Goal: Task Accomplishment & Management: Manage account settings

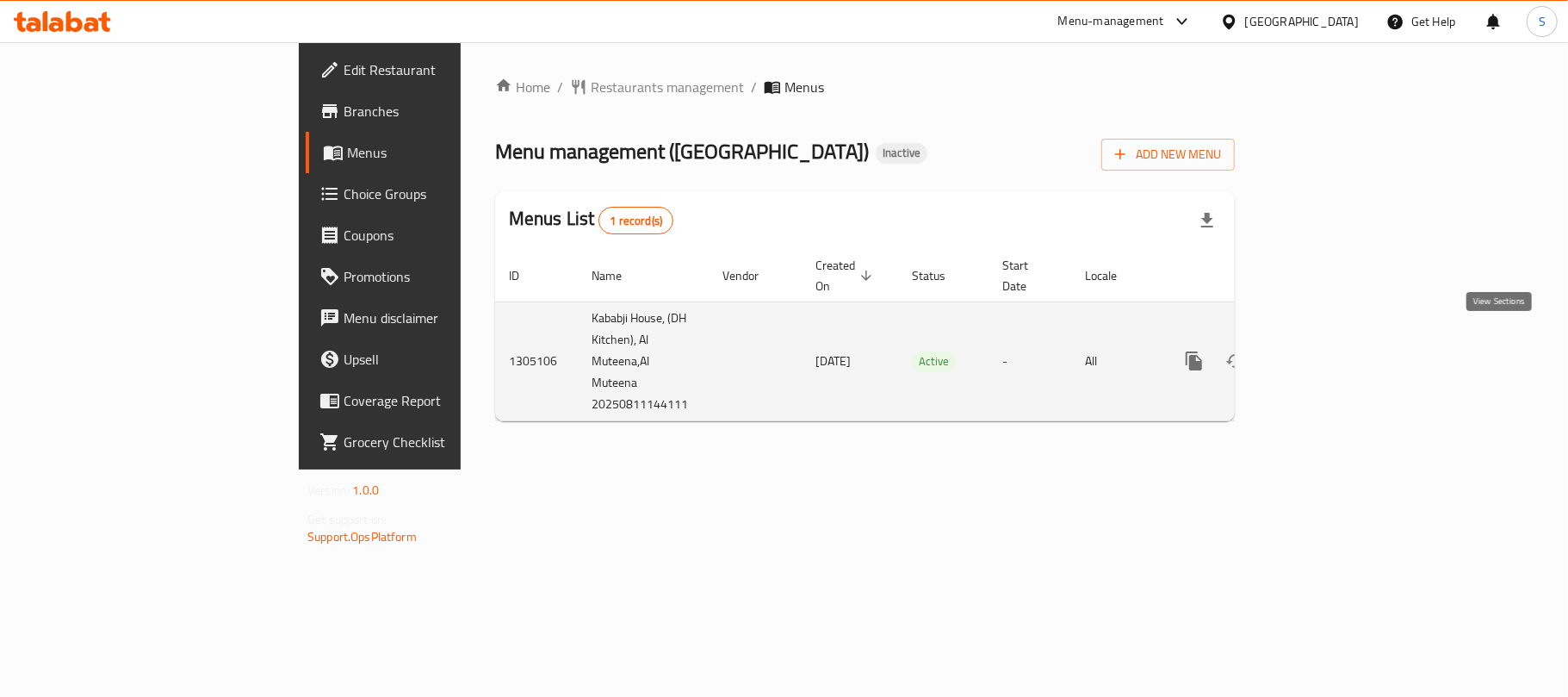
click at [1328, 351] on icon "enhanced table" at bounding box center [1317, 361] width 20 height 20
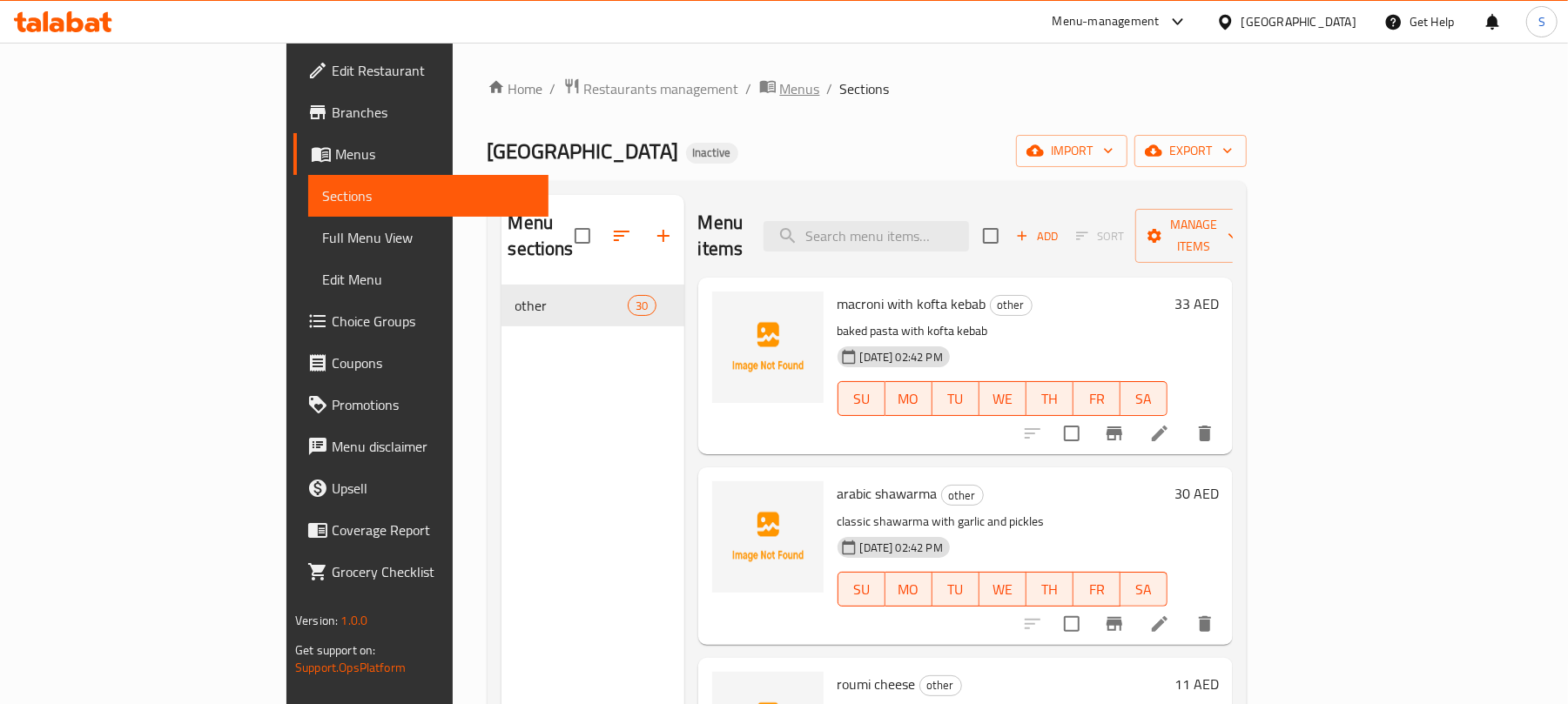
click at [780, 87] on span "Menus" at bounding box center [799, 88] width 40 height 21
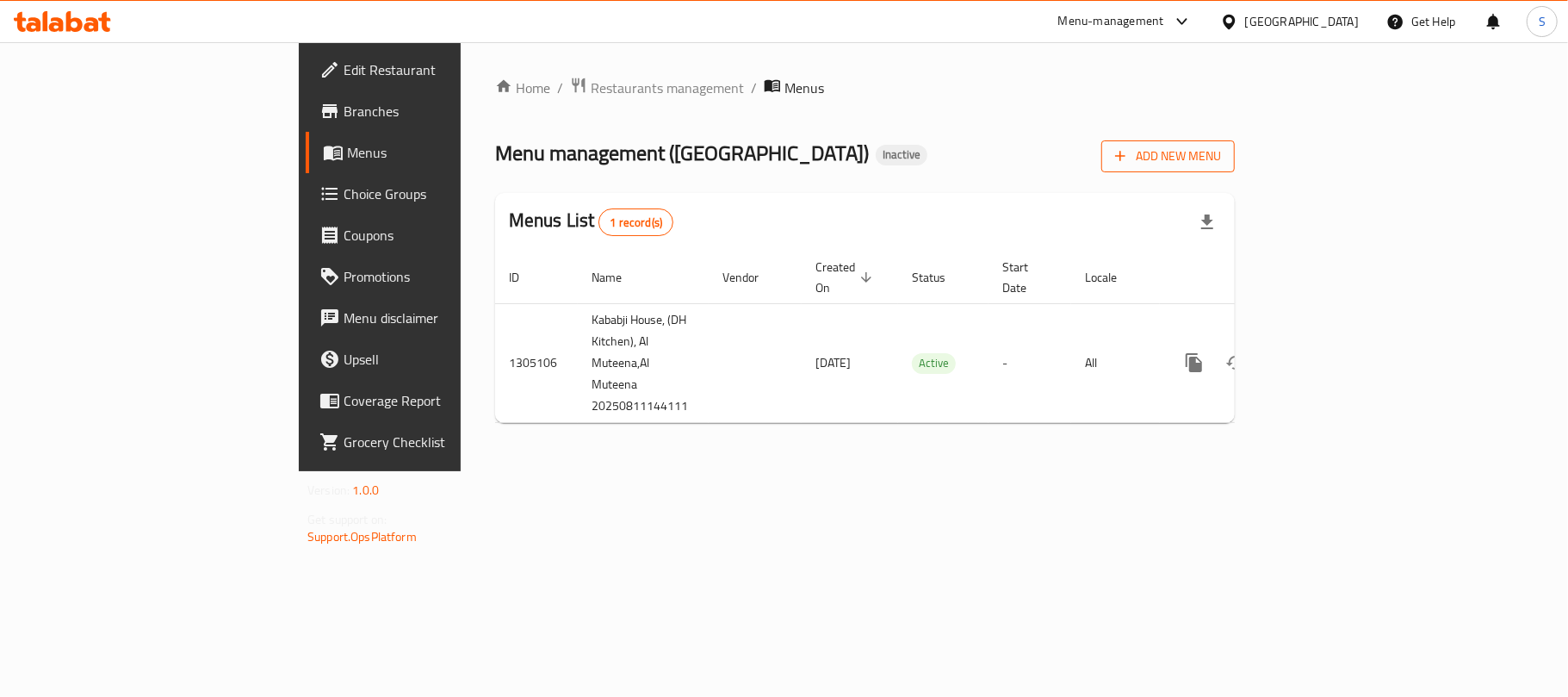
click at [1220, 166] on span "Add New Menu" at bounding box center [1168, 157] width 106 height 21
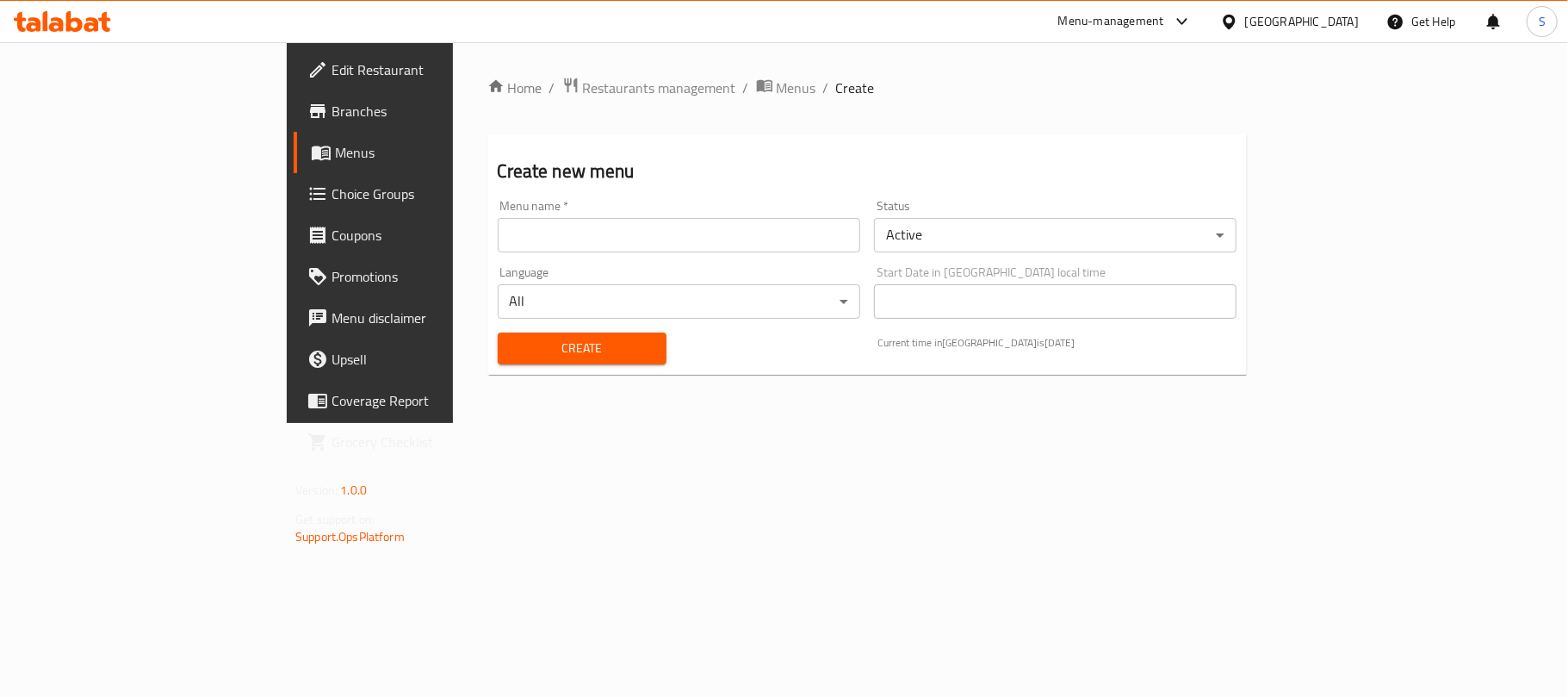
click at [817, 232] on input "text" at bounding box center [678, 235] width 362 height 35
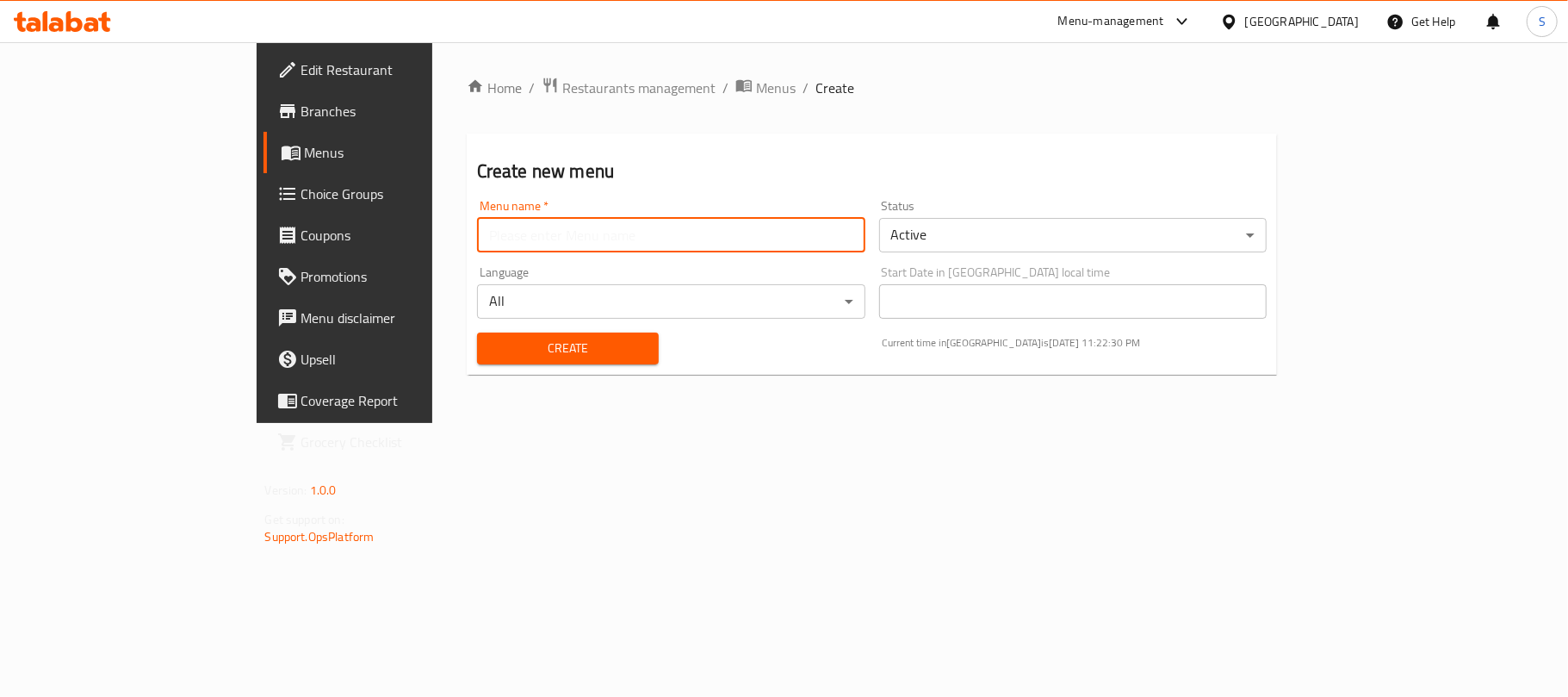
type input "New Menu"
click at [491, 345] on span "Create" at bounding box center [567, 348] width 154 height 21
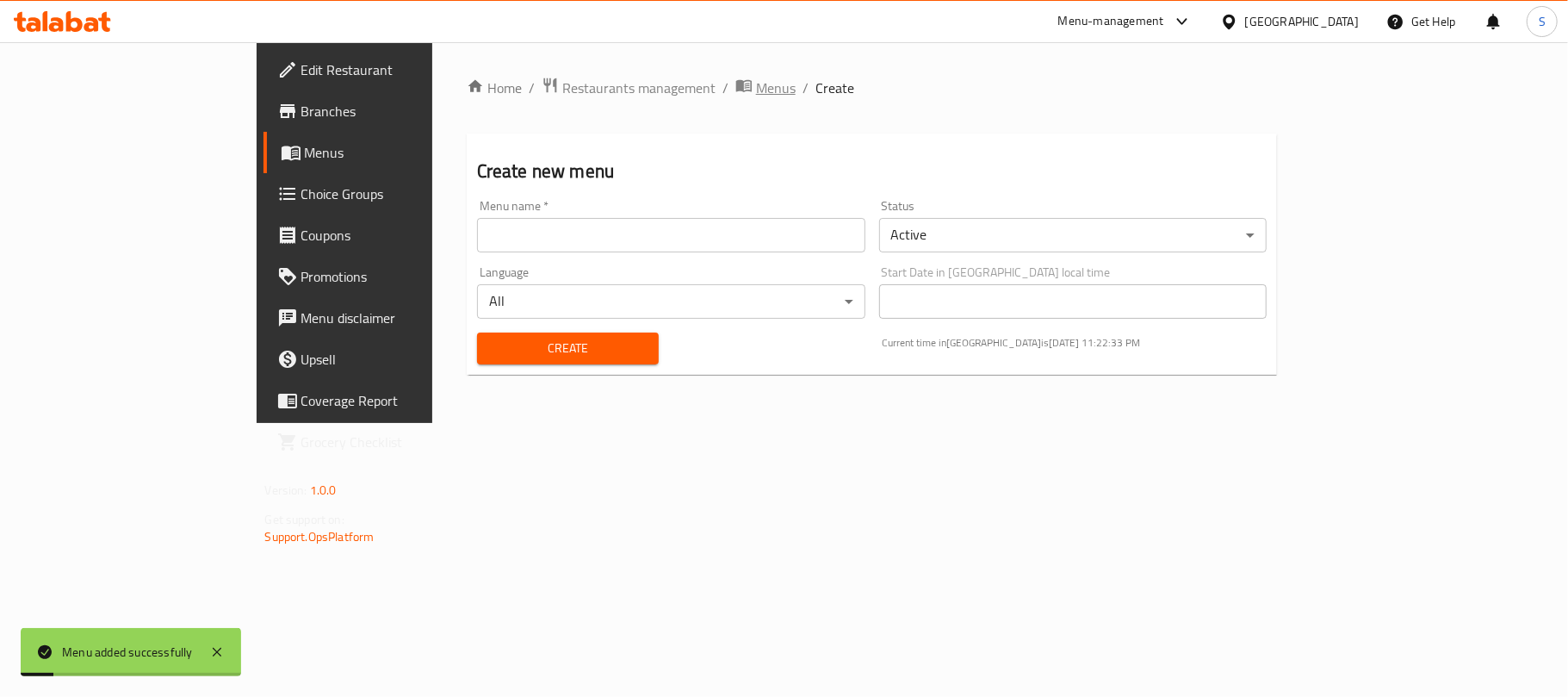
click at [755, 91] on span "Menus" at bounding box center [775, 87] width 40 height 20
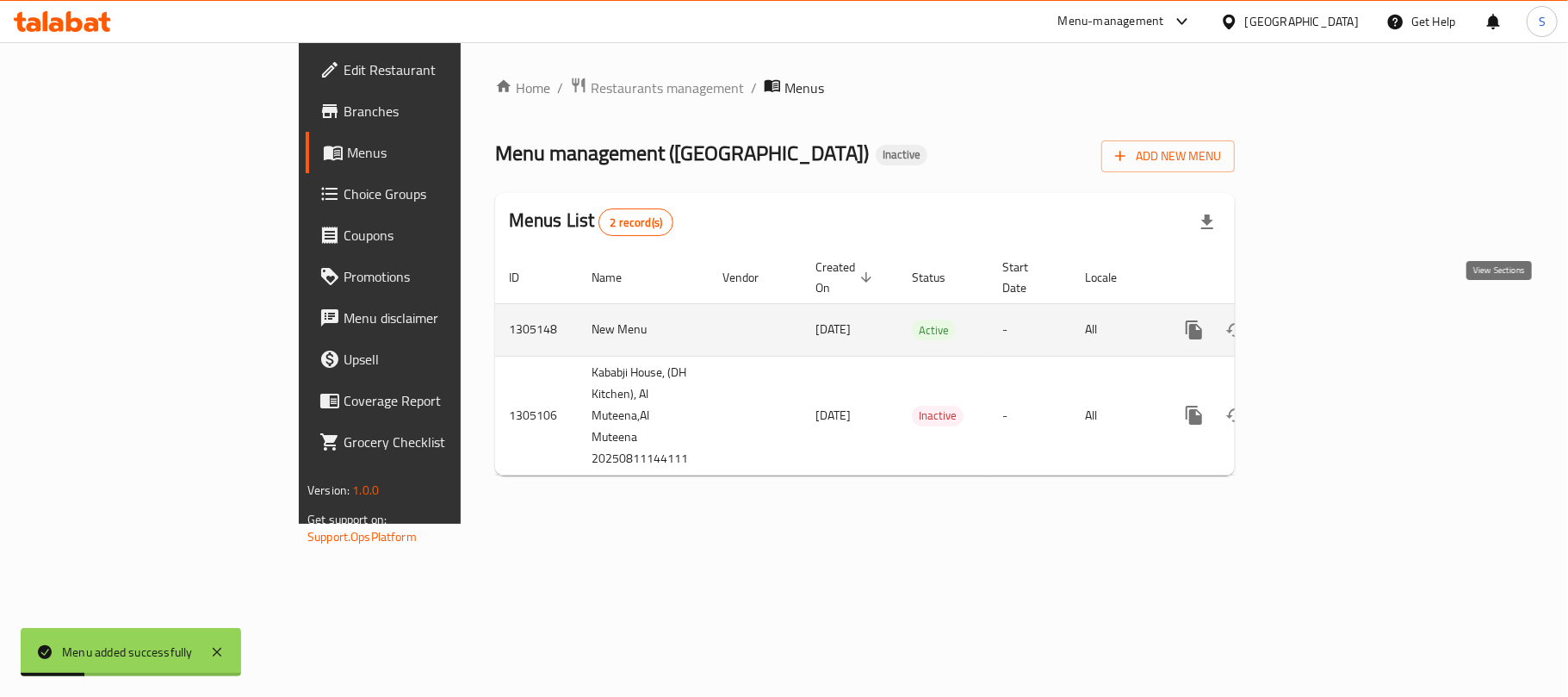
click at [1328, 320] on icon "enhanced table" at bounding box center [1317, 330] width 20 height 20
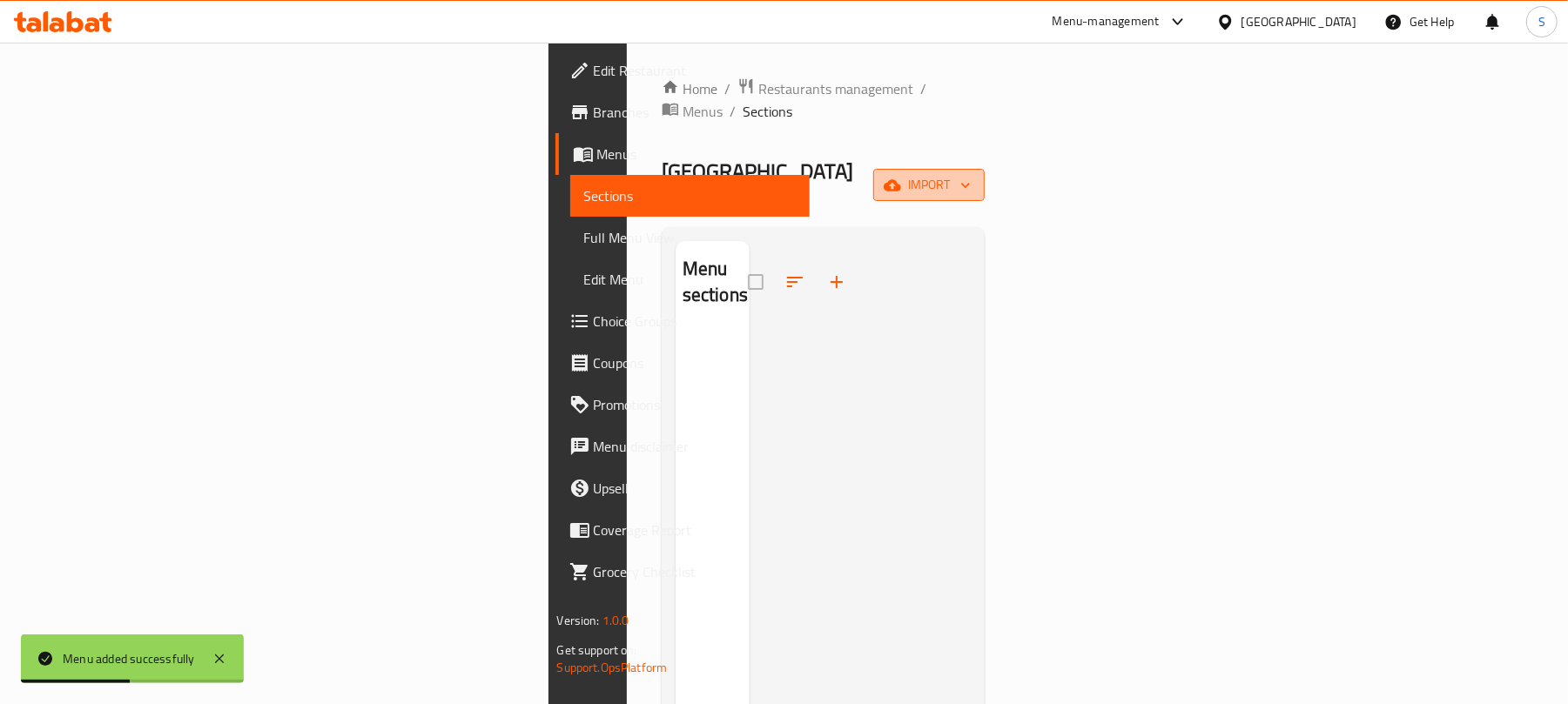
click at [970, 174] on span "import" at bounding box center [929, 185] width 84 height 21
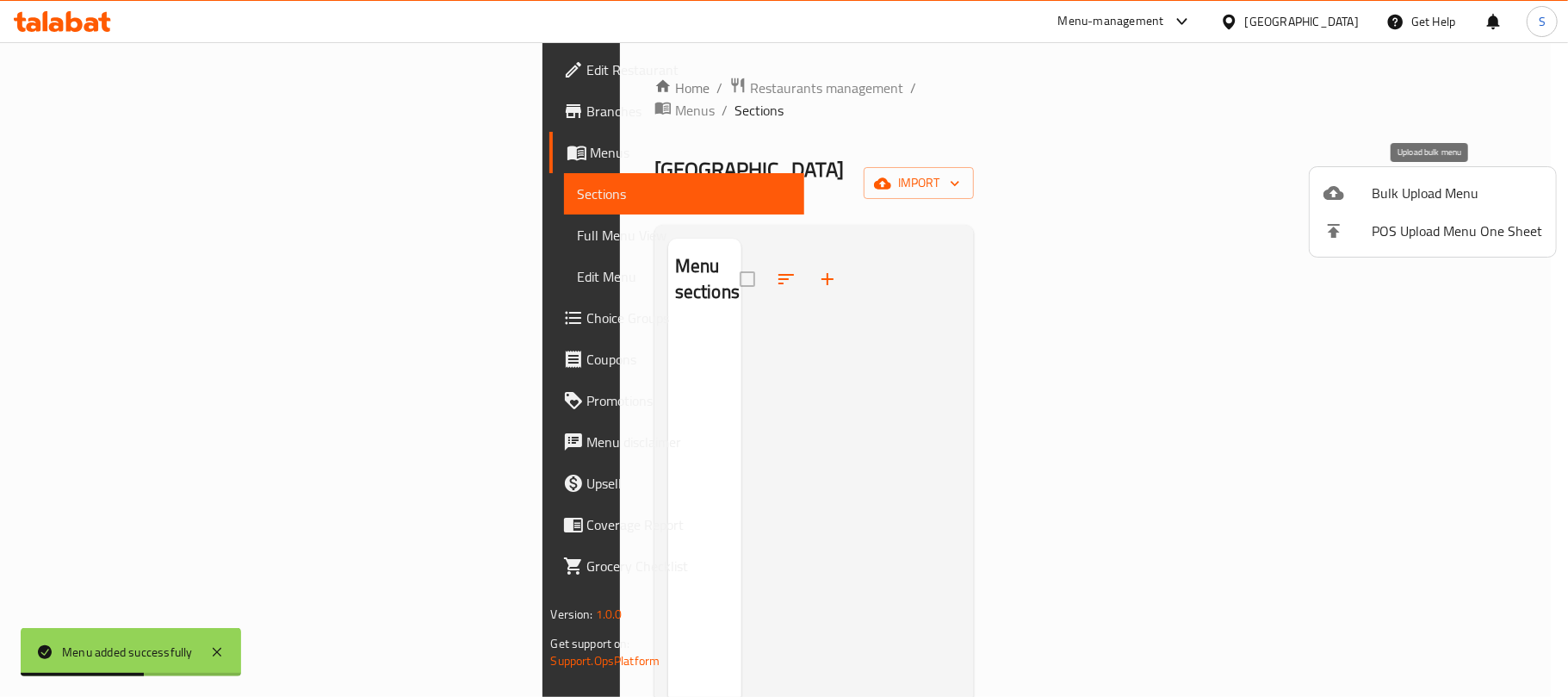
click at [1392, 191] on span "Bulk Upload Menu" at bounding box center [1456, 192] width 170 height 20
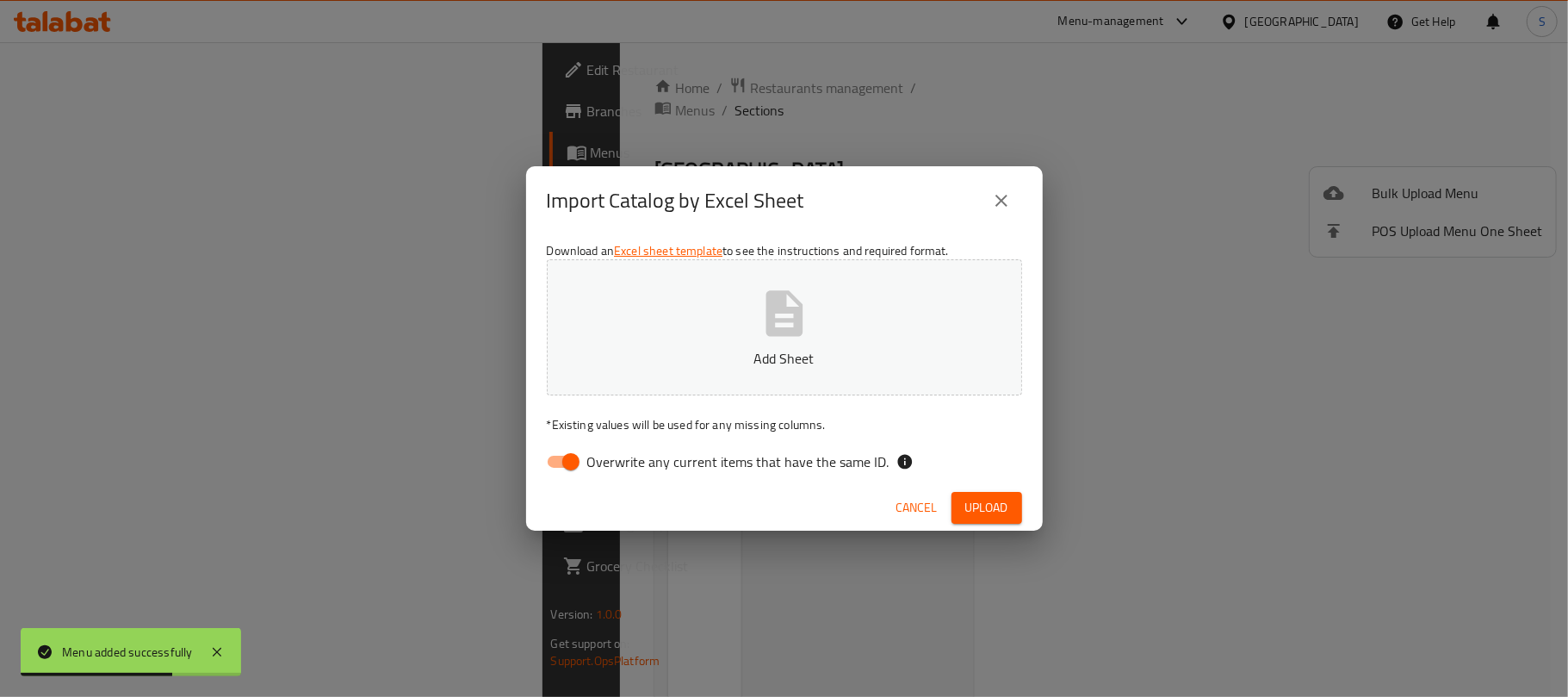
click at [555, 465] on input "Overwrite any current items that have the same ID." at bounding box center [571, 462] width 99 height 33
checkbox input "false"
click at [755, 334] on button "Add Sheet" at bounding box center [784, 327] width 475 height 136
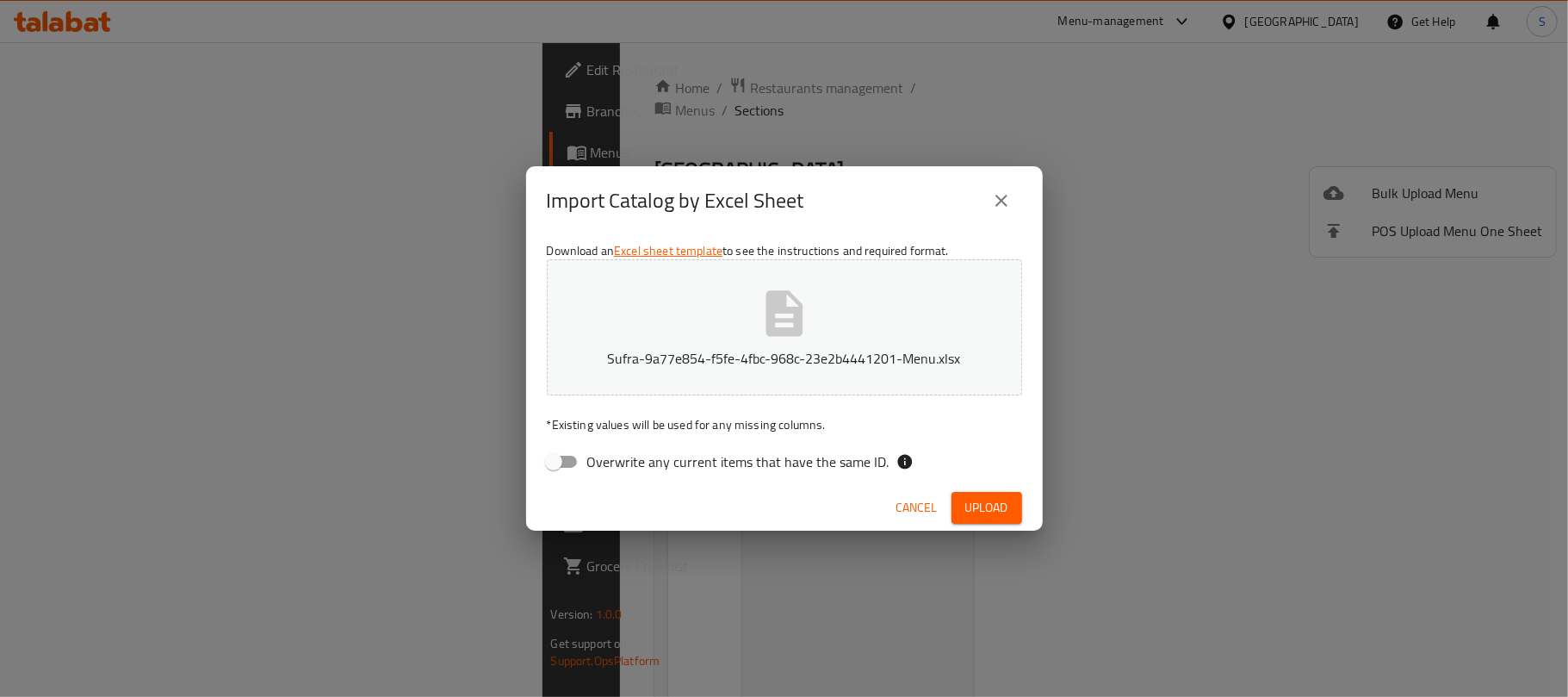
click at [982, 503] on span "Upload" at bounding box center [986, 508] width 43 height 21
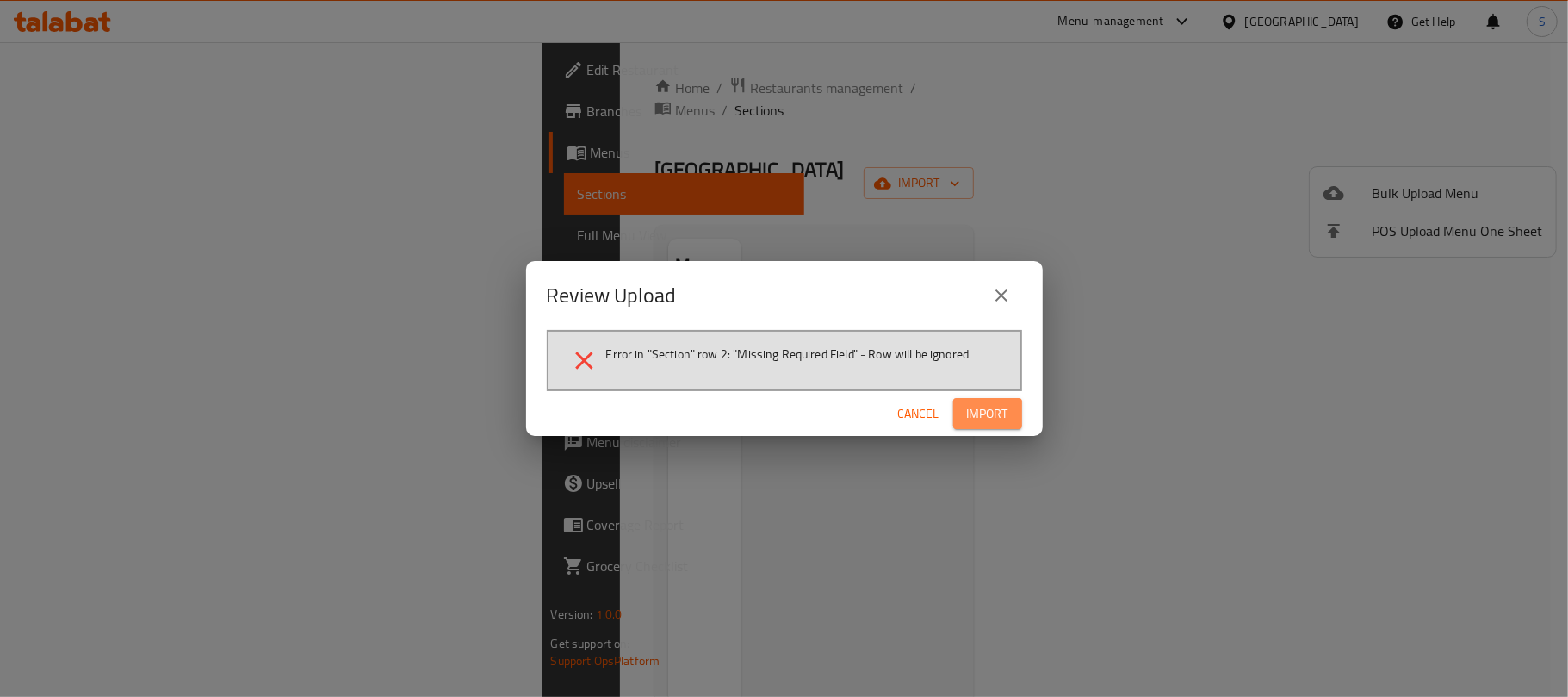
click at [982, 399] on button "Import" at bounding box center [986, 414] width 69 height 32
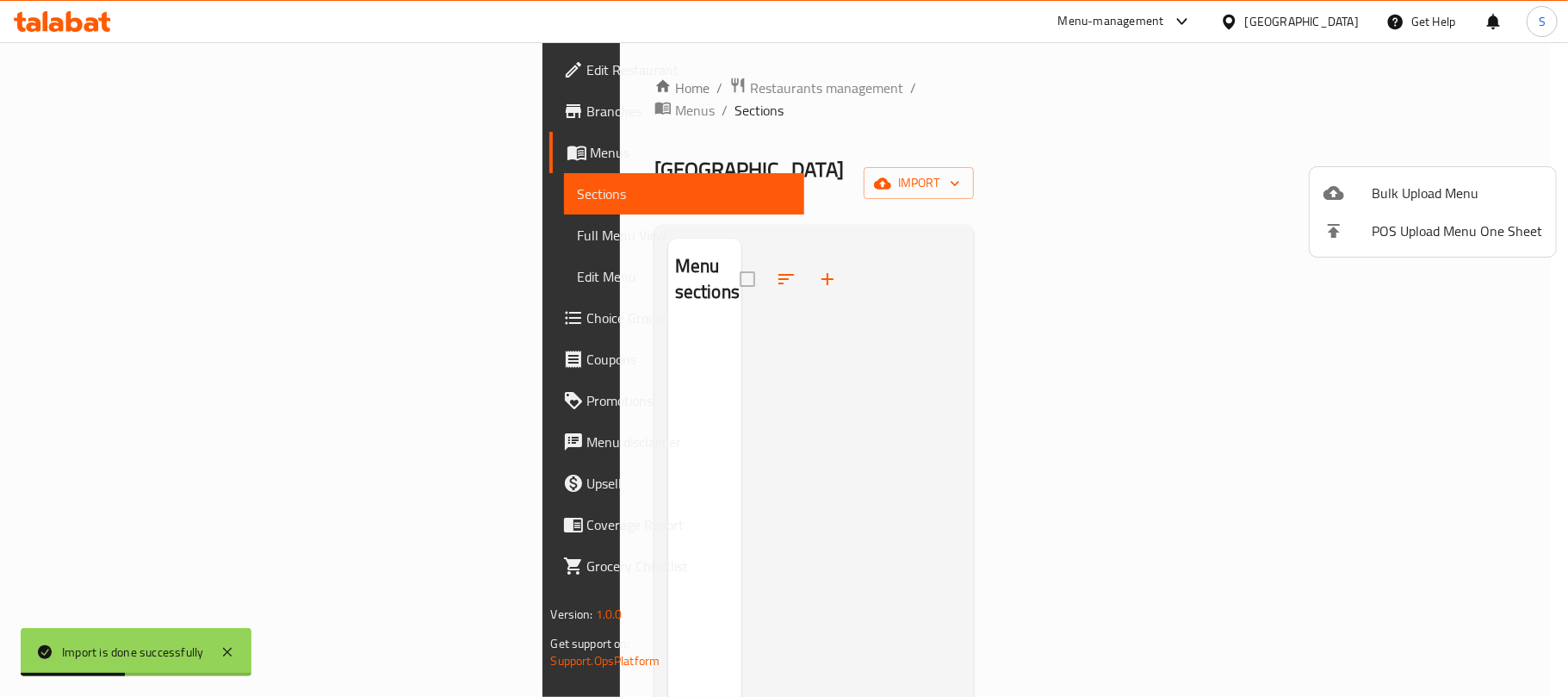
click at [830, 156] on div at bounding box center [784, 348] width 1568 height 697
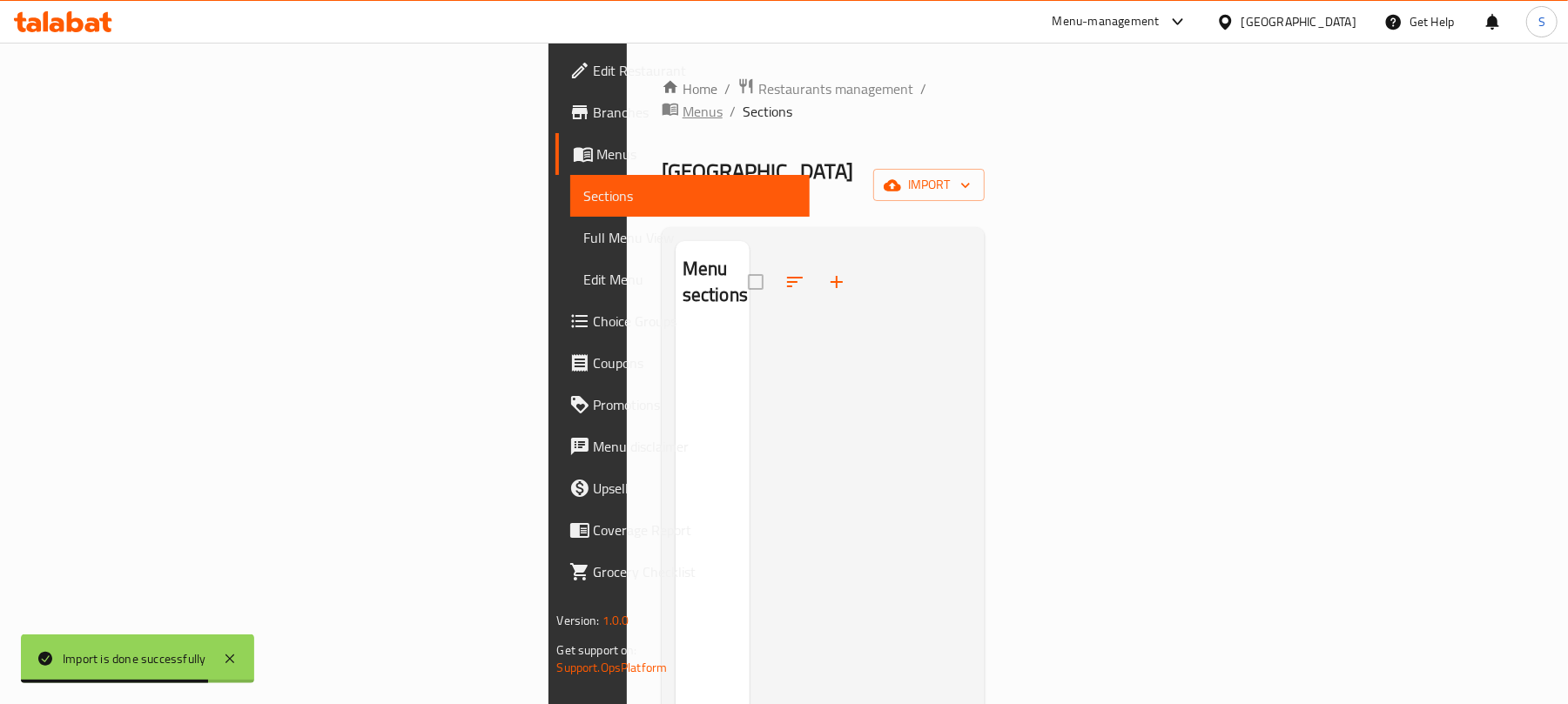
click at [683, 101] on span "Menus" at bounding box center [702, 110] width 40 height 21
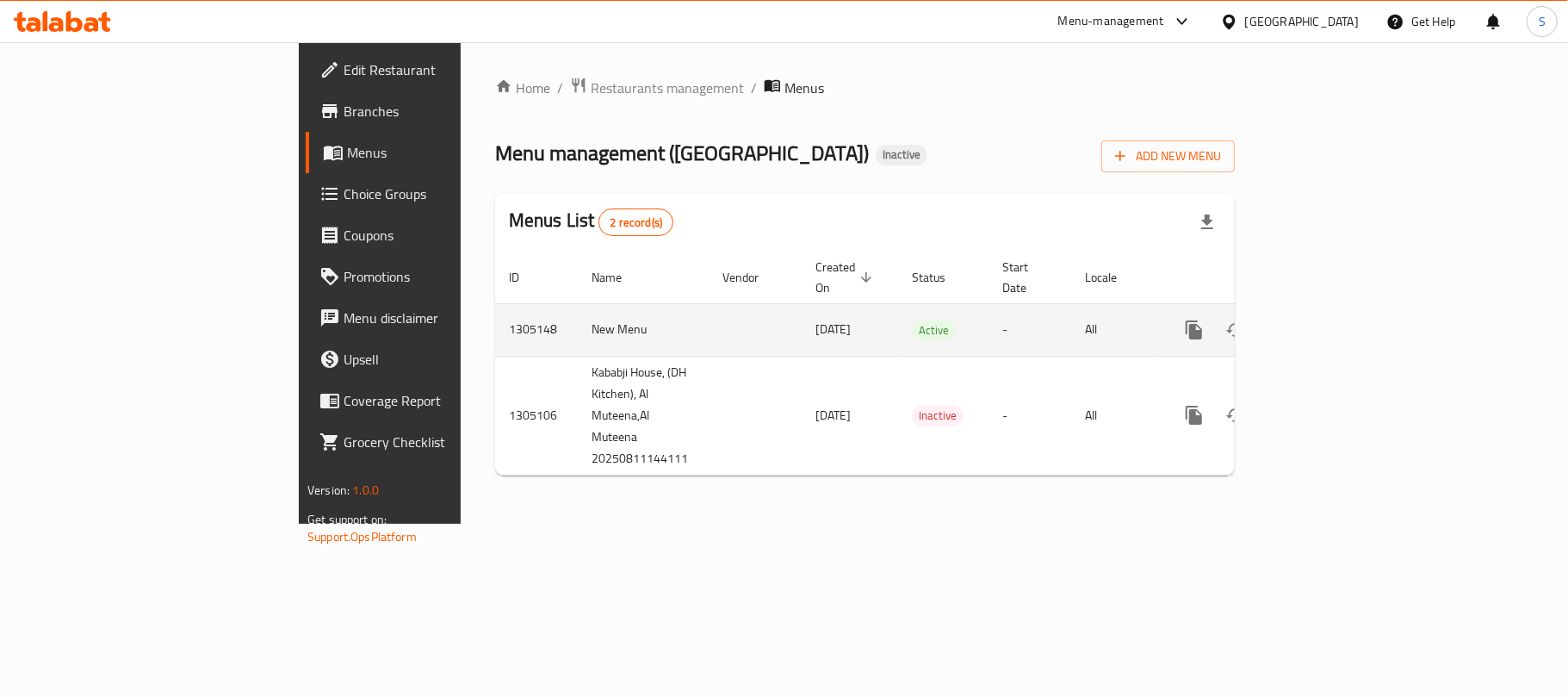
click at [1328, 320] on icon "enhanced table" at bounding box center [1317, 330] width 20 height 20
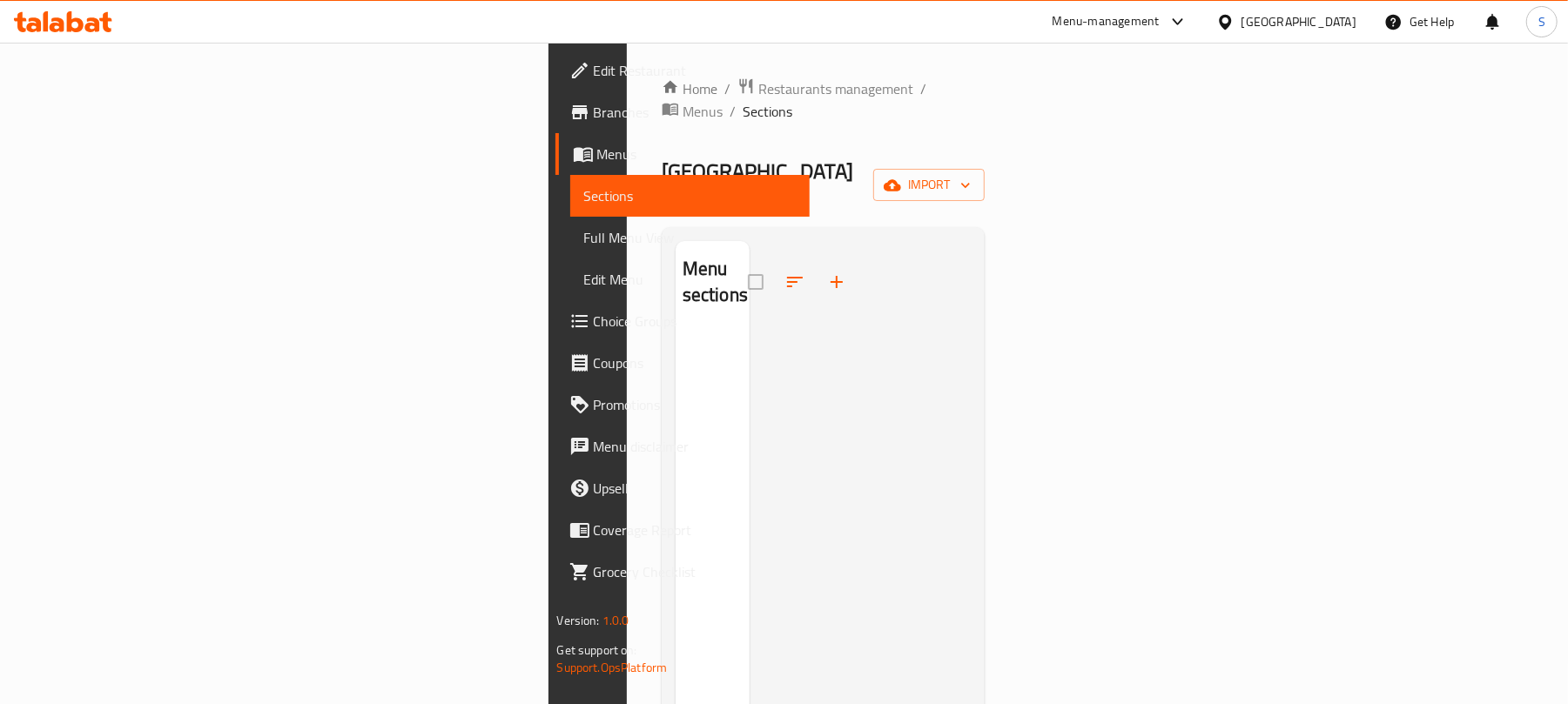
click at [986, 120] on div "Home / Restaurants management / Menus / Sections Kababji House Inactive import …" at bounding box center [823, 518] width 323 height 882
click at [683, 101] on span "Menus" at bounding box center [702, 110] width 40 height 21
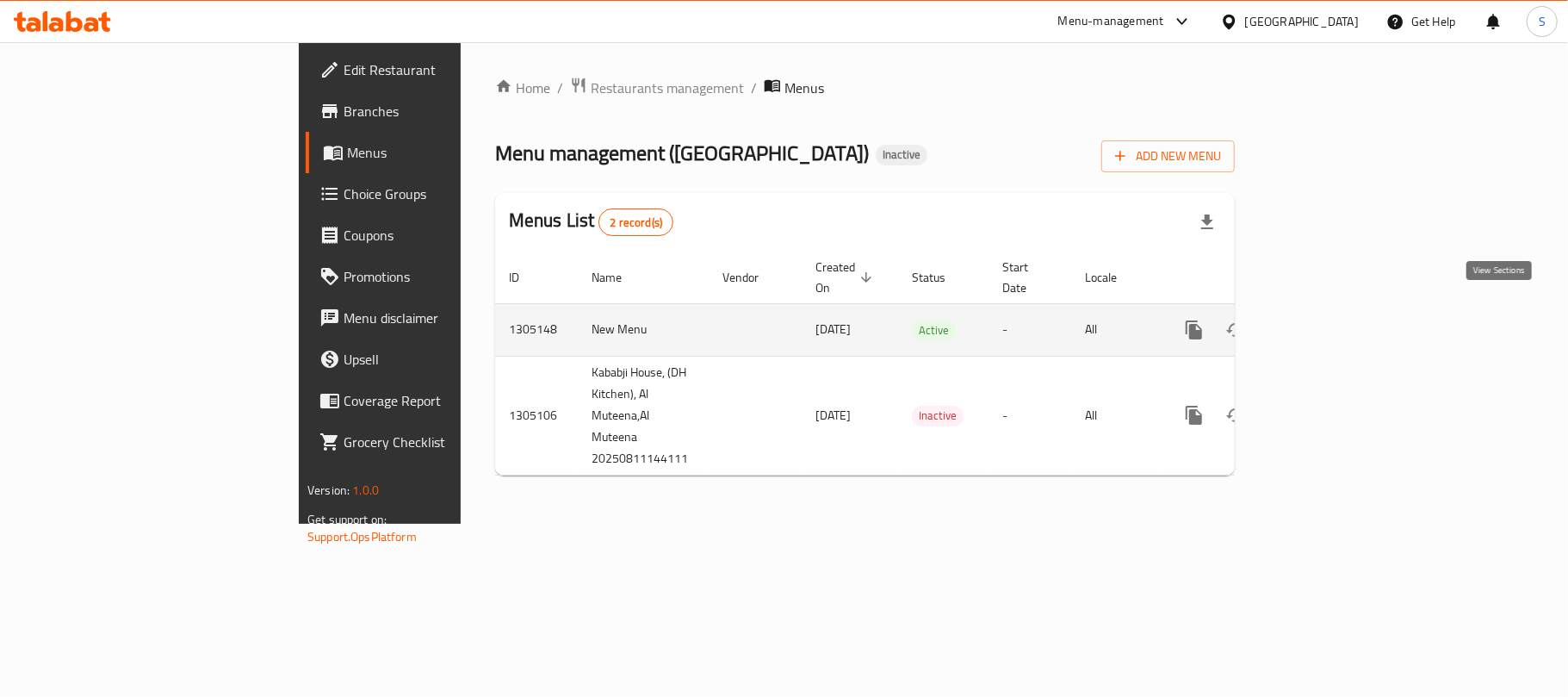
click at [1328, 320] on icon "enhanced table" at bounding box center [1317, 330] width 20 height 20
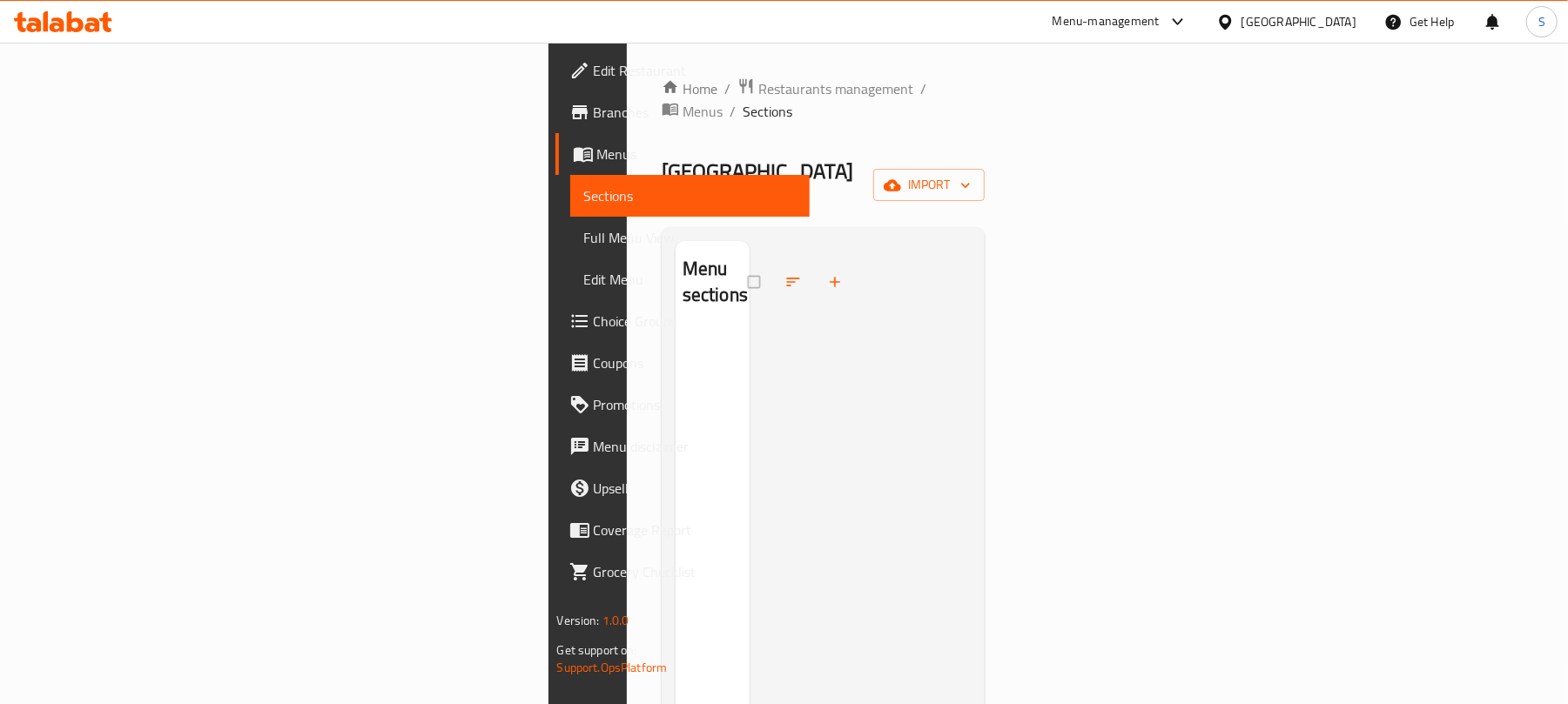
click at [853, 157] on div "Kababji House Inactive import" at bounding box center [823, 185] width 323 height 56
click at [683, 101] on span "Menus" at bounding box center [702, 110] width 40 height 21
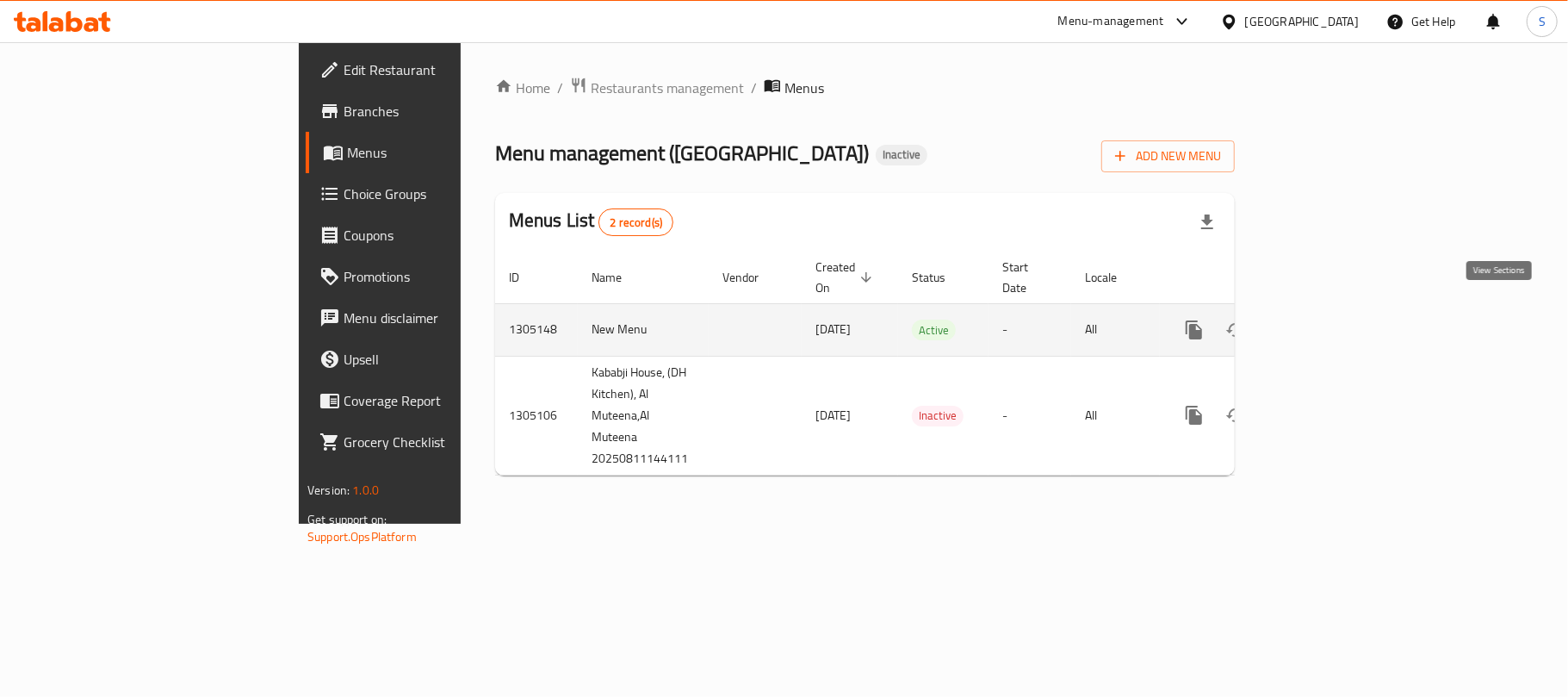
click at [1328, 320] on icon "enhanced table" at bounding box center [1317, 330] width 20 height 20
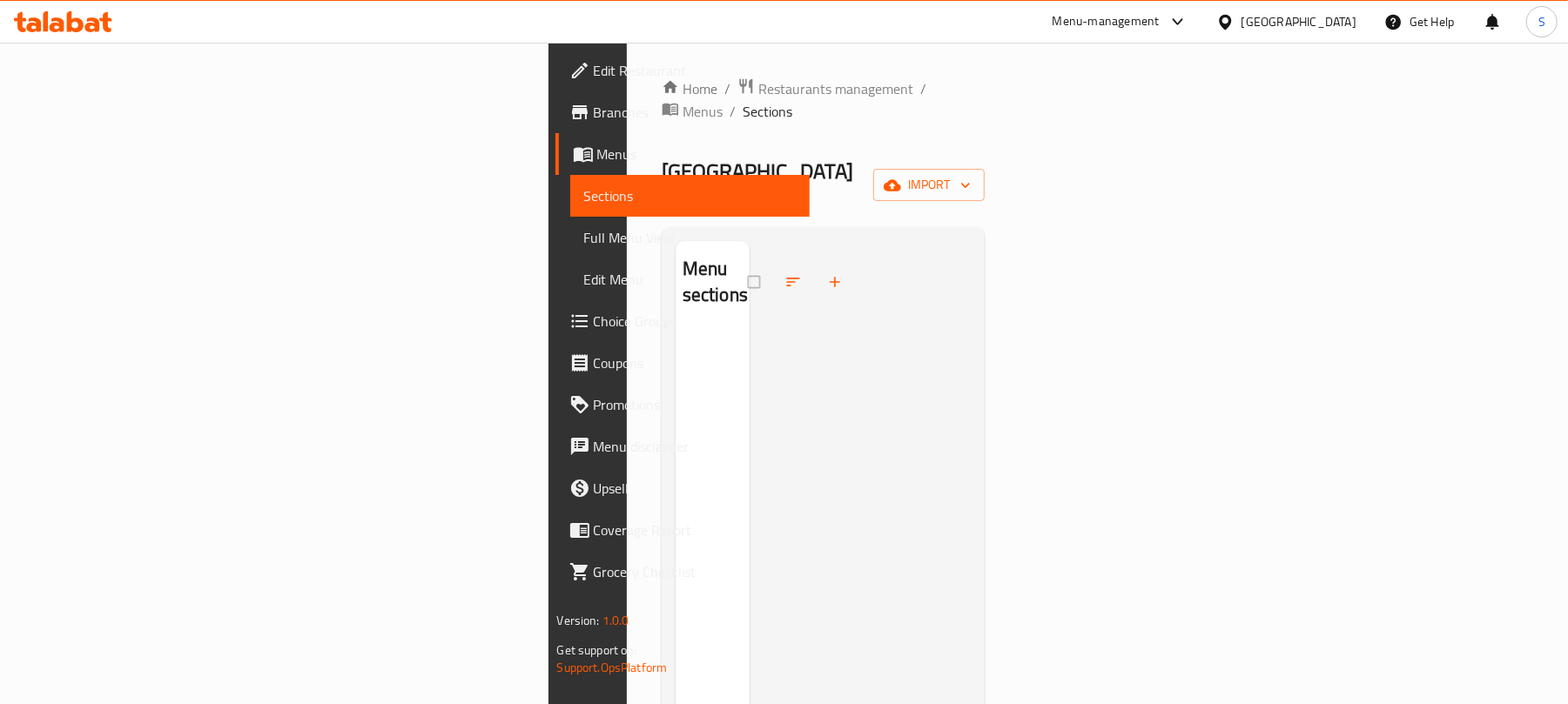
drag, startPoint x: 662, startPoint y: 146, endPoint x: 661, endPoint y: 138, distance: 8.1
click at [662, 157] on div "Kababji House Inactive import" at bounding box center [823, 185] width 323 height 56
click at [683, 101] on span "Menus" at bounding box center [702, 110] width 40 height 21
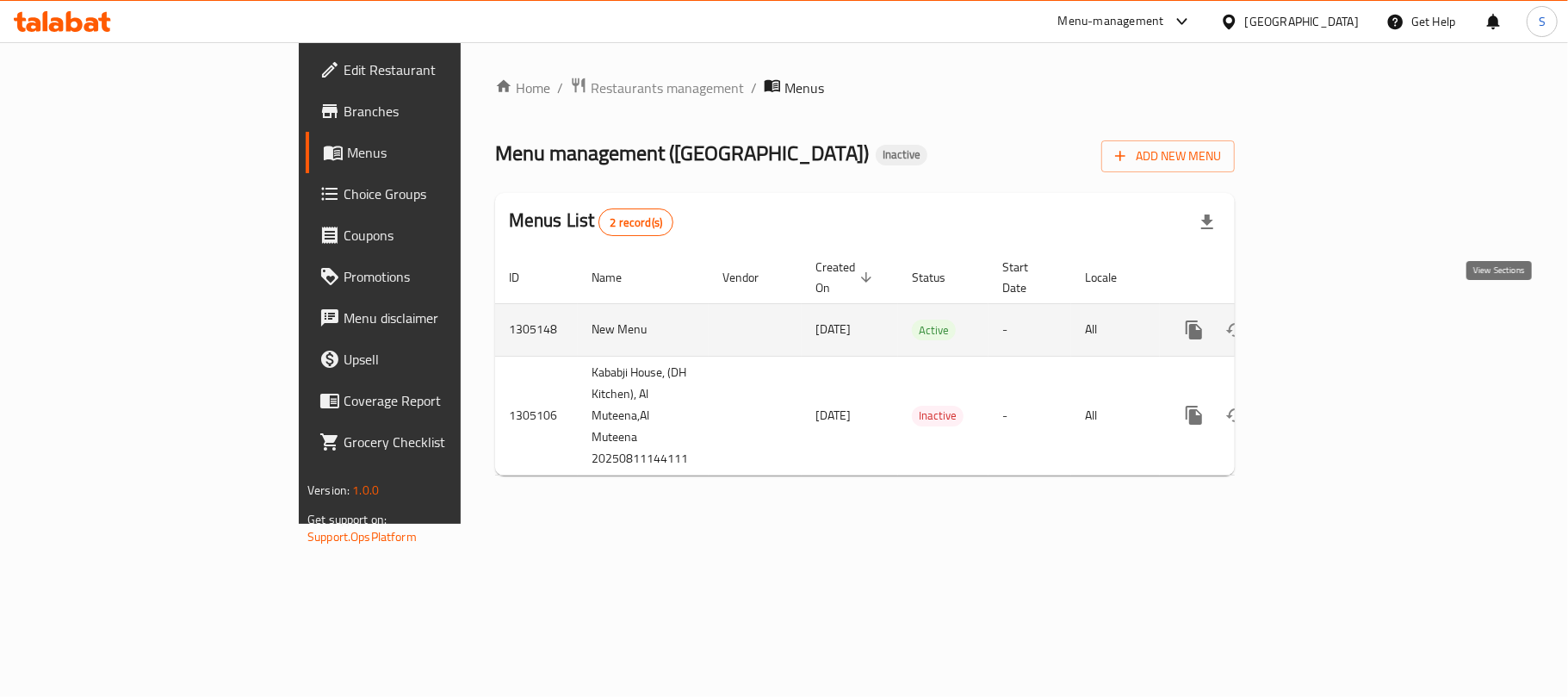
click at [1328, 320] on icon "enhanced table" at bounding box center [1317, 330] width 20 height 20
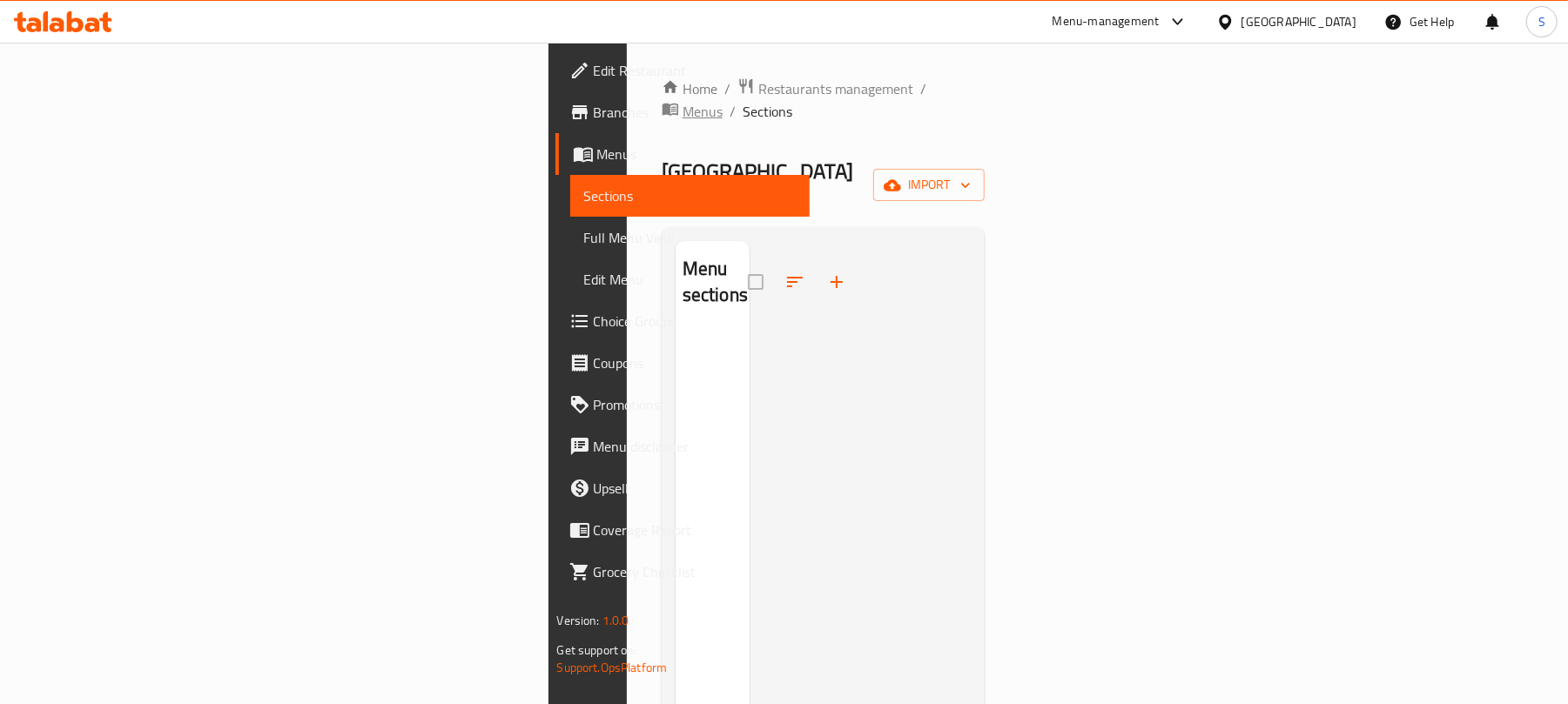
click at [683, 101] on span "Menus" at bounding box center [702, 110] width 40 height 21
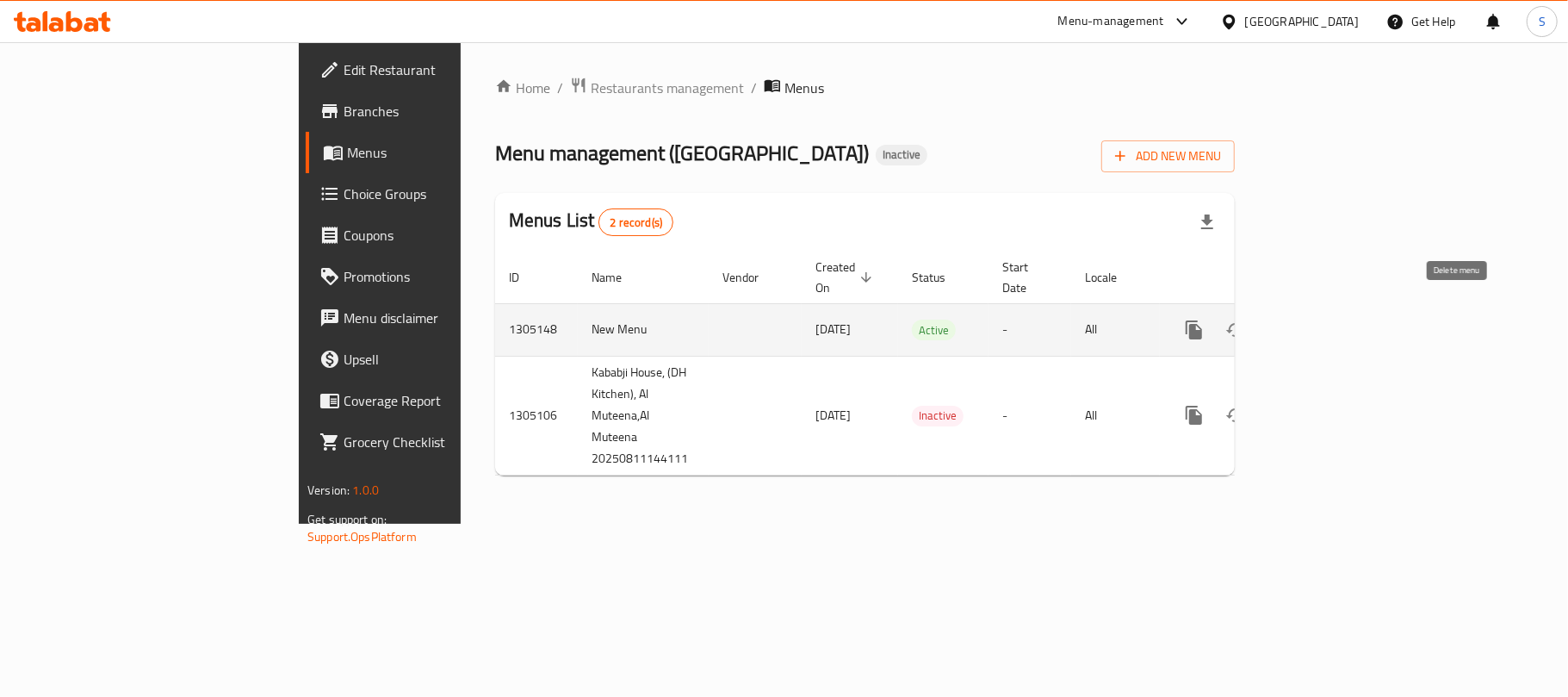
click at [1283, 322] on icon "enhanced table" at bounding box center [1276, 330] width 12 height 15
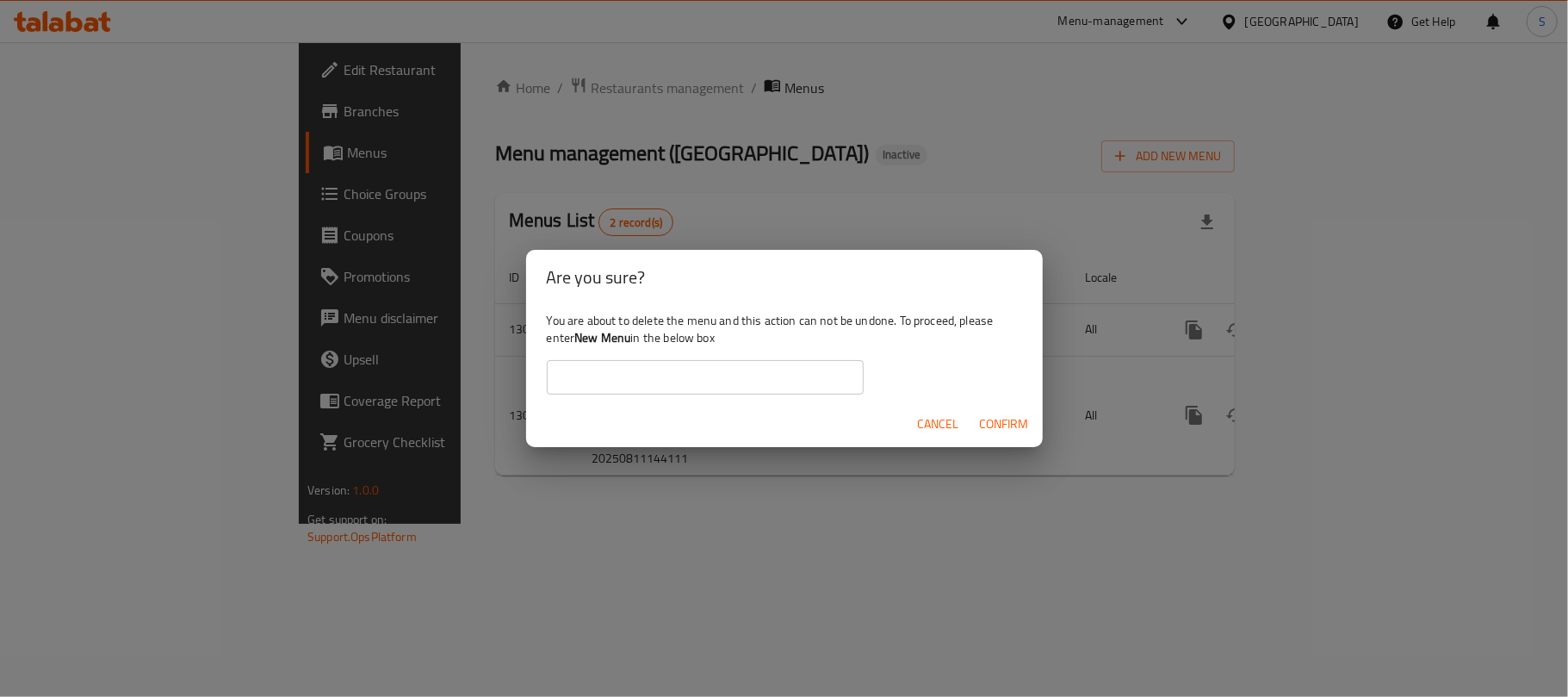
click at [752, 383] on input "text" at bounding box center [705, 377] width 317 height 35
type input "New Menu"
click at [986, 419] on span "Confirm" at bounding box center [1004, 424] width 49 height 21
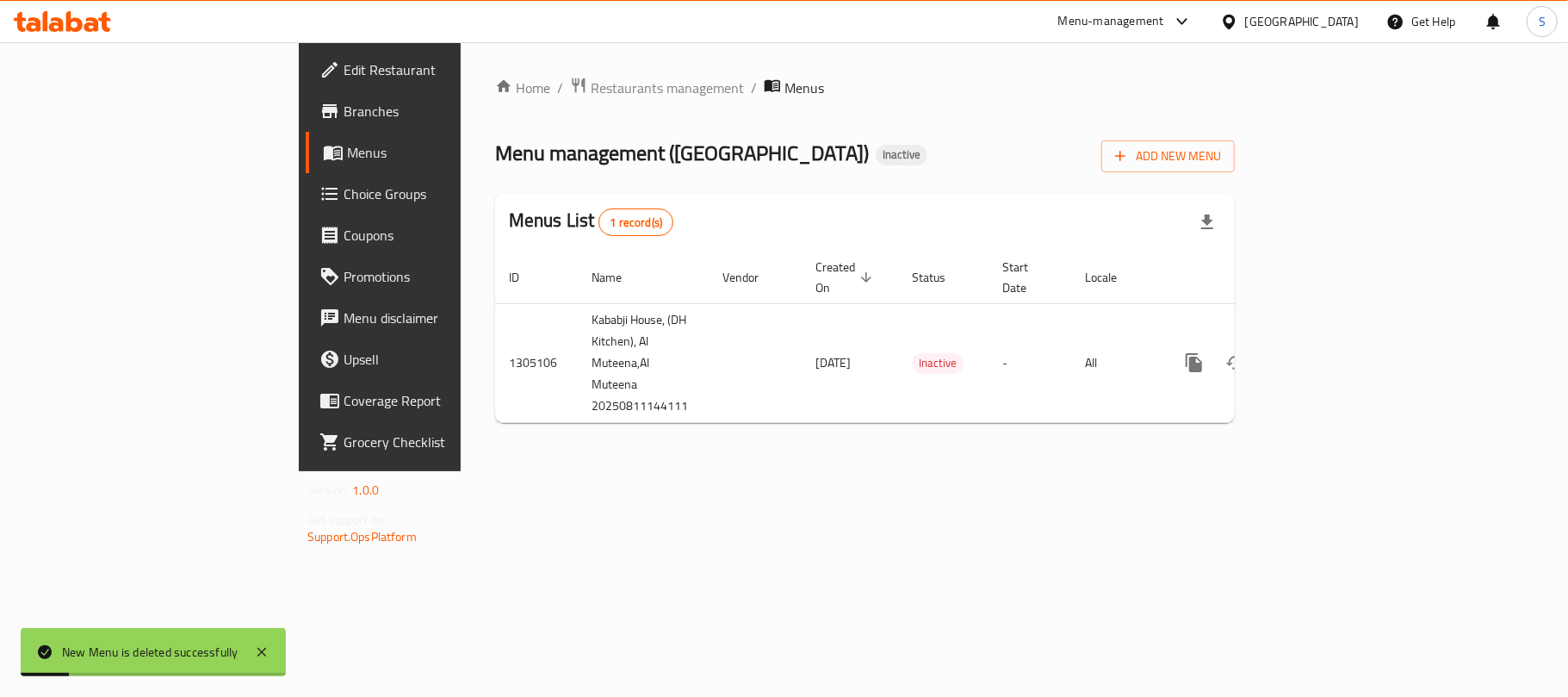
drag, startPoint x: 889, startPoint y: 442, endPoint x: 766, endPoint y: 357, distance: 149.5
click at [889, 445] on div "Home / Restaurants management / Menus Menu management ( Kababji House ) Inactiv…" at bounding box center [865, 257] width 809 height 429
click at [1220, 162] on span "Add New Menu" at bounding box center [1168, 157] width 106 height 21
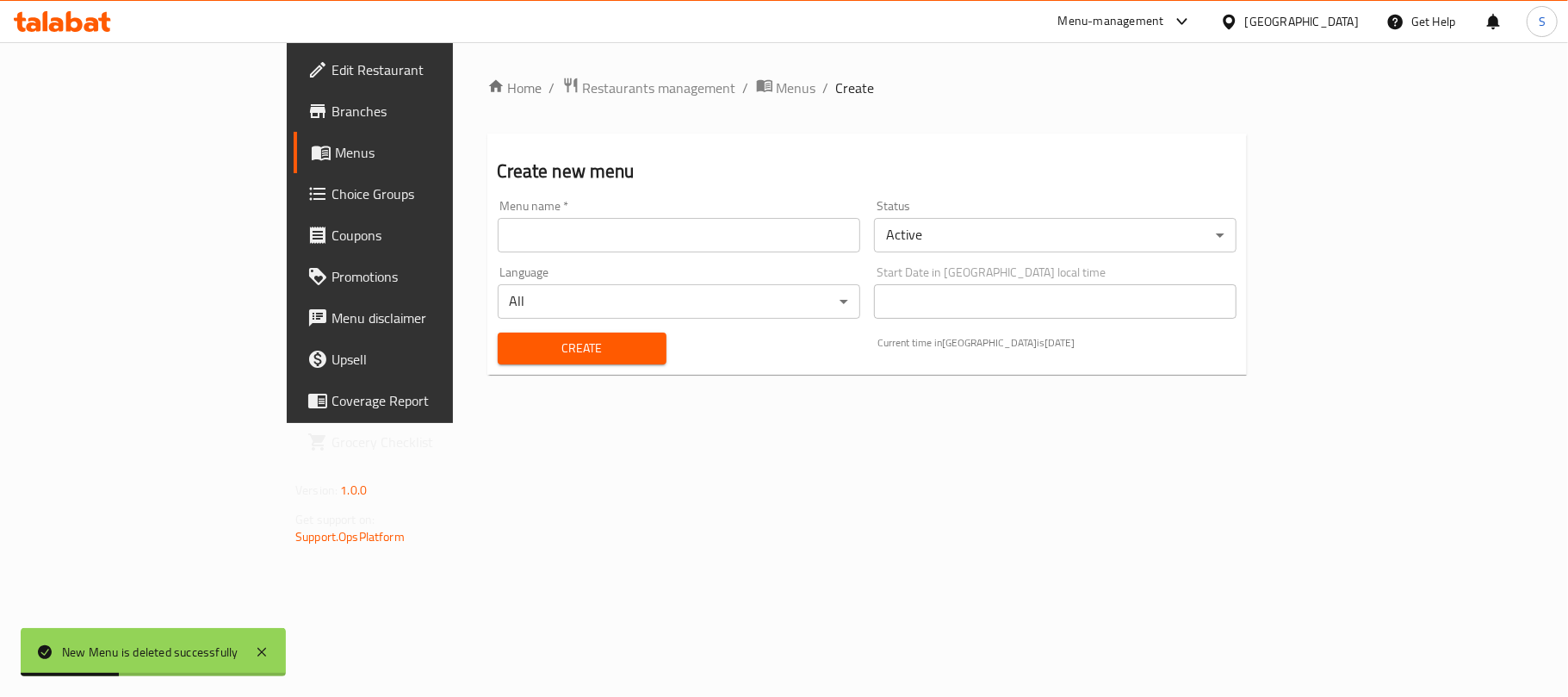
click at [770, 220] on input "text" at bounding box center [678, 235] width 362 height 35
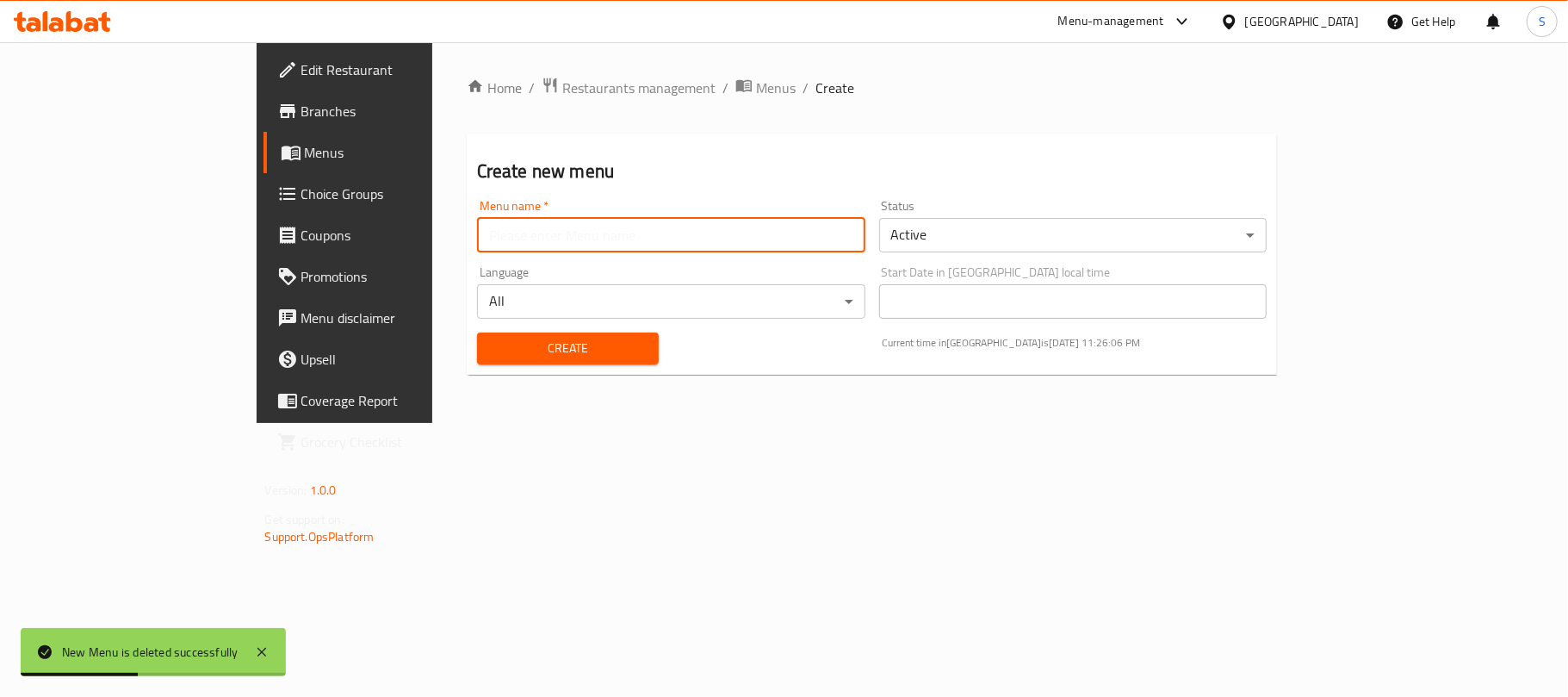
type input "New Menu"
click at [491, 352] on span "Create" at bounding box center [567, 348] width 154 height 21
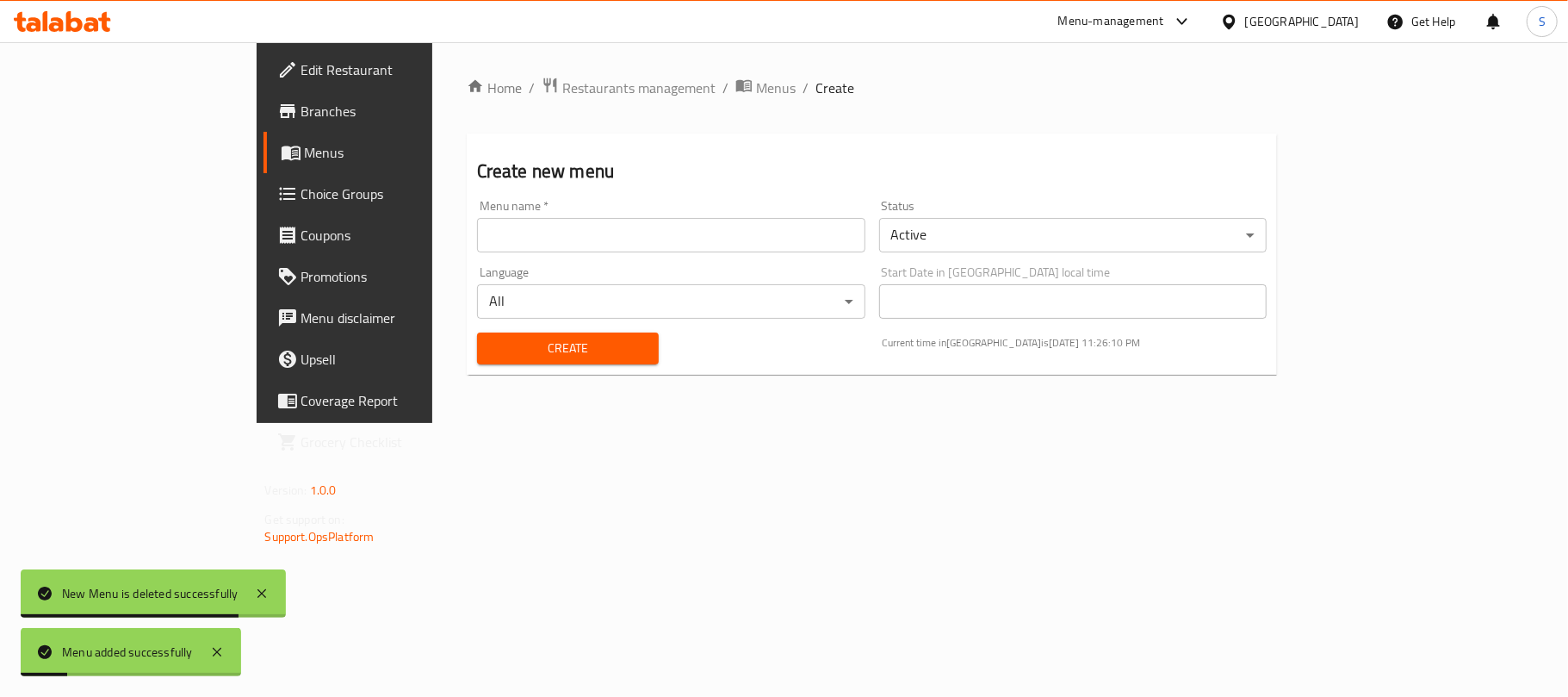
drag, startPoint x: 878, startPoint y: 575, endPoint x: 778, endPoint y: 407, distance: 195.5
click at [879, 422] on div "Home / Restaurants management / Menus / Create Create new menu Menu name   * Me…" at bounding box center [871, 233] width 880 height 381
drag, startPoint x: 597, startPoint y: 73, endPoint x: 611, endPoint y: 87, distance: 19.8
click at [597, 74] on div "Home / Restaurants management / Menus / Create Create new menu Menu name   * Me…" at bounding box center [871, 233] width 880 height 381
click at [755, 87] on span "Menus" at bounding box center [775, 87] width 40 height 20
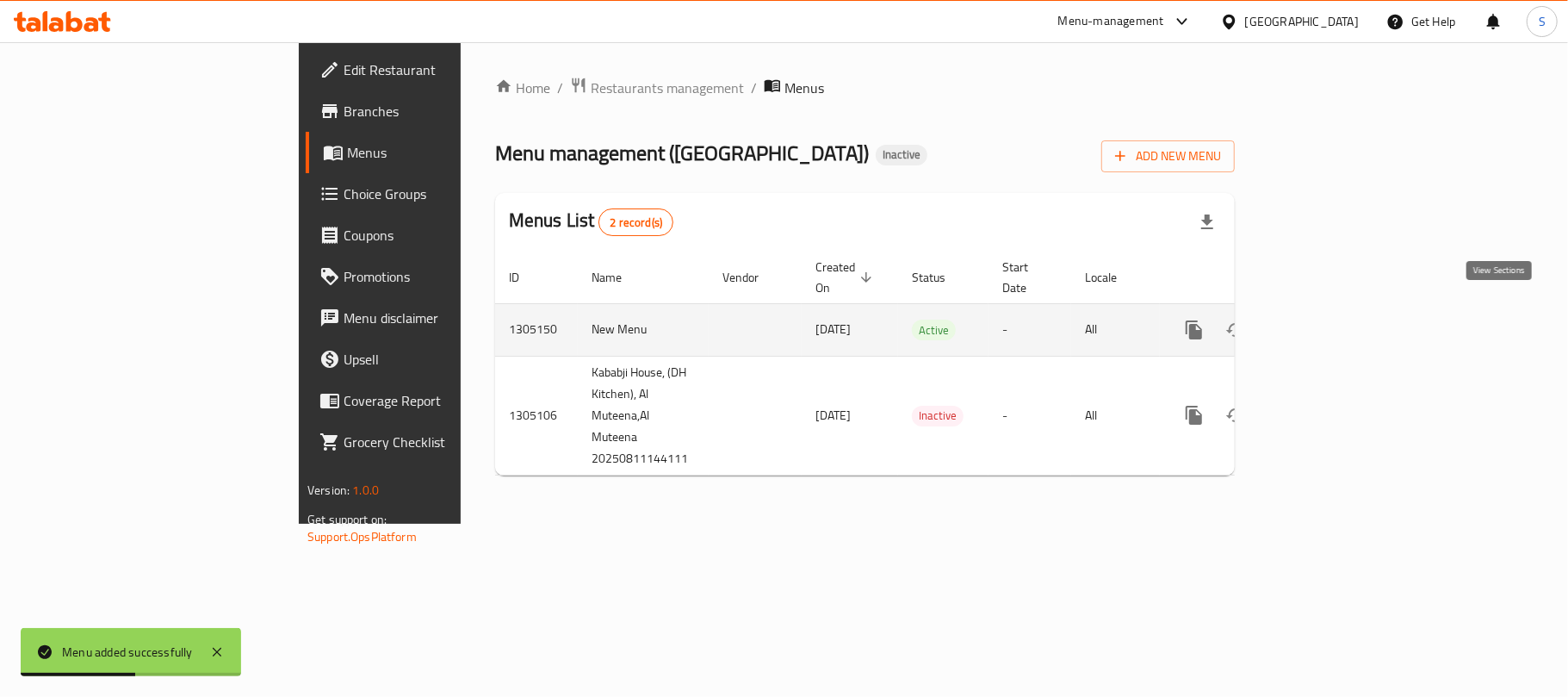
click at [1326, 322] on icon "enhanced table" at bounding box center [1318, 330] width 15 height 15
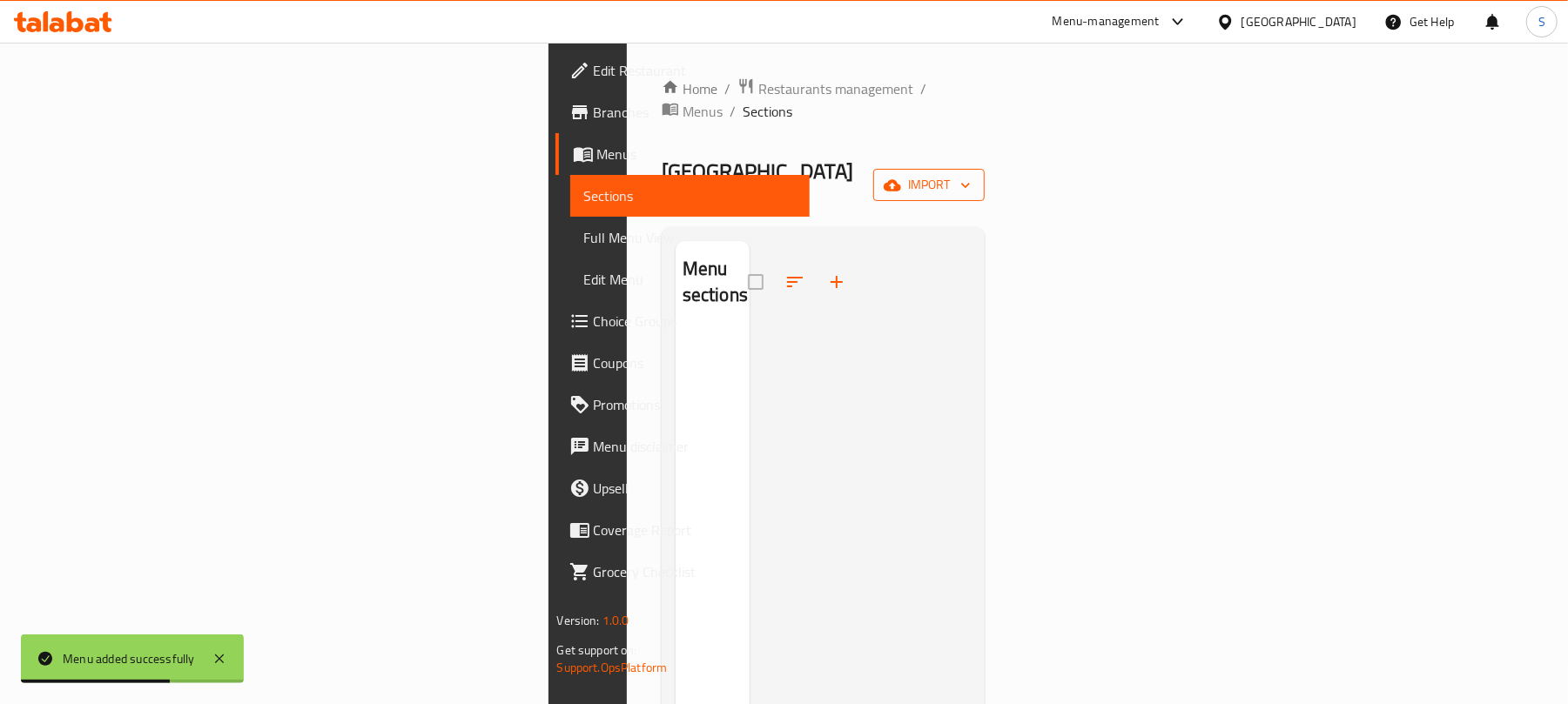
click at [970, 174] on span "import" at bounding box center [929, 185] width 84 height 21
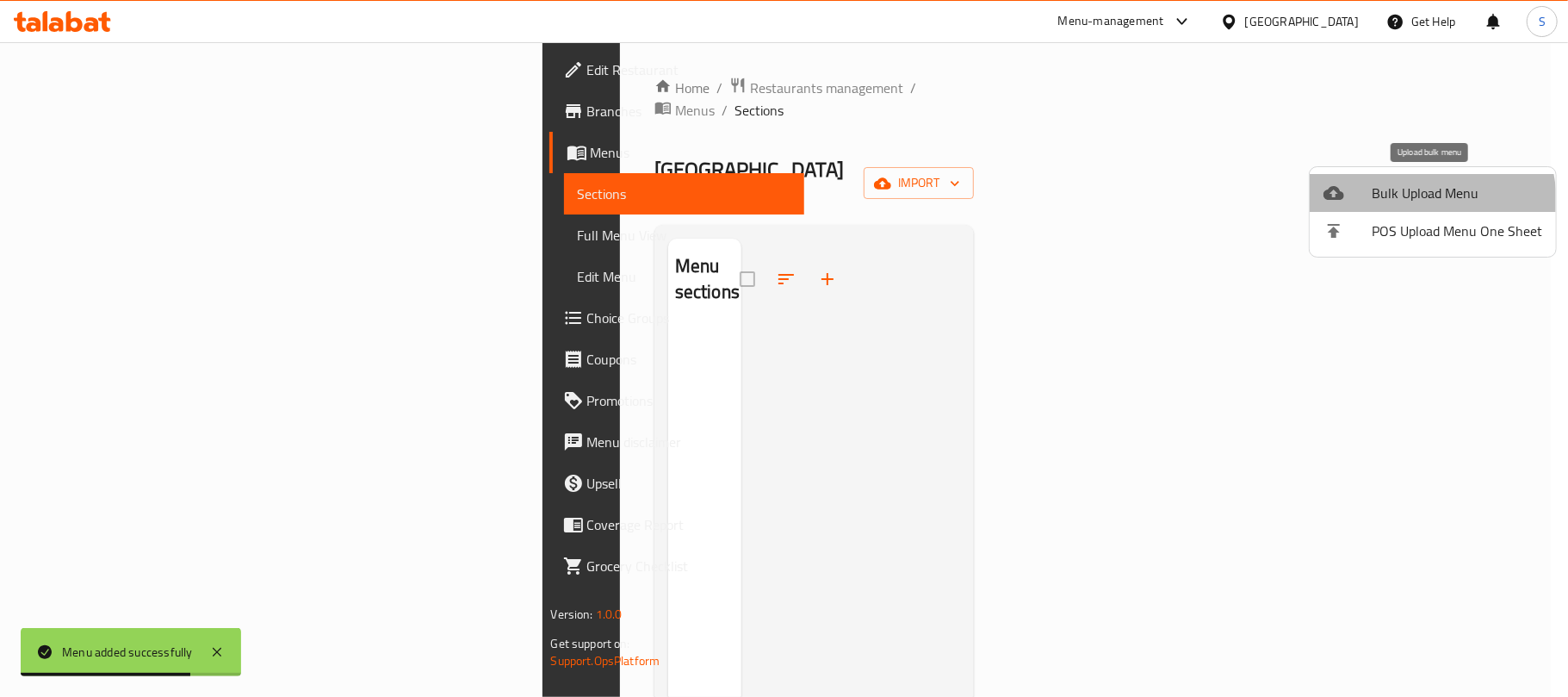
click at [1400, 203] on span "Bulk Upload Menu" at bounding box center [1456, 192] width 170 height 20
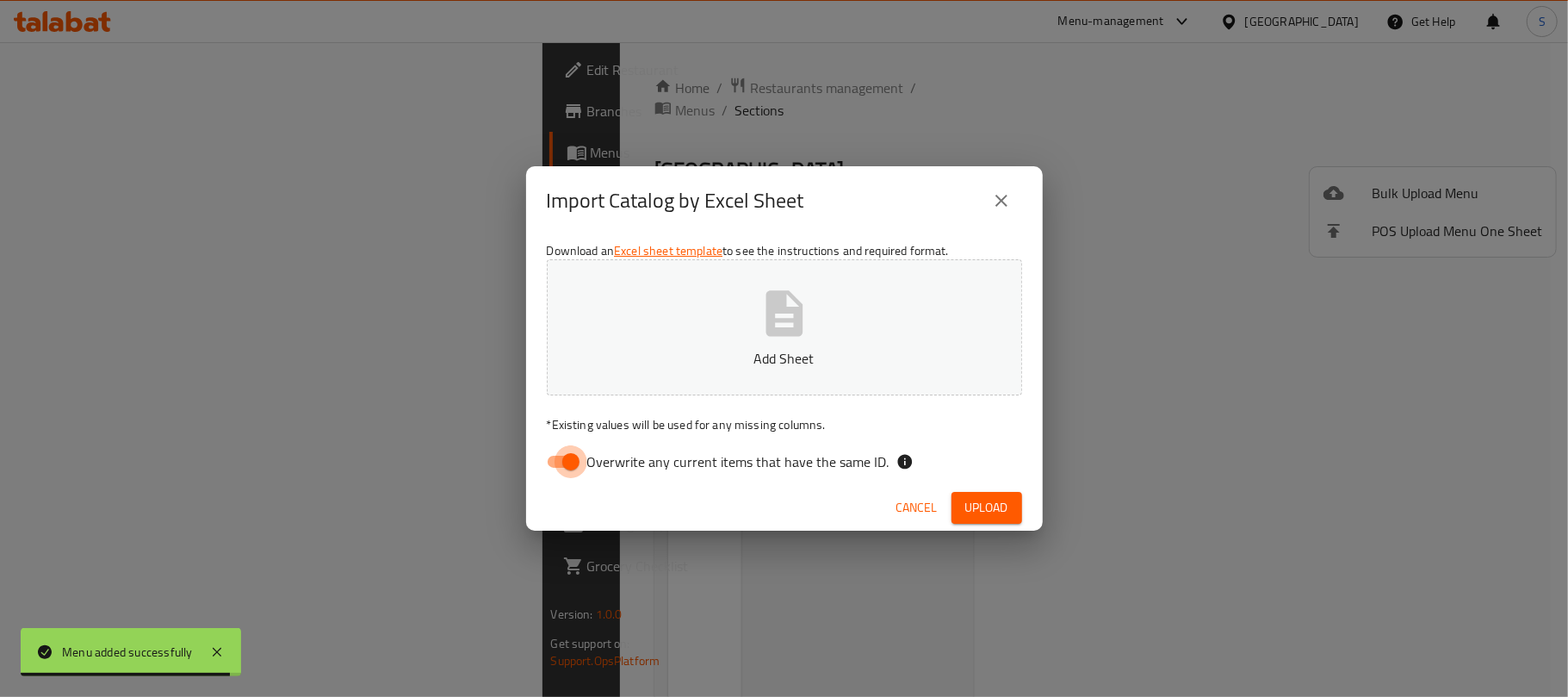
click at [568, 458] on input "Overwrite any current items that have the same ID." at bounding box center [571, 462] width 99 height 33
checkbox input "false"
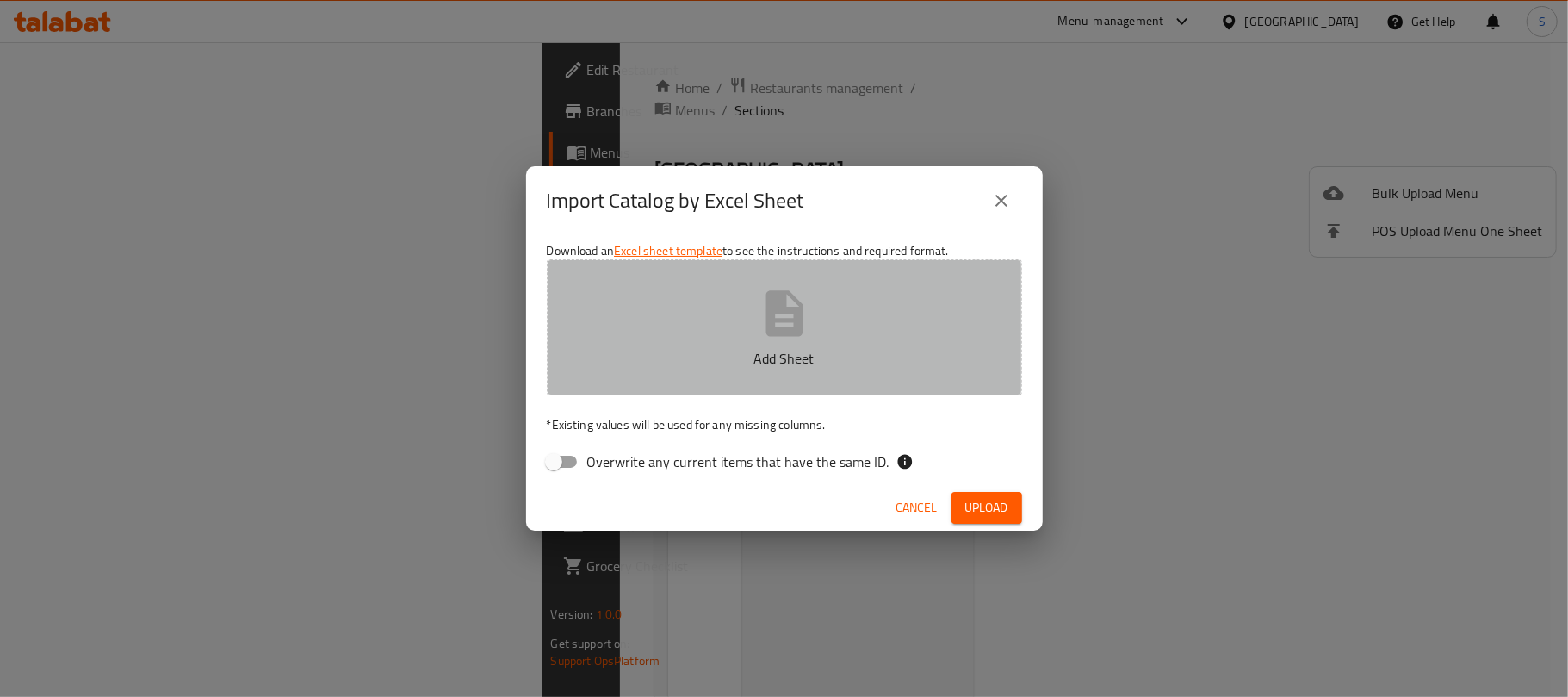
click at [777, 319] on icon "button" at bounding box center [784, 312] width 37 height 45
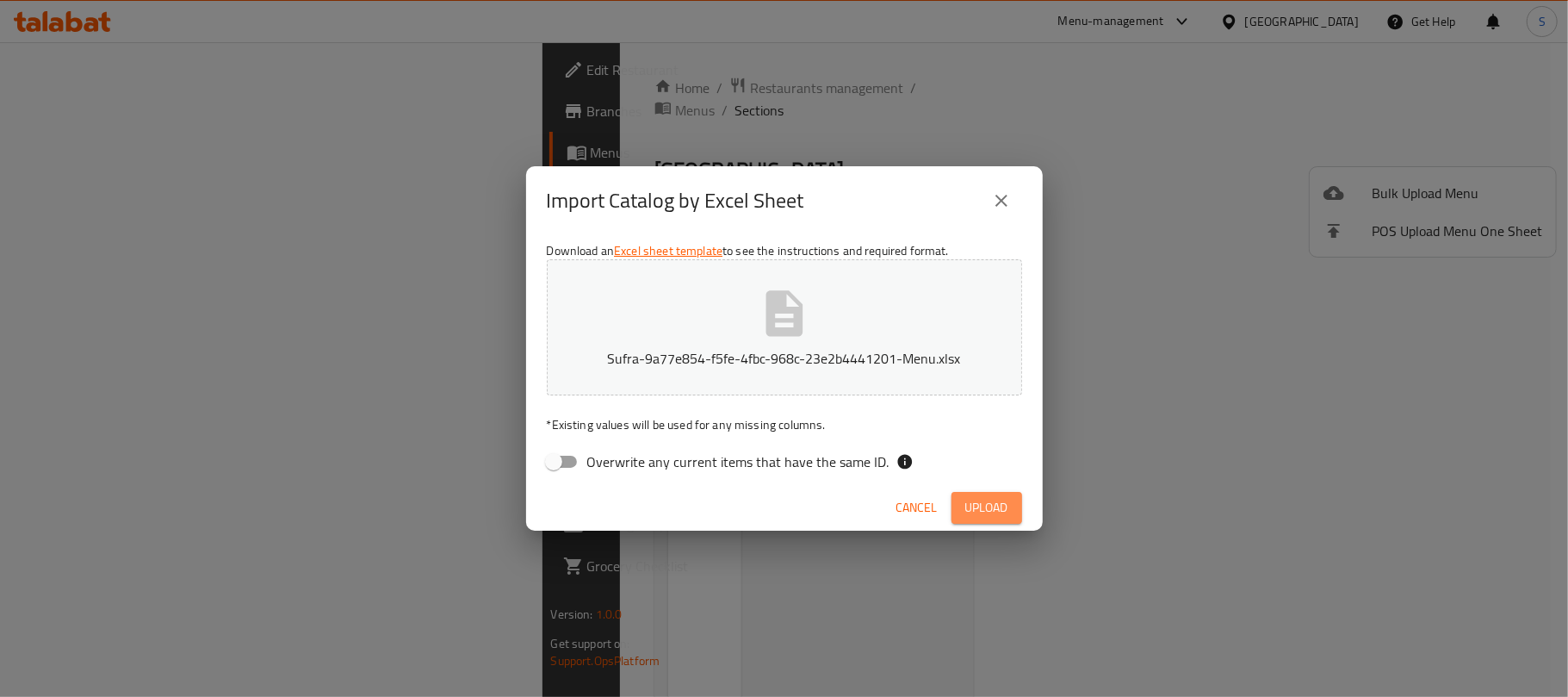
click at [975, 497] on span "Upload" at bounding box center [986, 508] width 43 height 21
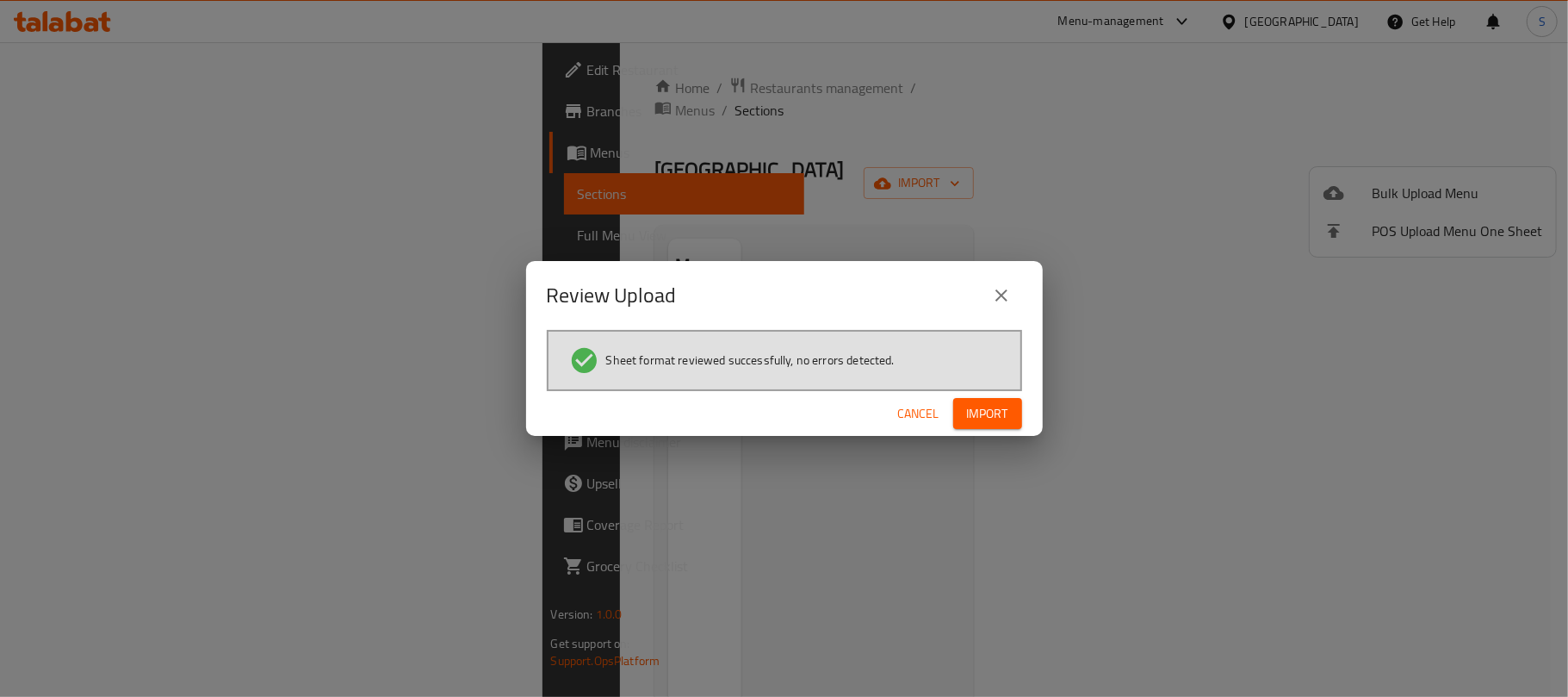
click at [980, 417] on span "Import" at bounding box center [987, 414] width 42 height 21
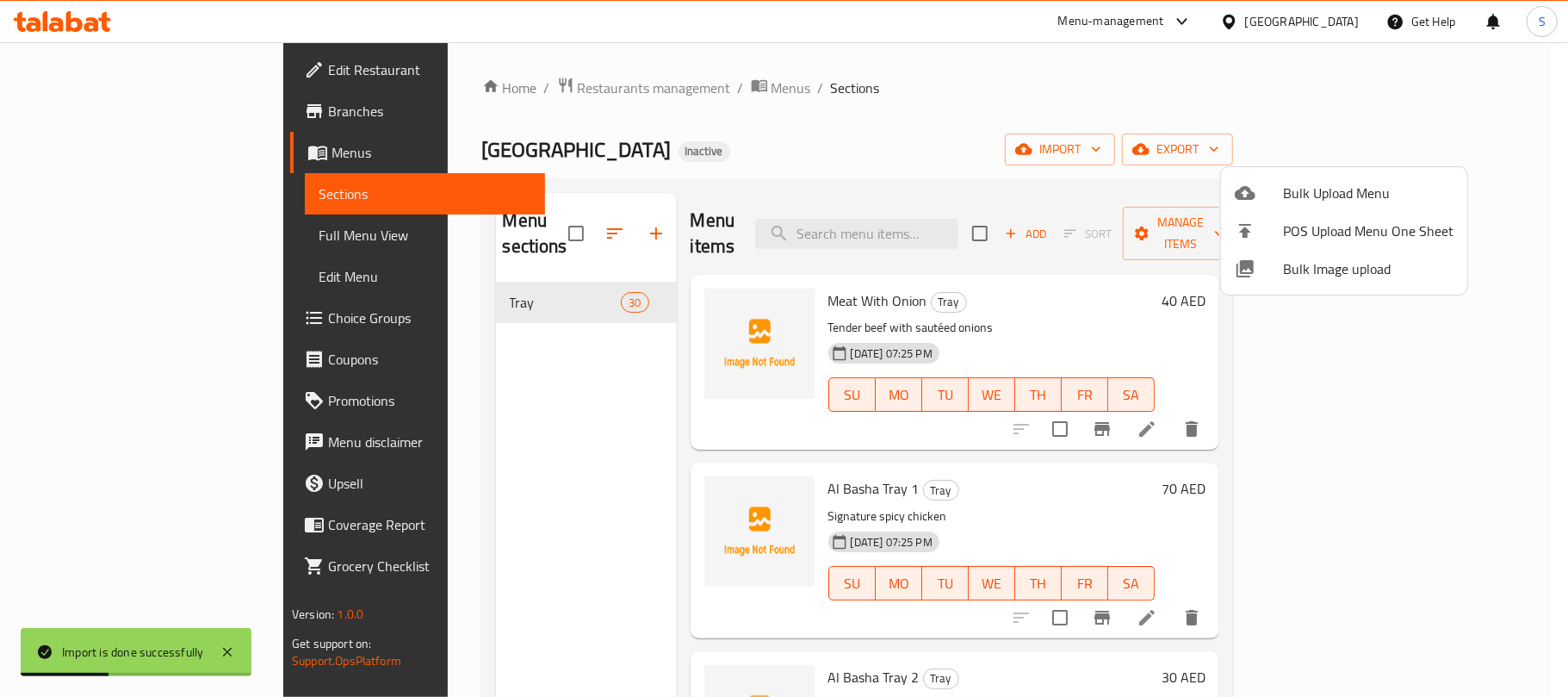
click at [843, 51] on div at bounding box center [784, 348] width 1568 height 697
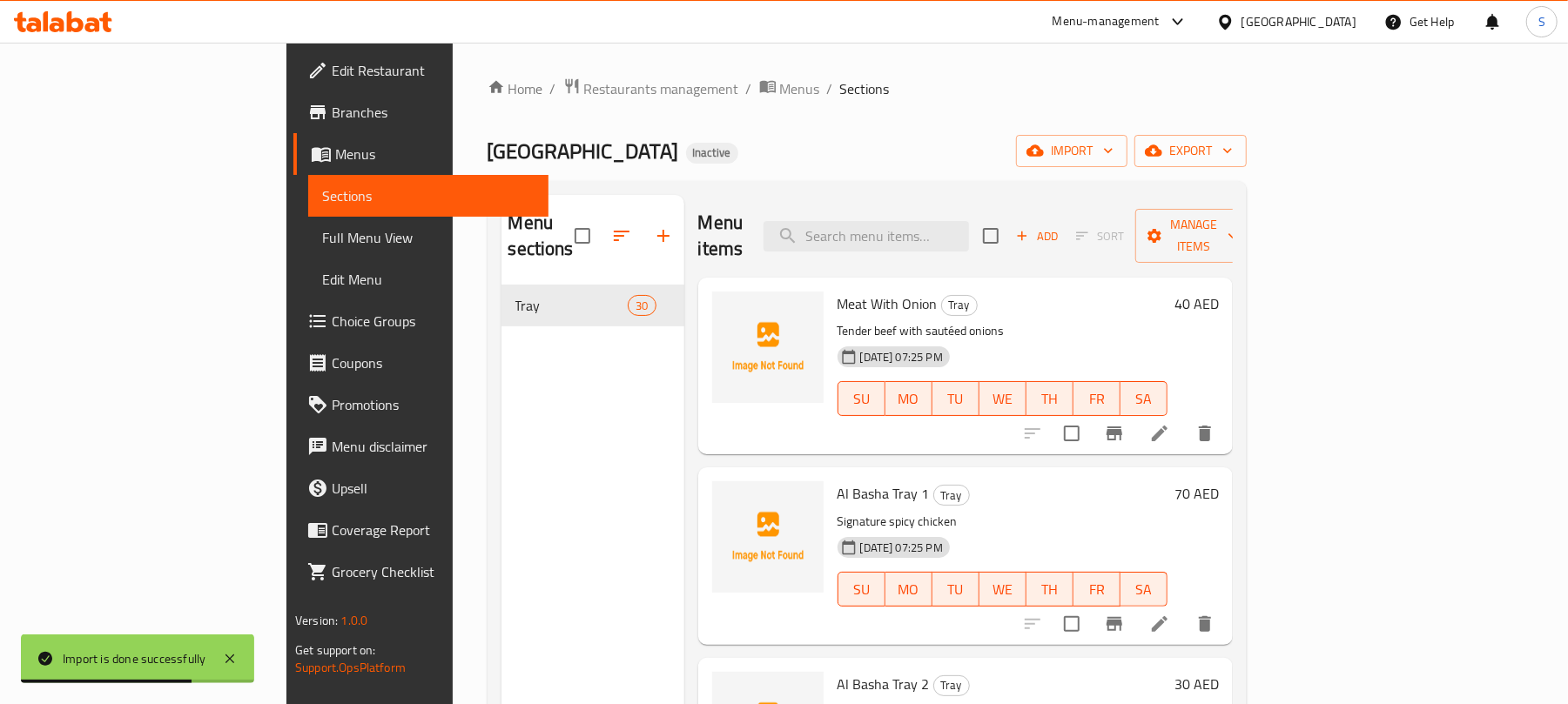
click at [501, 362] on div "Menu sections Tray 30" at bounding box center [592, 547] width 183 height 704
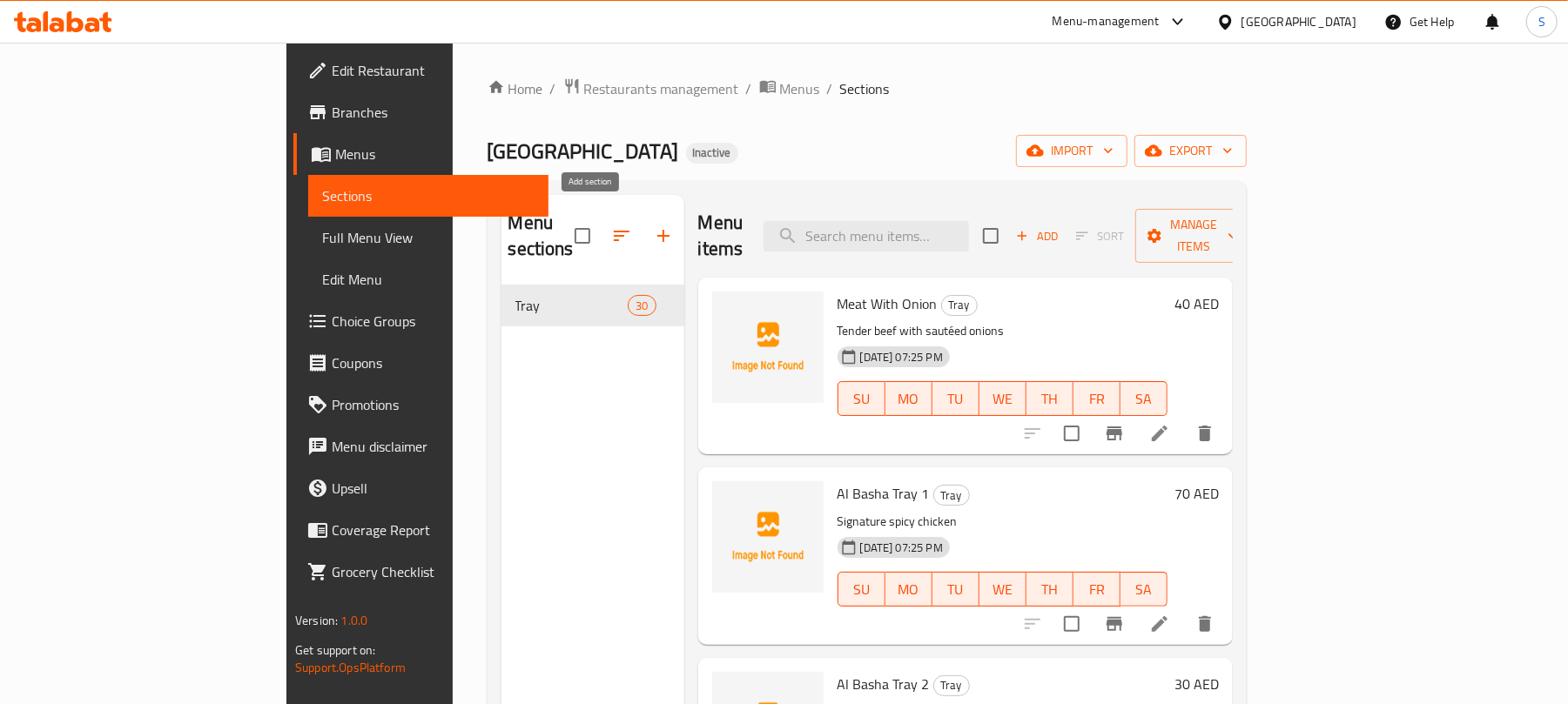
click at [653, 233] on icon "button" at bounding box center [662, 235] width 21 height 21
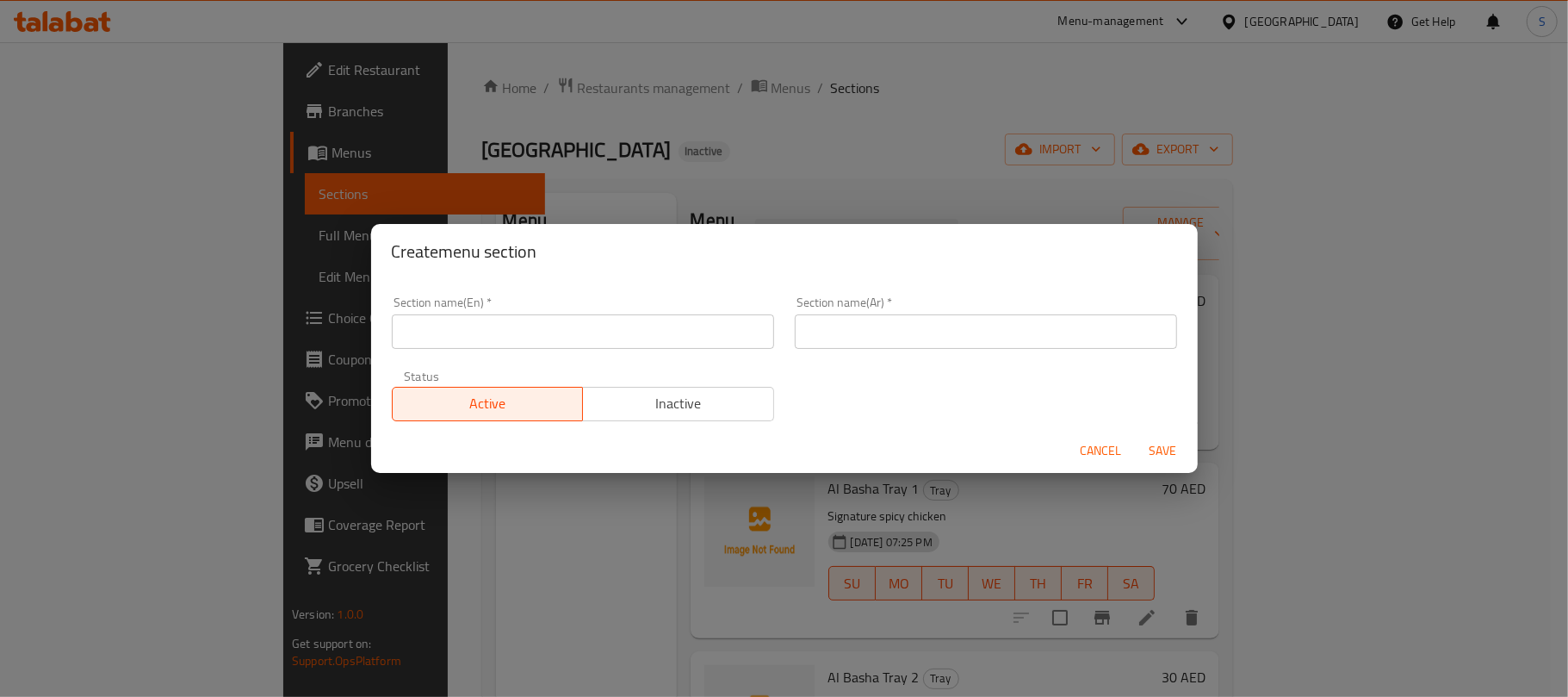
click at [511, 349] on div "Section name(En)   * Section name(En) *" at bounding box center [583, 323] width 403 height 73
drag, startPoint x: 508, startPoint y: 339, endPoint x: 522, endPoint y: 341, distance: 14.1
click at [510, 338] on input "text" at bounding box center [583, 332] width 383 height 35
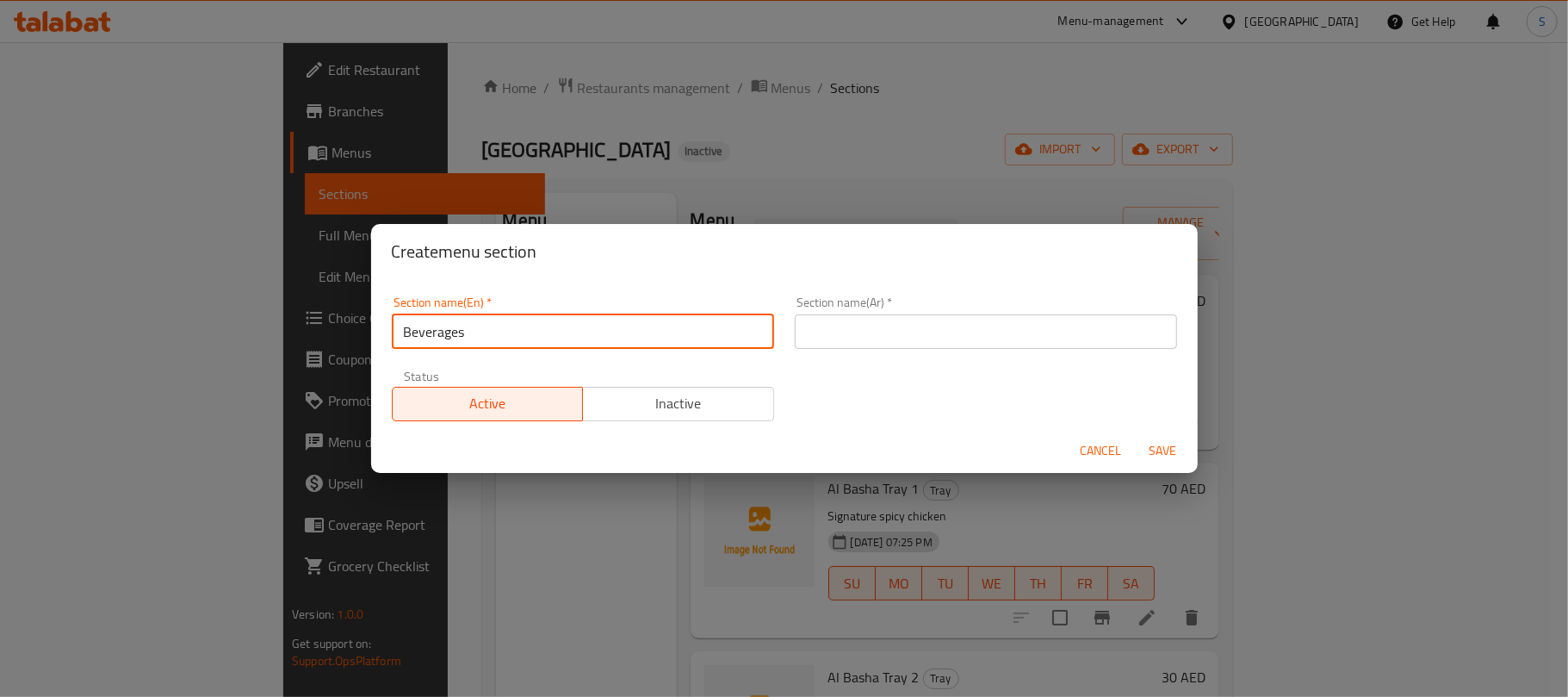
click at [508, 333] on input "Beverages" at bounding box center [583, 332] width 383 height 35
click at [491, 322] on input "Beverages" at bounding box center [583, 332] width 383 height 35
type input "Beverage"
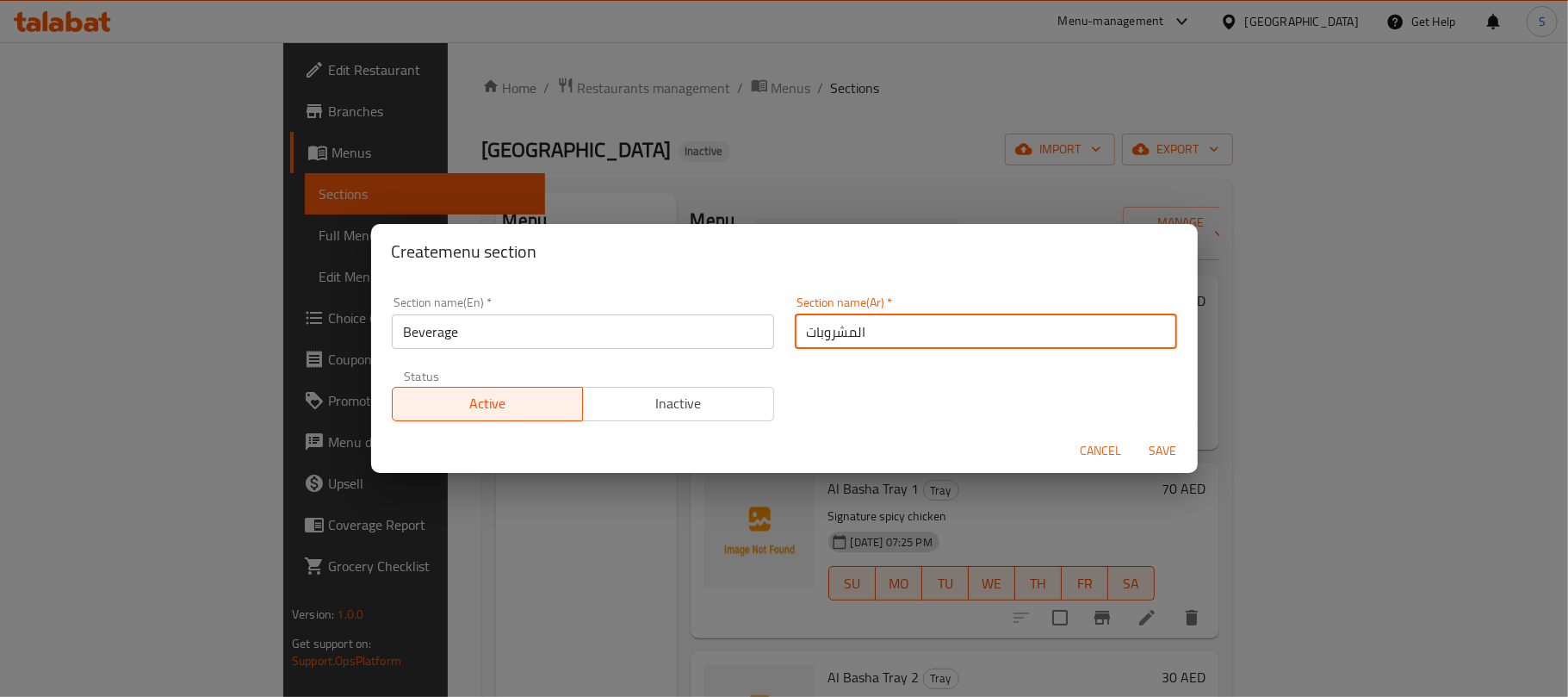
type input "المشروبات"
click at [1135, 435] on button "Save" at bounding box center [1162, 450] width 55 height 32
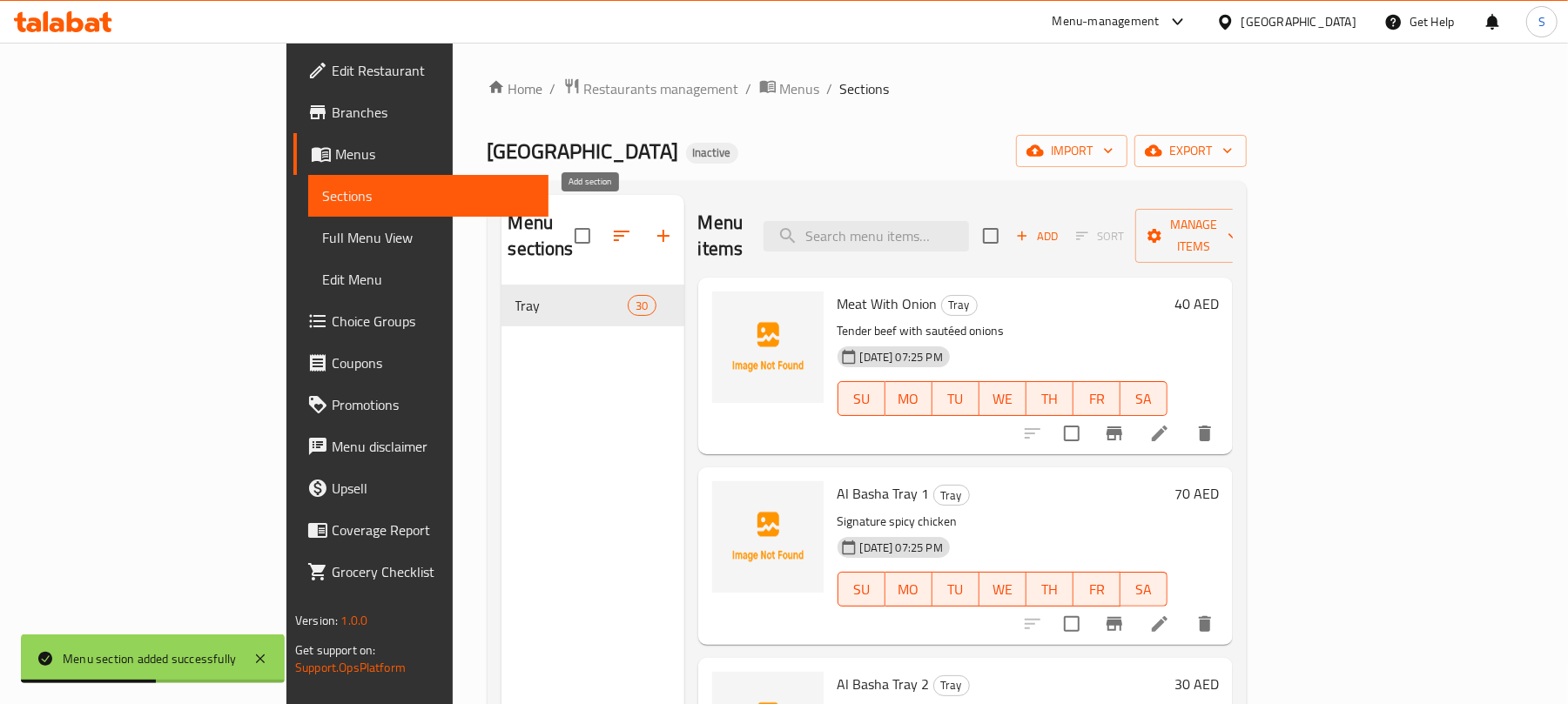
click at [653, 226] on icon "button" at bounding box center [662, 235] width 21 height 21
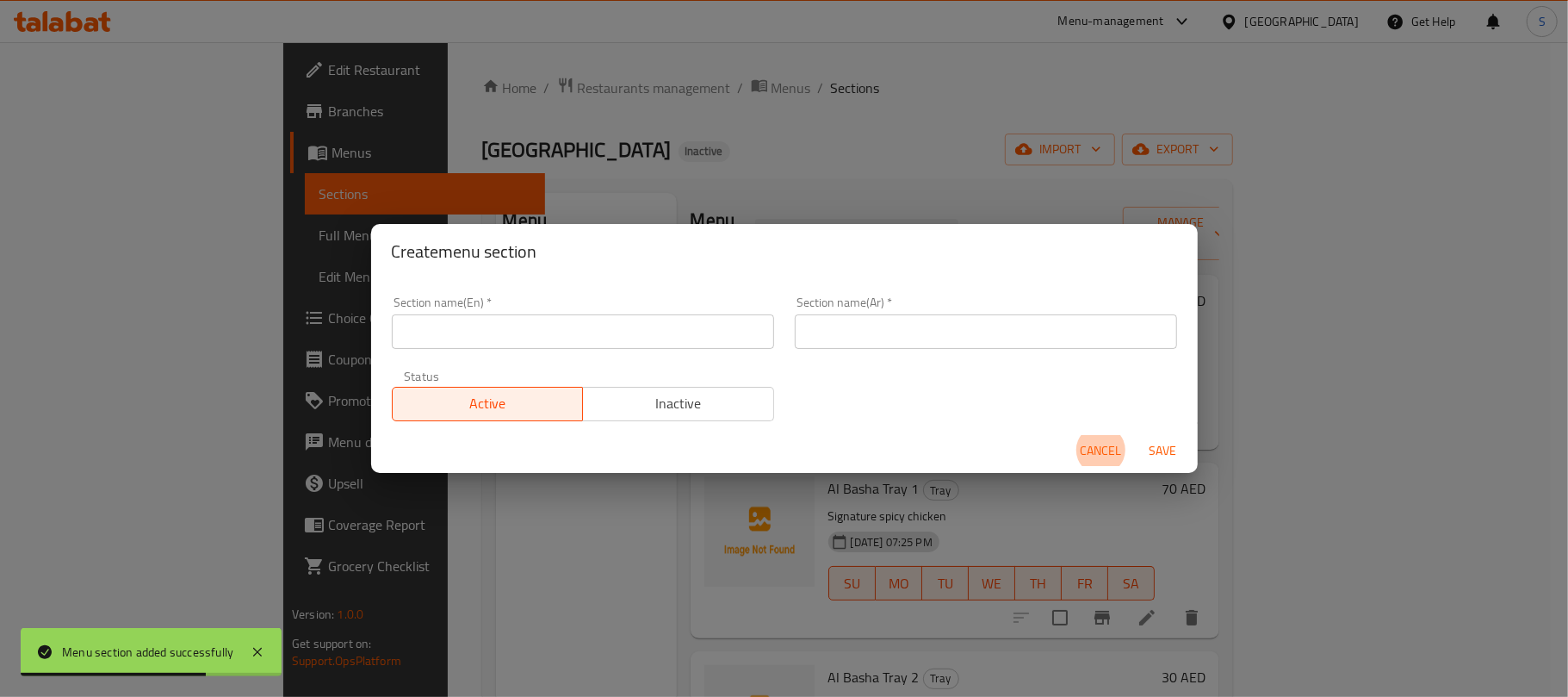
click at [1116, 454] on span "Cancel" at bounding box center [1100, 450] width 42 height 21
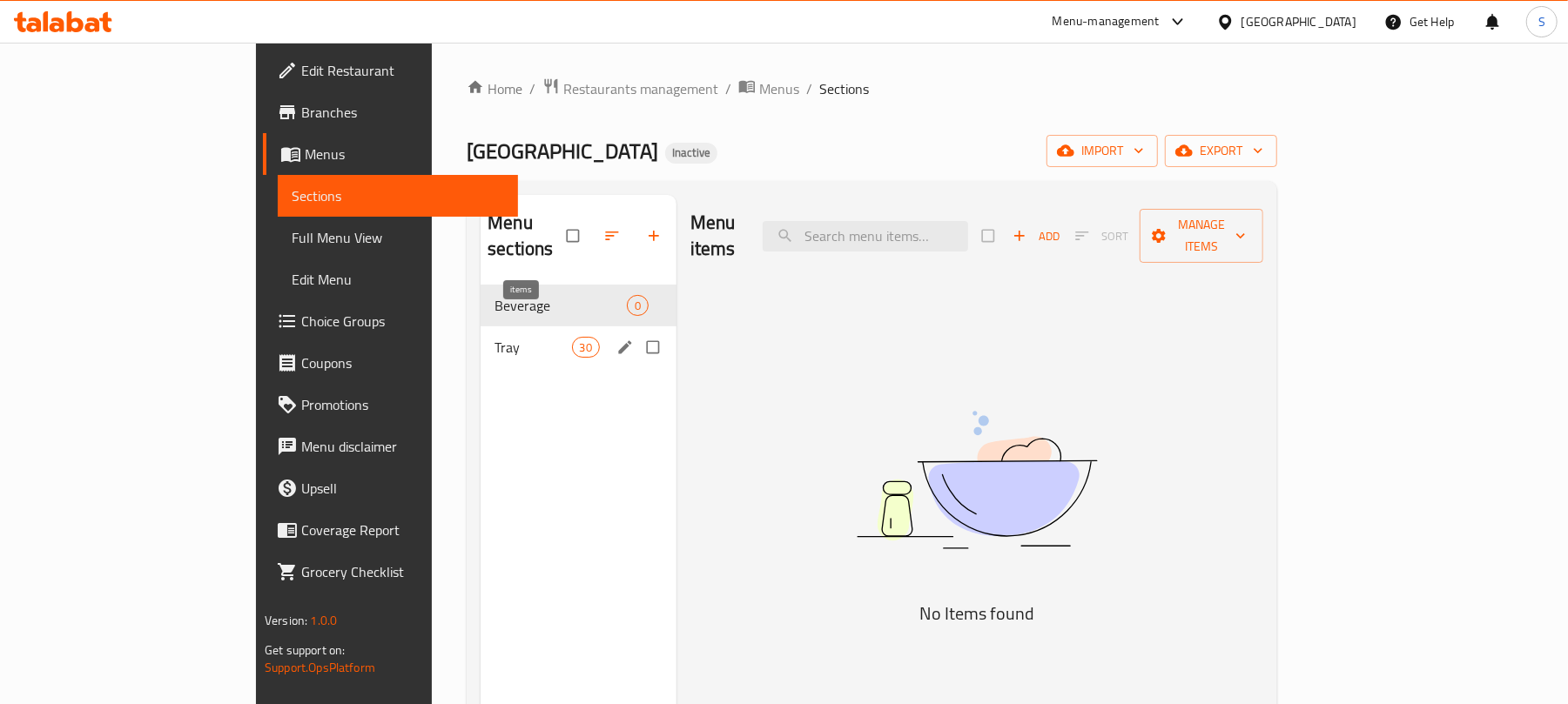
click at [572, 337] on div "30" at bounding box center [585, 347] width 28 height 21
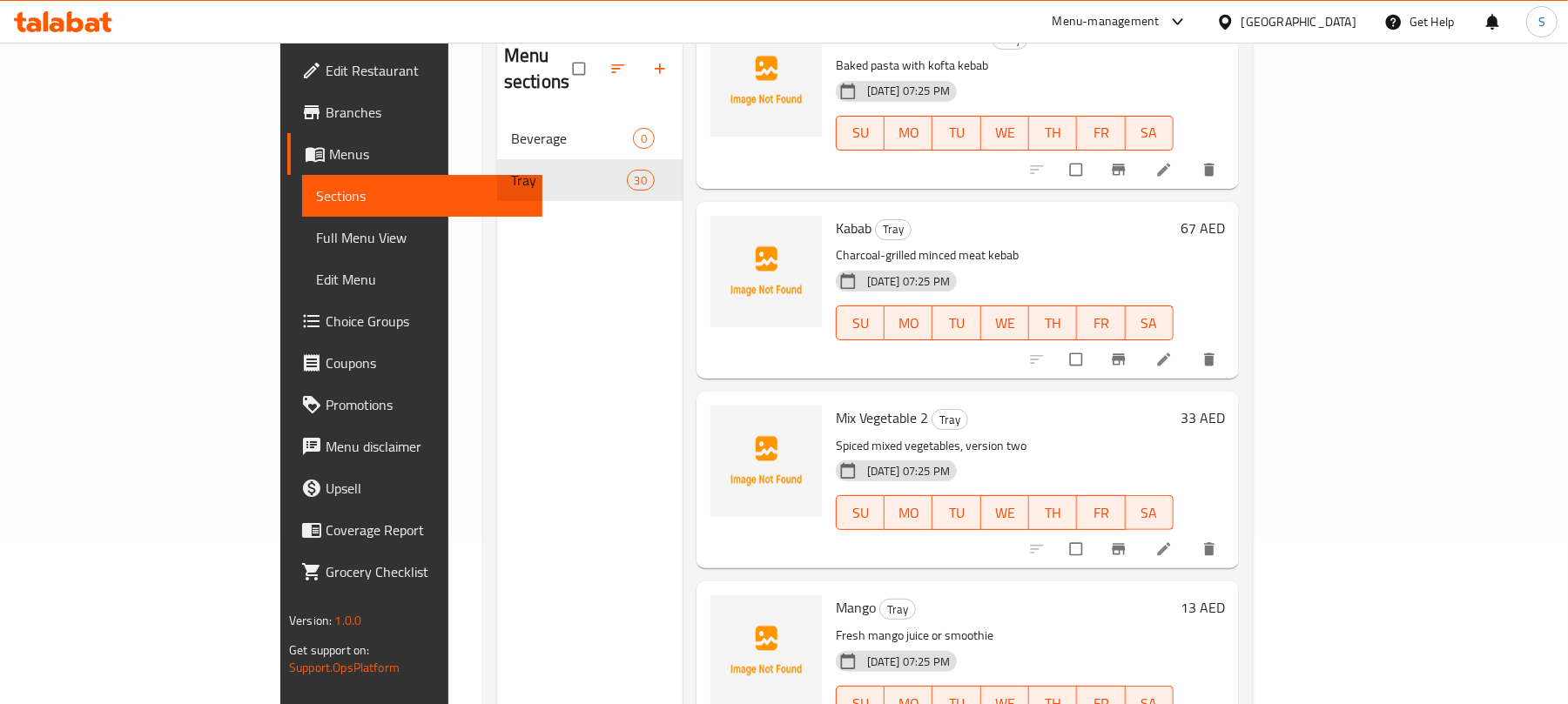
scroll to position [244, 0]
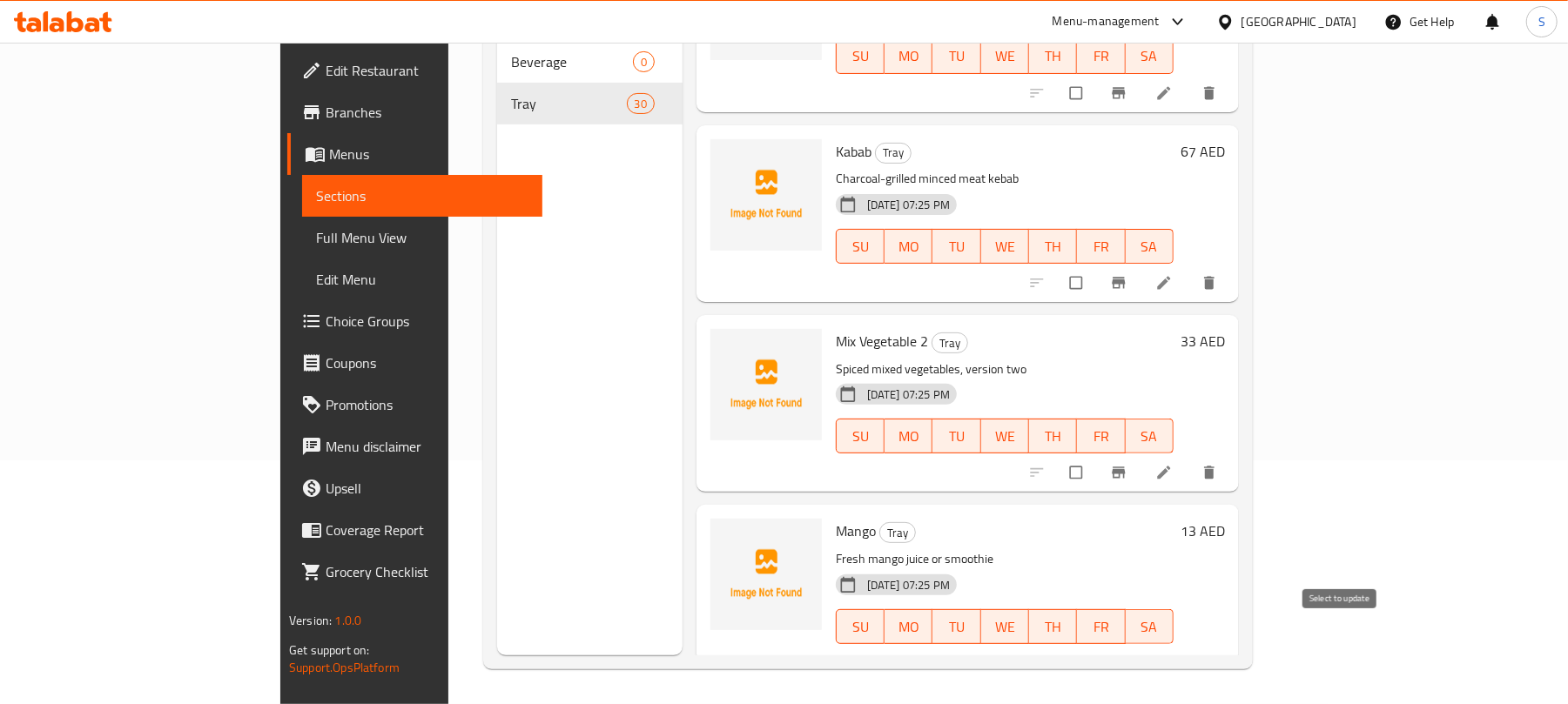
click at [1096, 646] on input "checkbox" at bounding box center [1077, 663] width 36 height 33
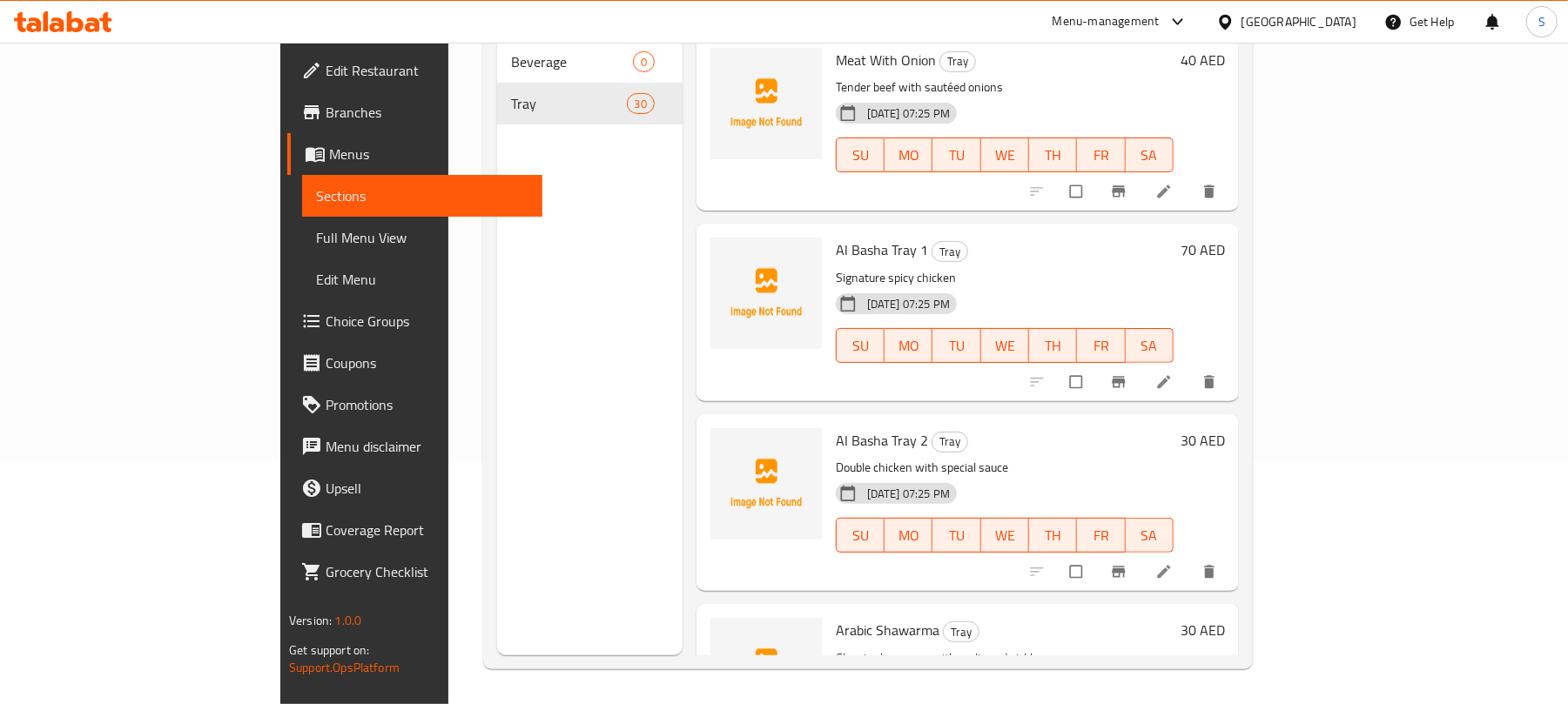
scroll to position [0, 0]
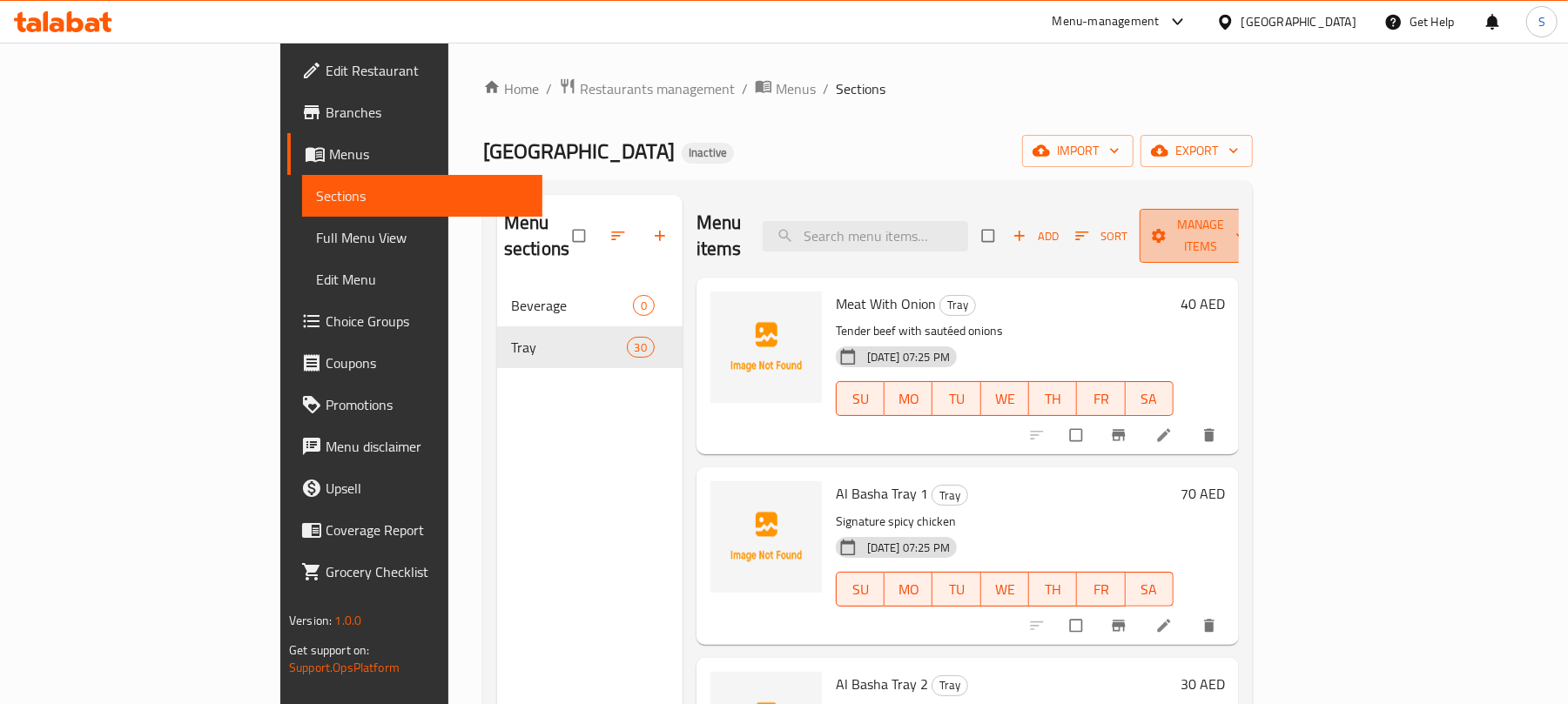
click at [1250, 227] on span "Manage items" at bounding box center [1202, 235] width 96 height 44
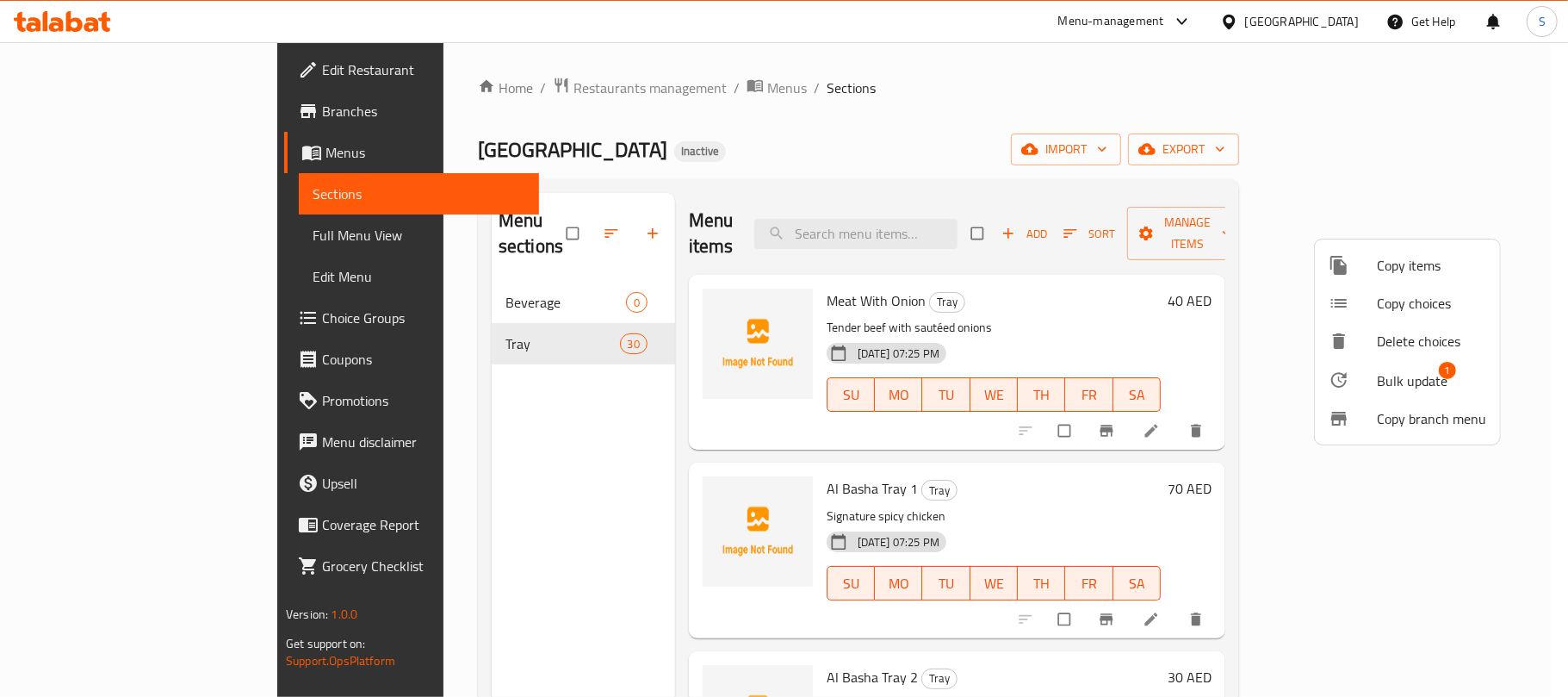
click at [1391, 370] on span "Bulk update" at bounding box center [1411, 380] width 71 height 20
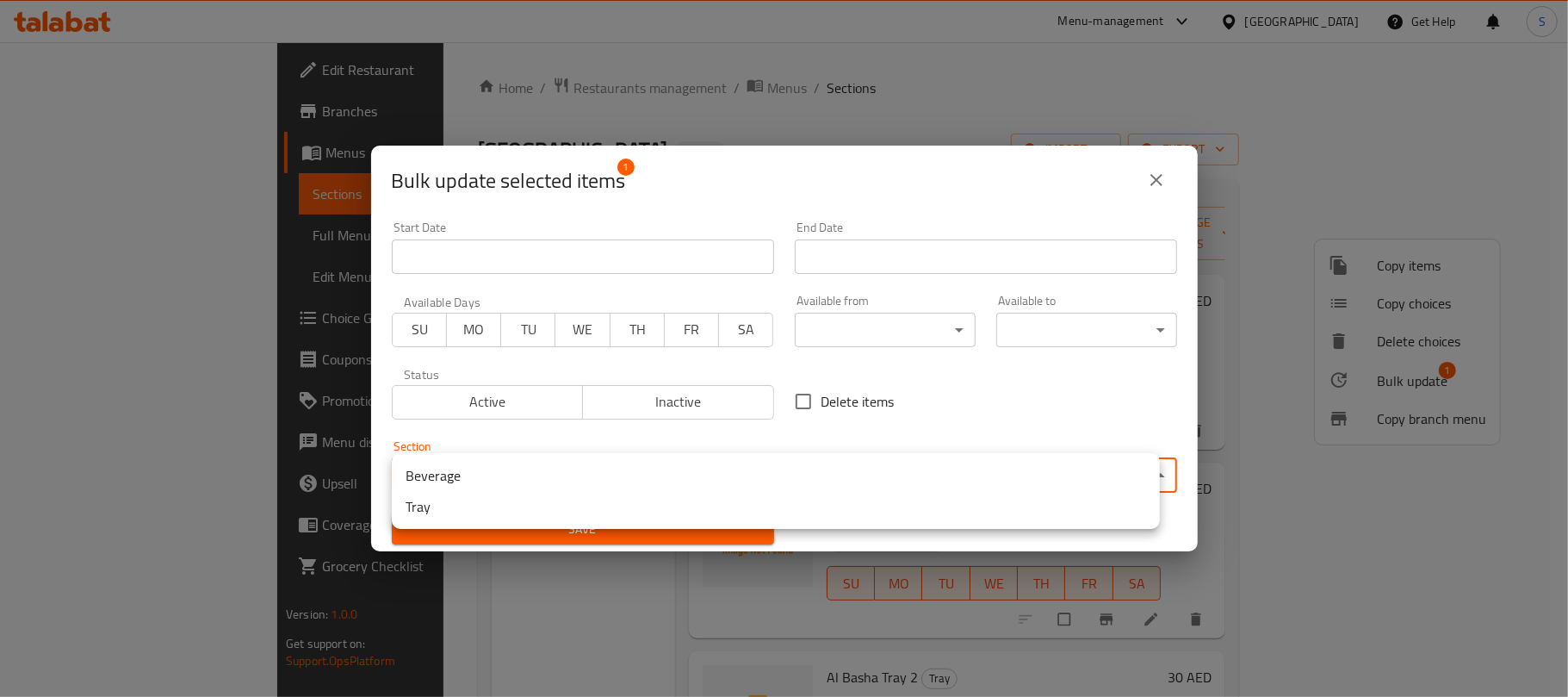
click at [728, 462] on body "​ Menu-management United Arab Emirates Get Help S Edit Restaurant Branches Menu…" at bounding box center [784, 369] width 1568 height 654
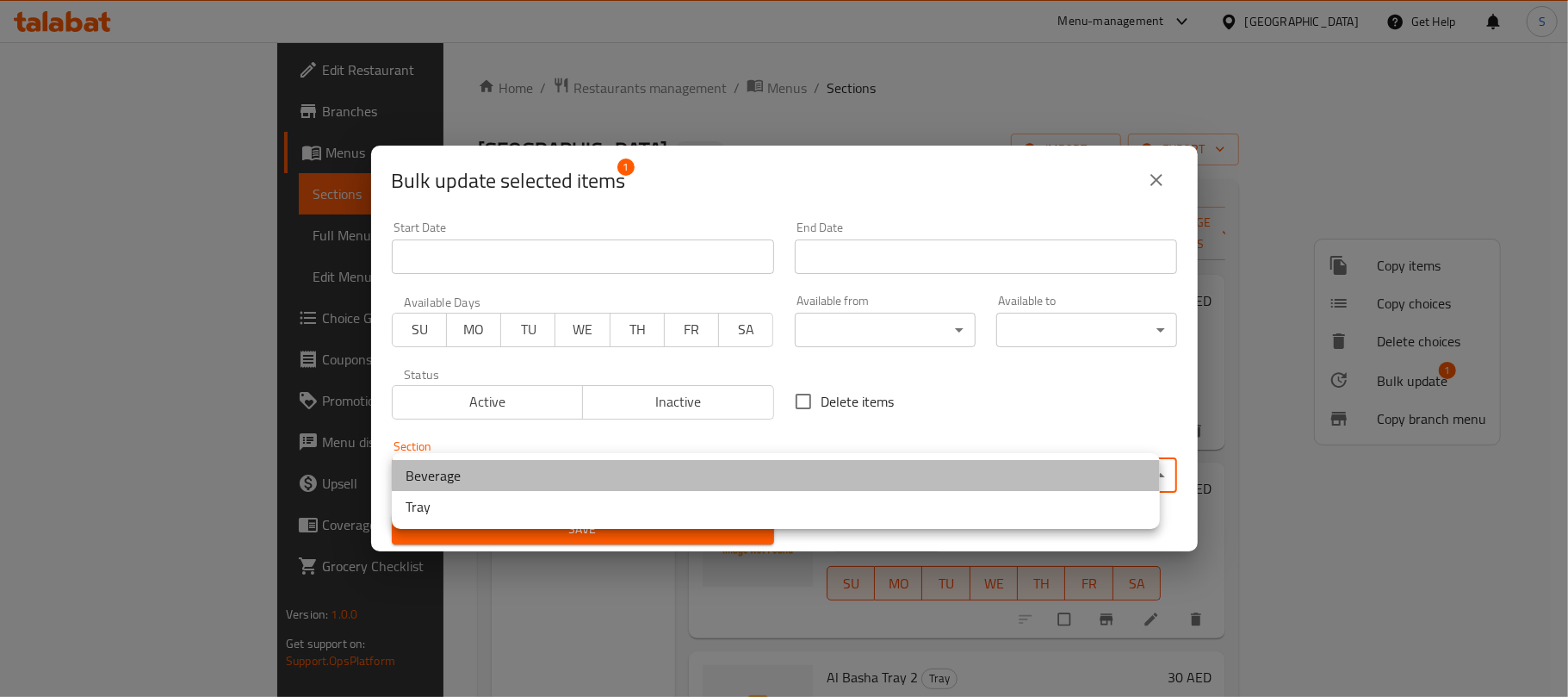
click at [527, 484] on li "Beverage" at bounding box center [775, 476] width 768 height 31
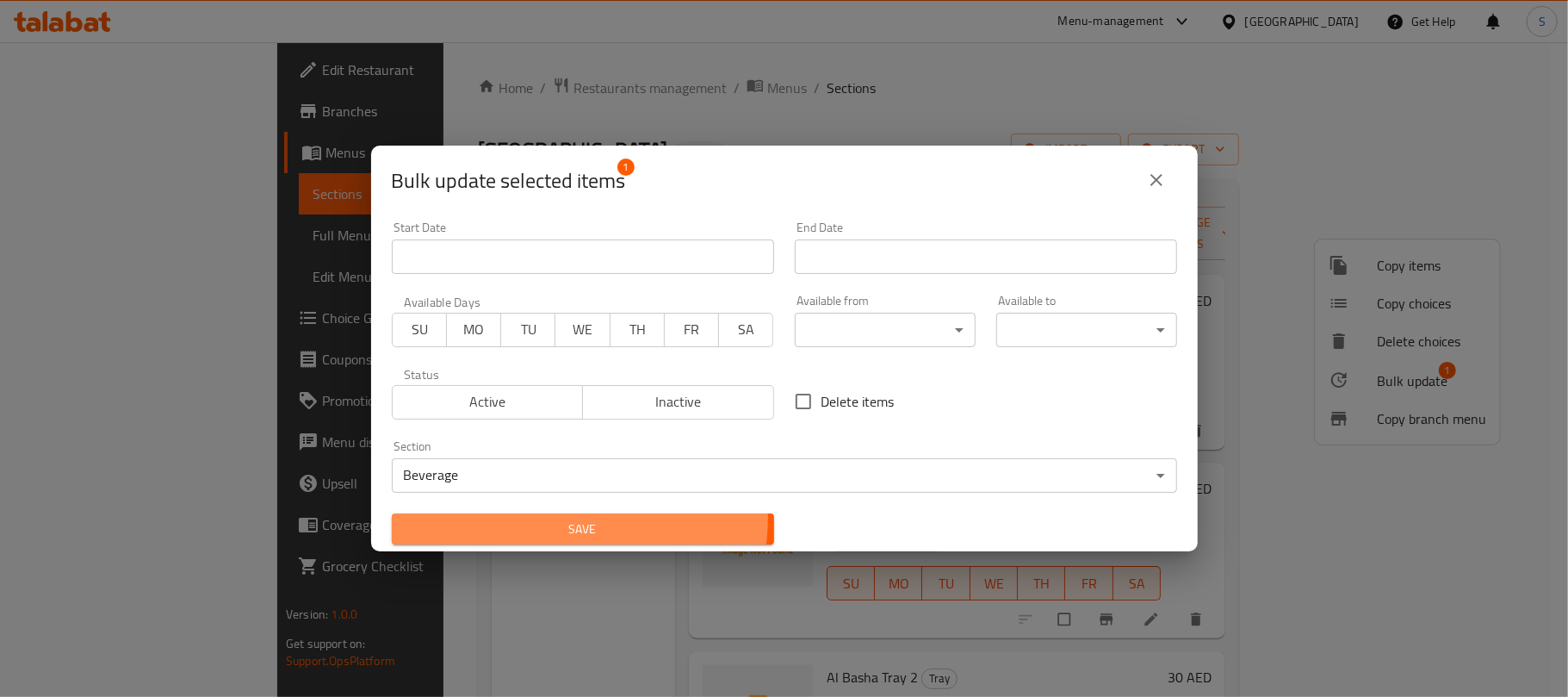
click at [535, 517] on button "Save" at bounding box center [583, 529] width 383 height 32
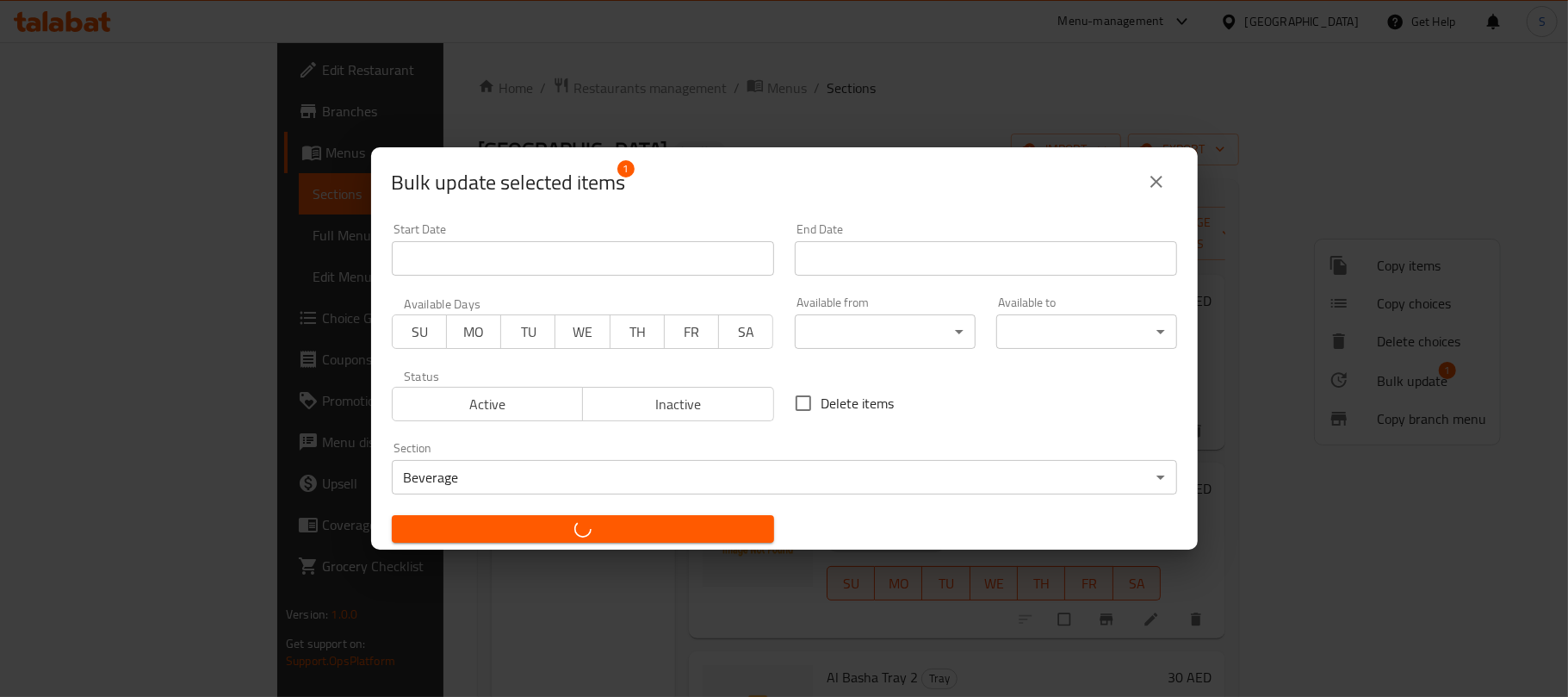
checkbox input "false"
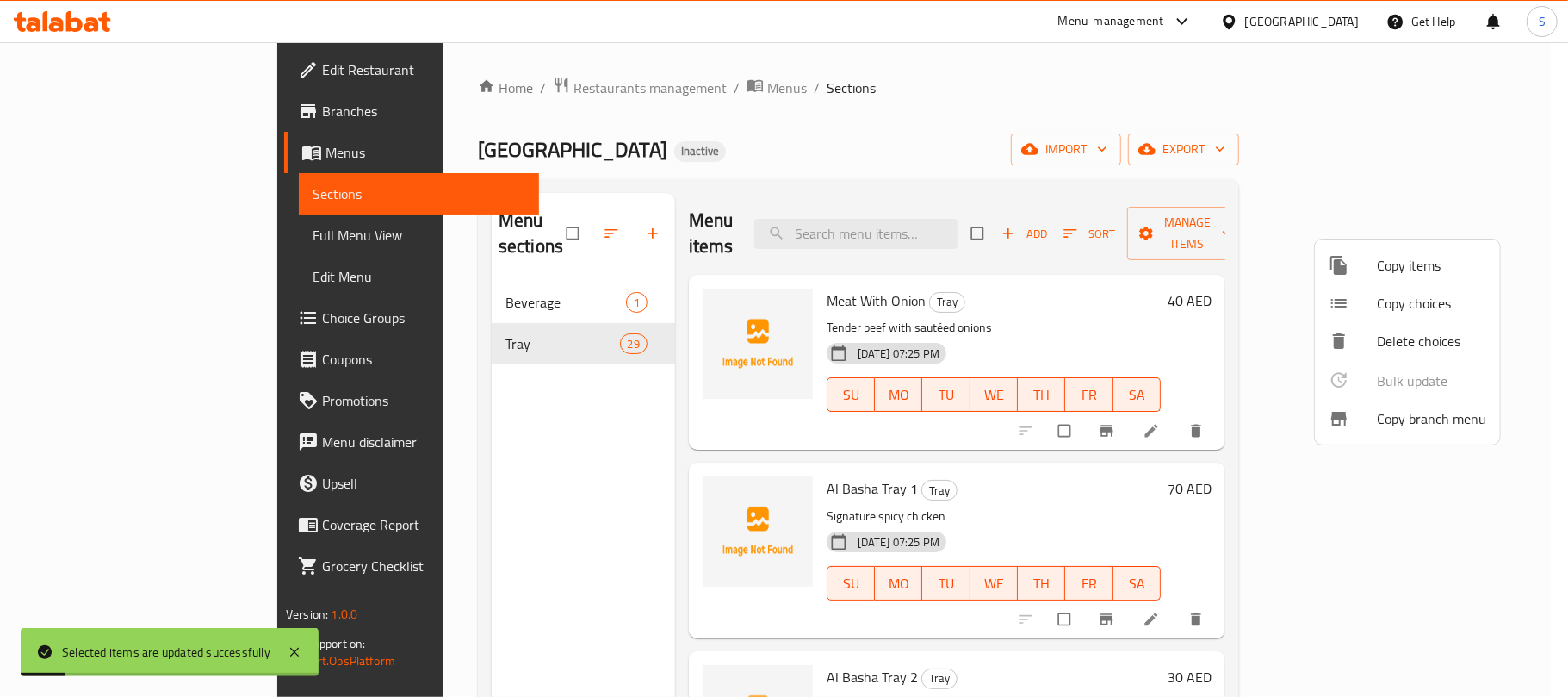
click at [537, 209] on div at bounding box center [784, 348] width 1568 height 697
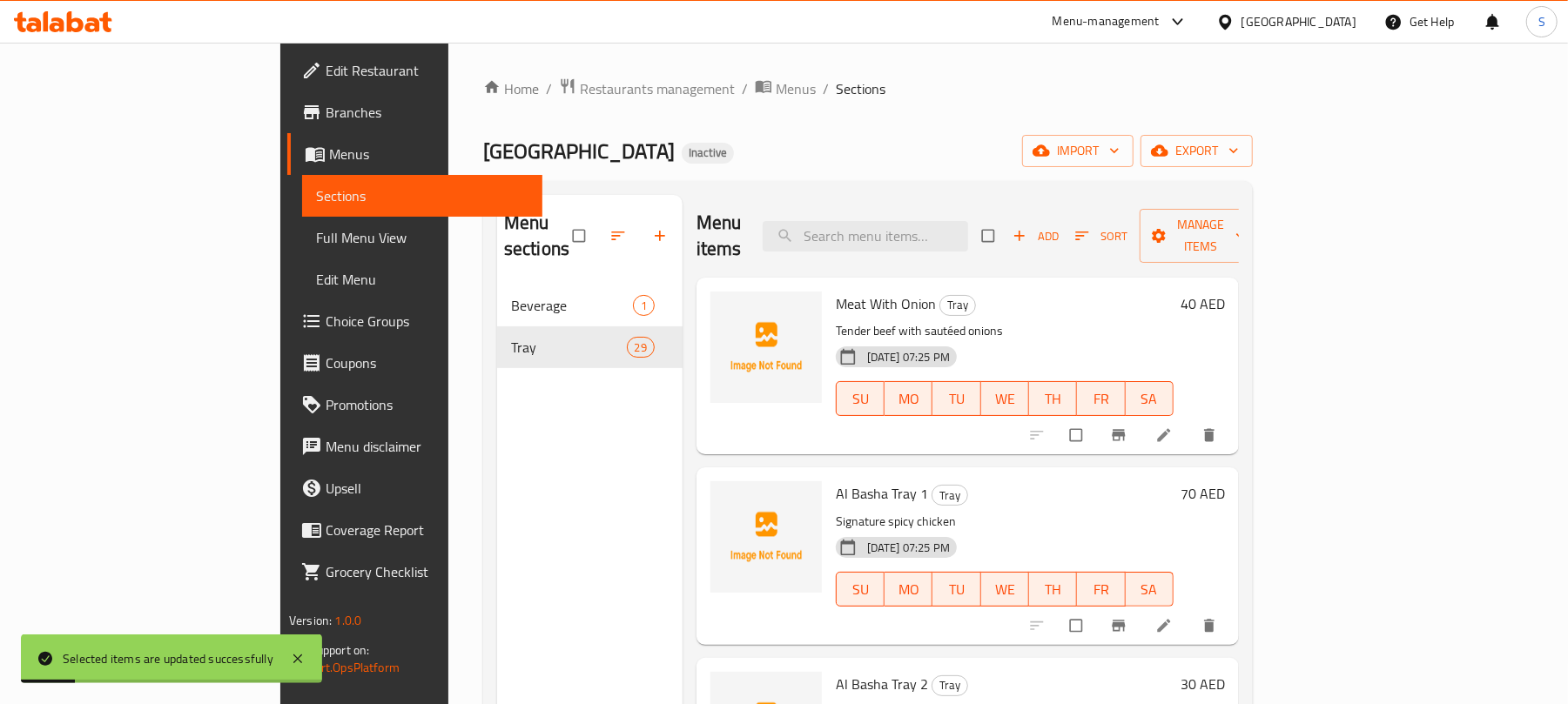
click at [610, 228] on span "button" at bounding box center [619, 236] width 21 height 18
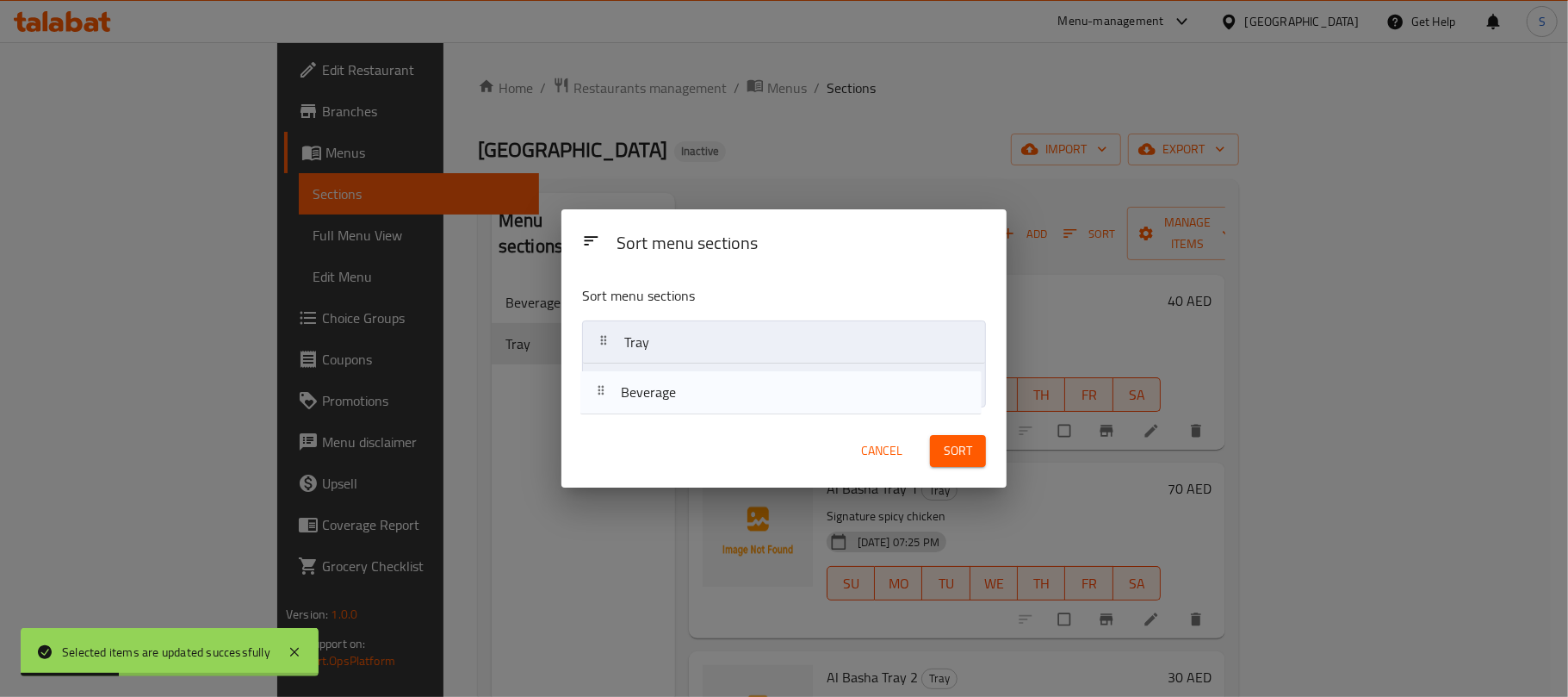
drag, startPoint x: 643, startPoint y: 355, endPoint x: 641, endPoint y: 412, distance: 57.0
click at [641, 412] on div "Sort menu sections Beverage Tray" at bounding box center [784, 342] width 445 height 142
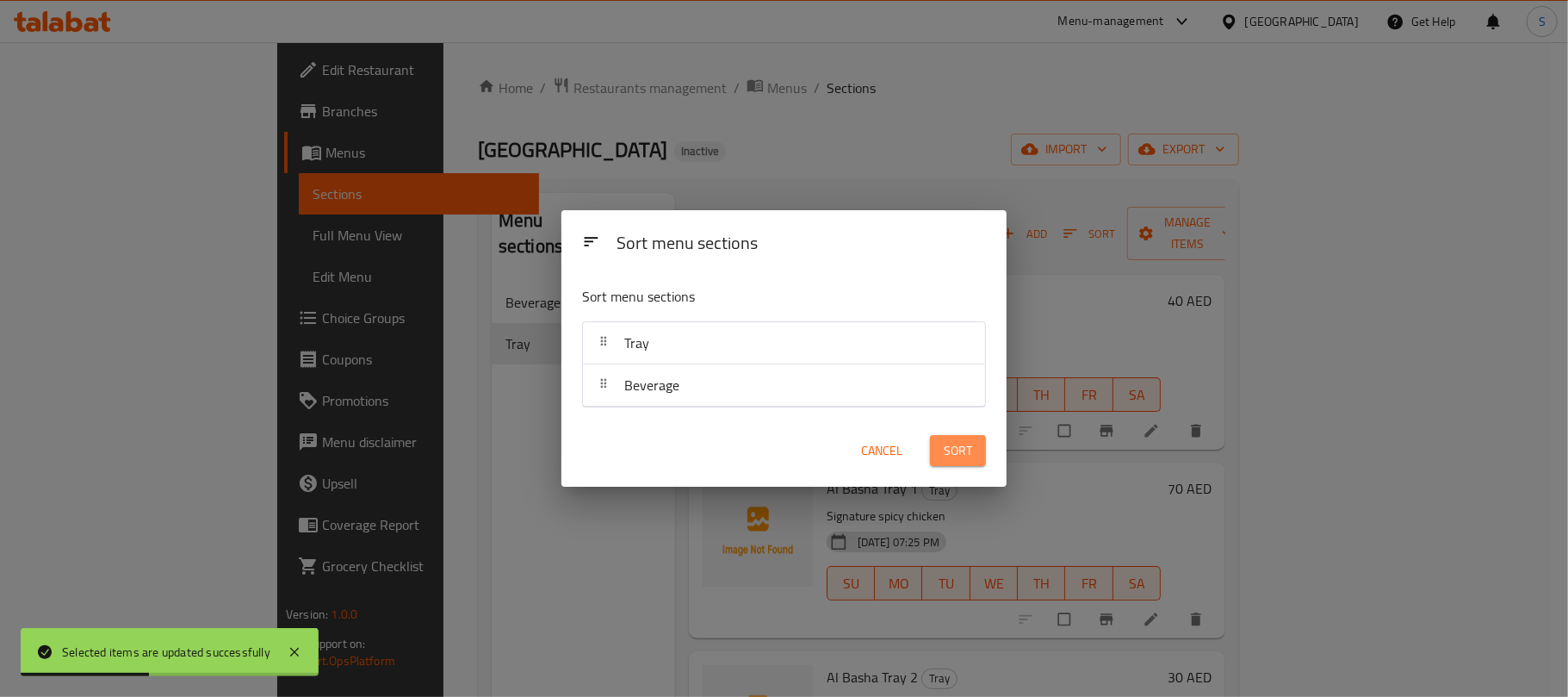
click at [964, 456] on span "Sort" at bounding box center [957, 450] width 28 height 21
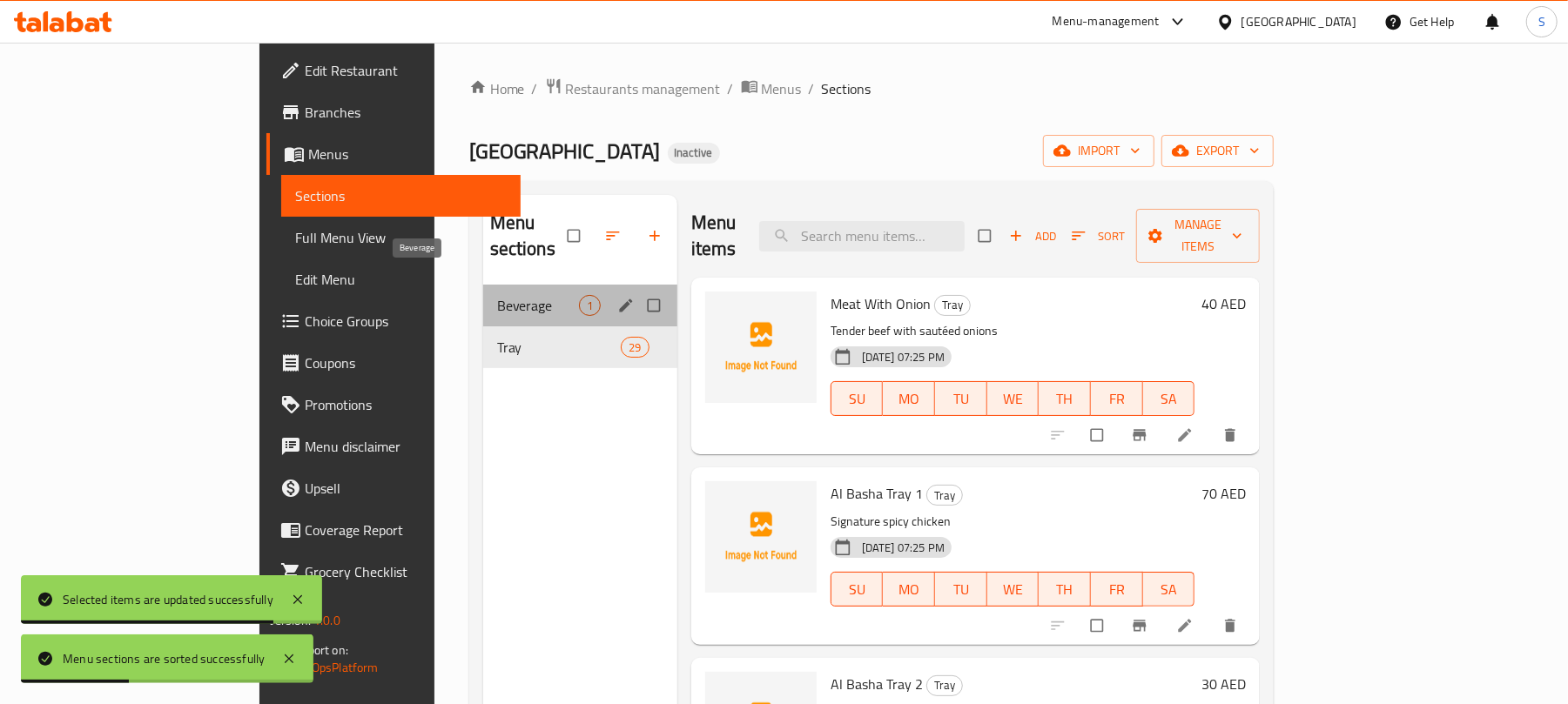
click at [497, 295] on span "Beverage" at bounding box center [538, 305] width 82 height 21
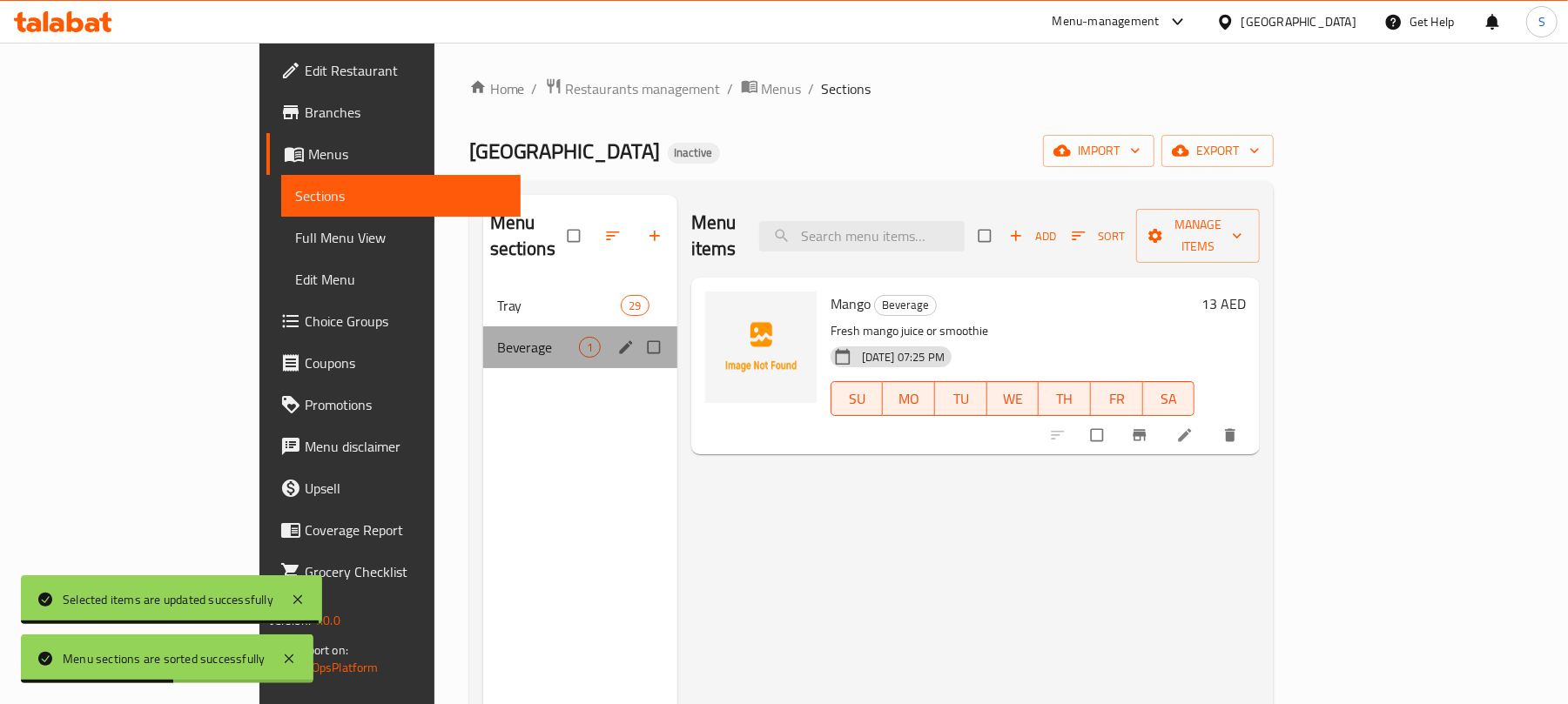
click at [484, 334] on div "Beverage 1" at bounding box center [580, 347] width 194 height 42
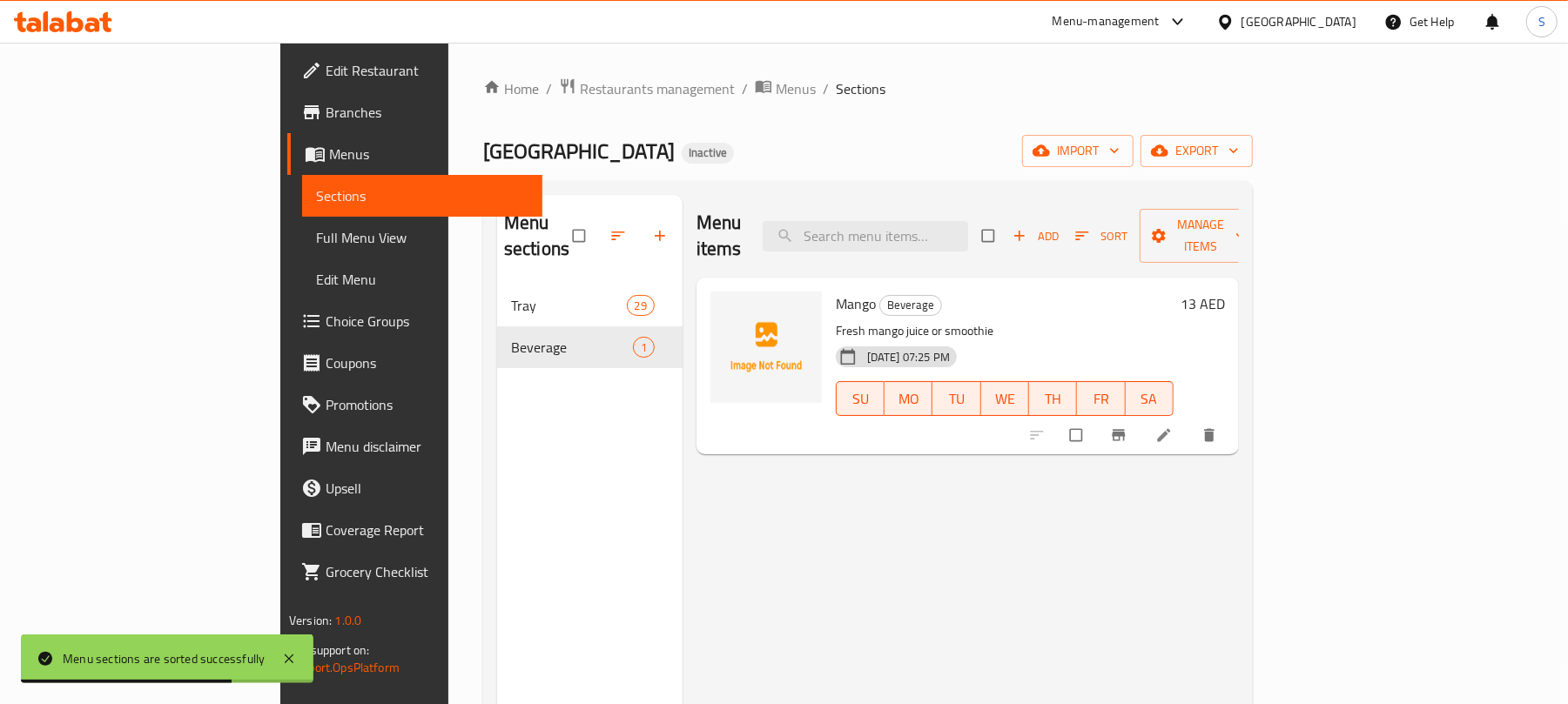
click at [1172, 427] on icon at bounding box center [1164, 435] width 18 height 18
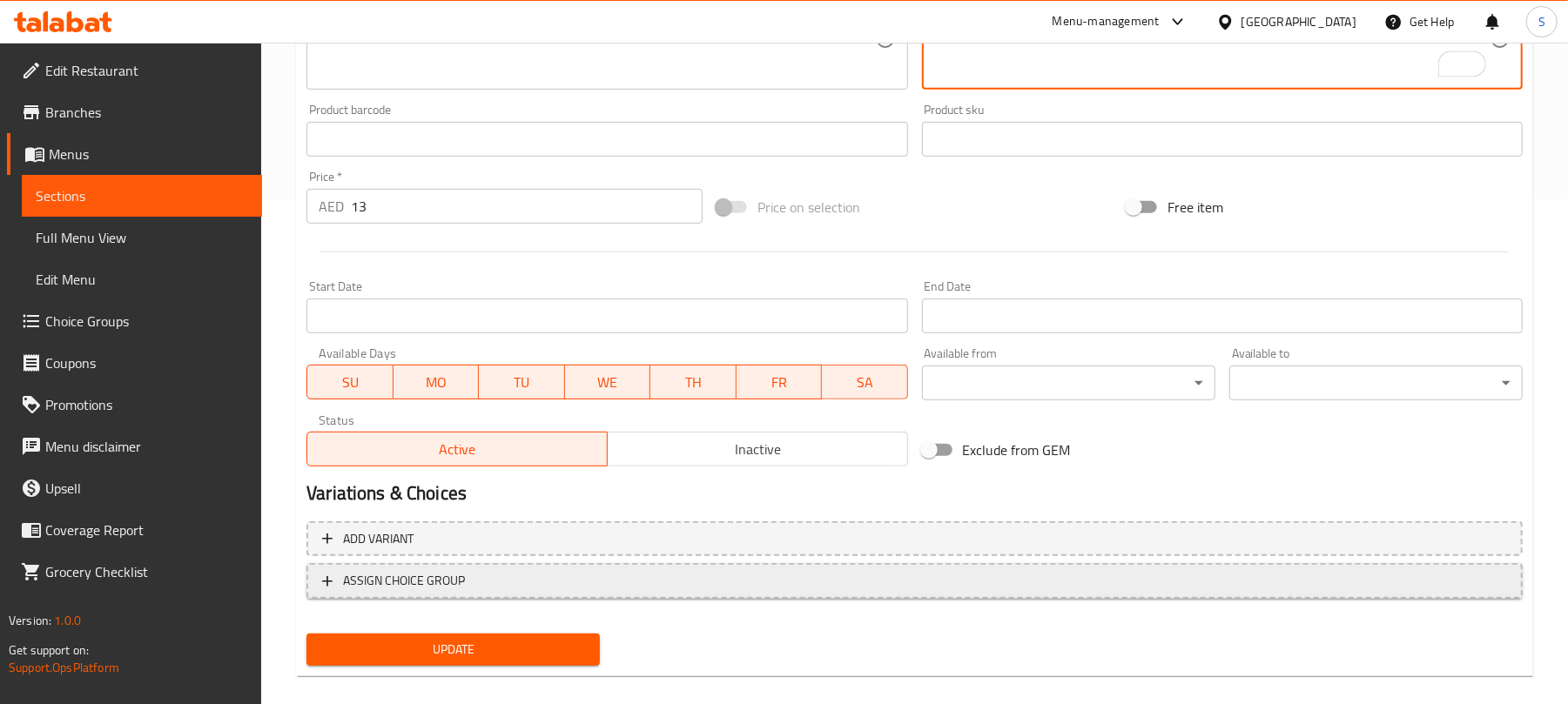
scroll to position [523, 0]
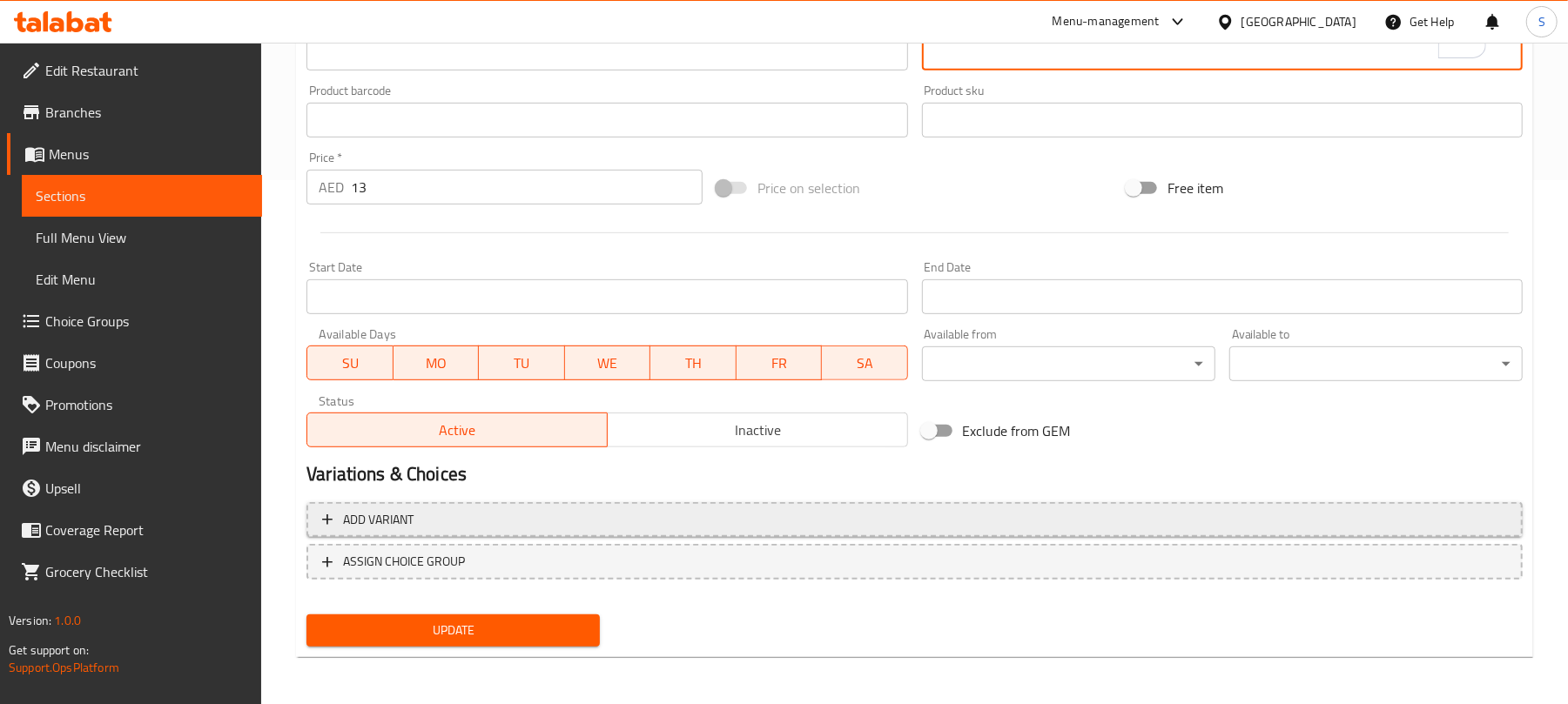
click at [1321, 525] on span "Add variant" at bounding box center [914, 519] width 1185 height 21
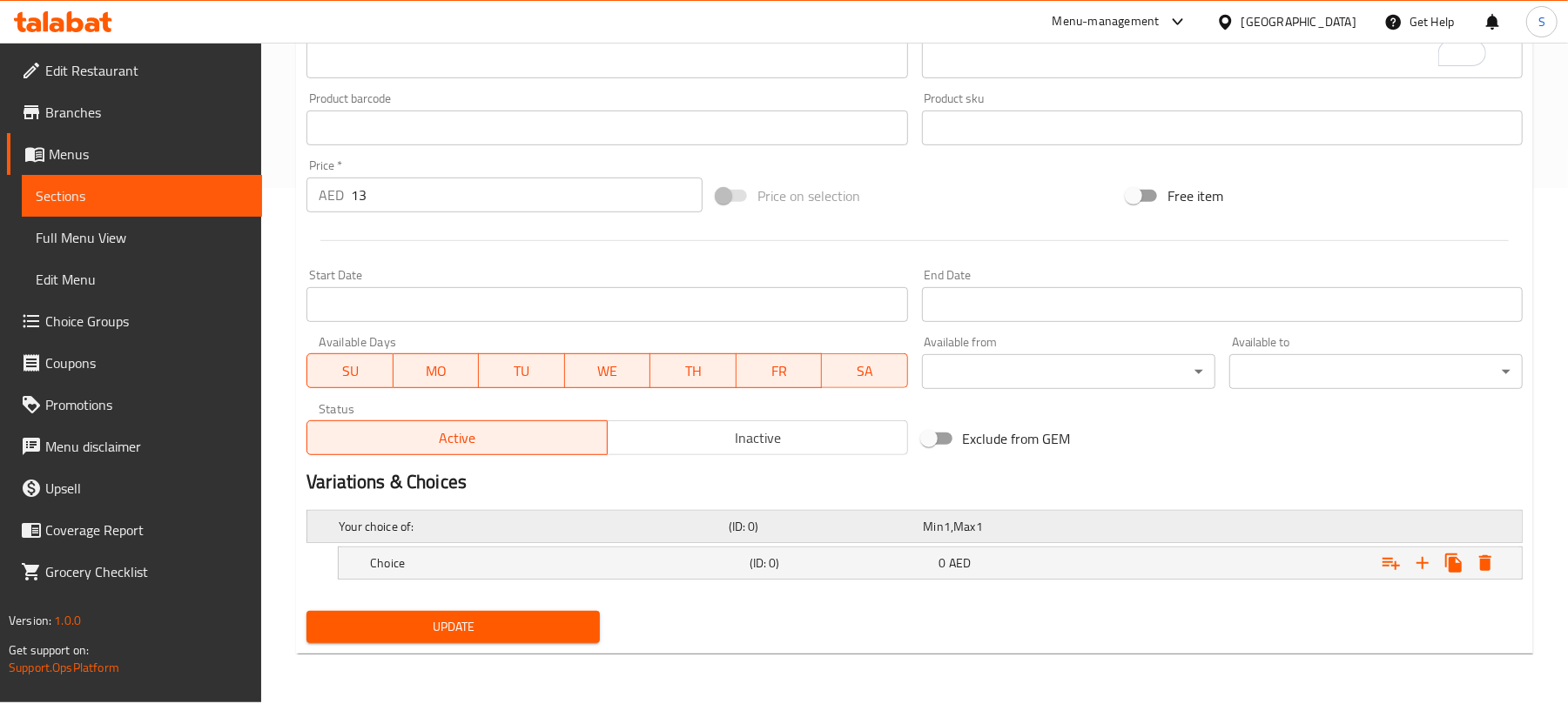
scroll to position [516, 0]
click at [1424, 552] on button "Expand" at bounding box center [1422, 562] width 31 height 31
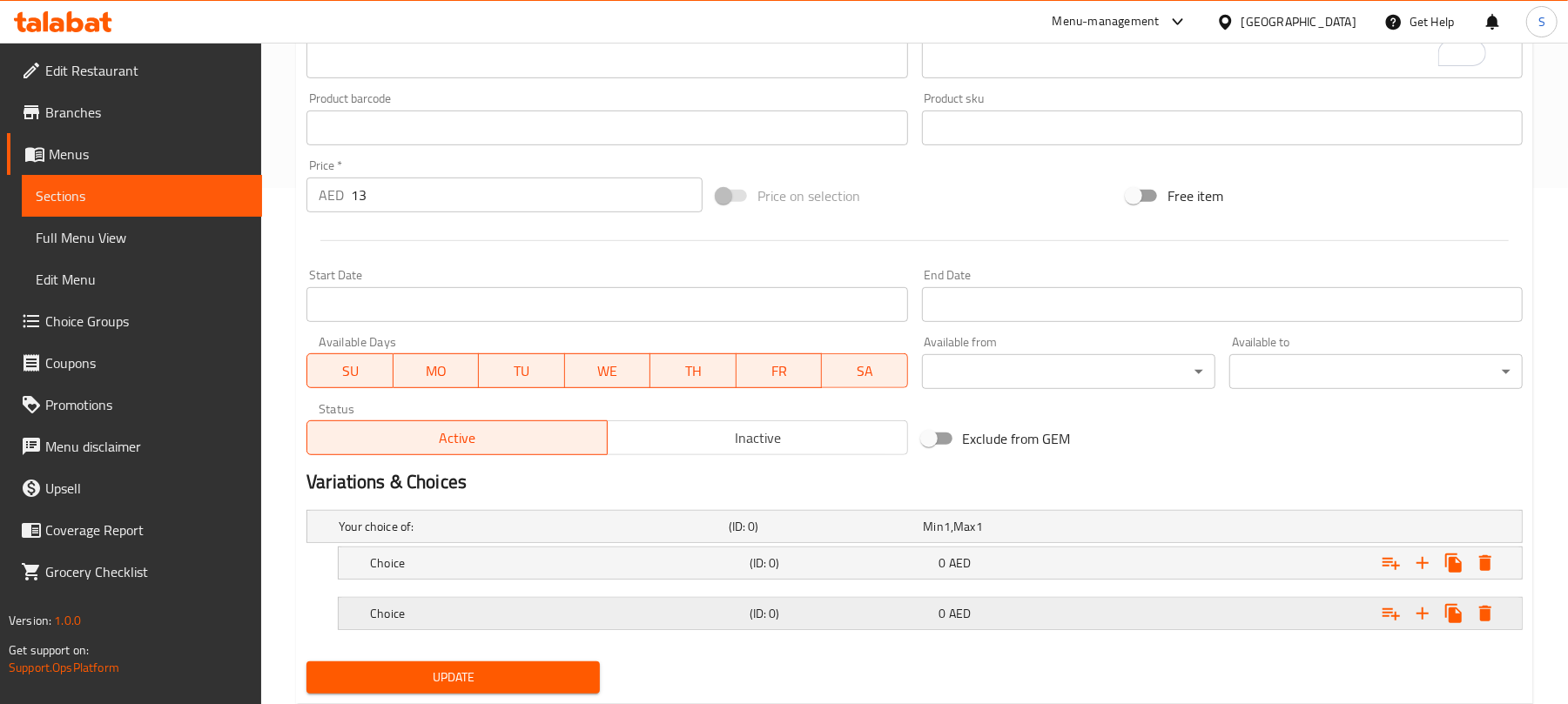
click at [1132, 530] on div "Expand" at bounding box center [1309, 526] width 390 height 7
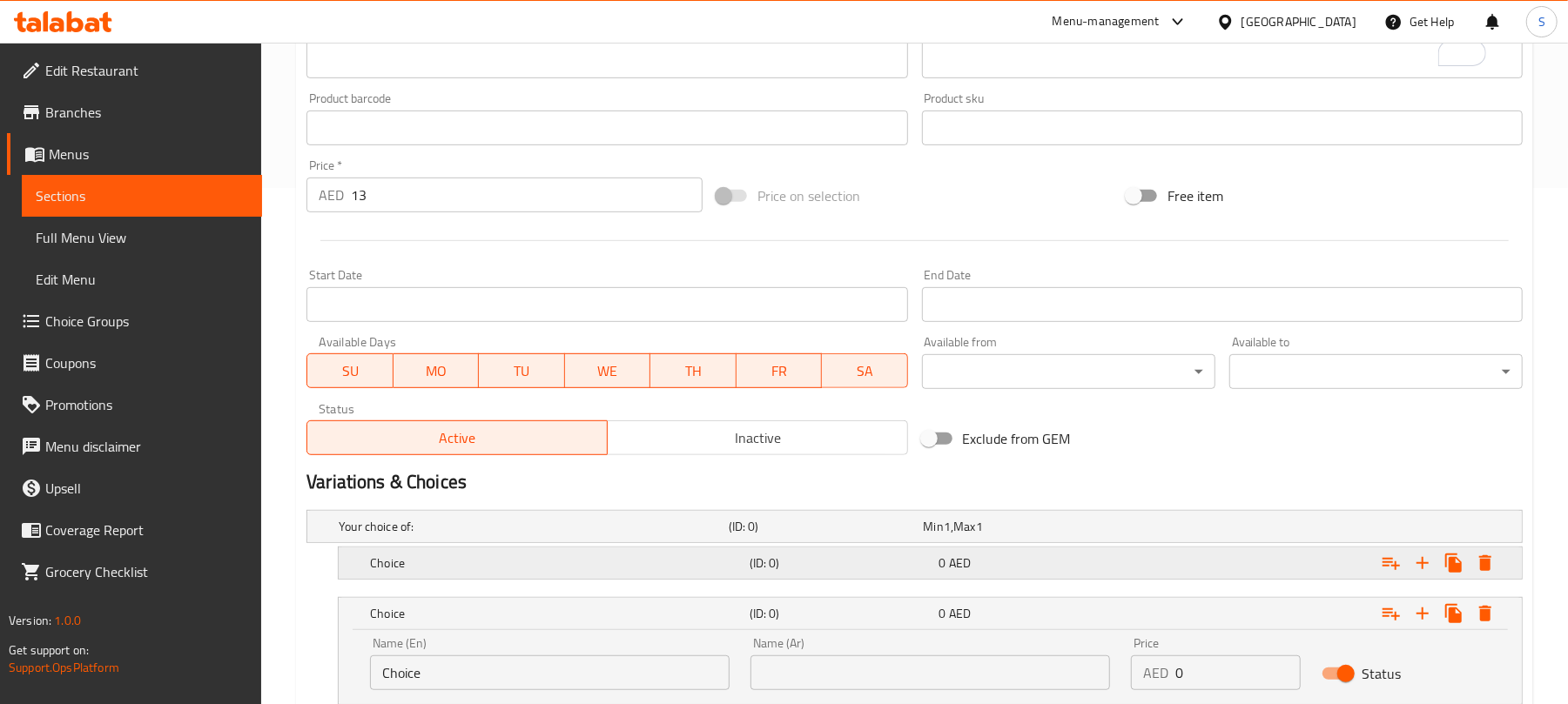
click at [1135, 530] on div "Expand" at bounding box center [1309, 526] width 390 height 7
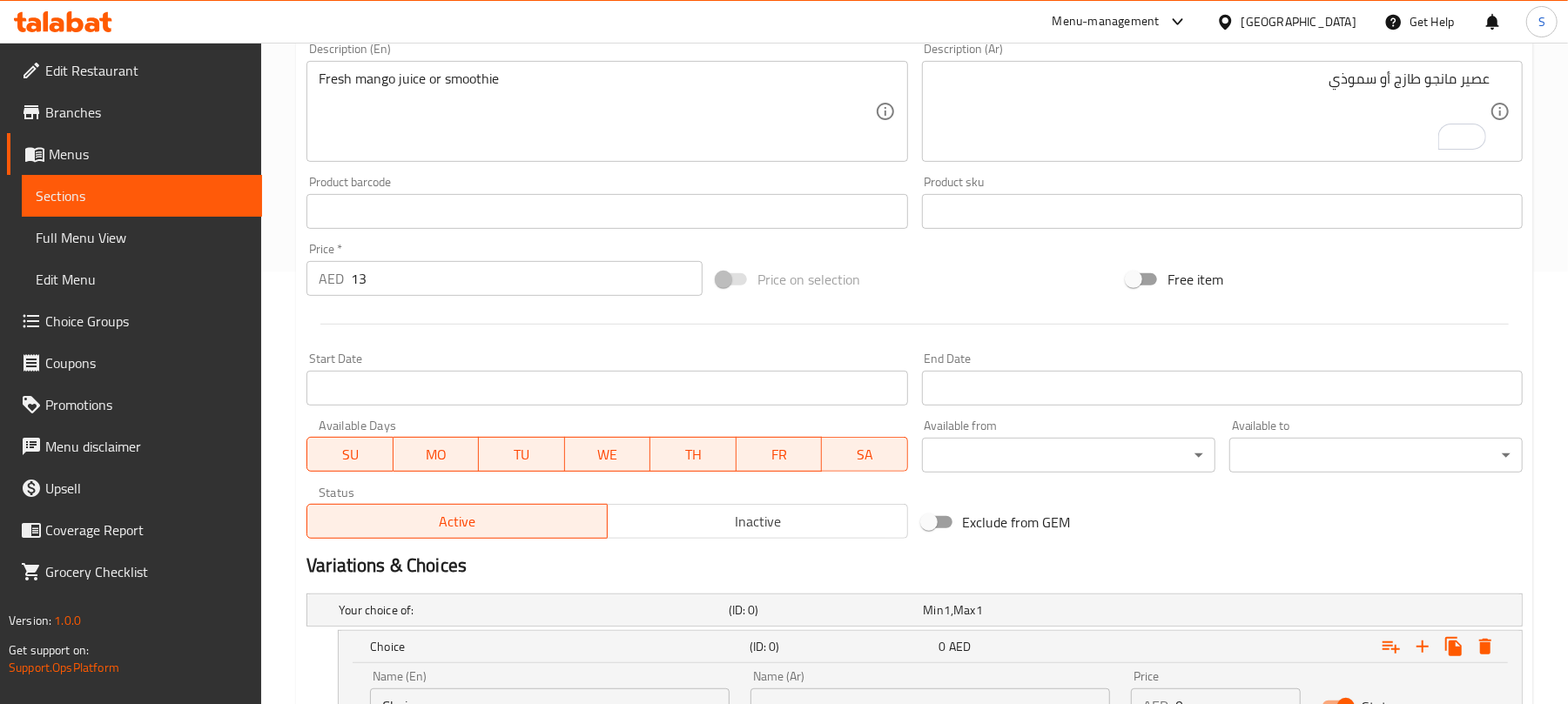
scroll to position [252, 0]
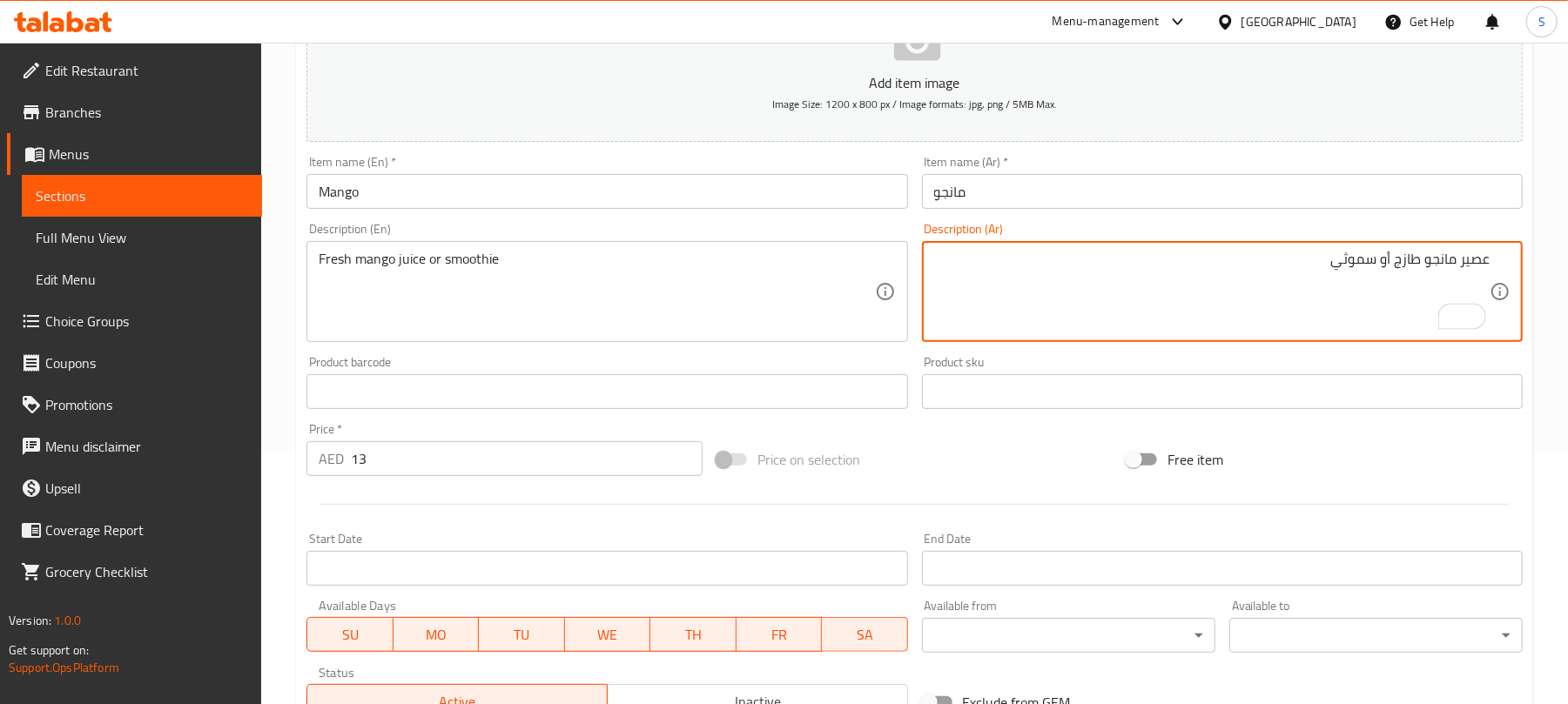
type textarea "عصير مانجو طازج أو سموثي"
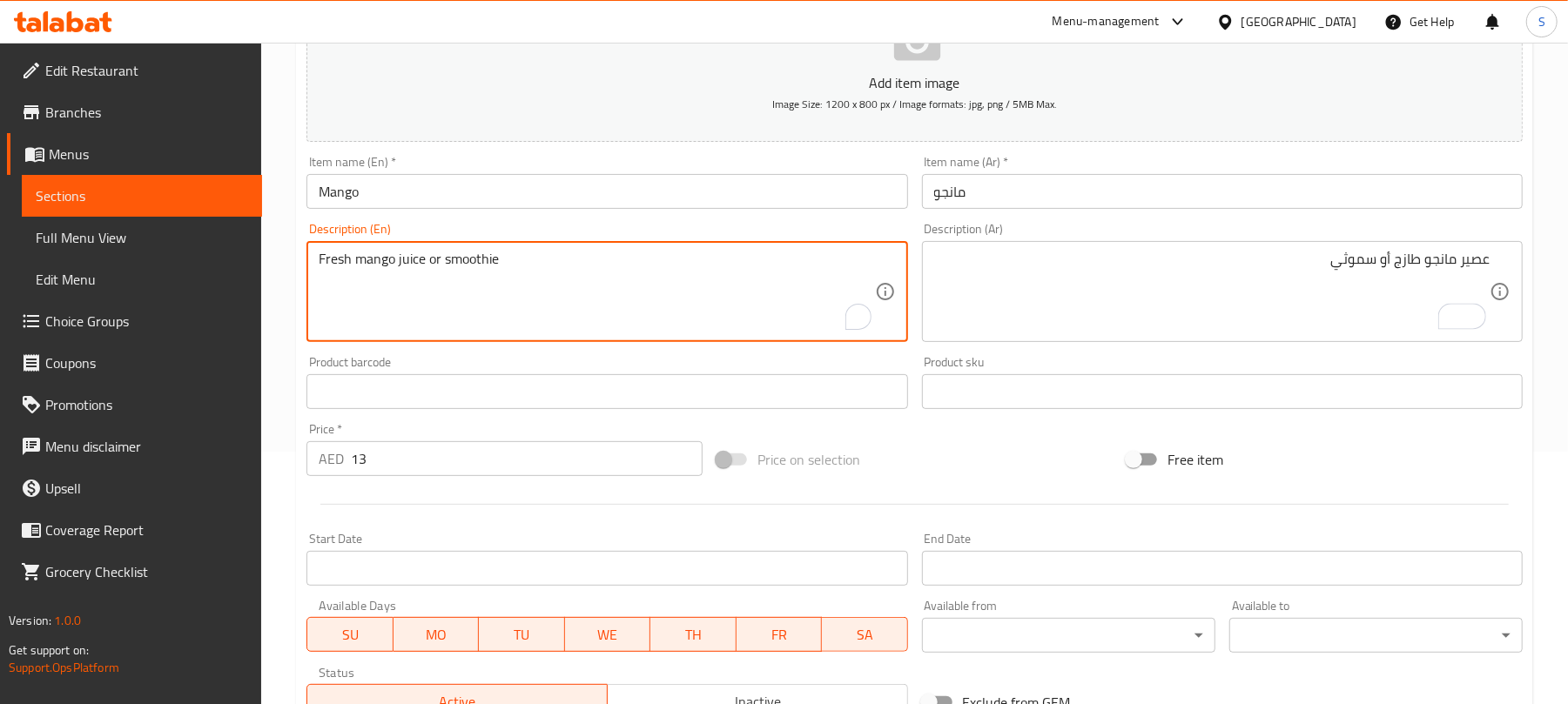
click at [486, 256] on textarea "Fresh mango juice or smoothie" at bounding box center [596, 292] width 555 height 83
click at [472, 258] on textarea "Fresh mango juice or smoothie" at bounding box center [596, 292] width 555 height 83
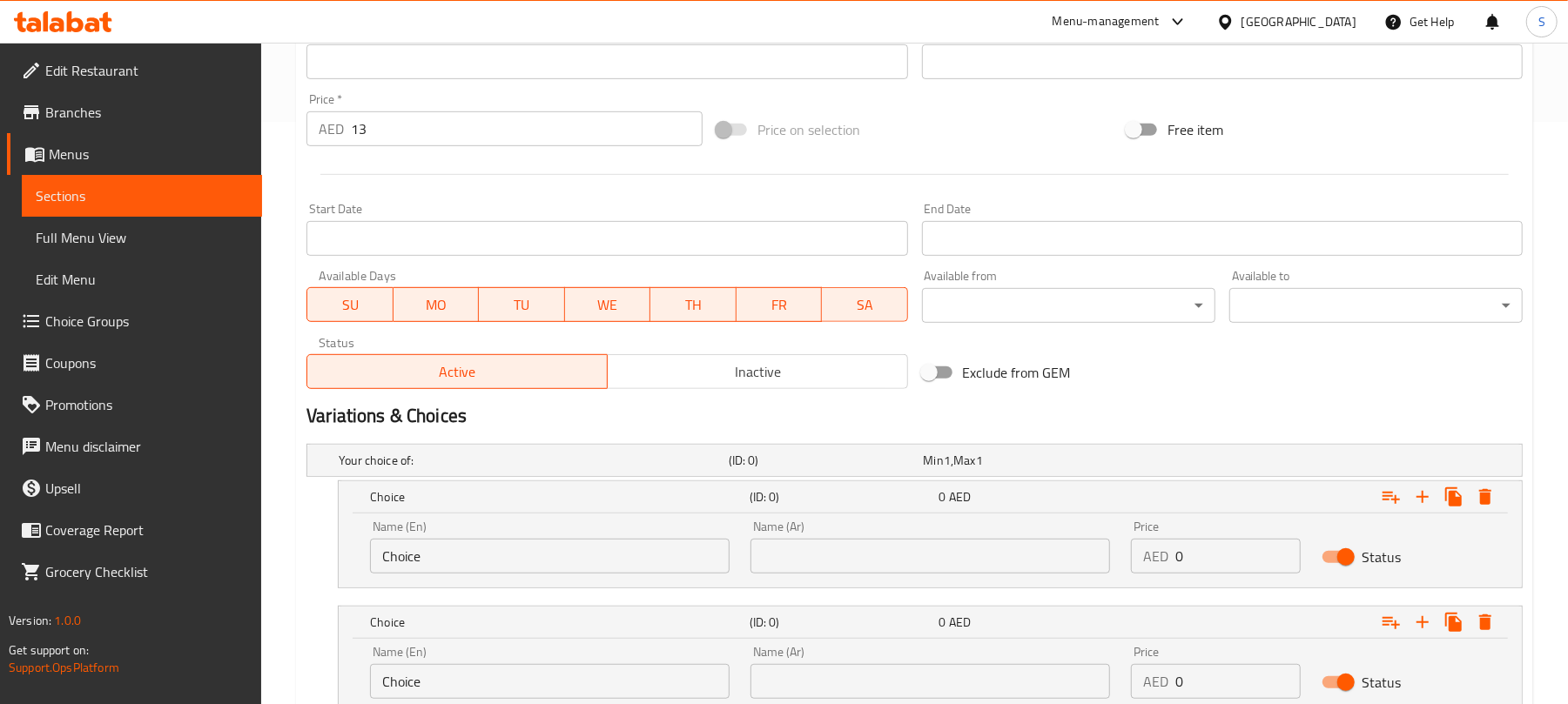
scroll to position [600, 0]
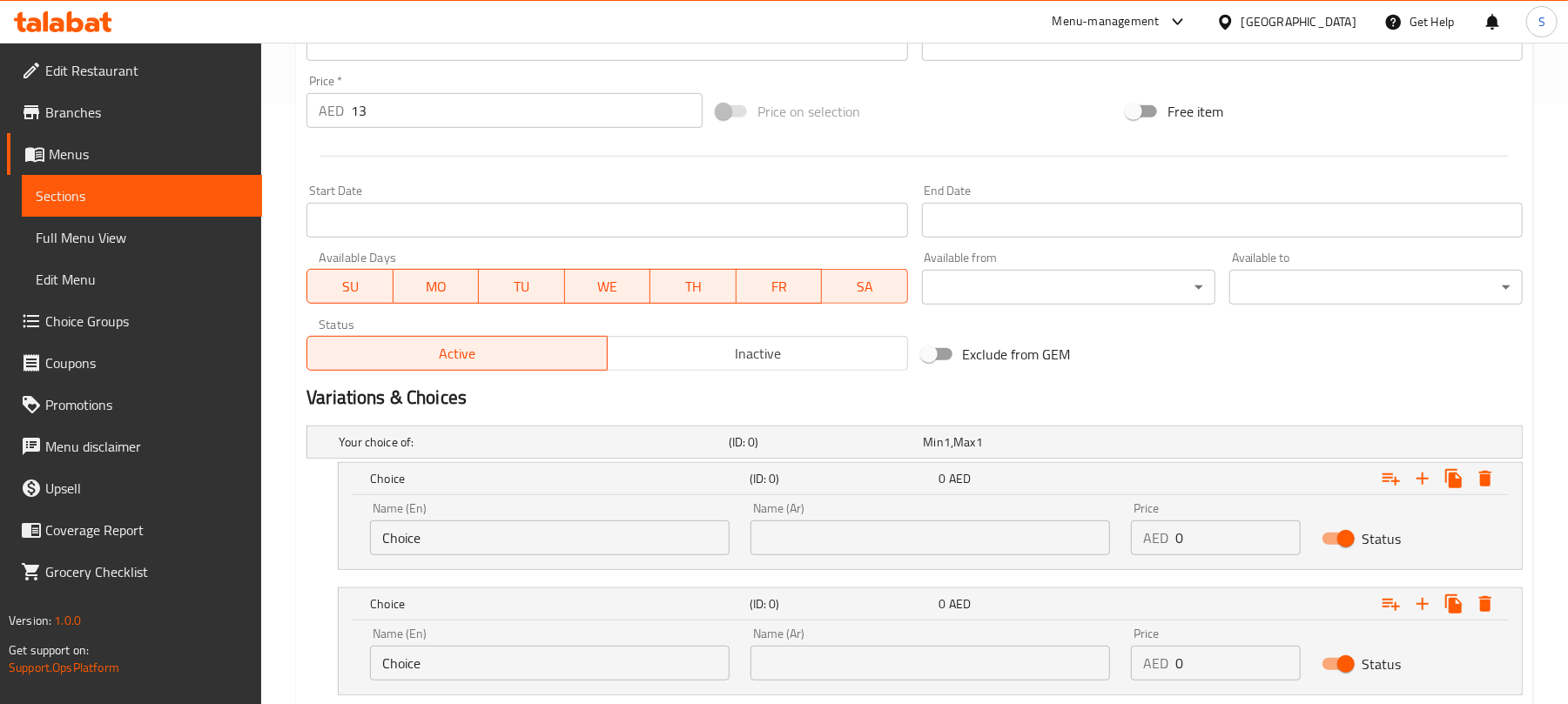
drag, startPoint x: 460, startPoint y: 532, endPoint x: 445, endPoint y: 540, distance: 17.0
click at [445, 540] on input "Choice" at bounding box center [550, 538] width 360 height 35
paste input "smoothi"
drag, startPoint x: 388, startPoint y: 541, endPoint x: 373, endPoint y: 545, distance: 15.5
click at [373, 545] on input "smoothie" at bounding box center [550, 538] width 360 height 35
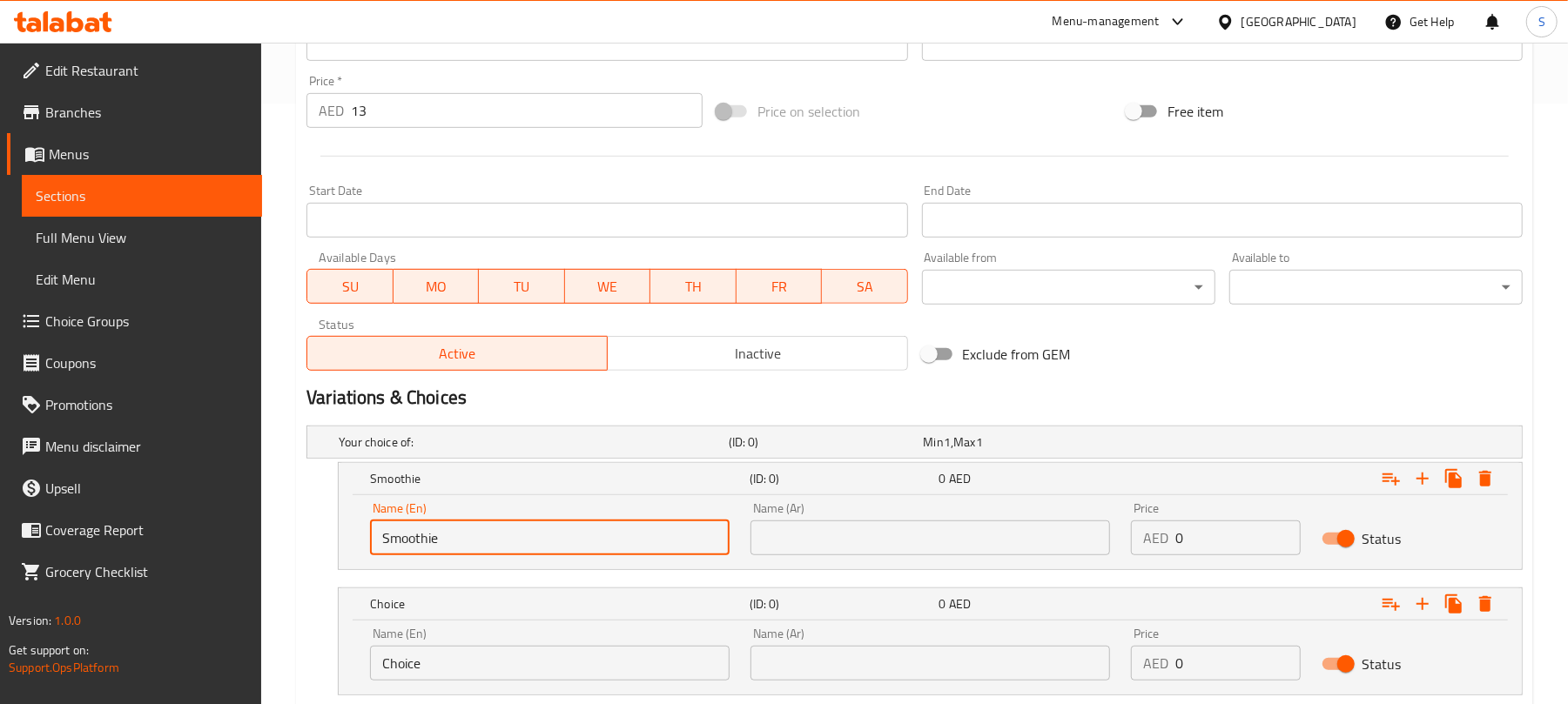
scroll to position [369, 0]
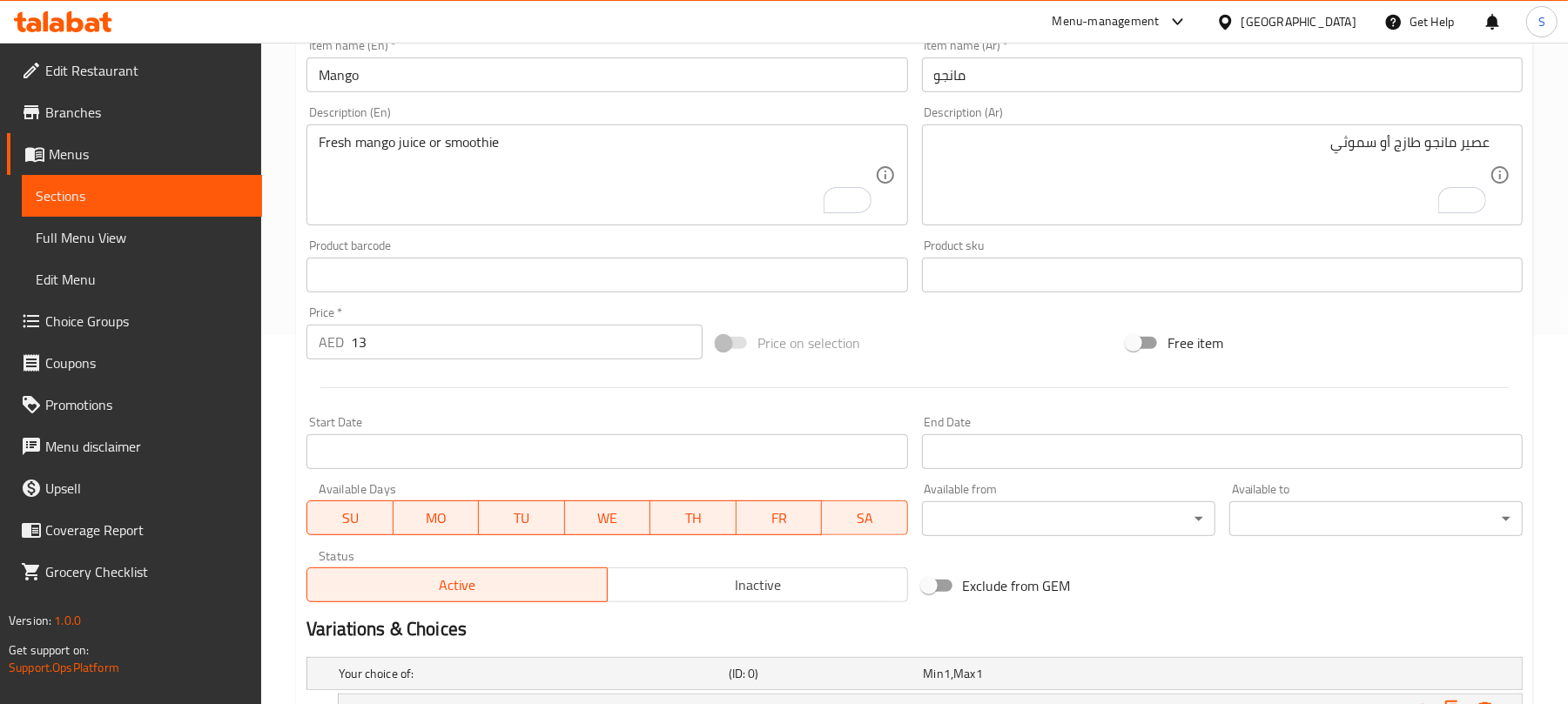
type input "Smoothie"
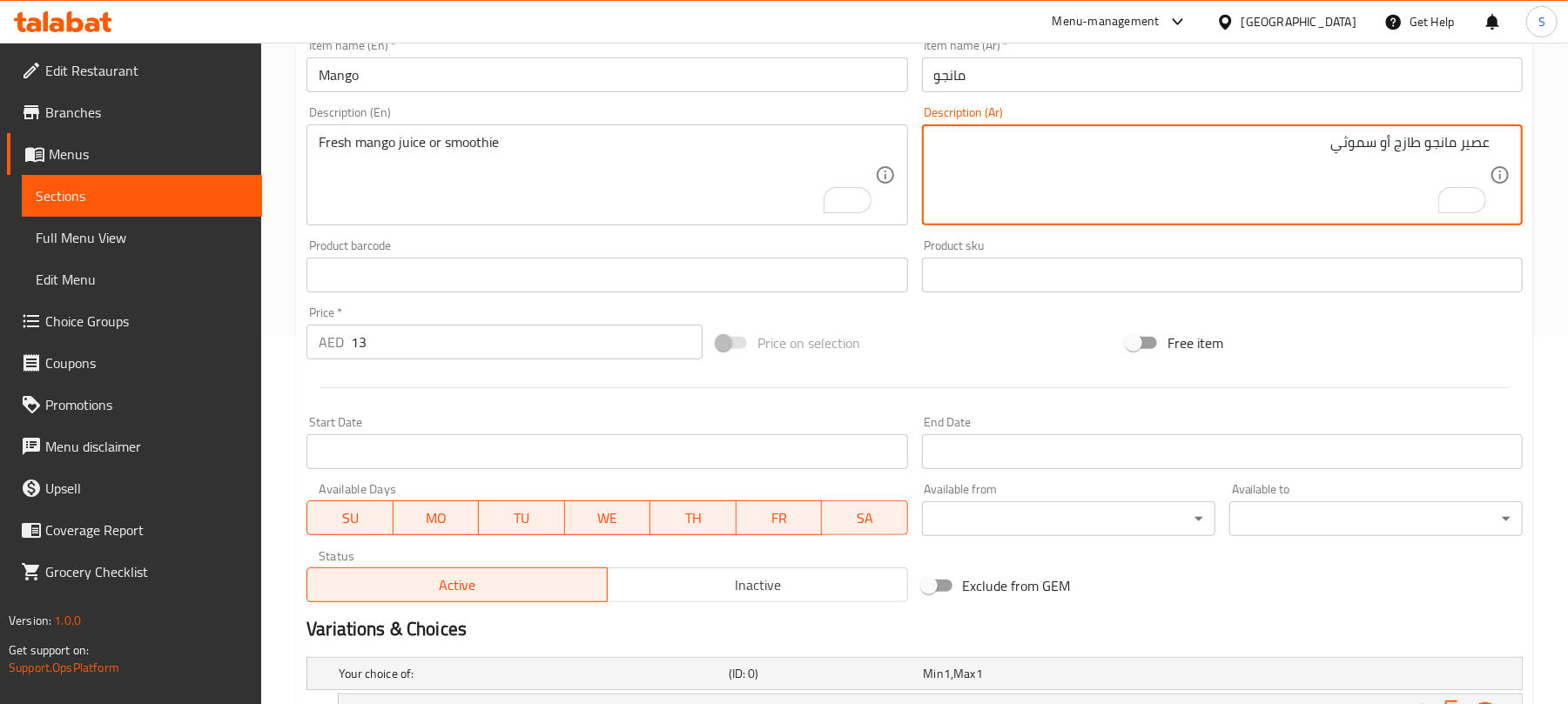
click at [1356, 143] on textarea "عصير مانجو طازج أو سموثي" at bounding box center [1211, 175] width 555 height 83
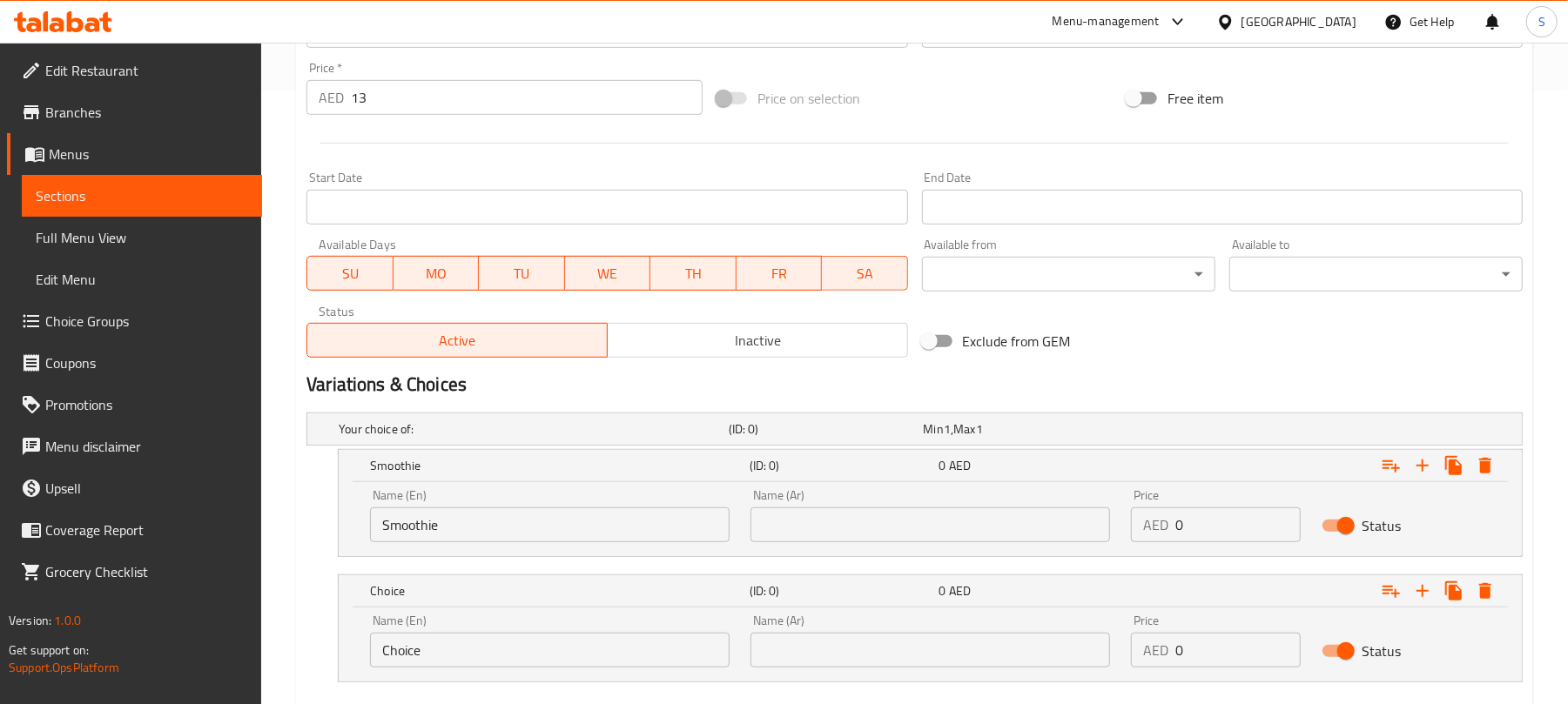
scroll to position [717, 0]
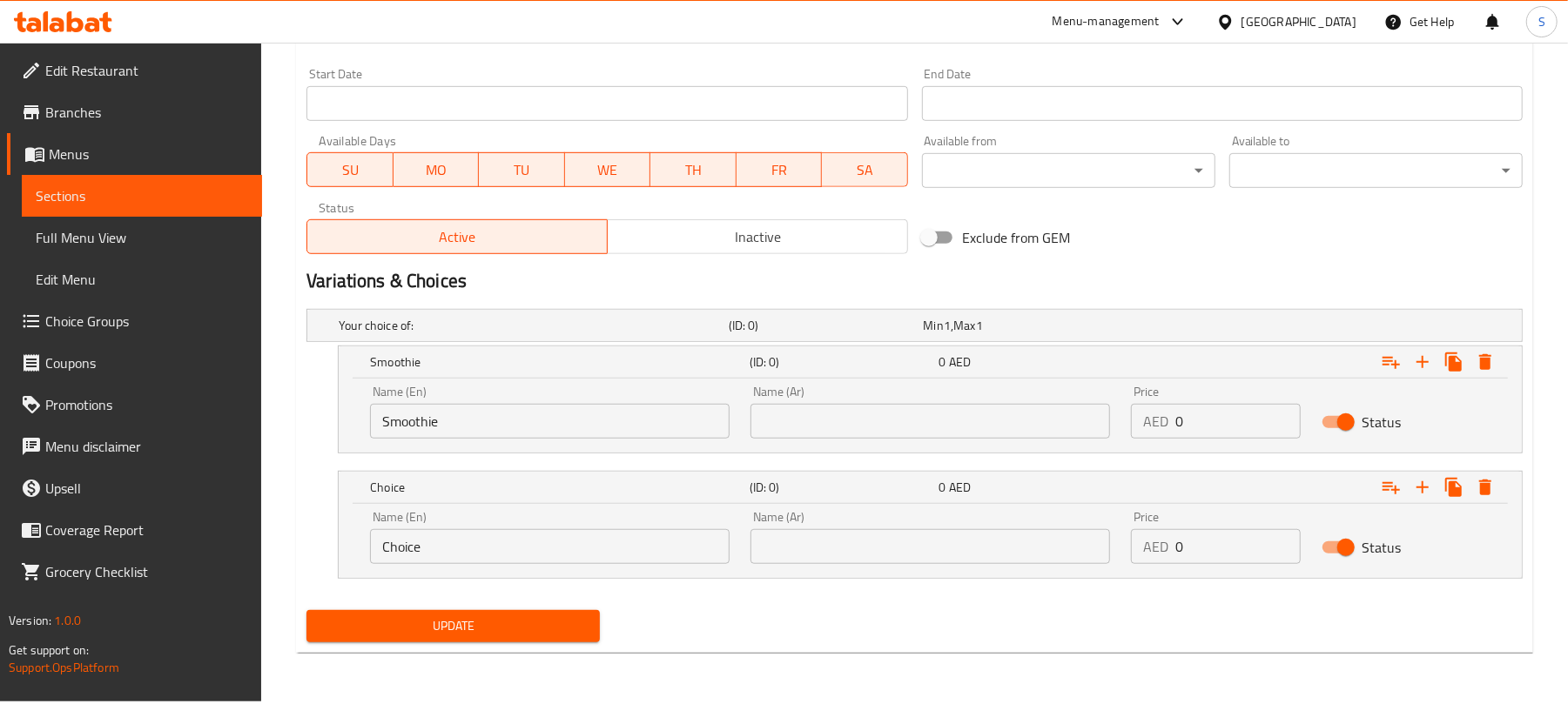
click at [976, 429] on input "text" at bounding box center [930, 421] width 360 height 35
paste input "سموثي"
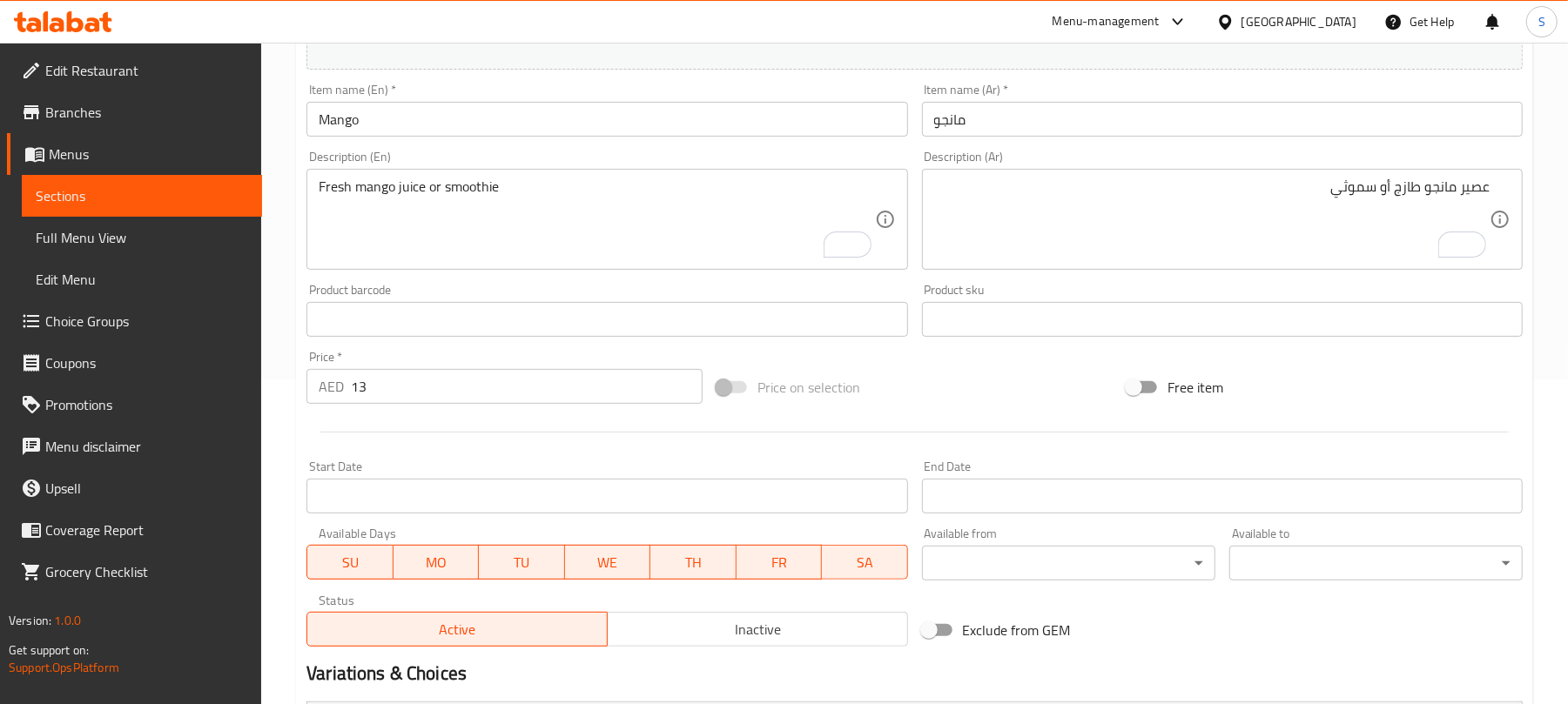
scroll to position [252, 0]
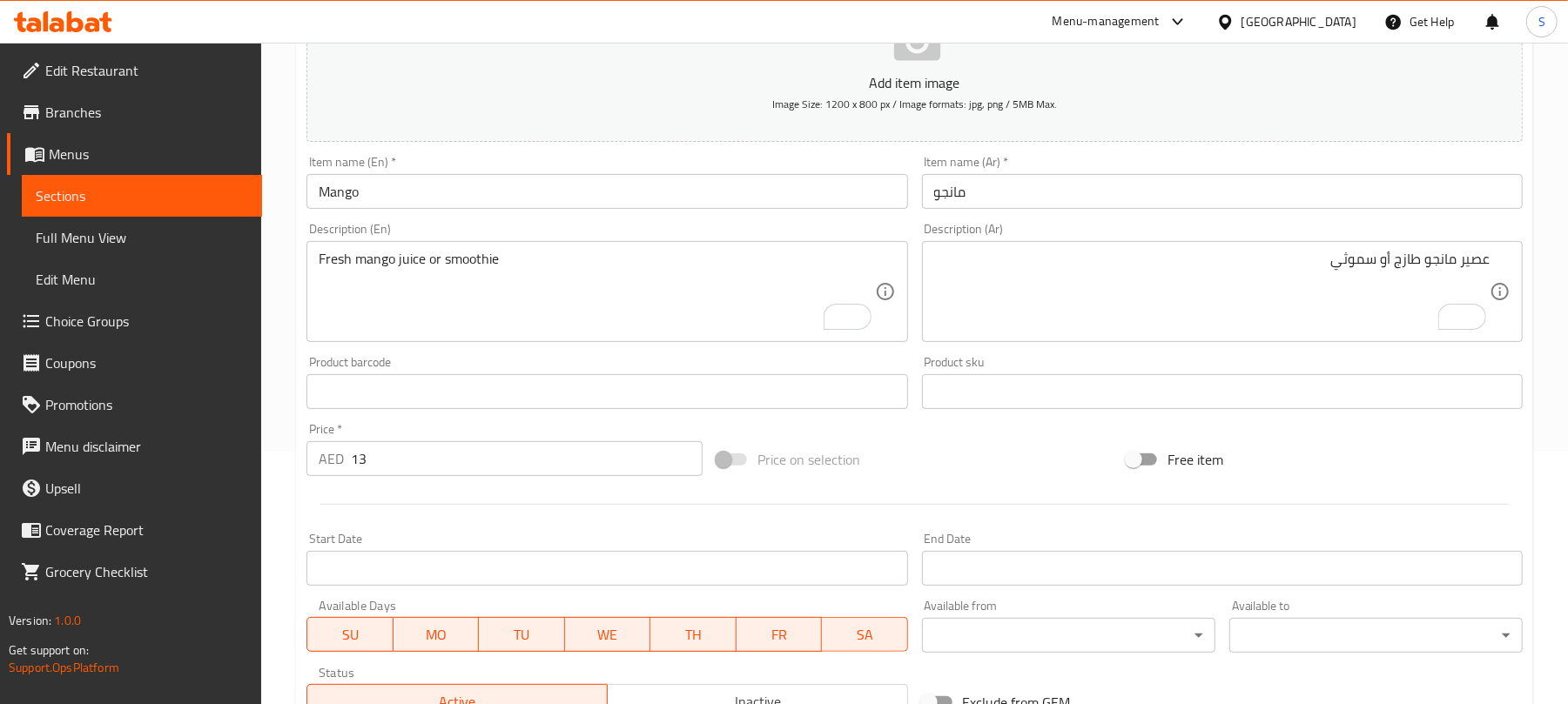
type input "سموثي"
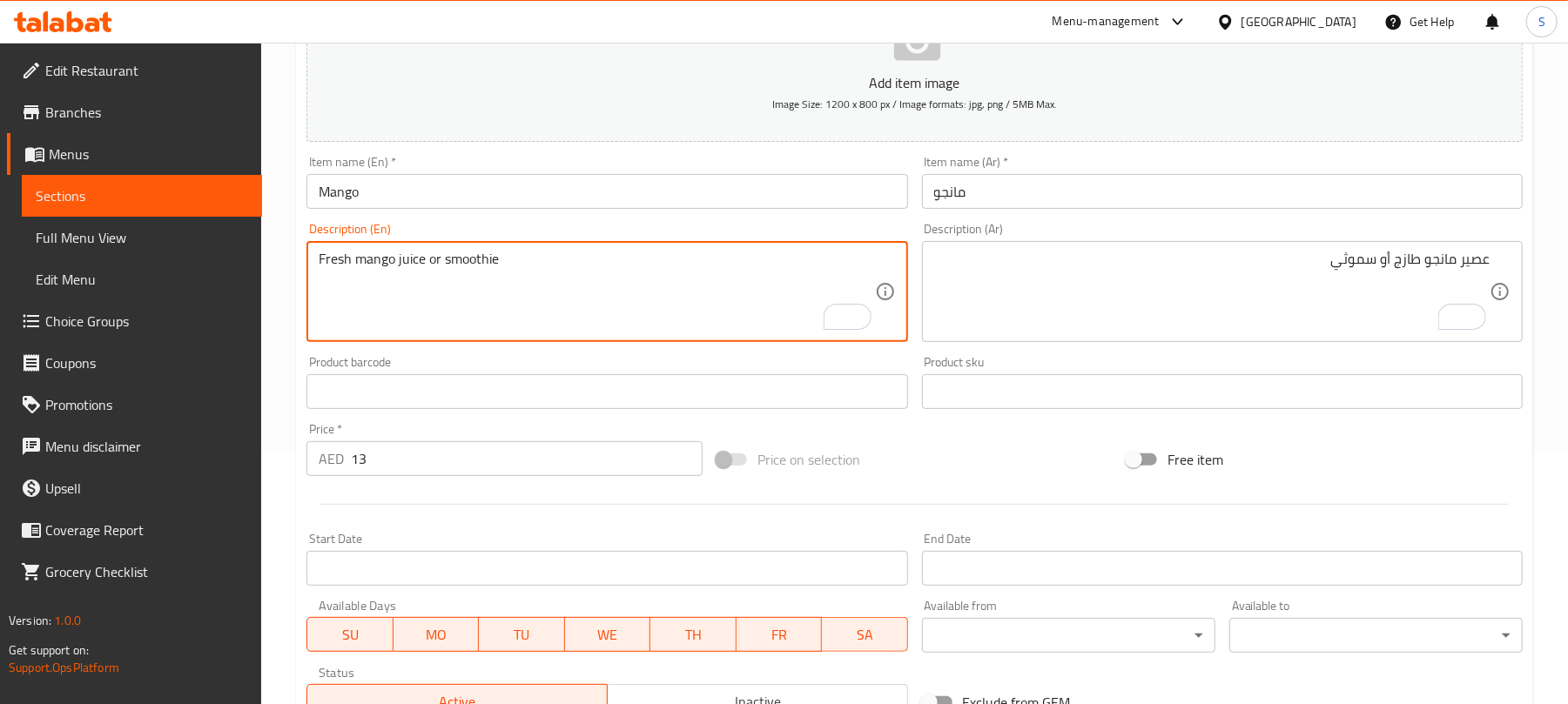
click at [412, 258] on textarea "Fresh mango juice or smoothie" at bounding box center [596, 292] width 555 height 83
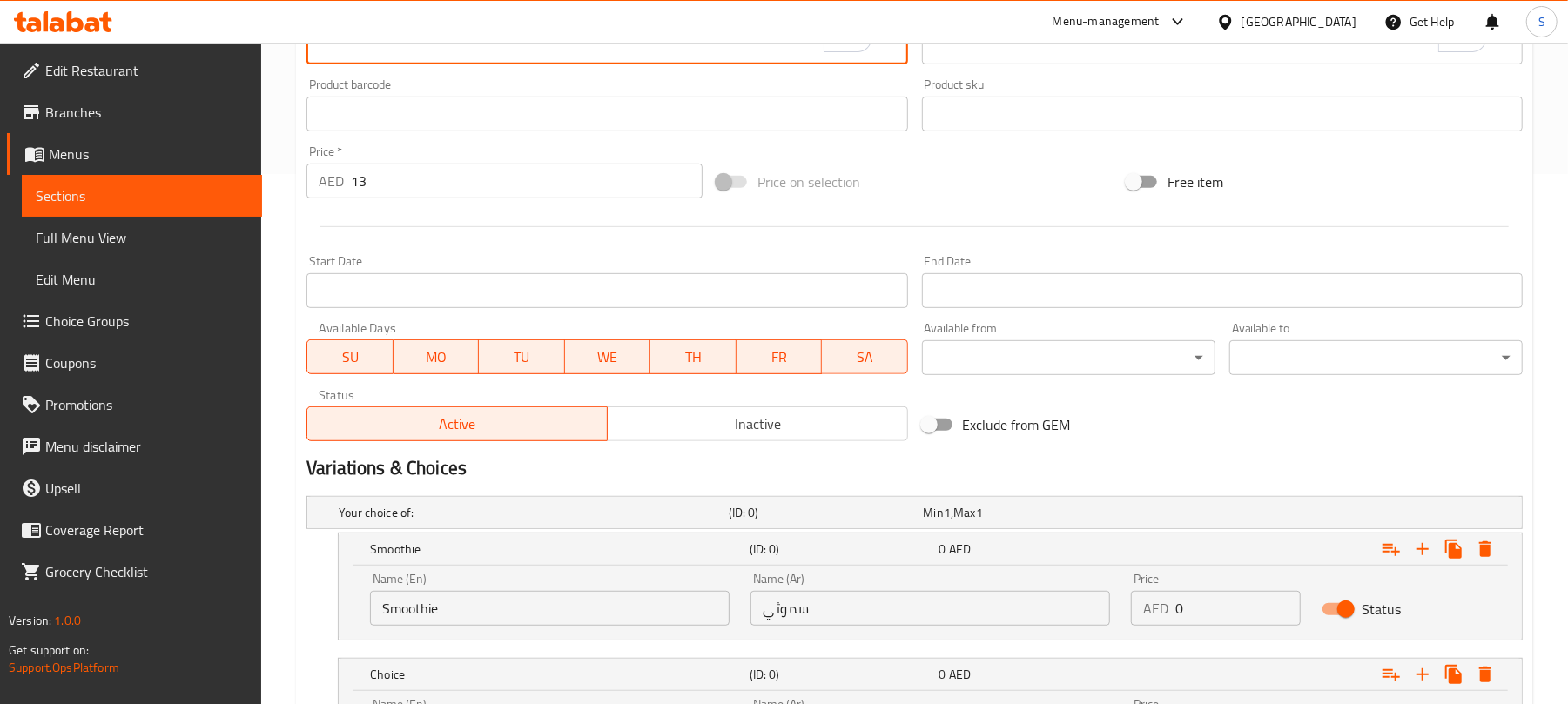
scroll to position [717, 0]
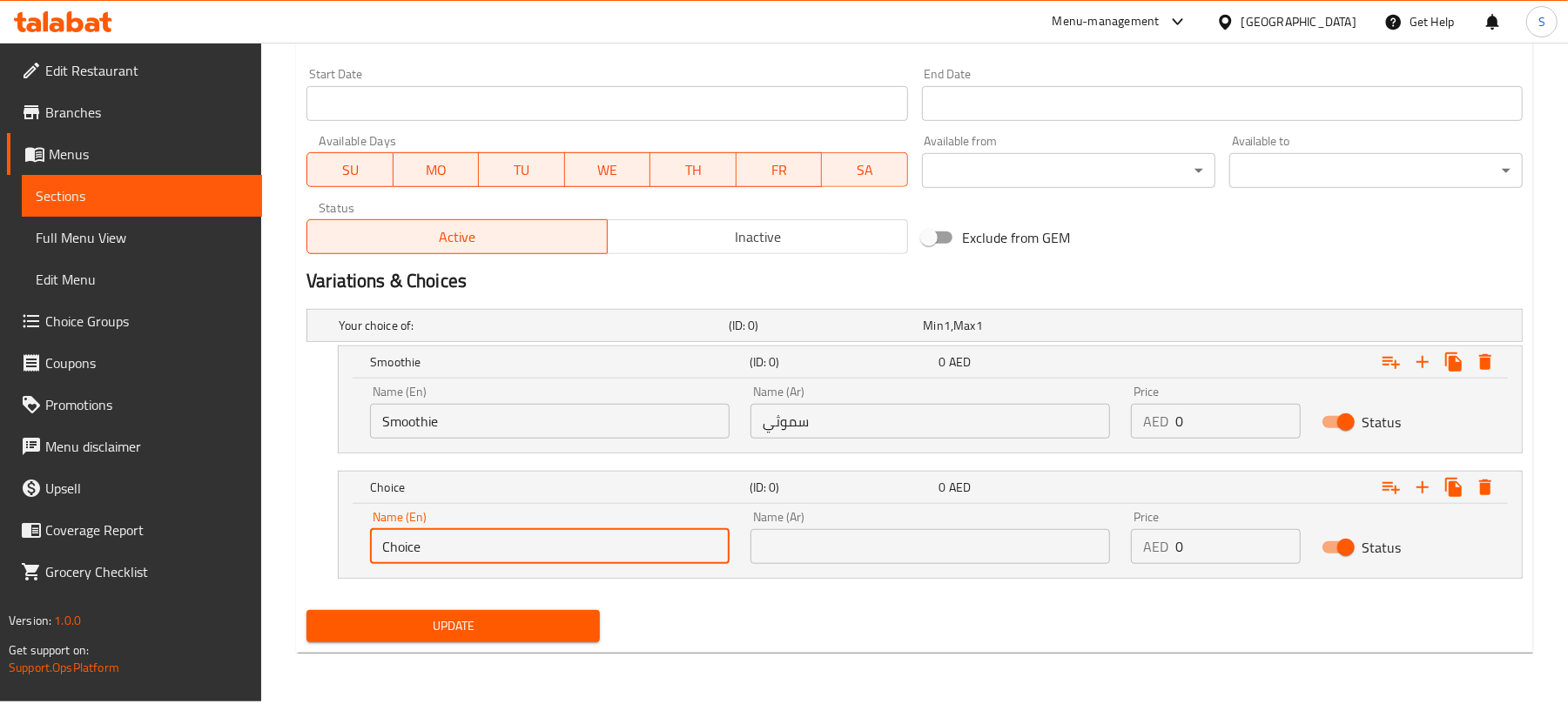
drag, startPoint x: 432, startPoint y: 548, endPoint x: 334, endPoint y: 525, distance: 100.7
click at [334, 525] on div "Choice (ID: 0) 0 AED Name (En) Choice Name (En) Name (Ar) Name (Ar) Price AED 0…" at bounding box center [914, 524] width 1216 height 107
paste input "juice"
drag, startPoint x: 388, startPoint y: 550, endPoint x: 363, endPoint y: 551, distance: 25.0
click at [363, 551] on div "Name (En) juice Name (En)" at bounding box center [549, 537] width 380 height 74
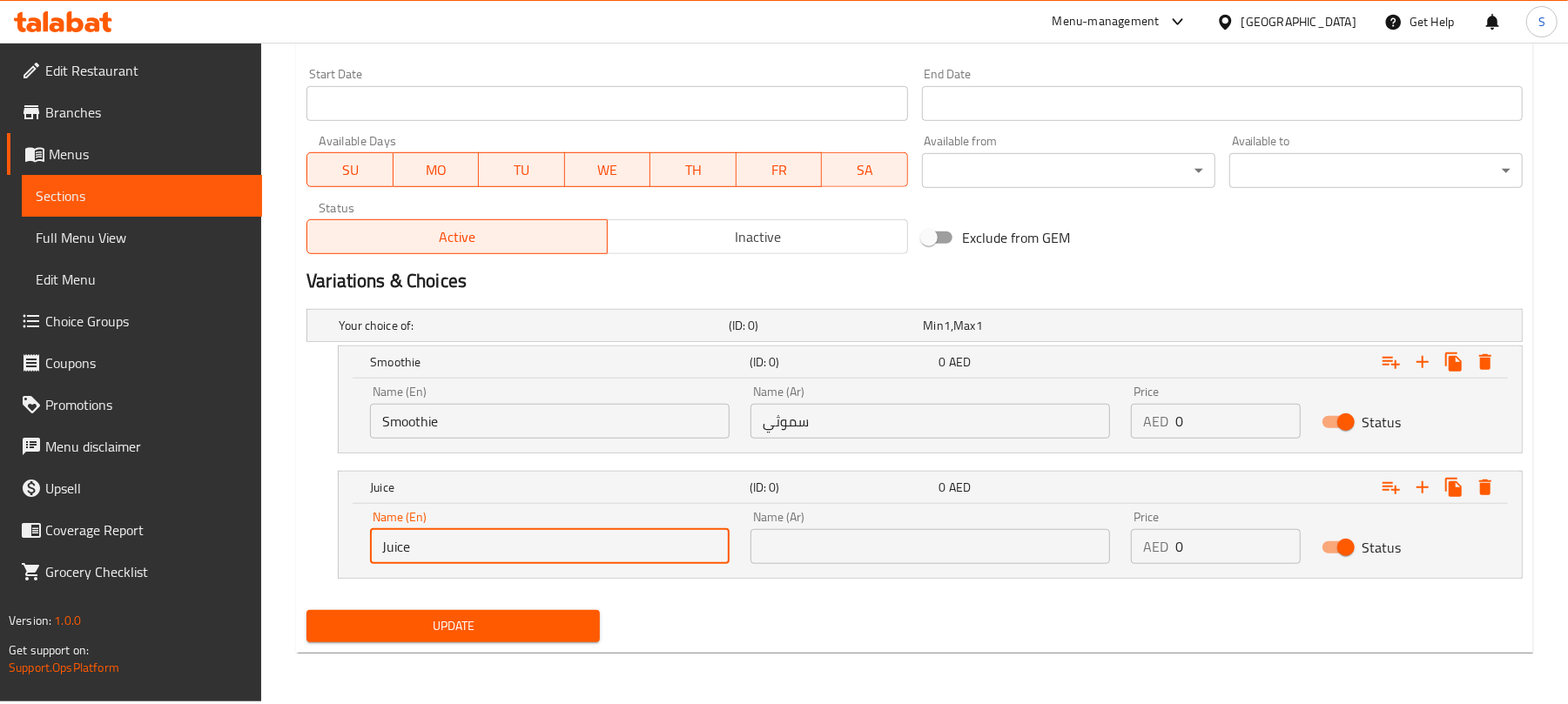
scroll to position [252, 0]
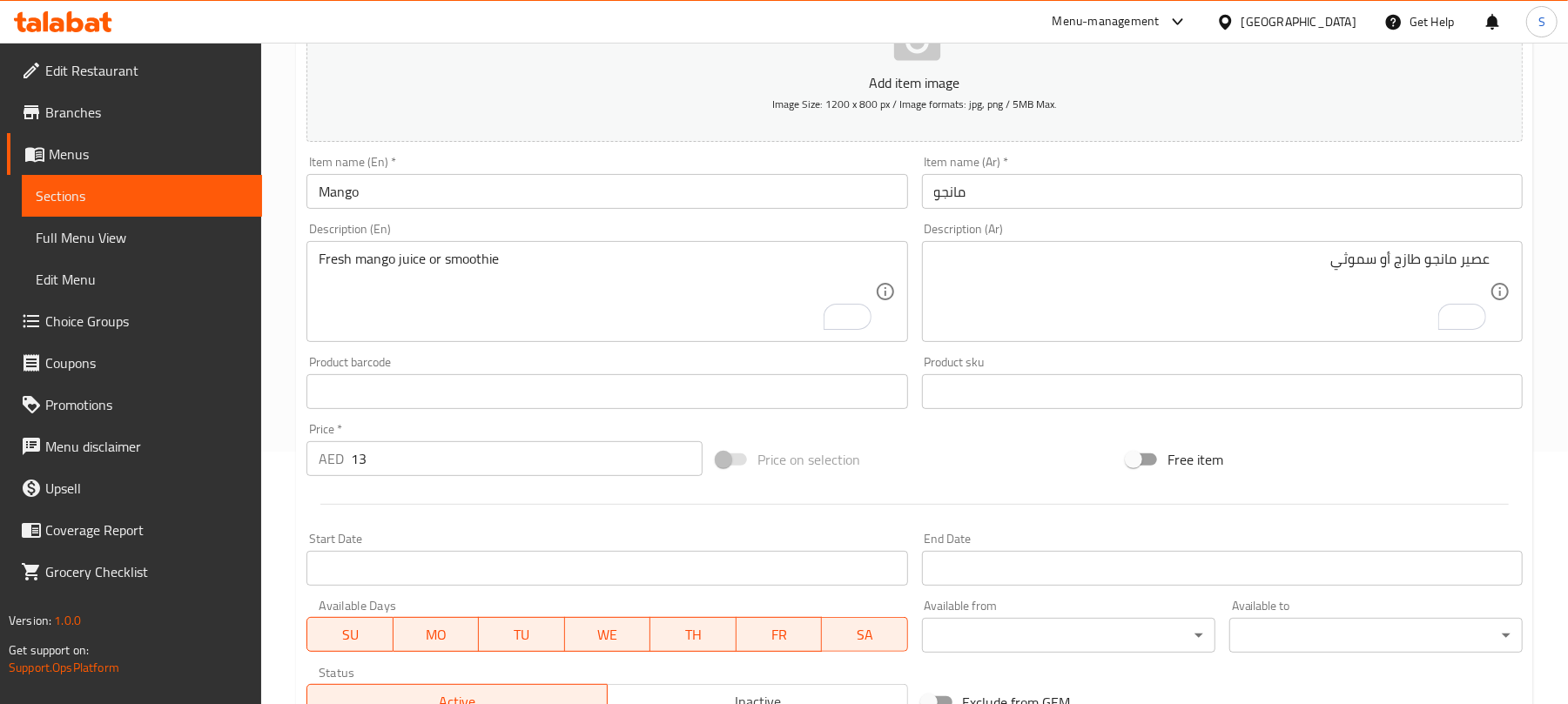
type input "Juice"
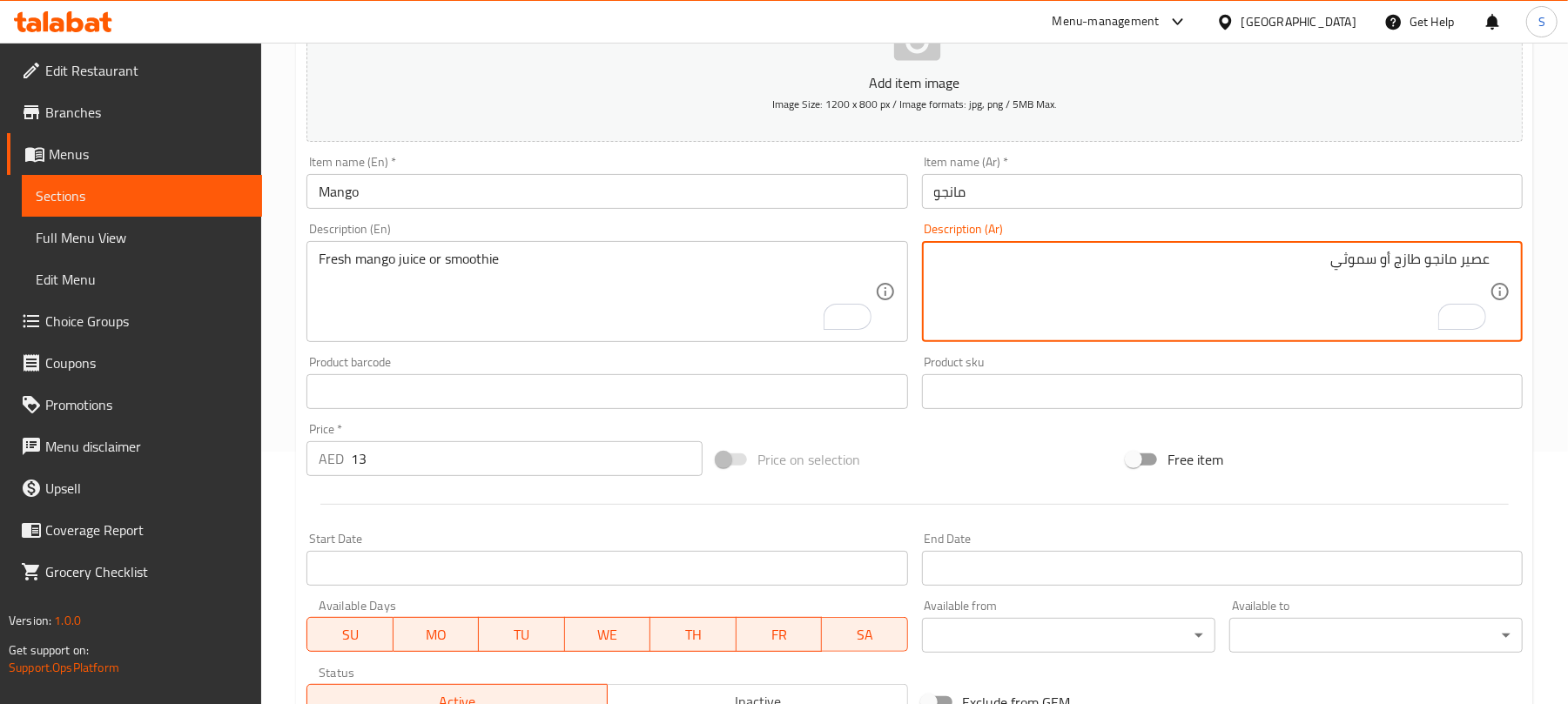
click at [1473, 267] on textarea "عصير مانجو طازج أو سموثي" at bounding box center [1211, 292] width 555 height 83
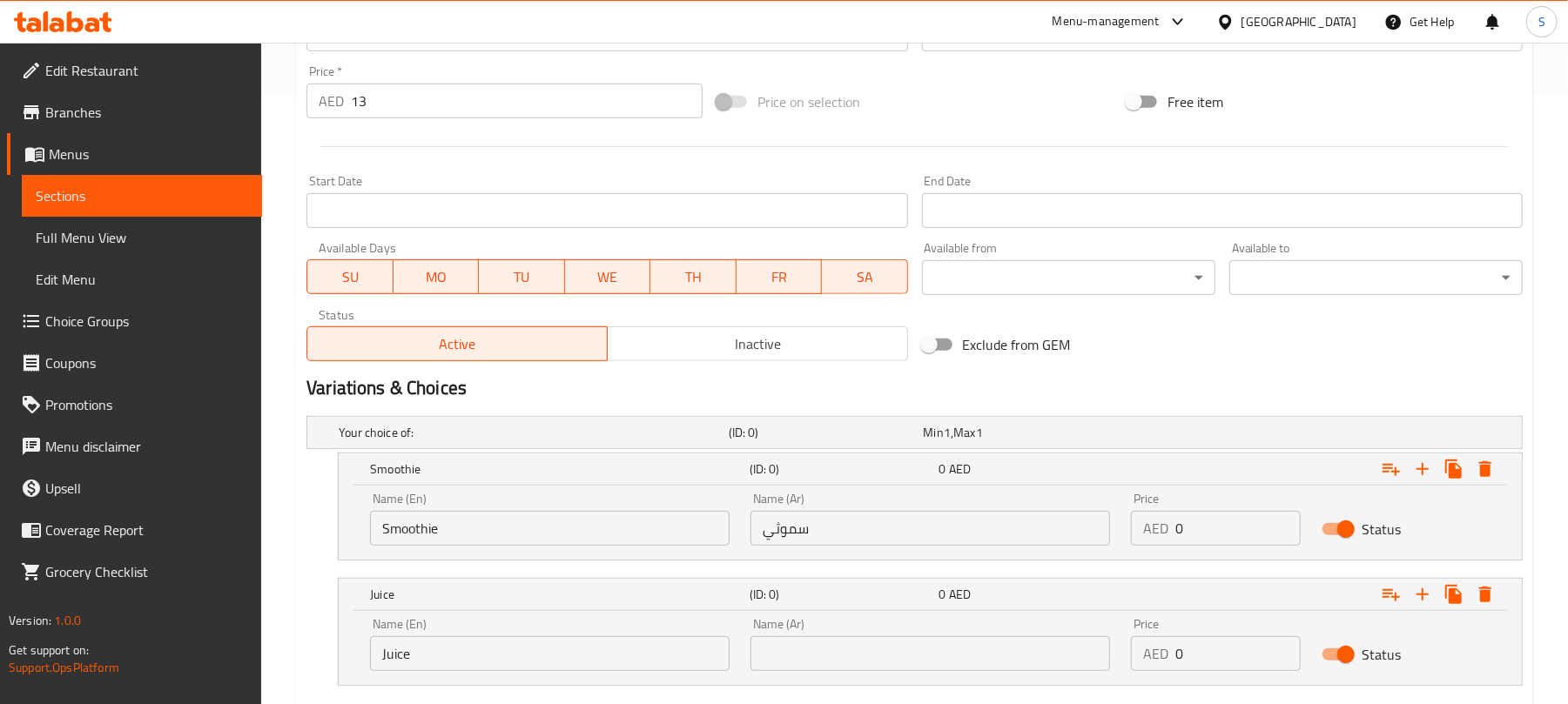
scroll to position [717, 0]
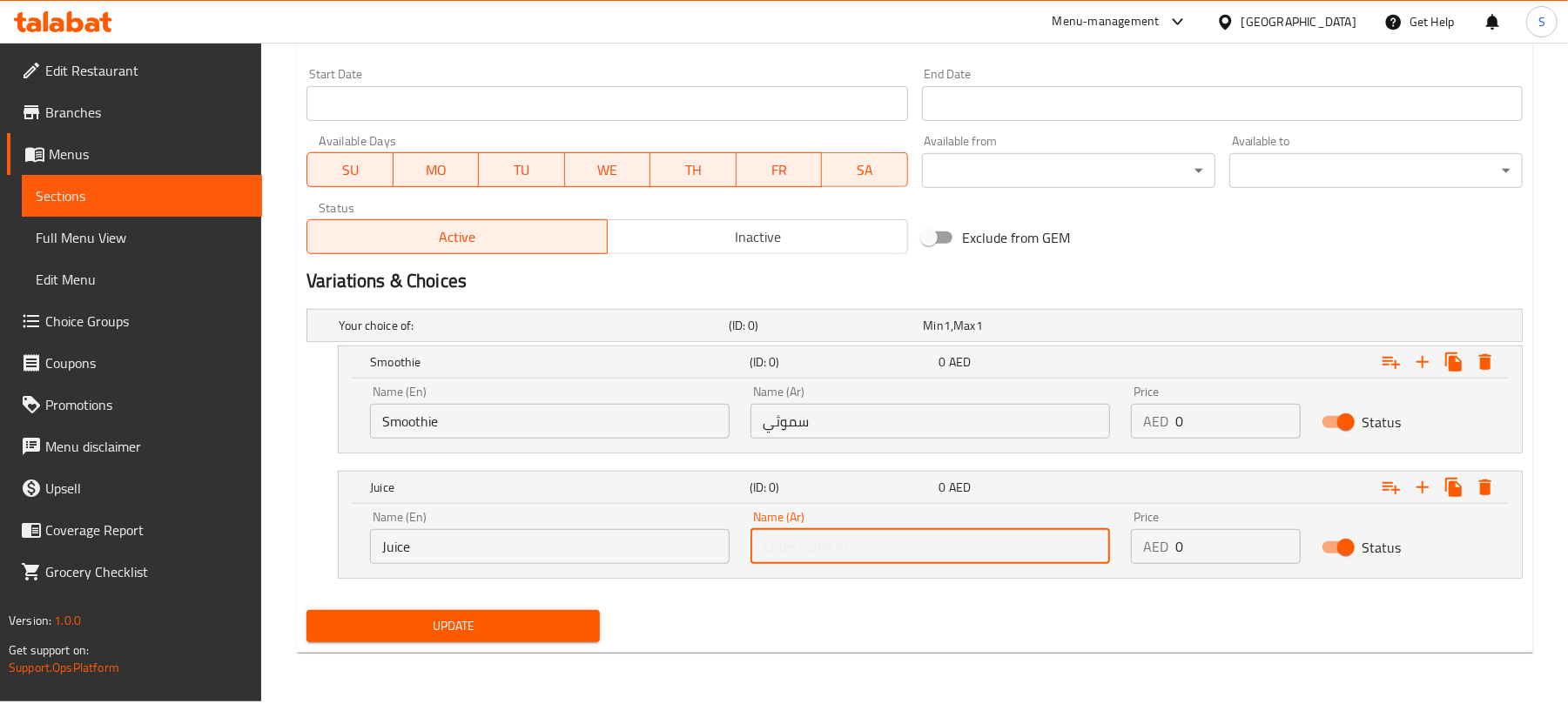
click at [911, 547] on input "text" at bounding box center [930, 547] width 360 height 35
paste input "عصير"
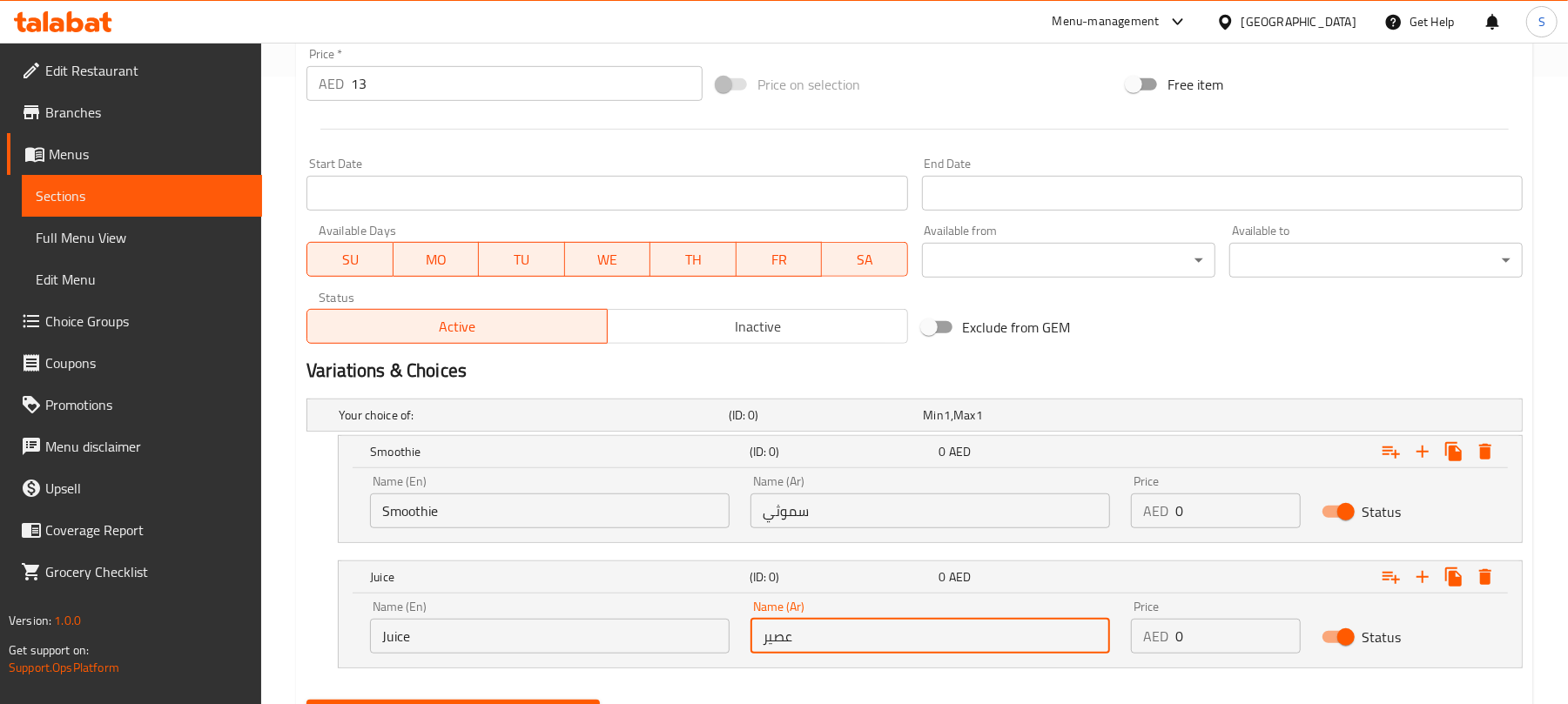
scroll to position [600, 0]
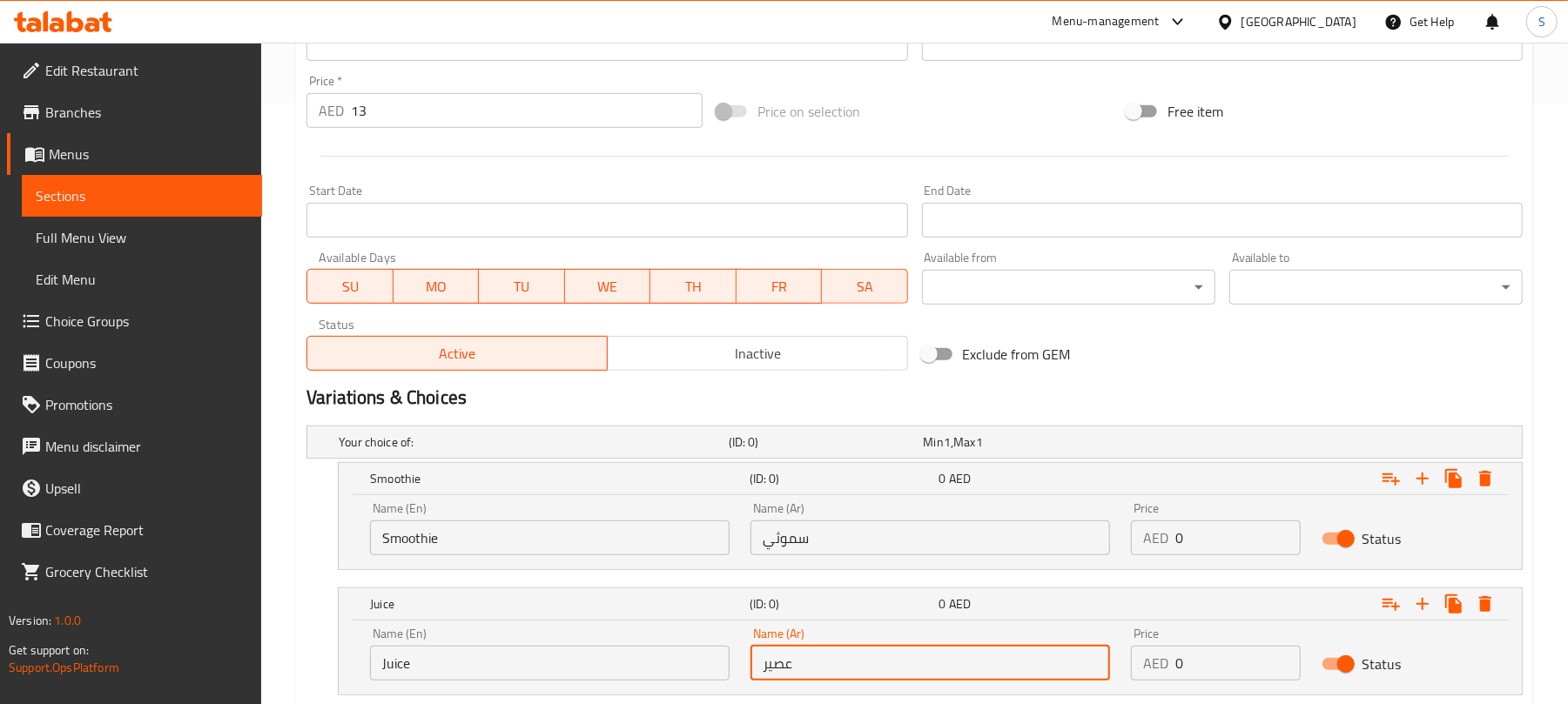
type input "عصير"
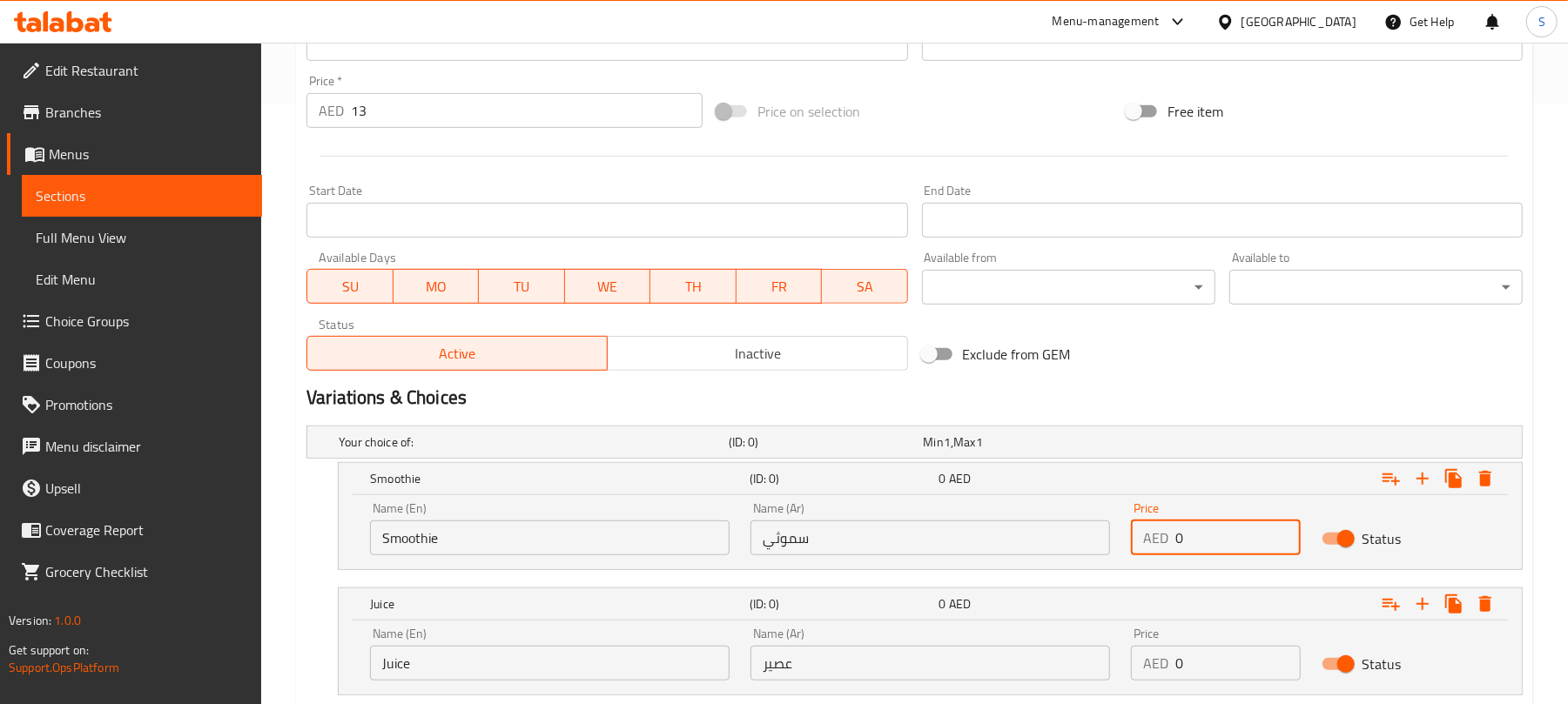
drag, startPoint x: 1193, startPoint y: 550, endPoint x: 1170, endPoint y: 543, distance: 24.0
click at [1170, 543] on div "AED 0 Price" at bounding box center [1214, 538] width 169 height 35
type input "13"
drag, startPoint x: 1213, startPoint y: 662, endPoint x: 1173, endPoint y: 659, distance: 40.1
click at [1173, 659] on div "AED 0 Price" at bounding box center [1214, 663] width 169 height 35
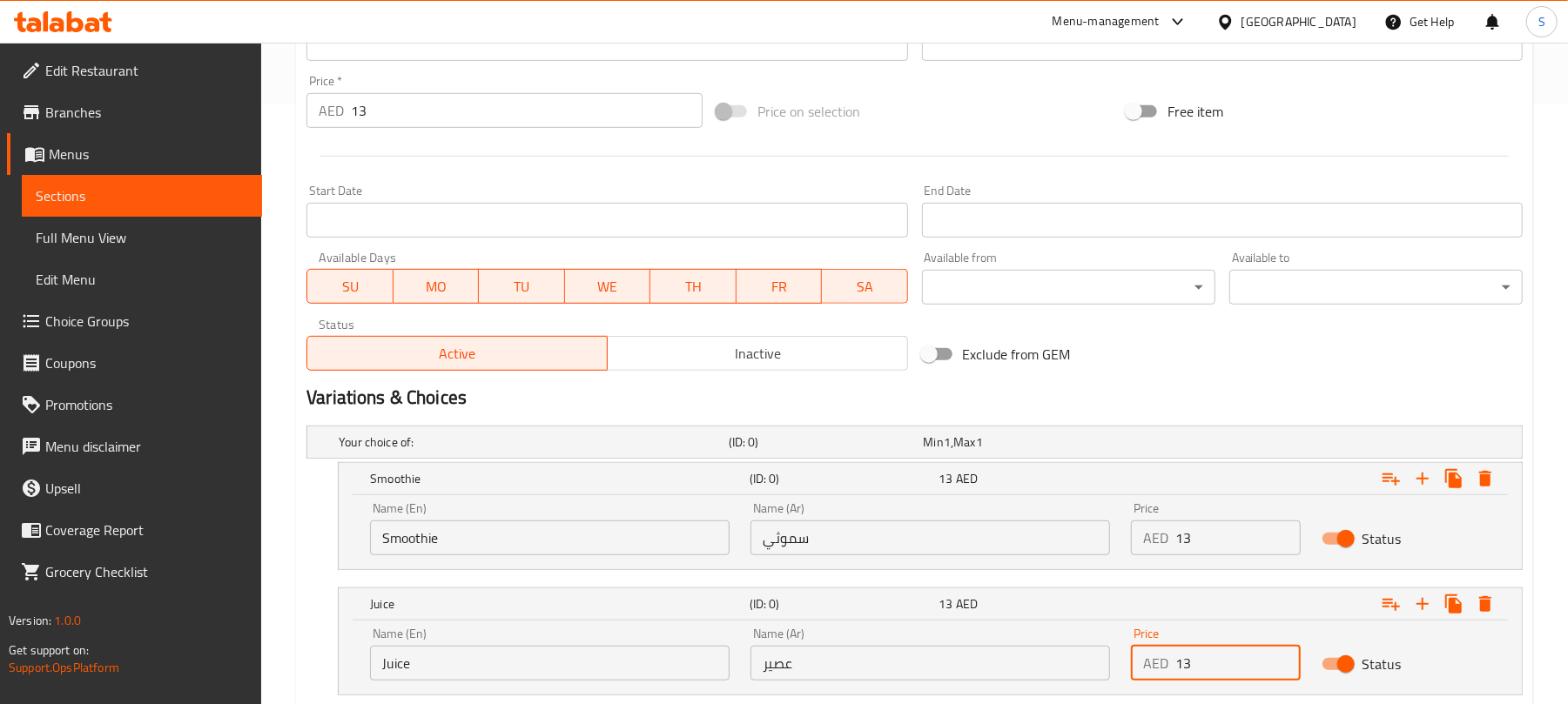
type input "13"
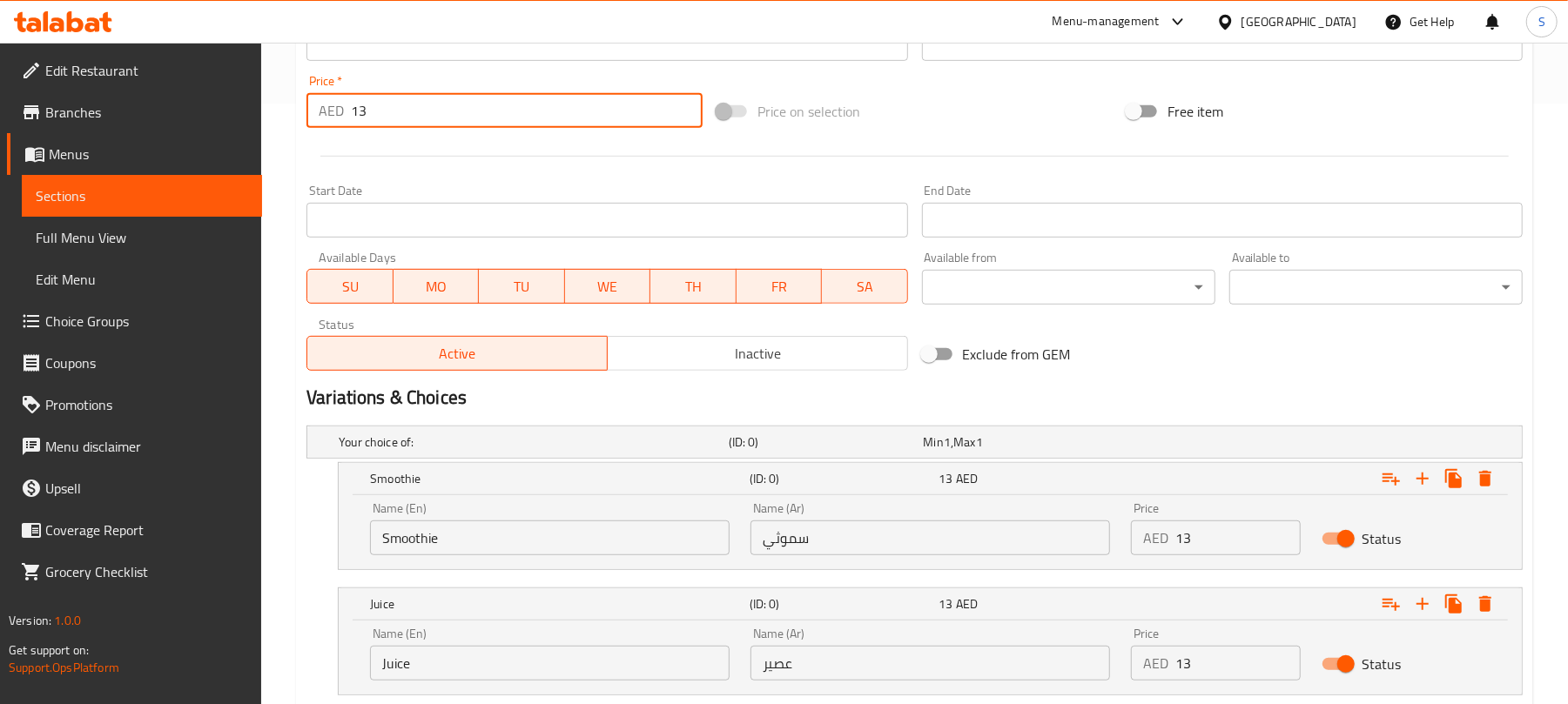
drag, startPoint x: 367, startPoint y: 108, endPoint x: 317, endPoint y: 112, distance: 50.2
click at [317, 112] on div "AED 13 Price *" at bounding box center [504, 110] width 396 height 35
type input "0"
click at [274, 255] on div "Home / Restaurants management / Menus / Sections / item / update Beverage secti…" at bounding box center [913, 130] width 1306 height 1376
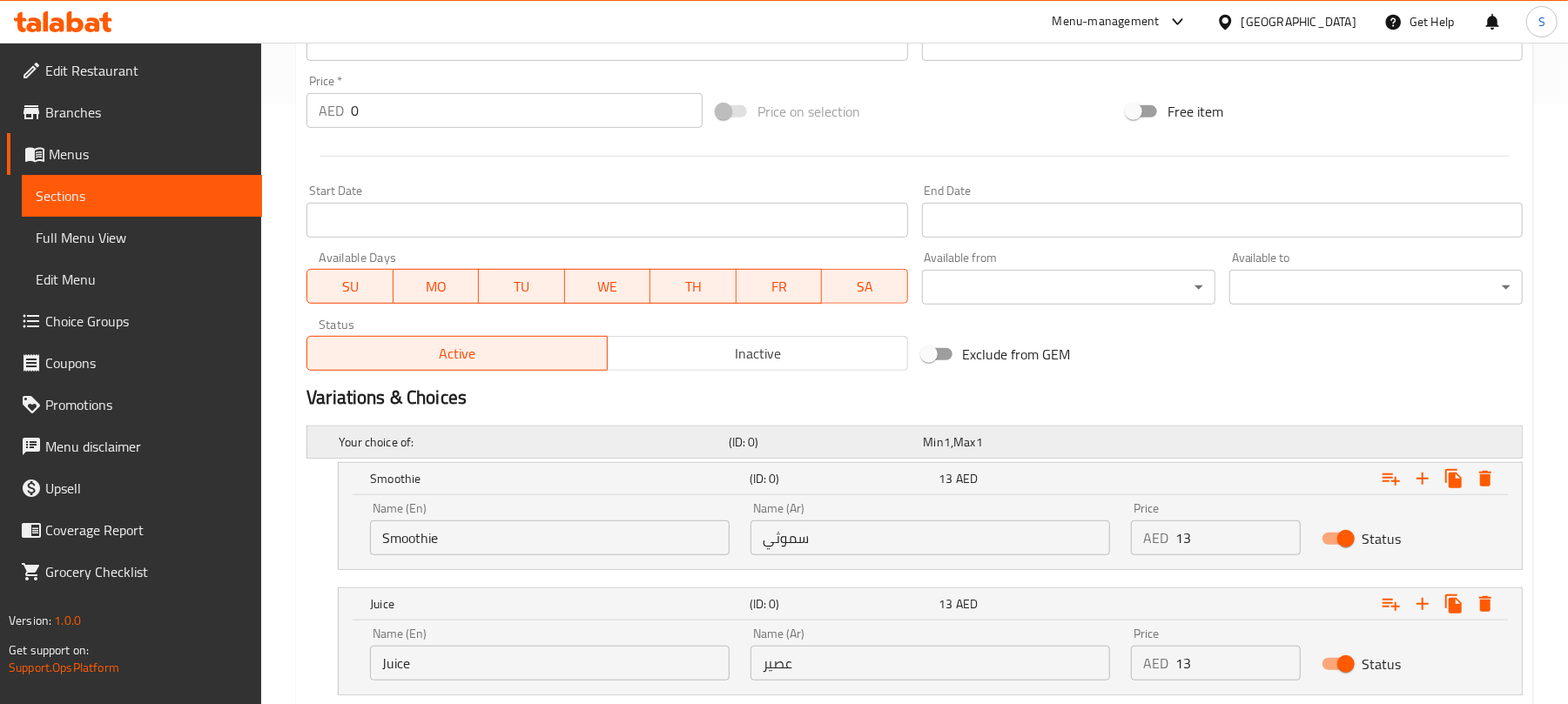
scroll to position [717, 0]
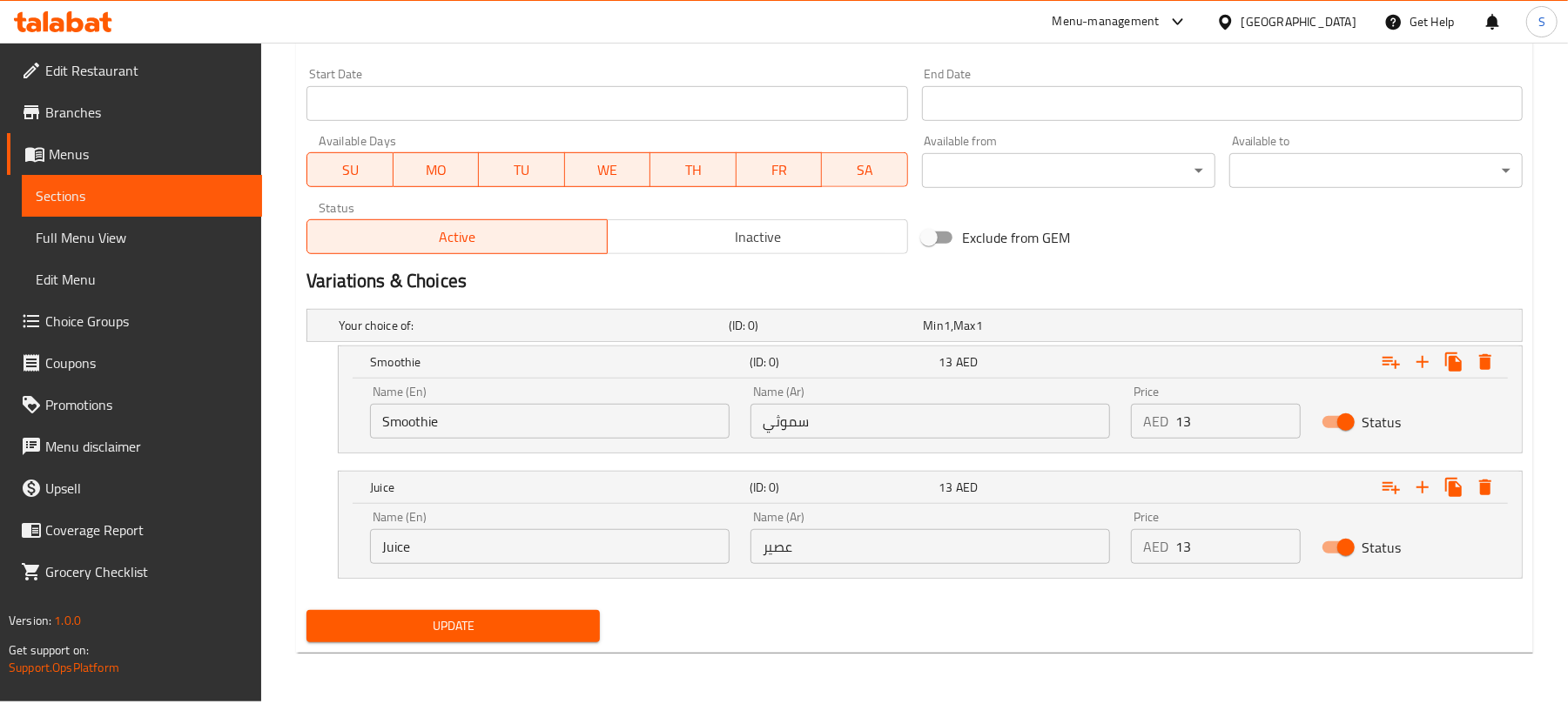
click at [387, 623] on span "Update" at bounding box center [453, 626] width 266 height 21
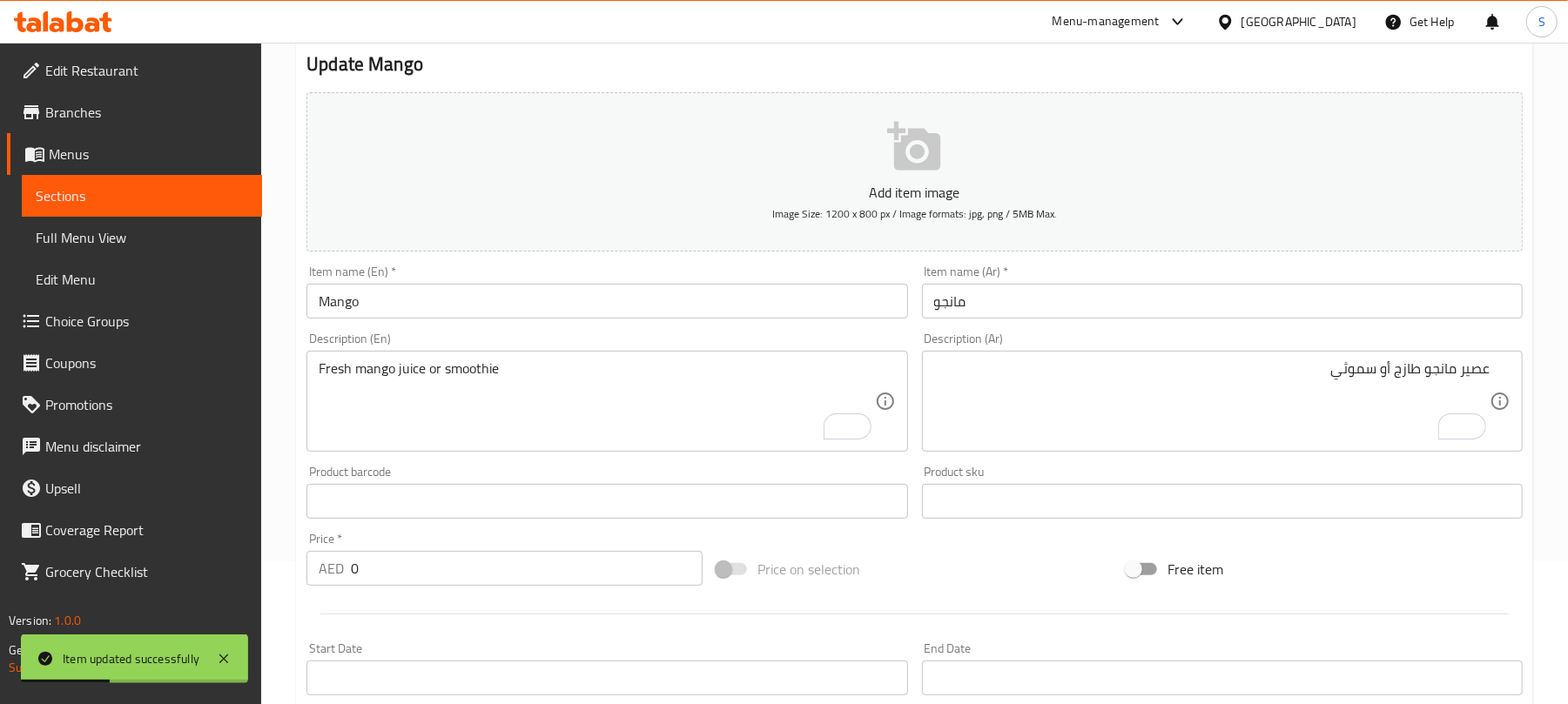
scroll to position [0, 0]
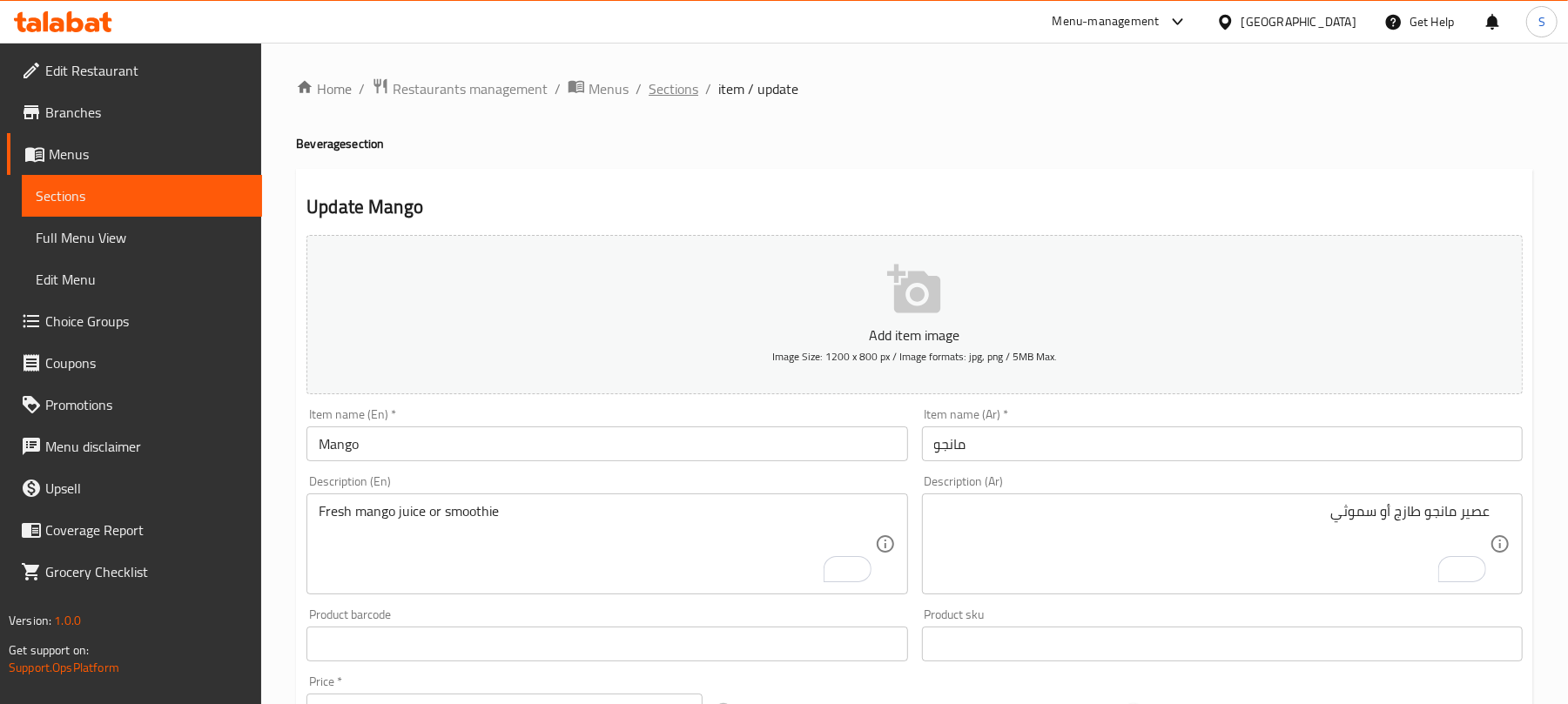
click at [683, 88] on span "Sections" at bounding box center [673, 88] width 50 height 21
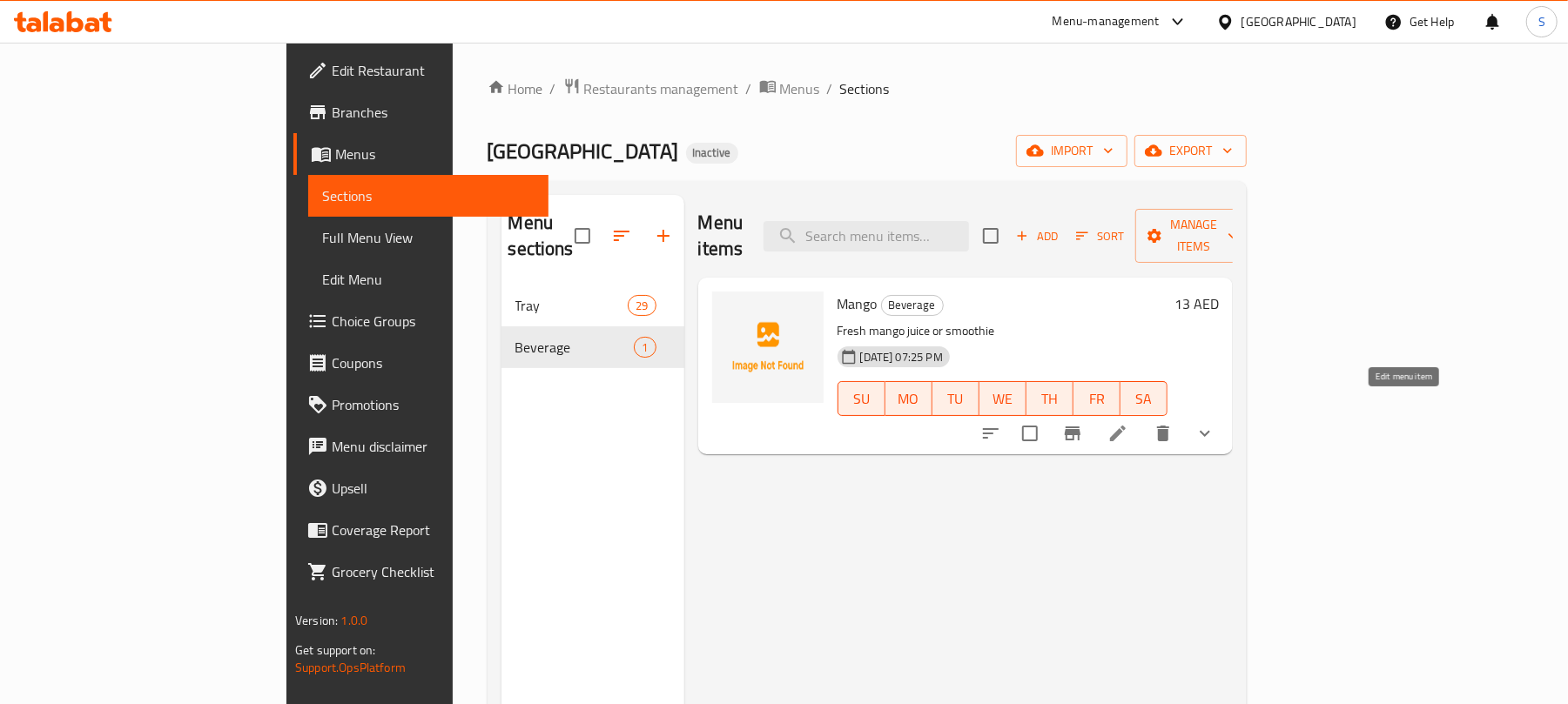
click at [1128, 423] on icon at bounding box center [1117, 433] width 21 height 21
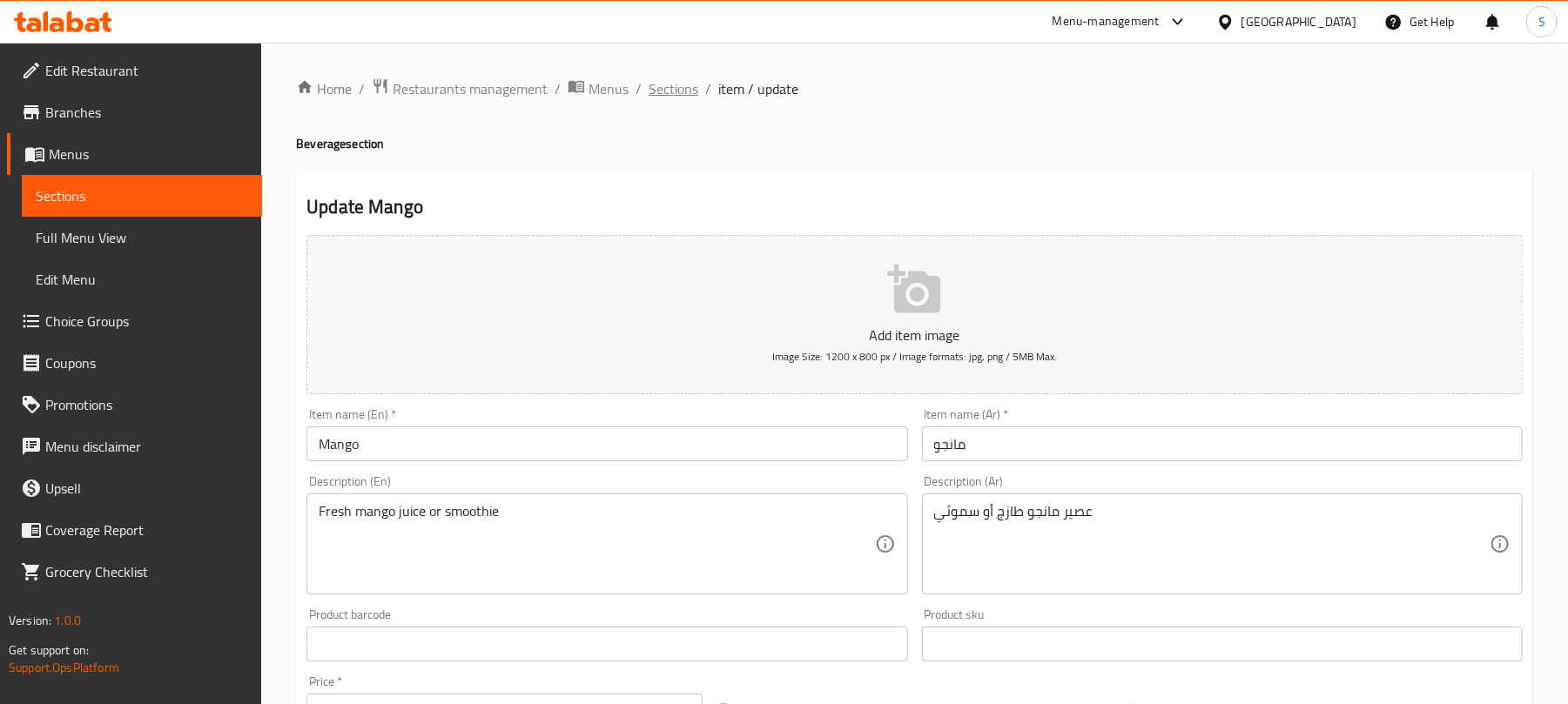
click at [656, 84] on span "Sections" at bounding box center [673, 88] width 50 height 21
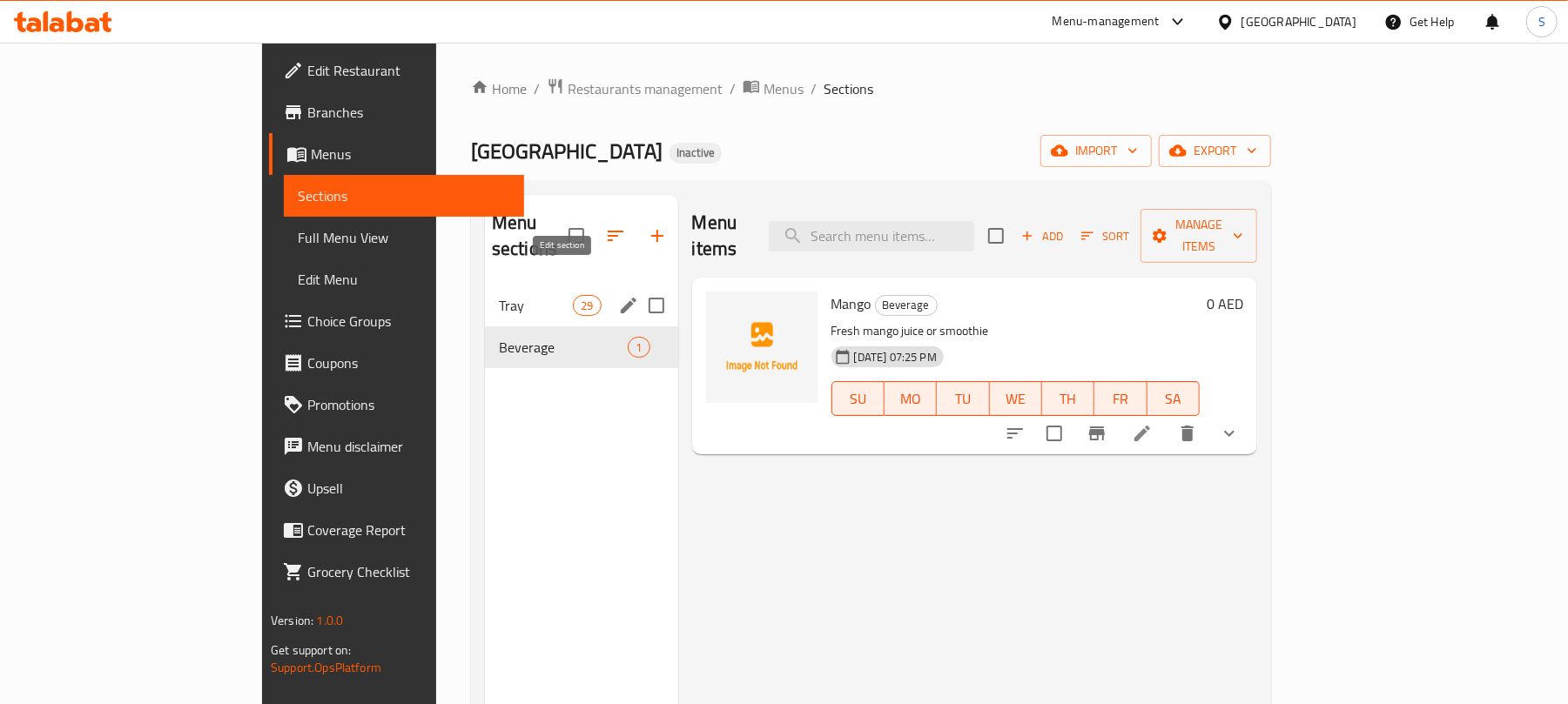
click at [618, 295] on icon "edit" at bounding box center [628, 305] width 21 height 21
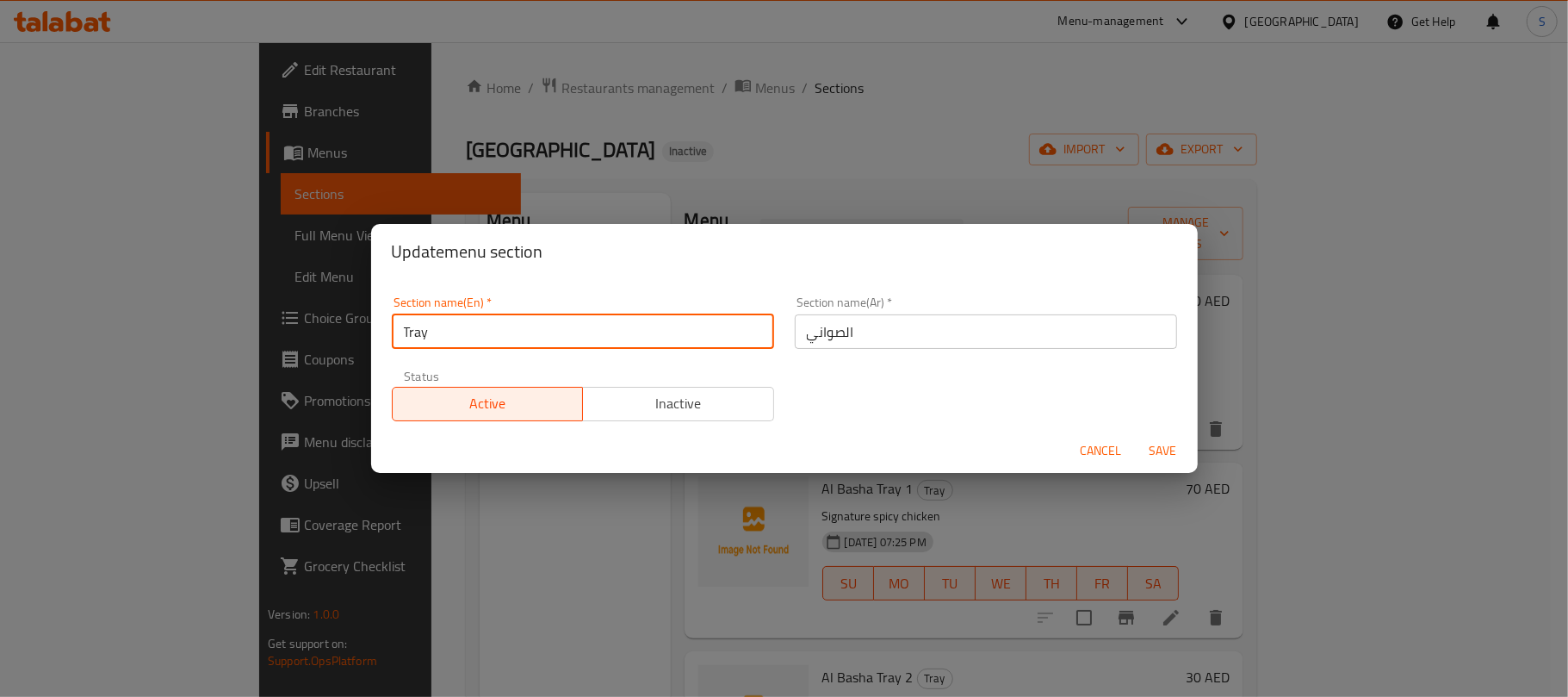
drag, startPoint x: 349, startPoint y: 326, endPoint x: 338, endPoint y: 320, distance: 12.5
click at [338, 324] on div "Update menu section Section name(En)   * Tray Section name(En) * Section name(A…" at bounding box center [784, 348] width 1568 height 697
click at [424, 333] on input "Tray" at bounding box center [583, 332] width 383 height 35
click at [429, 329] on input "Tray" at bounding box center [583, 332] width 383 height 35
click at [429, 334] on input "Tray" at bounding box center [583, 332] width 383 height 35
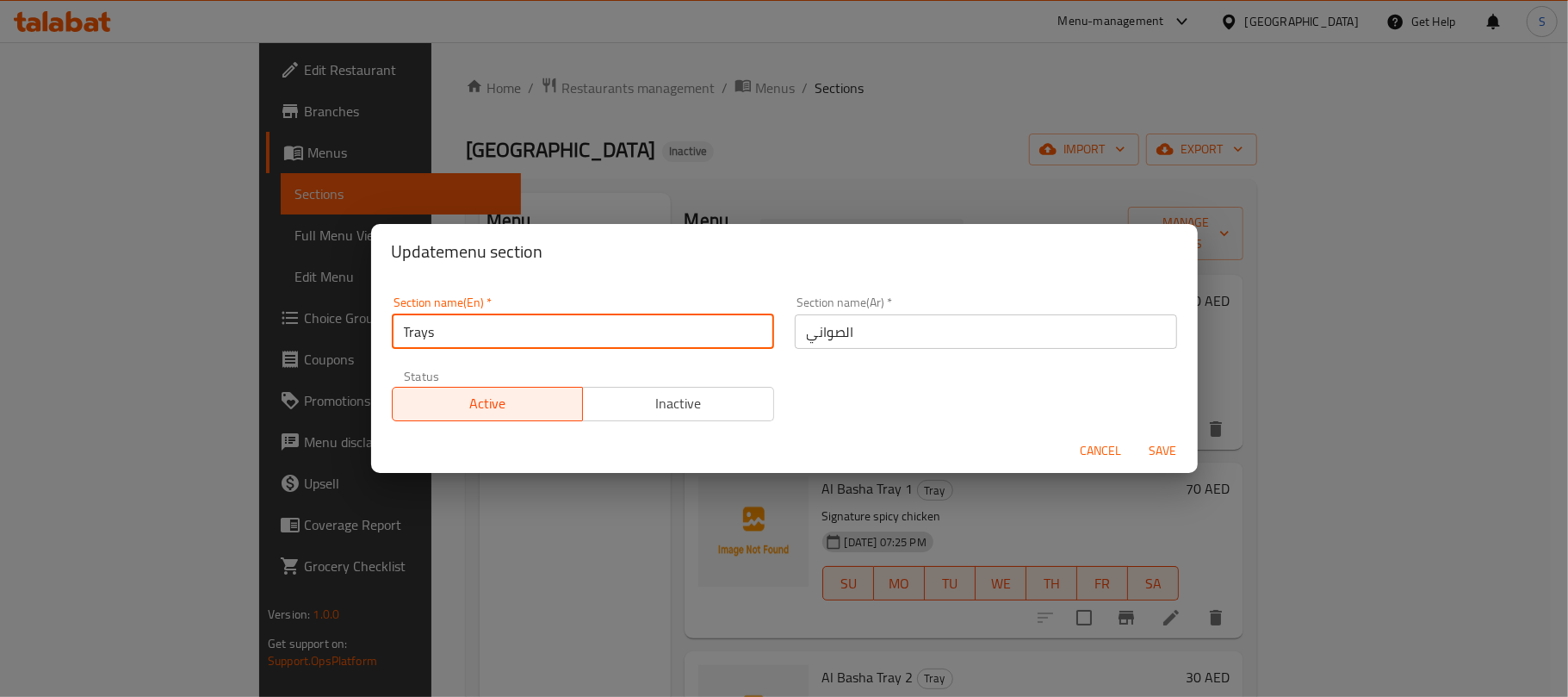
type input "Trays"
click at [1157, 441] on span "Save" at bounding box center [1162, 450] width 42 height 21
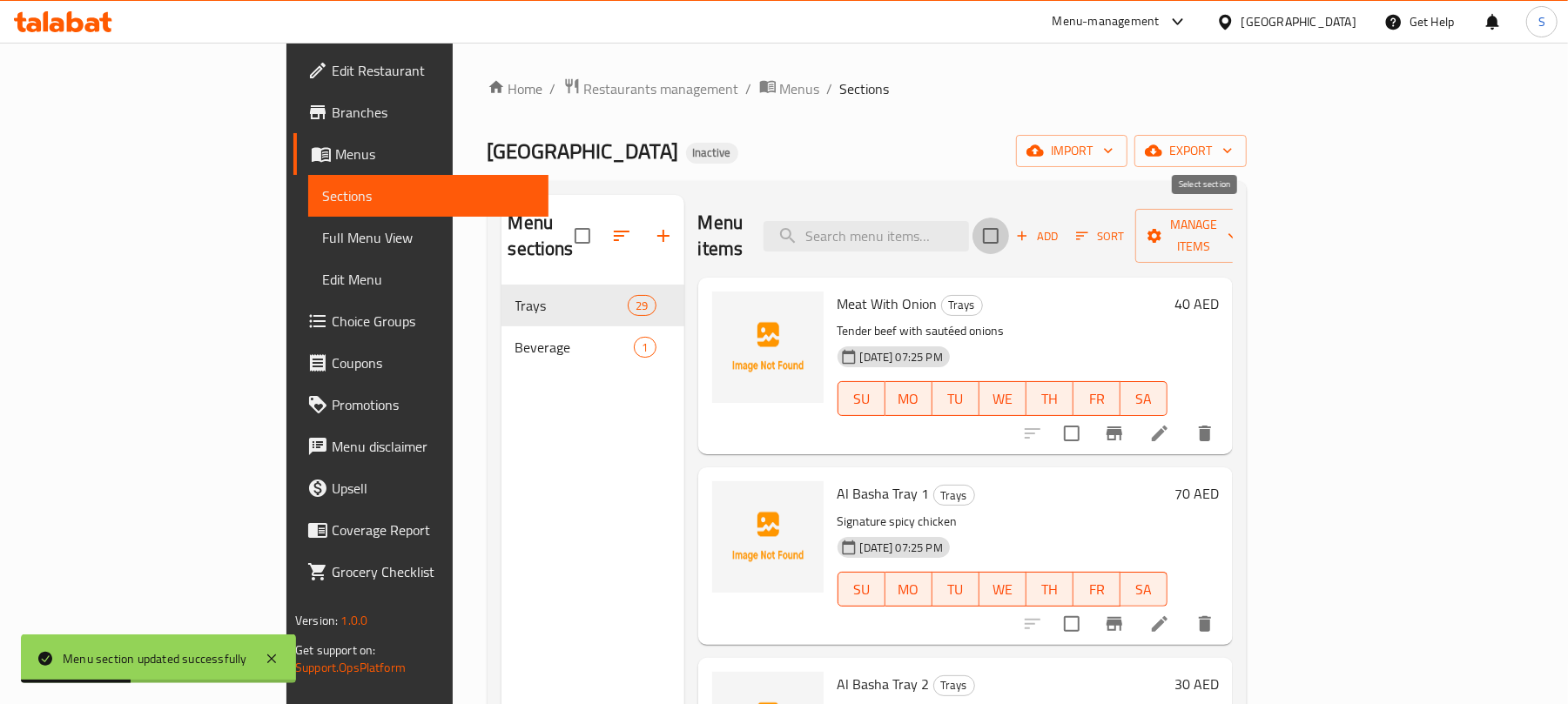
click at [1009, 218] on input "checkbox" at bounding box center [990, 235] width 36 height 36
checkbox input "true"
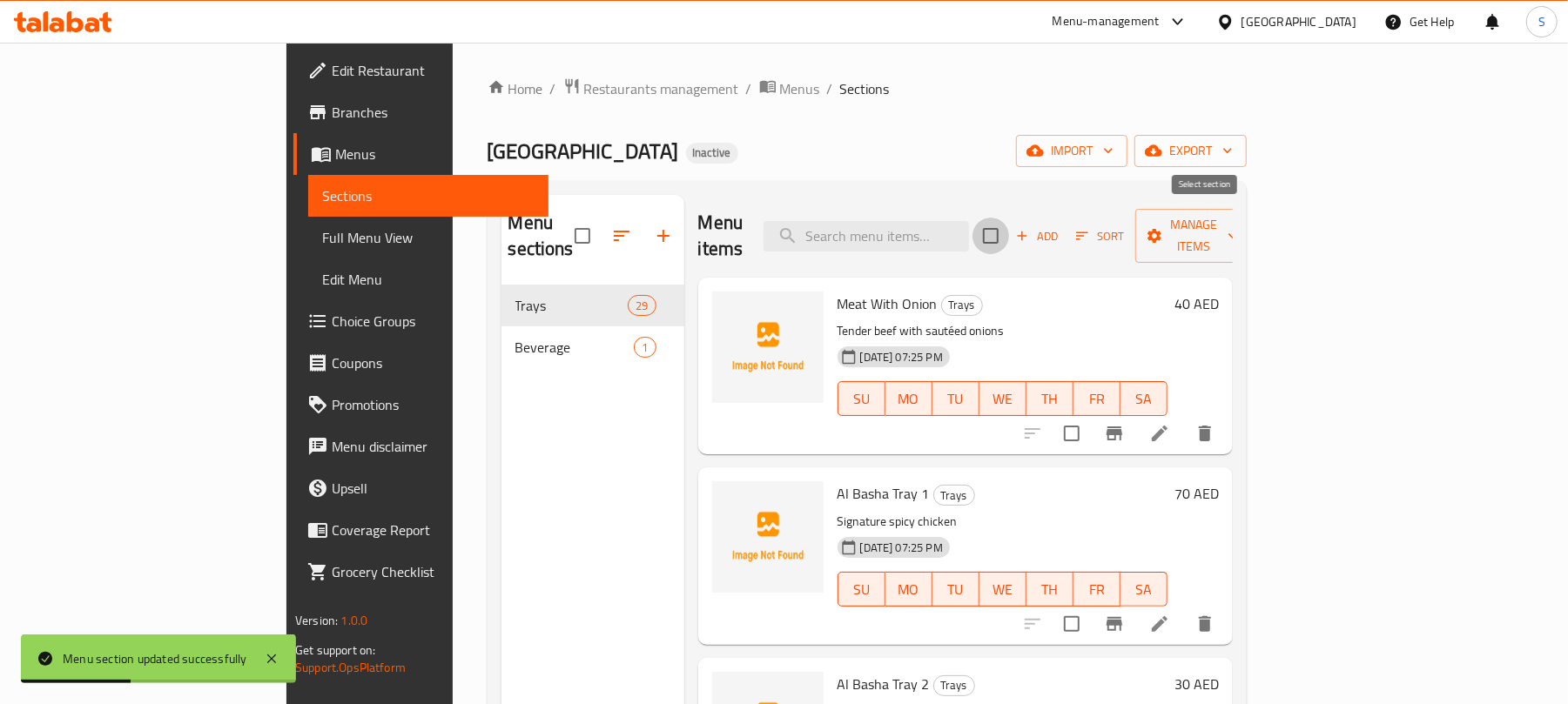
checkbox input "true"
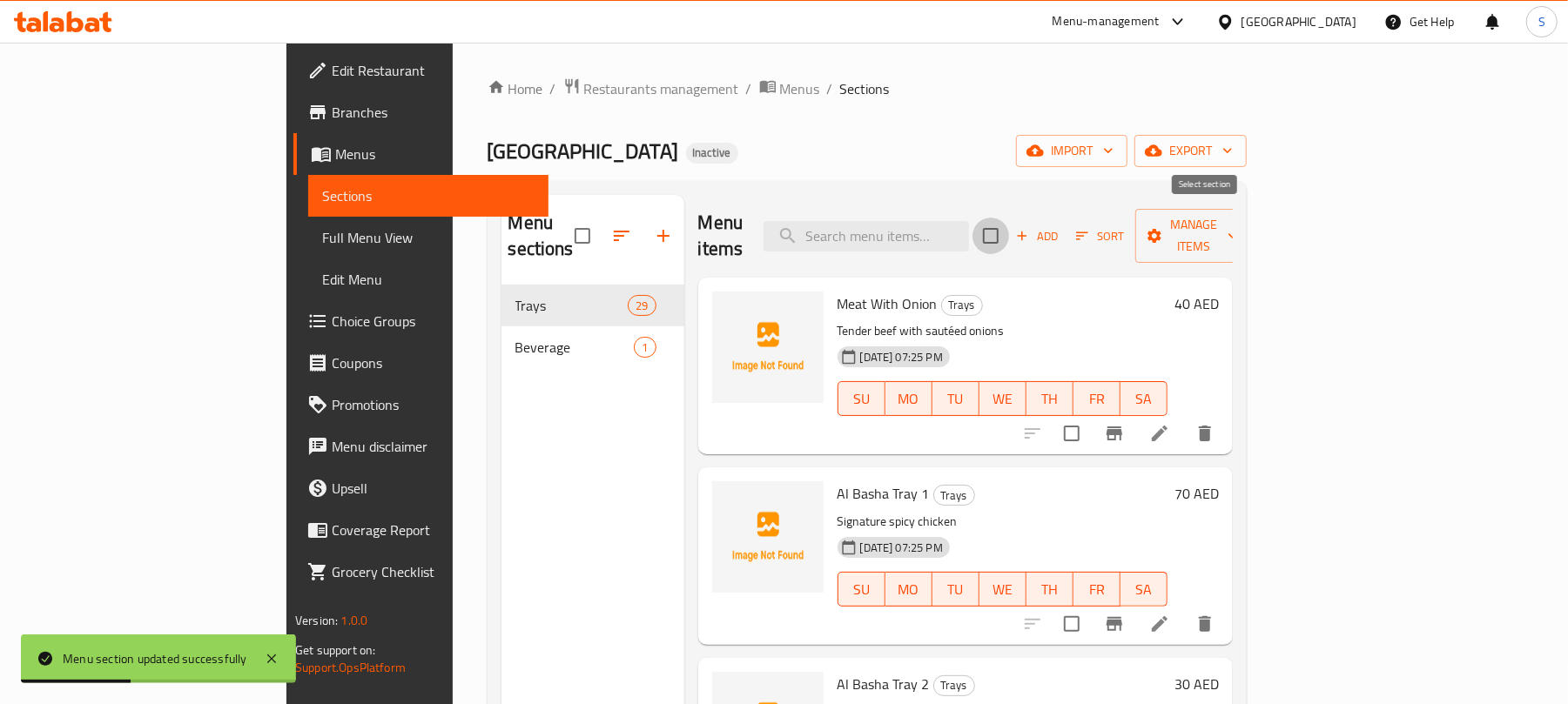
checkbox input "true"
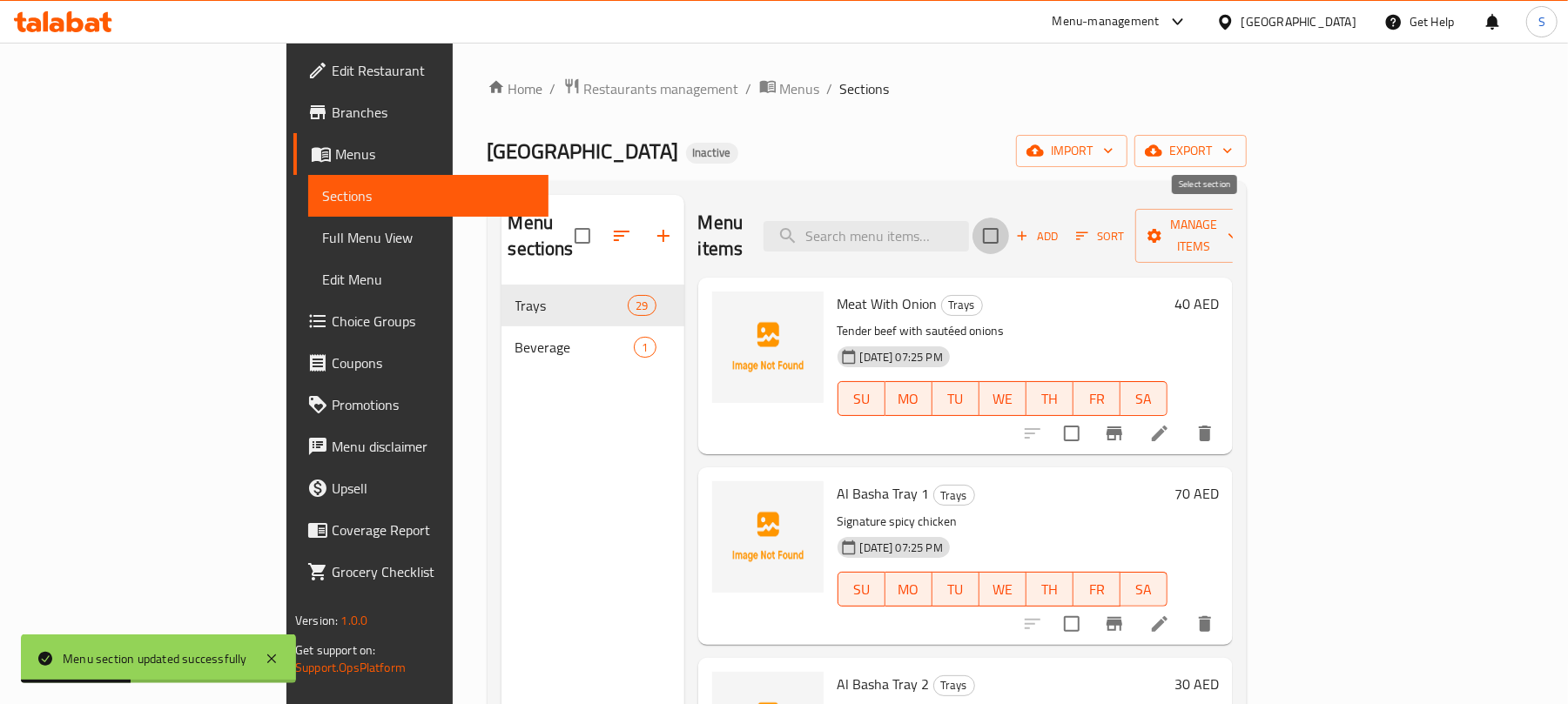
checkbox input "true"
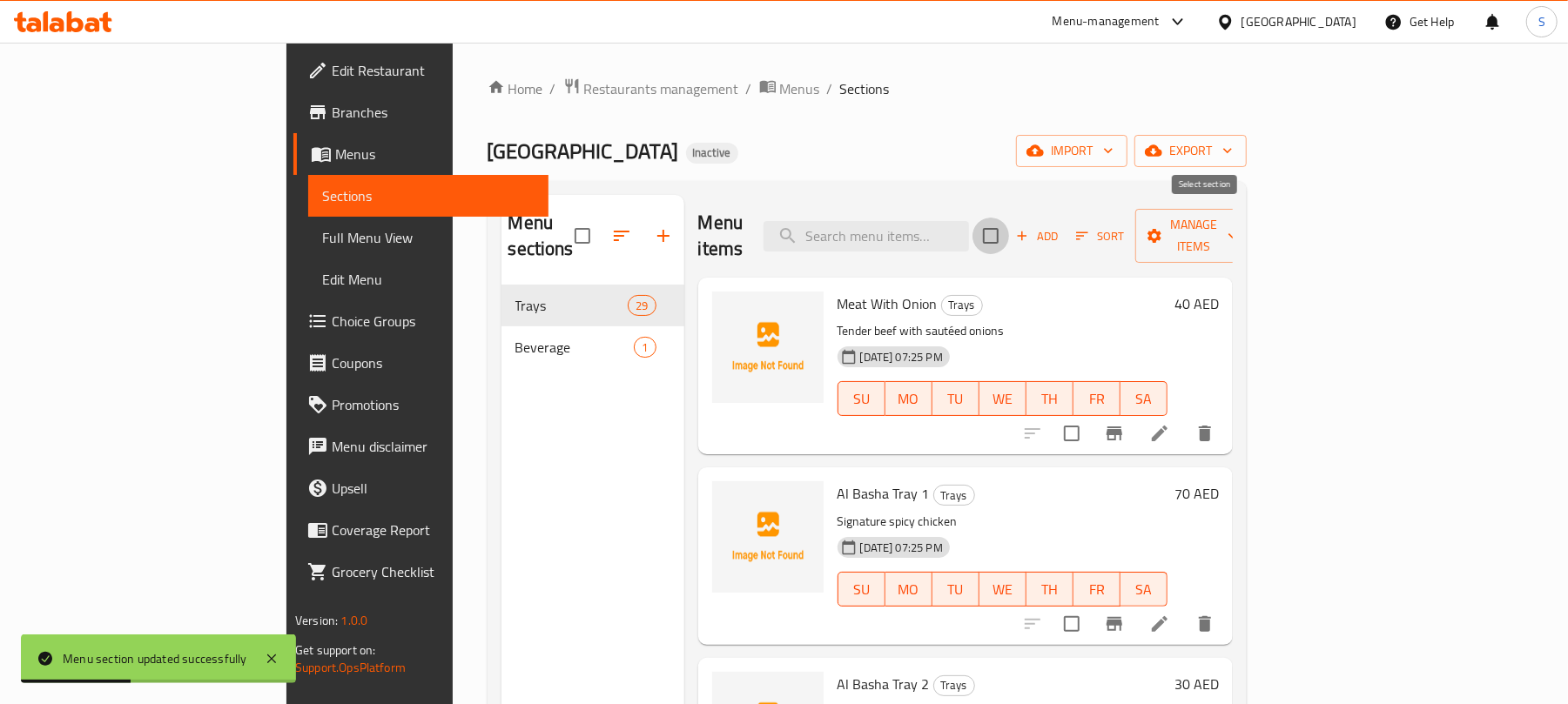
checkbox input "true"
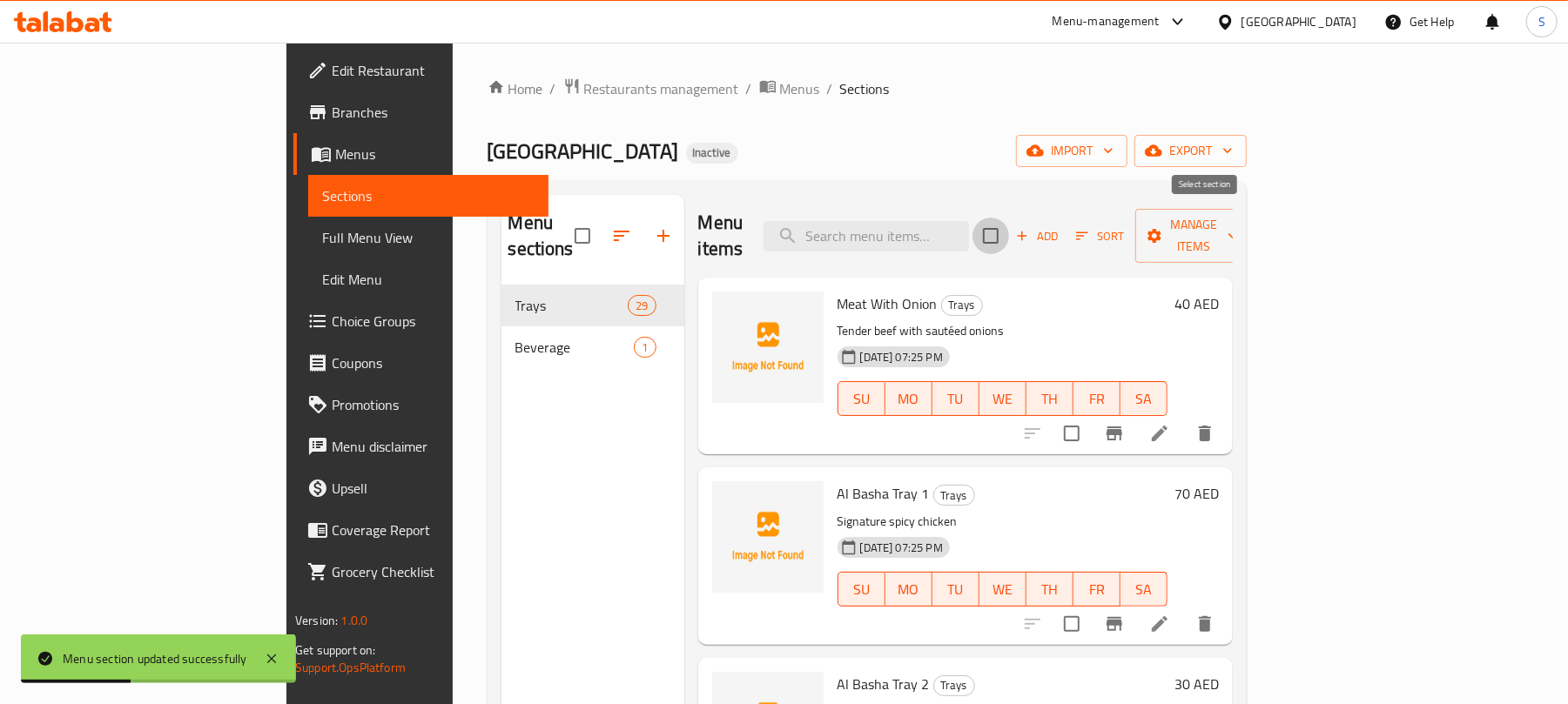
checkbox input "true"
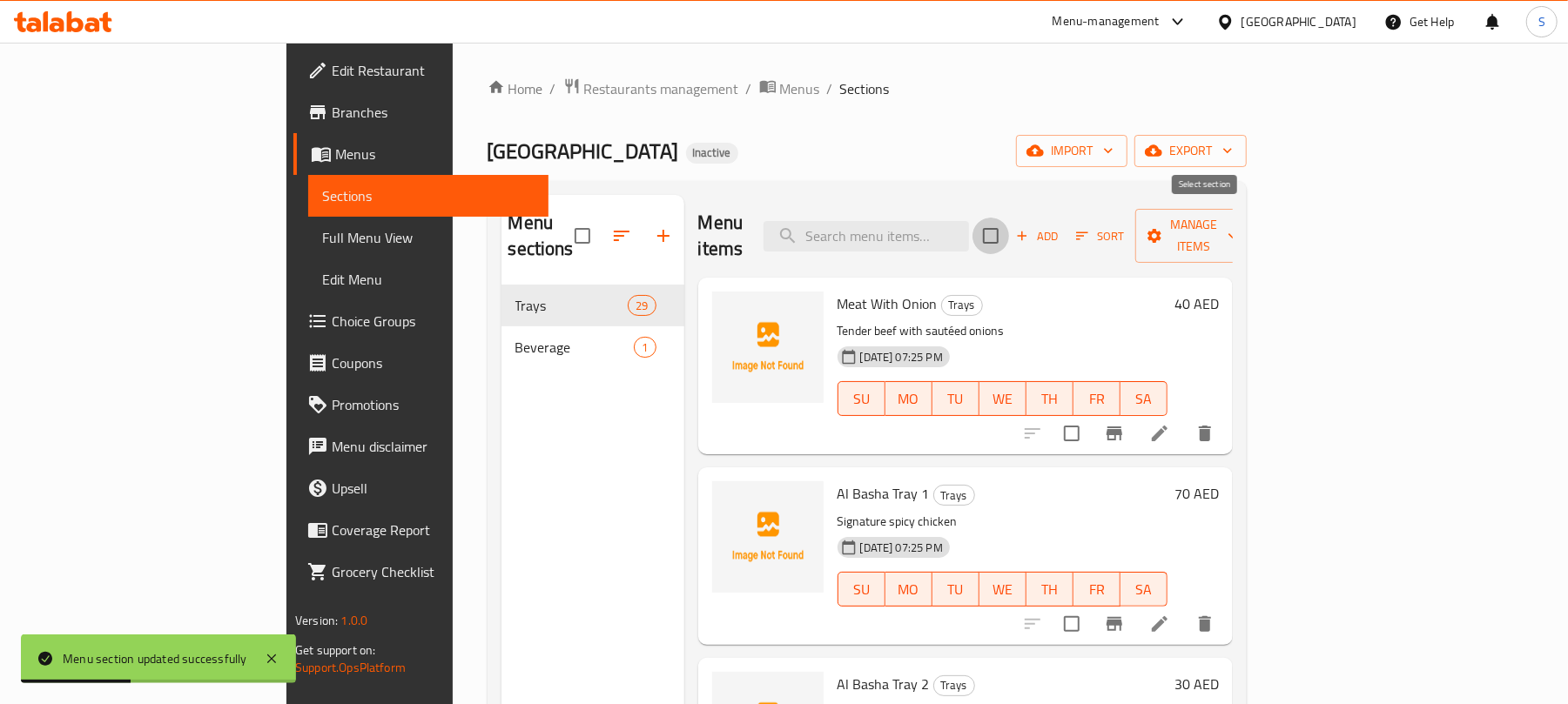
checkbox input "true"
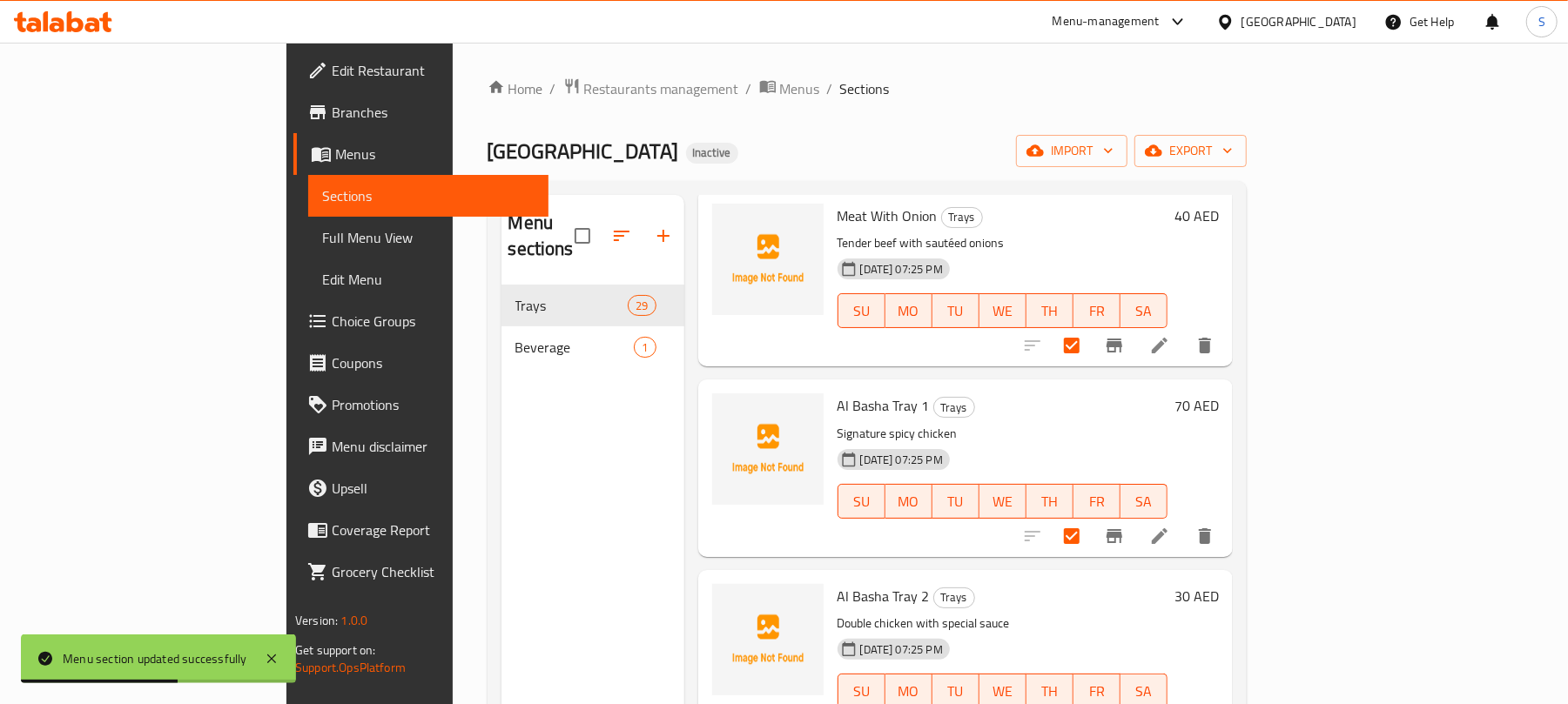
scroll to position [116, 0]
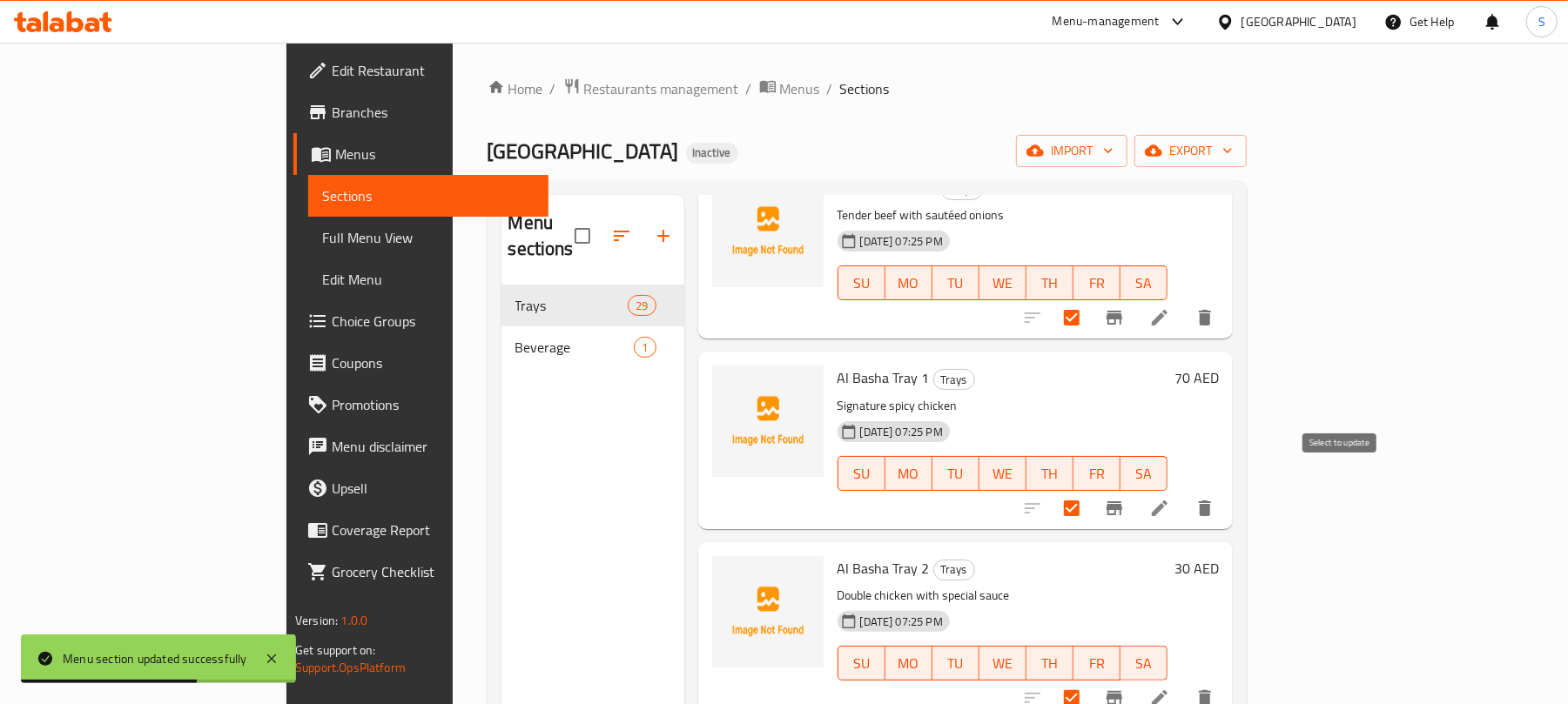
click at [1090, 490] on input "checkbox" at bounding box center [1071, 508] width 36 height 36
checkbox input "false"
click at [1090, 680] on input "checkbox" at bounding box center [1071, 697] width 36 height 36
checkbox input "false"
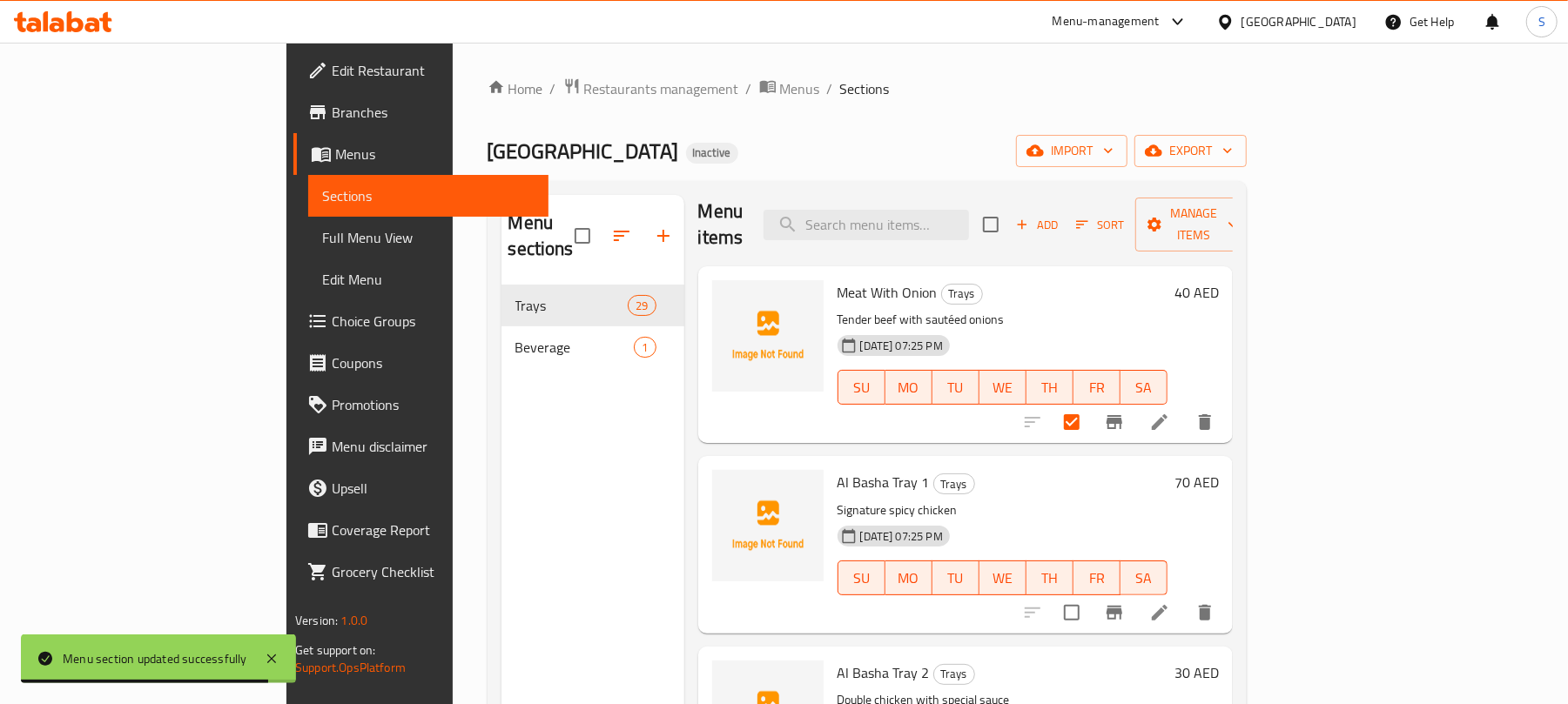
scroll to position [0, 0]
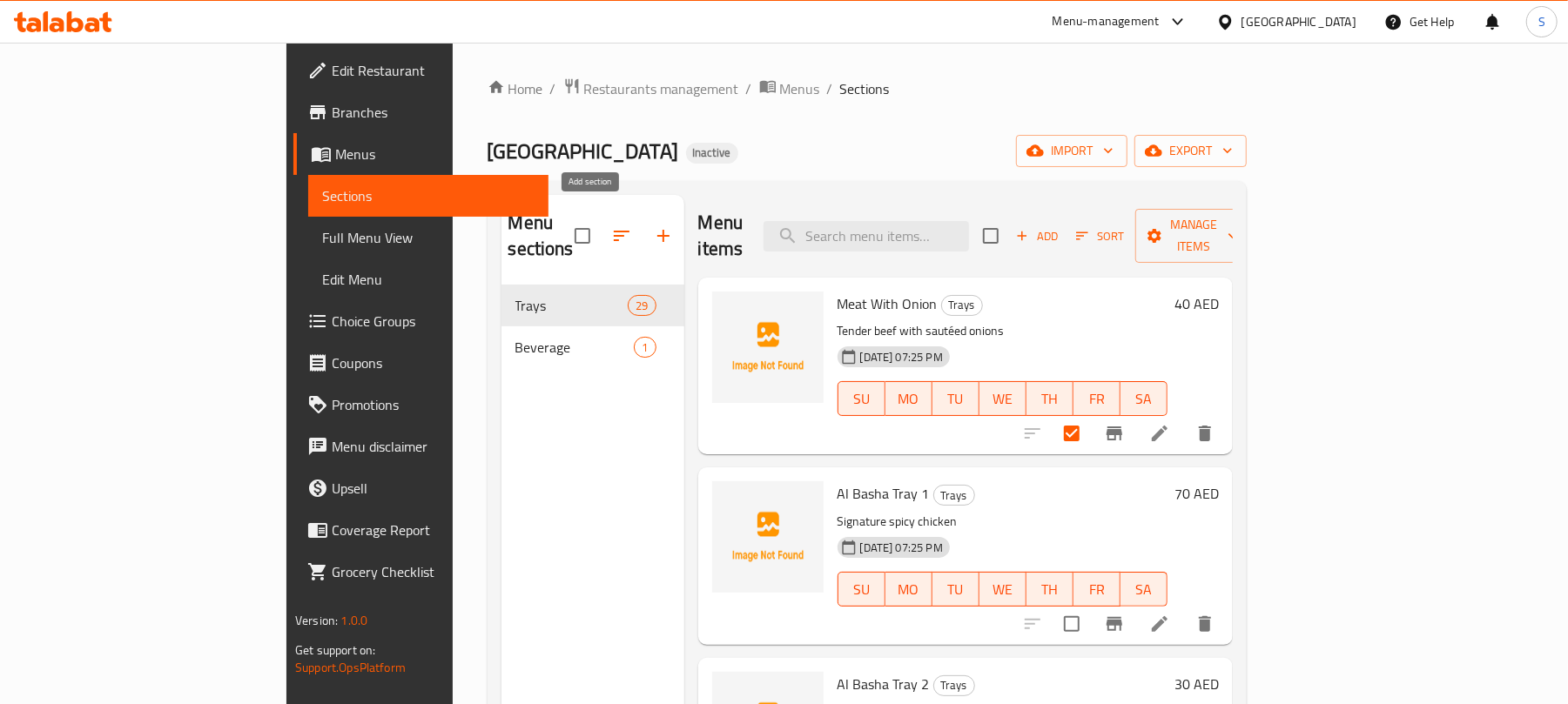
click at [653, 226] on icon "button" at bounding box center [662, 235] width 21 height 21
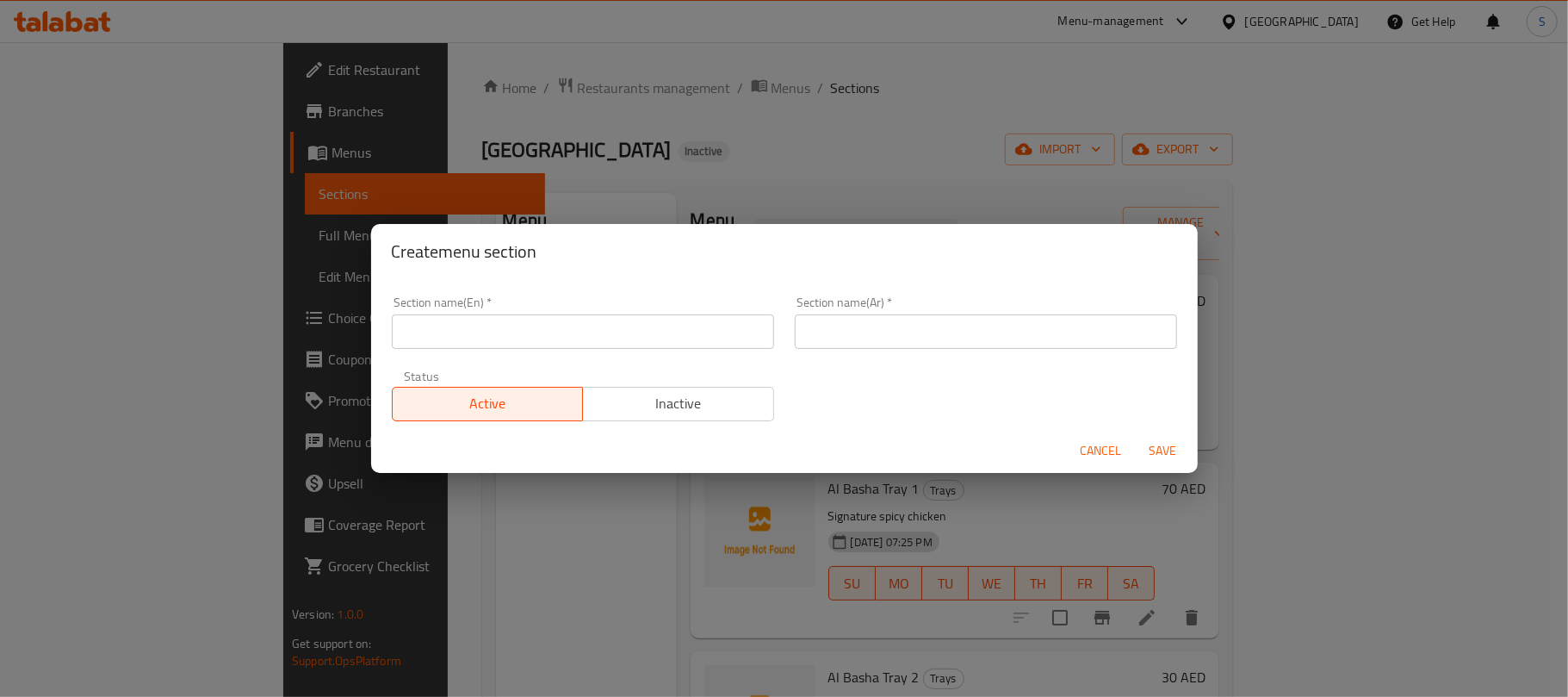
drag, startPoint x: 559, startPoint y: 326, endPoint x: 606, endPoint y: 348, distance: 51.9
click at [559, 326] on input "text" at bounding box center [583, 332] width 383 height 35
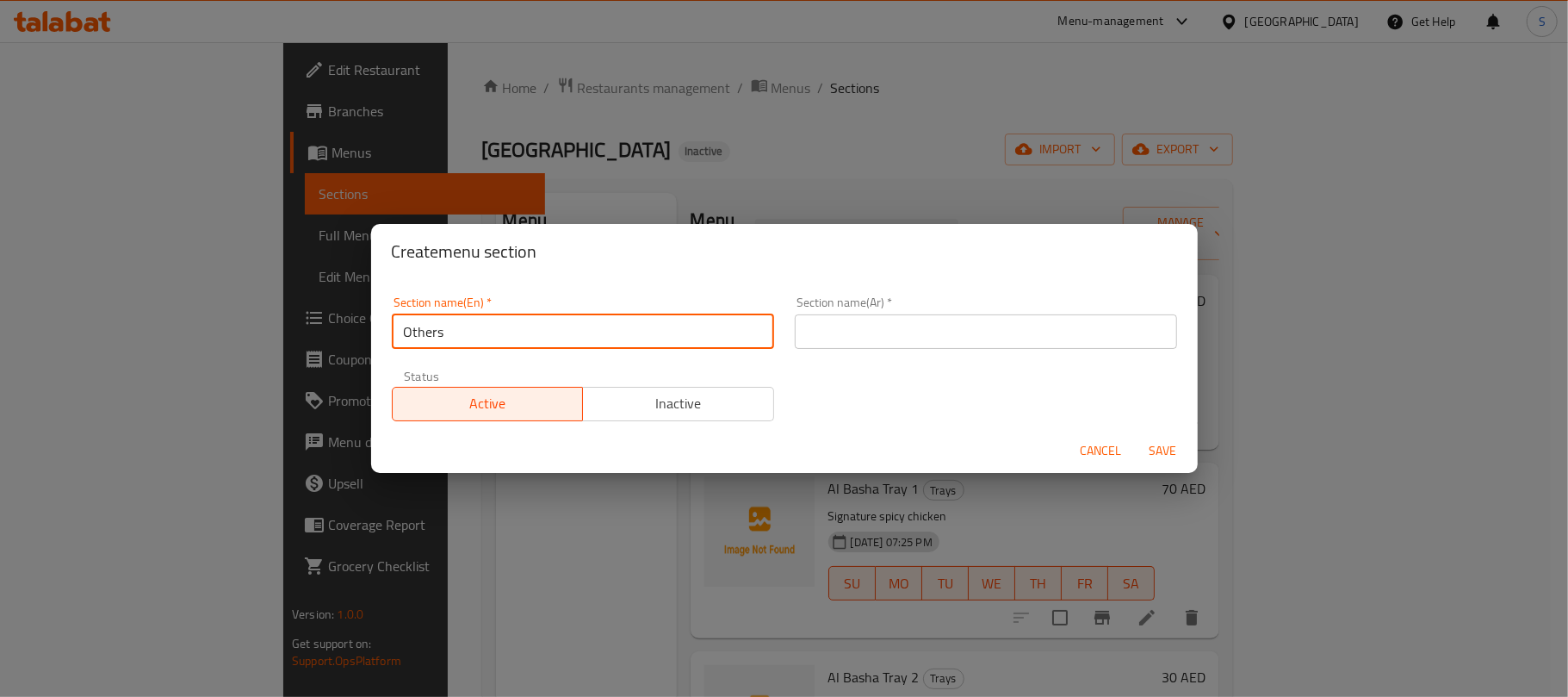
type input "Others"
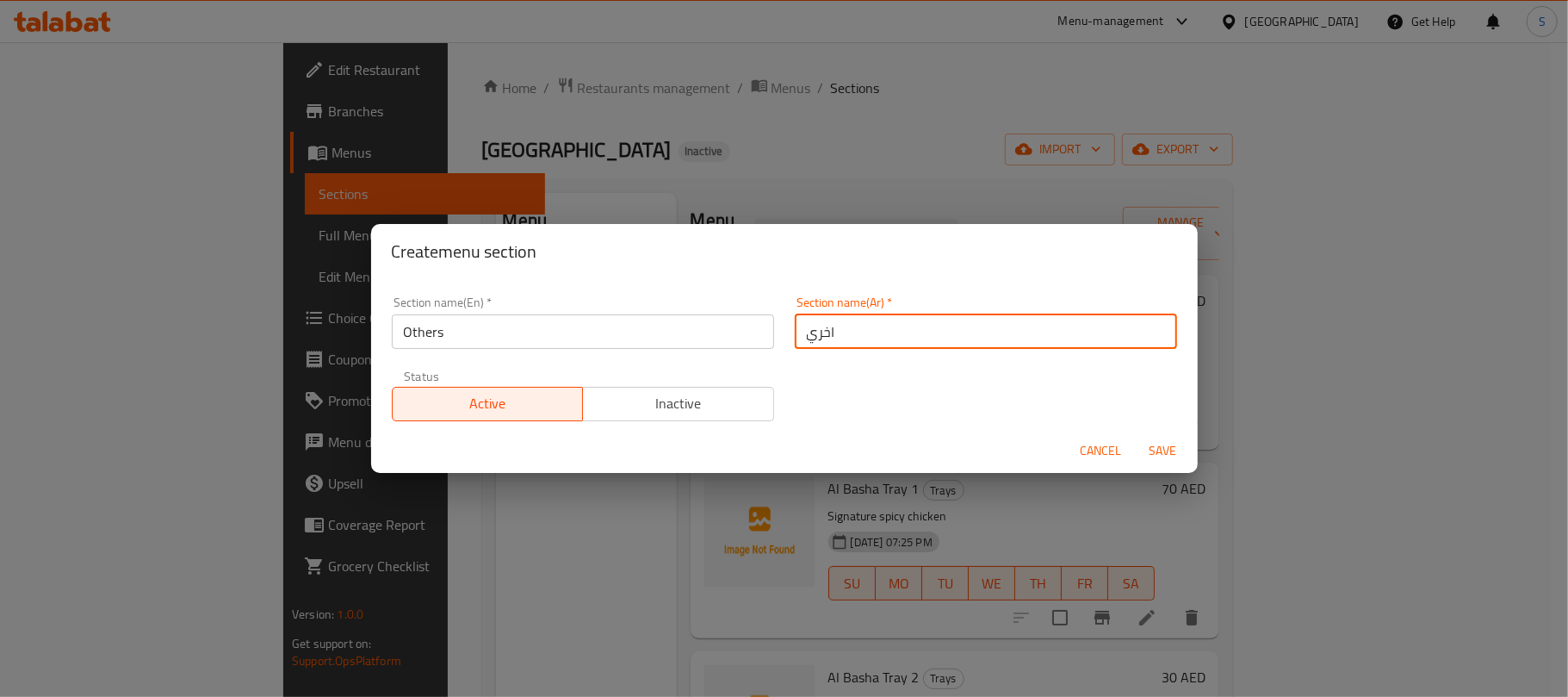
type input "اخري"
click at [1135, 435] on button "Save" at bounding box center [1162, 450] width 55 height 32
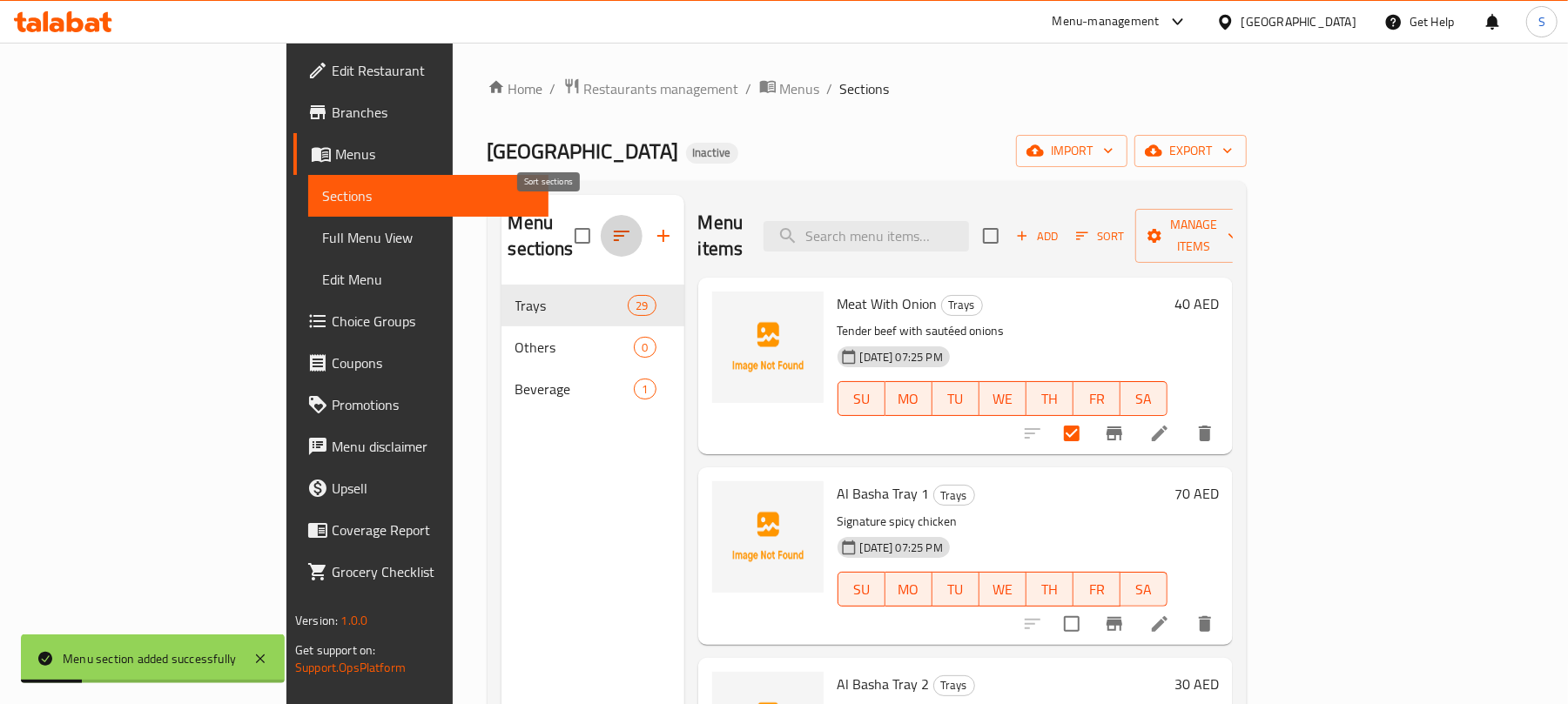
click at [611, 227] on icon "button" at bounding box center [620, 235] width 21 height 21
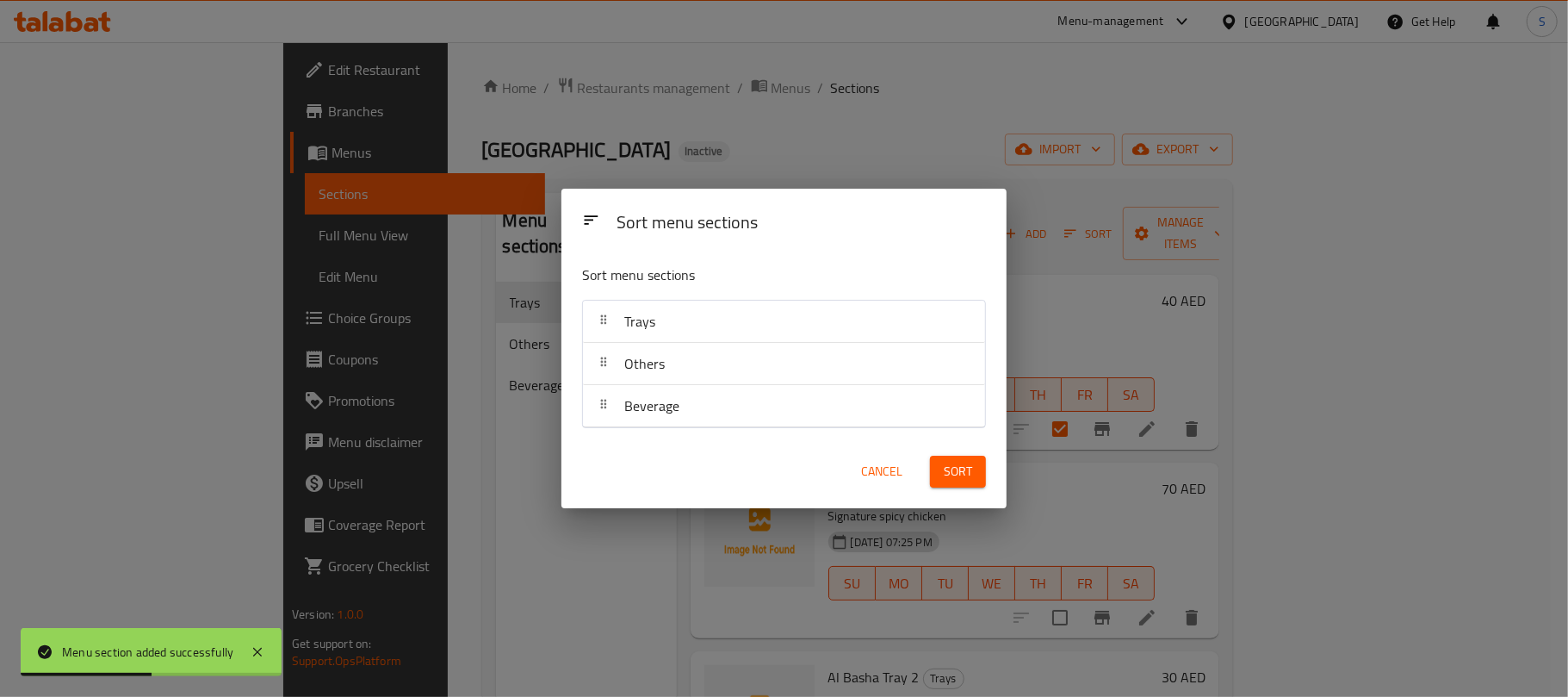
click at [668, 331] on div "Trays" at bounding box center [784, 321] width 388 height 42
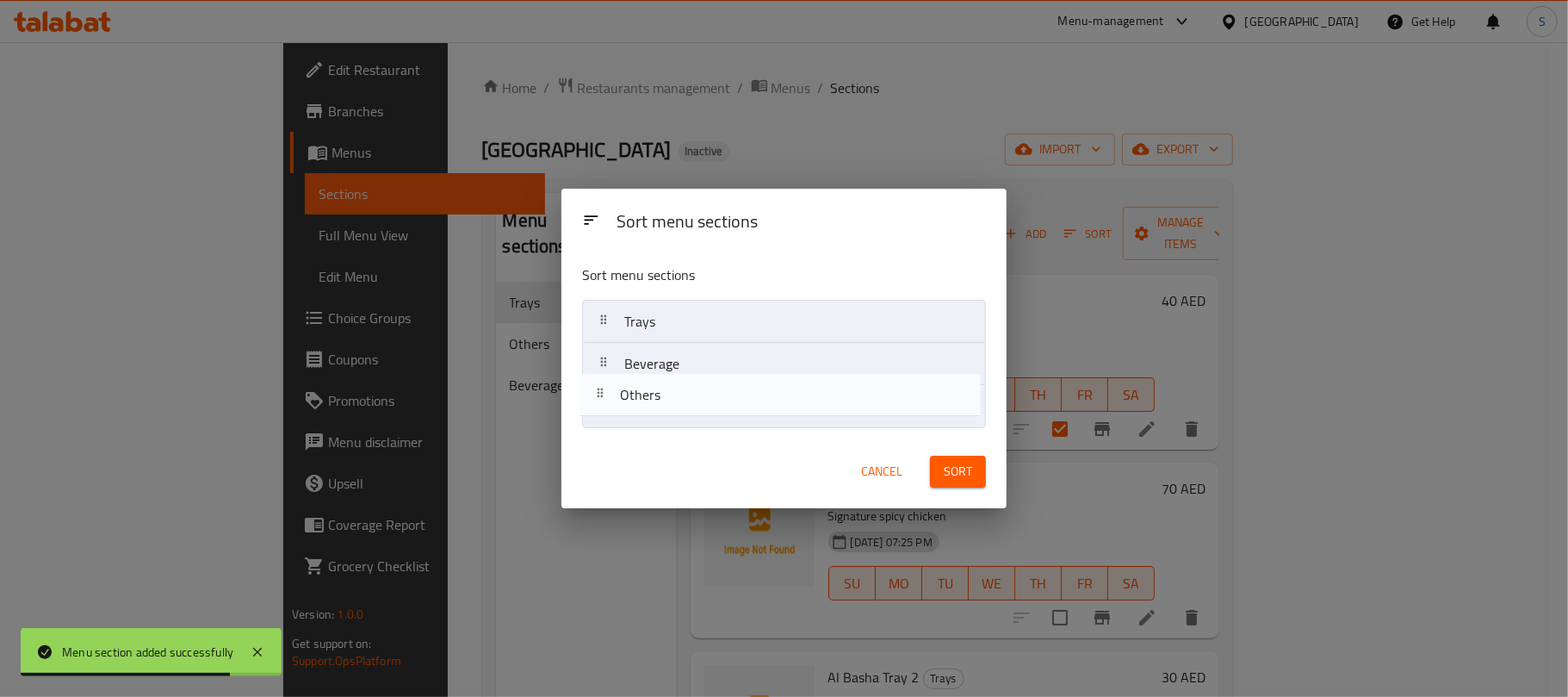
drag, startPoint x: 771, startPoint y: 368, endPoint x: 765, endPoint y: 404, distance: 36.5
click at [765, 404] on nav "Trays Others Beverage" at bounding box center [784, 363] width 404 height 129
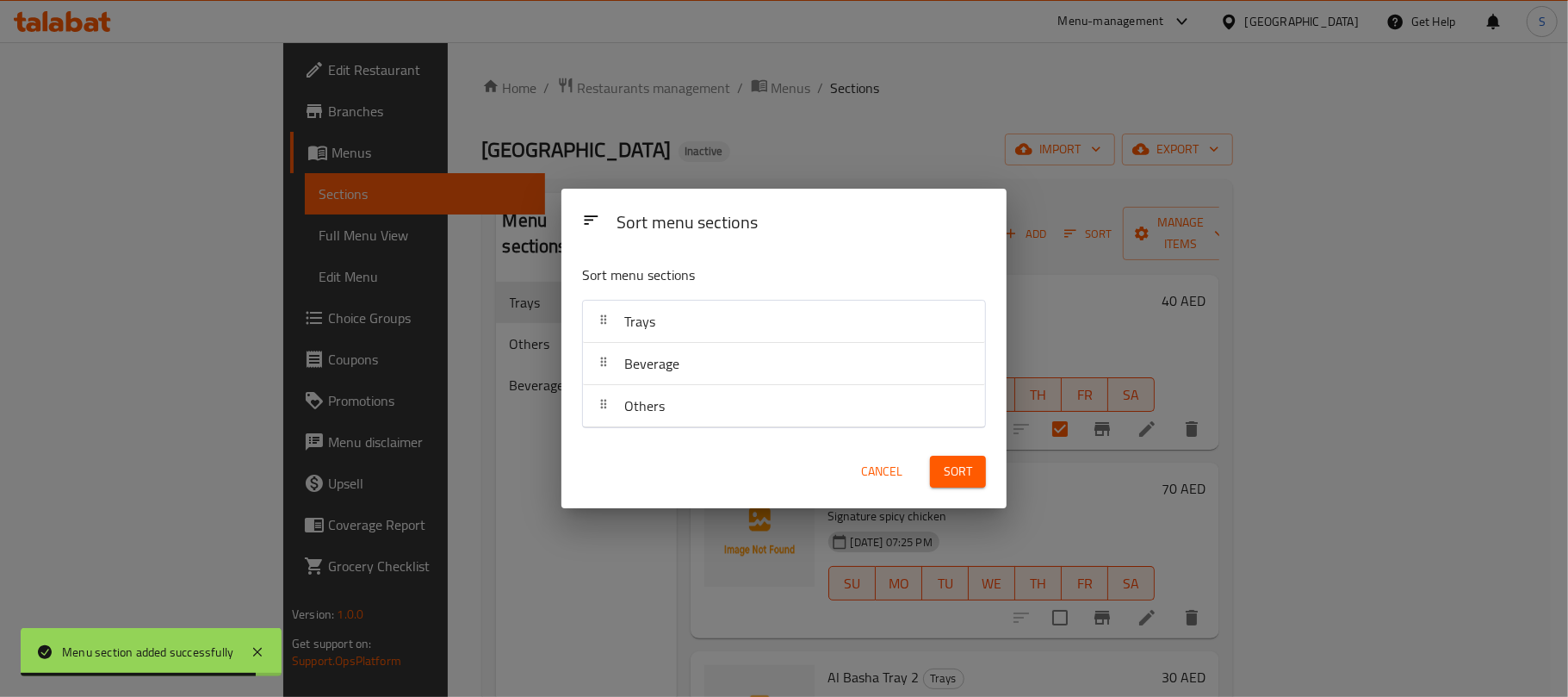
click at [947, 470] on span "Sort" at bounding box center [957, 472] width 28 height 21
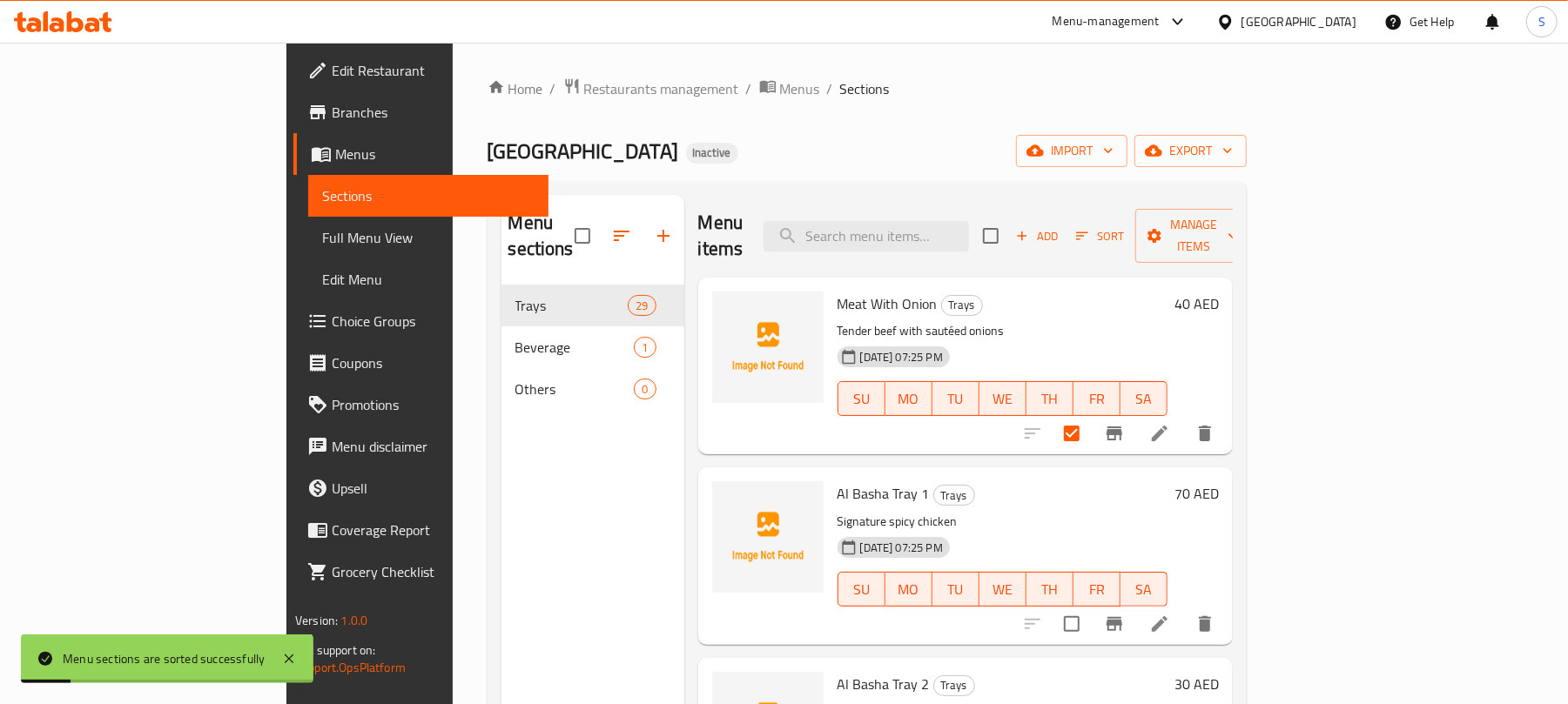
click at [501, 404] on div "Menu sections Trays 29 Beverage 1 Others 0" at bounding box center [592, 547] width 183 height 704
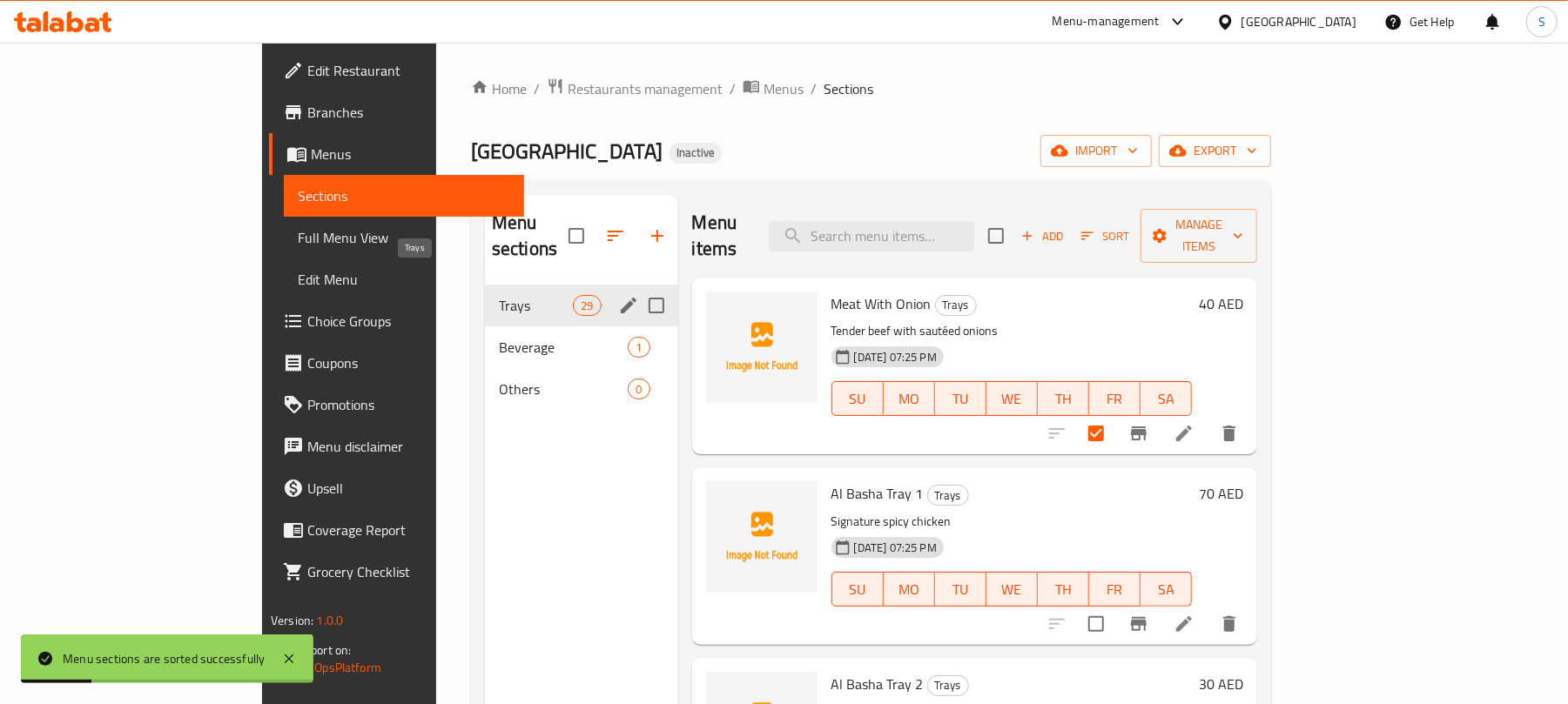
click at [499, 295] on span "Trays" at bounding box center [536, 305] width 74 height 21
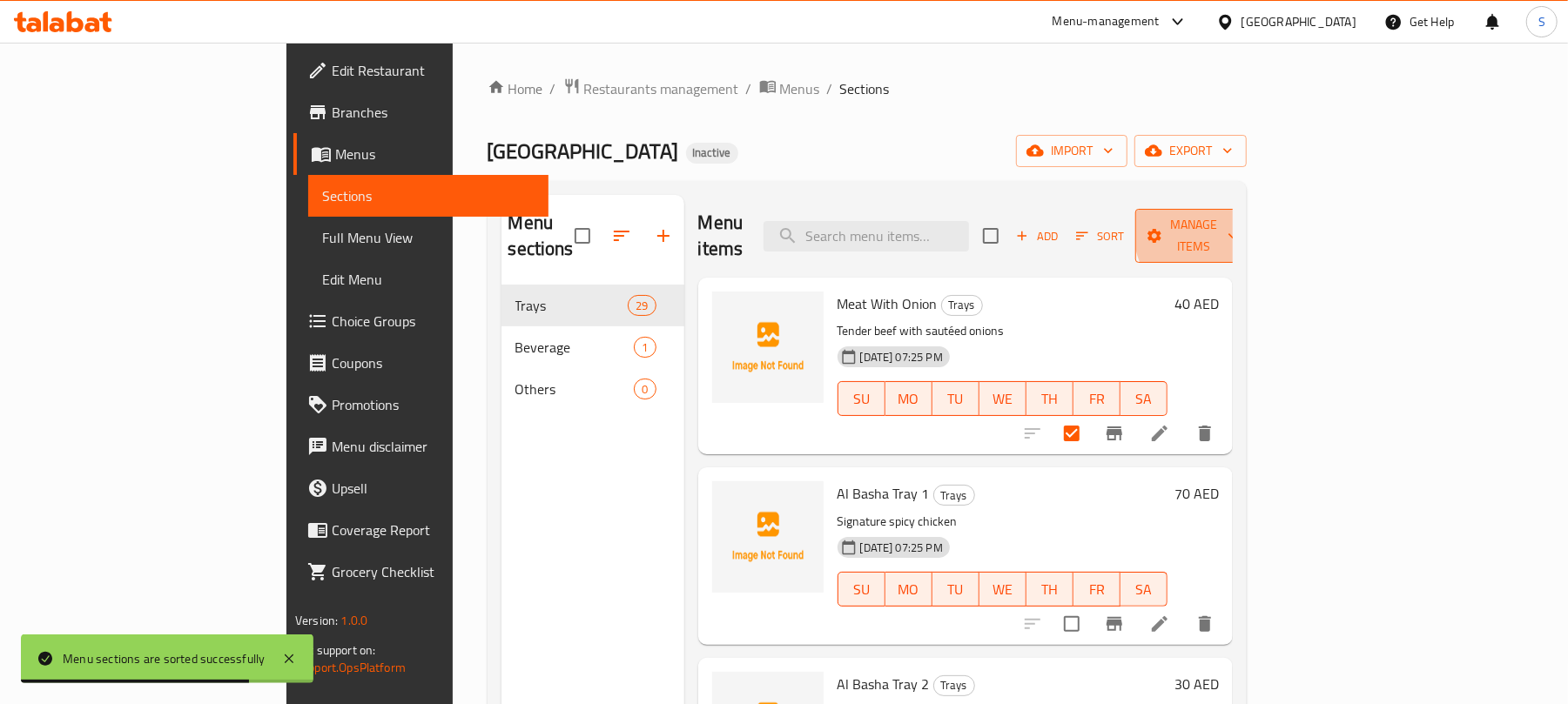
click at [1238, 228] on span "Manage items" at bounding box center [1193, 235] width 89 height 44
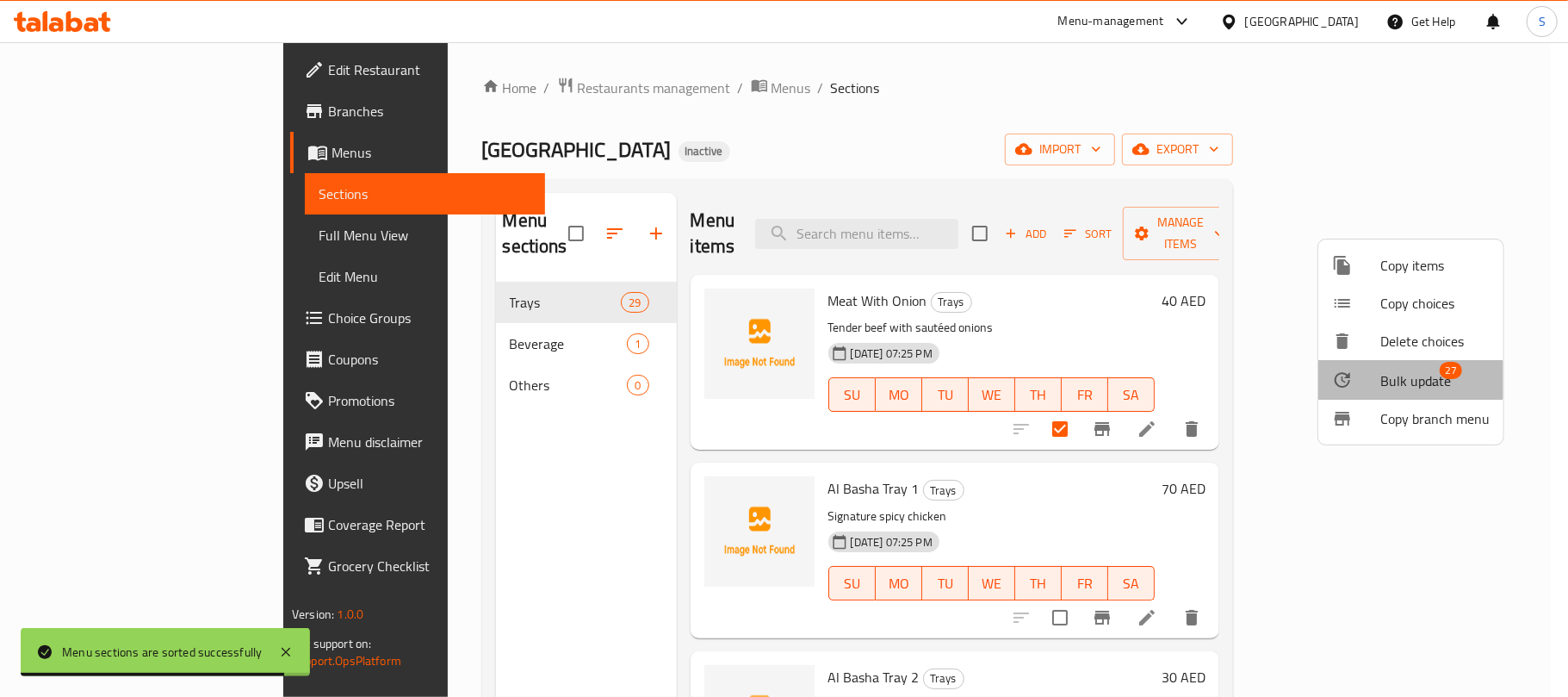
click at [1382, 372] on span "Bulk update" at bounding box center [1414, 380] width 71 height 20
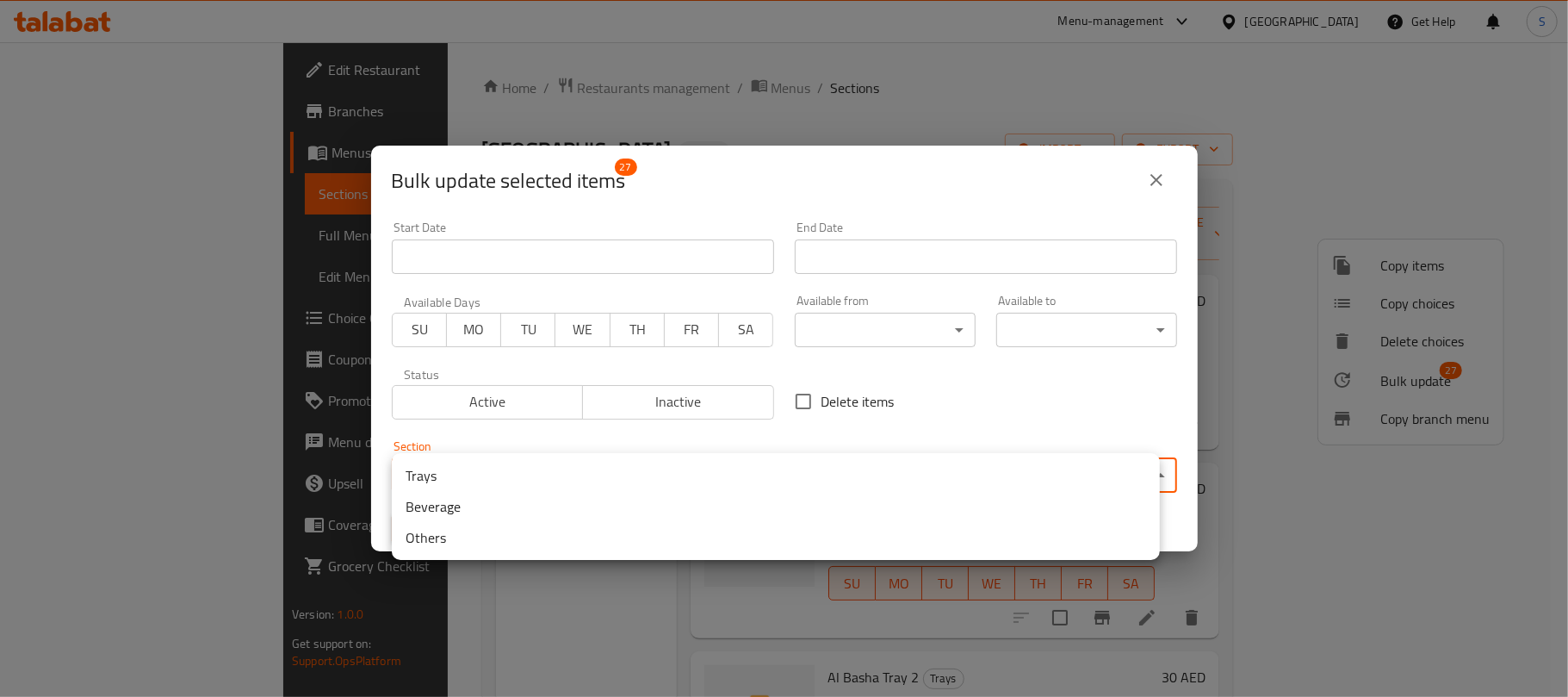
click at [559, 466] on body "​ Menu-management United Arab Emirates Get Help S Edit Restaurant Branches Menu…" at bounding box center [784, 369] width 1568 height 654
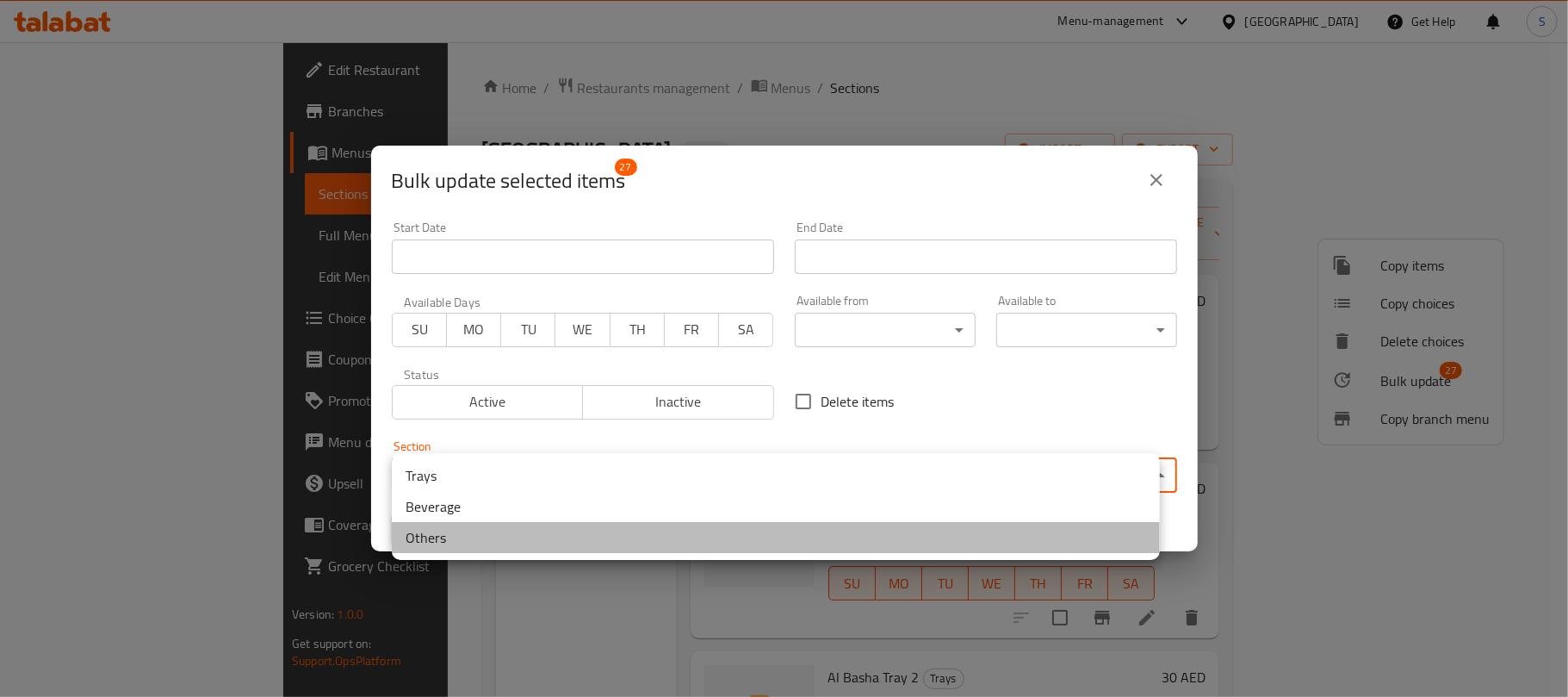
click at [534, 533] on li "Others" at bounding box center [775, 537] width 768 height 31
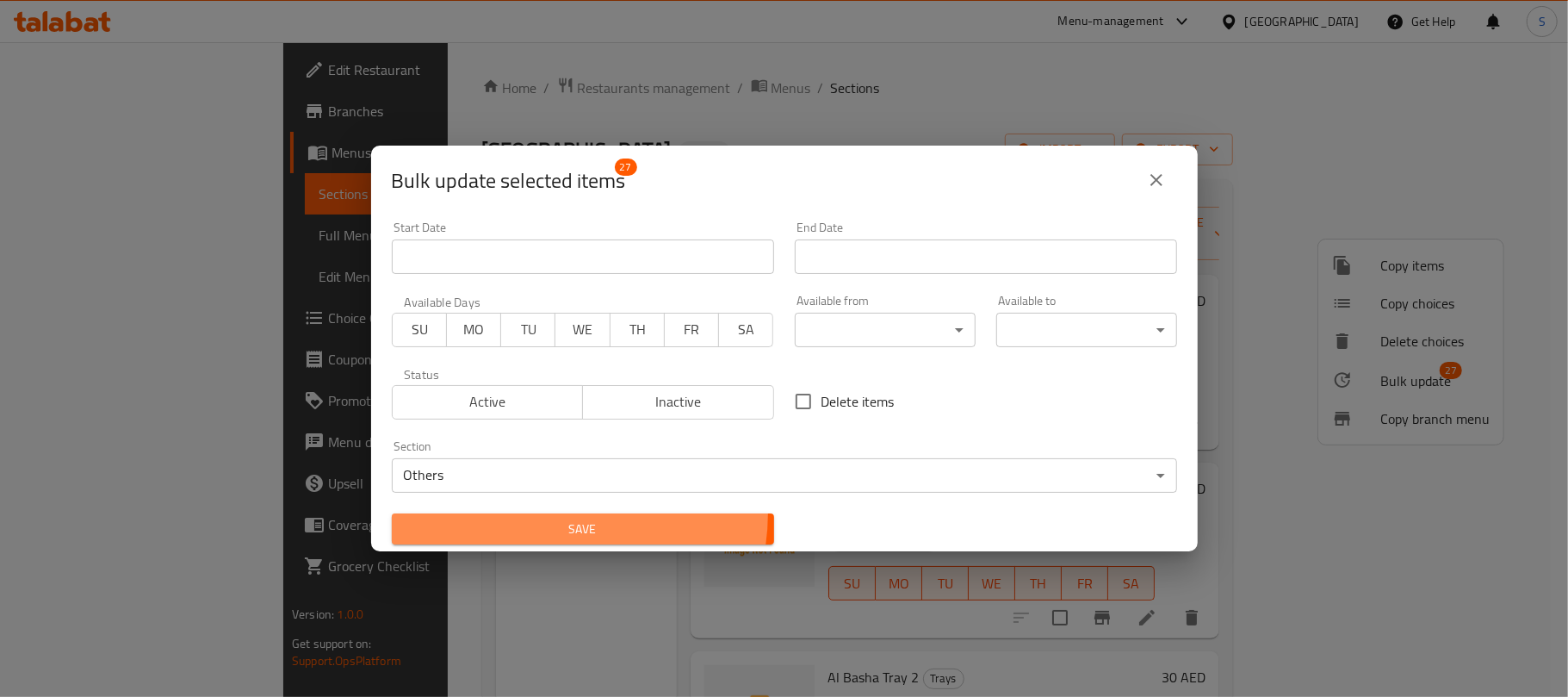
click at [555, 514] on button "Save" at bounding box center [583, 529] width 383 height 32
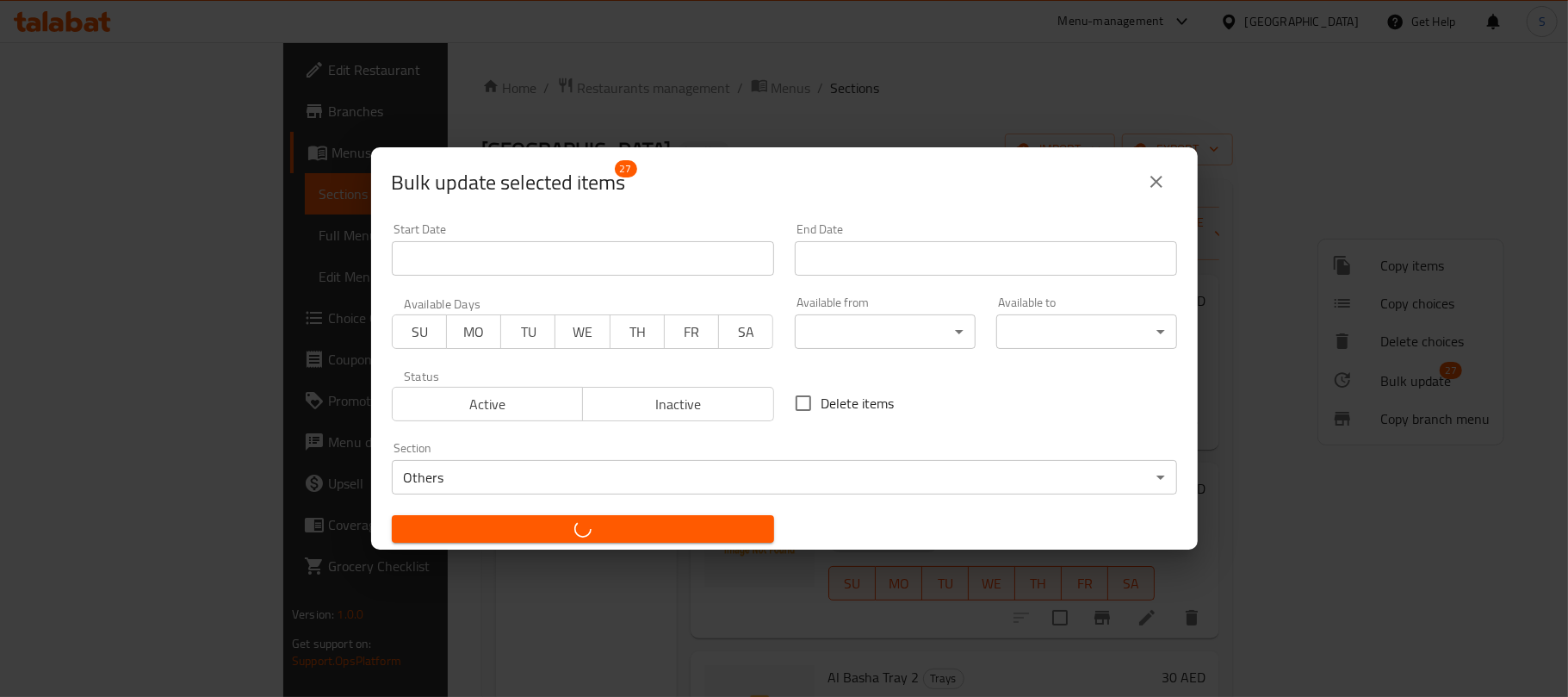
checkbox input "false"
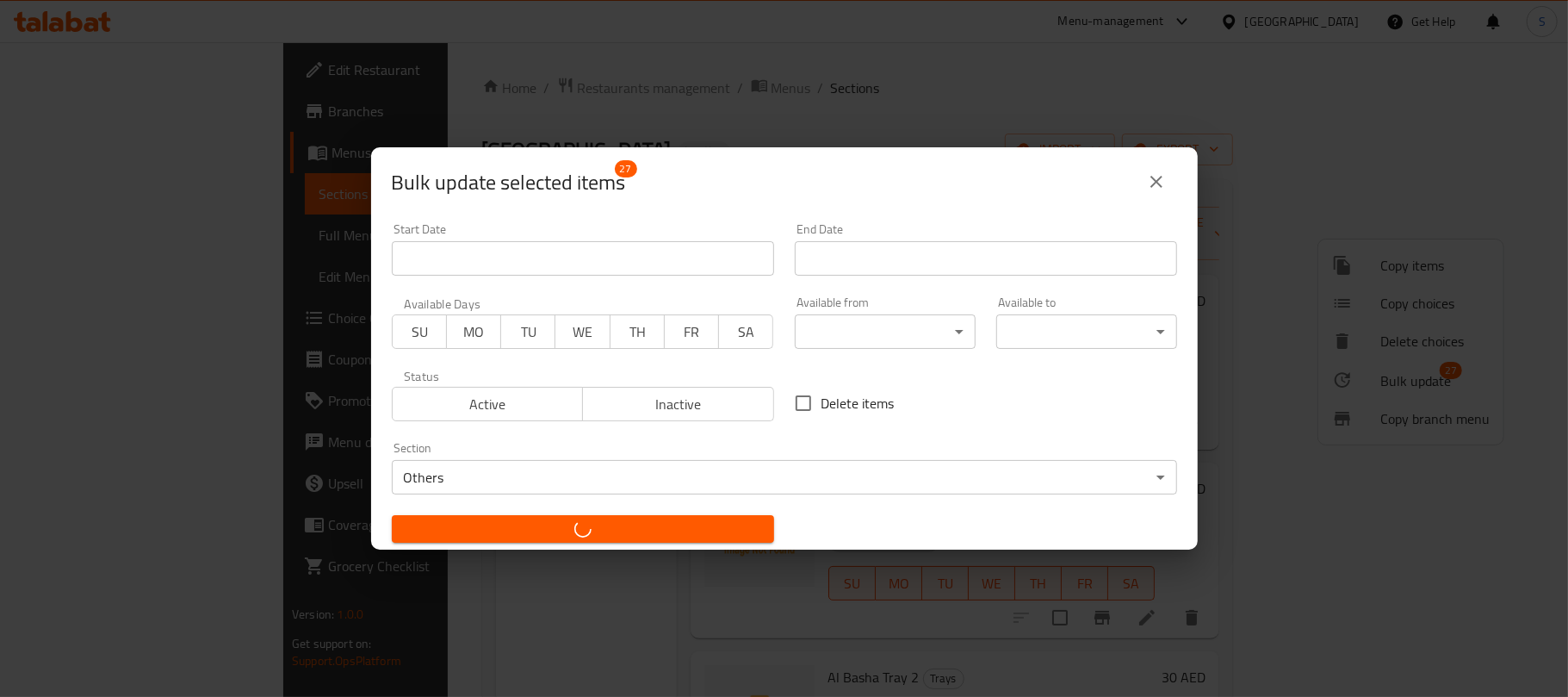
checkbox input "false"
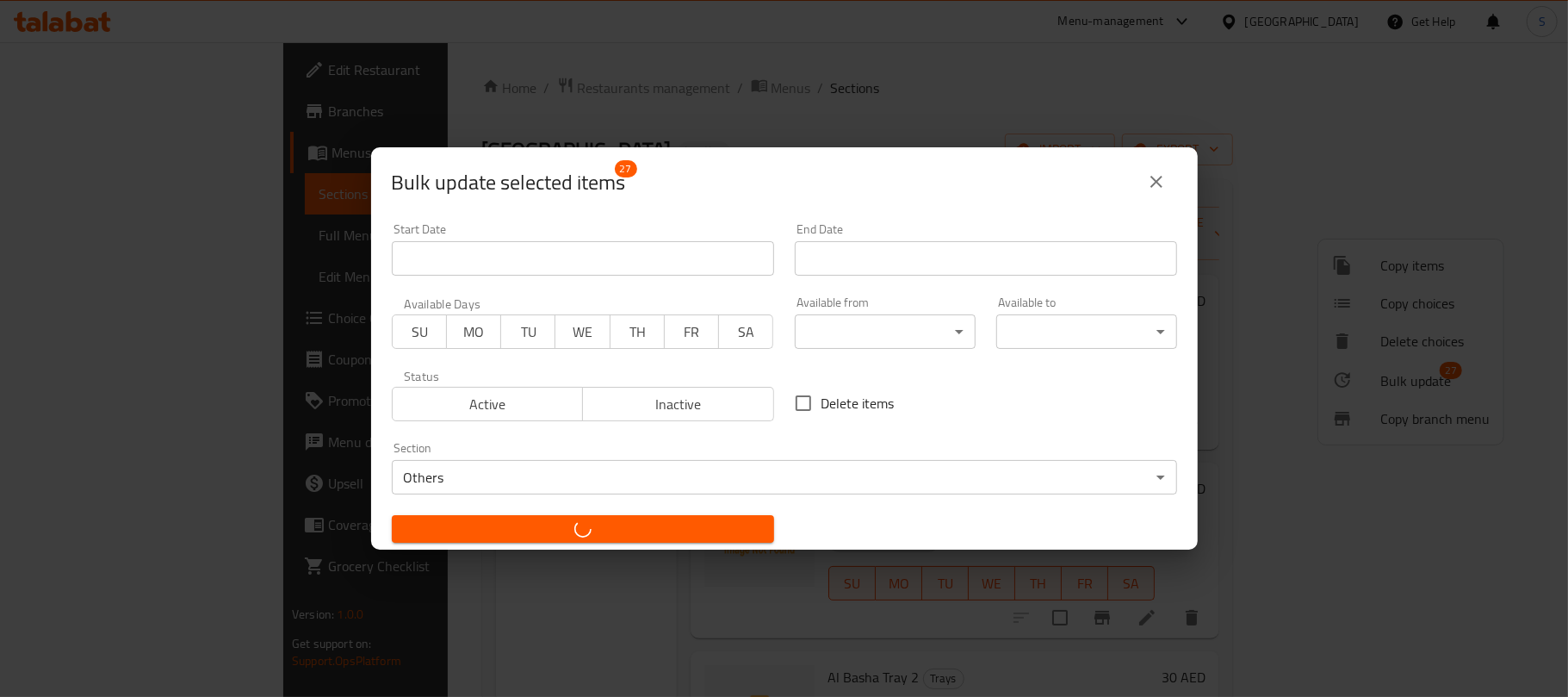
checkbox input "false"
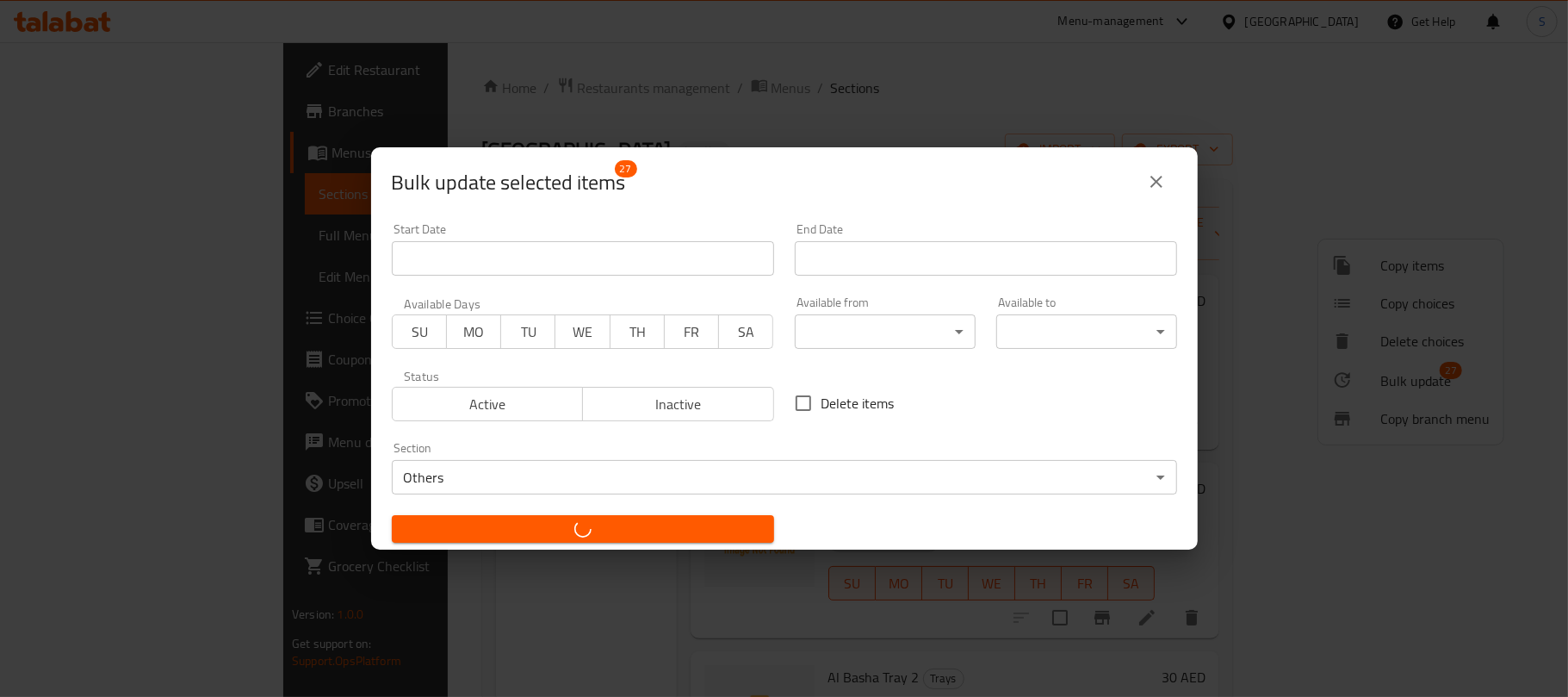
checkbox input "false"
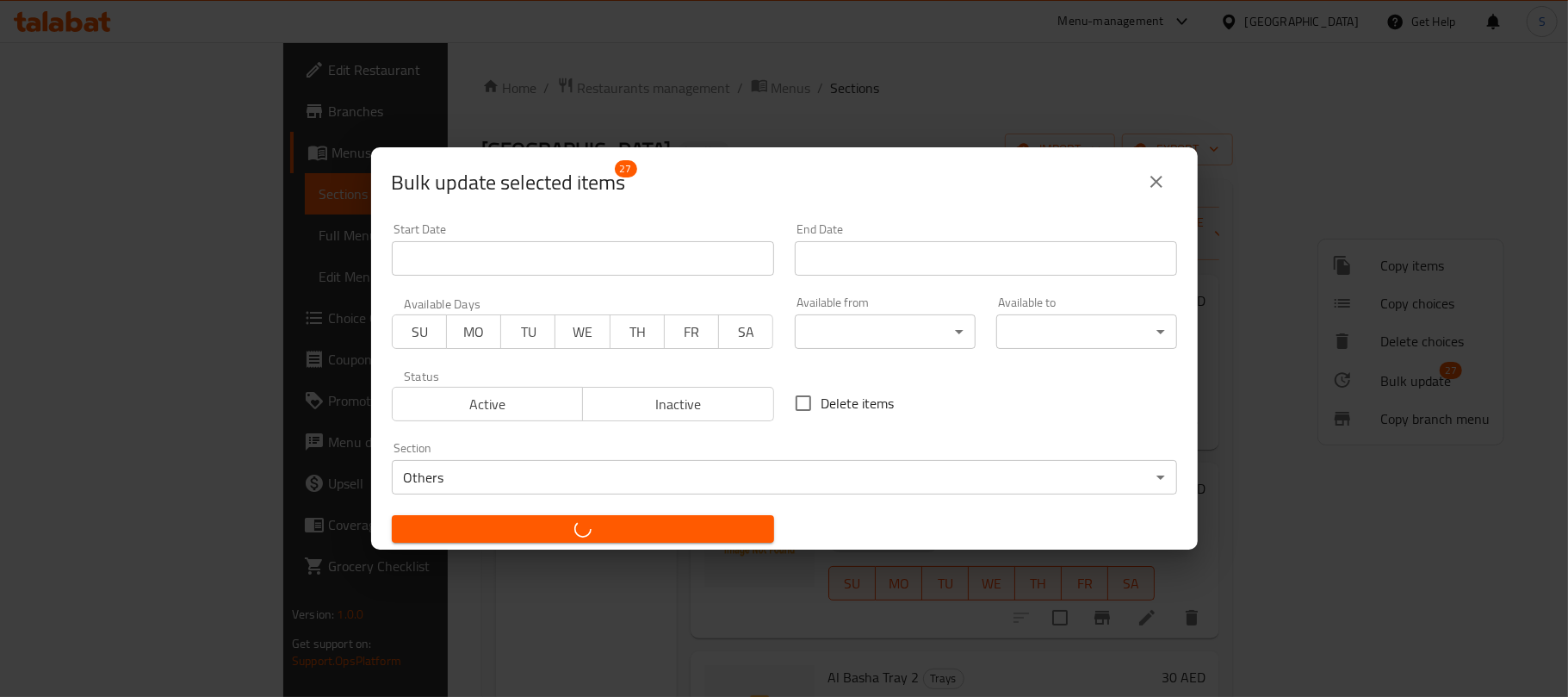
checkbox input "false"
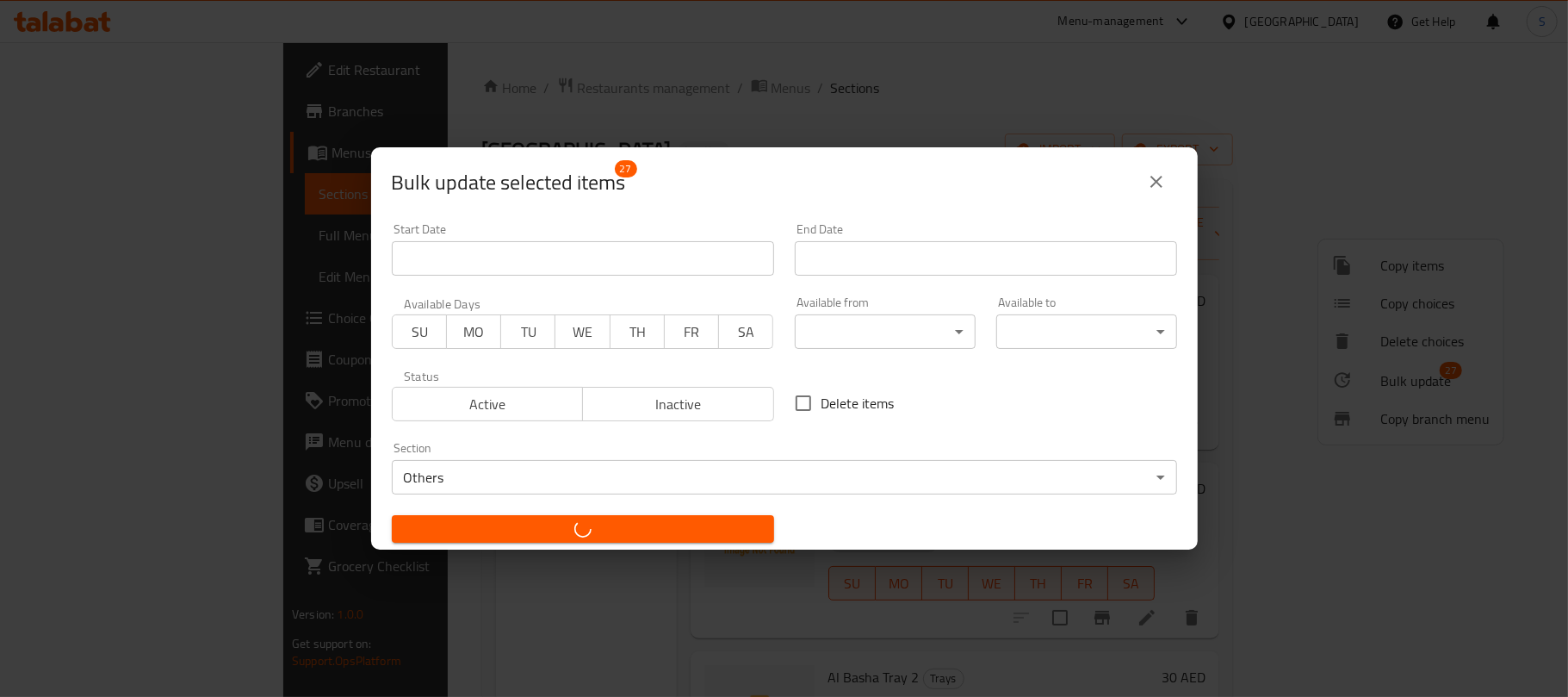
checkbox input "false"
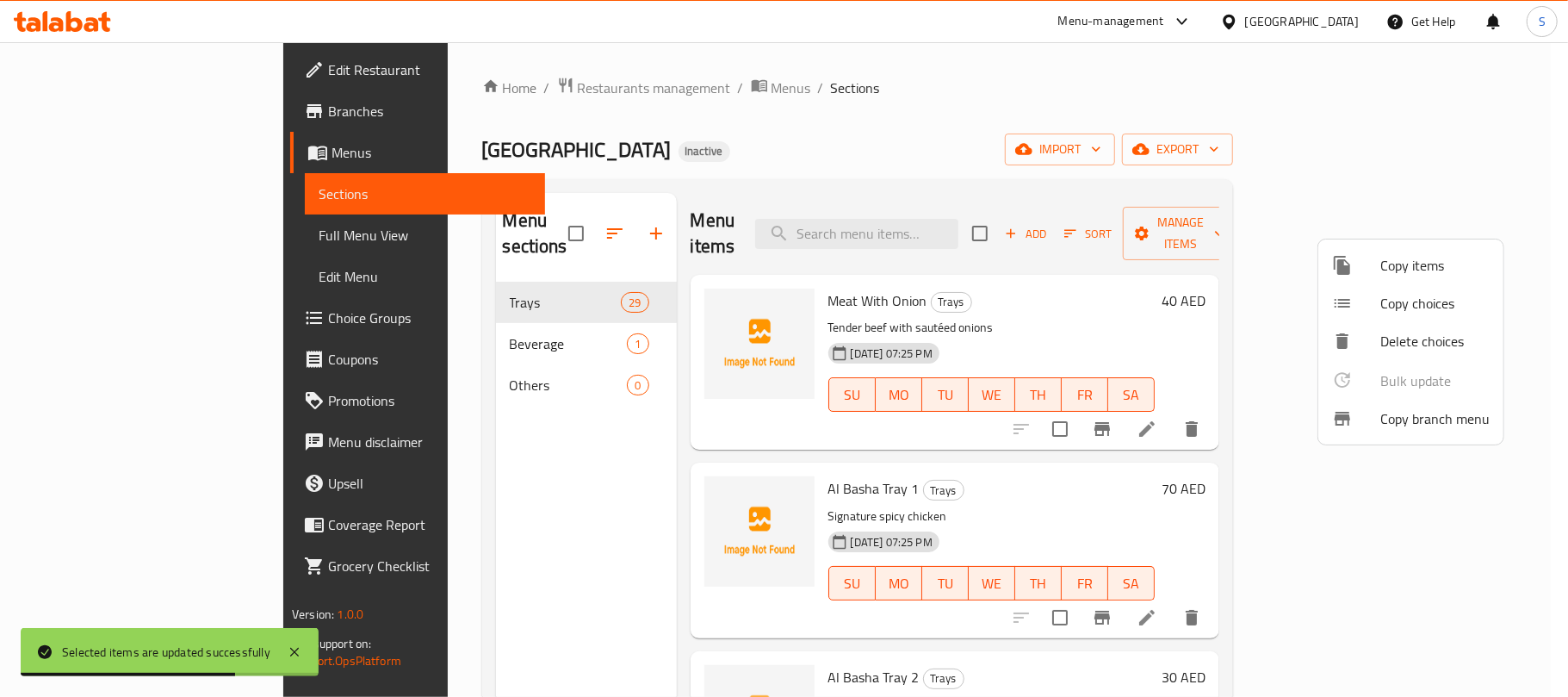
click at [698, 145] on div at bounding box center [784, 348] width 1568 height 697
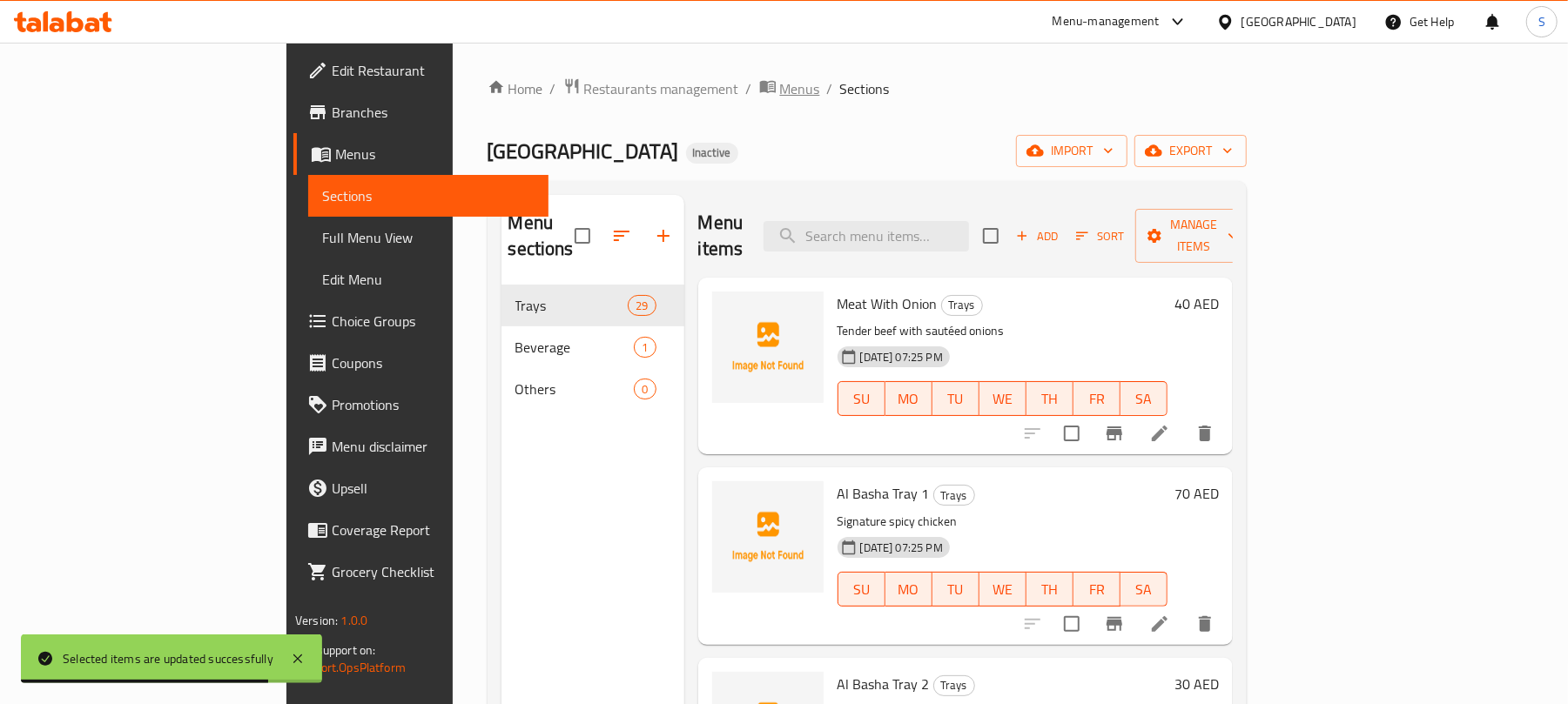
click at [780, 84] on span "Menus" at bounding box center [799, 88] width 40 height 21
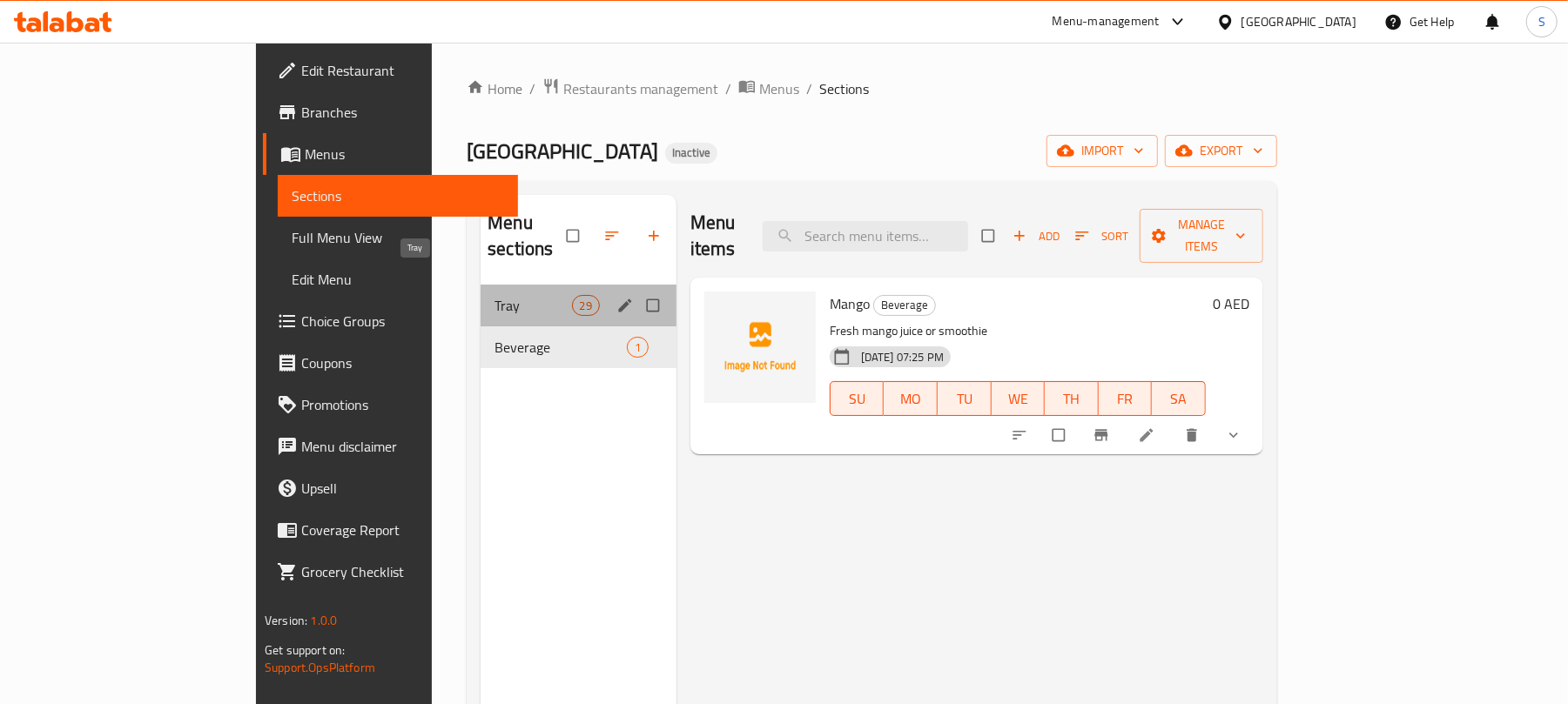
click at [498, 295] on span "Tray" at bounding box center [532, 305] width 76 height 21
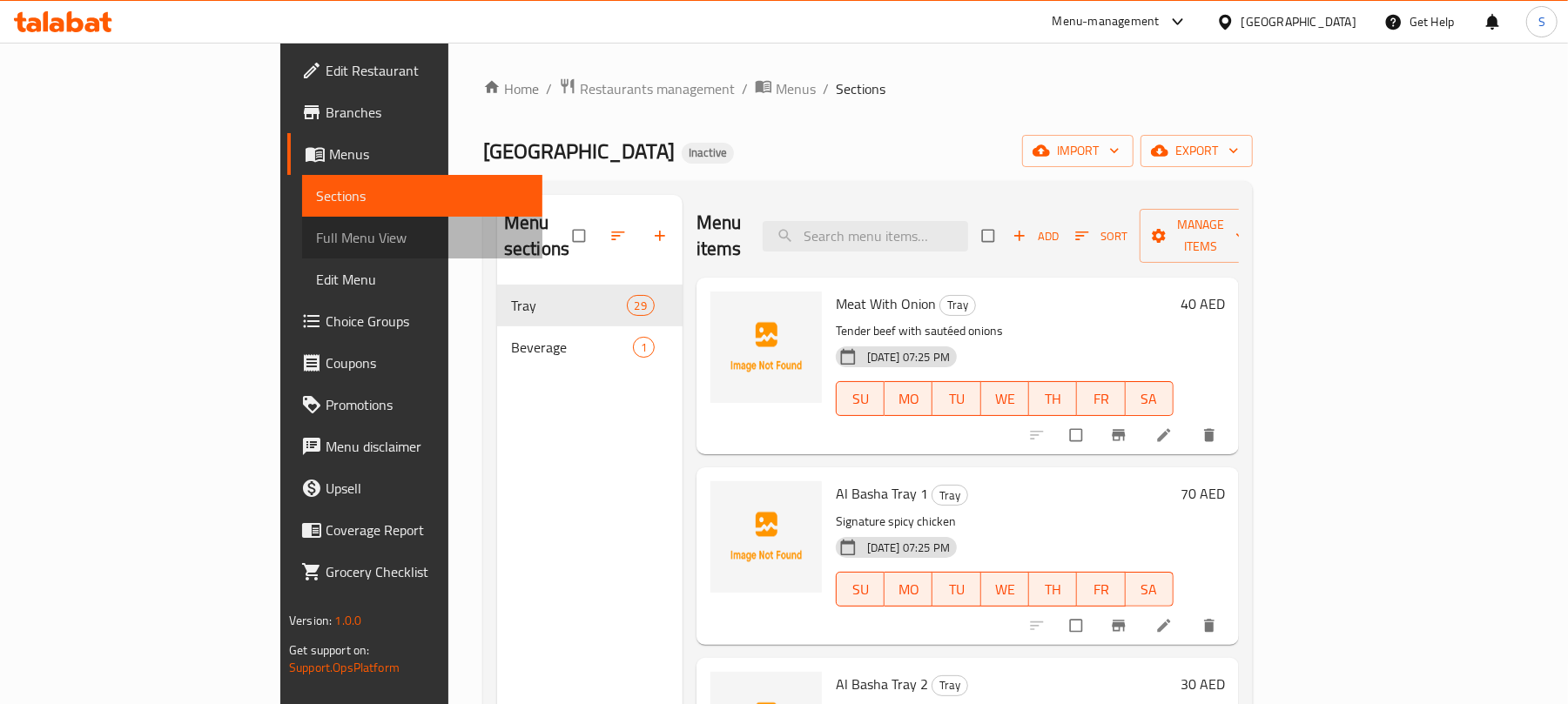
click at [316, 240] on span "Full Menu View" at bounding box center [421, 237] width 212 height 21
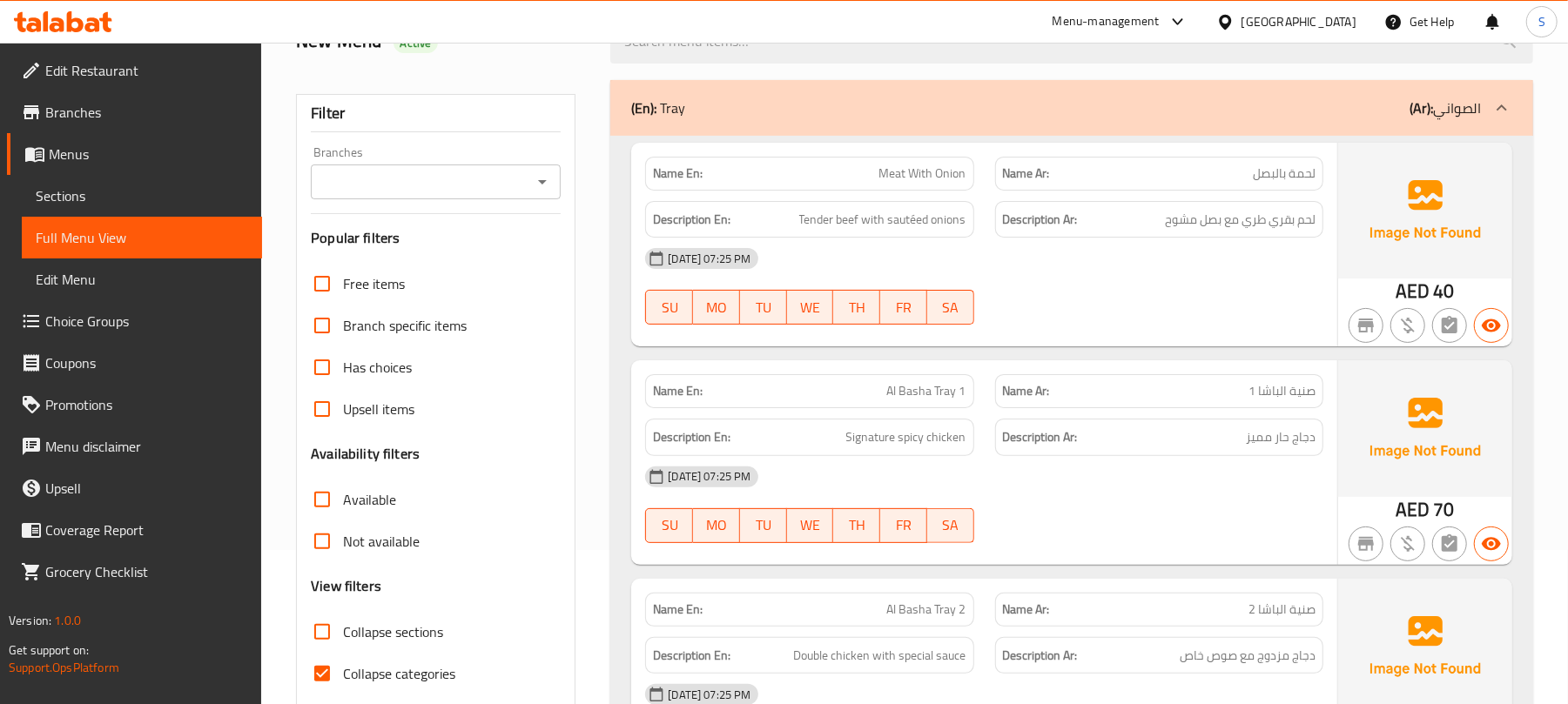
scroll to position [348, 0]
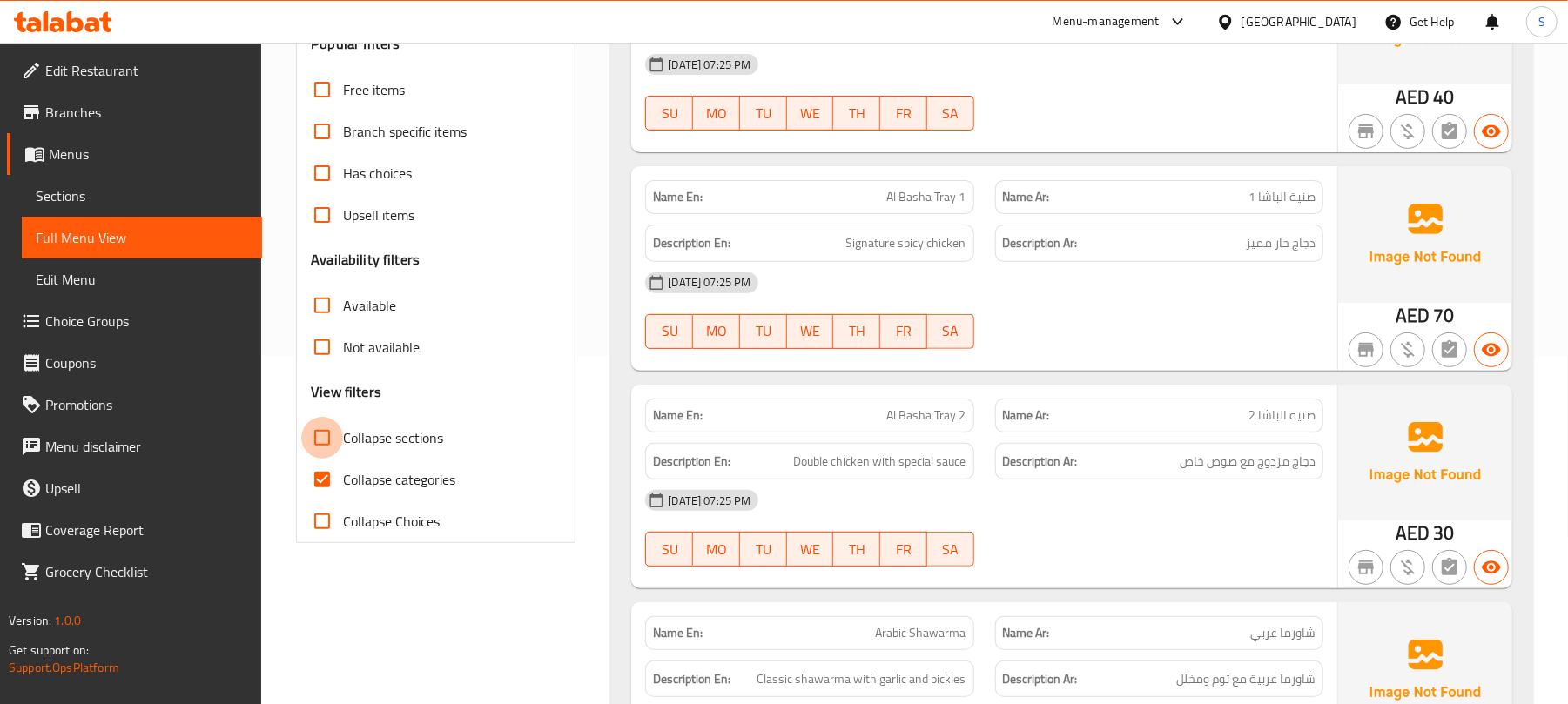
click at [328, 439] on input "Collapse sections" at bounding box center [321, 437] width 42 height 42
checkbox input "true"
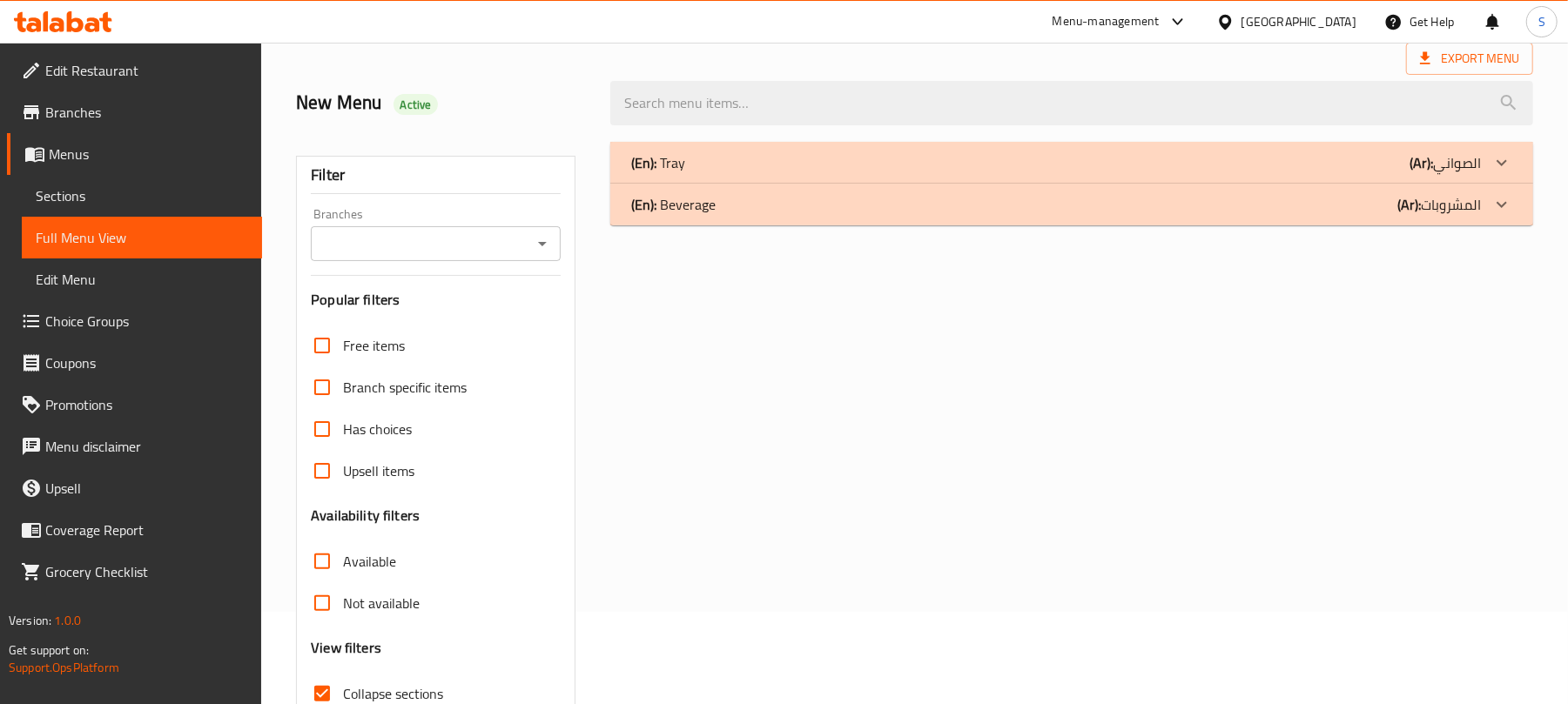
scroll to position [0, 0]
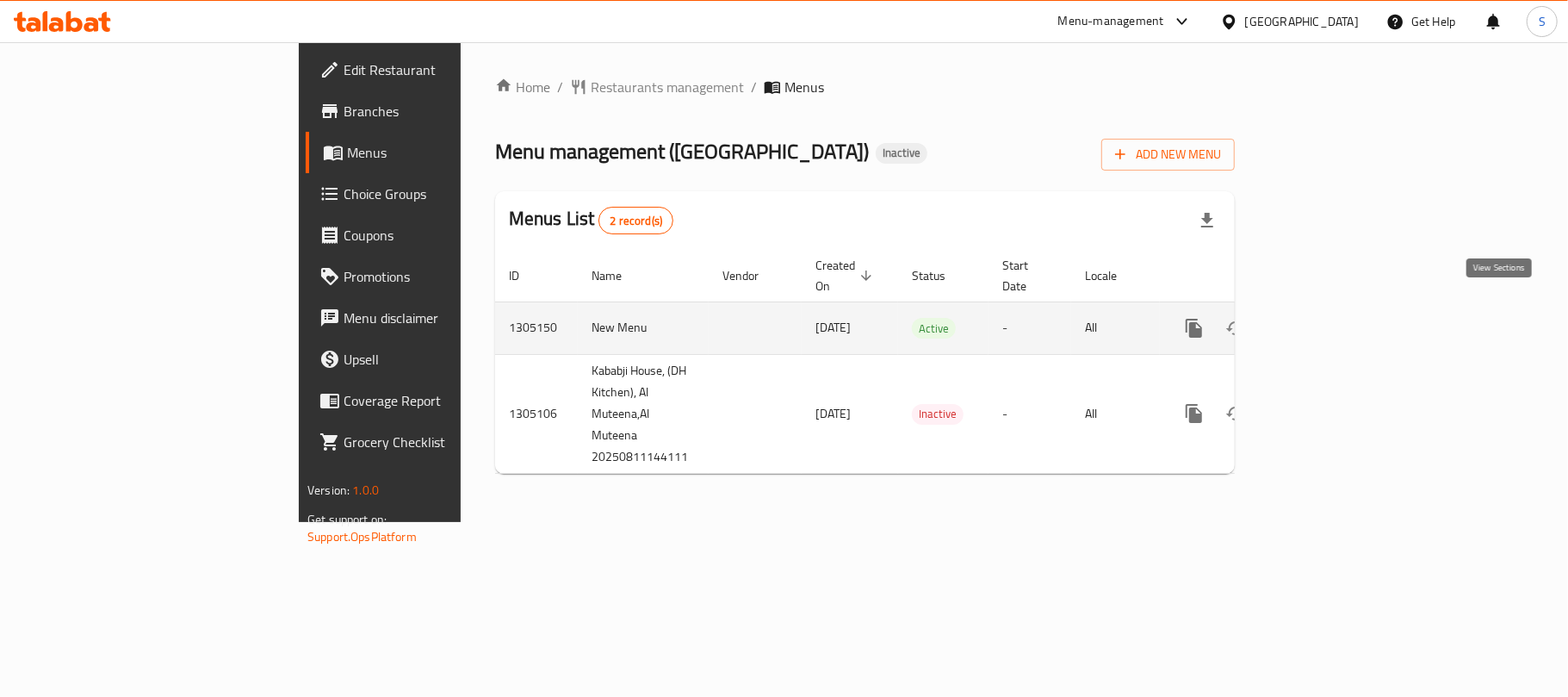
click at [1328, 318] on icon "enhanced table" at bounding box center [1317, 328] width 20 height 20
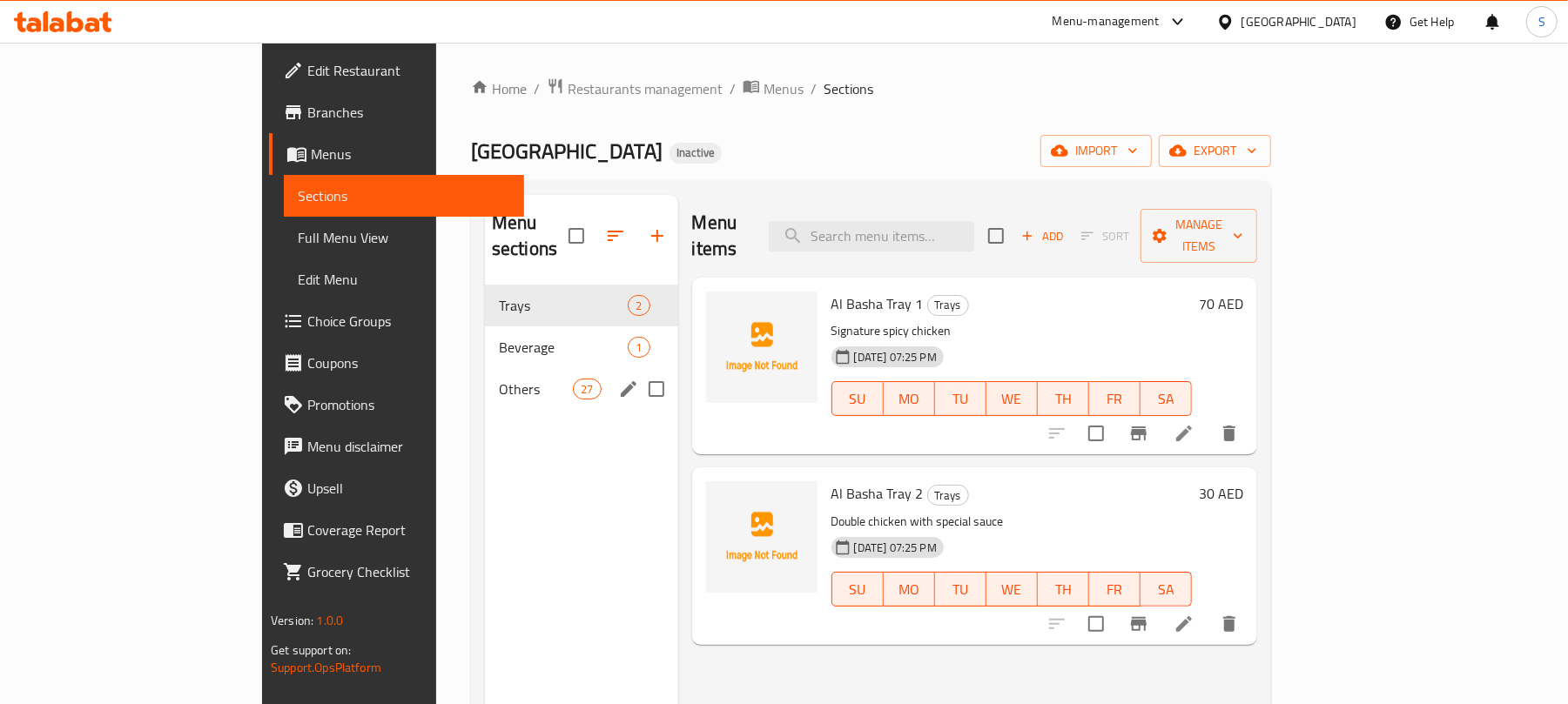
click at [485, 377] on div "Others 27" at bounding box center [581, 389] width 193 height 42
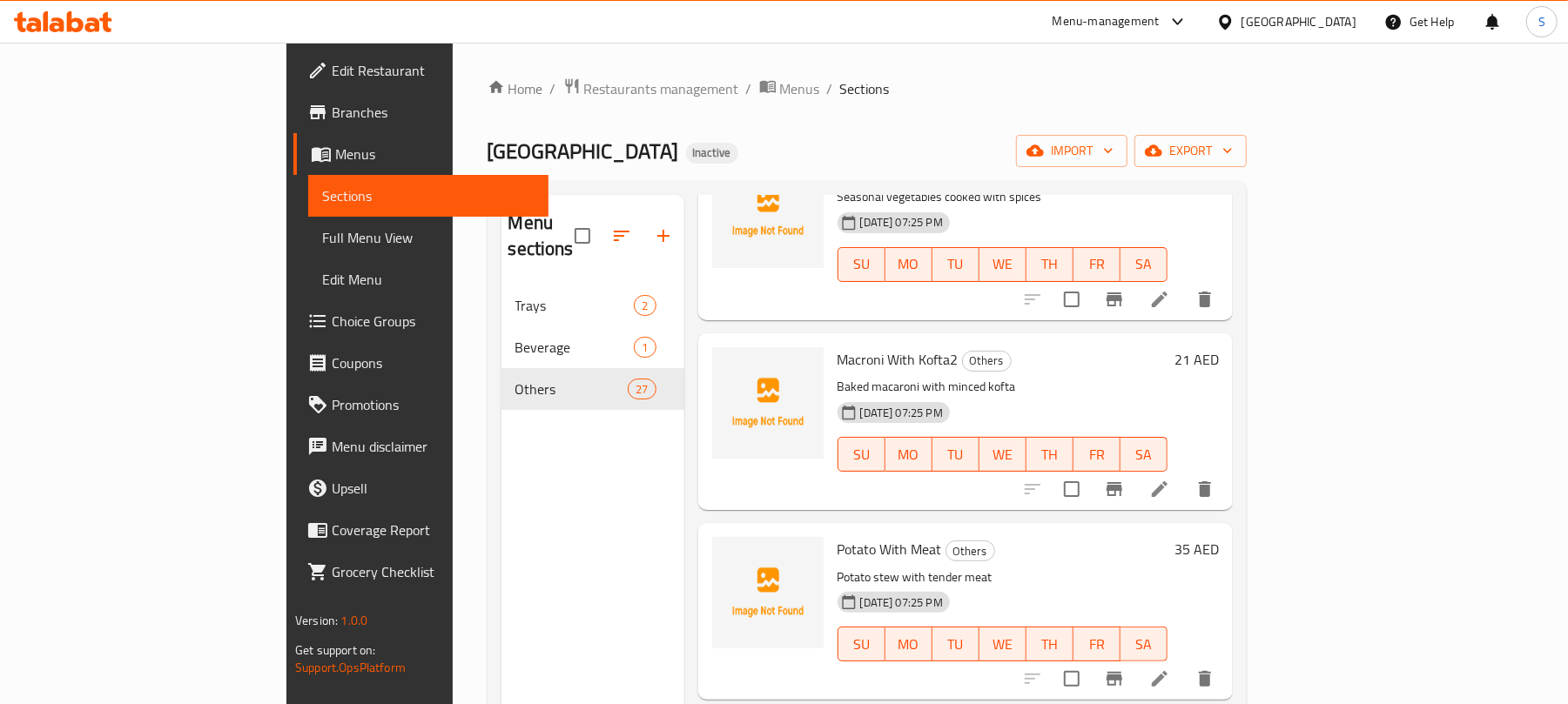
scroll to position [1856, 0]
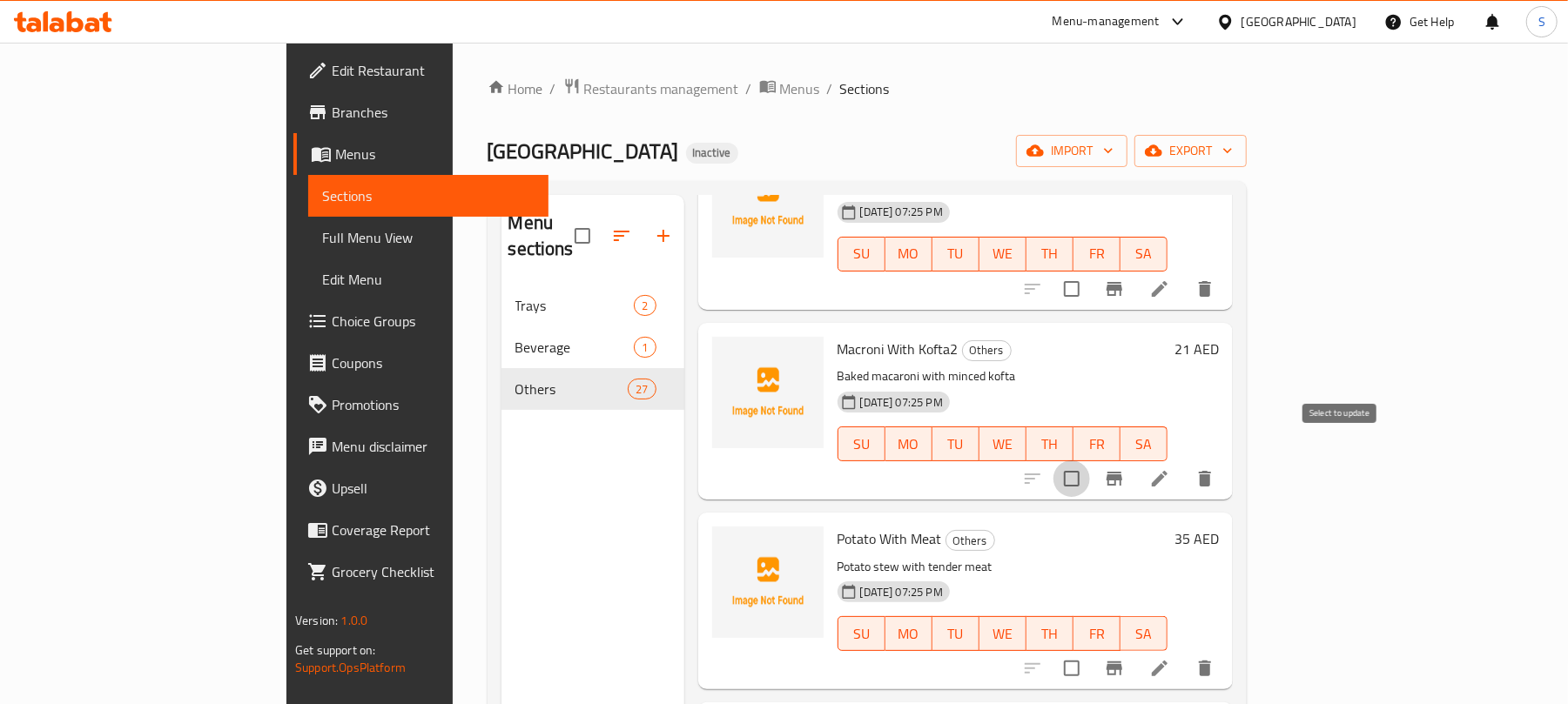
click at [1090, 461] on input "checkbox" at bounding box center [1071, 477] width 36 height 36
checkbox input "true"
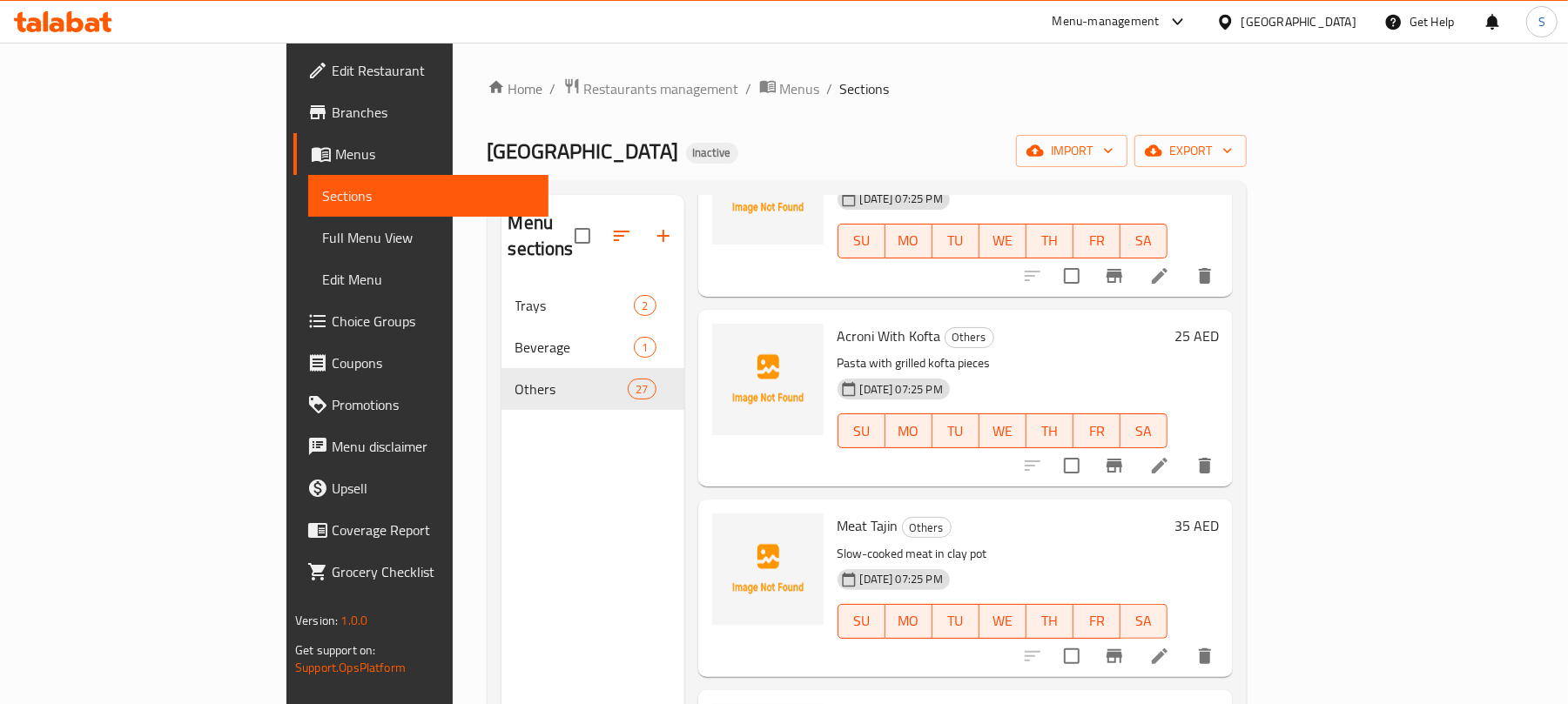
scroll to position [1044, 0]
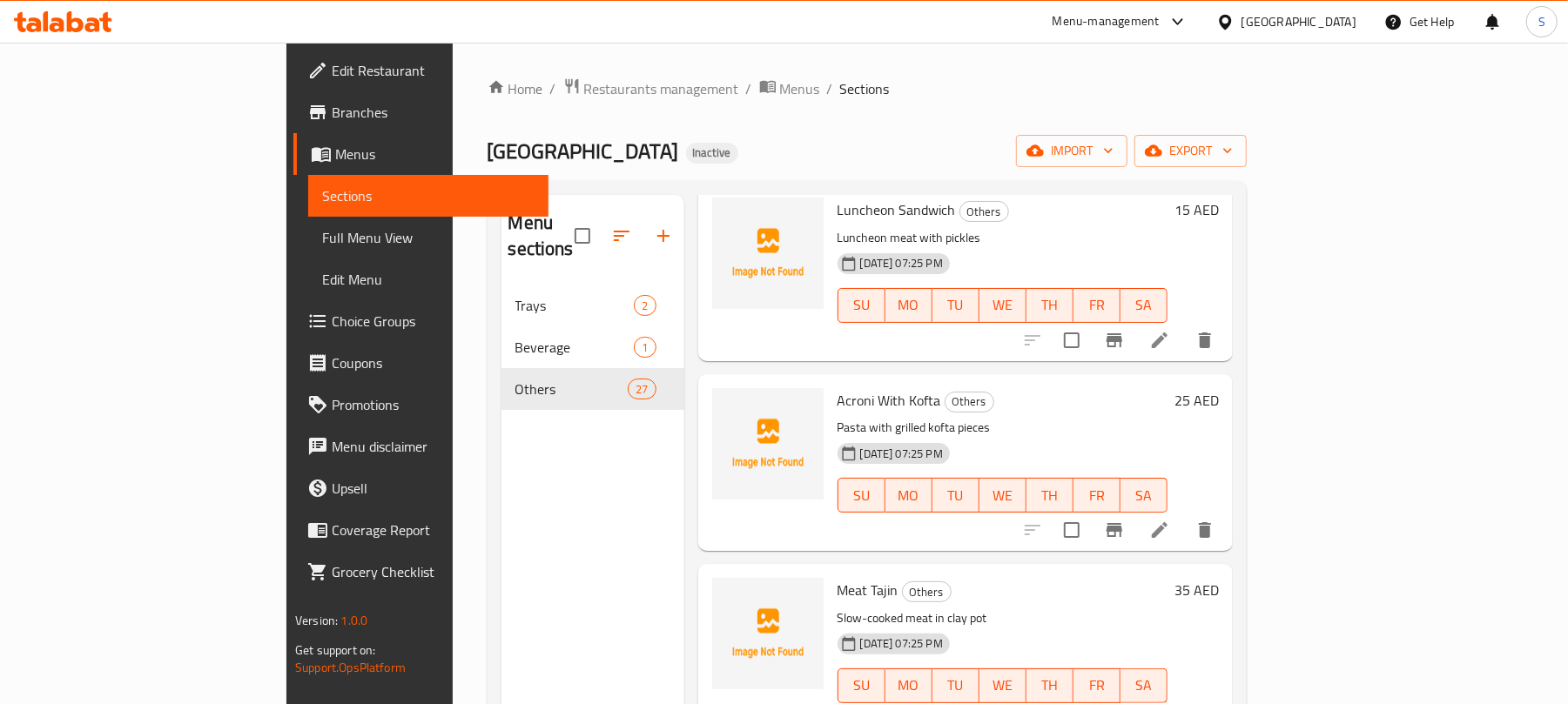
click at [837, 417] on p "Pasta with grilled kofta pieces" at bounding box center [1002, 428] width 330 height 21
copy p "Pasta"
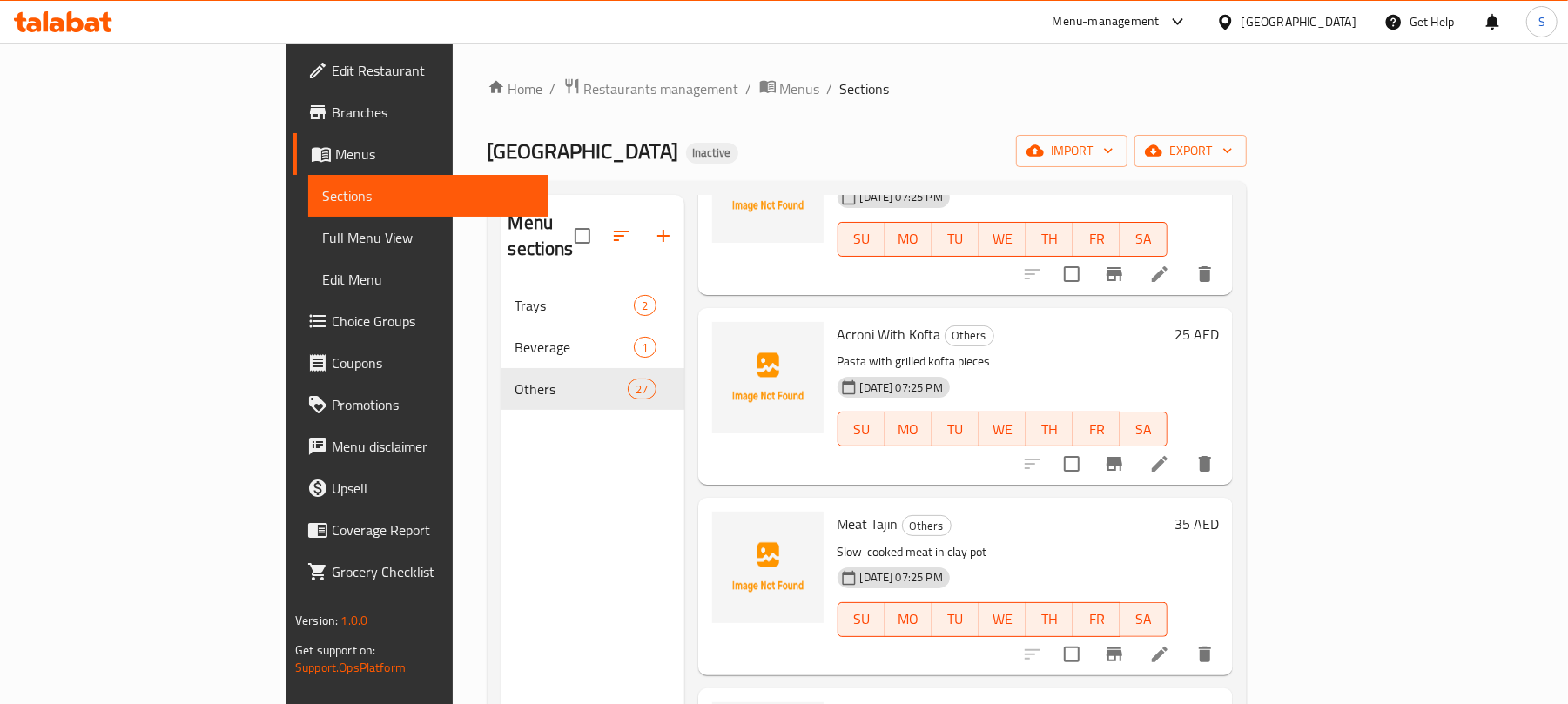
scroll to position [1130, 0]
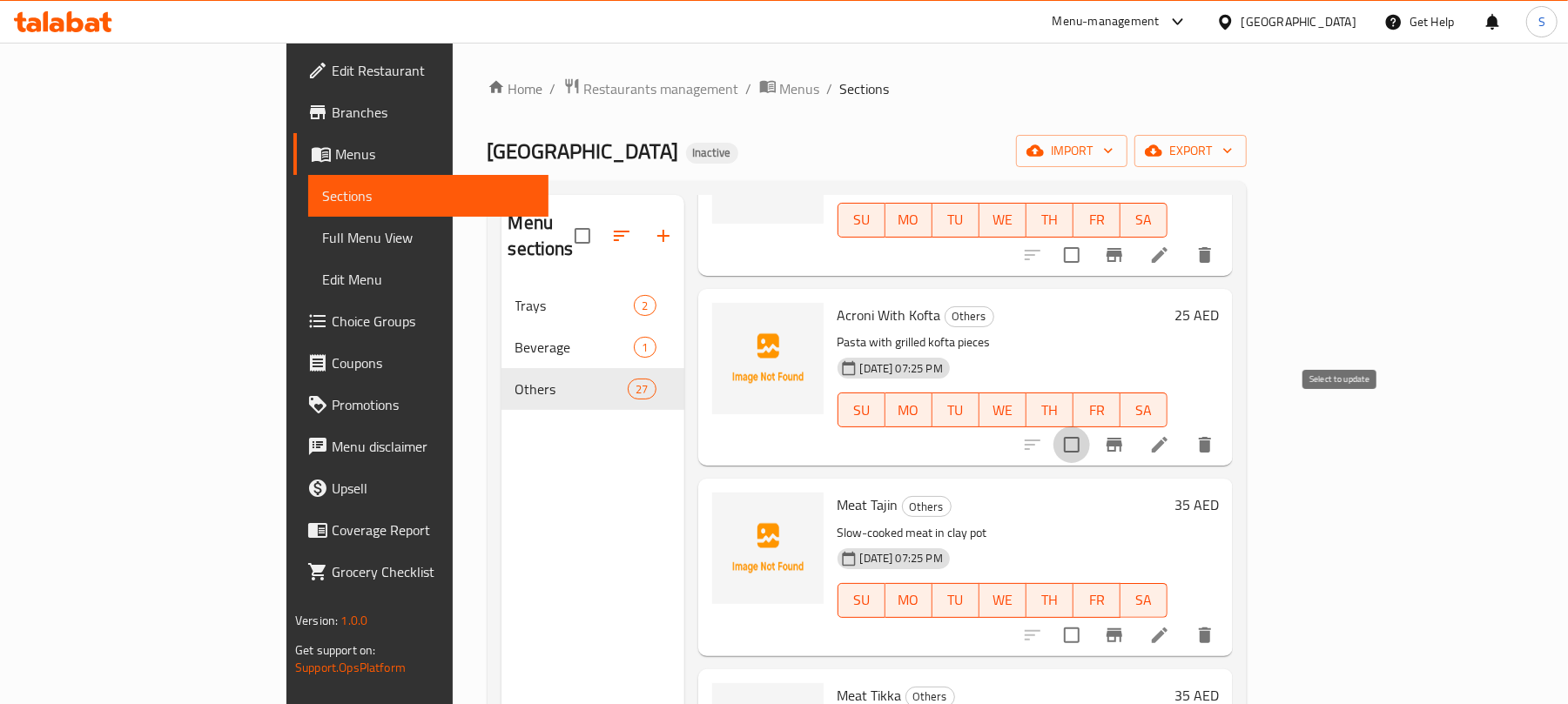
click at [1090, 427] on input "checkbox" at bounding box center [1071, 444] width 36 height 36
checkbox input "true"
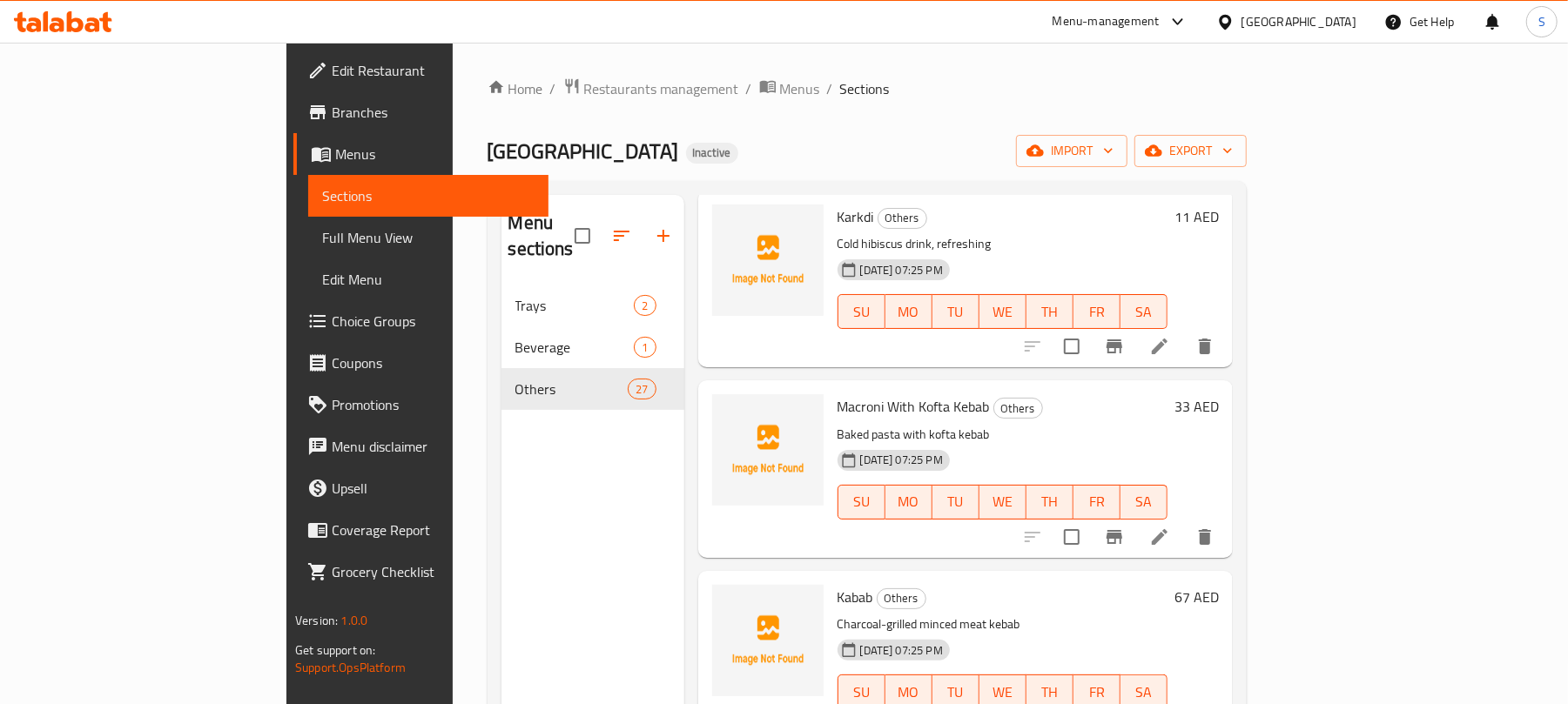
scroll to position [4470, 0]
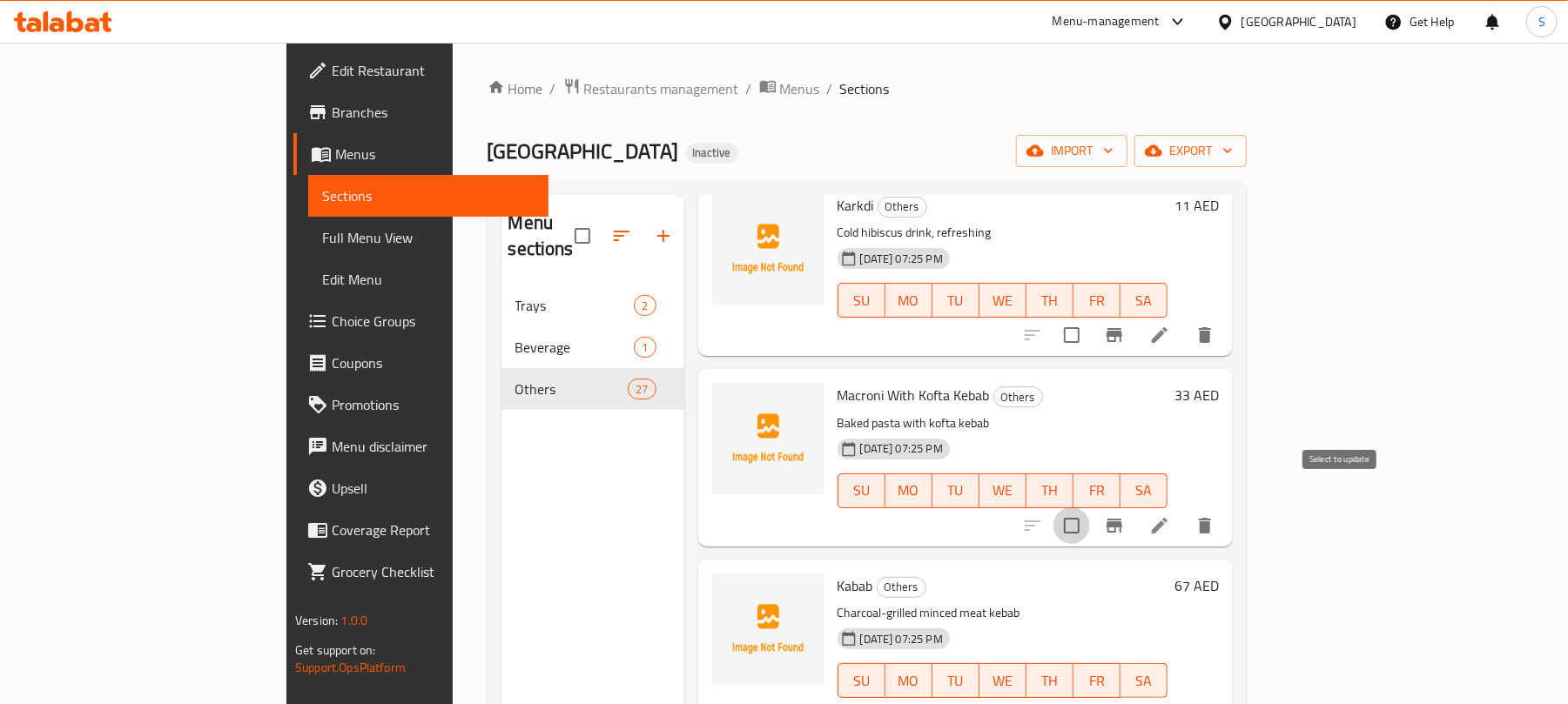
click at [1090, 507] on input "checkbox" at bounding box center [1071, 524] width 36 height 36
checkbox input "true"
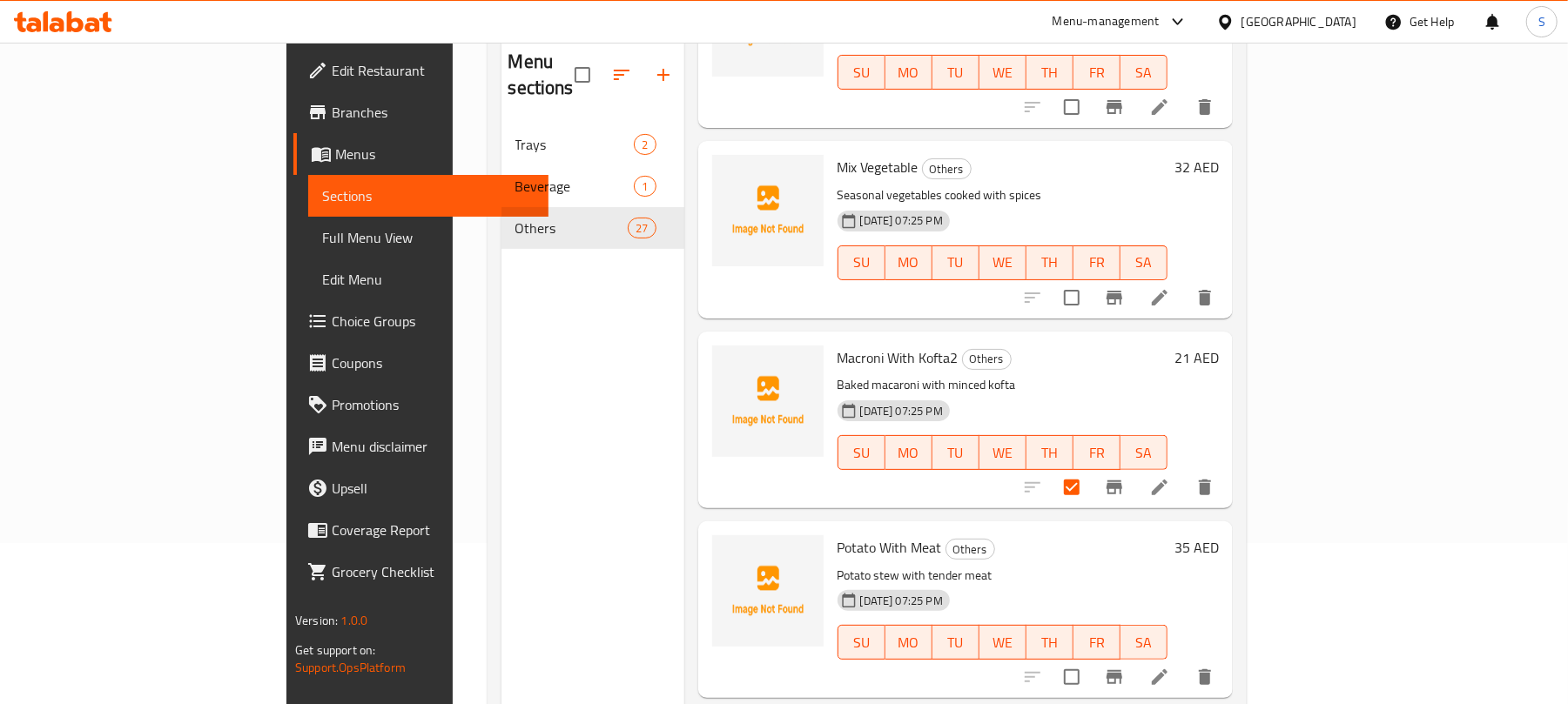
scroll to position [0, 0]
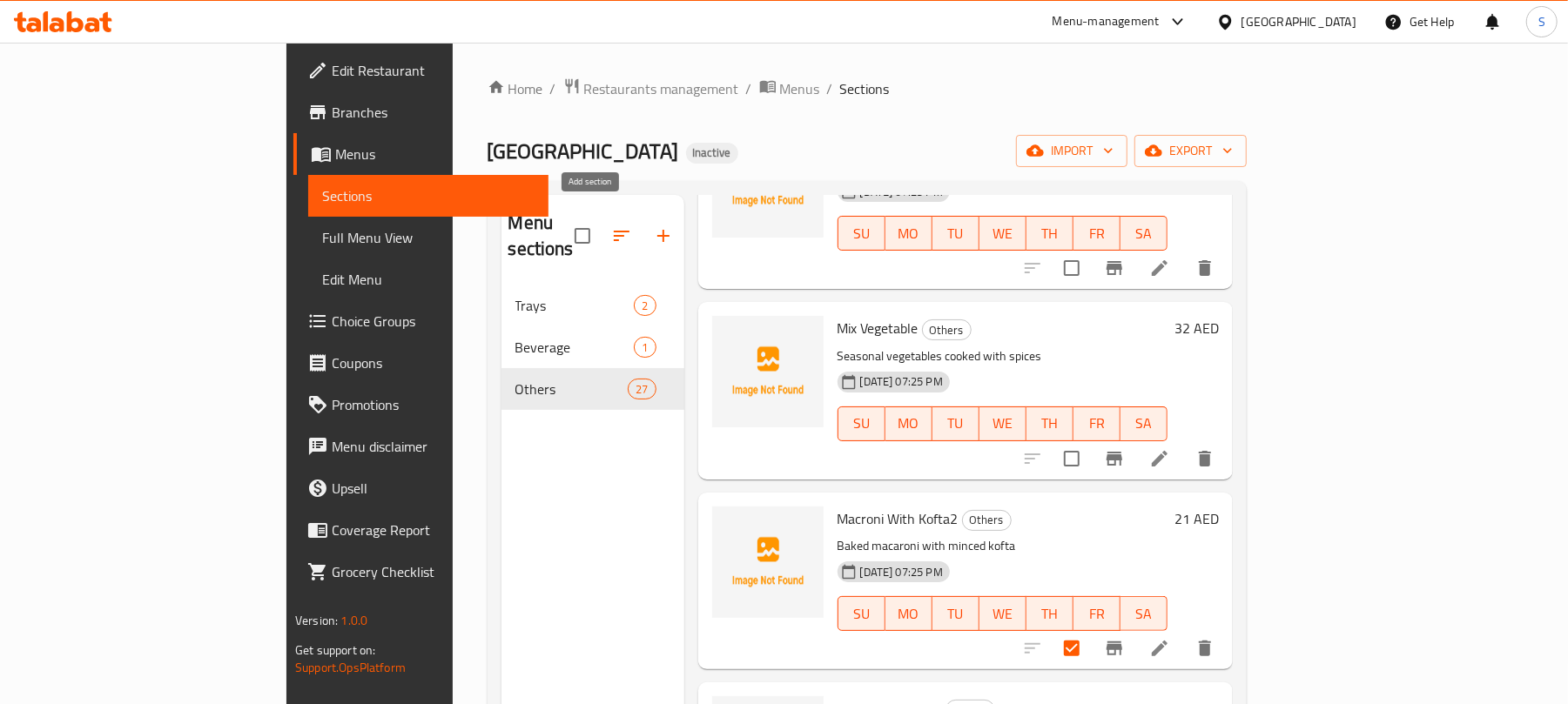
click at [653, 226] on icon "button" at bounding box center [662, 235] width 21 height 21
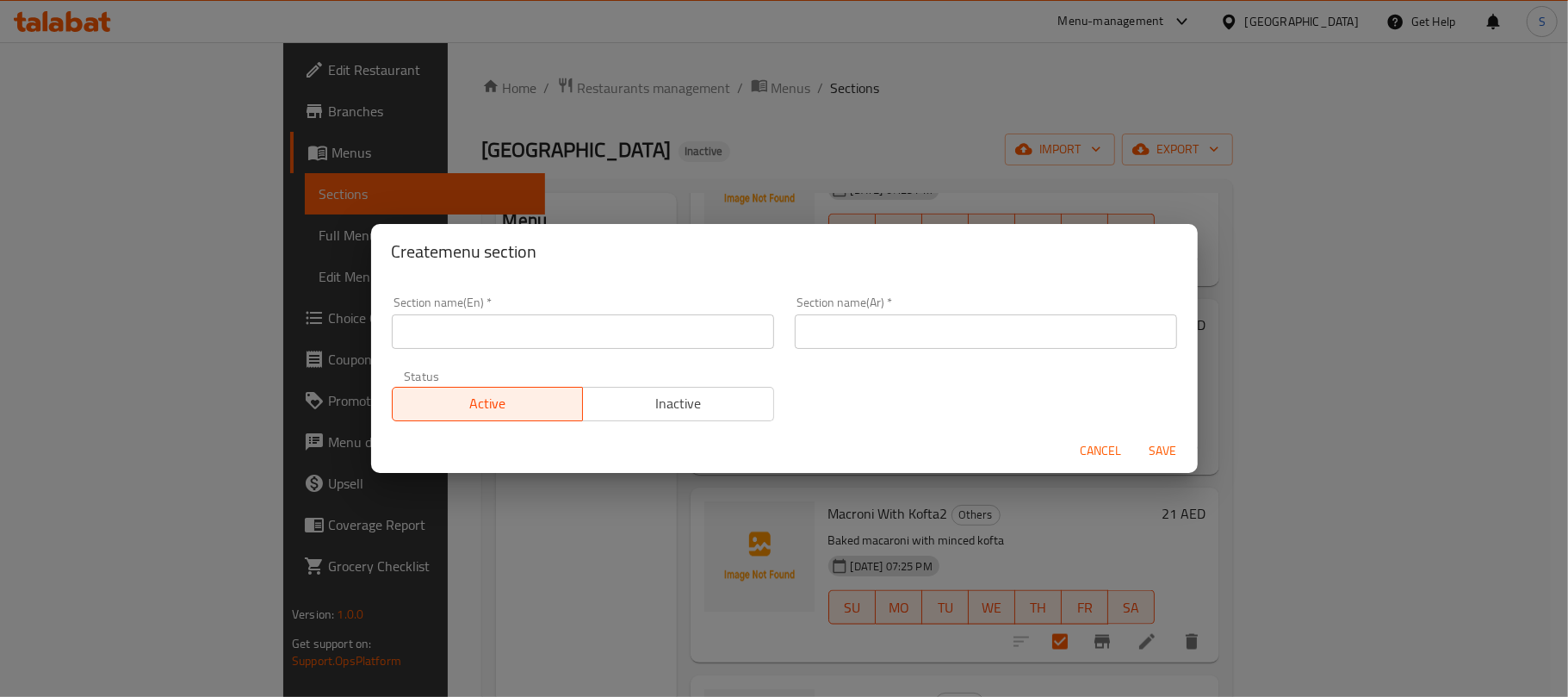
click at [651, 320] on input "text" at bounding box center [583, 332] width 383 height 35
type input "؛"
type input "Pasta"
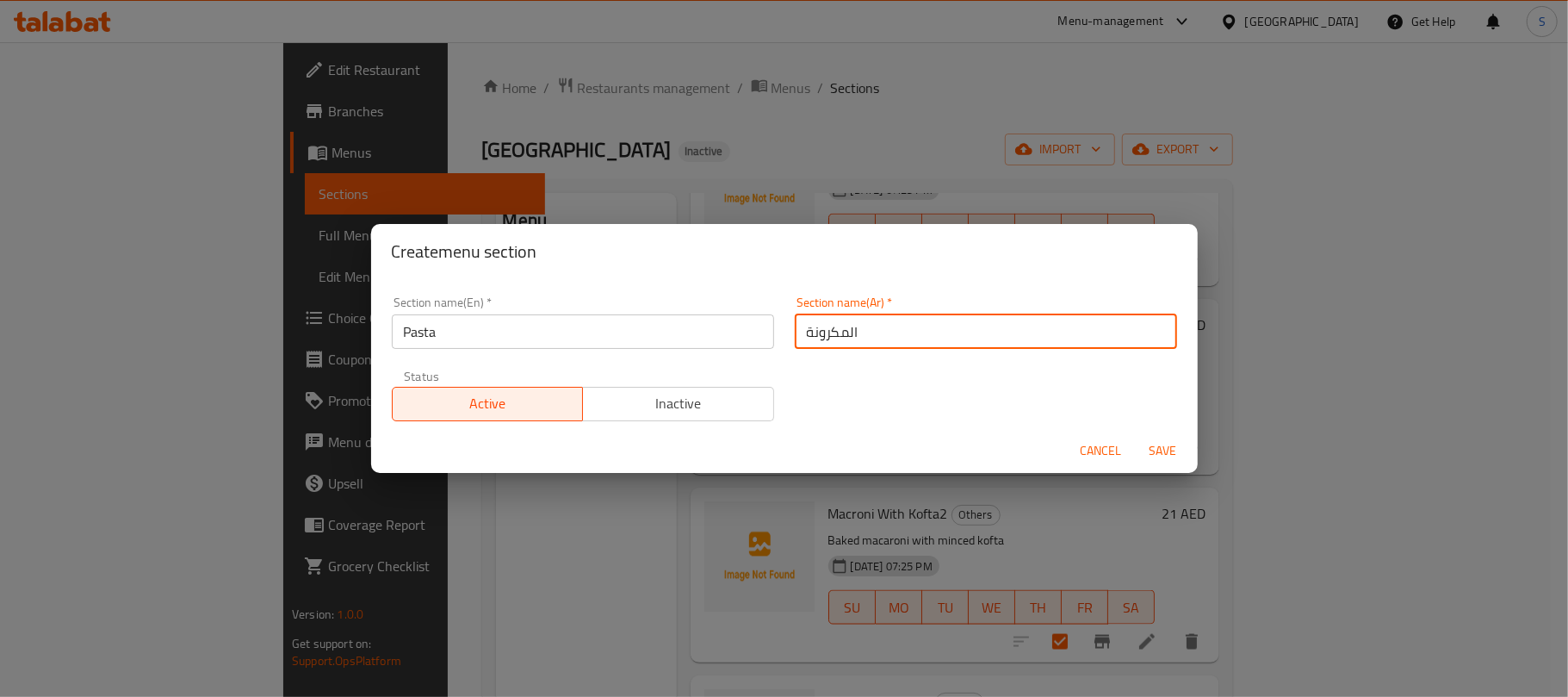
type input "المكرونة"
click at [1135, 435] on button "Save" at bounding box center [1162, 450] width 55 height 32
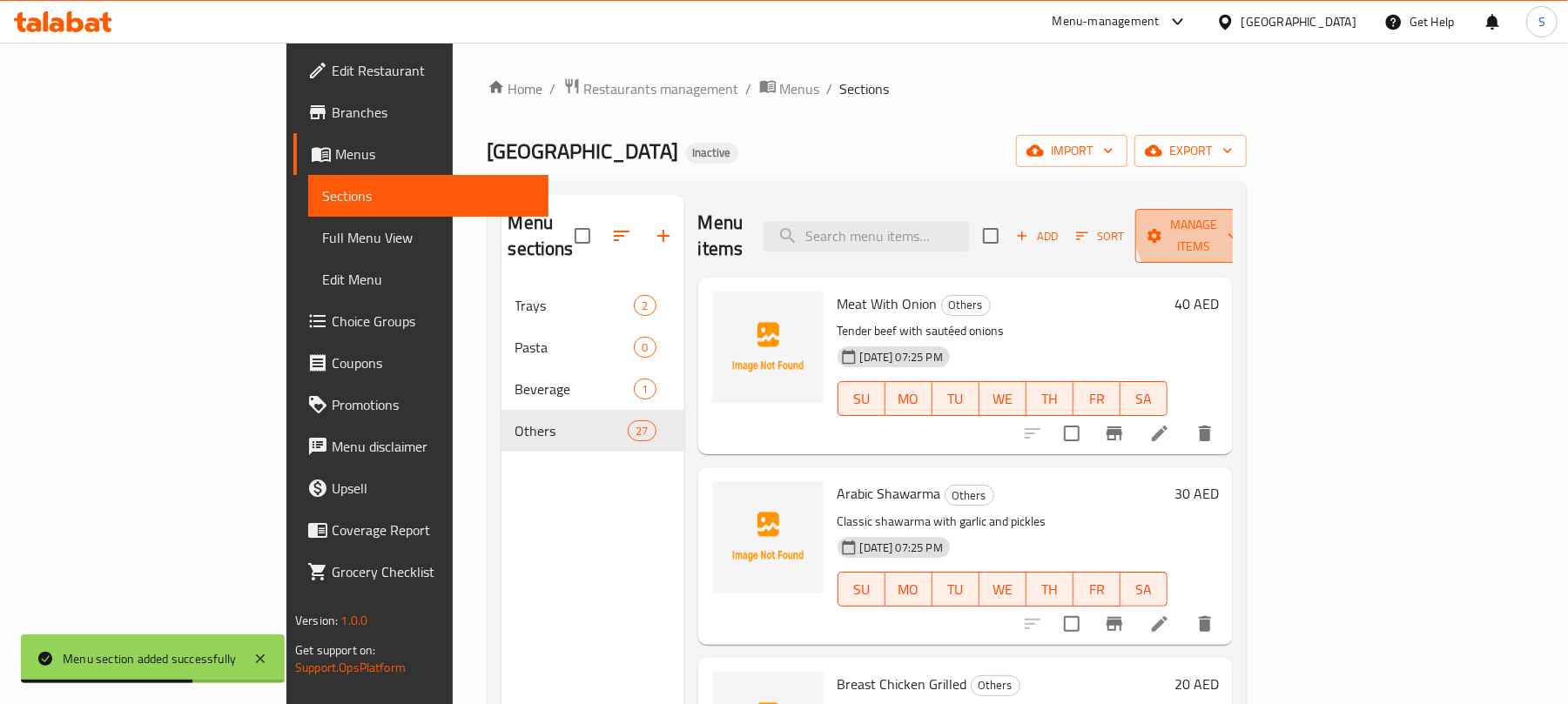
click at [1238, 221] on span "Manage items" at bounding box center [1193, 235] width 89 height 44
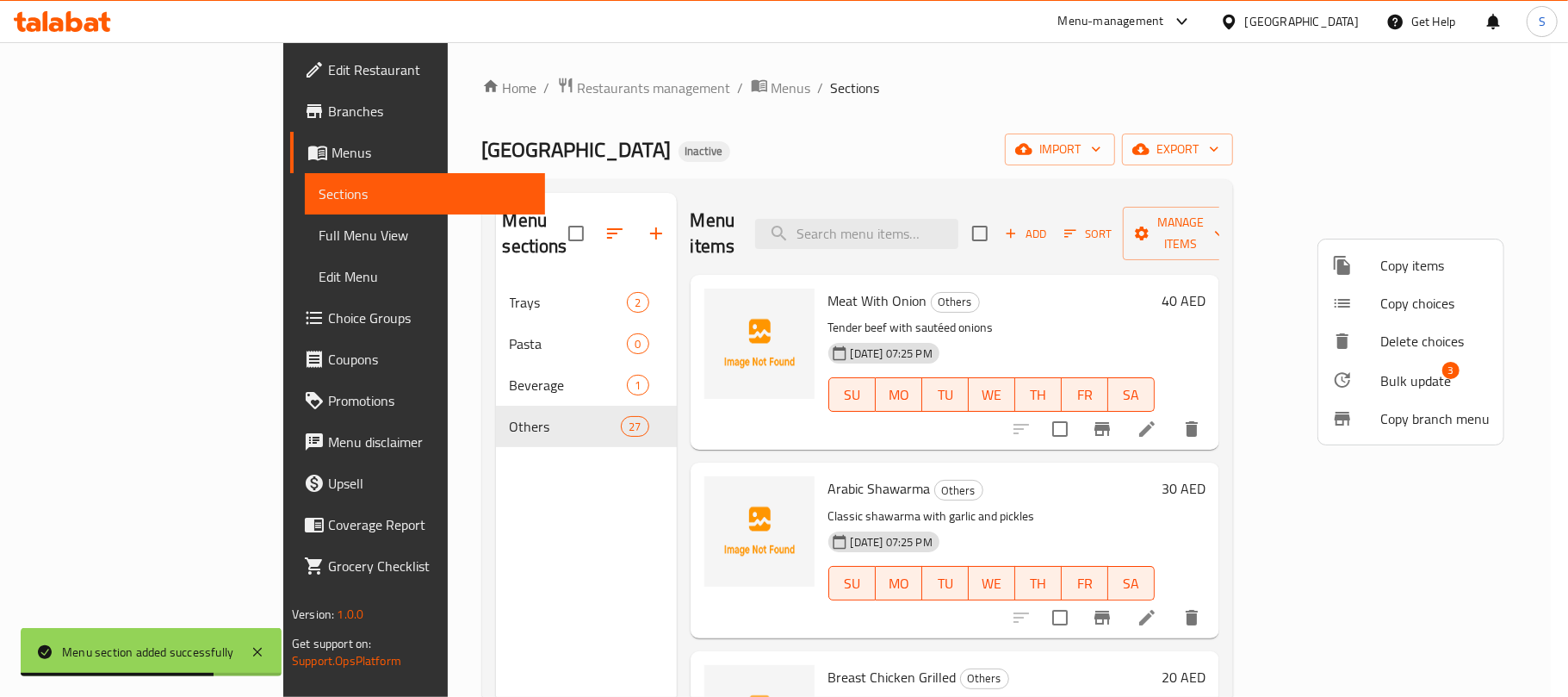
click at [1396, 380] on span "Bulk update" at bounding box center [1414, 380] width 71 height 20
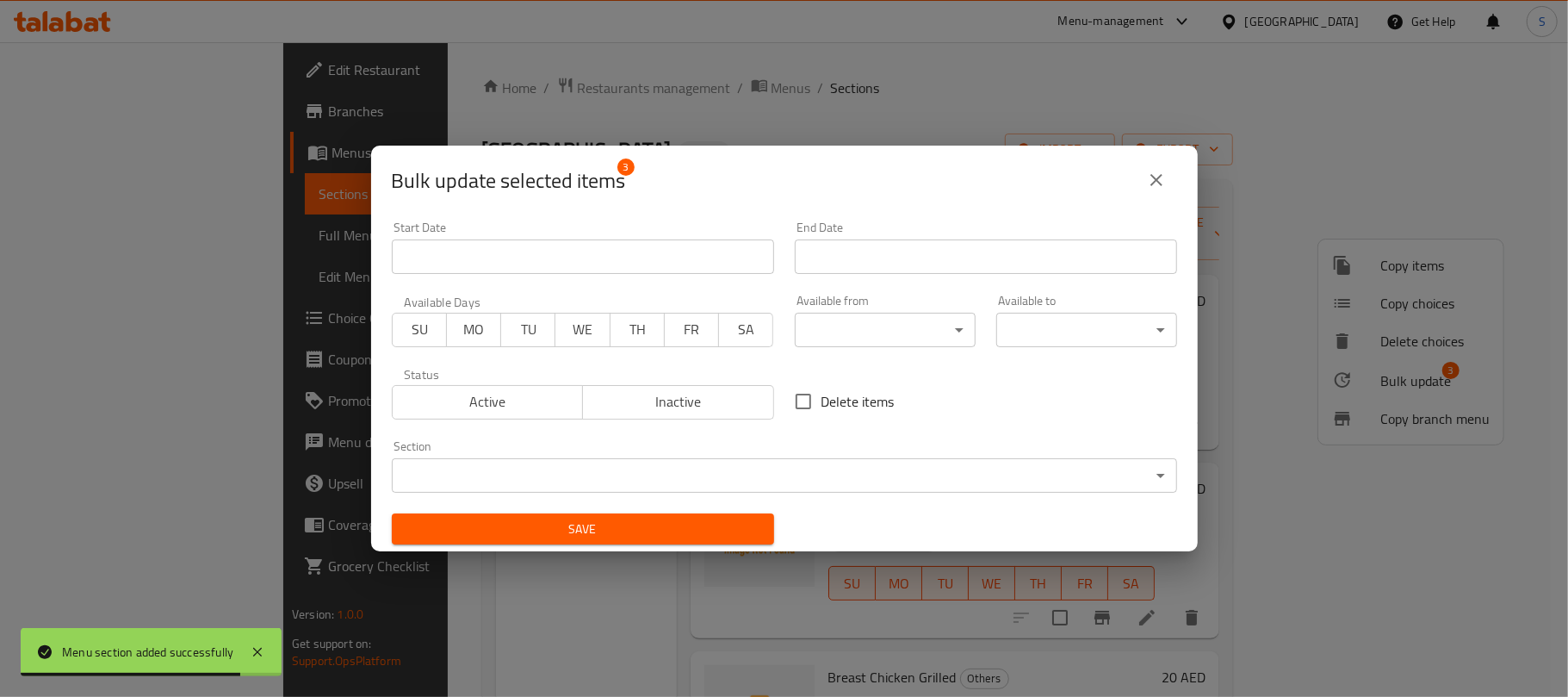
click at [662, 483] on body "Menu section added successfully ​ Menu-management United Arab Emirates Get Help…" at bounding box center [784, 369] width 1568 height 654
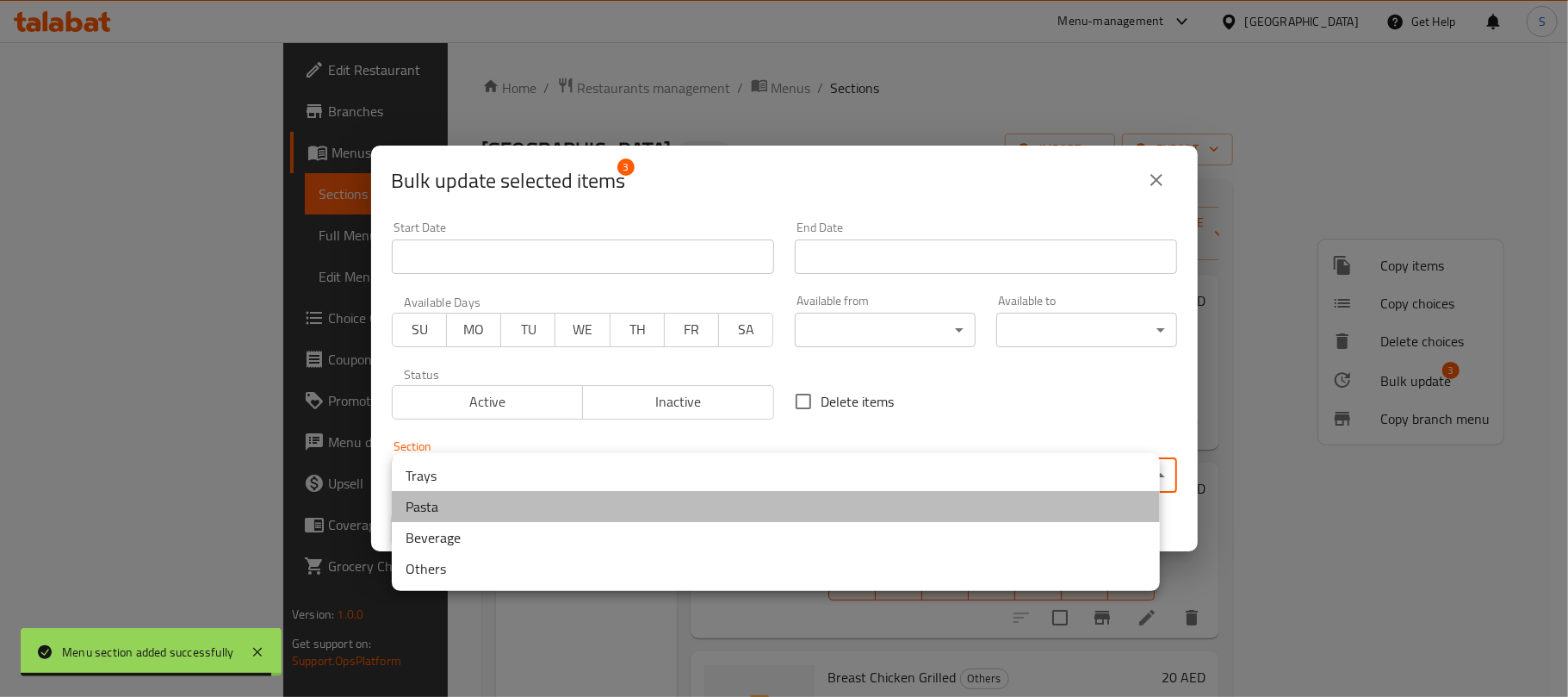
click at [486, 502] on li "Pasta" at bounding box center [775, 507] width 768 height 31
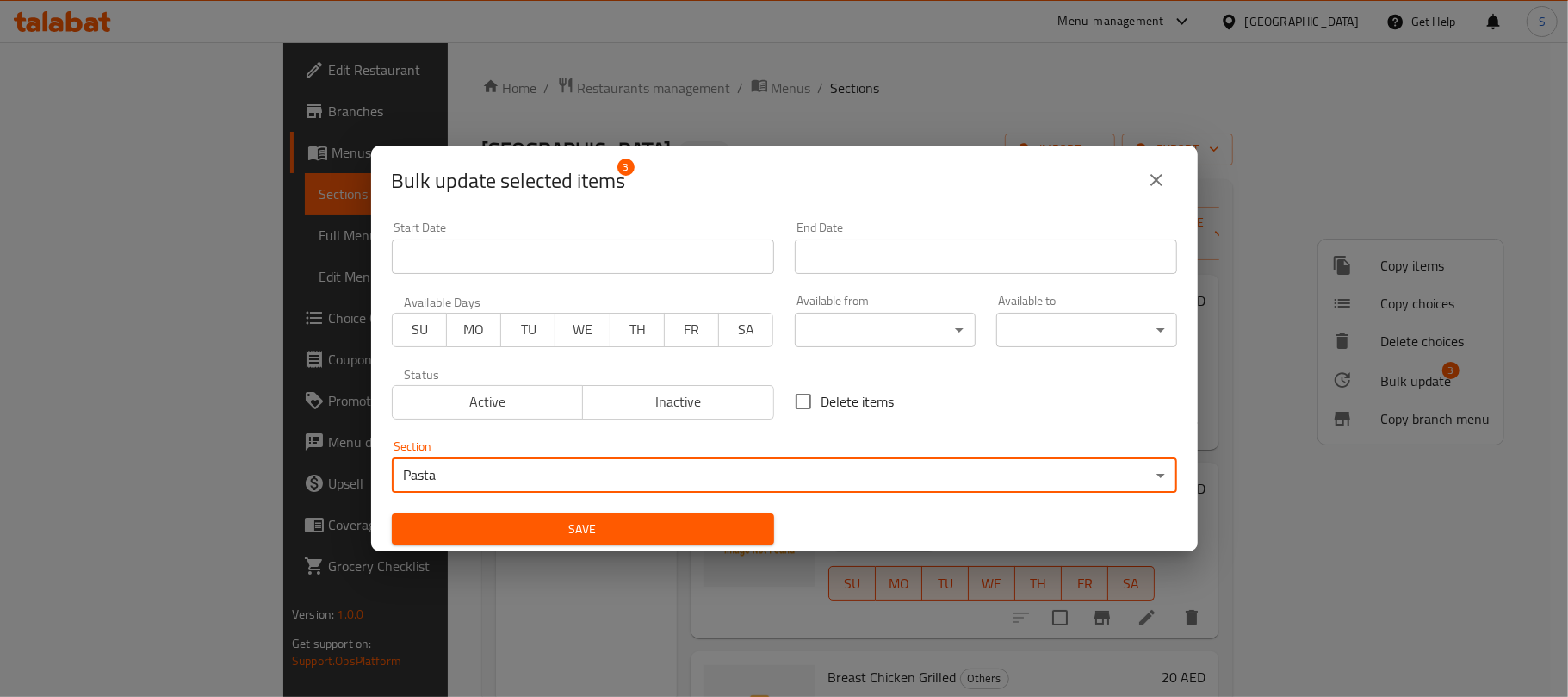
click at [497, 518] on span "Save" at bounding box center [583, 529] width 355 height 21
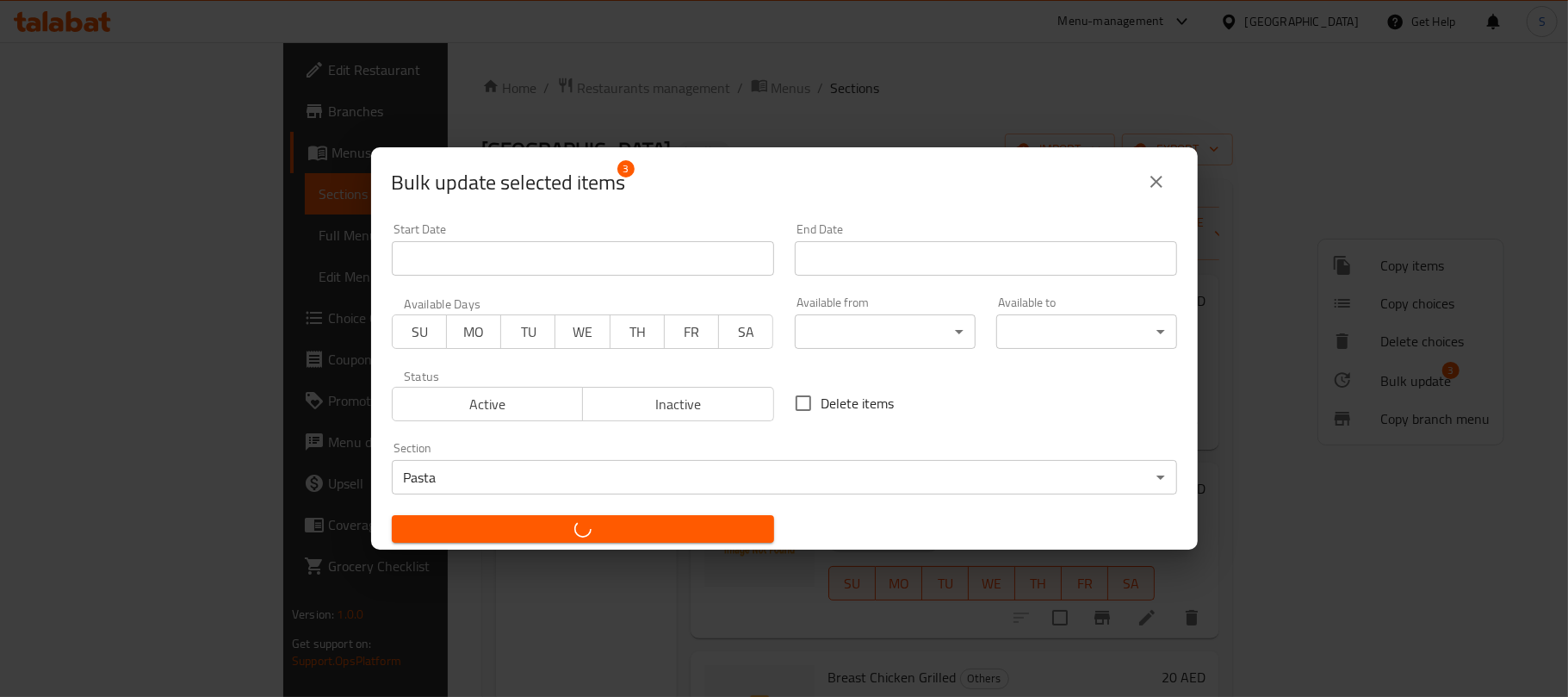
checkbox input "false"
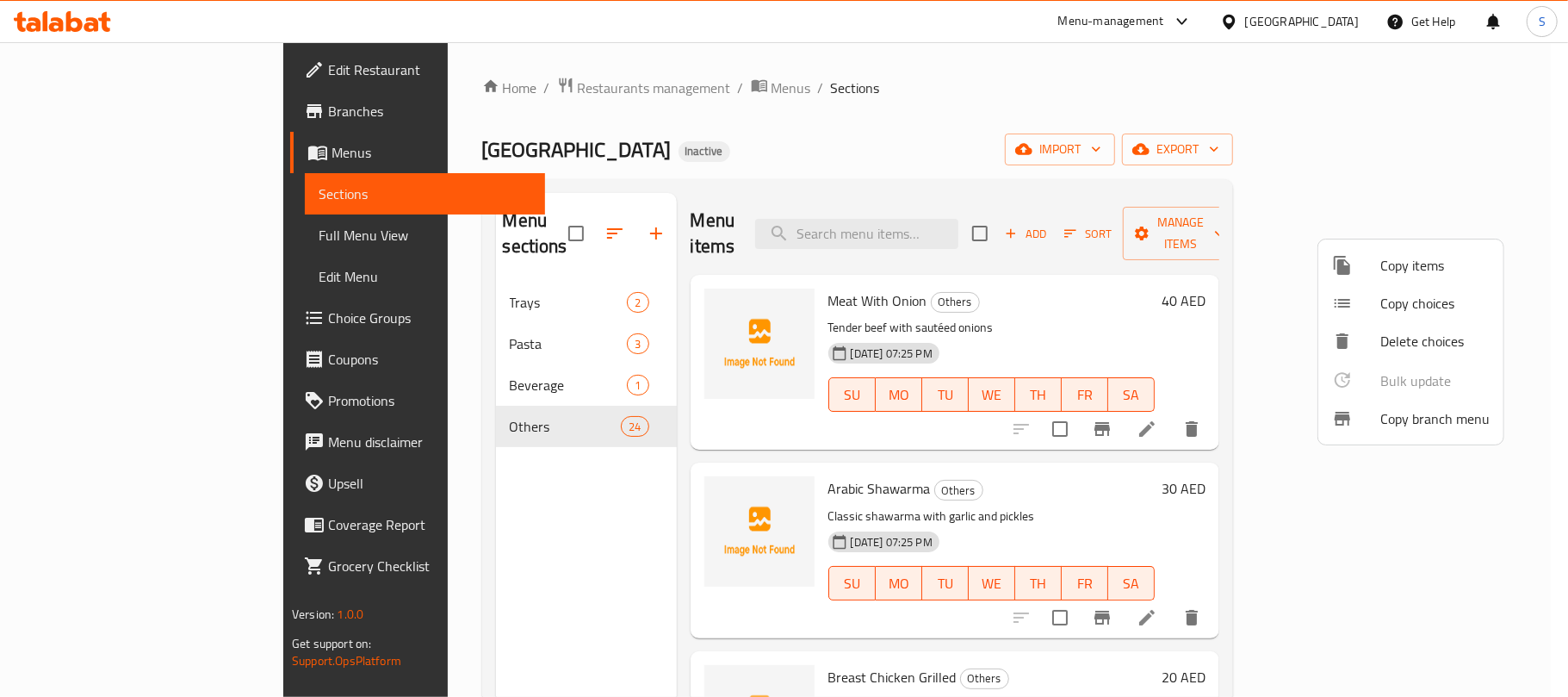
click at [893, 178] on div at bounding box center [784, 348] width 1568 height 697
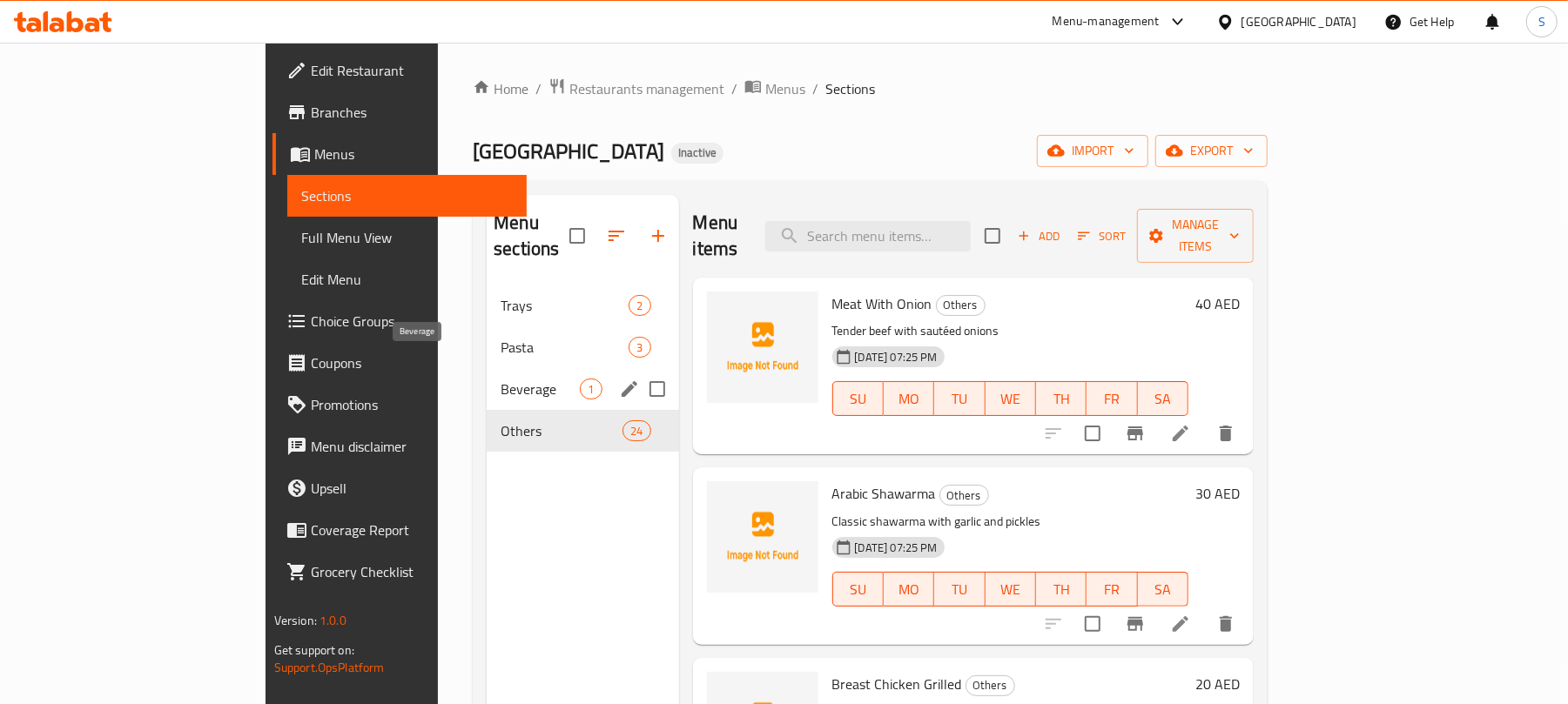
click at [500, 379] on span "Beverage" at bounding box center [539, 389] width 79 height 21
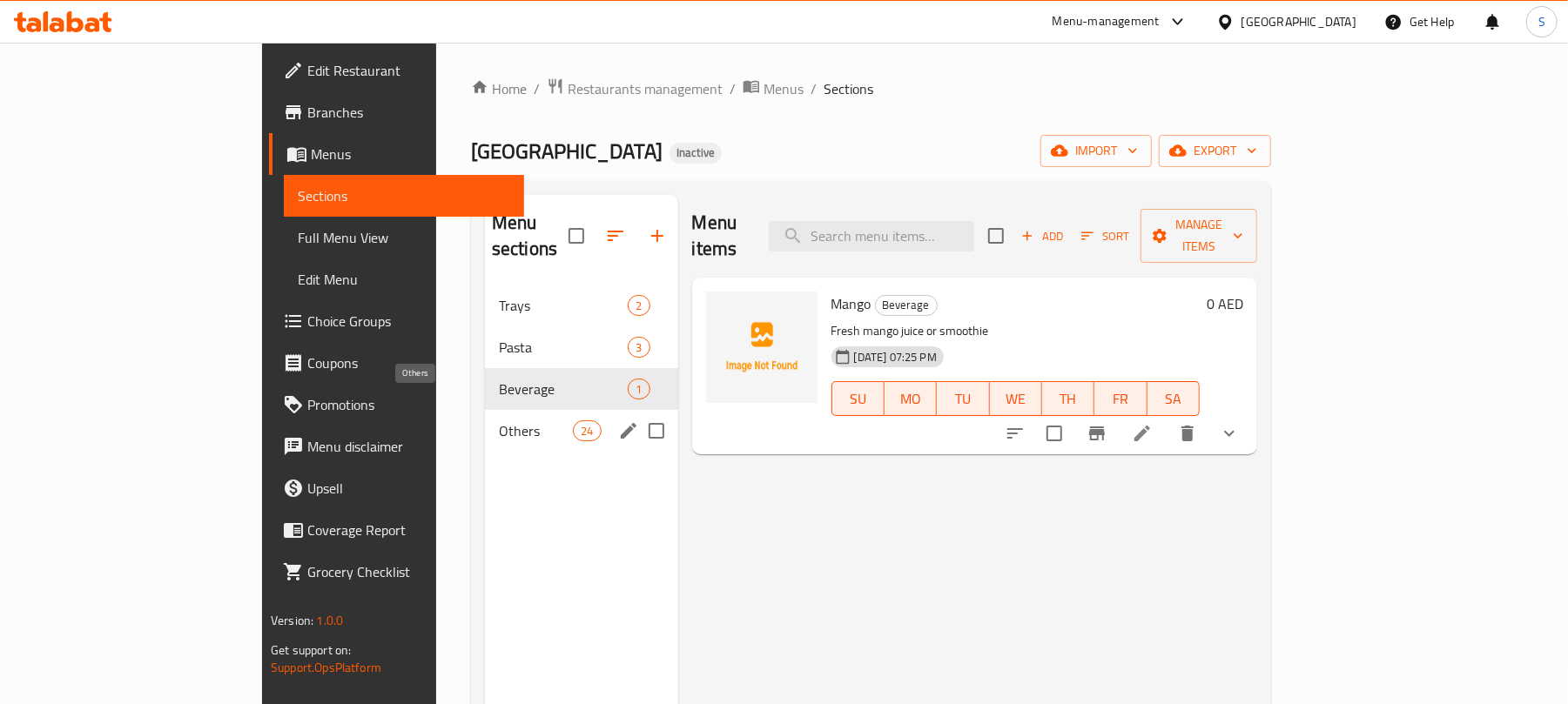
click at [499, 420] on span "Others" at bounding box center [536, 430] width 74 height 21
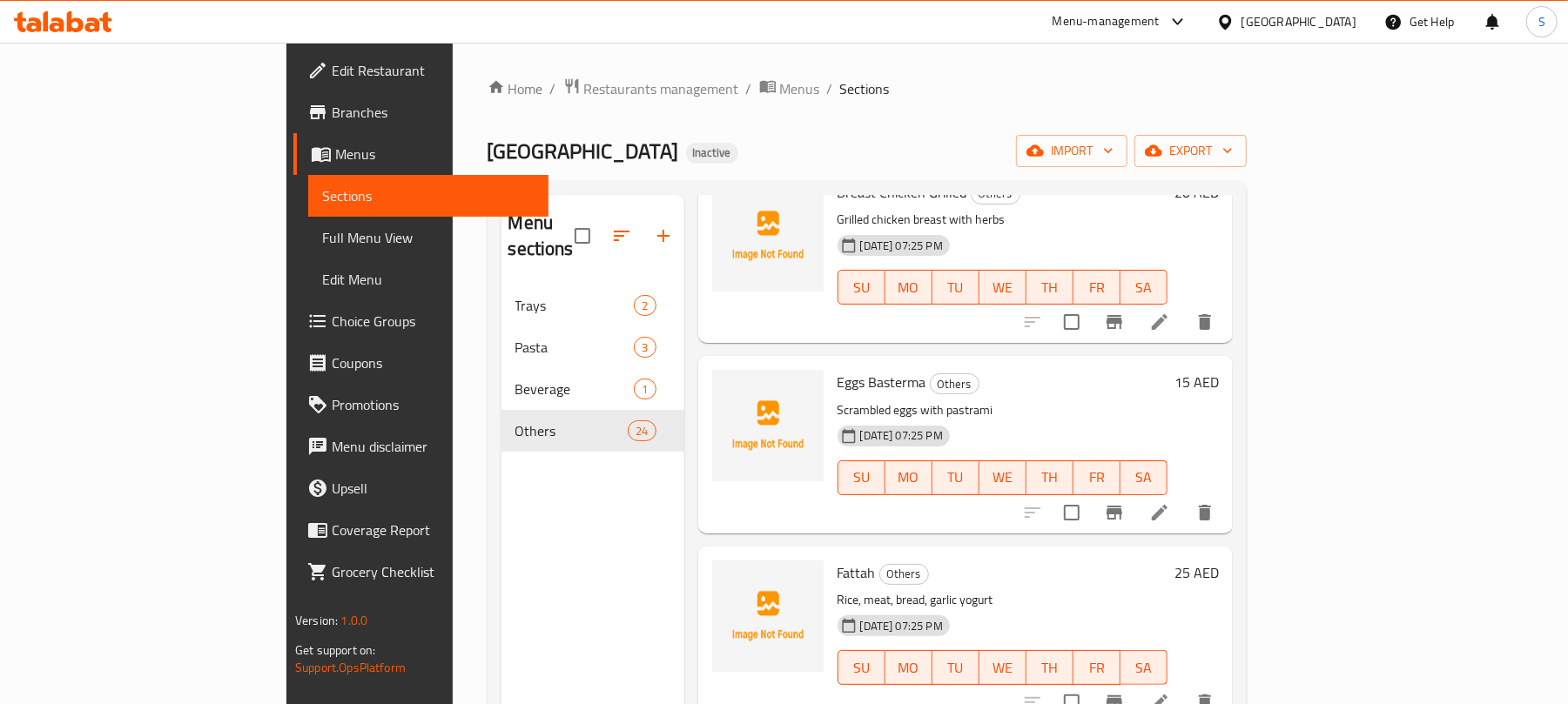
scroll to position [348, 0]
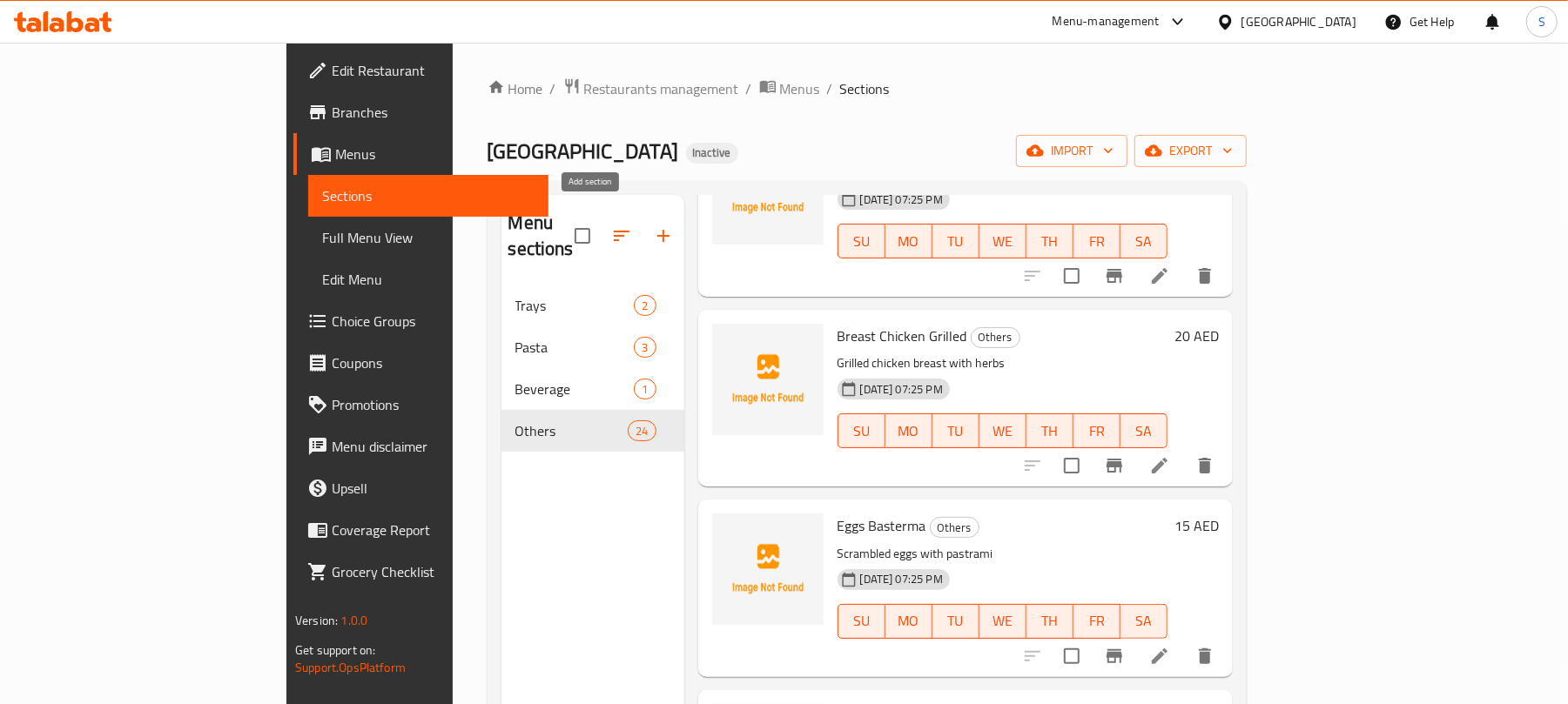
click at [643, 236] on button "button" at bounding box center [663, 235] width 42 height 42
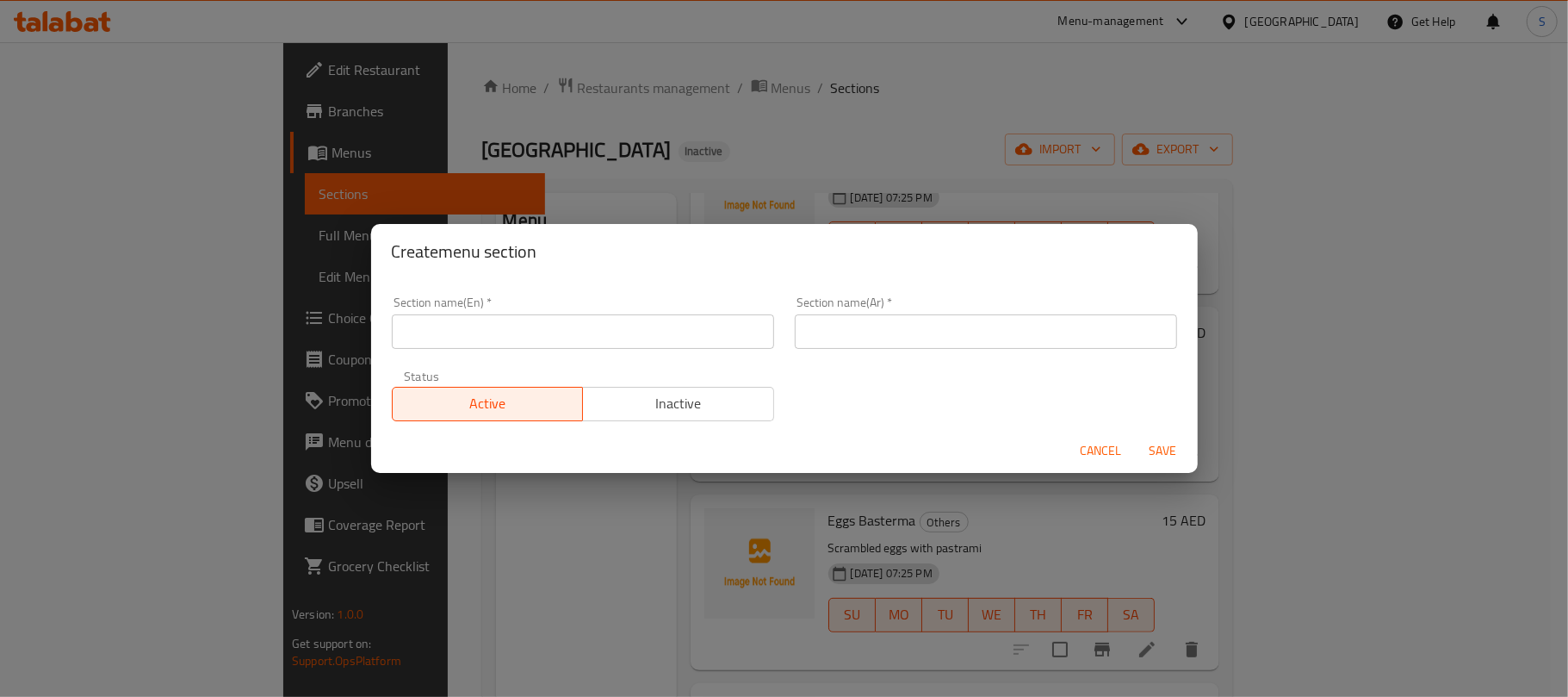
click at [581, 334] on input "text" at bounding box center [583, 332] width 383 height 35
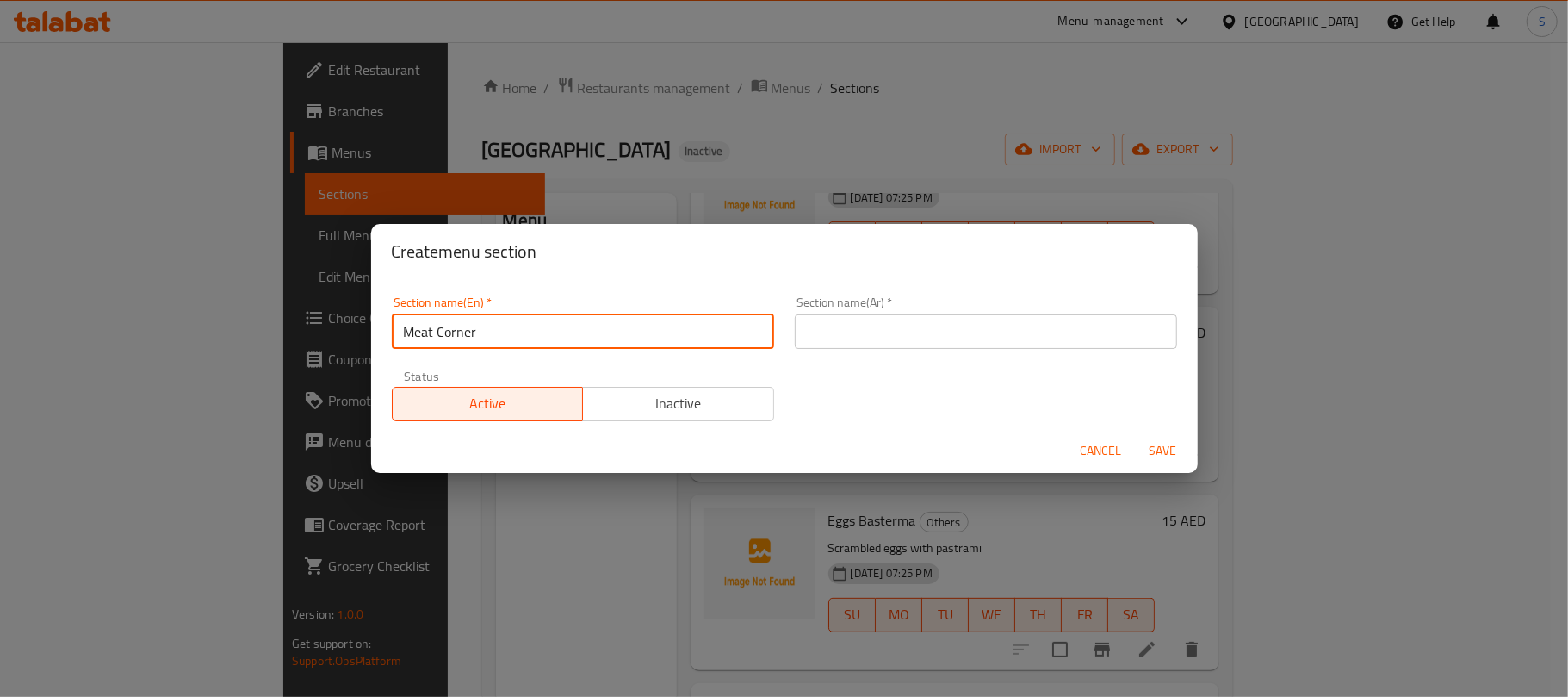
type input "Meat Corner"
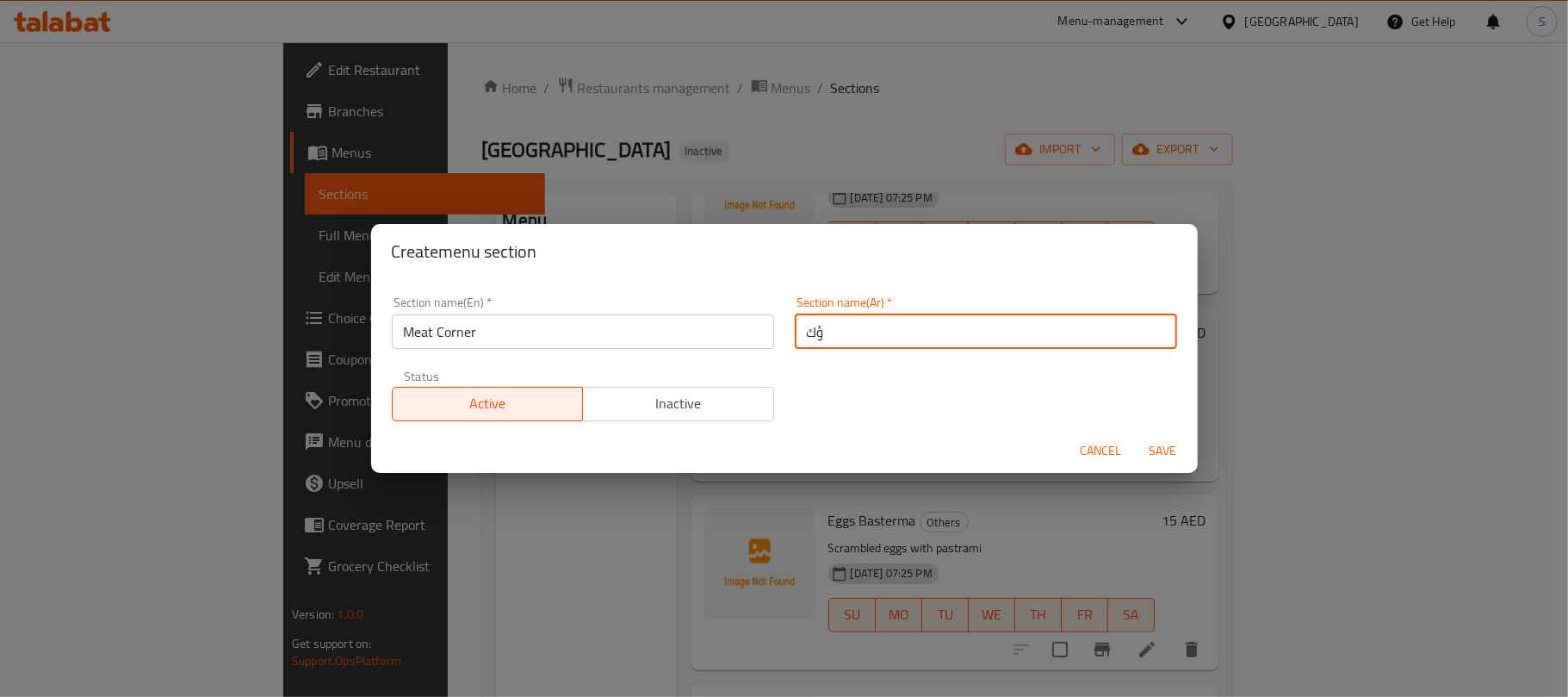
type input "ؤ"
type input "v"
type input "ركن اللحم"
click at [1135, 435] on button "Save" at bounding box center [1162, 450] width 55 height 32
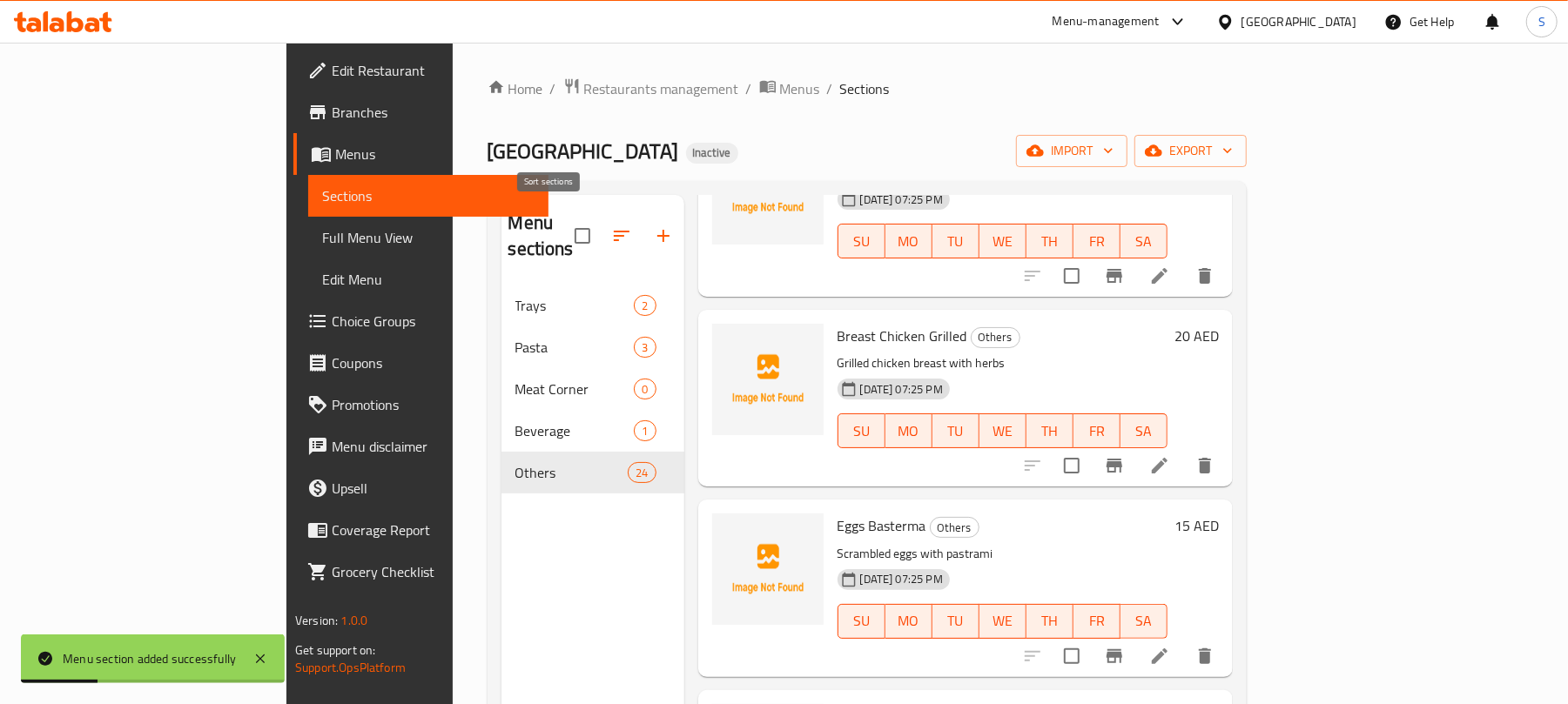
click at [614, 230] on icon "button" at bounding box center [621, 235] width 16 height 11
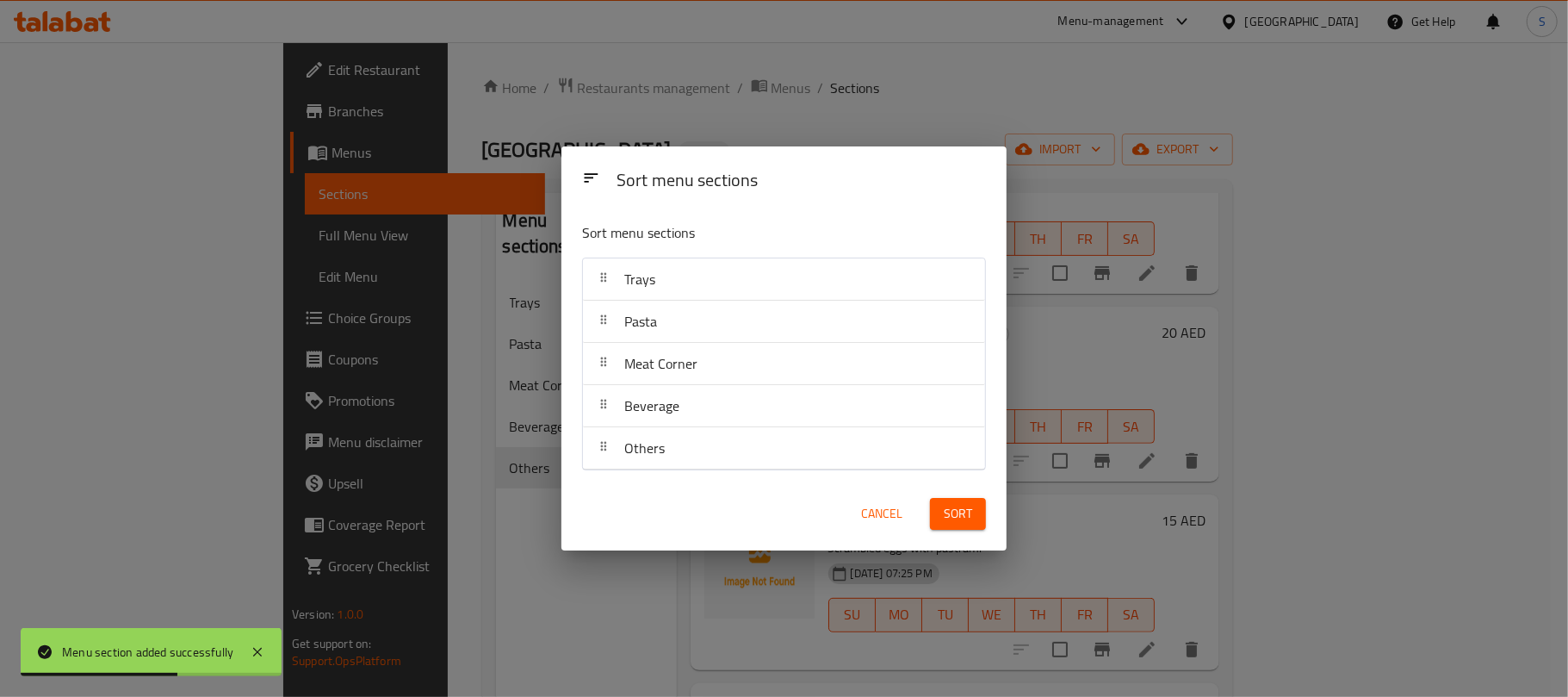
click at [875, 518] on span "Cancel" at bounding box center [881, 513] width 42 height 21
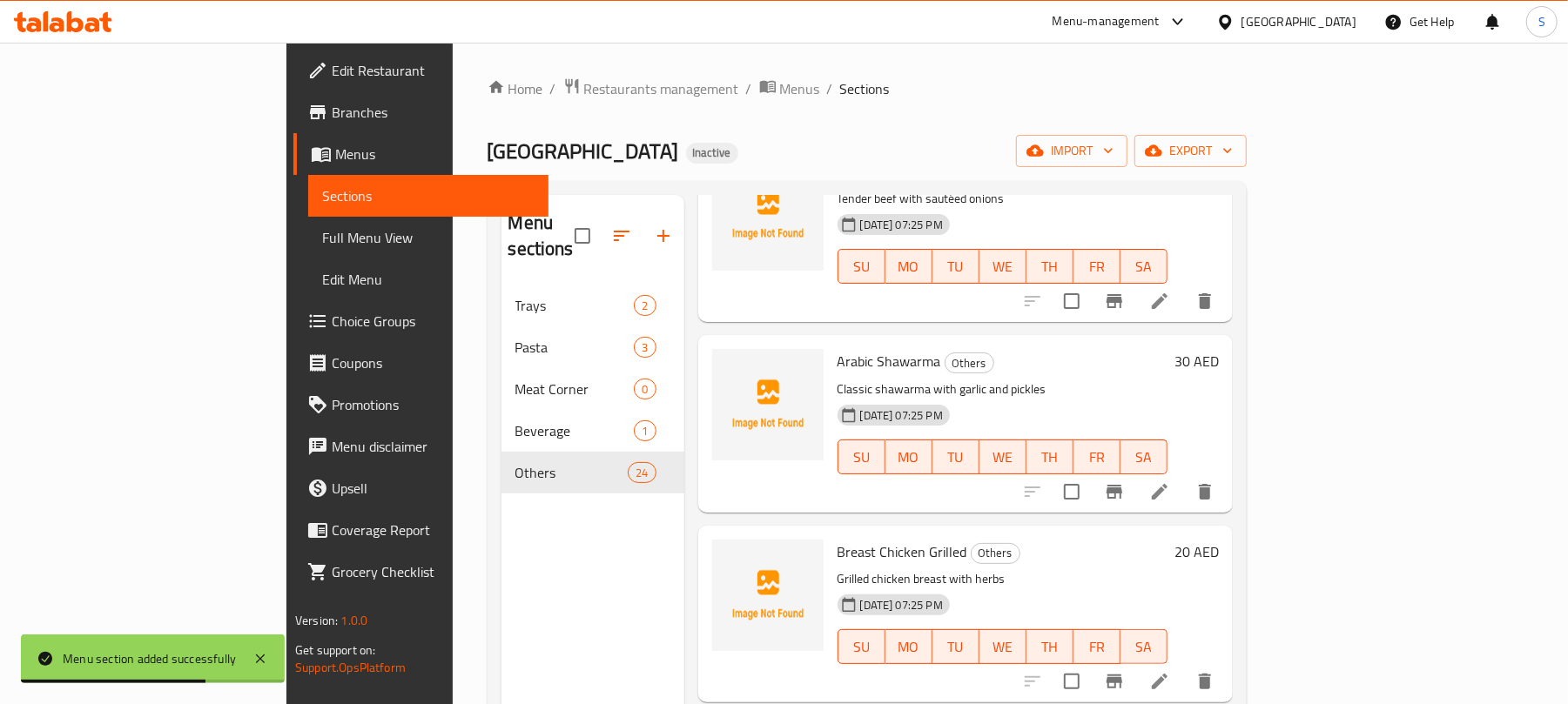
scroll to position [0, 0]
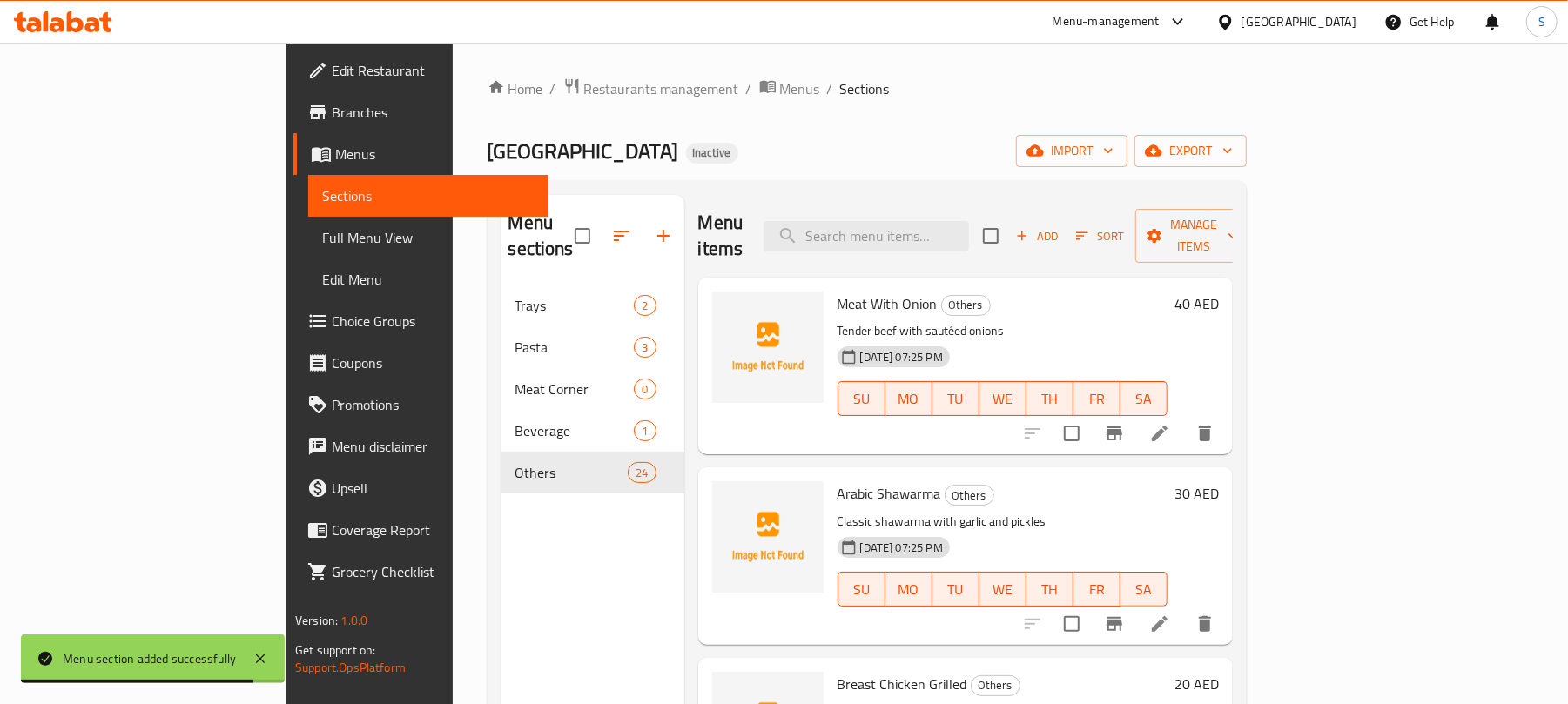
click at [837, 291] on span "Meat With Onion" at bounding box center [887, 304] width 100 height 26
copy span "Meat"
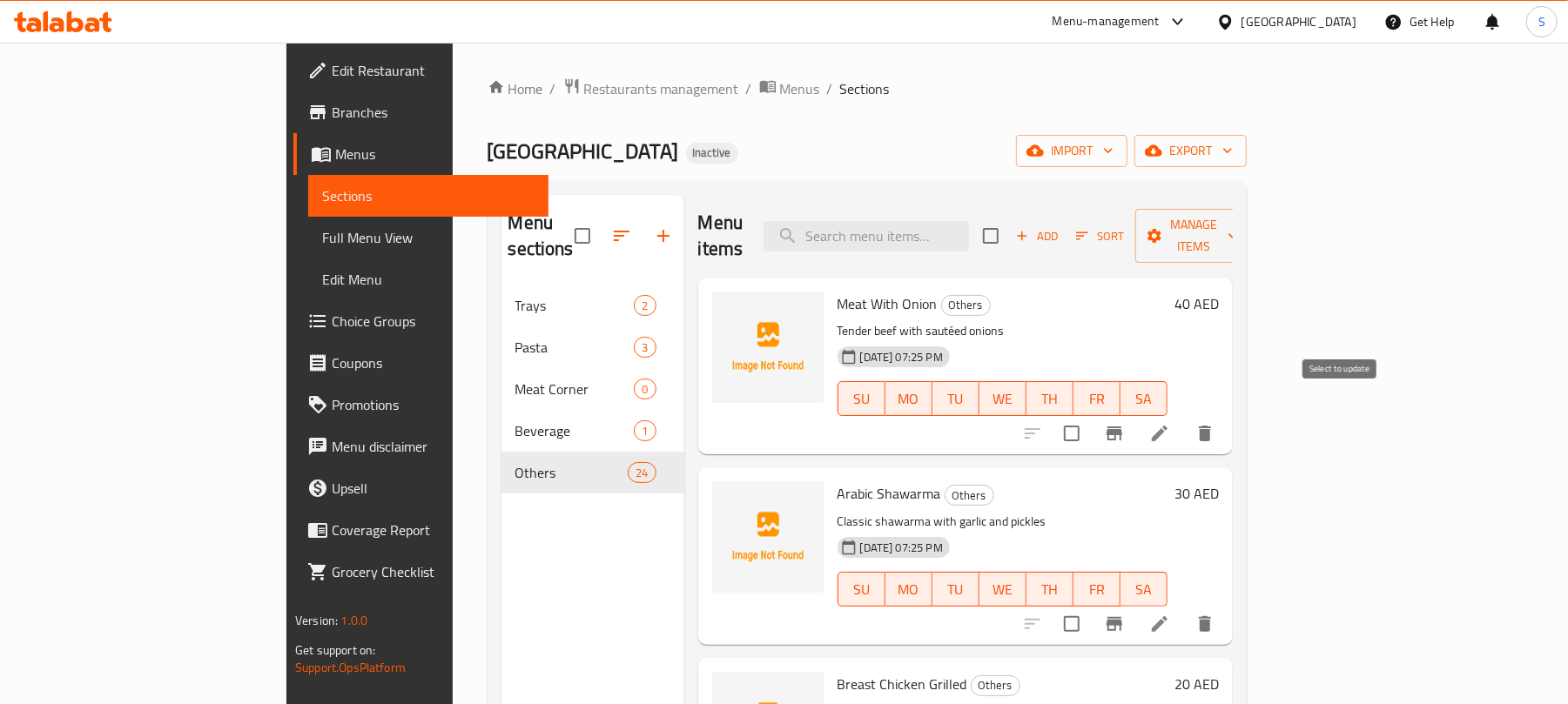
click at [1090, 415] on input "checkbox" at bounding box center [1071, 433] width 36 height 36
checkbox input "true"
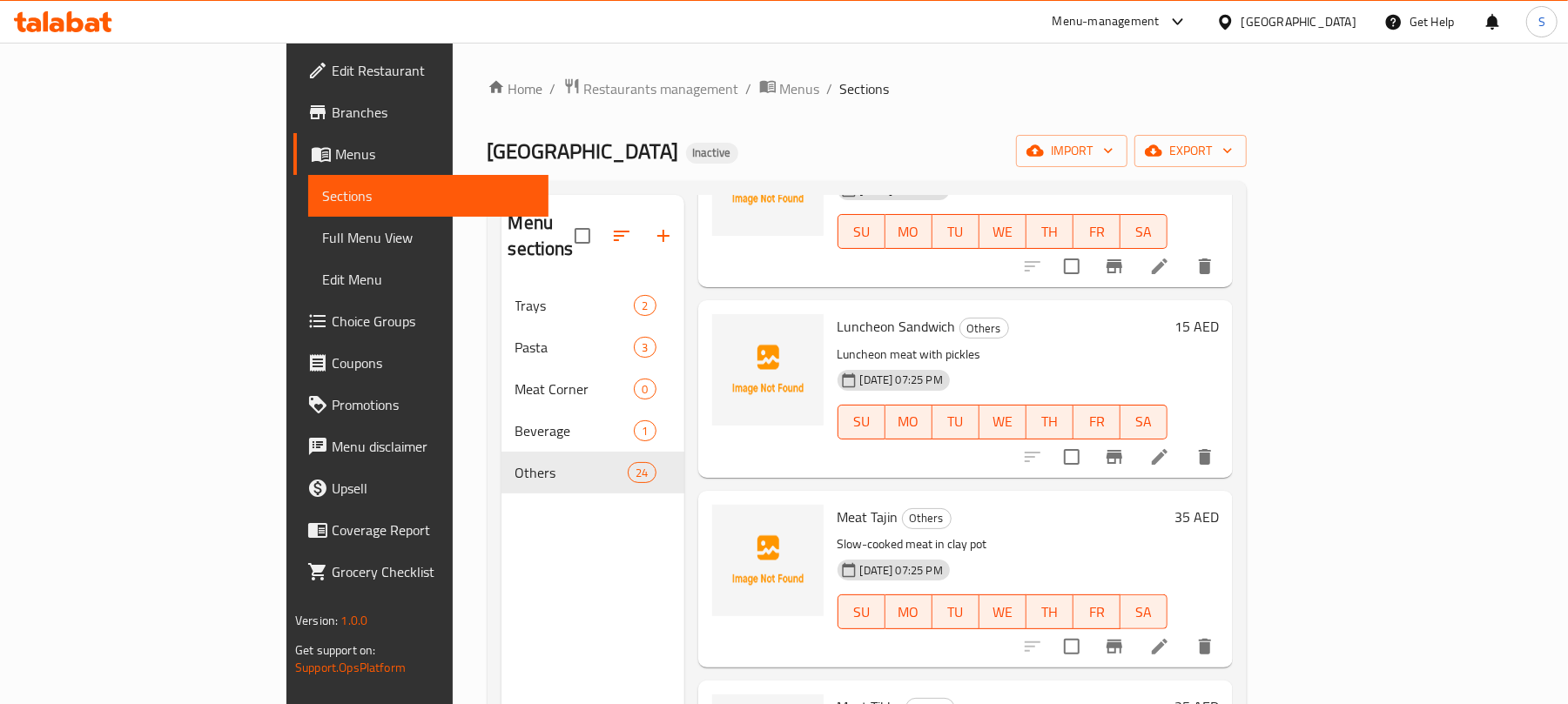
scroll to position [1044, 0]
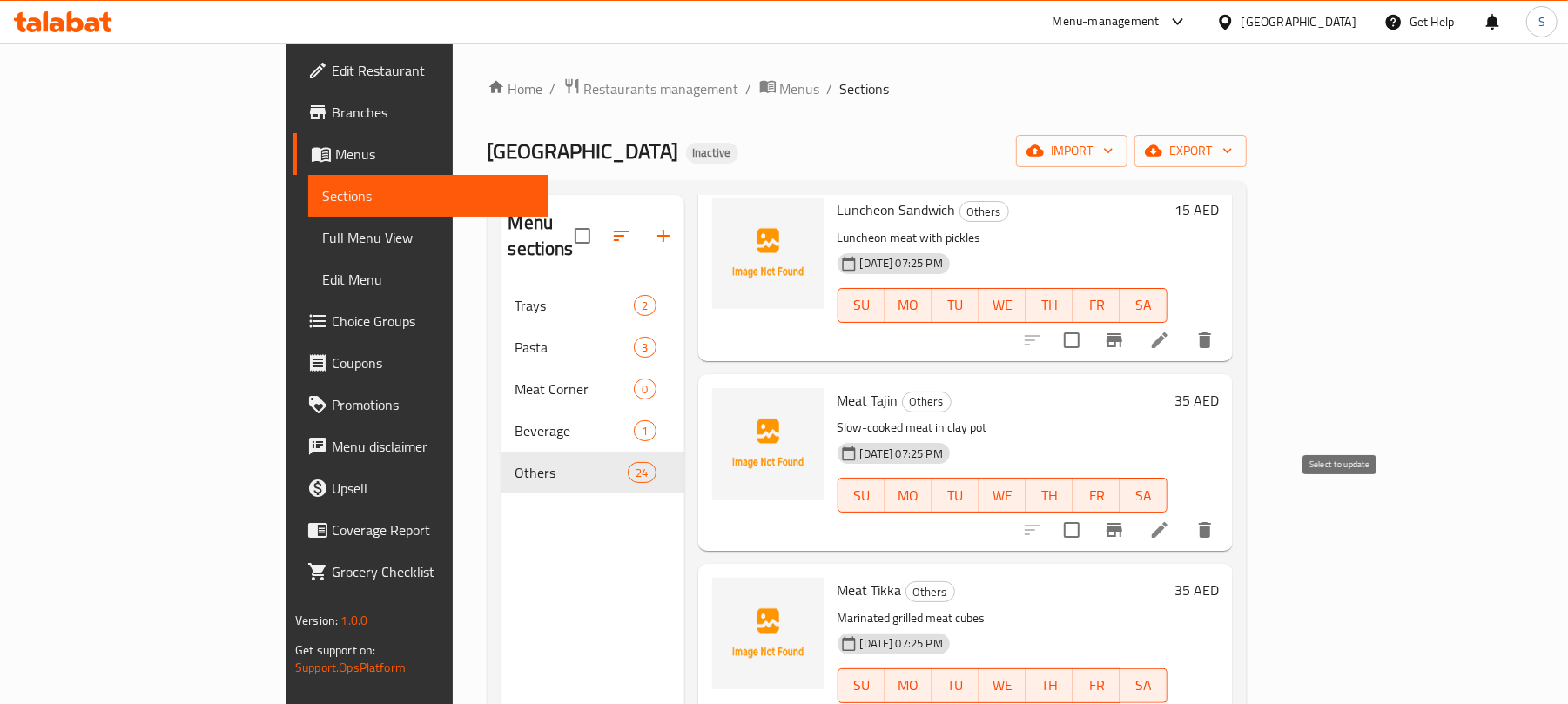
click at [1090, 512] on input "checkbox" at bounding box center [1071, 529] width 36 height 36
checkbox input "true"
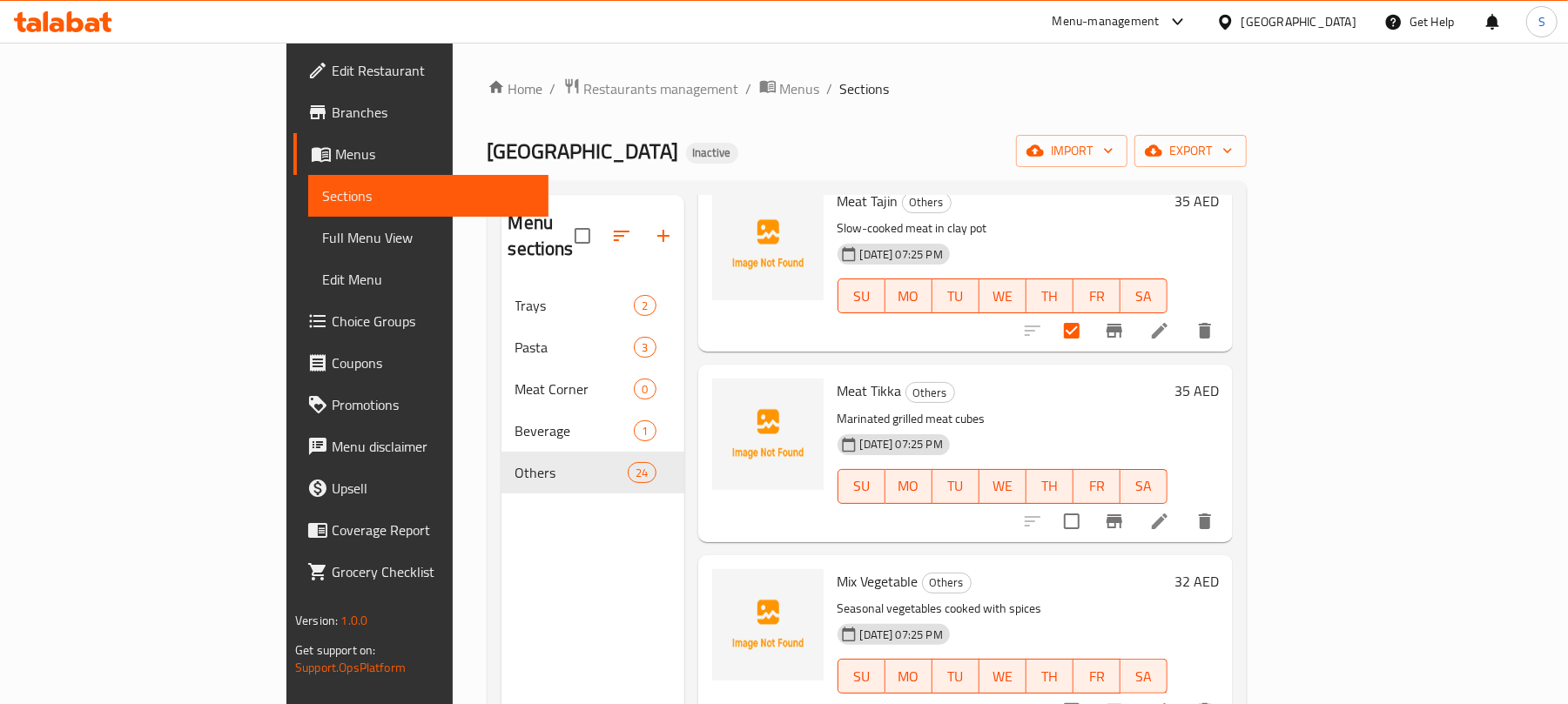
scroll to position [1275, 0]
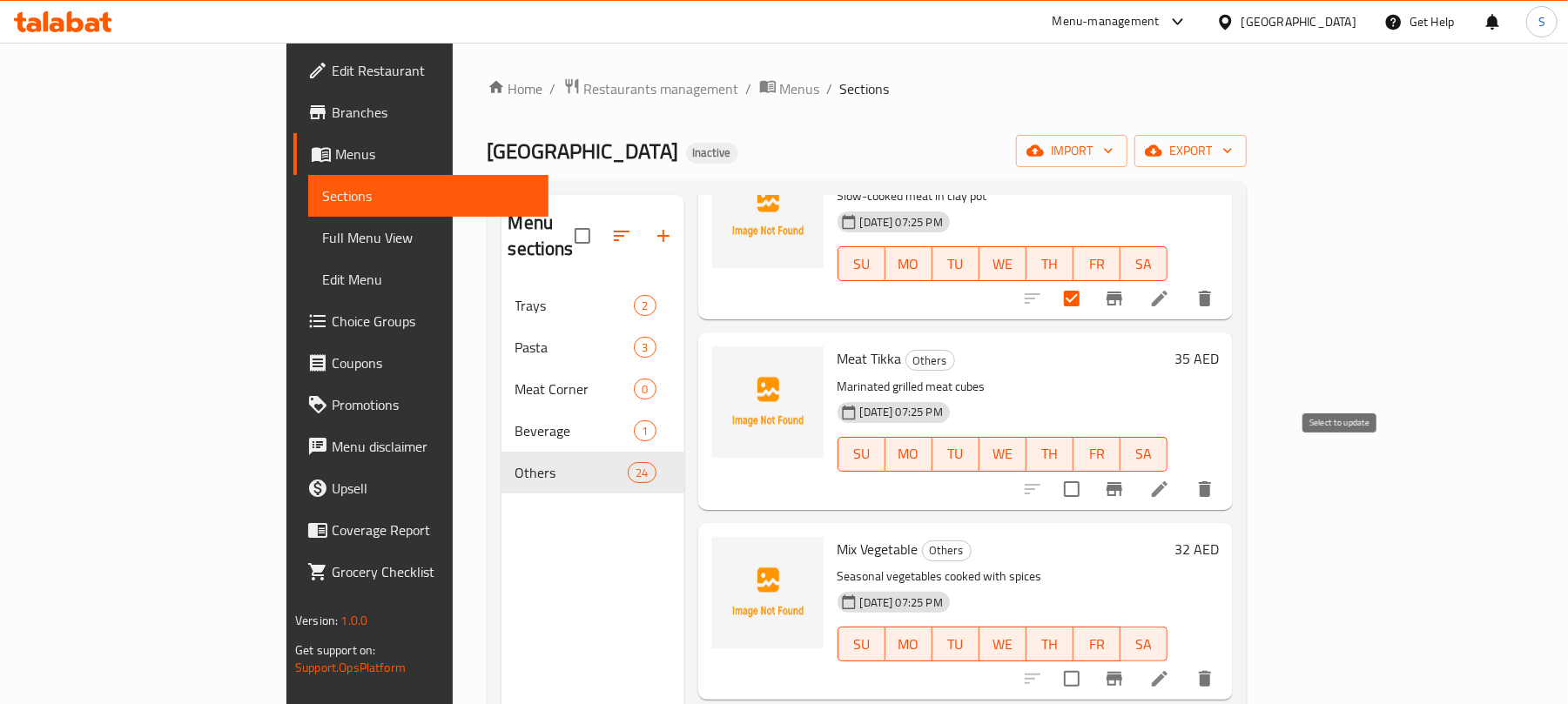
click at [1090, 471] on input "checkbox" at bounding box center [1071, 488] width 36 height 36
checkbox input "true"
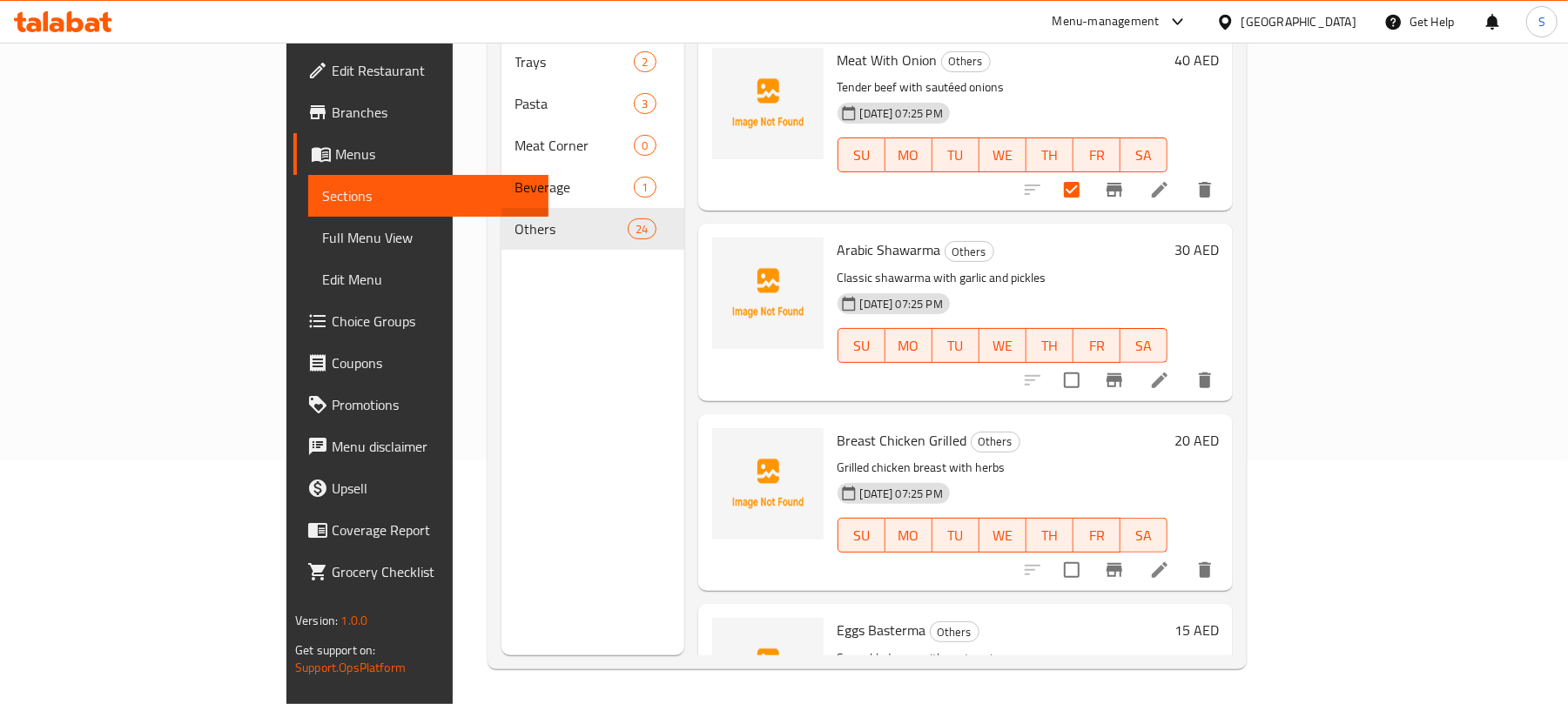
scroll to position [0, 0]
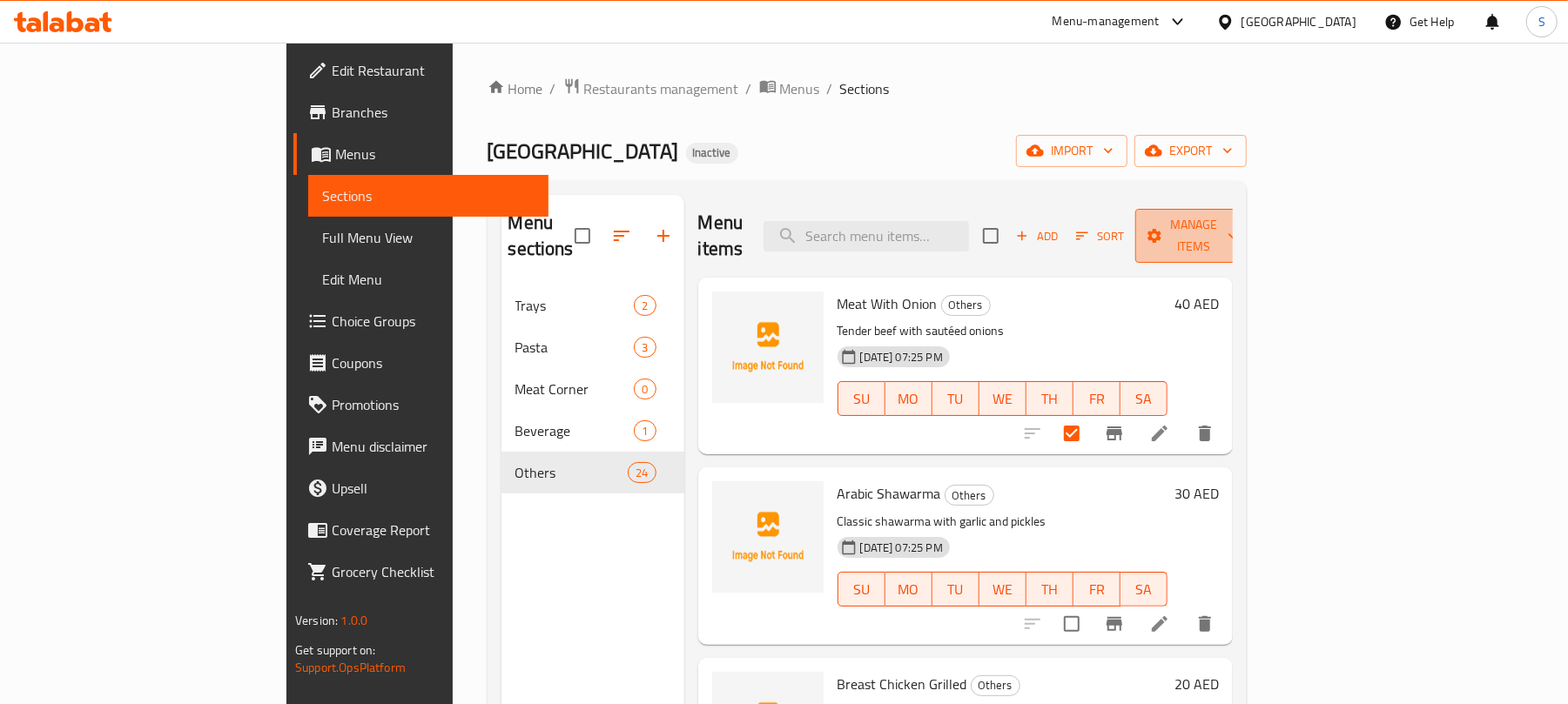
click at [1238, 221] on span "Manage items" at bounding box center [1193, 235] width 89 height 44
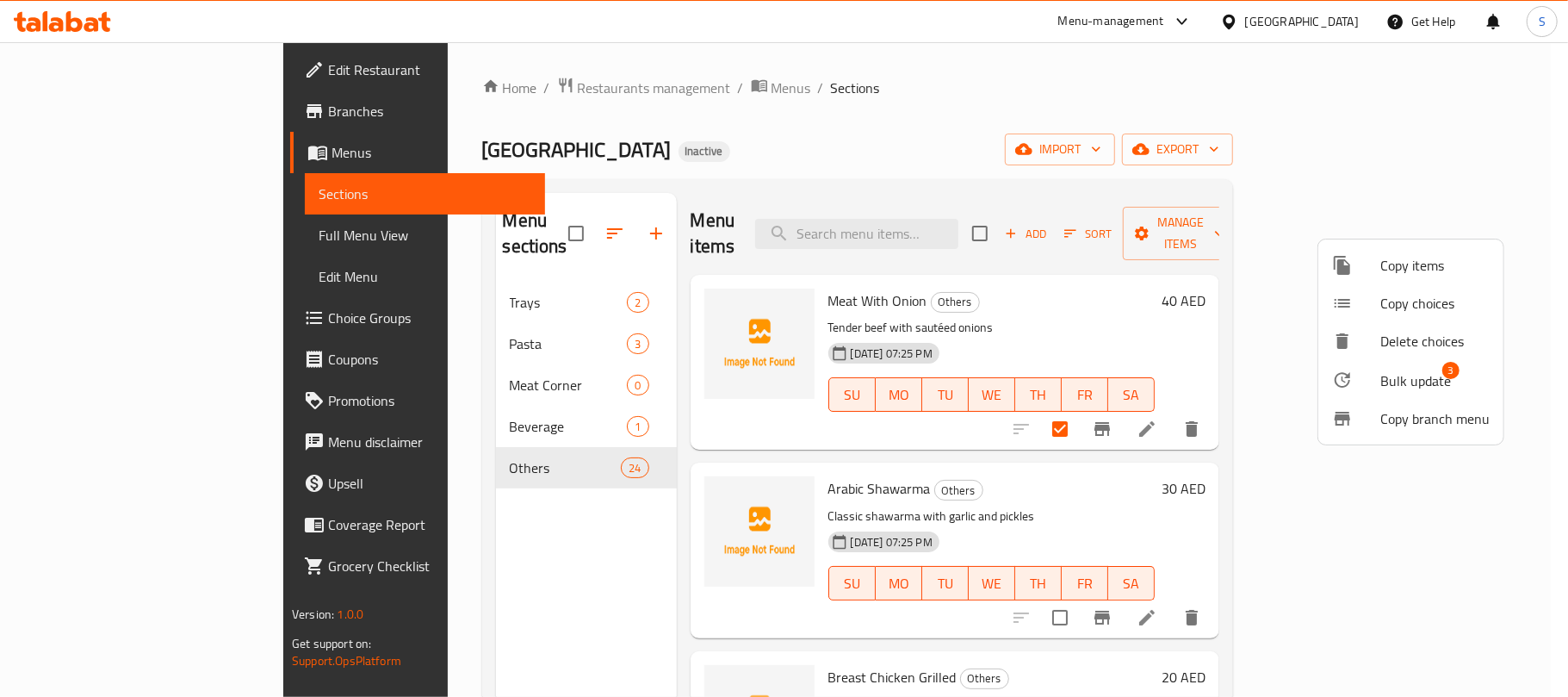
click at [1399, 377] on span "Bulk update" at bounding box center [1414, 380] width 71 height 20
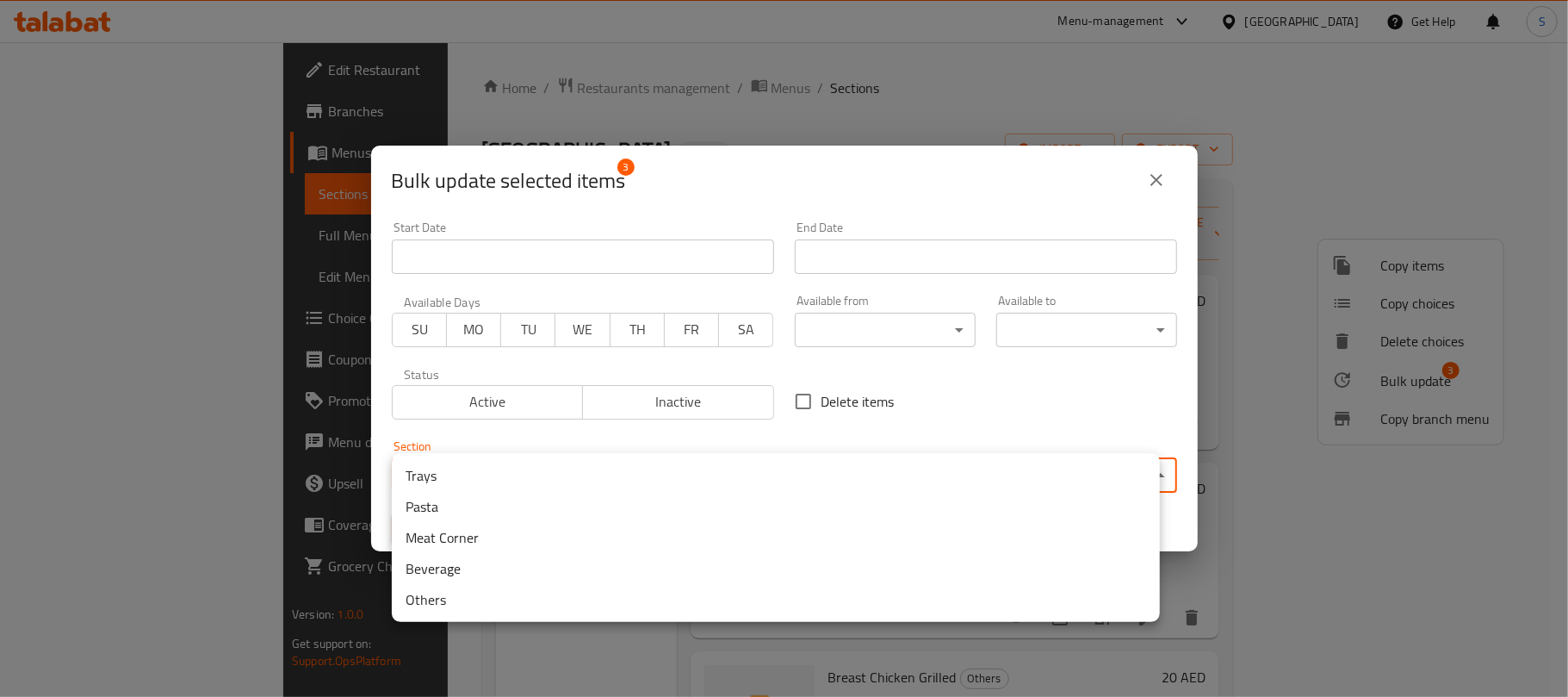
click at [691, 482] on body "​ Menu-management United Arab Emirates Get Help S Edit Restaurant Branches Menu…" at bounding box center [784, 369] width 1568 height 654
click at [453, 542] on li "Meat Corner" at bounding box center [775, 537] width 768 height 31
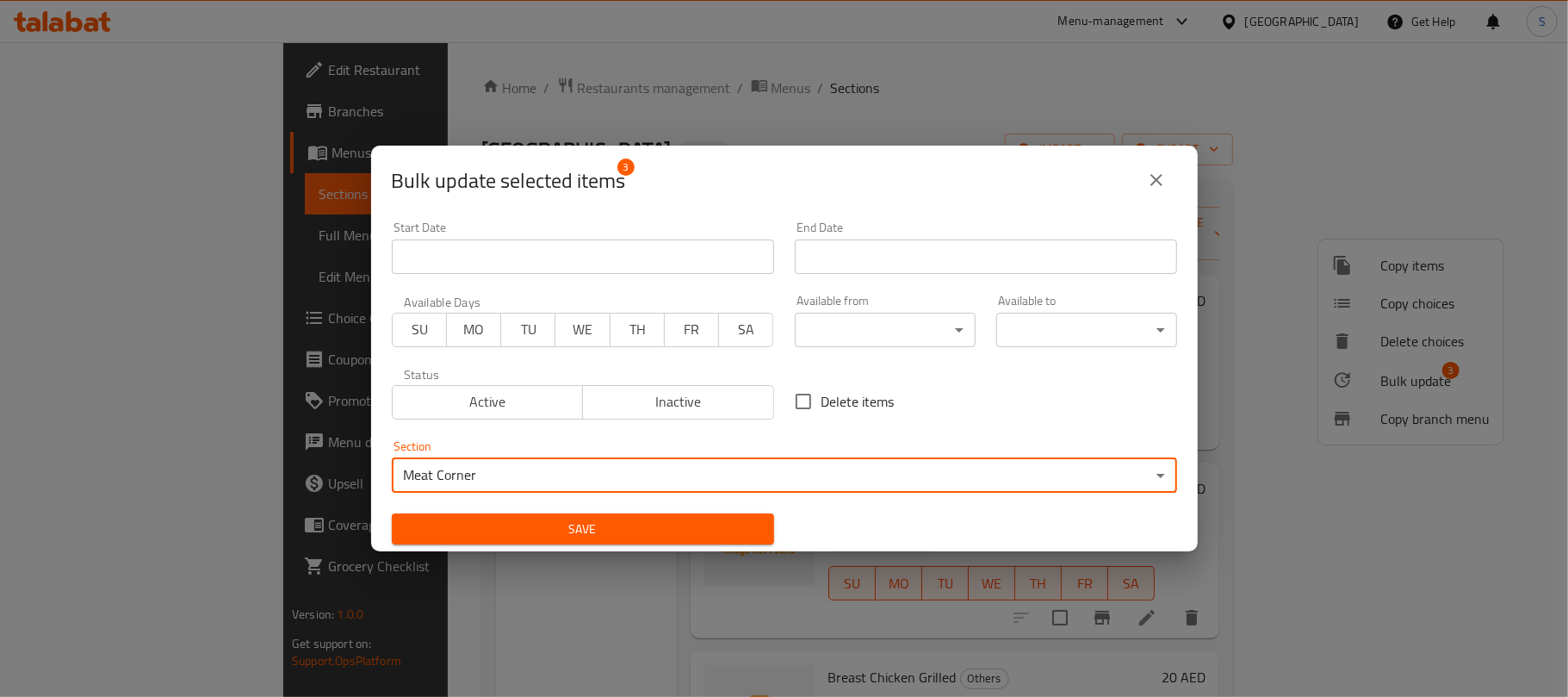
click at [487, 532] on span "Save" at bounding box center [583, 529] width 355 height 21
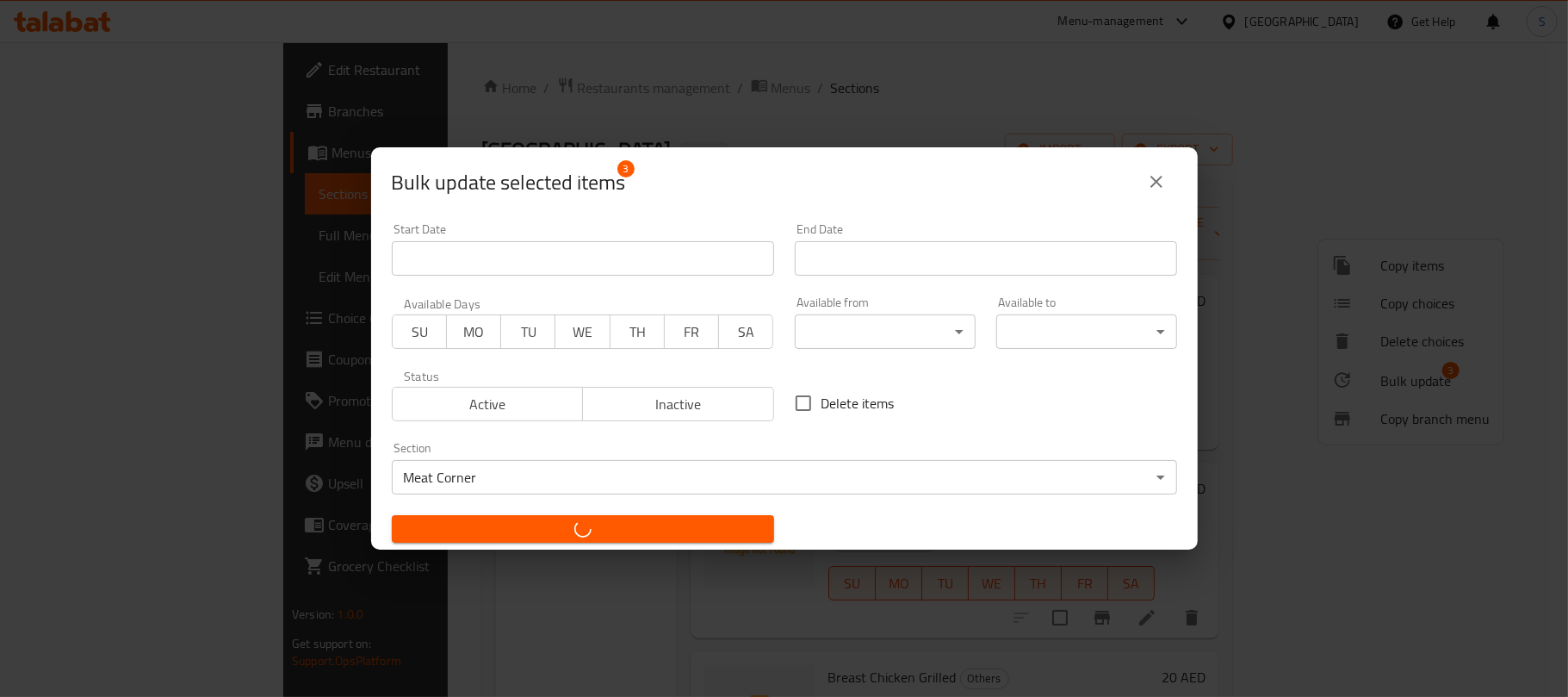
checkbox input "false"
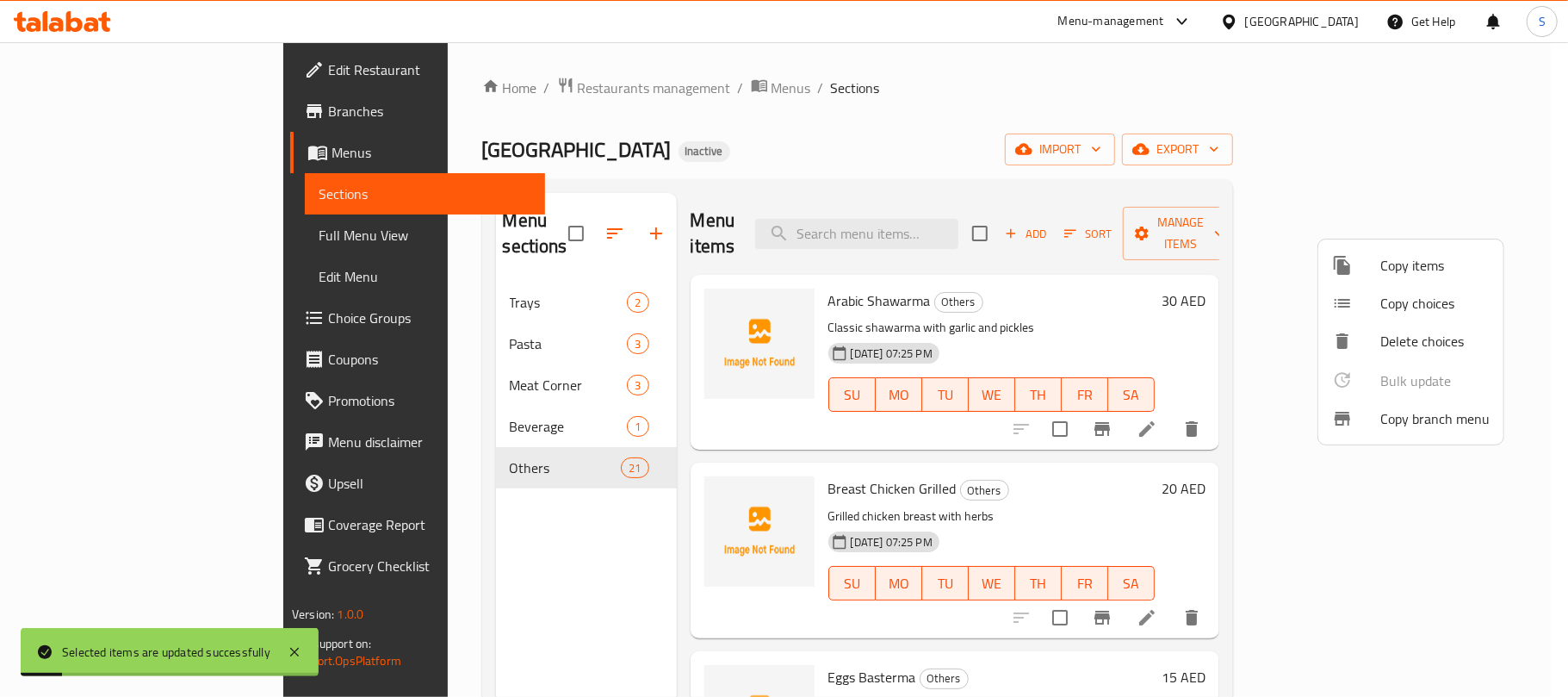
click at [811, 145] on div at bounding box center [784, 348] width 1568 height 697
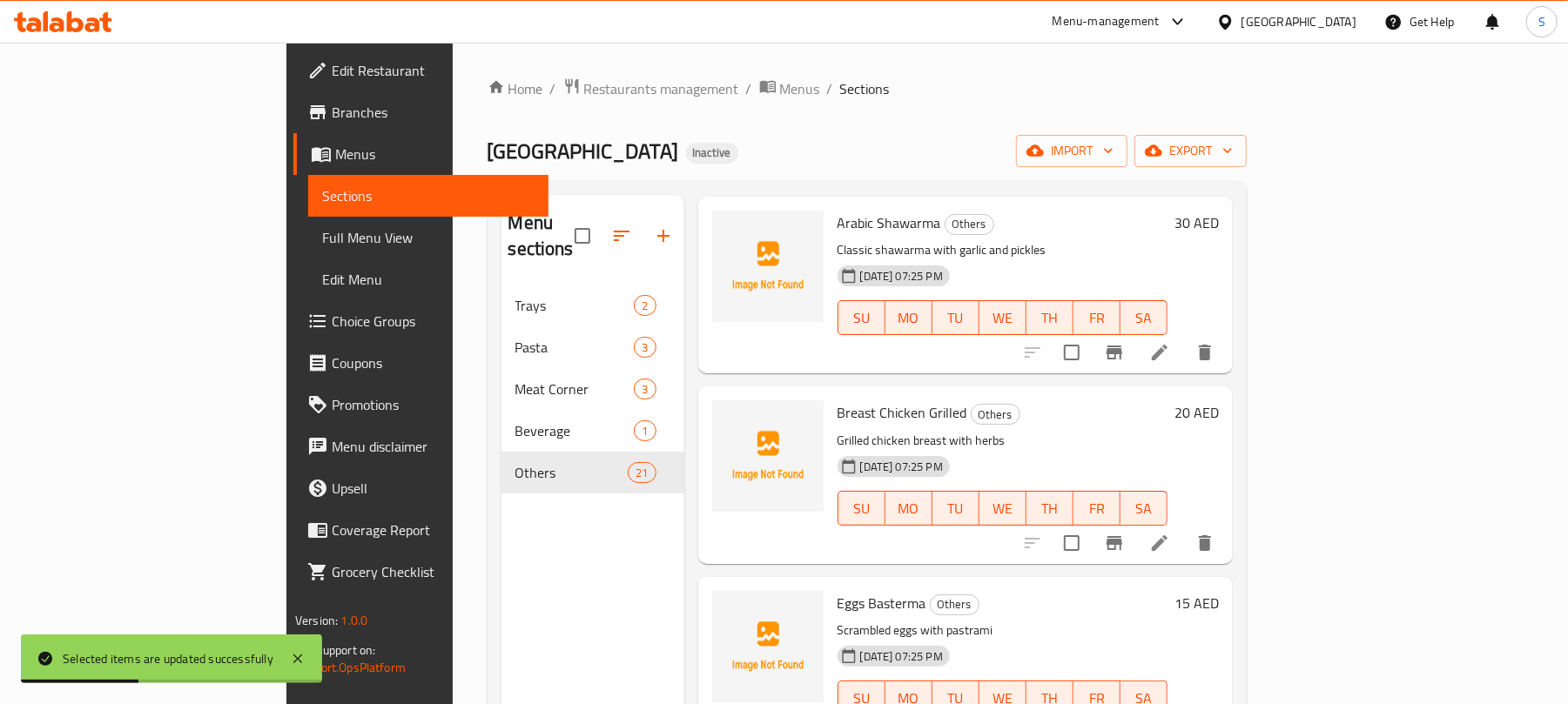
scroll to position [116, 0]
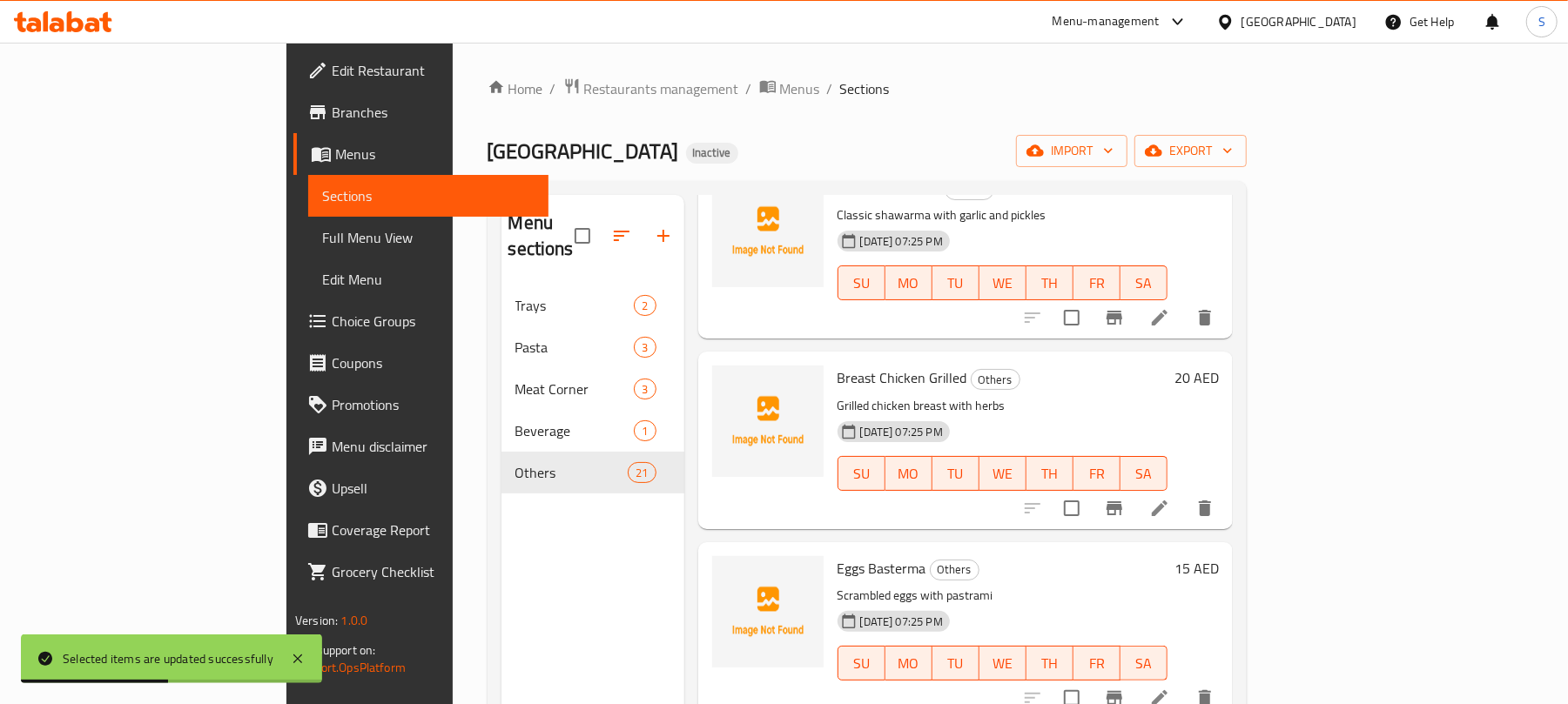
click at [837, 364] on span "Breast Chicken Grilled" at bounding box center [902, 377] width 130 height 26
copy span "Chicken"
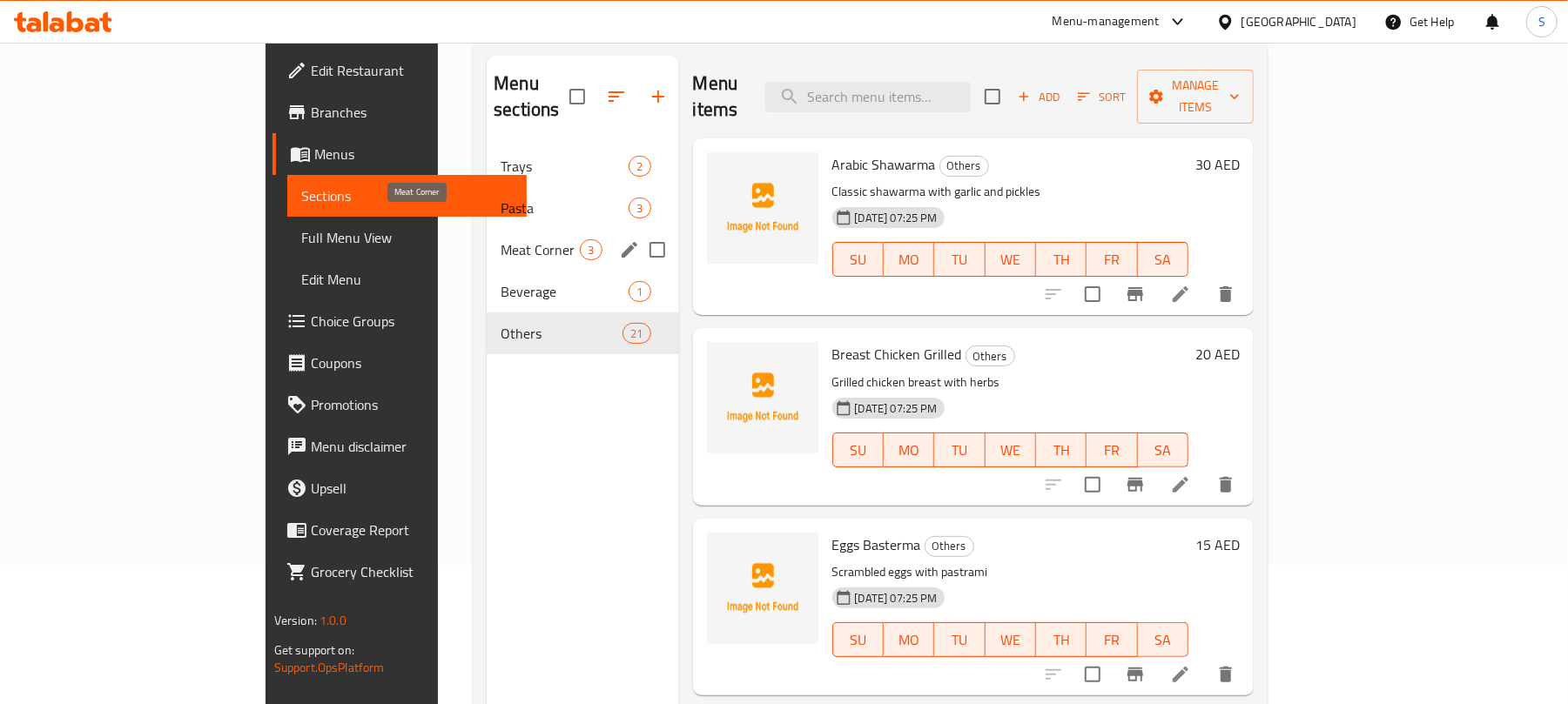
scroll to position [0, 0]
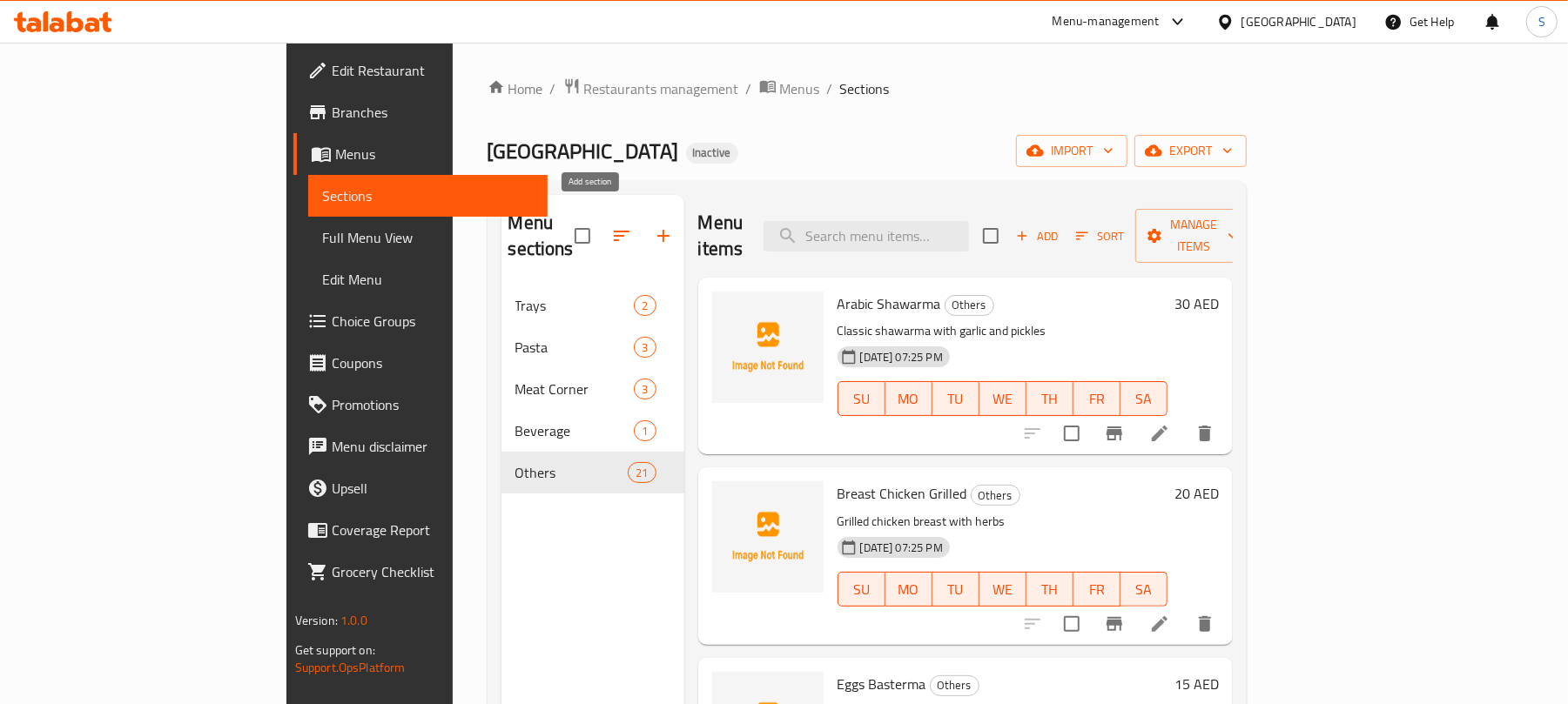
click at [653, 228] on icon "button" at bounding box center [662, 235] width 21 height 21
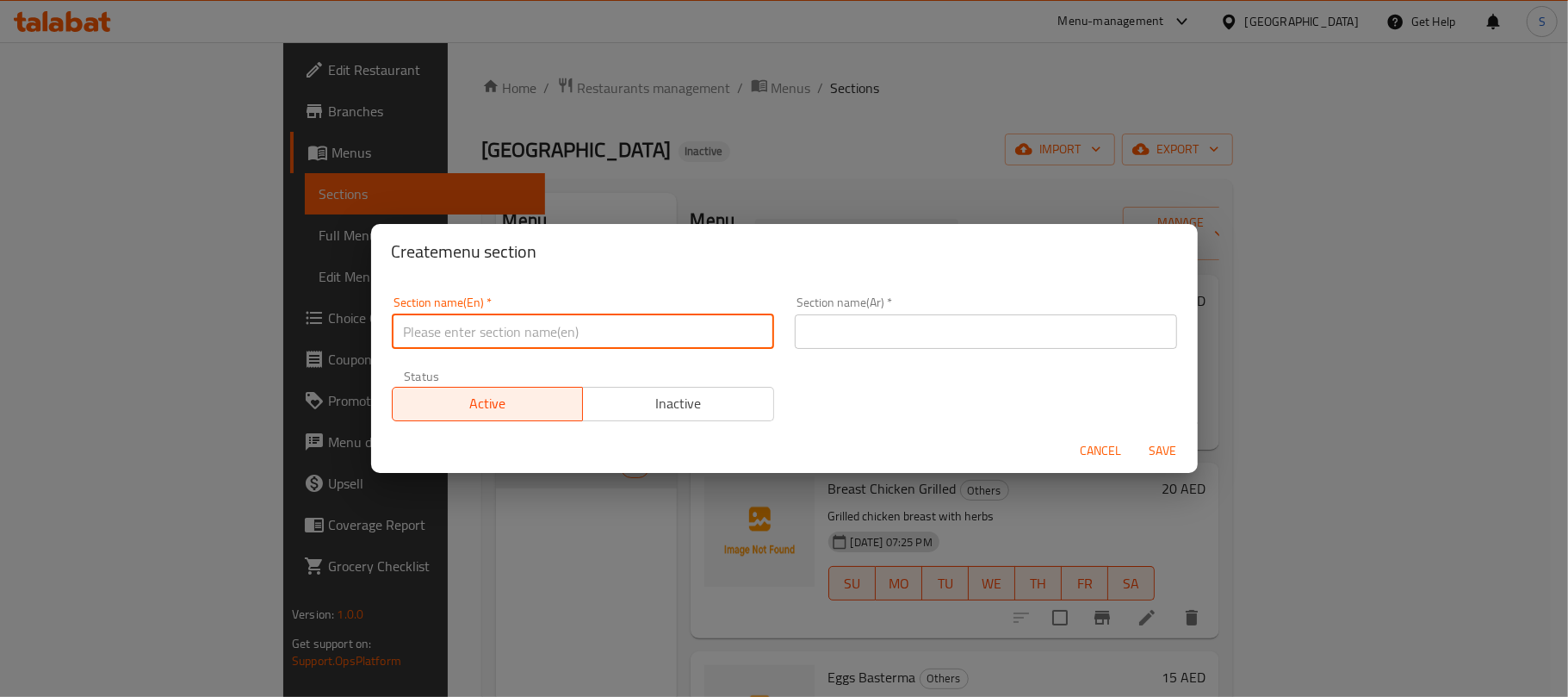
click at [642, 339] on input "text" at bounding box center [583, 332] width 383 height 35
type input "Chicken"
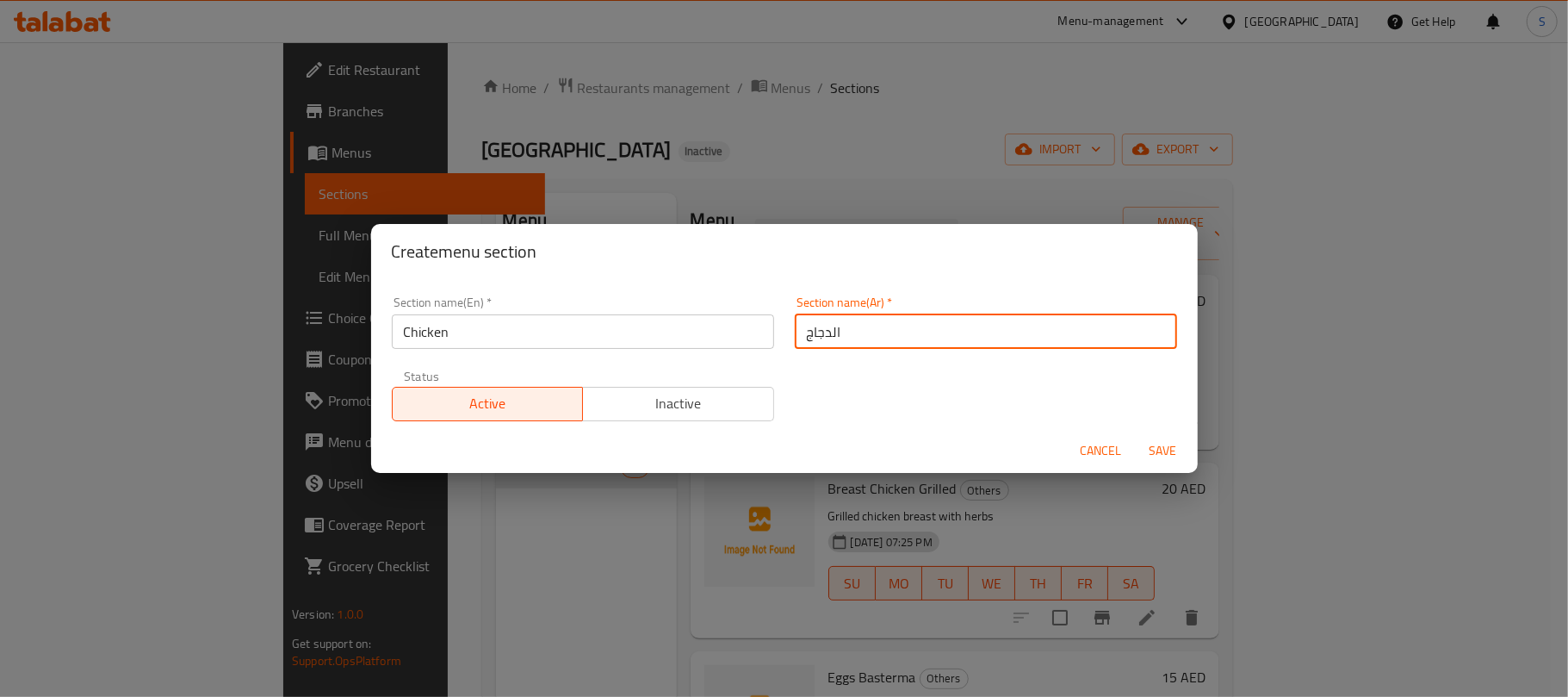
type input "الدجاج"
click at [1135, 435] on button "Save" at bounding box center [1162, 450] width 55 height 32
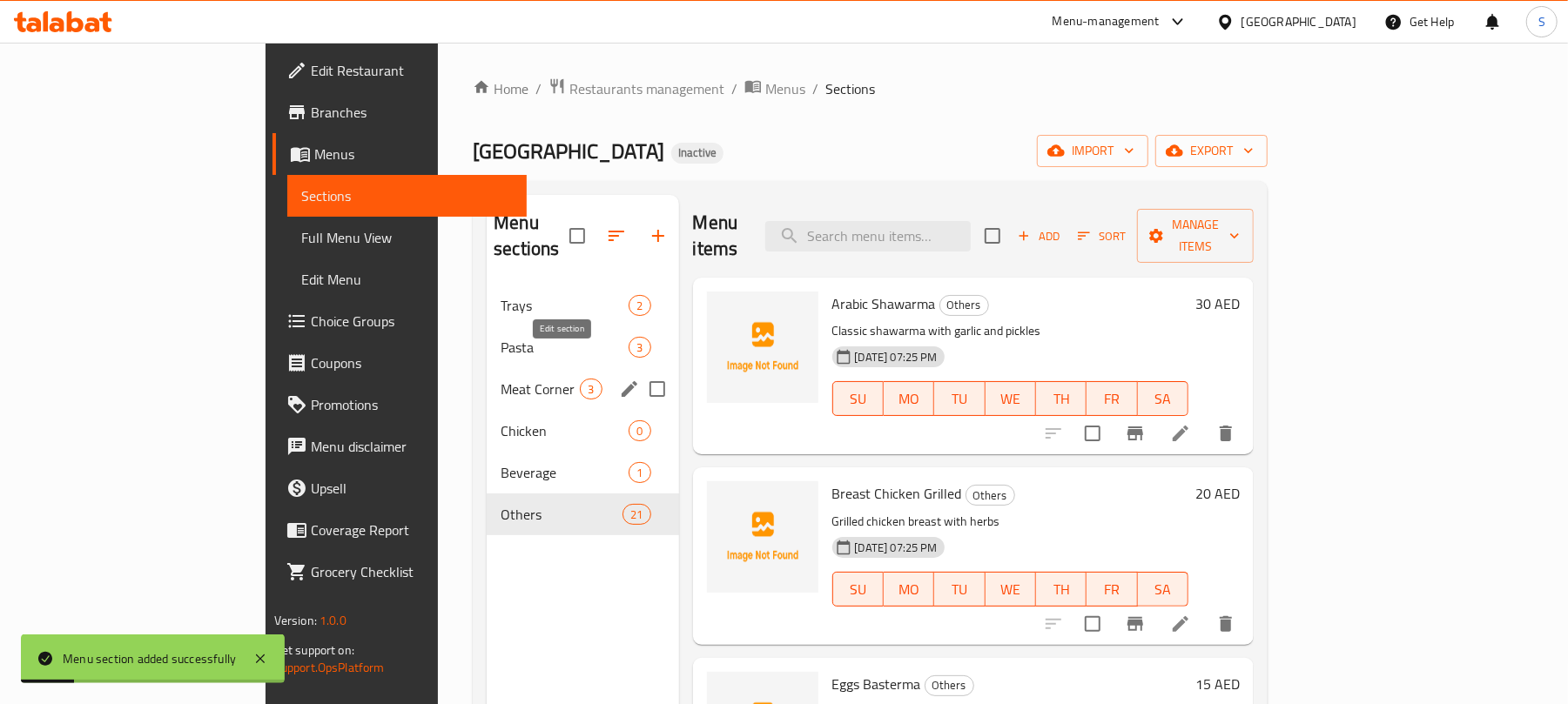
click at [619, 379] on icon "edit" at bounding box center [629, 389] width 21 height 21
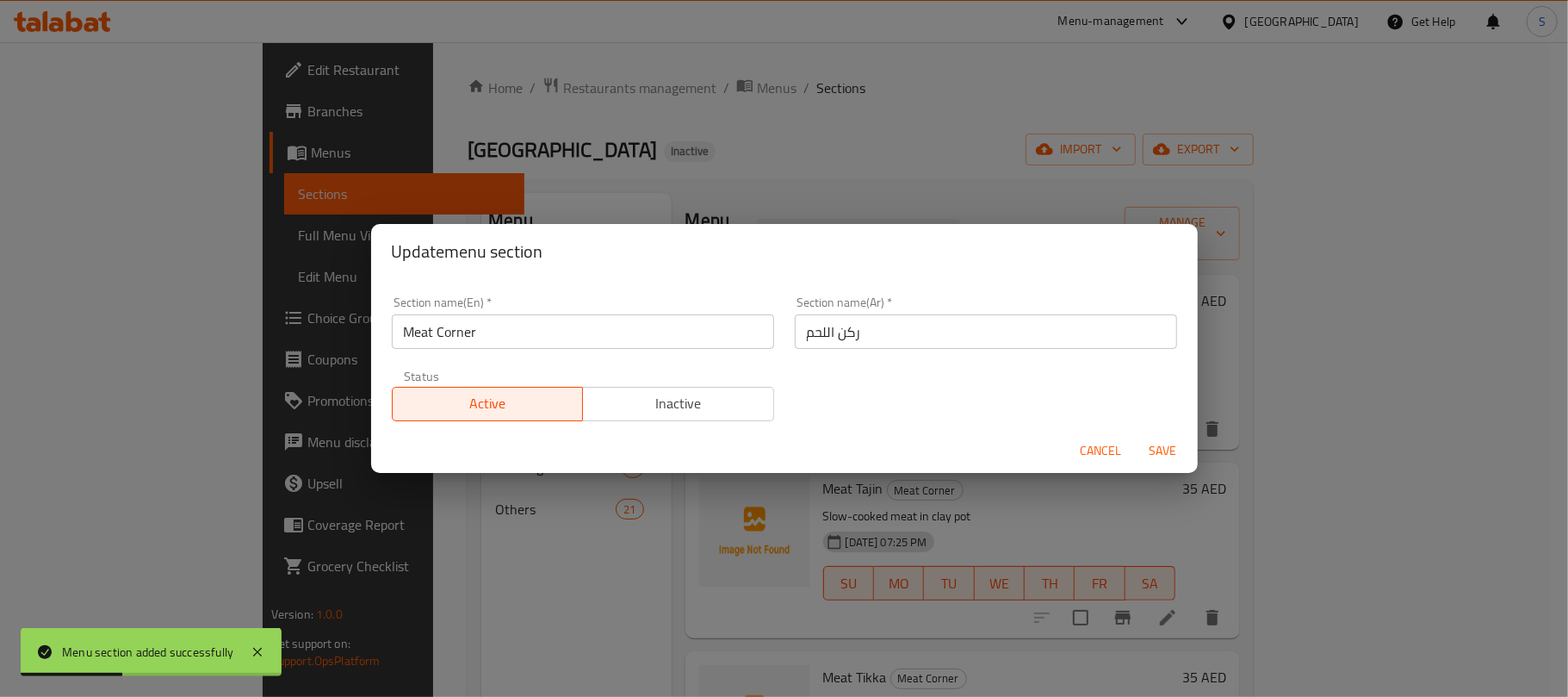
click at [465, 329] on input "Meat Corner" at bounding box center [583, 332] width 383 height 35
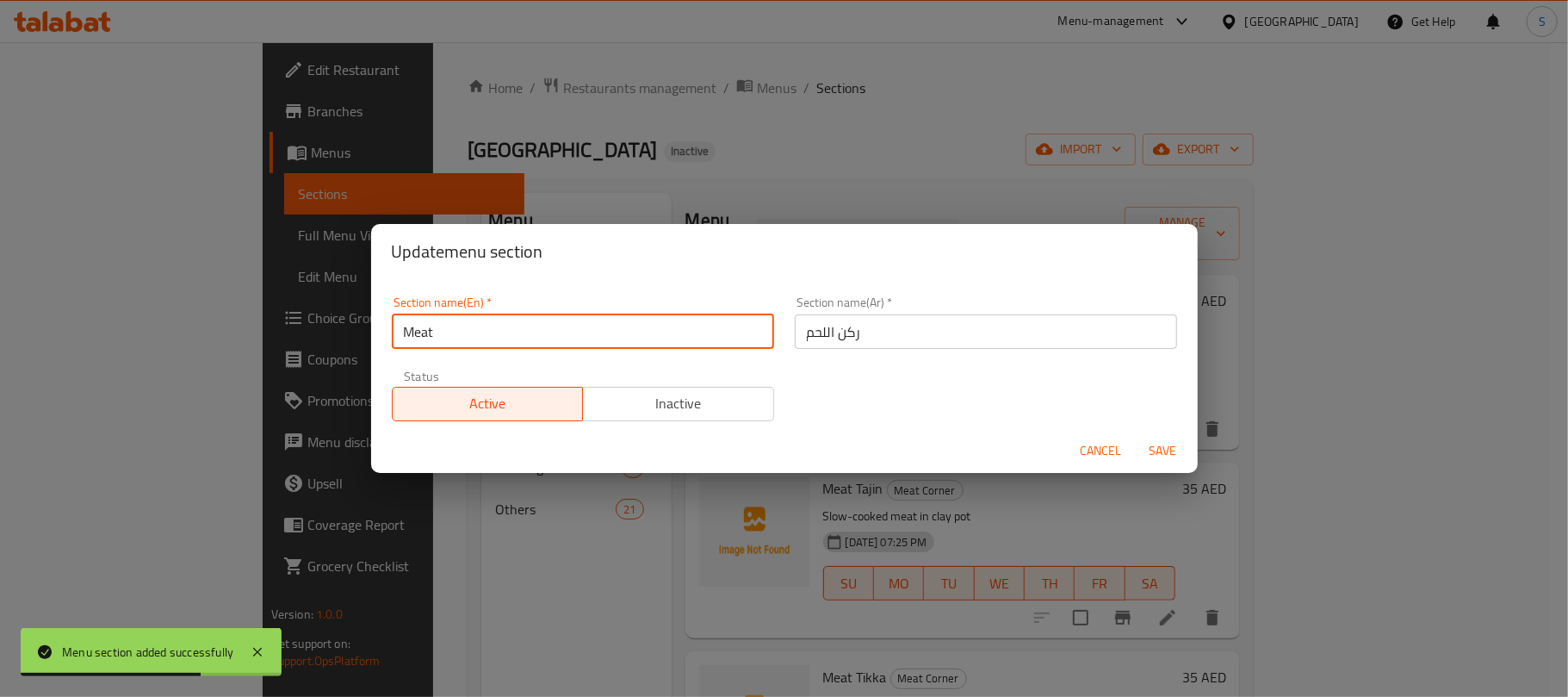
type input "Meat"
click at [839, 335] on input "ركن اللحم" at bounding box center [985, 332] width 383 height 35
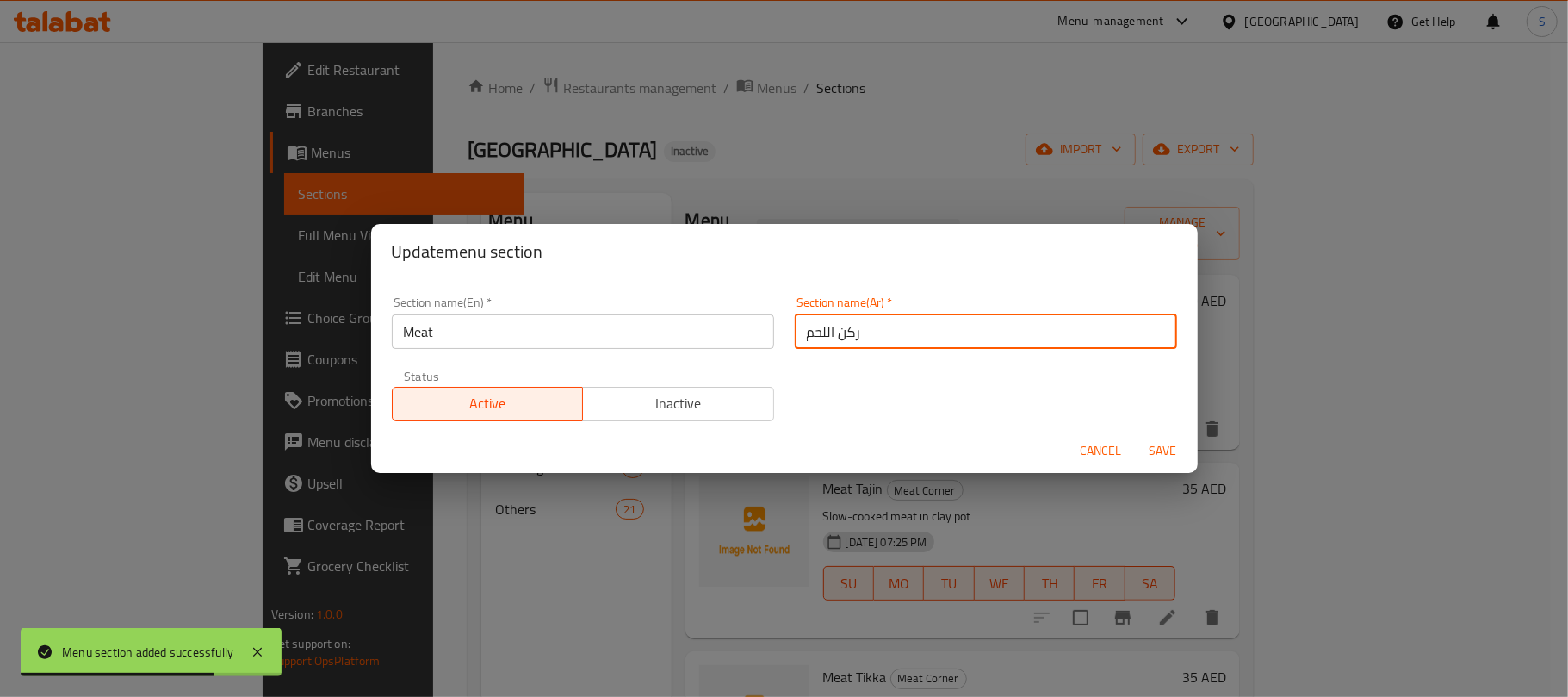
click at [839, 335] on input "ركن اللحم" at bounding box center [985, 332] width 383 height 35
type input "اللحم"
click at [1176, 445] on span "Save" at bounding box center [1162, 450] width 42 height 21
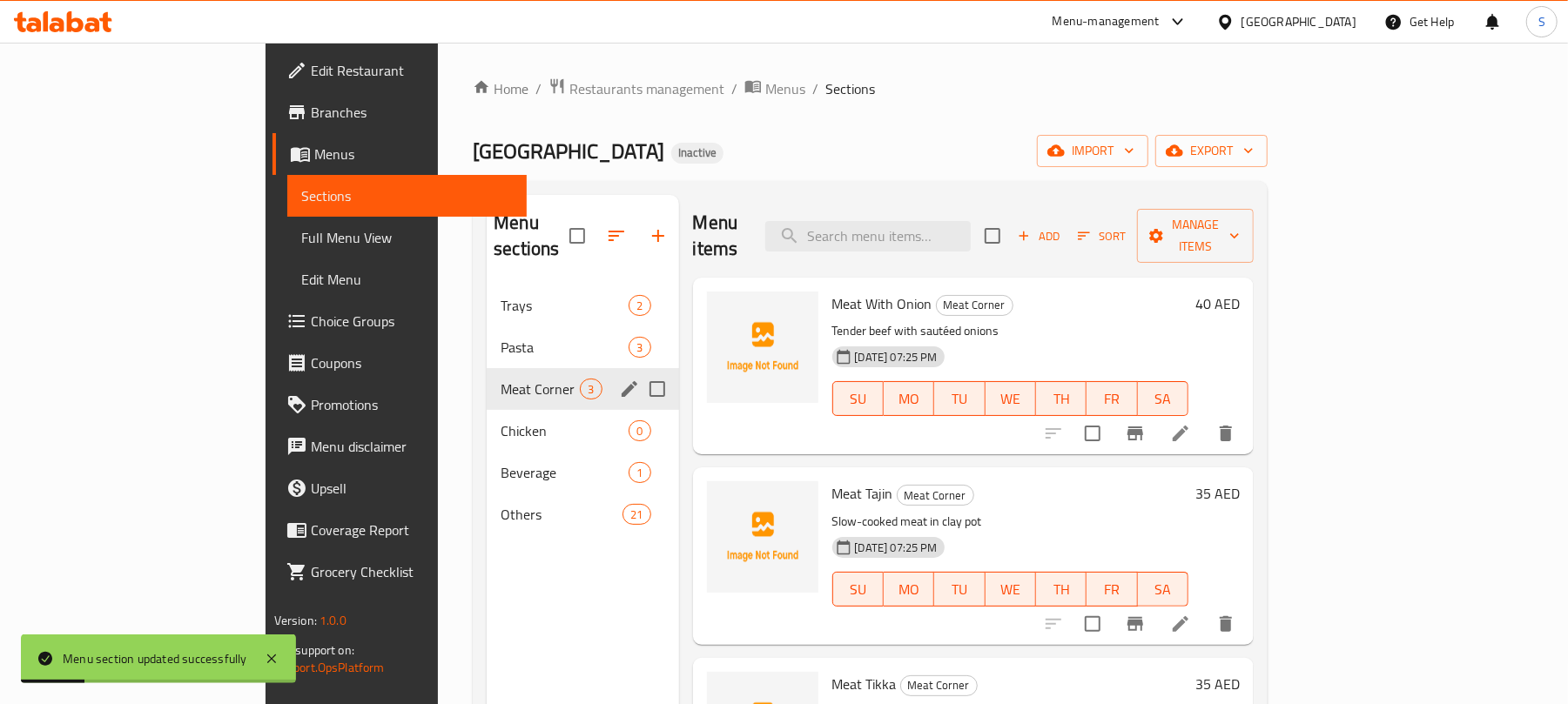
click at [487, 569] on div "Menu sections Trays 2 Pasta 3 Meat Corner 3 Chicken 0 Beverage 1 Others 21" at bounding box center [582, 547] width 191 height 704
click at [501, 418] on div "Chicken 0" at bounding box center [582, 431] width 191 height 42
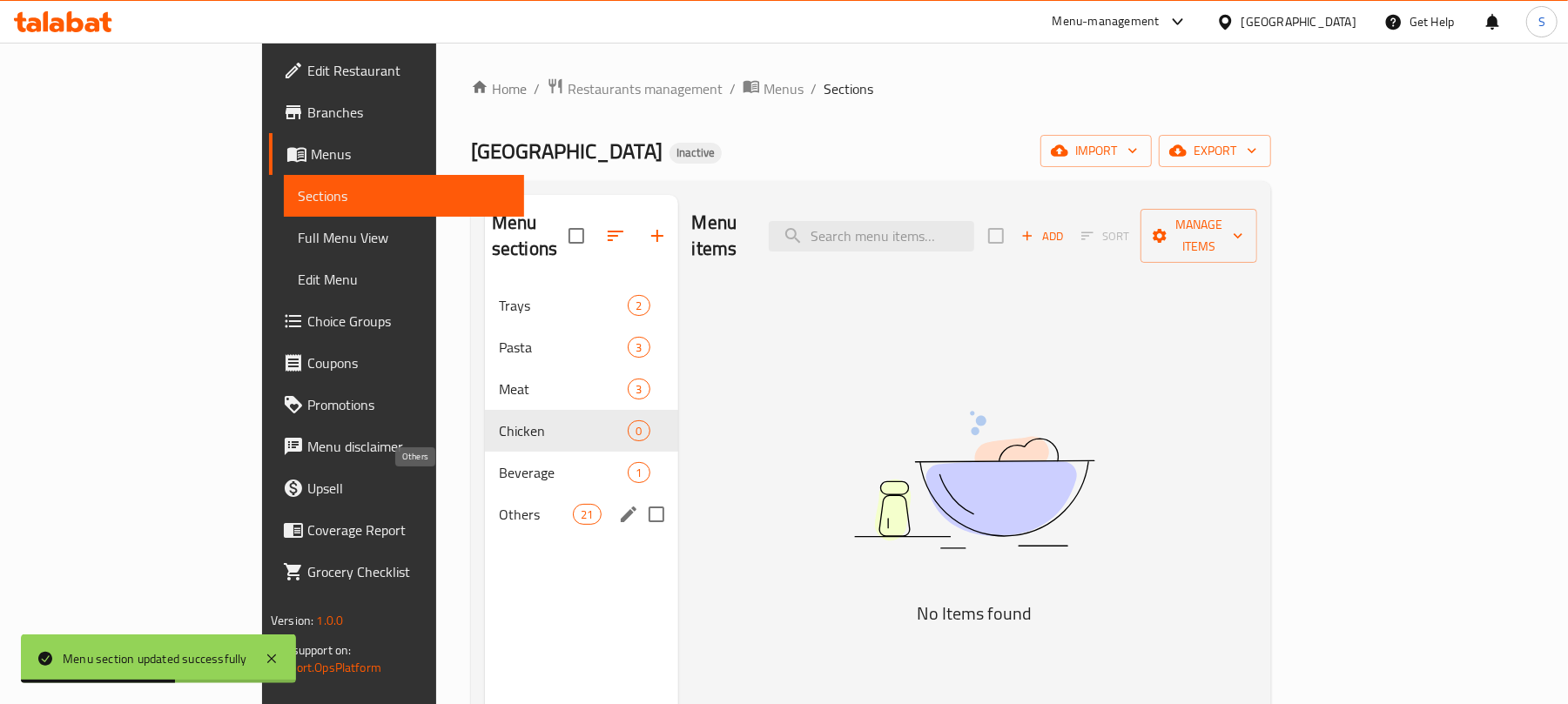
click at [502, 504] on span "Others" at bounding box center [536, 514] width 74 height 21
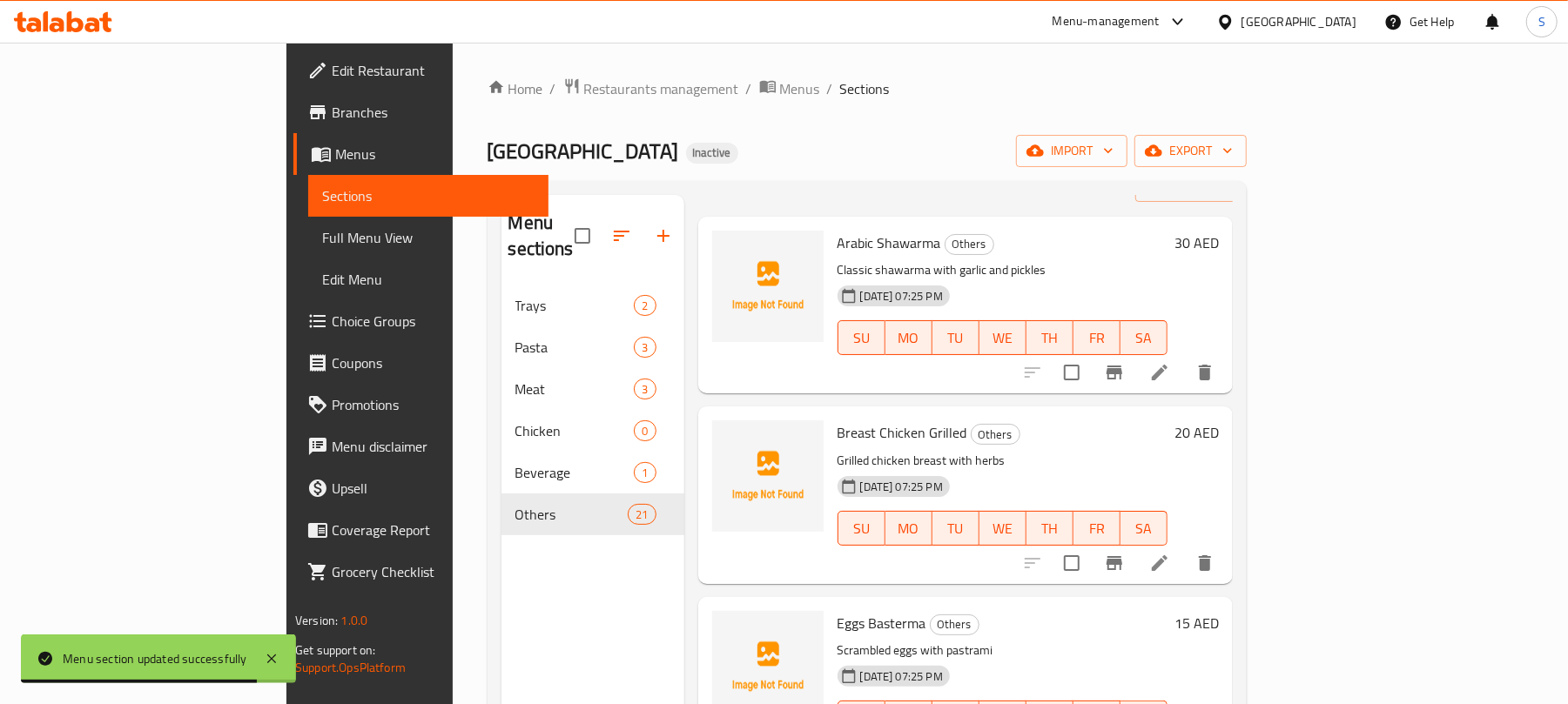
scroll to position [116, 0]
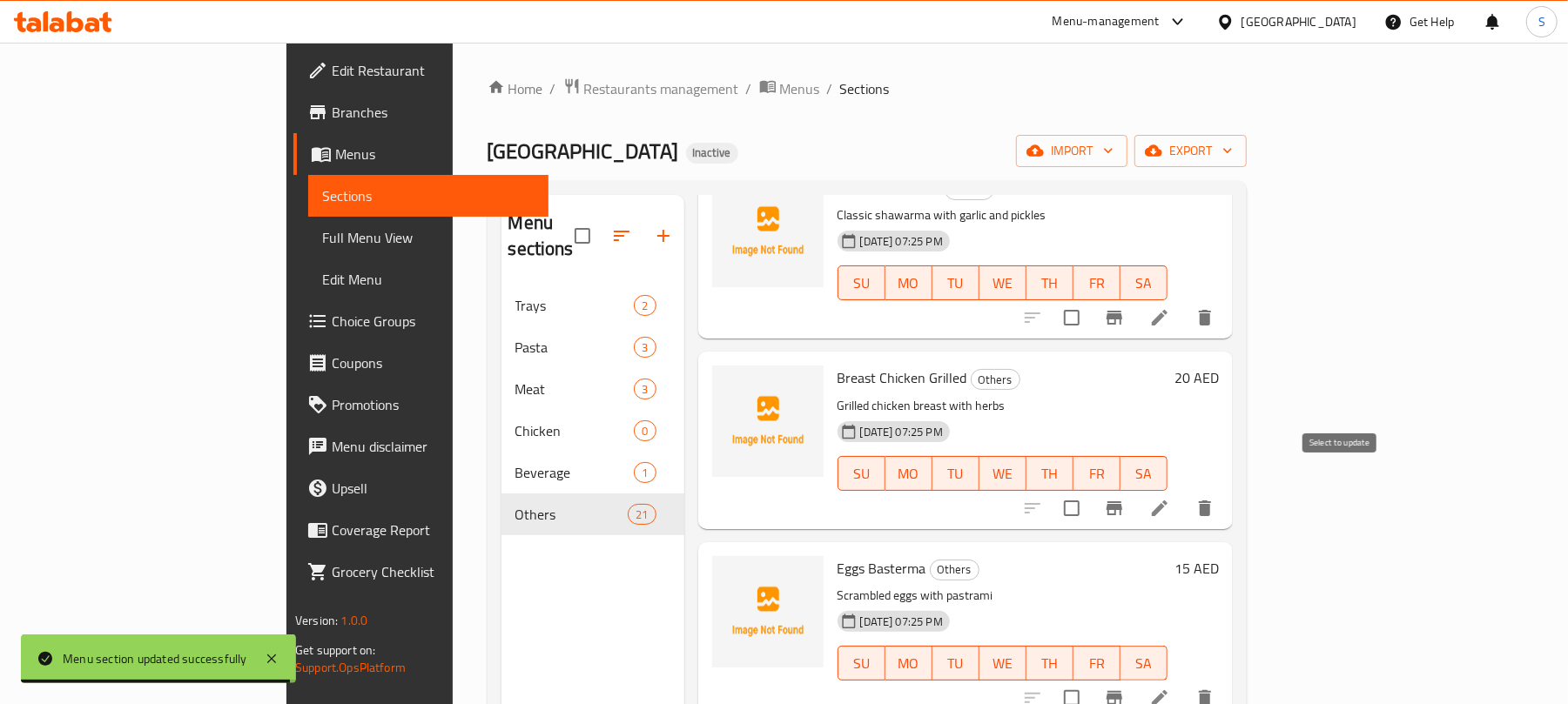
click at [1090, 490] on input "checkbox" at bounding box center [1071, 508] width 36 height 36
checkbox input "true"
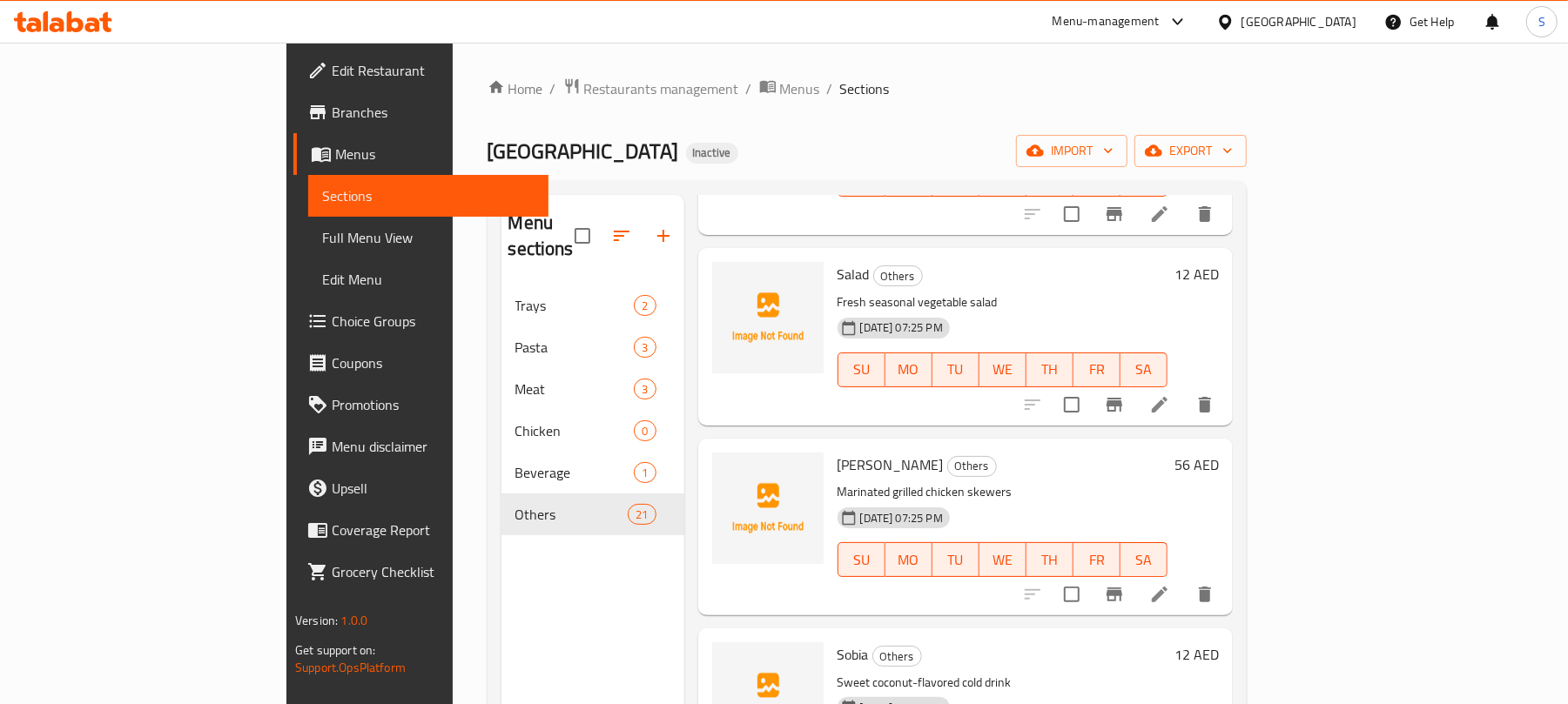
scroll to position [1775, 0]
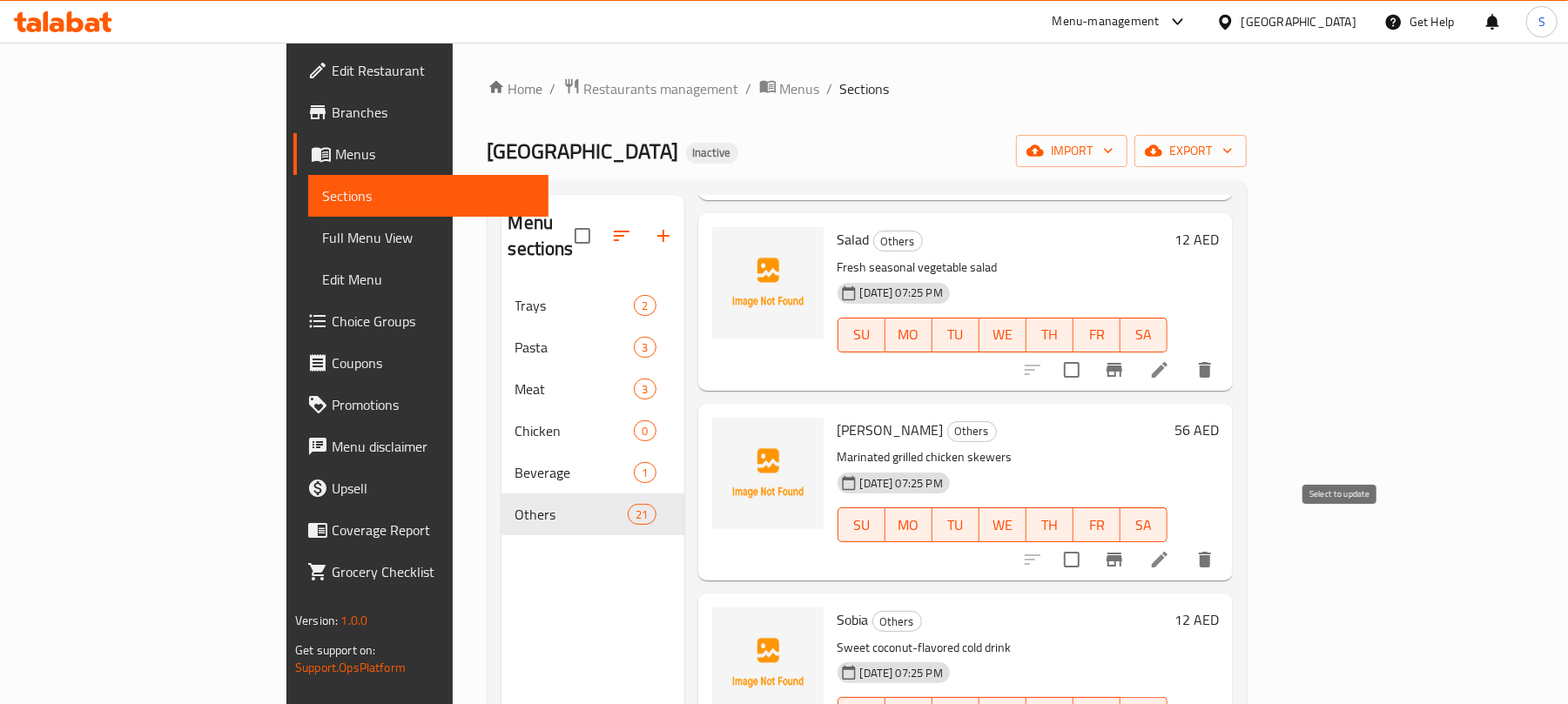
click at [1090, 541] on input "checkbox" at bounding box center [1071, 559] width 36 height 36
checkbox input "true"
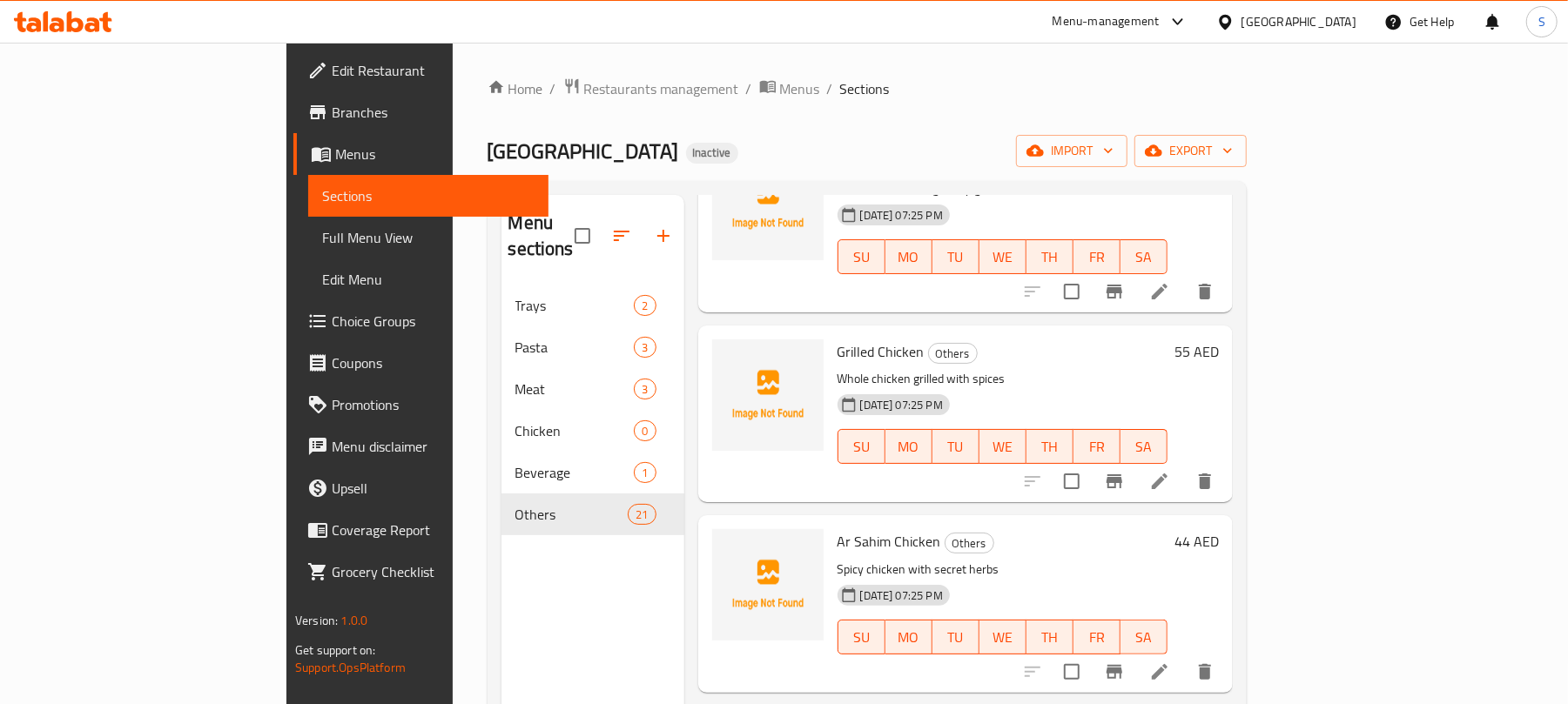
scroll to position [2814, 0]
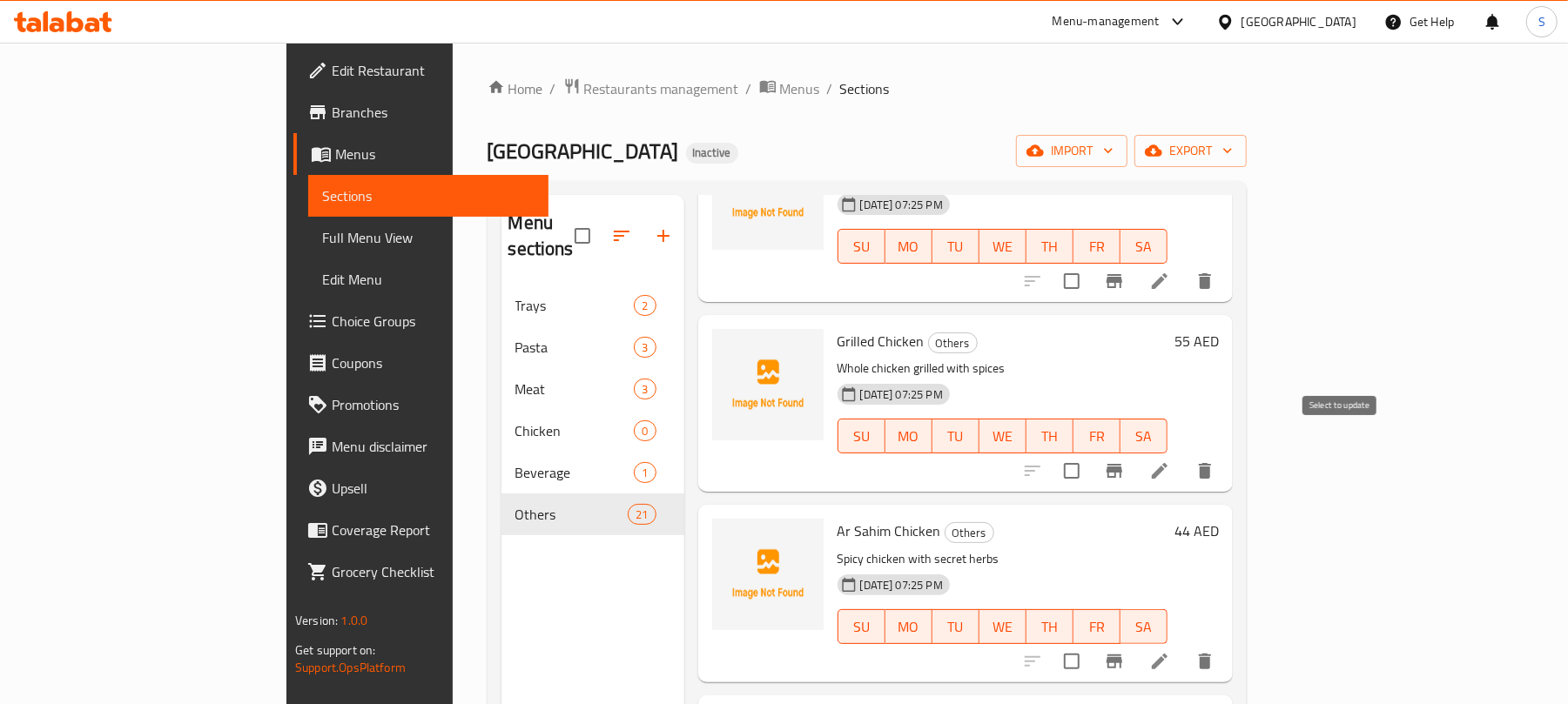
click at [1090, 452] on input "checkbox" at bounding box center [1071, 470] width 36 height 36
checkbox input "true"
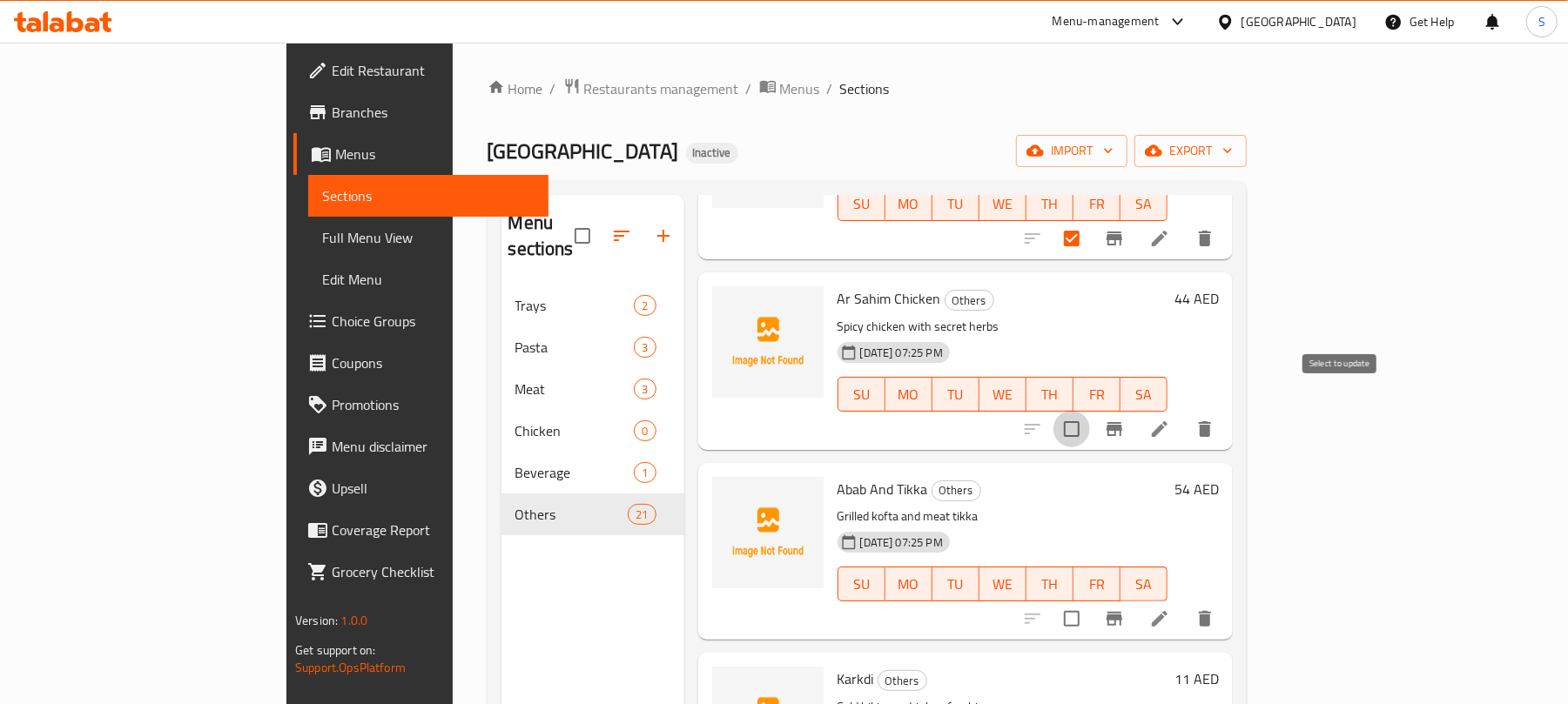
click at [1090, 411] on input "checkbox" at bounding box center [1071, 429] width 36 height 36
checkbox input "true"
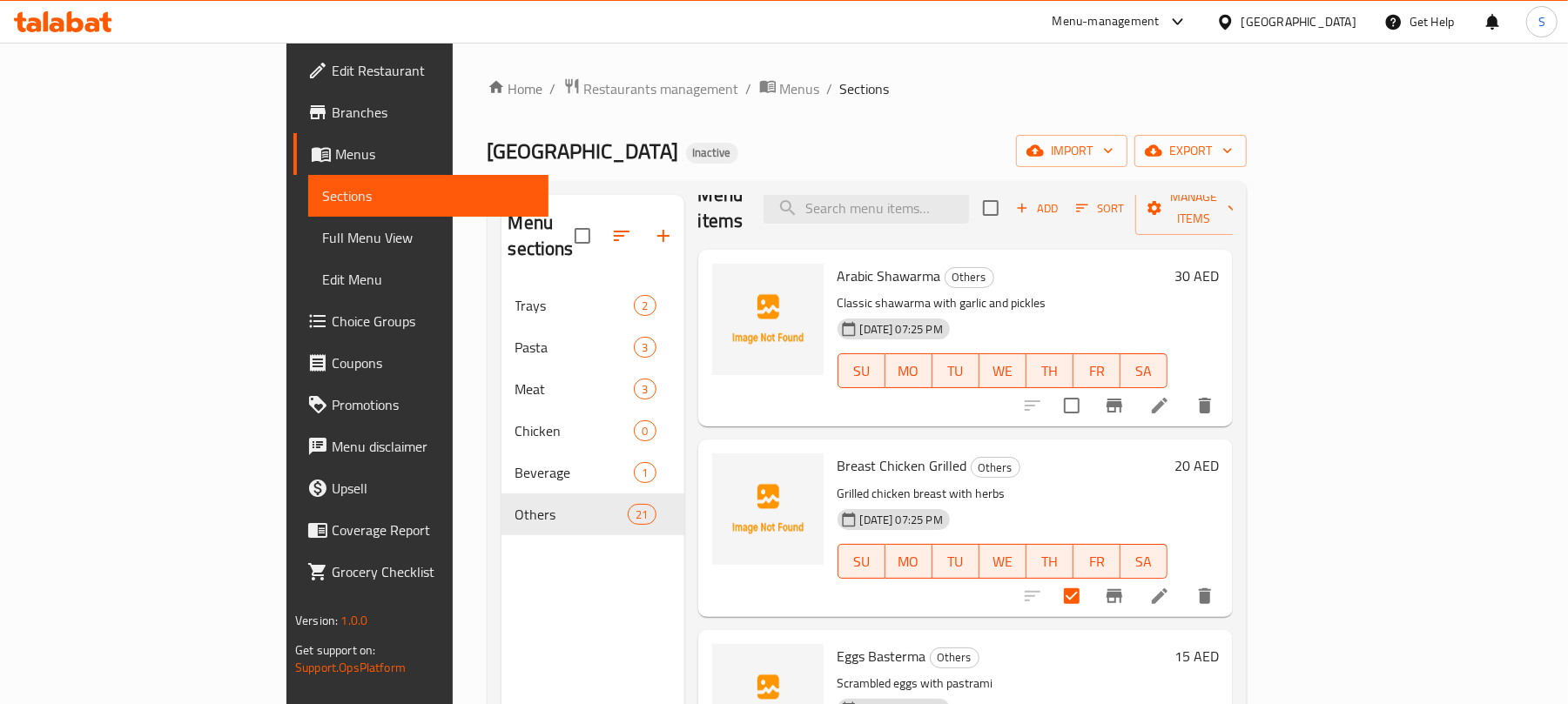
scroll to position [0, 0]
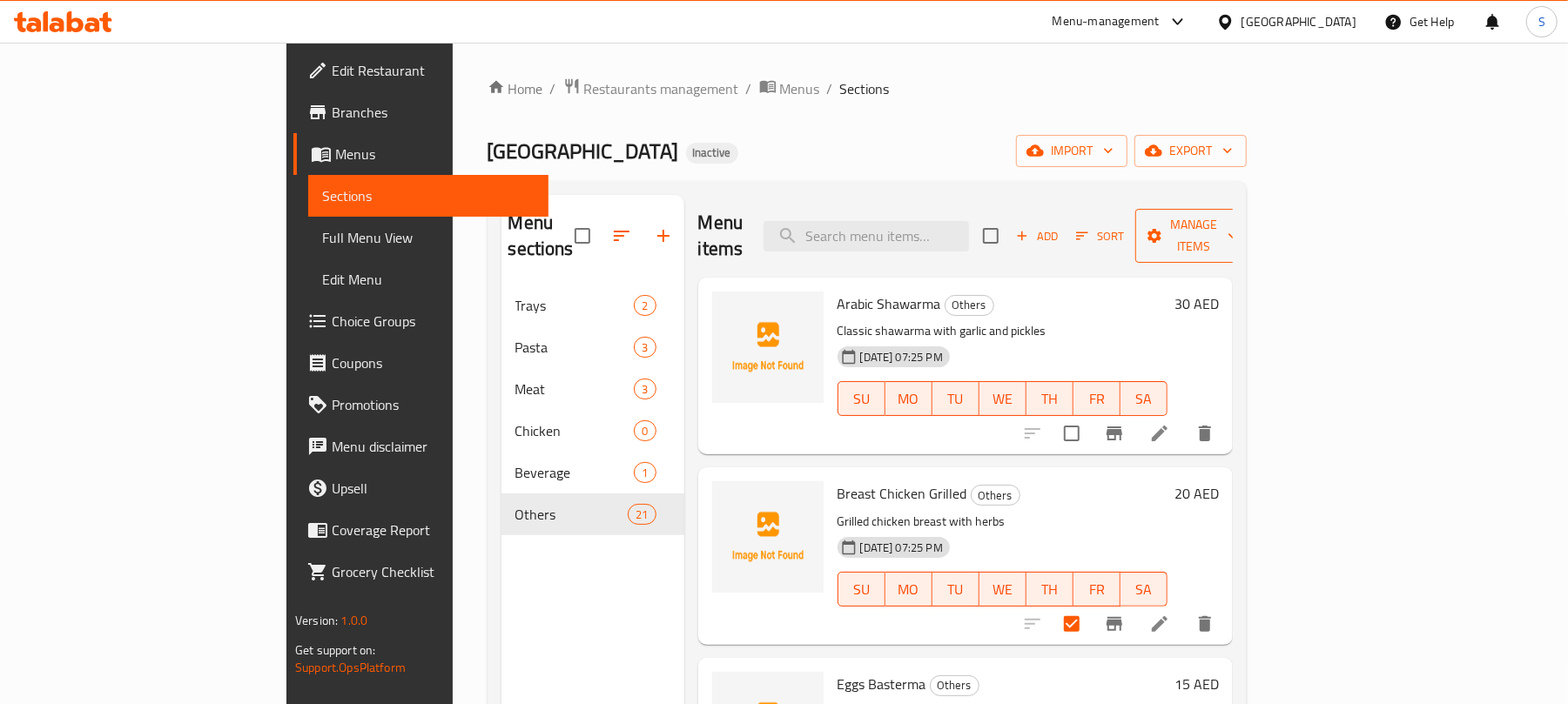
click at [1238, 216] on span "Manage items" at bounding box center [1193, 235] width 89 height 44
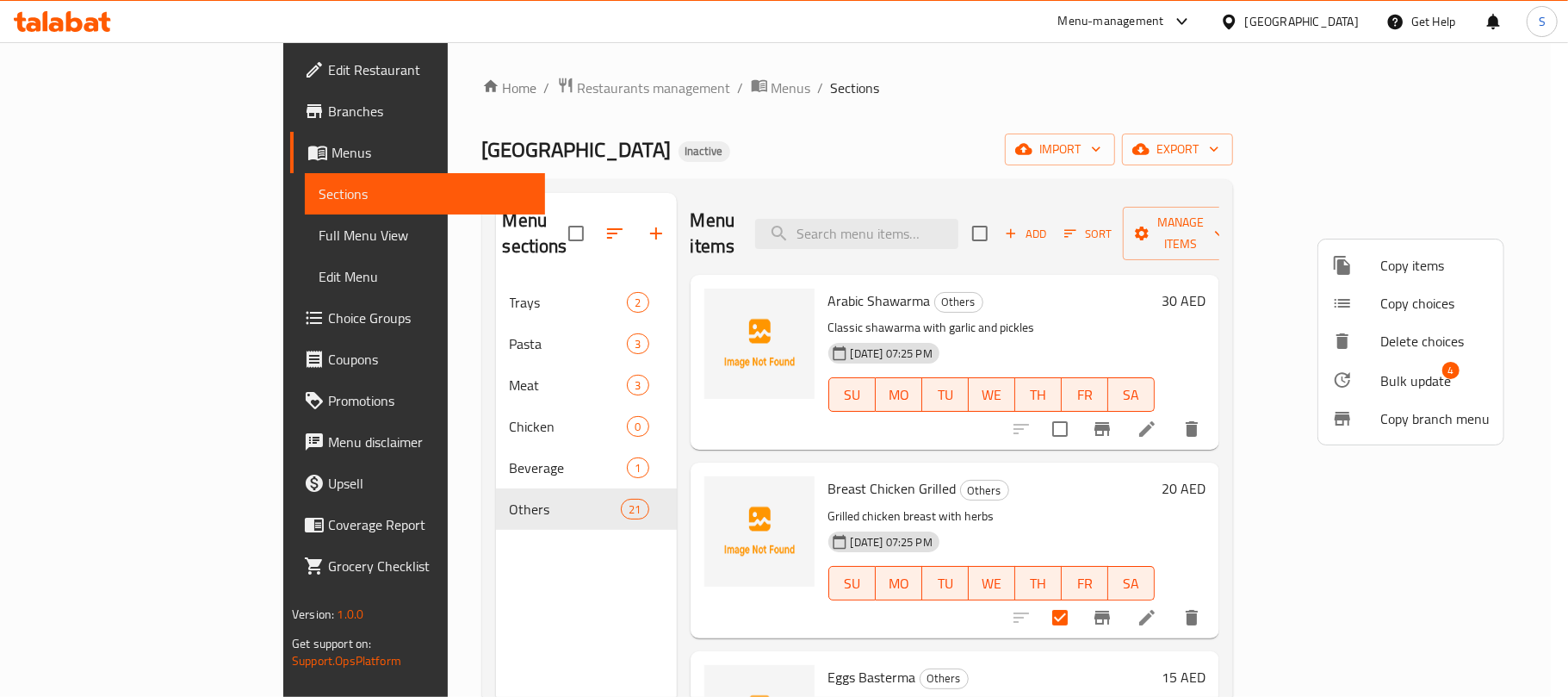
click at [1389, 373] on span "Bulk update" at bounding box center [1414, 380] width 71 height 20
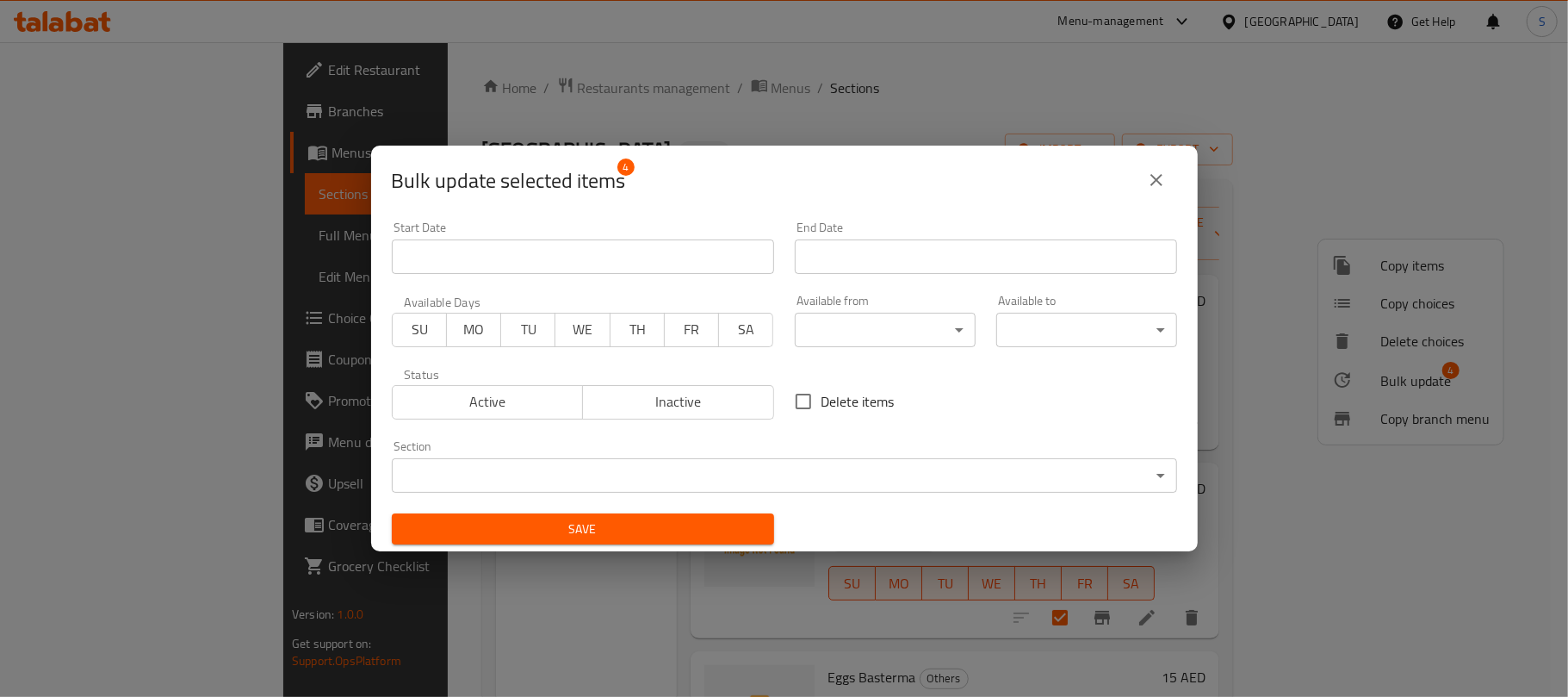
click at [442, 467] on body "​ Menu-management United Arab Emirates Get Help S Edit Restaurant Branches Menu…" at bounding box center [784, 369] width 1568 height 654
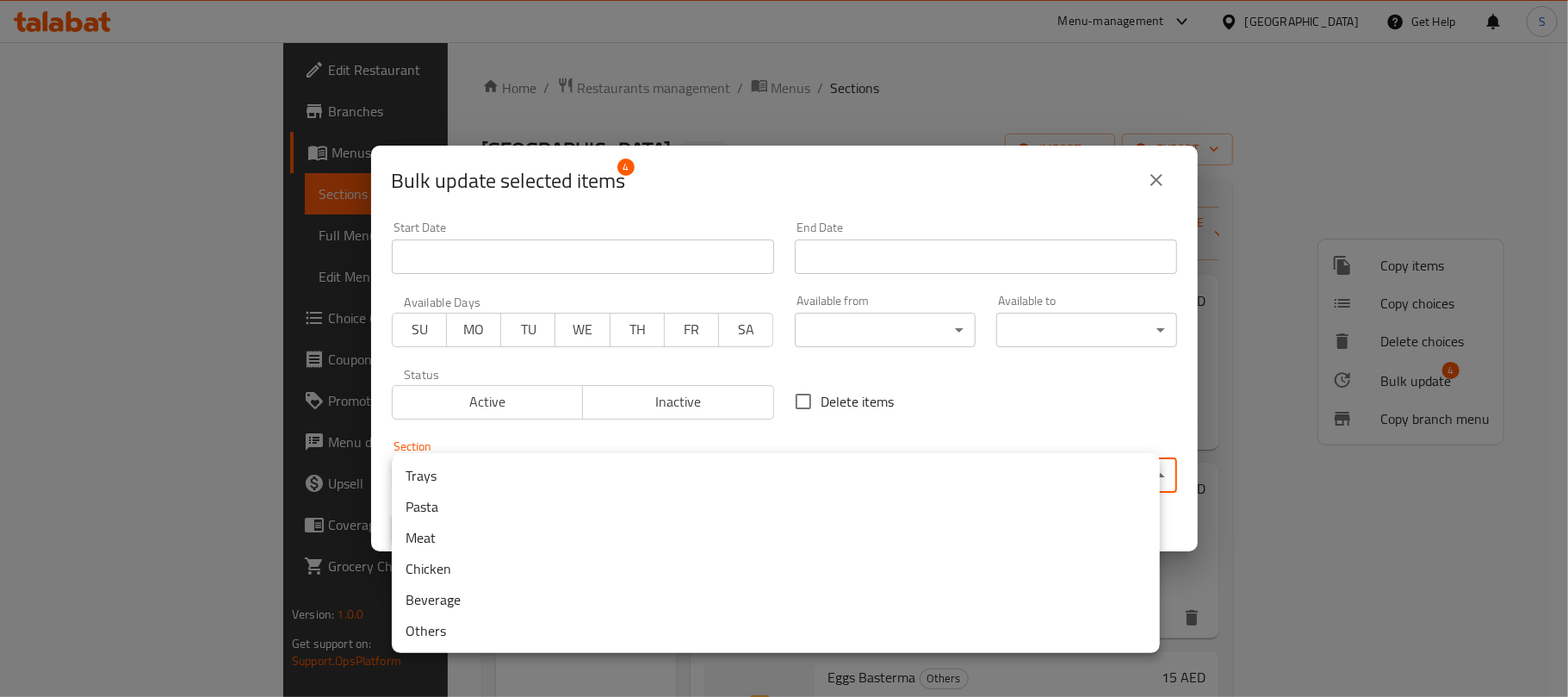
click at [424, 558] on li "Chicken" at bounding box center [775, 568] width 768 height 31
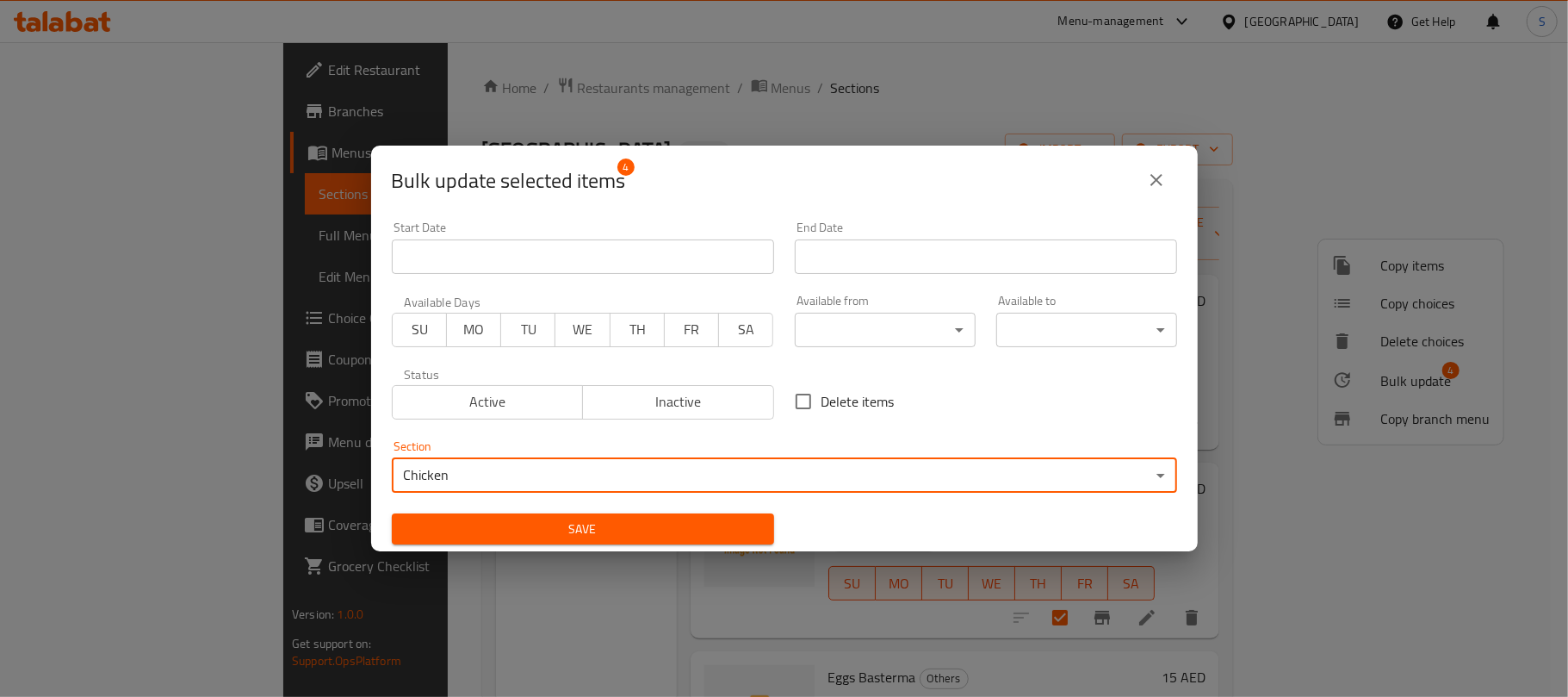
click at [510, 527] on span "Save" at bounding box center [583, 529] width 355 height 21
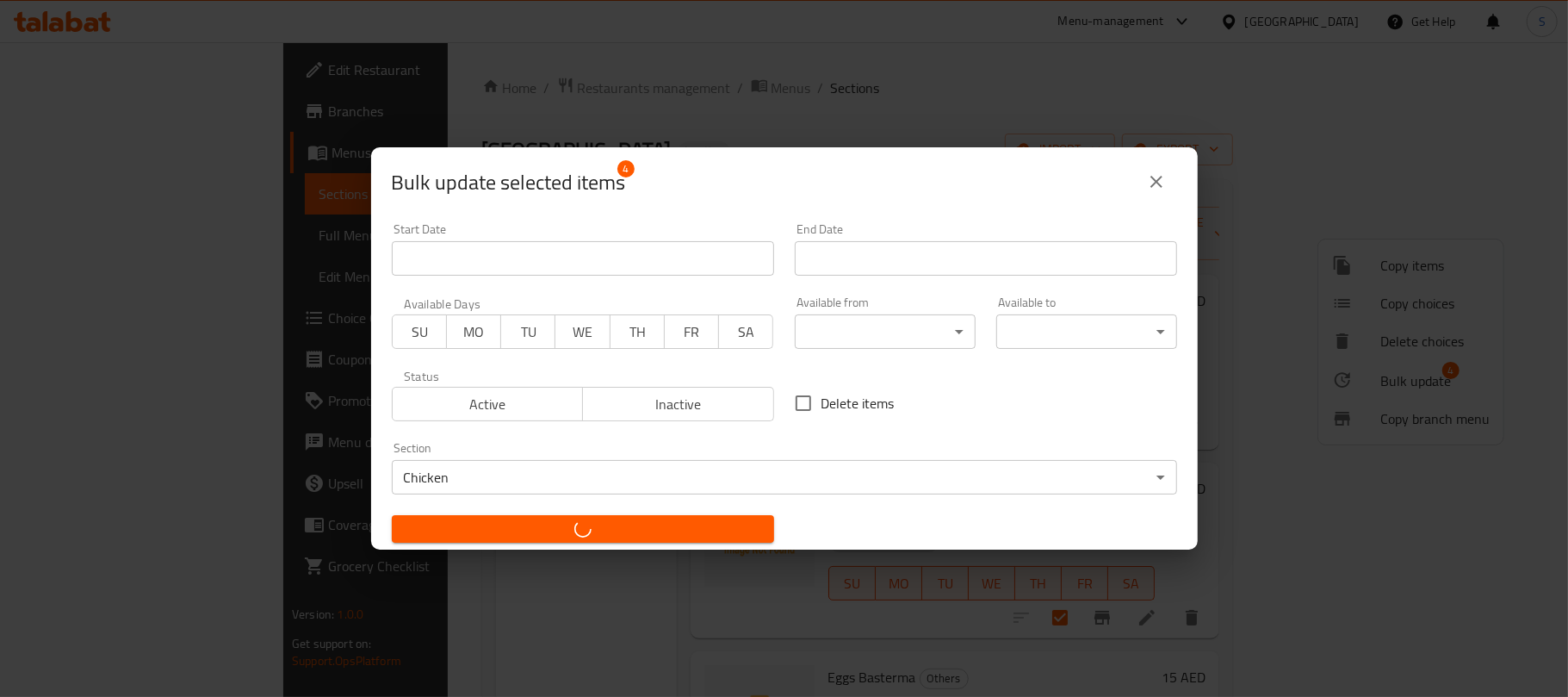
checkbox input "false"
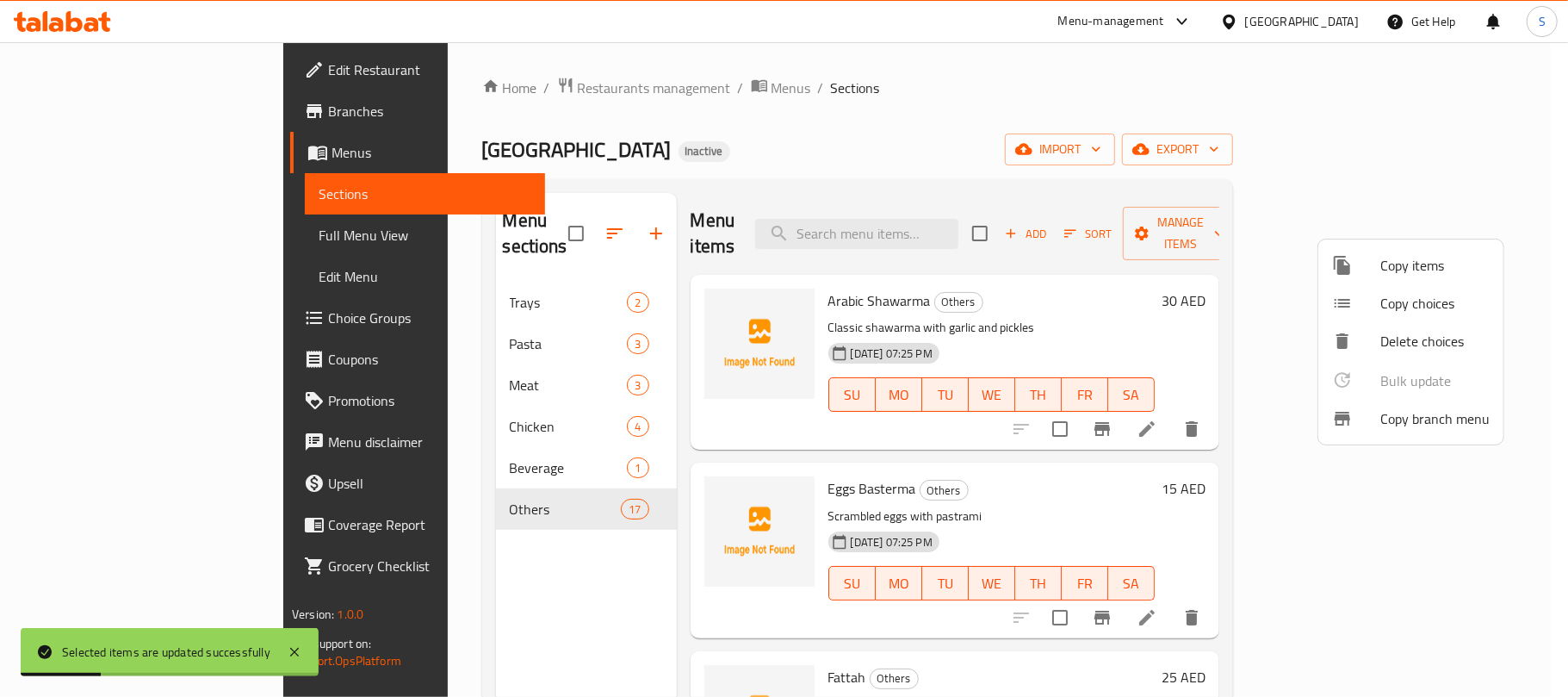
click at [498, 399] on div at bounding box center [784, 348] width 1568 height 697
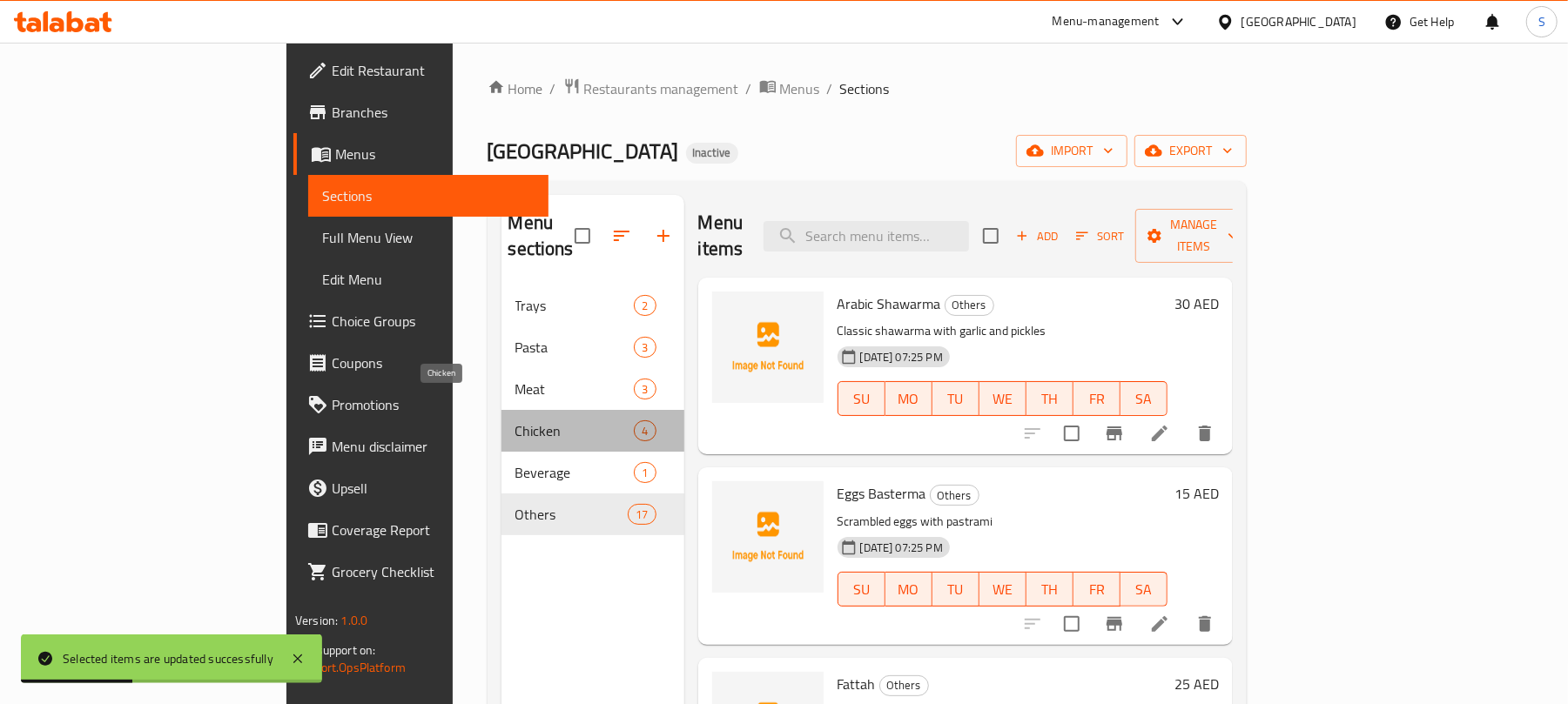
click at [515, 420] on span "Chicken" at bounding box center [574, 430] width 119 height 21
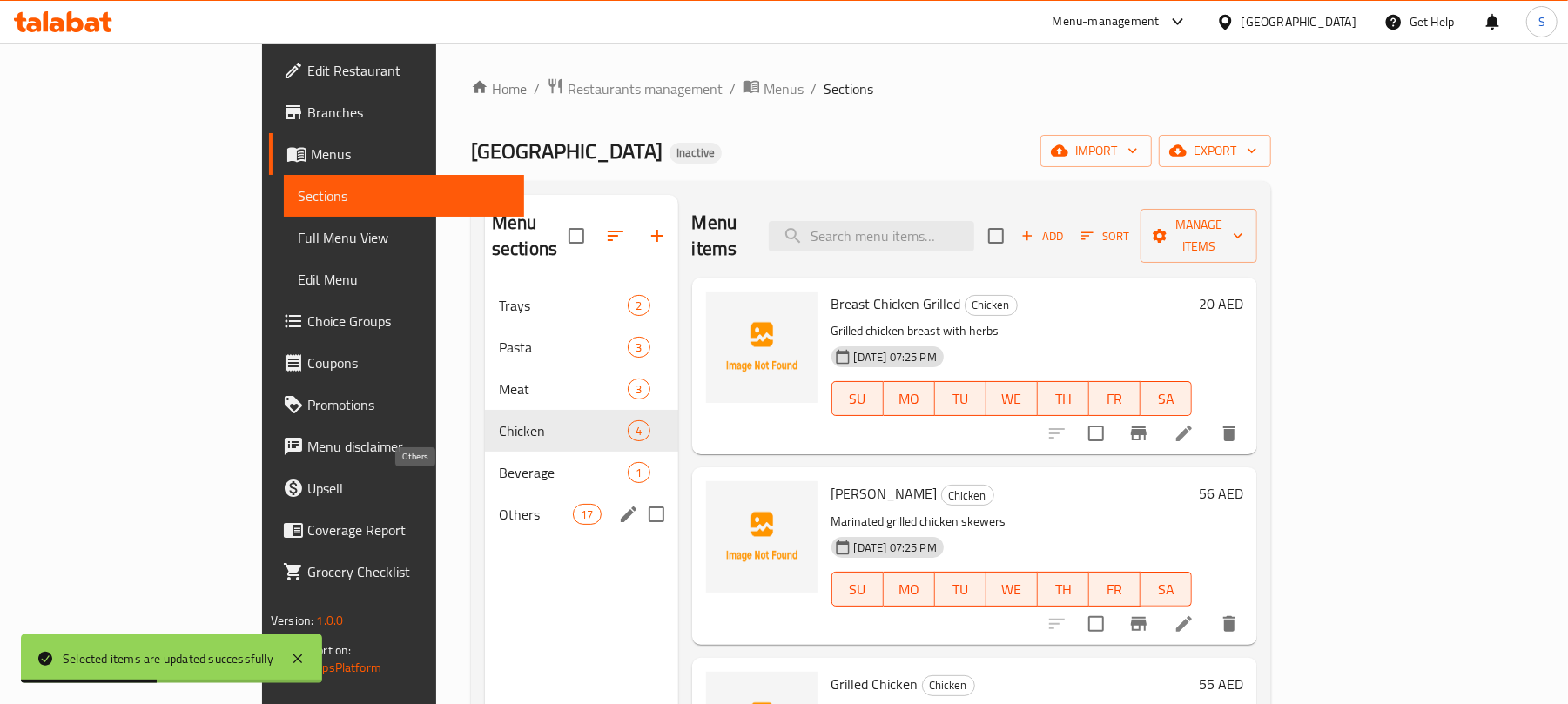
click at [499, 504] on span "Others" at bounding box center [536, 514] width 74 height 21
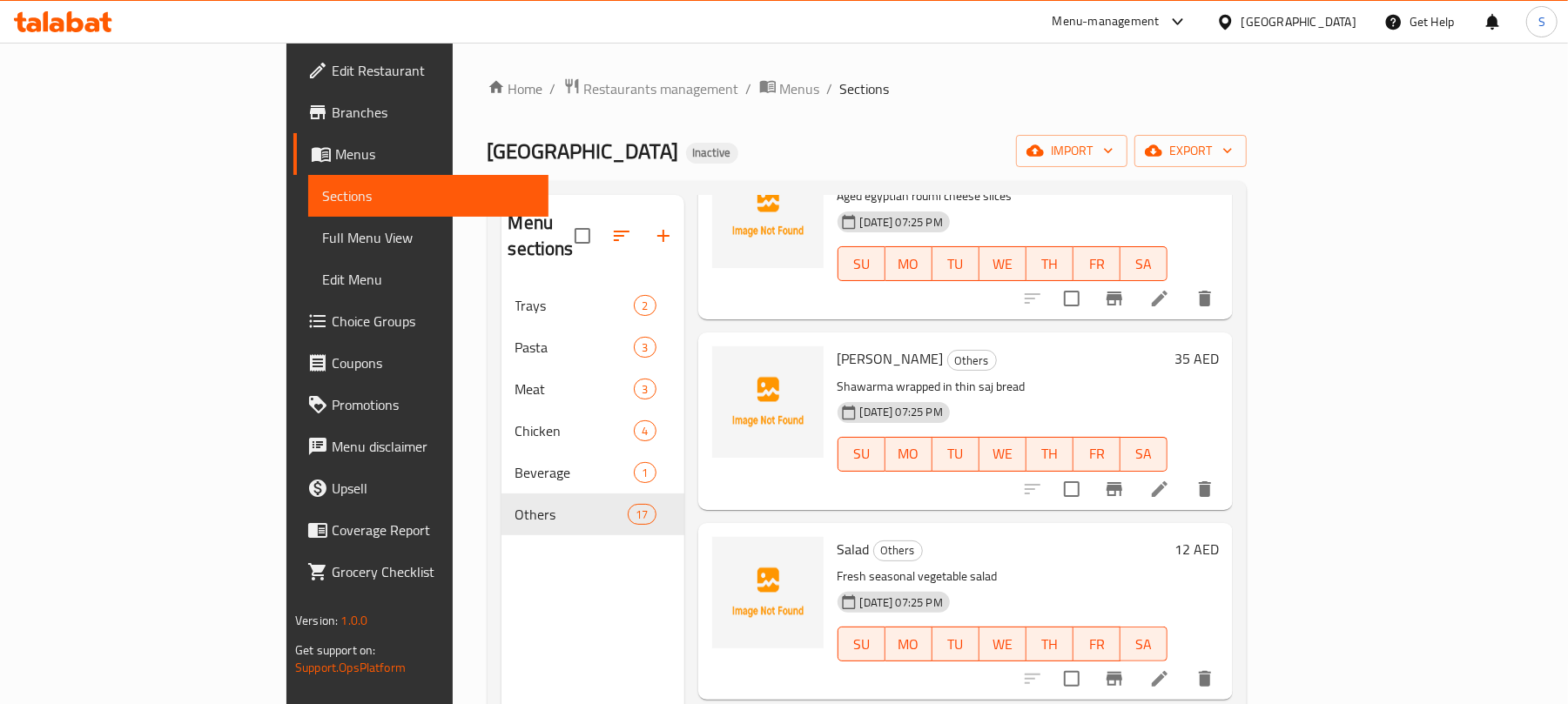
scroll to position [1160, 0]
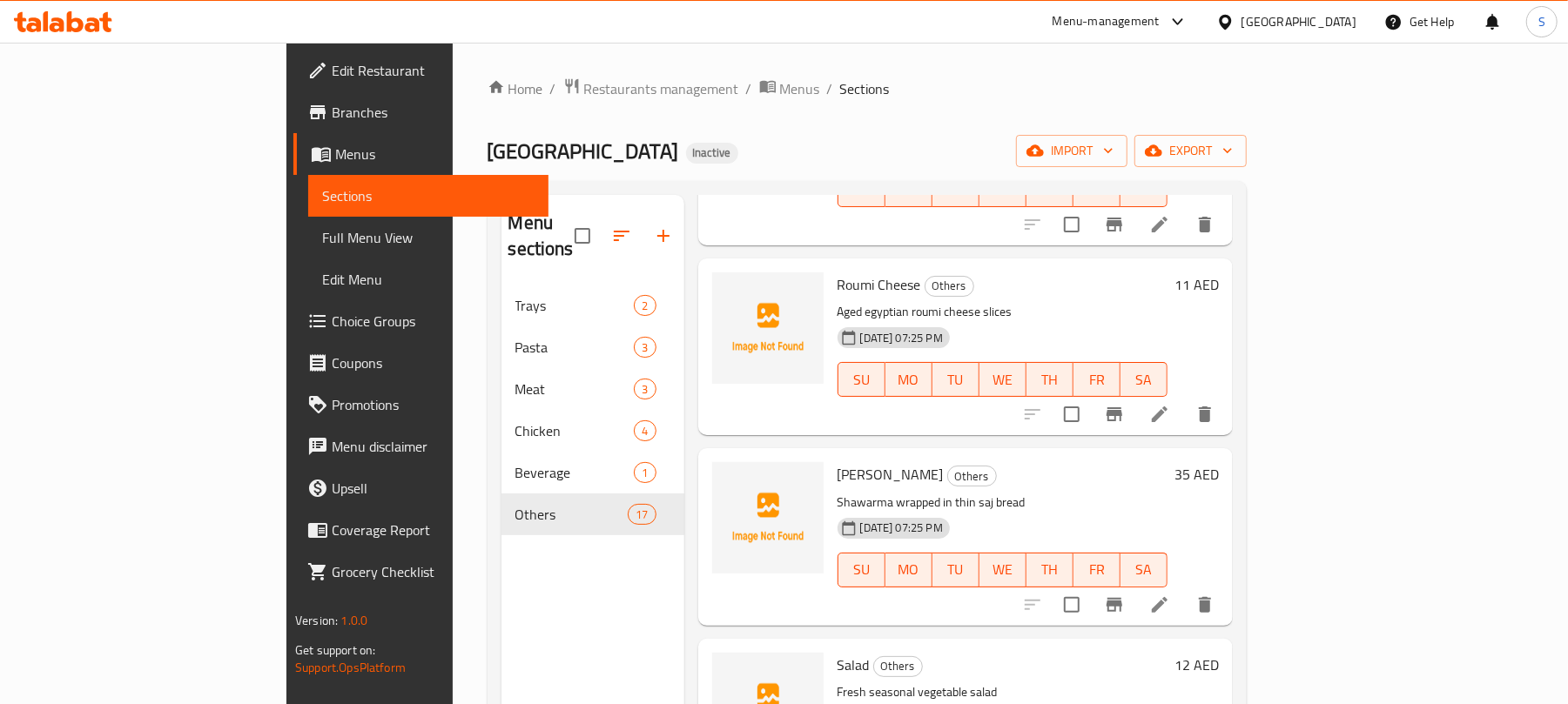
click at [837, 461] on span "Saj Shawarma" at bounding box center [890, 474] width 106 height 26
copy h6 "Shawarma"
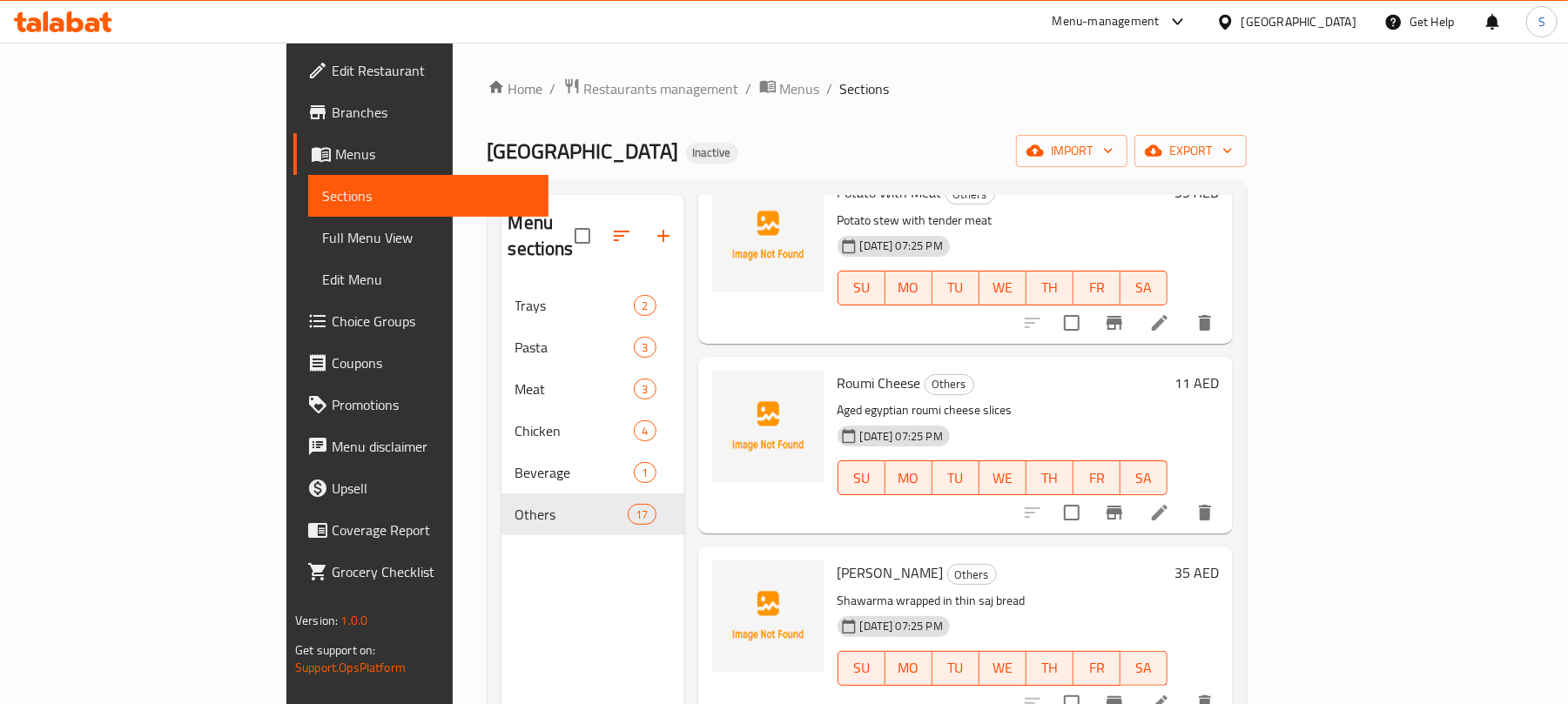
scroll to position [0, 0]
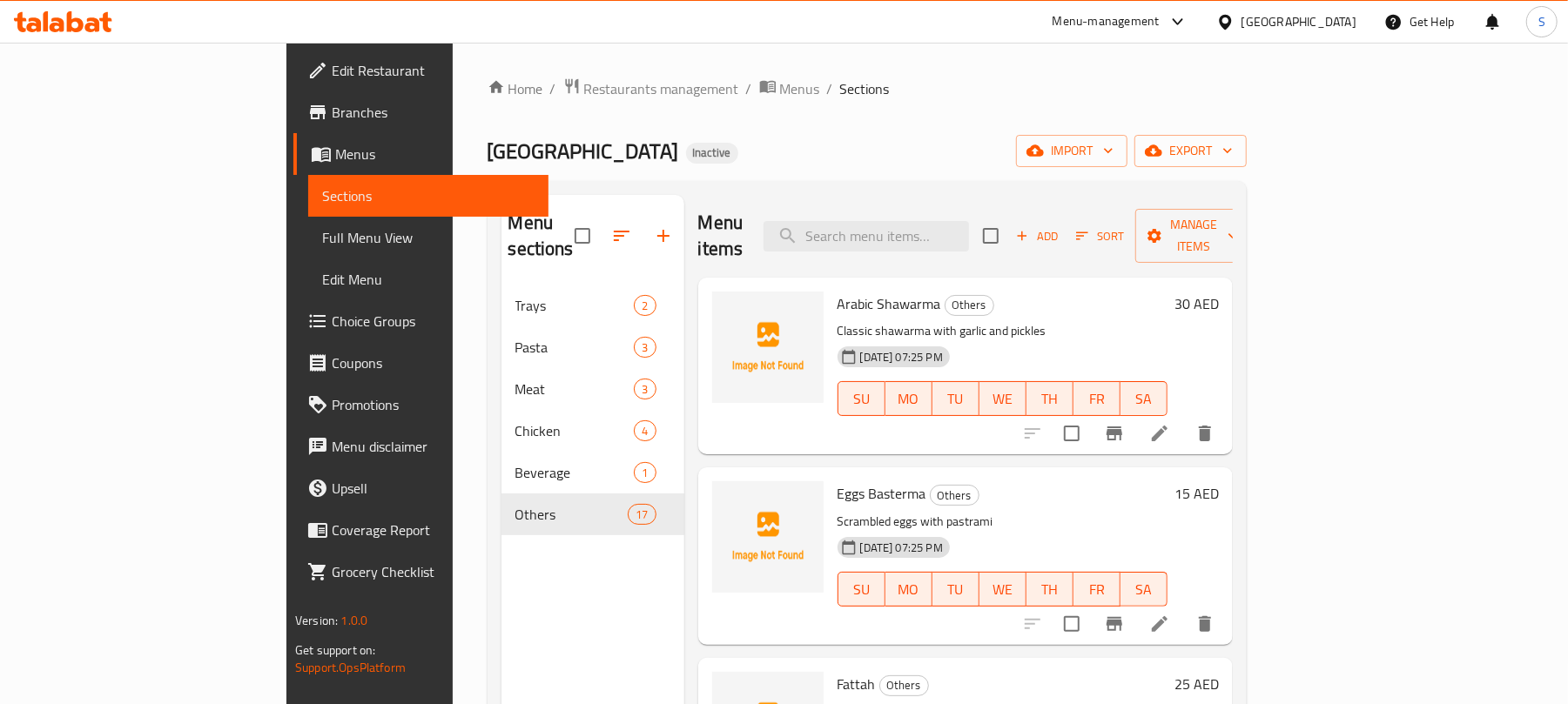
click at [976, 141] on div "Kababji House Inactive import export" at bounding box center [867, 150] width 759 height 32
click at [653, 226] on icon "button" at bounding box center [662, 235] width 21 height 21
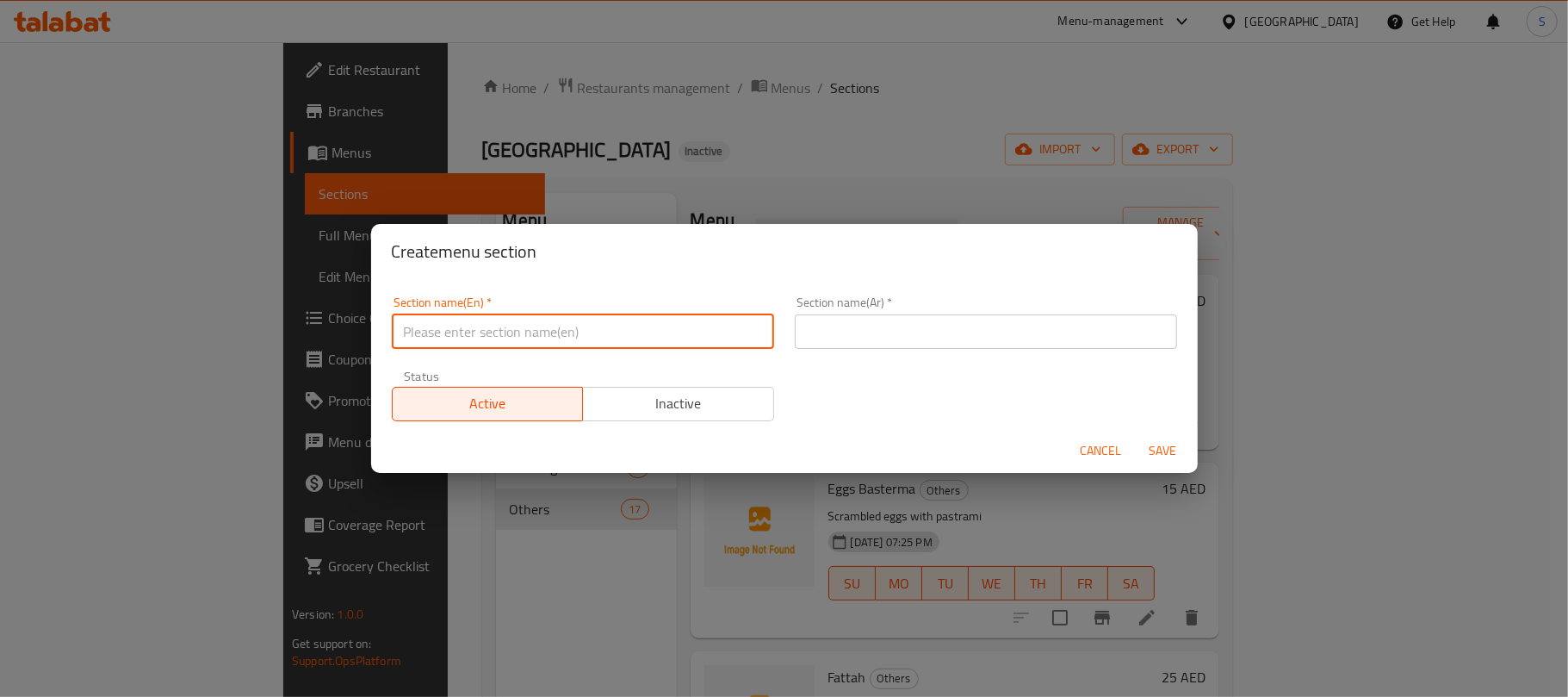
click at [472, 324] on input "text" at bounding box center [583, 332] width 383 height 35
type input "ٍ"
type input "Shawerma"
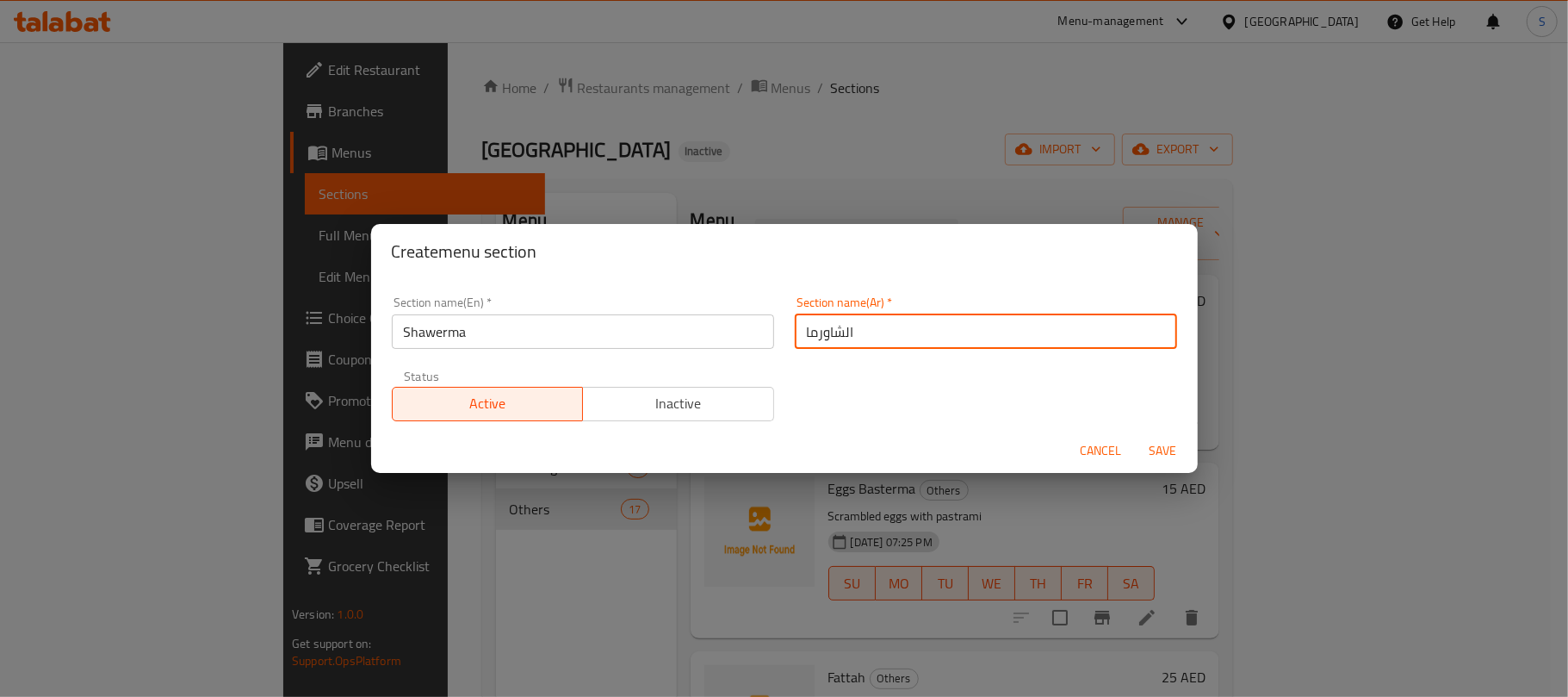
type input "الشاورما"
click at [1135, 435] on button "Save" at bounding box center [1162, 450] width 55 height 32
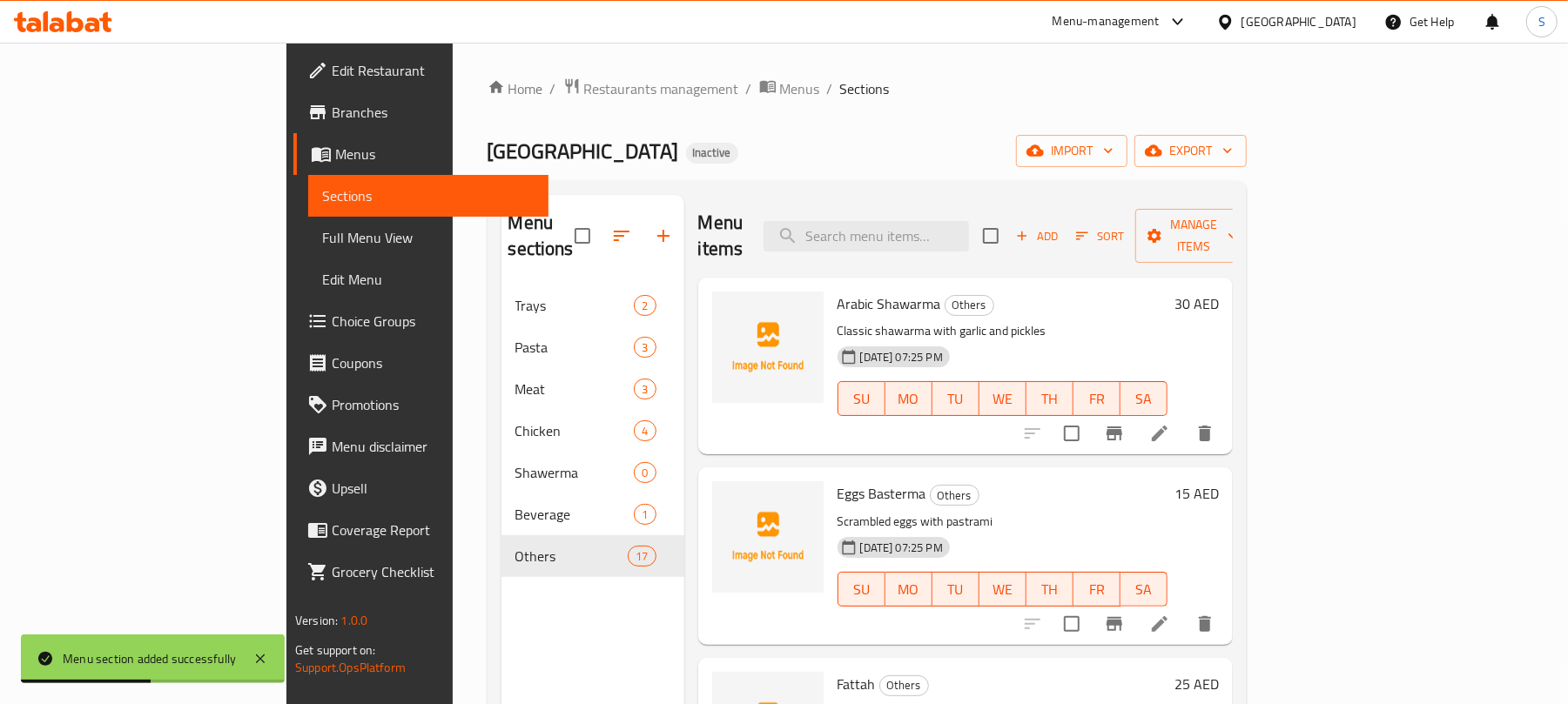
click at [828, 149] on div "Kababji House Inactive import export" at bounding box center [867, 150] width 759 height 32
click at [1090, 415] on input "checkbox" at bounding box center [1071, 433] width 36 height 36
checkbox input "true"
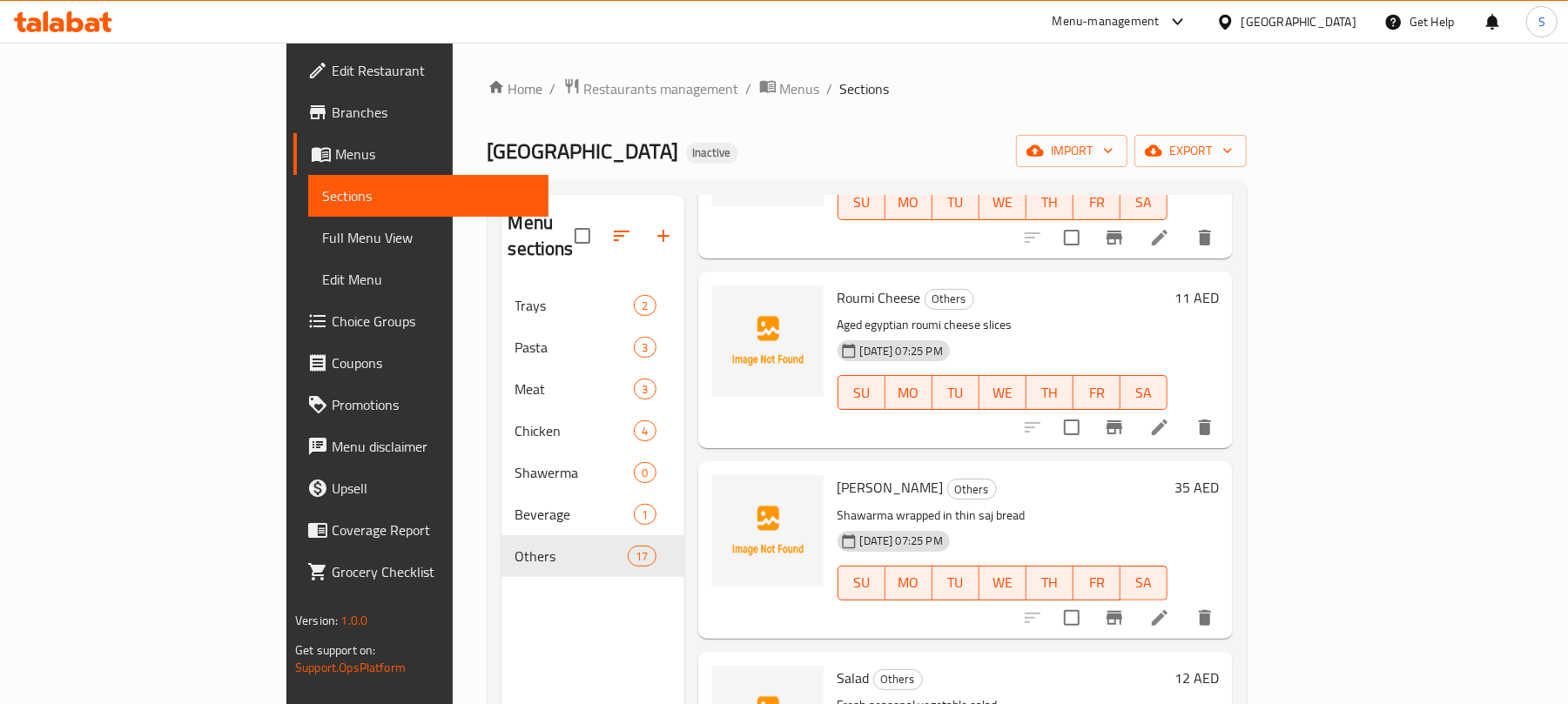
scroll to position [1178, 0]
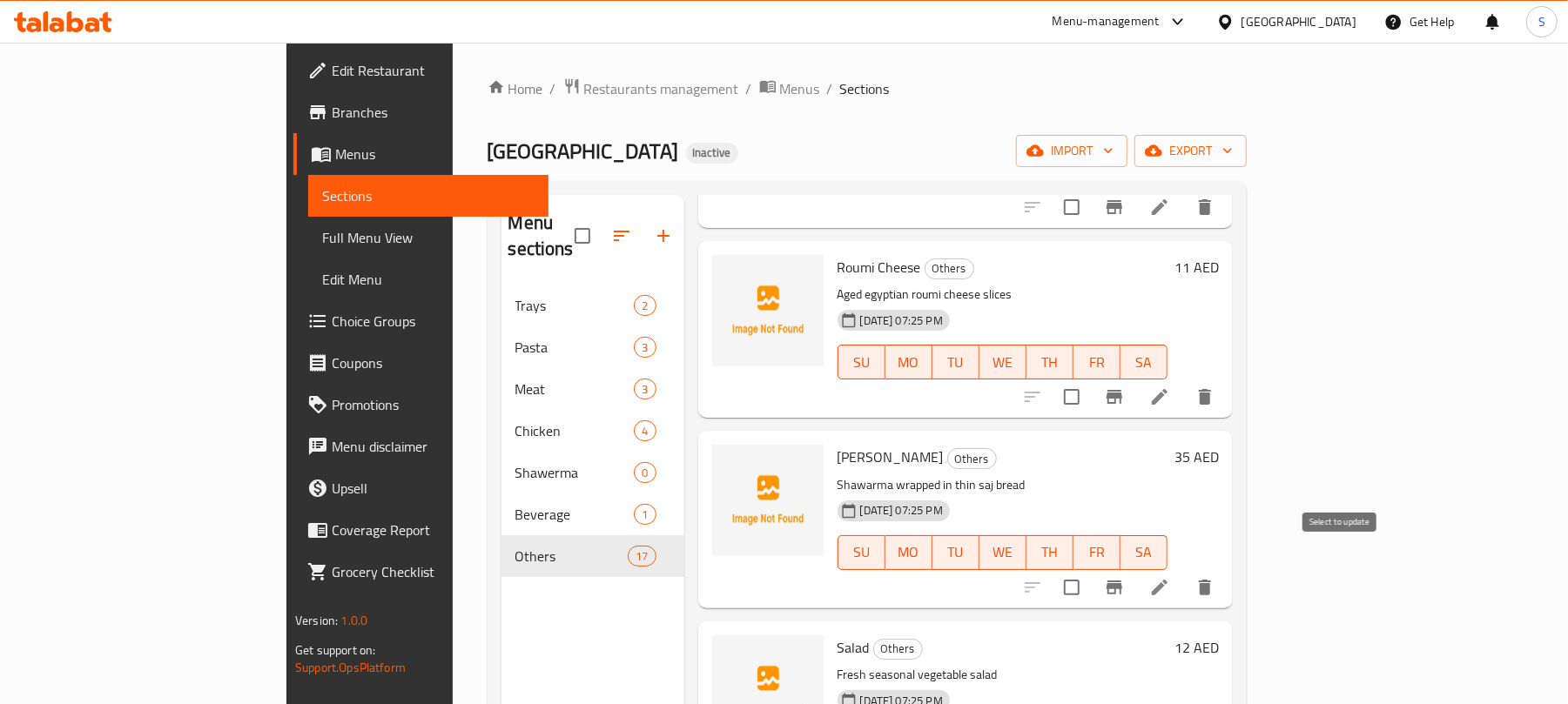
click at [1090, 569] on input "checkbox" at bounding box center [1071, 587] width 36 height 36
checkbox input "true"
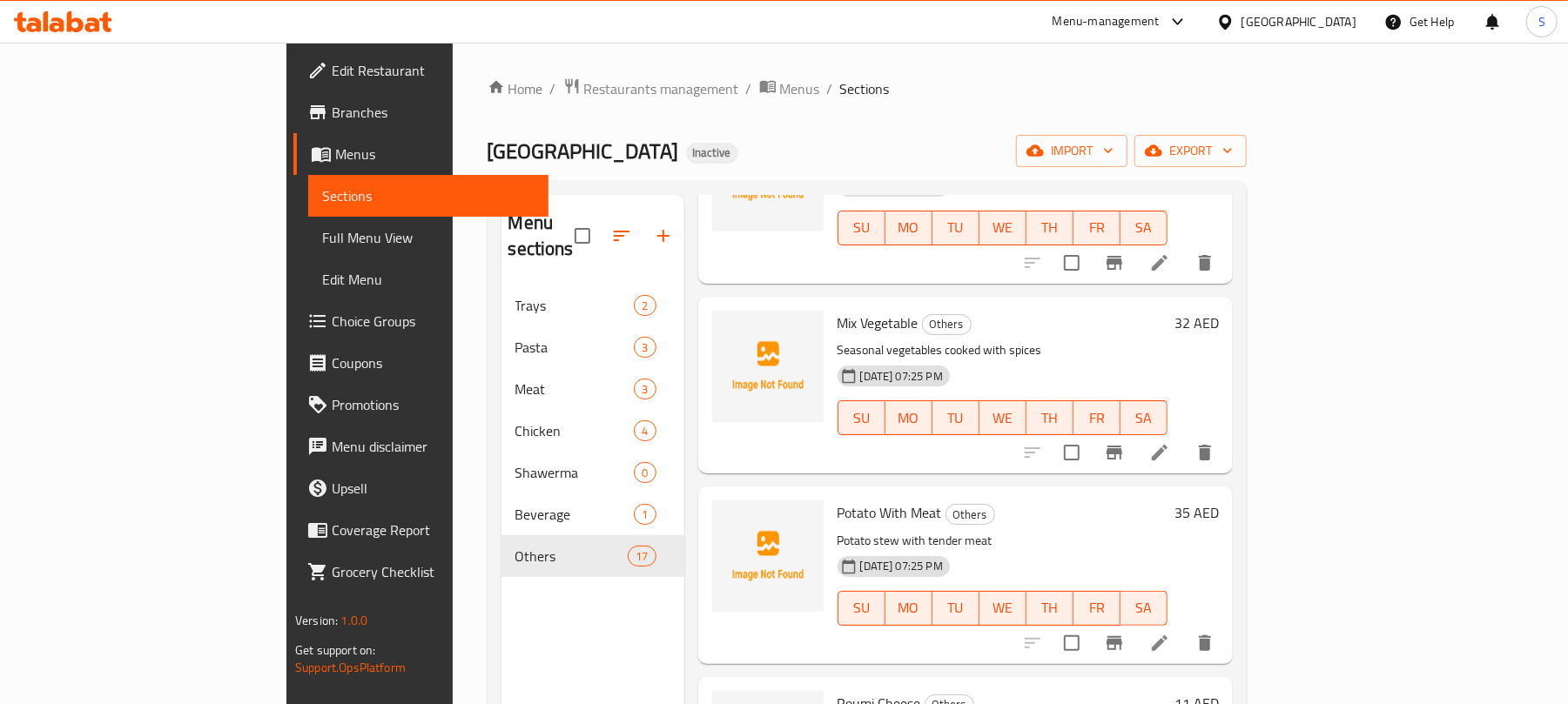
scroll to position [0, 0]
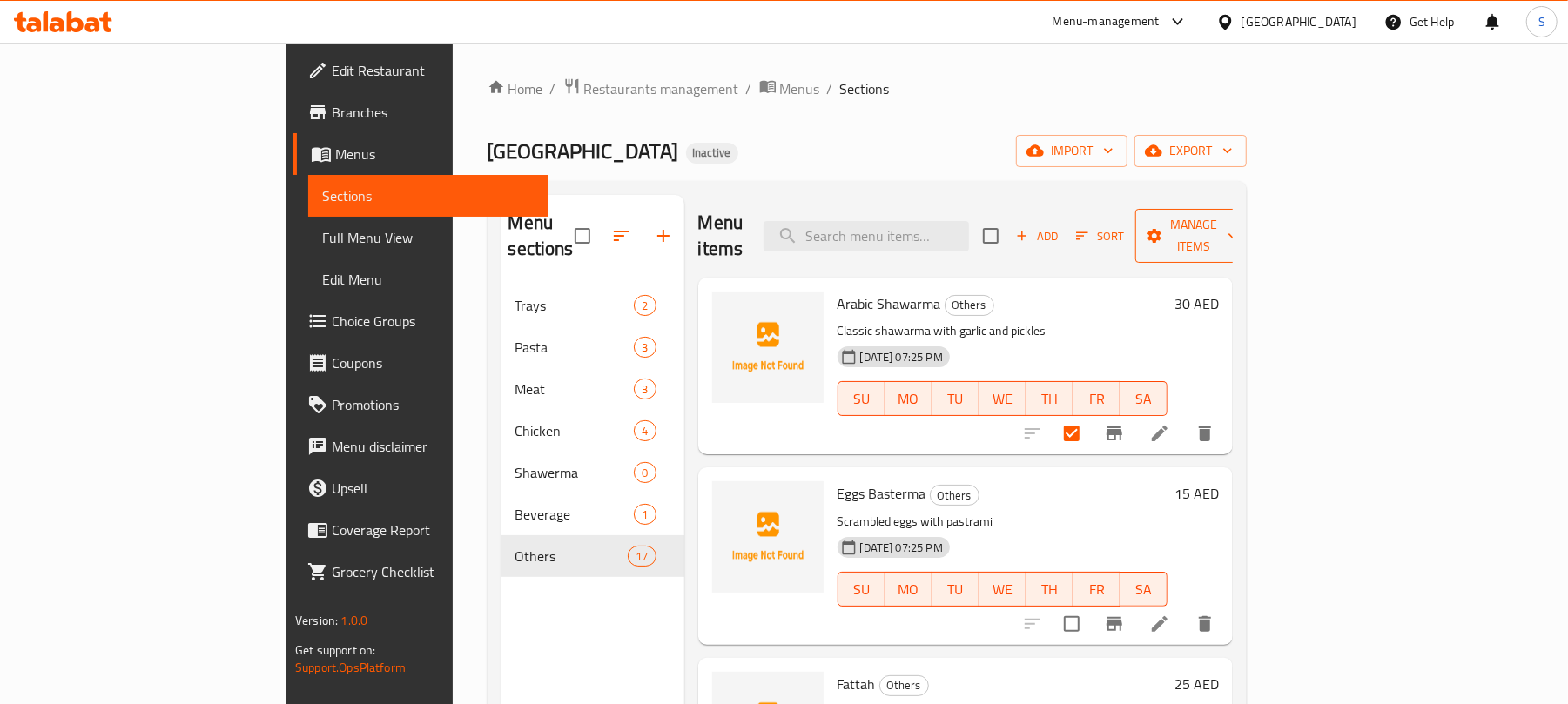
click at [1163, 228] on icon "button" at bounding box center [1155, 235] width 14 height 14
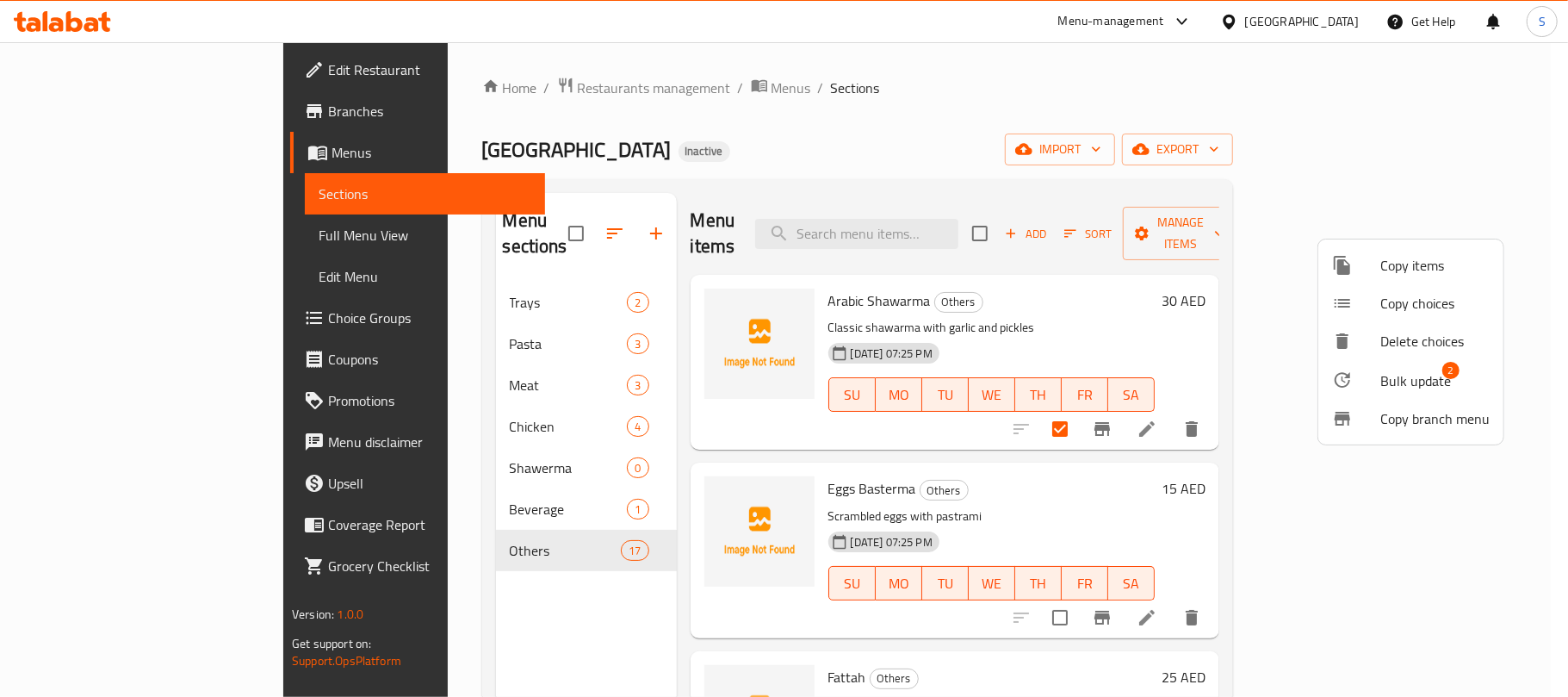
click at [1416, 381] on span "Bulk update" at bounding box center [1414, 380] width 71 height 20
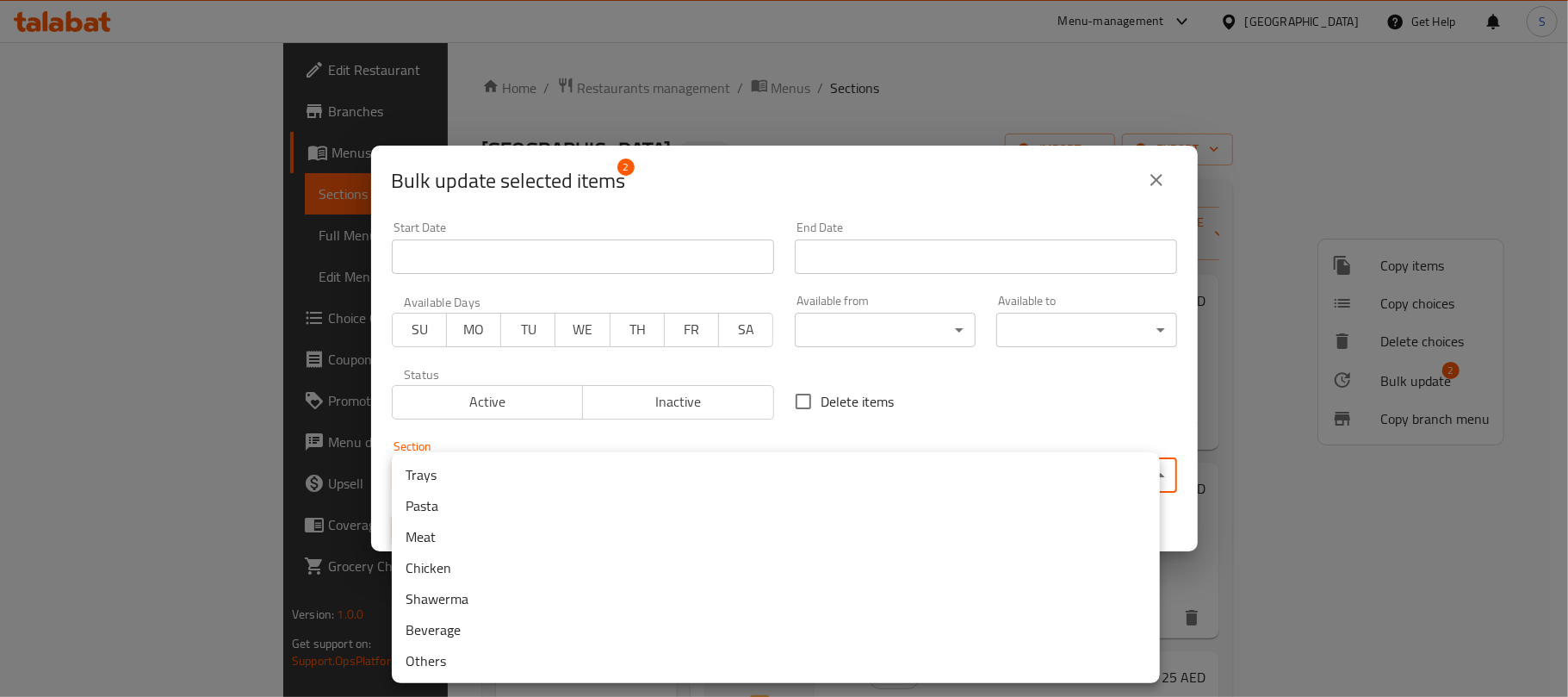
click at [728, 480] on body "​ Menu-management United Arab Emirates Get Help S Edit Restaurant Branches Menu…" at bounding box center [784, 369] width 1568 height 654
click at [445, 599] on li "Shawerma" at bounding box center [775, 598] width 768 height 31
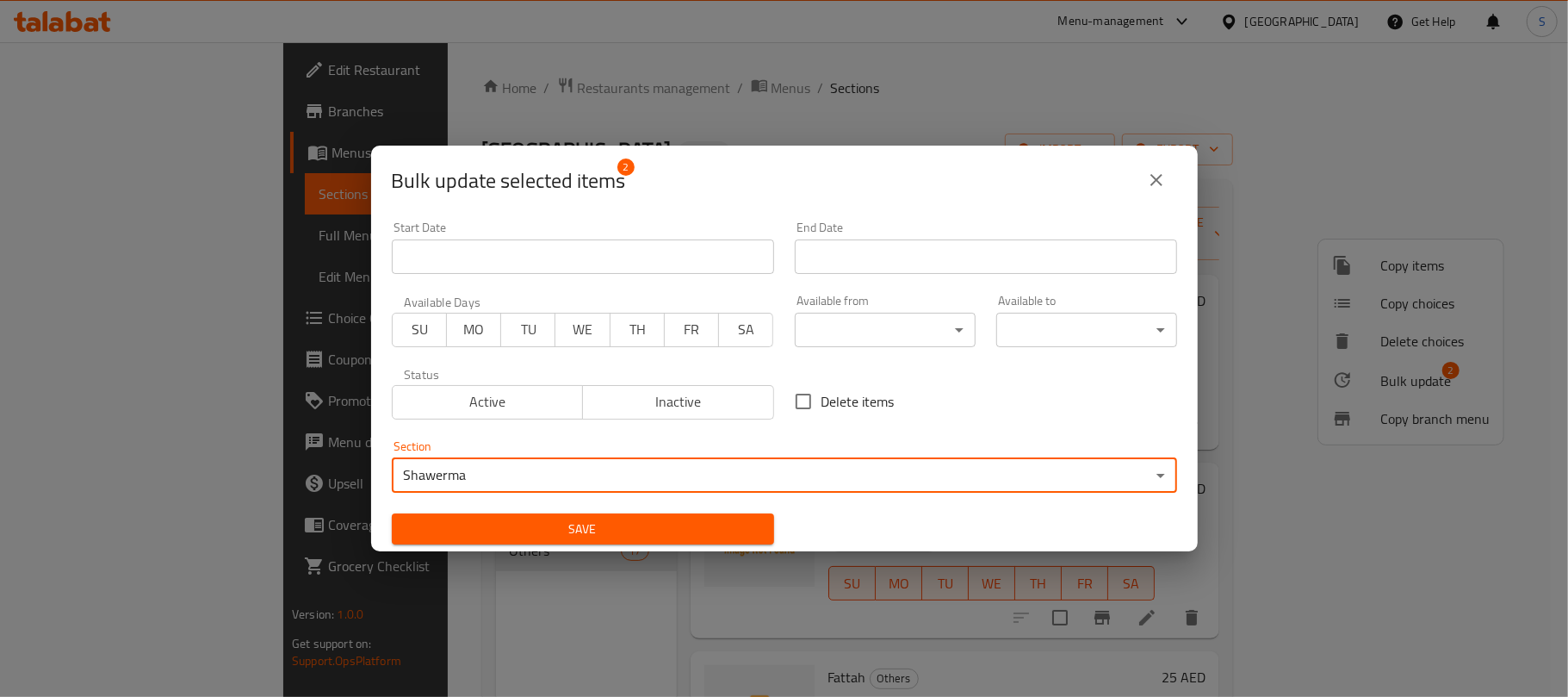
click at [527, 525] on span "Save" at bounding box center [583, 529] width 355 height 21
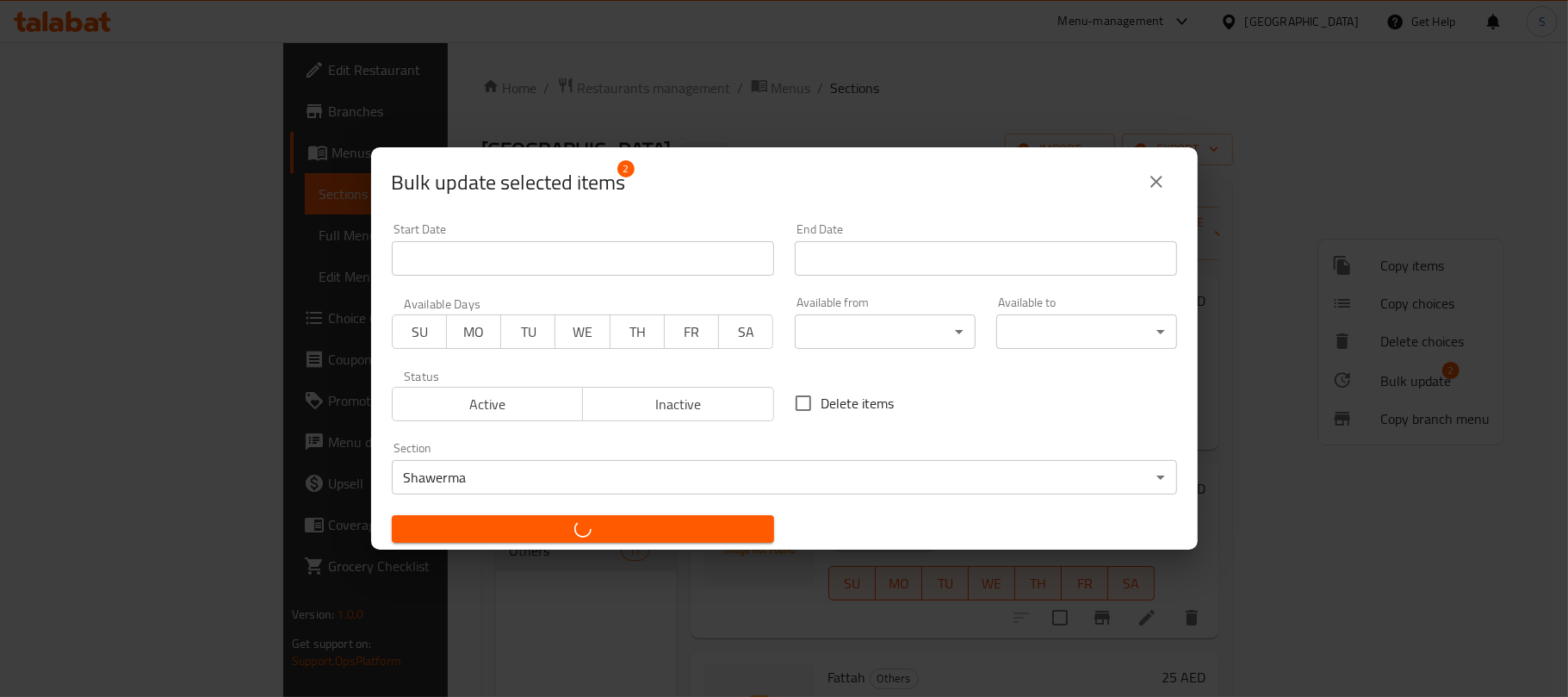
checkbox input "false"
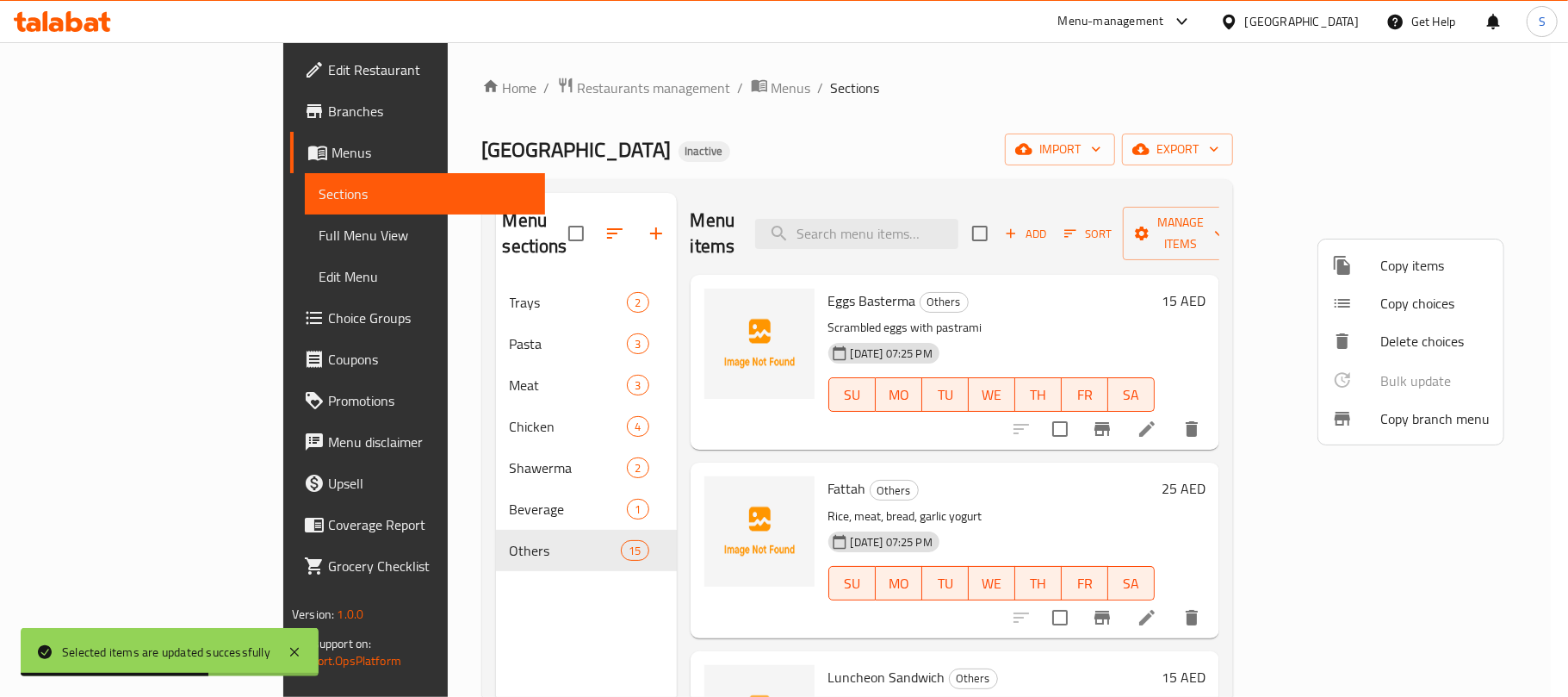
drag, startPoint x: 352, startPoint y: 450, endPoint x: 366, endPoint y: 415, distance: 37.7
click at [366, 415] on div at bounding box center [784, 348] width 1568 height 697
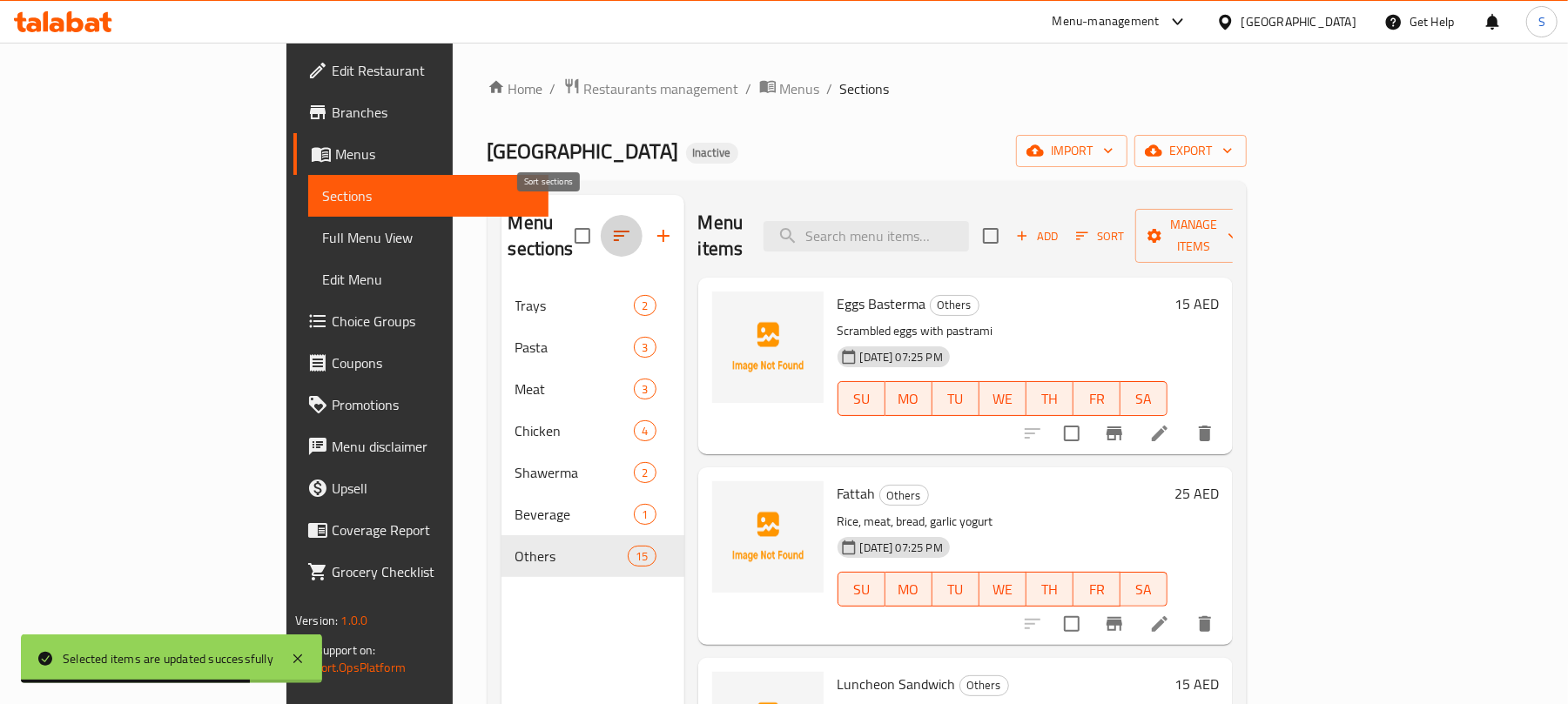
click at [611, 226] on icon "button" at bounding box center [620, 235] width 21 height 21
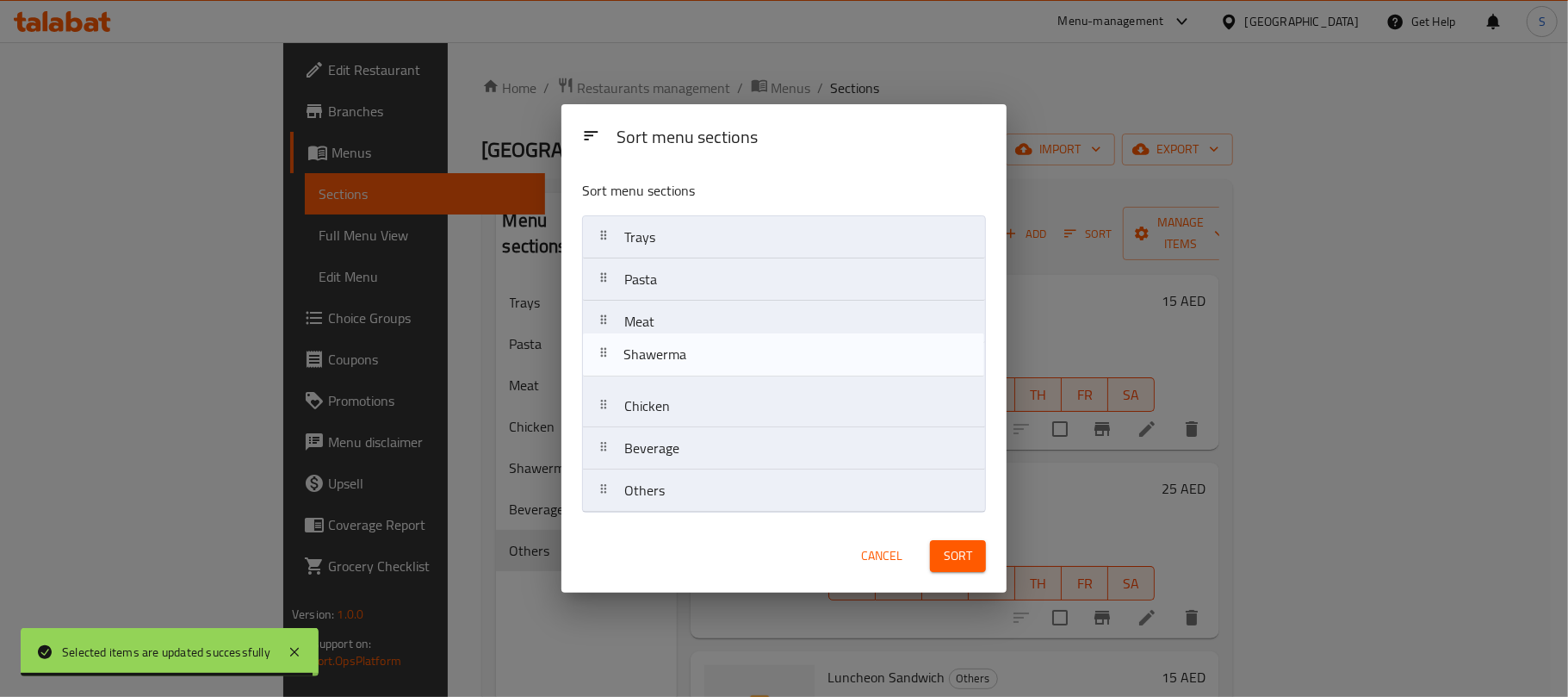
drag, startPoint x: 654, startPoint y: 407, endPoint x: 654, endPoint y: 350, distance: 57.0
click at [654, 350] on nav "Trays Pasta Meat Chicken Shawerma Beverage Others" at bounding box center [784, 363] width 404 height 297
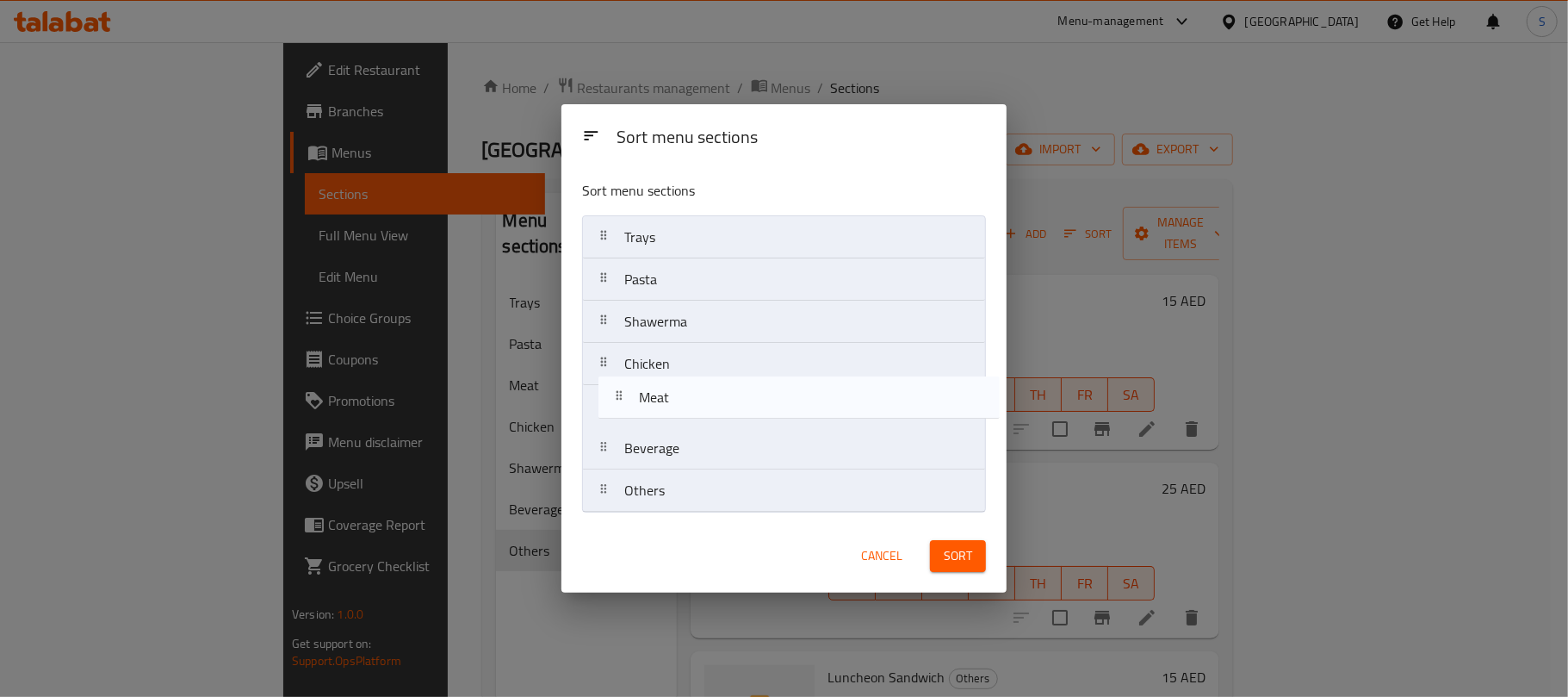
click at [662, 399] on nav "Trays Pasta Meat Shawerma Chicken Beverage Others" at bounding box center [784, 363] width 404 height 297
drag, startPoint x: 654, startPoint y: 242, endPoint x: 663, endPoint y: 414, distance: 172.2
click at [663, 414] on nav "Trays Pasta Shawerma Chicken Meat Beverage Others" at bounding box center [784, 363] width 404 height 297
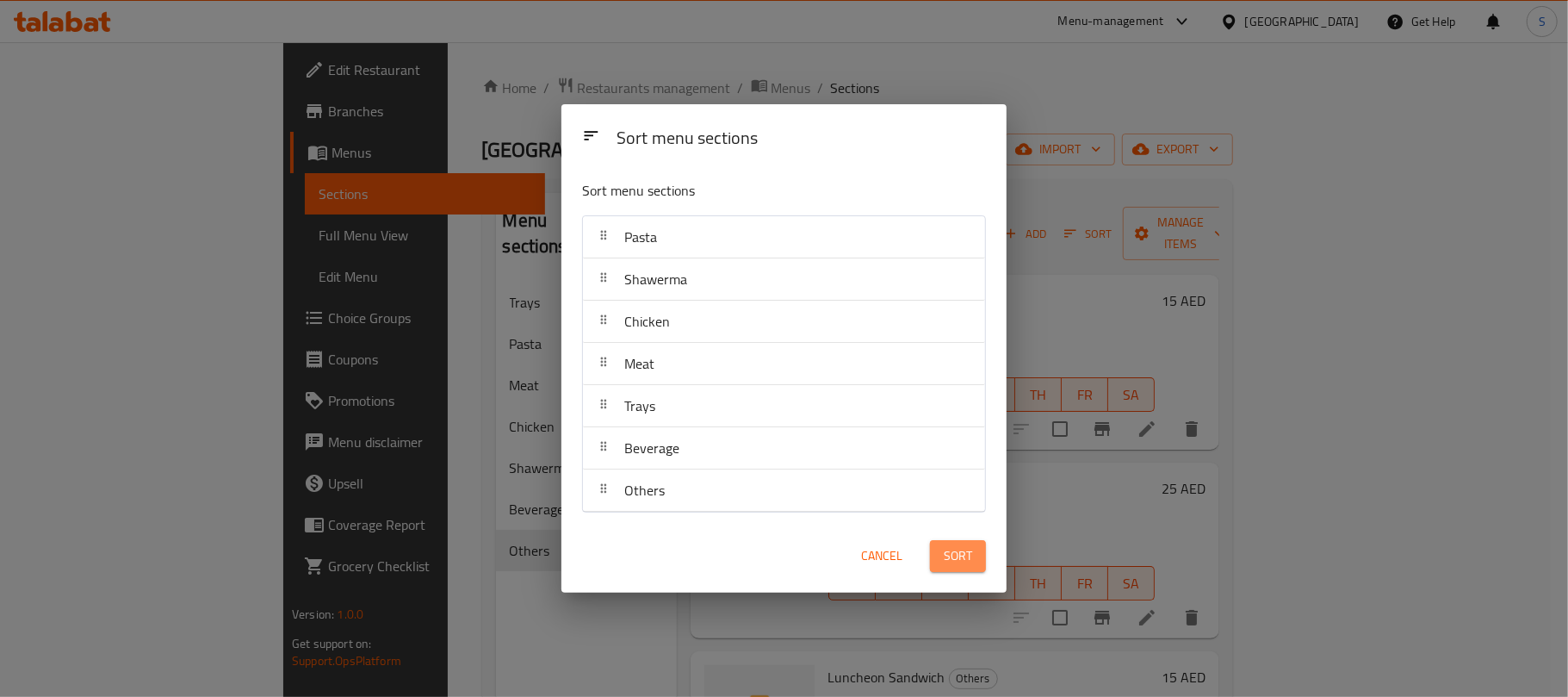
click at [947, 566] on span "Sort" at bounding box center [957, 556] width 28 height 21
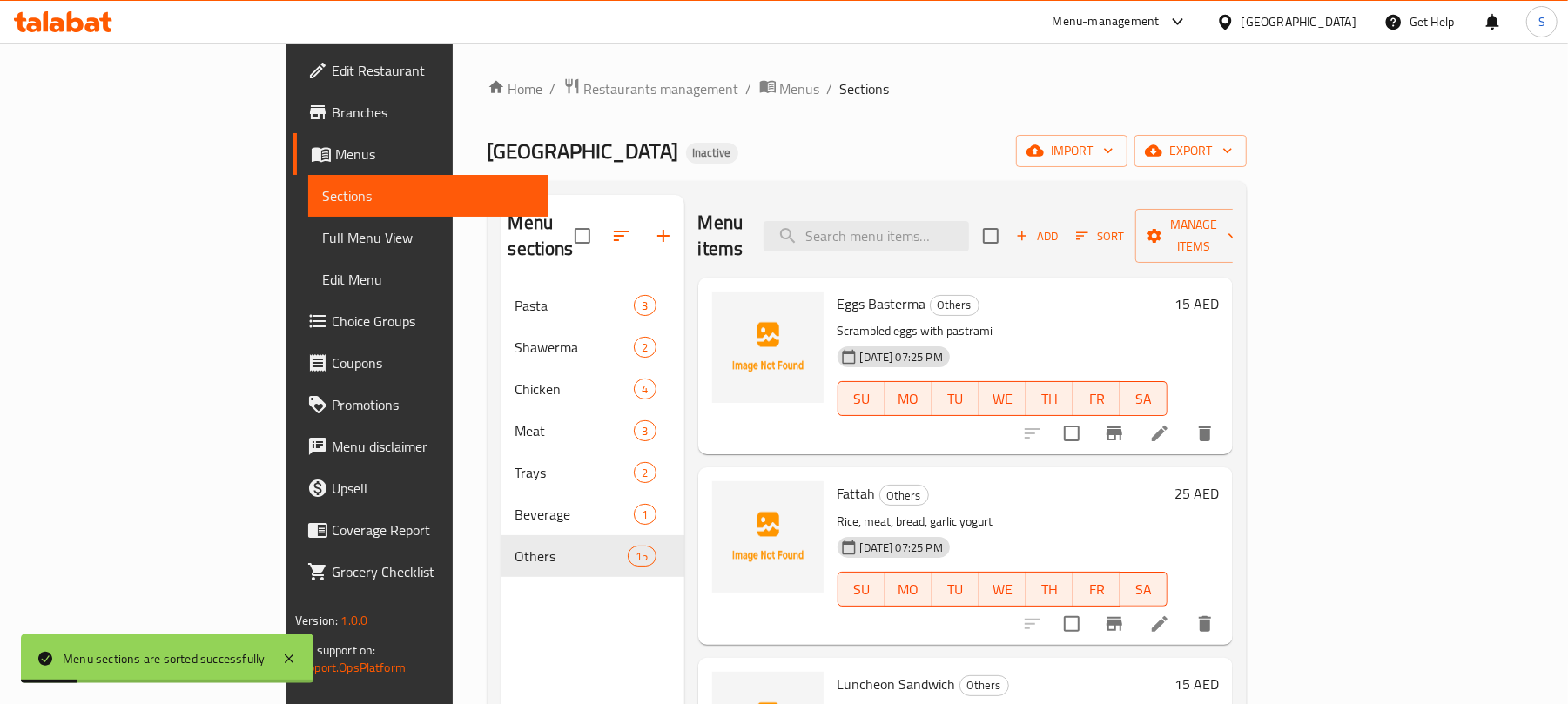
click at [775, 187] on div "Menu sections Pasta 3 Shawerma 2 Chicken 4 Meat 3 Trays 2 Beverage 1 Others 15 …" at bounding box center [867, 546] width 759 height 731
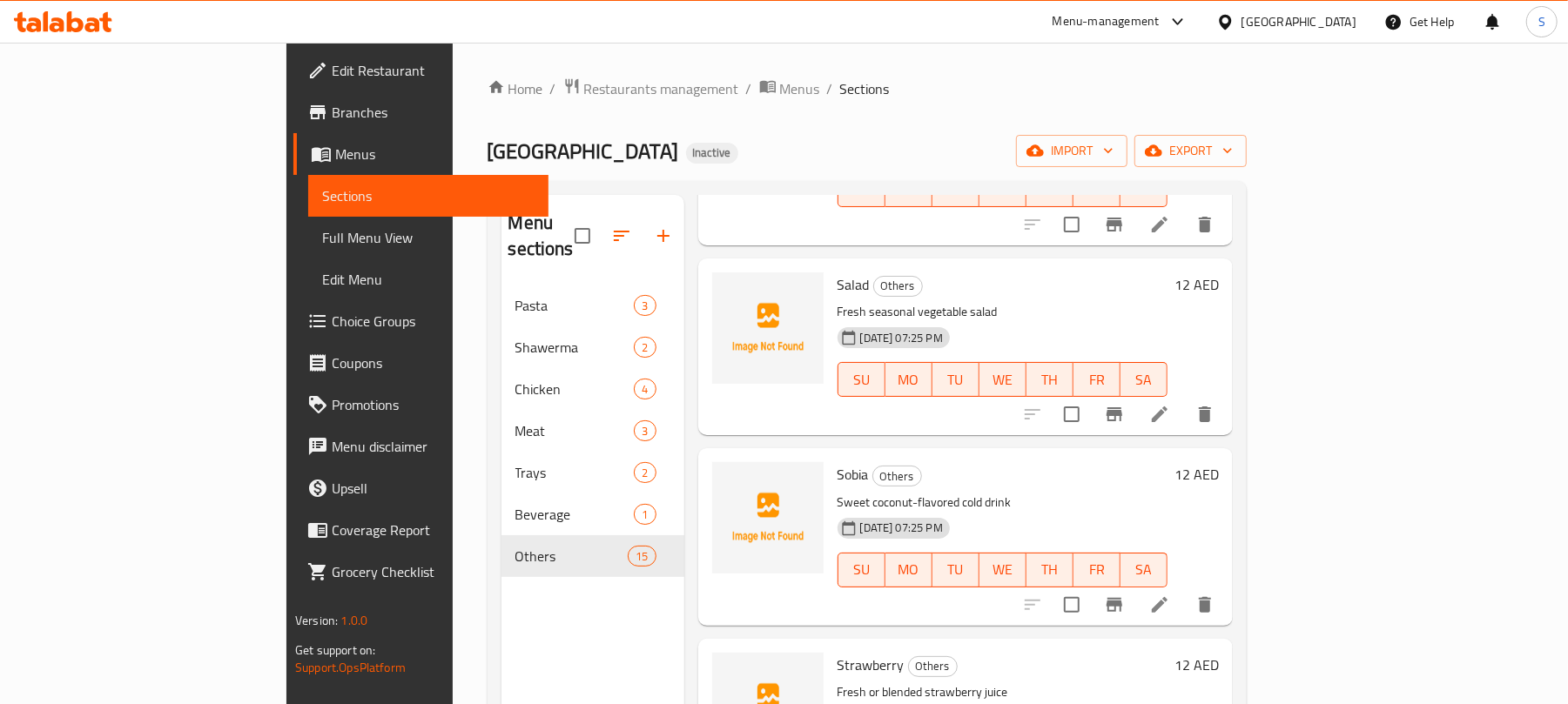
scroll to position [1275, 0]
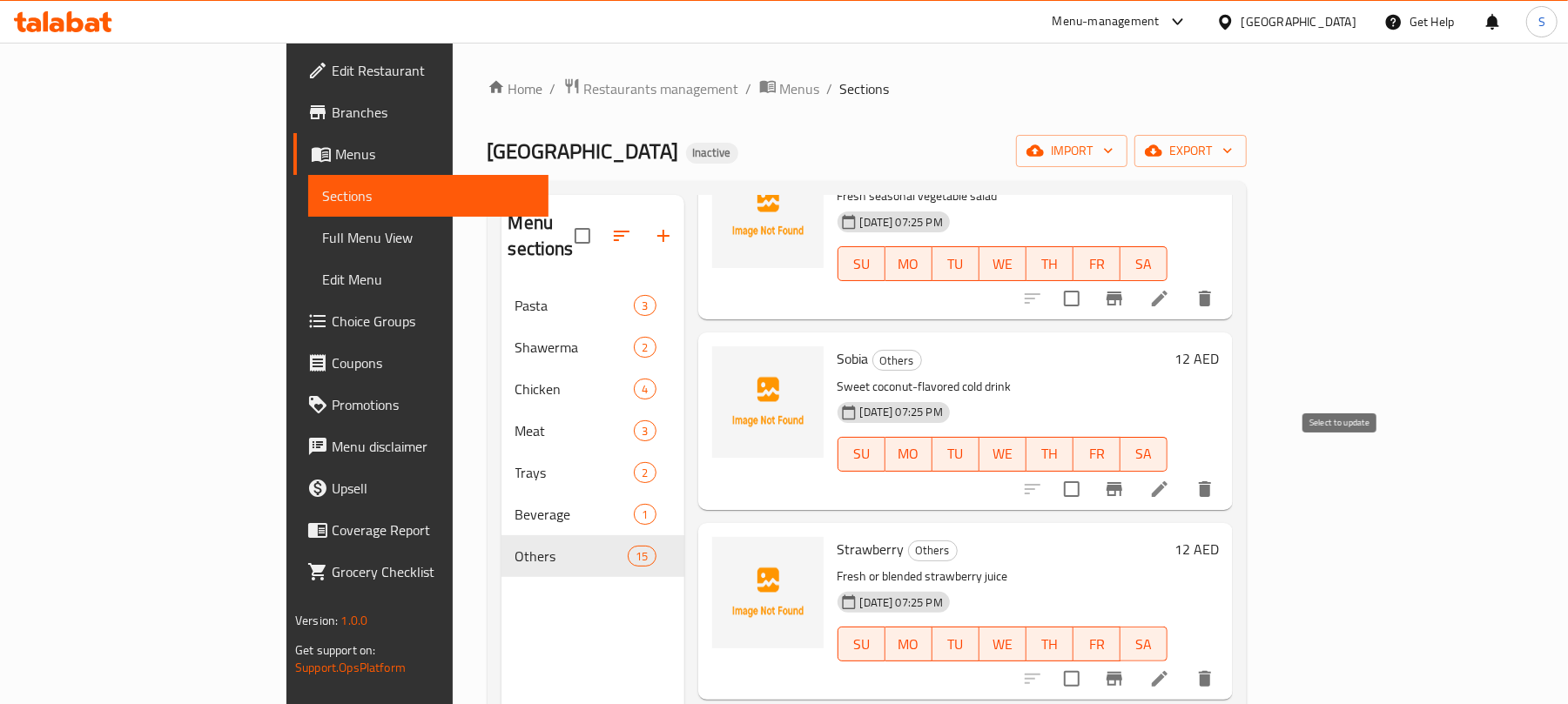
click at [1090, 471] on input "checkbox" at bounding box center [1071, 488] width 36 height 36
checkbox input "true"
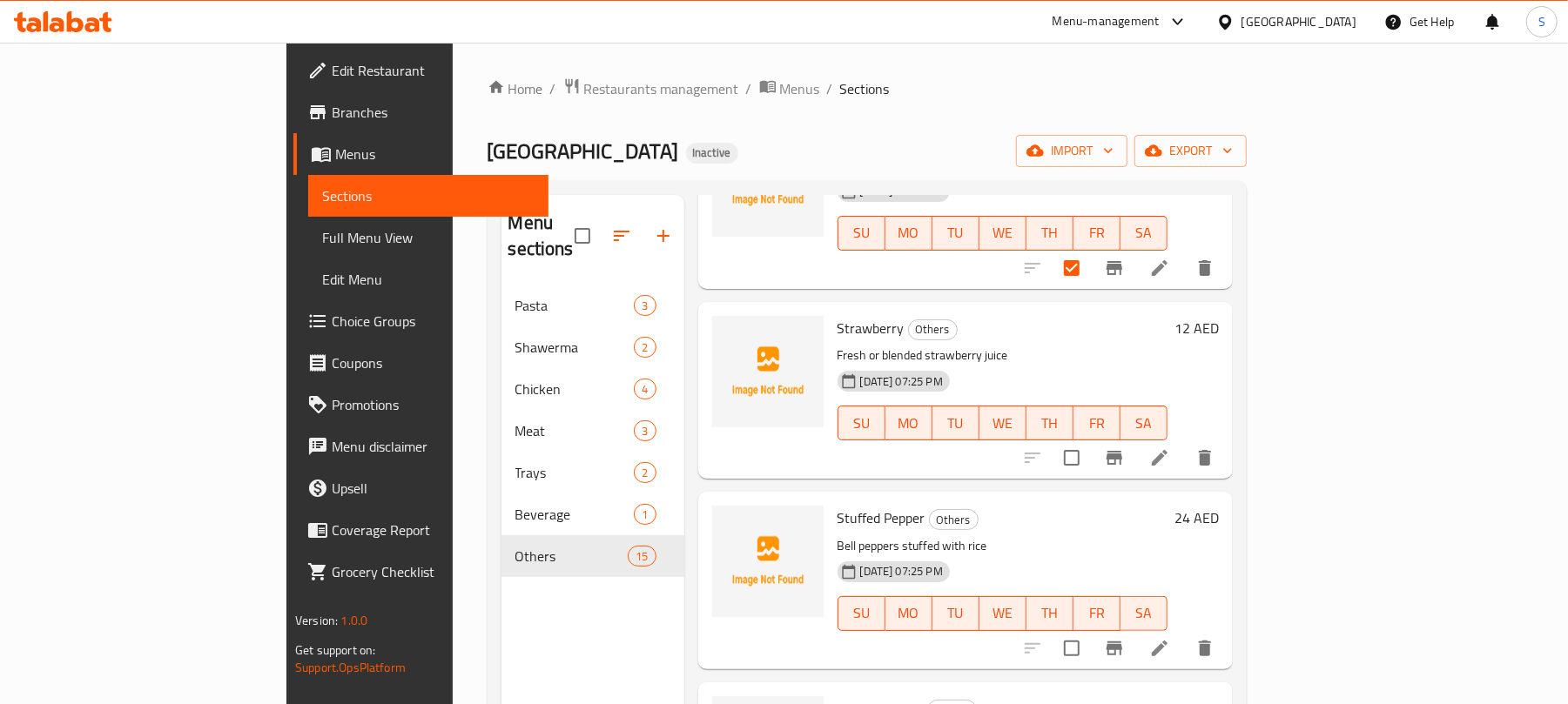
scroll to position [1508, 0]
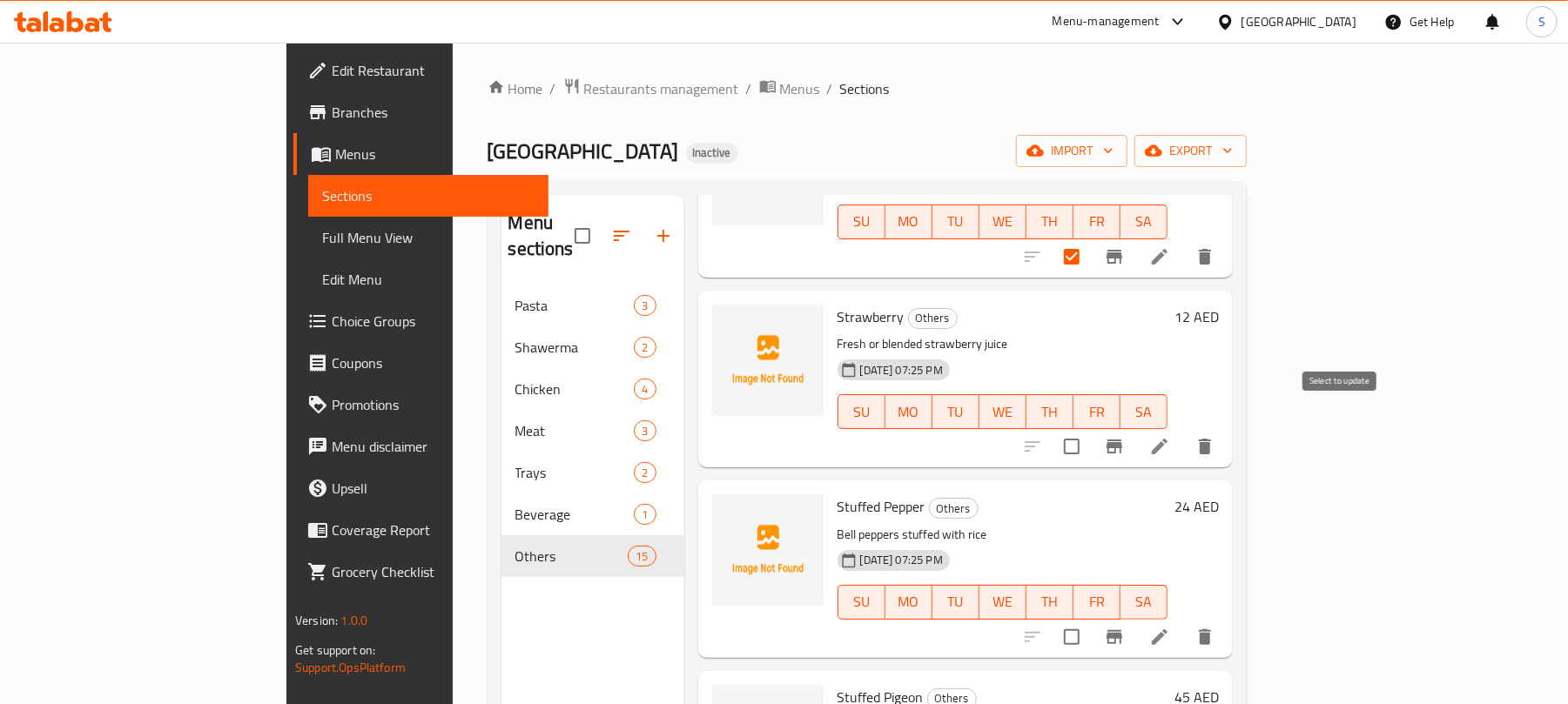
click at [1090, 428] on input "checkbox" at bounding box center [1071, 445] width 36 height 36
checkbox input "true"
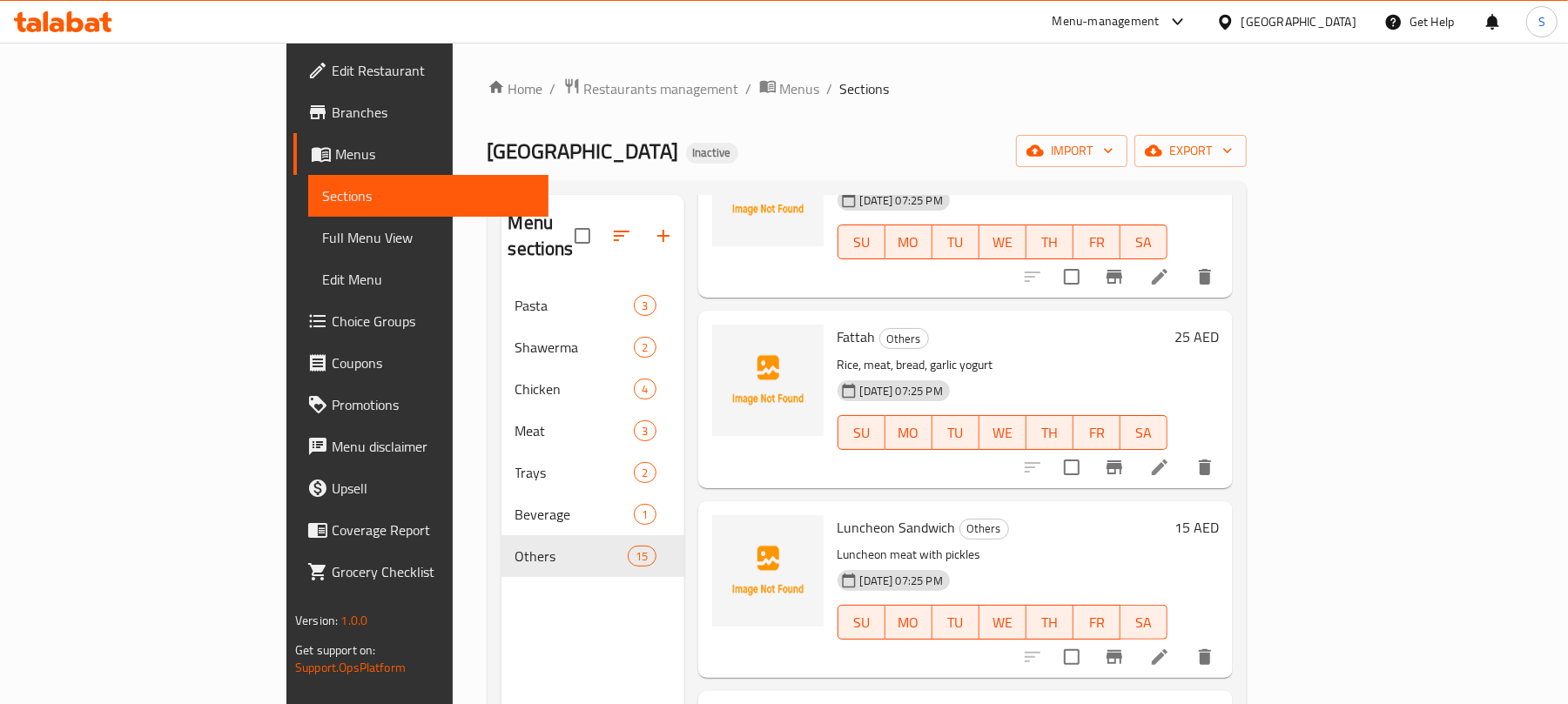
scroll to position [0, 0]
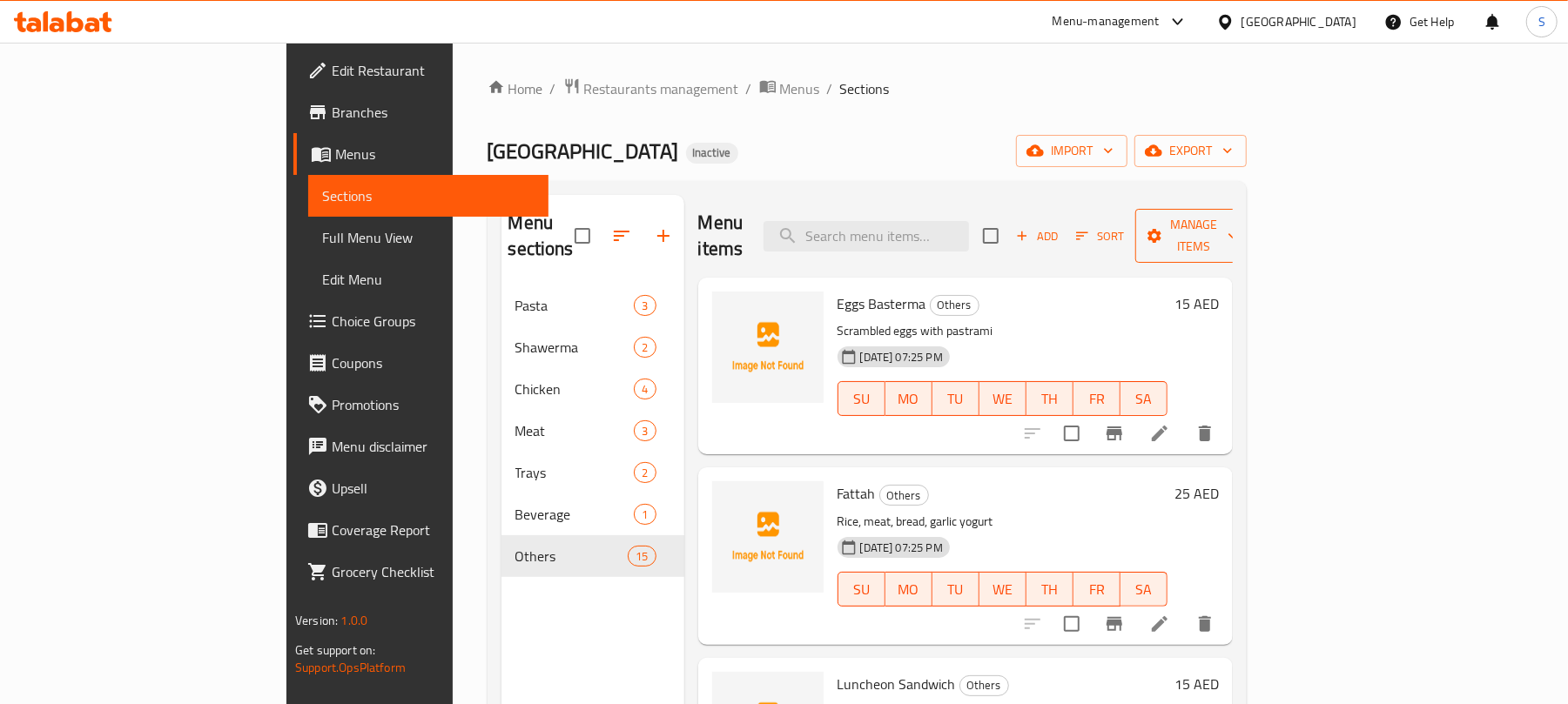
click at [1238, 228] on span "Manage items" at bounding box center [1193, 235] width 89 height 44
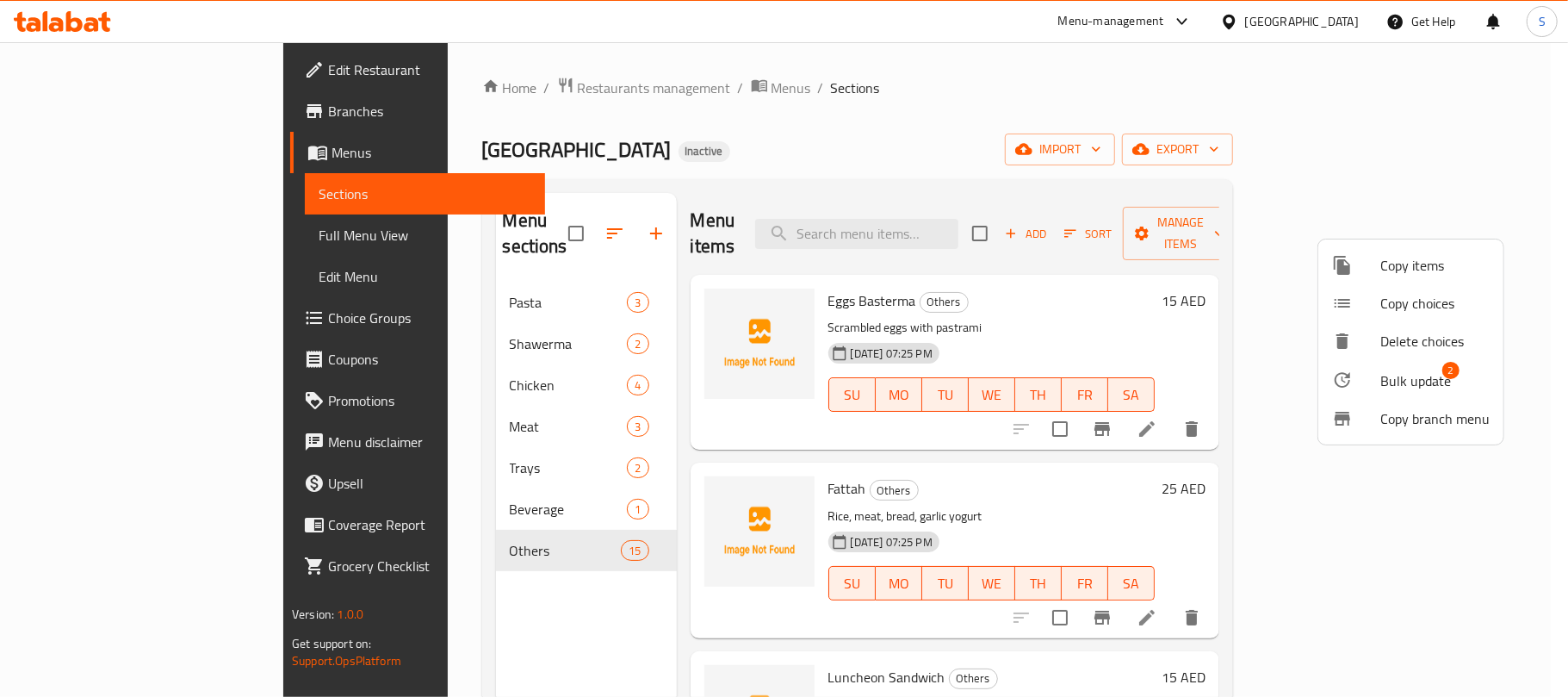
click at [1399, 377] on span "Bulk update" at bounding box center [1414, 380] width 71 height 20
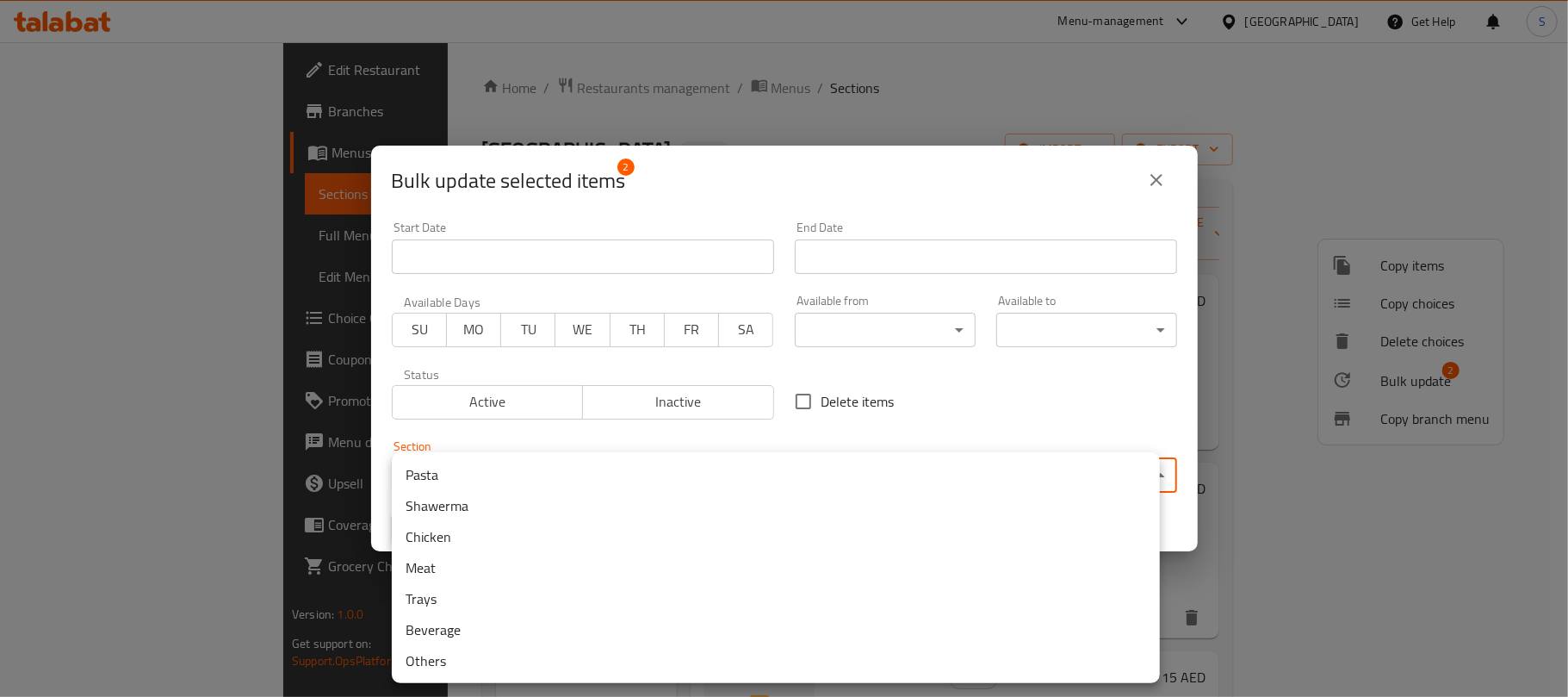
click at [660, 456] on body "​ Menu-management United Arab Emirates Get Help S Edit Restaurant Branches Menu…" at bounding box center [784, 369] width 1568 height 654
click at [454, 624] on li "Beverage" at bounding box center [775, 629] width 768 height 31
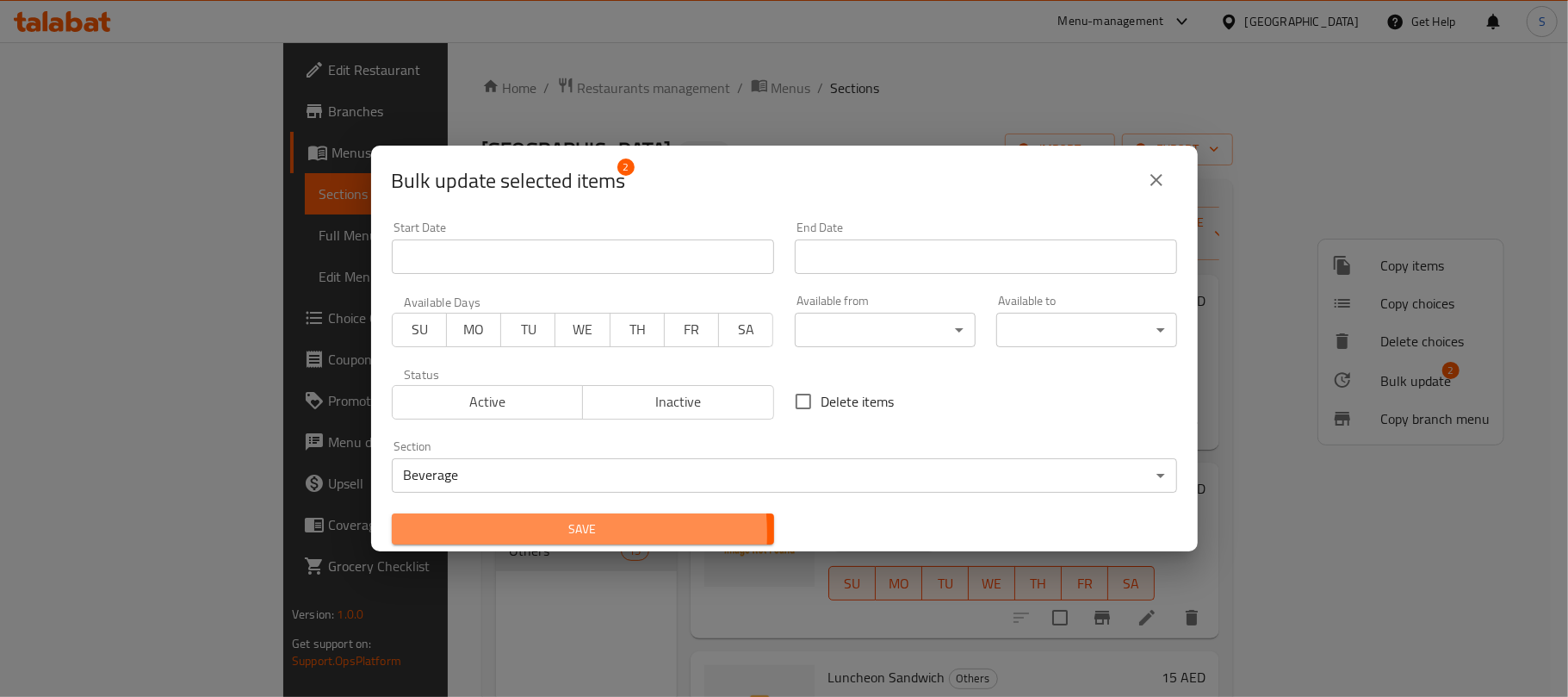
click at [498, 534] on span "Save" at bounding box center [583, 529] width 355 height 21
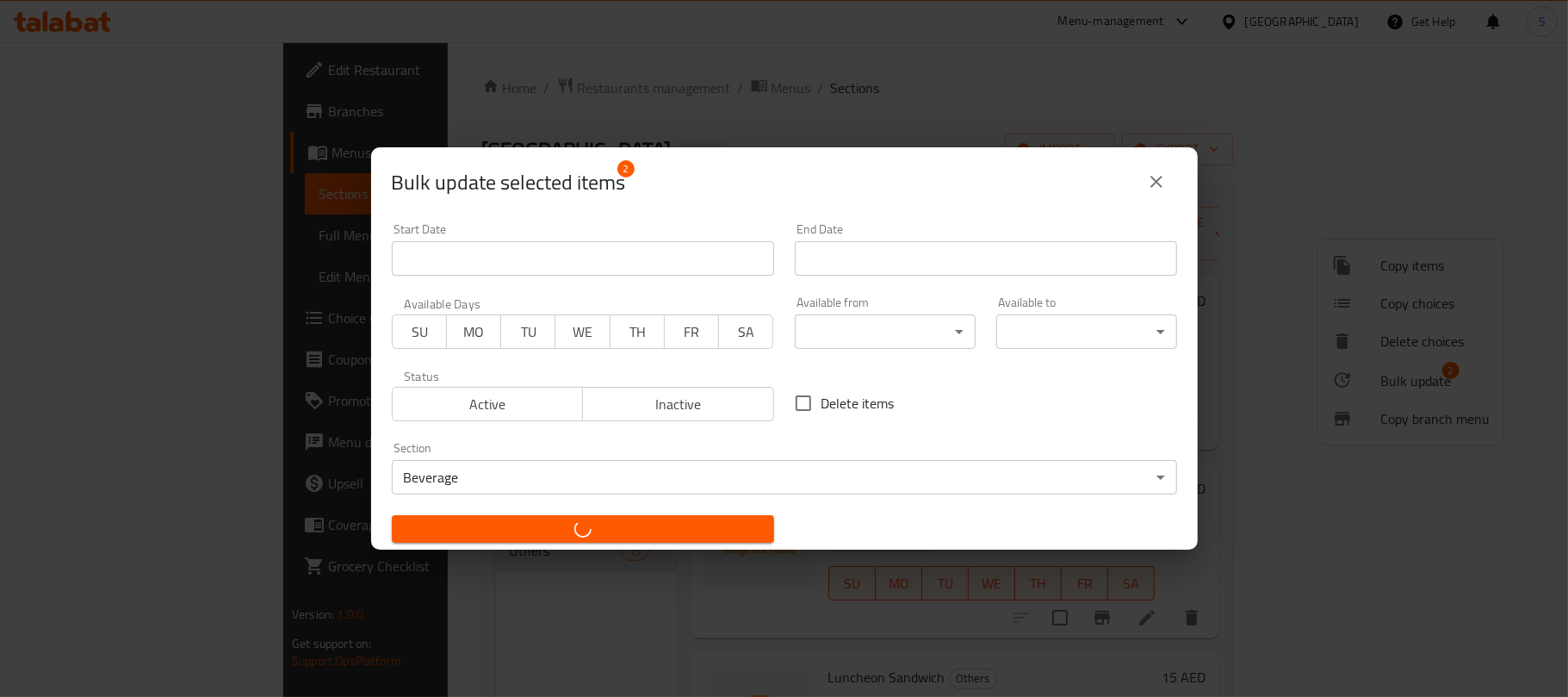
checkbox input "false"
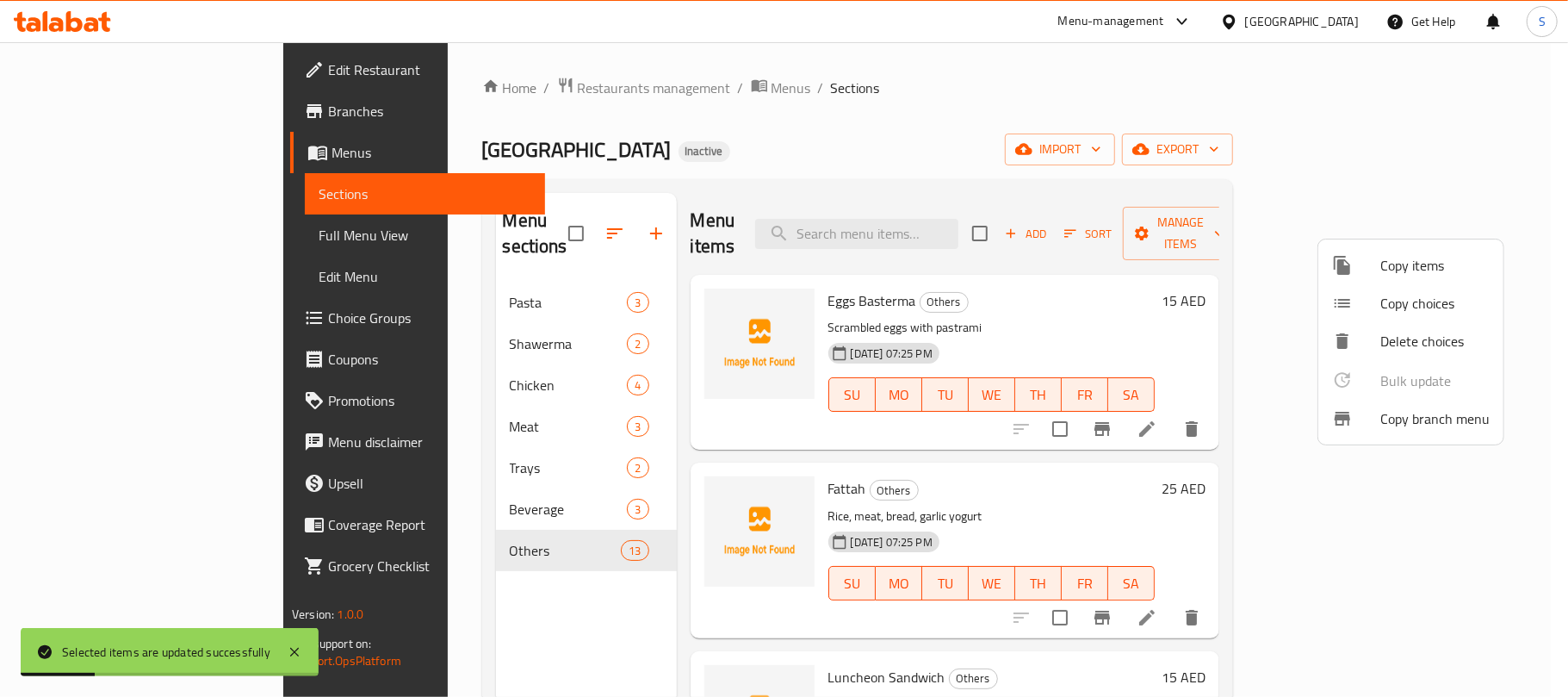
click at [816, 153] on div at bounding box center [784, 348] width 1568 height 697
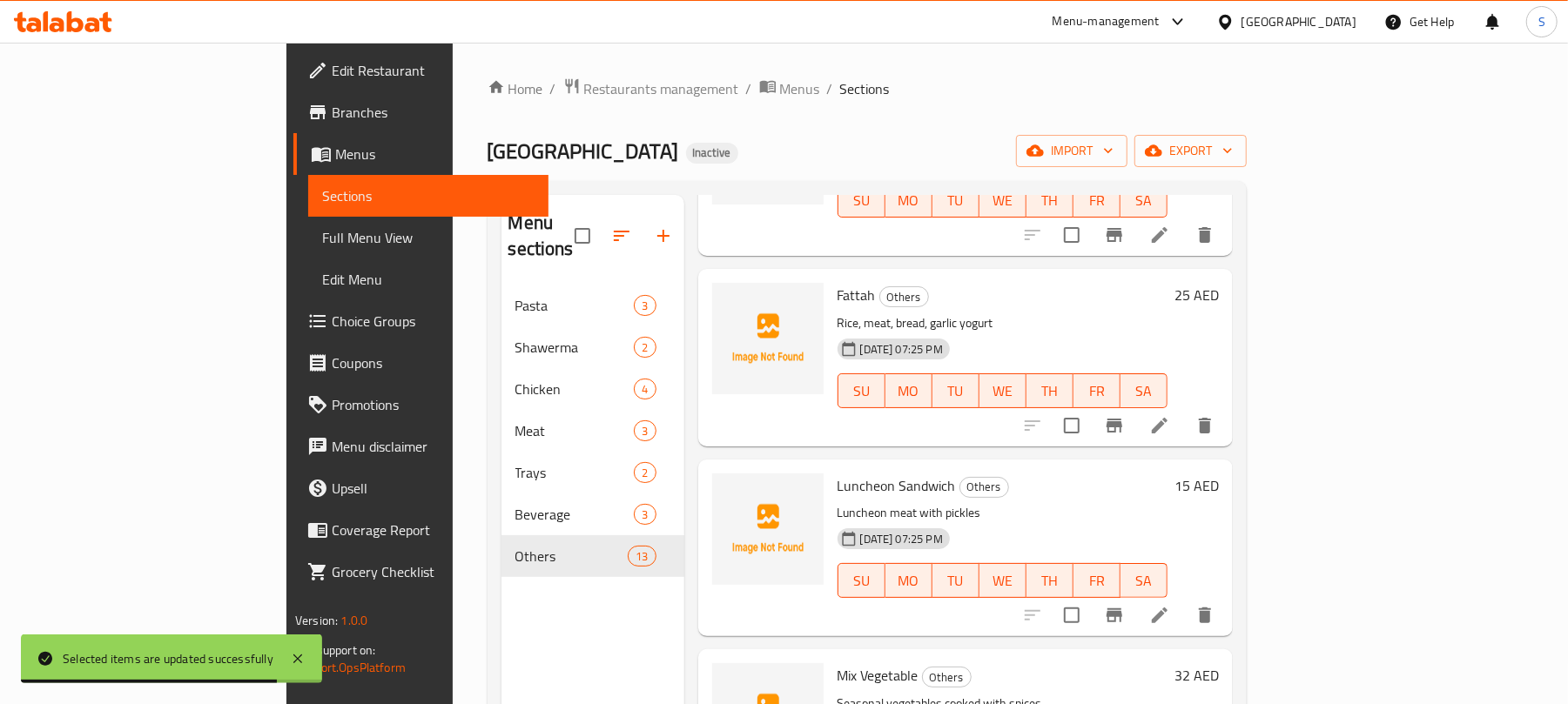
scroll to position [231, 0]
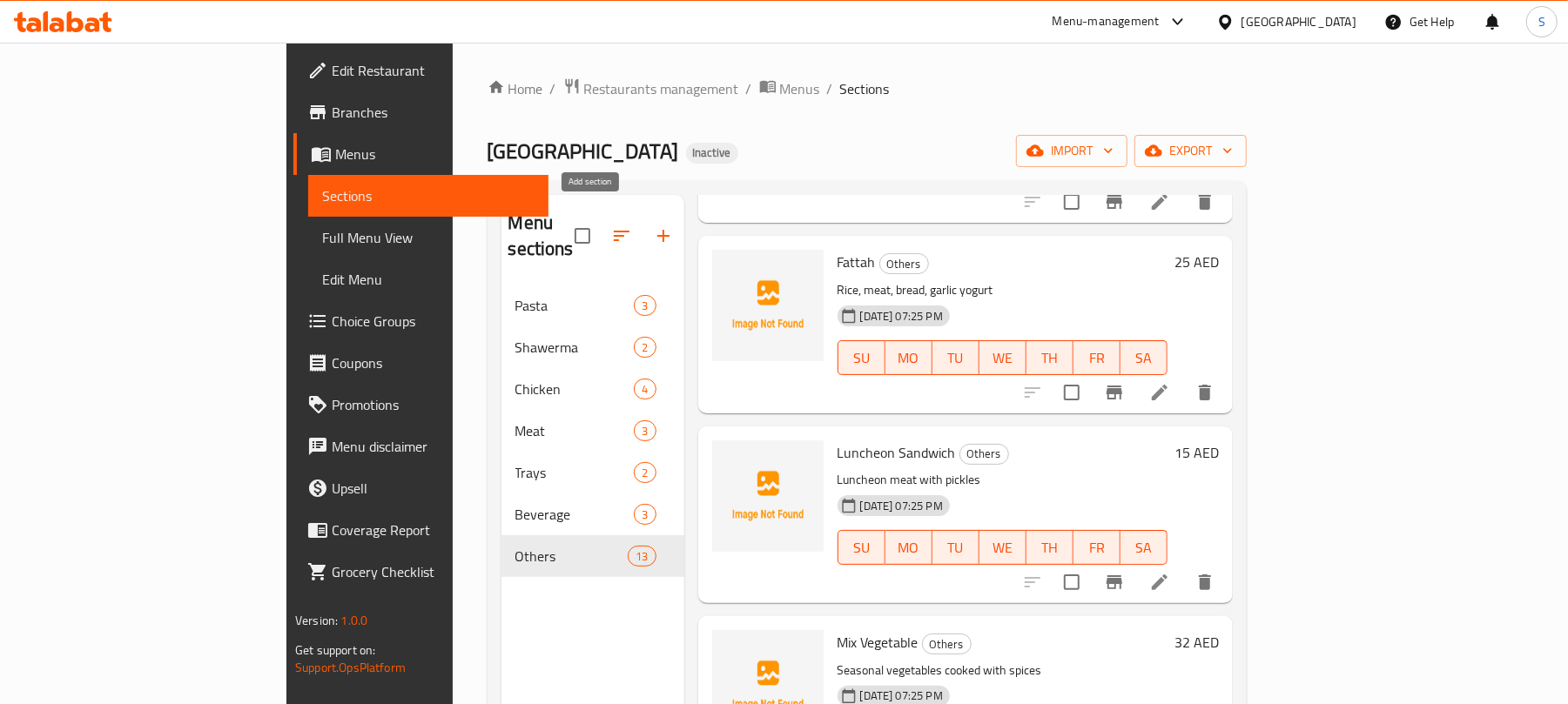
click at [653, 226] on icon "button" at bounding box center [662, 235] width 21 height 21
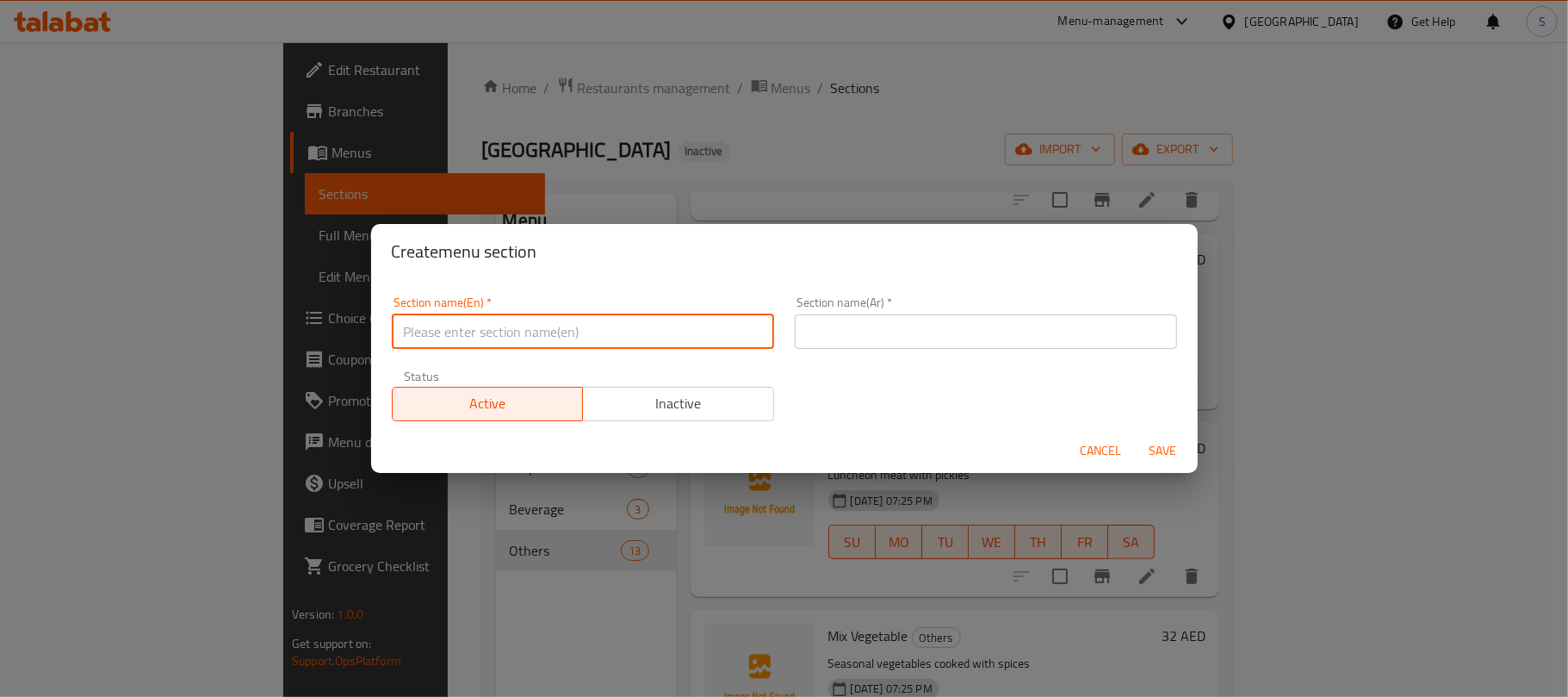
click at [537, 326] on input "text" at bounding box center [583, 332] width 383 height 35
type input "ٍ"
type input "Sandwiches"
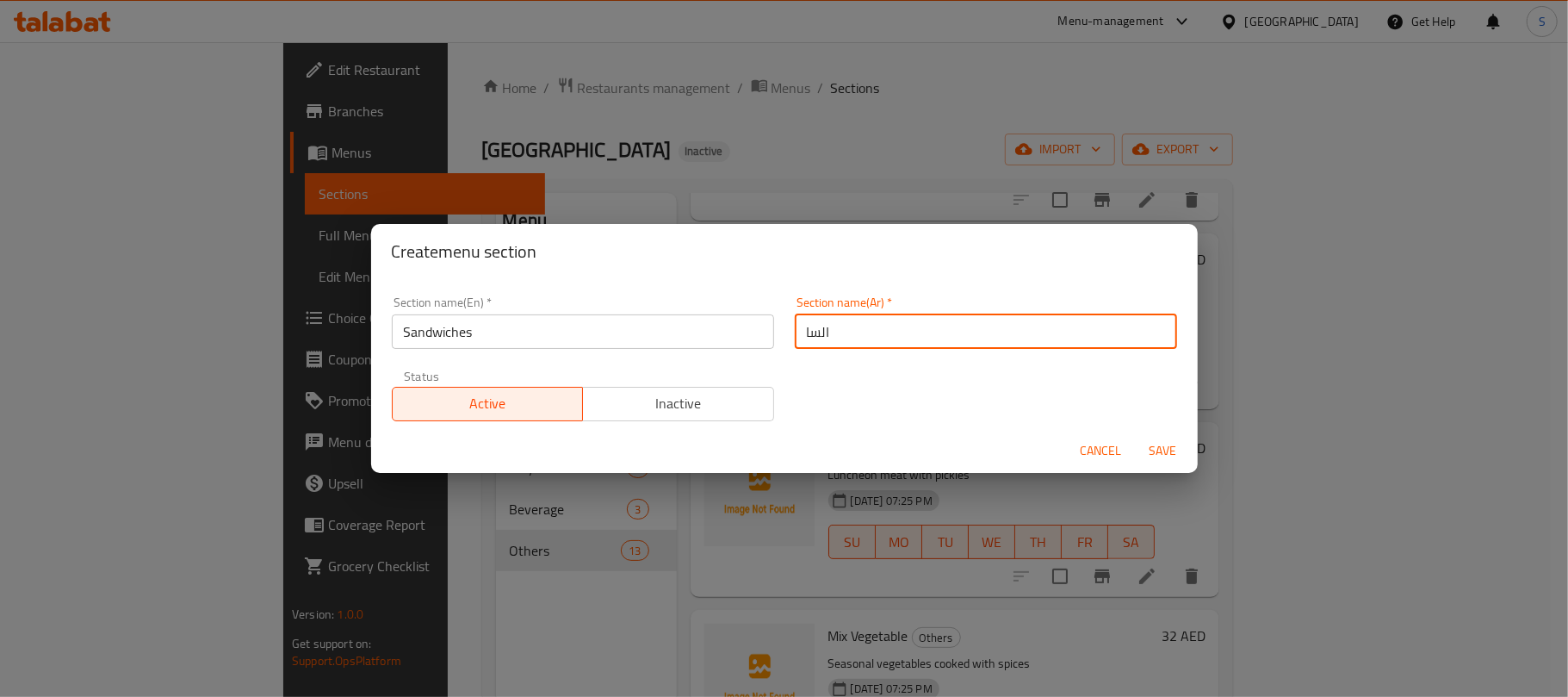
type input "الساندويتشات"
click at [1135, 435] on button "Save" at bounding box center [1162, 450] width 55 height 32
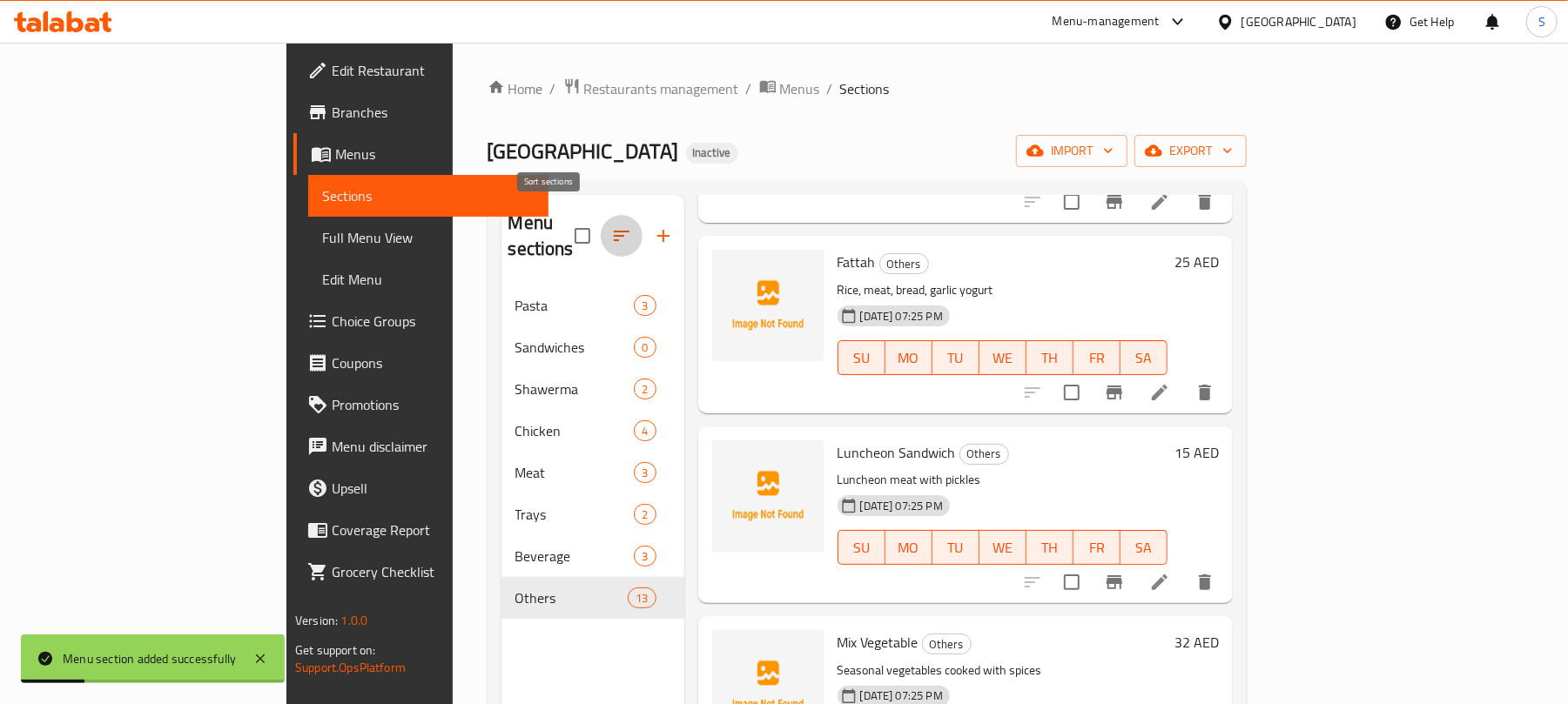
click at [614, 230] on icon "button" at bounding box center [621, 235] width 16 height 11
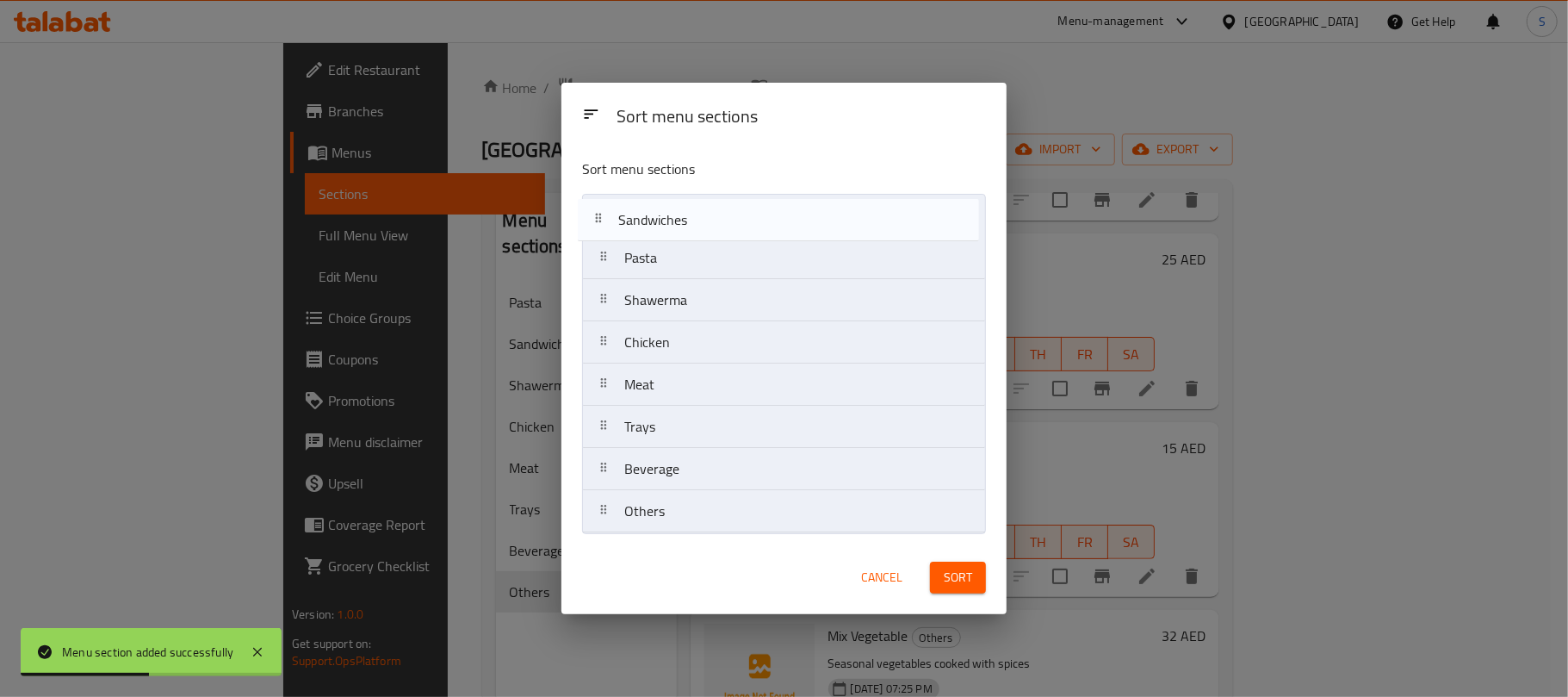
drag, startPoint x: 648, startPoint y: 265, endPoint x: 642, endPoint y: 222, distance: 43.4
click at [642, 222] on nav "Pasta Sandwiches Shawerma Chicken Meat Trays Beverage Others" at bounding box center [784, 363] width 404 height 339
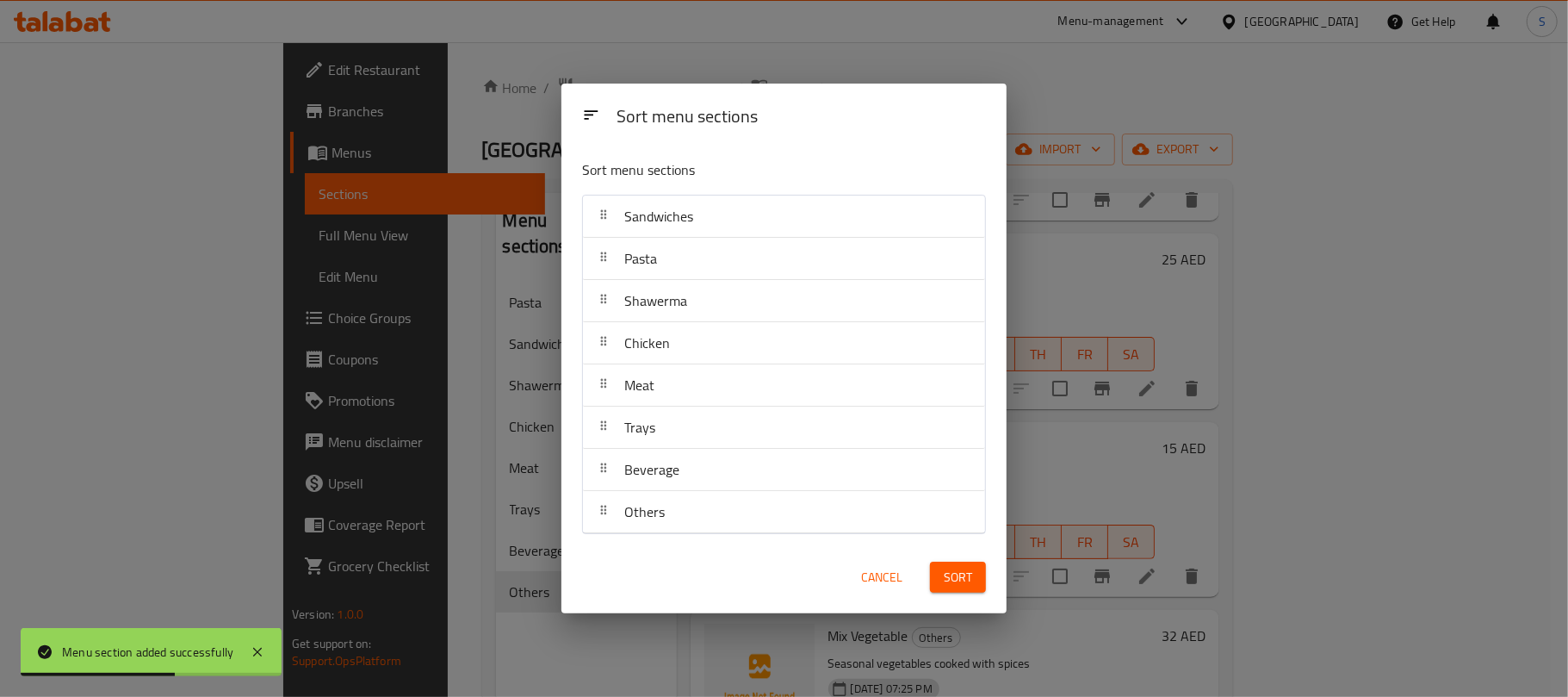
click at [945, 569] on span "Sort" at bounding box center [957, 577] width 28 height 21
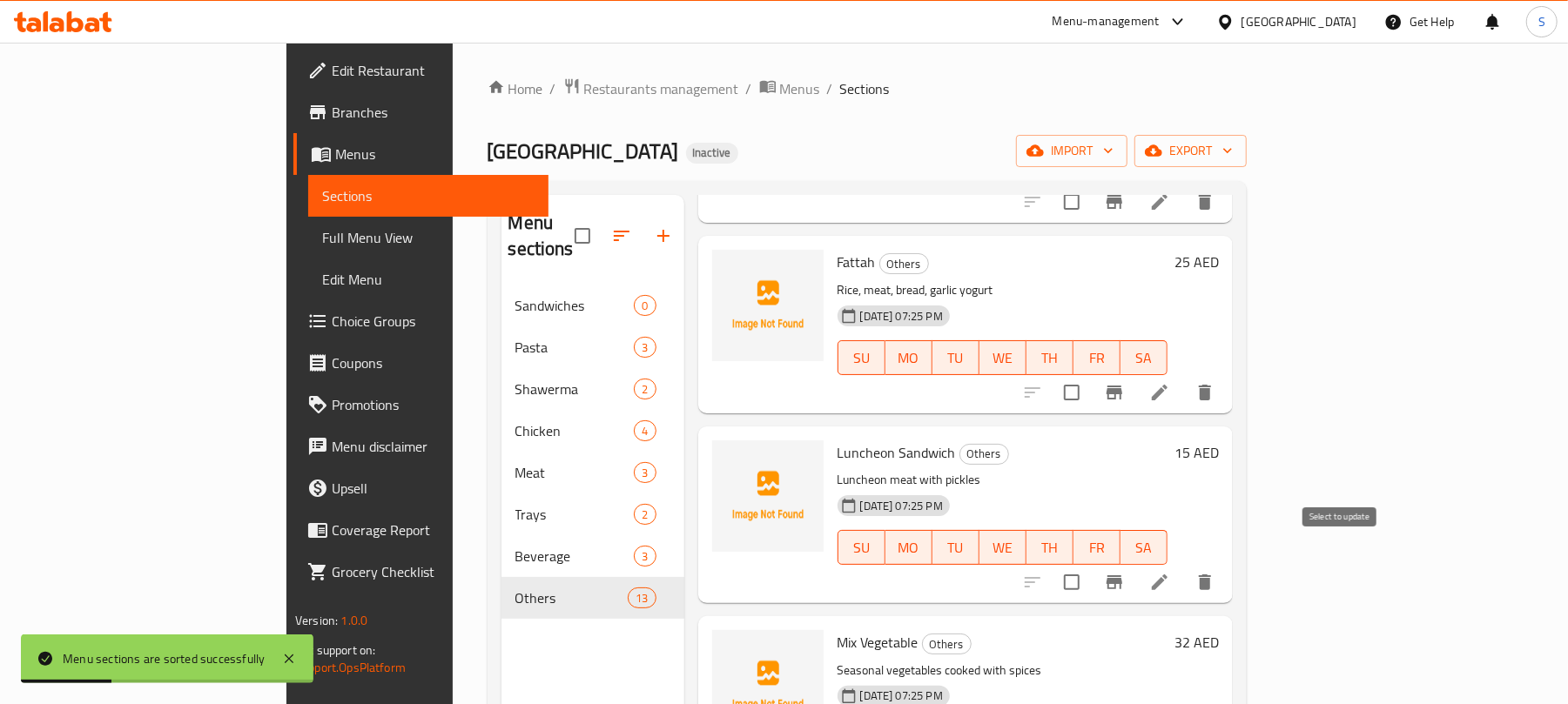
click at [1090, 563] on input "checkbox" at bounding box center [1071, 581] width 36 height 36
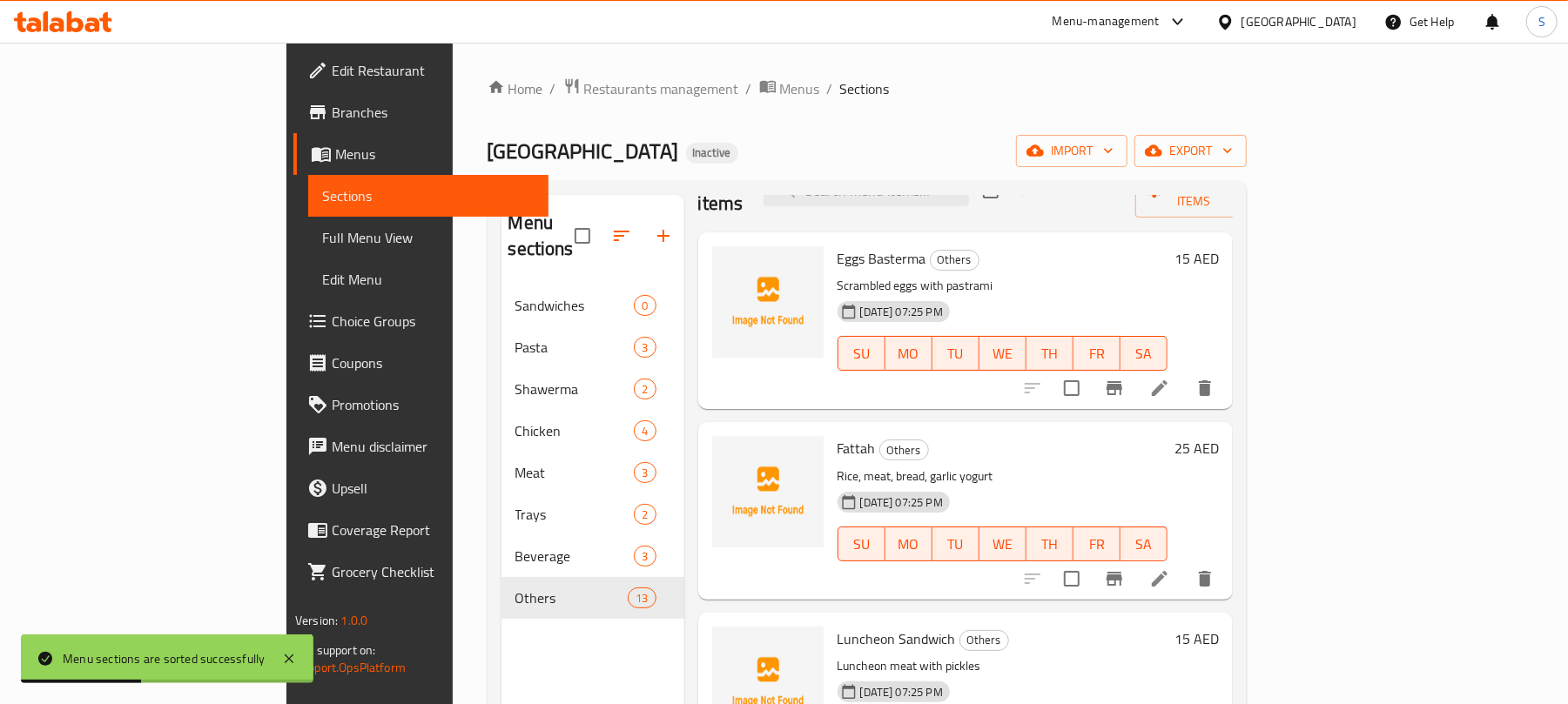
scroll to position [0, 0]
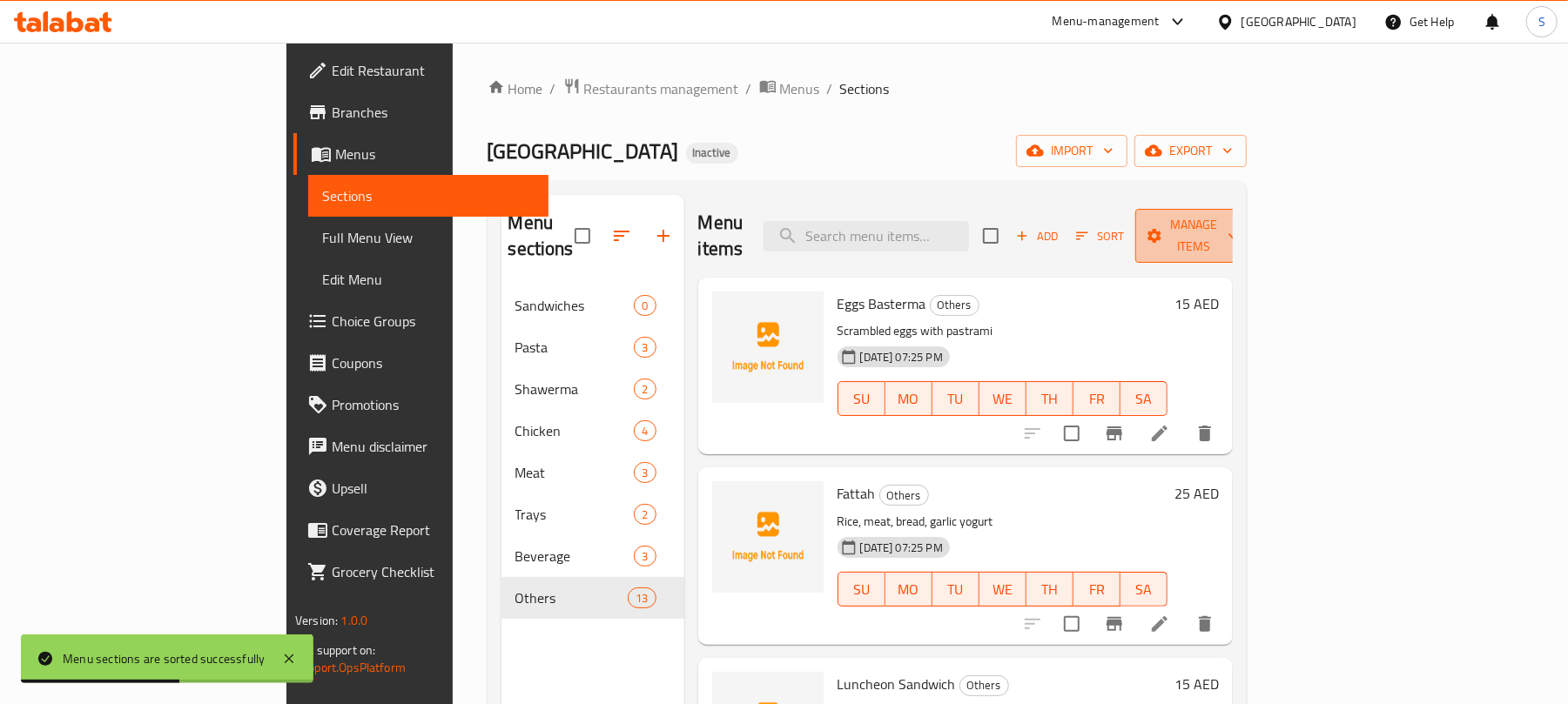
click at [1238, 233] on span "Manage items" at bounding box center [1193, 235] width 89 height 44
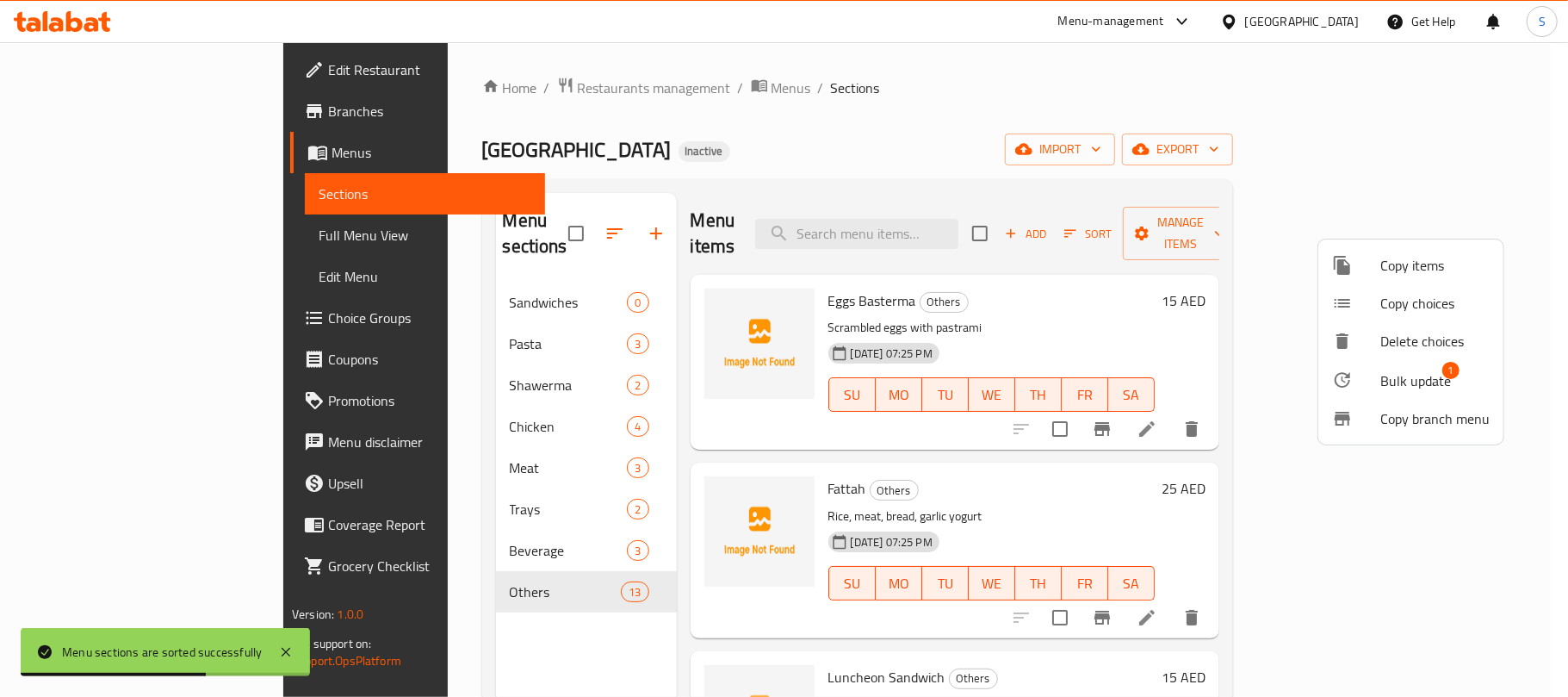
click at [1422, 375] on span "Bulk update" at bounding box center [1414, 380] width 71 height 20
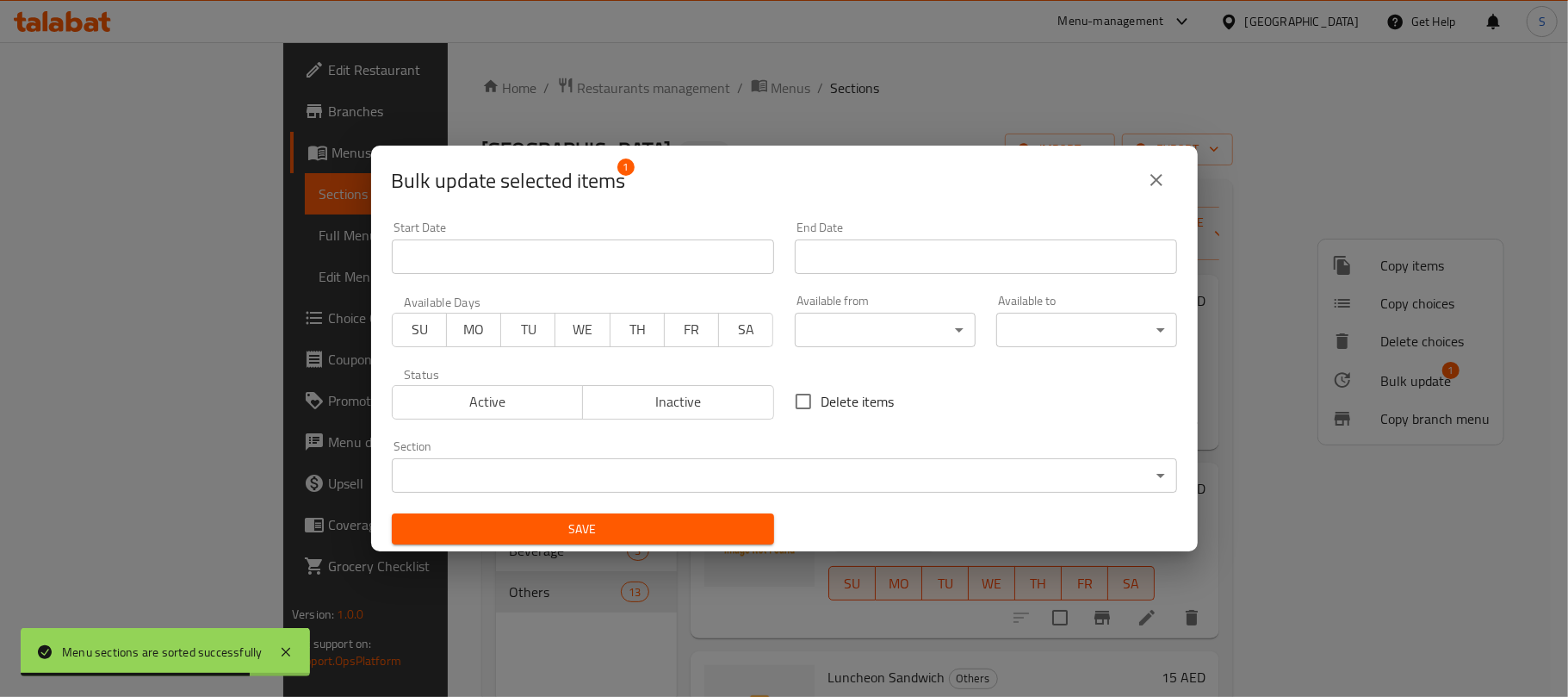
click at [606, 467] on body "Menu sections are sorted successfully ​ Menu-management United Arab Emirates Ge…" at bounding box center [784, 369] width 1568 height 654
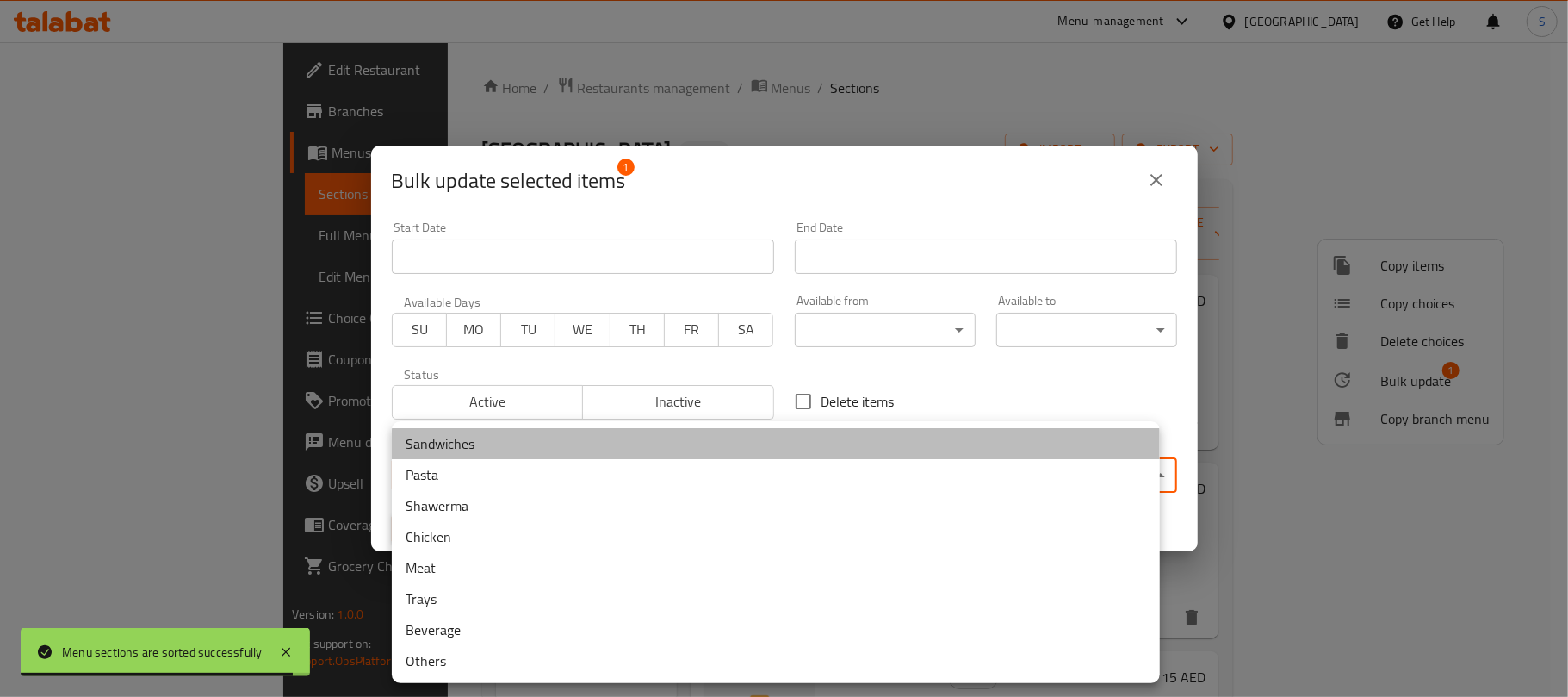
click at [462, 448] on li "Sandwiches" at bounding box center [775, 444] width 768 height 31
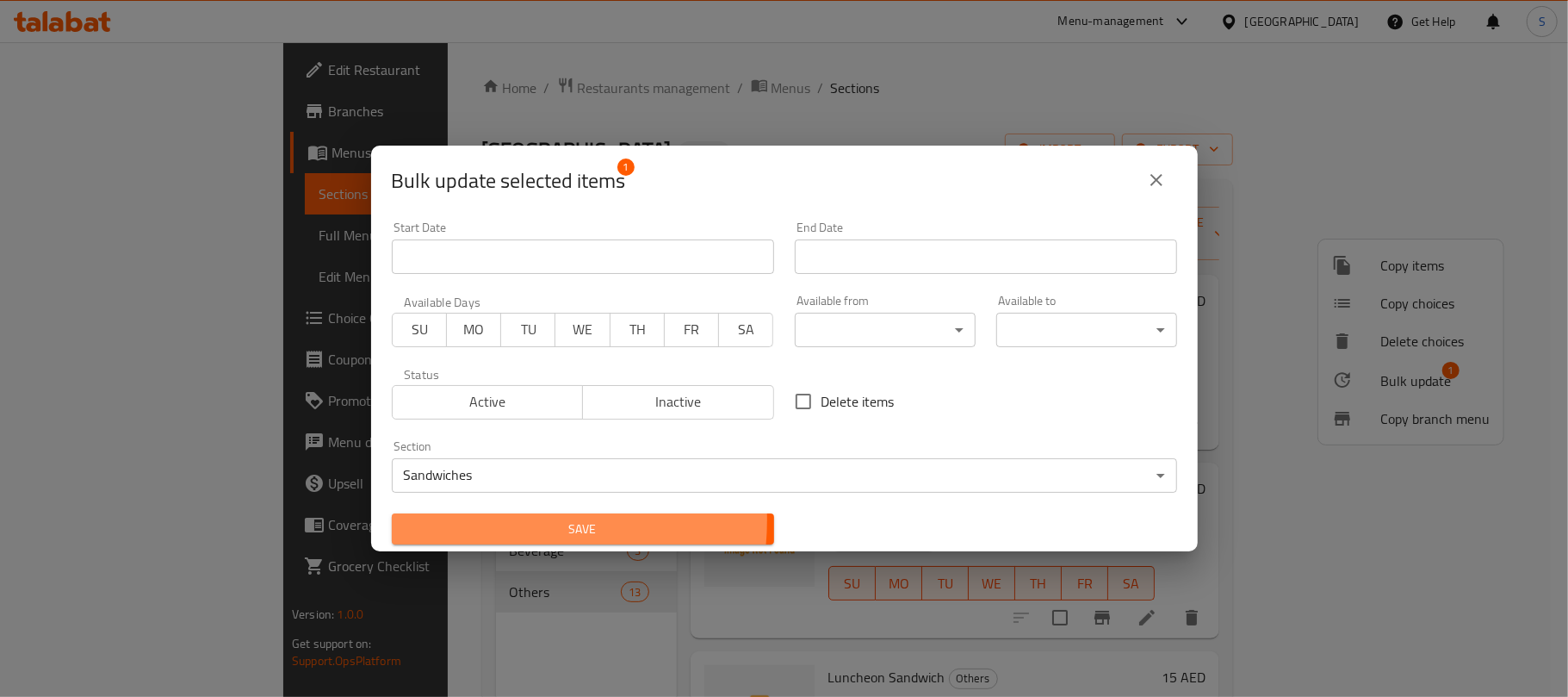
click at [490, 520] on span "Save" at bounding box center [583, 529] width 355 height 21
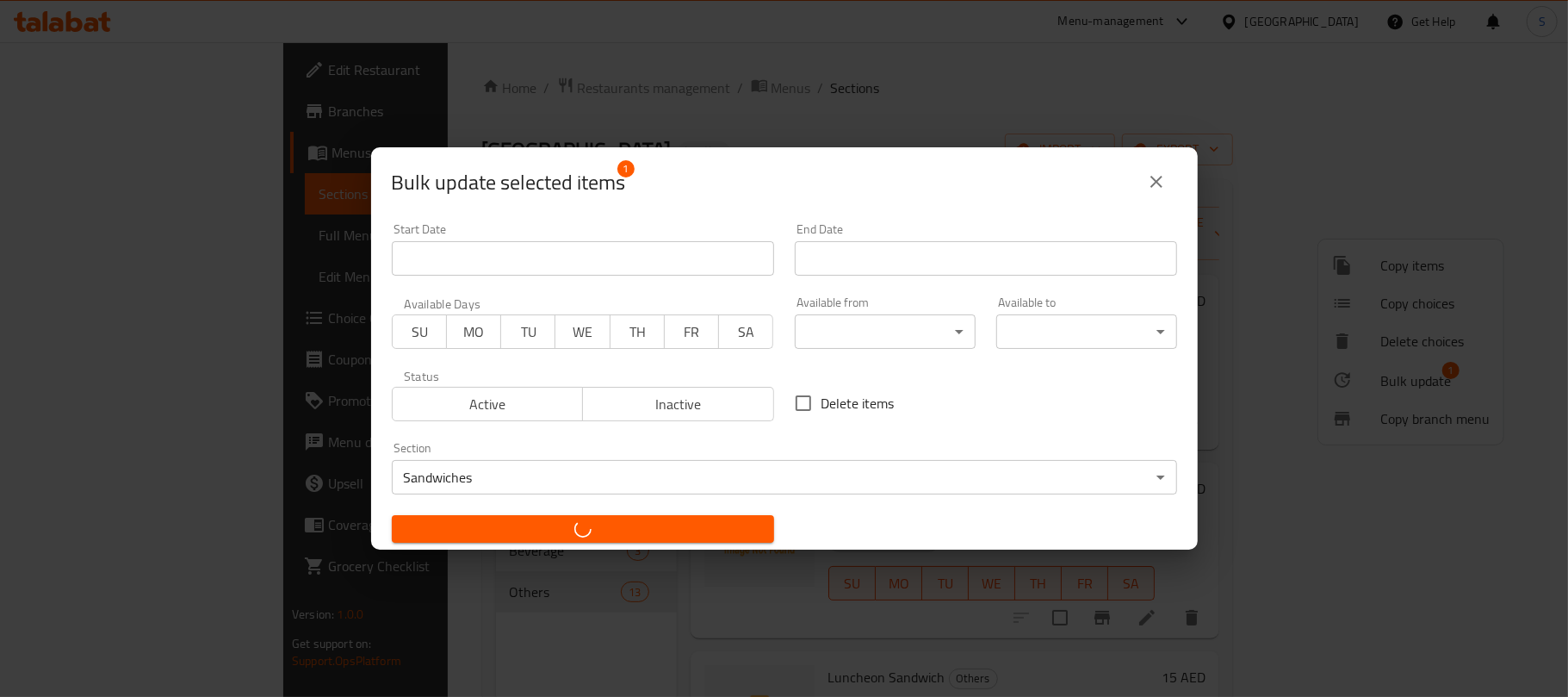
checkbox input "false"
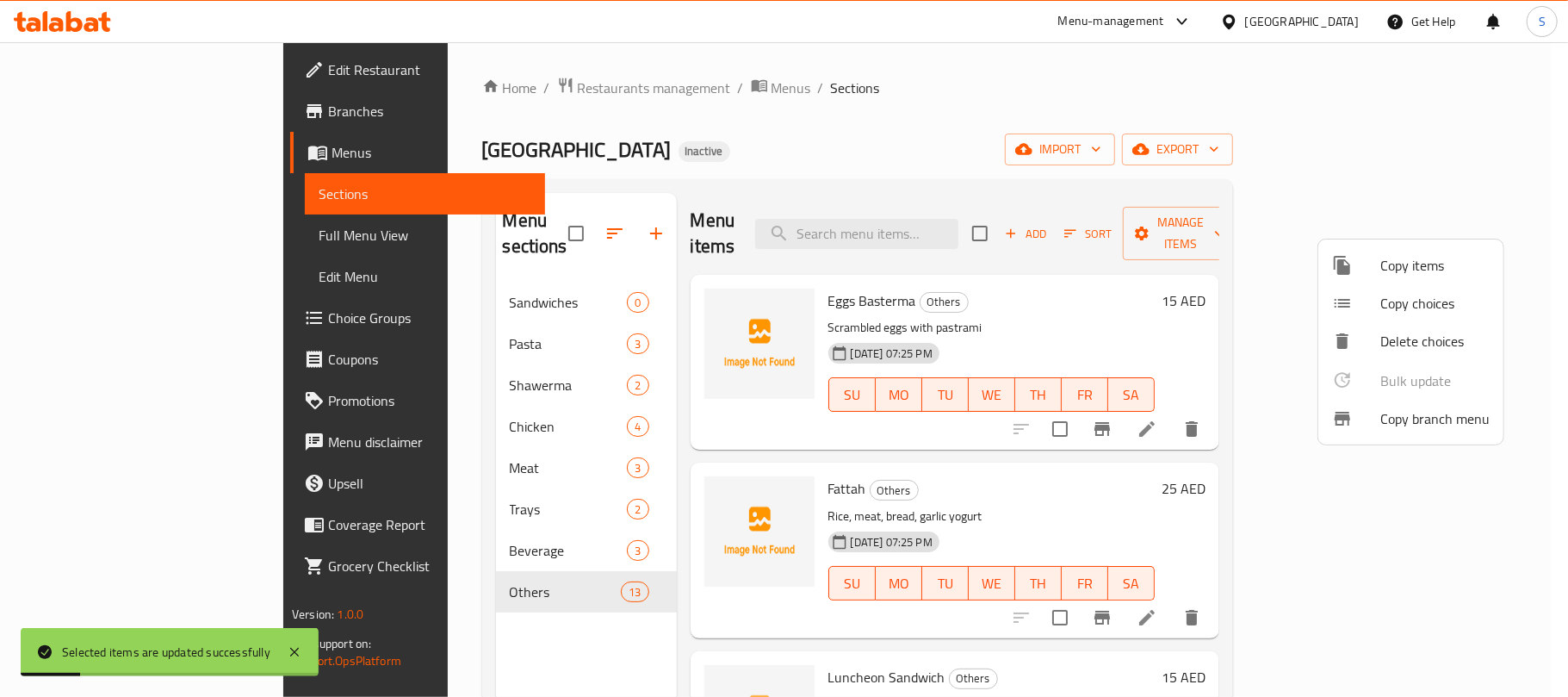
click at [715, 163] on div at bounding box center [784, 348] width 1568 height 697
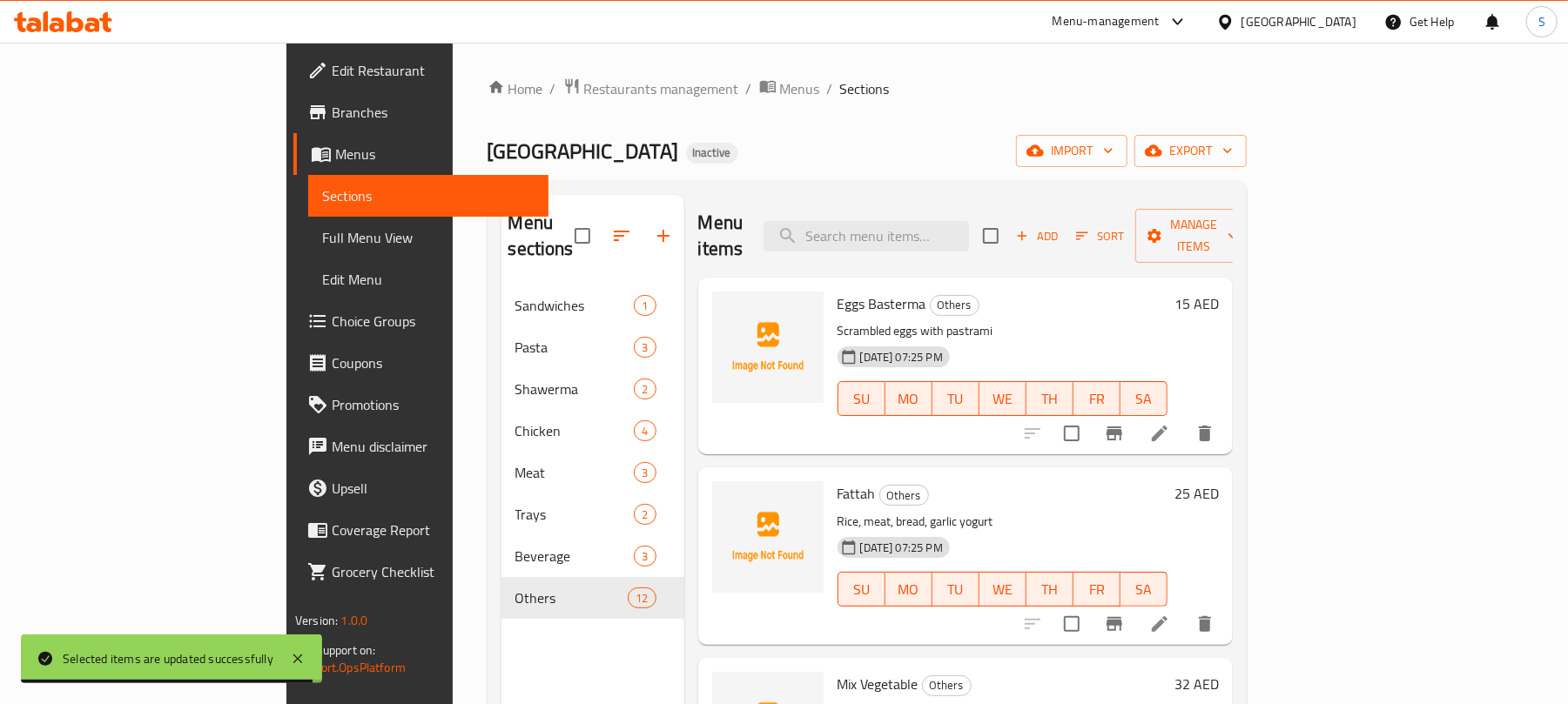
click at [806, 105] on div "Home / Restaurants management / Menus / Sections Kababji House Inactive import …" at bounding box center [867, 494] width 759 height 835
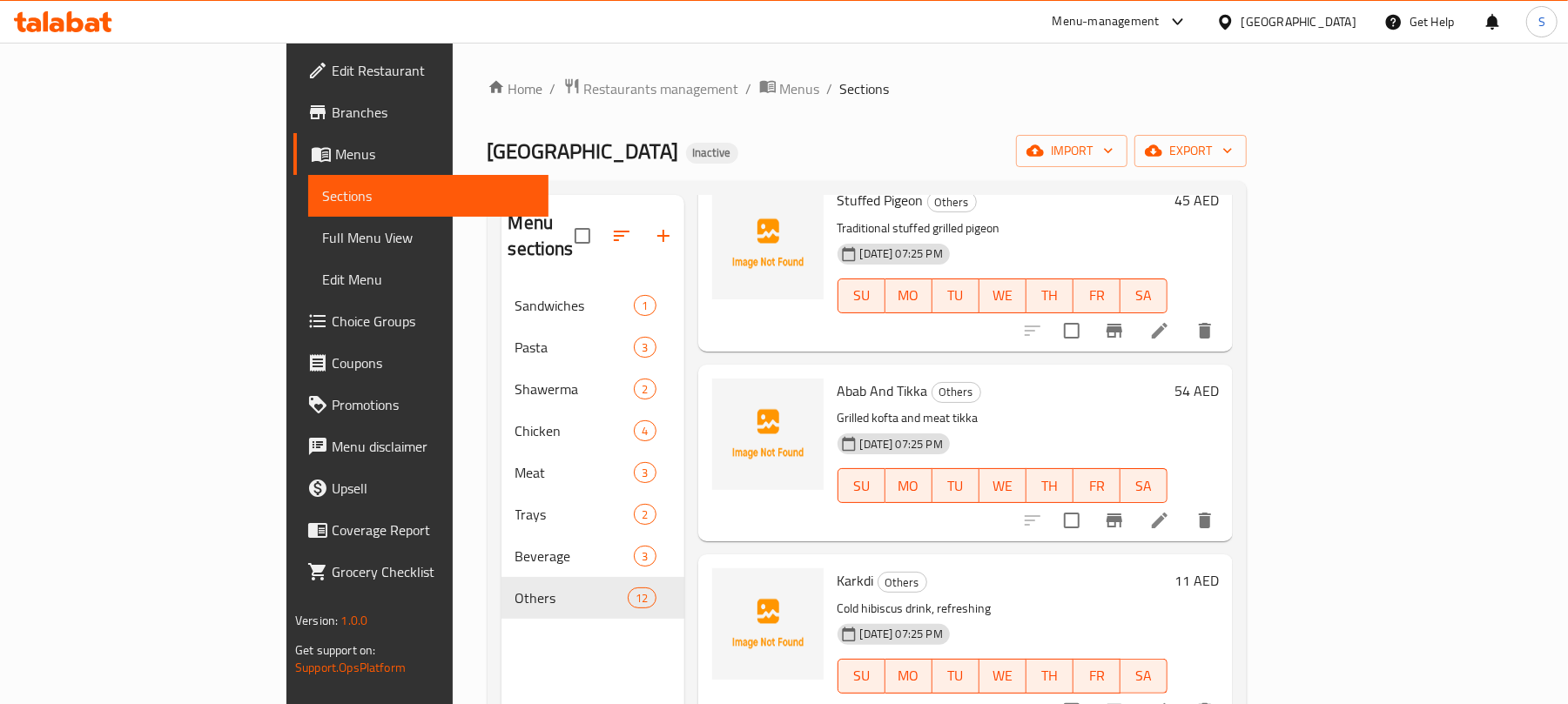
scroll to position [1388, 0]
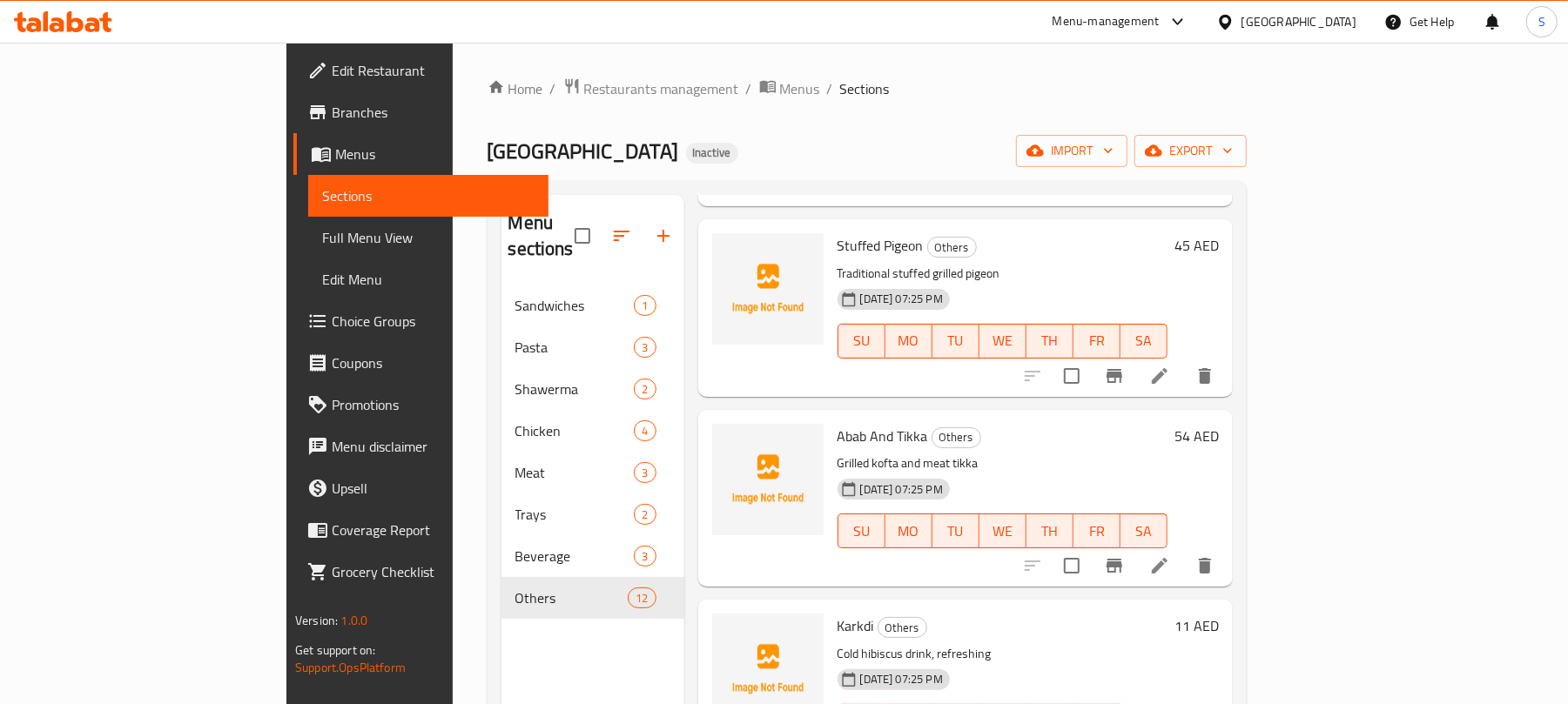
click at [743, 151] on div "Kababji House Inactive import export" at bounding box center [867, 150] width 759 height 32
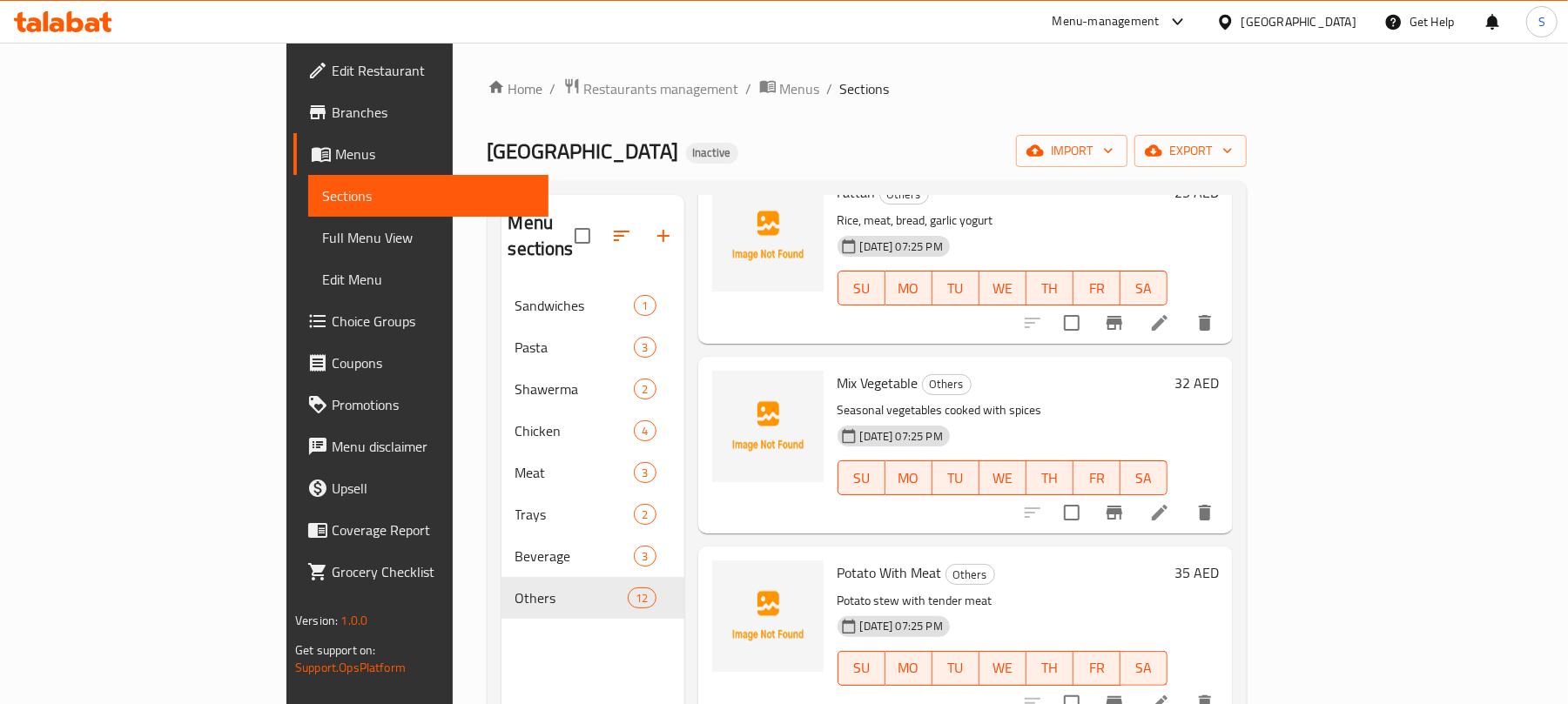
scroll to position [112, 0]
click at [653, 226] on icon "button" at bounding box center [662, 235] width 21 height 21
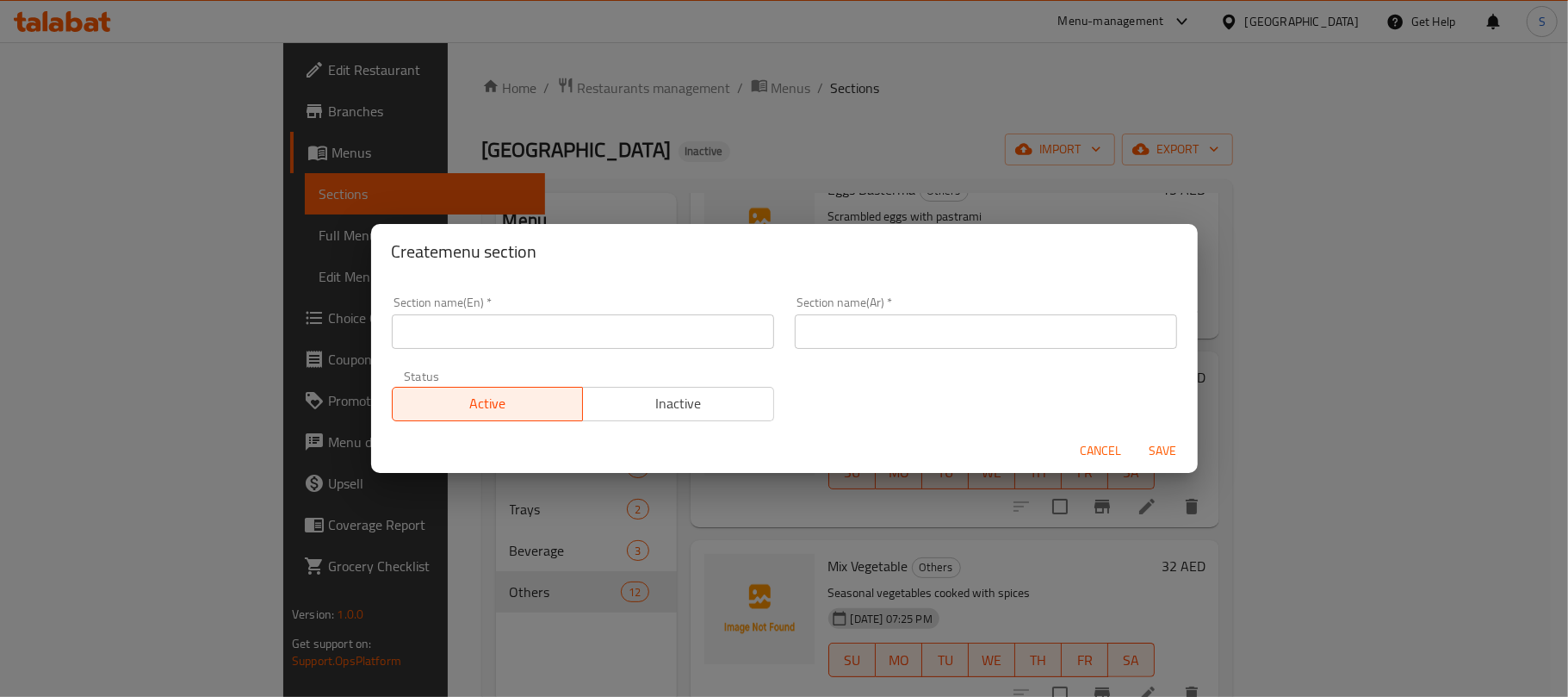
click at [510, 320] on input "text" at bounding box center [583, 332] width 383 height 35
type input "ٍ"
type input "Salad"
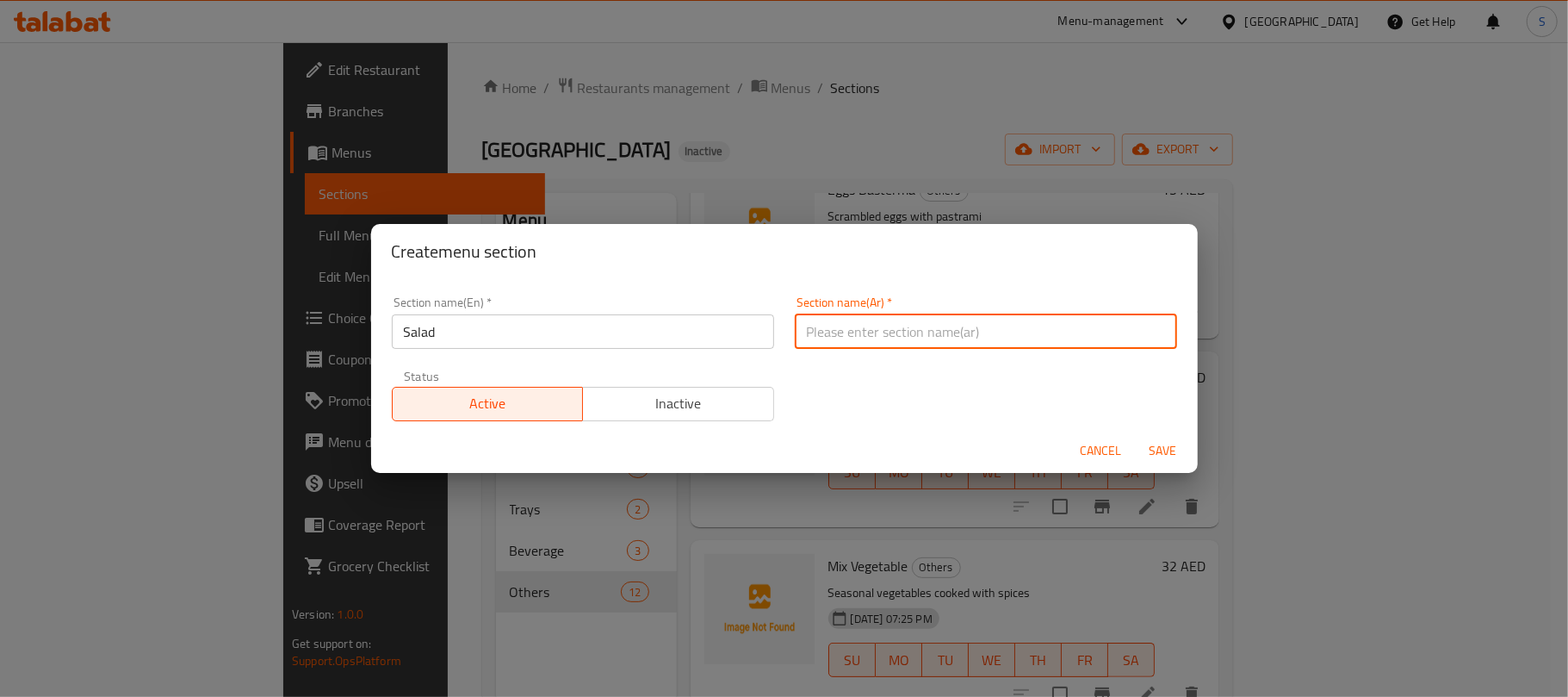
click at [478, 329] on input "Salad" at bounding box center [583, 332] width 383 height 35
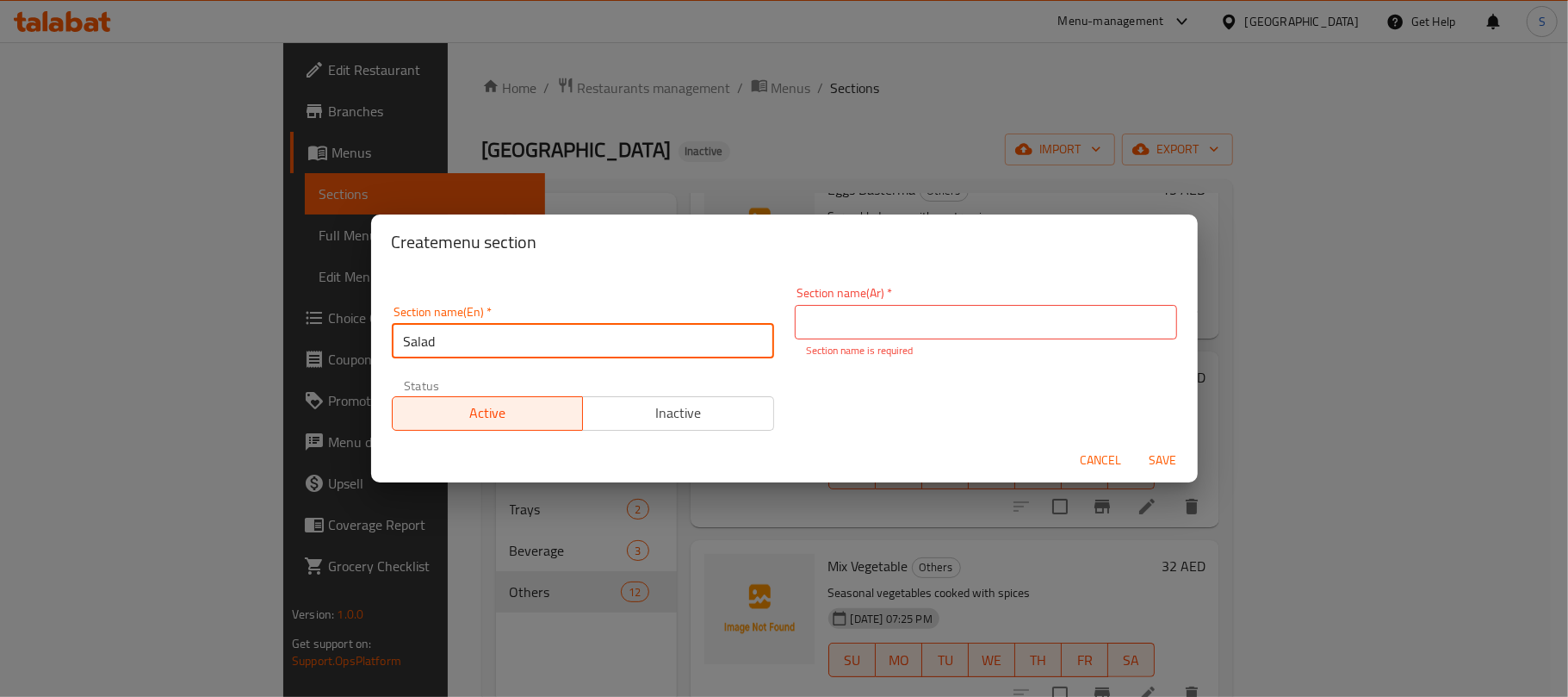
click at [883, 335] on input "text" at bounding box center [985, 322] width 383 height 35
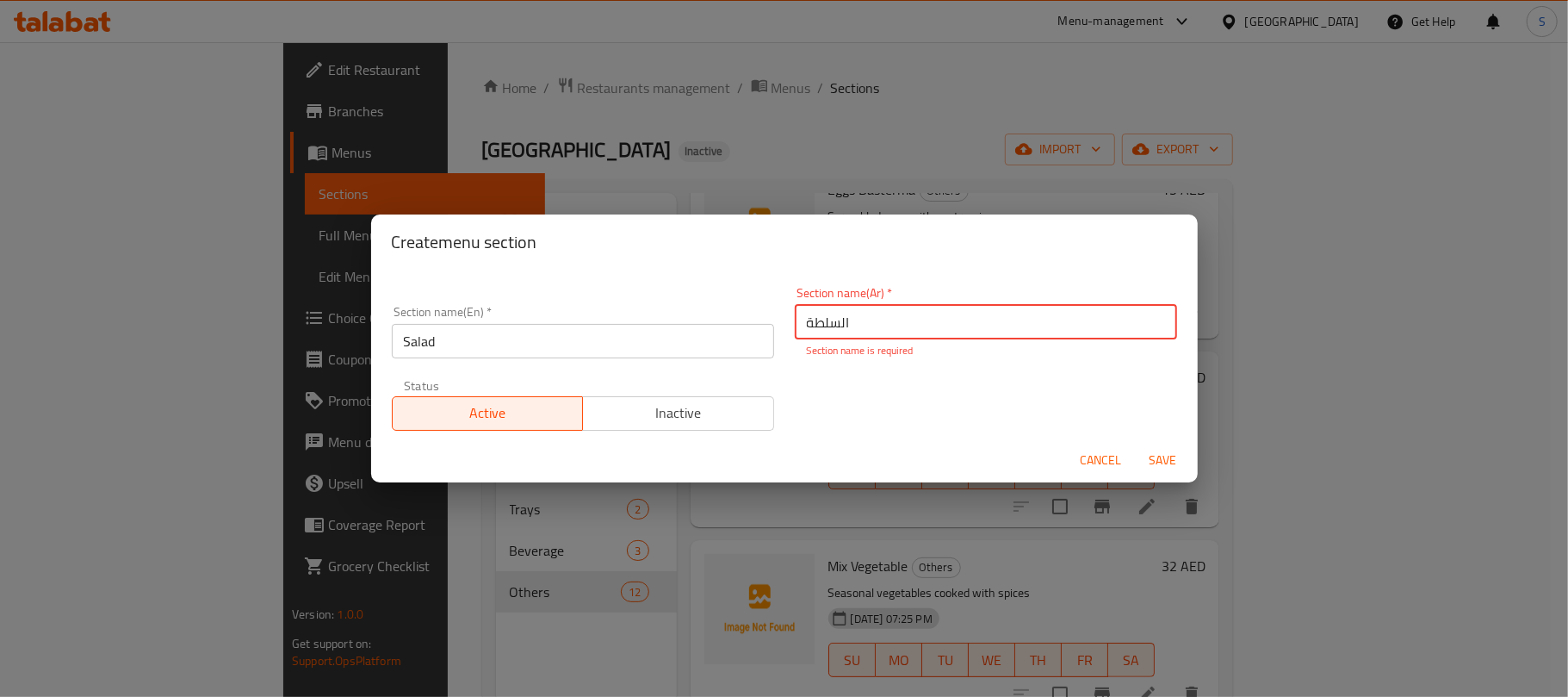
type input "السلطة"
click at [1135, 445] on button "Save" at bounding box center [1162, 460] width 55 height 32
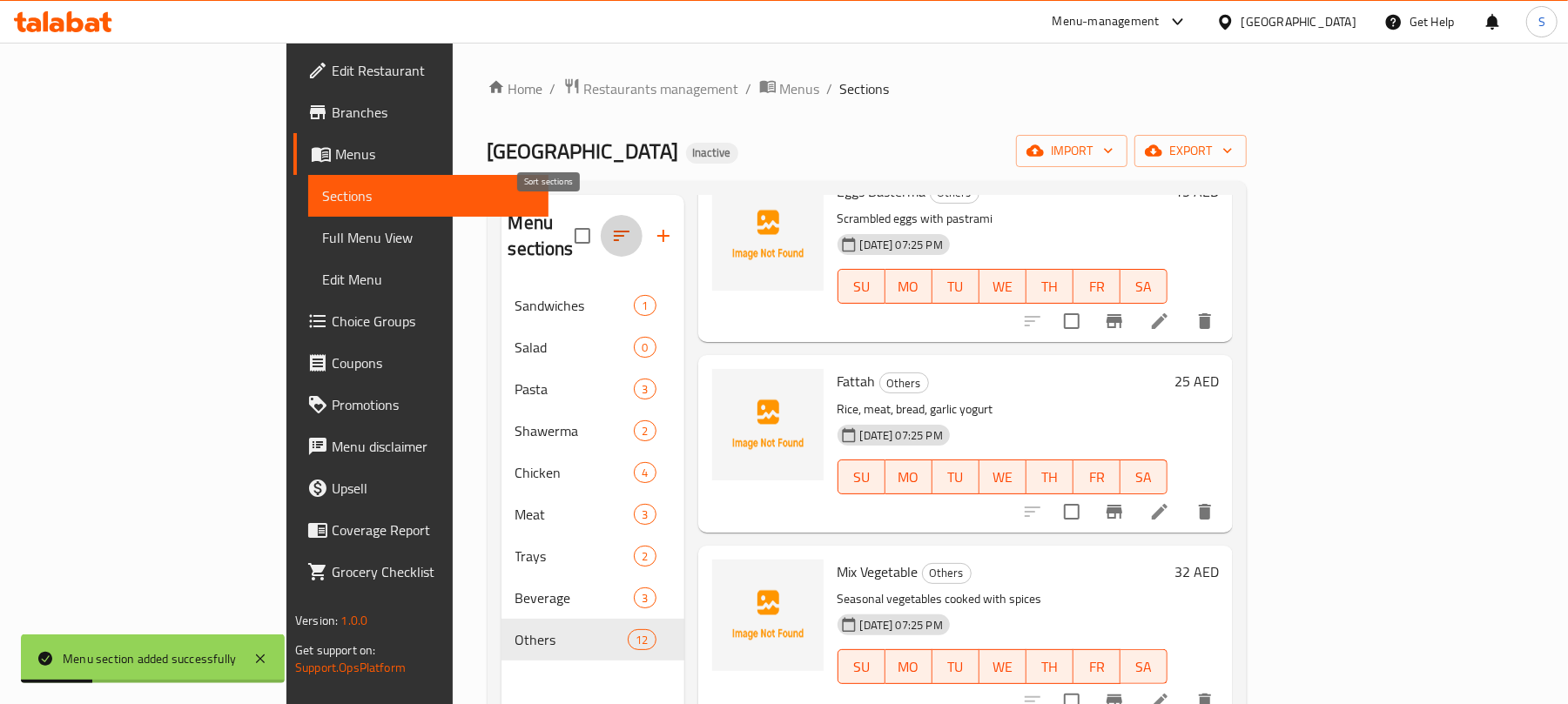
click at [614, 230] on icon "button" at bounding box center [621, 235] width 16 height 11
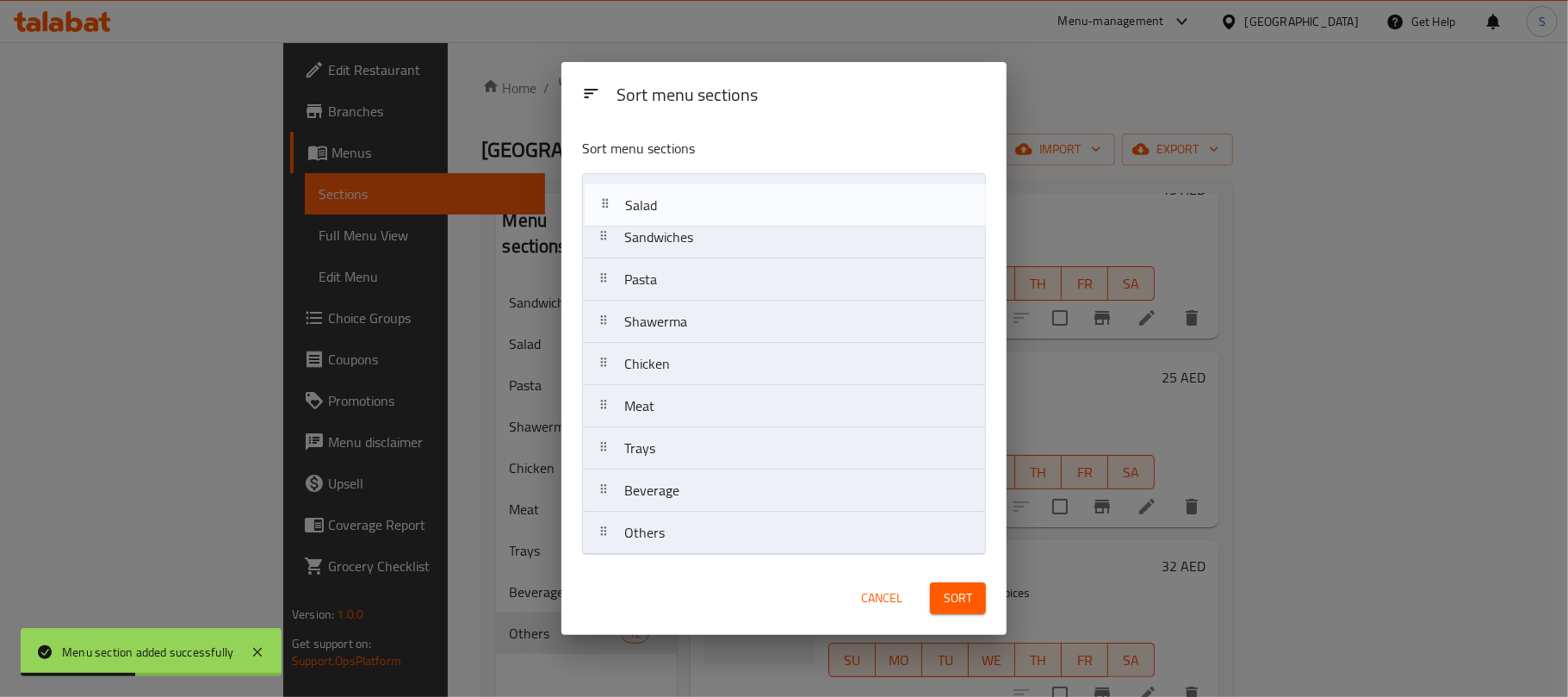
drag, startPoint x: 632, startPoint y: 247, endPoint x: 632, endPoint y: 210, distance: 37.0
click at [632, 210] on nav "Sandwiches Salad Pasta Shawerma Chicken Meat Trays Beverage Others" at bounding box center [784, 363] width 404 height 382
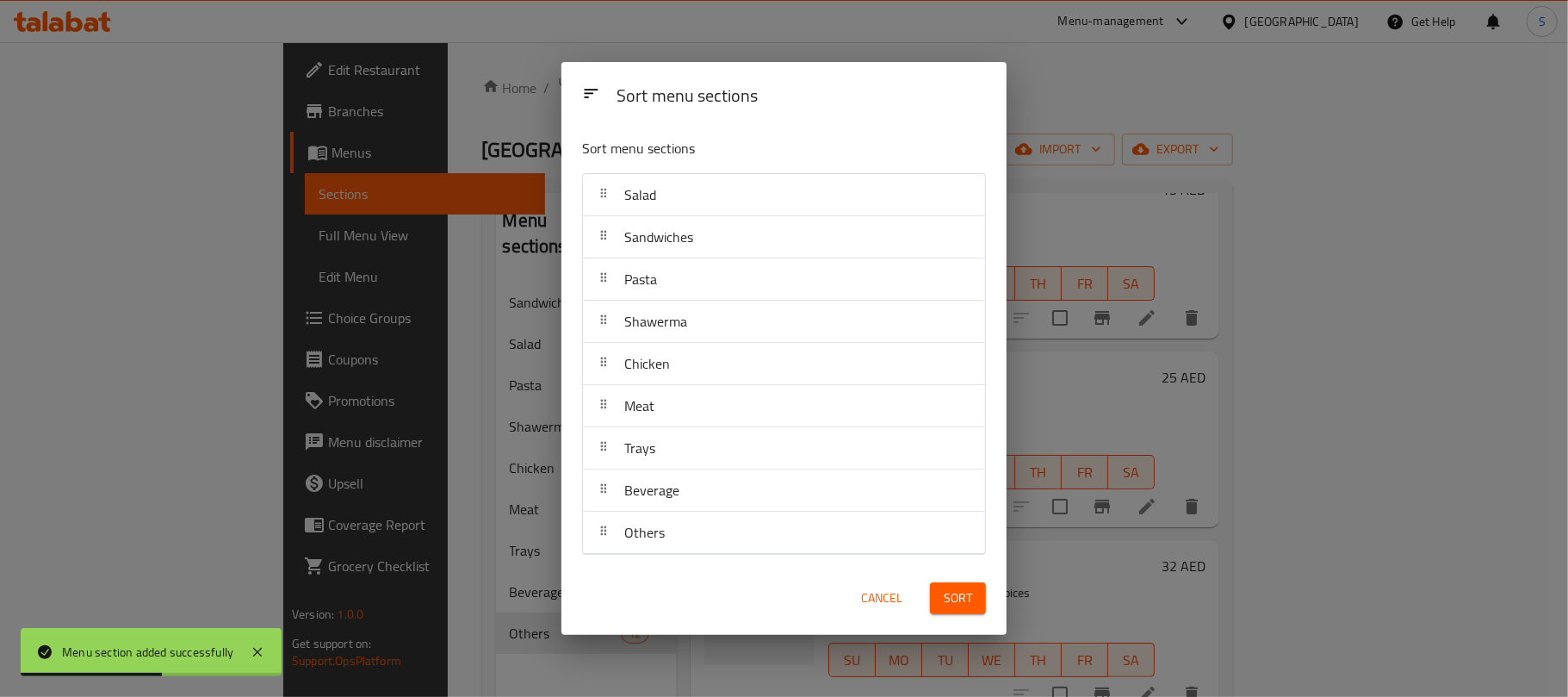
click at [944, 604] on span "Sort" at bounding box center [957, 598] width 28 height 21
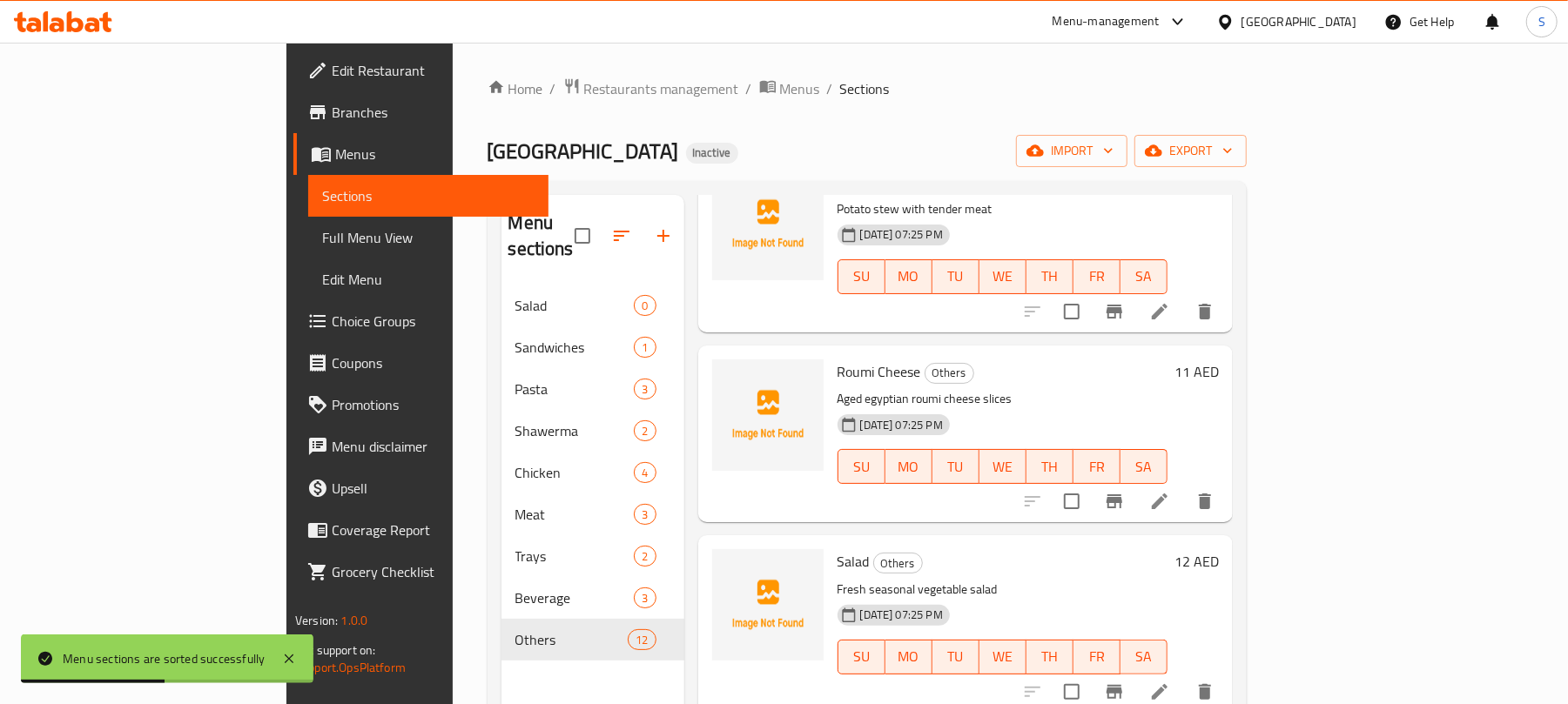
scroll to position [808, 0]
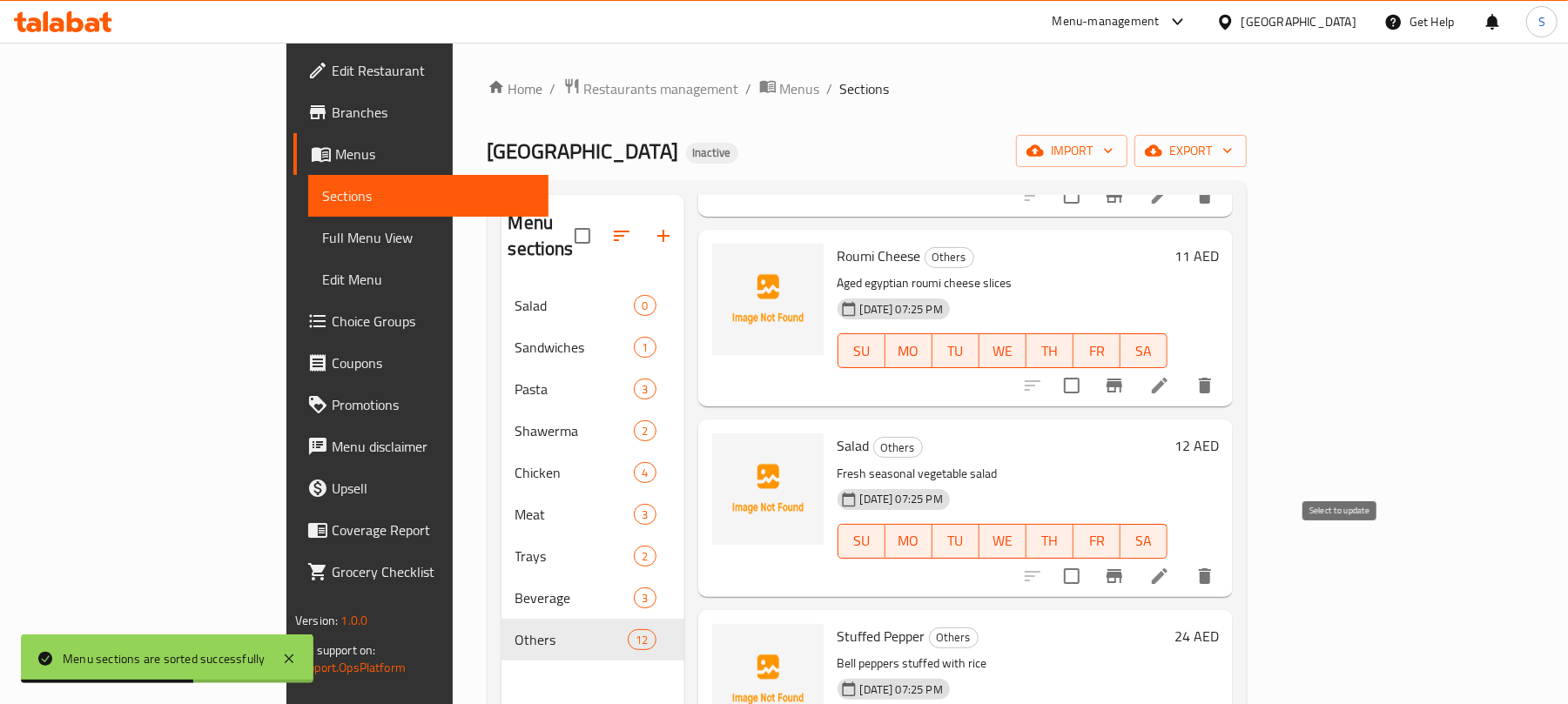
click at [1090, 558] on input "checkbox" at bounding box center [1071, 575] width 36 height 36
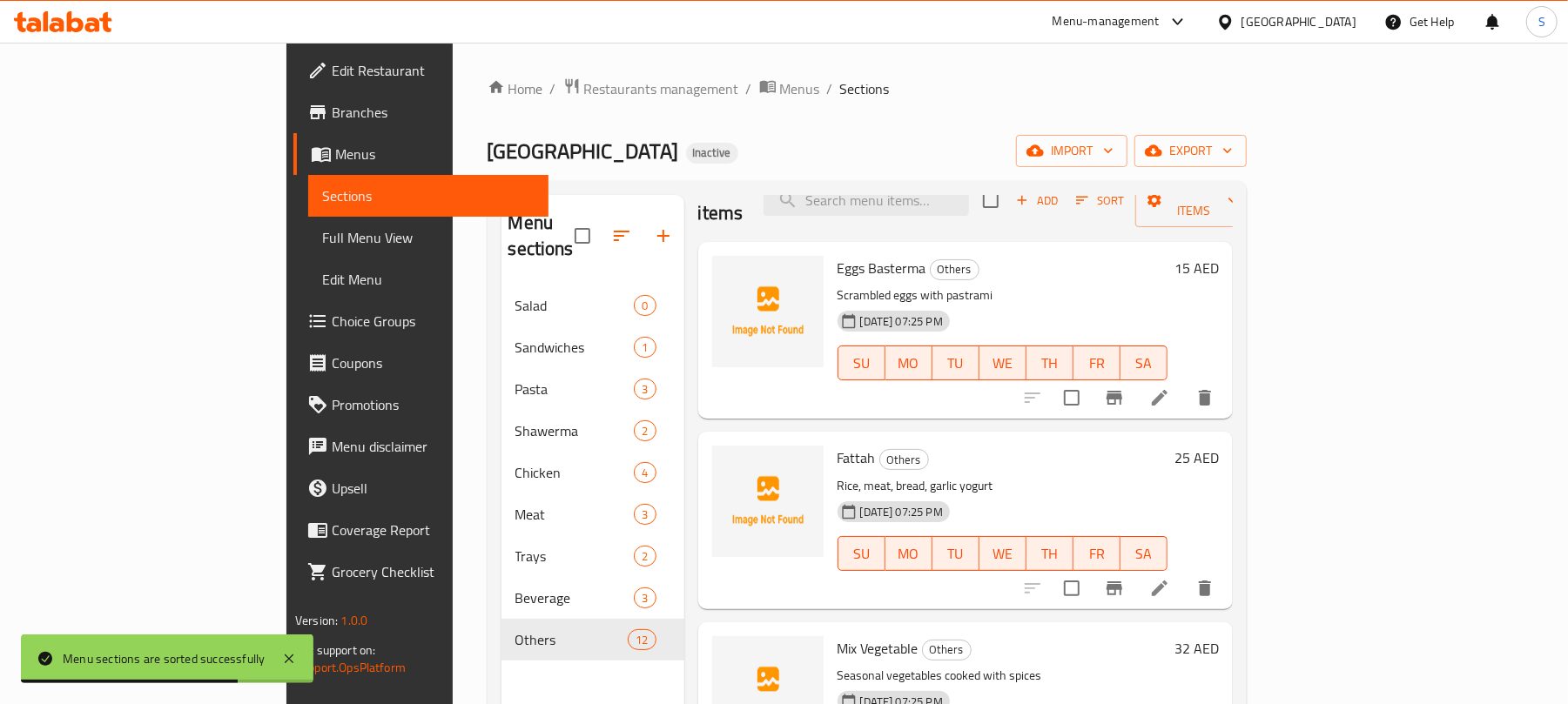
scroll to position [0, 0]
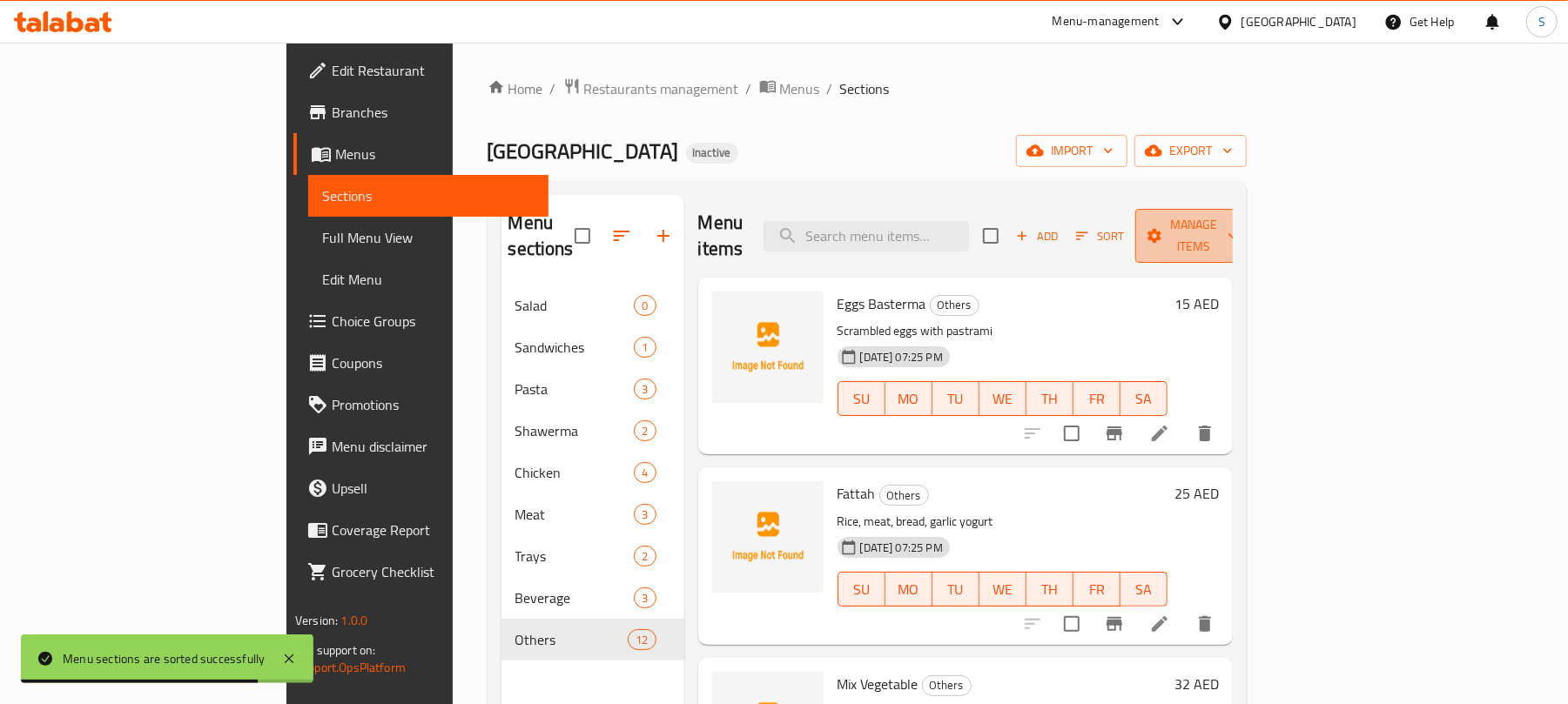
click at [1251, 213] on button "Manage items" at bounding box center [1193, 235] width 116 height 54
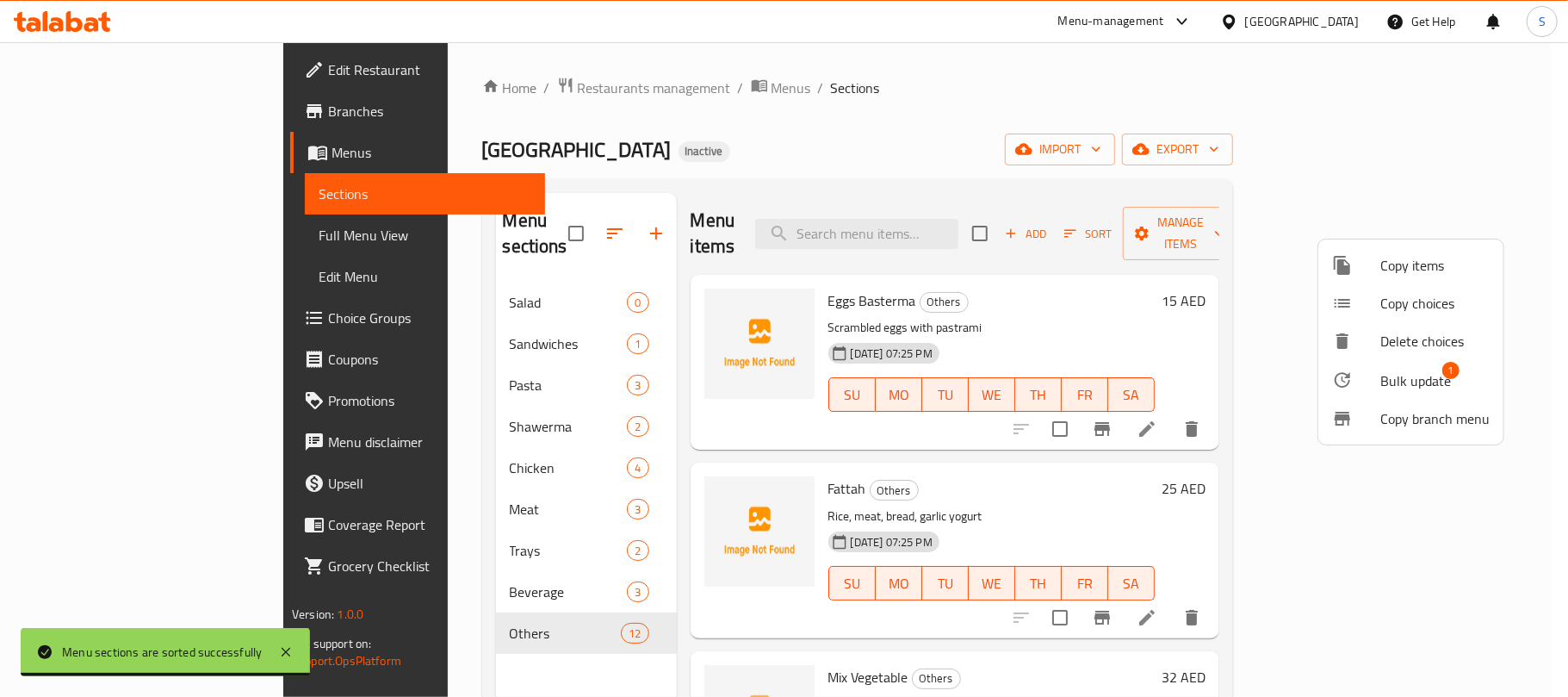
click at [1394, 370] on span "Bulk update" at bounding box center [1414, 380] width 71 height 20
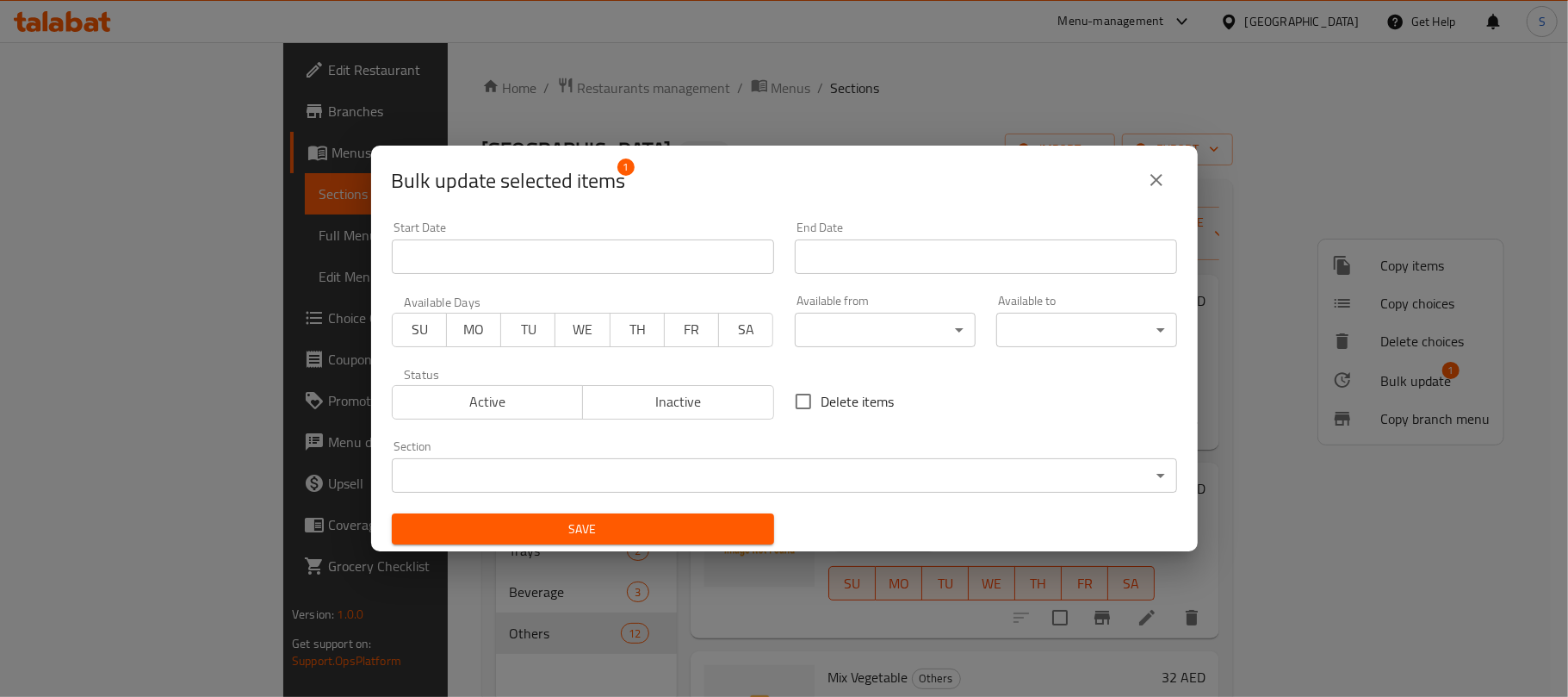
click at [611, 469] on body "​ Menu-management United Arab Emirates Get Help S Edit Restaurant Branches Menu…" at bounding box center [784, 369] width 1568 height 654
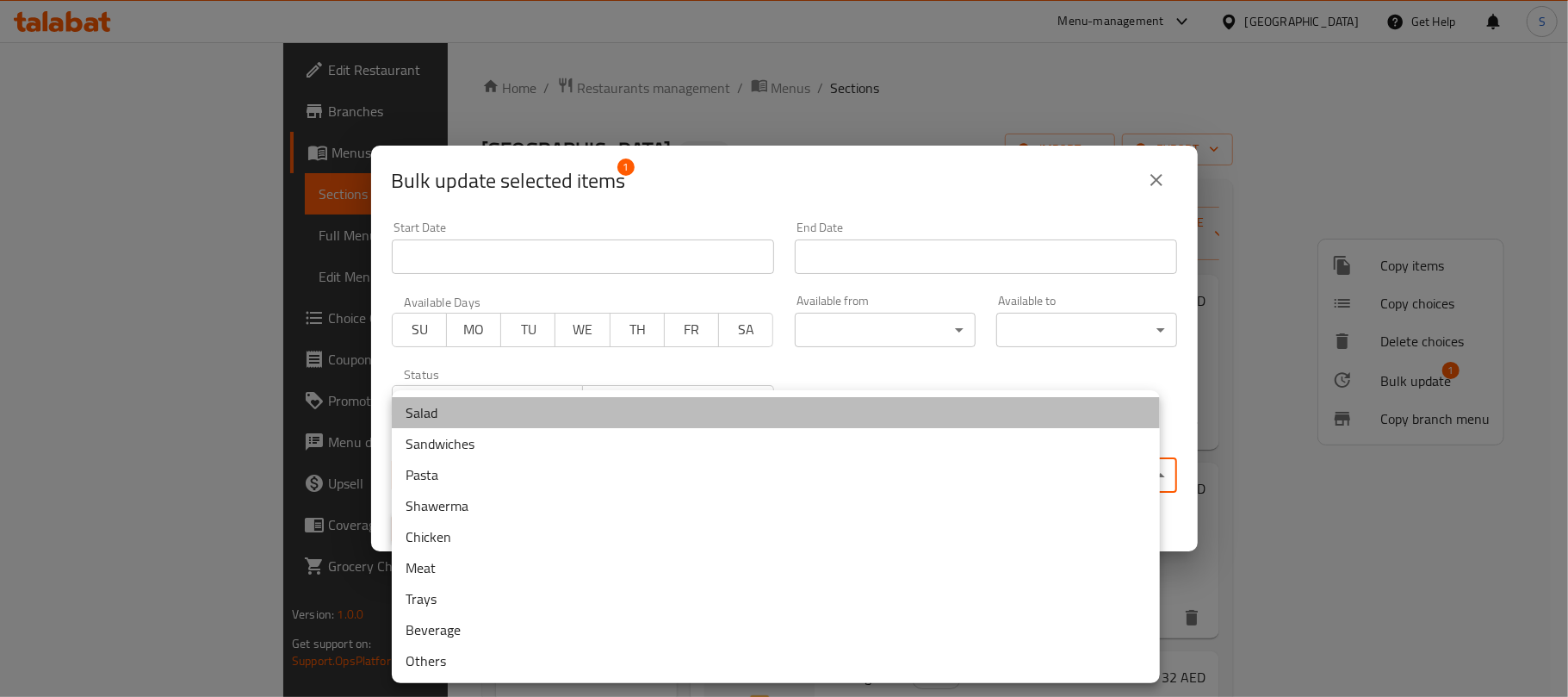
click at [478, 418] on li "Salad" at bounding box center [775, 413] width 768 height 31
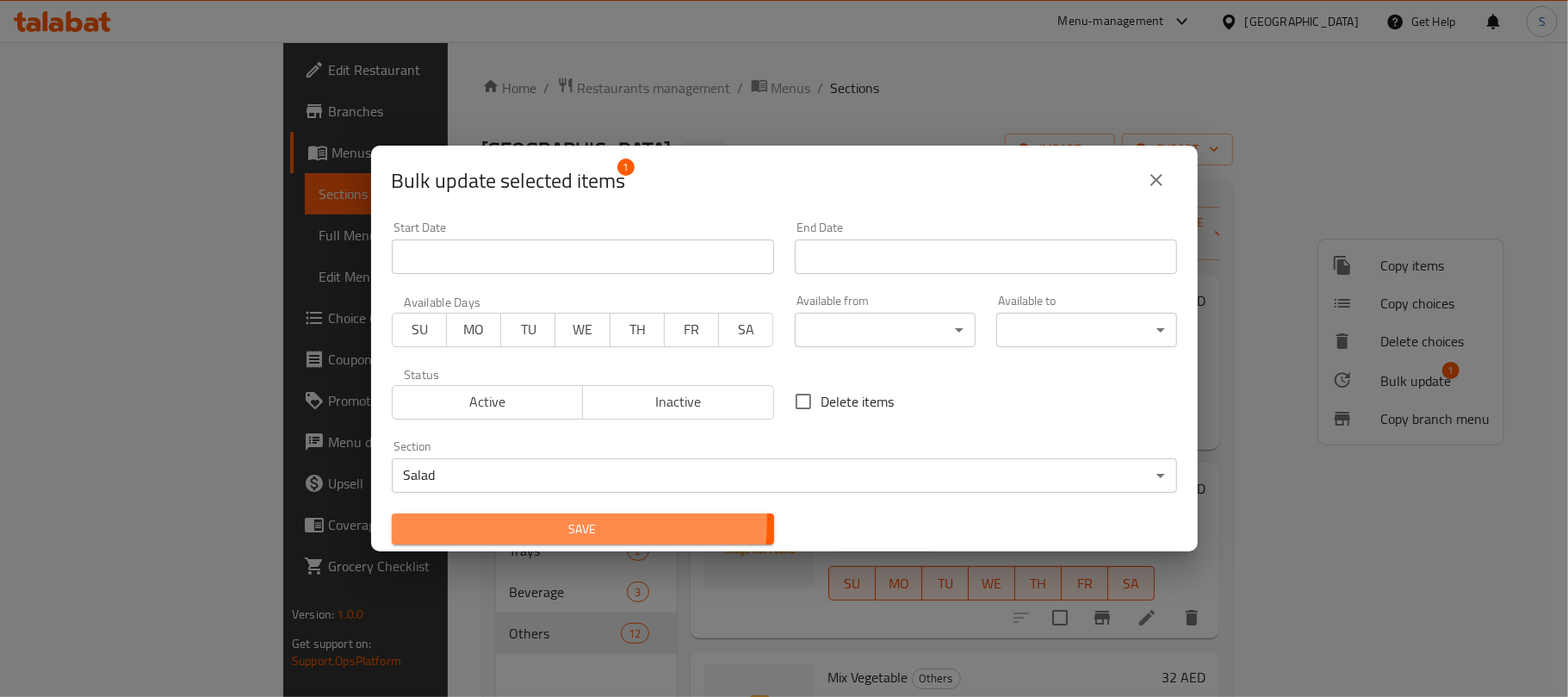
click at [544, 521] on span "Save" at bounding box center [583, 529] width 355 height 21
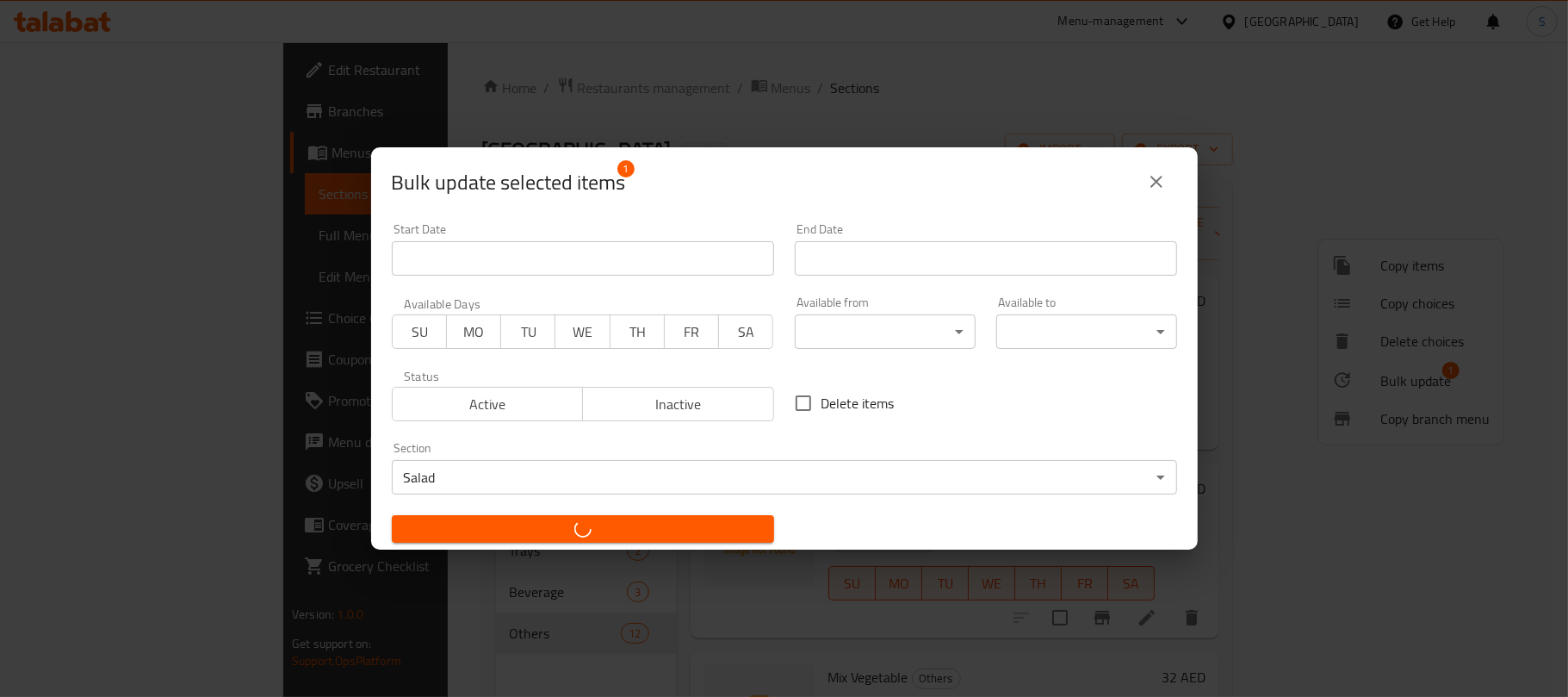
checkbox input "false"
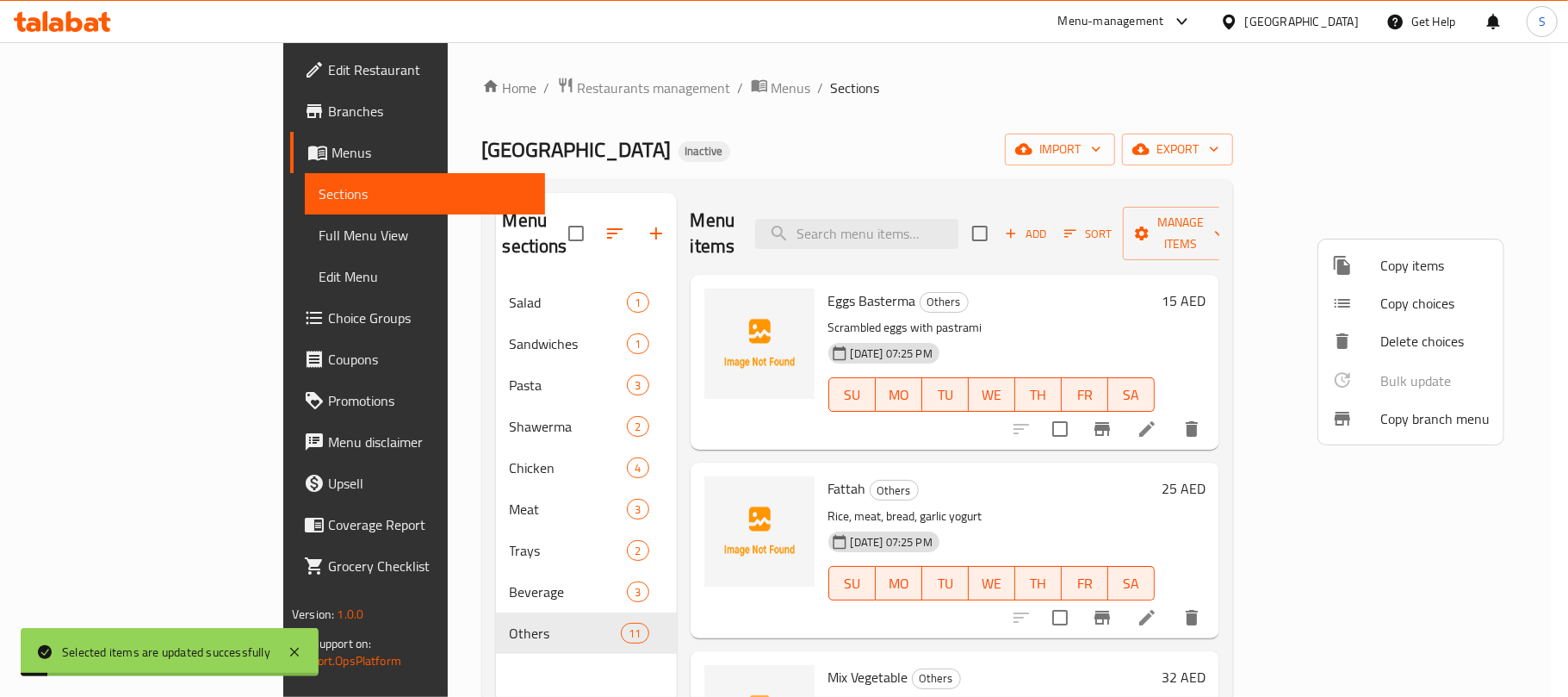
click at [734, 148] on div at bounding box center [784, 348] width 1568 height 697
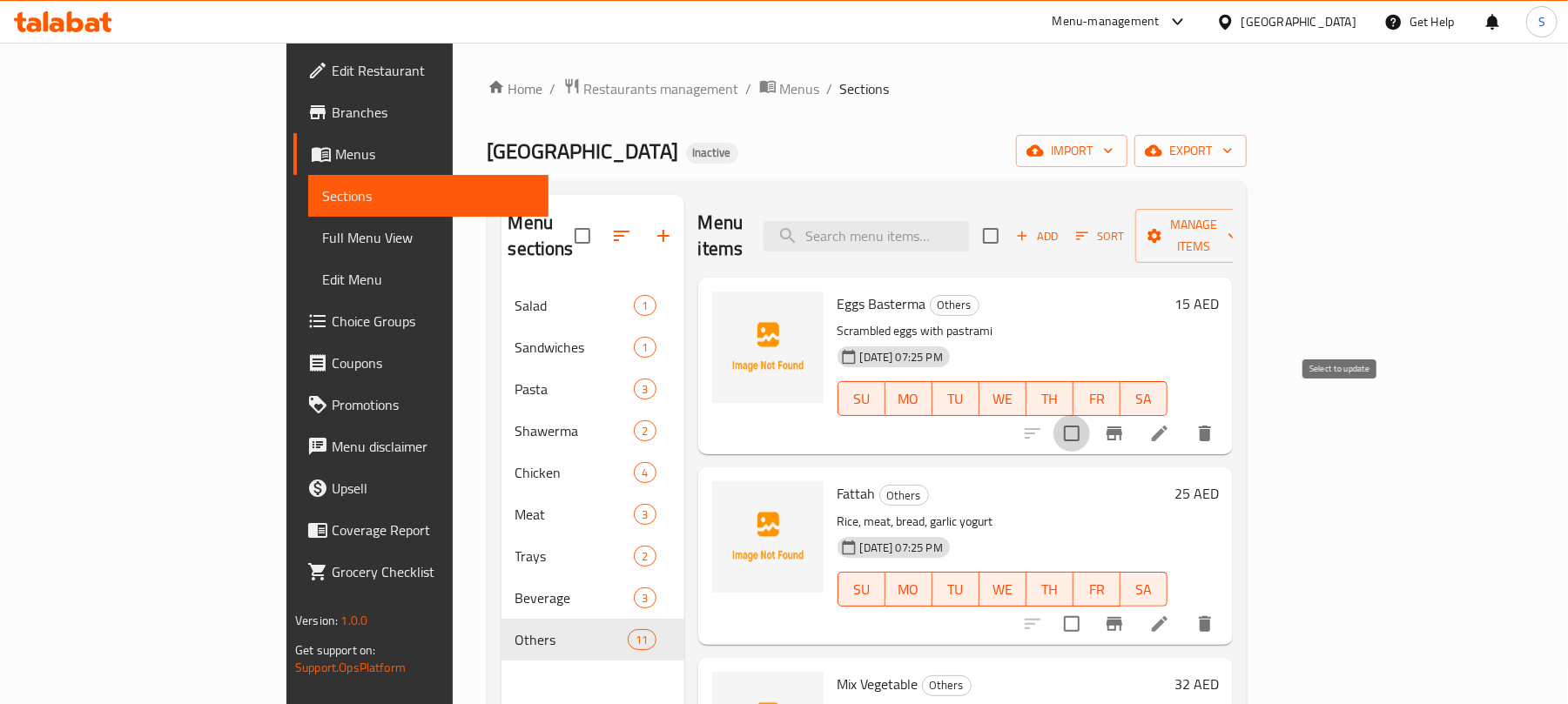
click at [1090, 415] on input "checkbox" at bounding box center [1071, 433] width 36 height 36
click at [1238, 229] on span "Manage items" at bounding box center [1193, 235] width 89 height 44
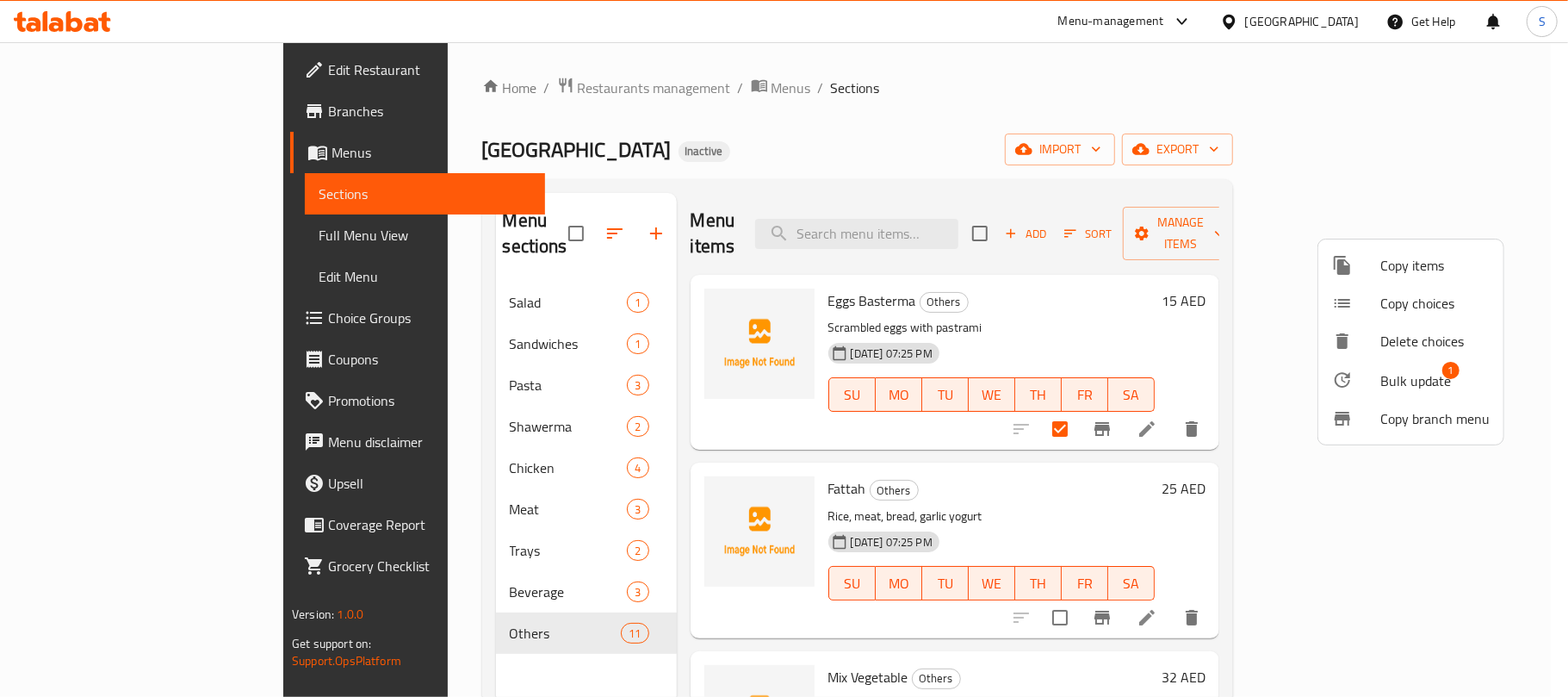
click at [1378, 375] on div at bounding box center [1355, 379] width 48 height 20
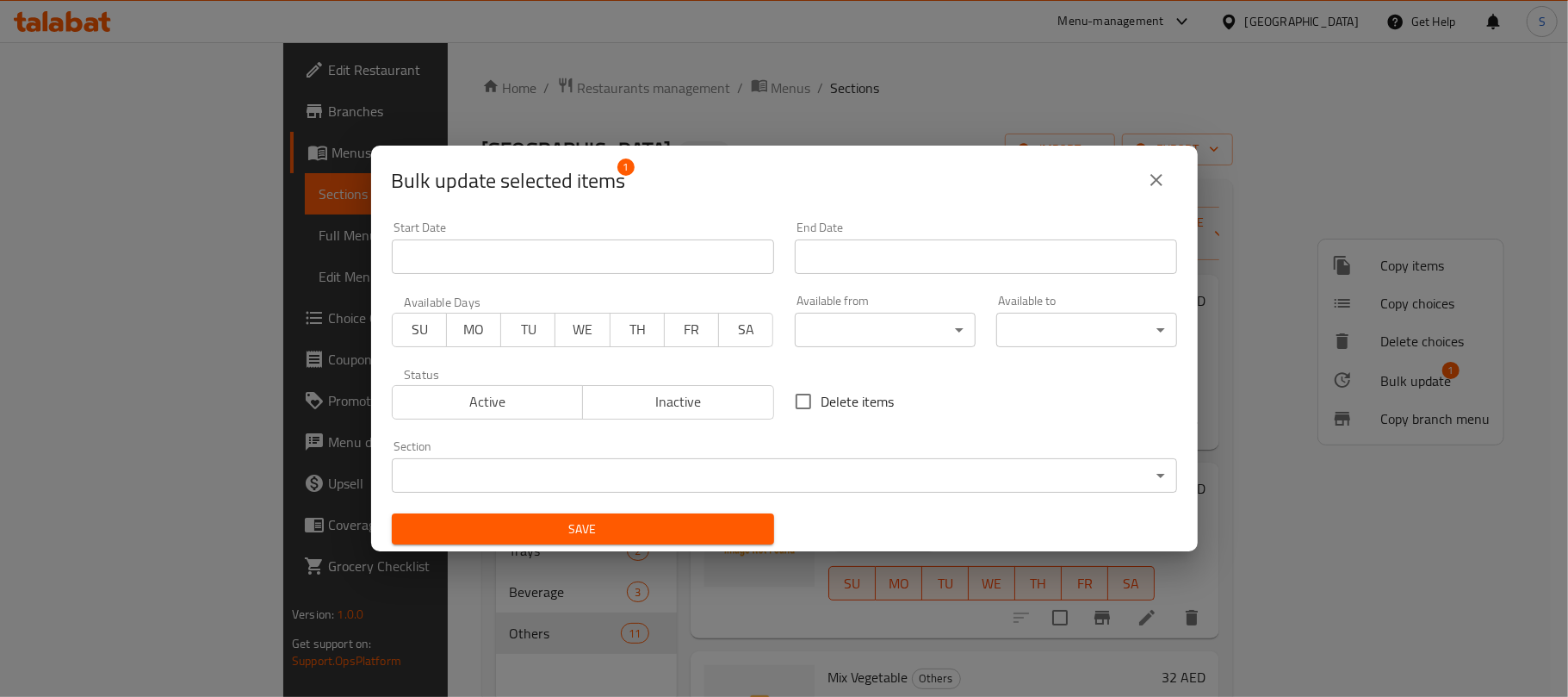
click at [577, 465] on body "​ Menu-management United Arab Emirates Get Help S Edit Restaurant Branches Menu…" at bounding box center [784, 369] width 1568 height 654
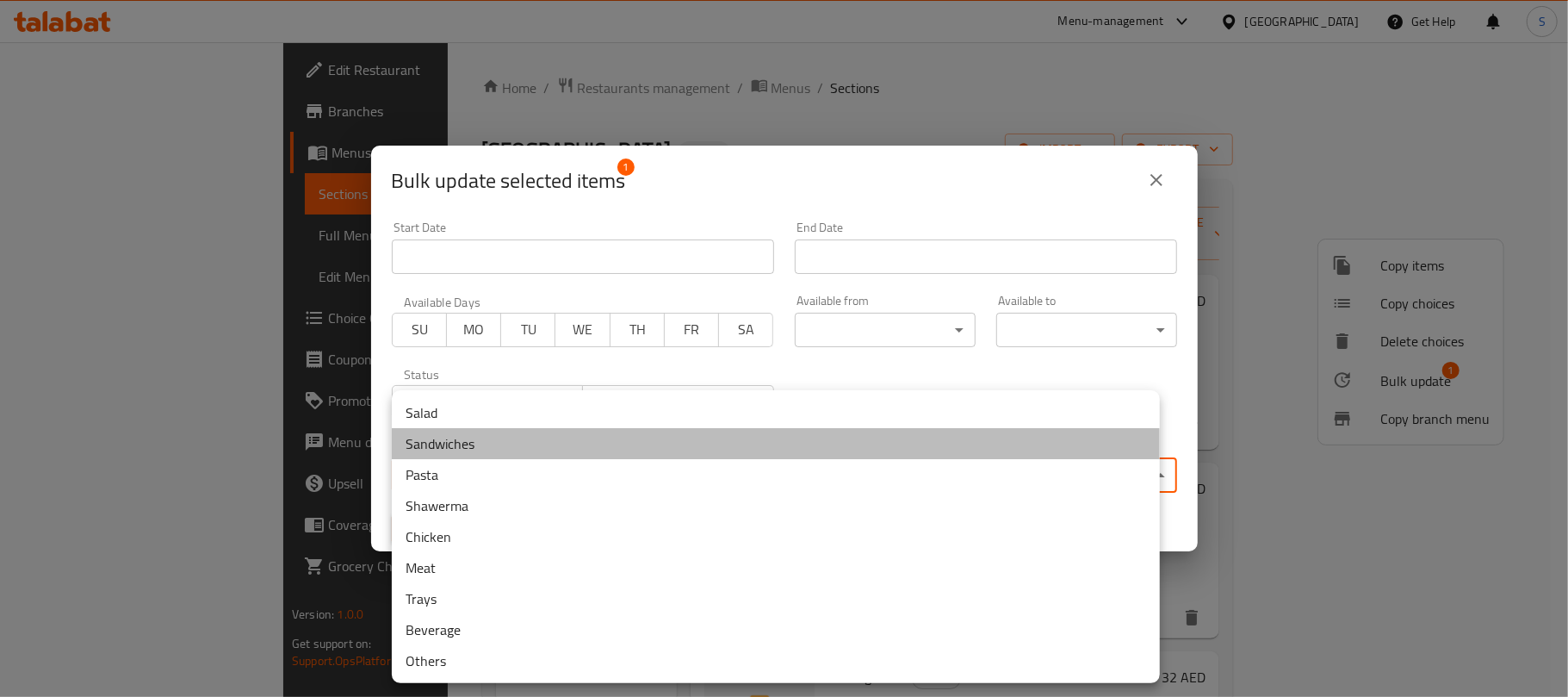
click at [465, 449] on li "Sandwiches" at bounding box center [775, 444] width 768 height 31
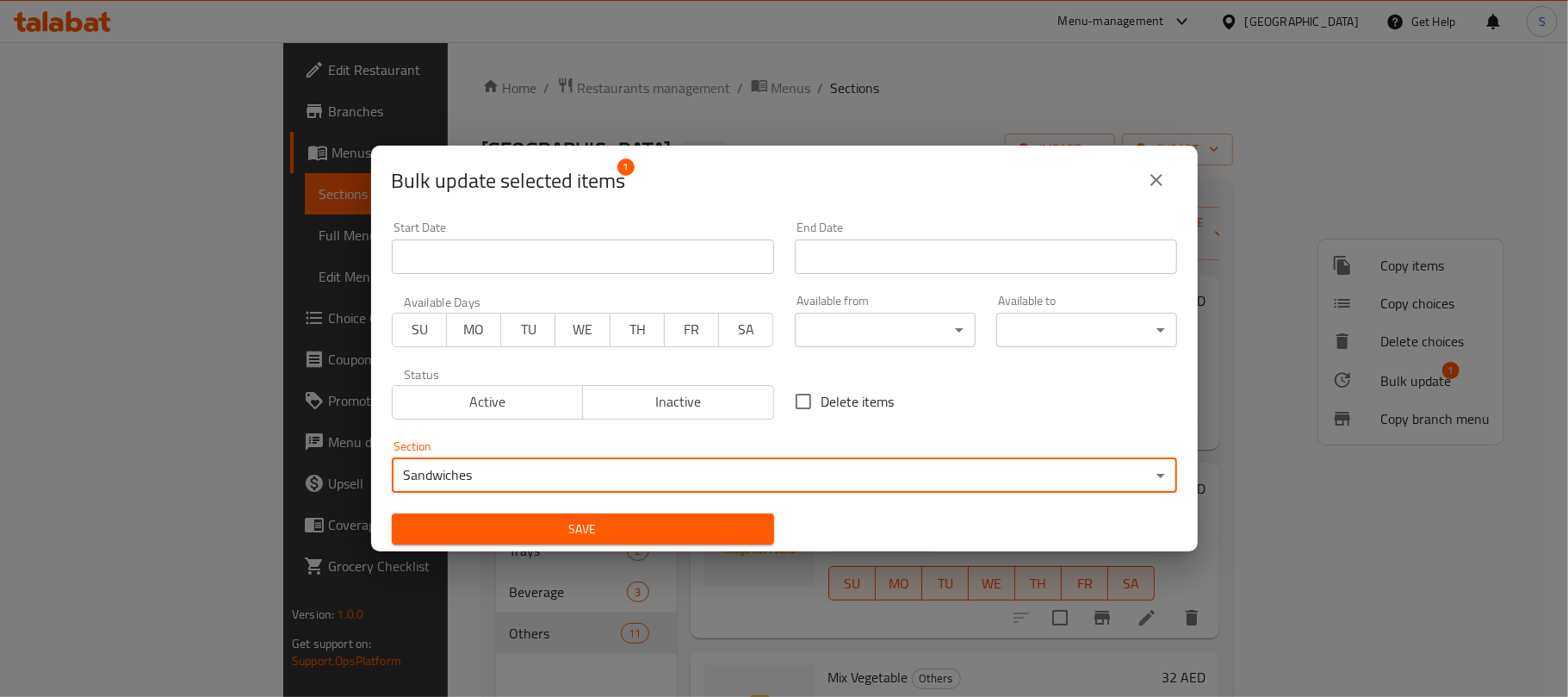
click at [489, 524] on span "Save" at bounding box center [583, 529] width 355 height 21
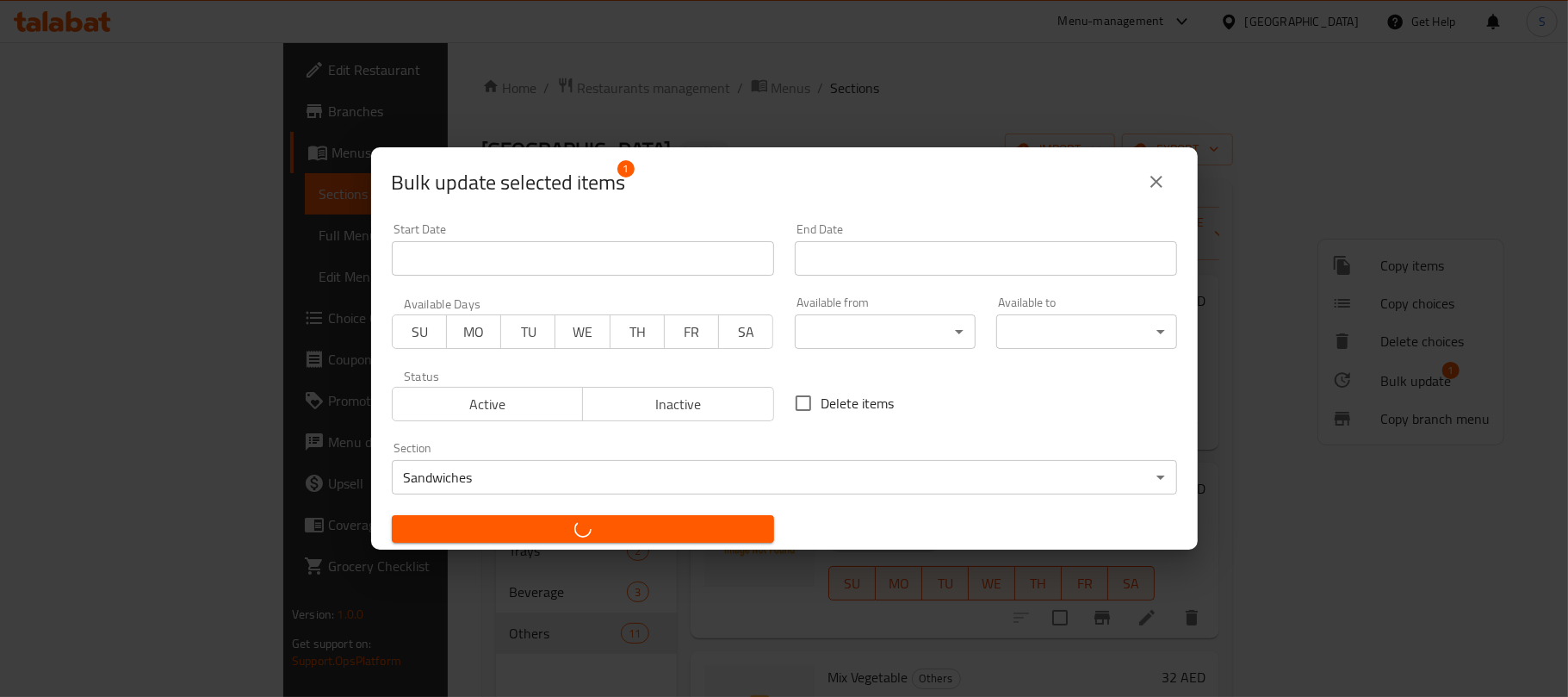
checkbox input "false"
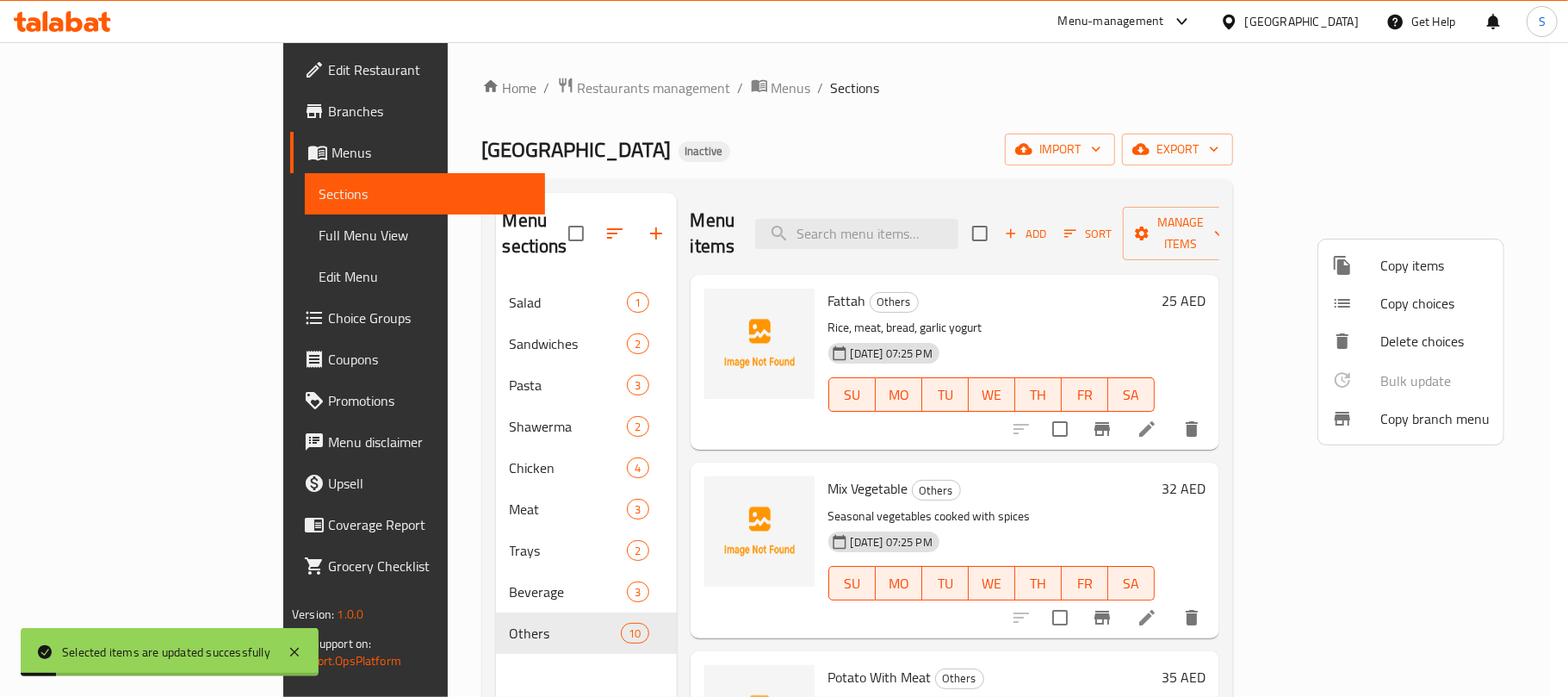
click at [899, 128] on div at bounding box center [784, 348] width 1568 height 697
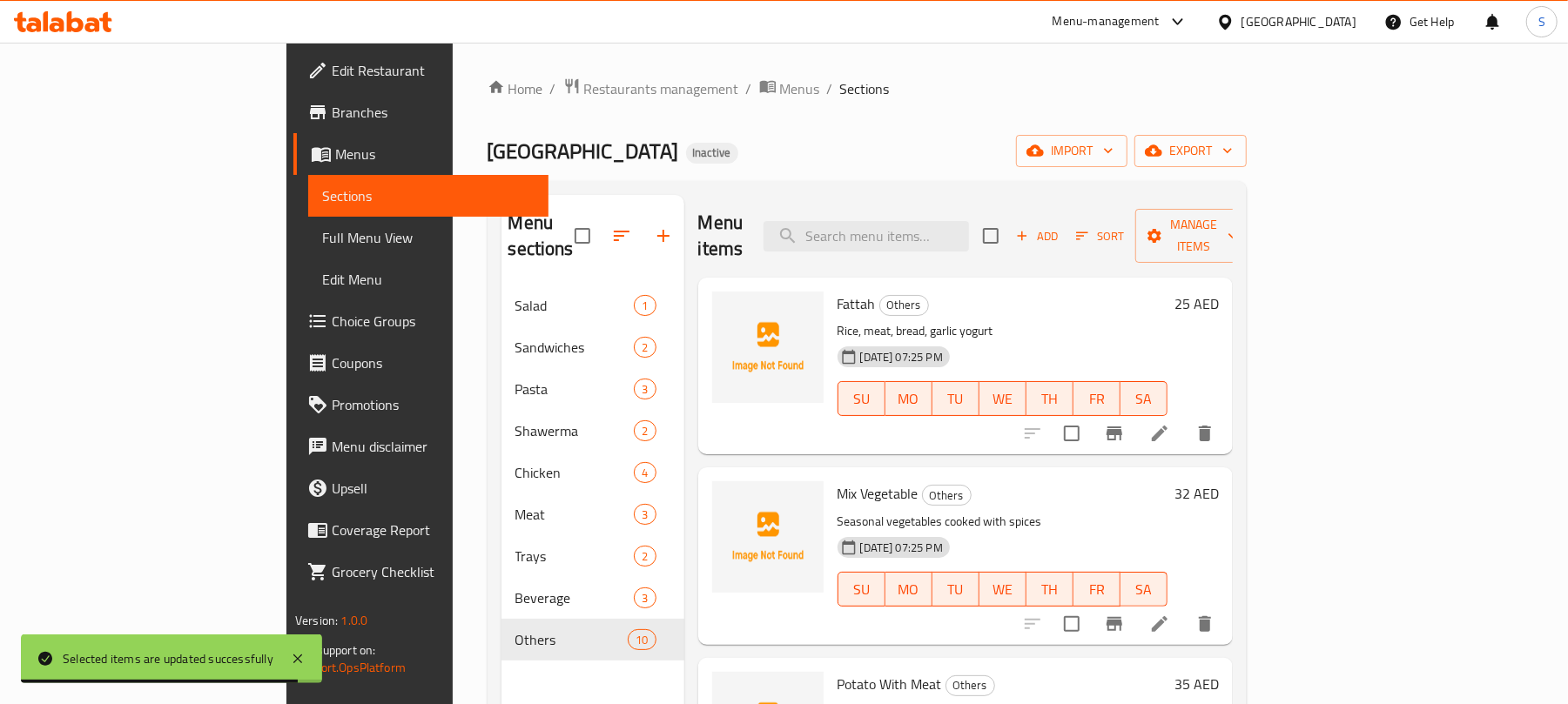
click at [836, 137] on div "Kababji House Inactive import export" at bounding box center [867, 150] width 759 height 32
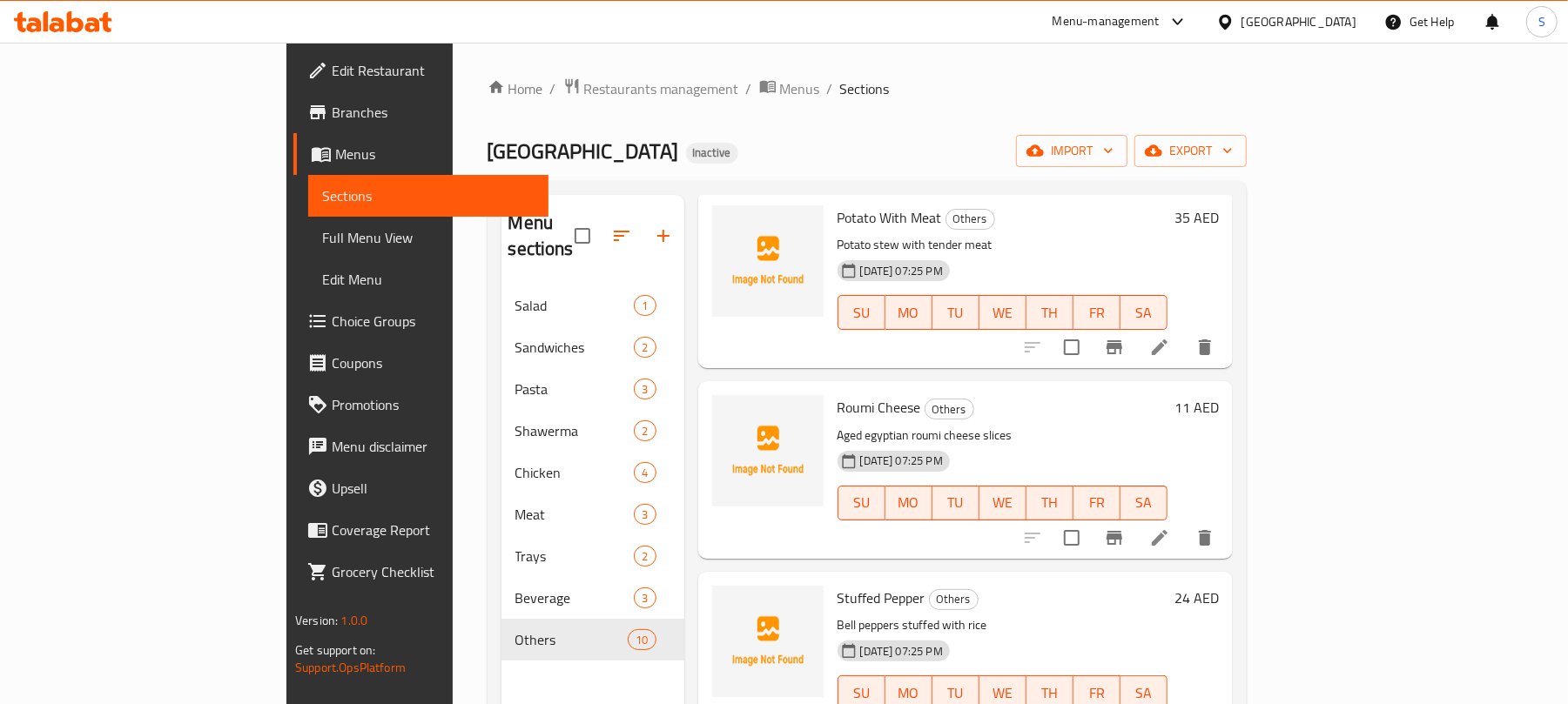
scroll to position [579, 0]
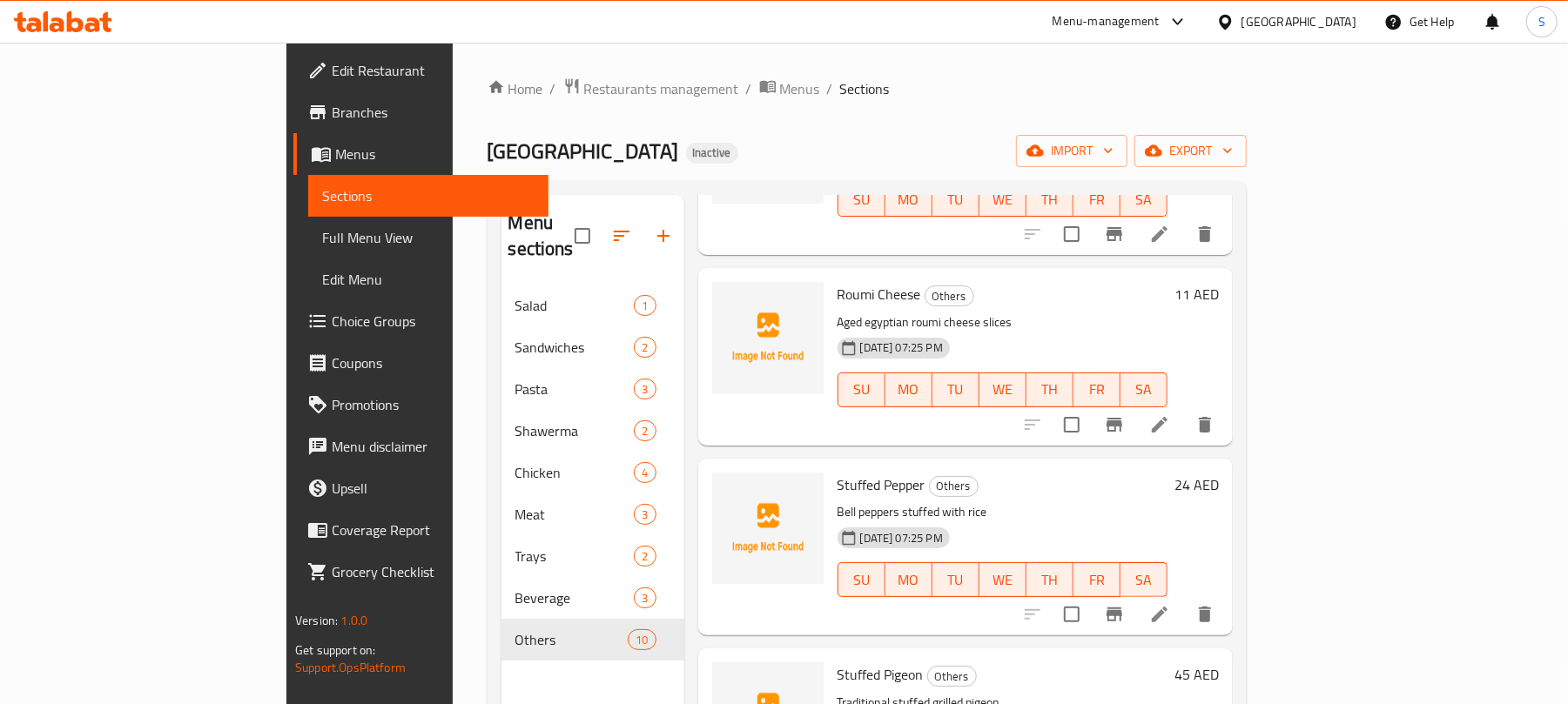
click at [1170, 414] on icon at bounding box center [1159, 424] width 21 height 21
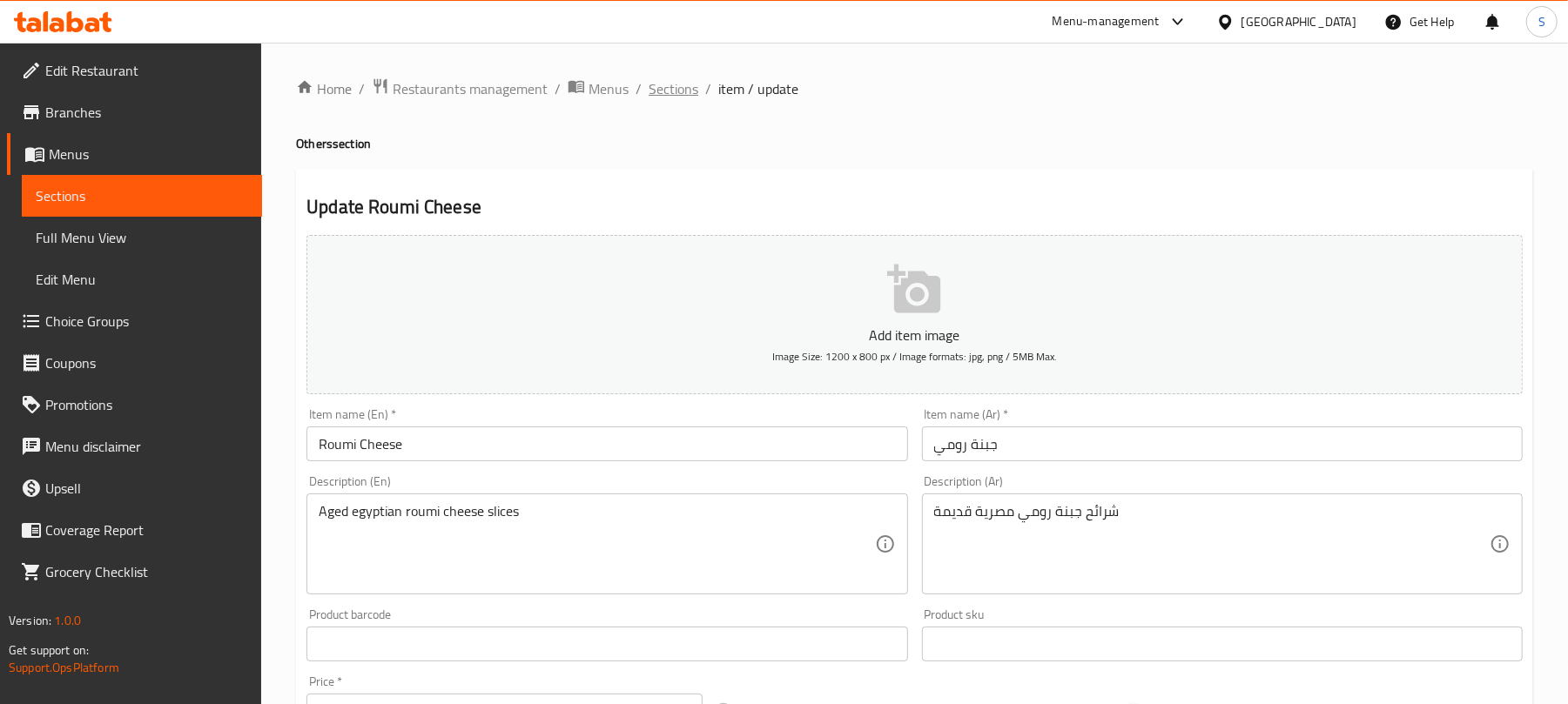
click at [670, 98] on span "Sections" at bounding box center [673, 88] width 50 height 21
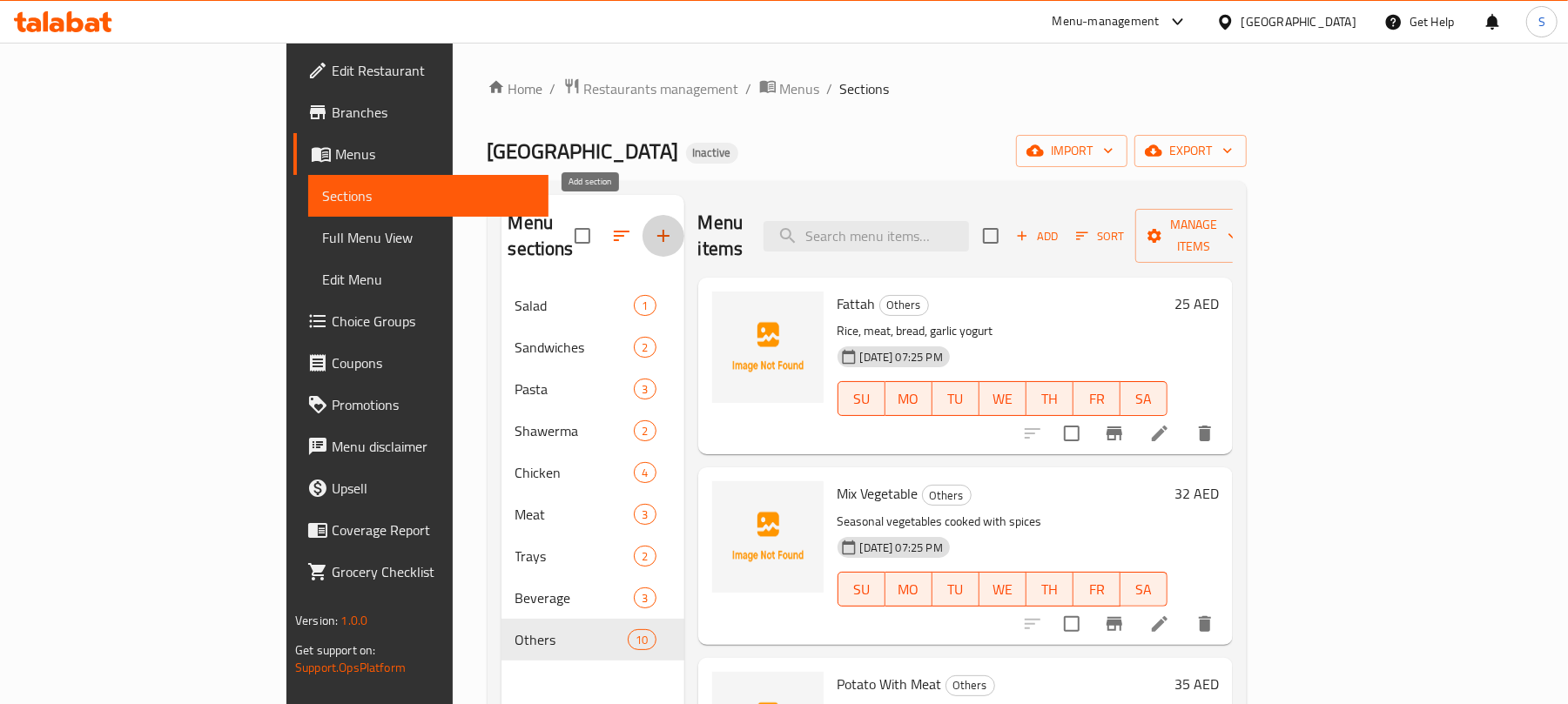
click at [653, 226] on icon "button" at bounding box center [662, 235] width 21 height 21
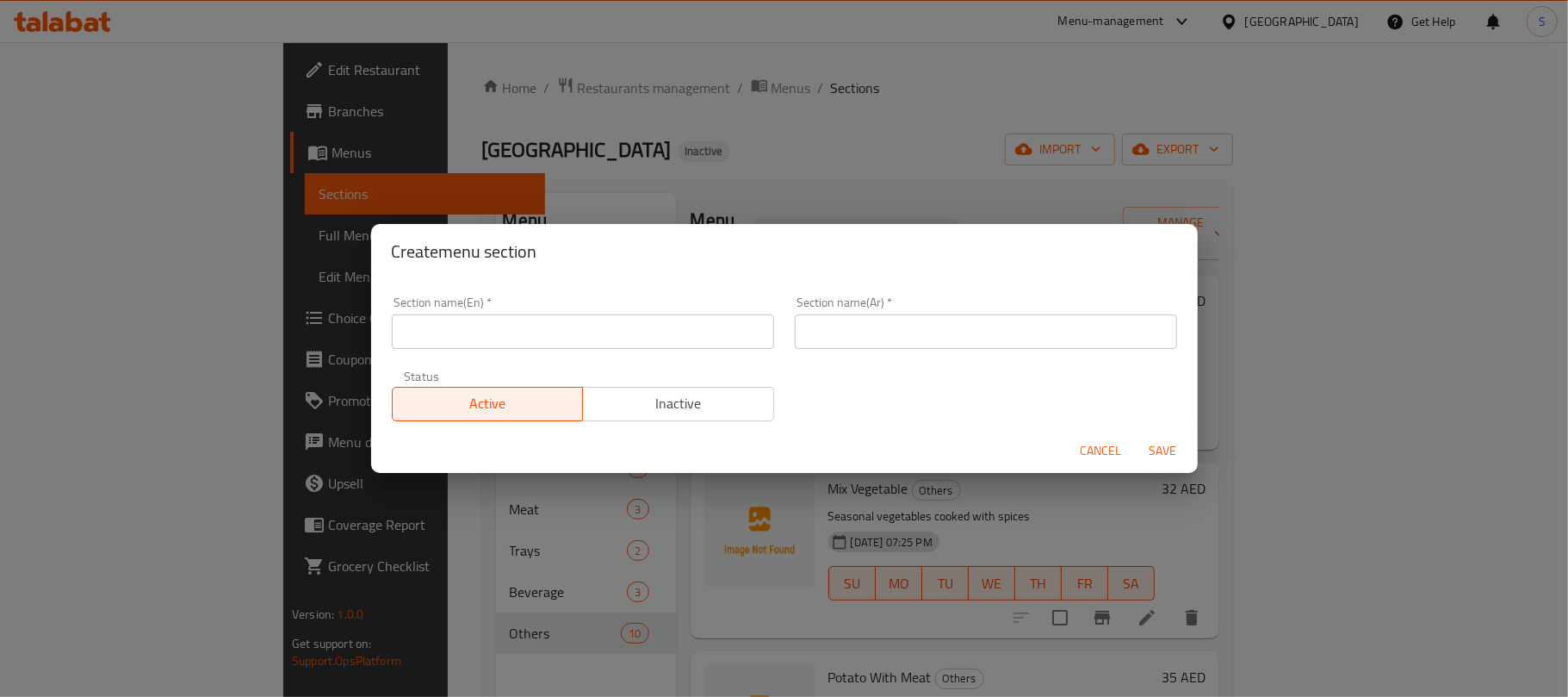
click at [507, 331] on input "text" at bounding box center [583, 332] width 383 height 35
type input "ِ"
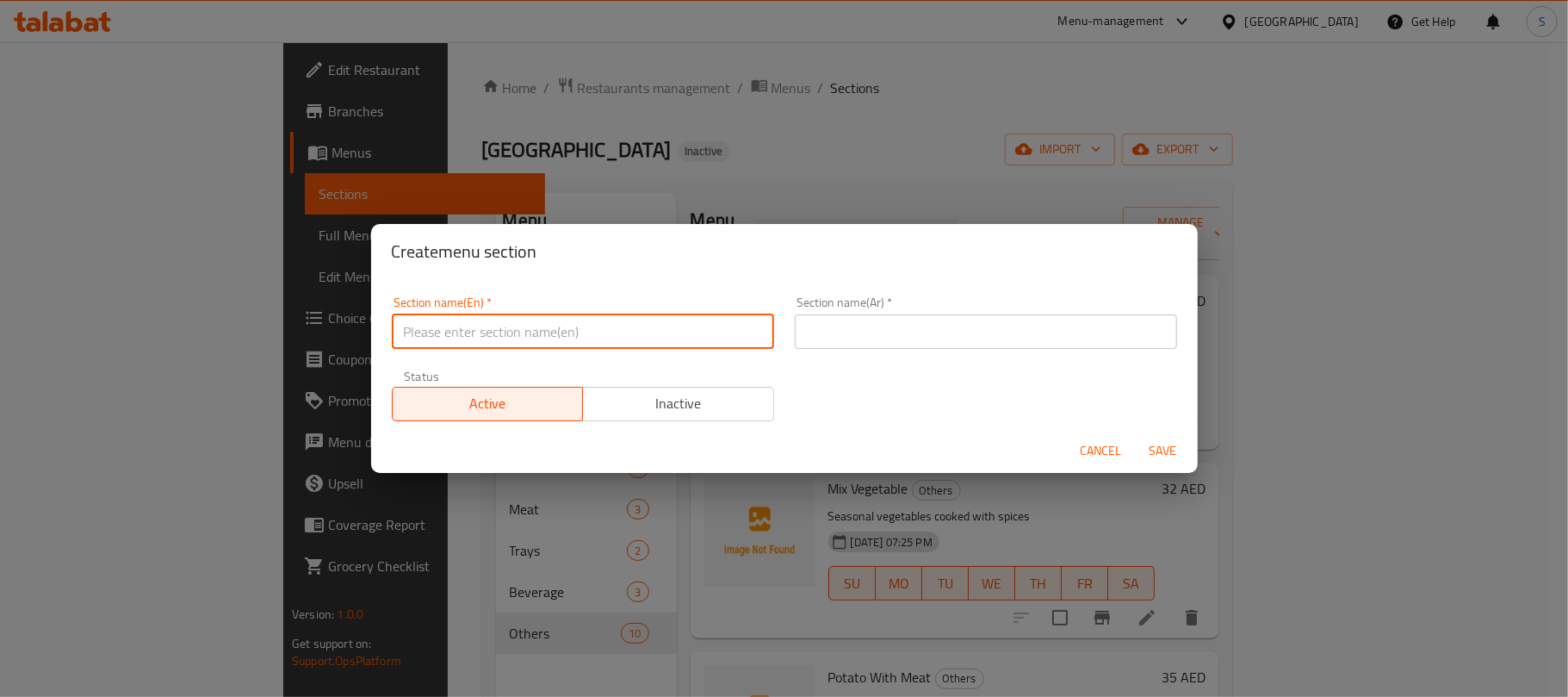
type input "ِ"
type input "Appetizers"
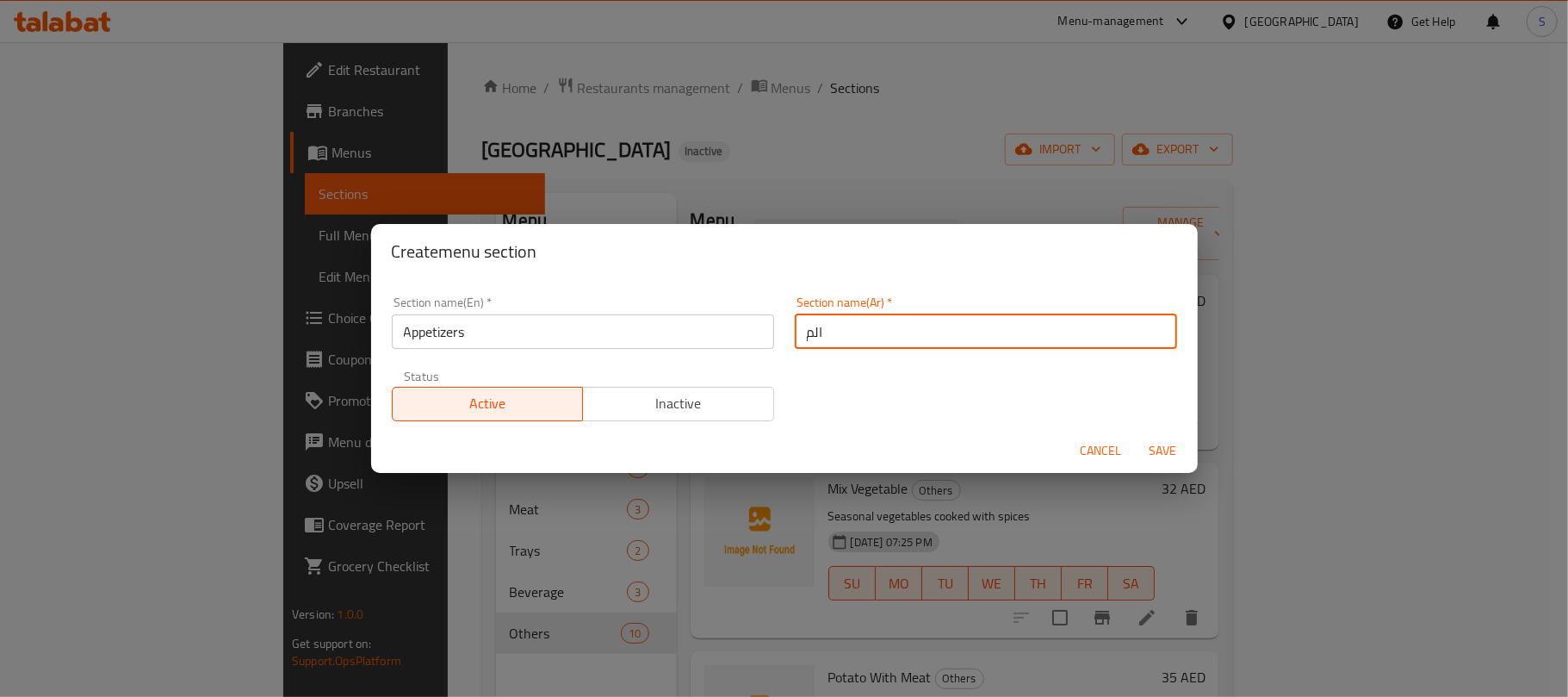
type input "المقبلات"
click at [1135, 435] on button "Save" at bounding box center [1162, 450] width 55 height 32
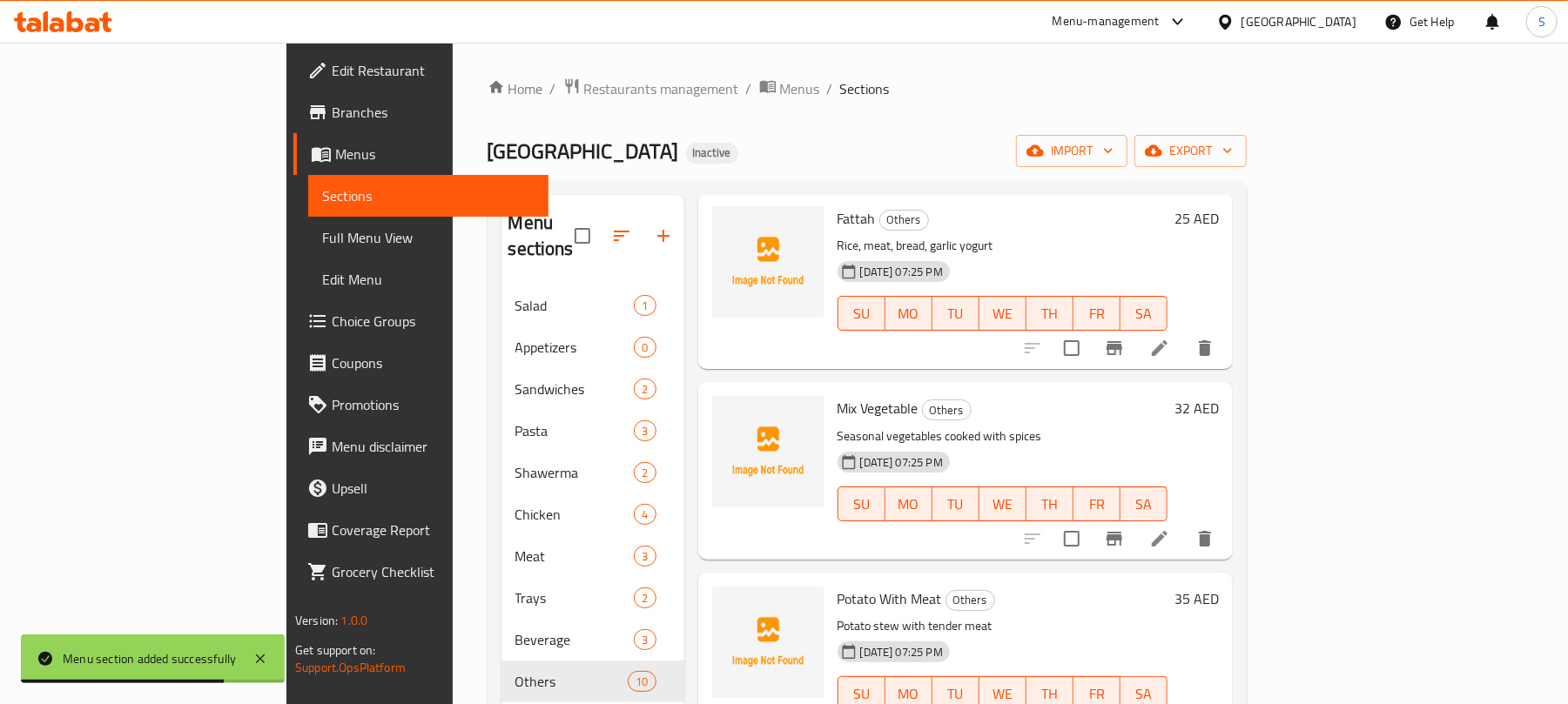
scroll to position [116, 0]
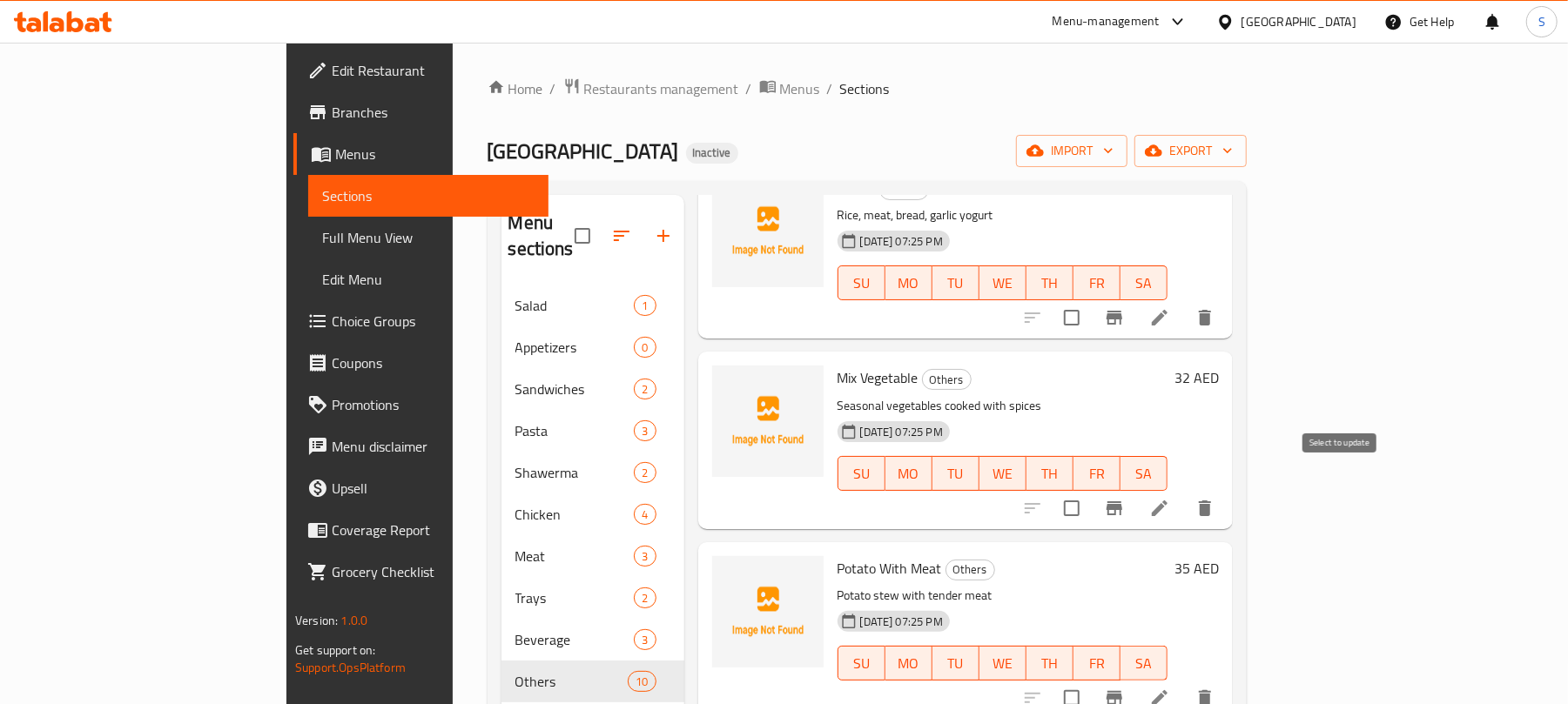
click at [1090, 490] on input "checkbox" at bounding box center [1071, 508] width 36 height 36
checkbox input "true"
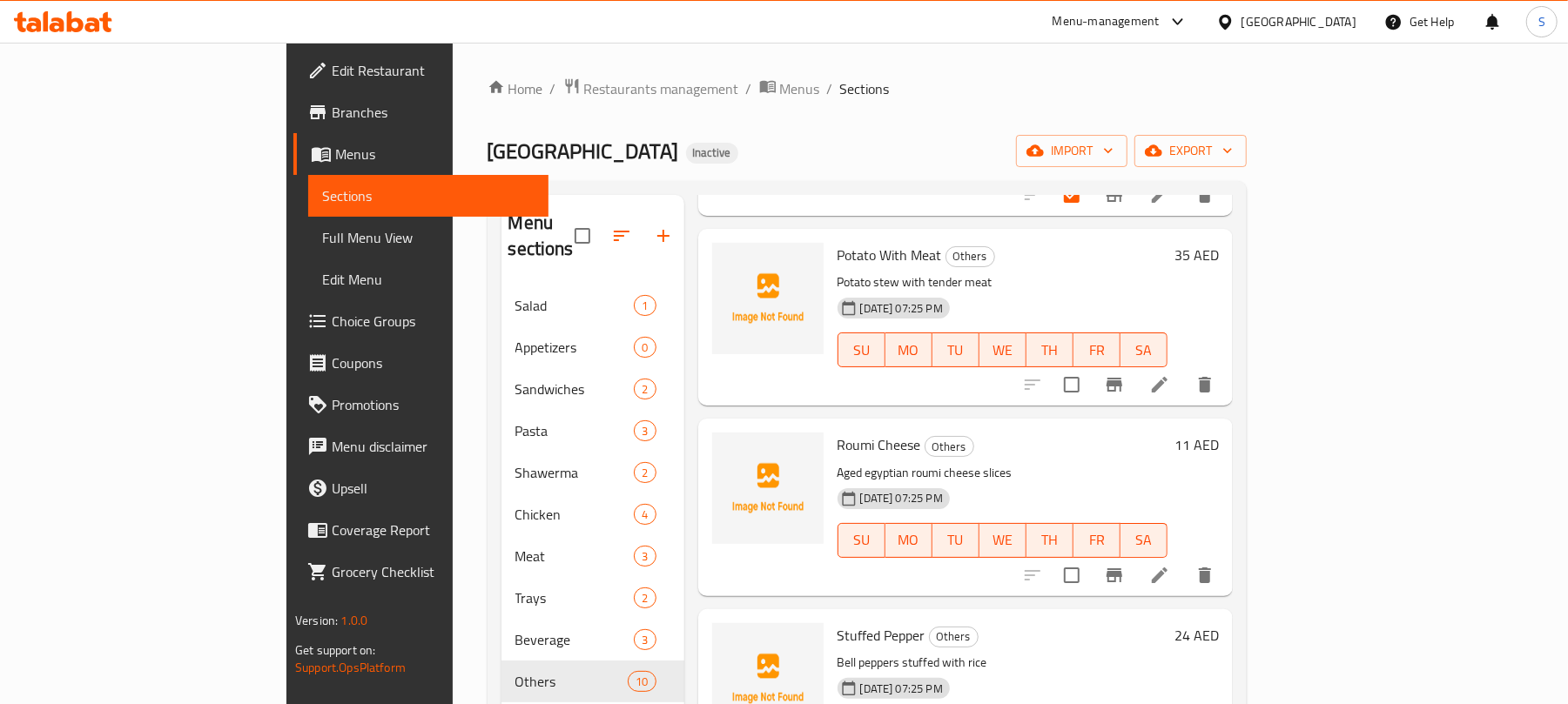
scroll to position [464, 0]
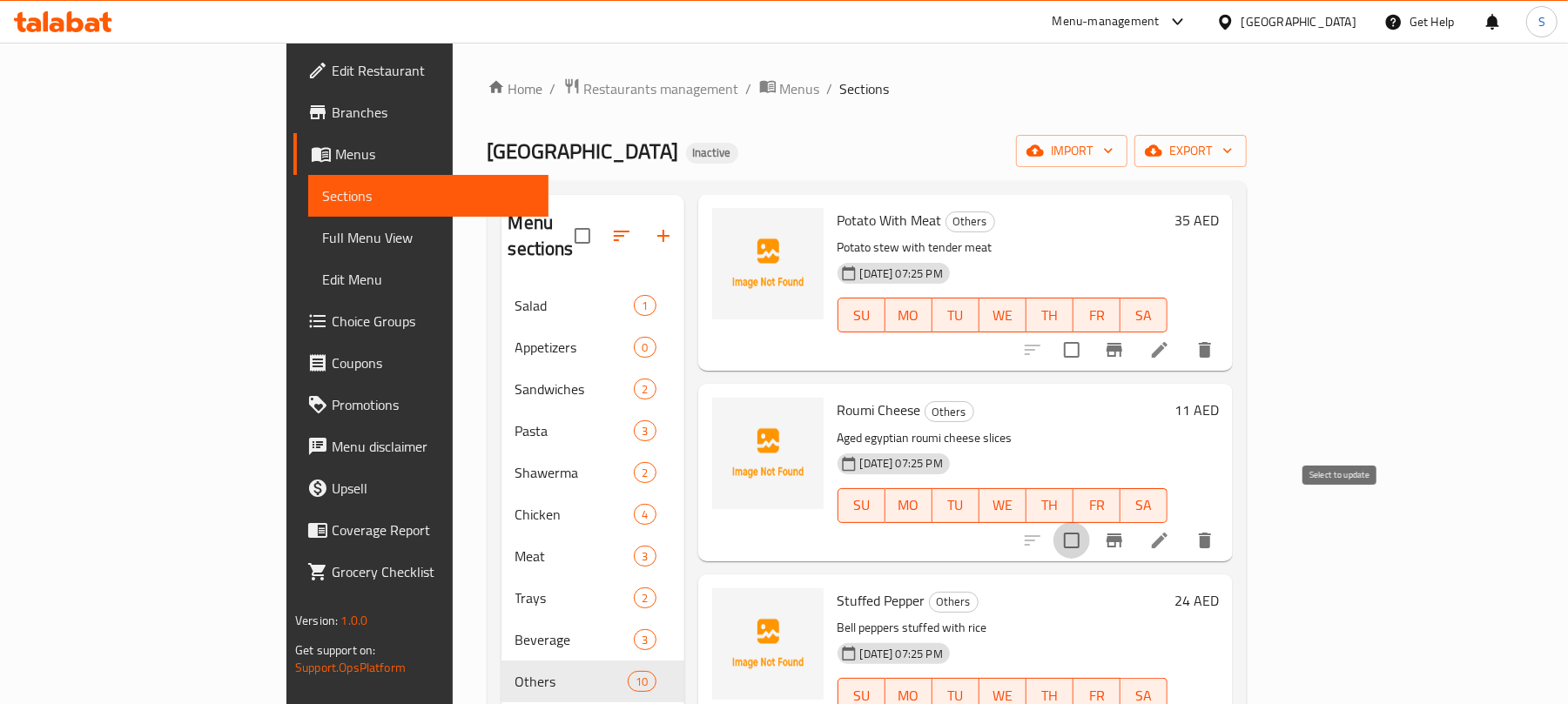
click at [1090, 522] on input "checkbox" at bounding box center [1071, 540] width 36 height 36
checkbox input "true"
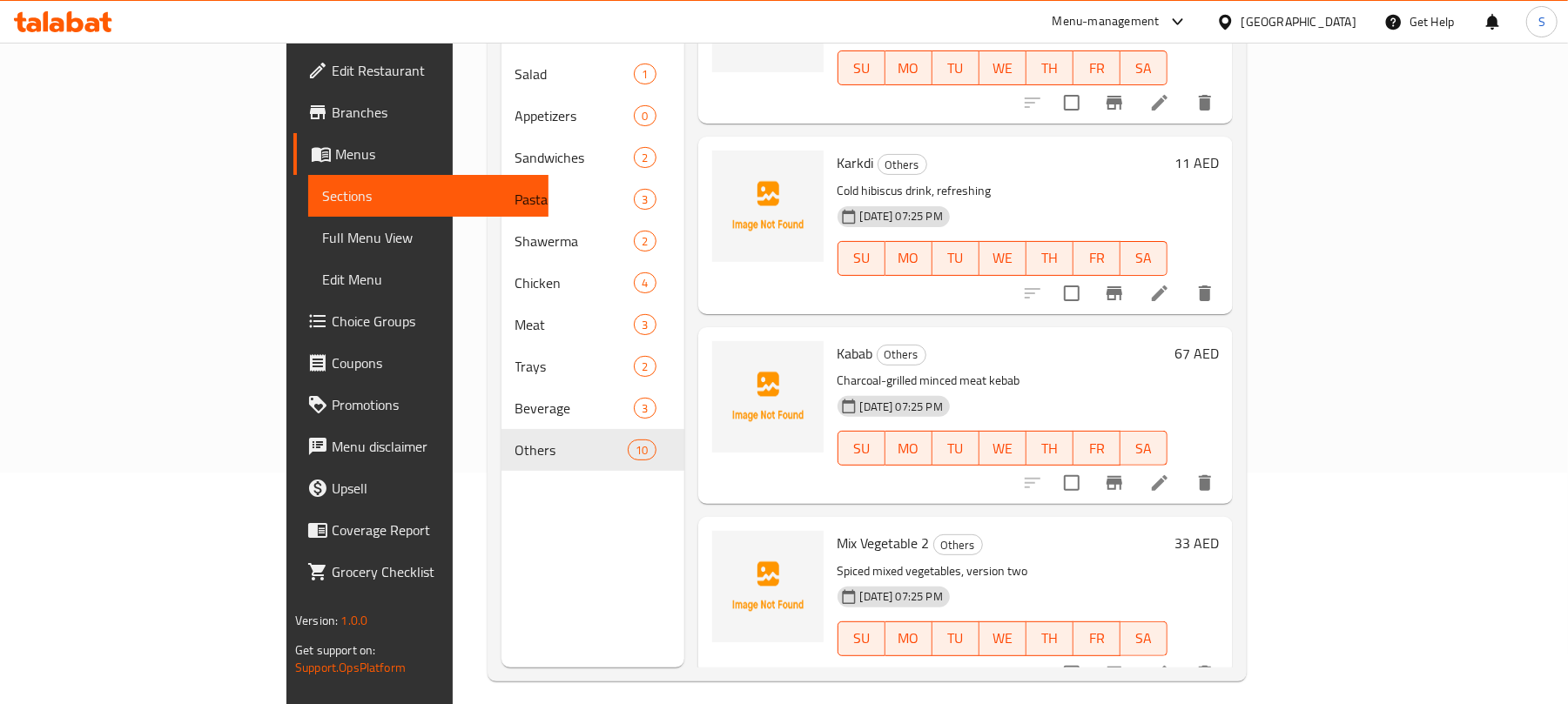
scroll to position [244, 0]
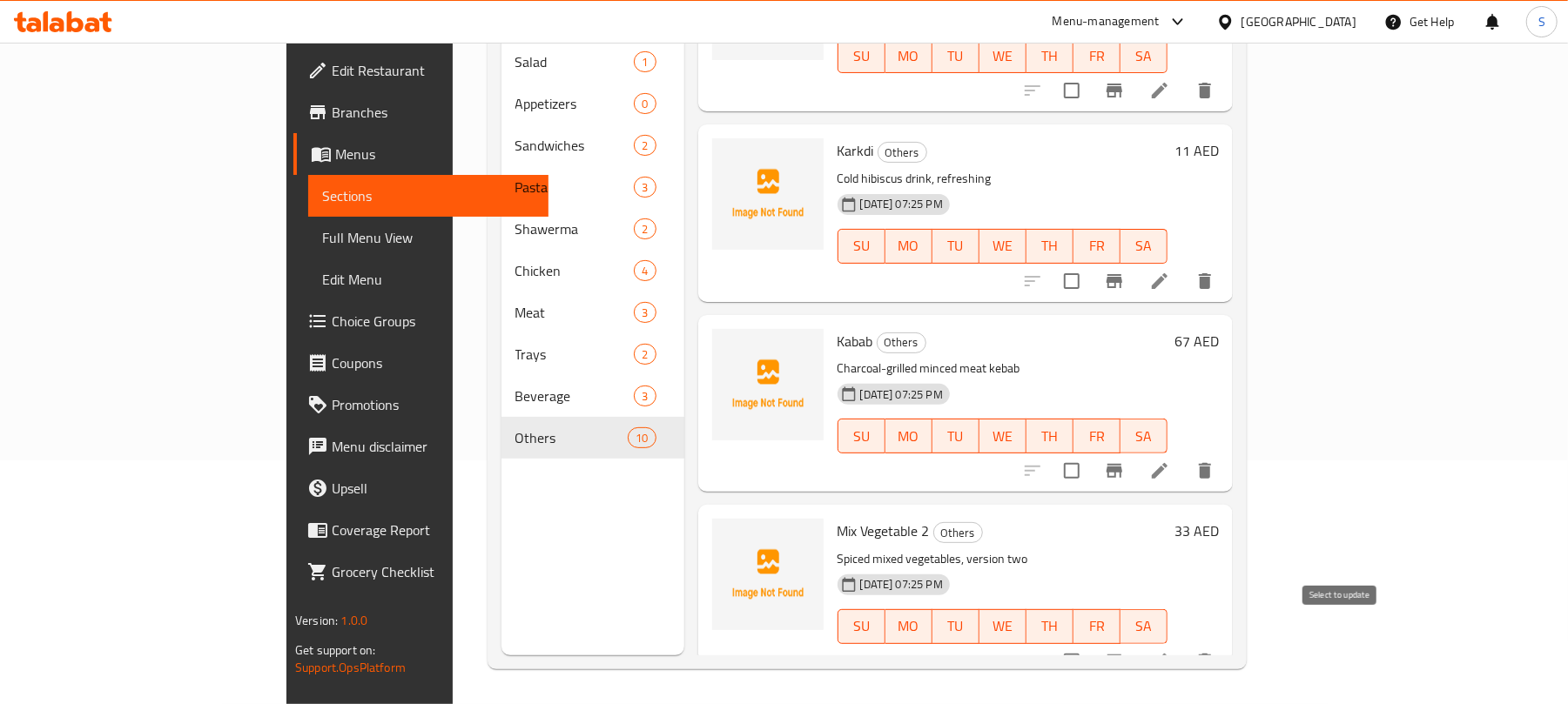
click at [1090, 642] on input "checkbox" at bounding box center [1071, 660] width 36 height 36
checkbox input "true"
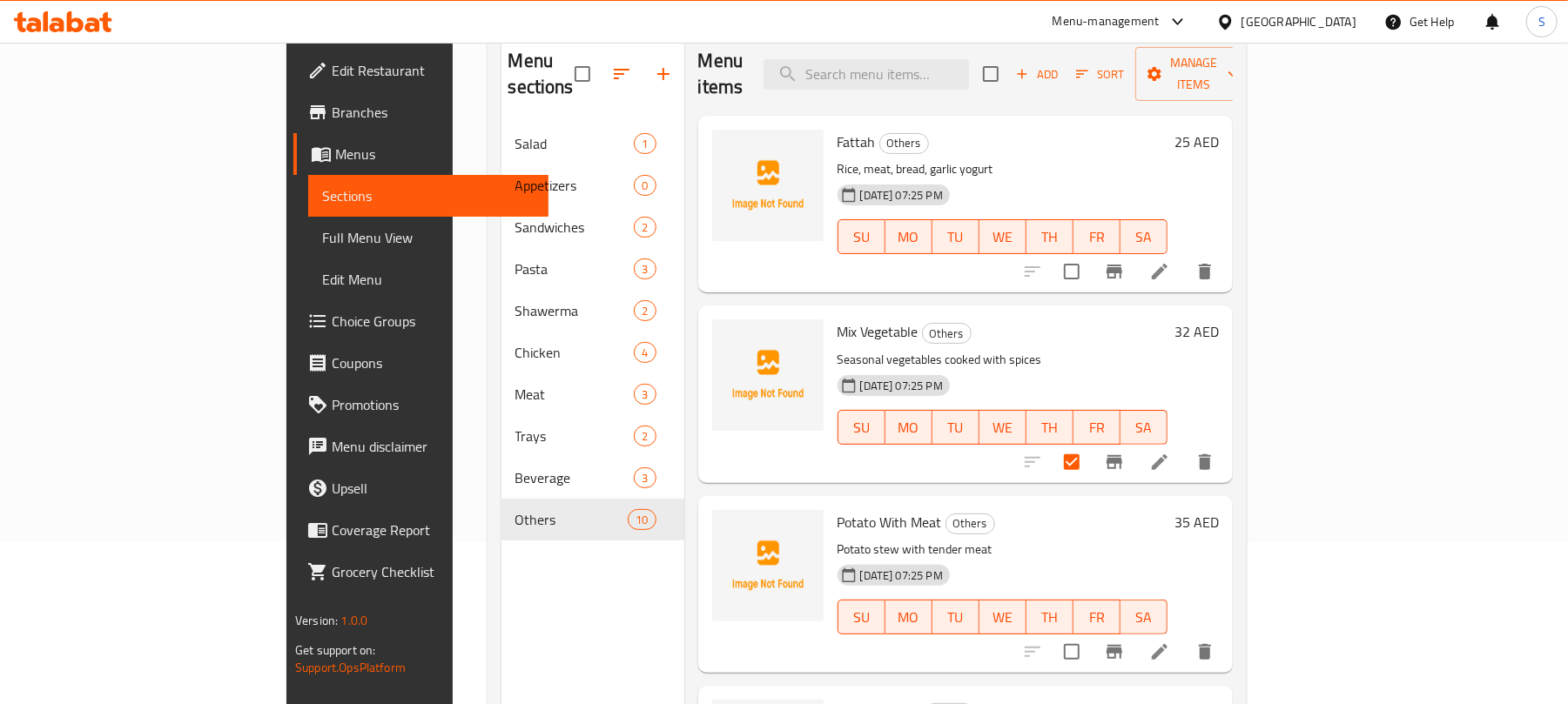
scroll to position [0, 0]
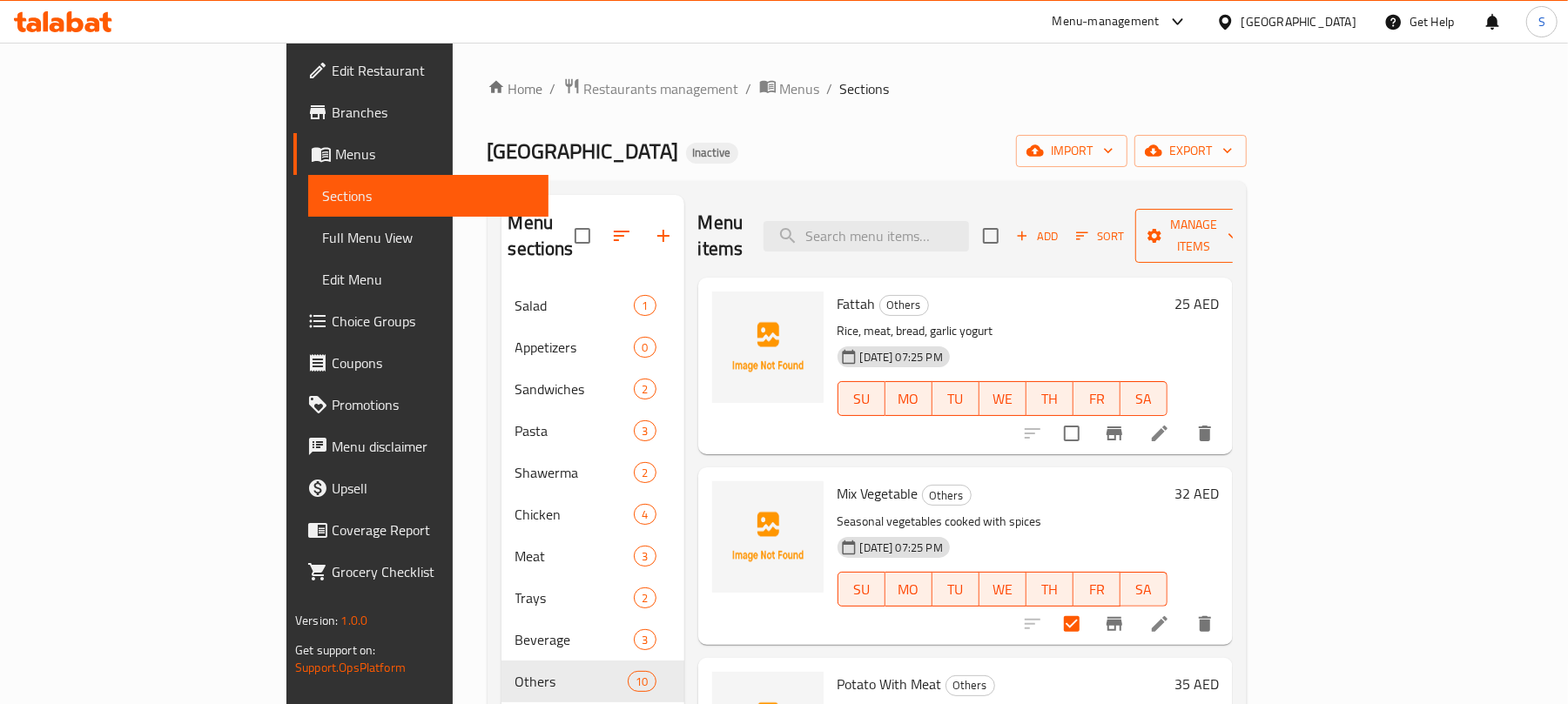
click at [1238, 229] on span "Manage items" at bounding box center [1193, 235] width 89 height 44
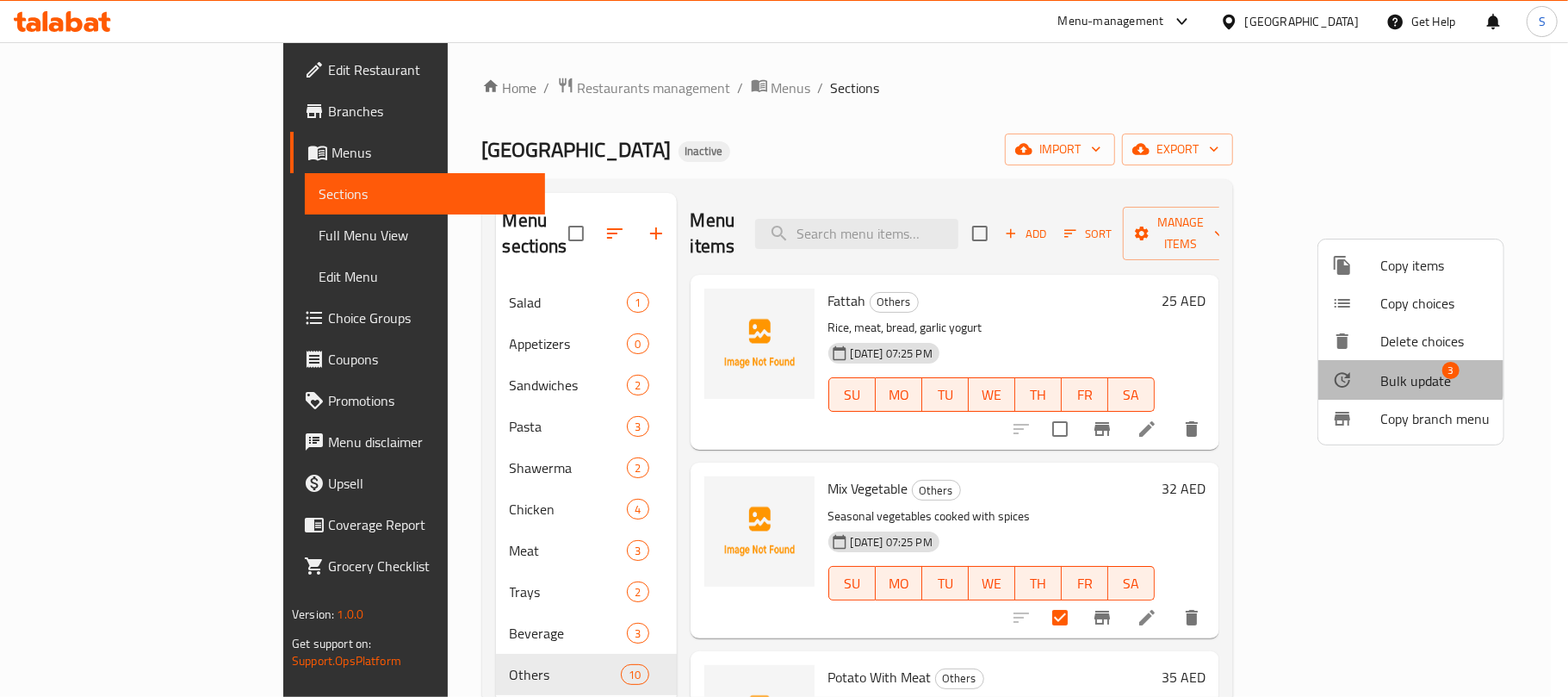
click at [1394, 370] on span "Bulk update" at bounding box center [1414, 380] width 71 height 20
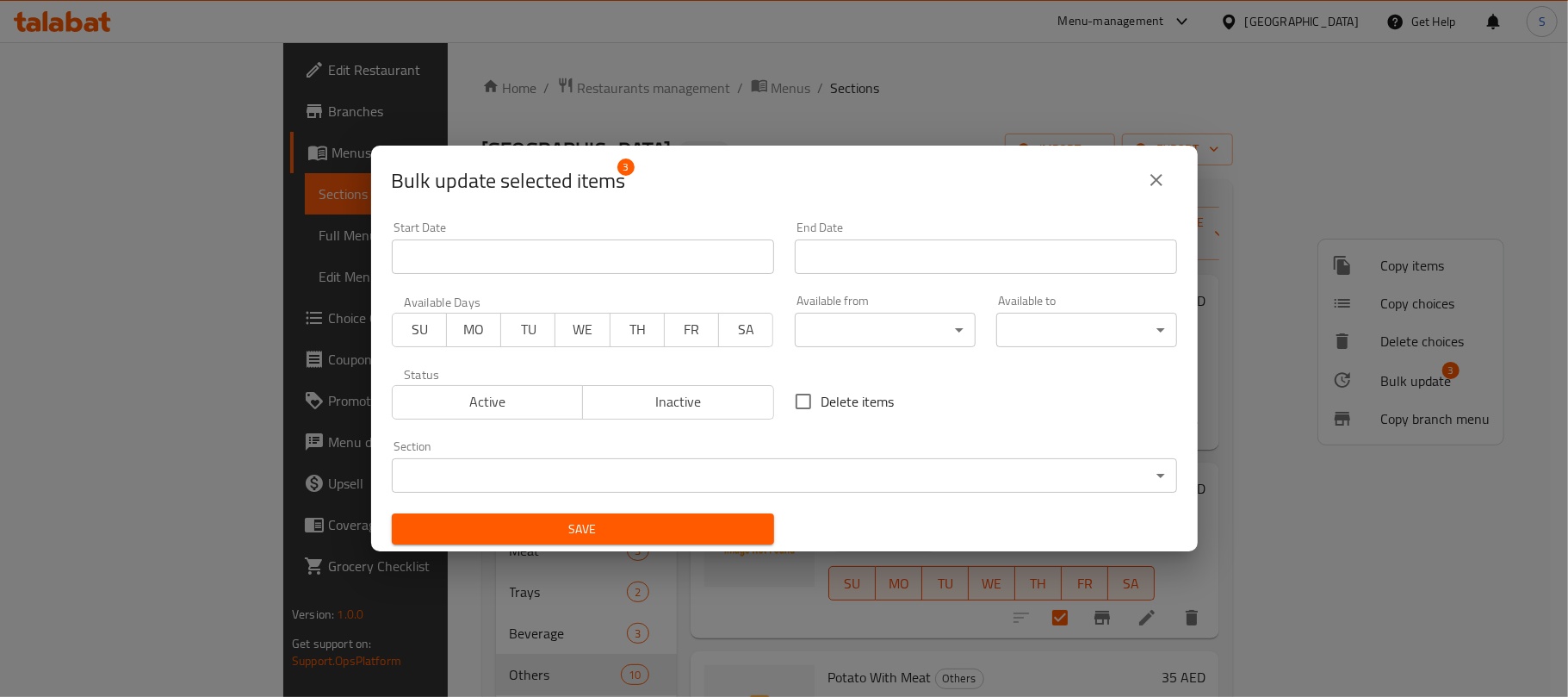
click at [586, 462] on body "​ Menu-management United Arab Emirates Get Help S Edit Restaurant Branches Menu…" at bounding box center [784, 369] width 1568 height 654
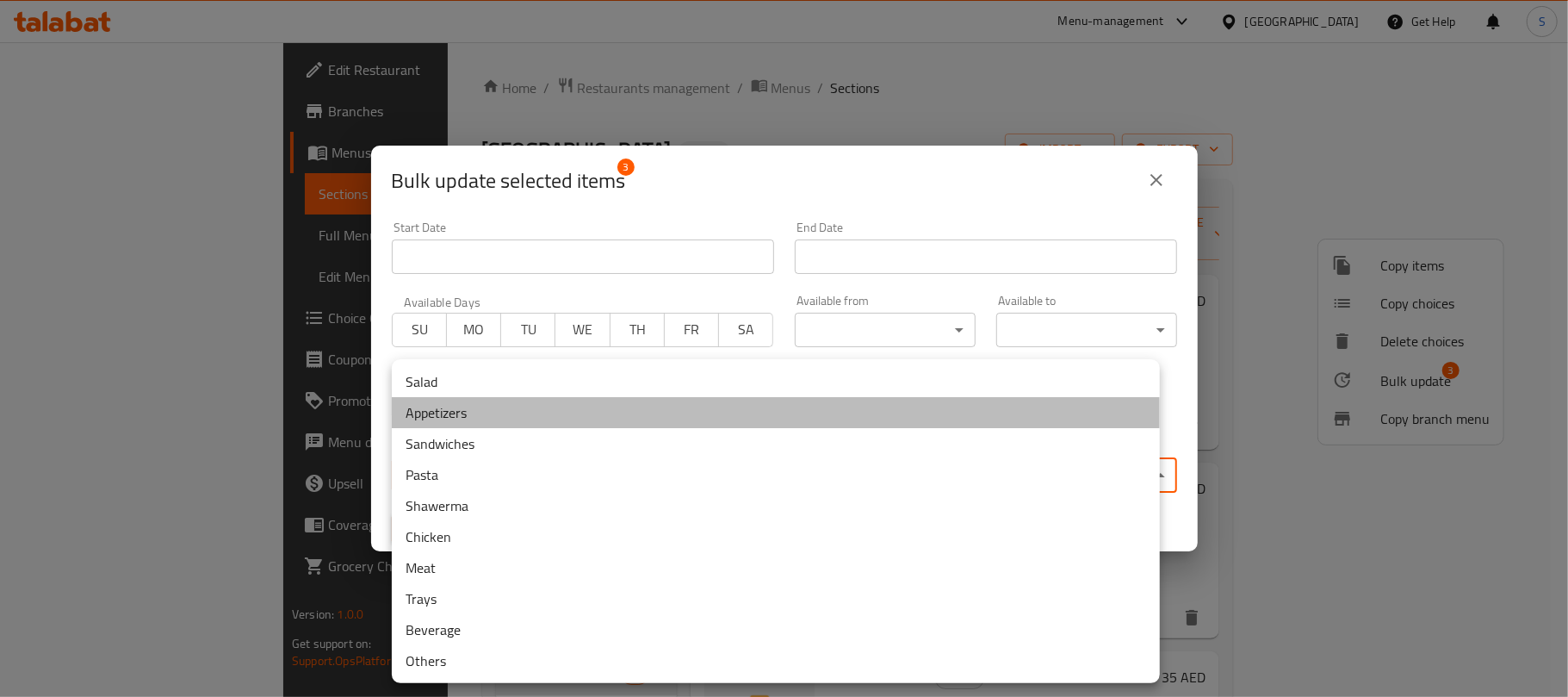
click at [503, 421] on li "Appetizers" at bounding box center [775, 413] width 768 height 31
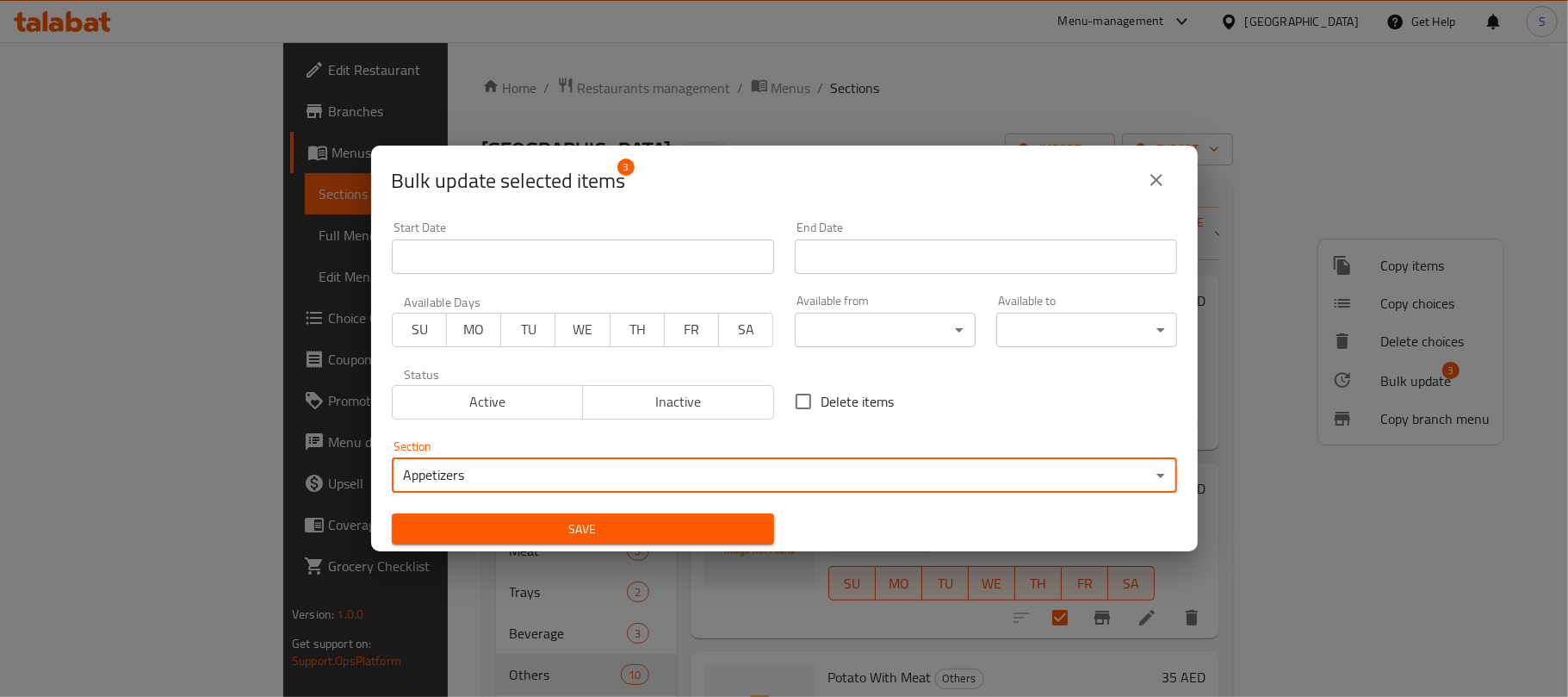
click at [484, 536] on span "Save" at bounding box center [583, 529] width 355 height 21
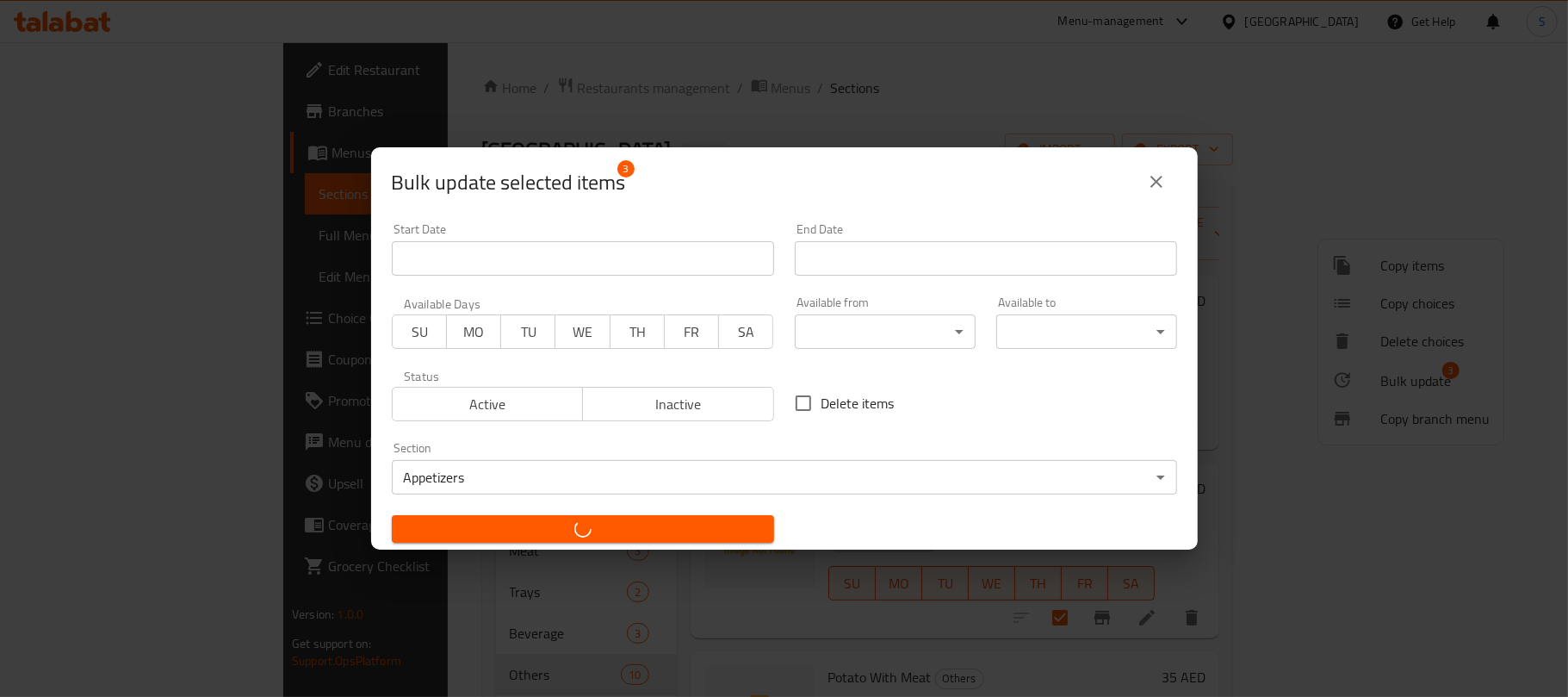
checkbox input "false"
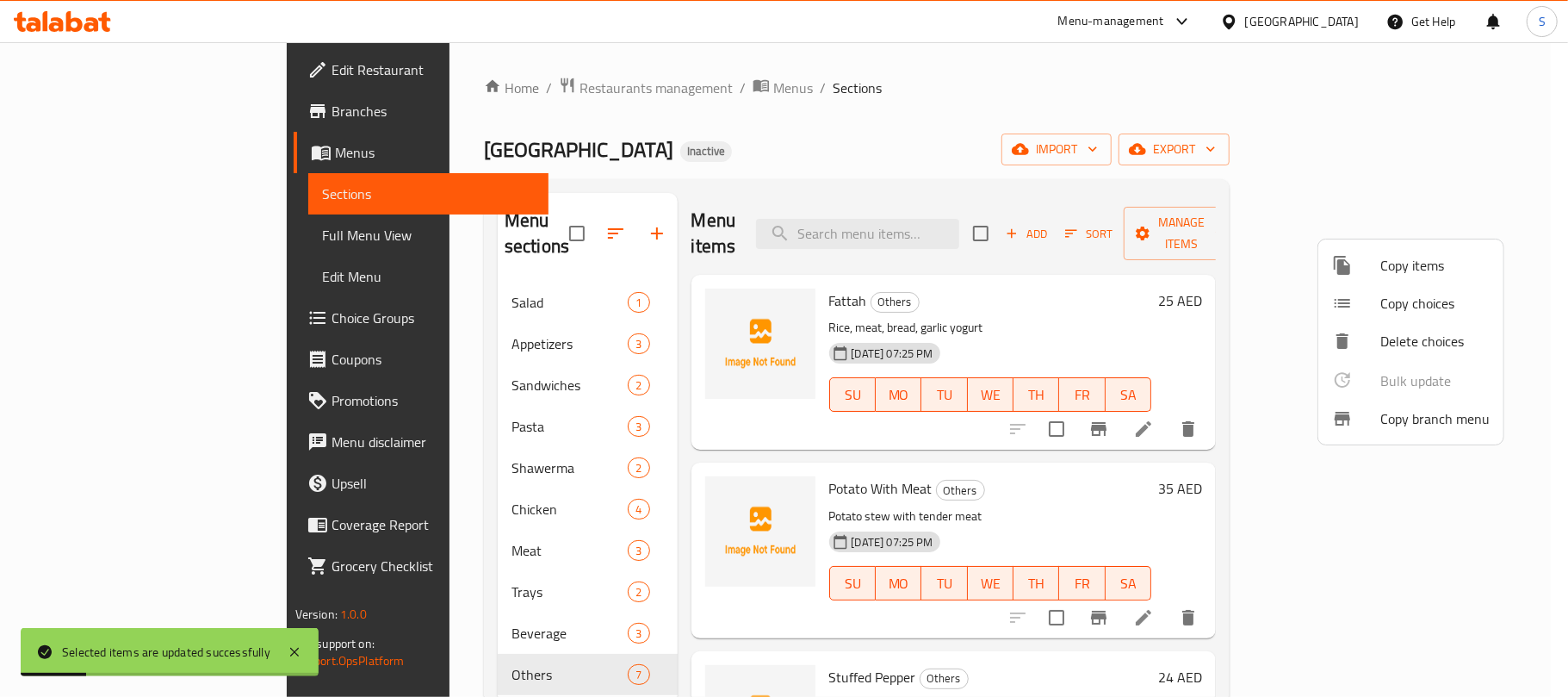
click at [841, 163] on div at bounding box center [784, 348] width 1568 height 697
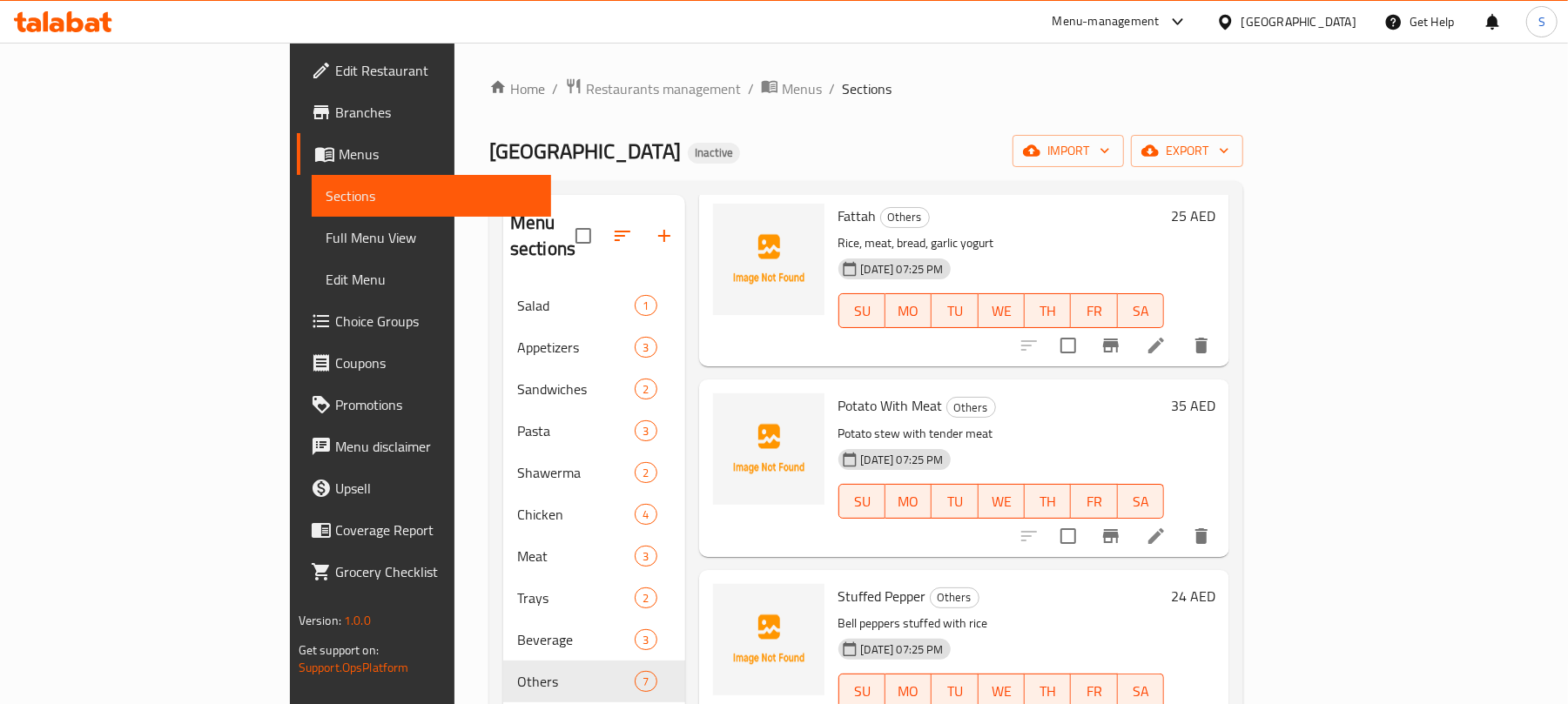
scroll to position [116, 0]
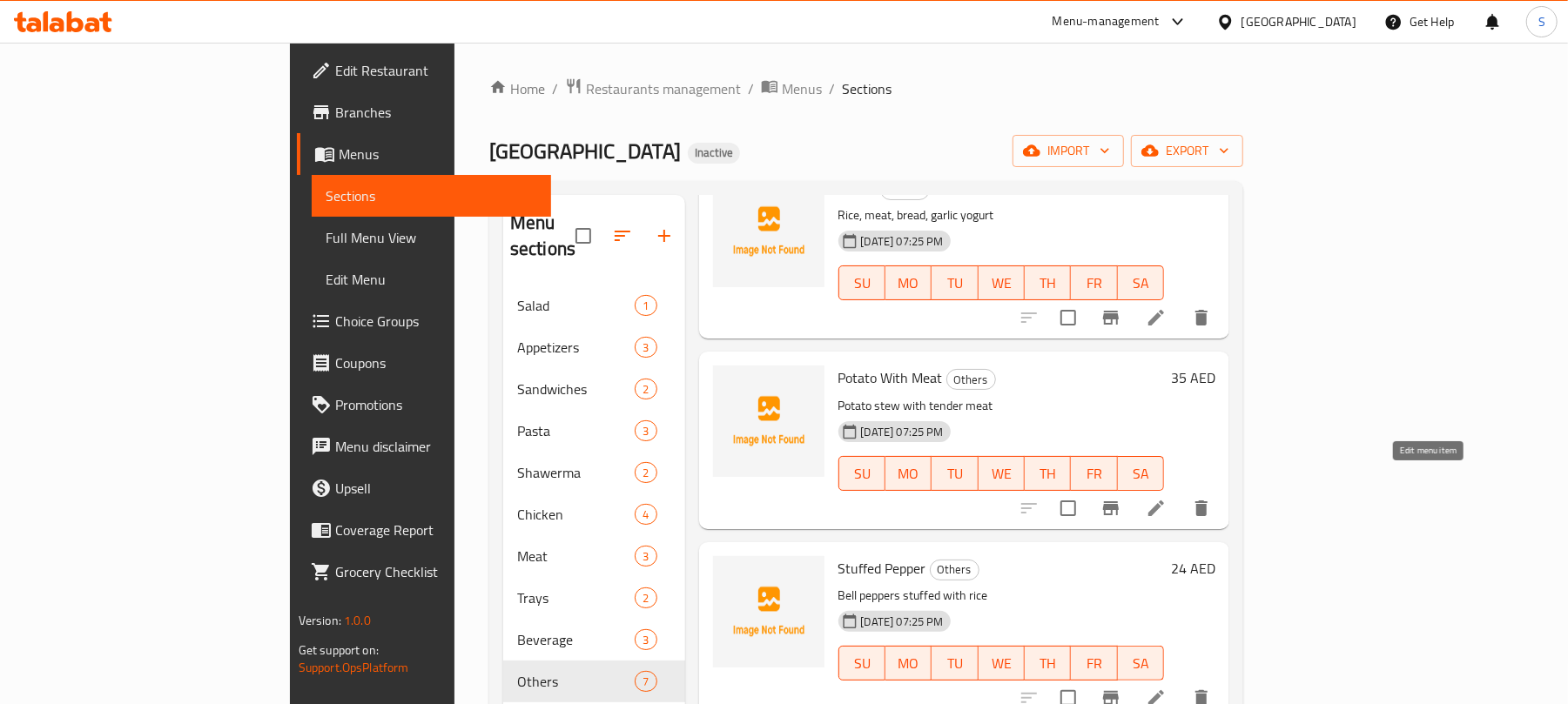
click at [1166, 498] on icon at bounding box center [1156, 508] width 21 height 21
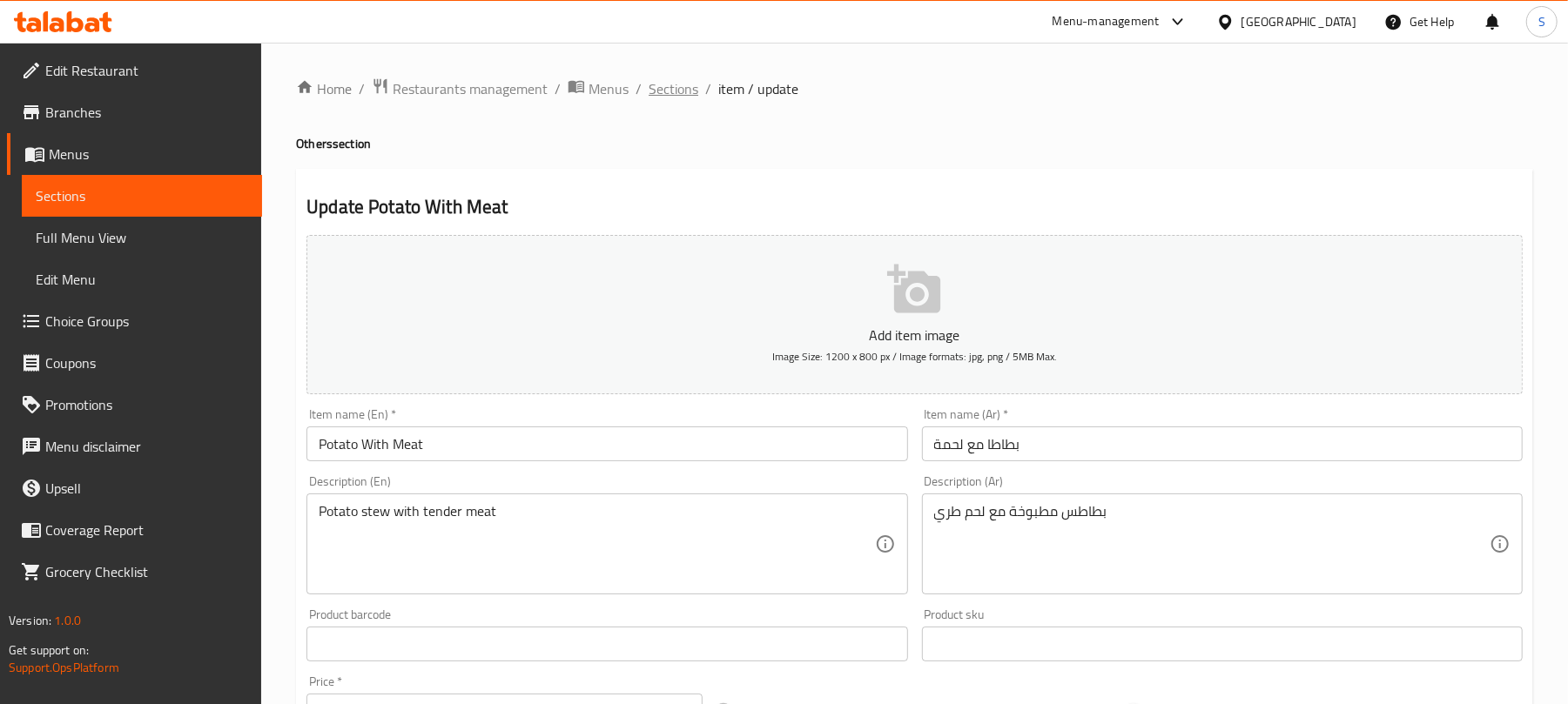
click at [675, 98] on span "Sections" at bounding box center [673, 88] width 50 height 21
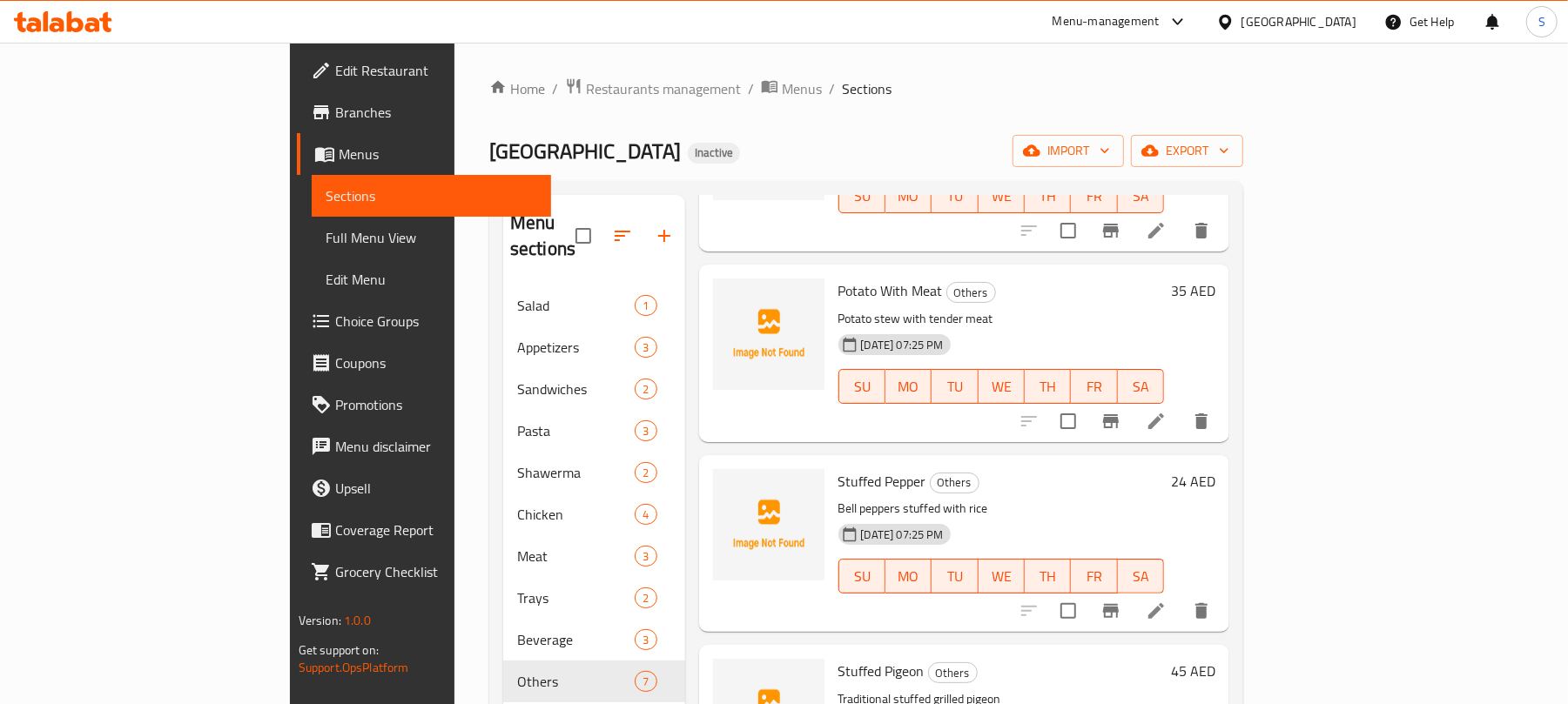
scroll to position [231, 0]
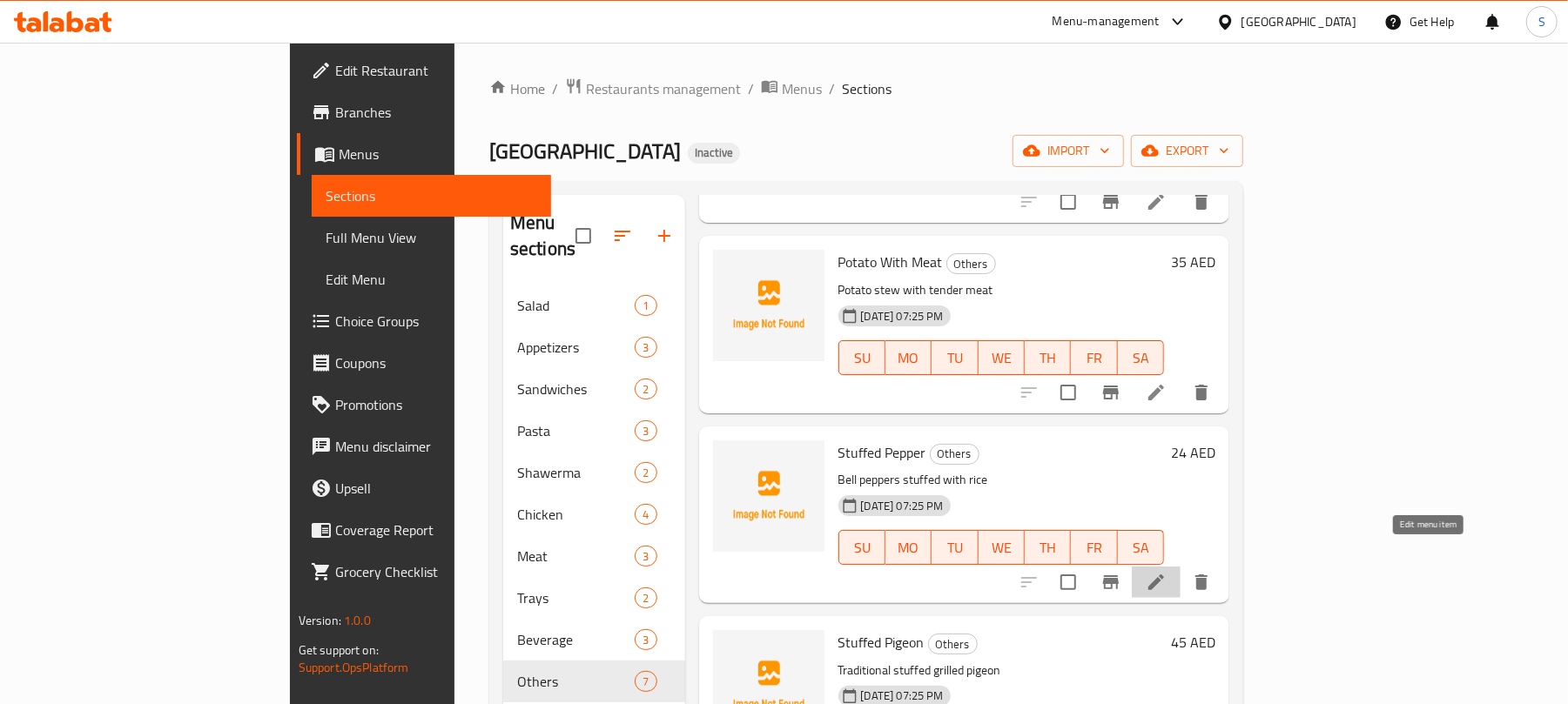
click at [1166, 571] on icon at bounding box center [1156, 581] width 21 height 21
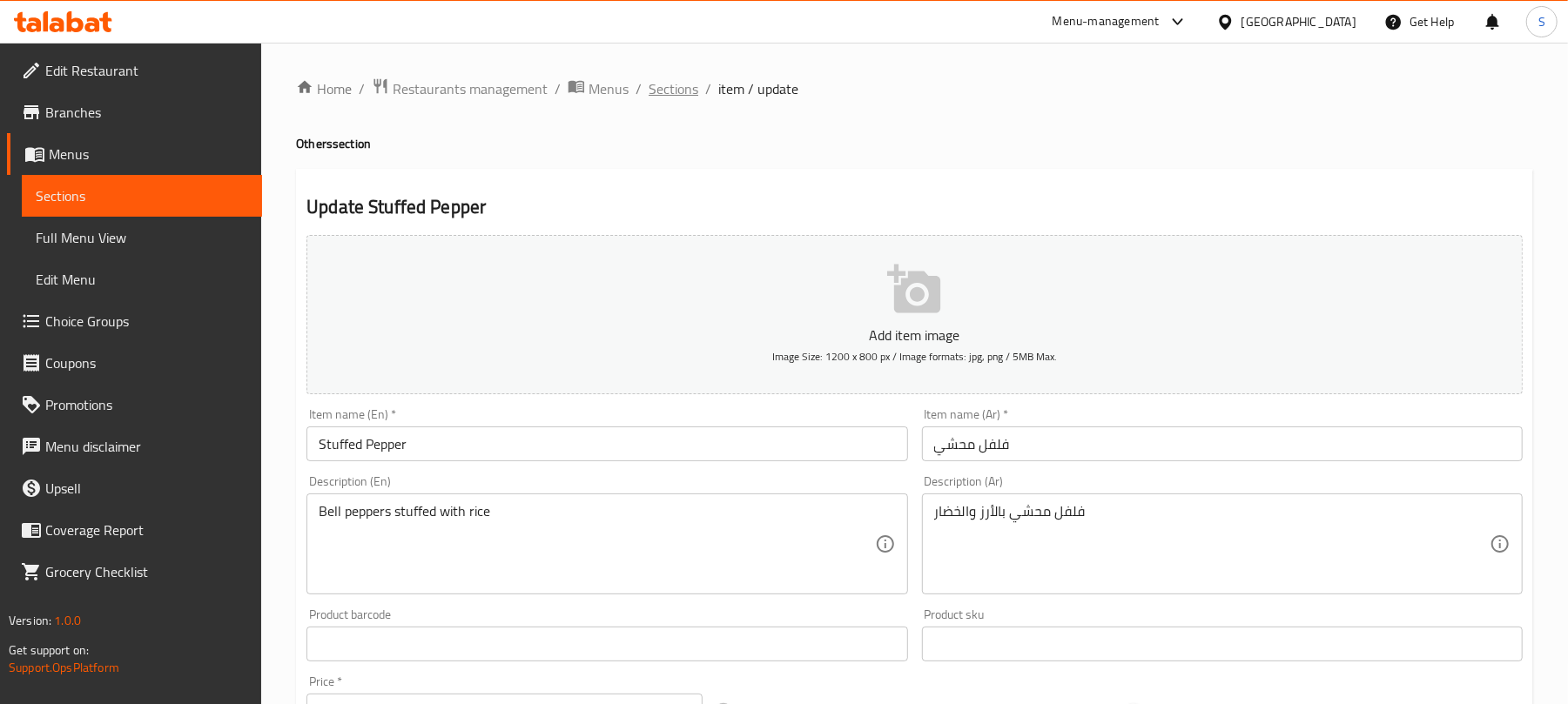
click at [691, 100] on span "Sections" at bounding box center [673, 88] width 50 height 21
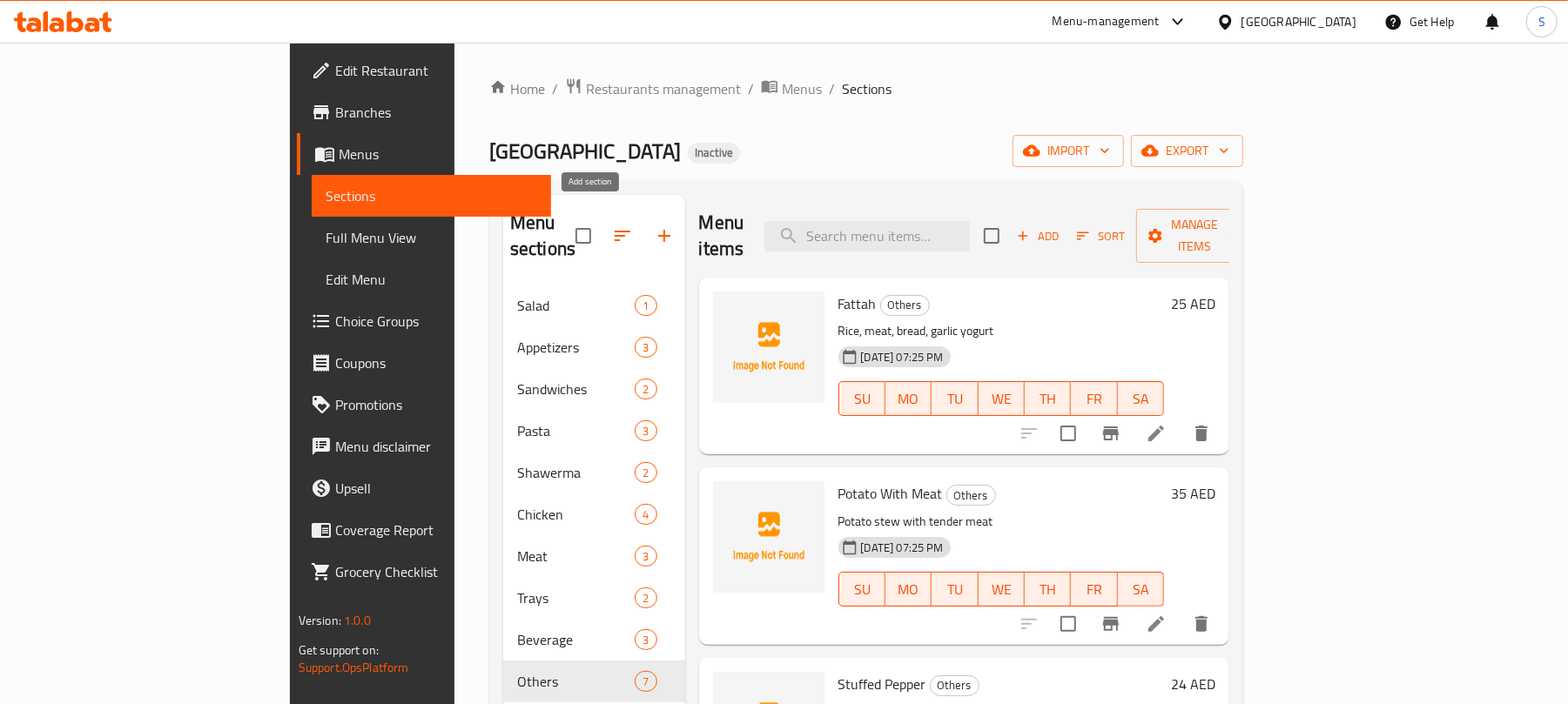
click at [654, 233] on icon "button" at bounding box center [663, 235] width 21 height 21
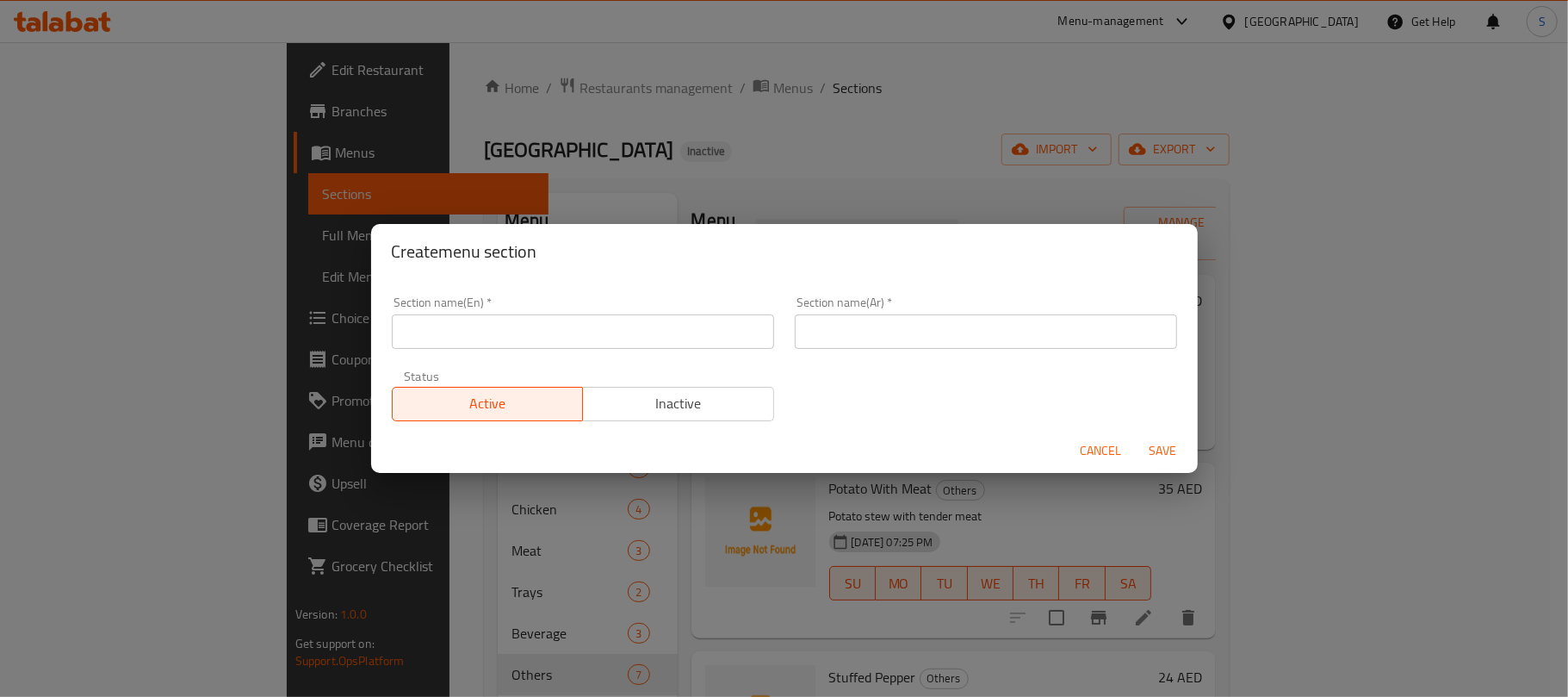
click at [549, 332] on input "text" at bounding box center [583, 332] width 383 height 35
paste input "Mahashi"
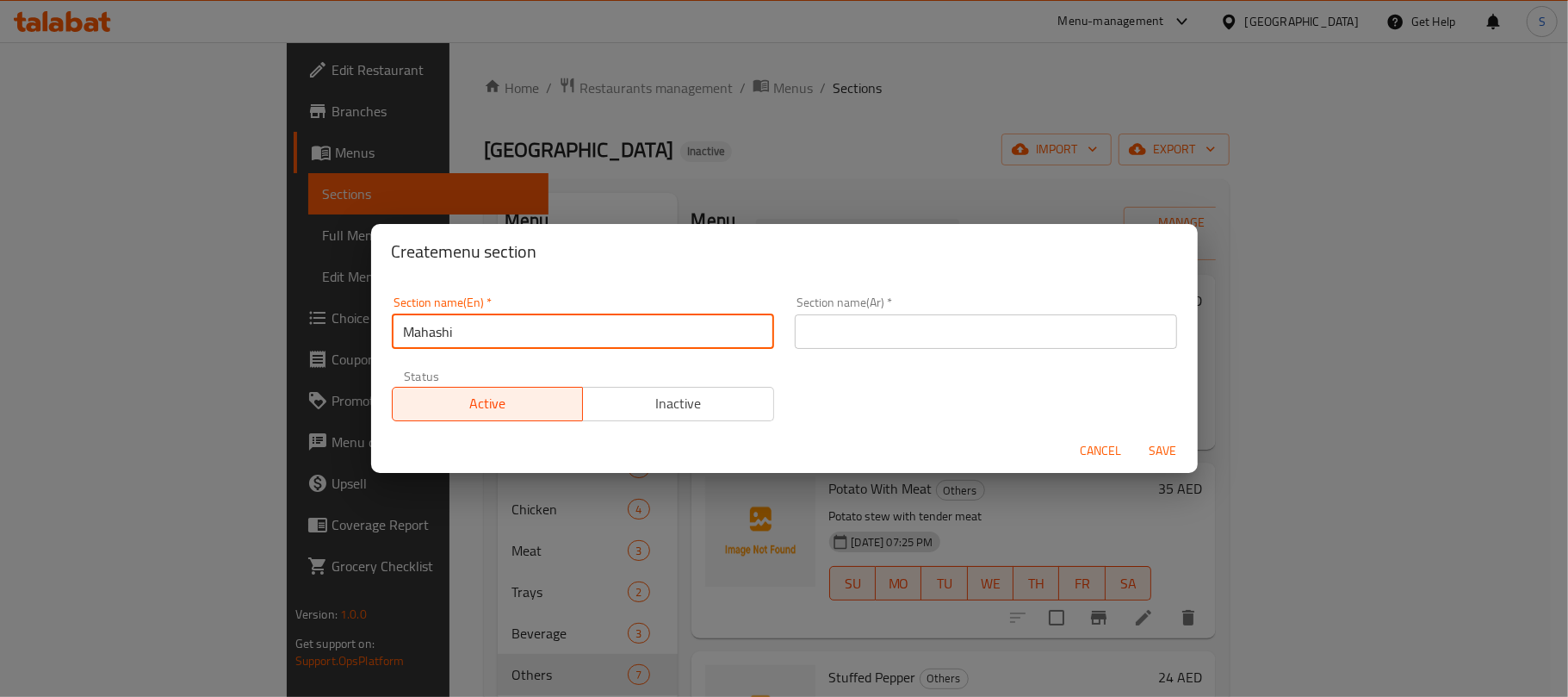
type input "Mahashi"
click at [897, 338] on input "text" at bounding box center [985, 332] width 383 height 35
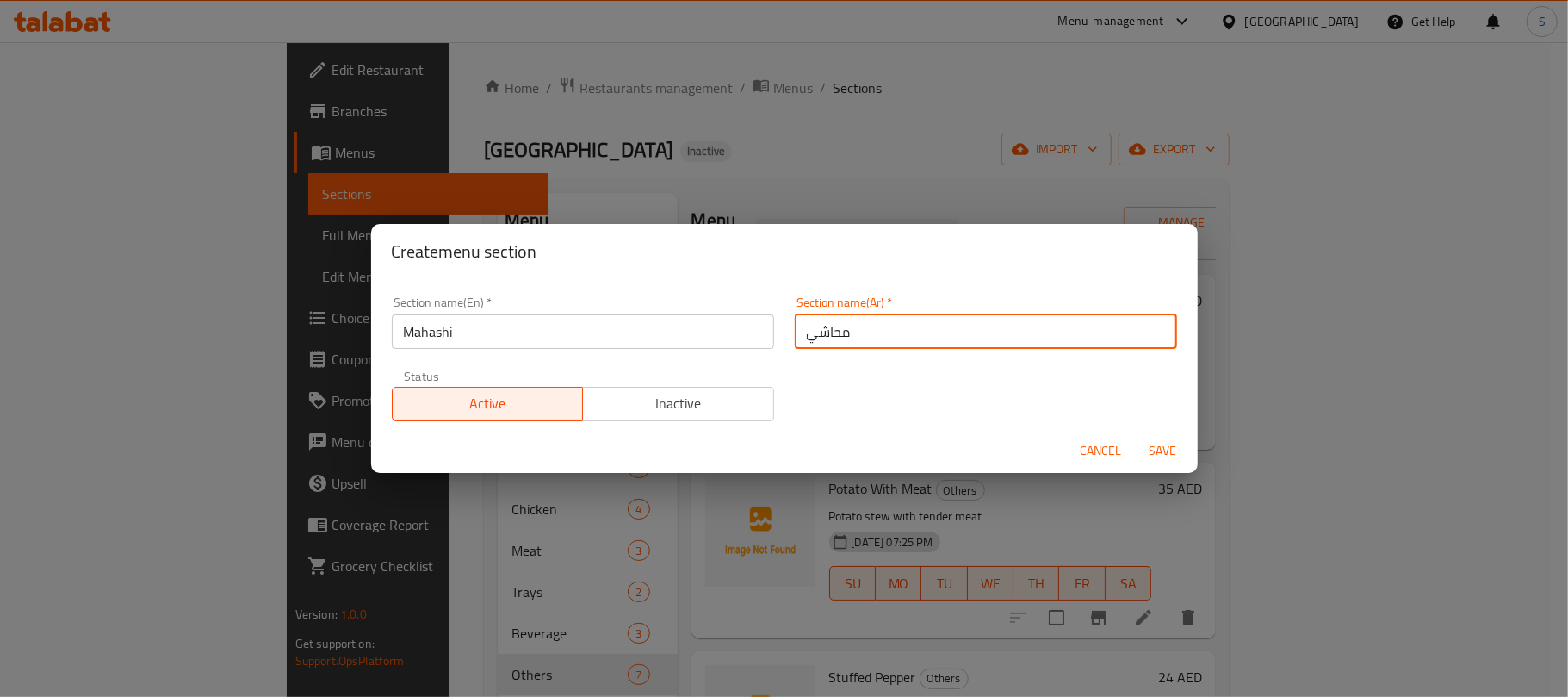
type input "محاشي"
click at [1135, 435] on button "Save" at bounding box center [1162, 450] width 55 height 32
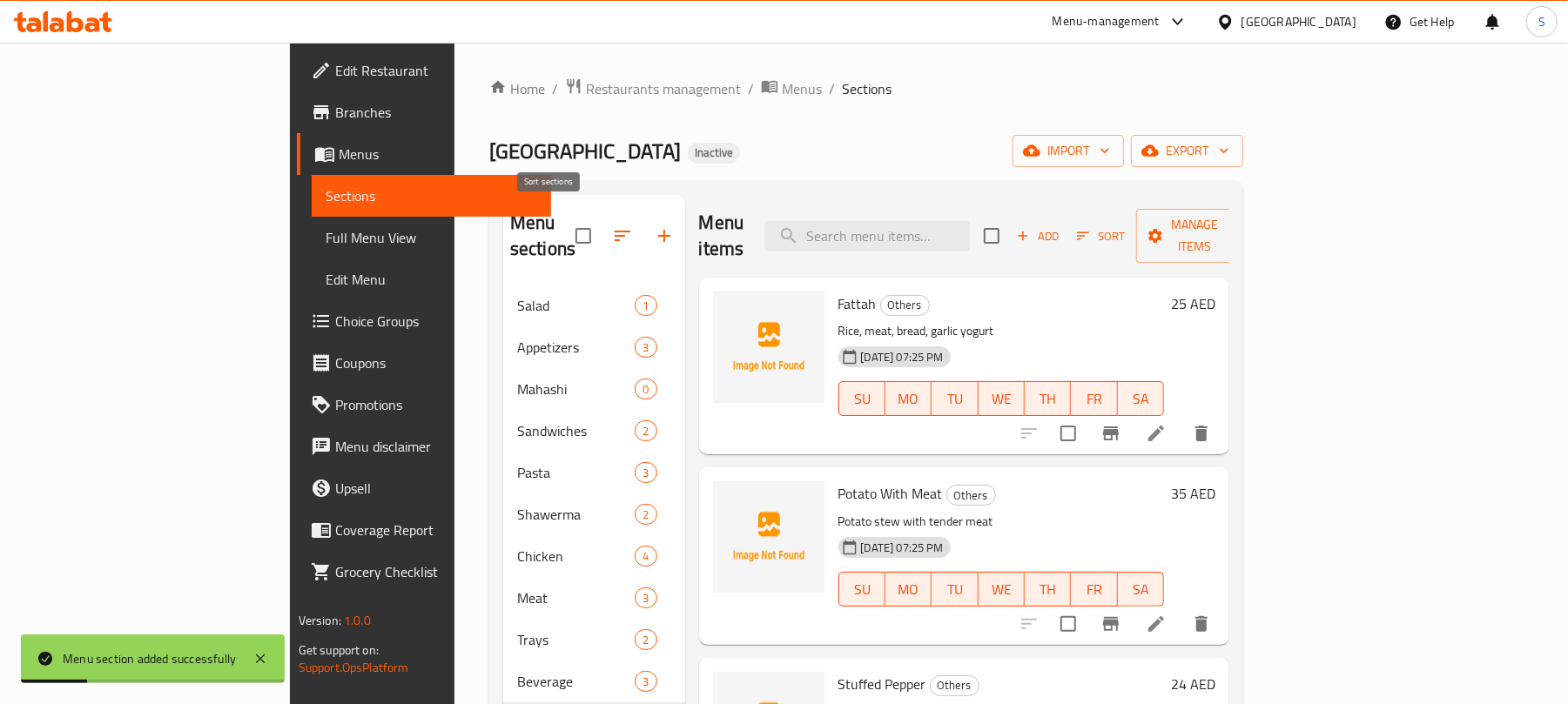
click at [602, 215] on button "button" at bounding box center [622, 235] width 42 height 42
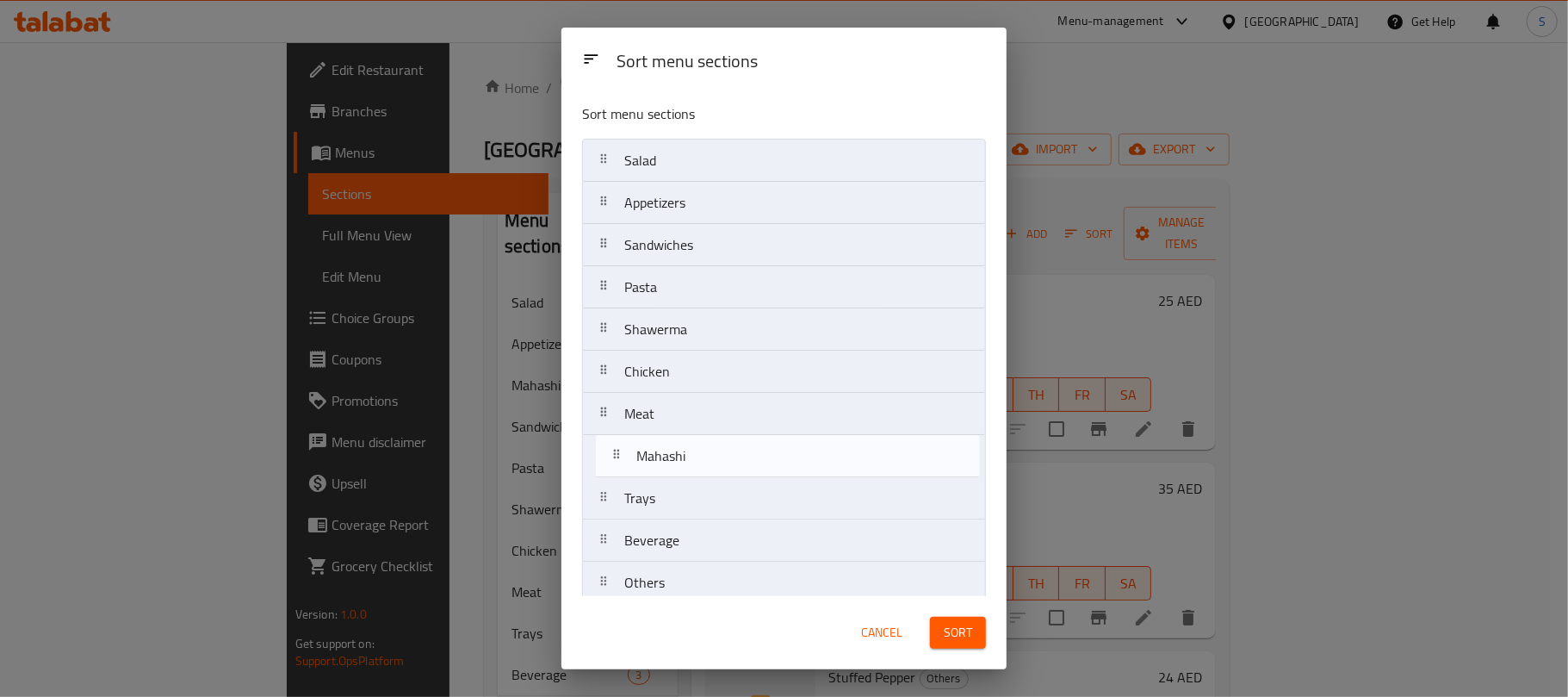
drag, startPoint x: 652, startPoint y: 247, endPoint x: 665, endPoint y: 462, distance: 215.4
click at [665, 462] on nav "Salad Appetizers Mahashi Sandwiches Pasta Shawerma Chicken Meat Trays Beverage …" at bounding box center [784, 371] width 404 height 466
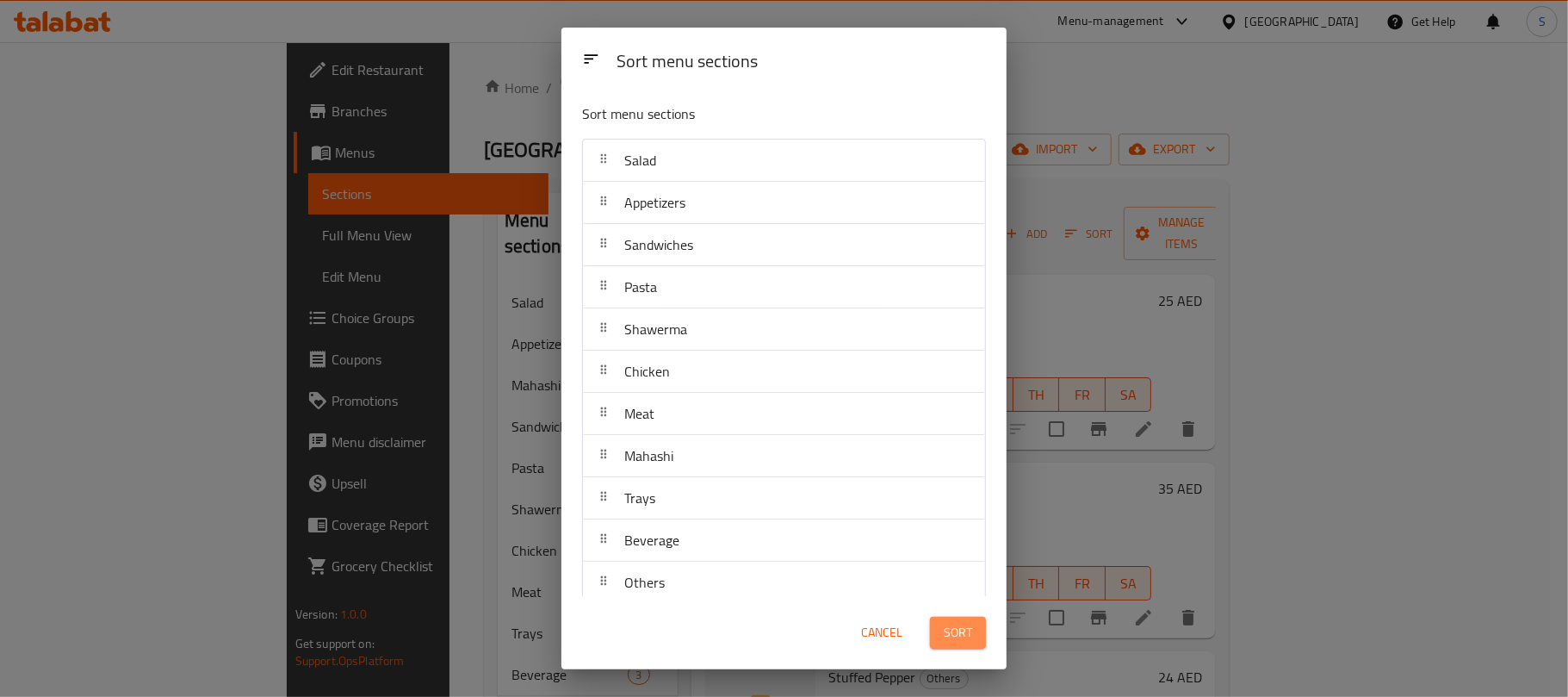
click at [942, 635] on button "Sort" at bounding box center [957, 632] width 56 height 32
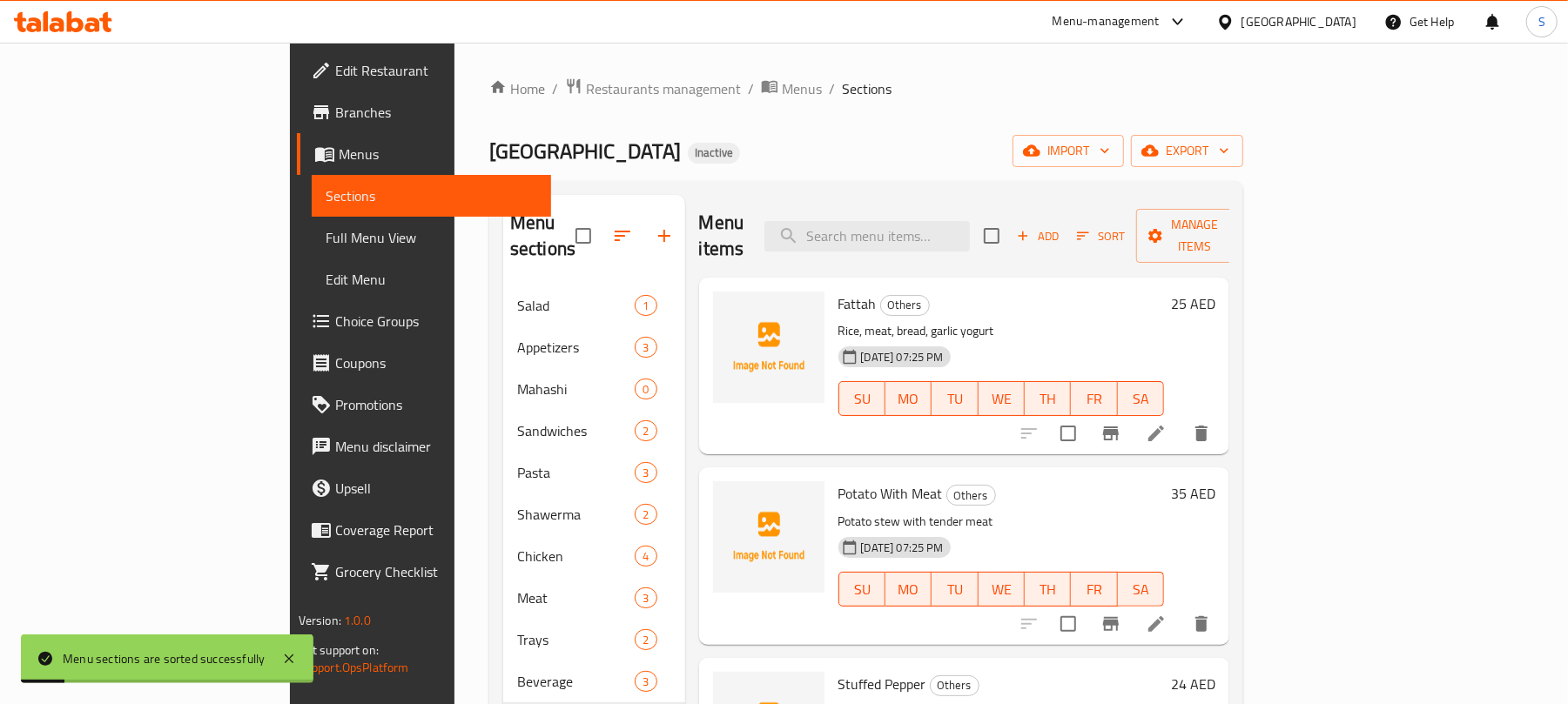
click at [848, 144] on div "Kababji House Inactive import export" at bounding box center [867, 150] width 754 height 32
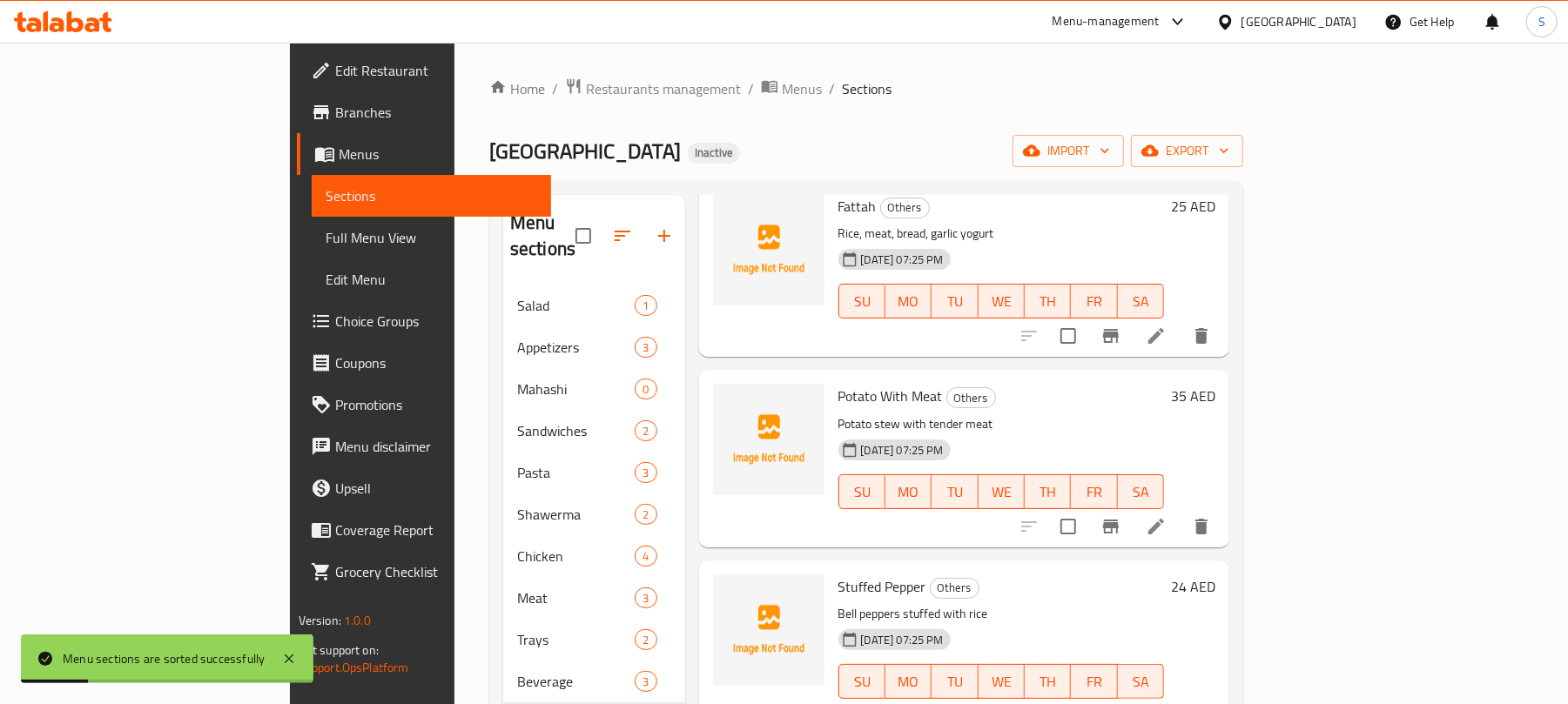
scroll to position [231, 0]
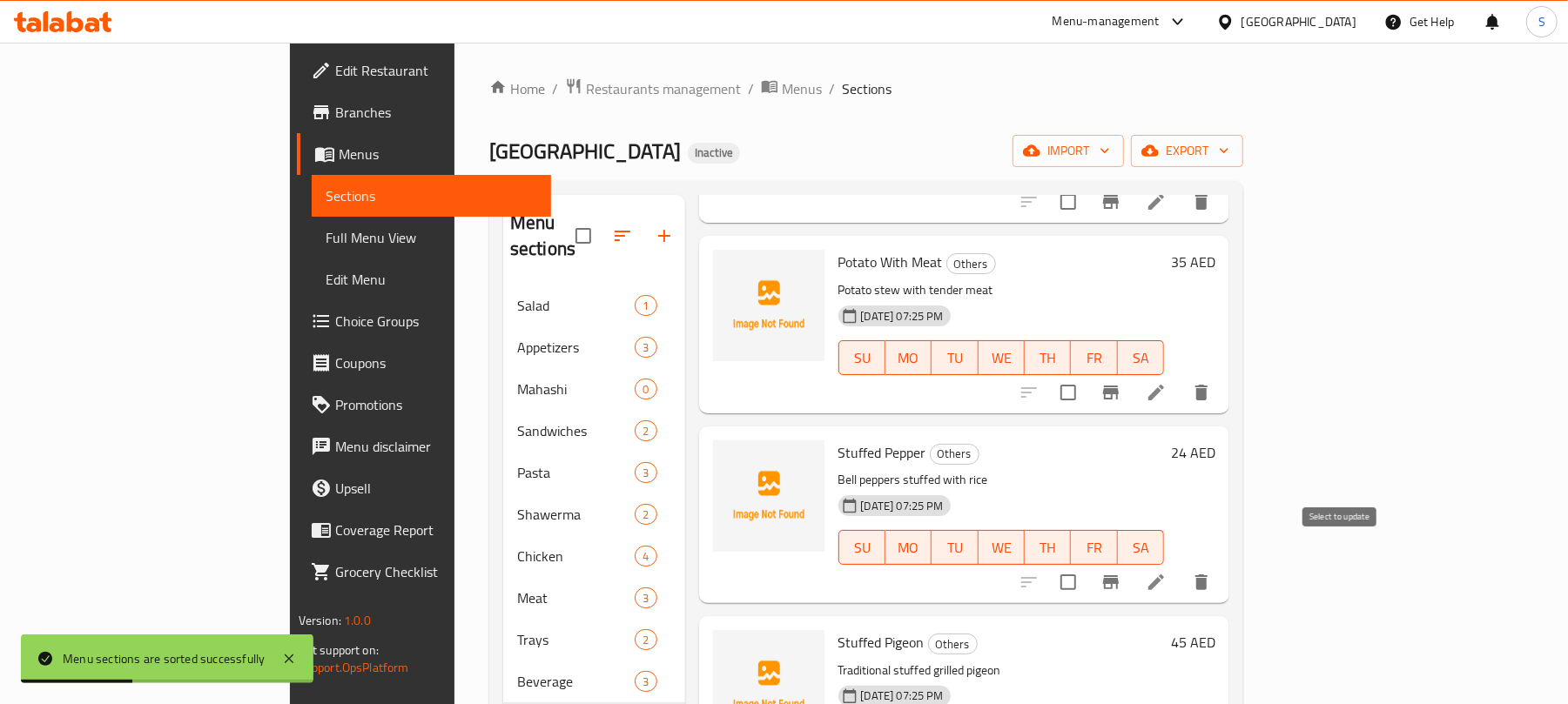
click at [1086, 564] on input "checkbox" at bounding box center [1068, 581] width 36 height 36
checkbox input "true"
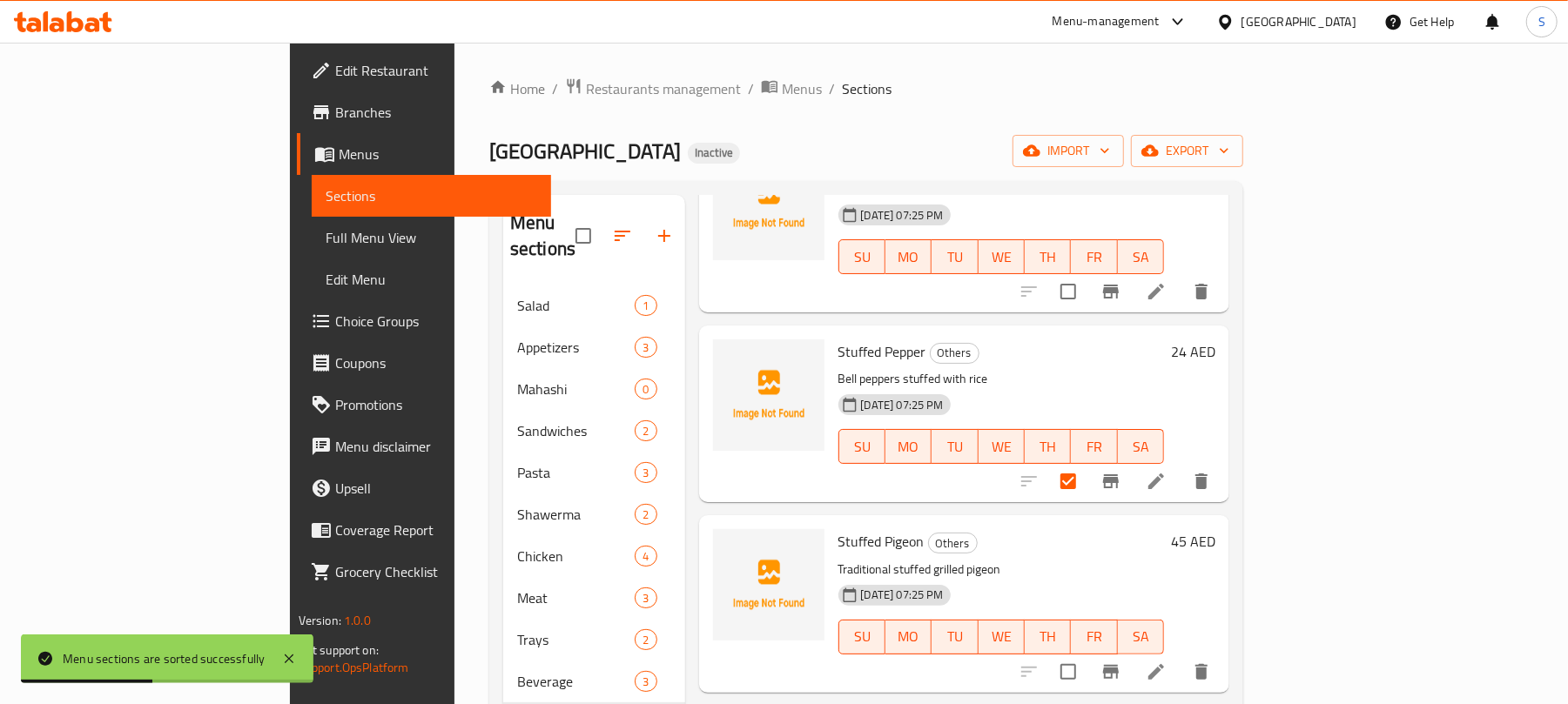
scroll to position [348, 0]
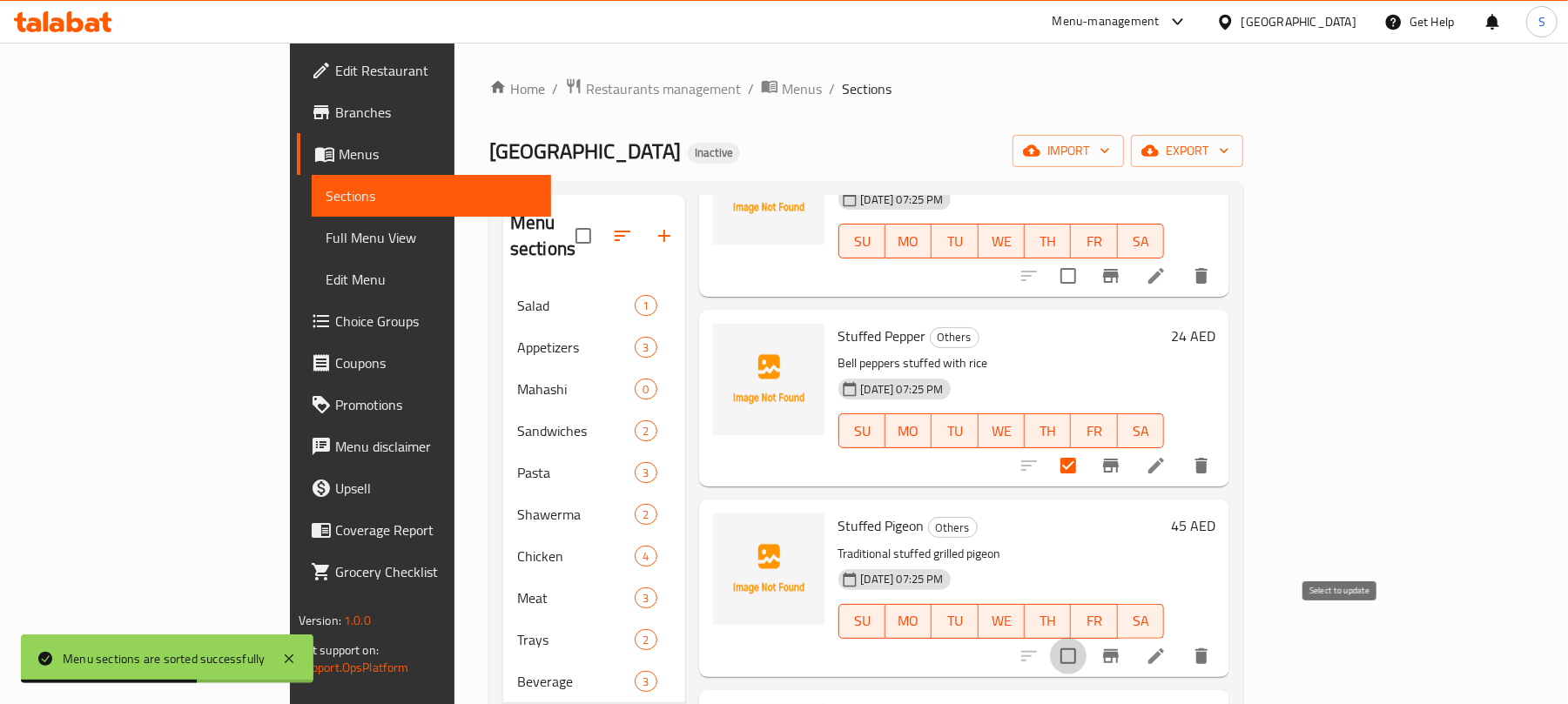
click at [1086, 638] on input "checkbox" at bounding box center [1068, 655] width 36 height 36
checkbox input "true"
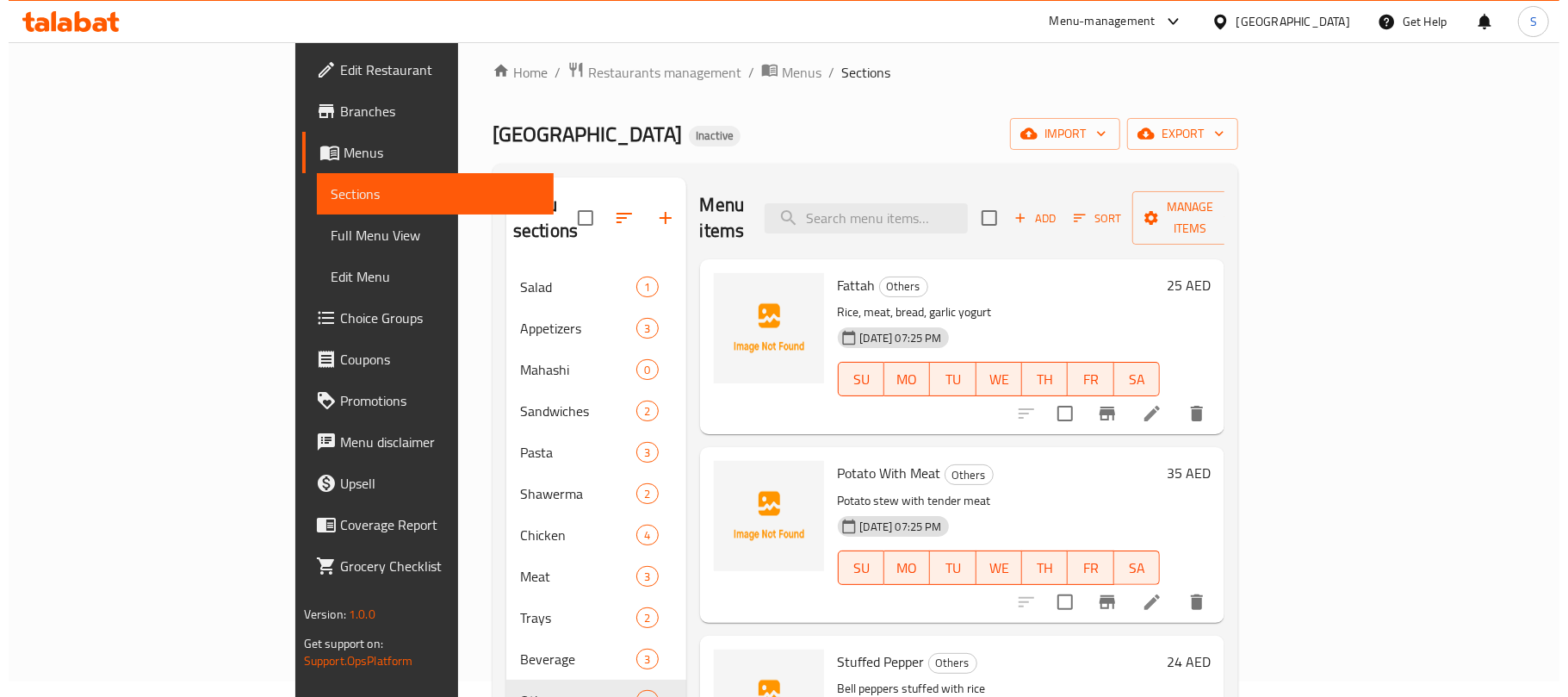
scroll to position [0, 0]
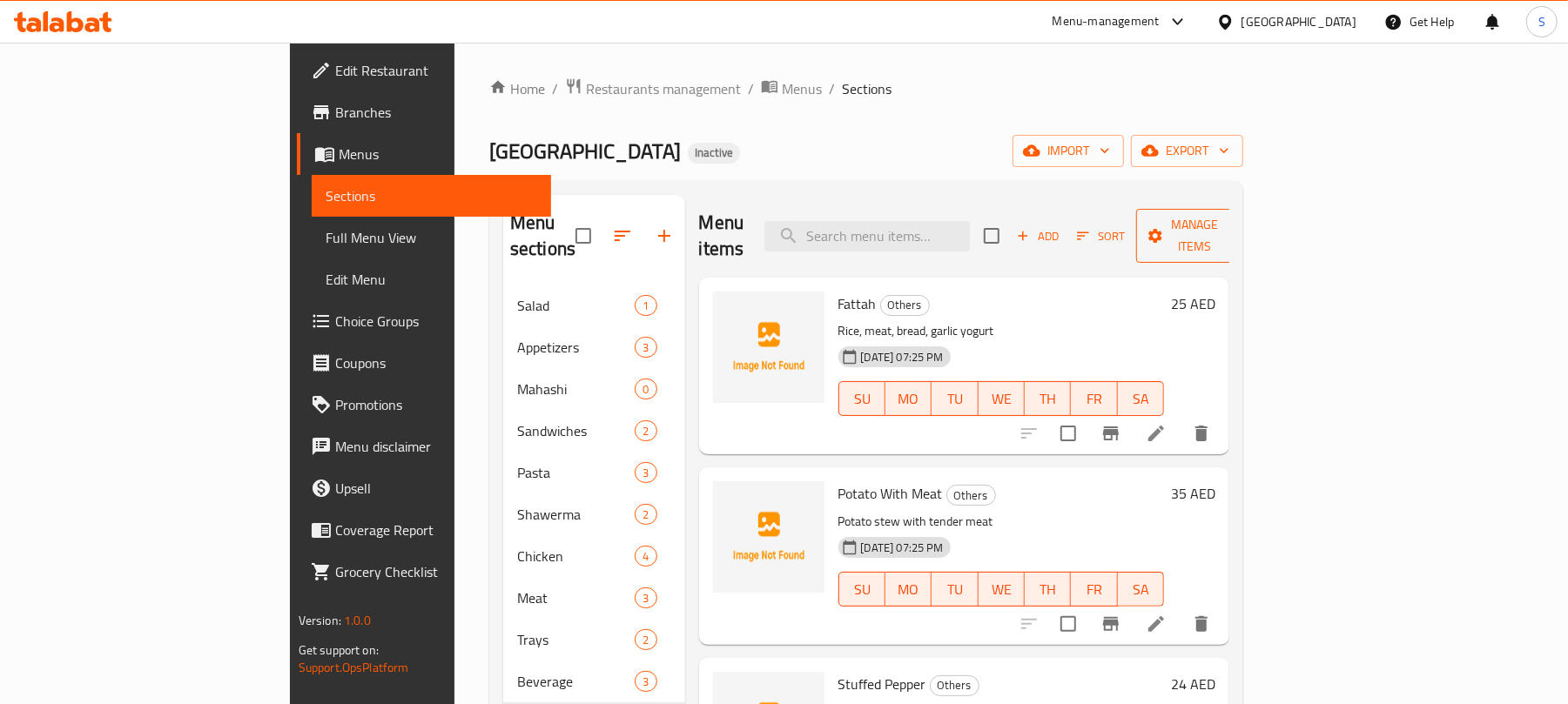
click at [1239, 228] on span "Manage items" at bounding box center [1194, 235] width 89 height 44
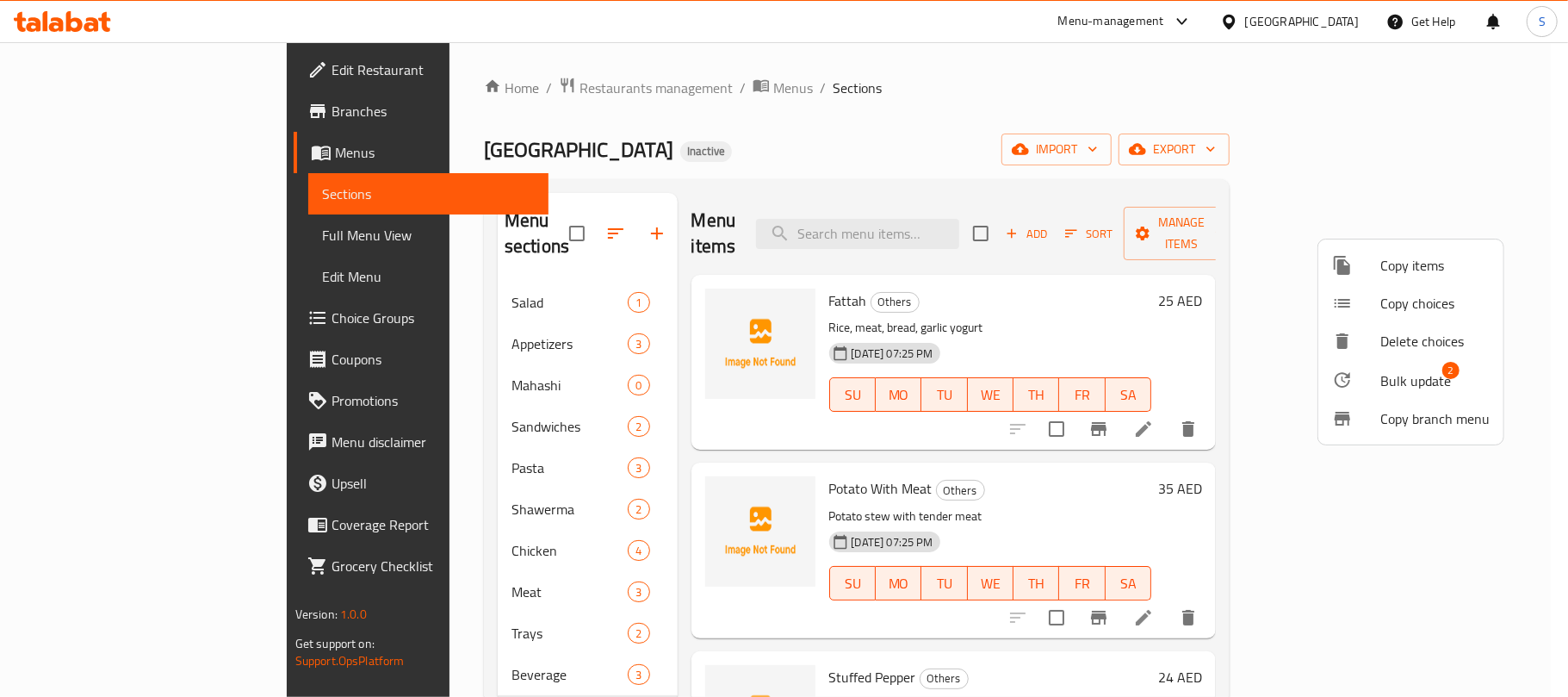
click at [1412, 377] on span "Bulk update" at bounding box center [1414, 380] width 71 height 20
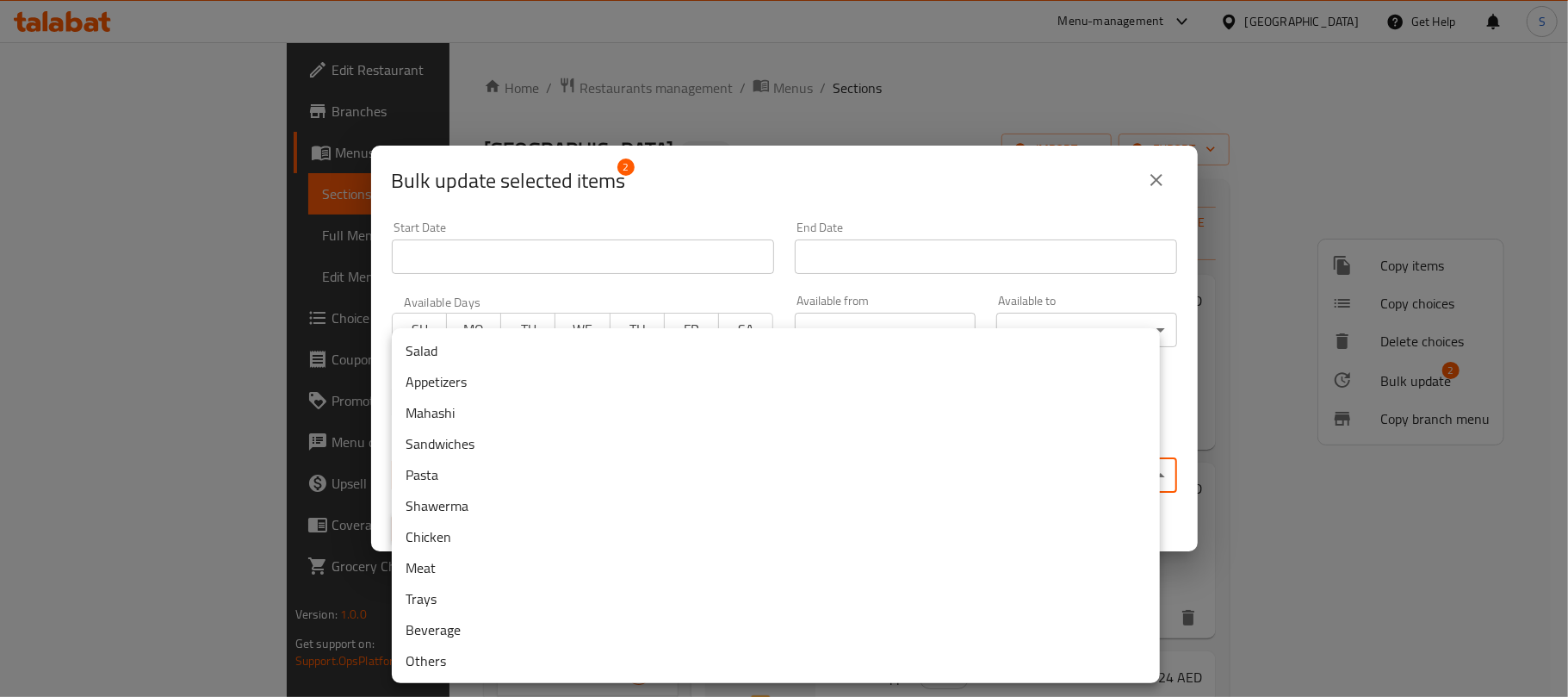
click at [628, 467] on body "​ Menu-management United Arab Emirates Get Help S Edit Restaurant Branches Menu…" at bounding box center [784, 369] width 1568 height 654
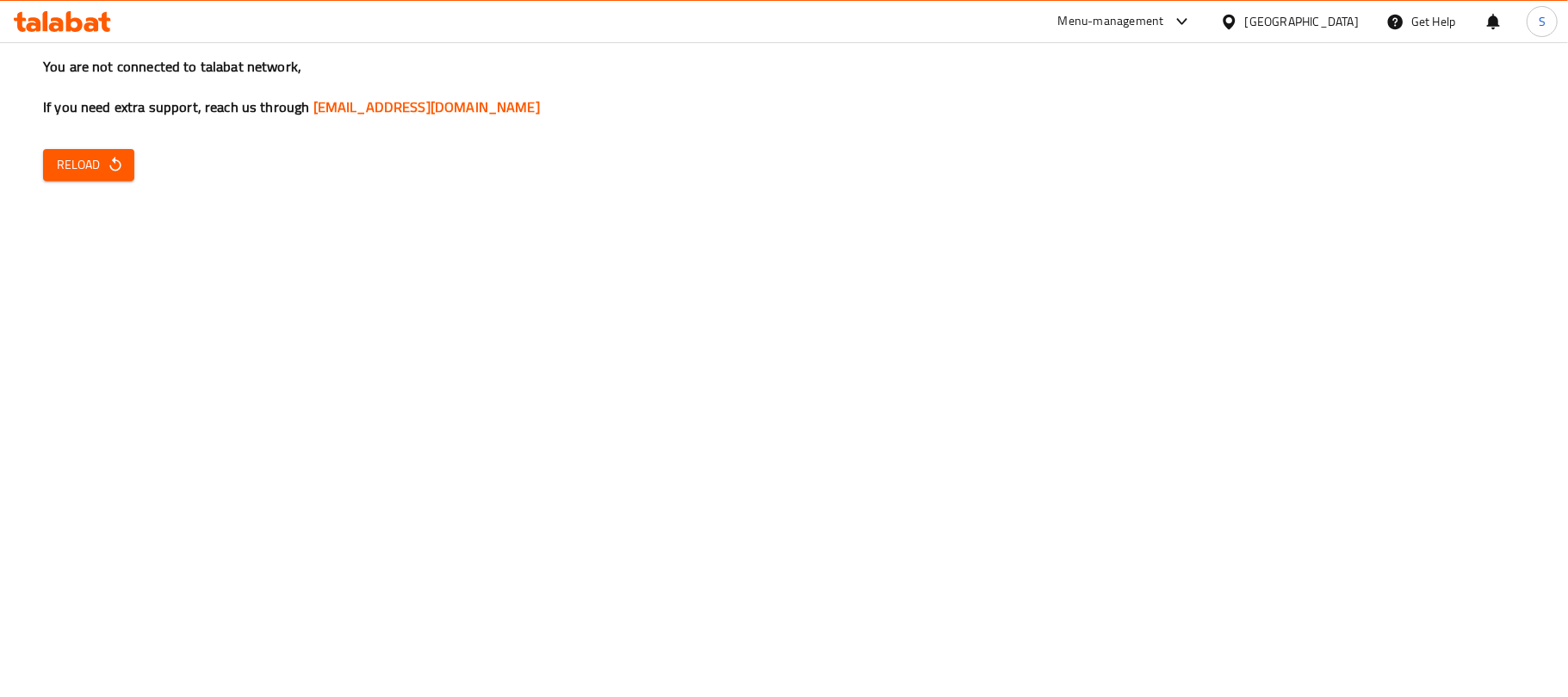
drag, startPoint x: 138, startPoint y: 338, endPoint x: 152, endPoint y: 270, distance: 69.4
click at [138, 338] on div "You are not connected to talabat network, If you need extra support, reach us t…" at bounding box center [784, 348] width 1568 height 697
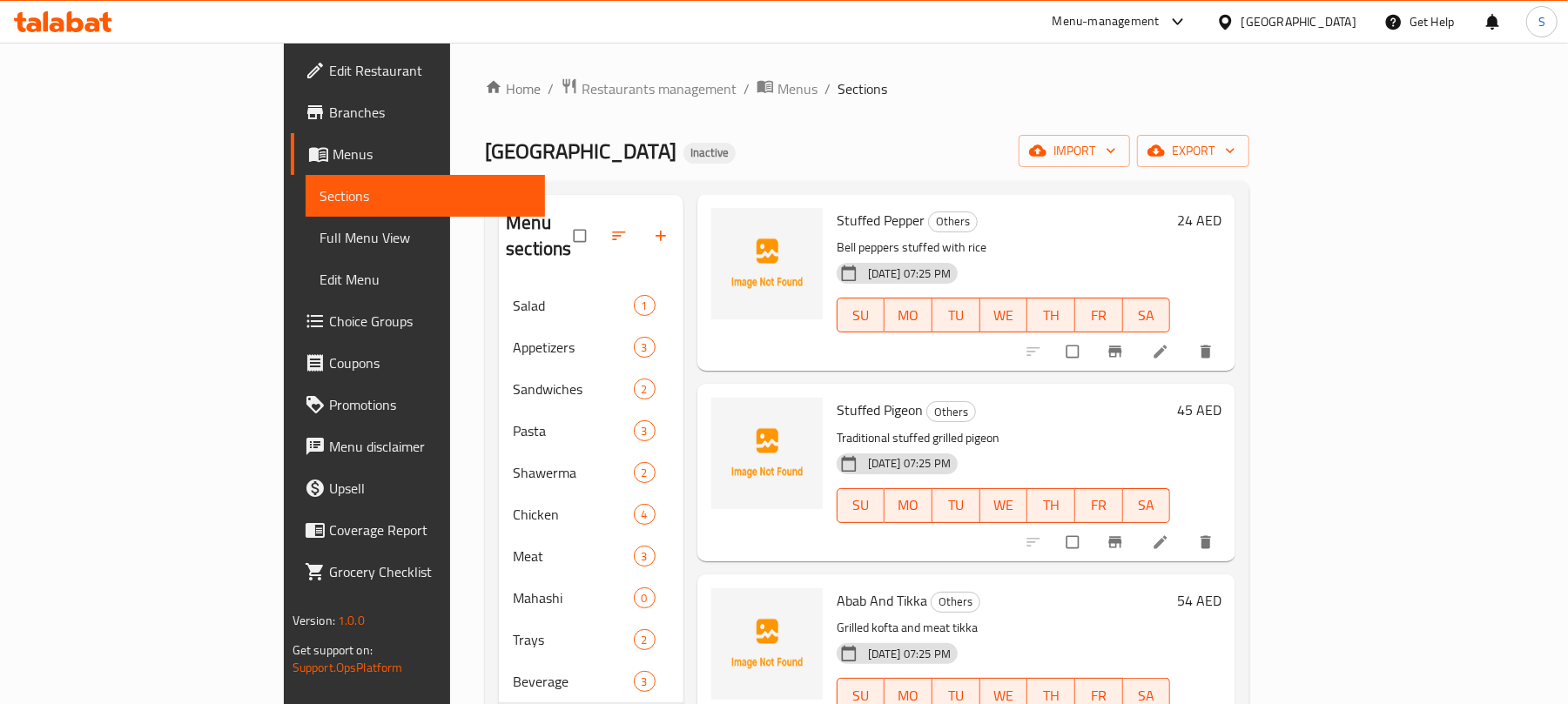
scroll to position [579, 0]
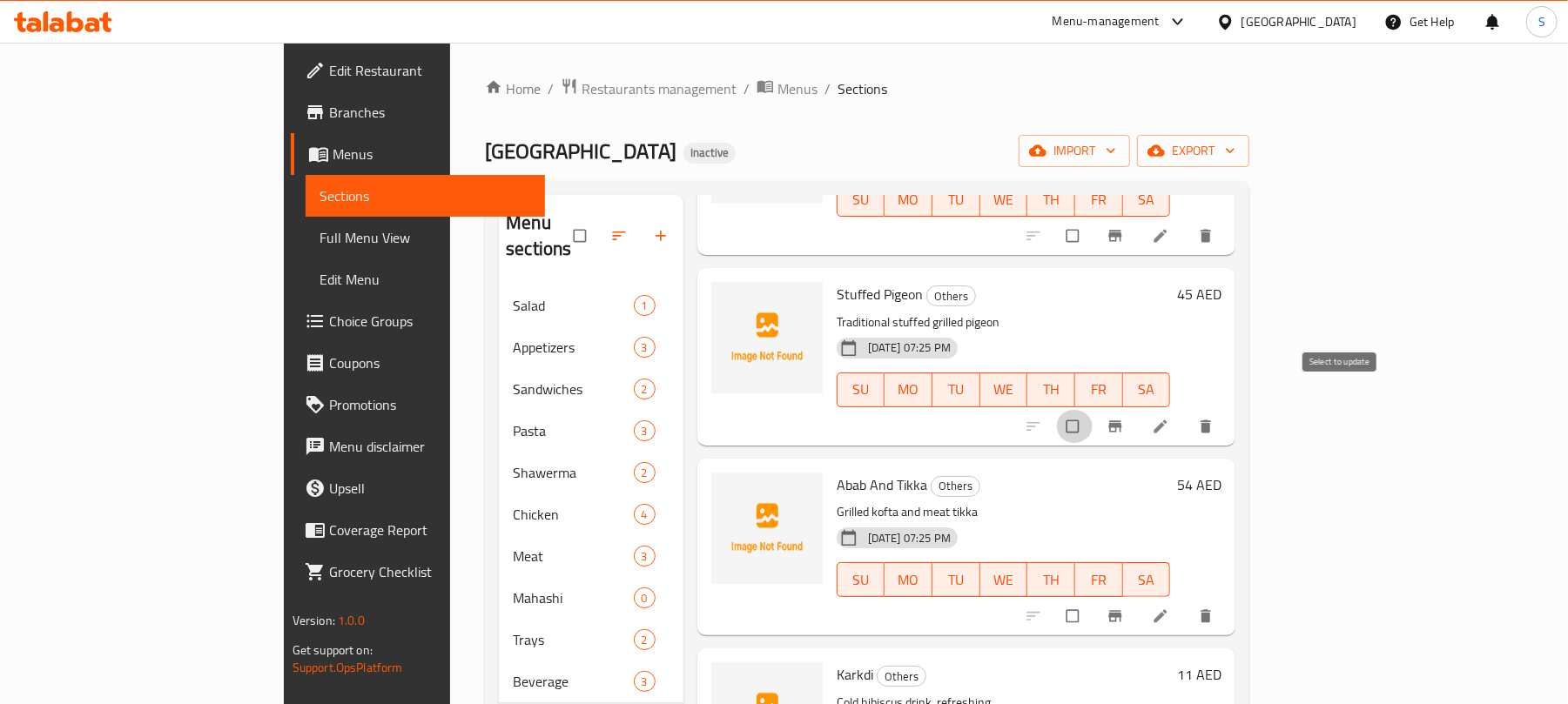
click at [1092, 410] on input "checkbox" at bounding box center [1074, 427] width 36 height 33
checkbox input "true"
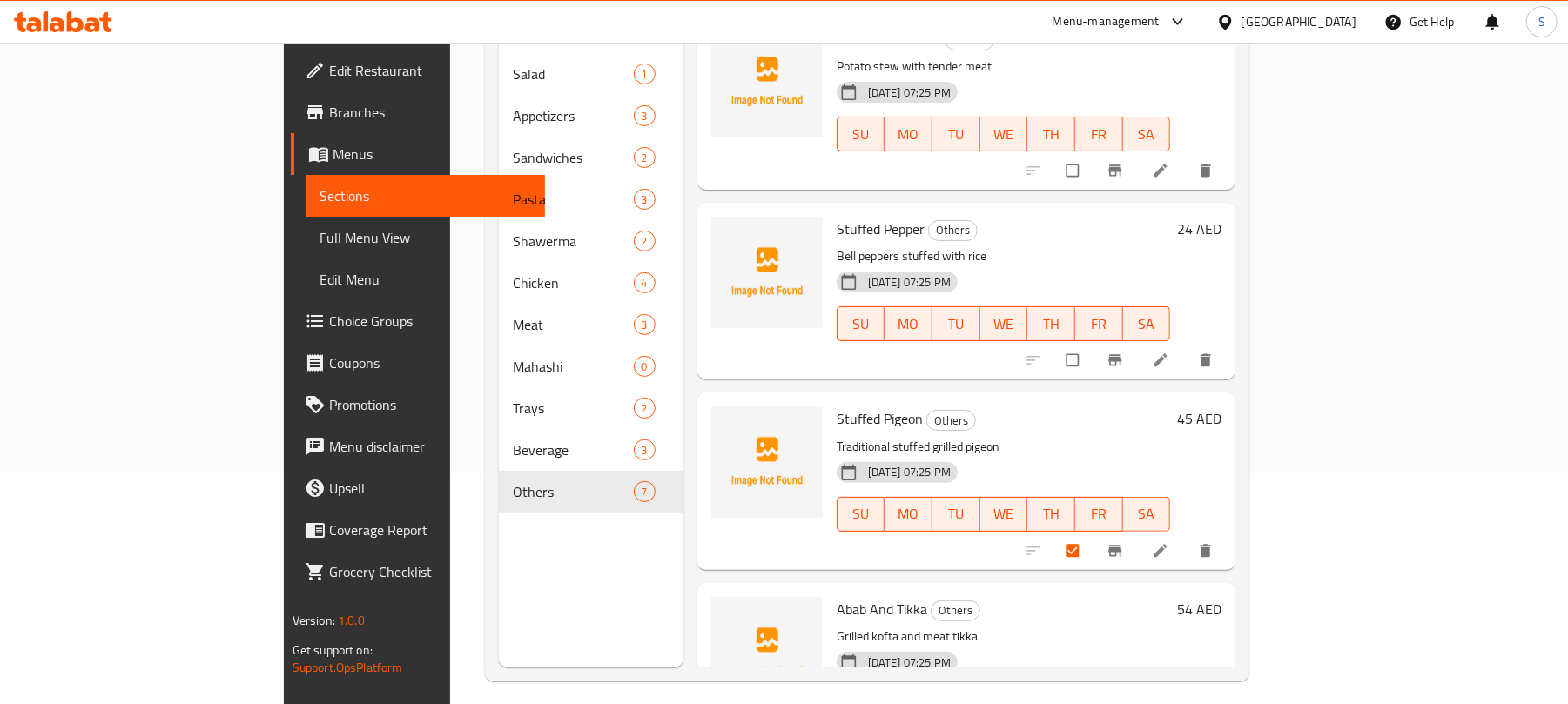
scroll to position [205, 0]
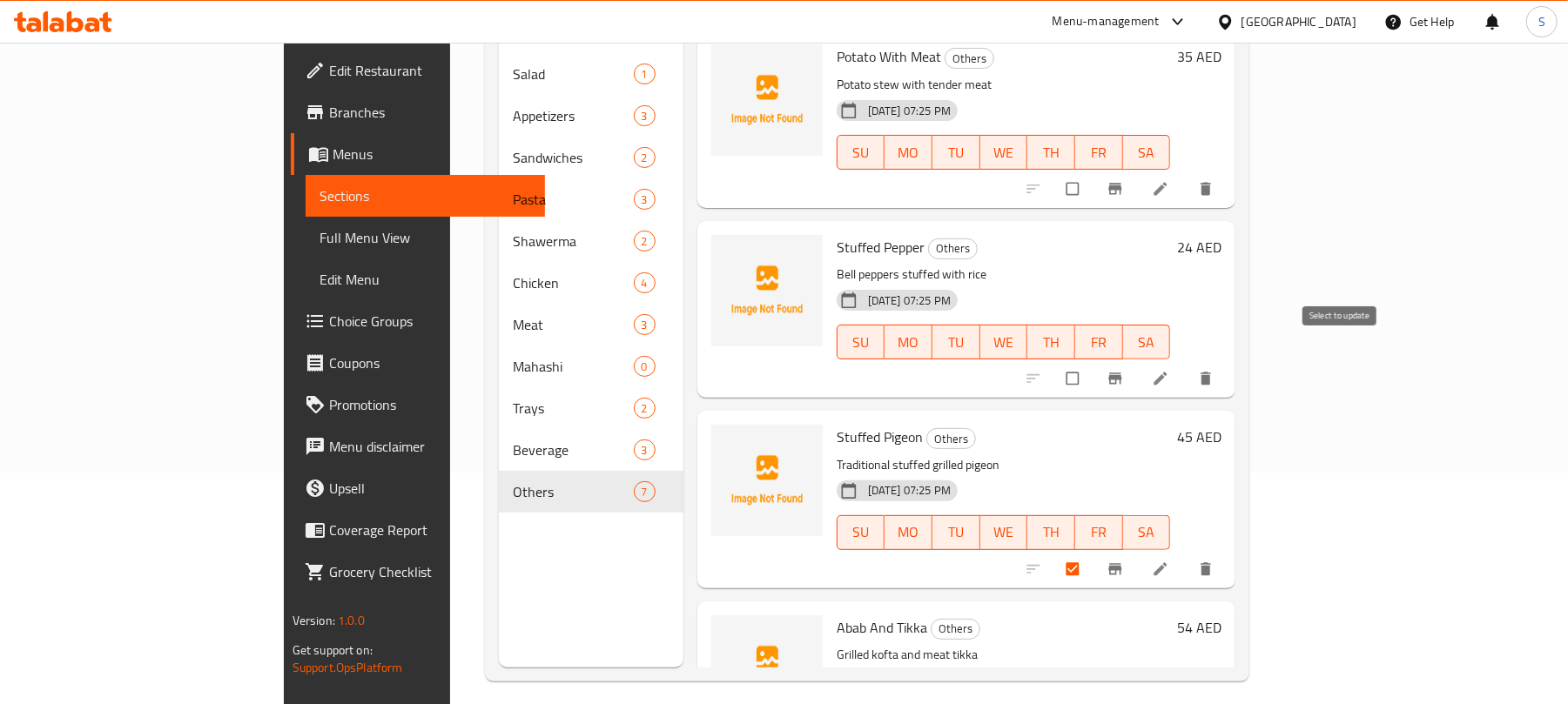
click at [1092, 362] on input "checkbox" at bounding box center [1074, 379] width 36 height 33
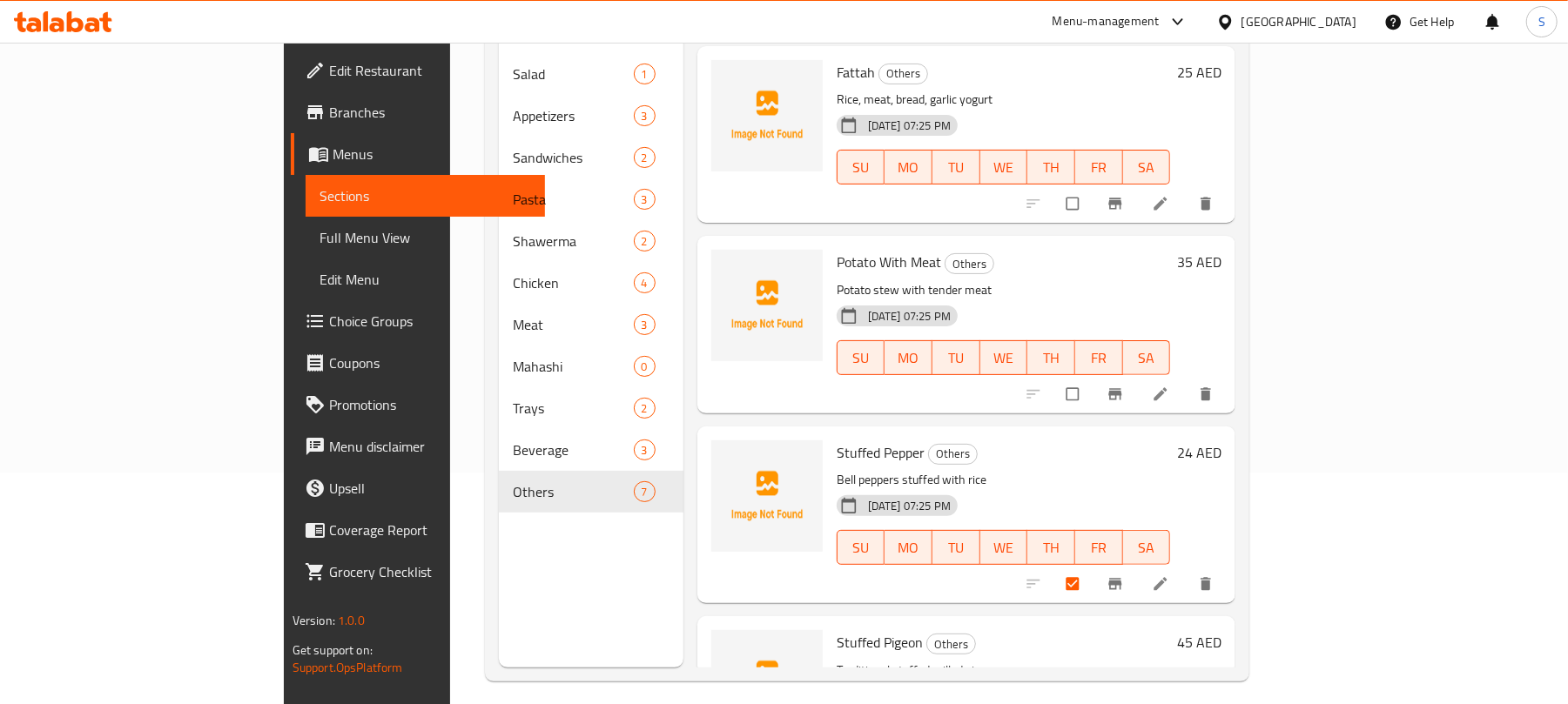
scroll to position [0, 0]
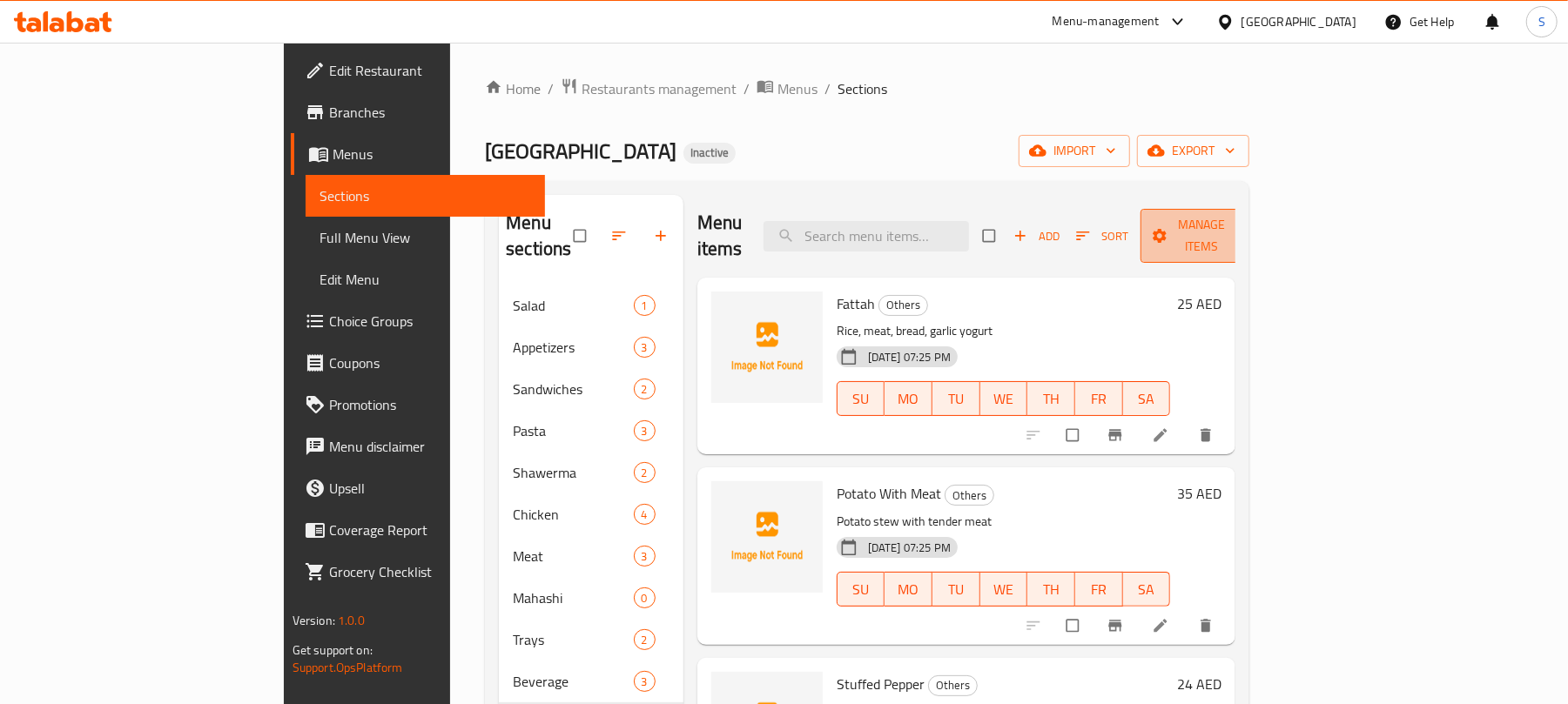
click at [1250, 230] on span "Manage items" at bounding box center [1202, 235] width 96 height 44
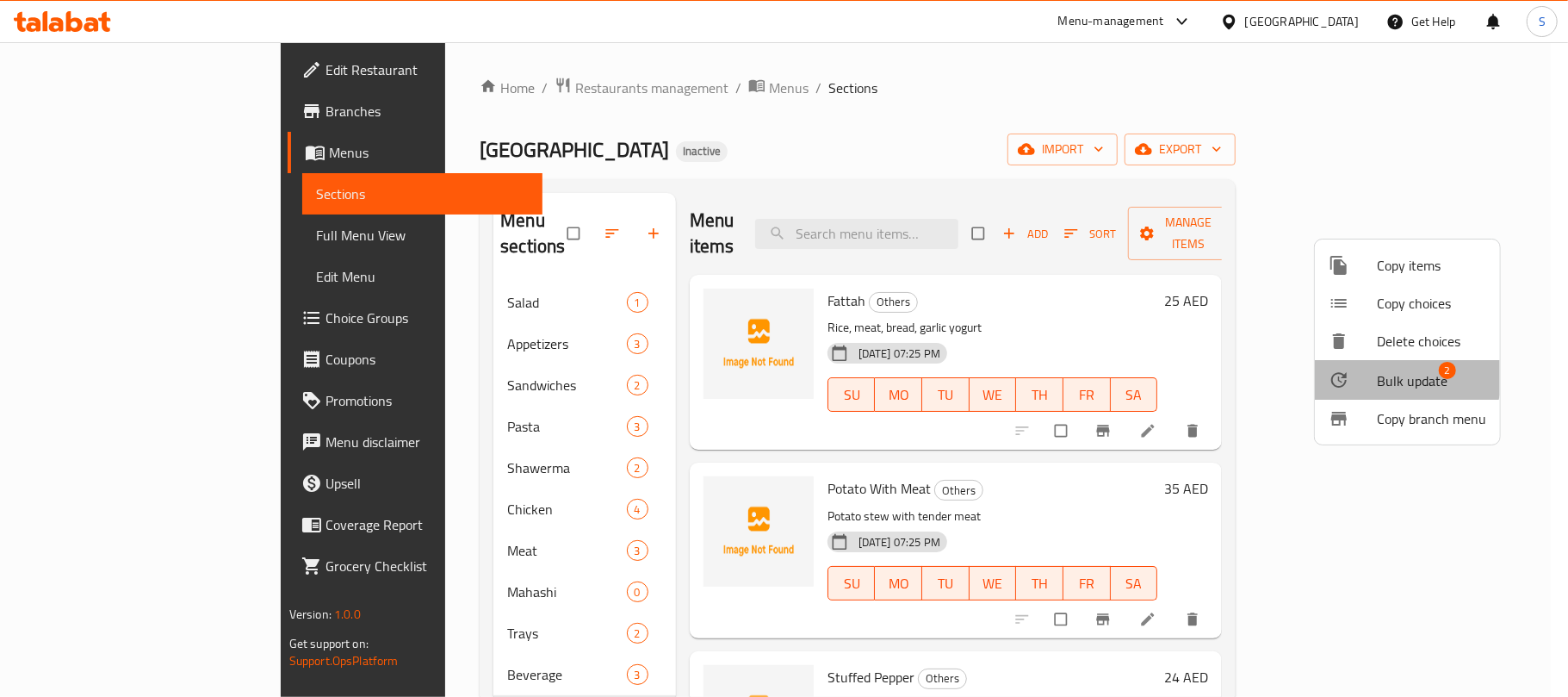
click at [1406, 374] on span "Bulk update" at bounding box center [1411, 380] width 71 height 20
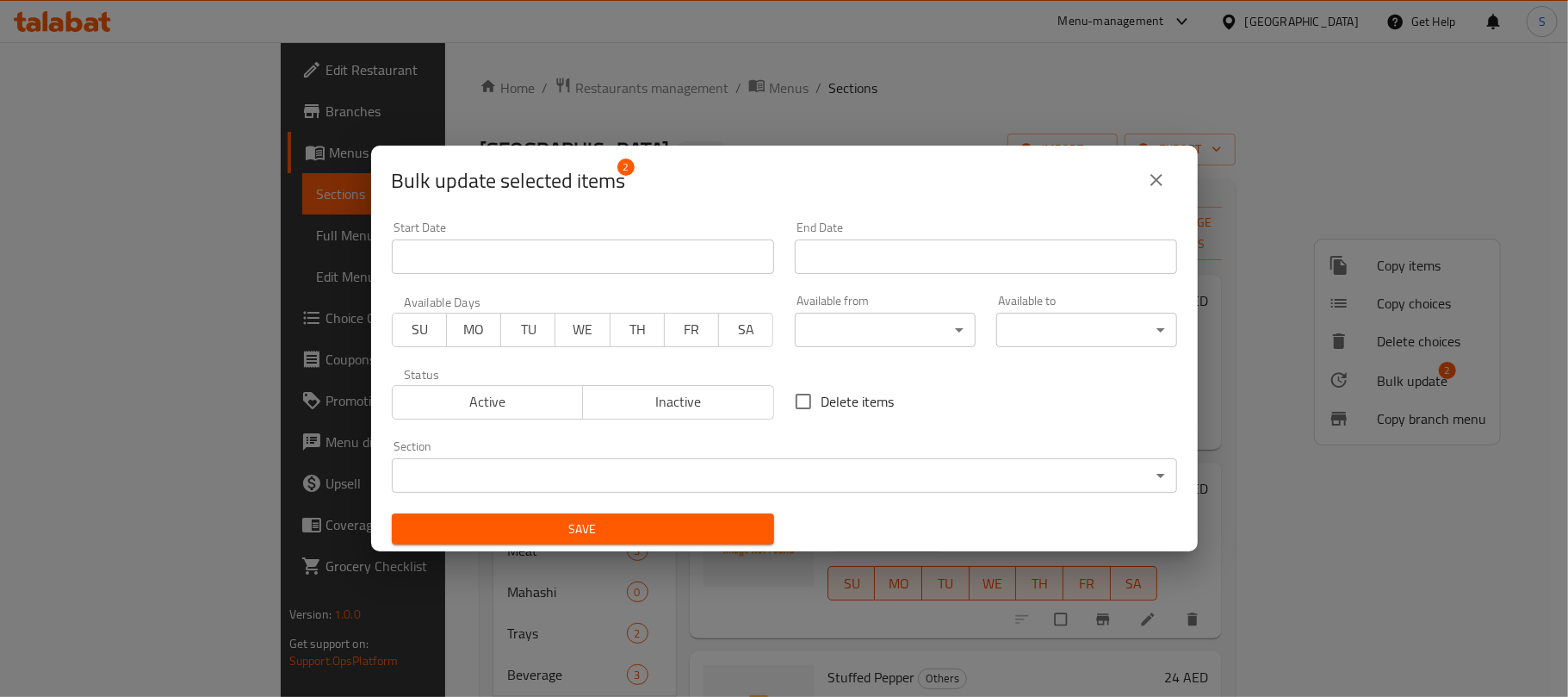
click at [714, 466] on body "​ Menu-management [GEOGRAPHIC_DATA] Get Help S Edit Restaurant Branches Menus S…" at bounding box center [784, 369] width 1568 height 654
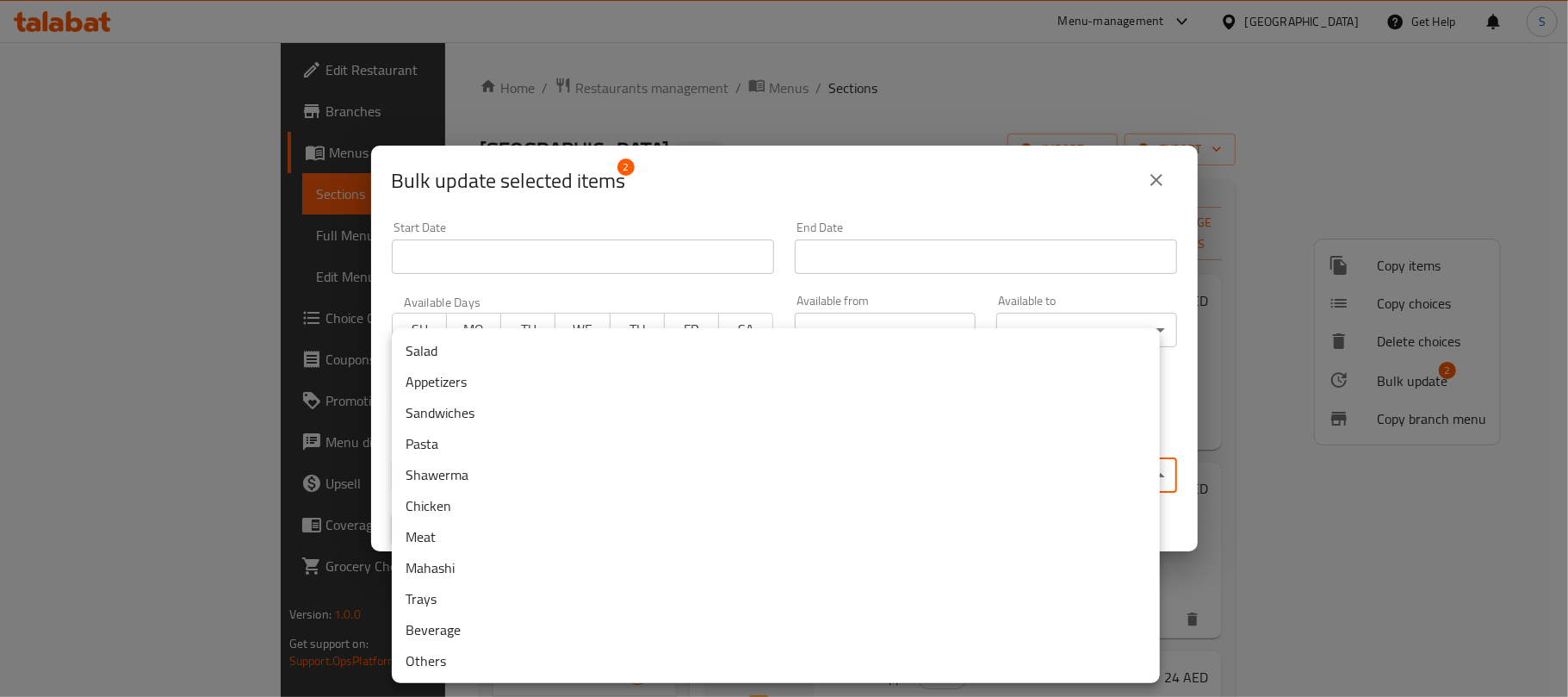
click at [482, 566] on li "Mahashi" at bounding box center [775, 567] width 768 height 31
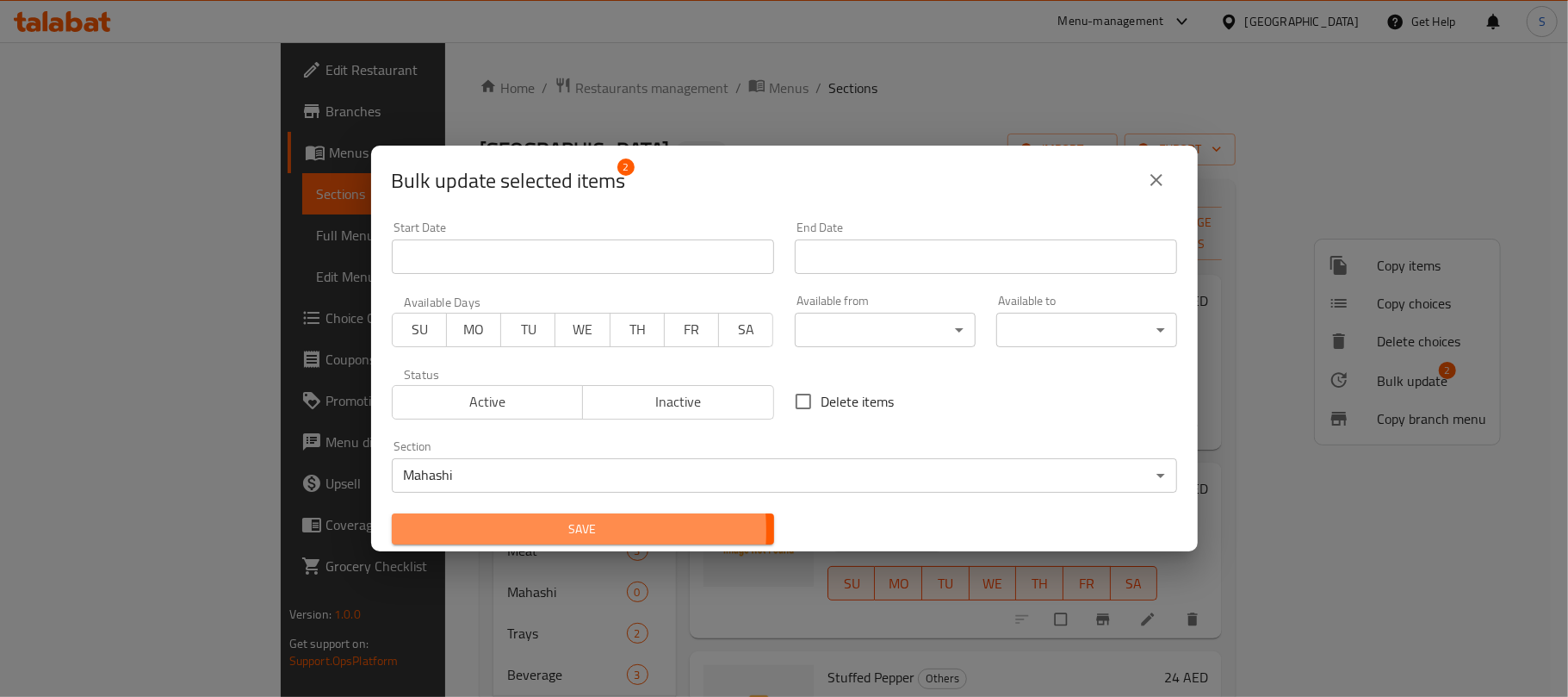
click at [507, 532] on span "Save" at bounding box center [583, 529] width 355 height 21
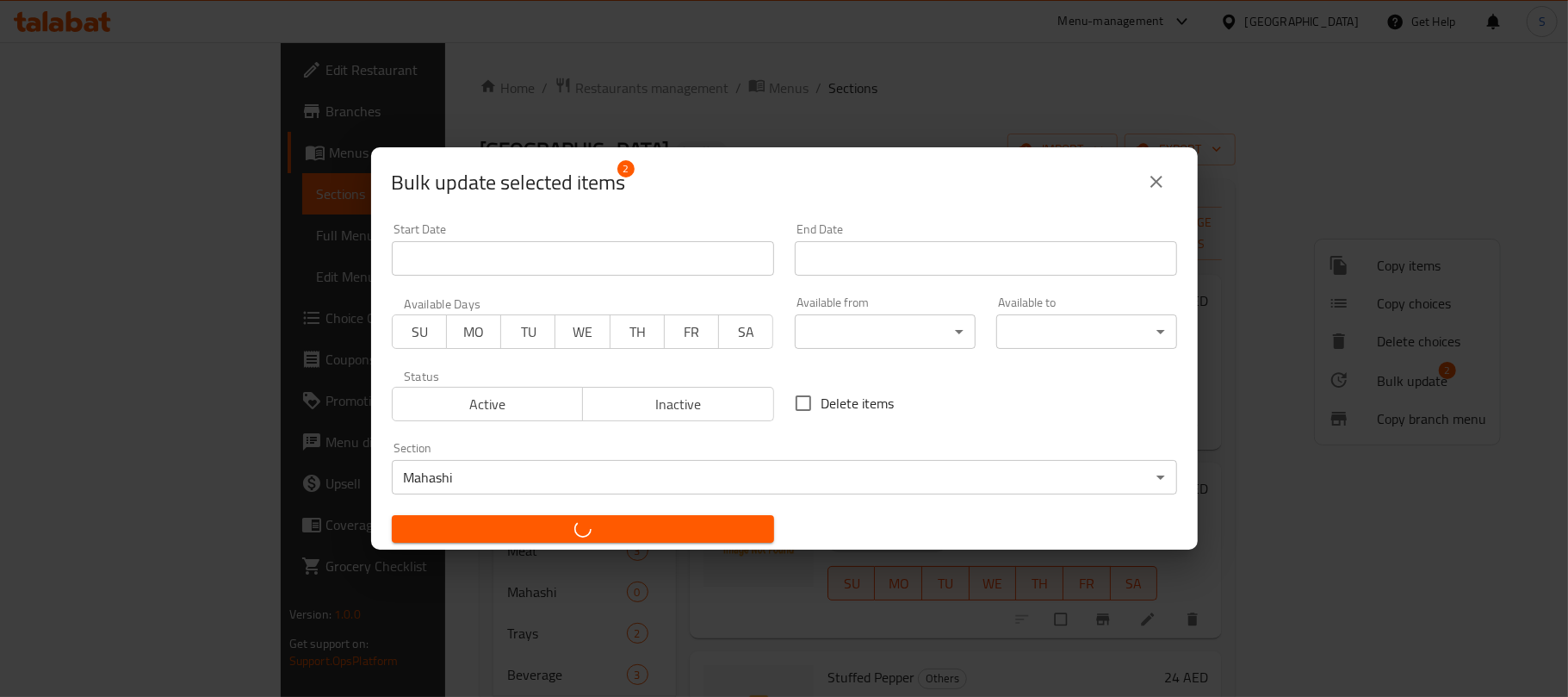
checkbox input "false"
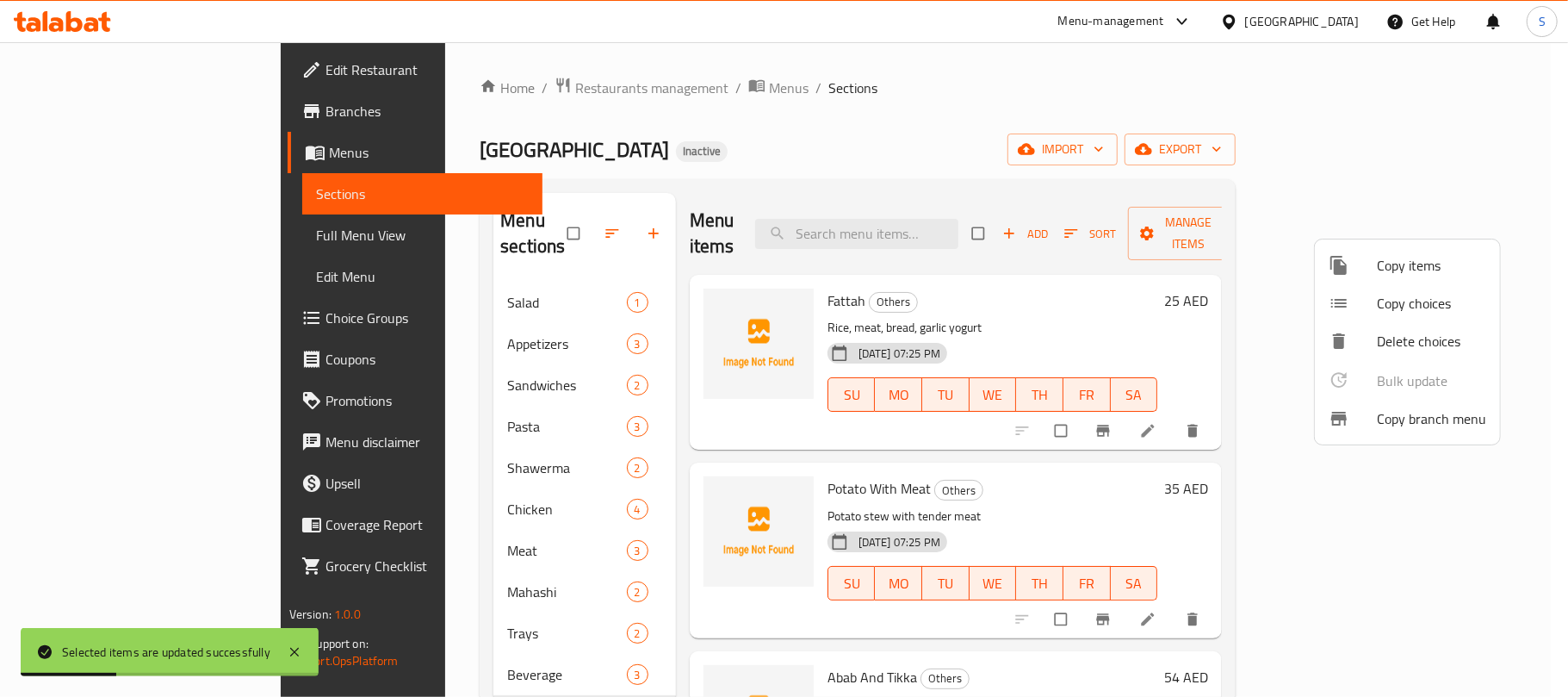
click at [794, 63] on div at bounding box center [784, 348] width 1568 height 697
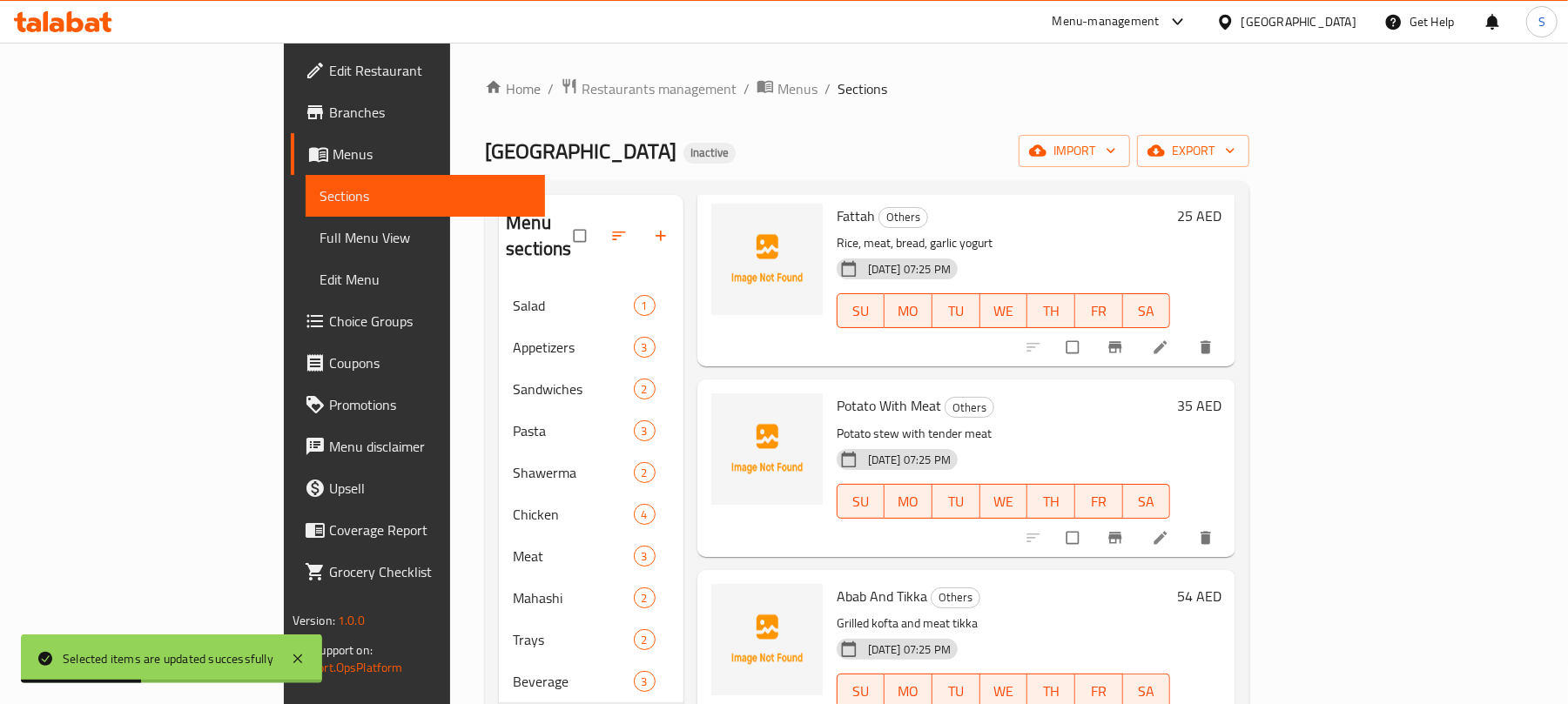
scroll to position [231, 0]
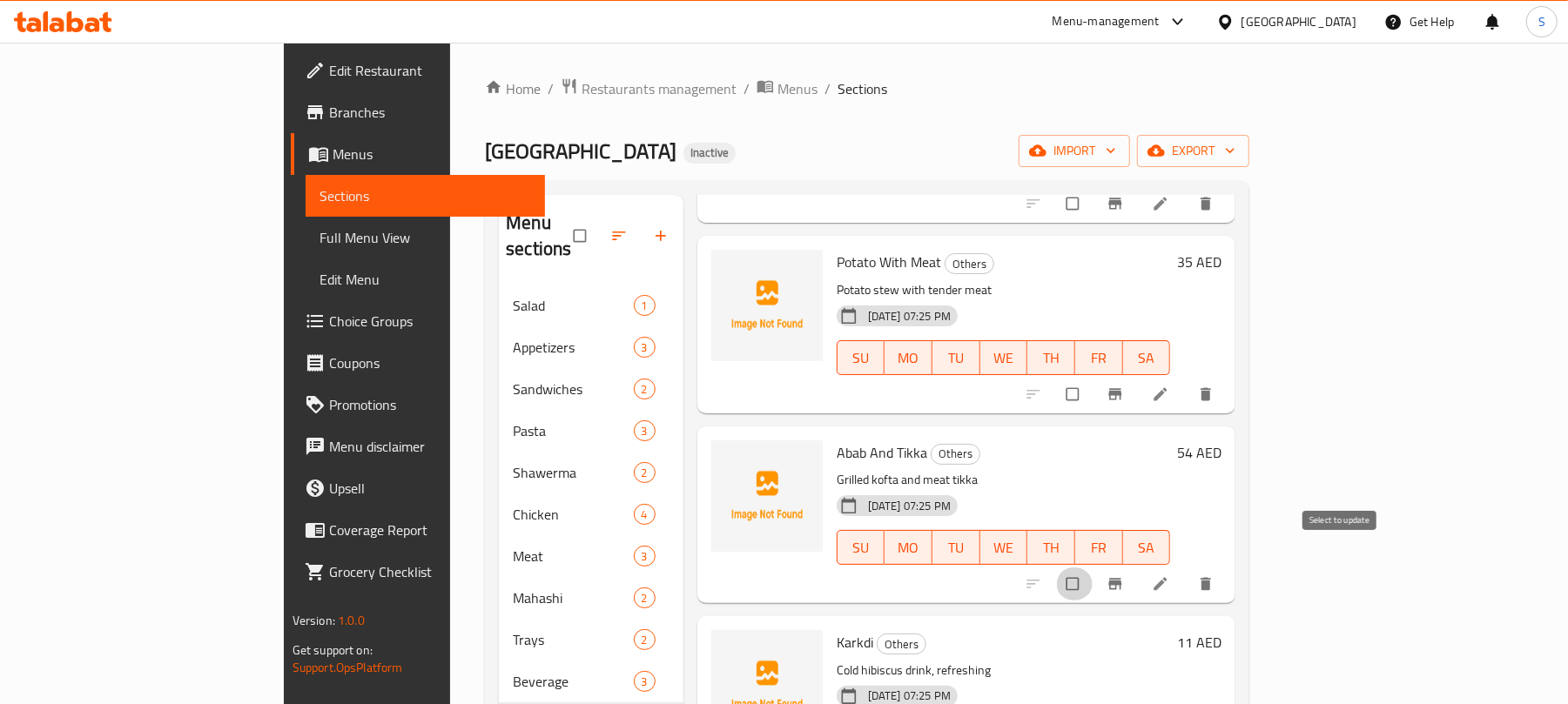
click at [1092, 567] on input "checkbox" at bounding box center [1074, 584] width 36 height 33
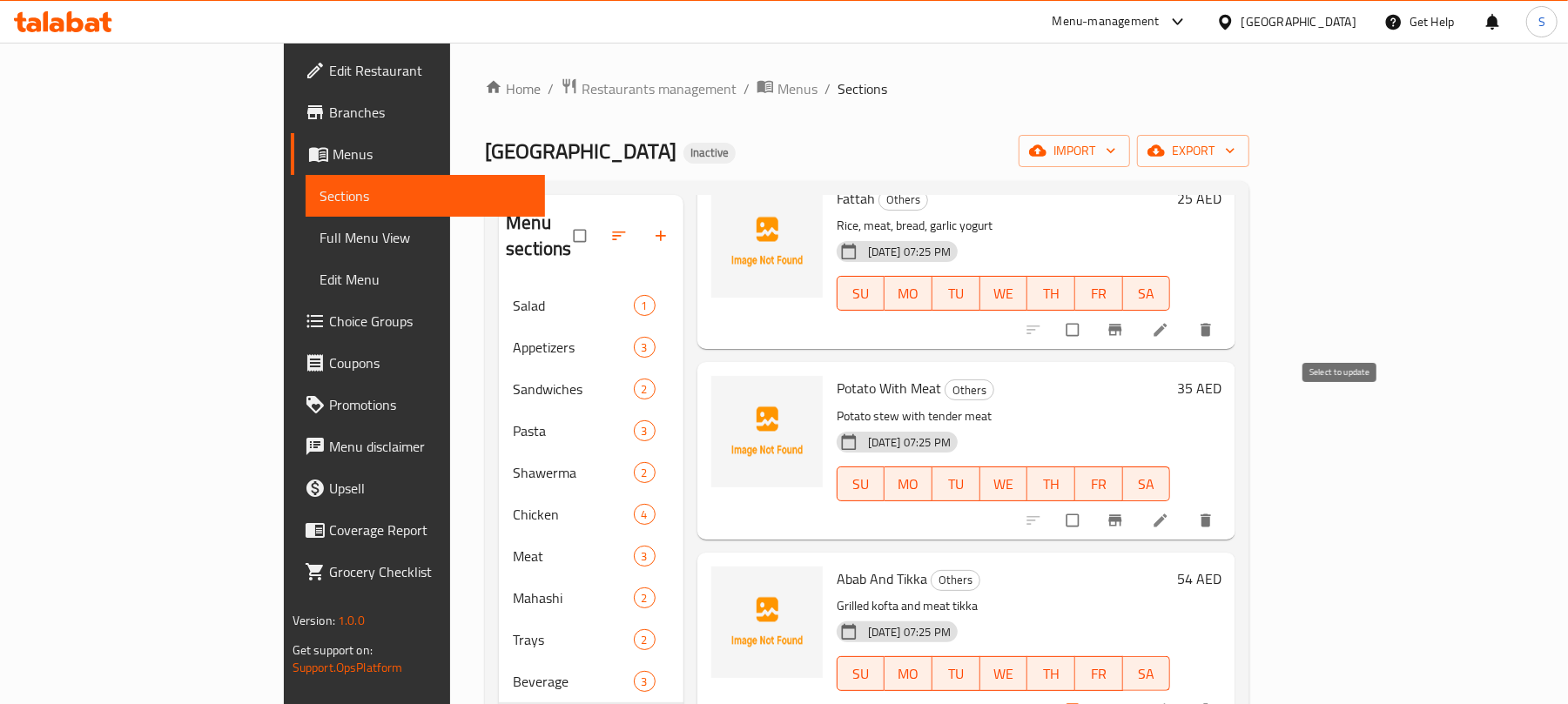
scroll to position [0, 0]
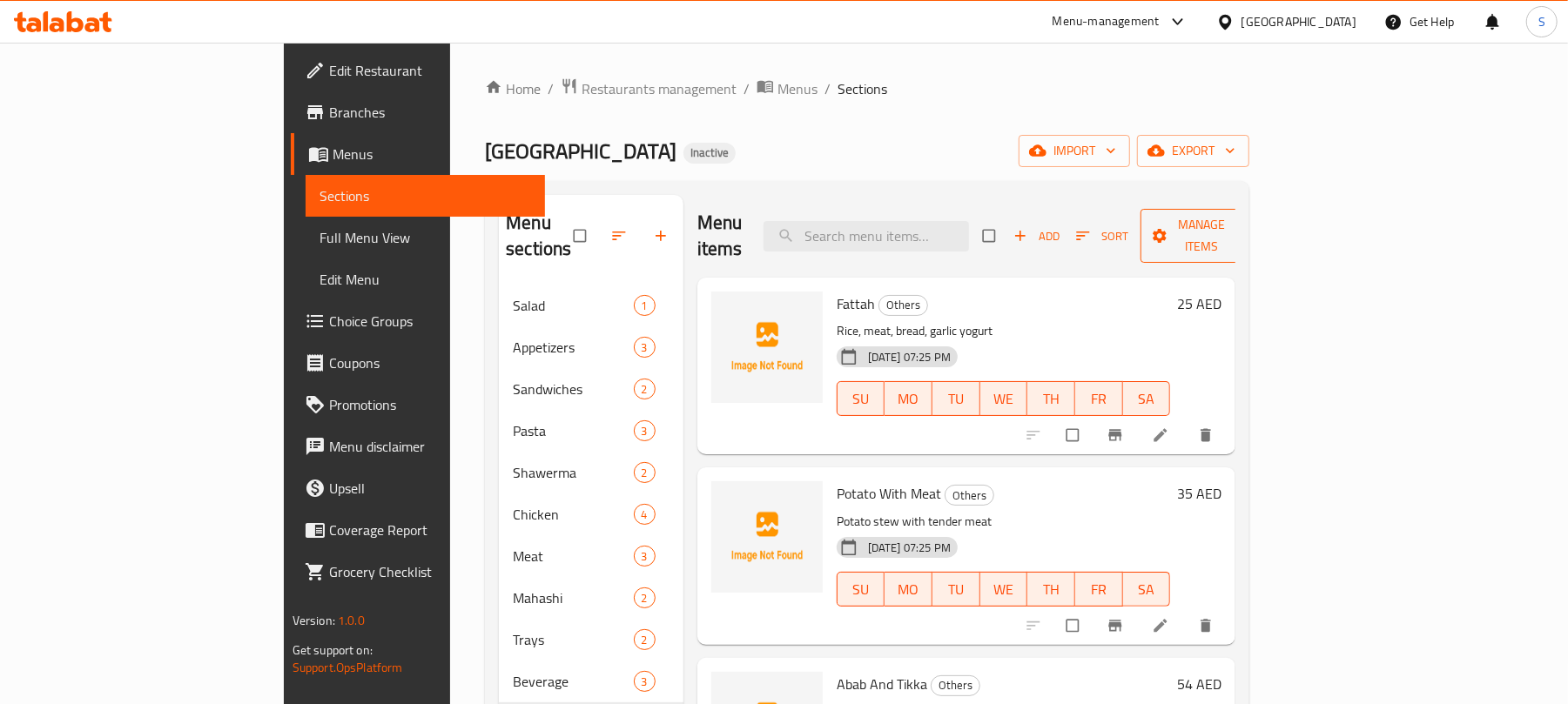
click at [1250, 229] on span "Manage items" at bounding box center [1202, 235] width 96 height 44
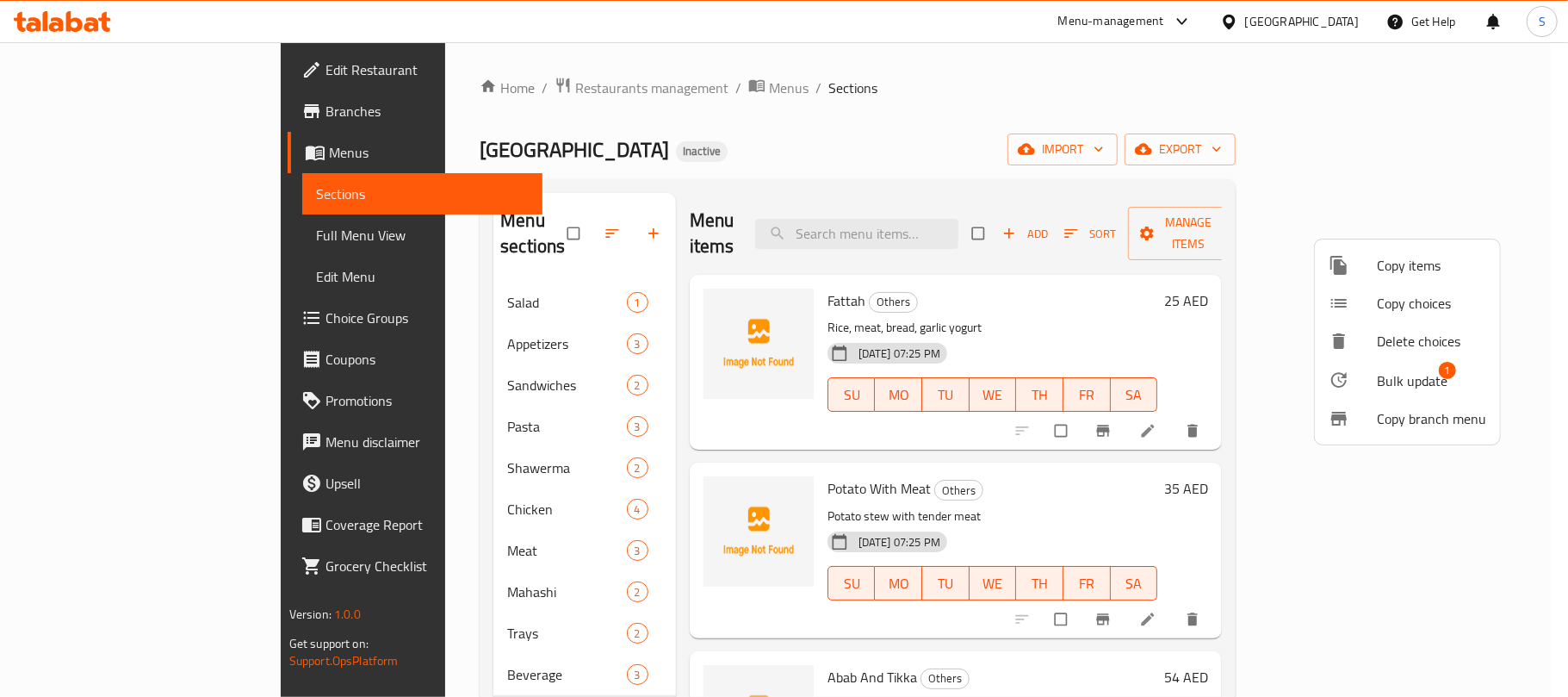
click at [1400, 379] on span "Bulk update" at bounding box center [1411, 380] width 71 height 20
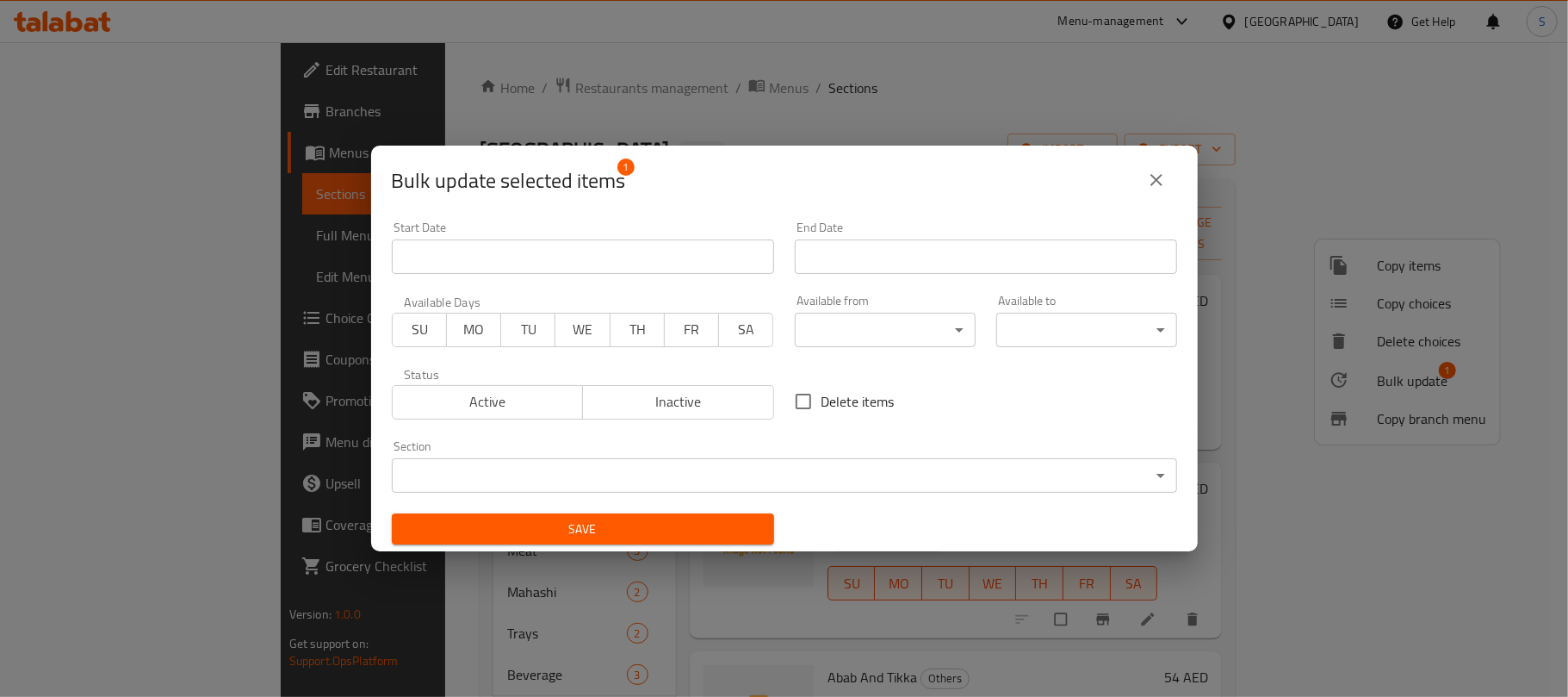
click at [541, 486] on body "​ Menu-management United Arab Emirates Get Help S Edit Restaurant Branches Menu…" at bounding box center [784, 369] width 1568 height 654
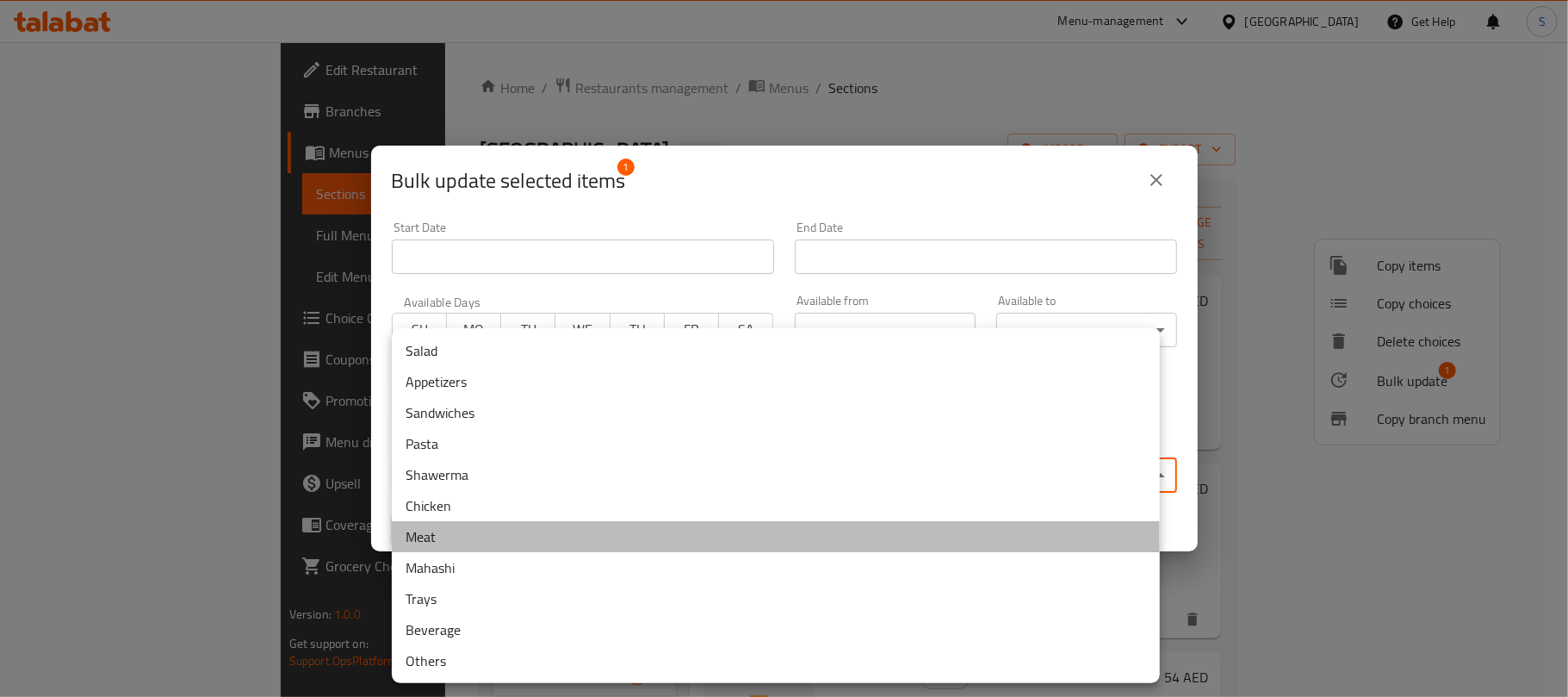
click at [467, 545] on li "Meat" at bounding box center [775, 537] width 768 height 31
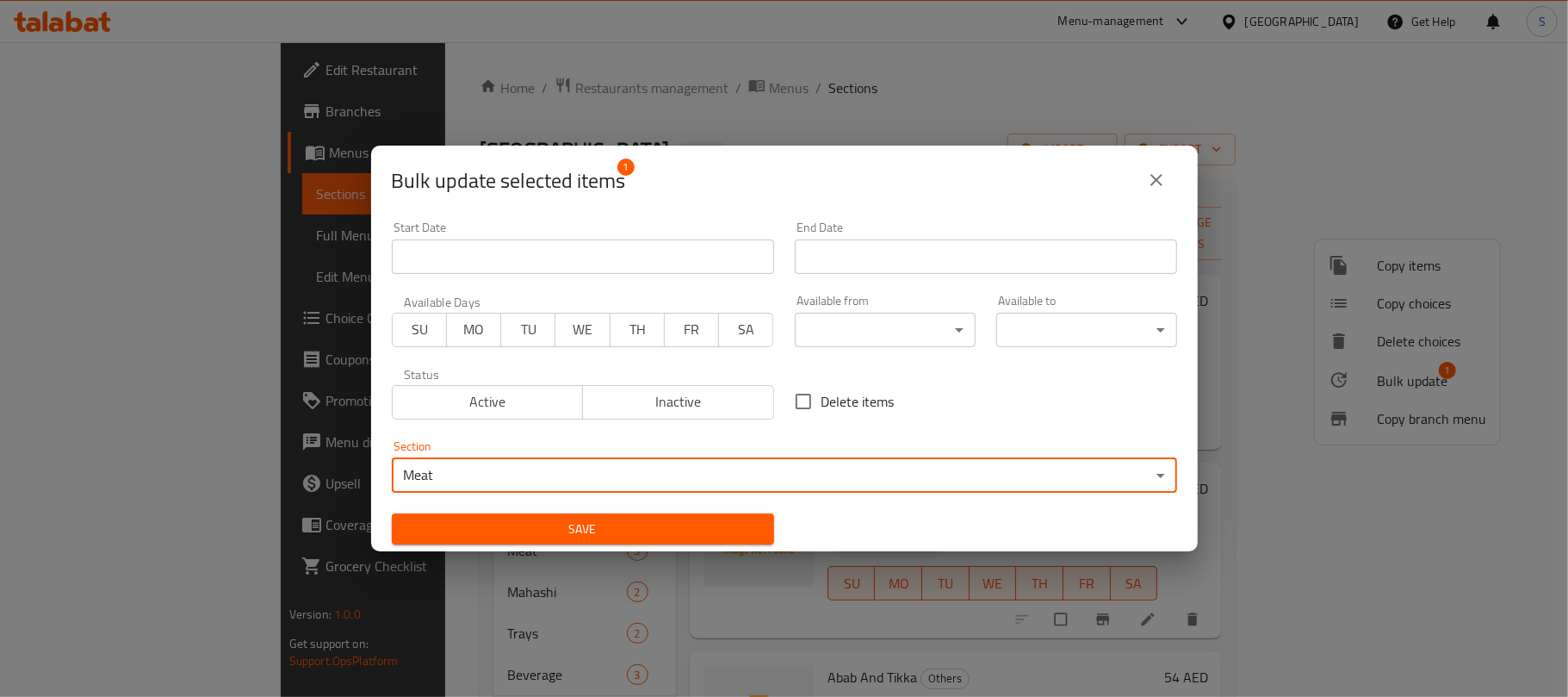
click at [552, 528] on span "Save" at bounding box center [583, 529] width 355 height 21
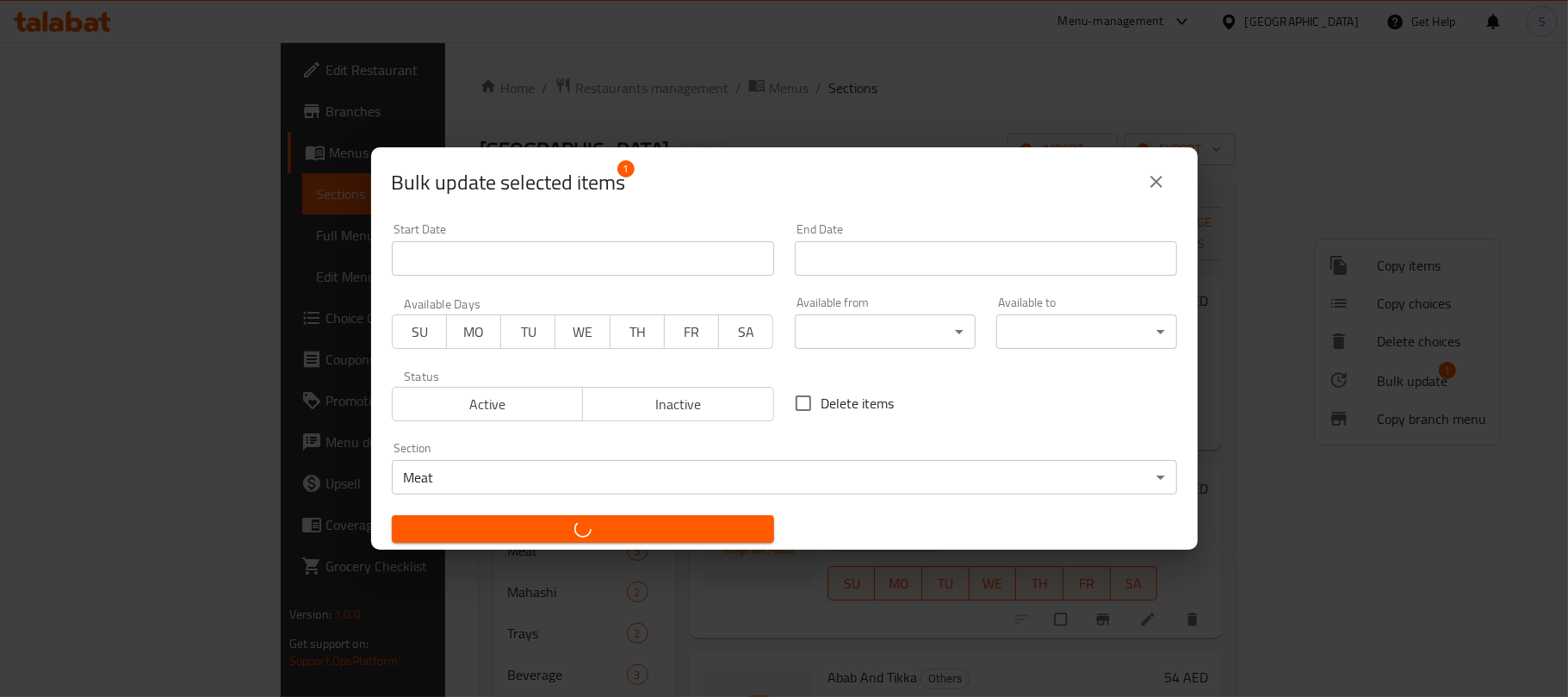
checkbox input "false"
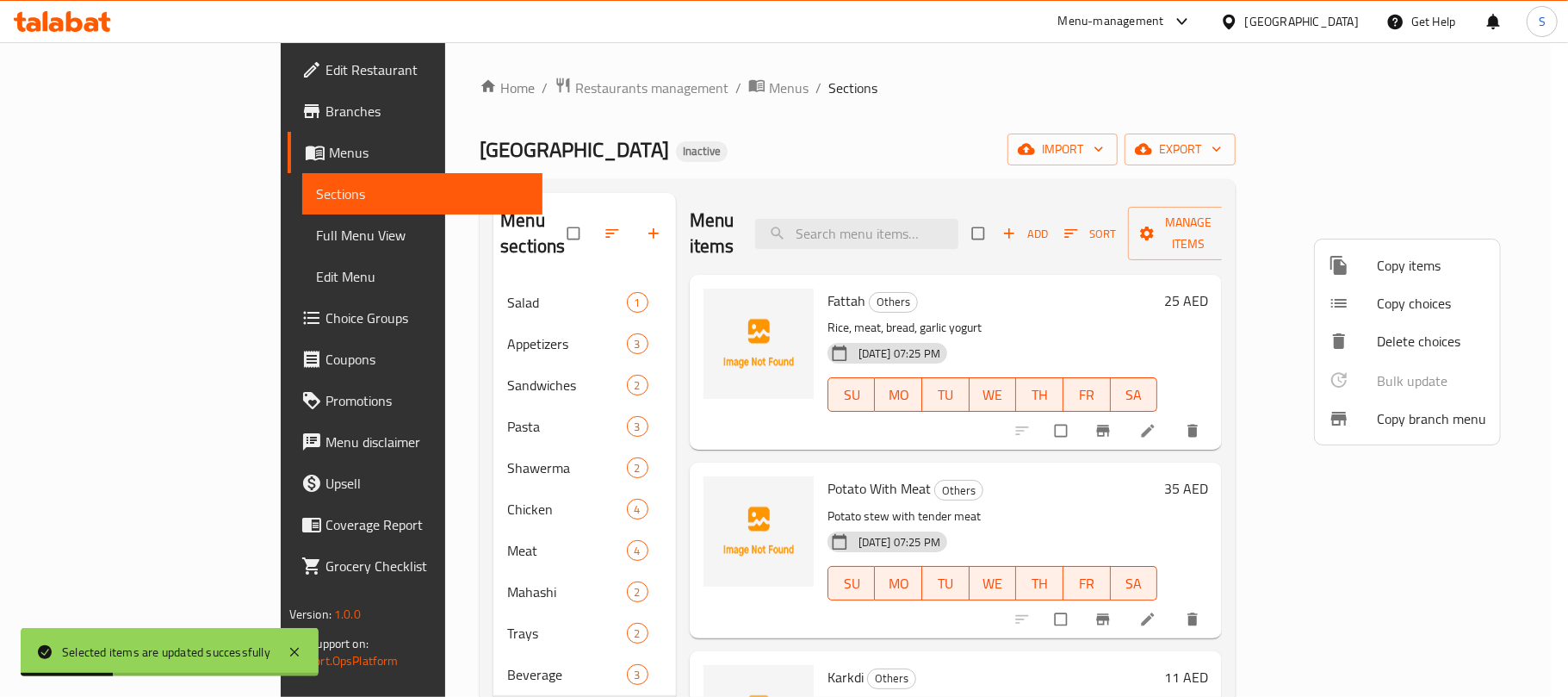
click at [837, 134] on div at bounding box center [784, 348] width 1568 height 697
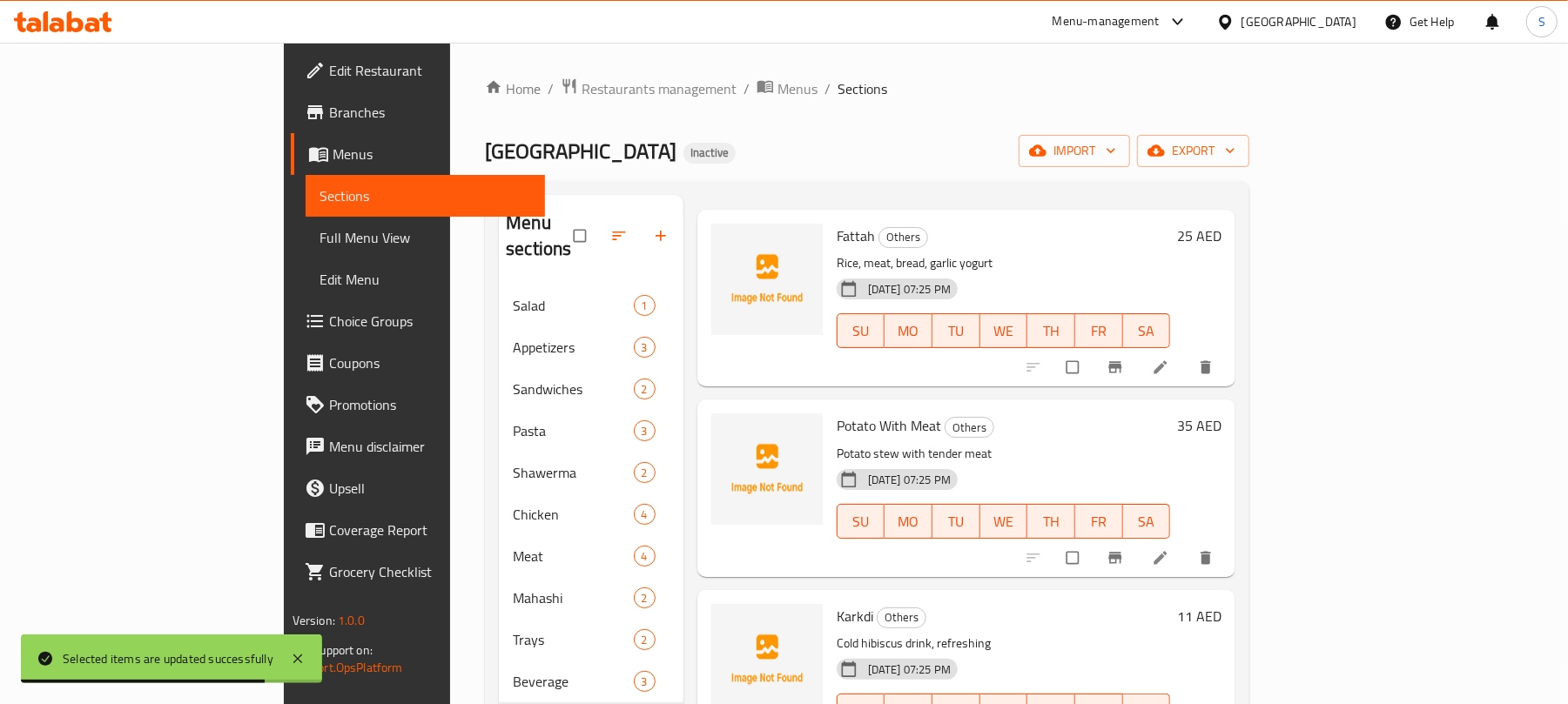
scroll to position [100, 0]
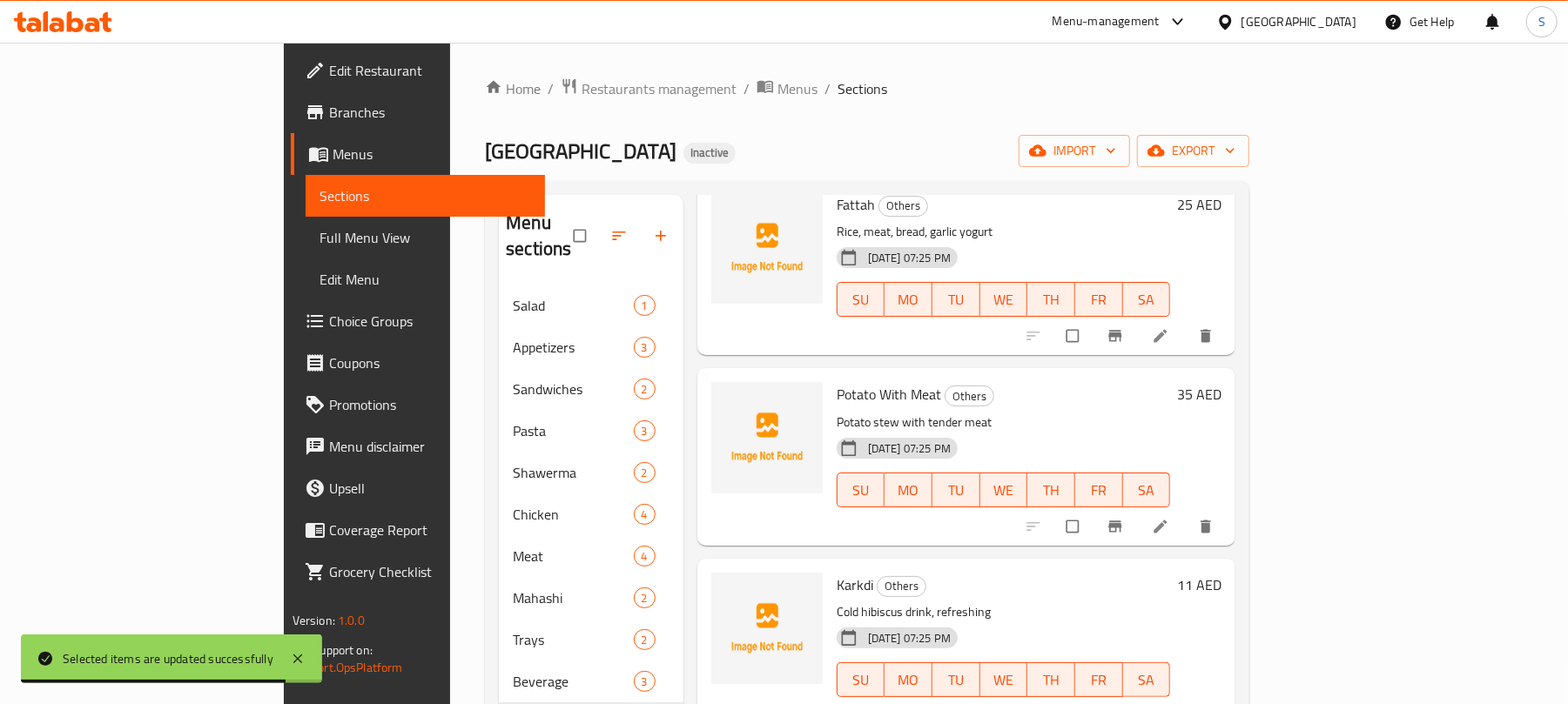
click at [844, 601] on p "Cold hibiscus drink, refreshing" at bounding box center [1003, 612] width 334 height 21
copy div "Cold hibiscus drink, refreshing"
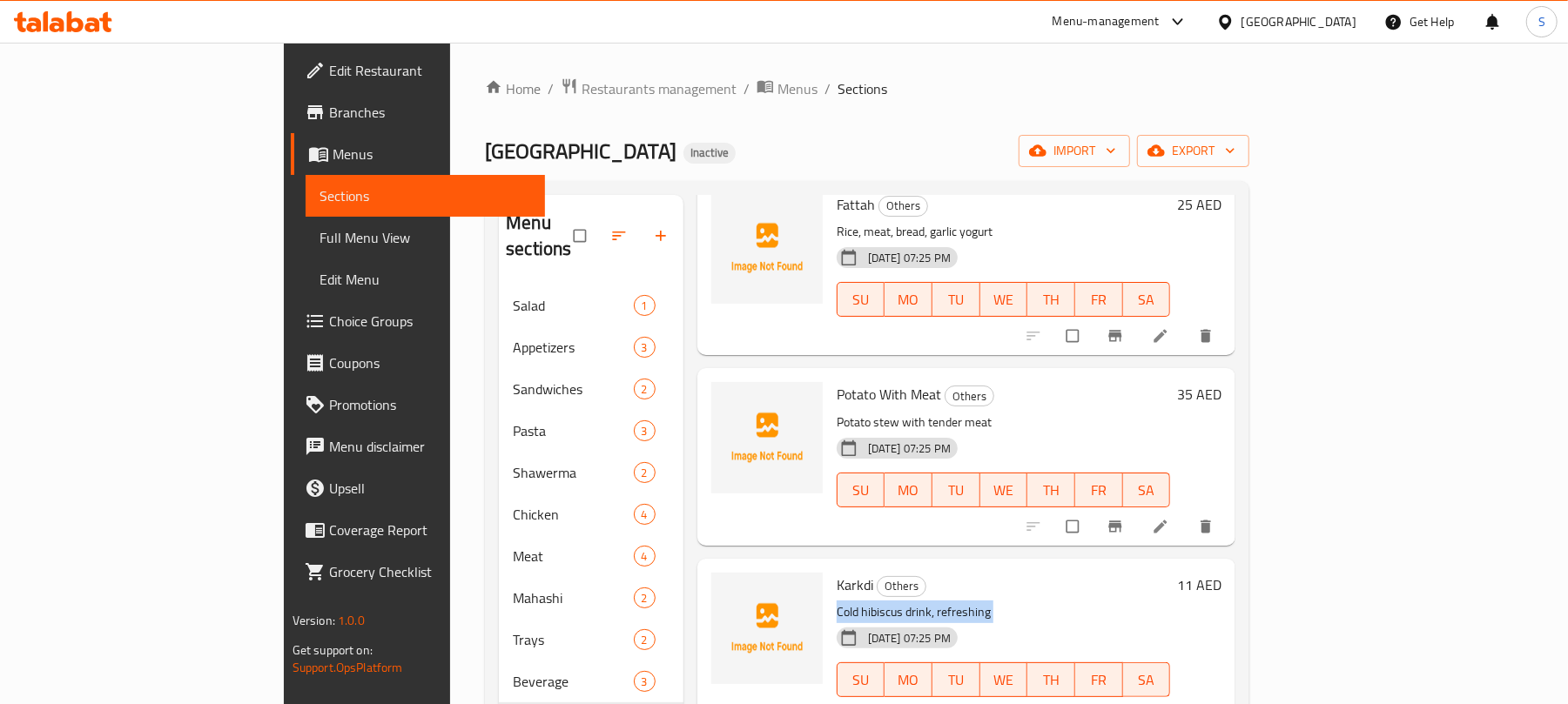
scroll to position [116, 0]
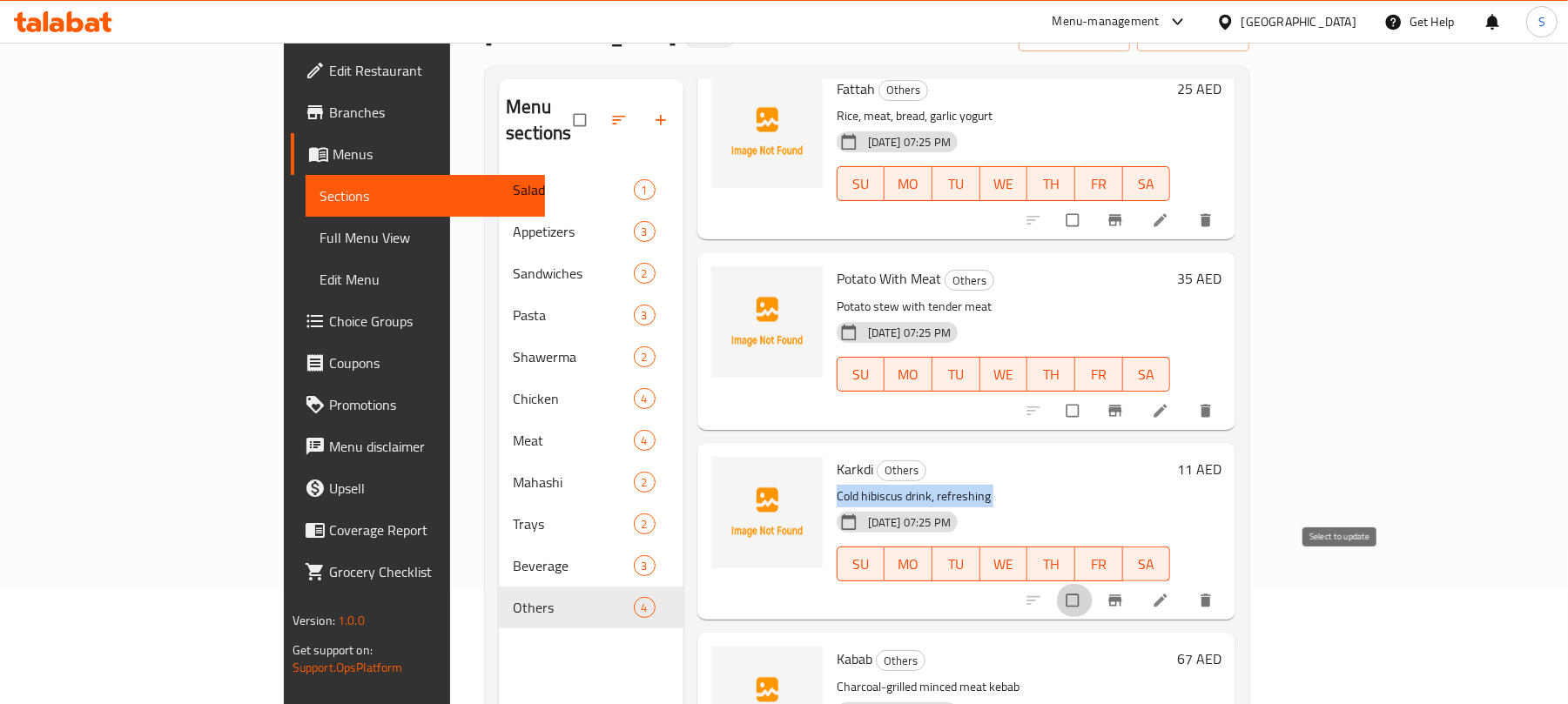
click at [1092, 584] on input "checkbox" at bounding box center [1074, 600] width 36 height 33
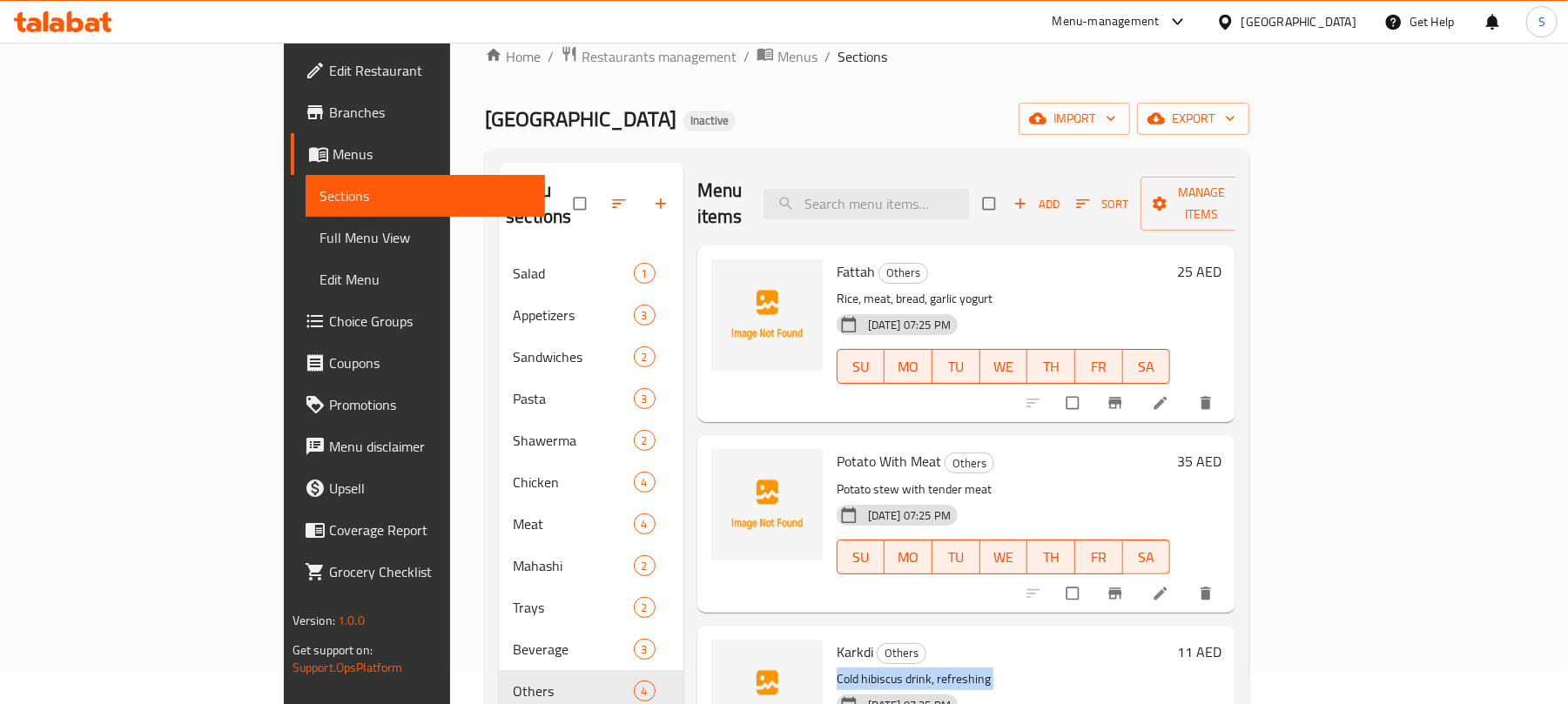
scroll to position [0, 0]
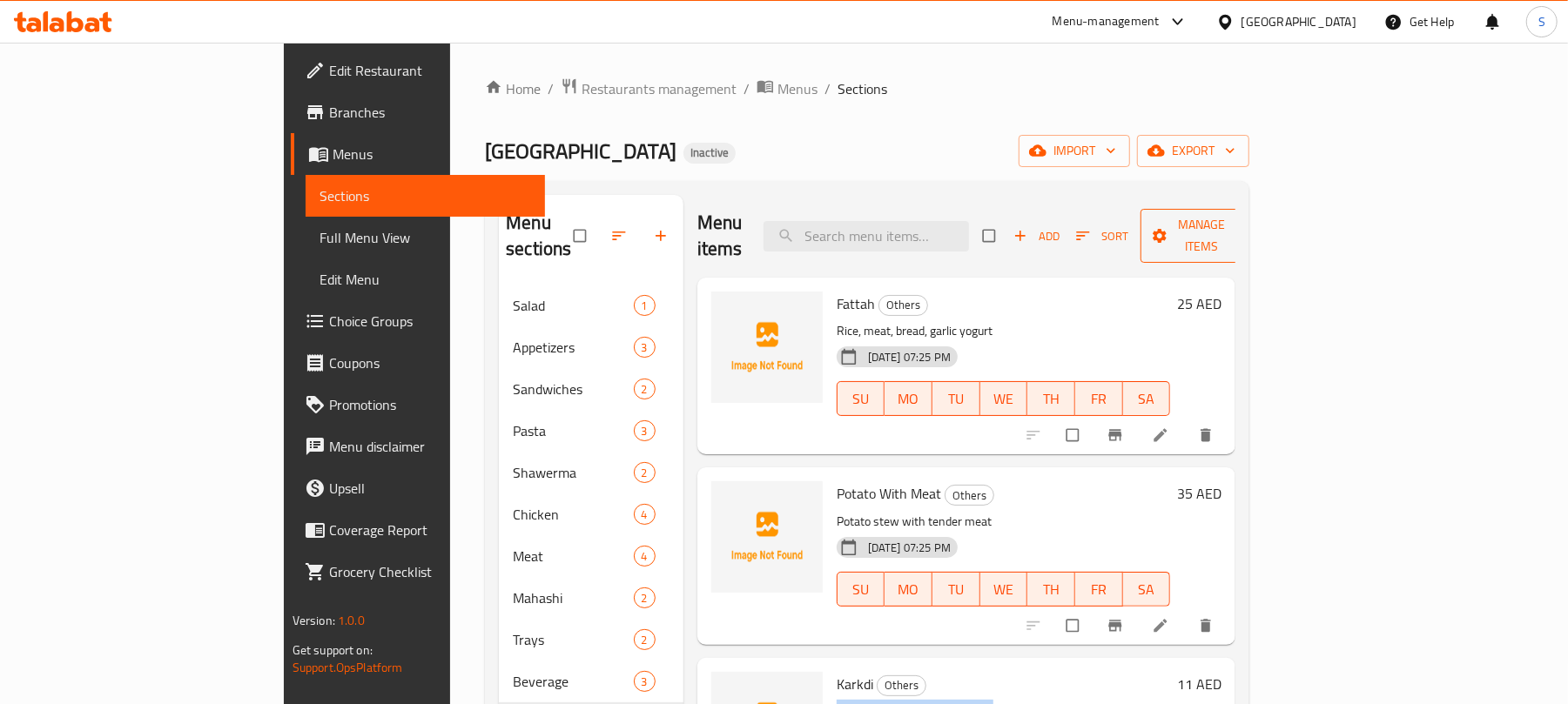
click at [1250, 221] on span "Manage items" at bounding box center [1202, 235] width 96 height 44
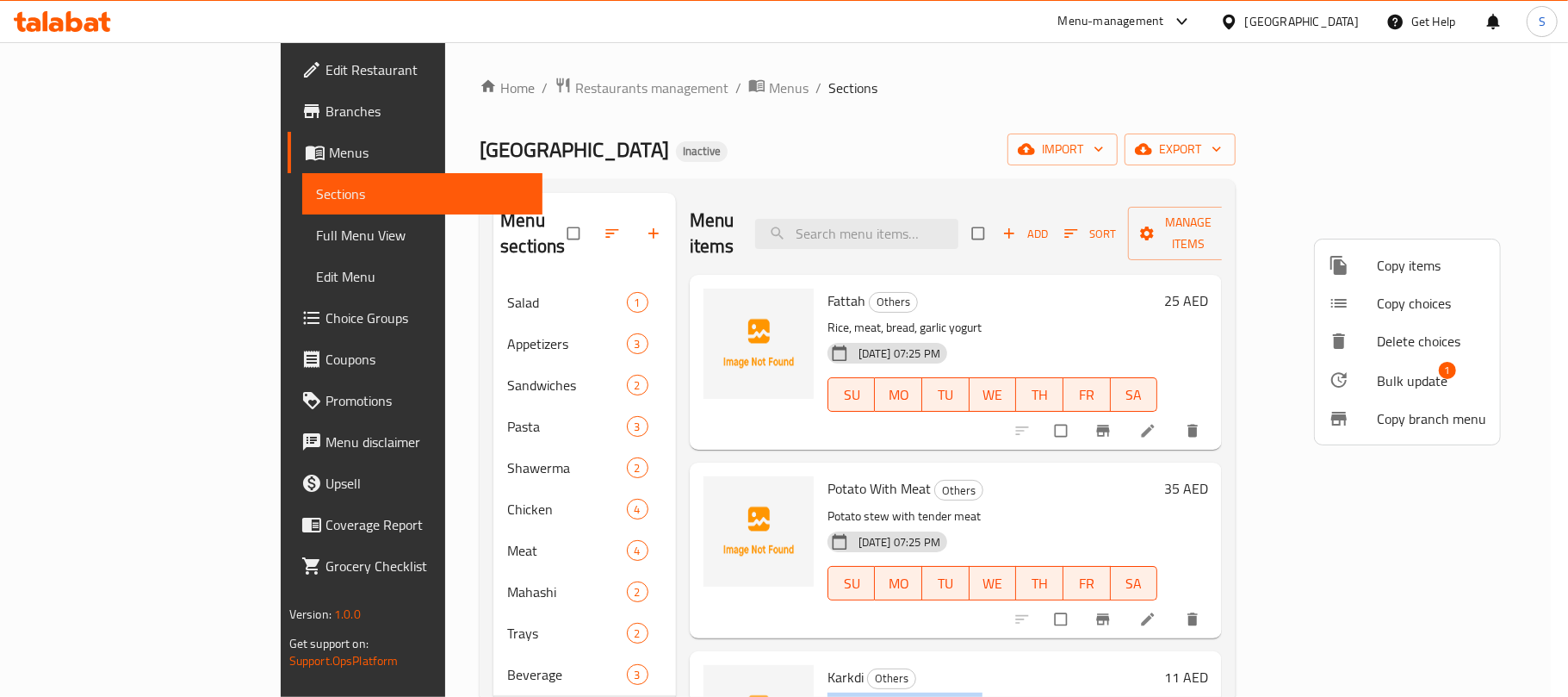
click at [1377, 383] on span "Bulk update" at bounding box center [1411, 380] width 71 height 20
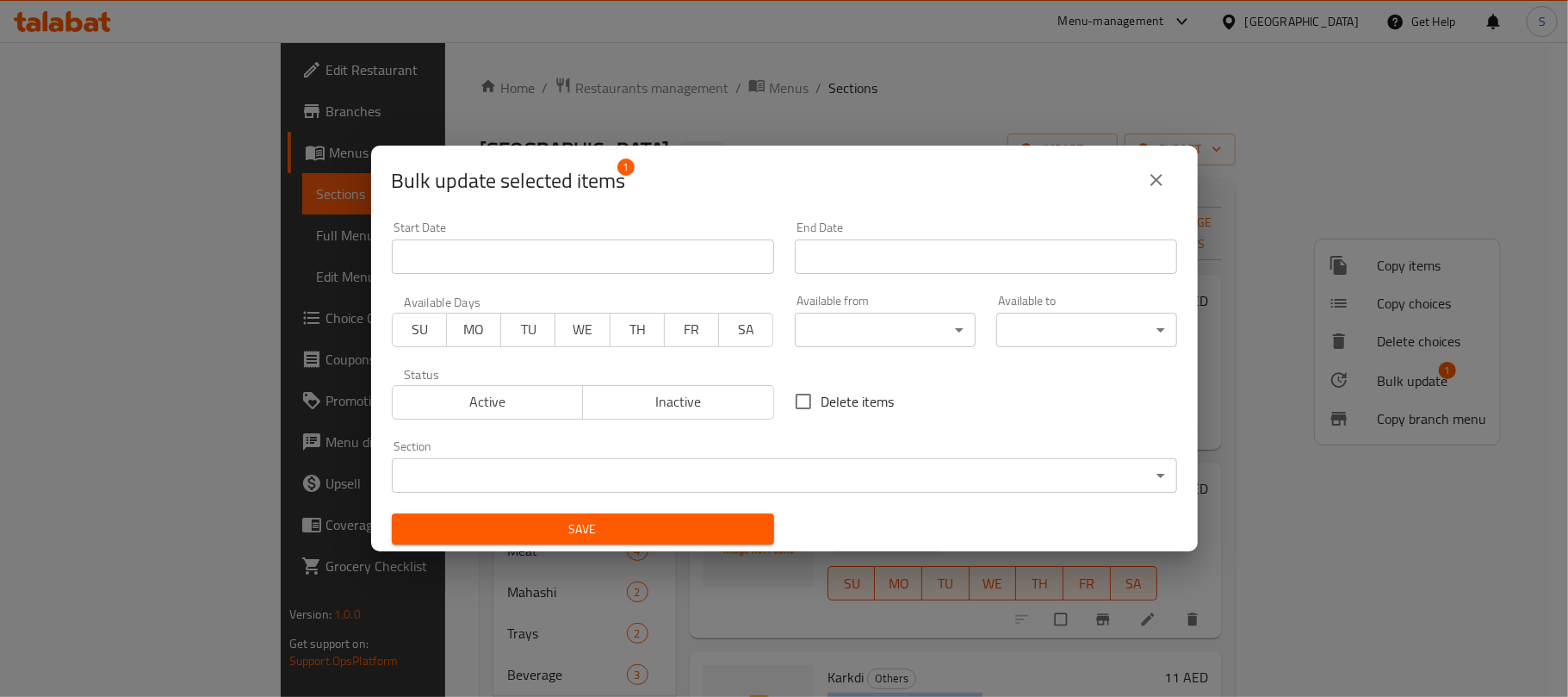
click at [710, 479] on body "​ Menu-management United Arab Emirates Get Help S Edit Restaurant Branches Menu…" at bounding box center [784, 369] width 1568 height 654
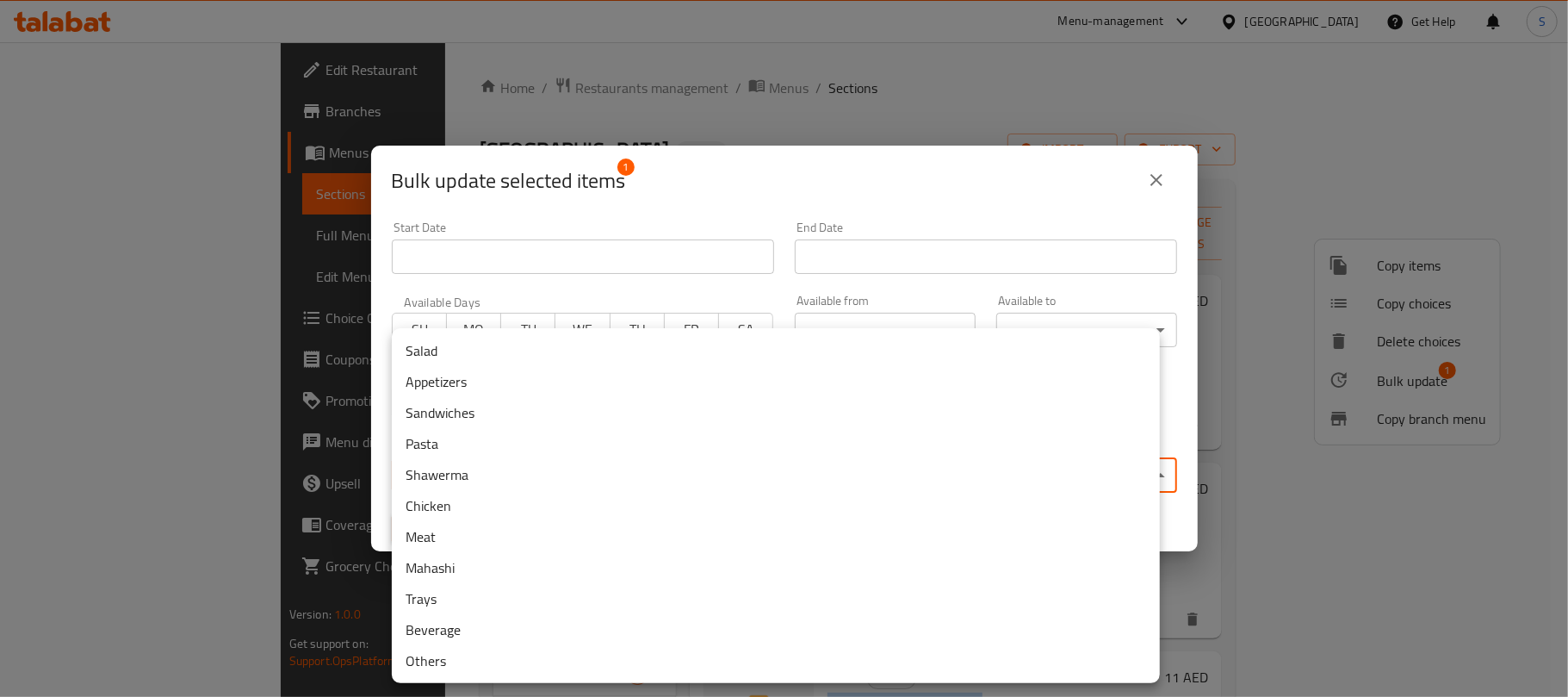
click at [452, 627] on li "Beverage" at bounding box center [775, 629] width 768 height 31
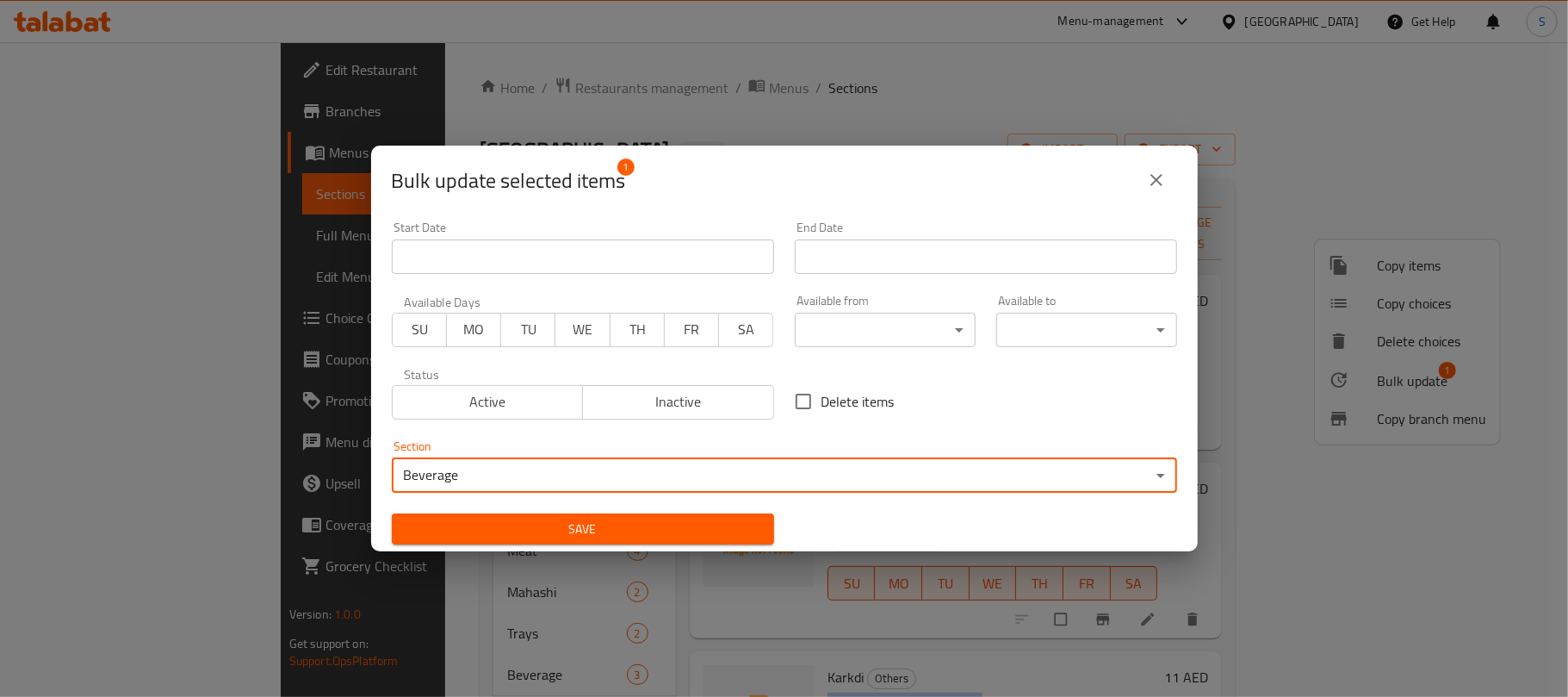
click at [553, 527] on span "Save" at bounding box center [583, 529] width 355 height 21
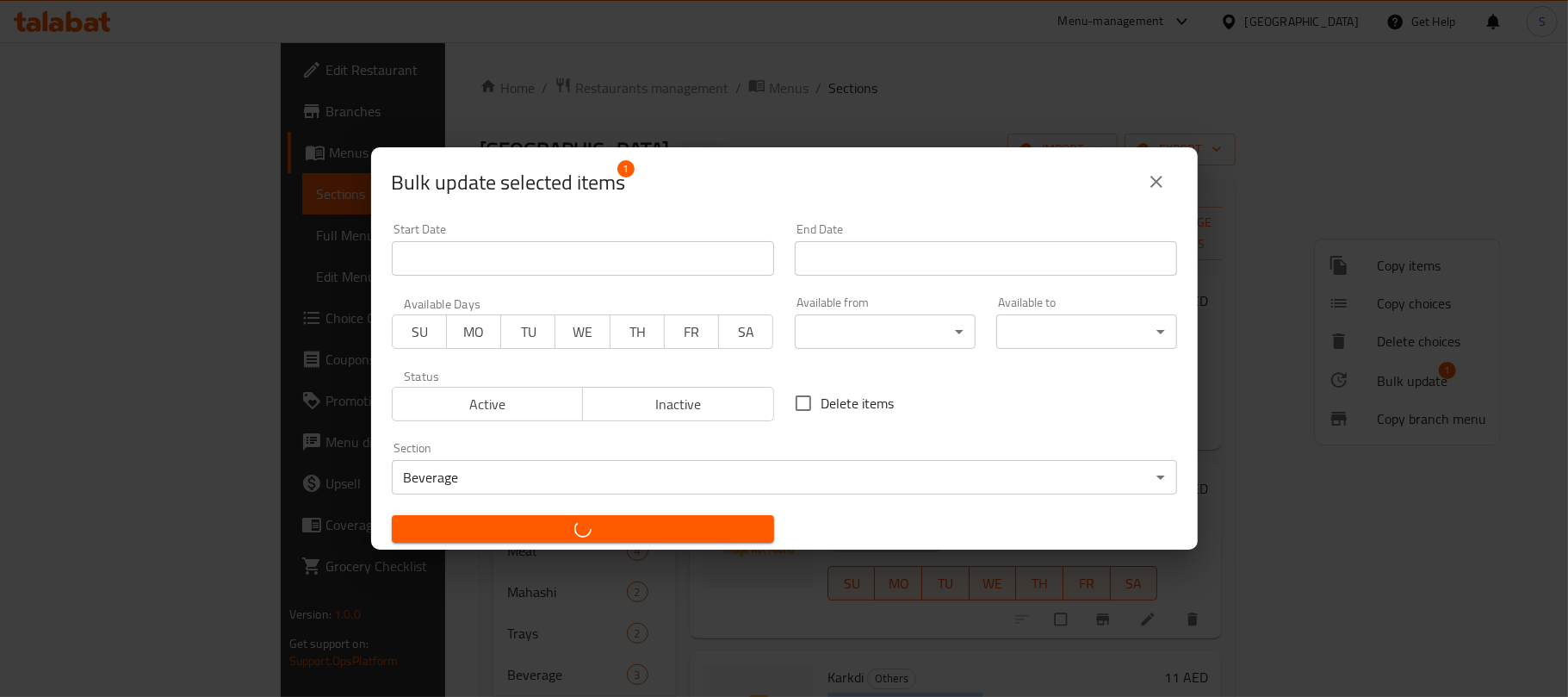
checkbox input "false"
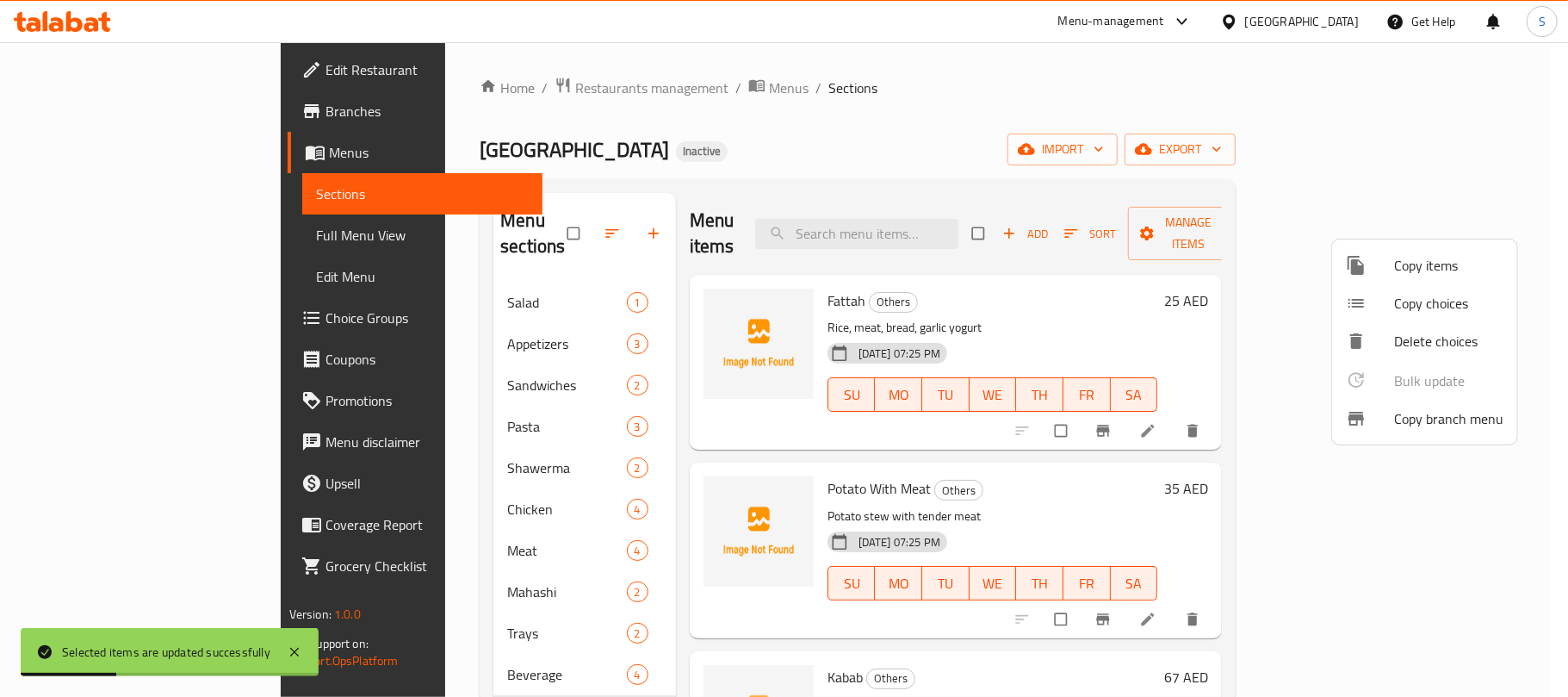
click at [921, 110] on div at bounding box center [784, 348] width 1568 height 697
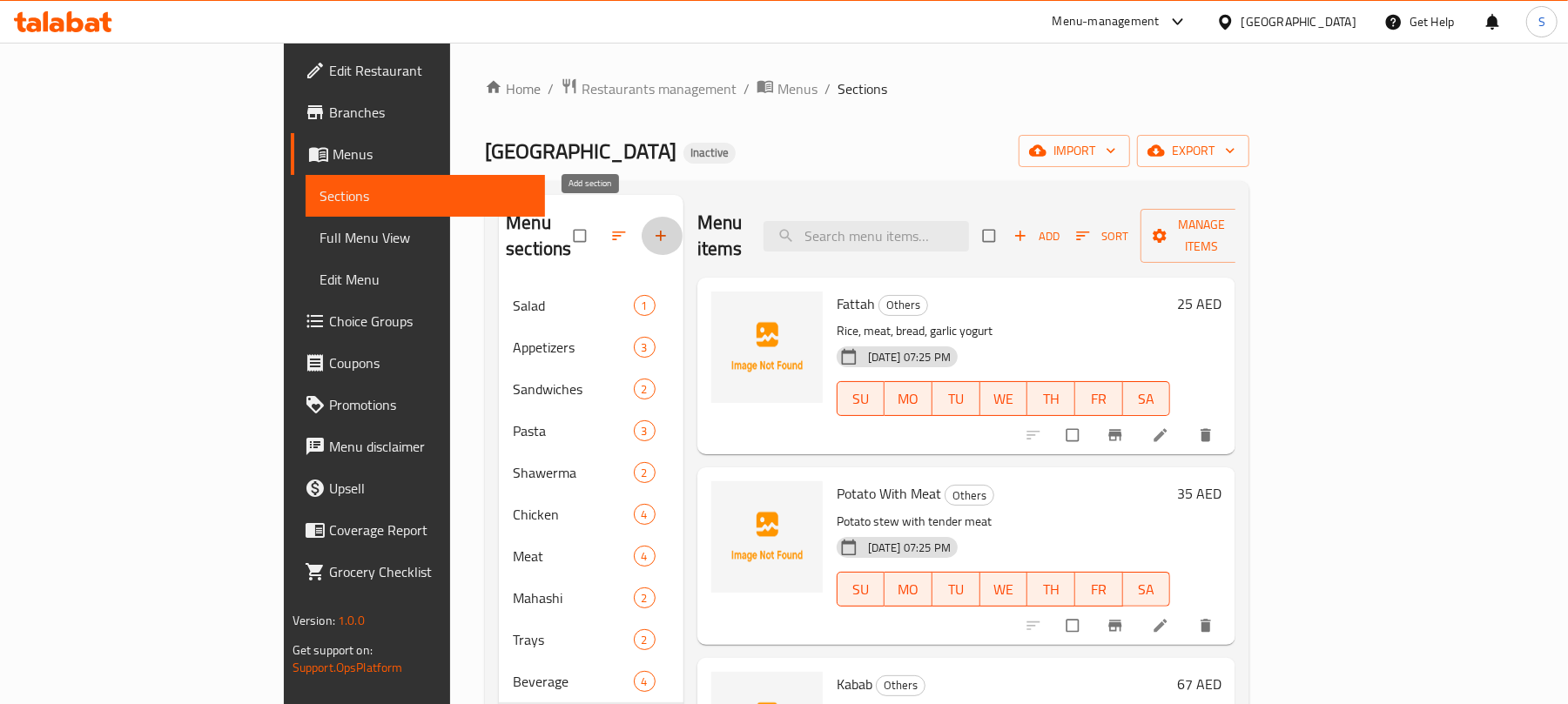
click at [652, 230] on icon "button" at bounding box center [660, 236] width 18 height 18
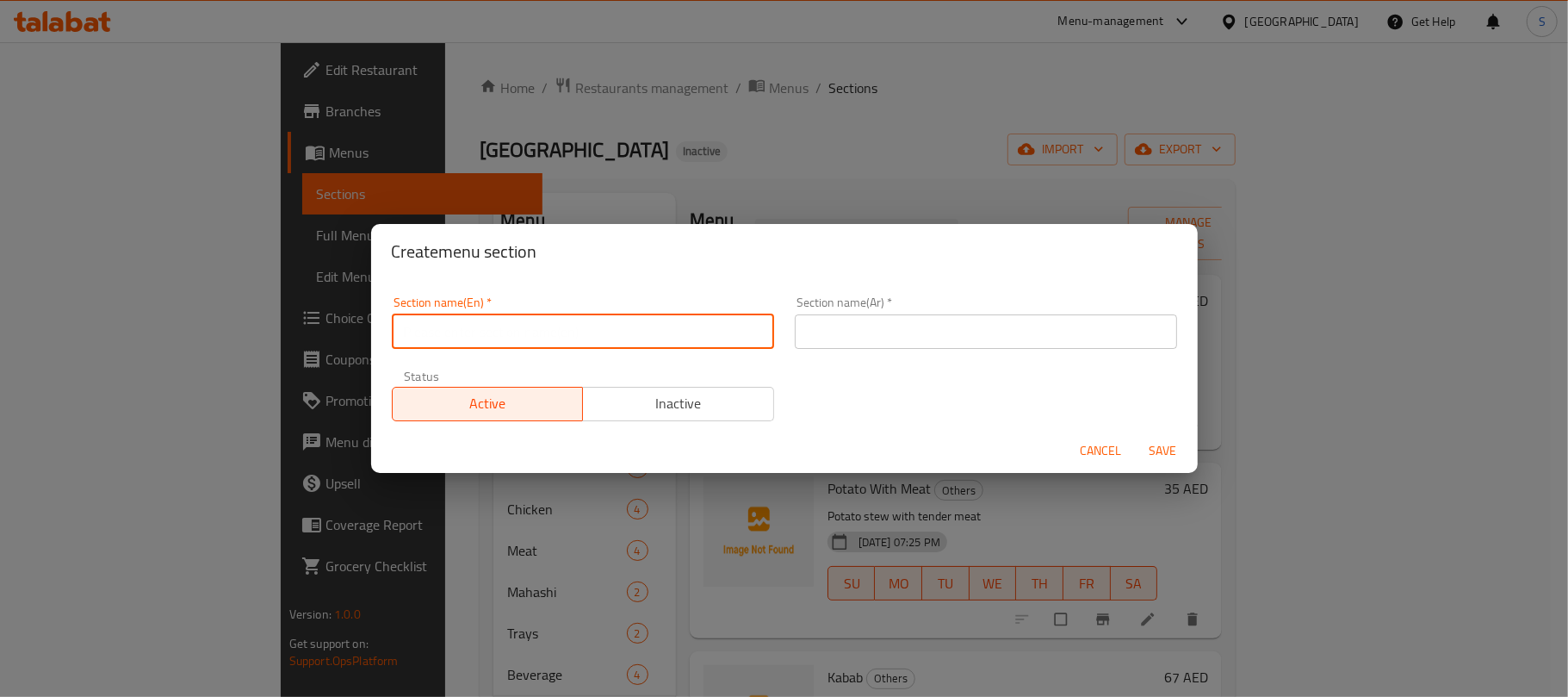
drag, startPoint x: 545, startPoint y: 324, endPoint x: 565, endPoint y: 318, distance: 20.9
click at [548, 324] on input "text" at bounding box center [583, 332] width 383 height 35
click at [522, 325] on input "Fa" at bounding box center [583, 332] width 383 height 35
type input "Fatteh"
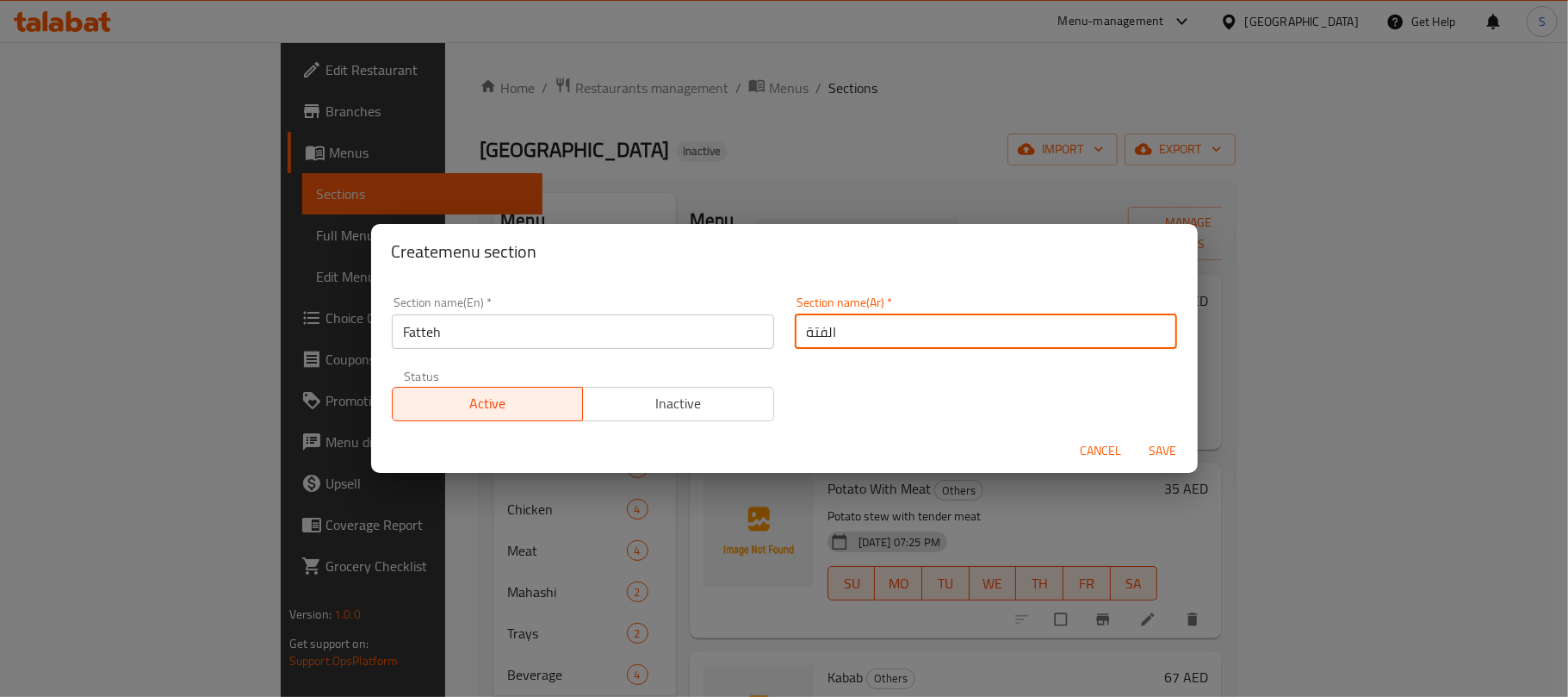
type input "الفتة"
click at [1135, 435] on button "Save" at bounding box center [1162, 450] width 55 height 32
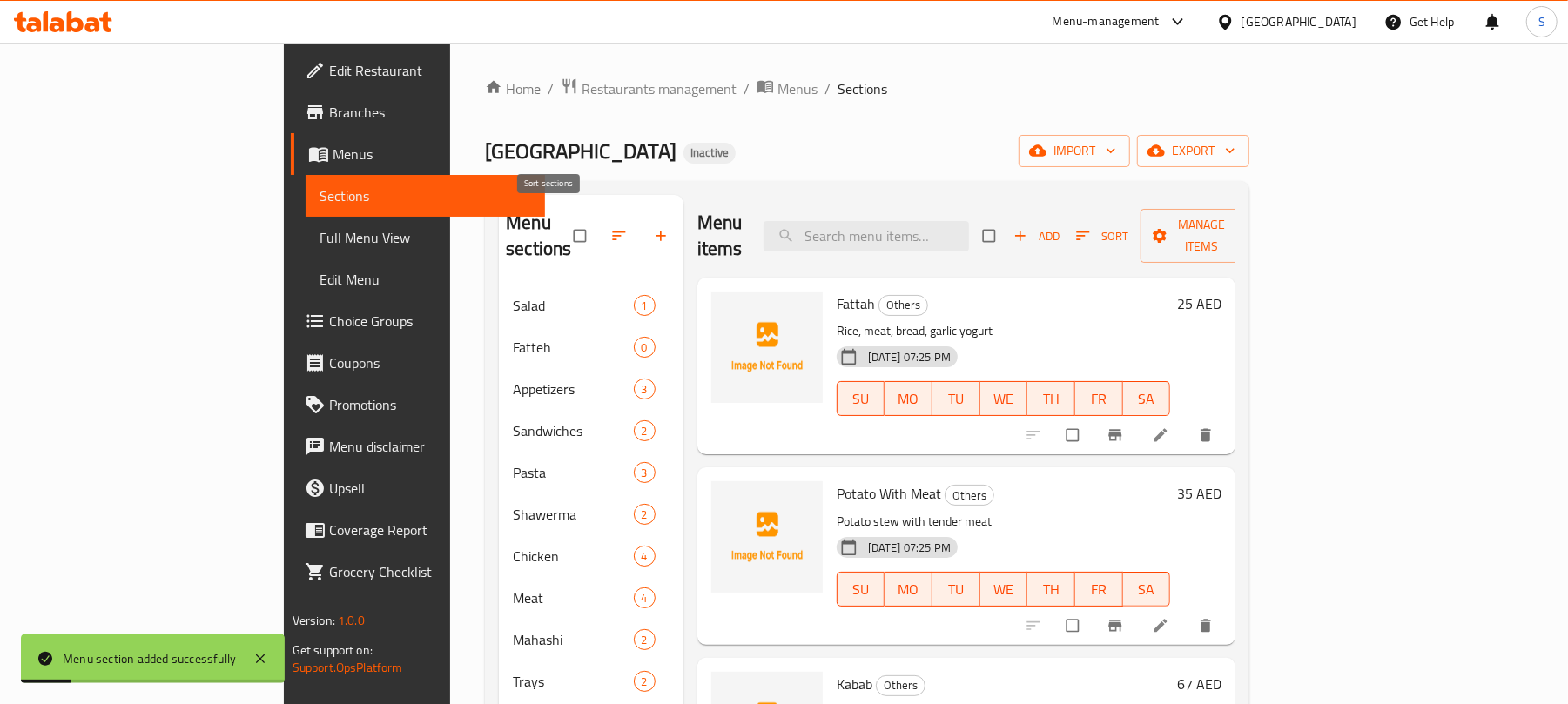
click at [611, 228] on icon "button" at bounding box center [619, 236] width 18 height 18
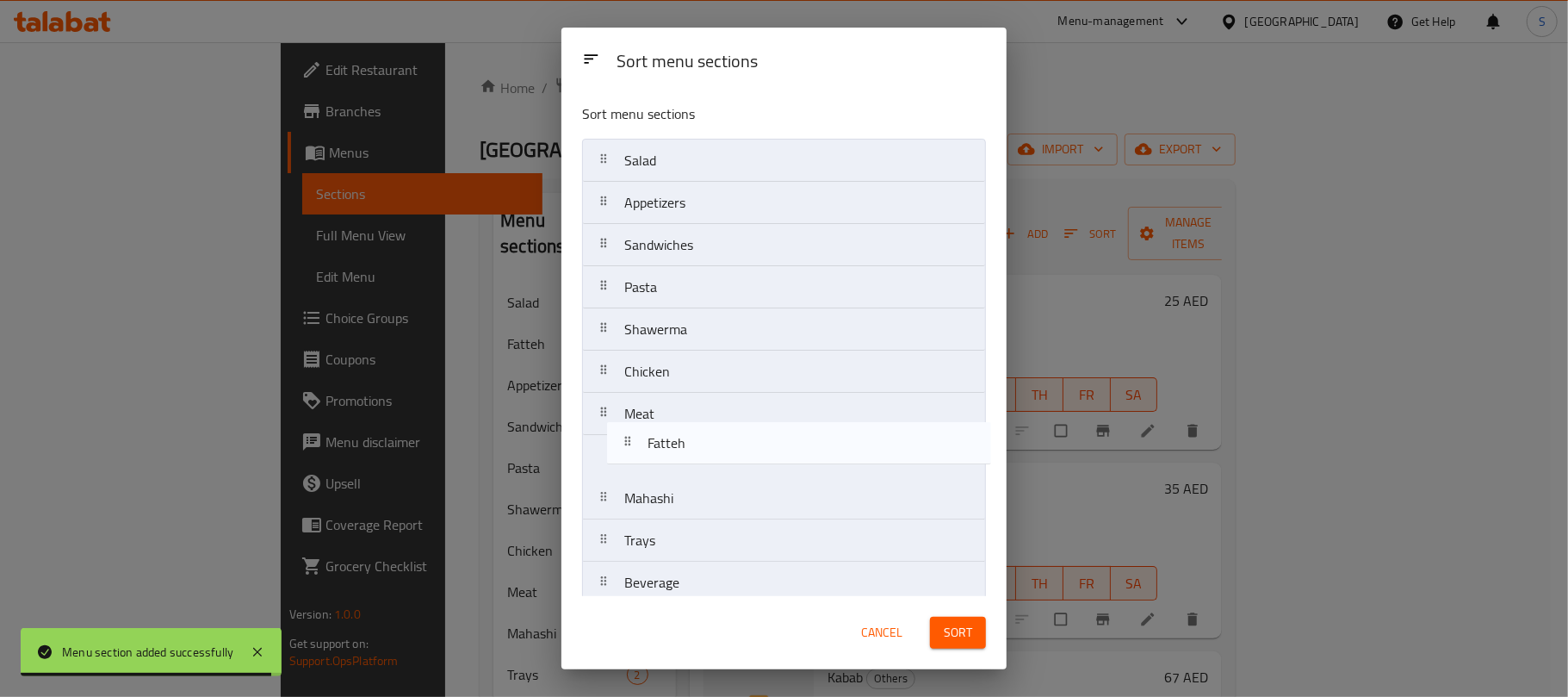
drag, startPoint x: 652, startPoint y: 214, endPoint x: 675, endPoint y: 458, distance: 245.1
click at [675, 458] on nav "Salad Fatteh Appetizers Sandwiches Pasta Shawerma Chicken Meat Mahashi Trays Be…" at bounding box center [784, 392] width 404 height 508
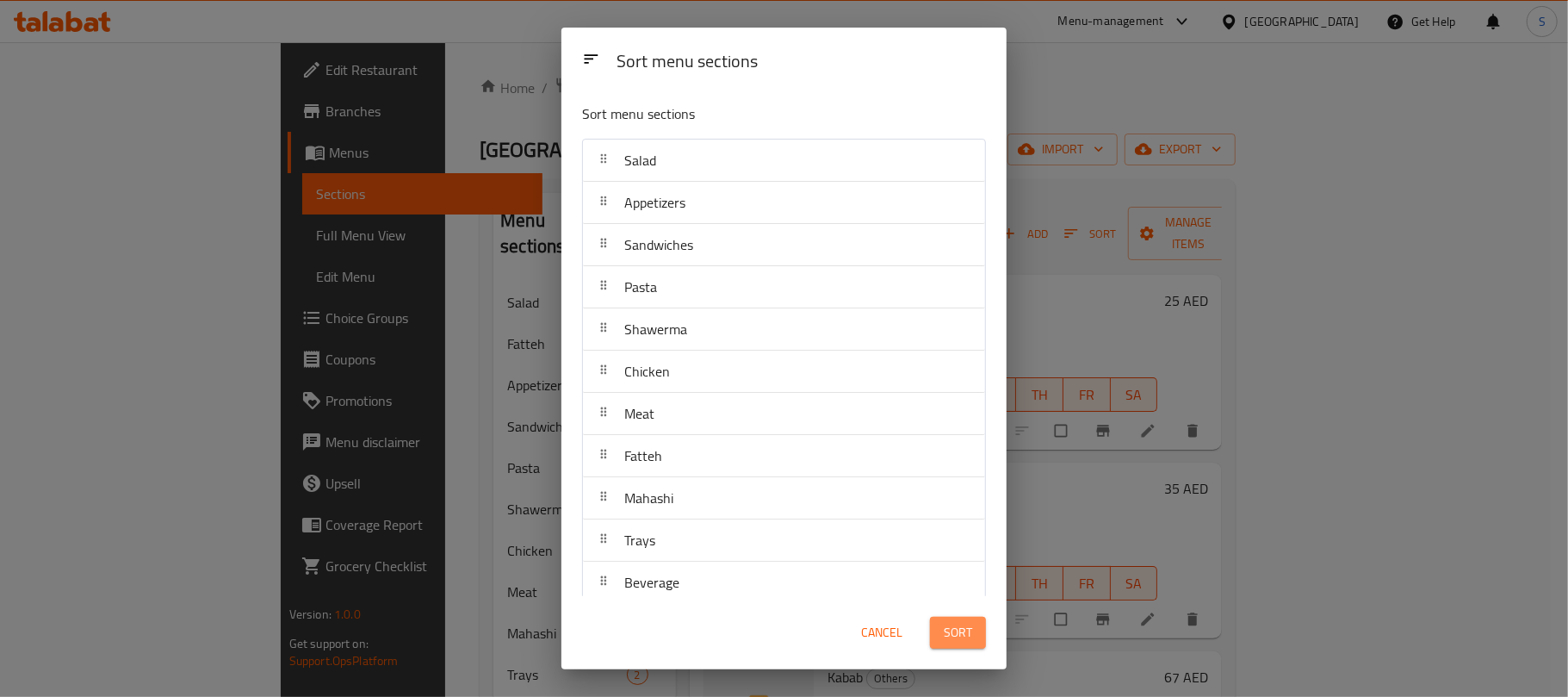
click at [954, 630] on span "Sort" at bounding box center [957, 632] width 28 height 21
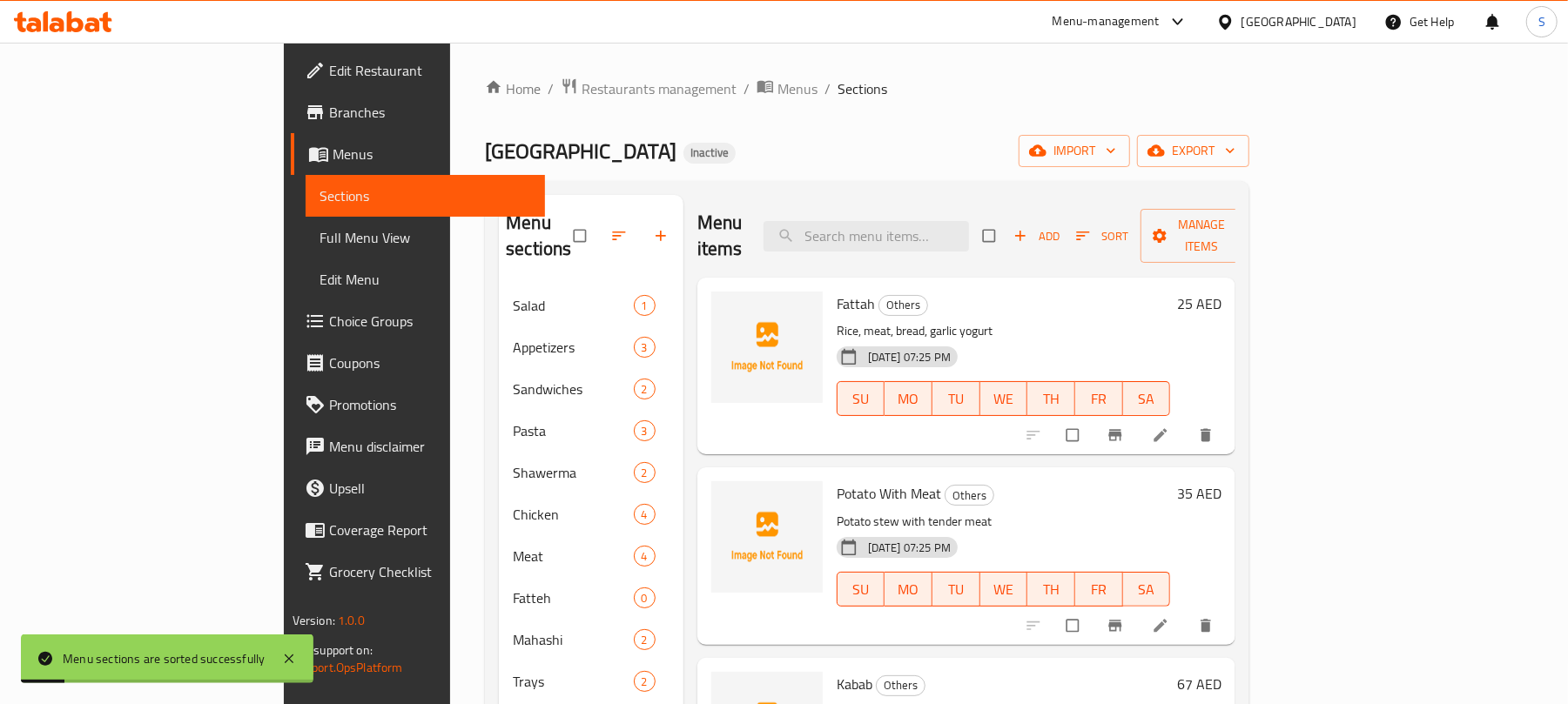
click at [853, 158] on div "Kababji House Inactive import export" at bounding box center [867, 150] width 764 height 32
click at [1092, 419] on input "checkbox" at bounding box center [1074, 435] width 36 height 33
click at [1250, 220] on span "Manage items" at bounding box center [1202, 235] width 96 height 44
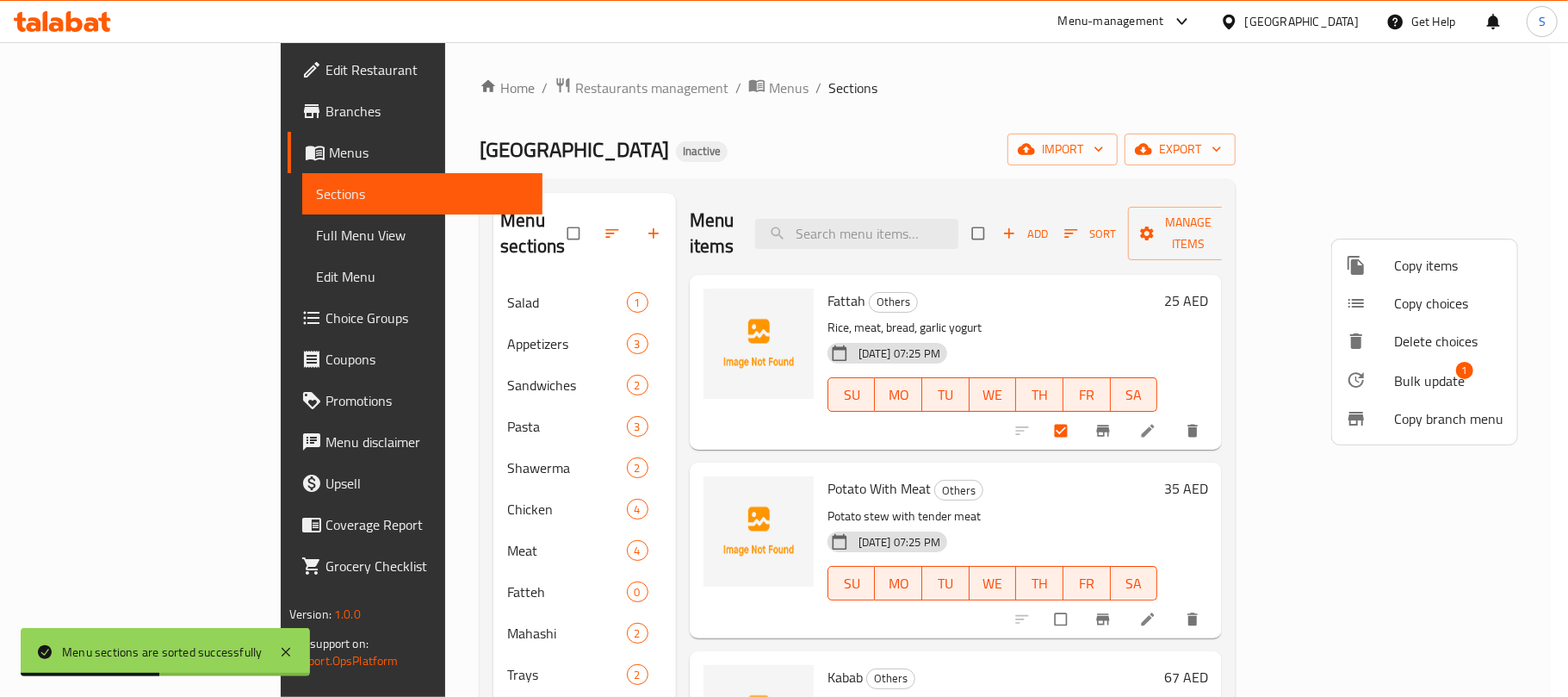
click at [1399, 374] on span "Bulk update" at bounding box center [1429, 380] width 71 height 20
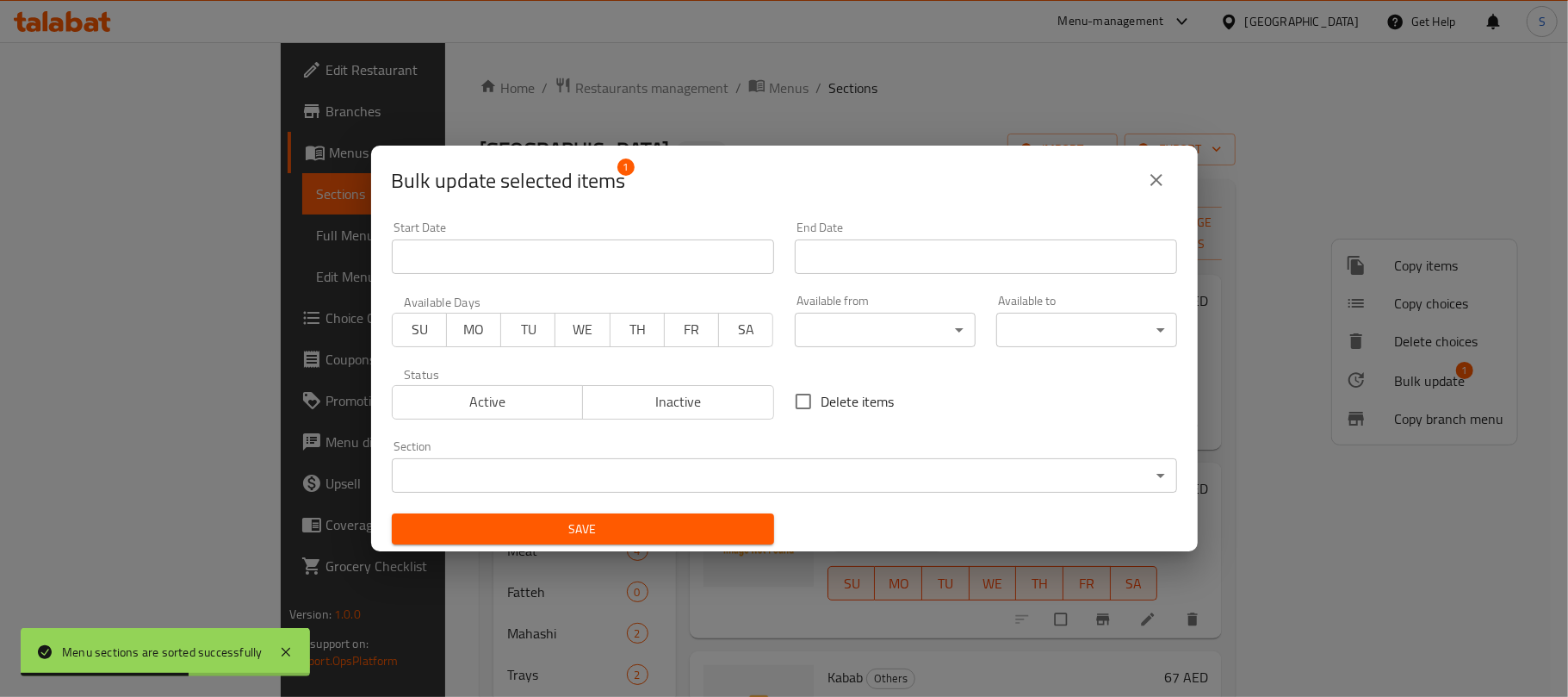
click at [596, 466] on body "Menu sections are sorted successfully ​ Menu-management United Arab Emirates Ge…" at bounding box center [784, 369] width 1568 height 654
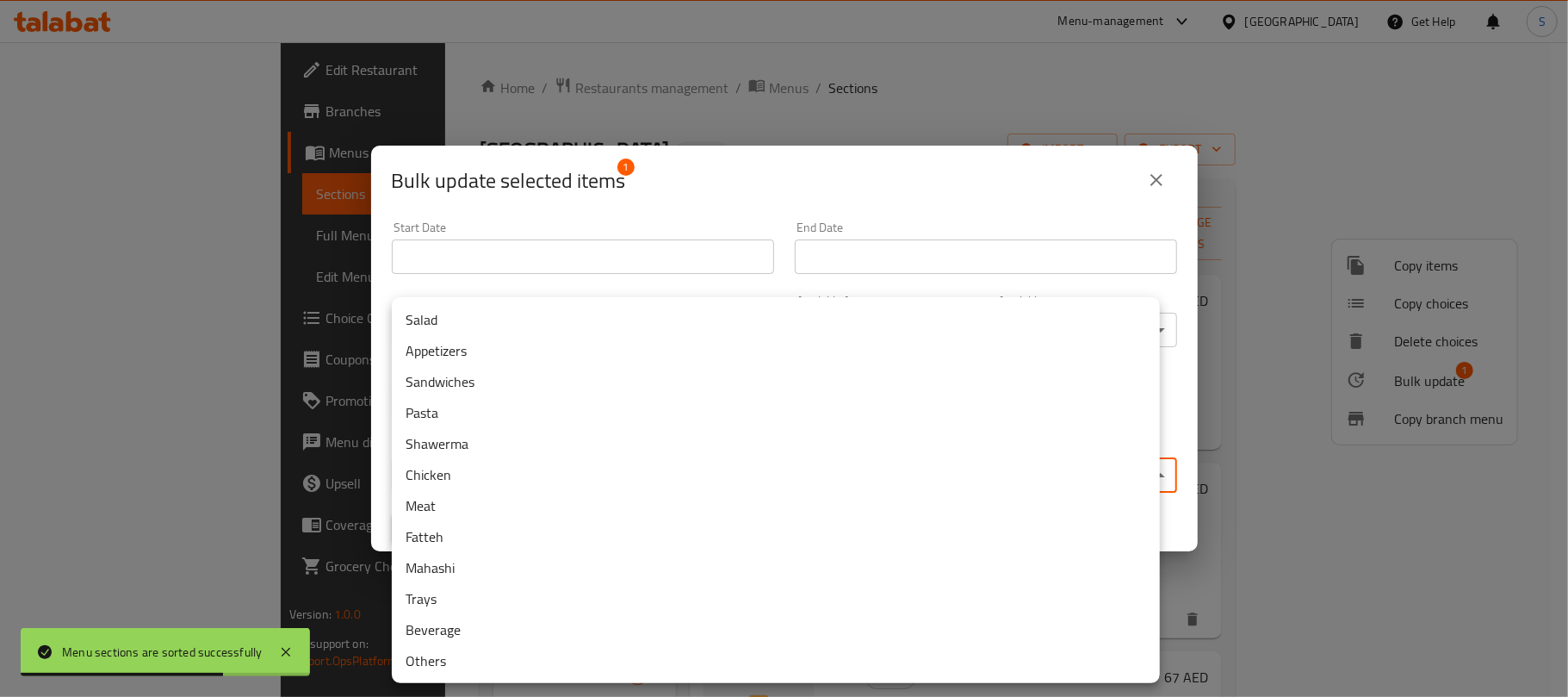
click at [442, 538] on li "Fatteh" at bounding box center [775, 537] width 768 height 31
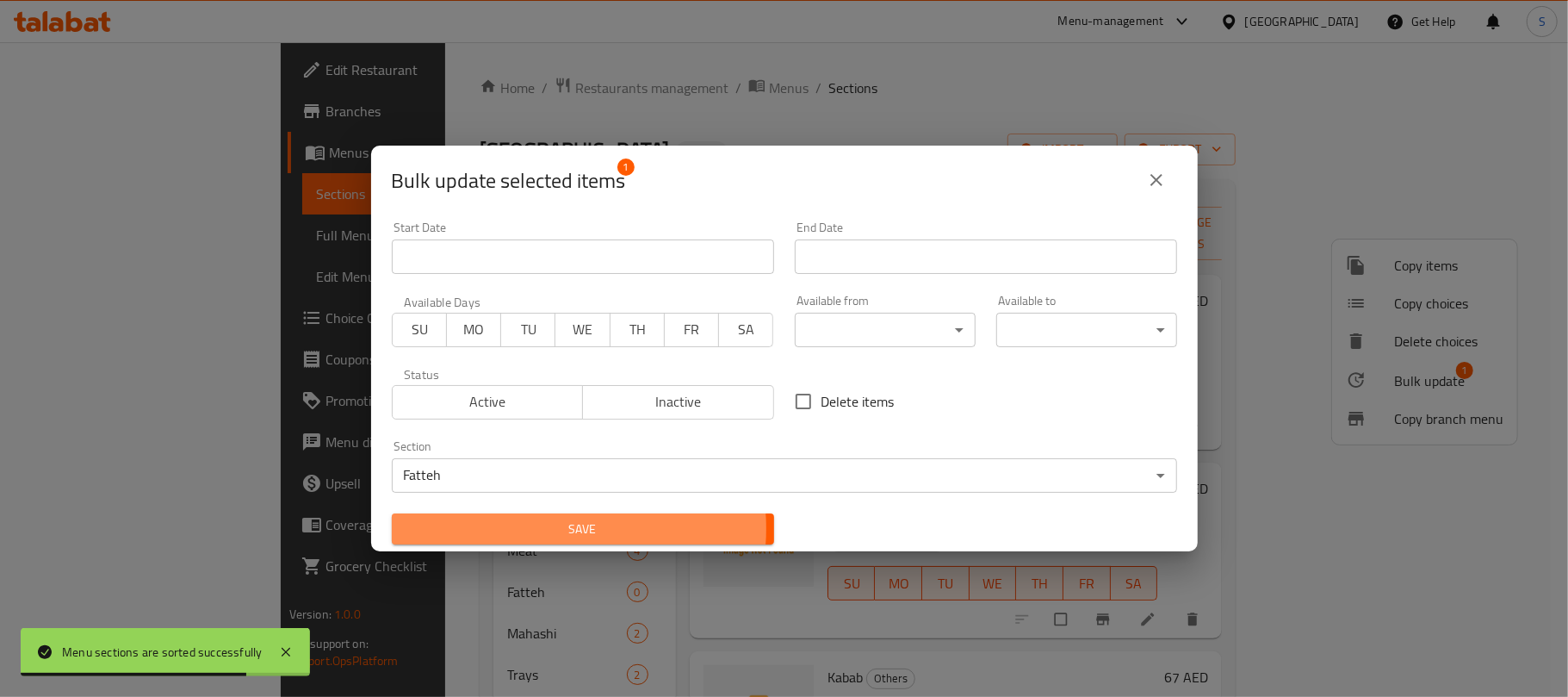
click at [548, 529] on span "Save" at bounding box center [583, 529] width 355 height 21
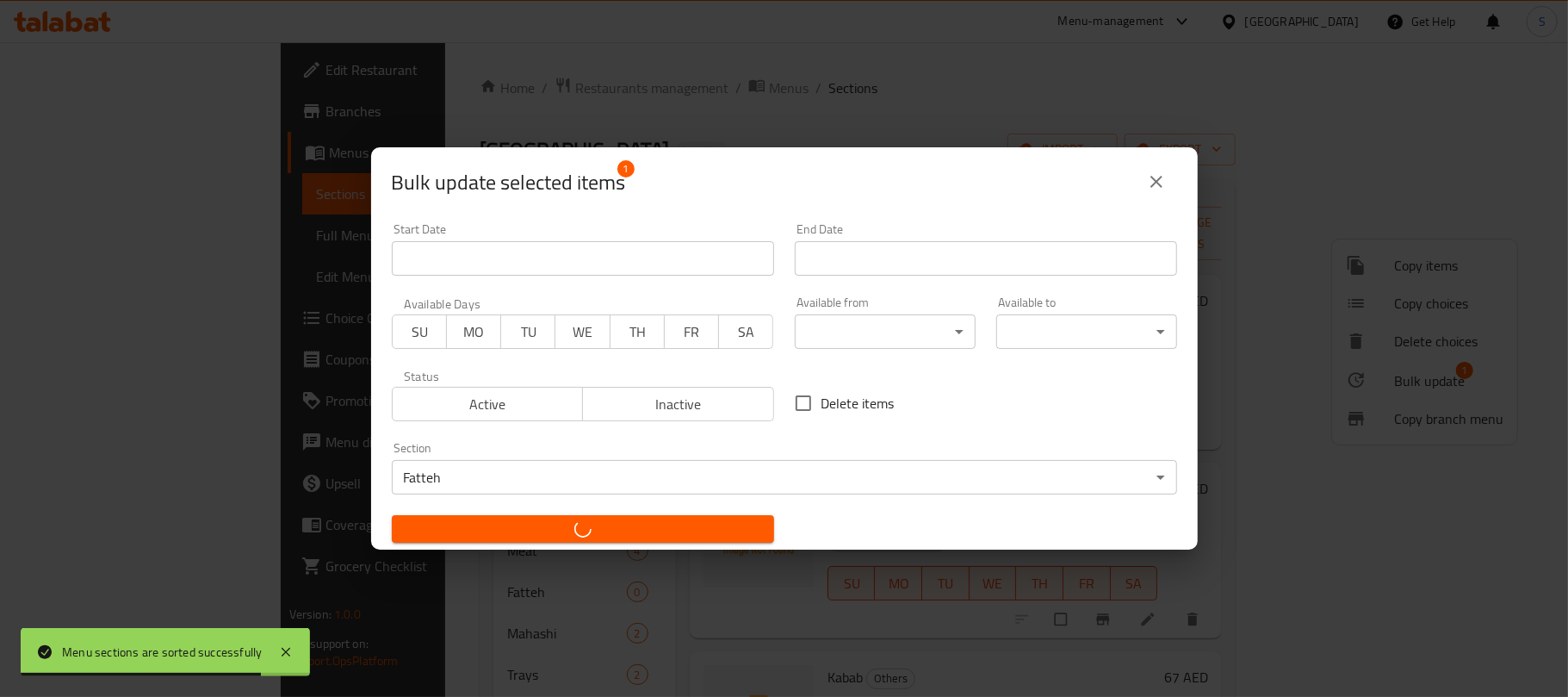
checkbox input "false"
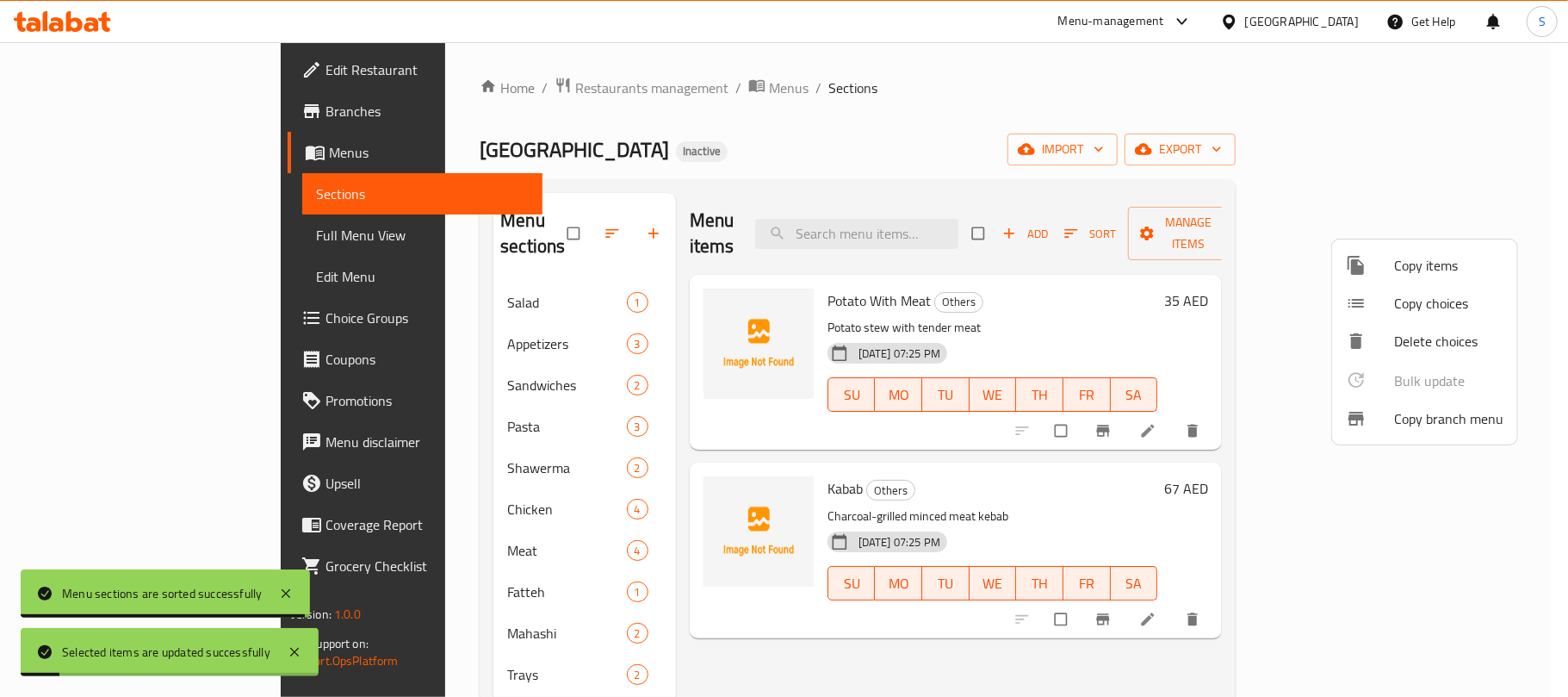
click at [871, 134] on div at bounding box center [784, 348] width 1568 height 697
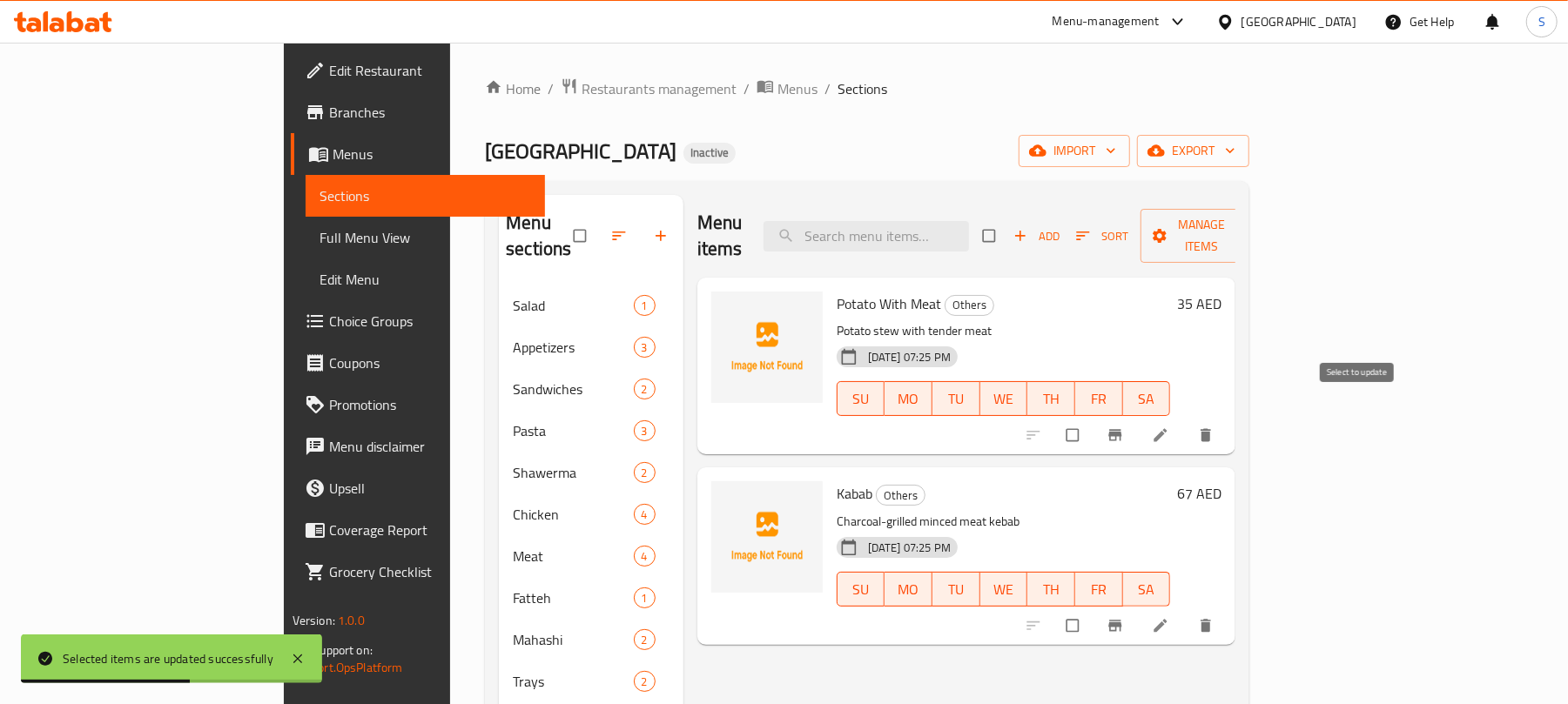
click at [1092, 419] on input "checkbox" at bounding box center [1074, 435] width 36 height 33
click at [1250, 228] on span "Manage items" at bounding box center [1202, 235] width 96 height 44
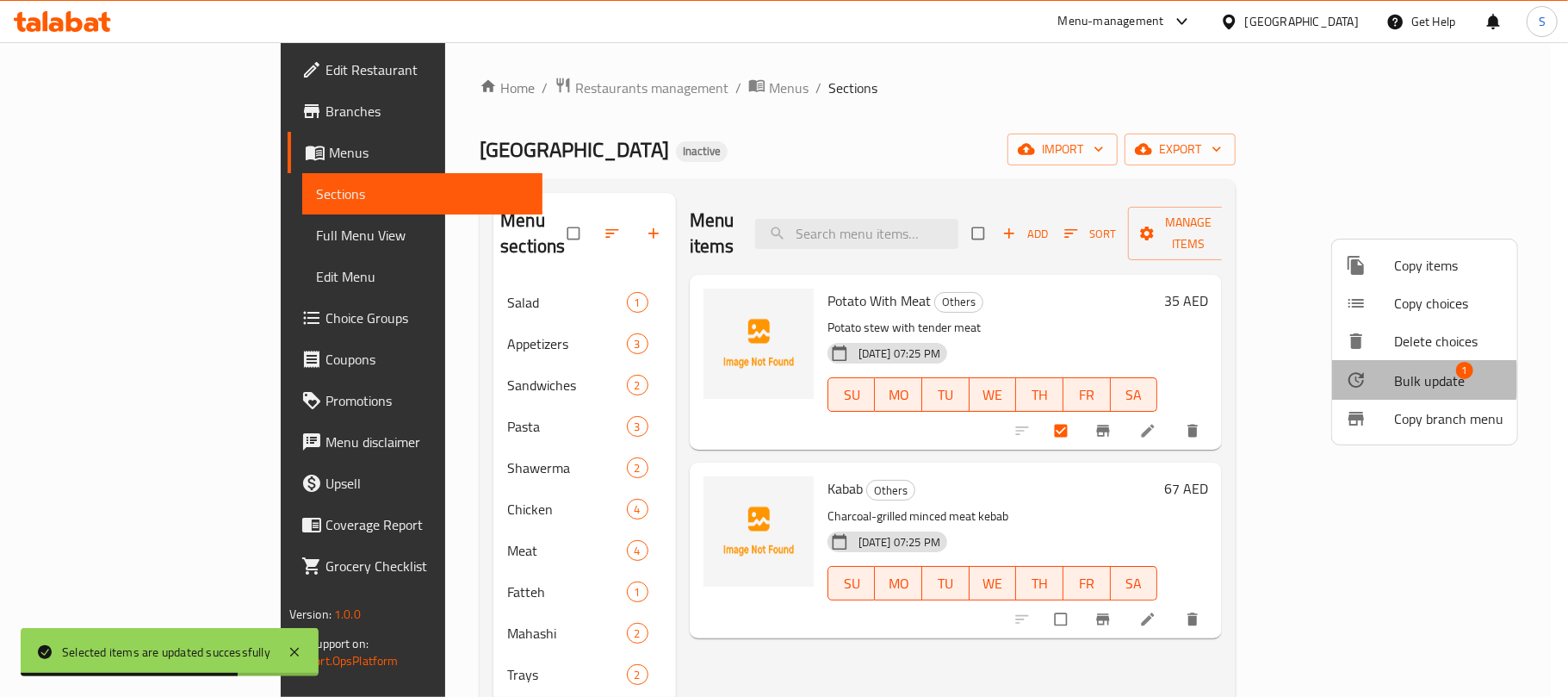
click at [1388, 379] on div at bounding box center [1370, 379] width 48 height 20
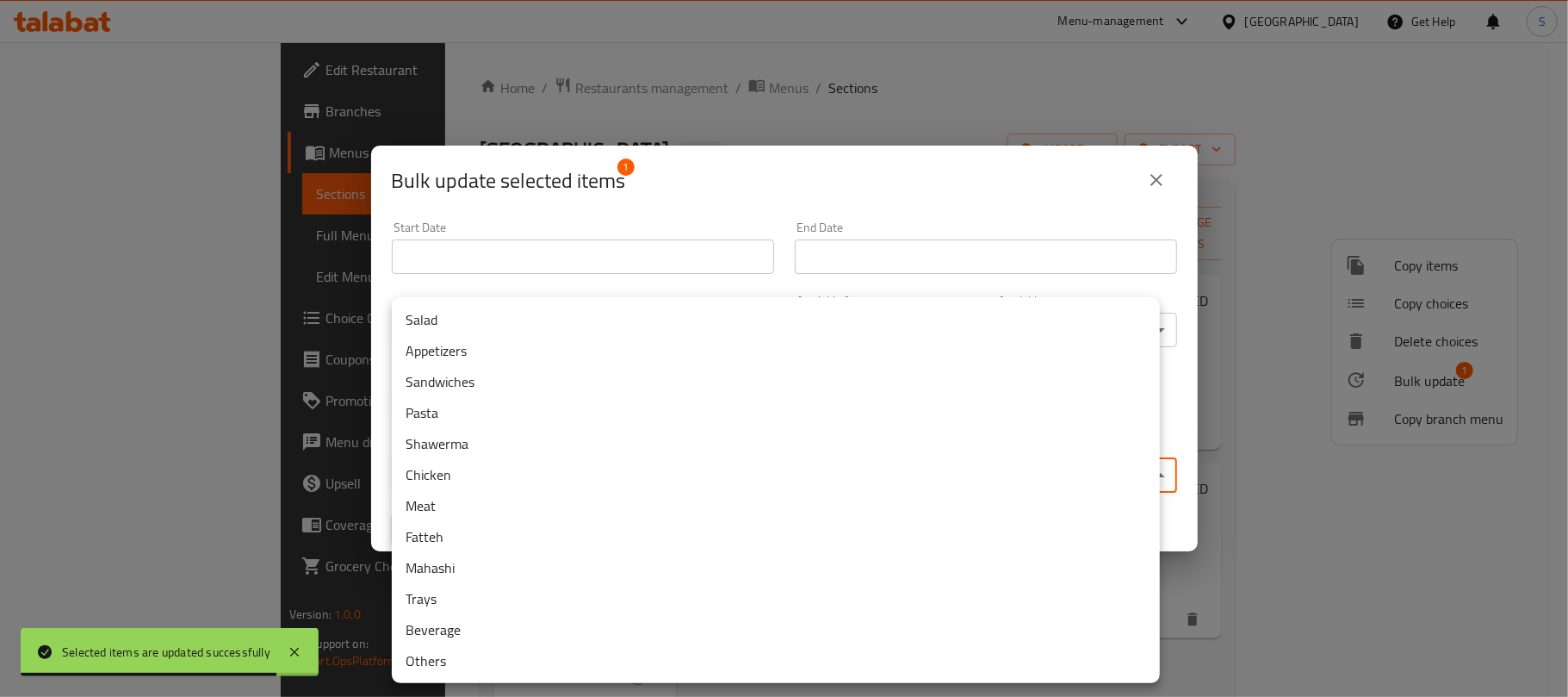
click at [527, 476] on body "Selected items are updated successfully ​ Menu-management United Arab Emirates …" at bounding box center [784, 369] width 1568 height 654
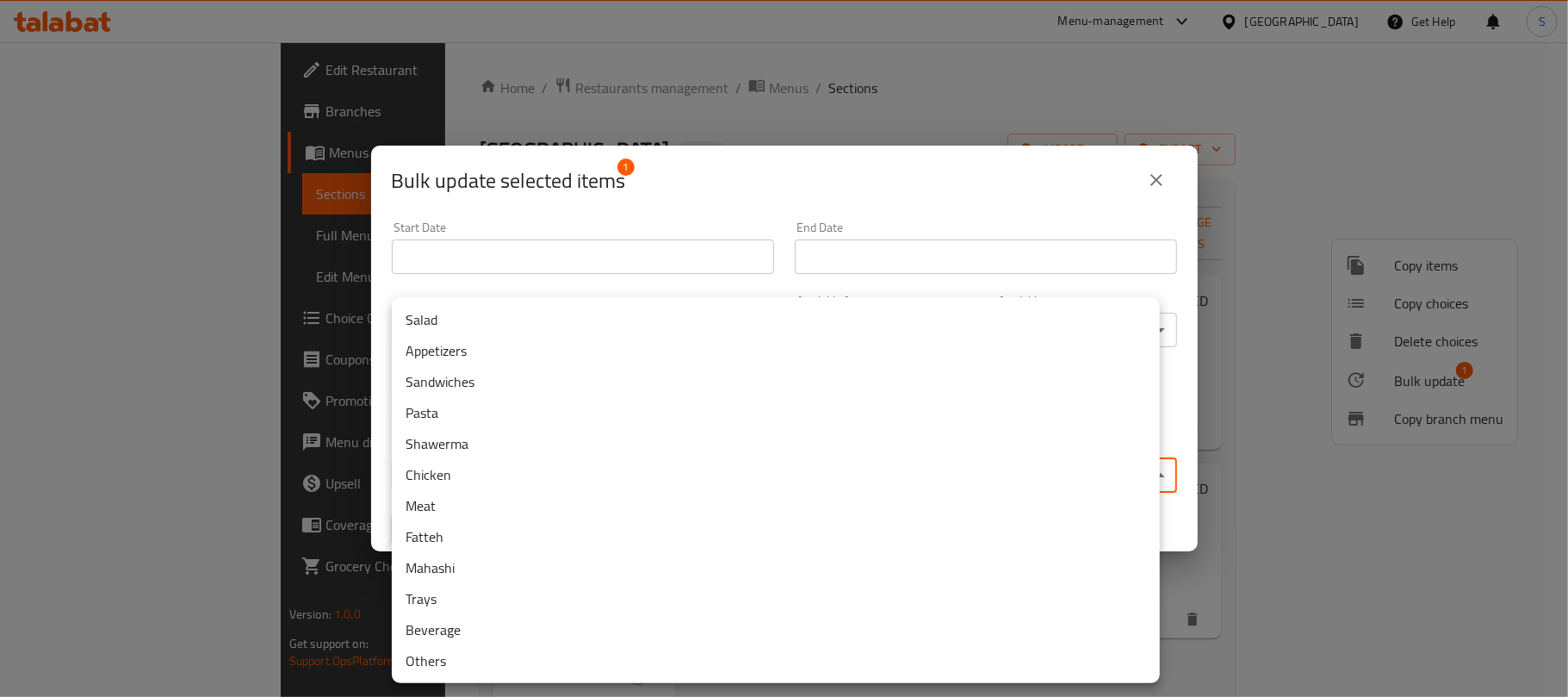
click at [438, 515] on li "Meat" at bounding box center [775, 506] width 768 height 31
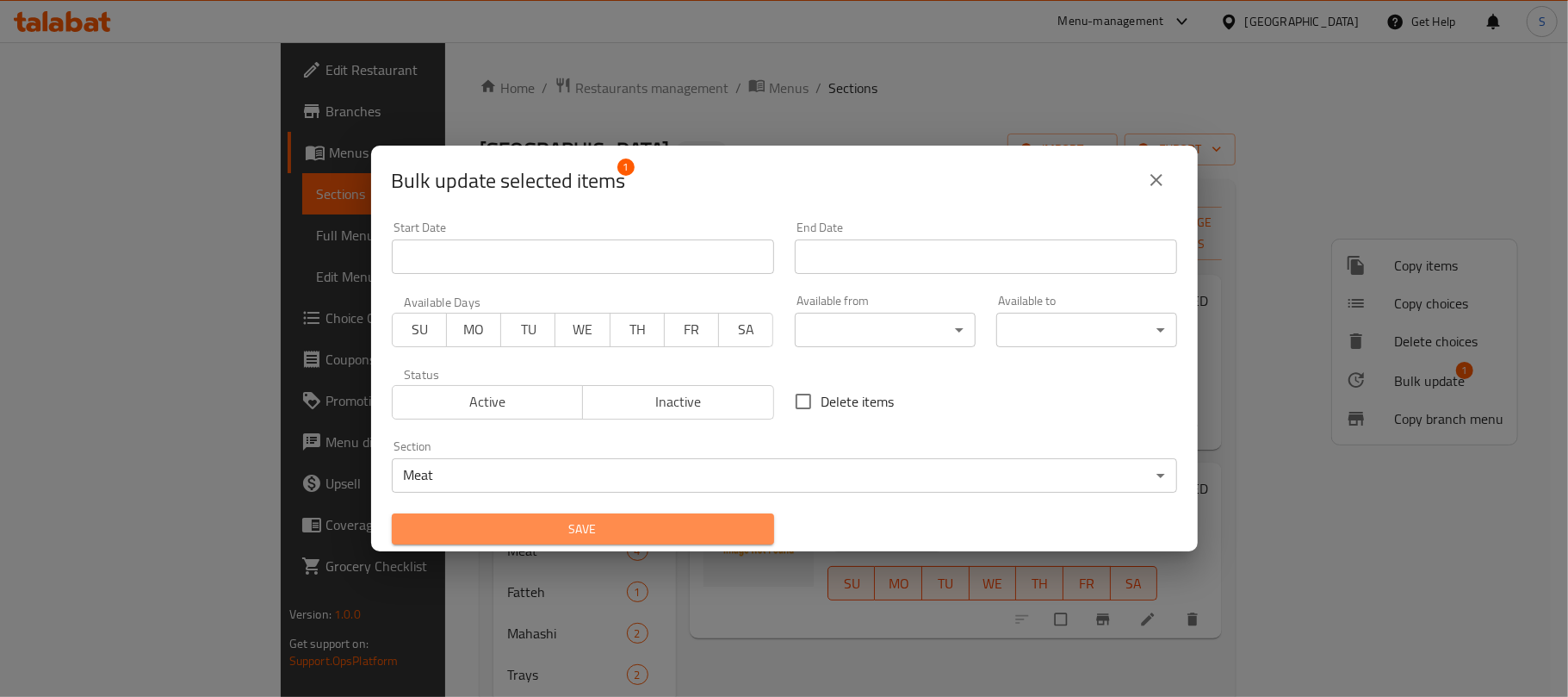
click at [604, 535] on span "Save" at bounding box center [583, 529] width 355 height 21
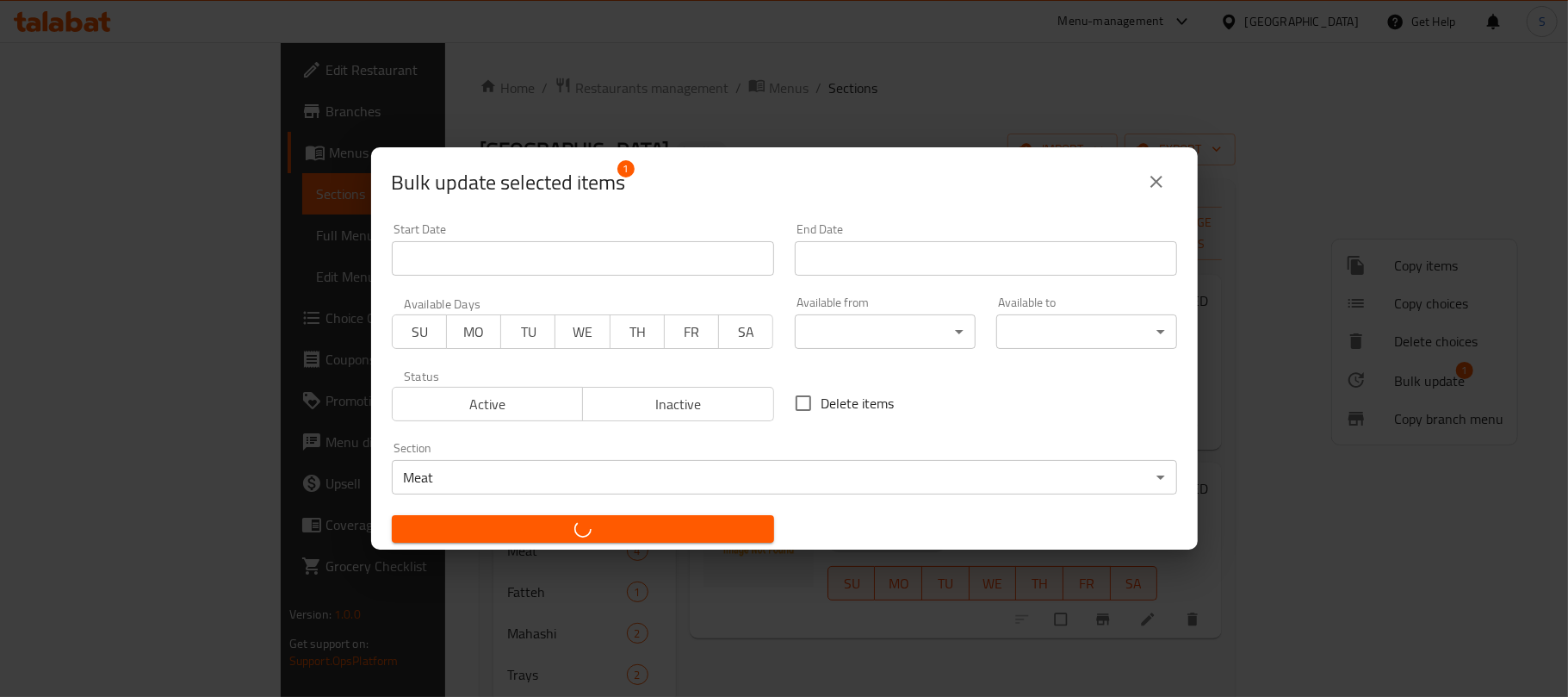
checkbox input "false"
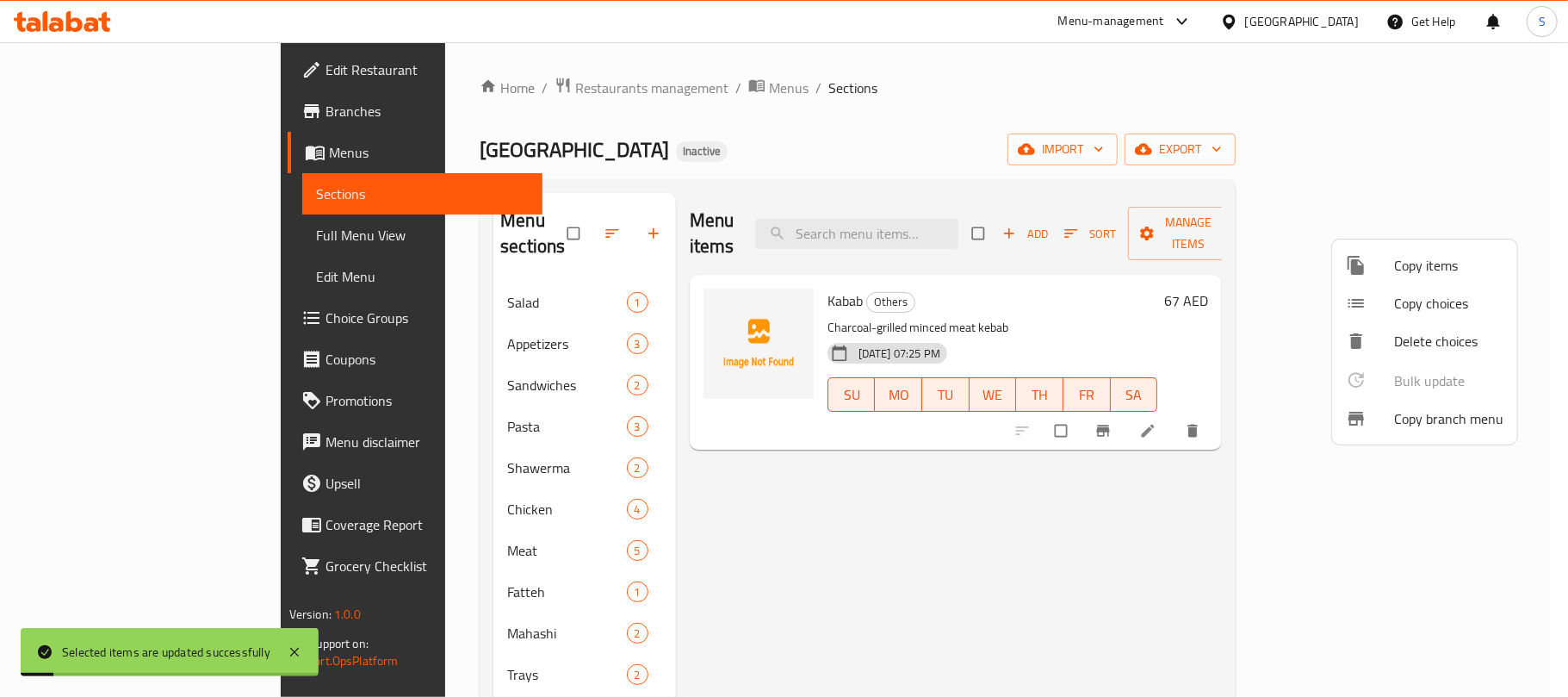
click at [976, 66] on div at bounding box center [784, 348] width 1568 height 697
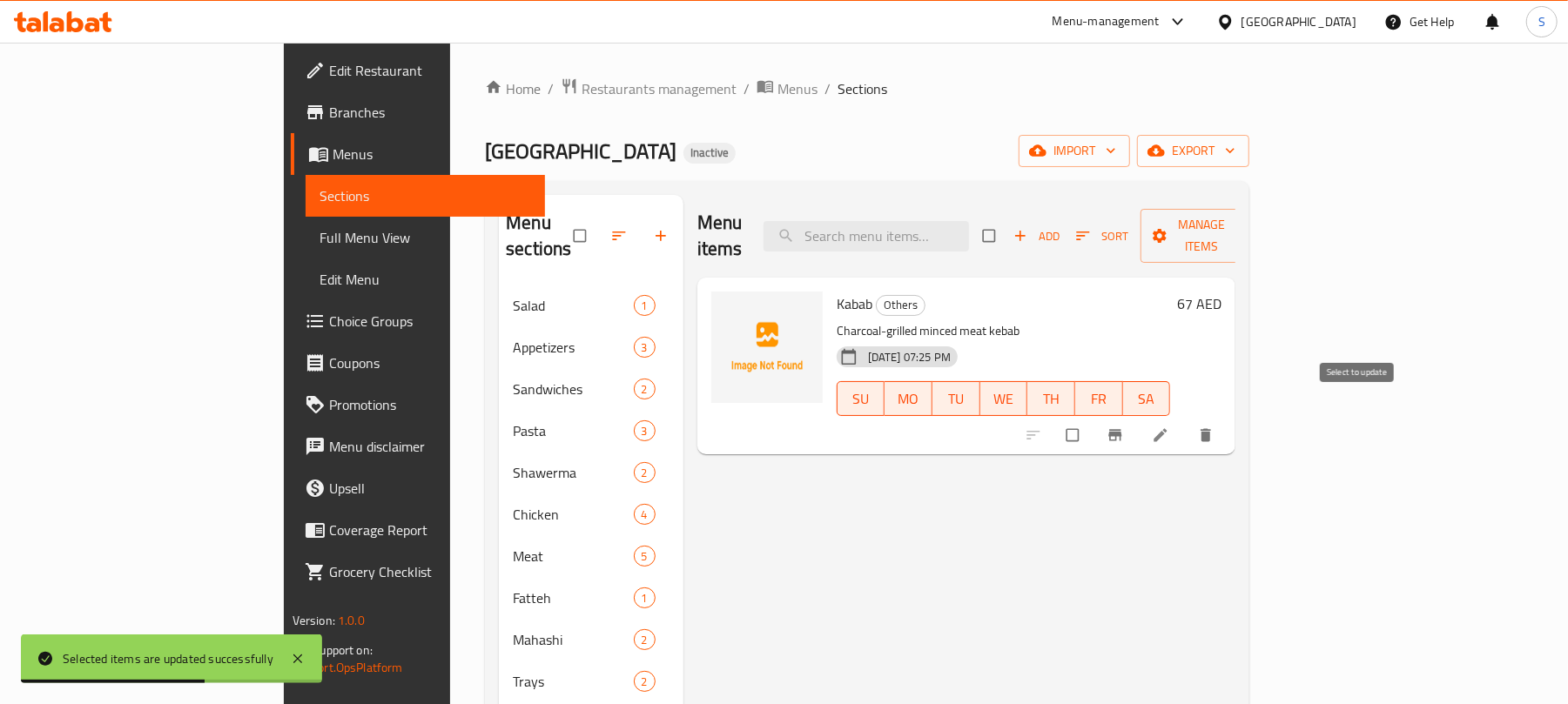
click at [1092, 419] on input "checkbox" at bounding box center [1074, 435] width 36 height 33
checkbox input "true"
click at [1250, 231] on span "Manage items" at bounding box center [1202, 235] width 96 height 44
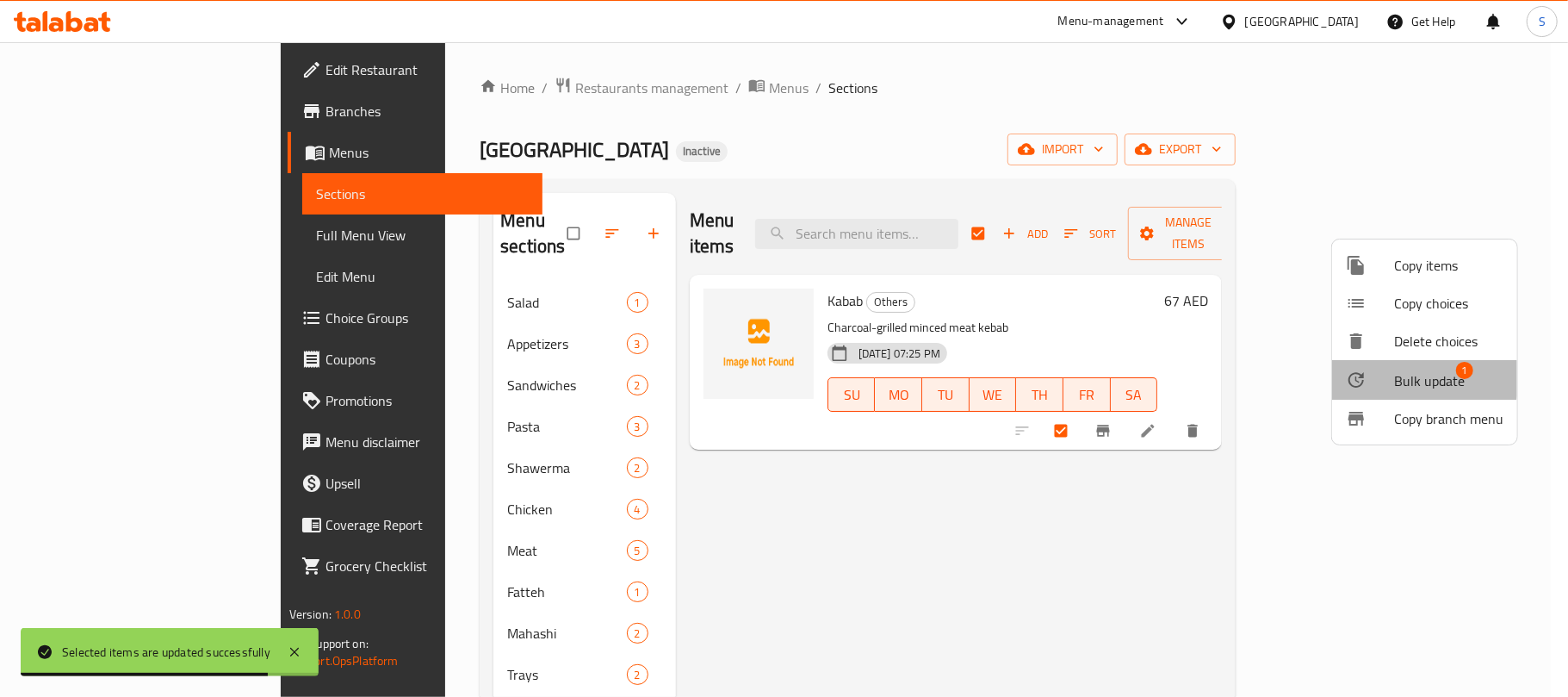
click at [1395, 376] on span "Bulk update" at bounding box center [1429, 380] width 71 height 20
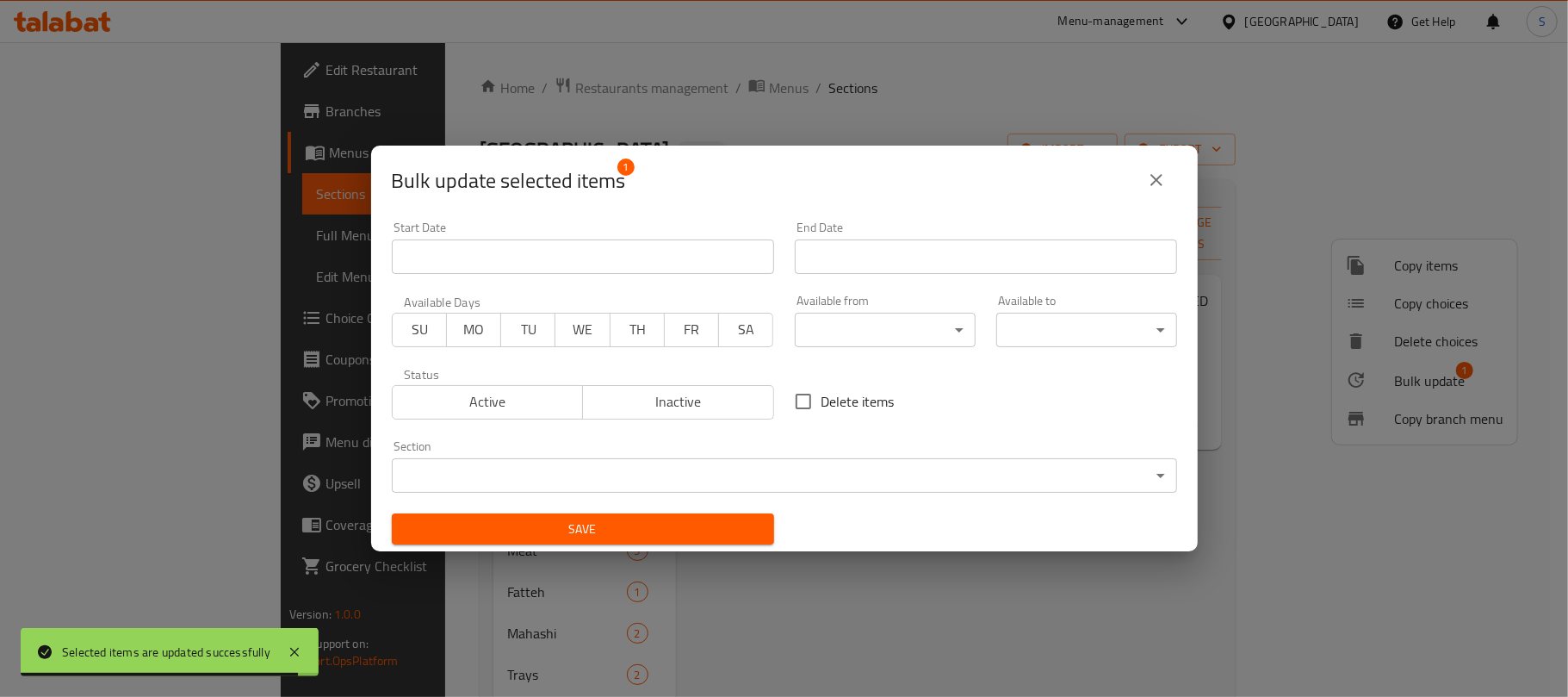
click at [623, 470] on body "Selected items are updated successfully ​ Menu-management United Arab Emirates …" at bounding box center [784, 369] width 1568 height 654
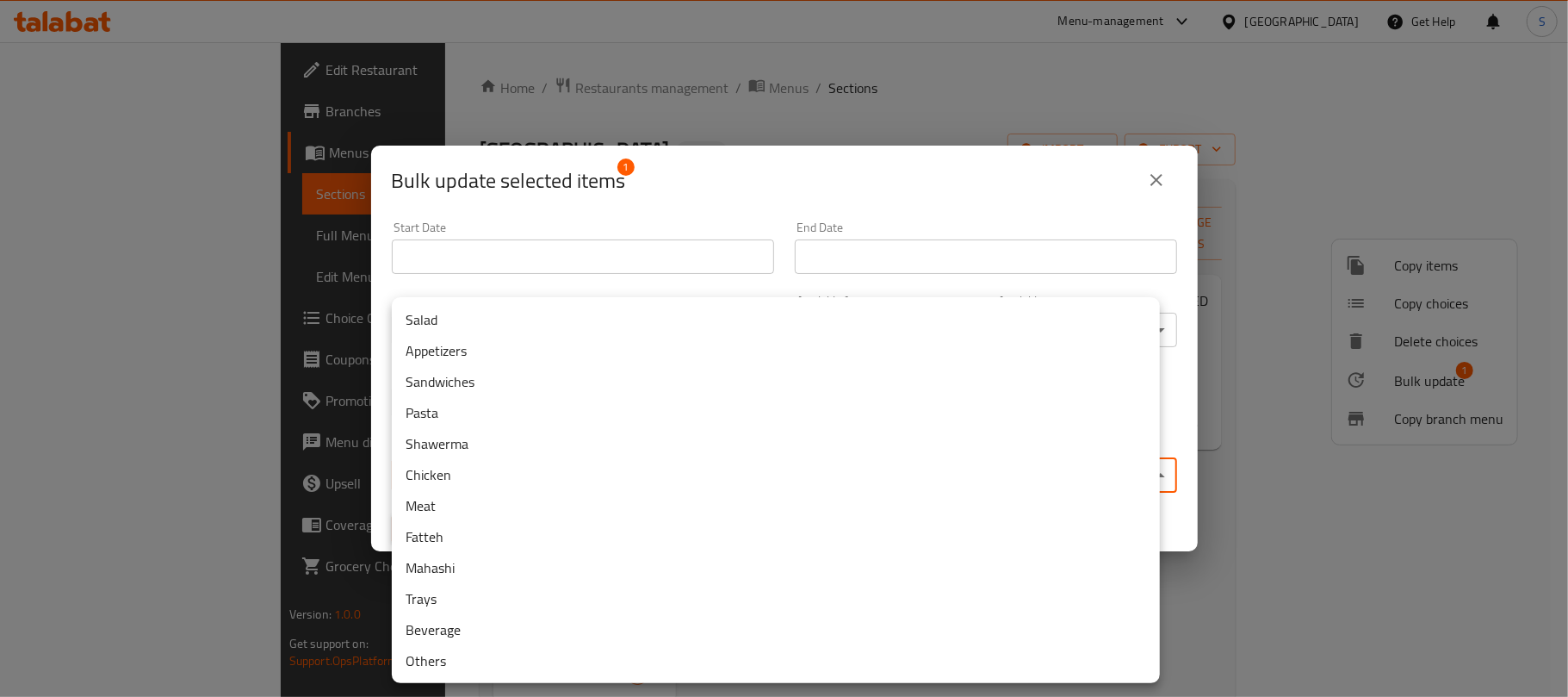
click at [448, 508] on li "Meat" at bounding box center [775, 506] width 768 height 31
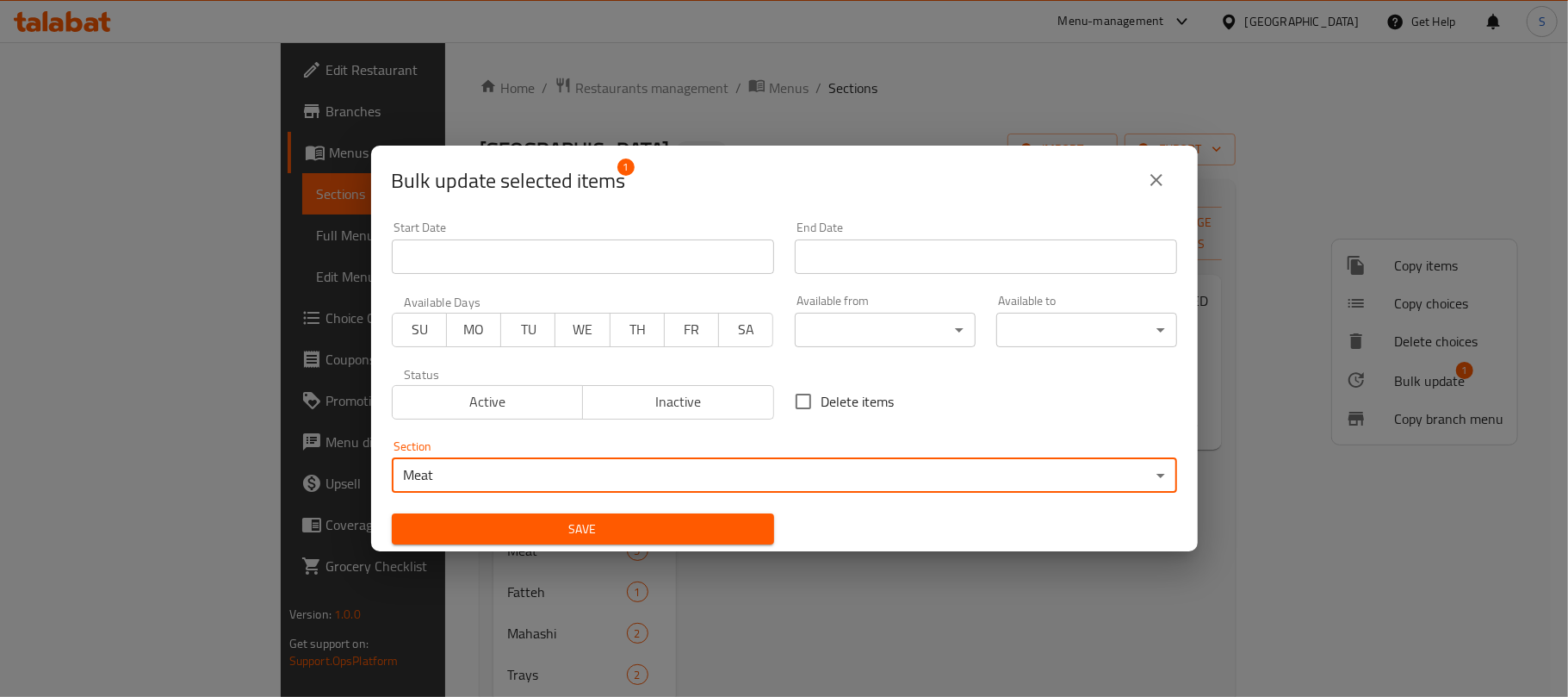
click at [599, 527] on span "Save" at bounding box center [583, 529] width 355 height 21
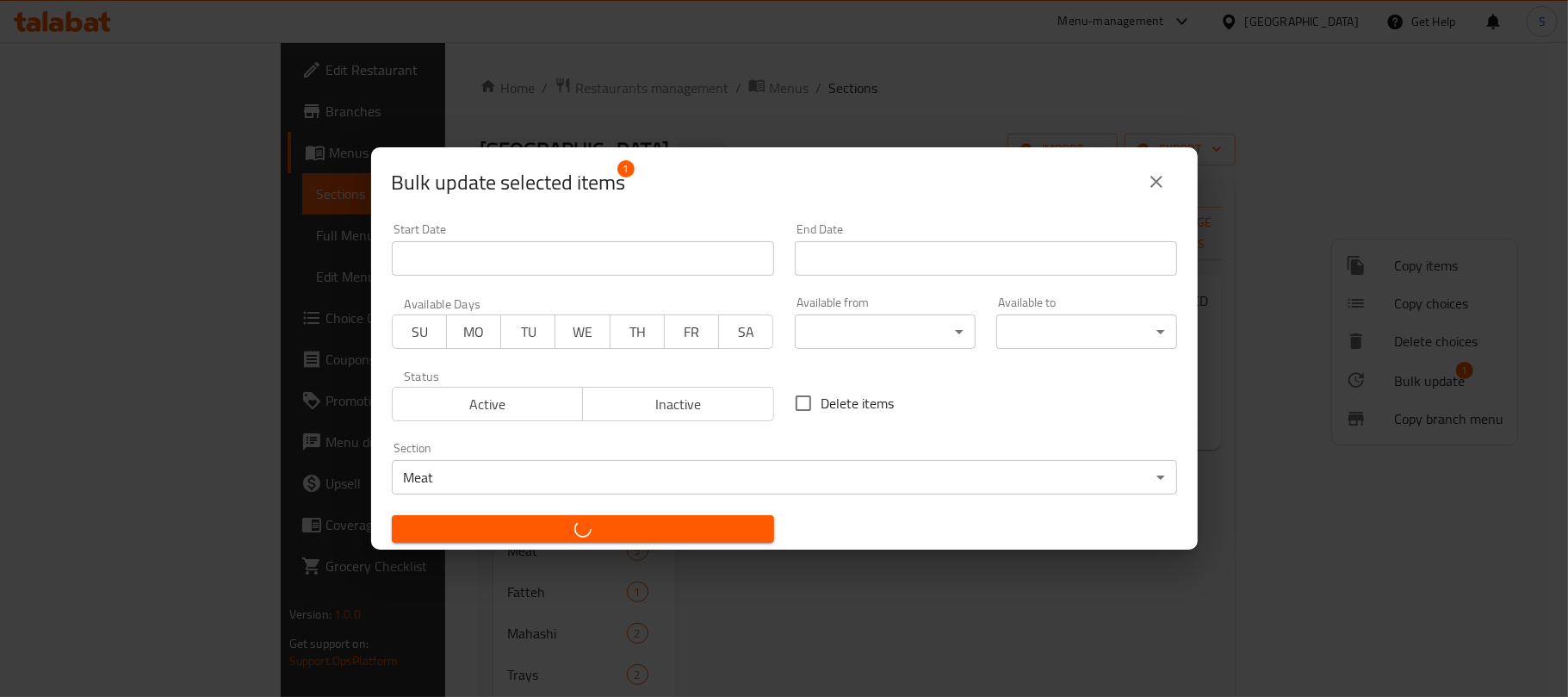
checkbox input "false"
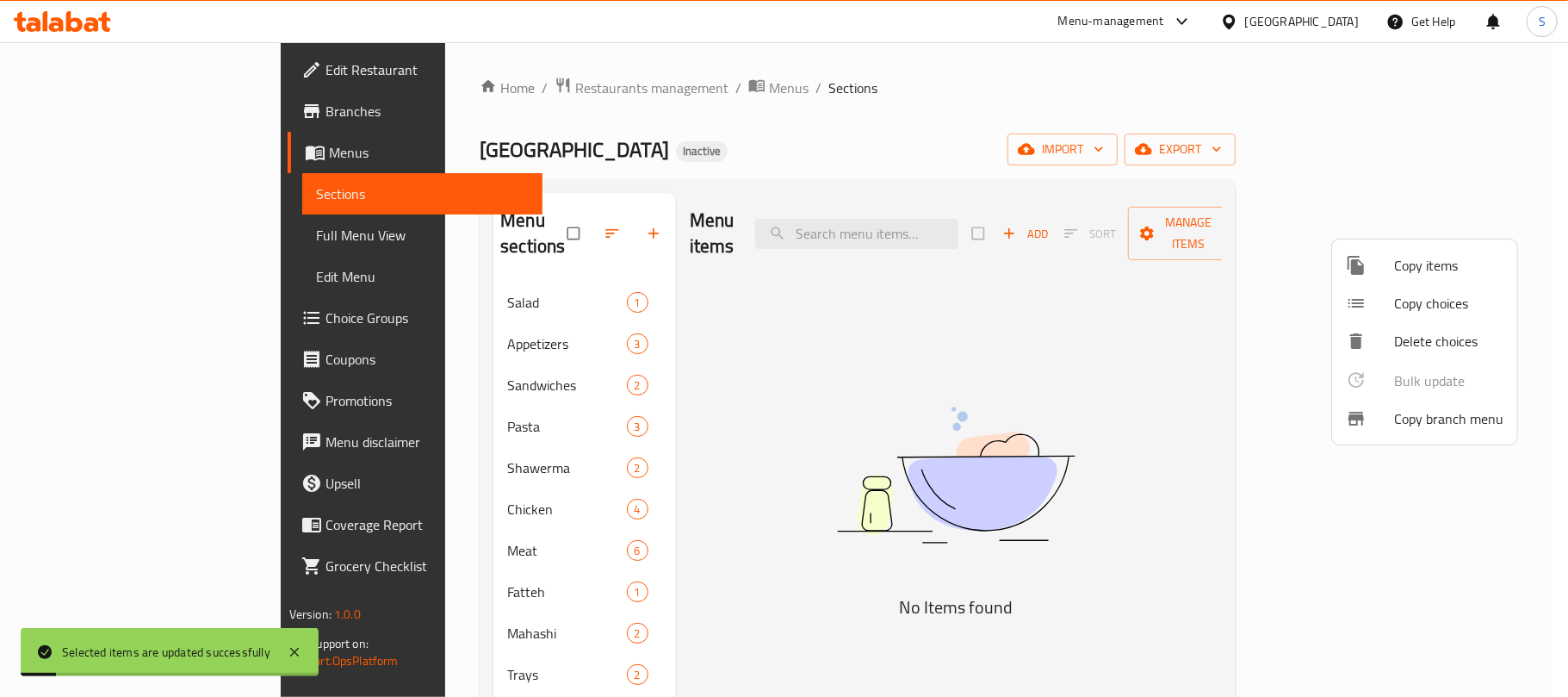
click at [834, 122] on div at bounding box center [784, 348] width 1568 height 697
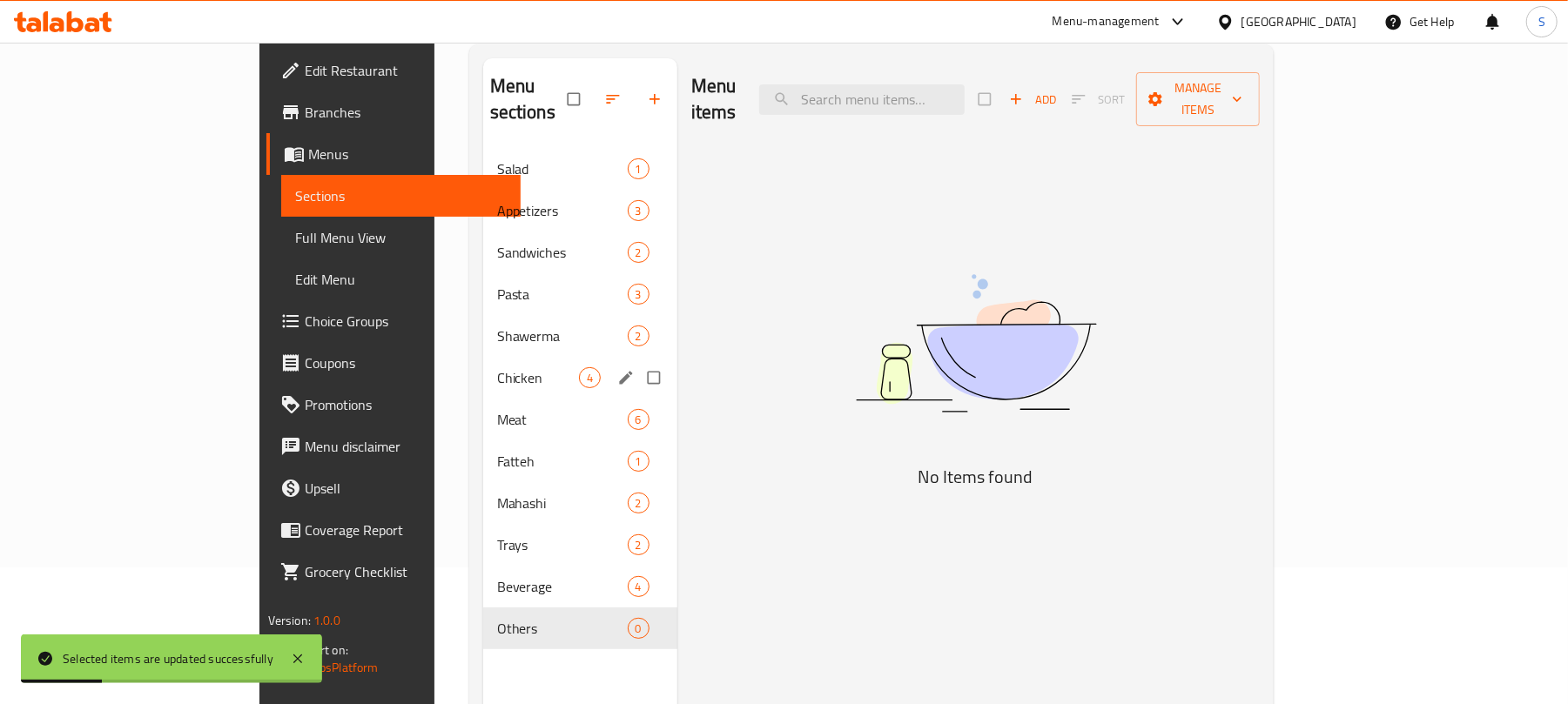
scroll to position [244, 0]
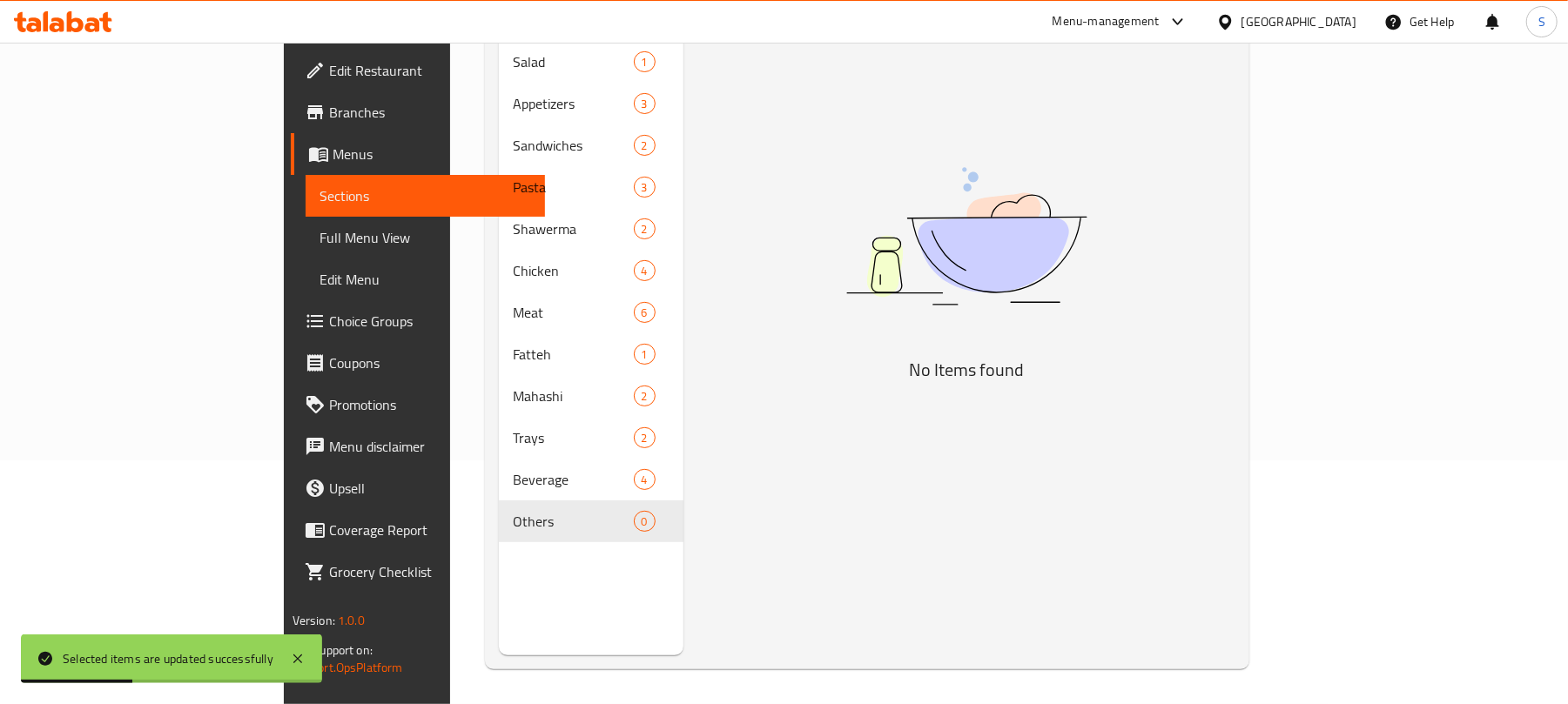
click at [499, 560] on div "Menu sections Salad 1 Appetizers 3 Sandwiches 2 Pasta 3 Shawerma 2 Chicken 4 Me…" at bounding box center [591, 303] width 185 height 704
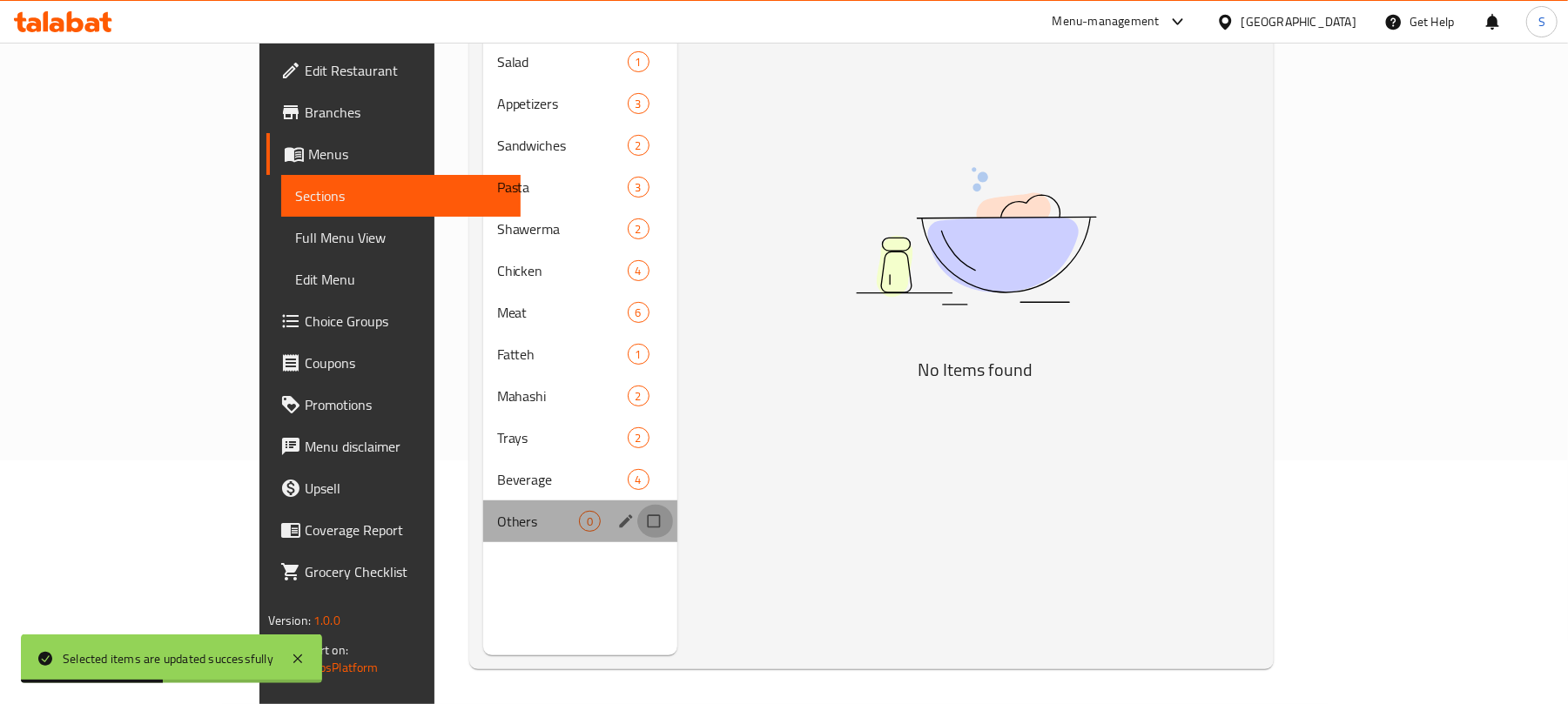
click at [637, 505] on input "Menu sections" at bounding box center [655, 521] width 36 height 33
checkbox input "true"
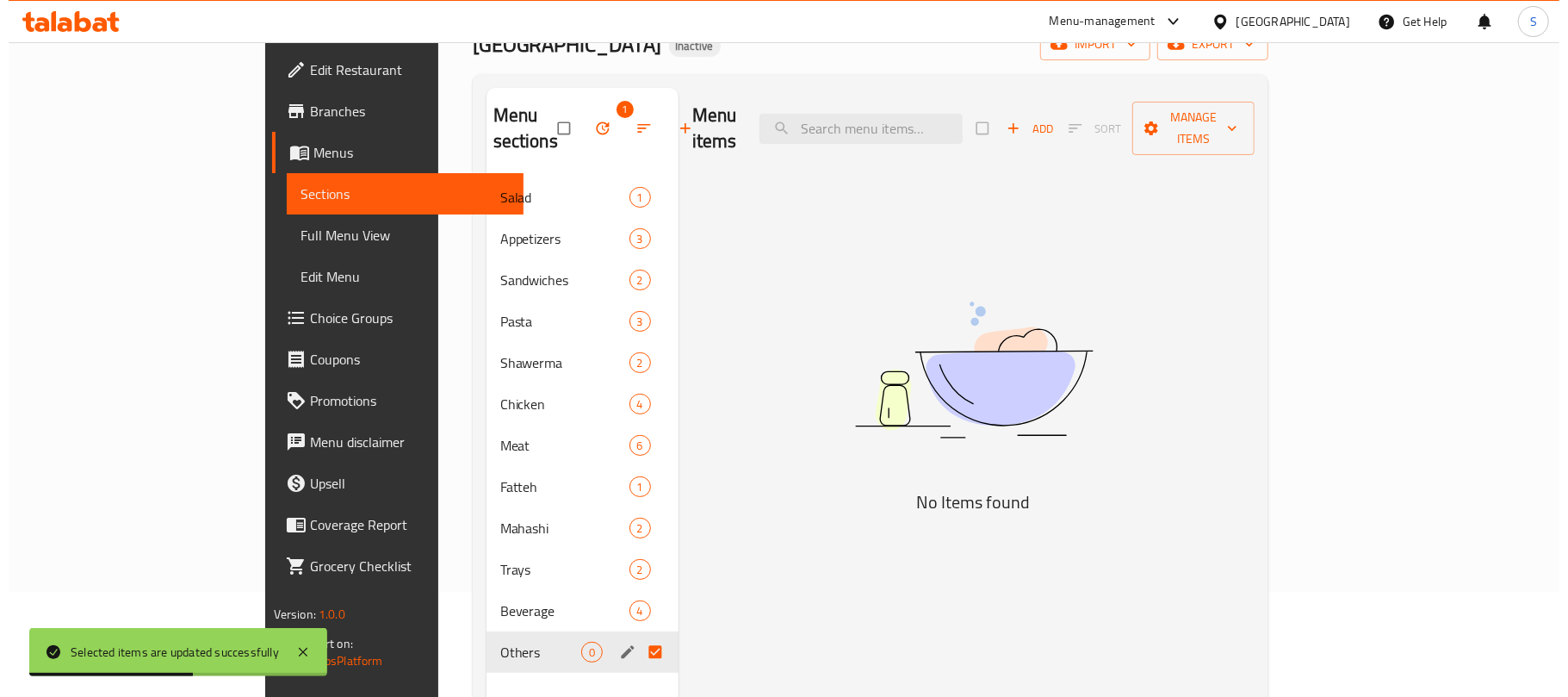
scroll to position [0, 0]
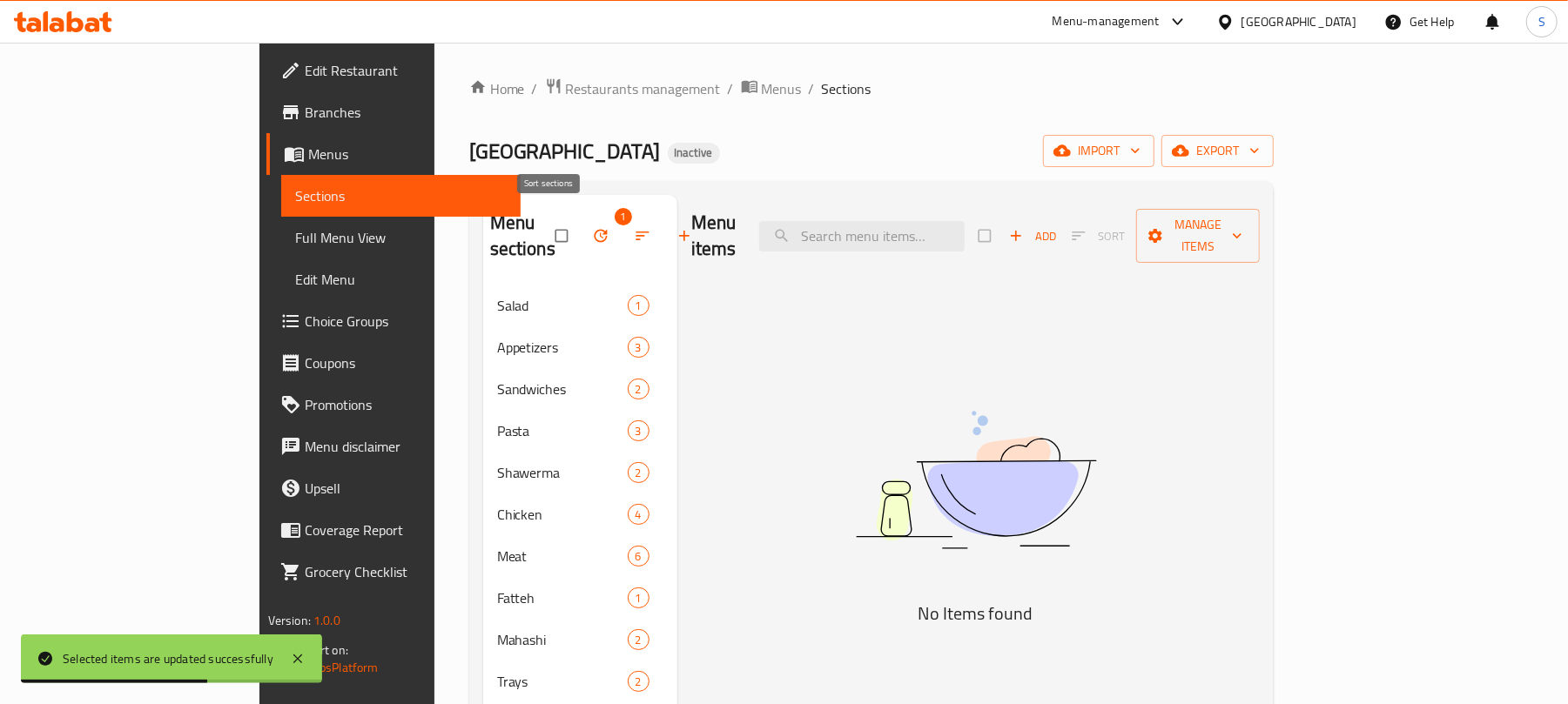
click at [634, 228] on icon "button" at bounding box center [643, 236] width 18 height 18
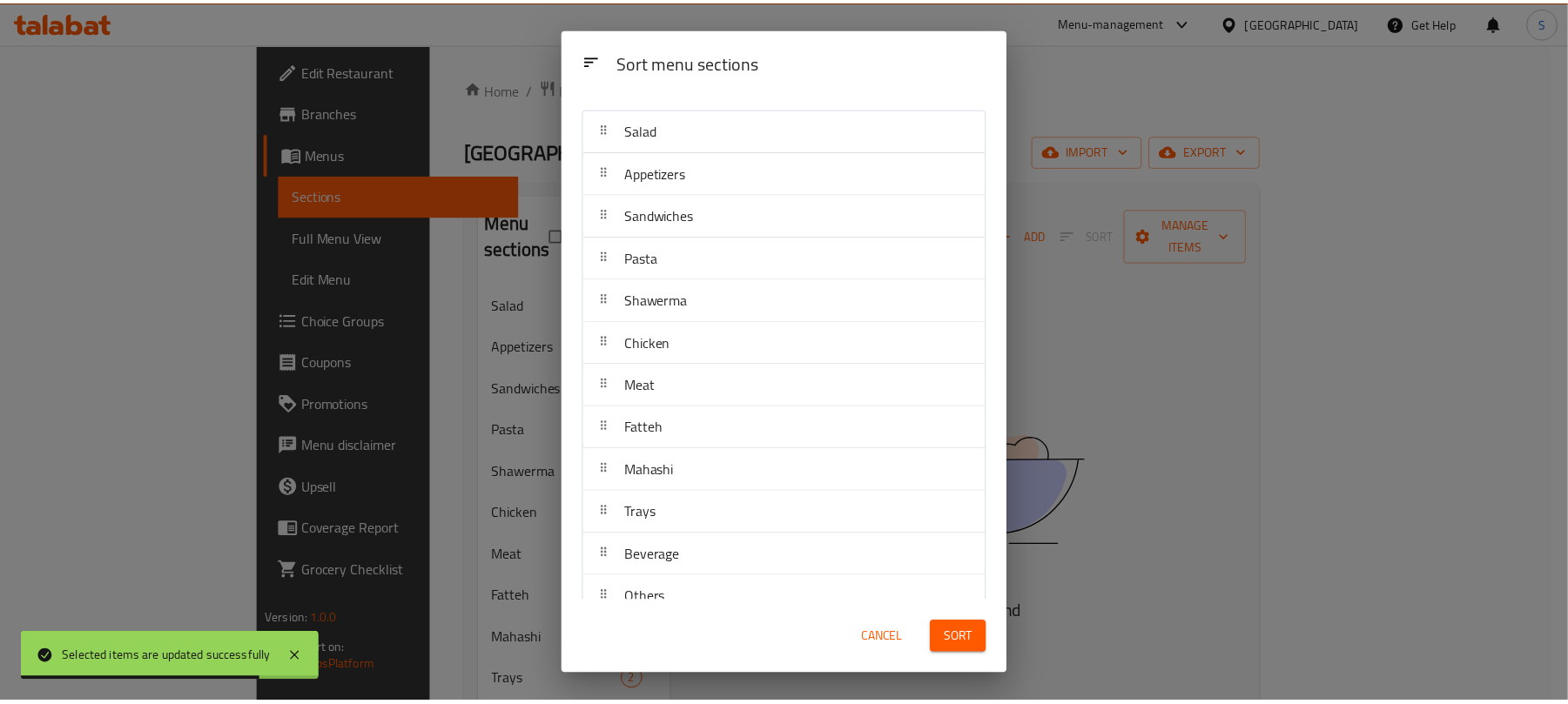
scroll to position [62, 0]
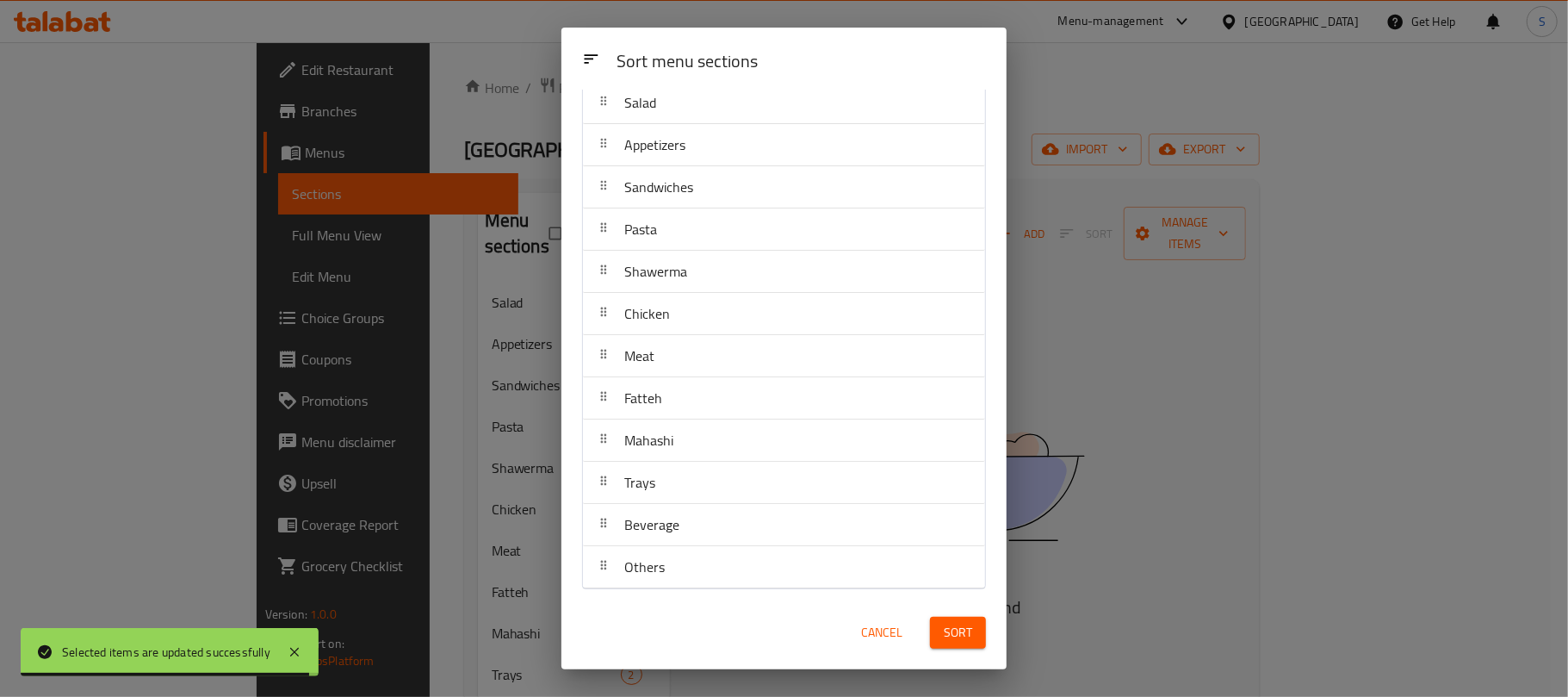
drag, startPoint x: 890, startPoint y: 632, endPoint x: 863, endPoint y: 599, distance: 42.6
click at [890, 631] on span "Cancel" at bounding box center [881, 632] width 42 height 21
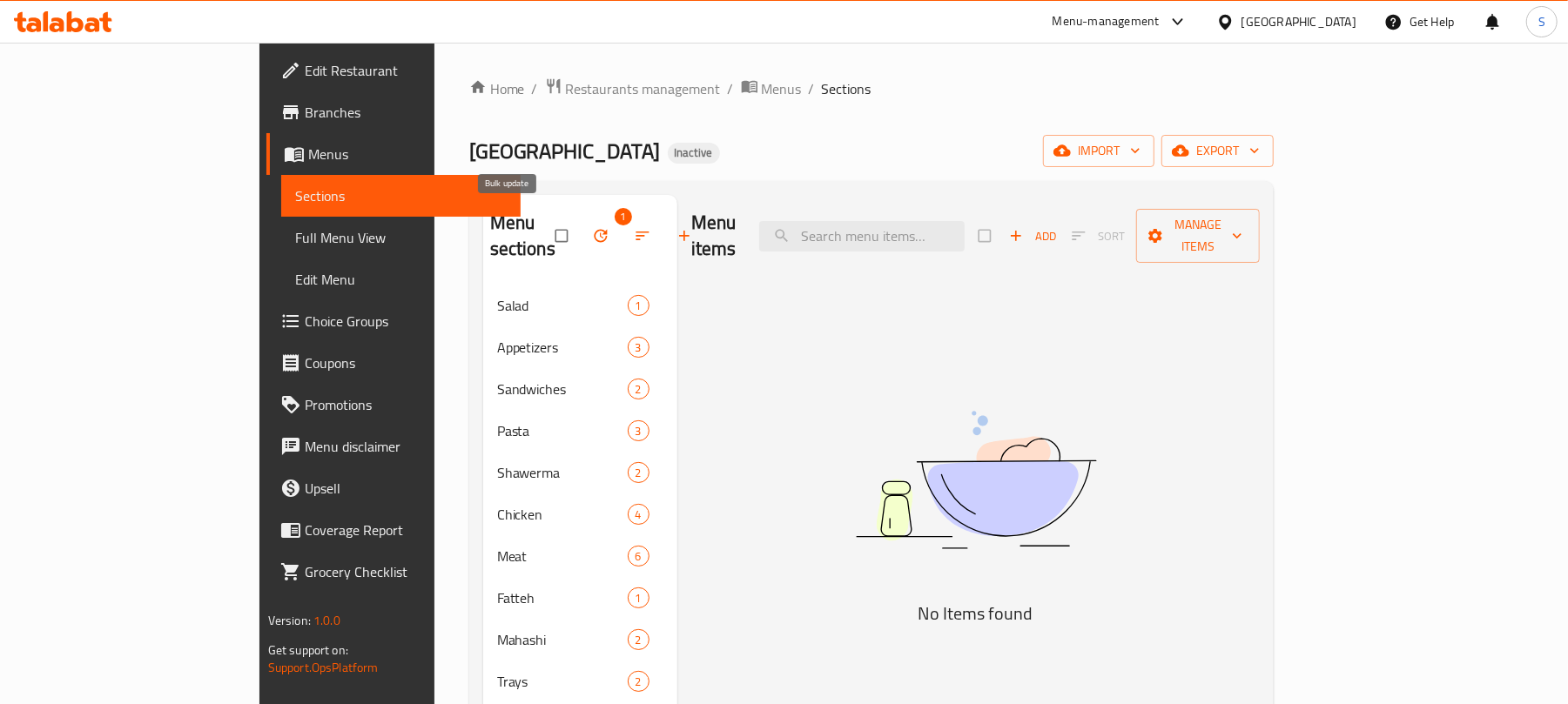
click at [592, 228] on span "button" at bounding box center [602, 236] width 21 height 18
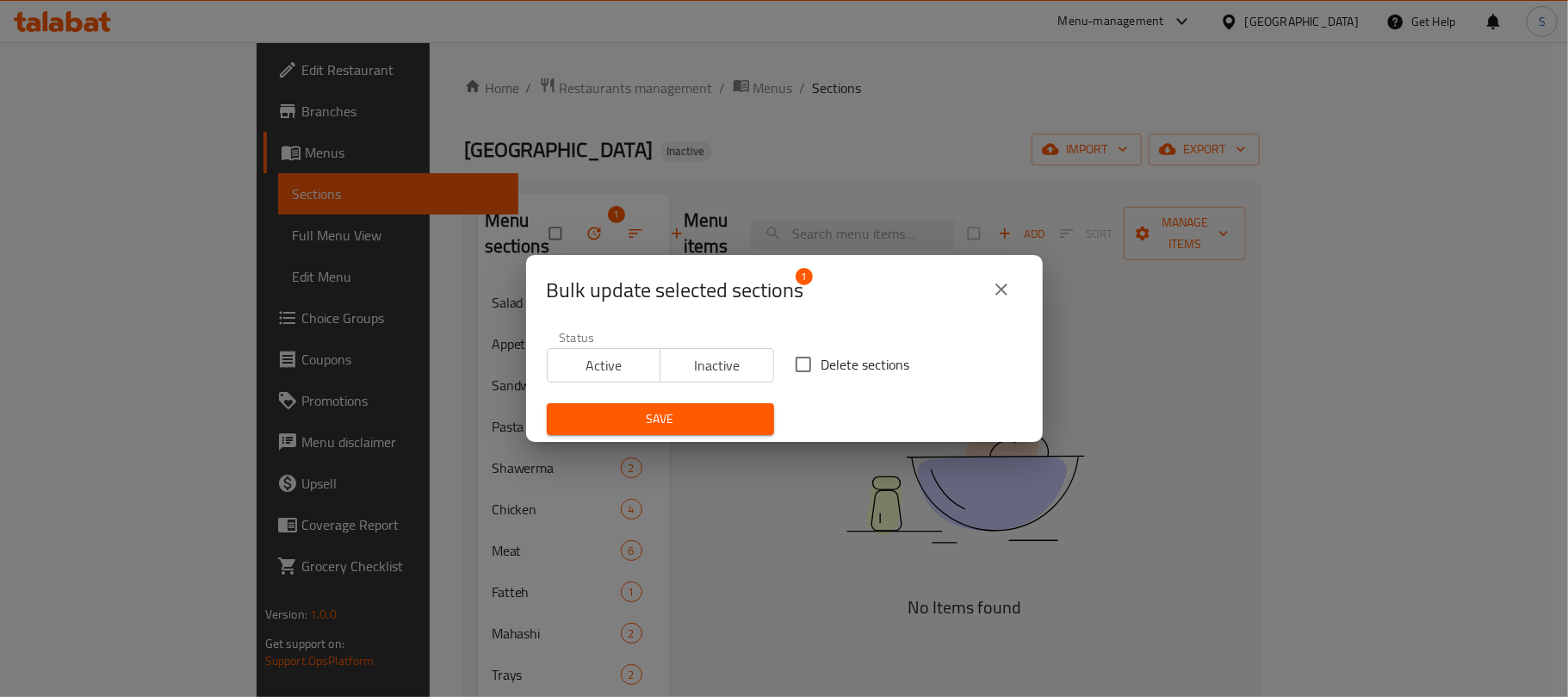
click at [797, 373] on input "Delete sections" at bounding box center [803, 363] width 36 height 36
checkbox input "true"
click at [675, 414] on span "Save" at bounding box center [660, 419] width 200 height 21
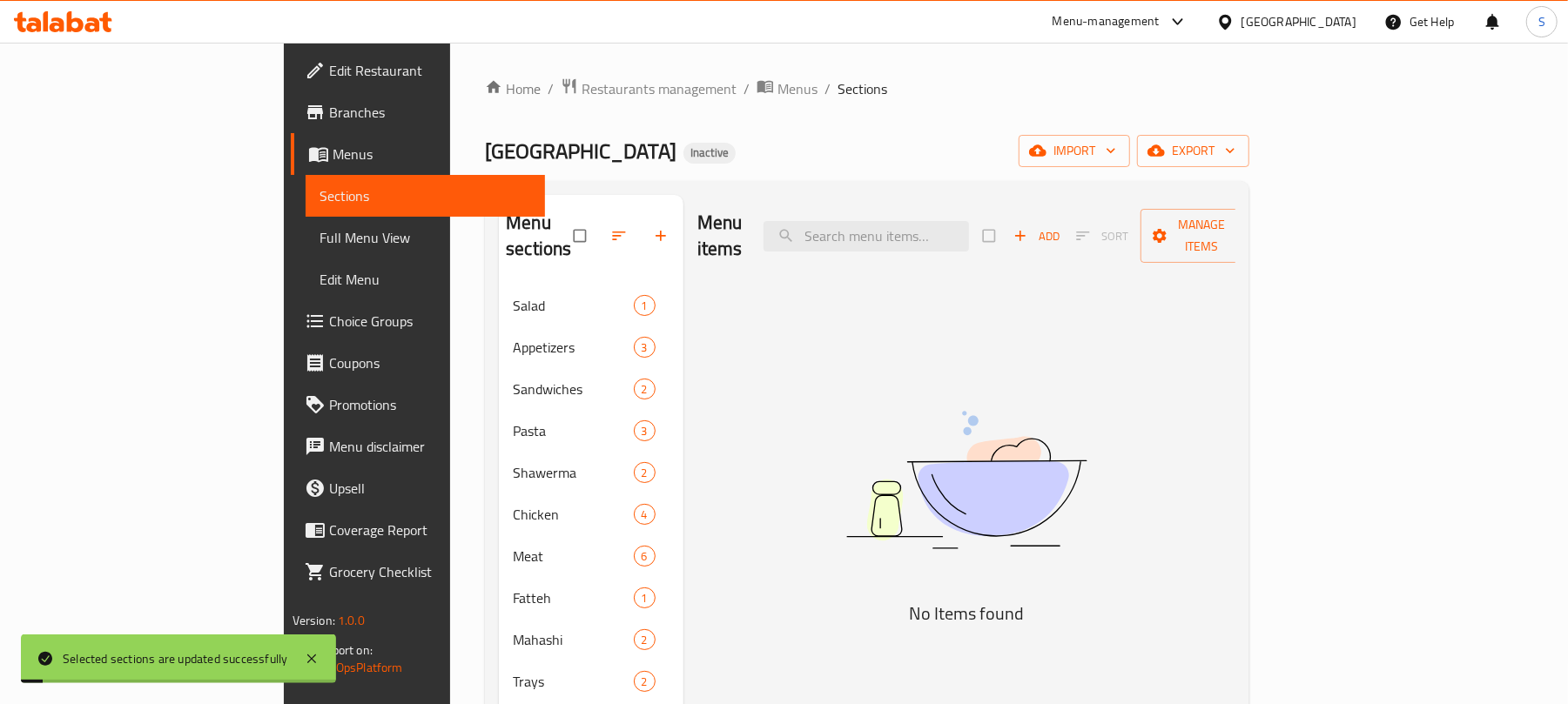
click at [724, 140] on div "Kababji House Inactive import export" at bounding box center [867, 150] width 764 height 32
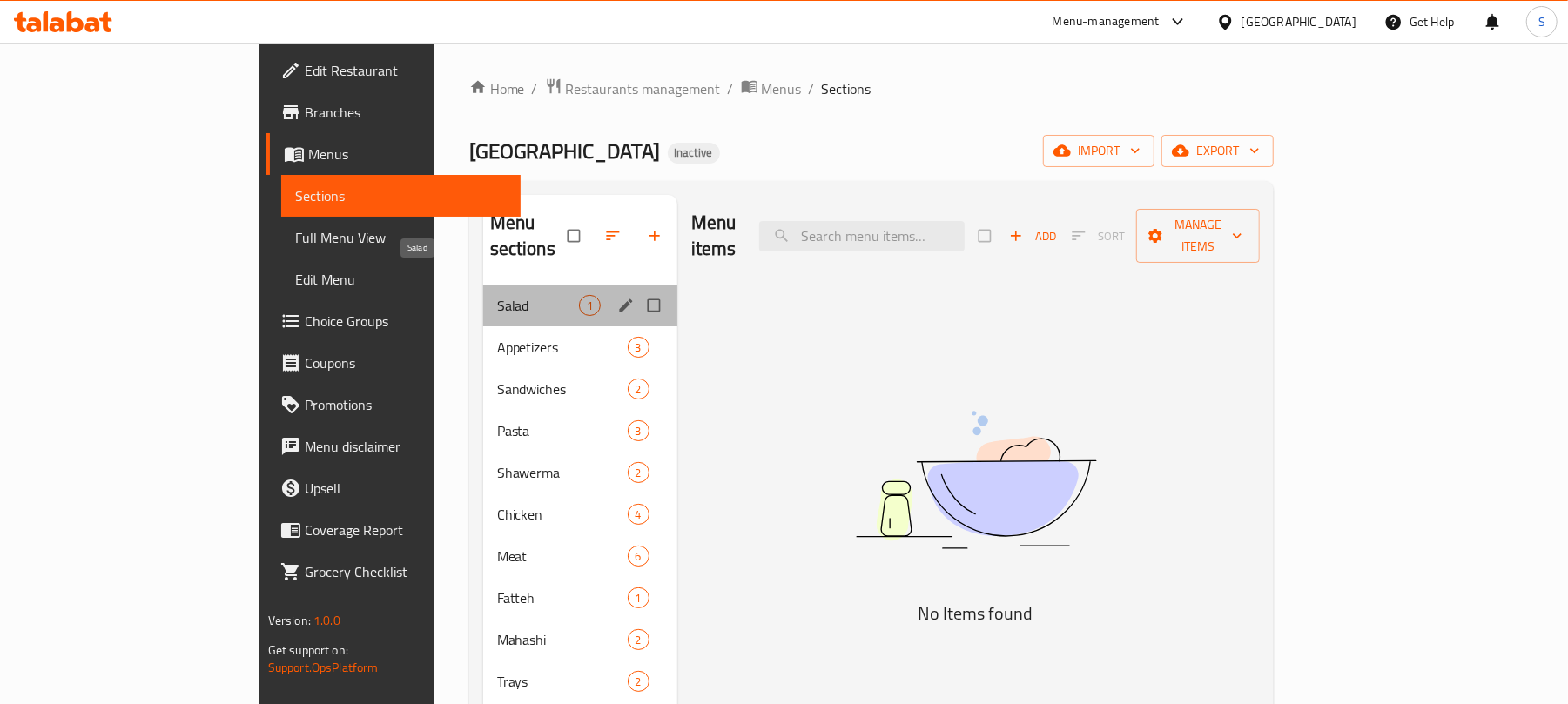
click at [497, 295] on span "Salad" at bounding box center [538, 305] width 82 height 21
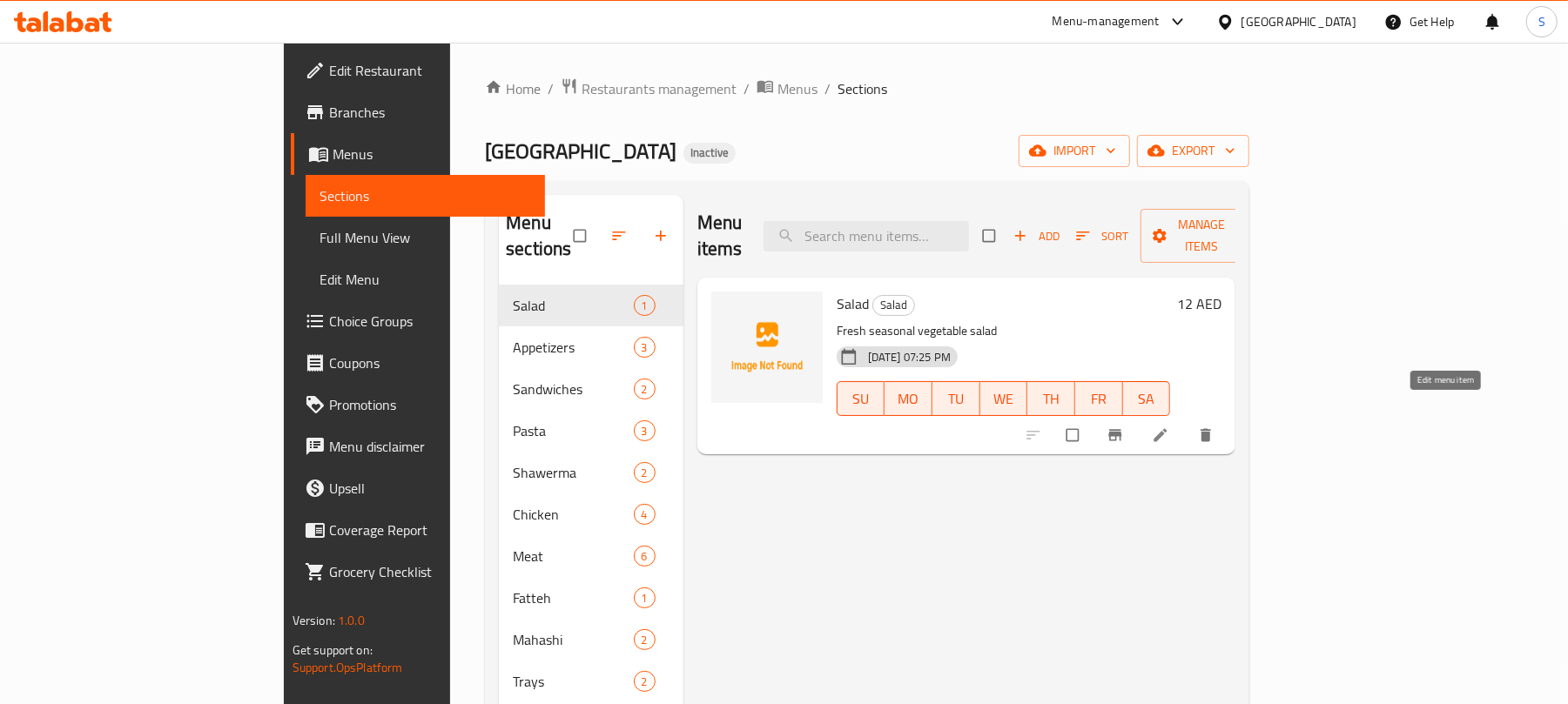
click at [1169, 427] on icon at bounding box center [1161, 435] width 18 height 18
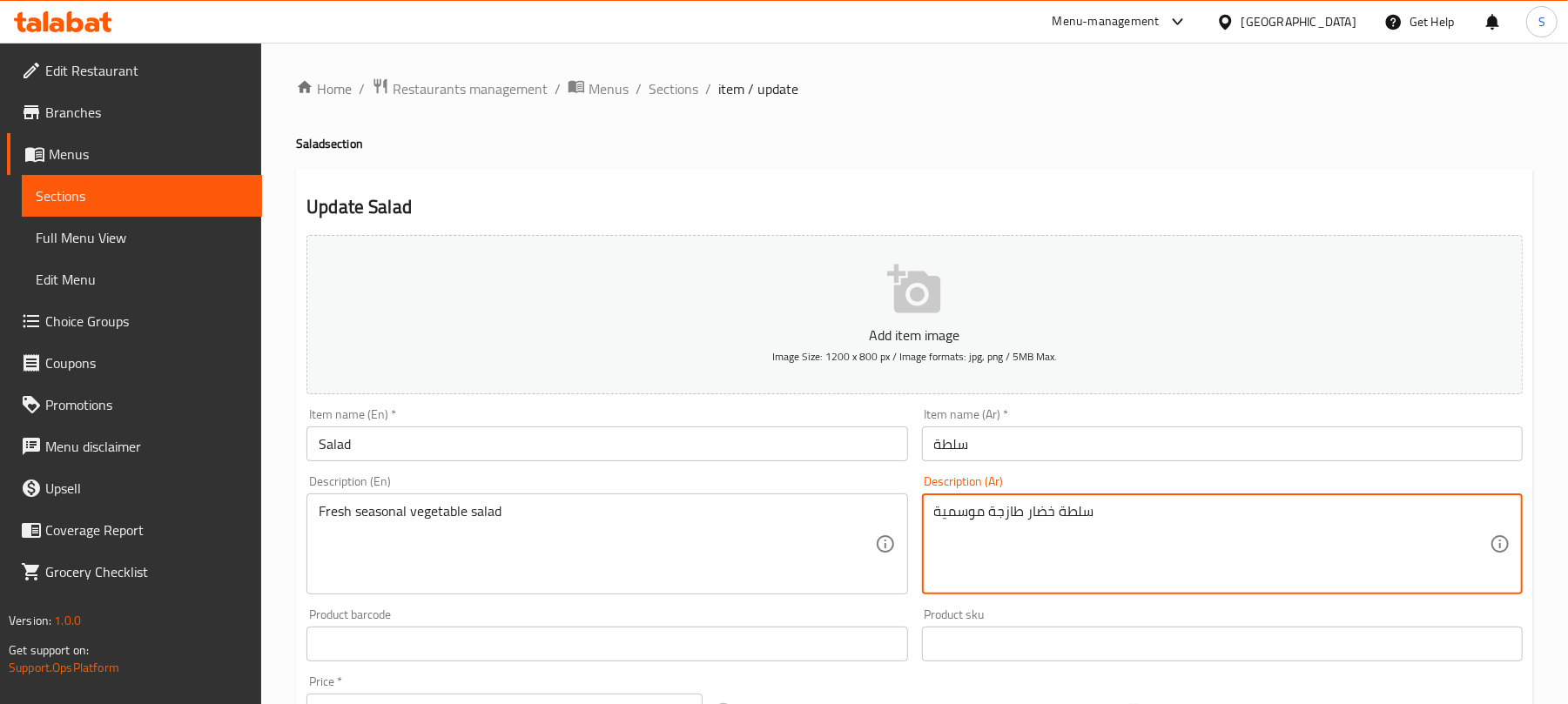
click at [1024, 515] on textarea "سلطة خضار طازجة موسمية" at bounding box center [1211, 544] width 555 height 83
paste textarea "موسمية طازجة Ask ChatGPT"
click at [962, 534] on textarea "سلطة خضار موسمية طازجة Ask ChatGPT" at bounding box center [1211, 544] width 555 height 83
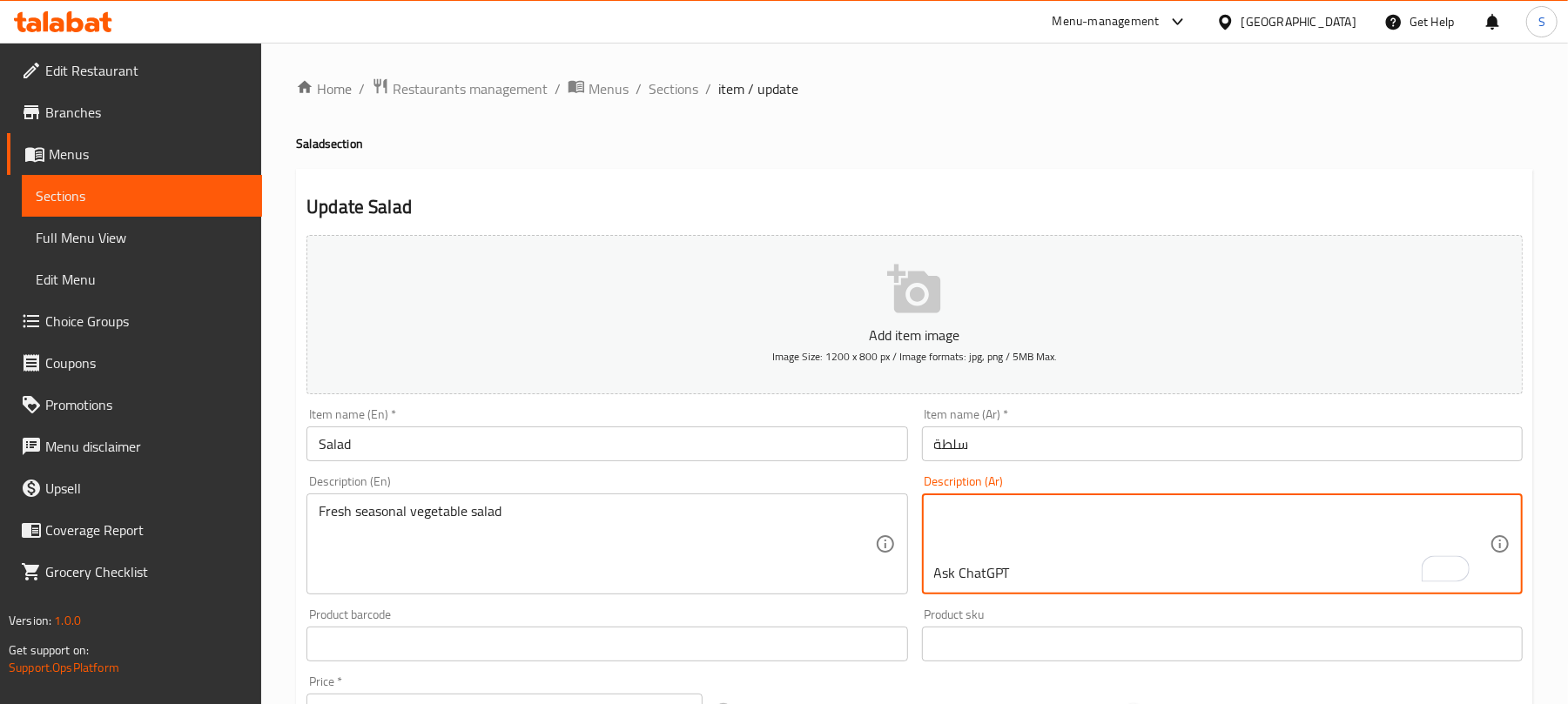
click at [962, 555] on textarea "سلطة خضار موسمية طازجة Ask ChatGPT" at bounding box center [1211, 544] width 555 height 83
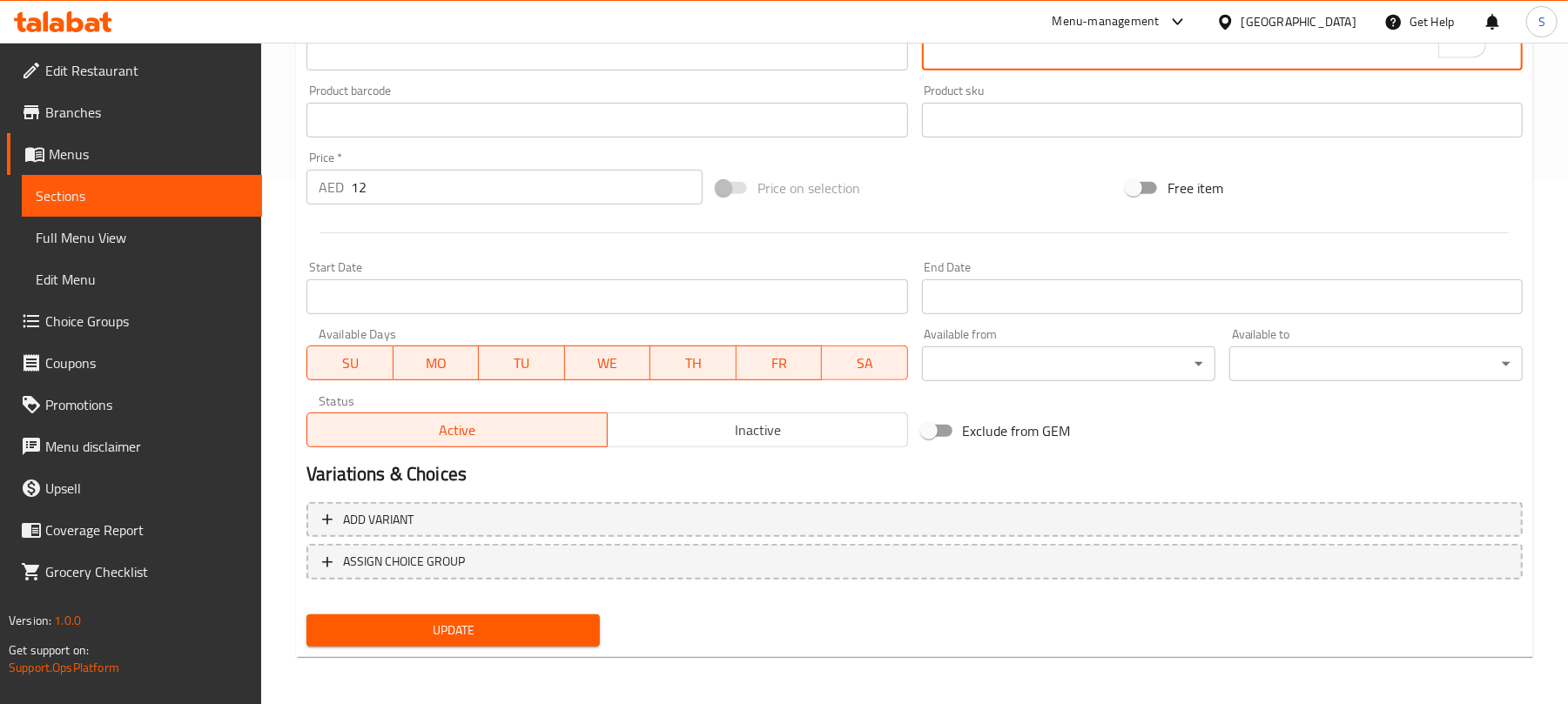
type textarea "سلطة خضار موسمية طازجة"
click at [479, 632] on span "Update" at bounding box center [453, 630] width 266 height 21
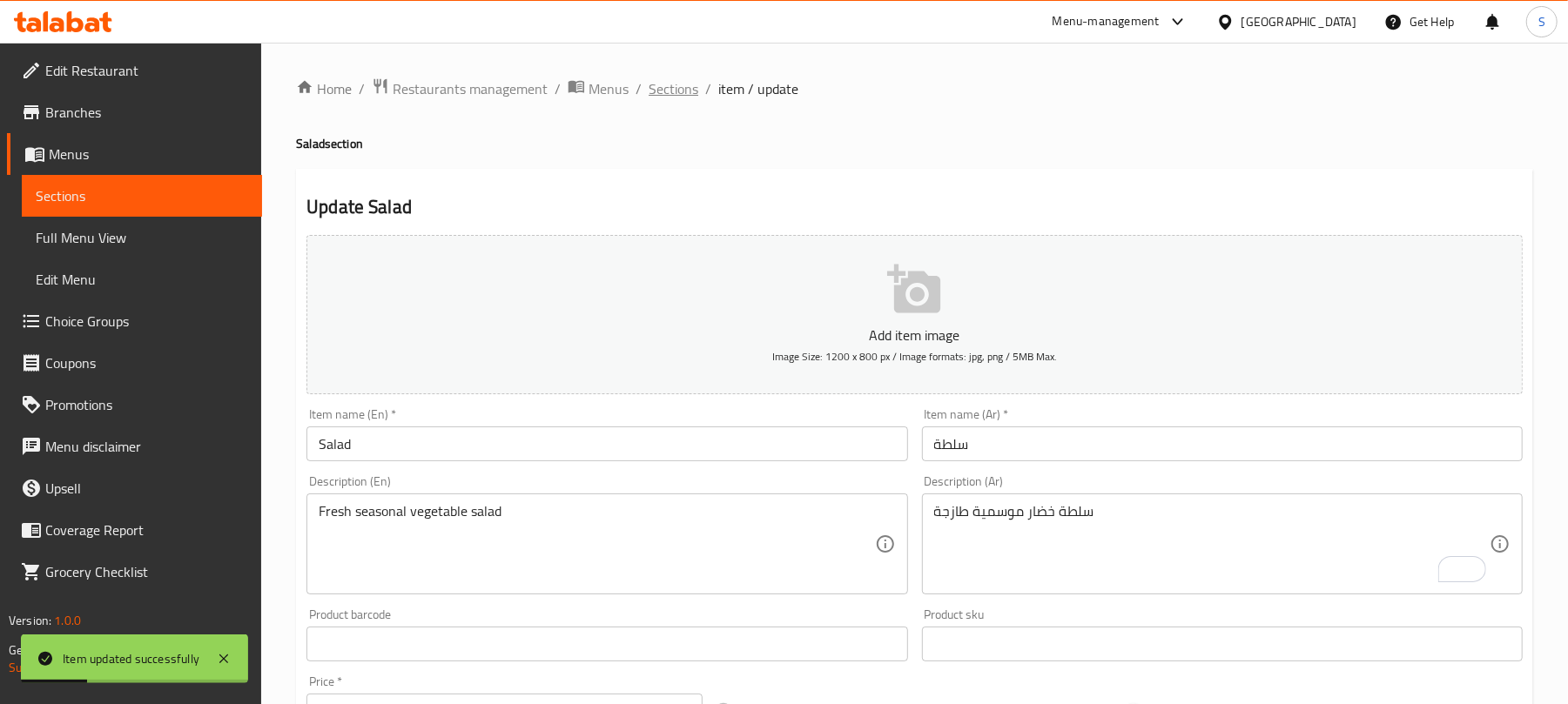
click at [675, 91] on span "Sections" at bounding box center [673, 88] width 50 height 21
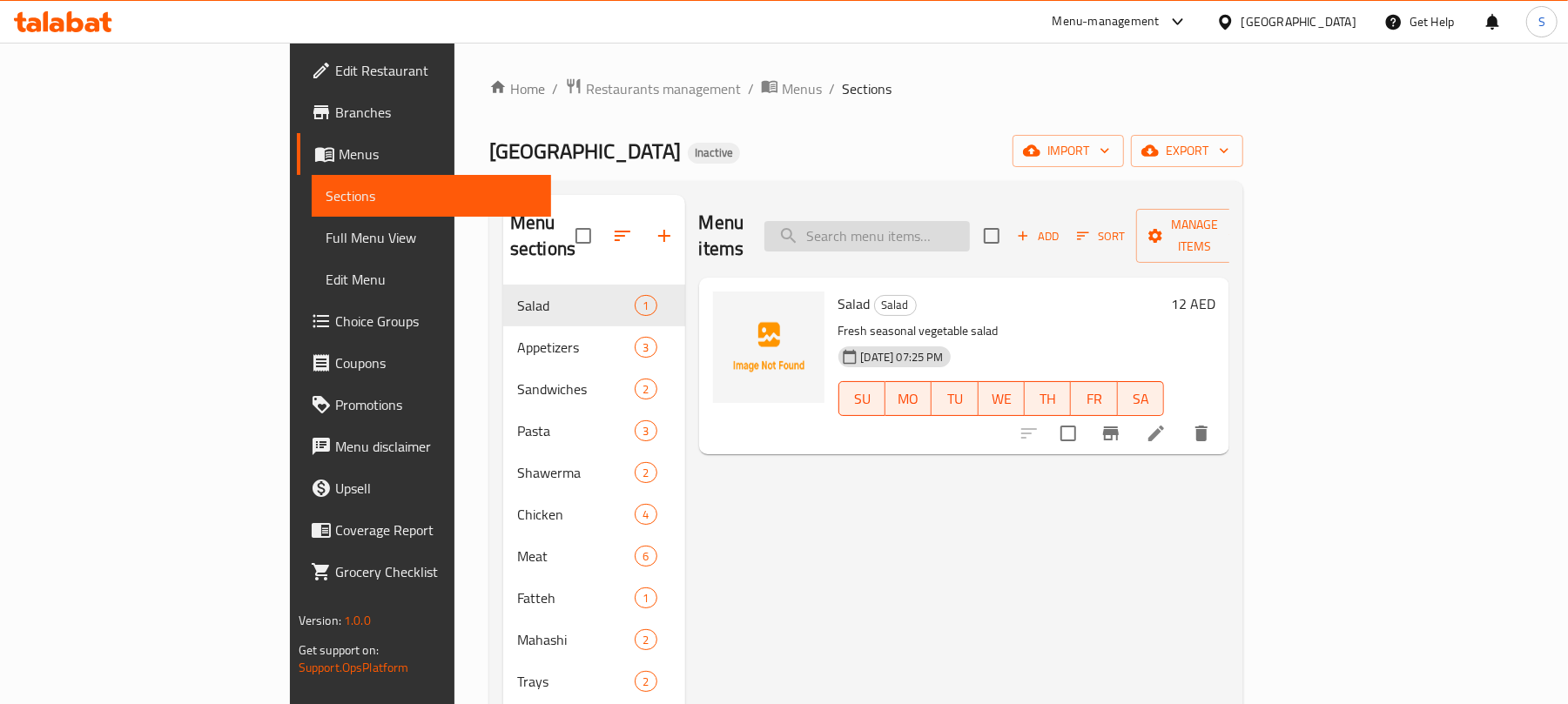
click at [928, 221] on input "search" at bounding box center [867, 235] width 205 height 30
paste input "❌ Spiced mixed vegetables, version two"
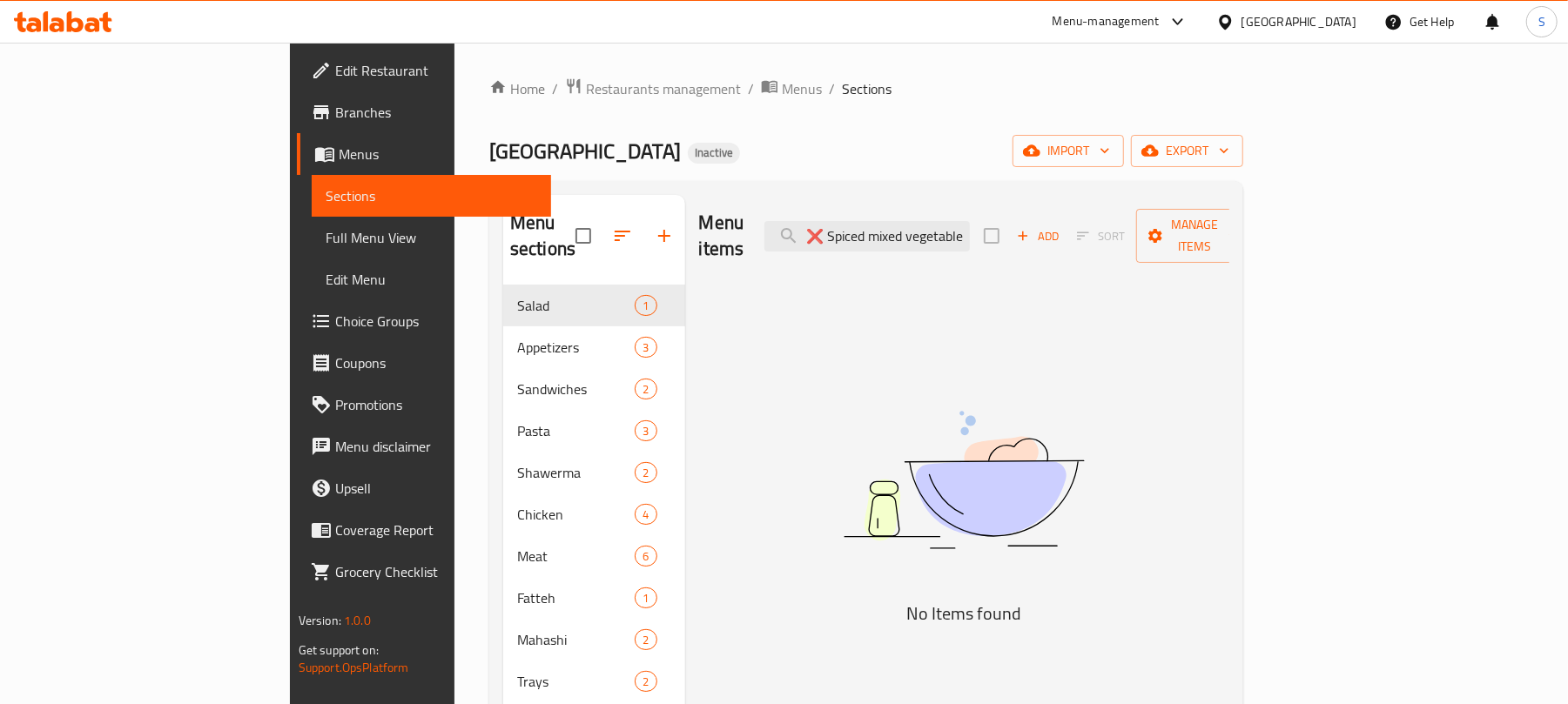
drag, startPoint x: 924, startPoint y: 227, endPoint x: 869, endPoint y: 199, distance: 61.7
click at [895, 224] on input "❌ Spiced mixed vegetables" at bounding box center [867, 235] width 205 height 30
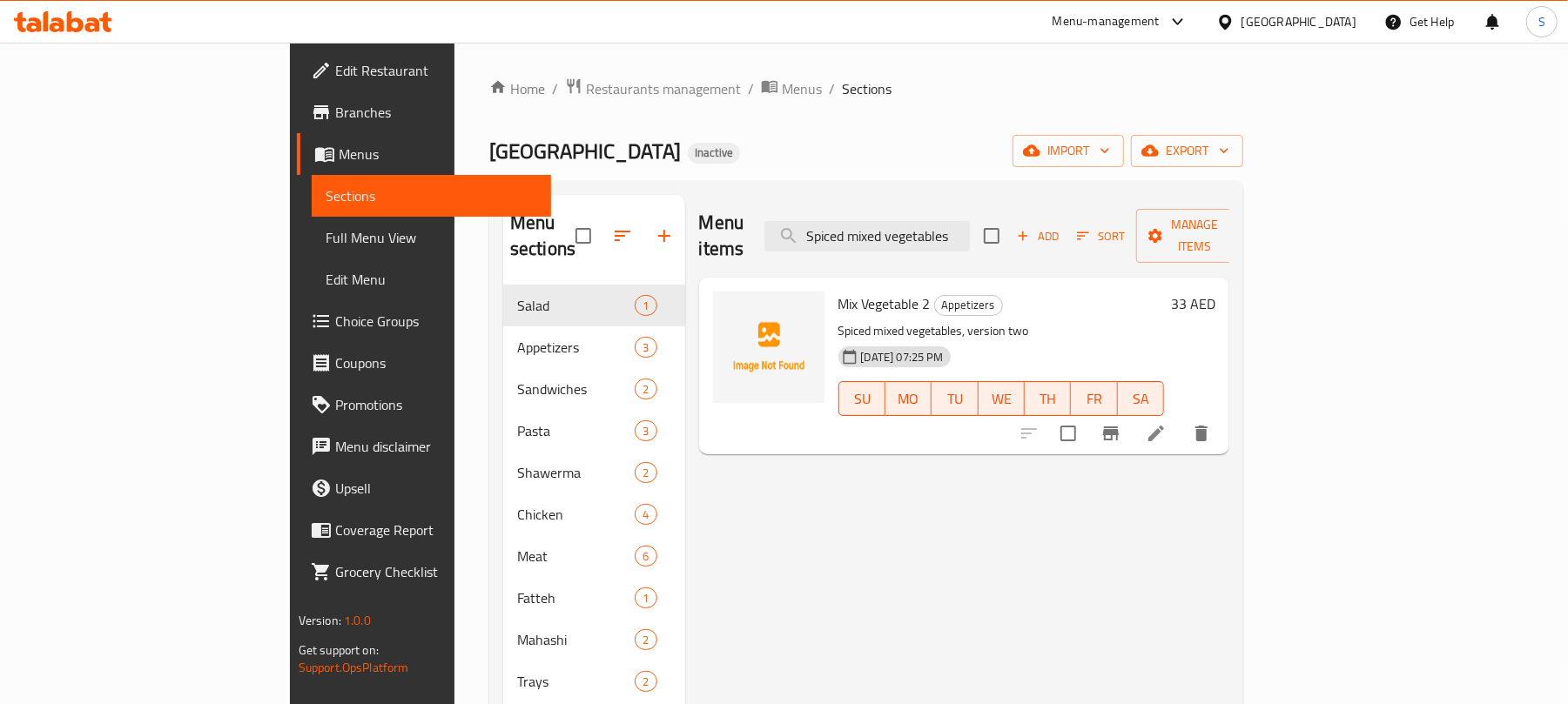
click at [838, 291] on span "Mix Vegetable 2" at bounding box center [884, 304] width 92 height 26
copy h6 "Mix Vegetable 2"
click at [838, 291] on span "Mix Vegetable 2" at bounding box center [884, 304] width 92 height 26
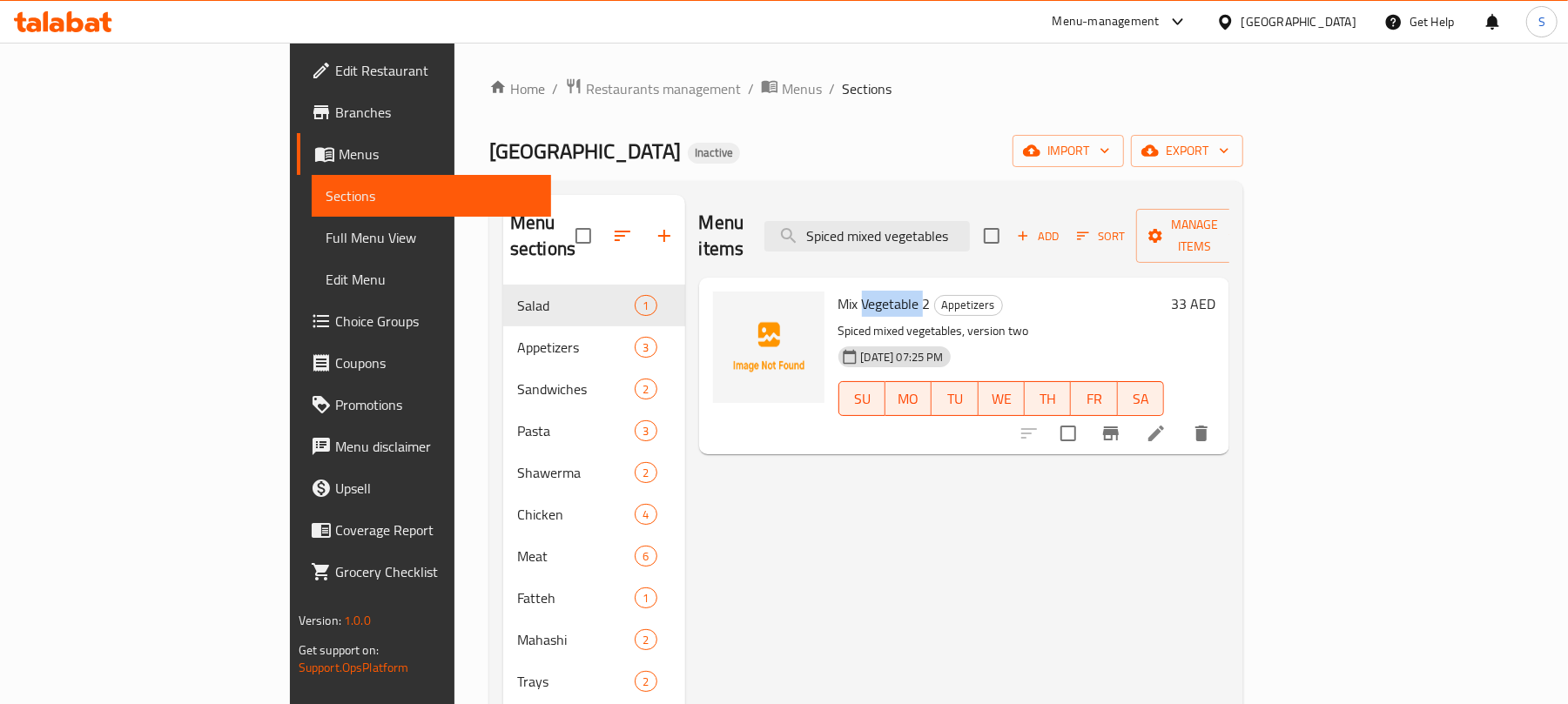
click at [838, 291] on span "Mix Vegetable 2" at bounding box center [884, 304] width 92 height 26
click at [919, 164] on div "Kababji House Inactive import export" at bounding box center [867, 150] width 754 height 32
click at [1211, 423] on icon "delete" at bounding box center [1201, 433] width 21 height 21
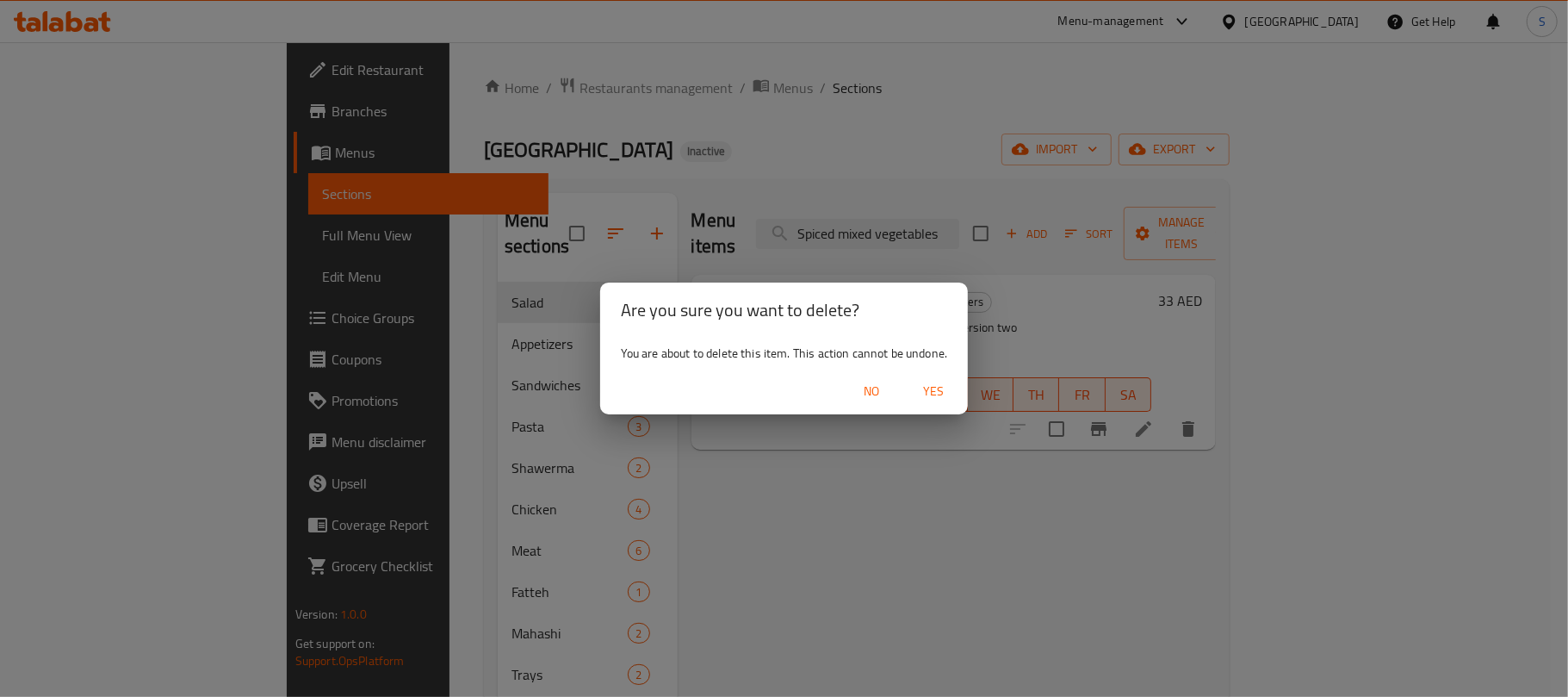
click at [940, 393] on span "Yes" at bounding box center [932, 392] width 42 height 21
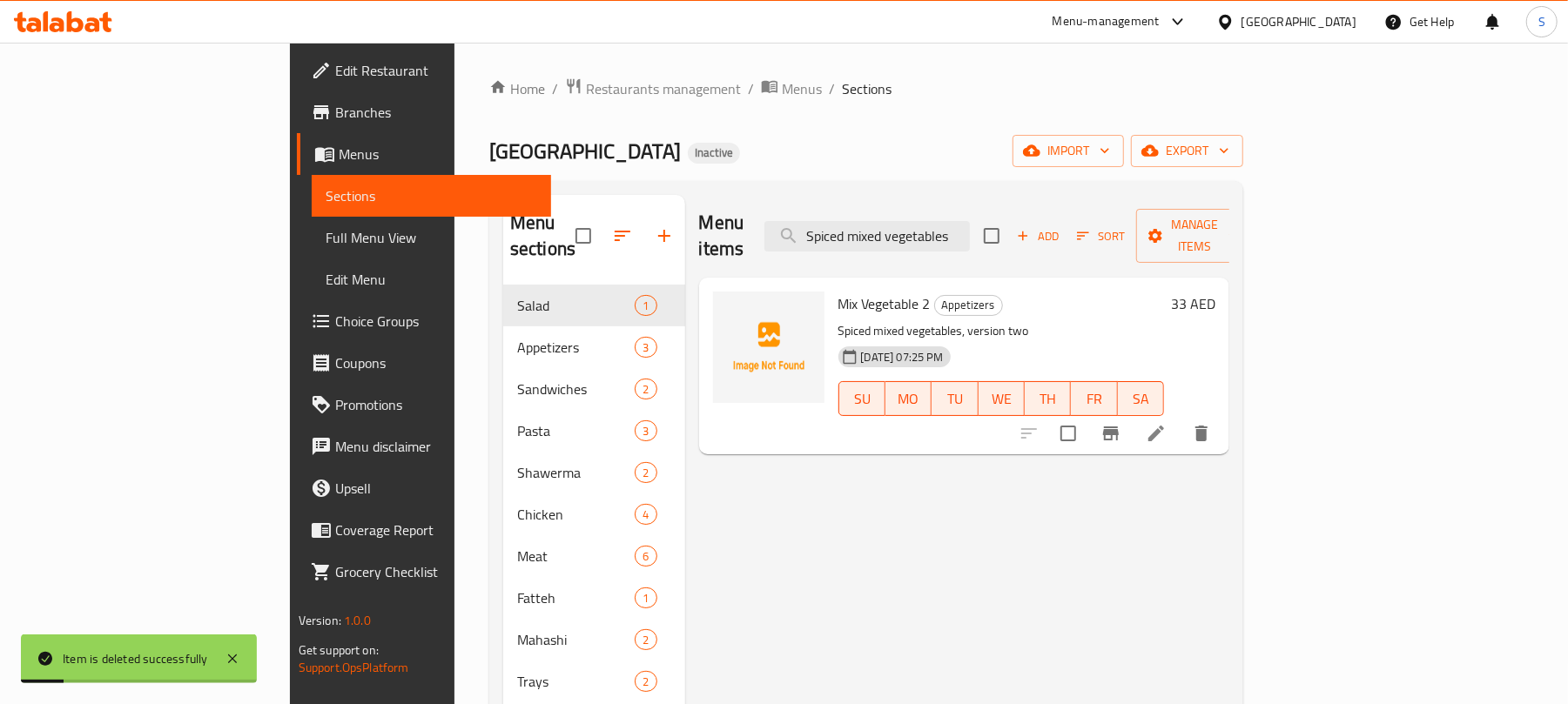
click at [924, 146] on div "Kababji House Inactive import export" at bounding box center [867, 150] width 754 height 32
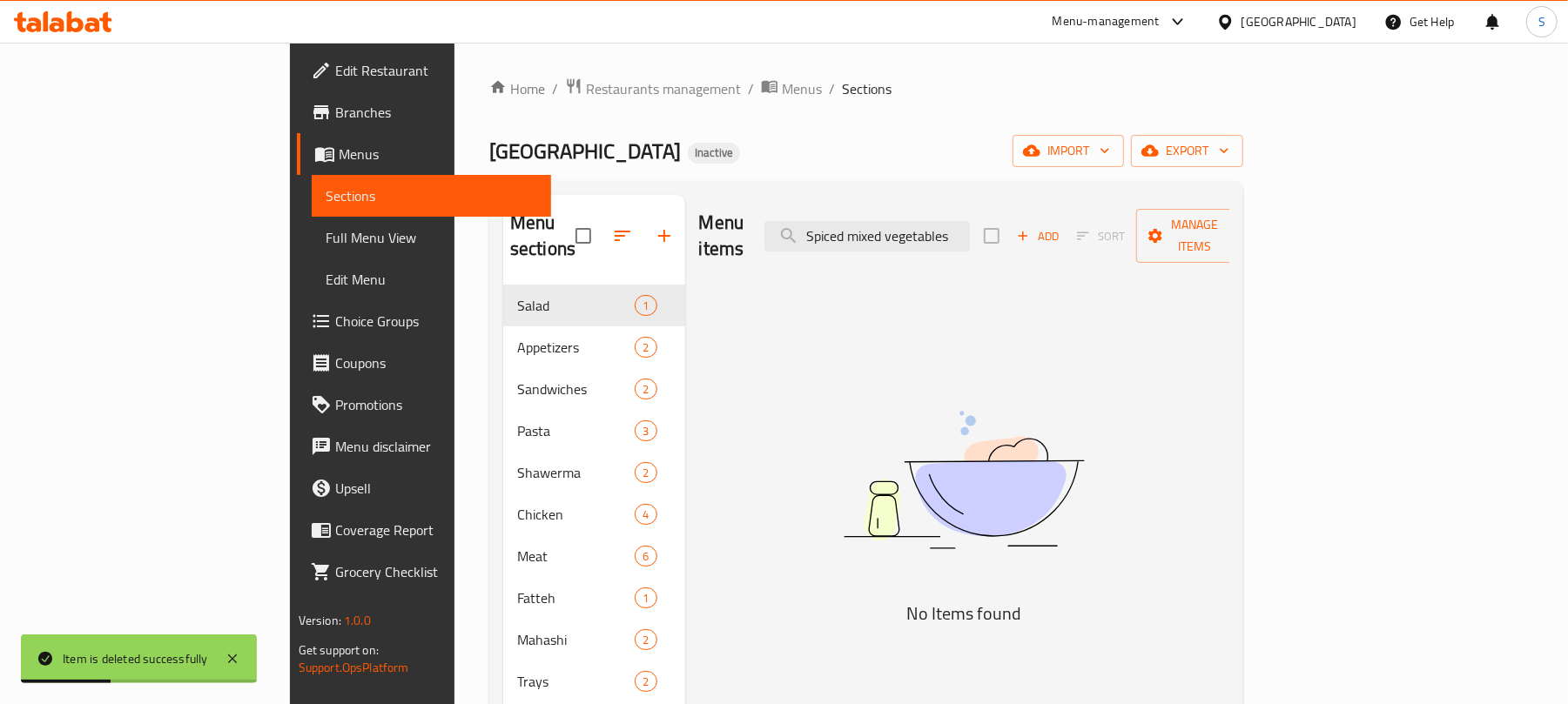
click at [946, 122] on div "Home / Restaurants management / Menus / Sections Kababji House Inactive import …" at bounding box center [867, 494] width 754 height 835
click at [930, 230] on input "Spiced mixed vegetables" at bounding box center [867, 235] width 205 height 30
click at [928, 230] on input "Spiced mixed vegetables" at bounding box center [867, 235] width 205 height 30
paste input "y chicken with secret herb"
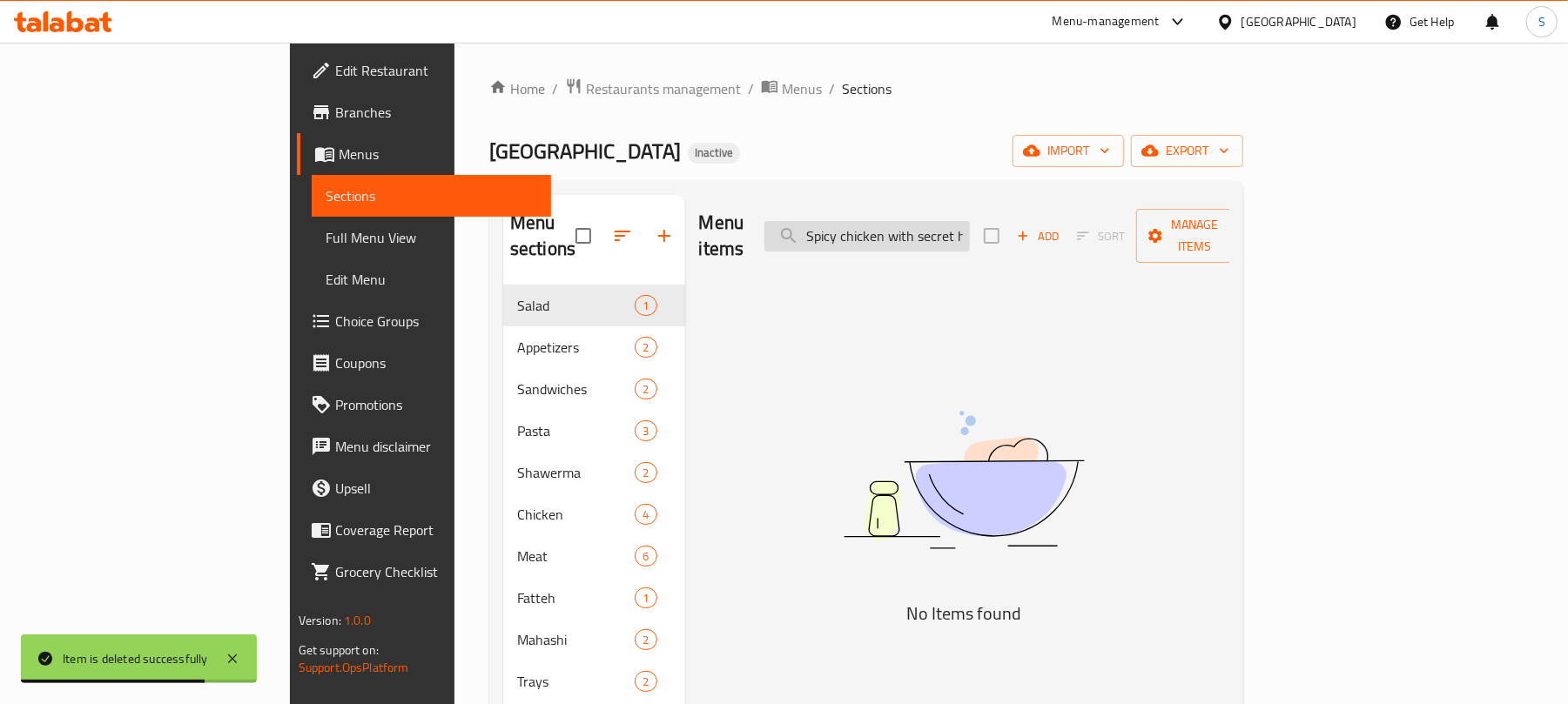
scroll to position [0, 25]
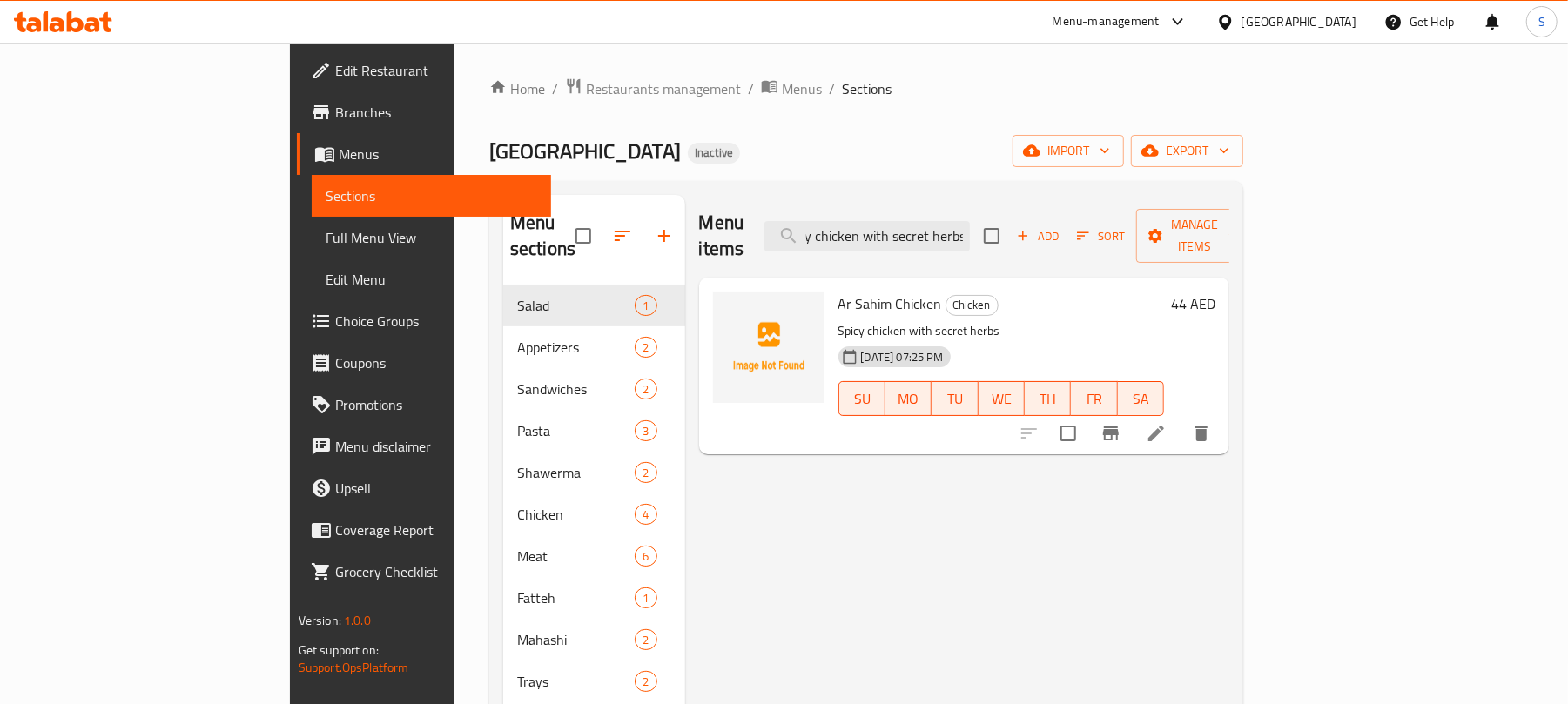
click at [838, 291] on span "Ar Sahim Chicken" at bounding box center [890, 304] width 104 height 26
copy h6 "Ar Sahim Chicken"
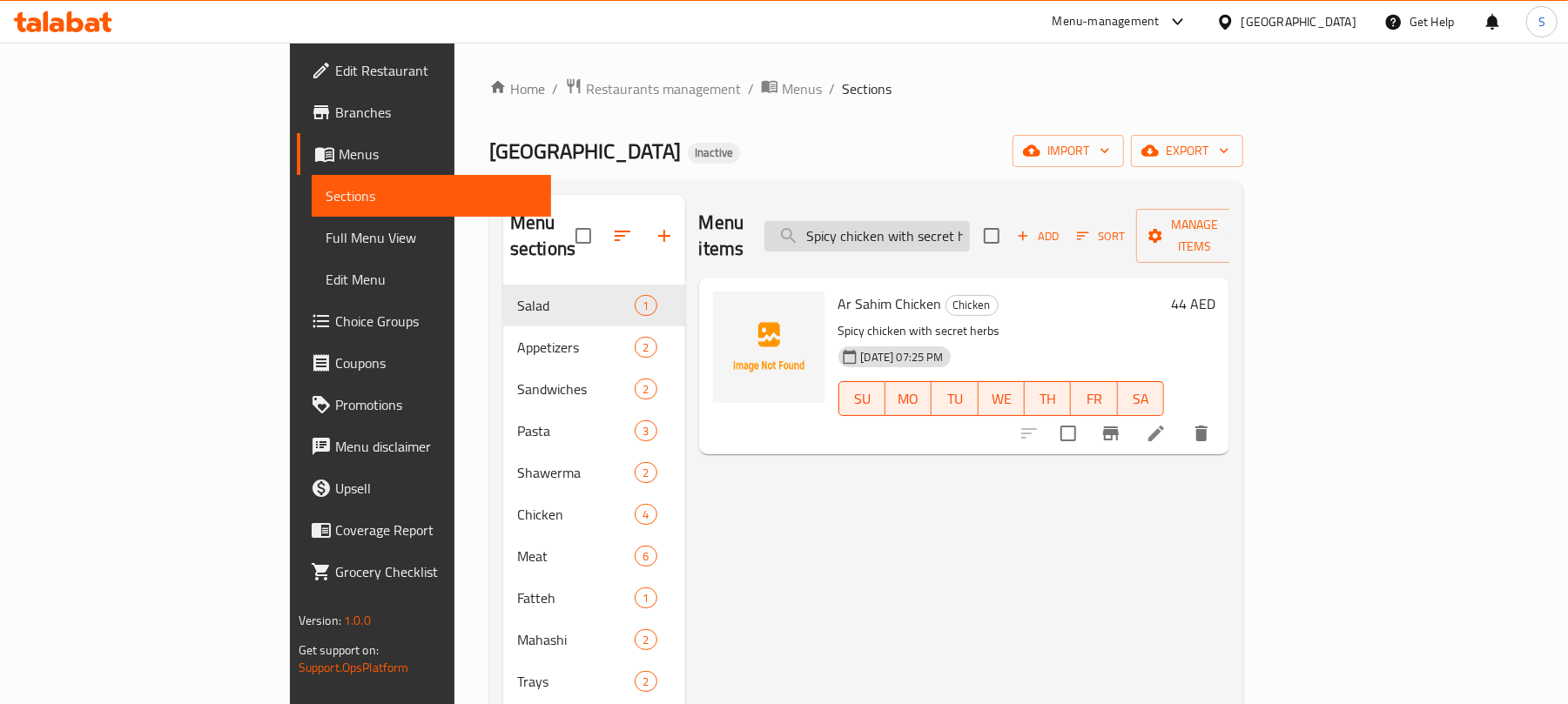
click at [948, 221] on input "Spicy chicken with secret herbs" at bounding box center [867, 235] width 205 height 30
paste input "Marinated grilled meat cube"
type input "Marinated grilled meat cubes"
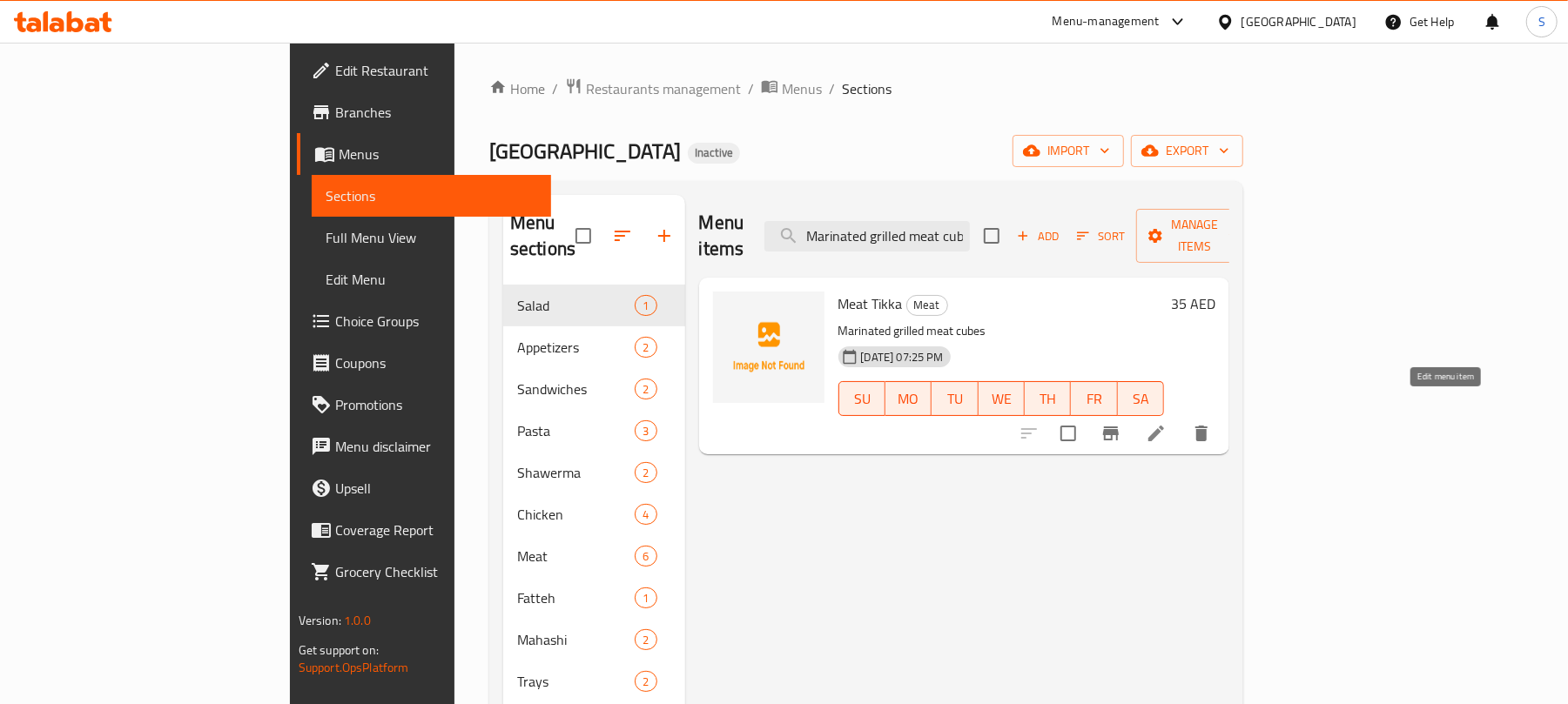
click at [1166, 423] on icon at bounding box center [1156, 433] width 21 height 21
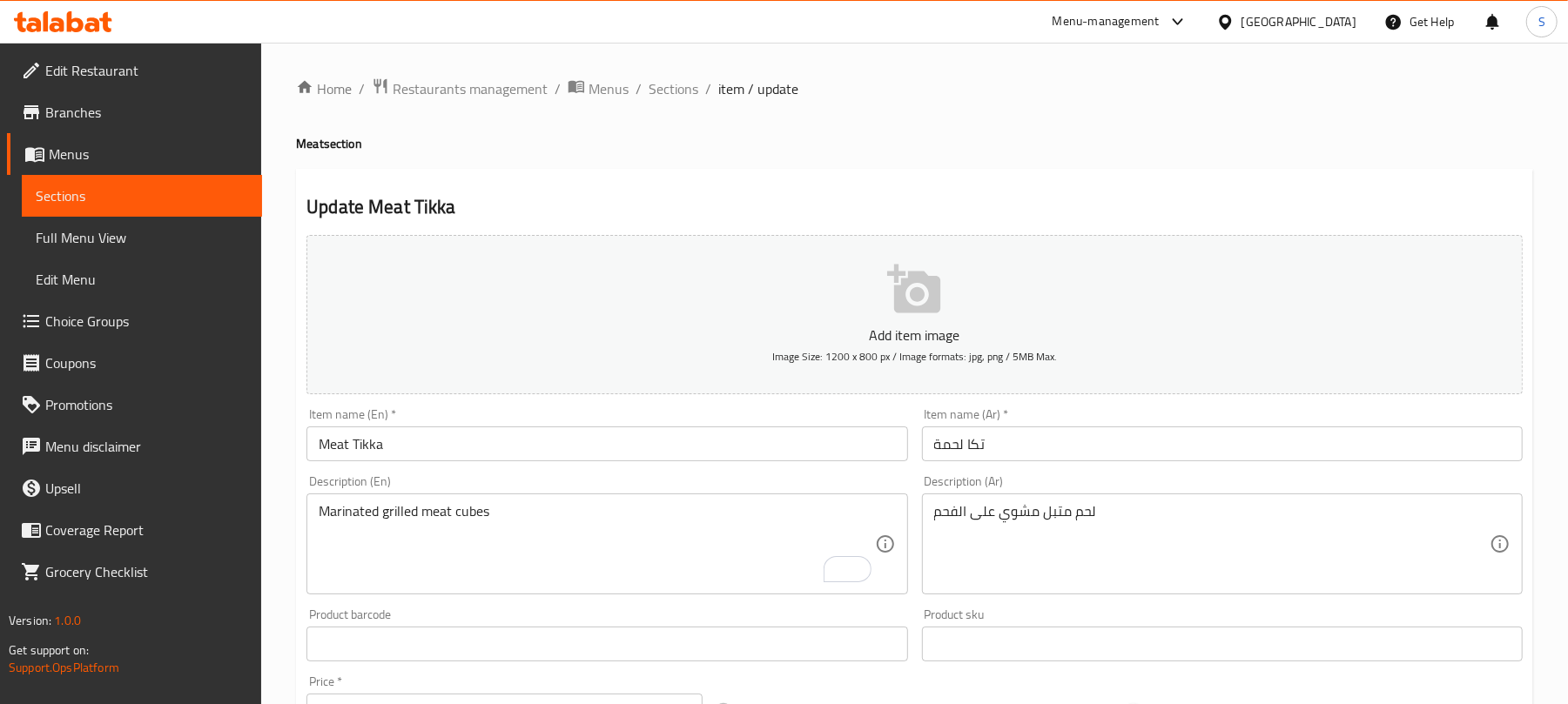
click at [329, 105] on div "Home / Restaurants management / Menus / Sections / item / update Meat section U…" at bounding box center [914, 636] width 1237 height 1117
click at [674, 95] on span "Sections" at bounding box center [673, 88] width 50 height 21
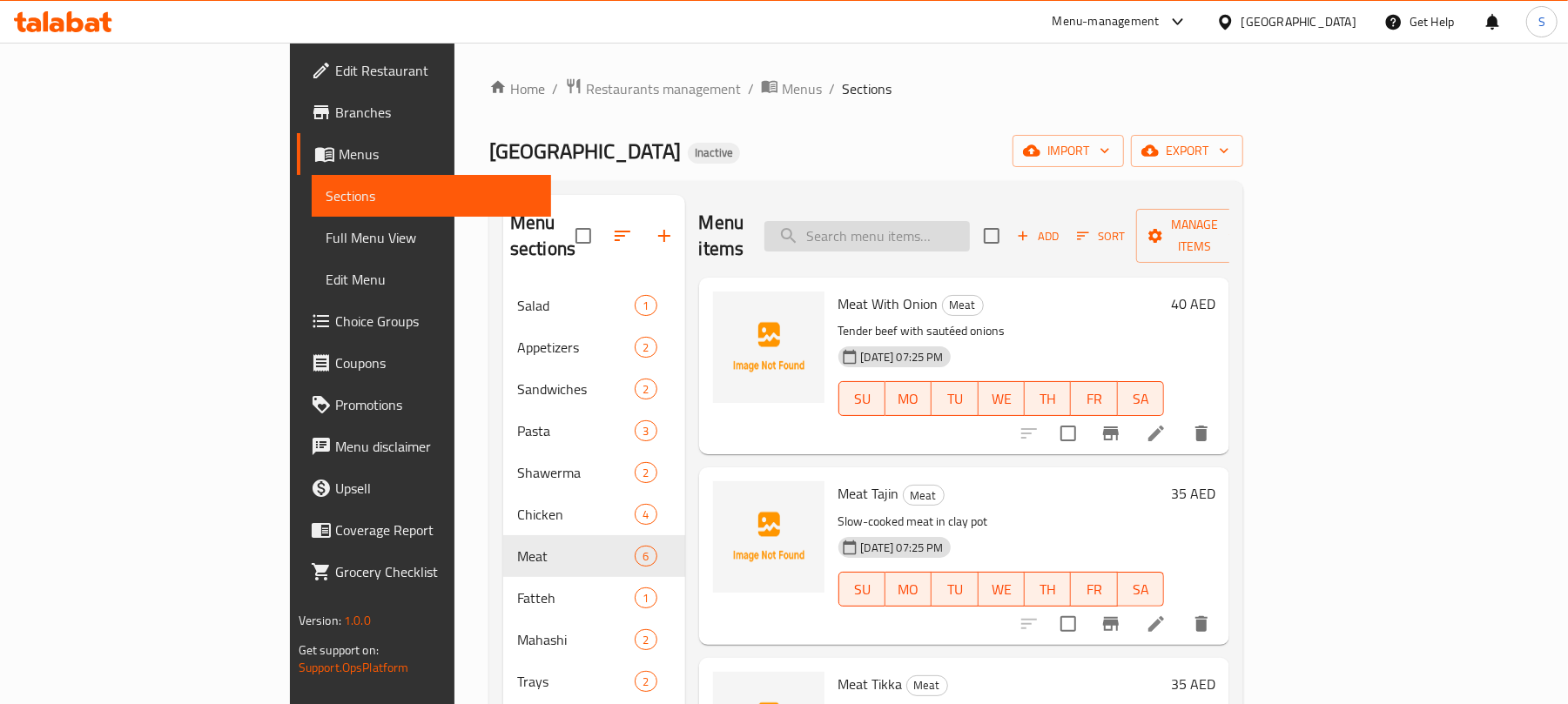
click at [914, 230] on input "search" at bounding box center [867, 235] width 205 height 30
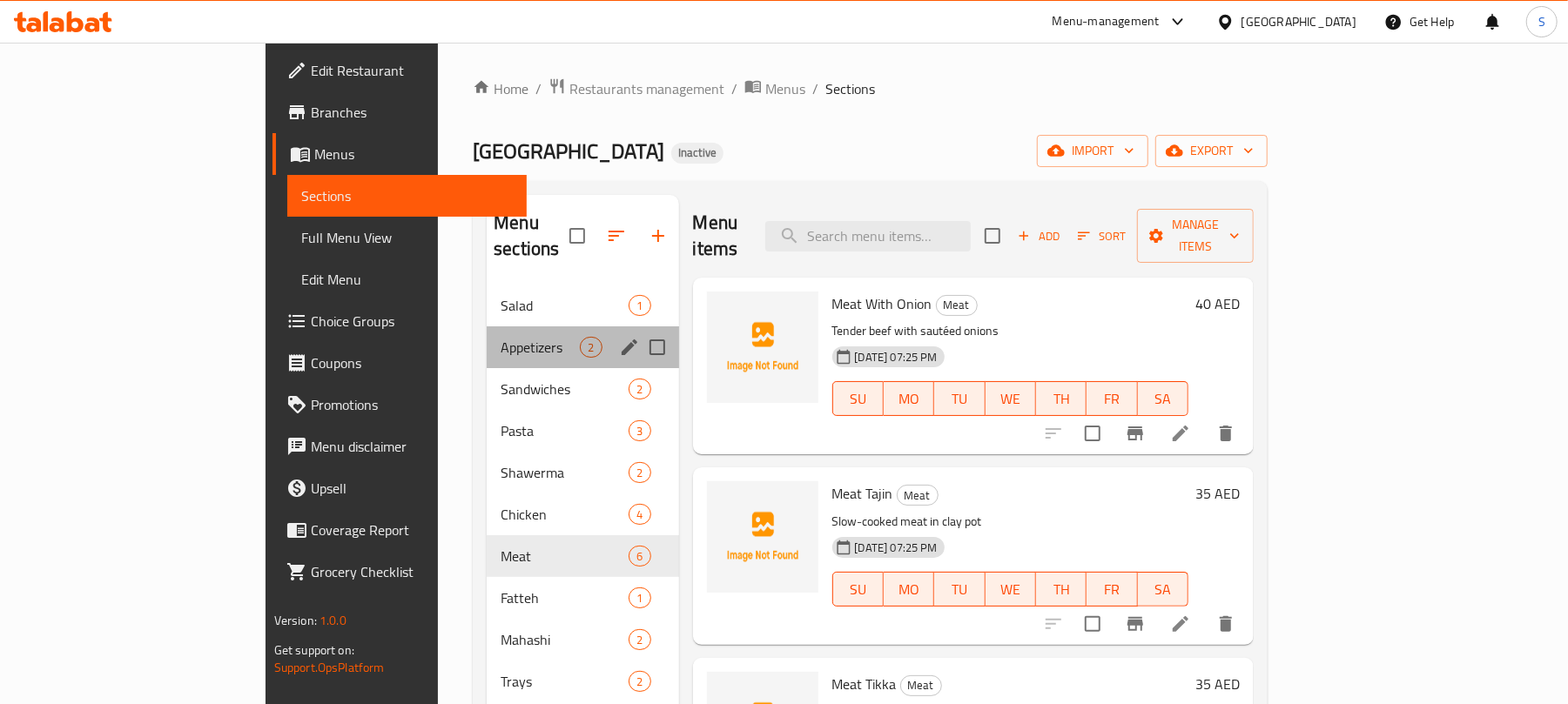
click at [487, 326] on div "Appetizers 2" at bounding box center [582, 347] width 191 height 42
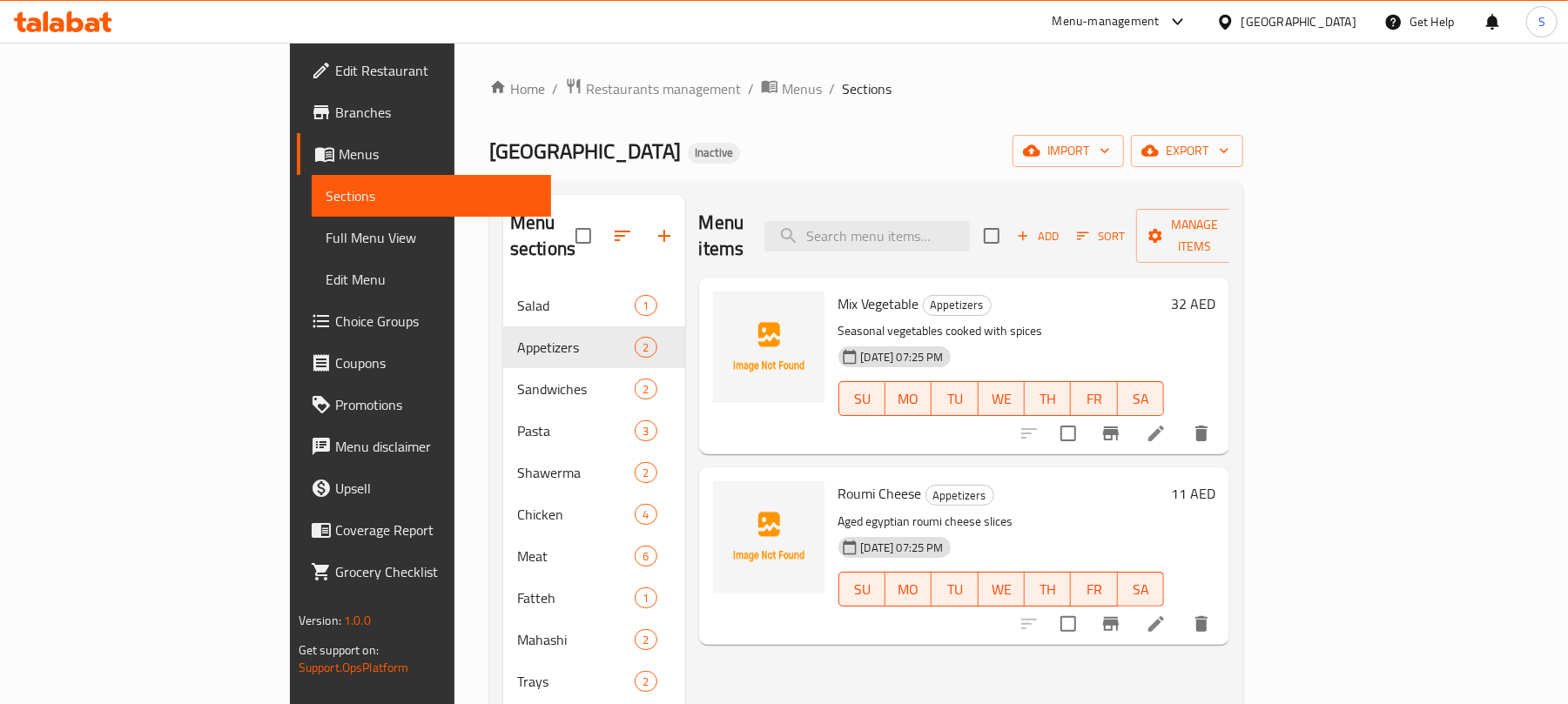
click at [838, 291] on span "Mix Vegetable" at bounding box center [878, 304] width 81 height 26
copy h6 "Mix Vegetable"
click at [1059, 189] on div "Menu sections Salad 1 Appetizers 2 Sandwiches 2 Pasta 3 Shawerma 2 Chicken 4 Me…" at bounding box center [867, 546] width 754 height 731
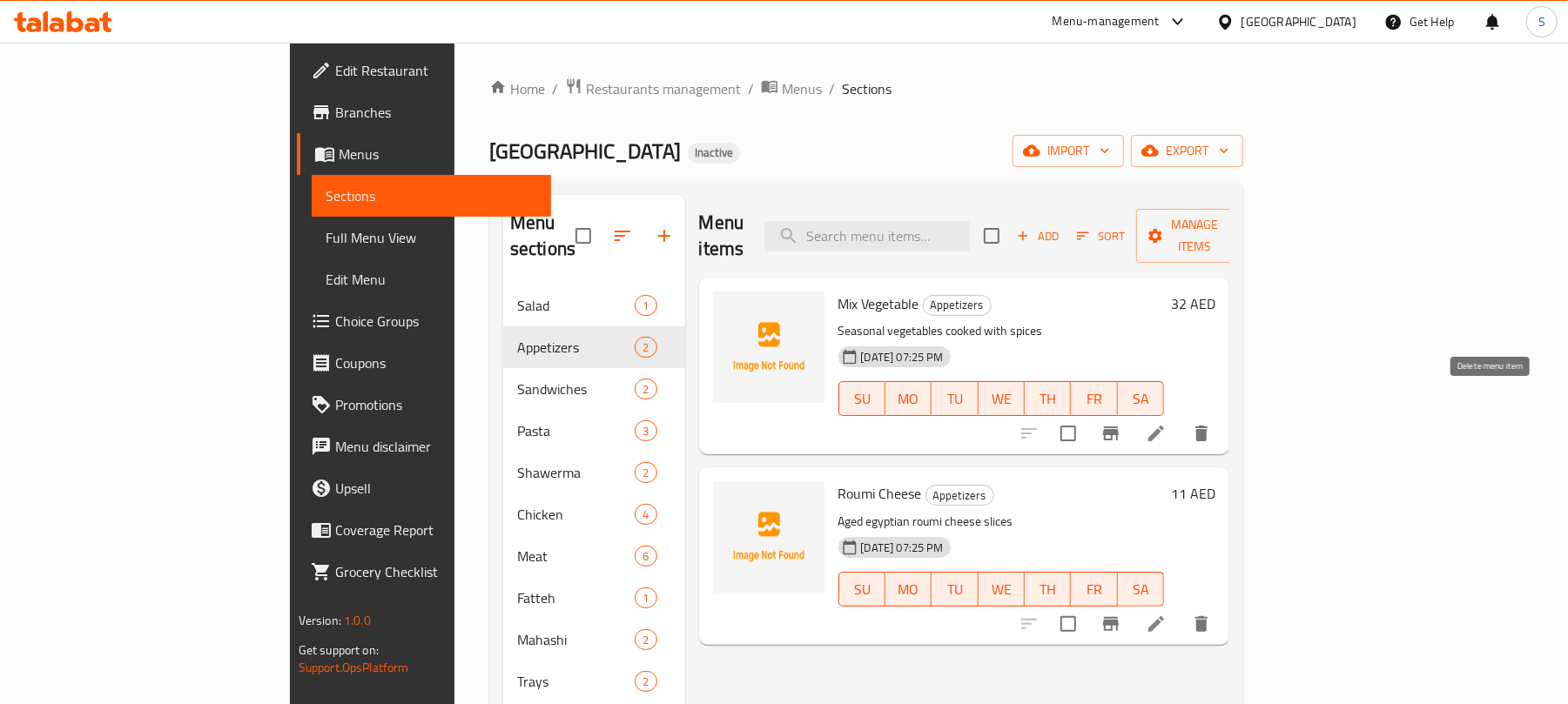
click at [1211, 423] on icon "delete" at bounding box center [1201, 433] width 21 height 21
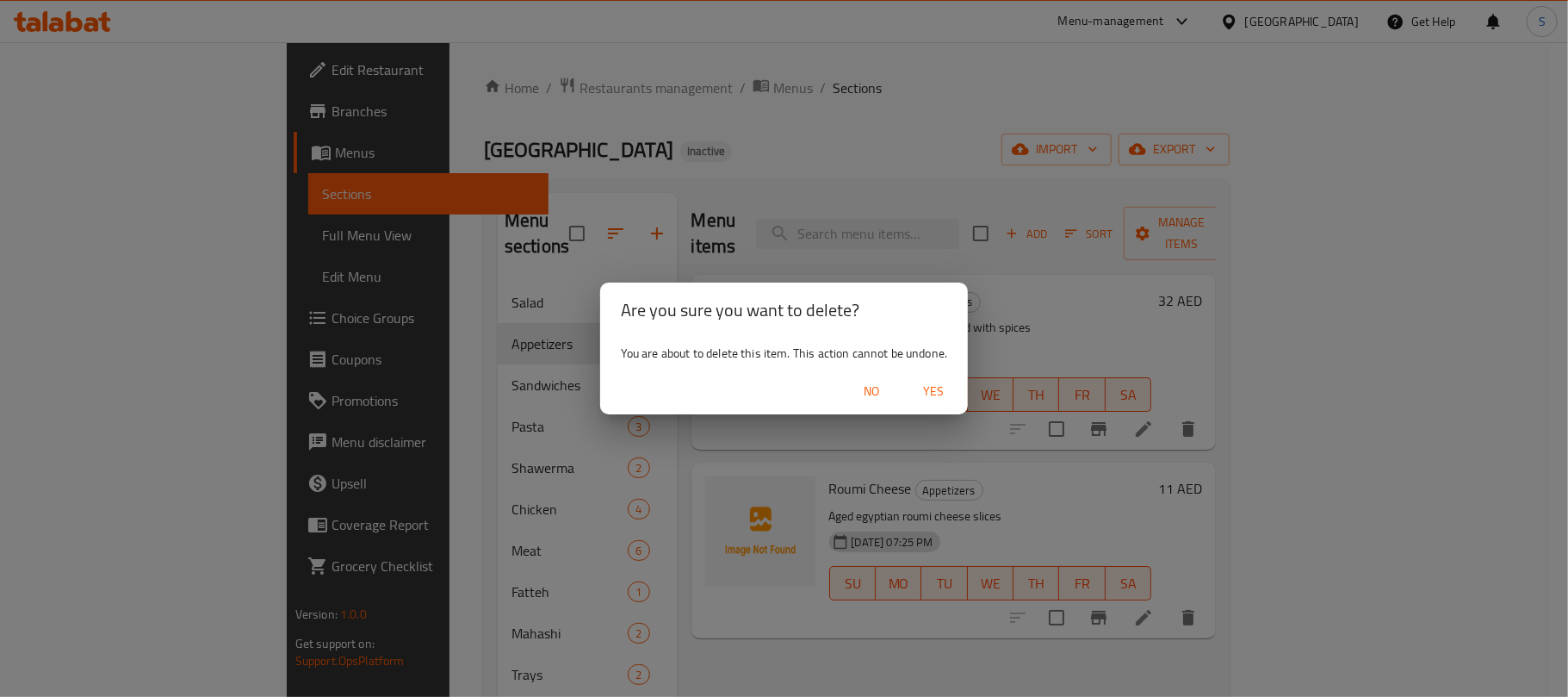
click at [924, 397] on span "Yes" at bounding box center [932, 392] width 42 height 21
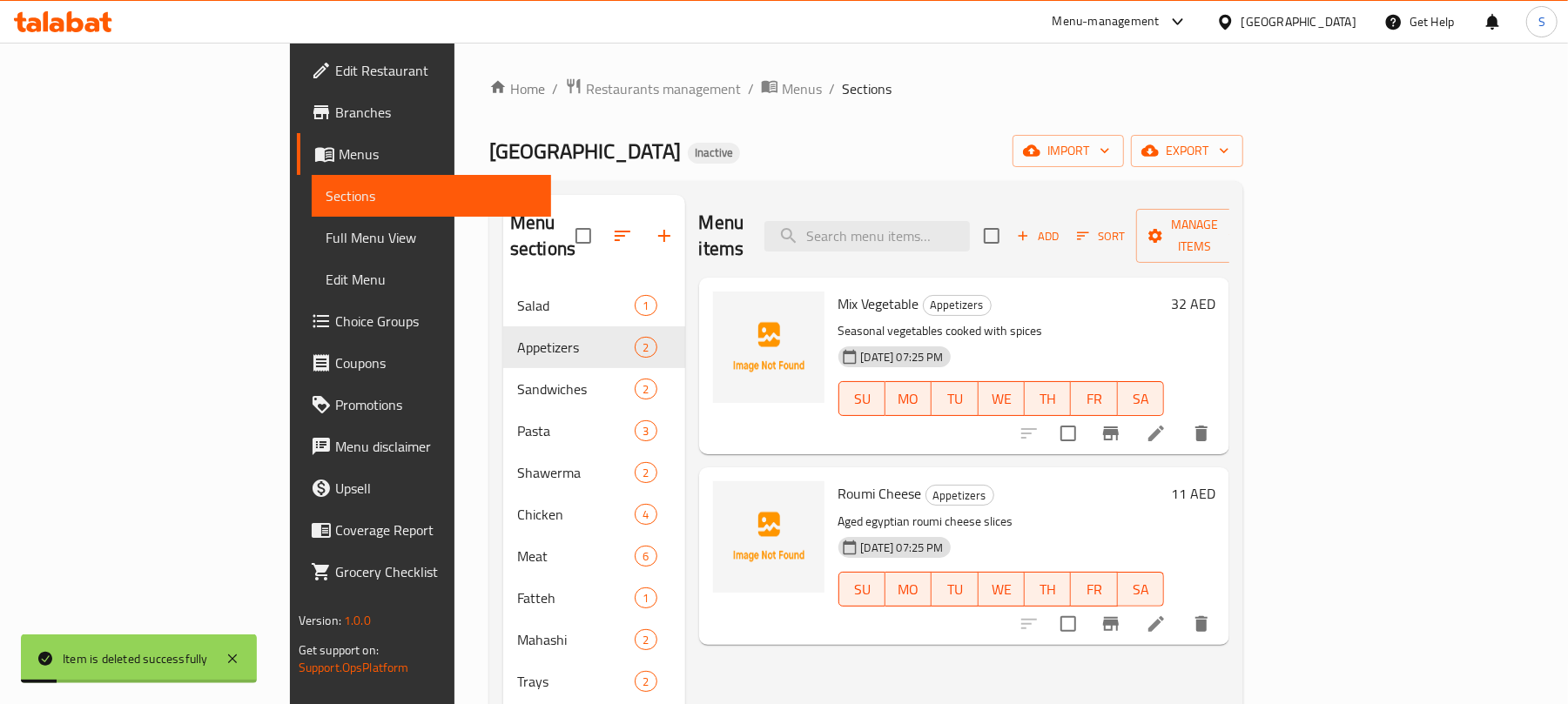
click at [916, 147] on div "Kababji House Inactive import export" at bounding box center [867, 150] width 754 height 32
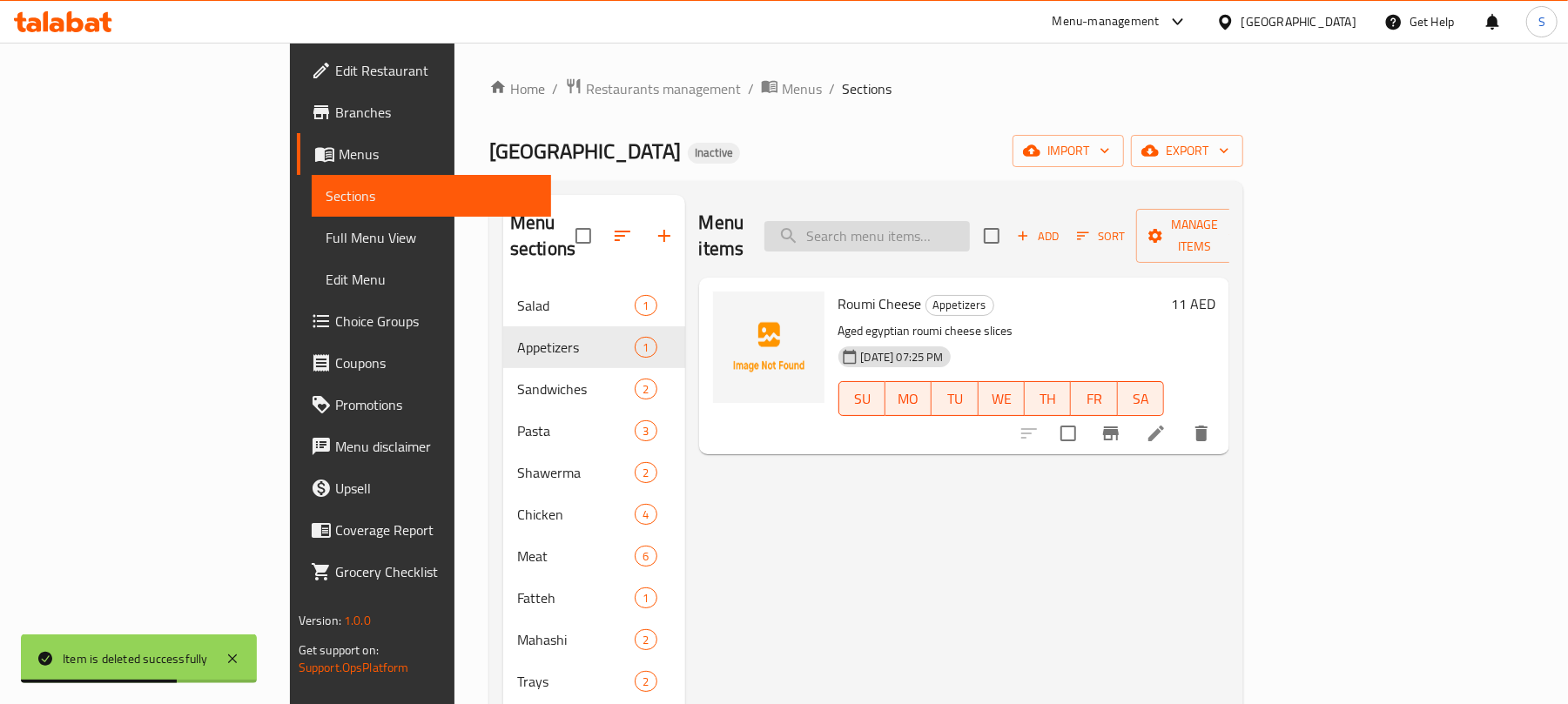
click at [924, 221] on input "search" at bounding box center [867, 235] width 205 height 30
paste input "Rice, meat, bread, garlic yogurt"
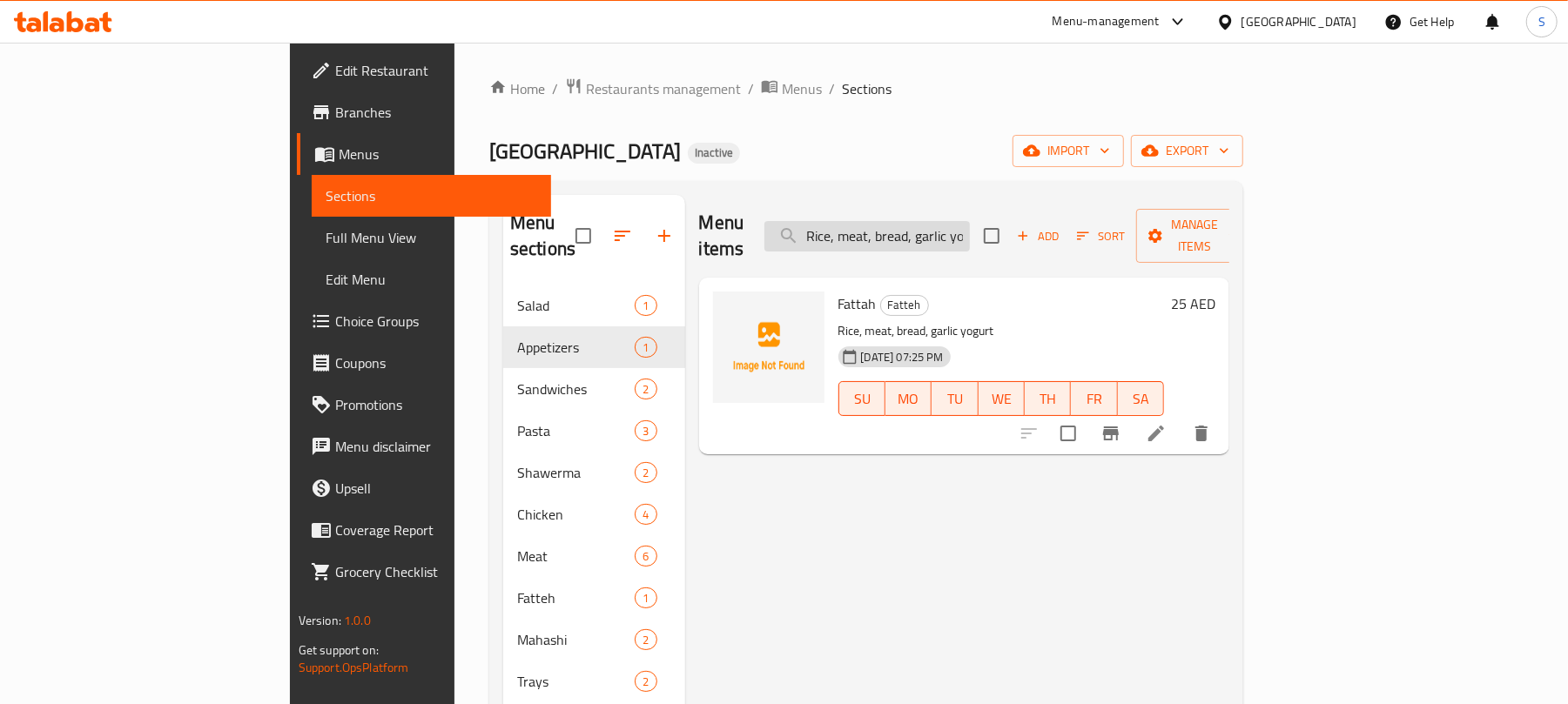
click at [940, 225] on input "Rice, meat, bread, garlic yogurt" at bounding box center [867, 235] width 205 height 30
paste input "Grilled chicken breast with herbs"
click at [945, 221] on input "Grilled chicken breast with herbs" at bounding box center [867, 235] width 205 height 30
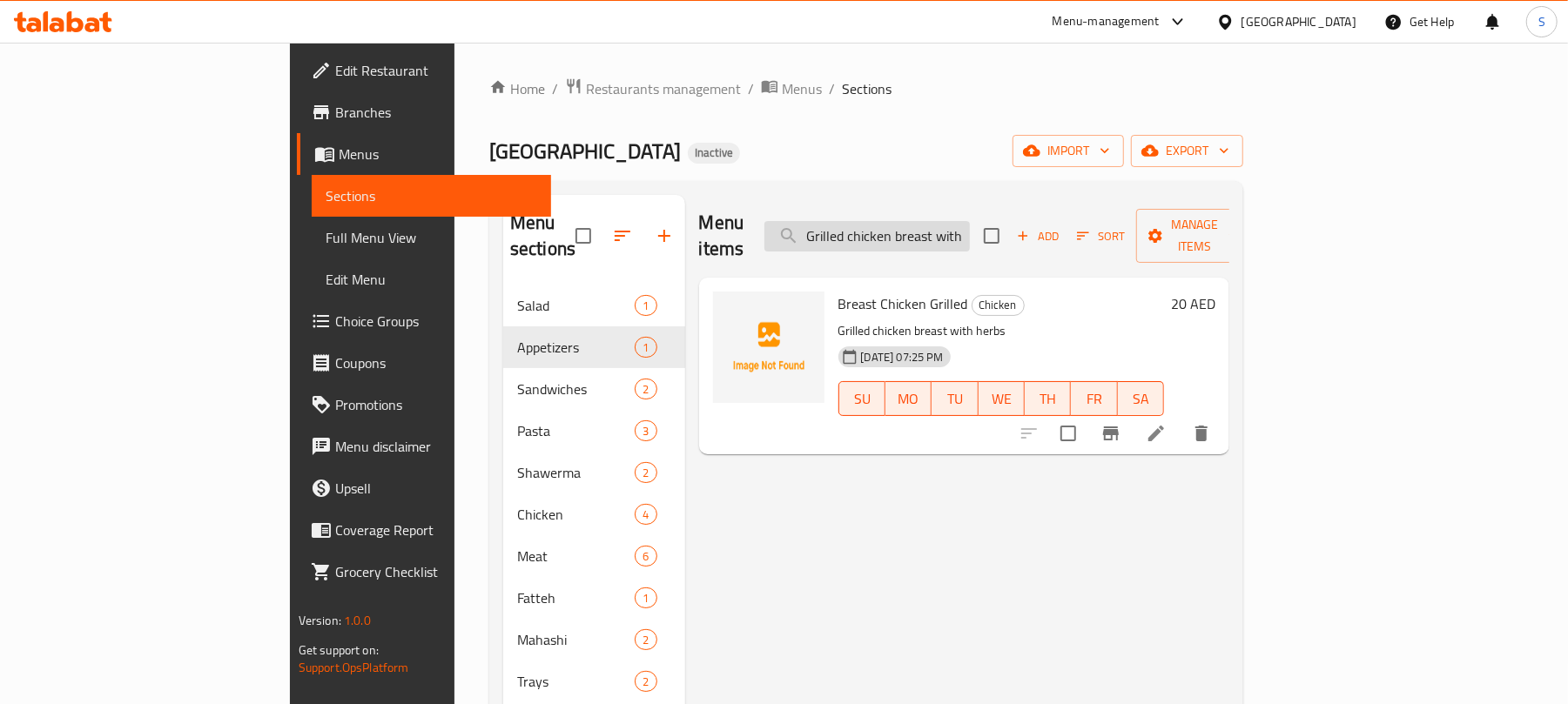
click at [945, 221] on input "Grilled chicken breast with herbs" at bounding box center [867, 235] width 205 height 30
paste input "Classic shawarma with garlic and pickle"
click at [942, 221] on input "Classic shawarma with garlic and pickles" at bounding box center [867, 235] width 205 height 30
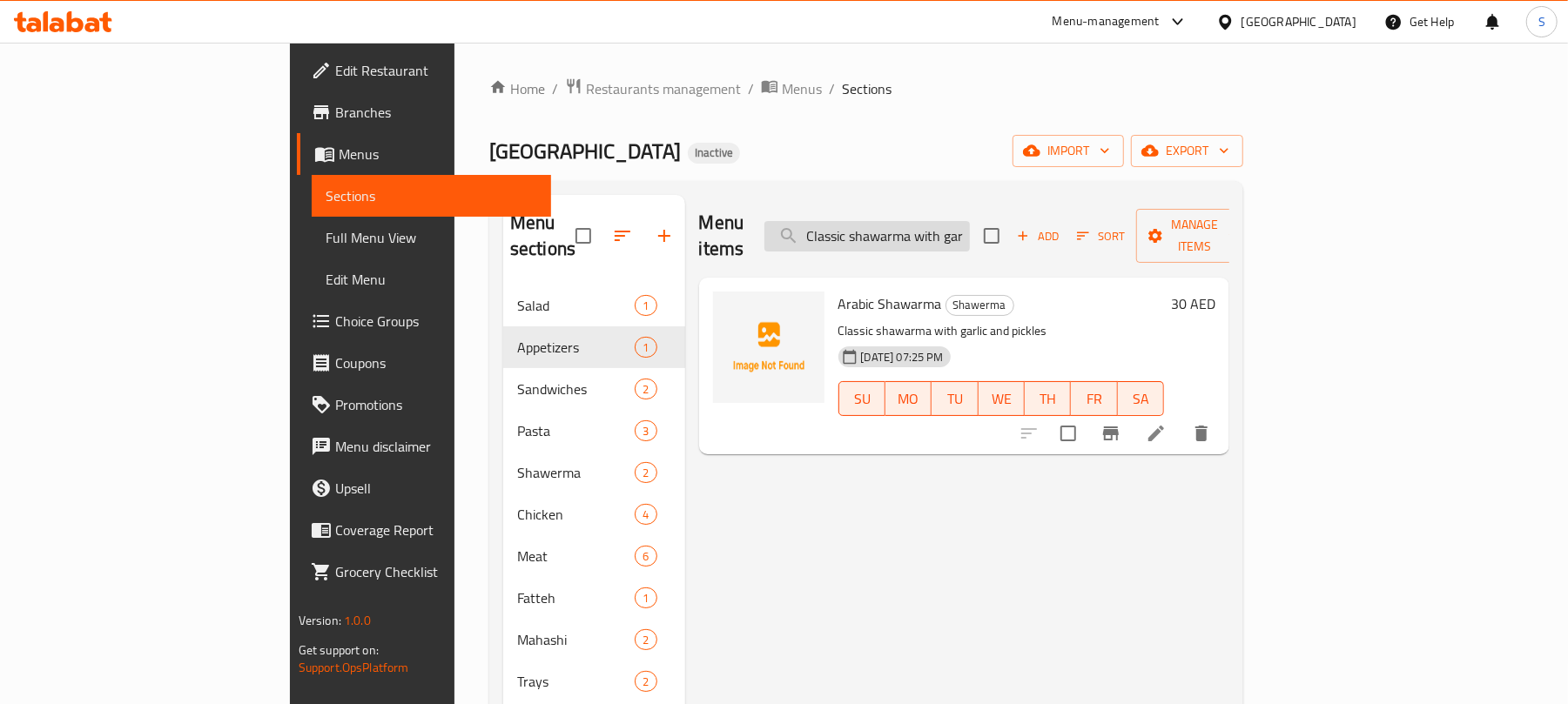
click at [942, 221] on input "Classic shawarma with garlic and pickles" at bounding box center [867, 235] width 205 height 30
paste input "Double chicken with special sauce"
click at [970, 221] on input "Double chicken with special sauce" at bounding box center [867, 235] width 205 height 30
paste input "Signature spicy chicken"
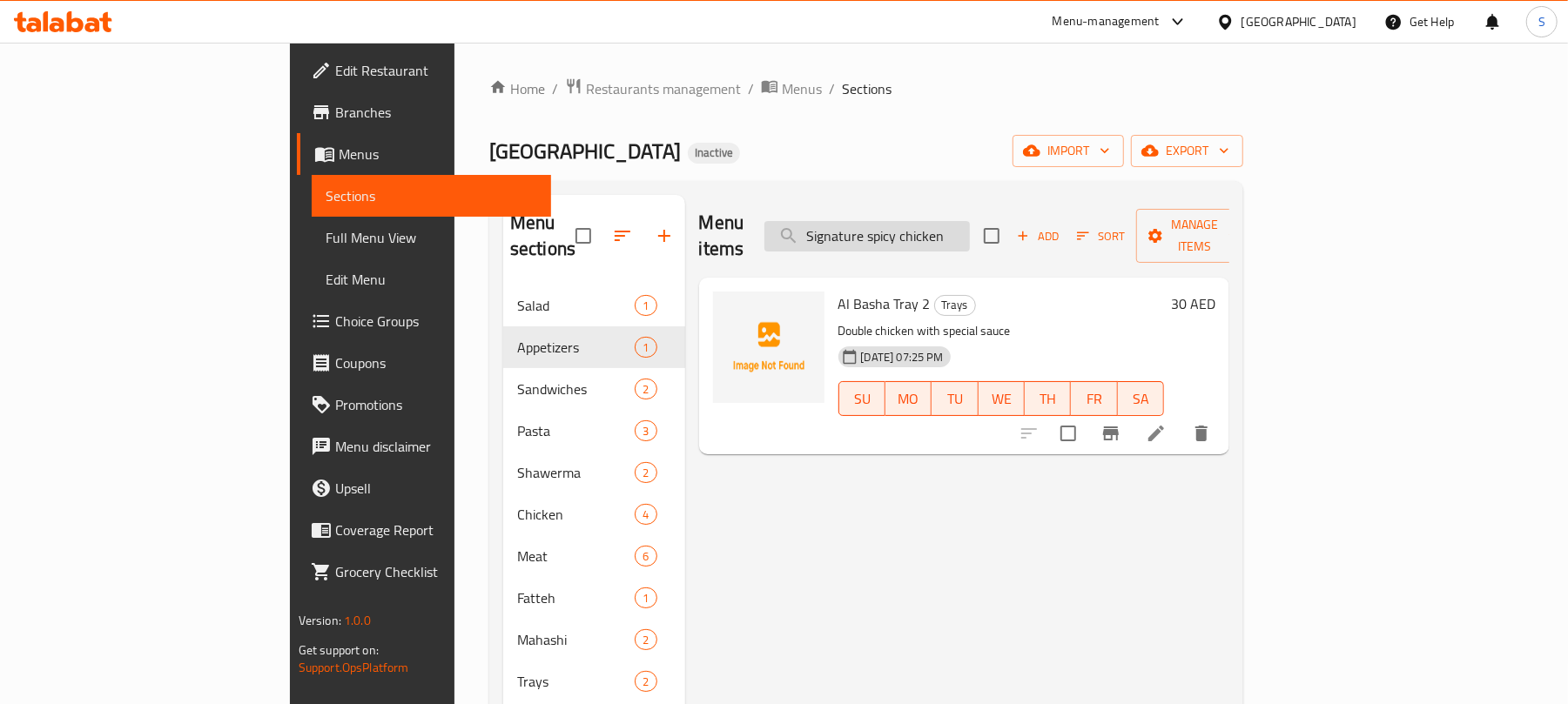
click at [970, 221] on input "Signature spicy chicken" at bounding box center [867, 235] width 205 height 30
type input "Signature spicy chicken"
click at [1164, 426] on icon at bounding box center [1156, 434] width 16 height 16
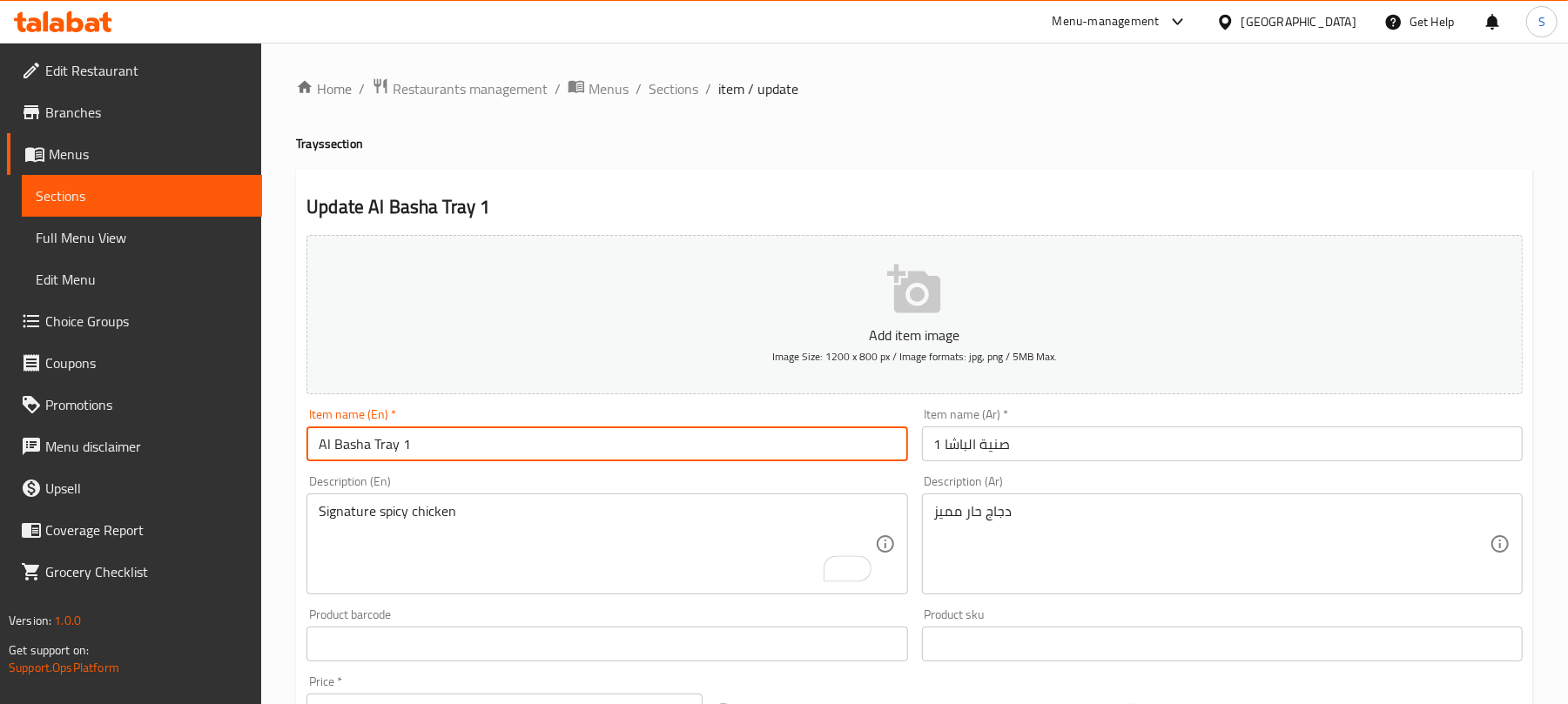
click at [365, 443] on input "Al Basha Tray 1" at bounding box center [607, 444] width 601 height 35
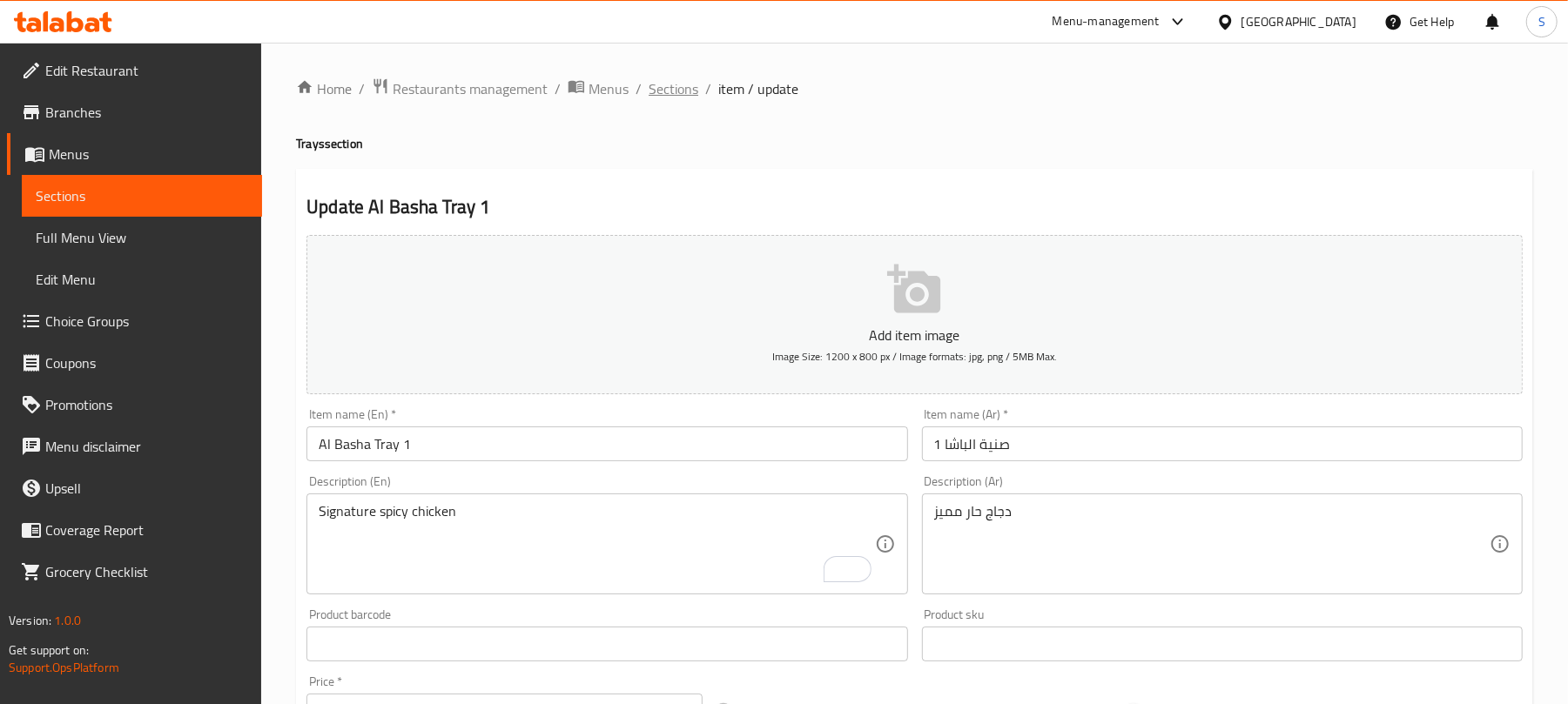
click at [670, 92] on span "Sections" at bounding box center [673, 88] width 50 height 21
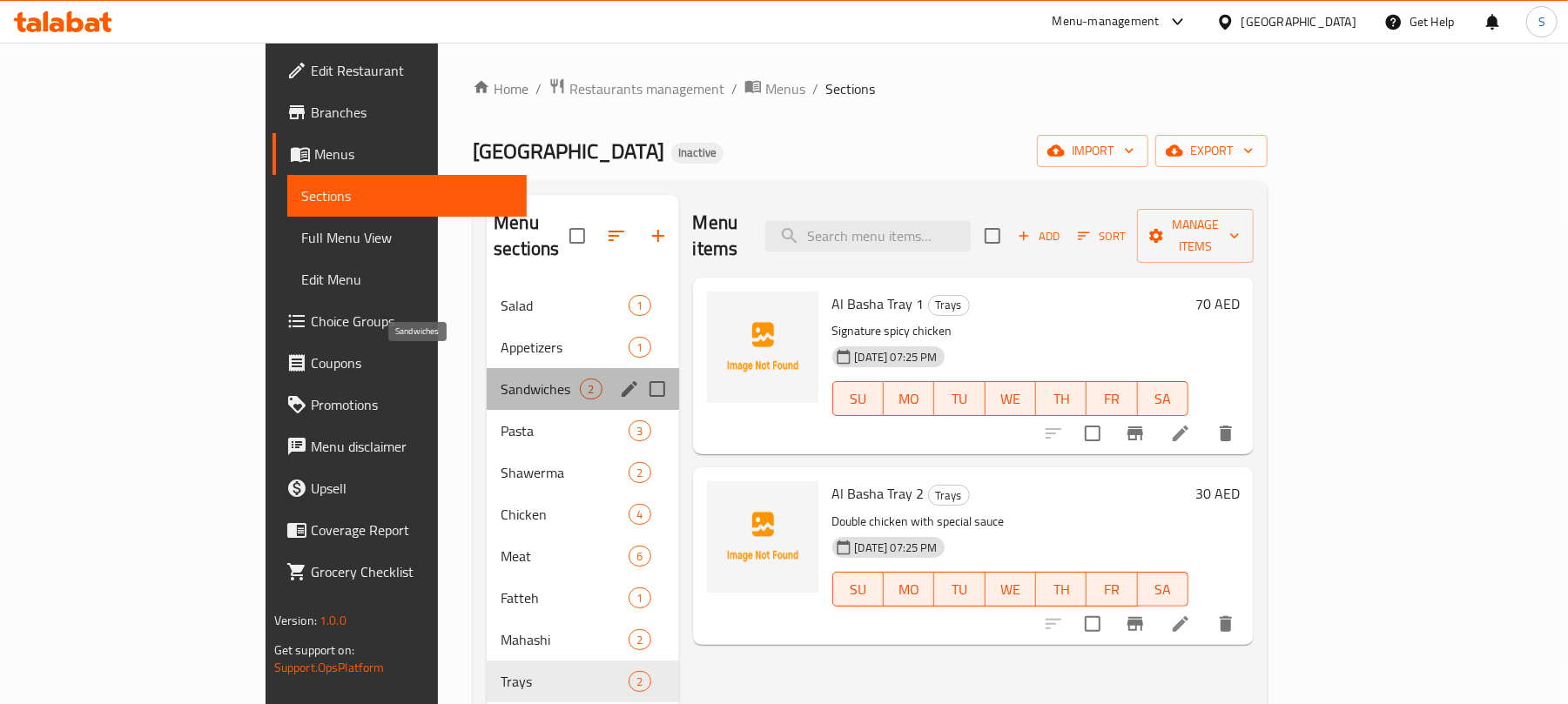
click at [500, 379] on span "Sandwiches" at bounding box center [539, 389] width 79 height 21
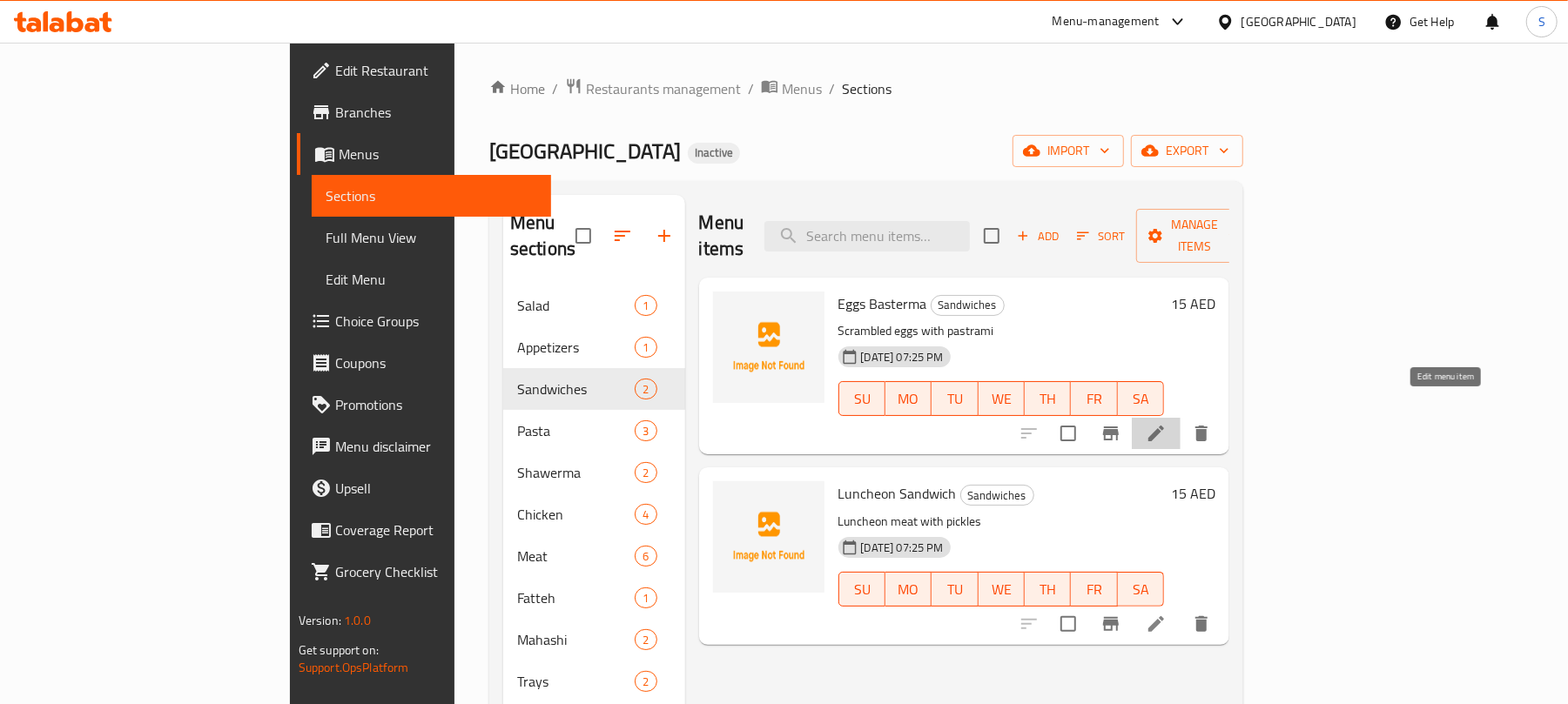
click at [1166, 423] on icon at bounding box center [1156, 433] width 21 height 21
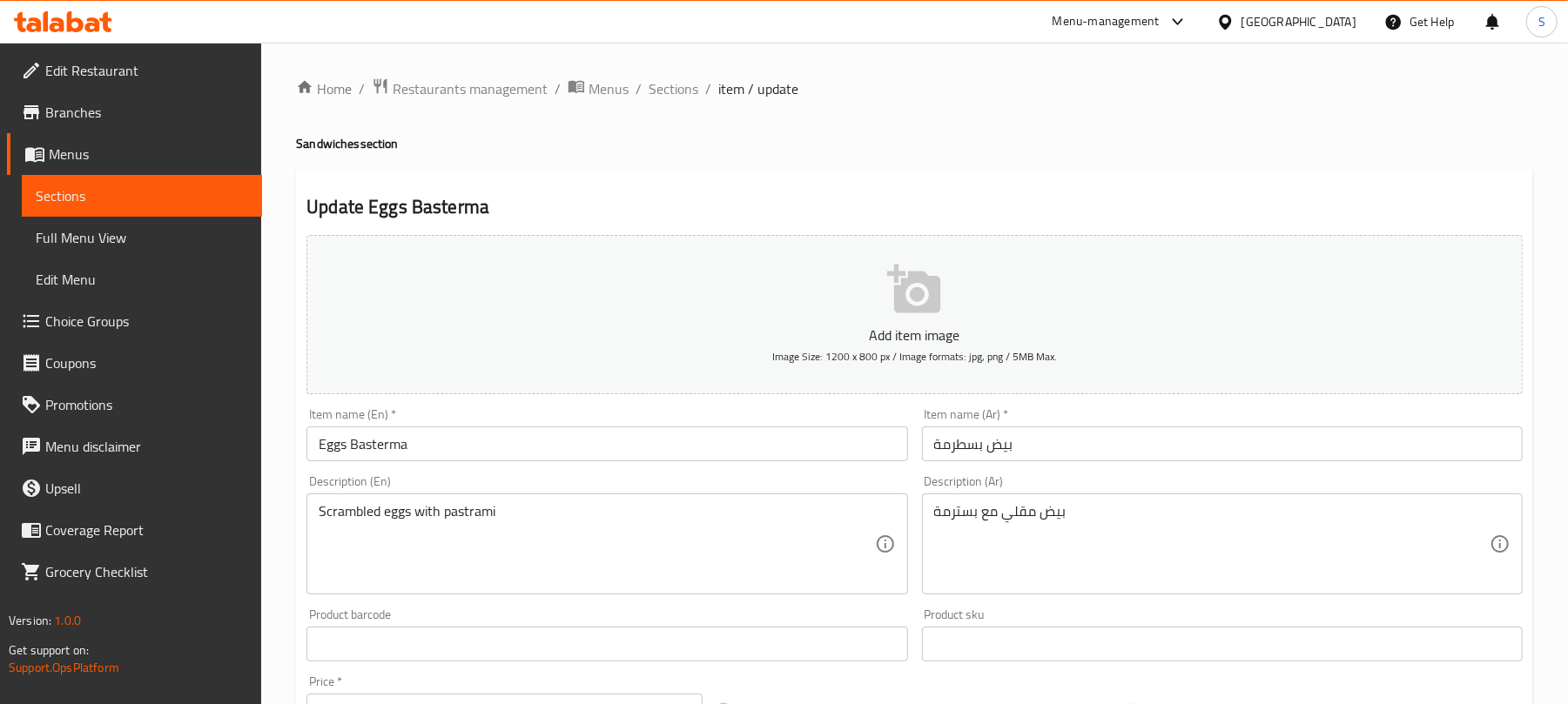
click at [387, 438] on input "Eggs Basterma" at bounding box center [607, 444] width 601 height 35
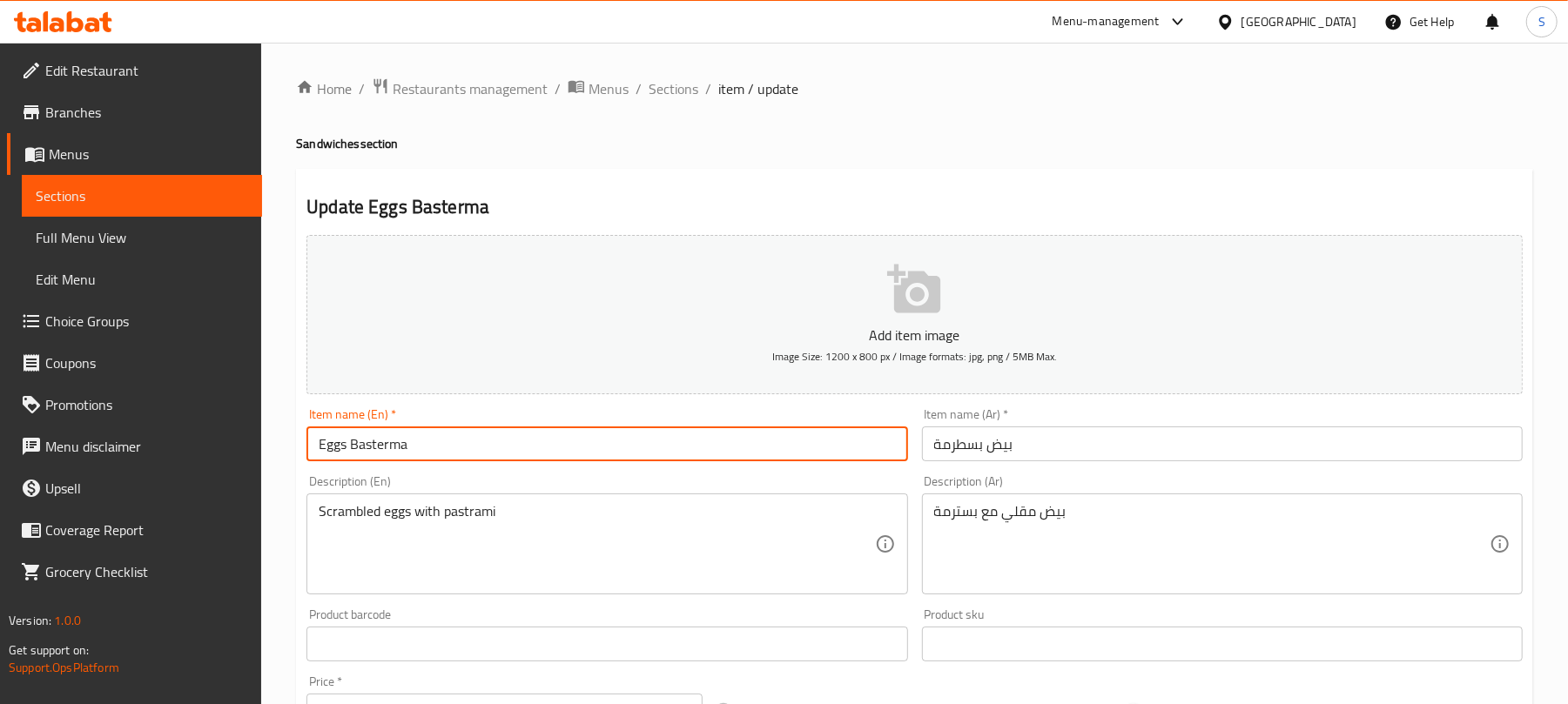
click at [387, 438] on input "Eggs Basterma" at bounding box center [607, 444] width 601 height 35
paste input "Pastrami"
type input "Eggs Pastrami"
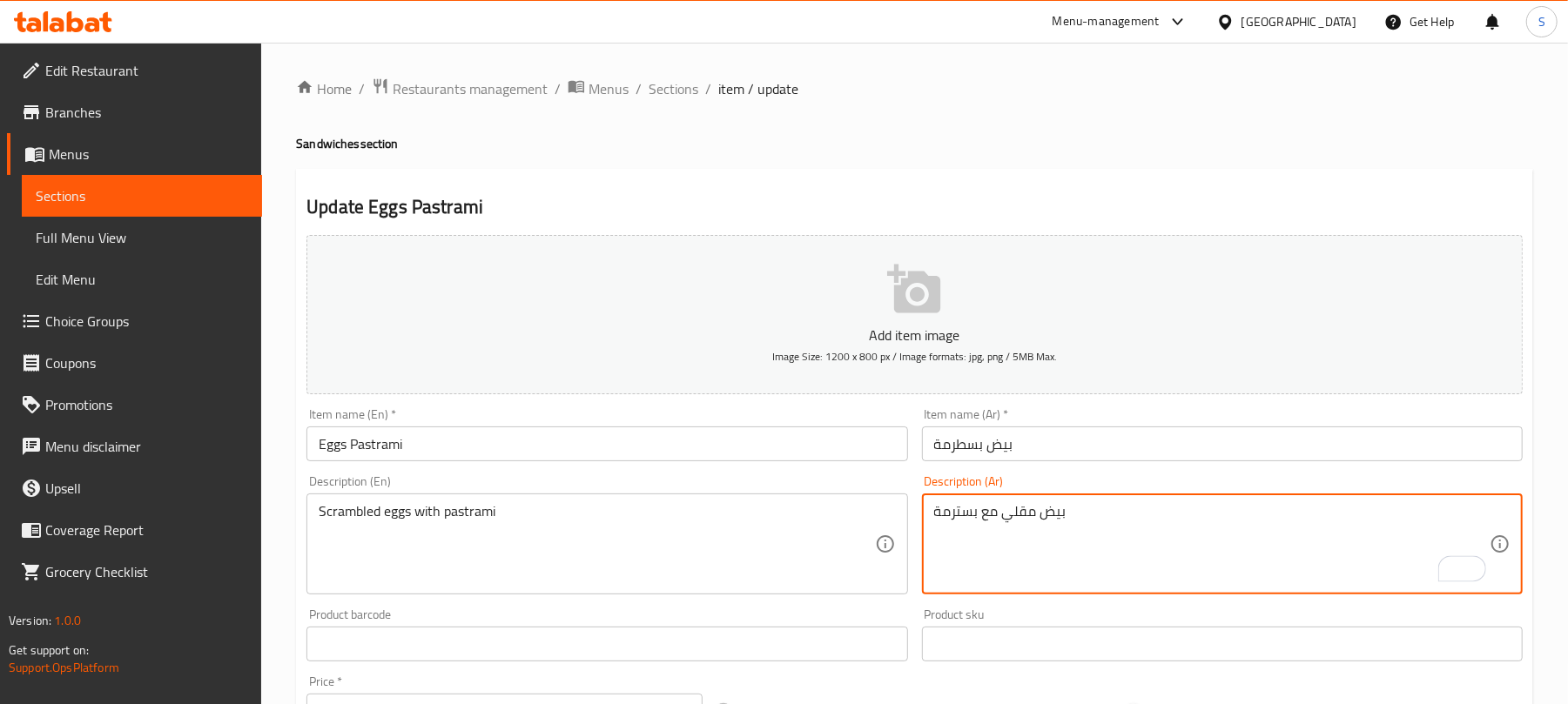
click at [964, 515] on textarea "بيض مقلي مع بسترمة" at bounding box center [1211, 544] width 555 height 83
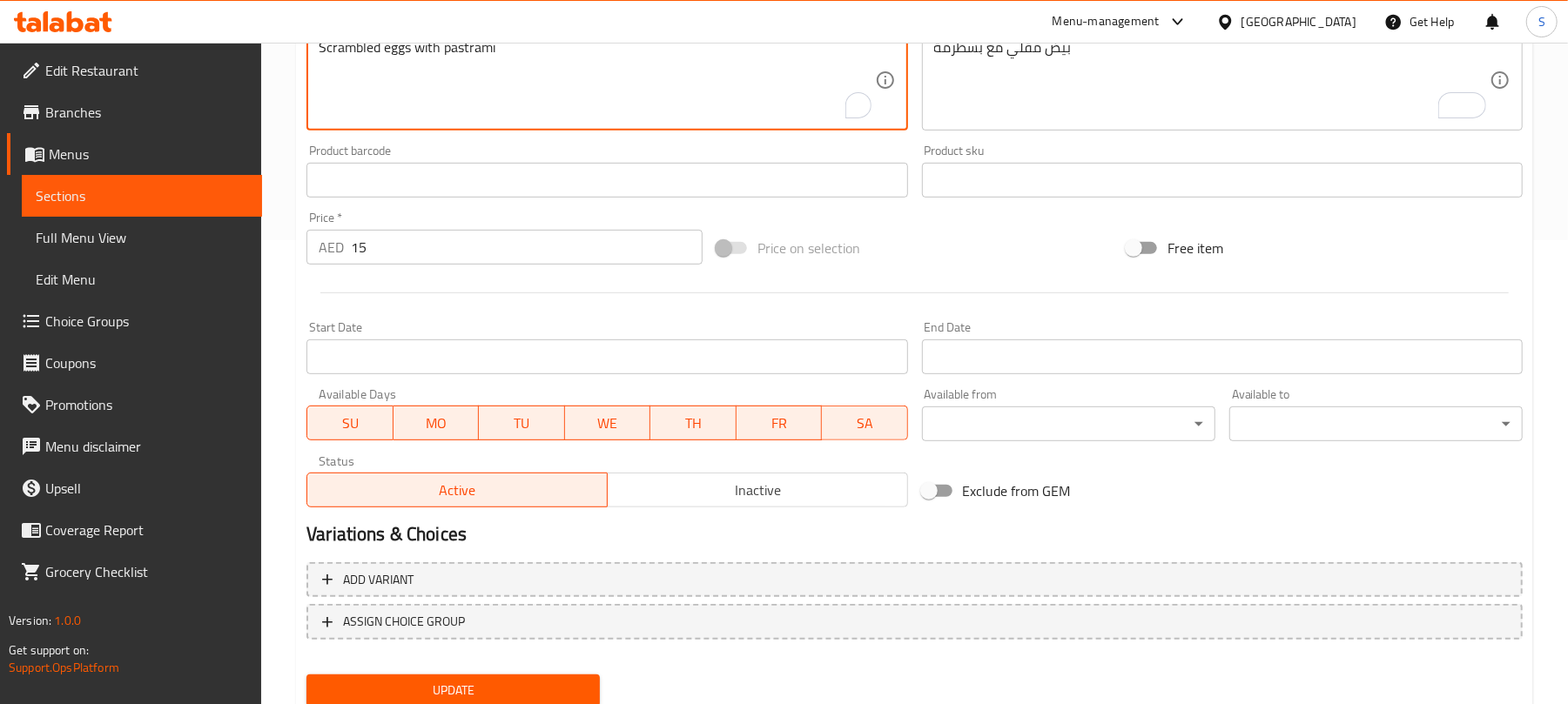
scroll to position [523, 0]
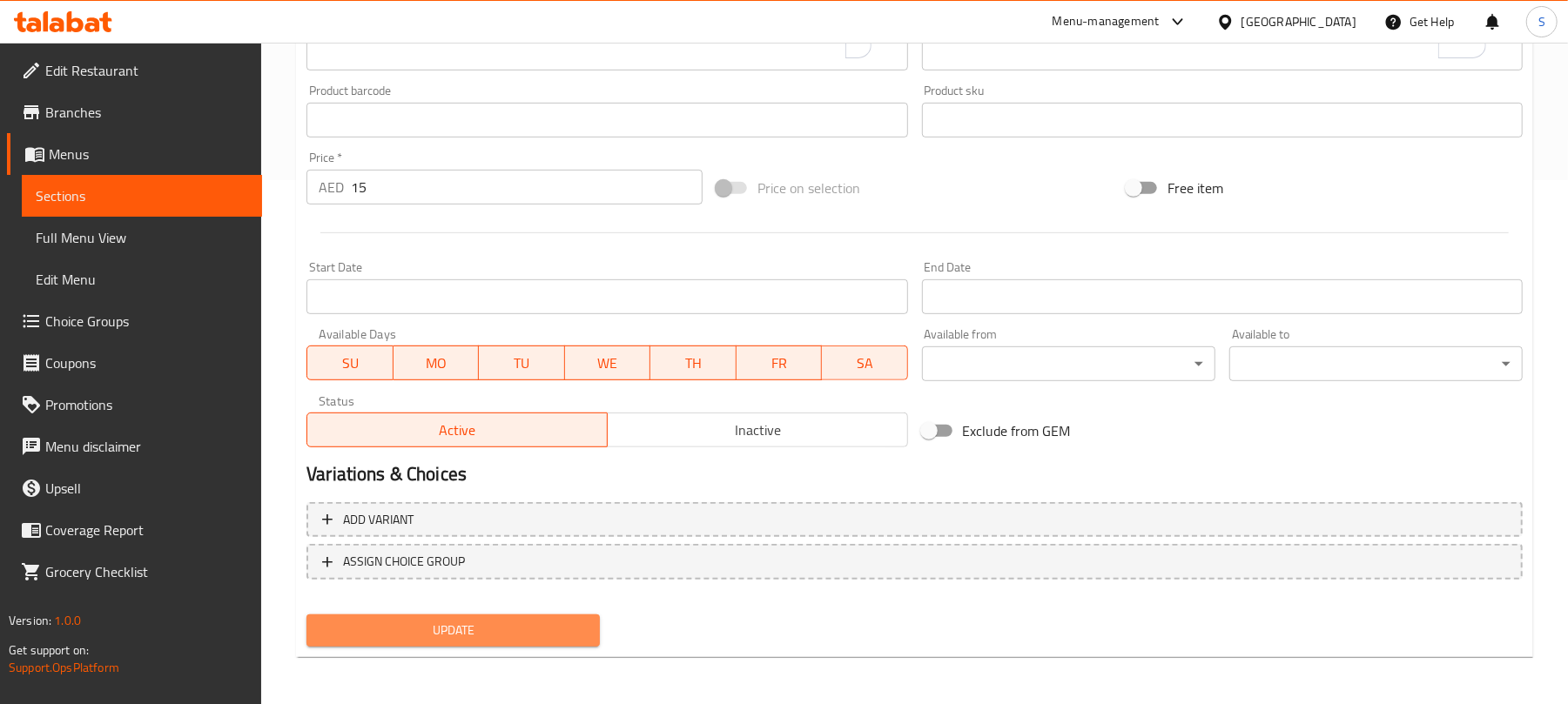
click at [461, 630] on span "Update" at bounding box center [453, 630] width 266 height 21
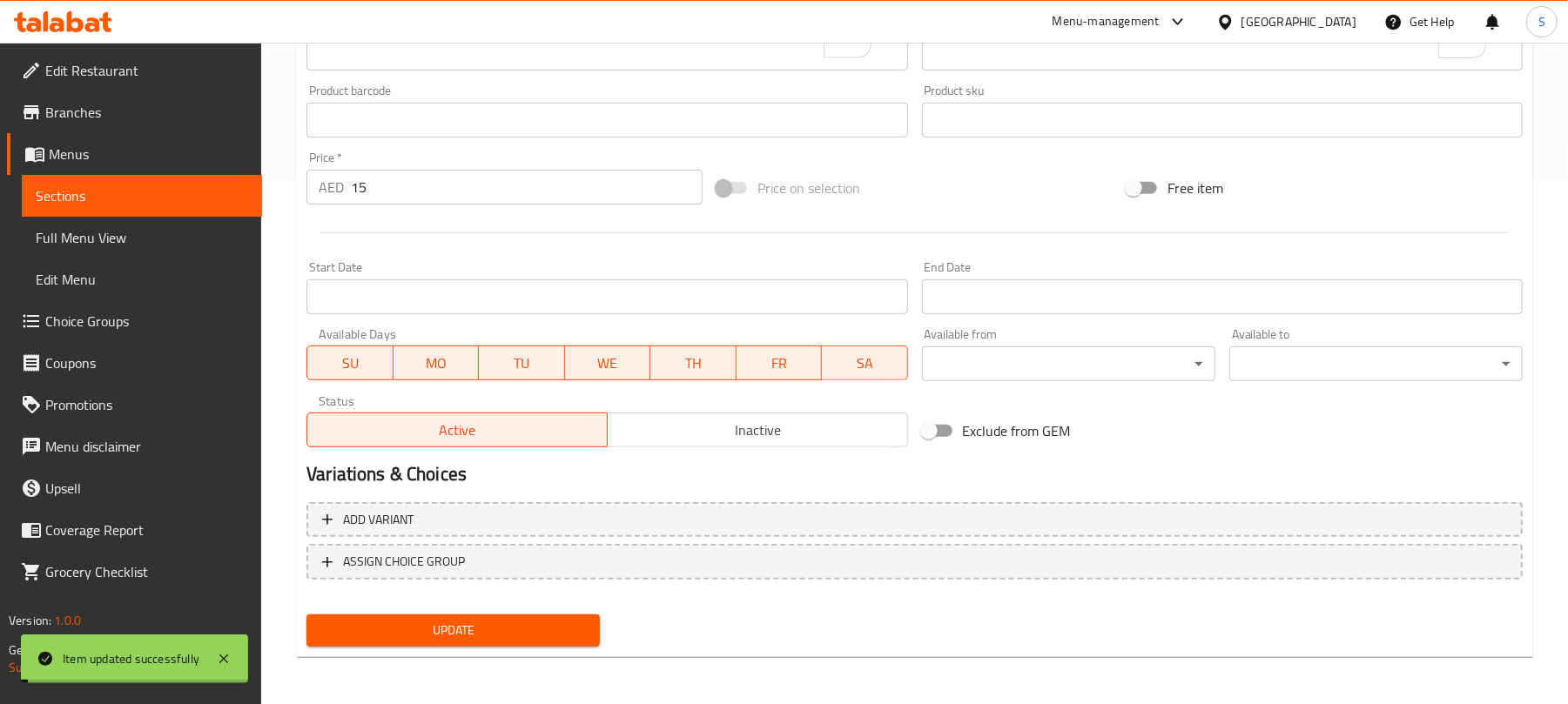
scroll to position [176, 0]
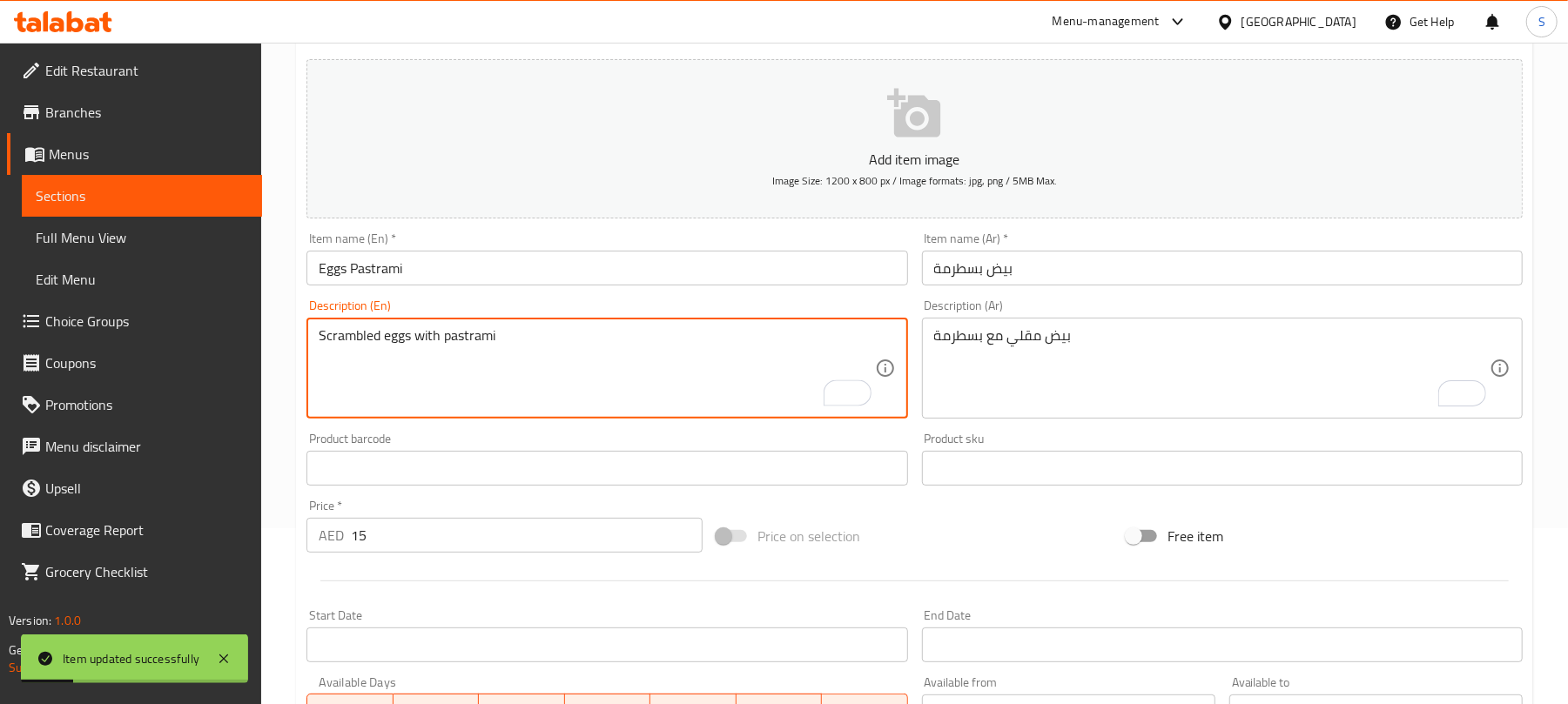
click at [348, 335] on textarea "Scrambled eggs with pastrami" at bounding box center [596, 368] width 555 height 83
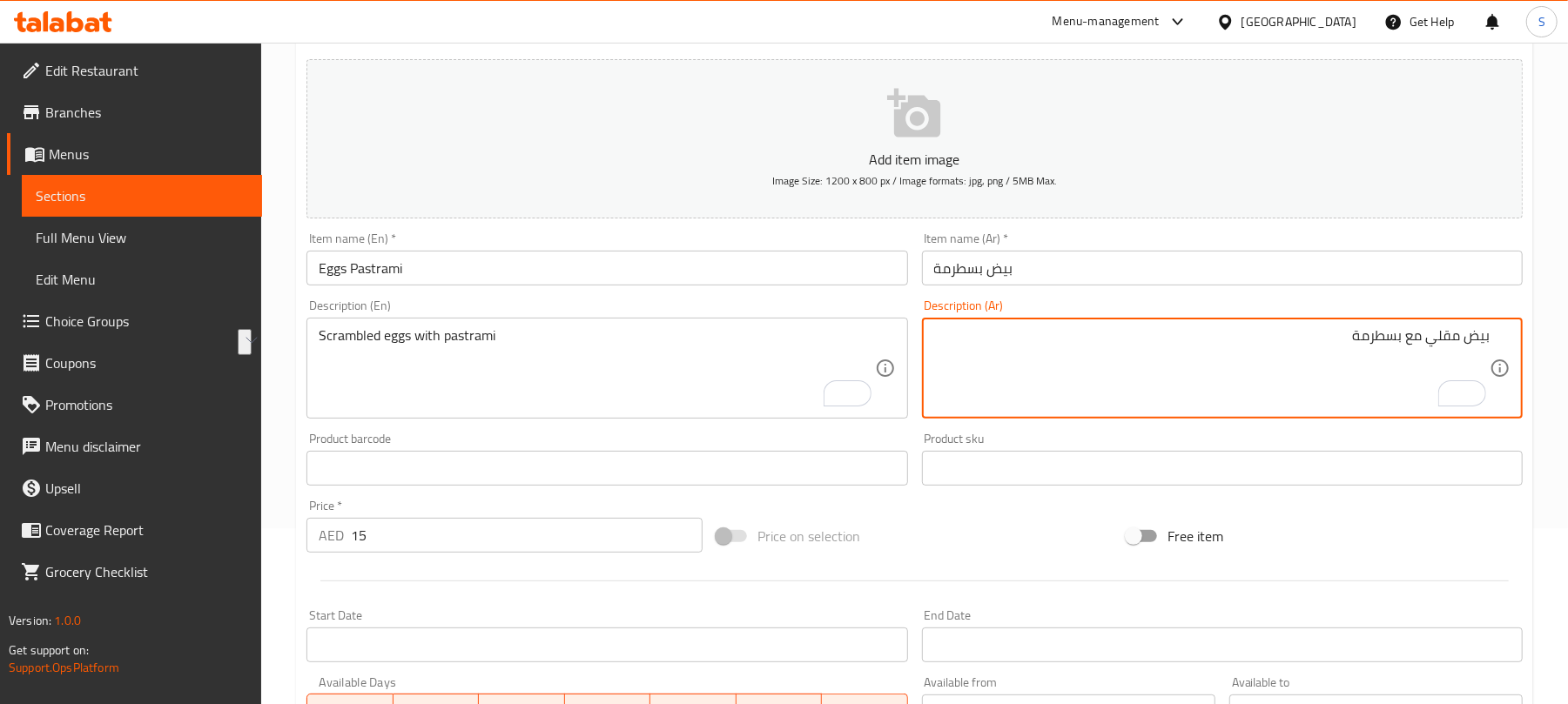
drag, startPoint x: 1429, startPoint y: 342, endPoint x: 1491, endPoint y: 339, distance: 62.1
click at [1491, 339] on div "بيض مقلي مع بسطرمة Description (Ar)" at bounding box center [1222, 367] width 601 height 101
paste textarea "خفوق"
click at [1345, 363] on textarea "بيض مخفوق مع بسطرمة" at bounding box center [1211, 368] width 555 height 83
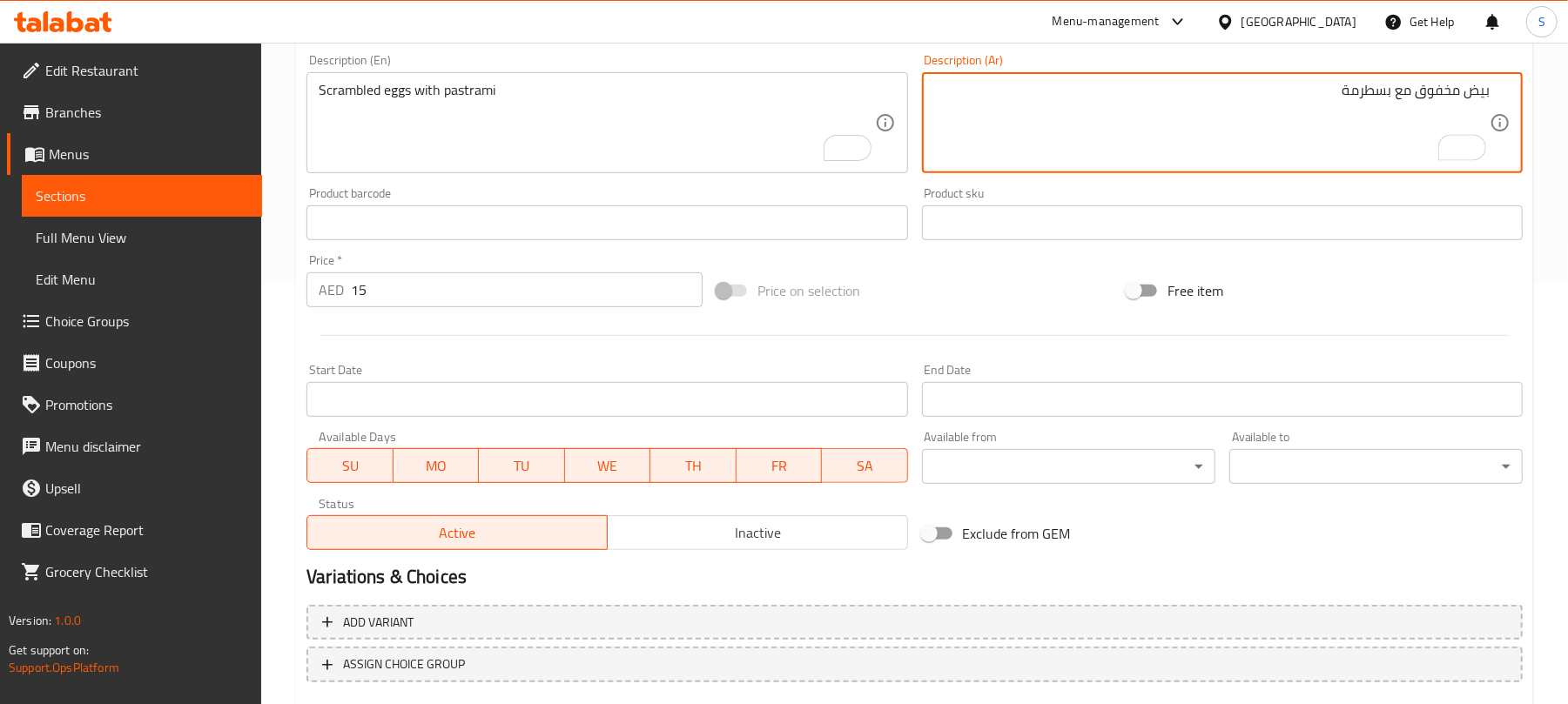
scroll to position [523, 0]
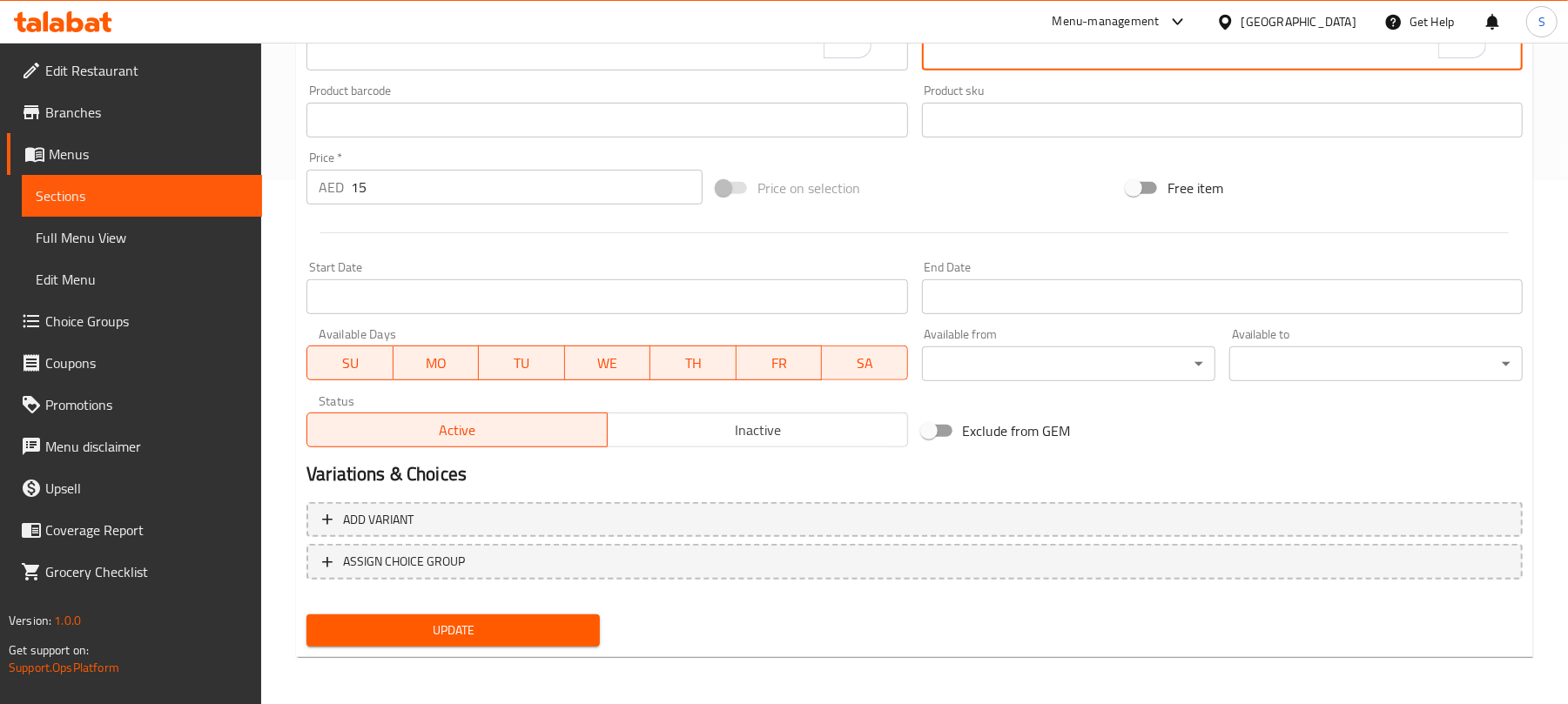
type textarea "بيض مخفوق مع بسطرمة"
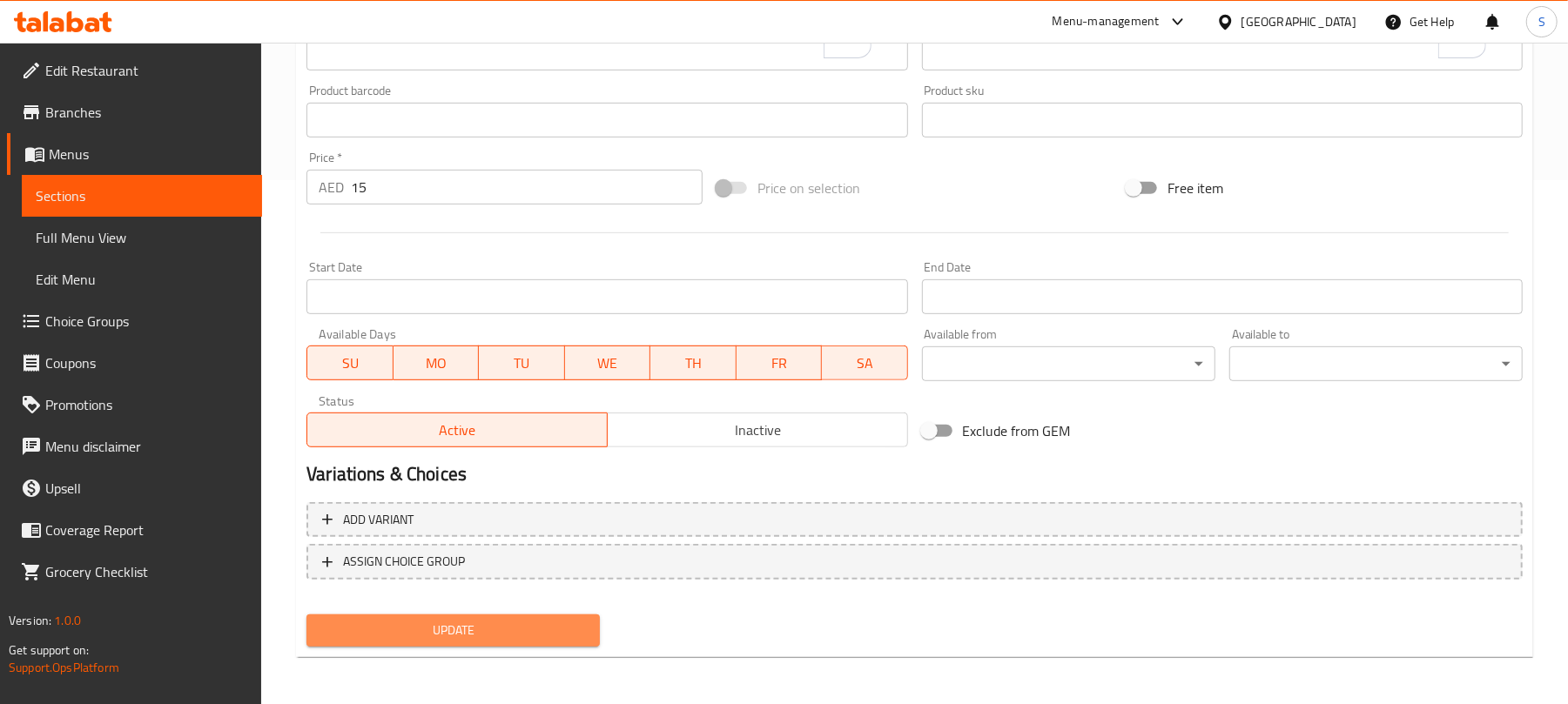
click at [441, 631] on span "Update" at bounding box center [453, 630] width 266 height 21
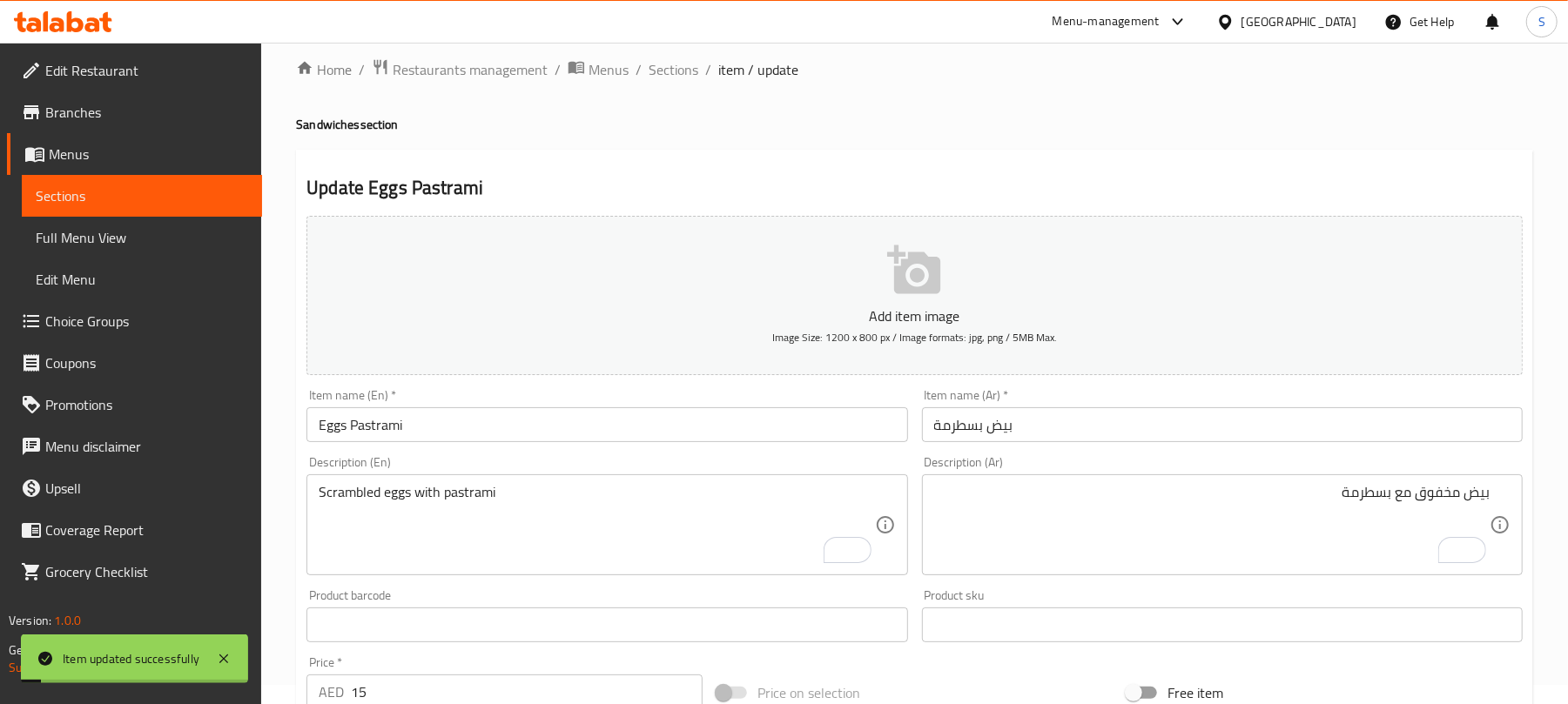
scroll to position [0, 0]
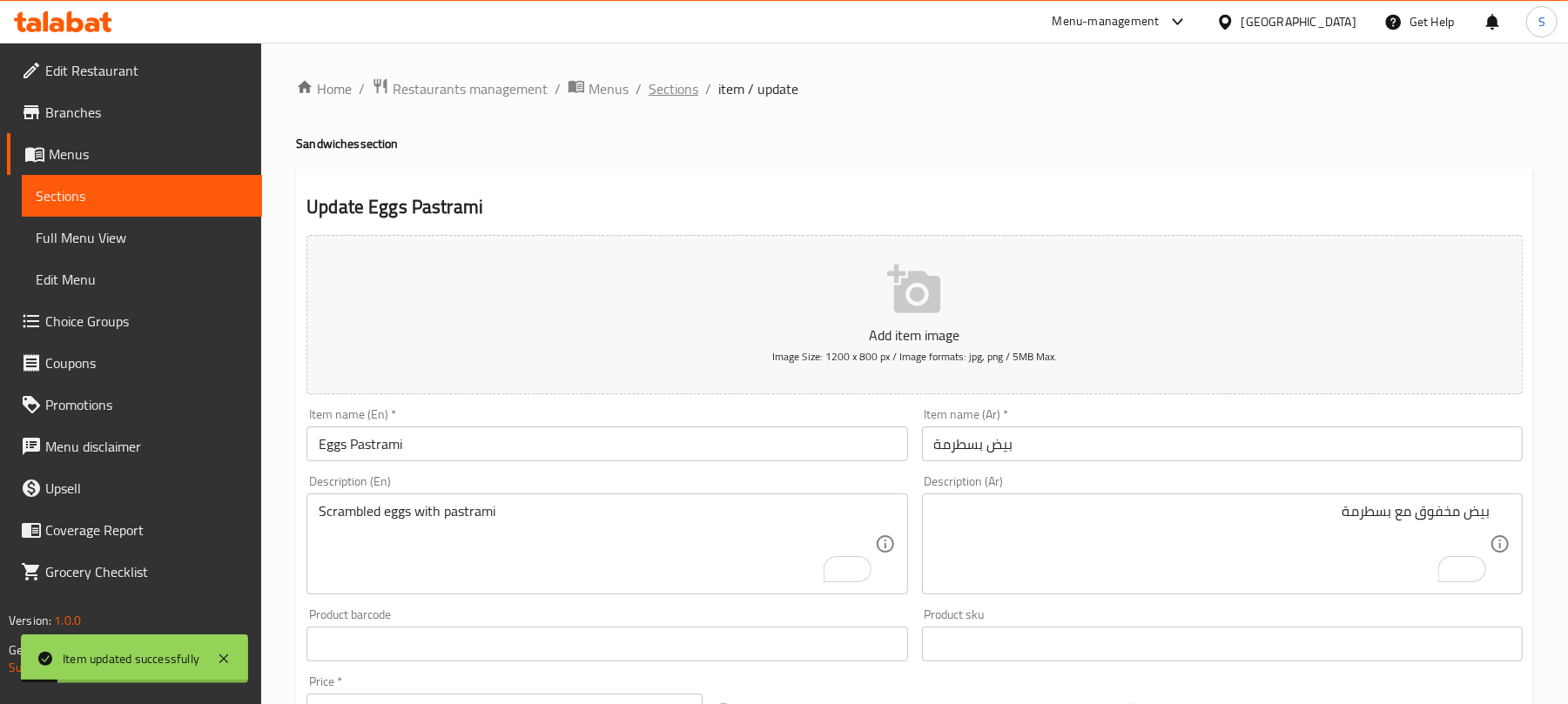
click at [672, 85] on span "Sections" at bounding box center [673, 88] width 50 height 21
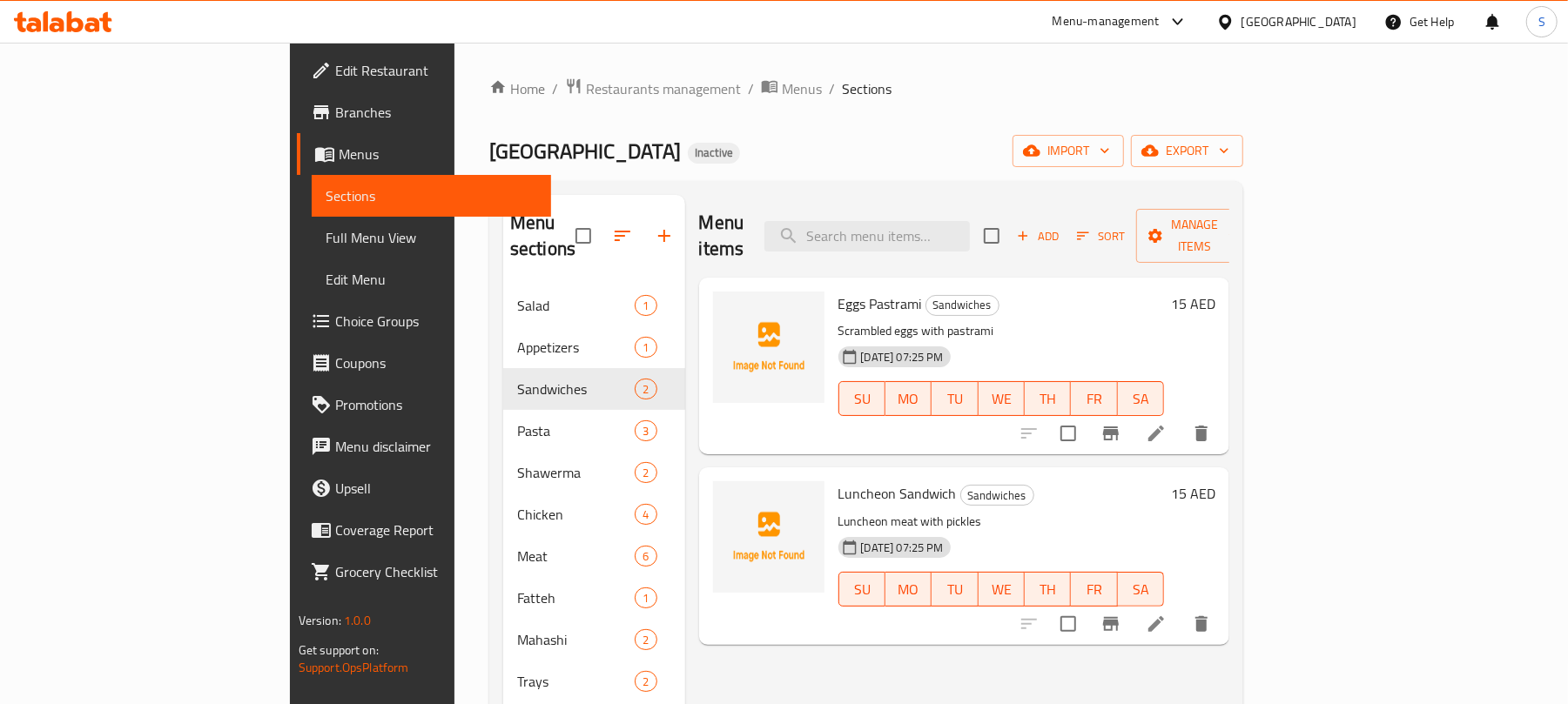
click at [838, 480] on span "Luncheon Sandwich" at bounding box center [897, 493] width 118 height 26
copy span "Luncheon"
click at [1166, 613] on icon at bounding box center [1156, 623] width 21 height 21
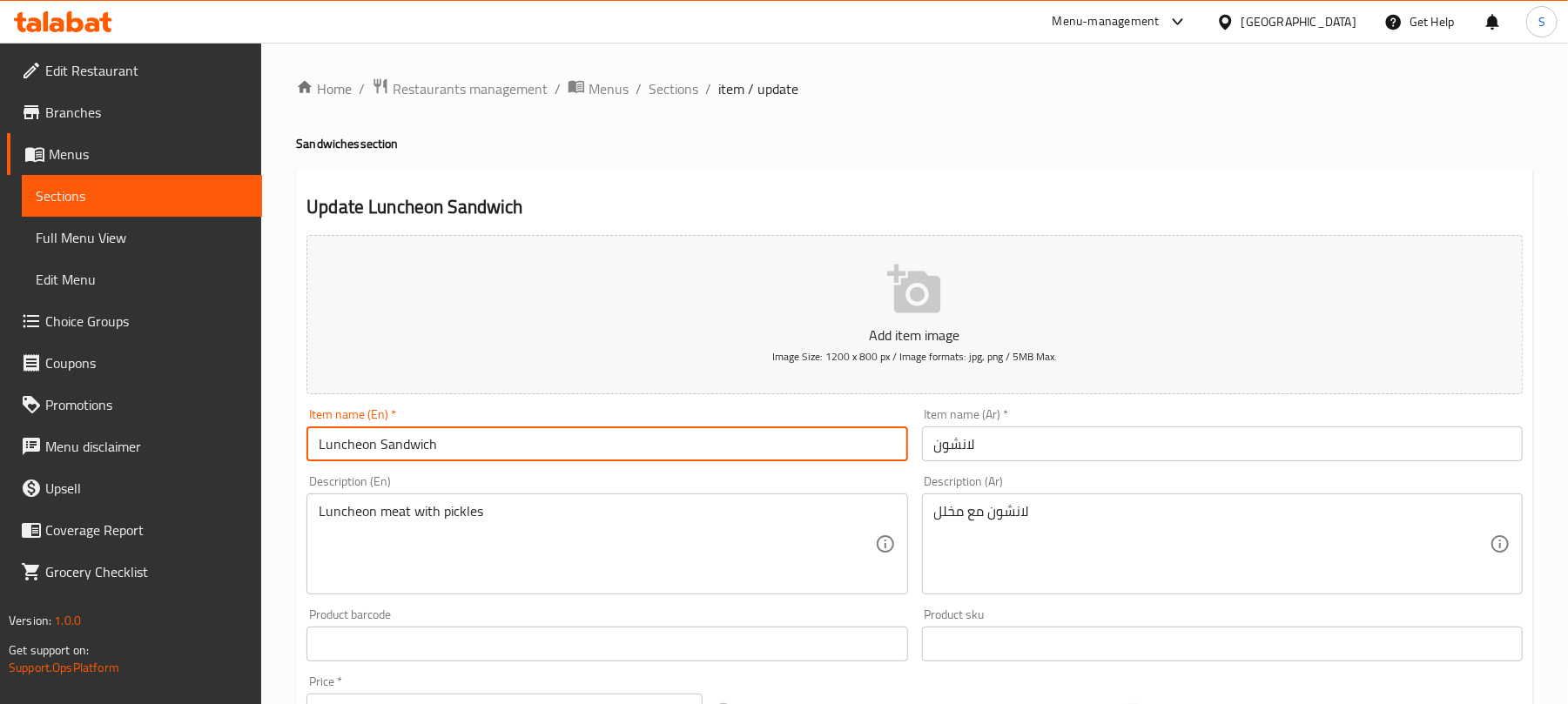
click at [475, 442] on input "Luncheon Sandwich" at bounding box center [607, 444] width 601 height 35
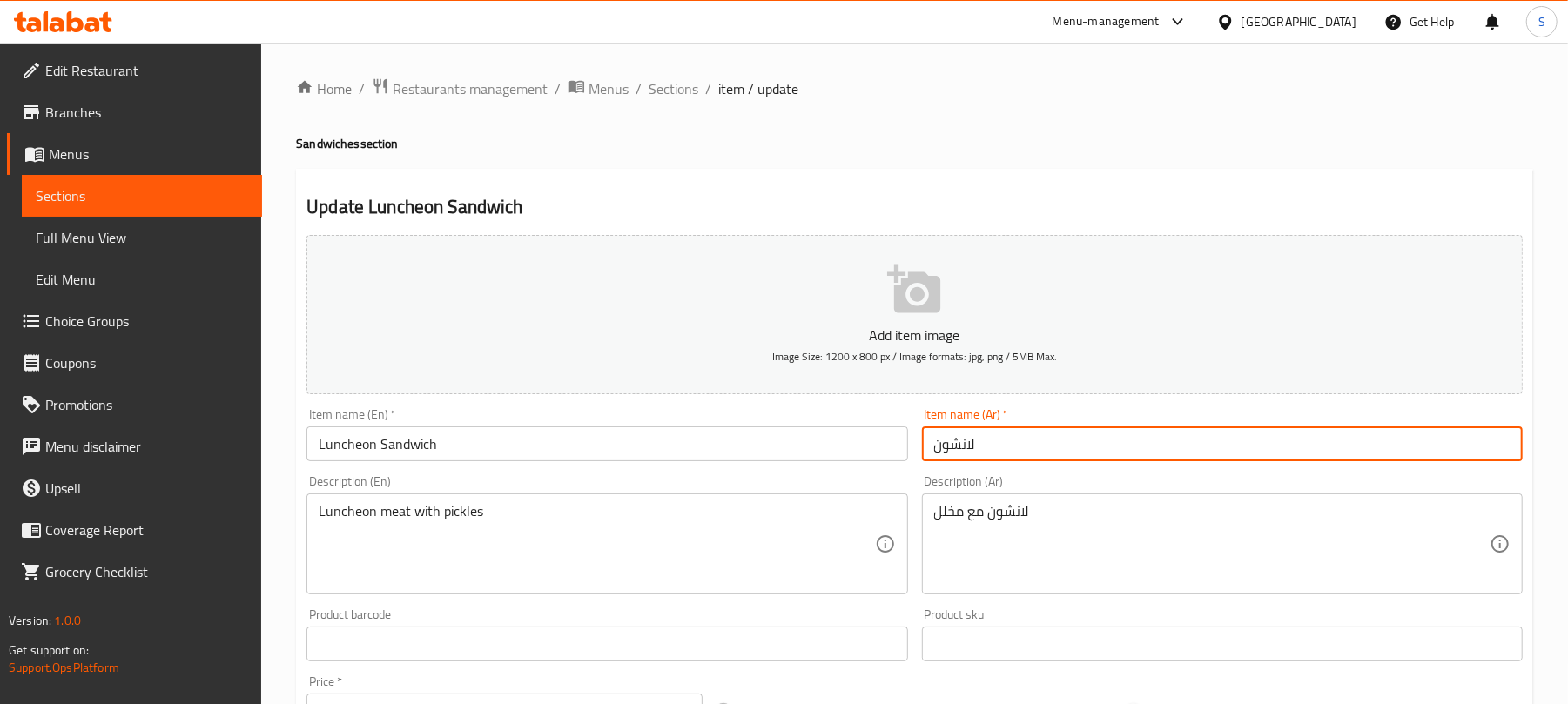
click at [937, 436] on input "لانشون" at bounding box center [1222, 444] width 601 height 35
paste input "ساندويتش"
type input "ساندويتش لانشون"
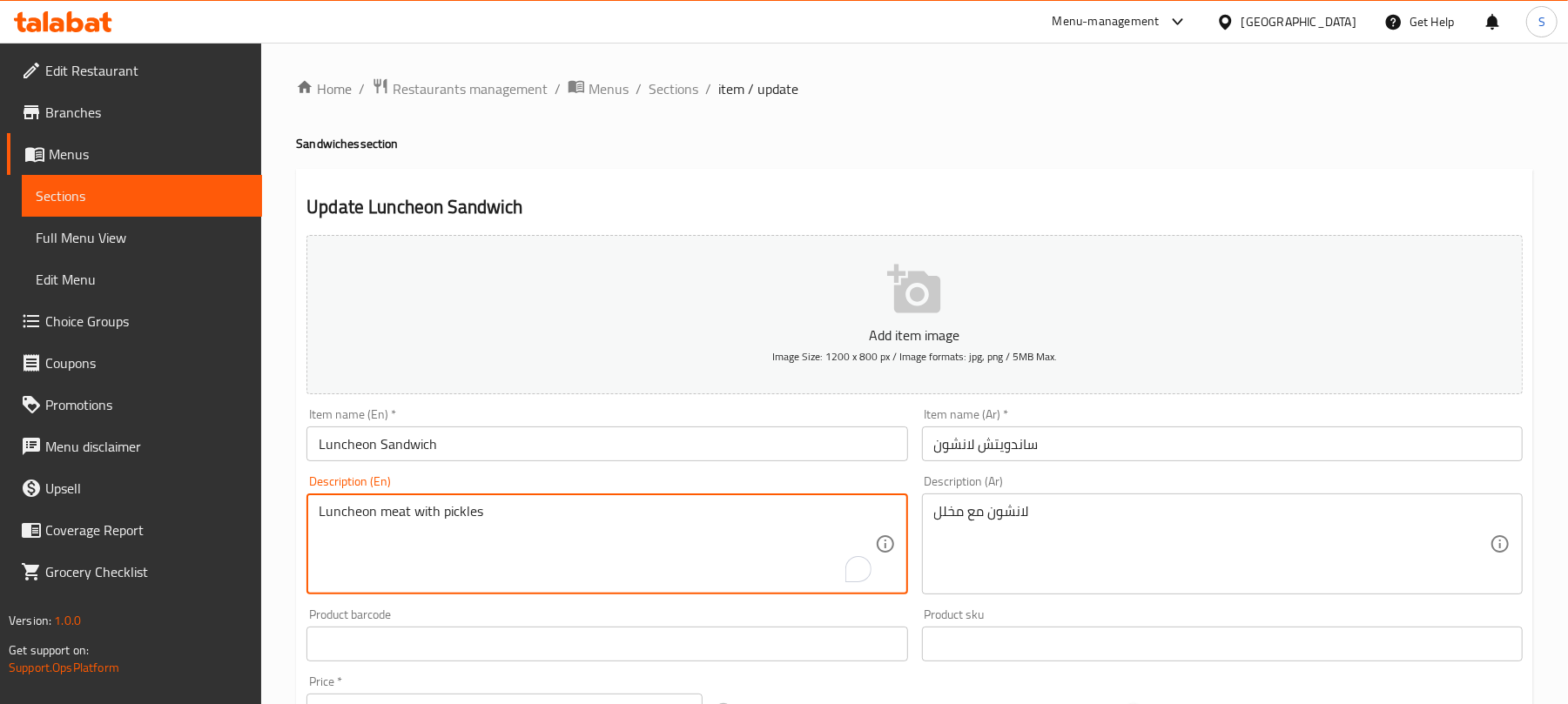
scroll to position [116, 0]
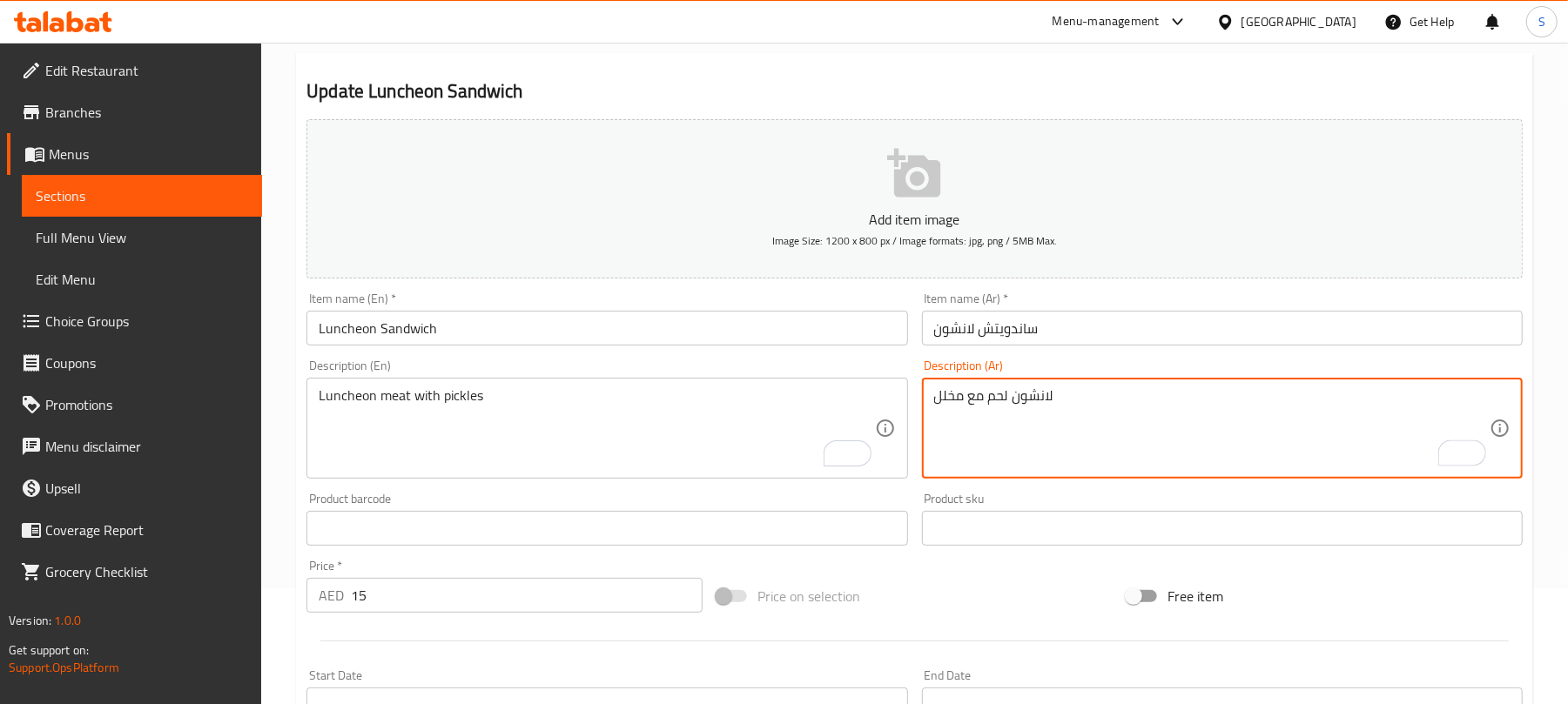
type textarea "لانشون لحم مع مخلل"
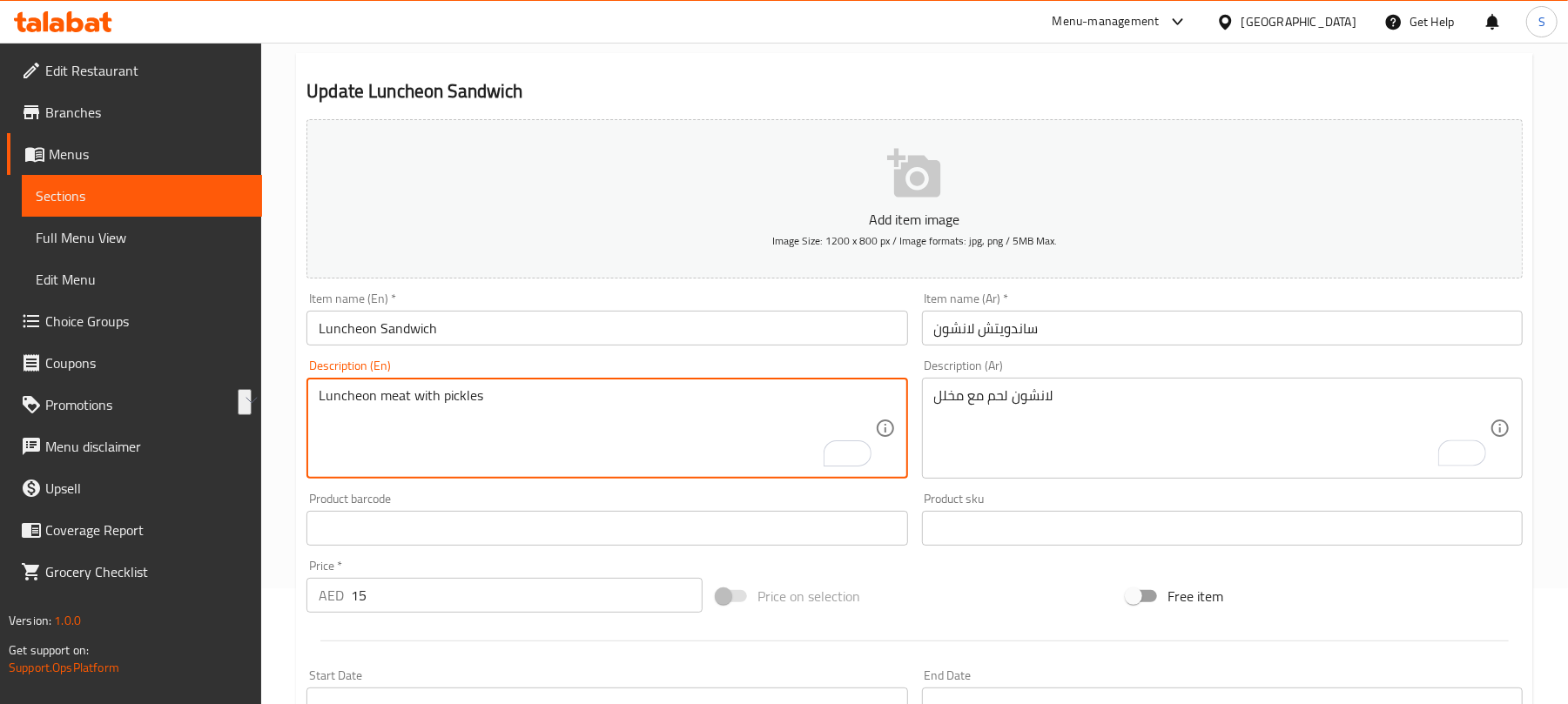
drag, startPoint x: 526, startPoint y: 394, endPoint x: 315, endPoint y: 401, distance: 211.1
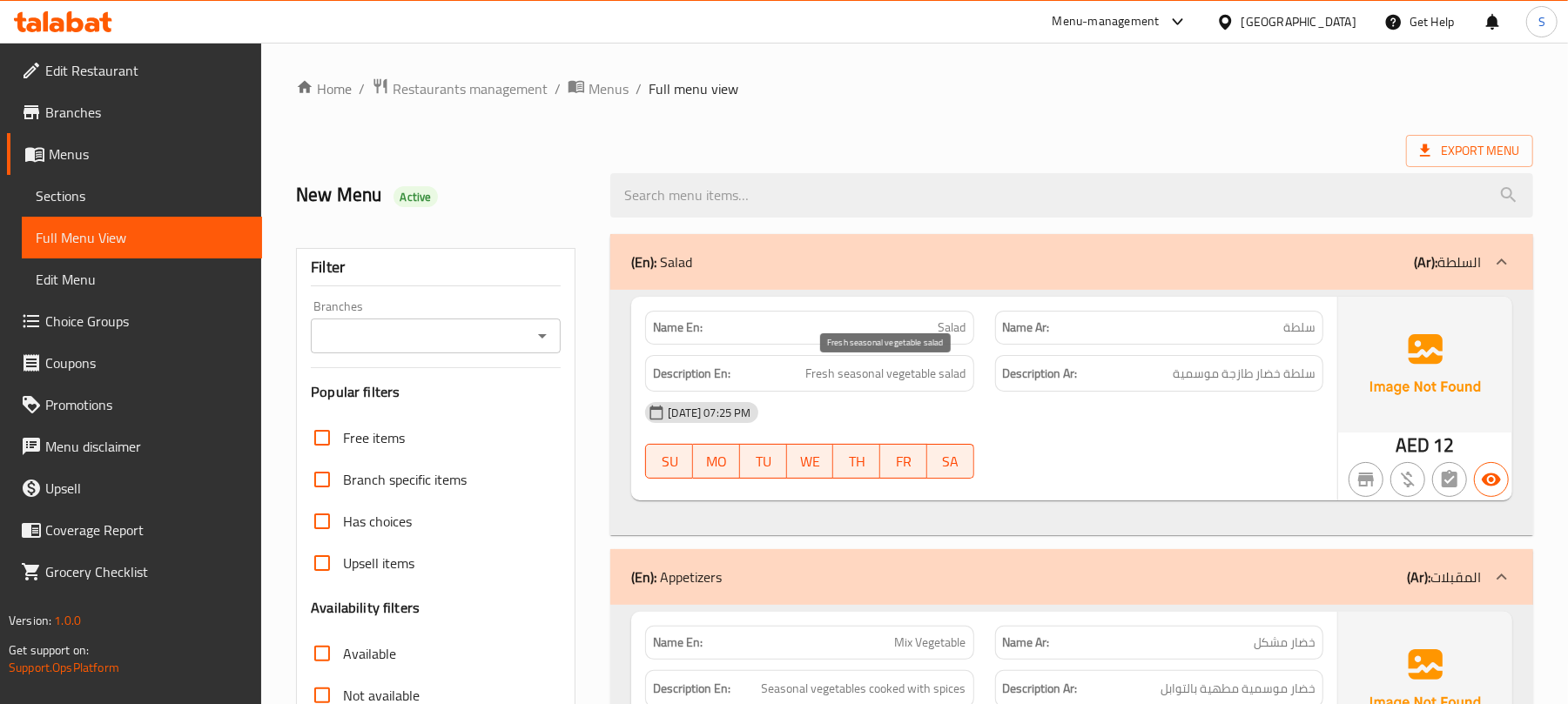
click at [897, 381] on span "Fresh seasonal vegetable salad" at bounding box center [886, 374] width 160 height 21
copy span "Fresh seasonal vegetable salad"
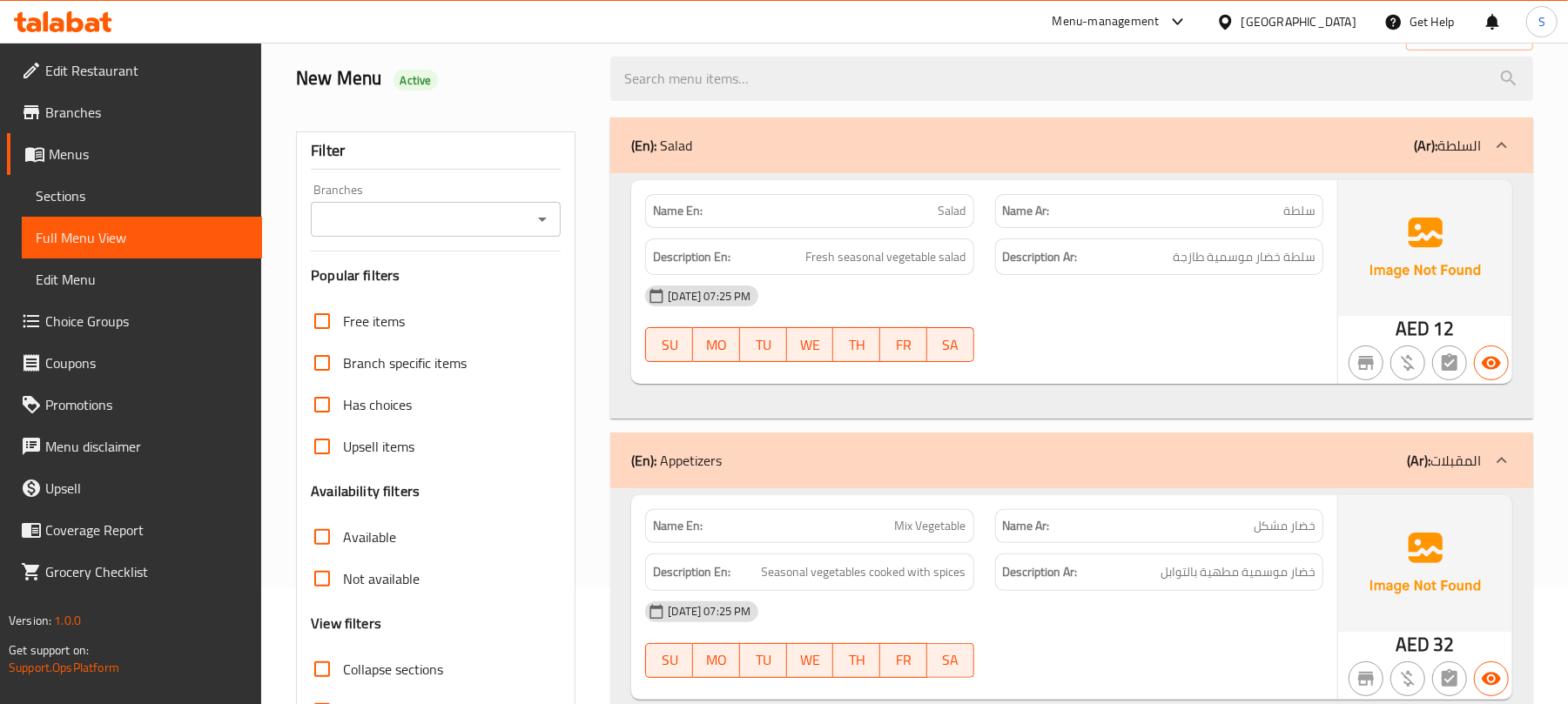
scroll to position [231, 0]
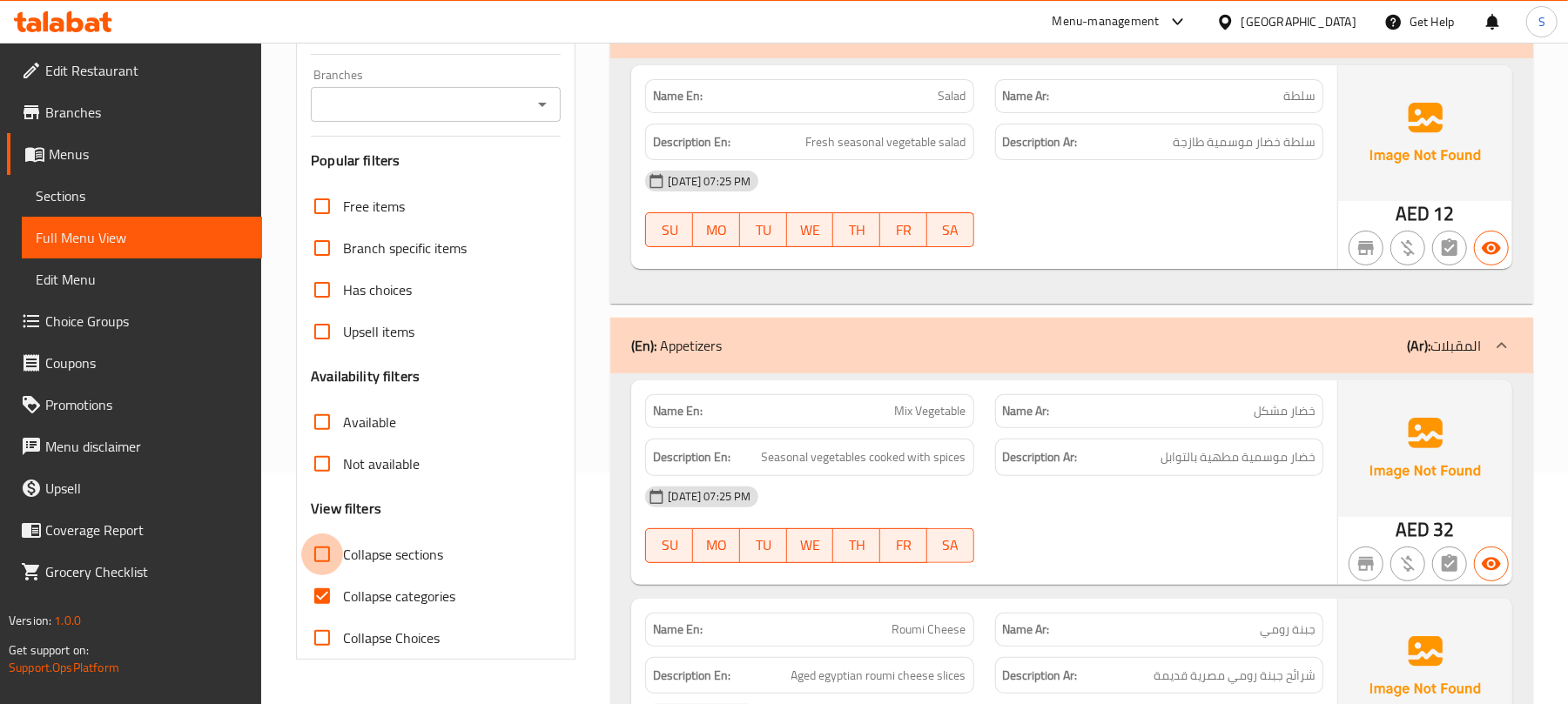
click at [324, 558] on input "Collapse sections" at bounding box center [321, 554] width 42 height 42
checkbox input "true"
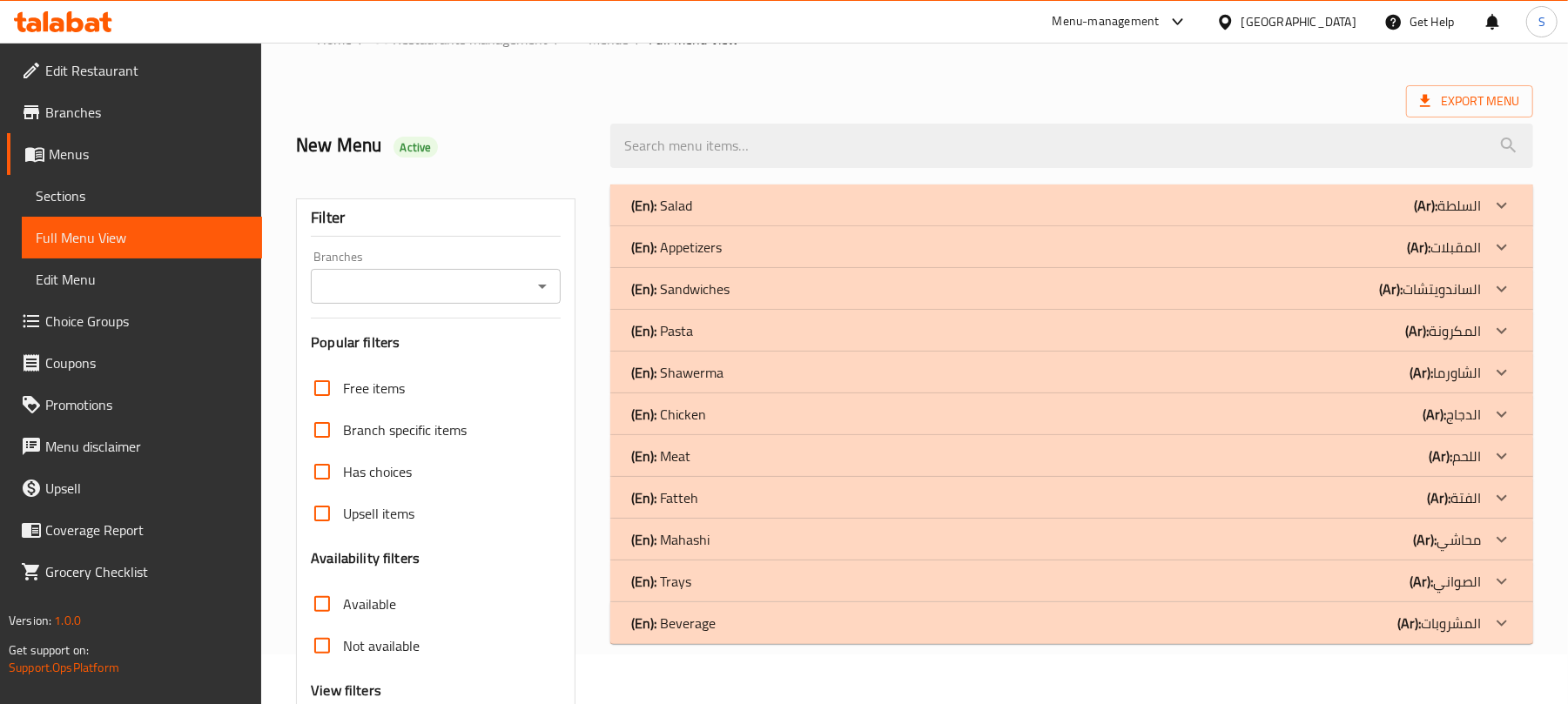
scroll to position [0, 0]
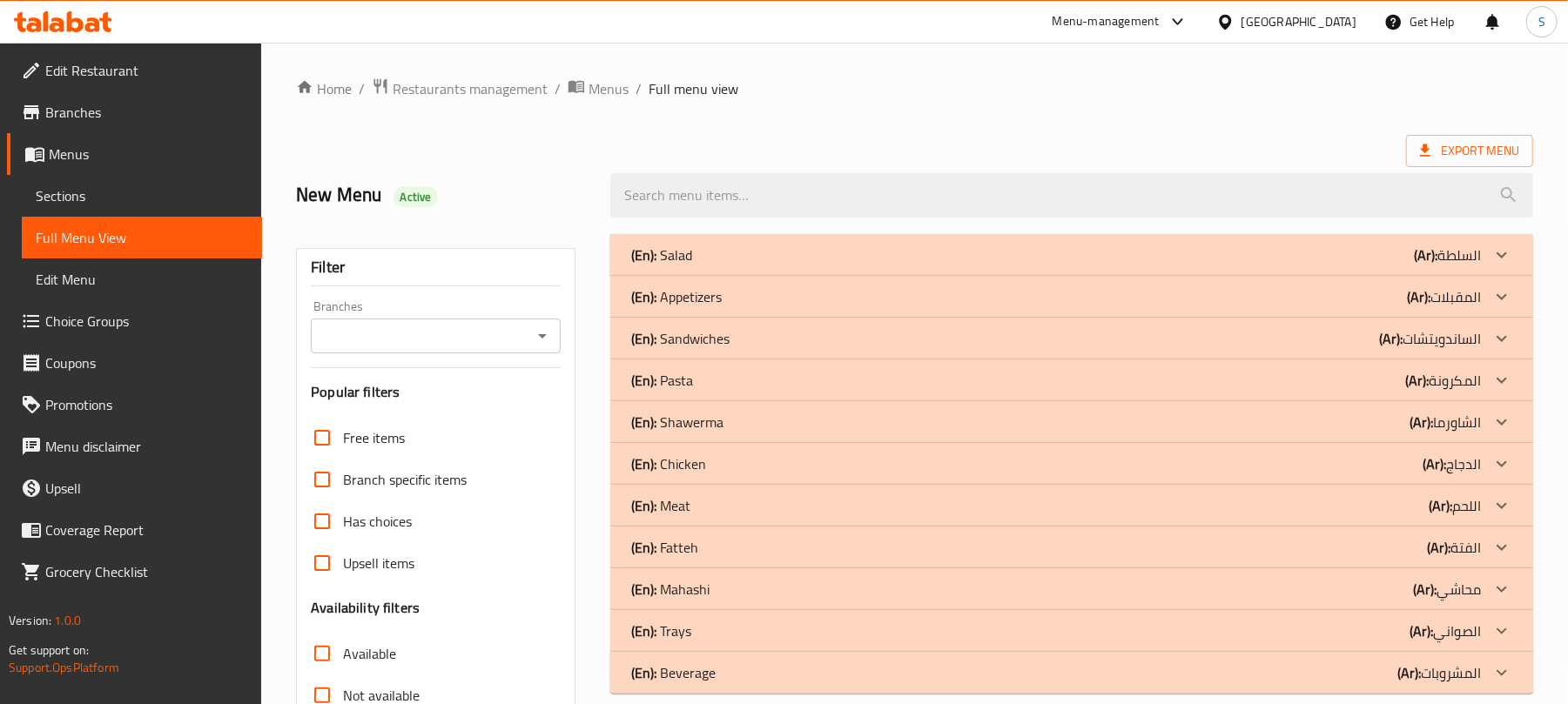
click at [784, 258] on div "(En): Salad (Ar): السلطة" at bounding box center [1056, 254] width 850 height 21
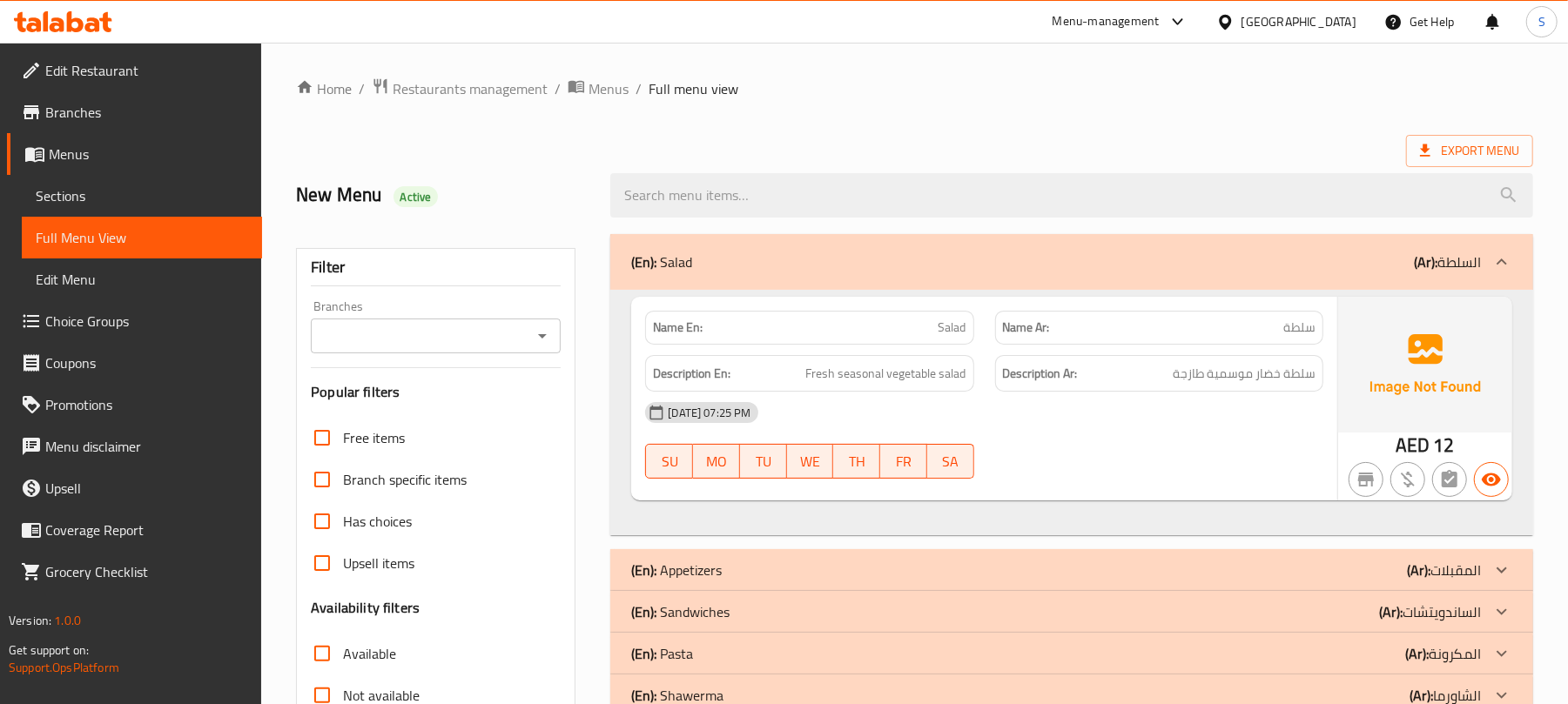
scroll to position [116, 0]
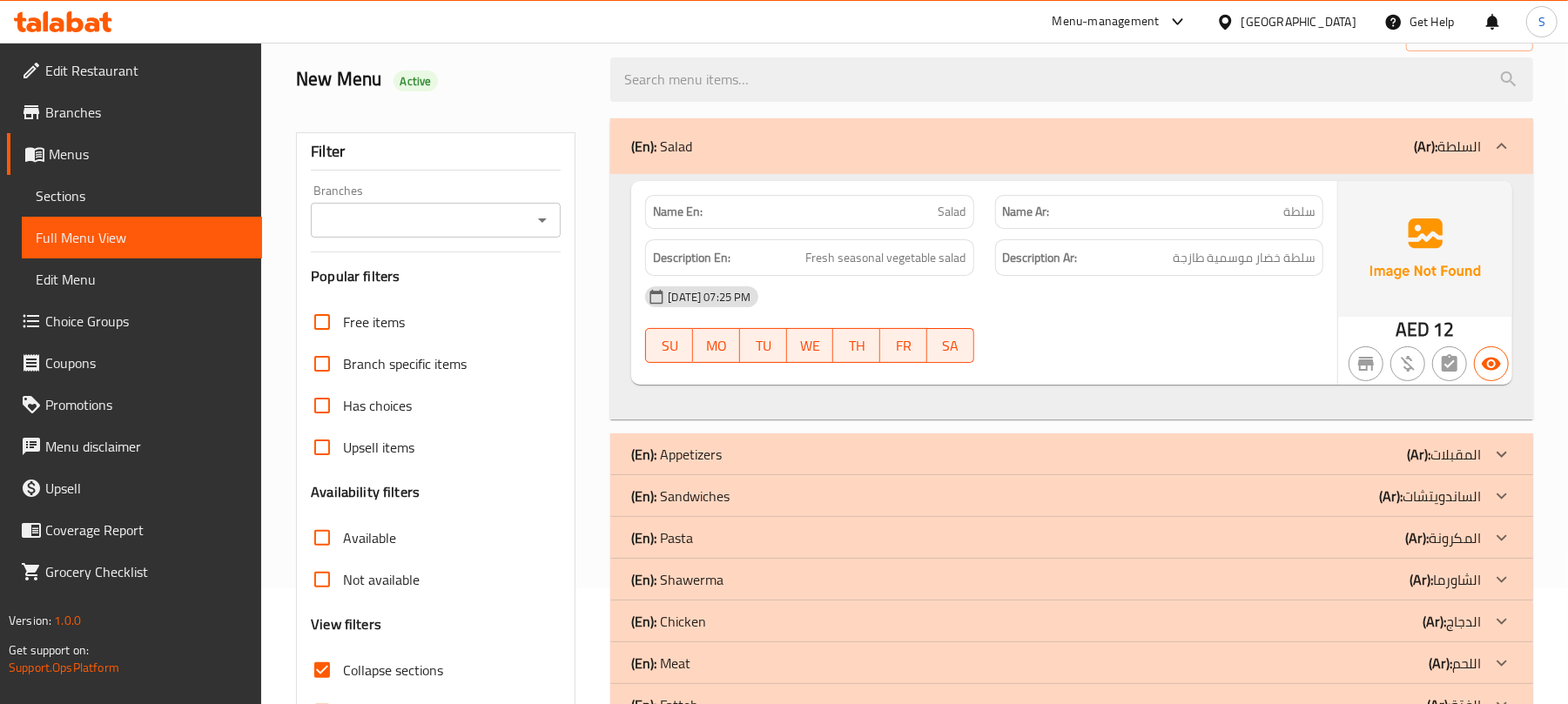
click at [1237, 156] on div "(En): Appetizers (Ar): المقبلات" at bounding box center [1056, 145] width 850 height 21
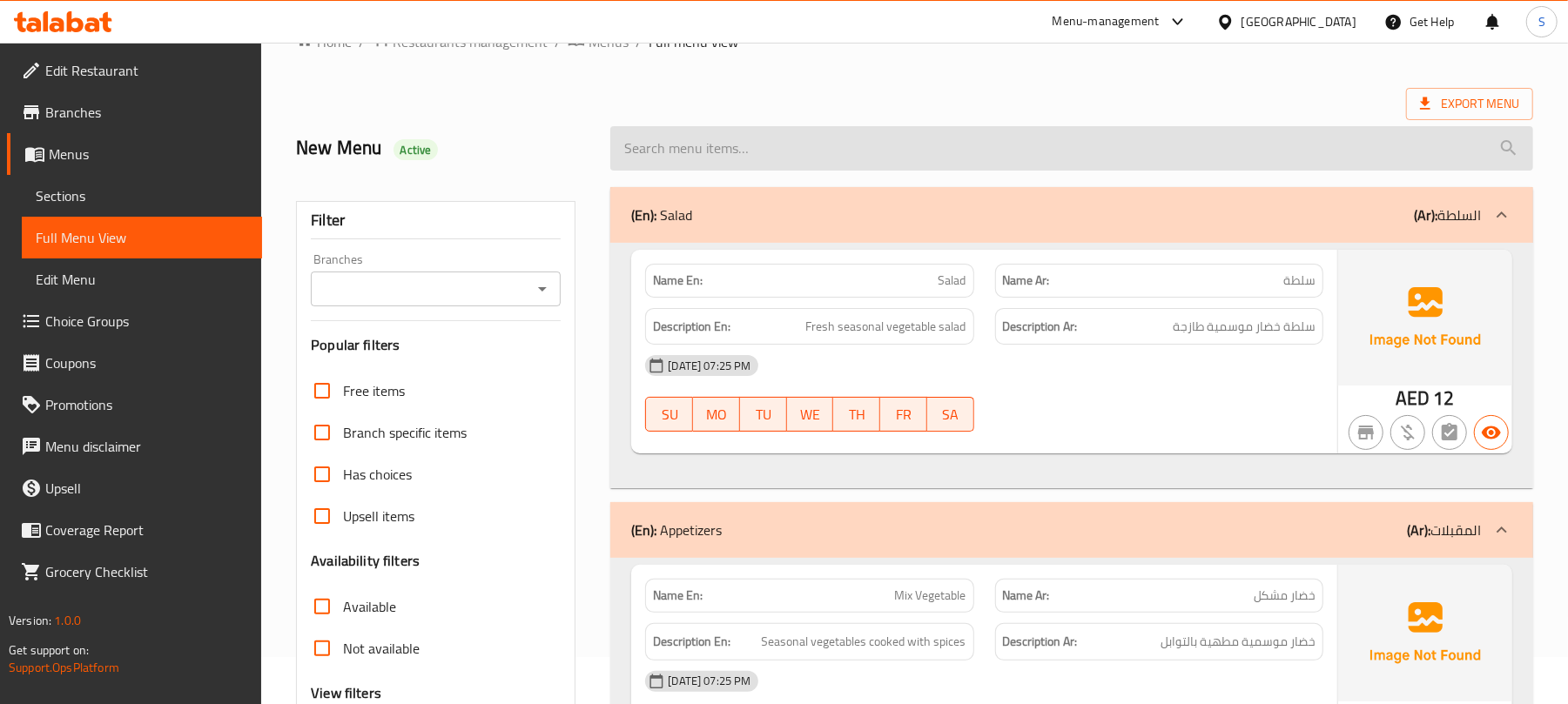
scroll to position [0, 0]
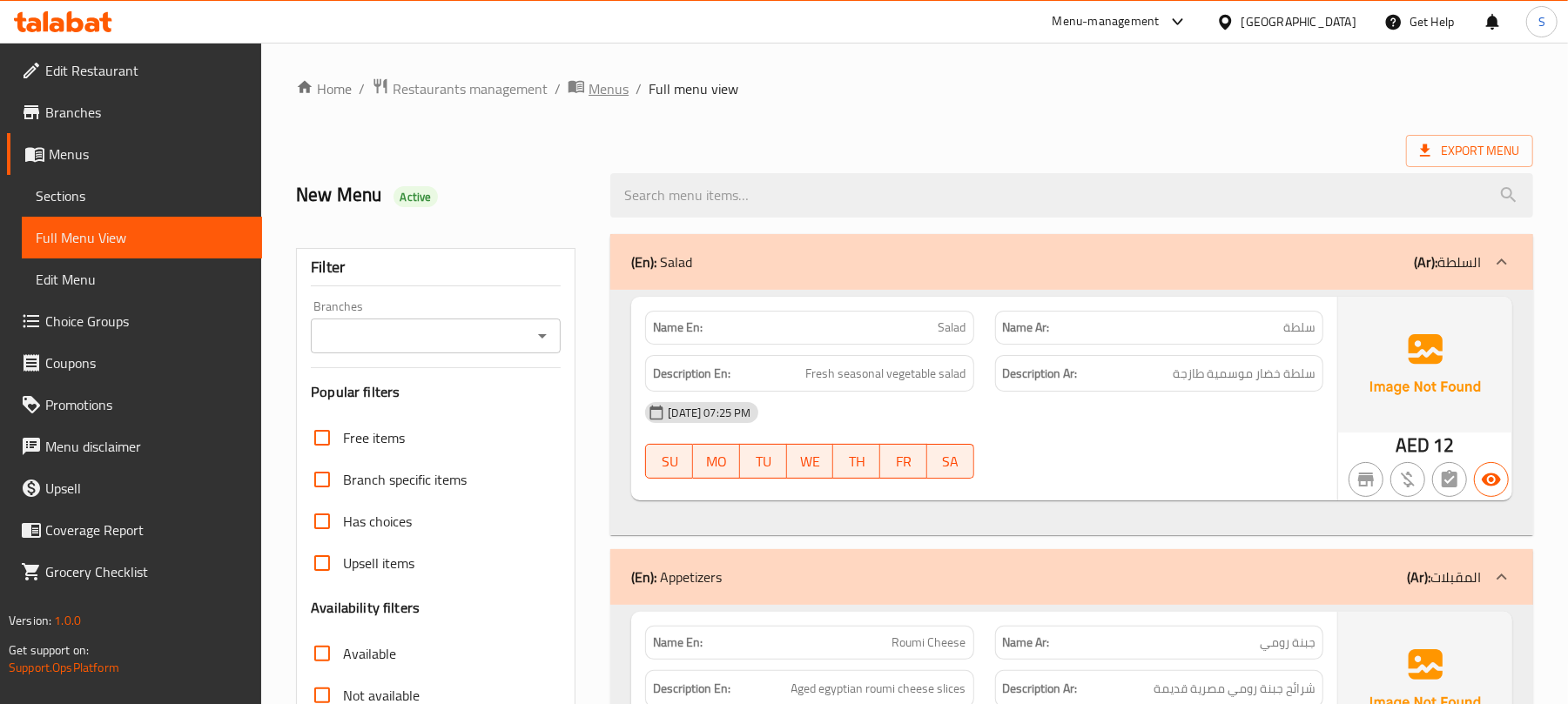
click at [603, 99] on span "Menus" at bounding box center [608, 88] width 40 height 21
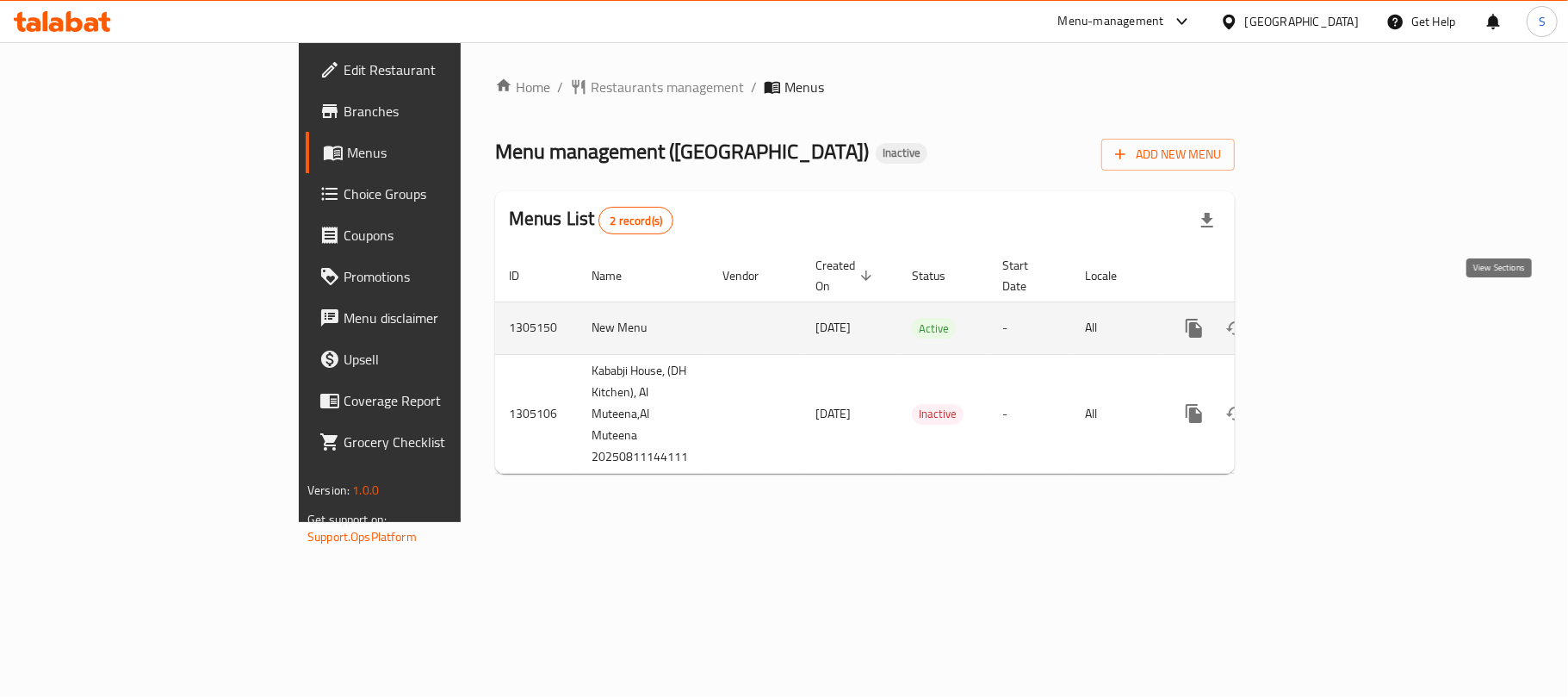
click at [1328, 318] on icon "enhanced table" at bounding box center [1317, 328] width 20 height 20
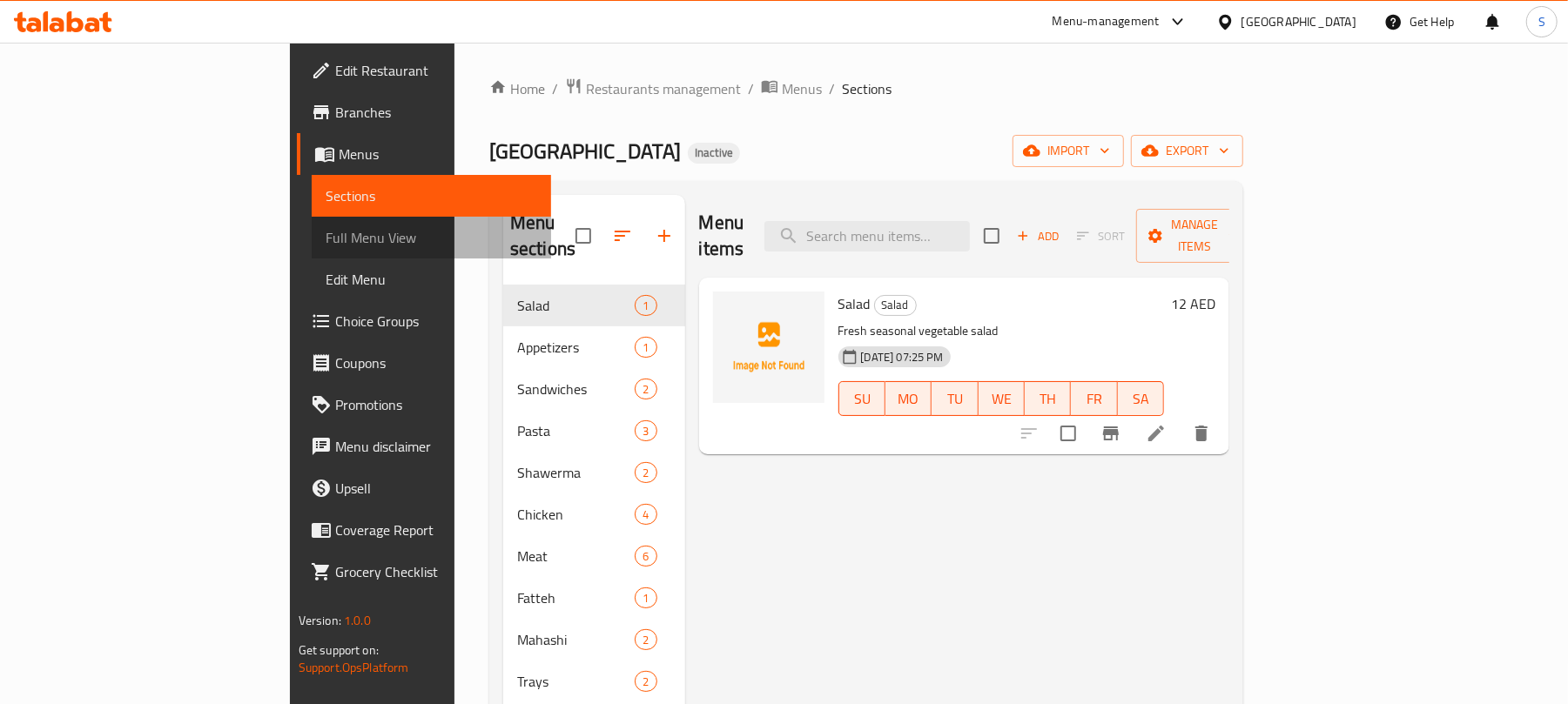
click at [325, 242] on span "Full Menu View" at bounding box center [431, 237] width 212 height 21
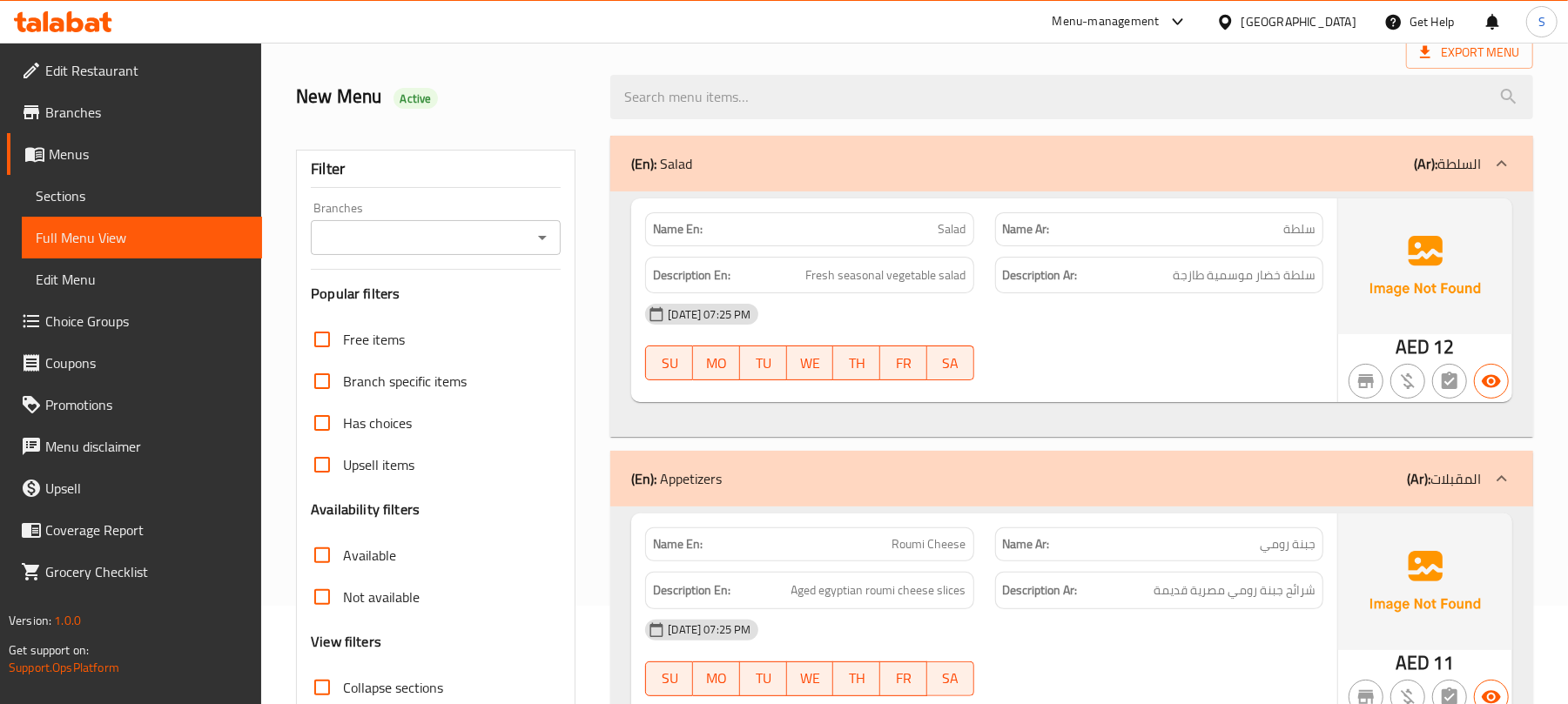
scroll to position [348, 0]
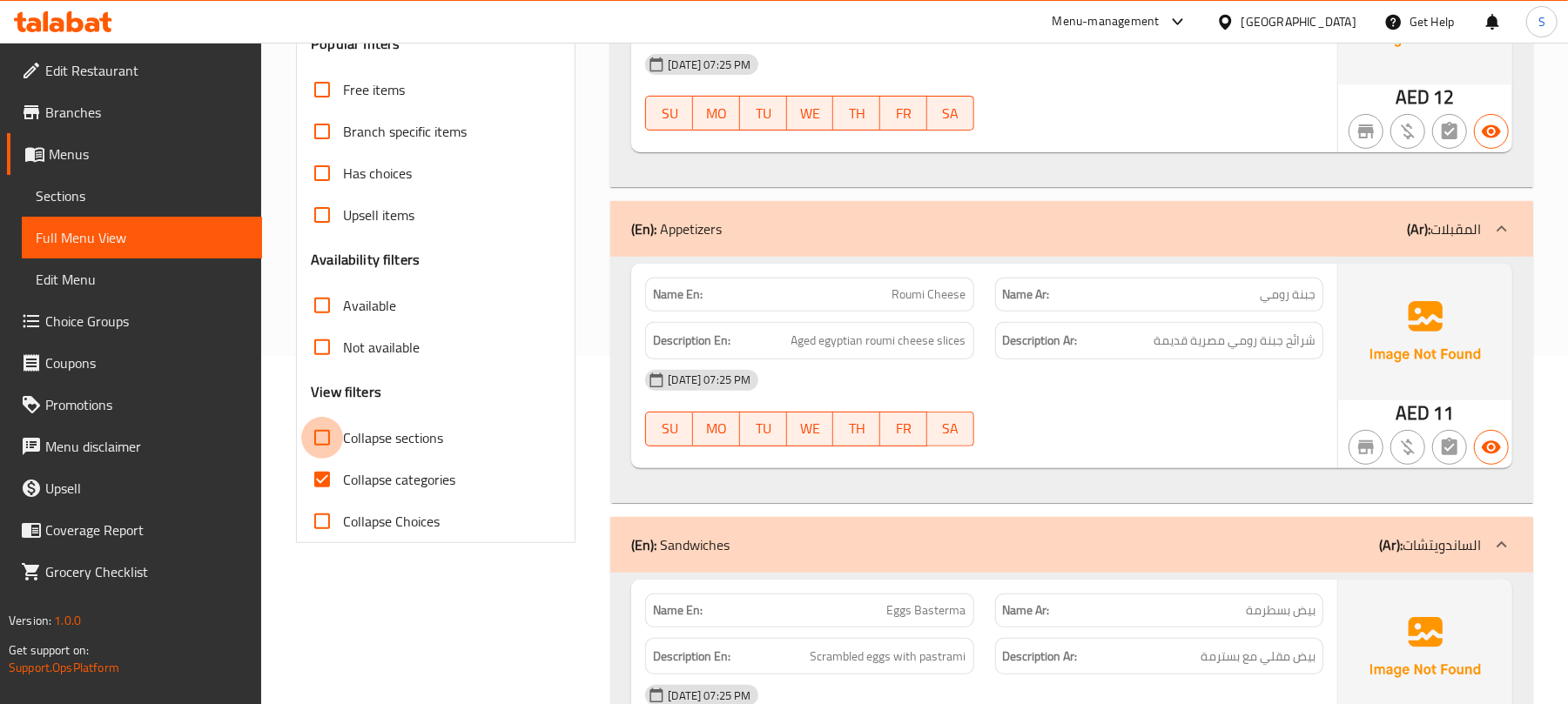
click at [328, 438] on input "Collapse sections" at bounding box center [321, 437] width 42 height 42
checkbox input "true"
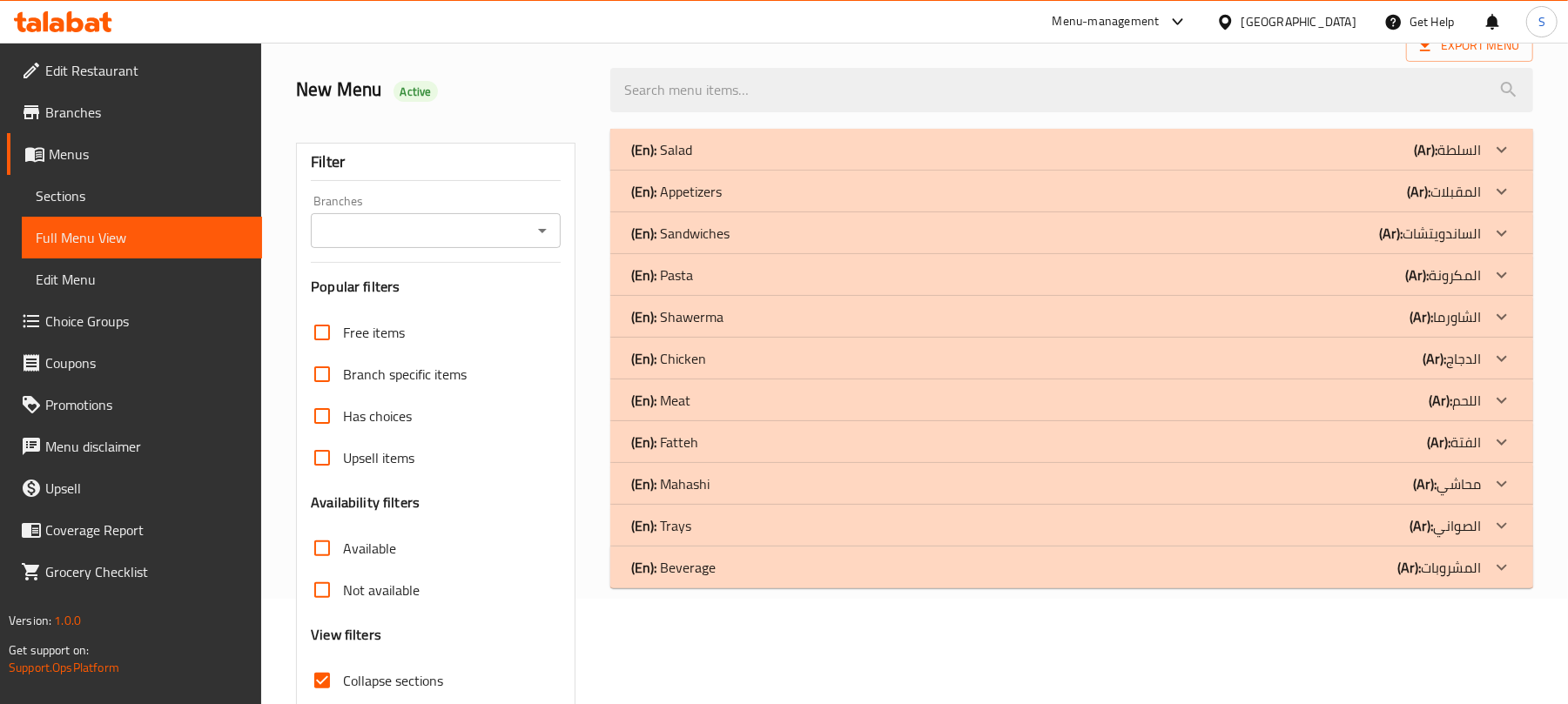
scroll to position [0, 0]
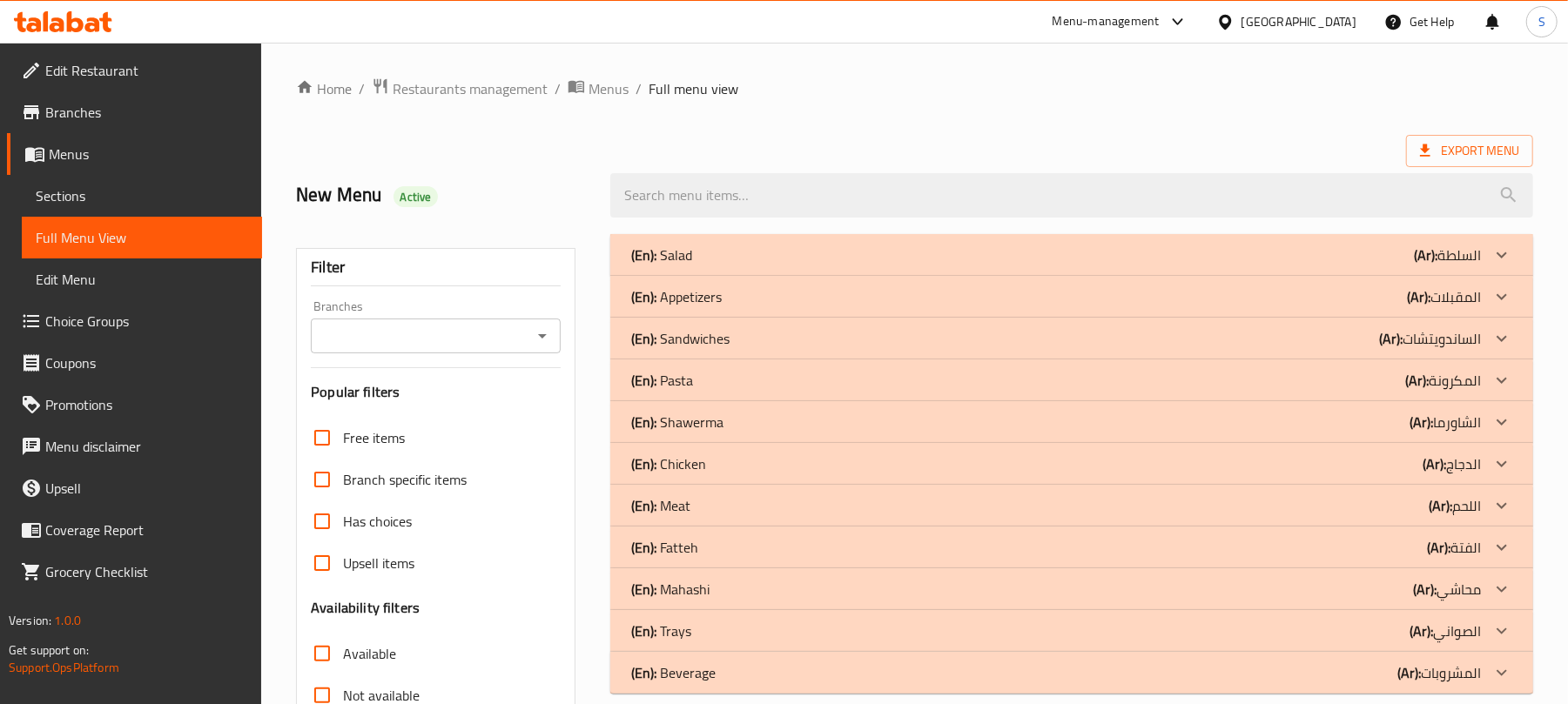
click at [766, 255] on div "(En): Salad (Ar): السلطة" at bounding box center [1056, 254] width 850 height 21
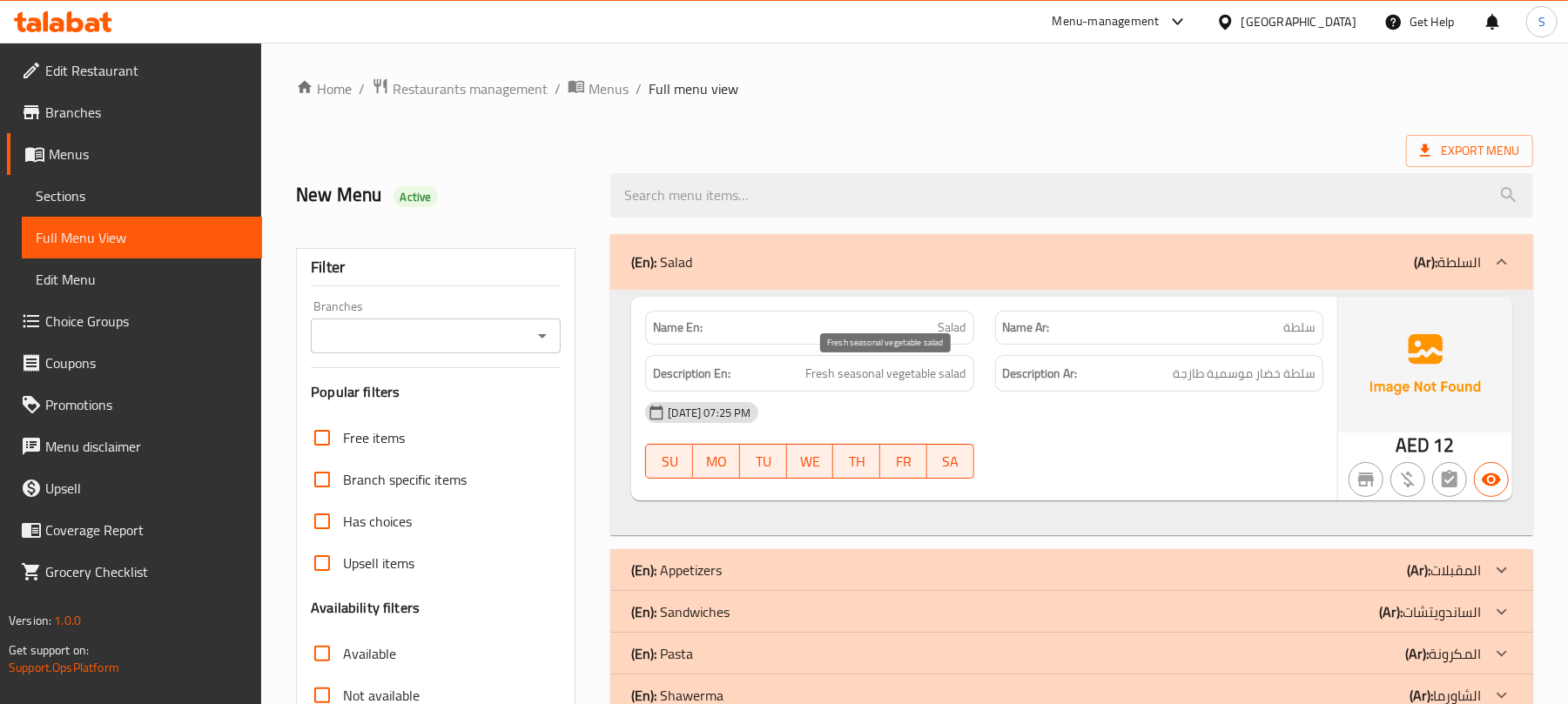
click at [882, 383] on span "Fresh seasonal vegetable salad" at bounding box center [886, 374] width 160 height 21
click at [1026, 283] on div "(En): Salad (Ar): السلطة" at bounding box center [1072, 262] width 922 height 56
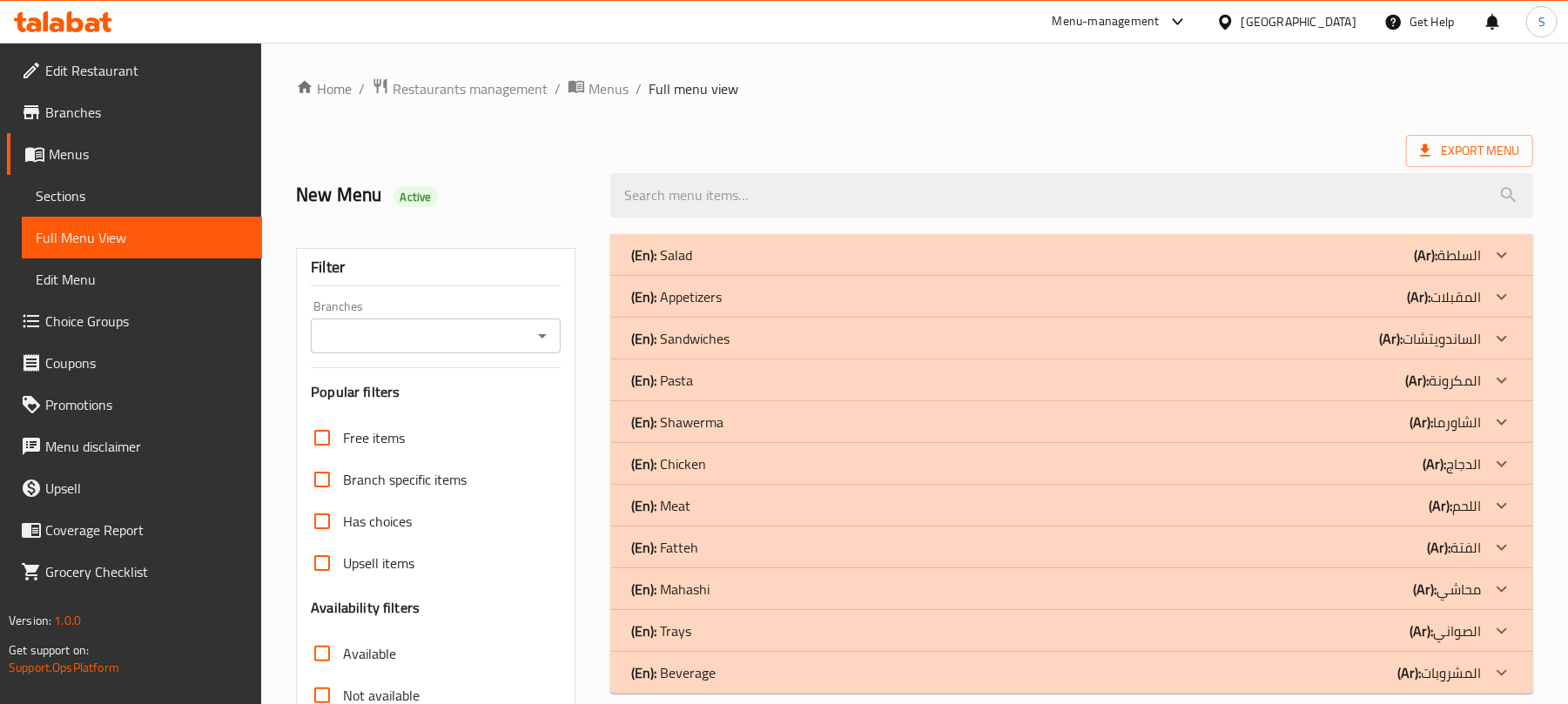
click at [987, 266] on div "(En): Appetizers (Ar): المقبلات" at bounding box center [1056, 254] width 850 height 21
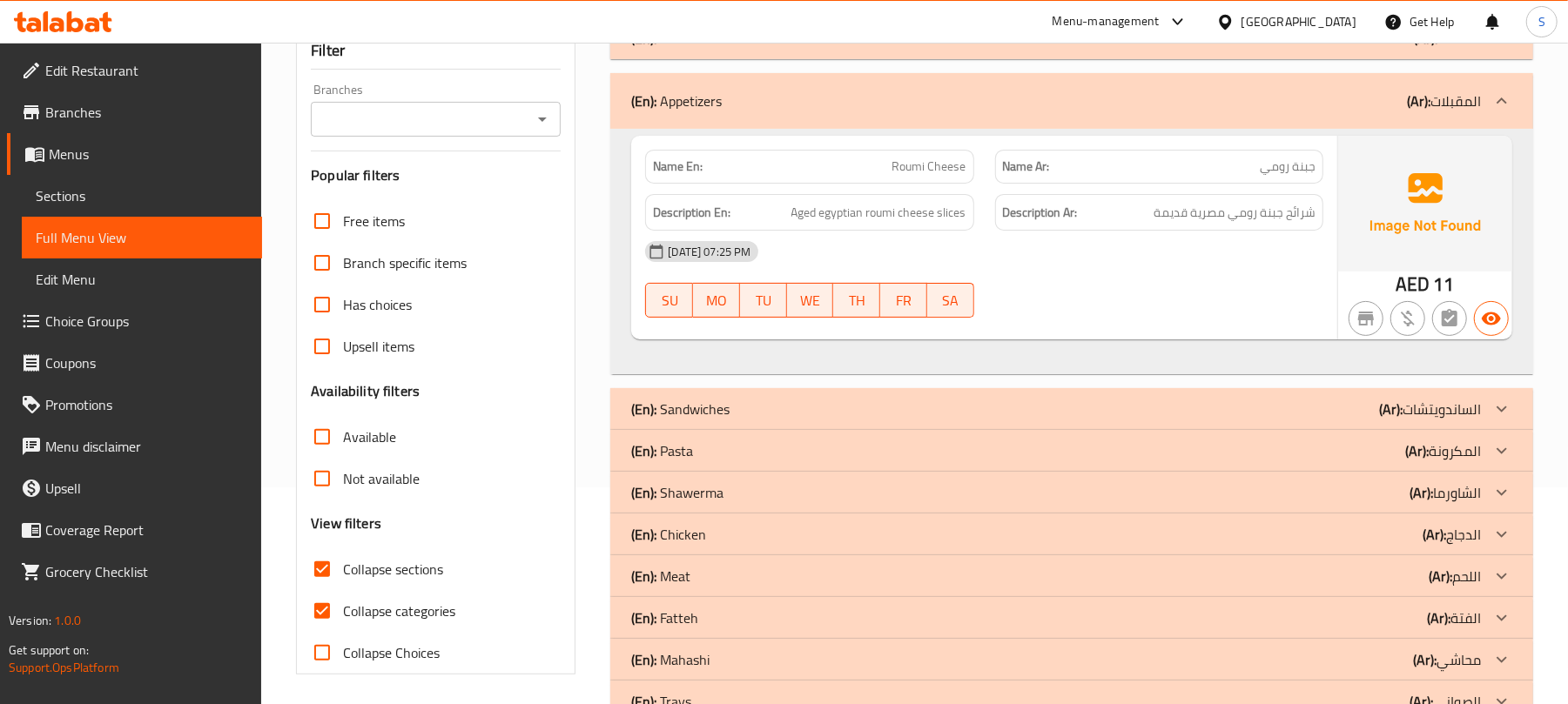
scroll to position [81, 0]
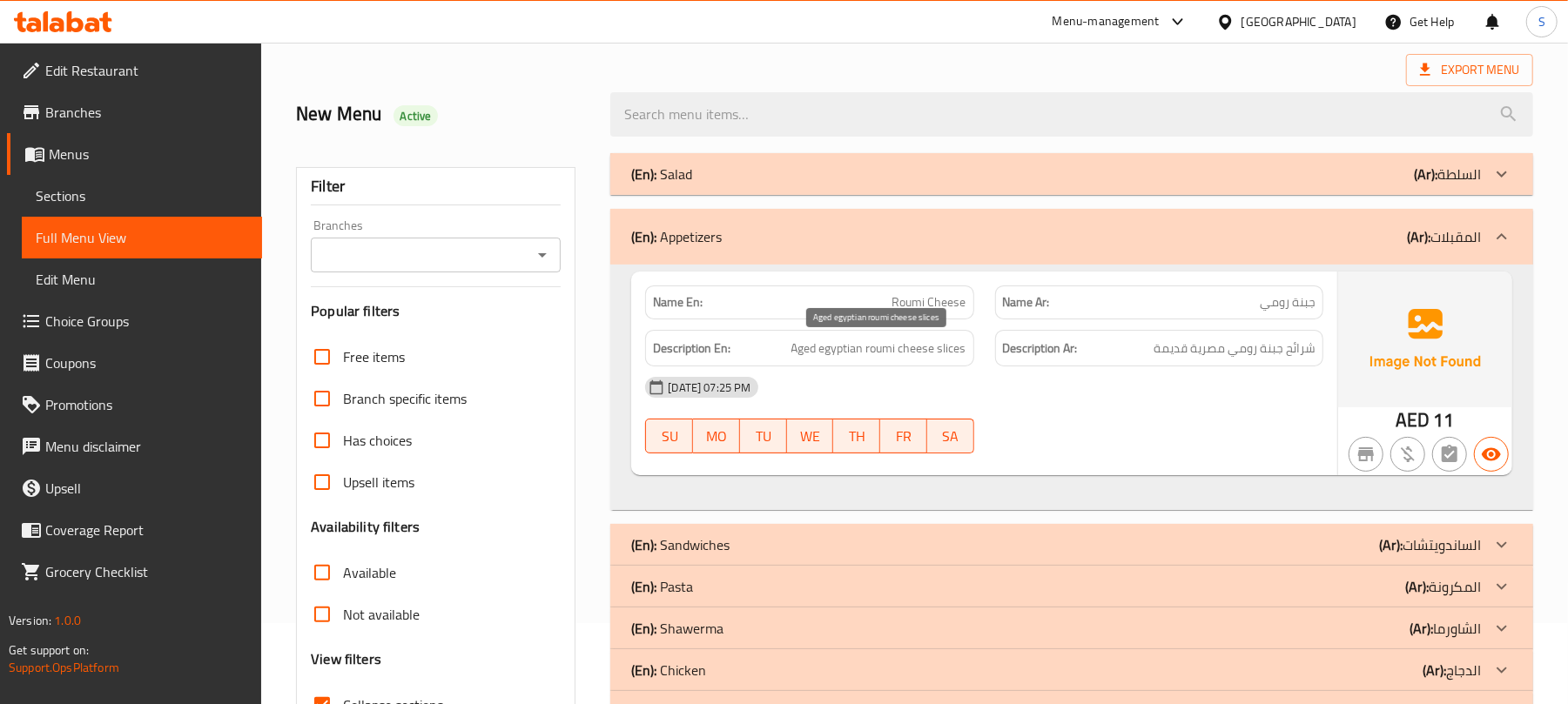
click at [912, 339] on span "Aged egyptian roumi cheese slices" at bounding box center [878, 349] width 175 height 21
copy span "Aged egyptian roumi cheese slices"
click at [1095, 233] on div "(En): Appetizers (Ar): المقبلات" at bounding box center [1056, 236] width 850 height 21
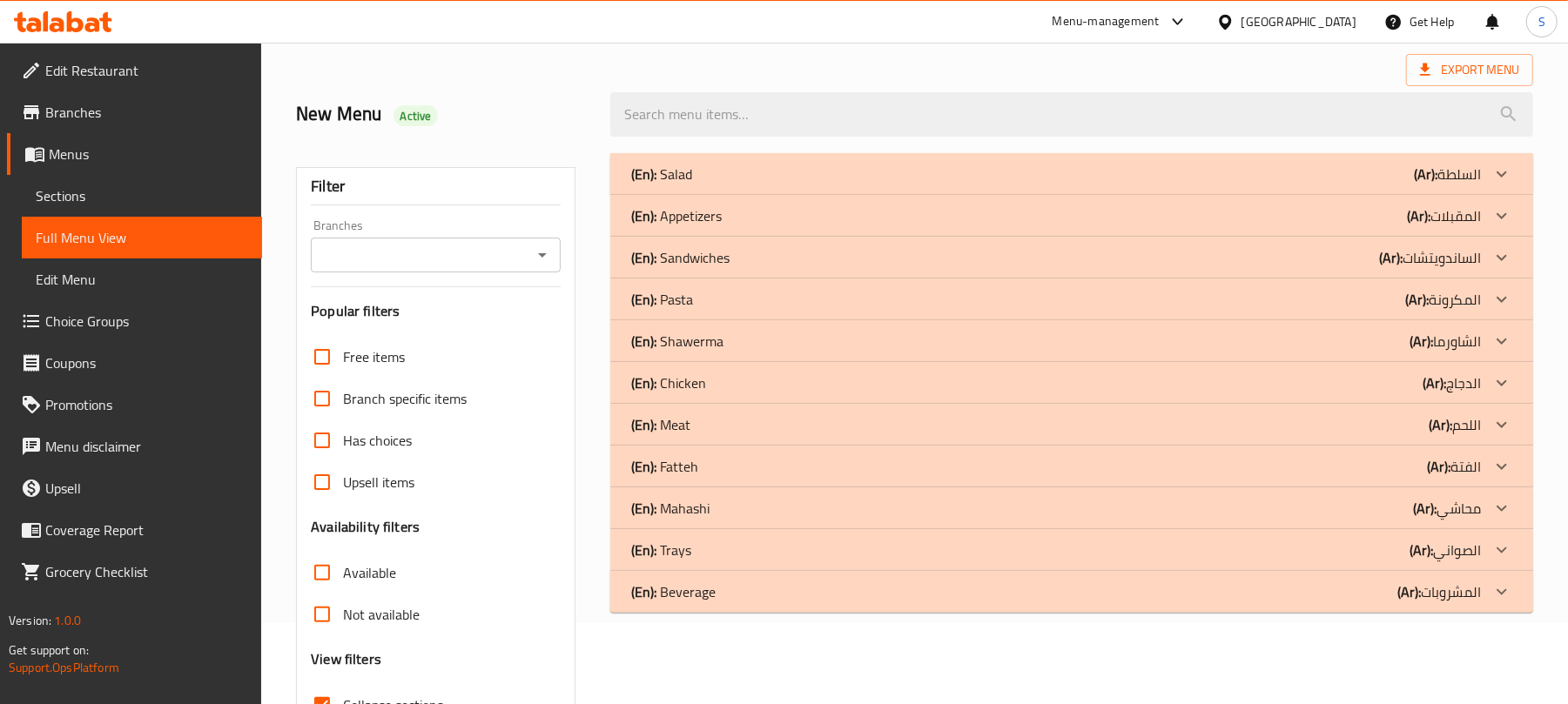
click at [939, 185] on div "(En): Sandwiches (Ar): الساندويتشات" at bounding box center [1056, 174] width 850 height 21
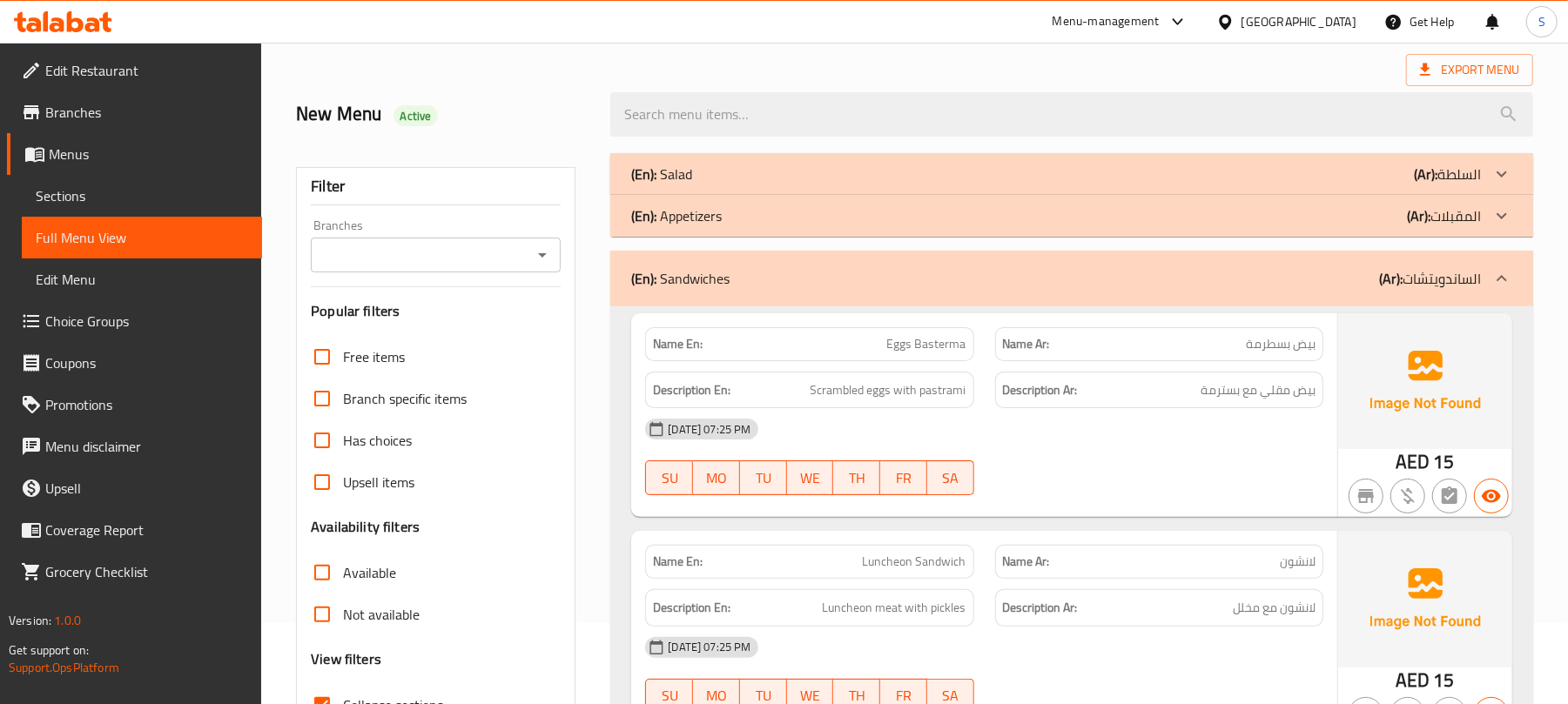
click at [1254, 339] on span "بيض بسطرمة" at bounding box center [1280, 344] width 69 height 19
copy span "بسطرمة"
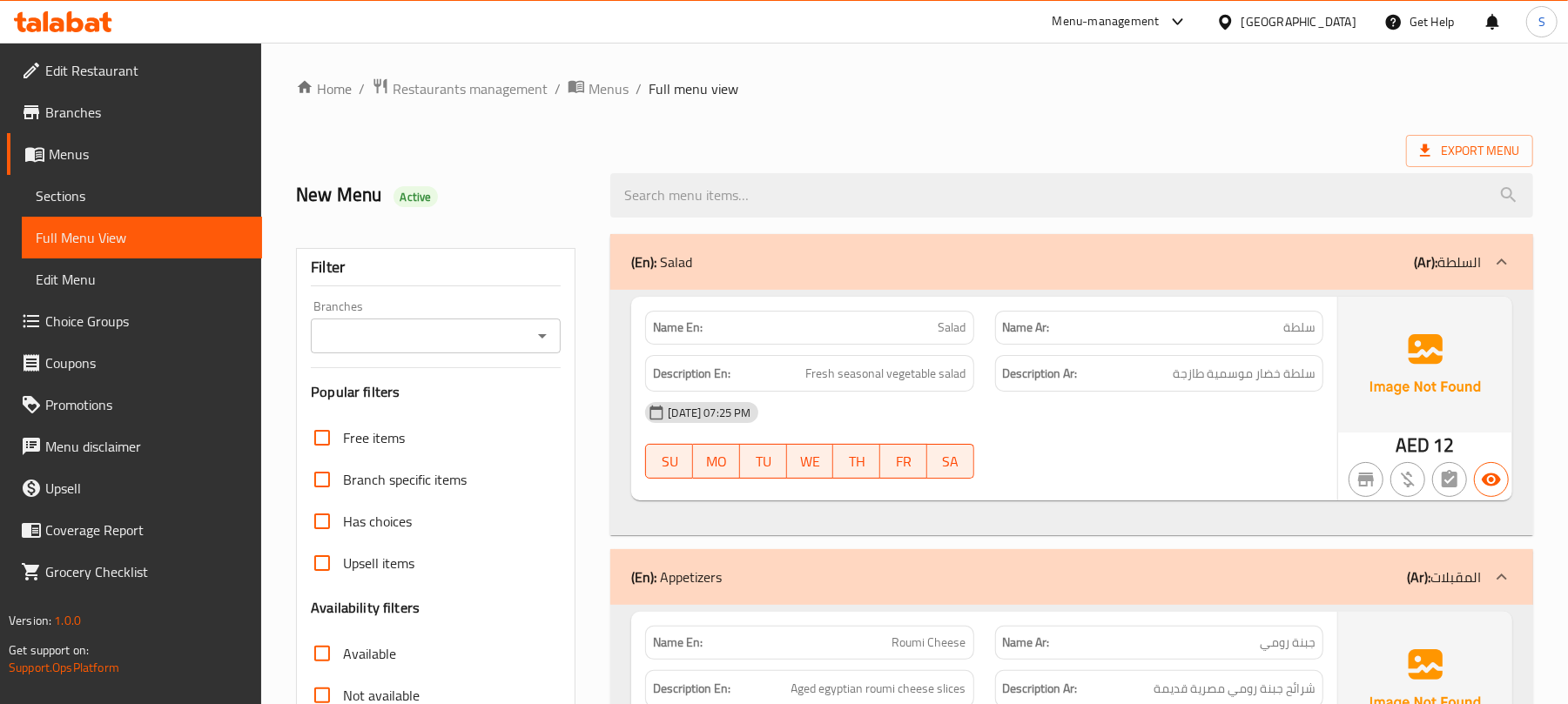
click at [889, 252] on div "(En): Salad (Ar): السلطة" at bounding box center [1056, 262] width 850 height 21
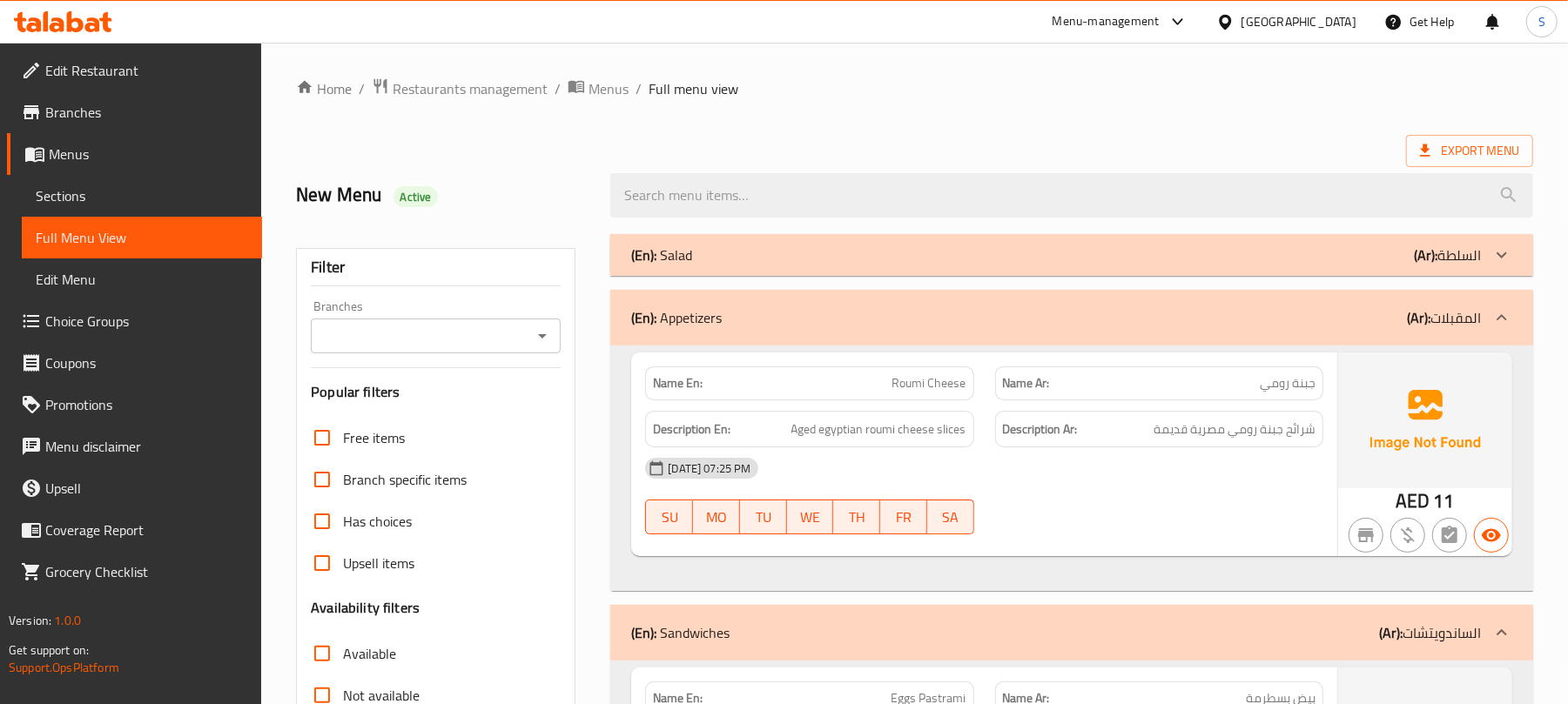
click at [940, 313] on div "(En): Appetizers (Ar): المقبلات" at bounding box center [1056, 317] width 850 height 21
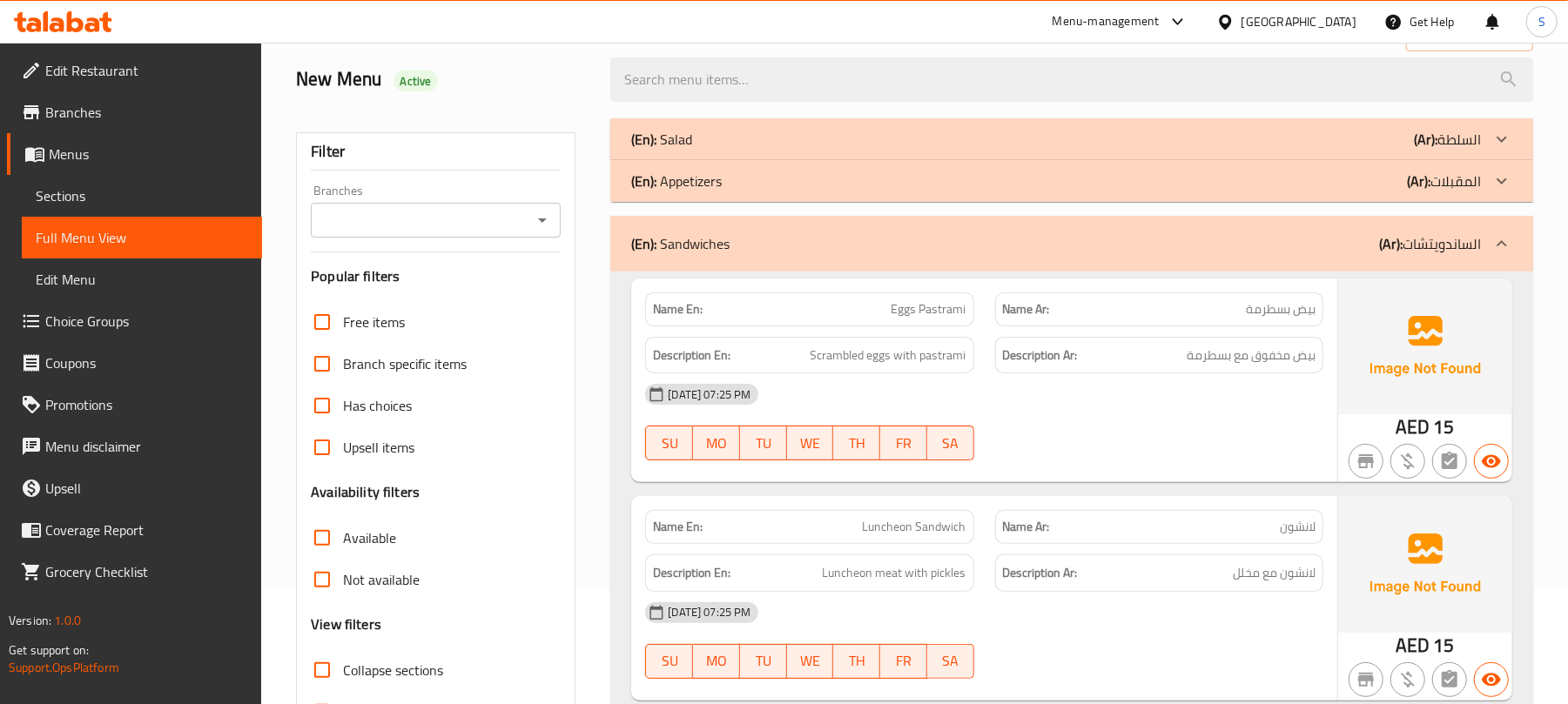
scroll to position [231, 0]
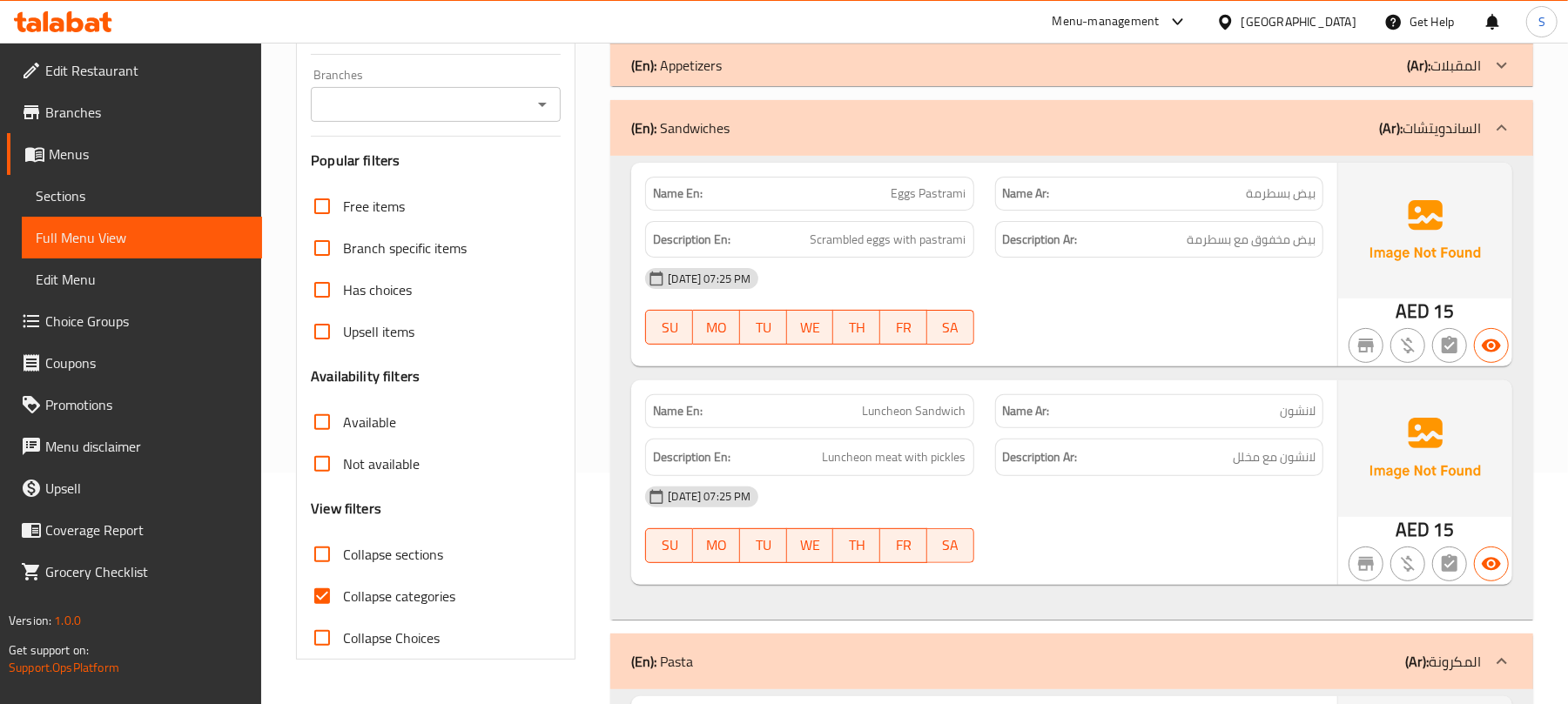
click at [926, 416] on span "Luncheon Sandwich" at bounding box center [914, 411] width 104 height 19
click at [797, 133] on div "(En): Sandwiches (Ar): الساندويتشات" at bounding box center [1056, 127] width 850 height 21
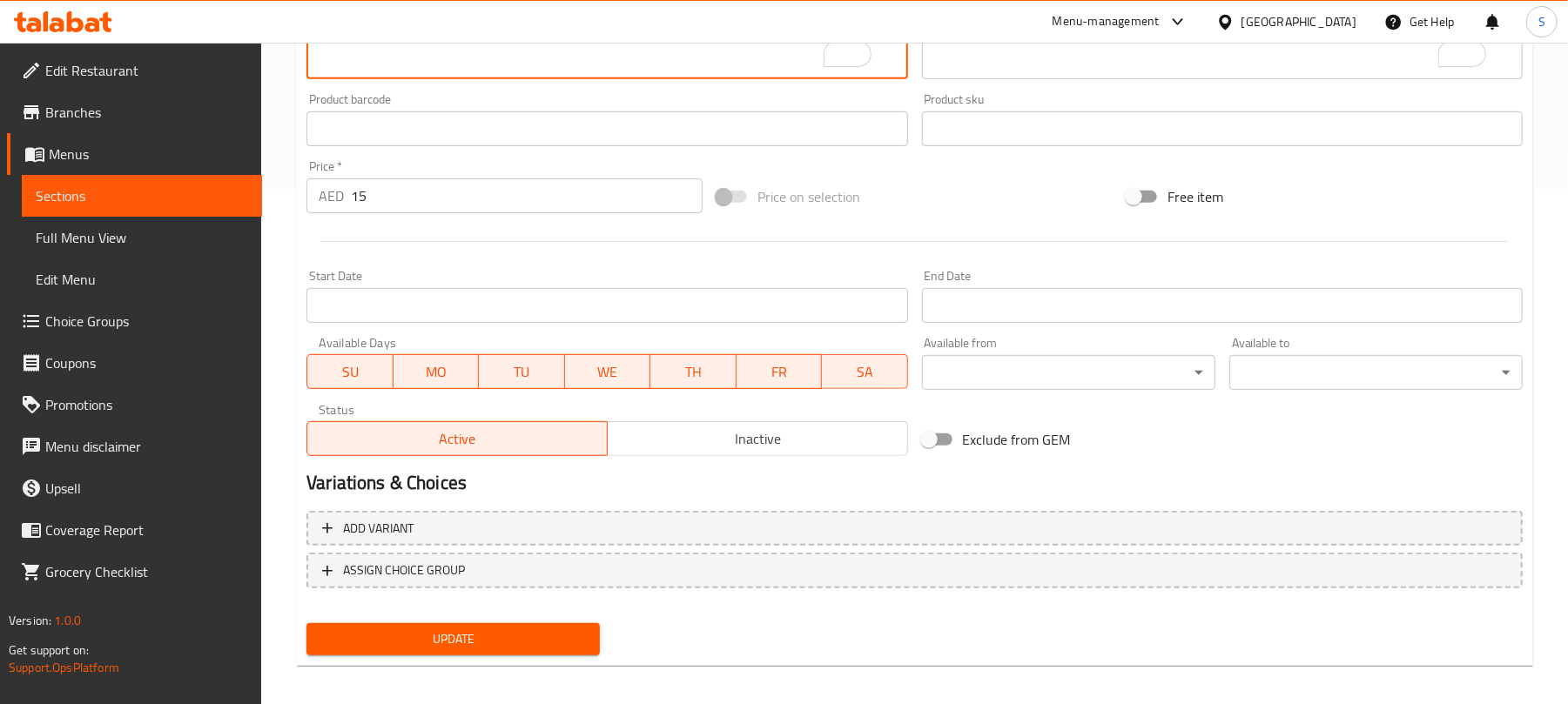
scroll to position [523, 0]
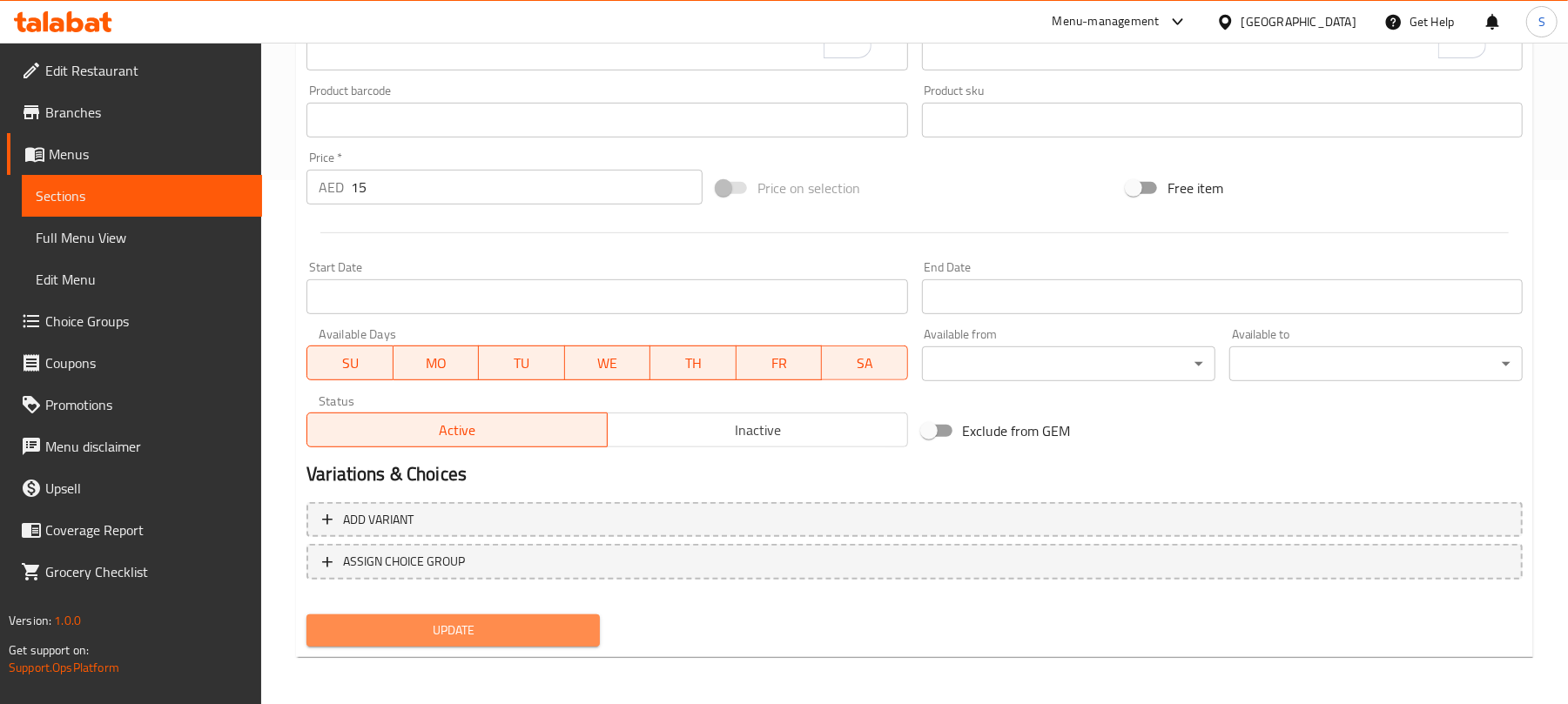
click at [527, 638] on span "Update" at bounding box center [453, 630] width 266 height 21
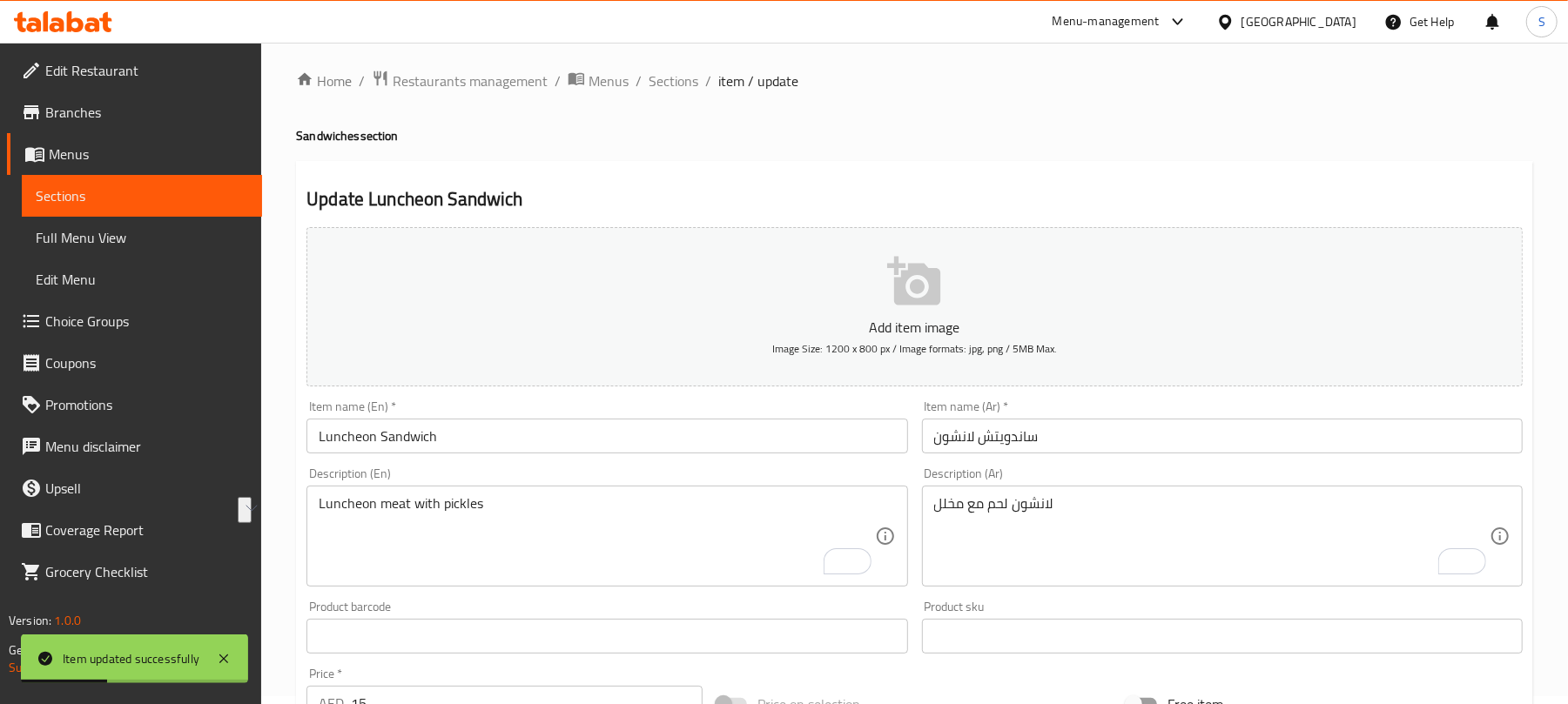
scroll to position [0, 0]
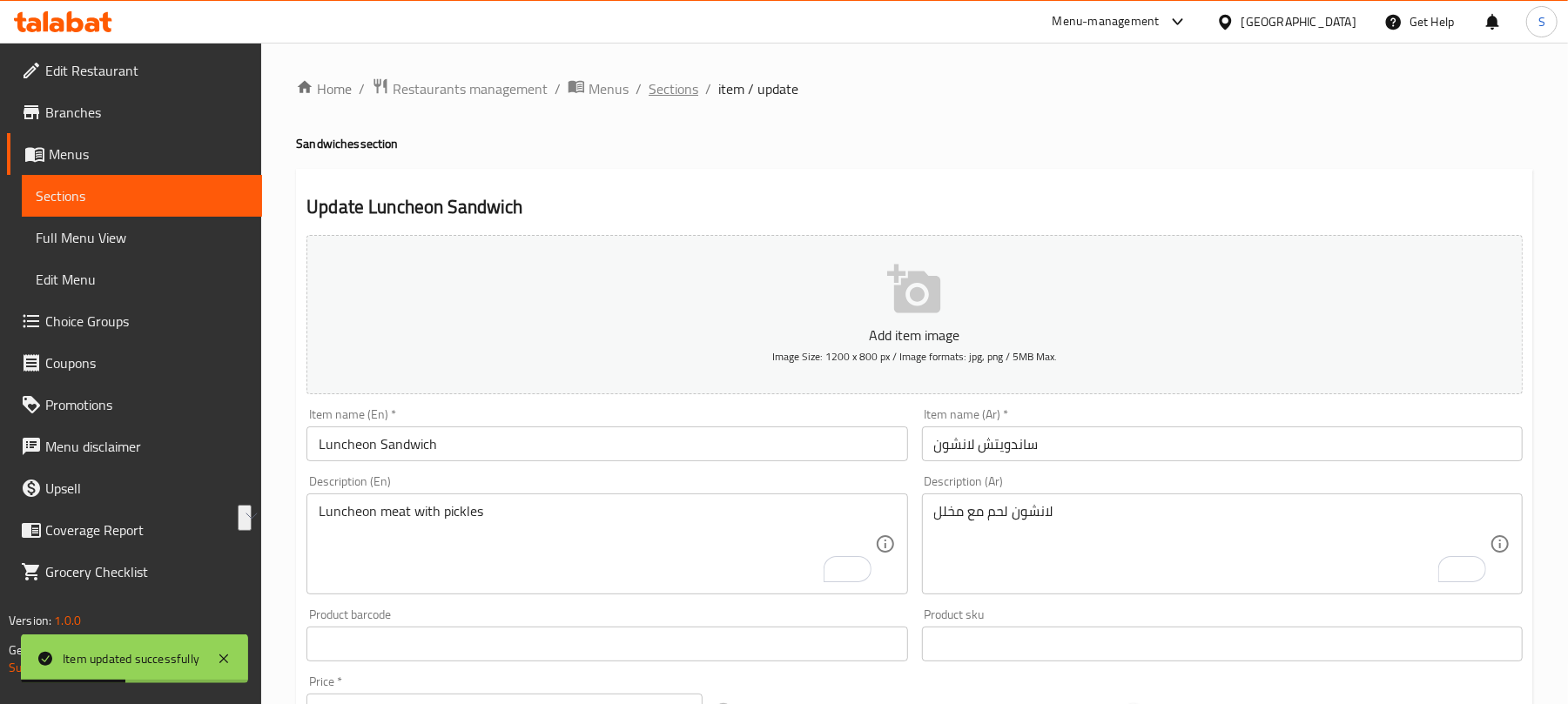
click at [686, 92] on span "Sections" at bounding box center [673, 88] width 50 height 21
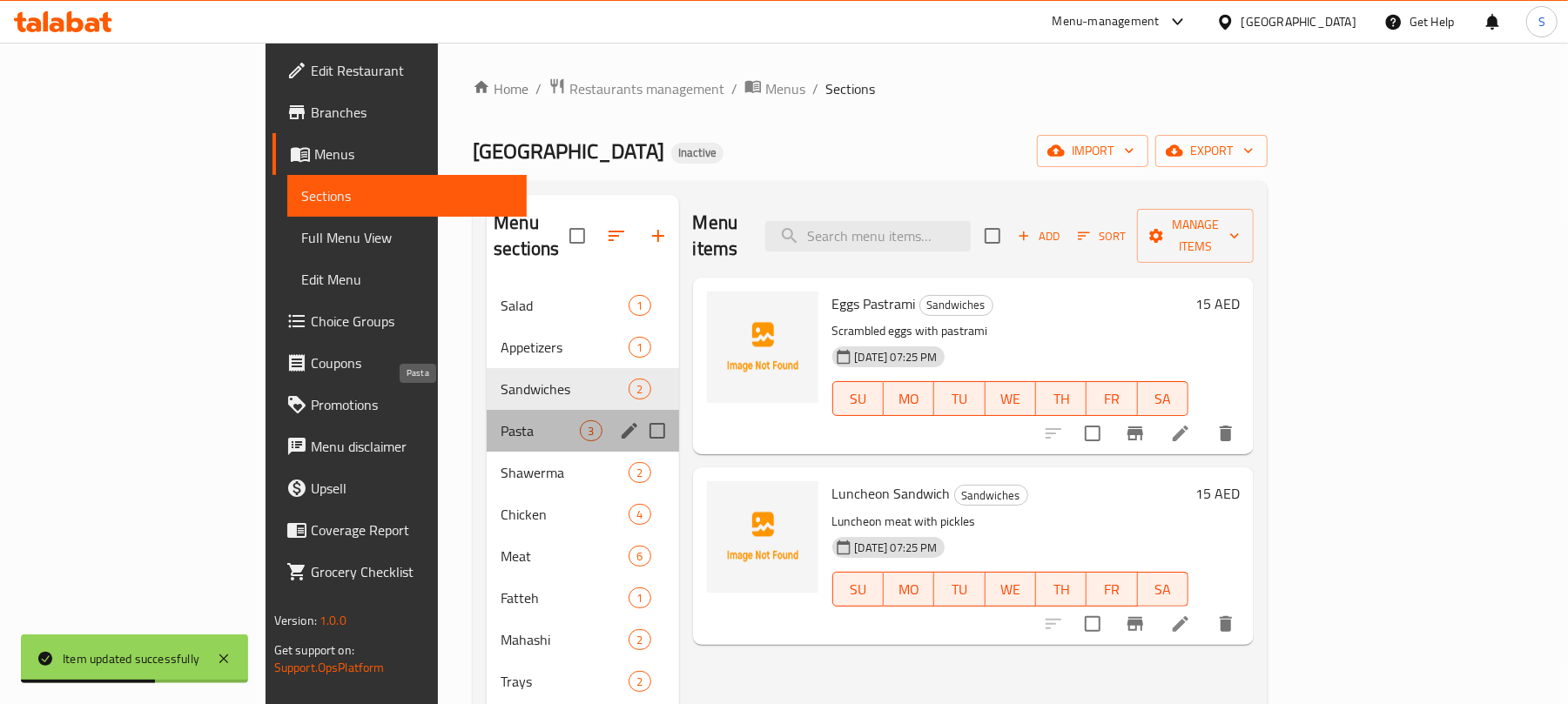
click at [500, 420] on span "Pasta" at bounding box center [539, 430] width 79 height 21
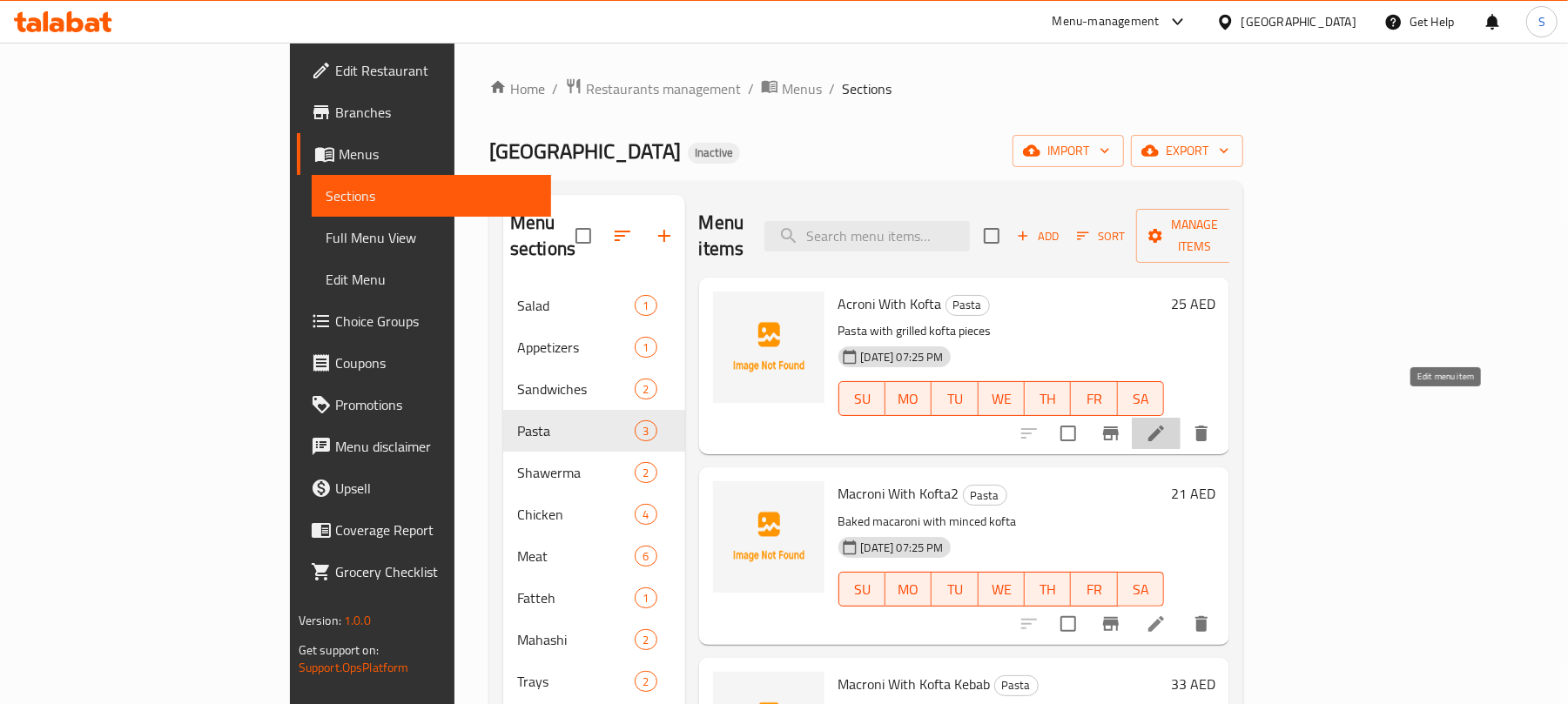
click at [1166, 423] on icon at bounding box center [1156, 433] width 21 height 21
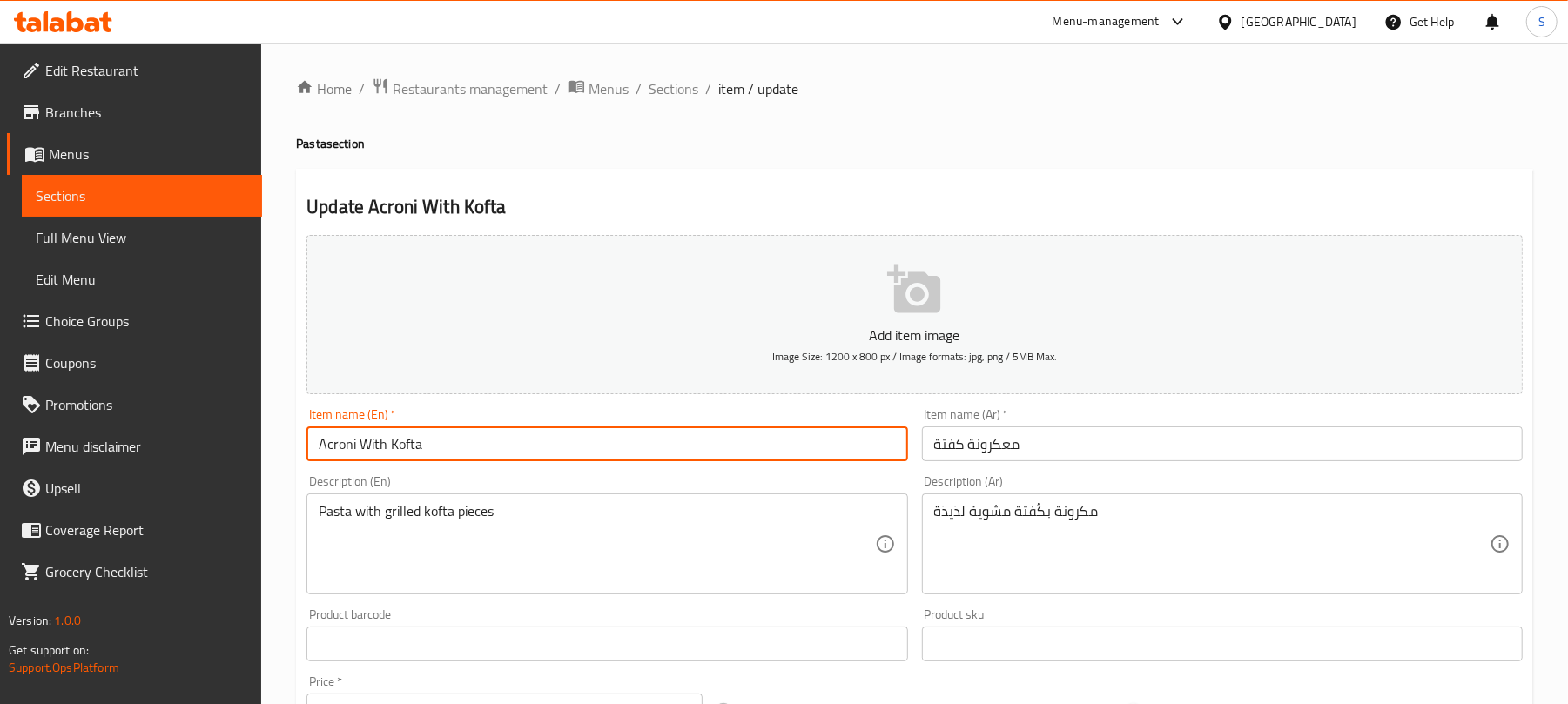
click at [321, 443] on input "Acroni With Kofta" at bounding box center [607, 444] width 601 height 35
click at [377, 438] on input "Pasta Acroni With Kofta" at bounding box center [607, 444] width 601 height 35
type input "Pasta with Kofta"
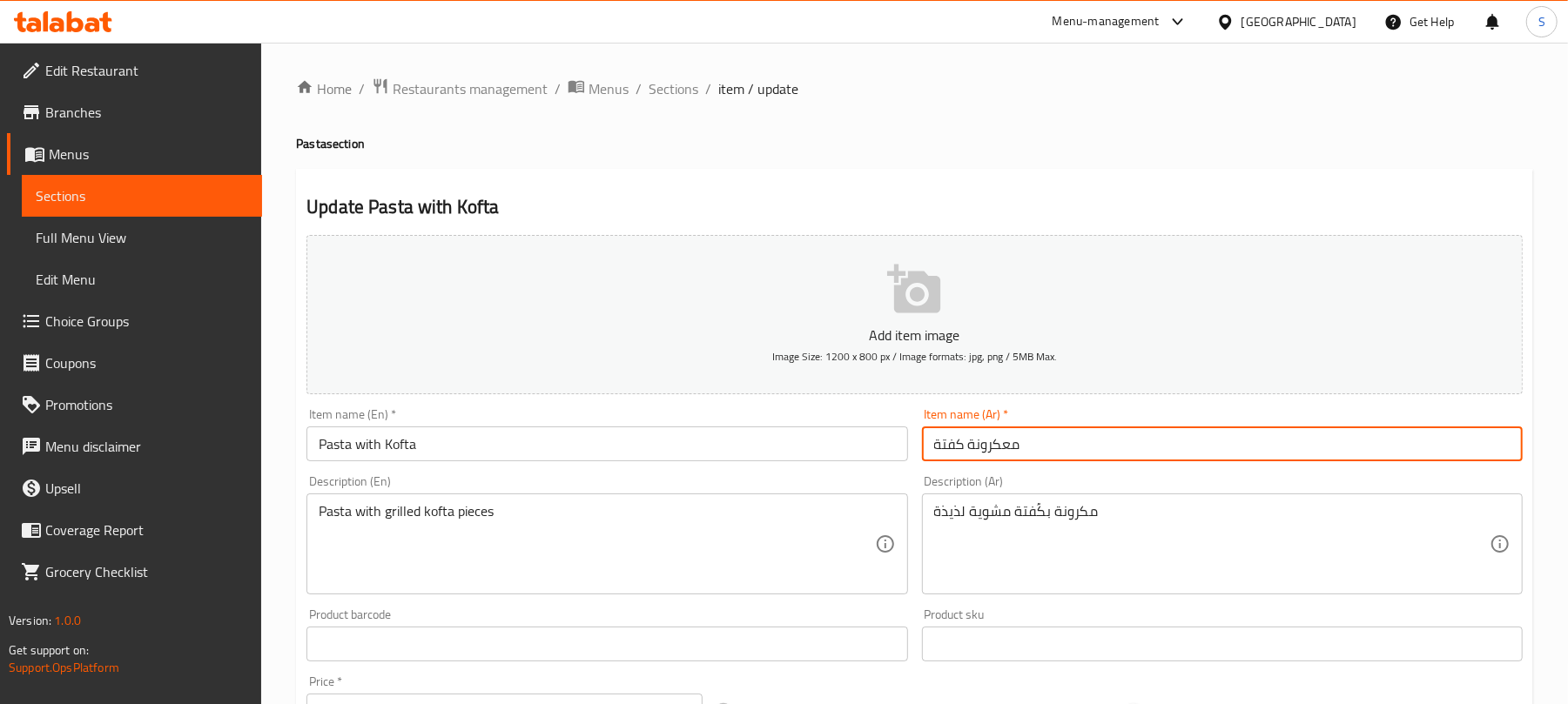
click at [1020, 446] on input "معكرونة كفتة" at bounding box center [1222, 444] width 601 height 35
drag, startPoint x: 1494, startPoint y: 452, endPoint x: 1547, endPoint y: 472, distance: 56.6
click at [1495, 452] on input "معكرونة كفتة" at bounding box center [1222, 444] width 601 height 35
click at [1460, 443] on input "مكرونة كفتة" at bounding box center [1222, 444] width 601 height 35
drag, startPoint x: 1442, startPoint y: 446, endPoint x: 1464, endPoint y: 445, distance: 22.0
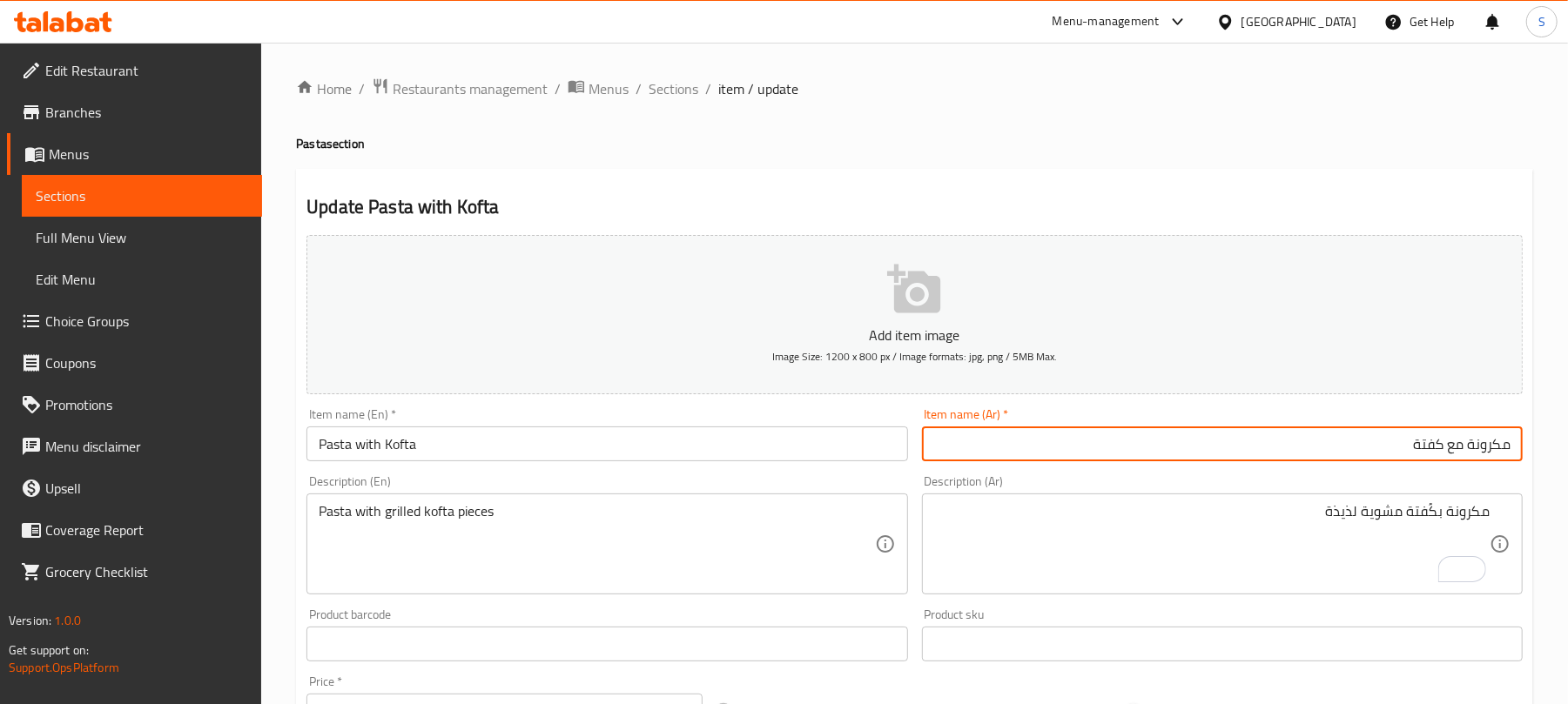
click at [1464, 445] on input "مكرونة مع كفتة" at bounding box center [1222, 444] width 601 height 35
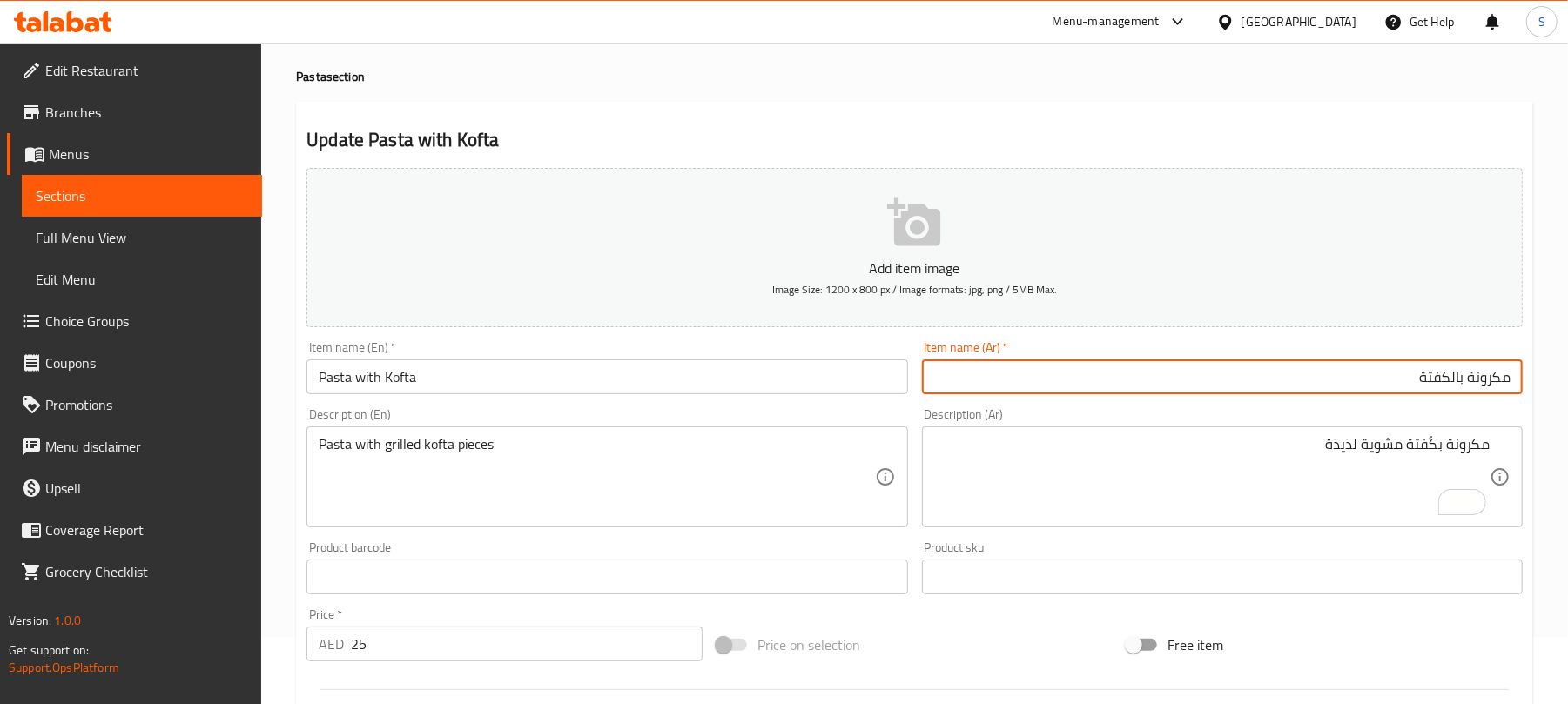
scroll to position [116, 0]
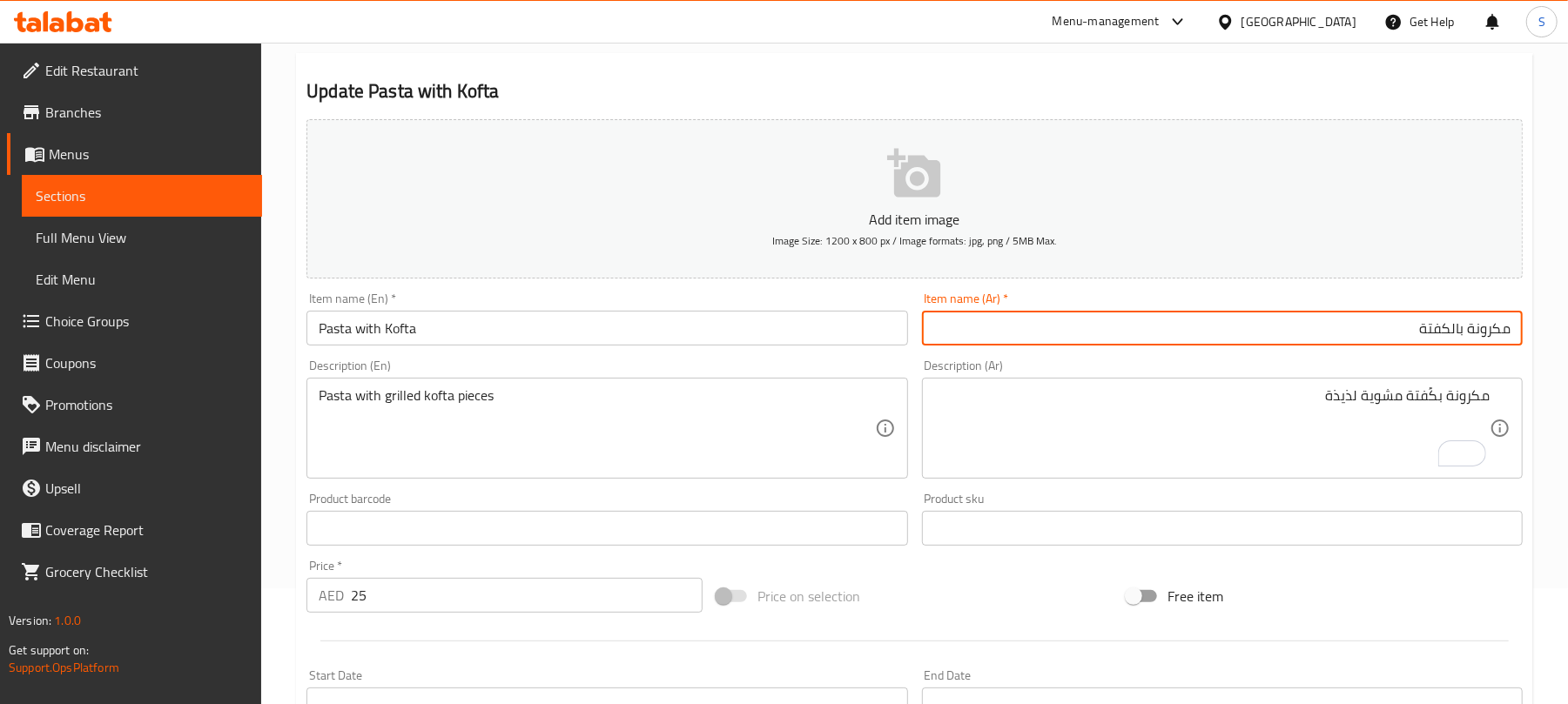
type input "مكرونة بالكفتة"
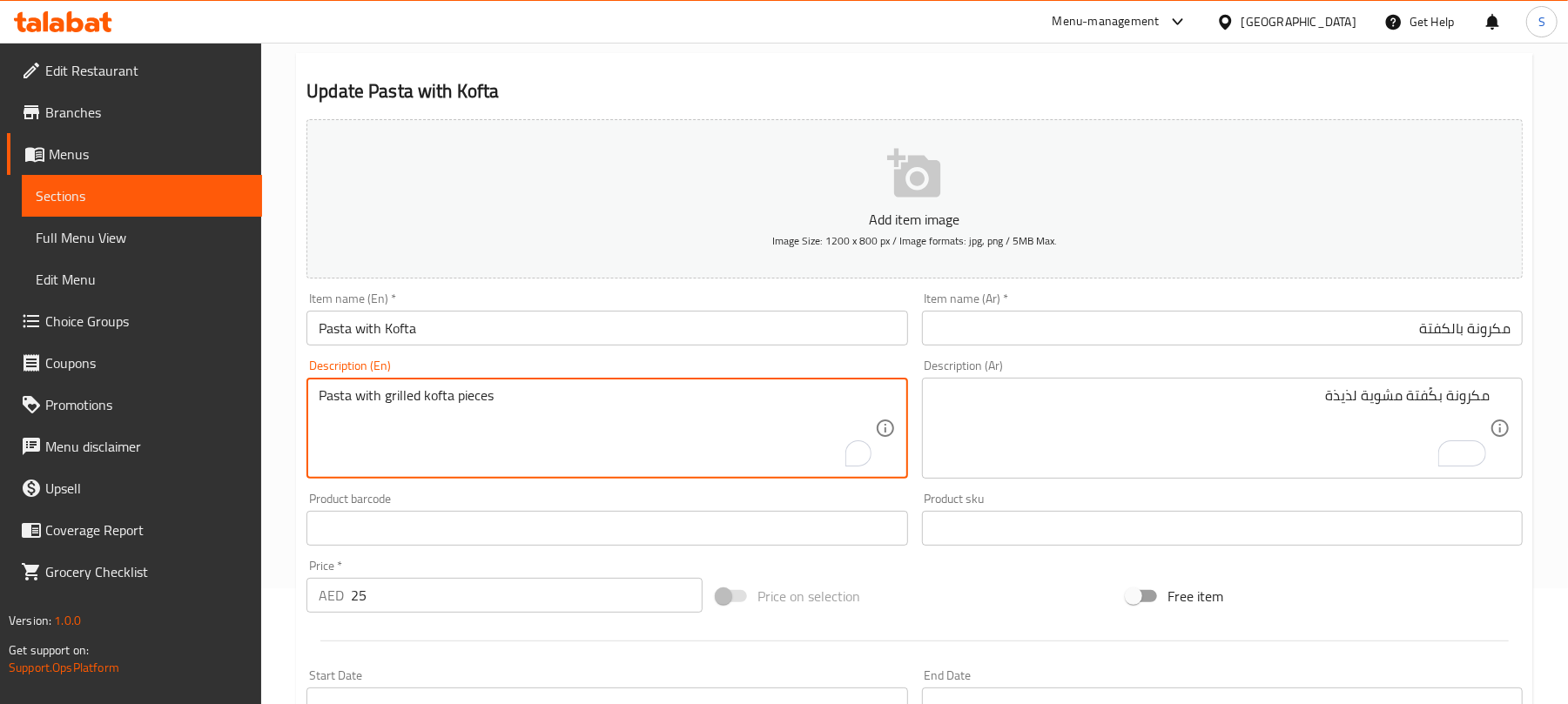
click at [478, 400] on textarea "Pasta with grilled kofta pieces" at bounding box center [596, 429] width 555 height 83
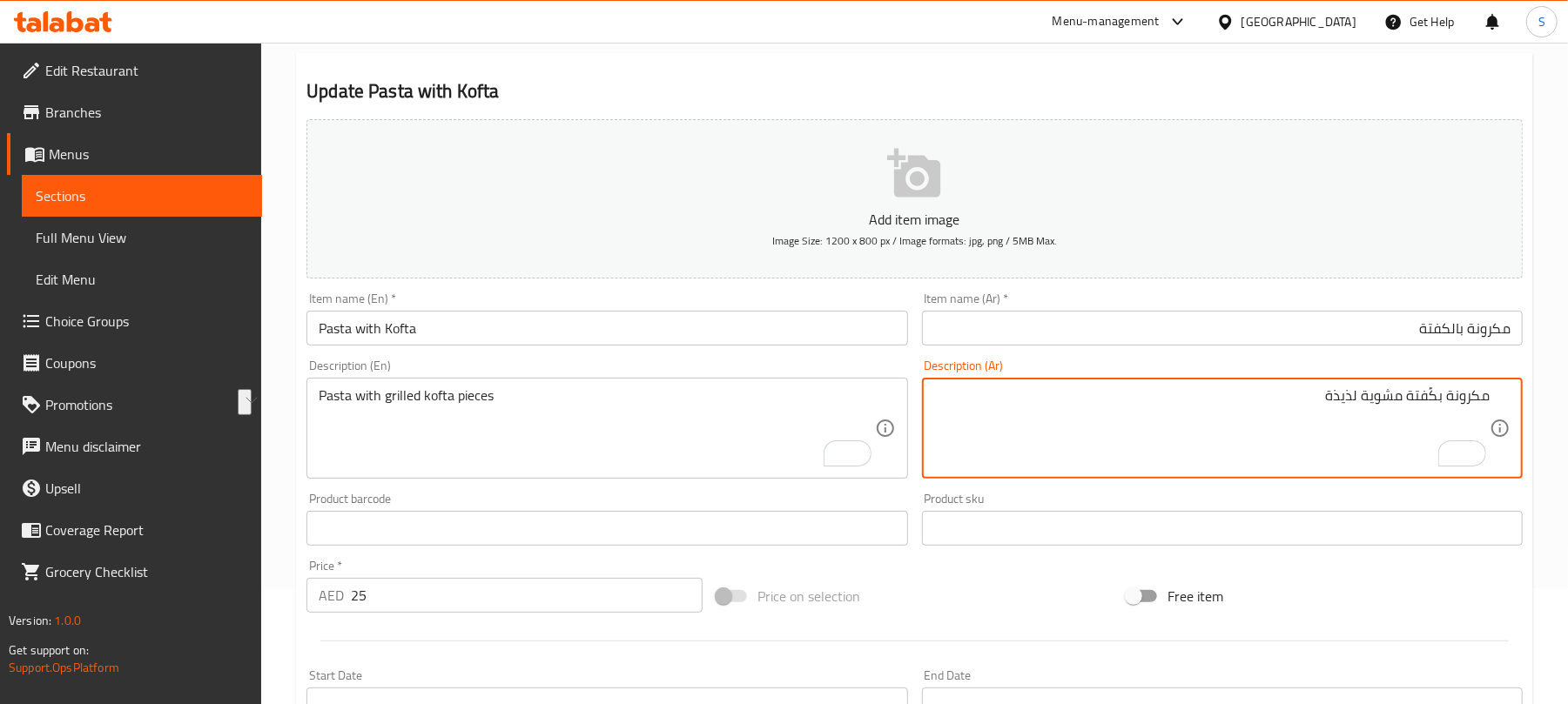
drag, startPoint x: 1436, startPoint y: 395, endPoint x: 1328, endPoint y: 388, distance: 108.2
paste textarea "طع كفتة مشوي"
click at [1293, 419] on textarea "مكرونة بقطع كفتة مشوية" at bounding box center [1211, 429] width 555 height 83
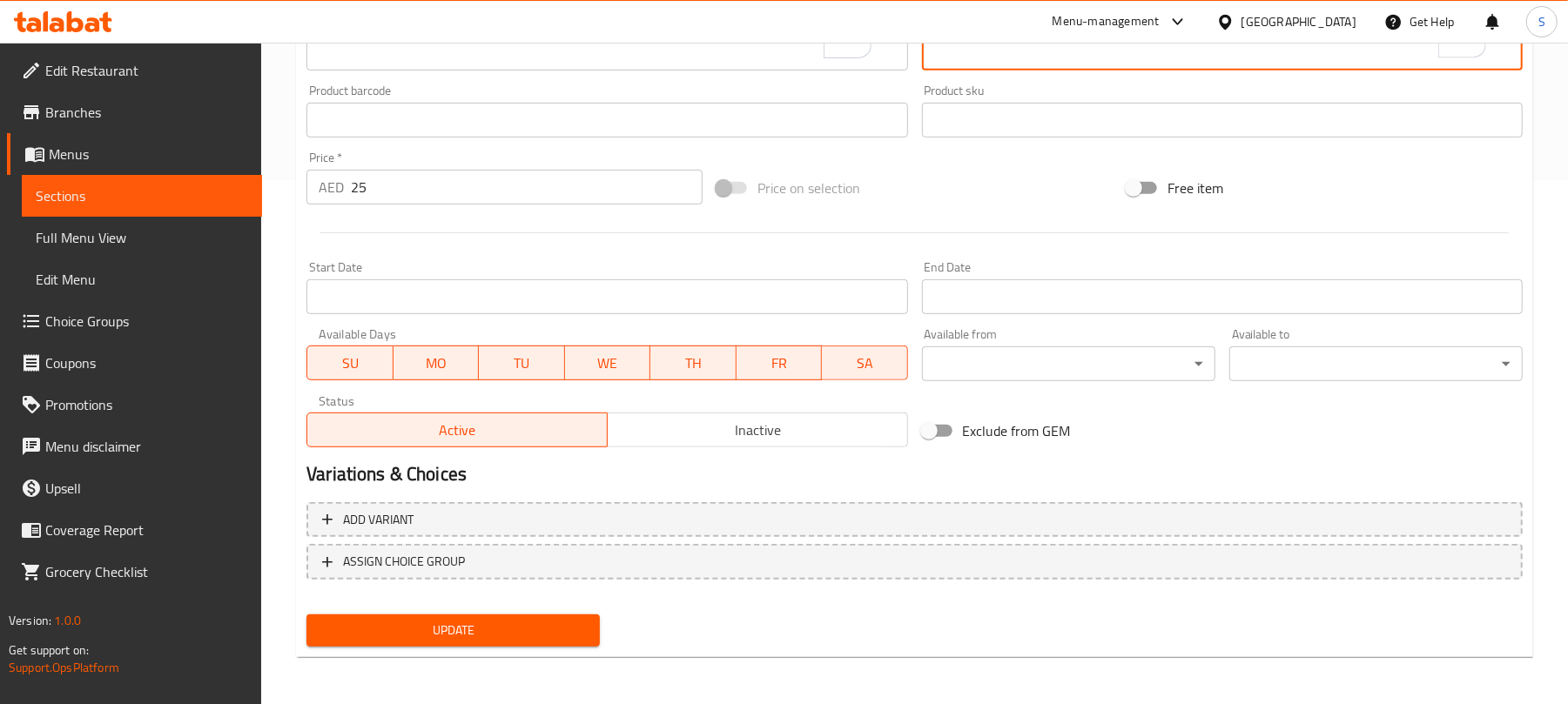
type textarea "مكرونة بقطع كفتة مشوية"
drag, startPoint x: 485, startPoint y: 635, endPoint x: 494, endPoint y: 623, distance: 15.0
click at [486, 635] on span "Update" at bounding box center [453, 630] width 266 height 21
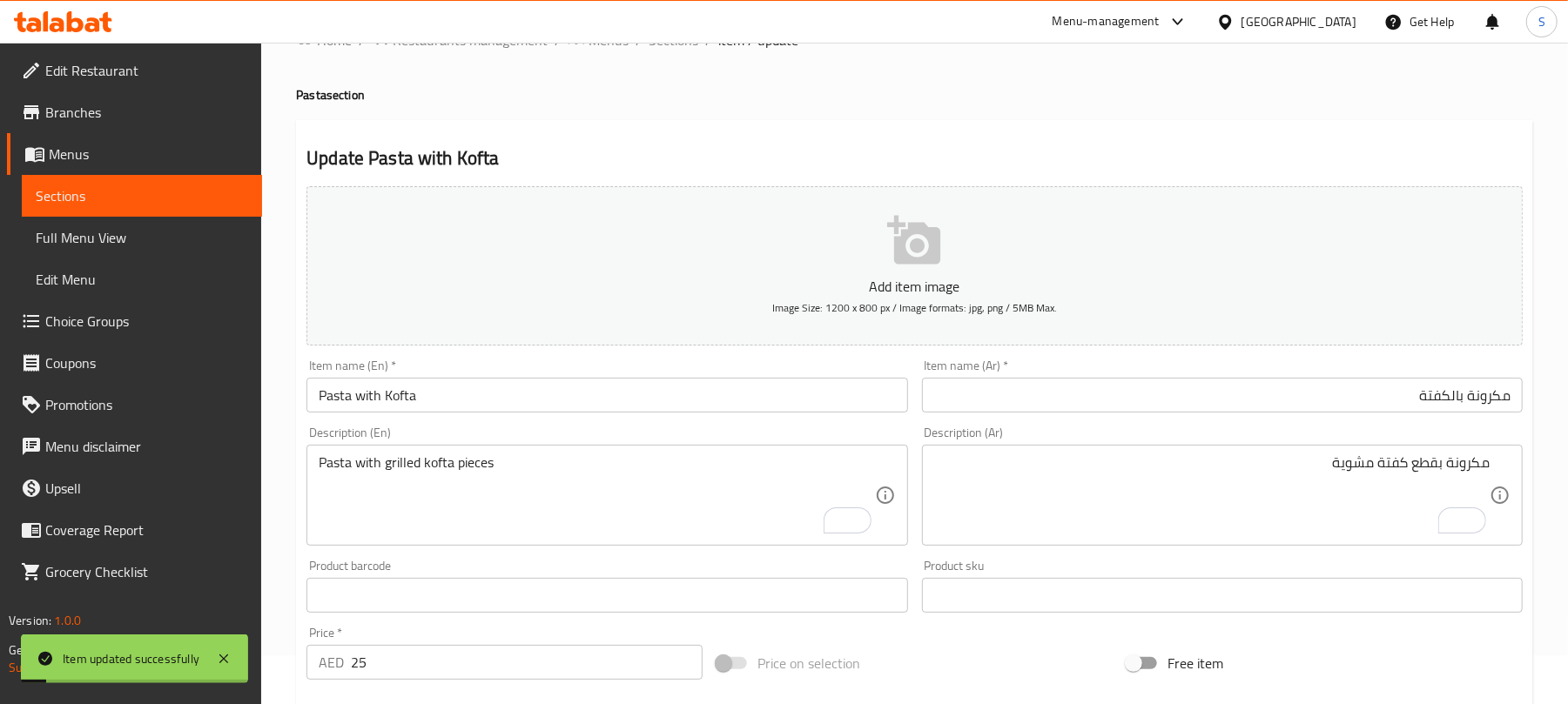
scroll to position [0, 0]
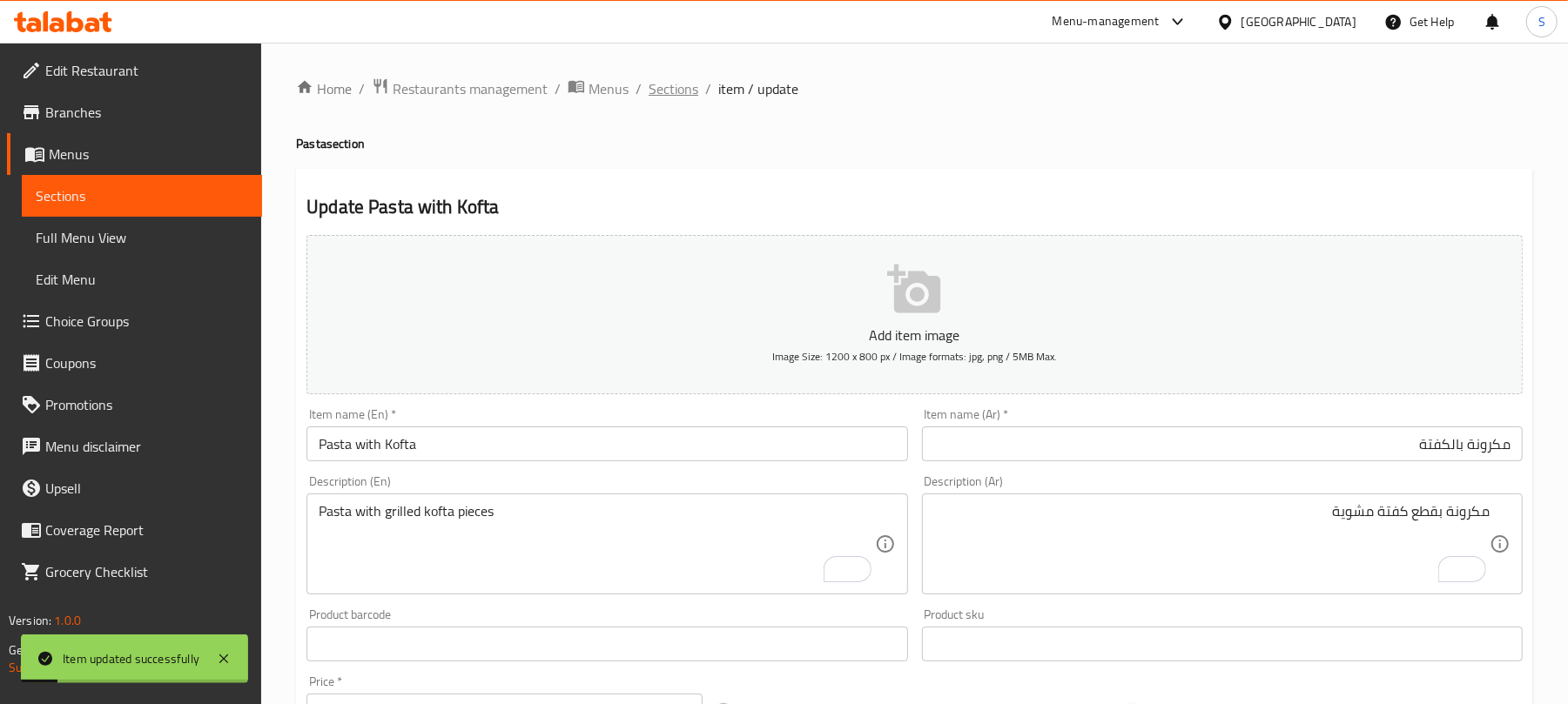
click at [677, 89] on span "Sections" at bounding box center [673, 88] width 50 height 21
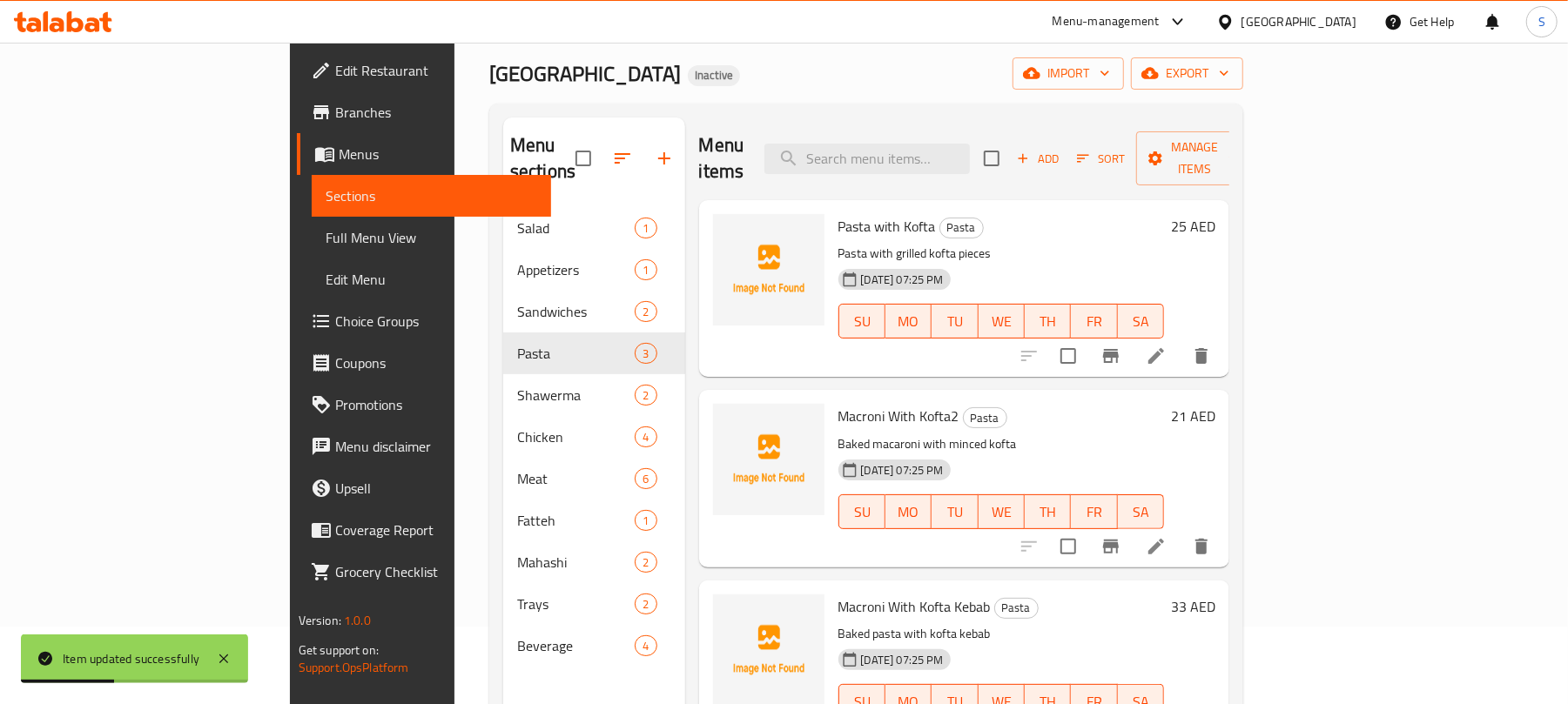
scroll to position [116, 0]
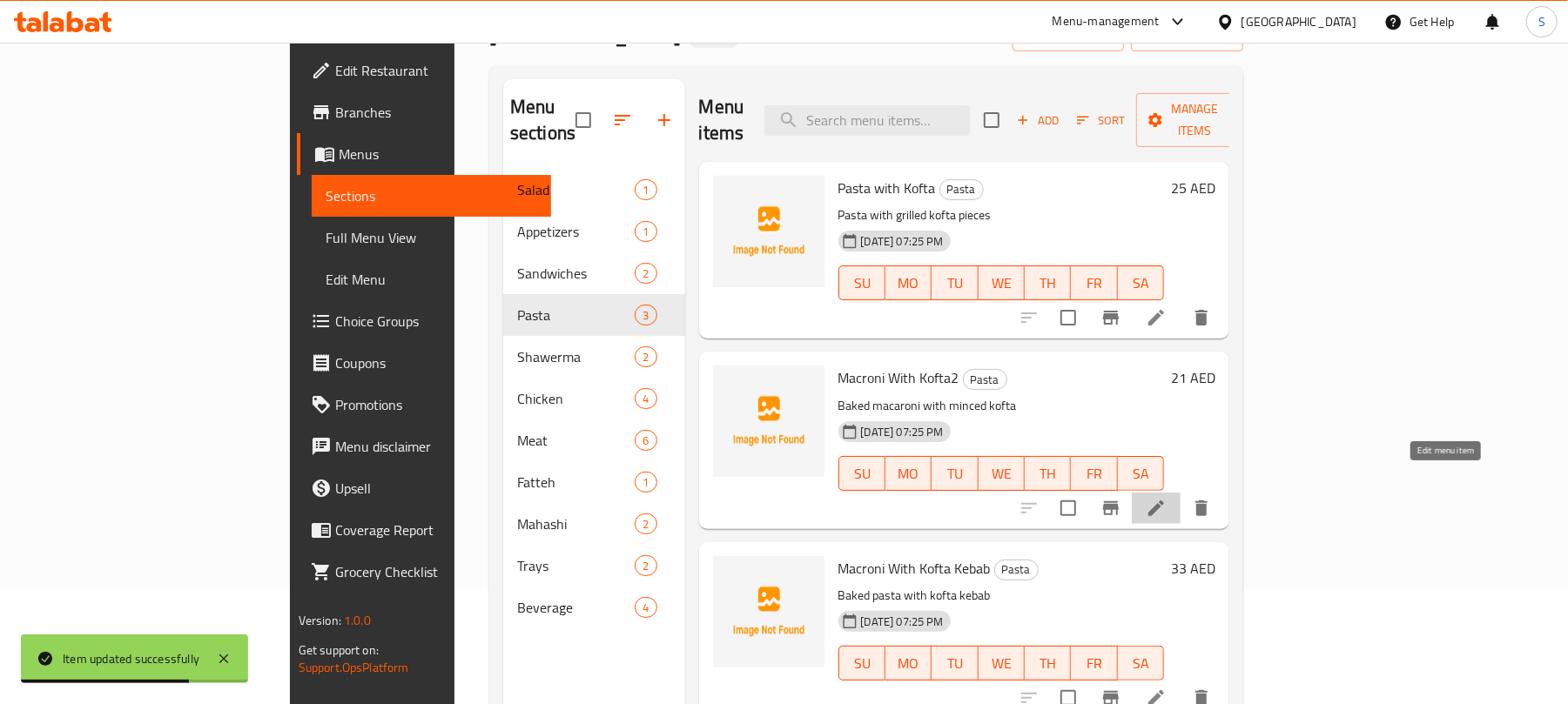
click at [1166, 498] on icon at bounding box center [1156, 508] width 21 height 21
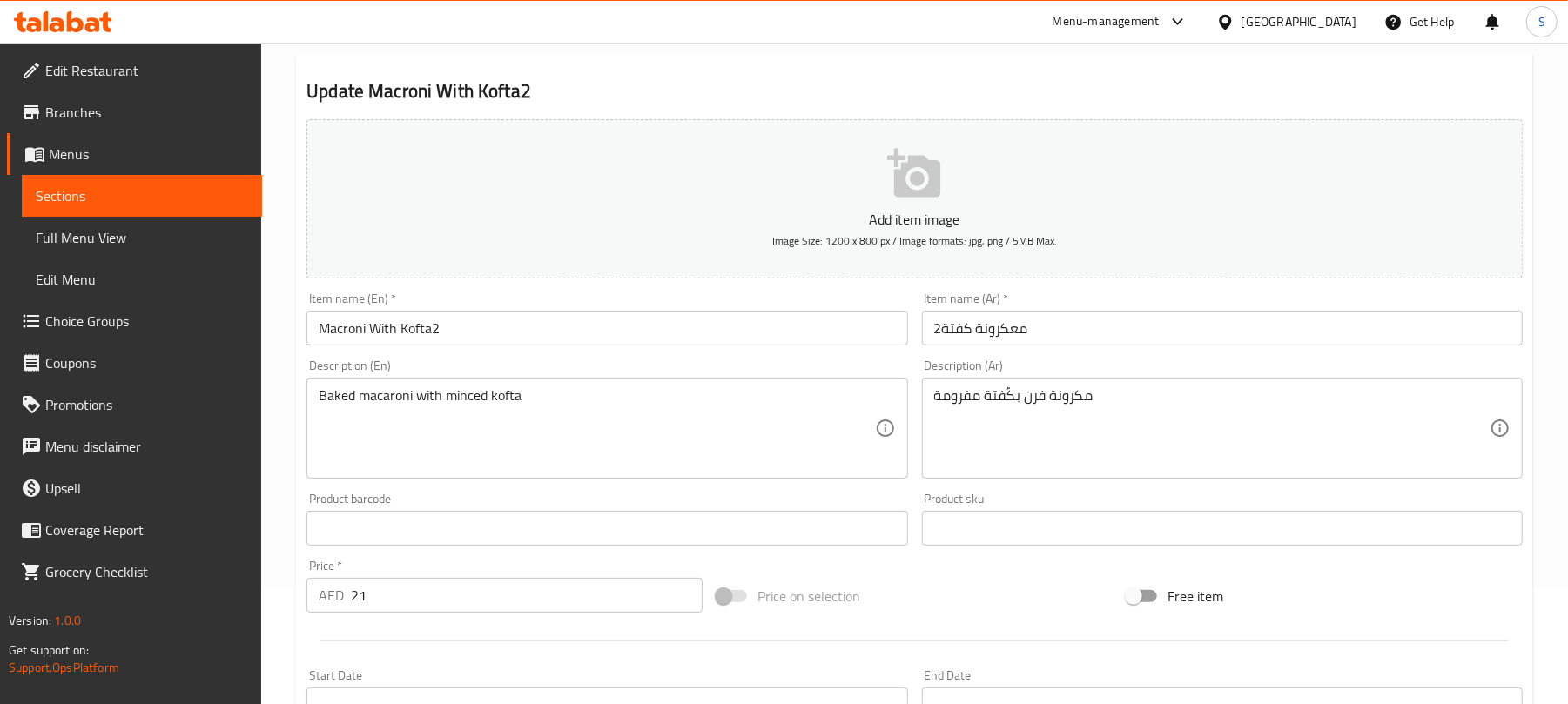
scroll to position [231, 0]
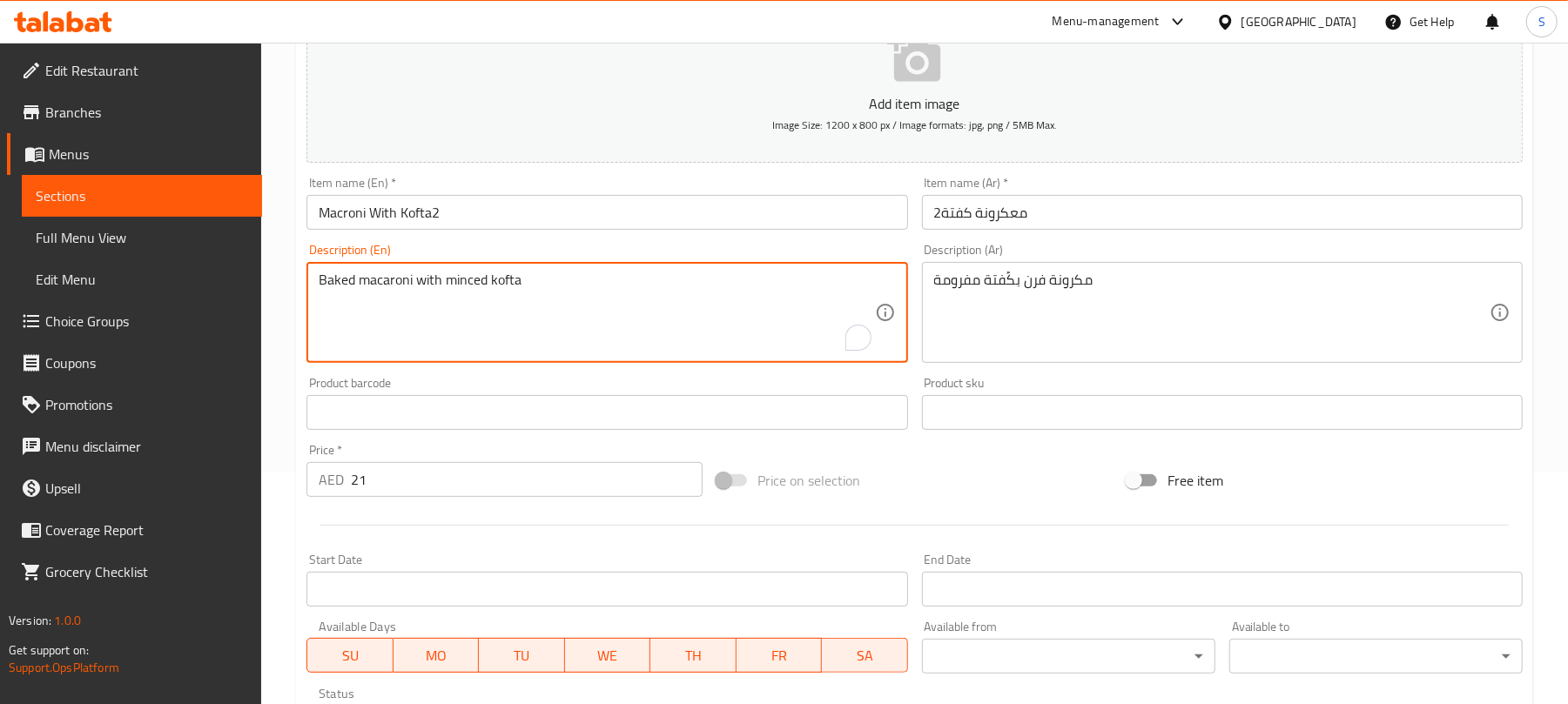
click at [478, 286] on textarea "Baked macaroni with minced kofta" at bounding box center [596, 312] width 555 height 83
click at [328, 209] on input "Macroni With Kofta2" at bounding box center [607, 213] width 601 height 35
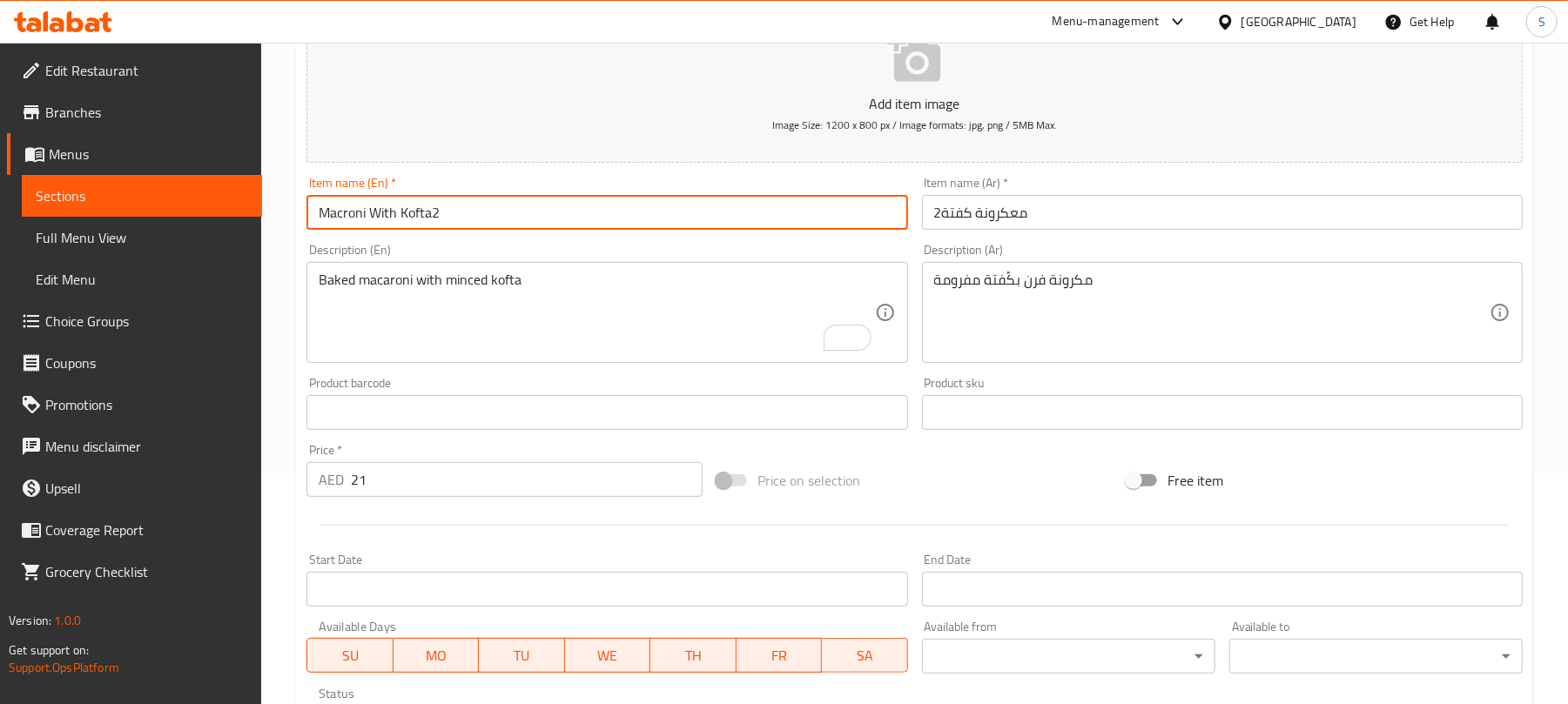
click at [328, 209] on input "Macroni With Kofta2" at bounding box center [607, 213] width 601 height 35
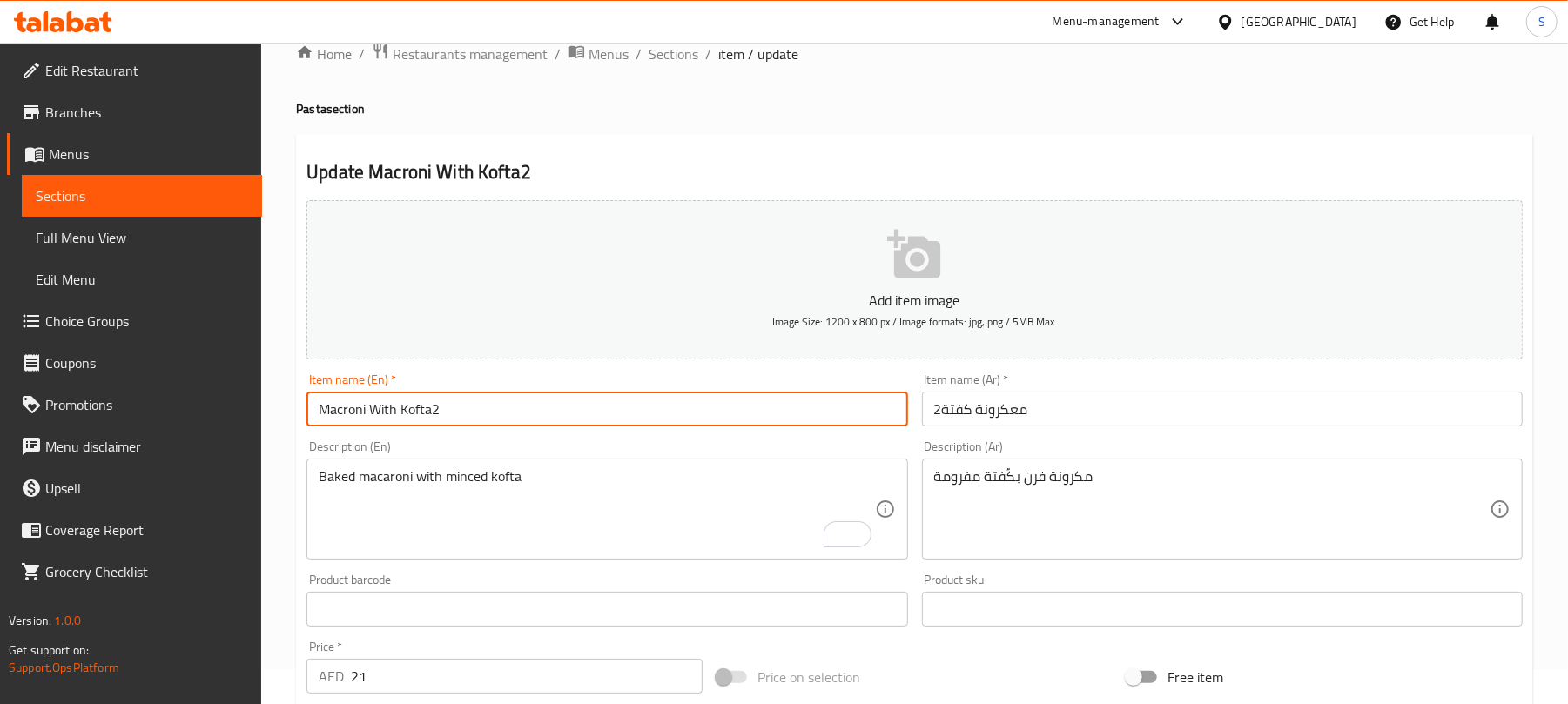
scroll to position [0, 0]
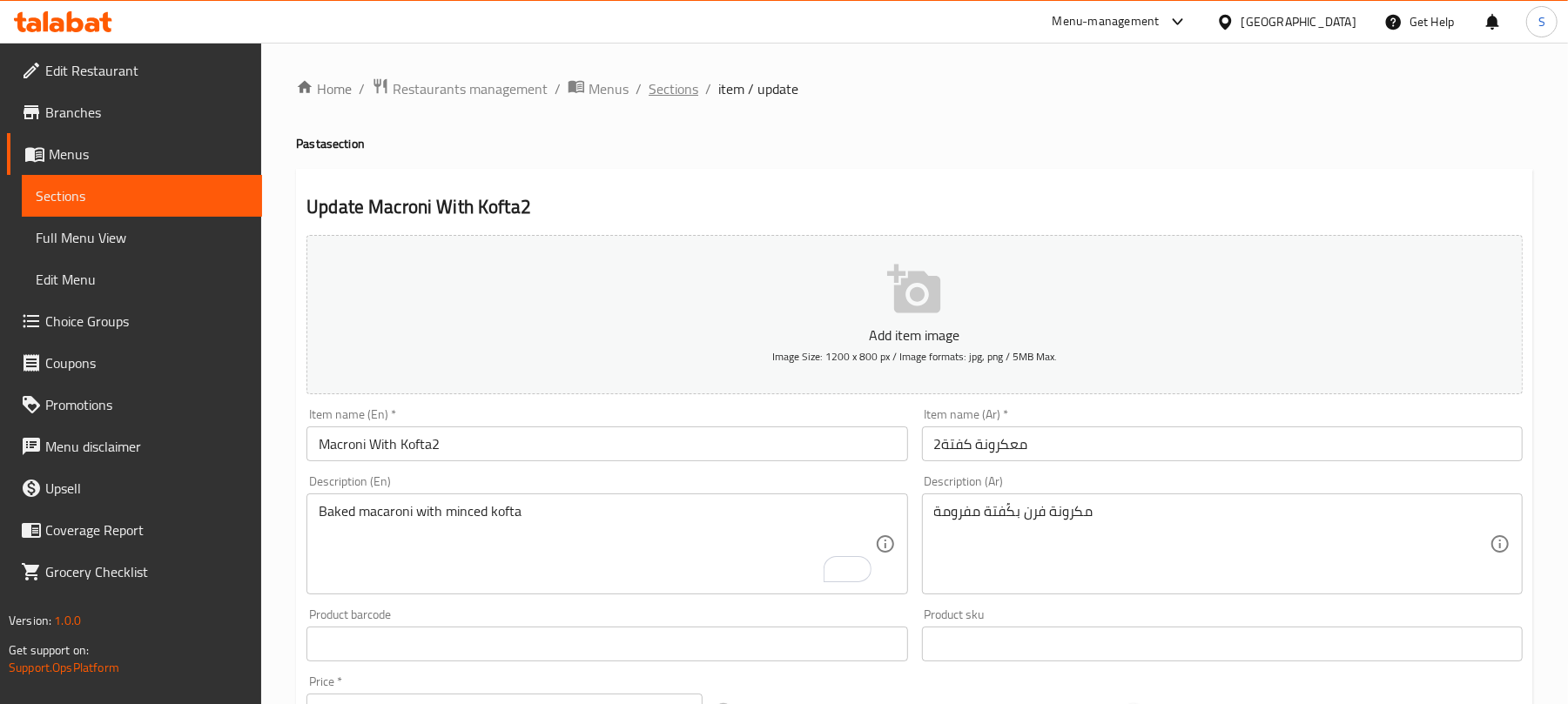
click at [657, 87] on span "Sections" at bounding box center [673, 88] width 50 height 21
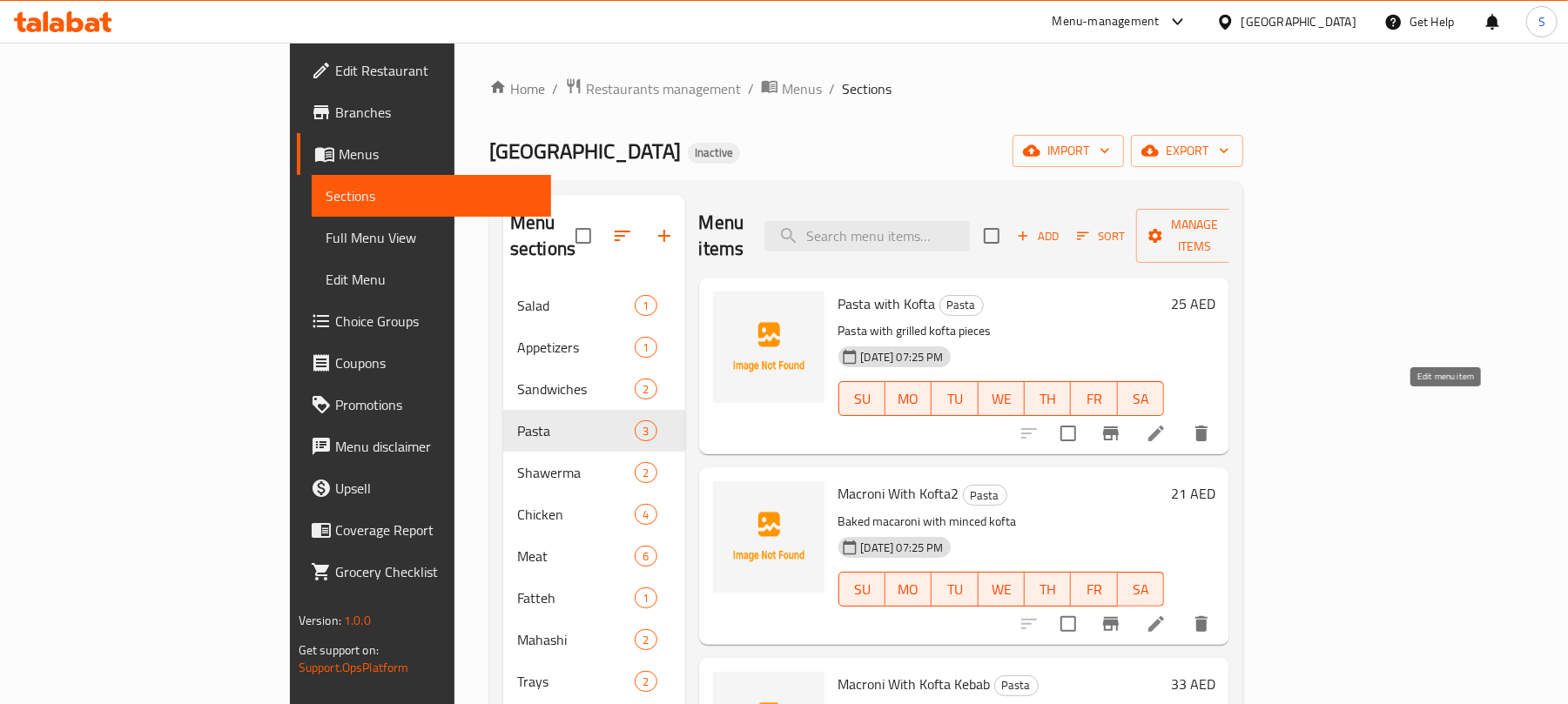
click at [1164, 426] on icon at bounding box center [1156, 434] width 16 height 16
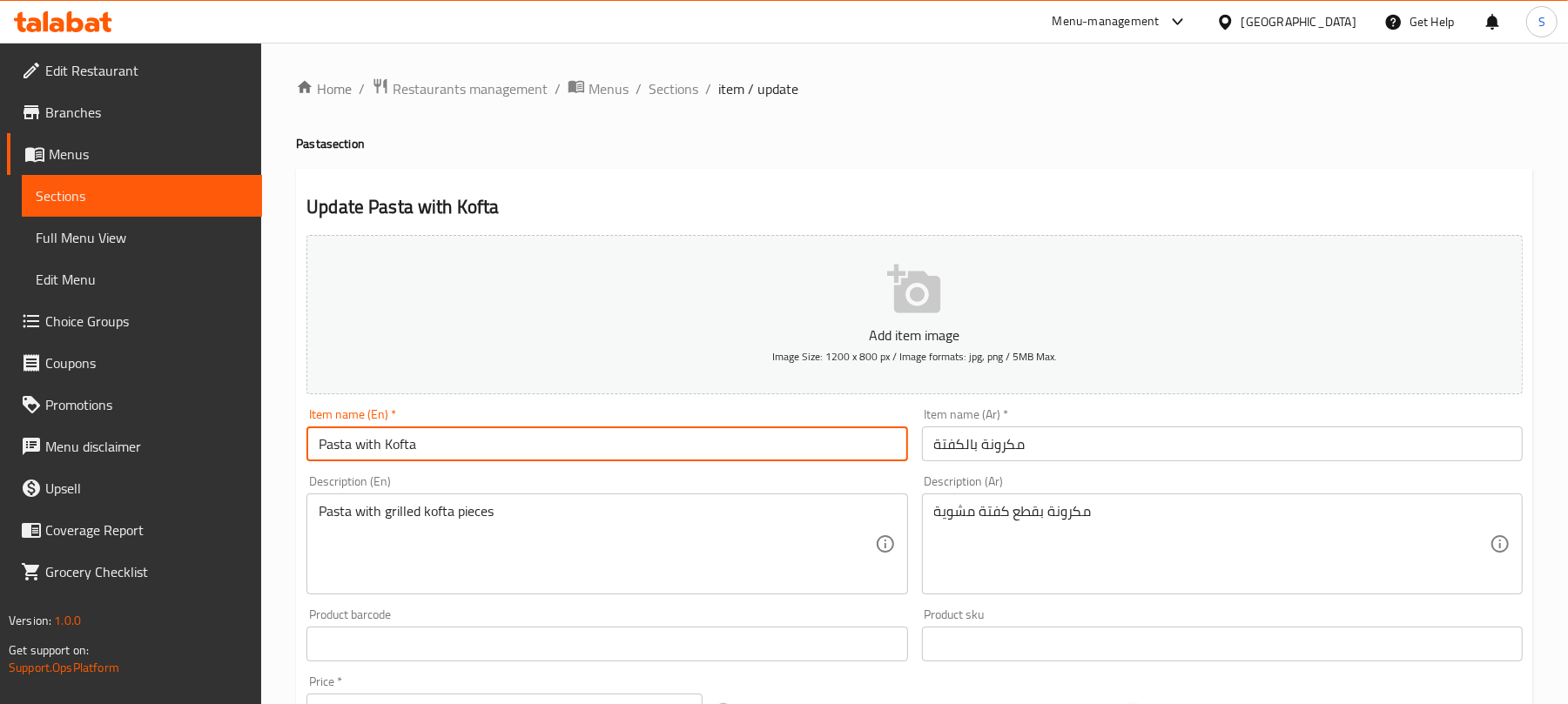
click at [331, 445] on input "Pasta with Kofta" at bounding box center [607, 444] width 601 height 35
paste input "Macroni"
type input "Macroni with Kofta"
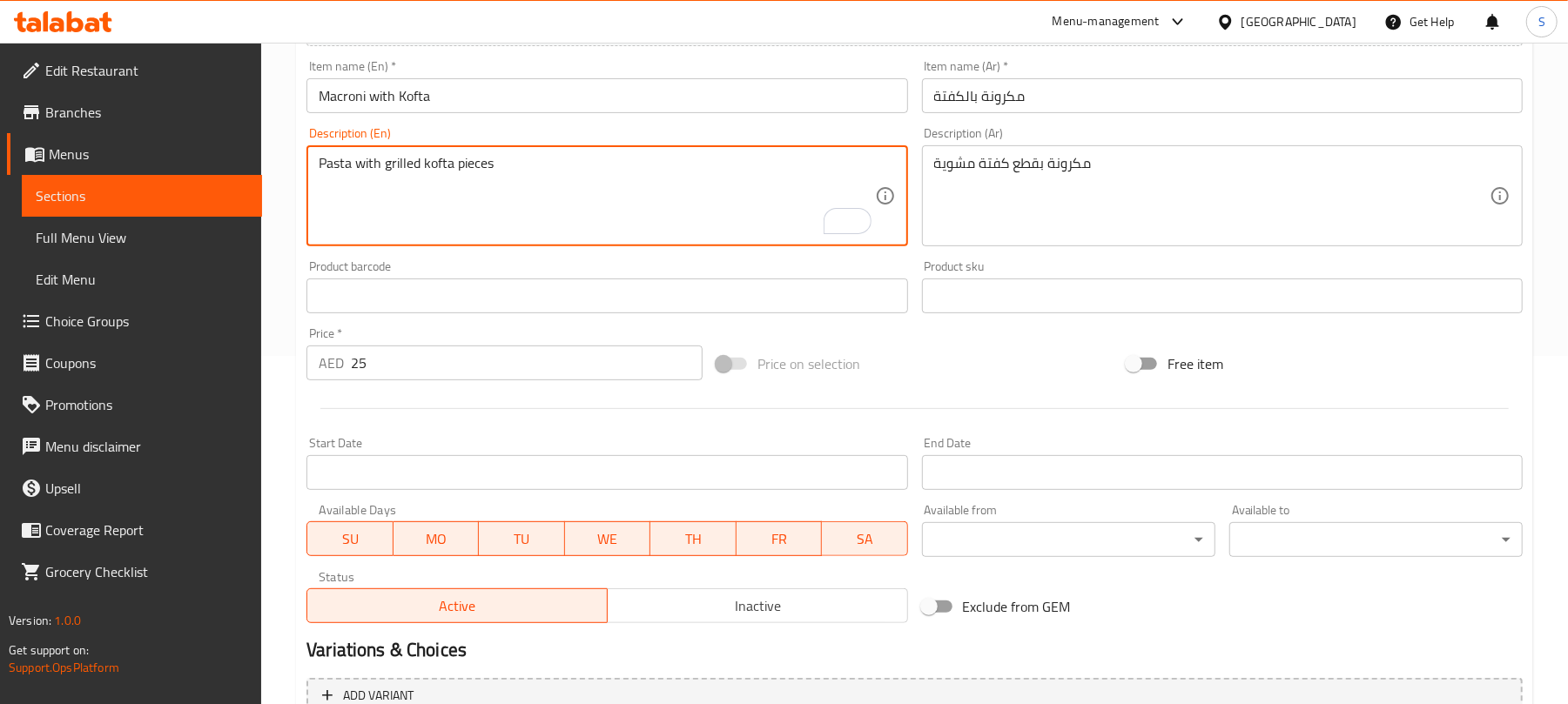
scroll to position [523, 0]
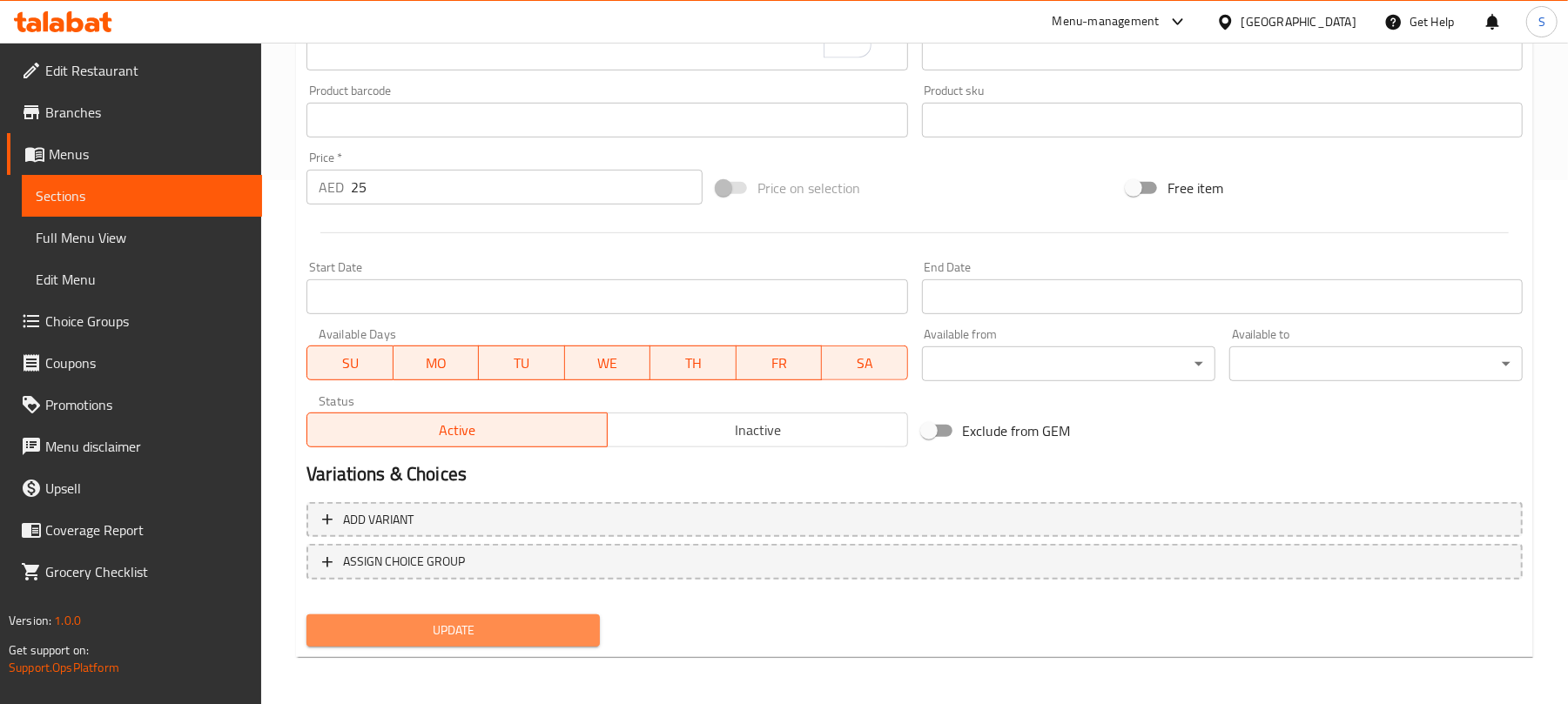
click at [404, 619] on span "Update" at bounding box center [453, 630] width 266 height 21
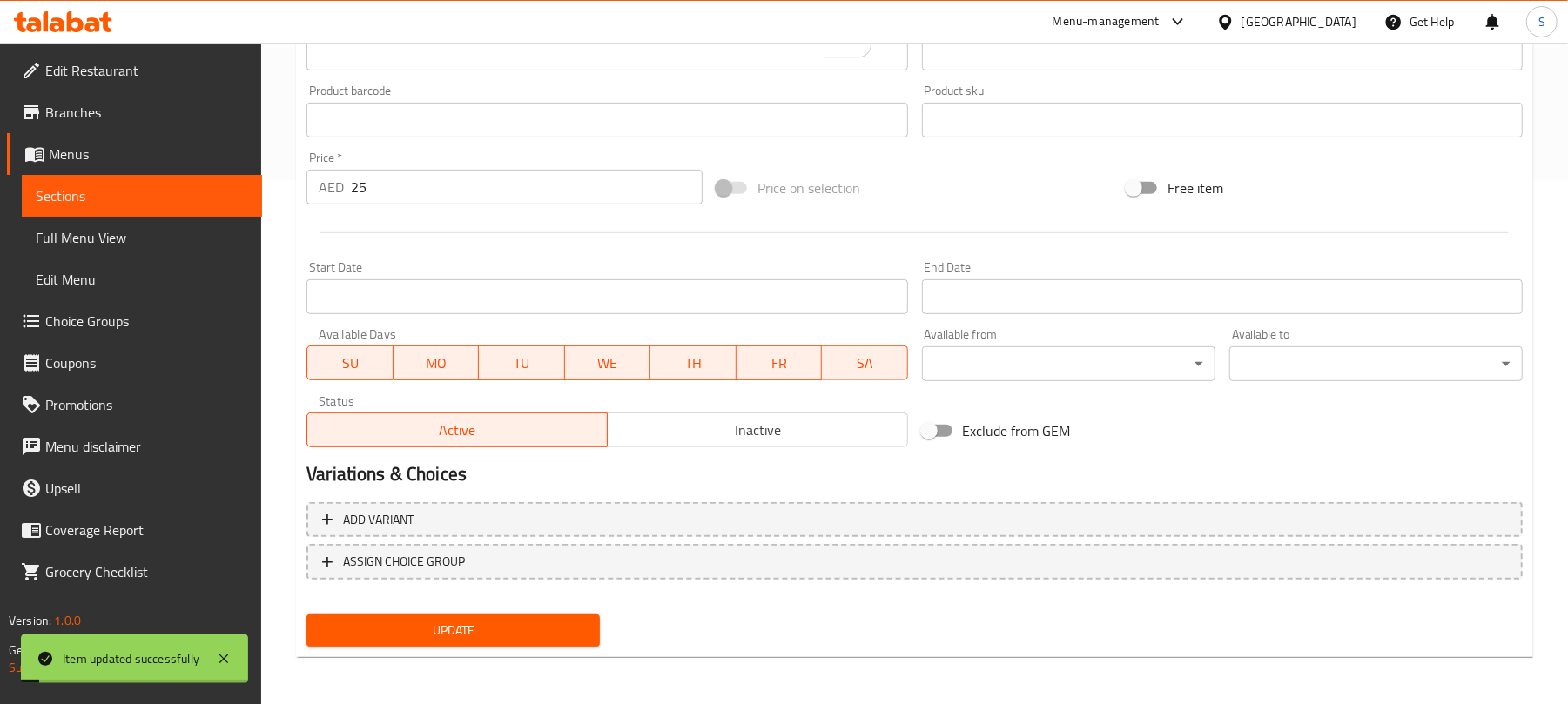
scroll to position [0, 0]
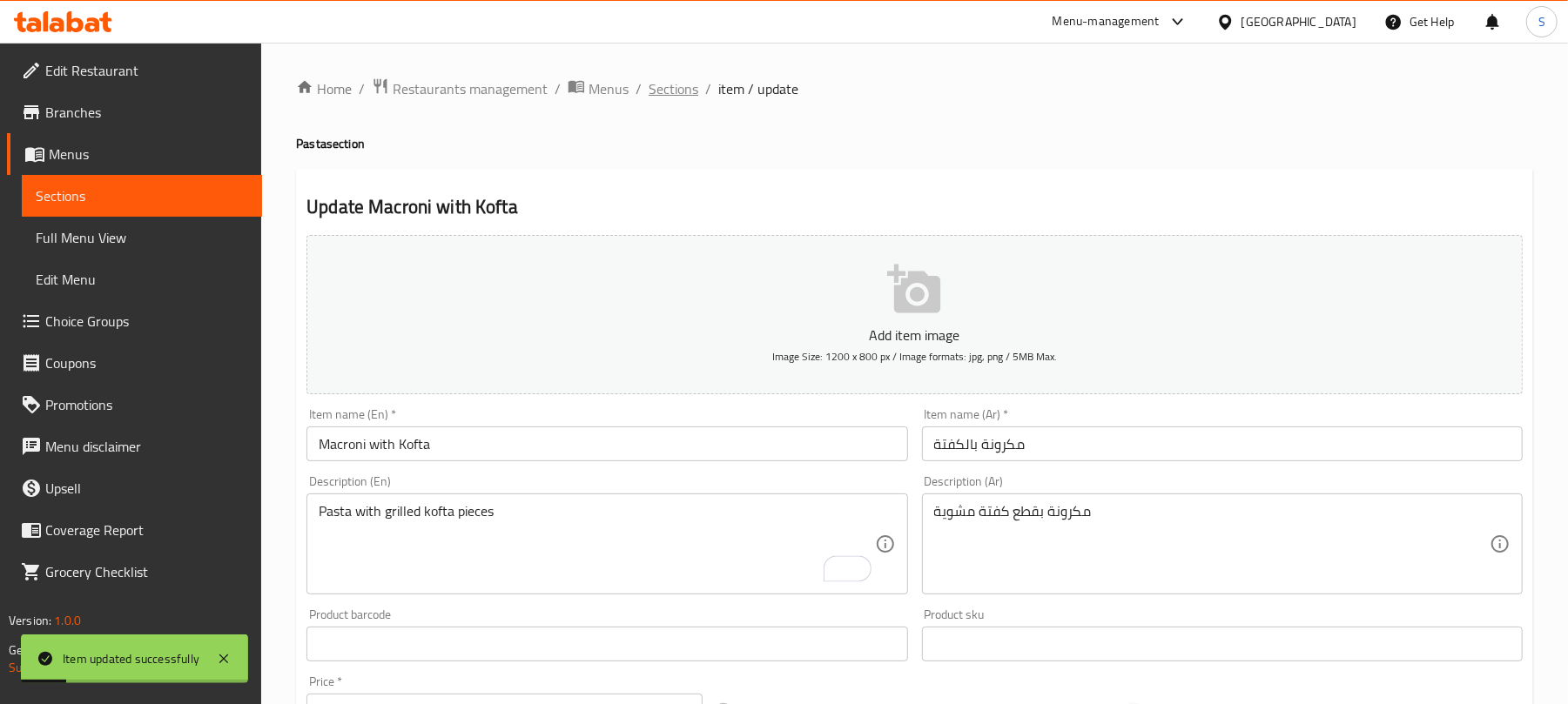
click at [662, 95] on span "Sections" at bounding box center [673, 88] width 50 height 21
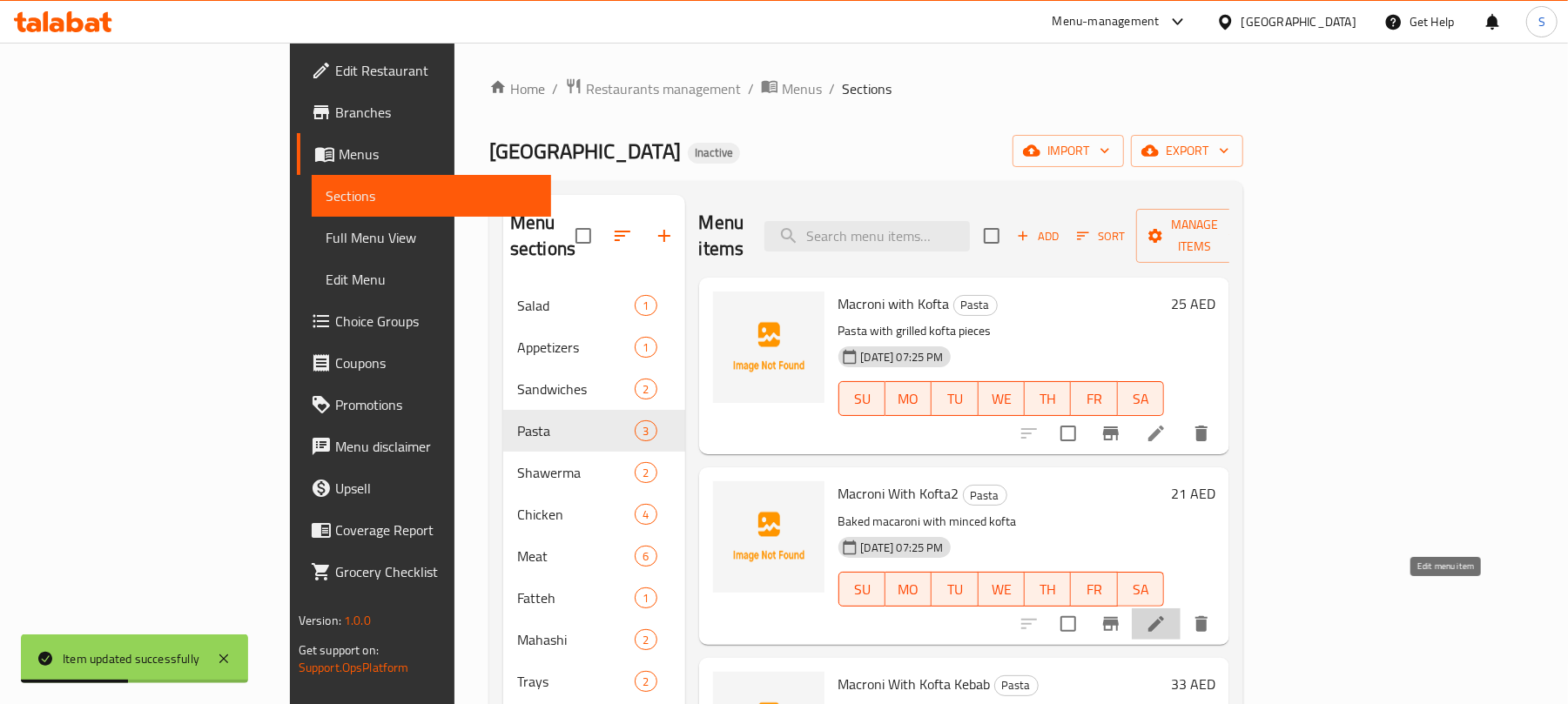
click at [1166, 613] on icon at bounding box center [1156, 623] width 21 height 21
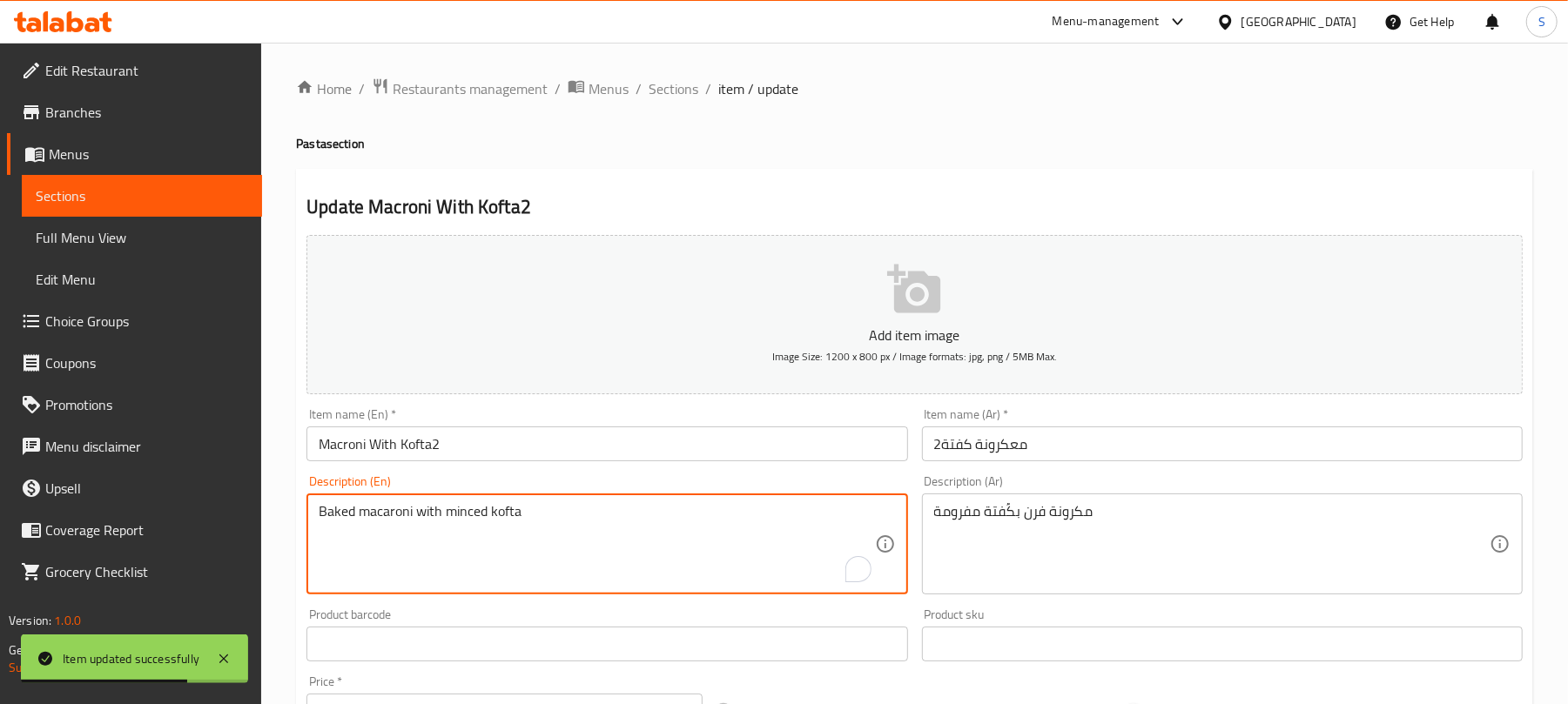
click at [339, 517] on textarea "Baked macaroni with minced kofta" at bounding box center [596, 544] width 555 height 83
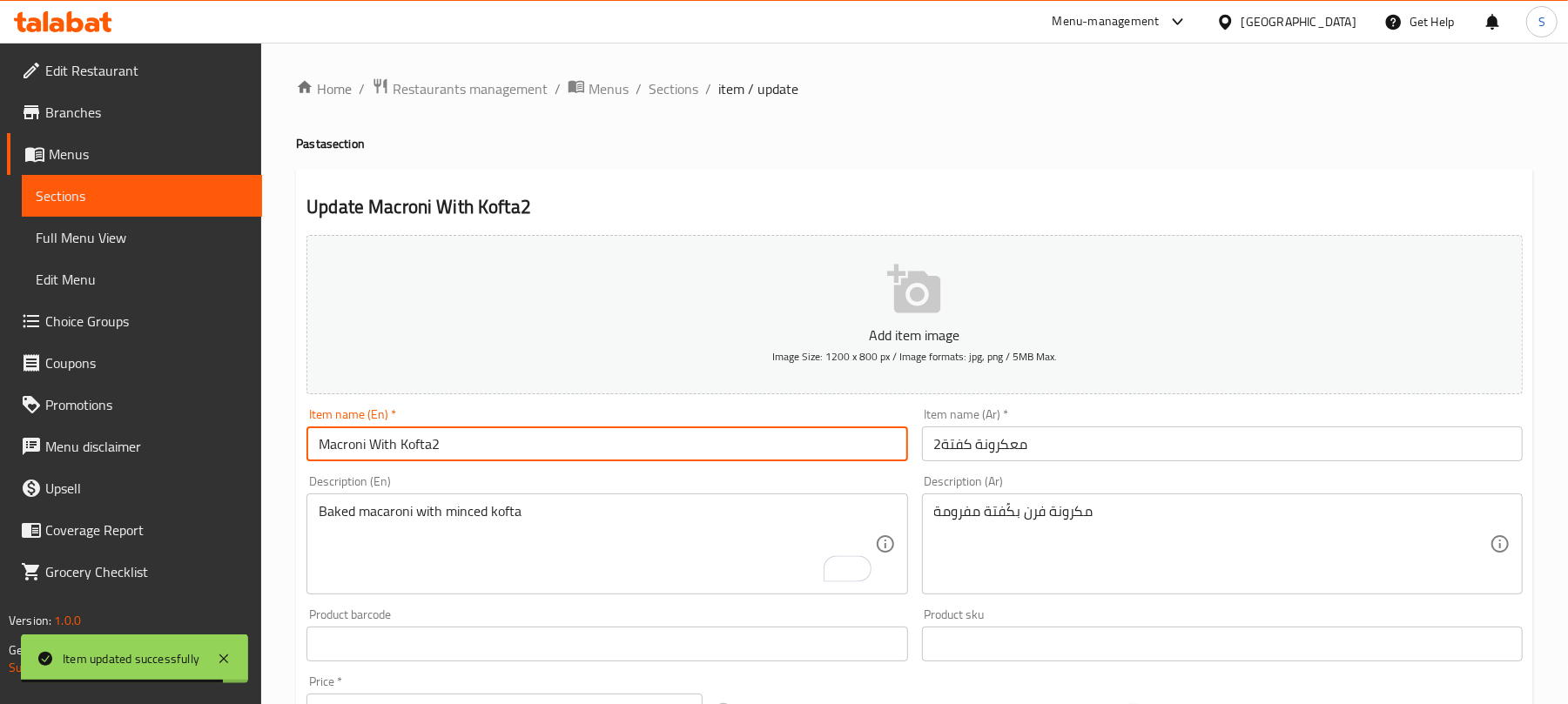
click at [324, 449] on input "Macroni With Kofta2" at bounding box center [607, 444] width 601 height 35
click at [316, 447] on input "Macroni With Kofta2" at bounding box center [607, 444] width 601 height 35
paste input "Baked"
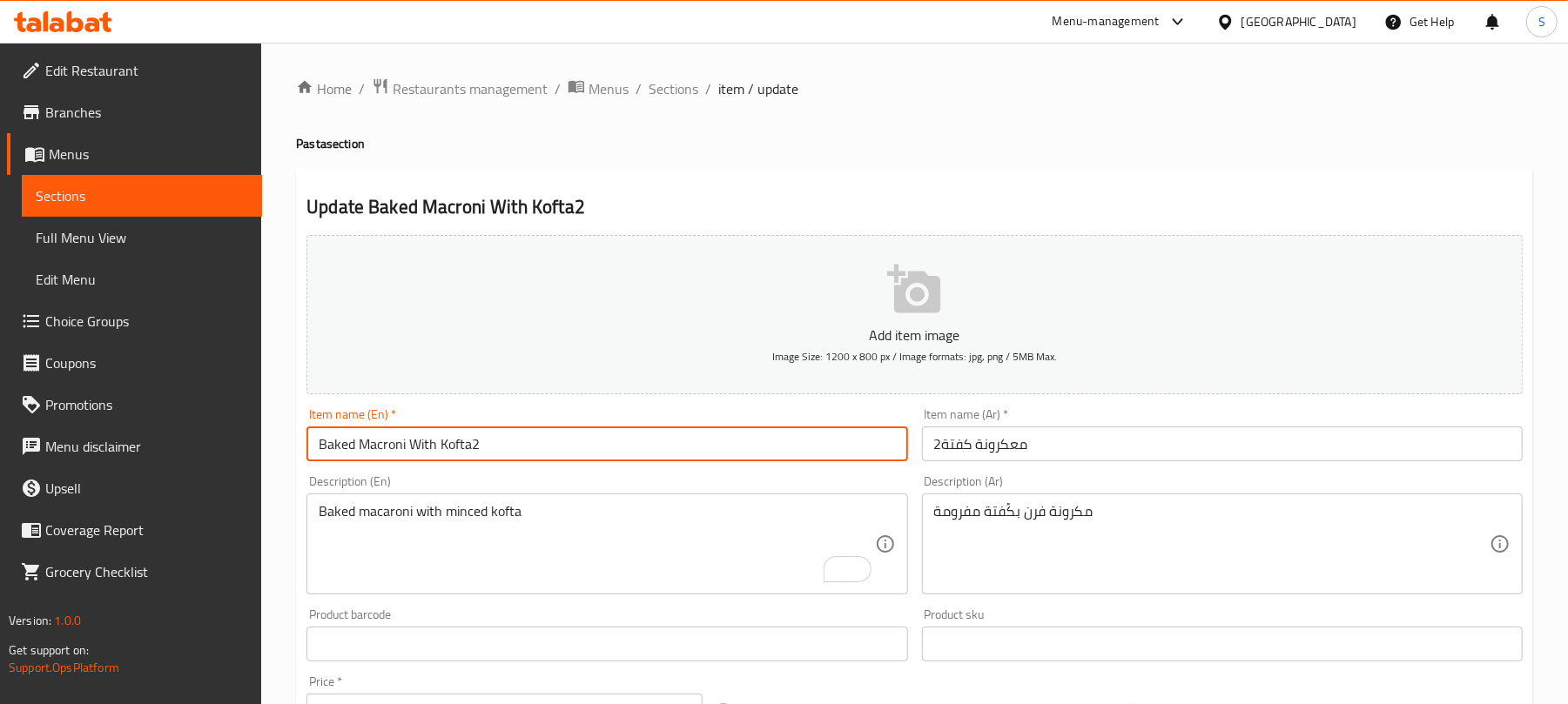
click at [475, 449] on input "Baked Macroni With Kofta2" at bounding box center [607, 444] width 601 height 35
type input "Baked Macroni With Kofta"
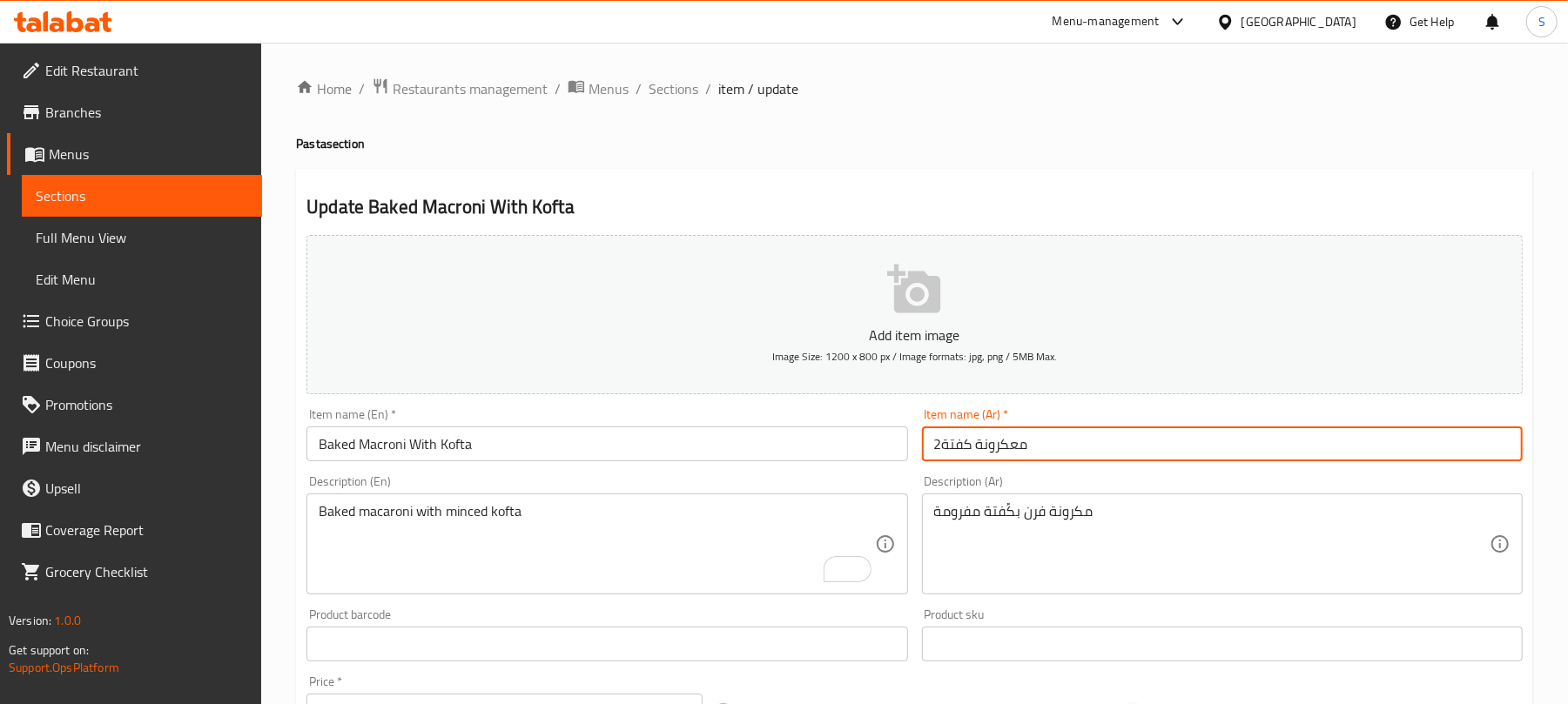
click at [1038, 443] on input "معكرونة كفتة2" at bounding box center [1222, 444] width 601 height 35
click at [336, 442] on input "Baked Macroni With Kofta" at bounding box center [607, 444] width 601 height 35
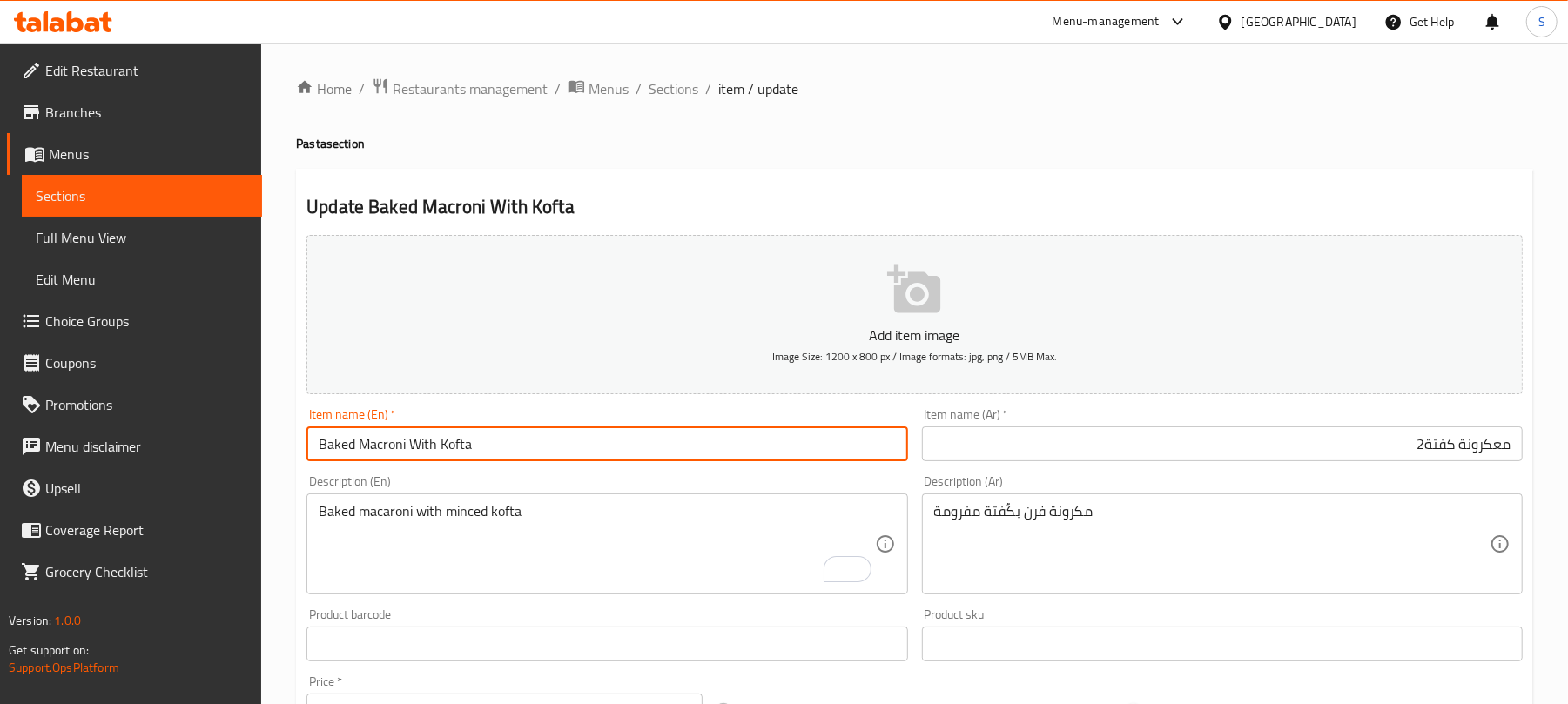
click at [336, 442] on input "Baked Macroni With Kofta" at bounding box center [607, 444] width 601 height 35
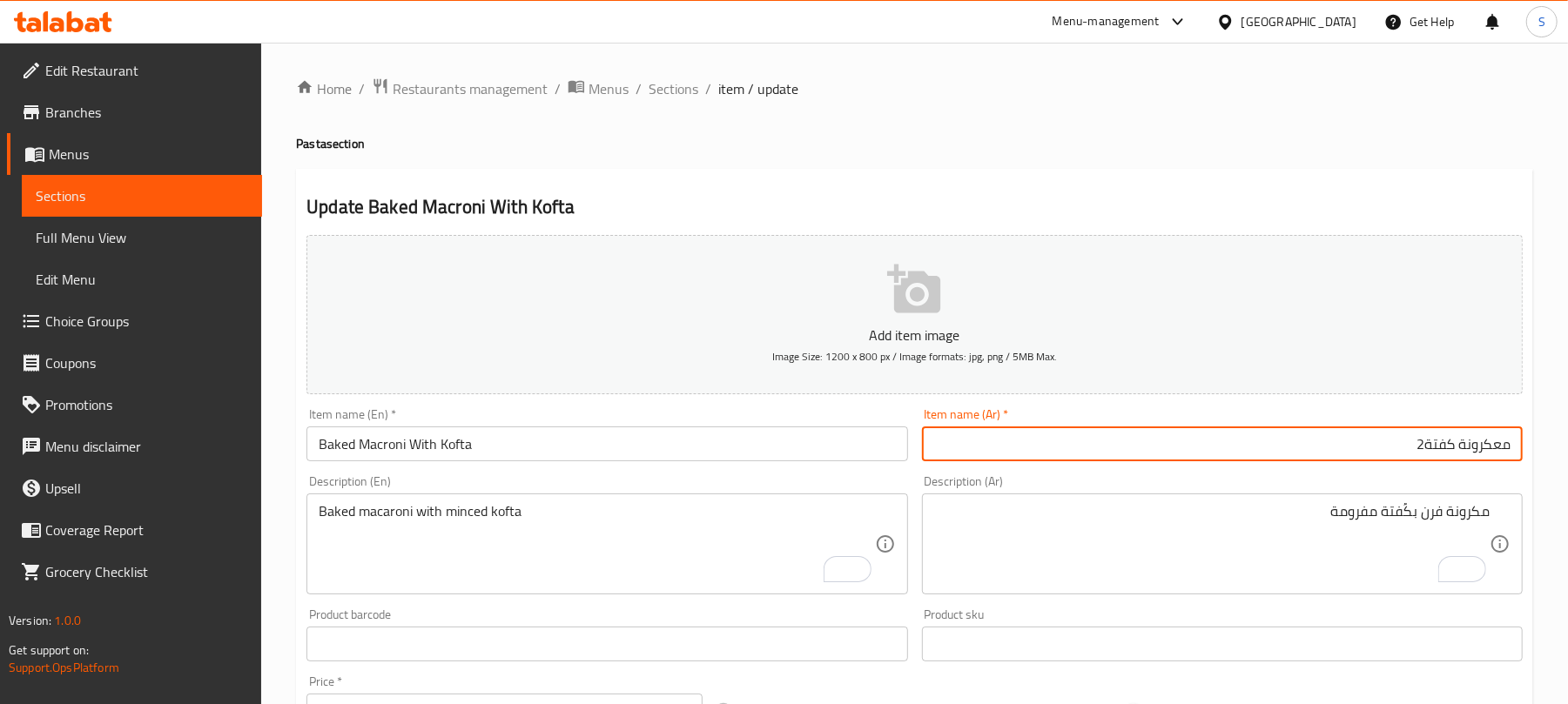
click at [1274, 451] on input "معكرونة كفتة2" at bounding box center [1222, 444] width 601 height 35
click at [1425, 445] on input "معكرونة كفتة2" at bounding box center [1222, 444] width 601 height 35
type input "معكرونة كفتة 2"
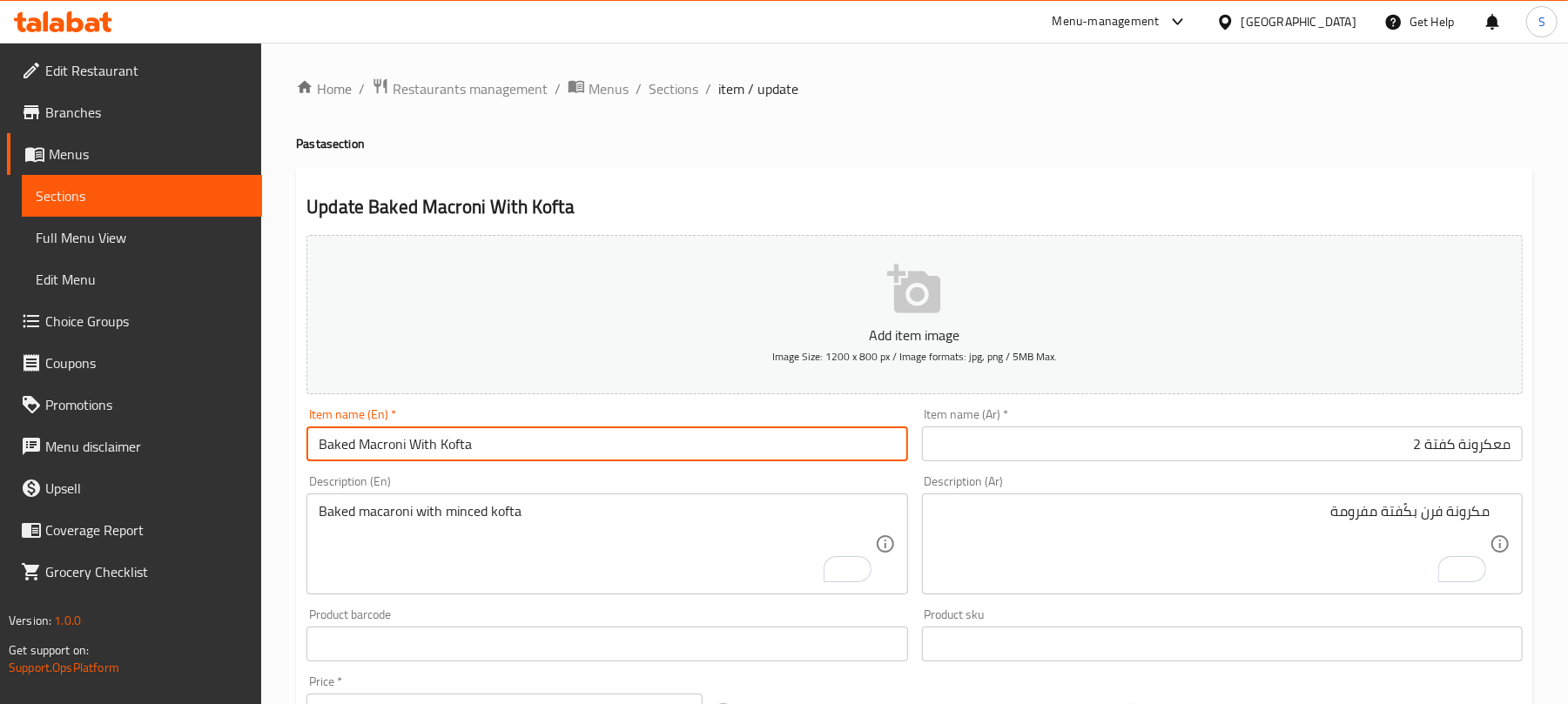
click at [414, 443] on input "Baked Macroni With Kofta" at bounding box center [607, 444] width 601 height 35
drag, startPoint x: 363, startPoint y: 447, endPoint x: 318, endPoint y: 436, distance: 46.3
click at [318, 436] on input "Baked Macroni with Kofta" at bounding box center [607, 444] width 601 height 35
click at [341, 435] on input "Baked Macroni with Kofta" at bounding box center [607, 444] width 601 height 35
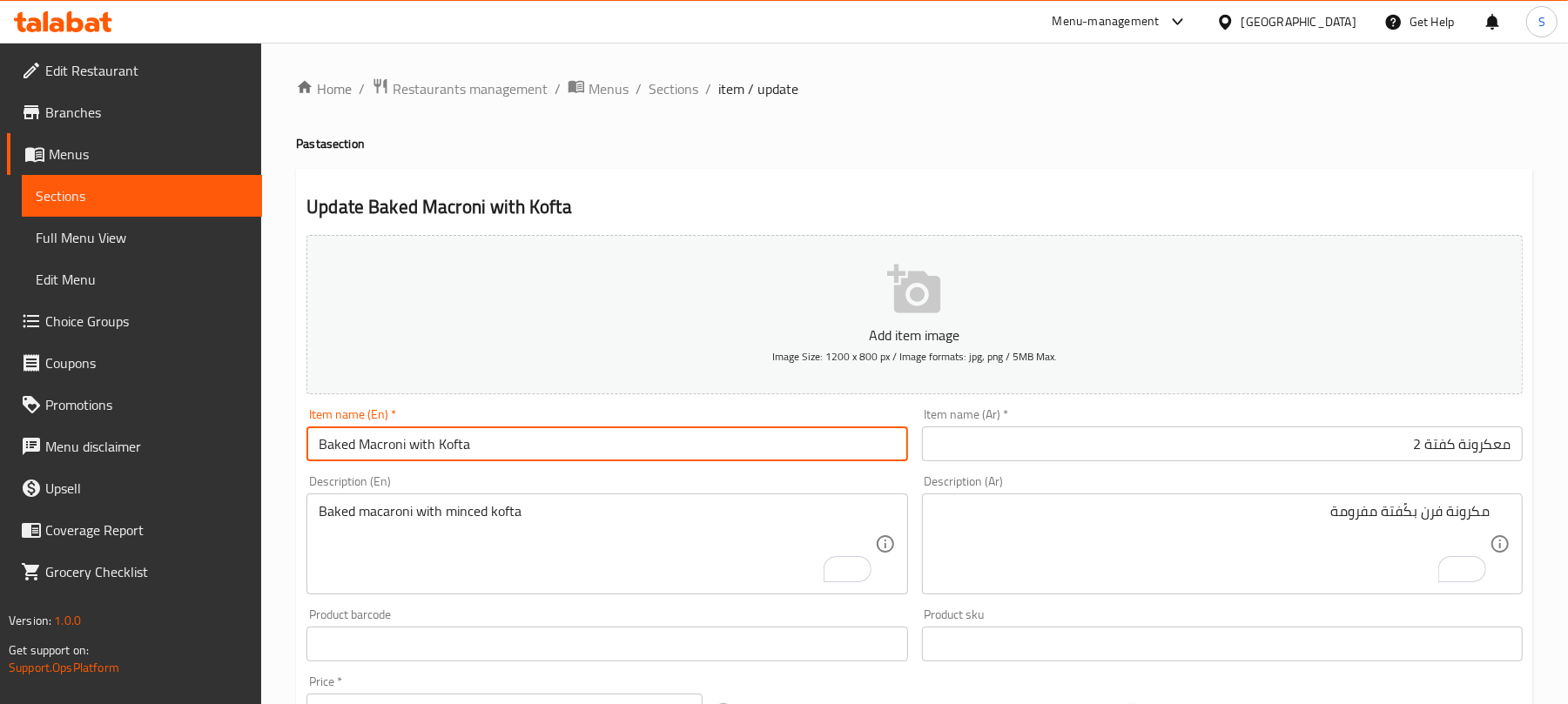
click at [341, 435] on input "Baked Macroni with Kofta" at bounding box center [607, 444] width 601 height 35
type input "Baked Macroni with Kofta"
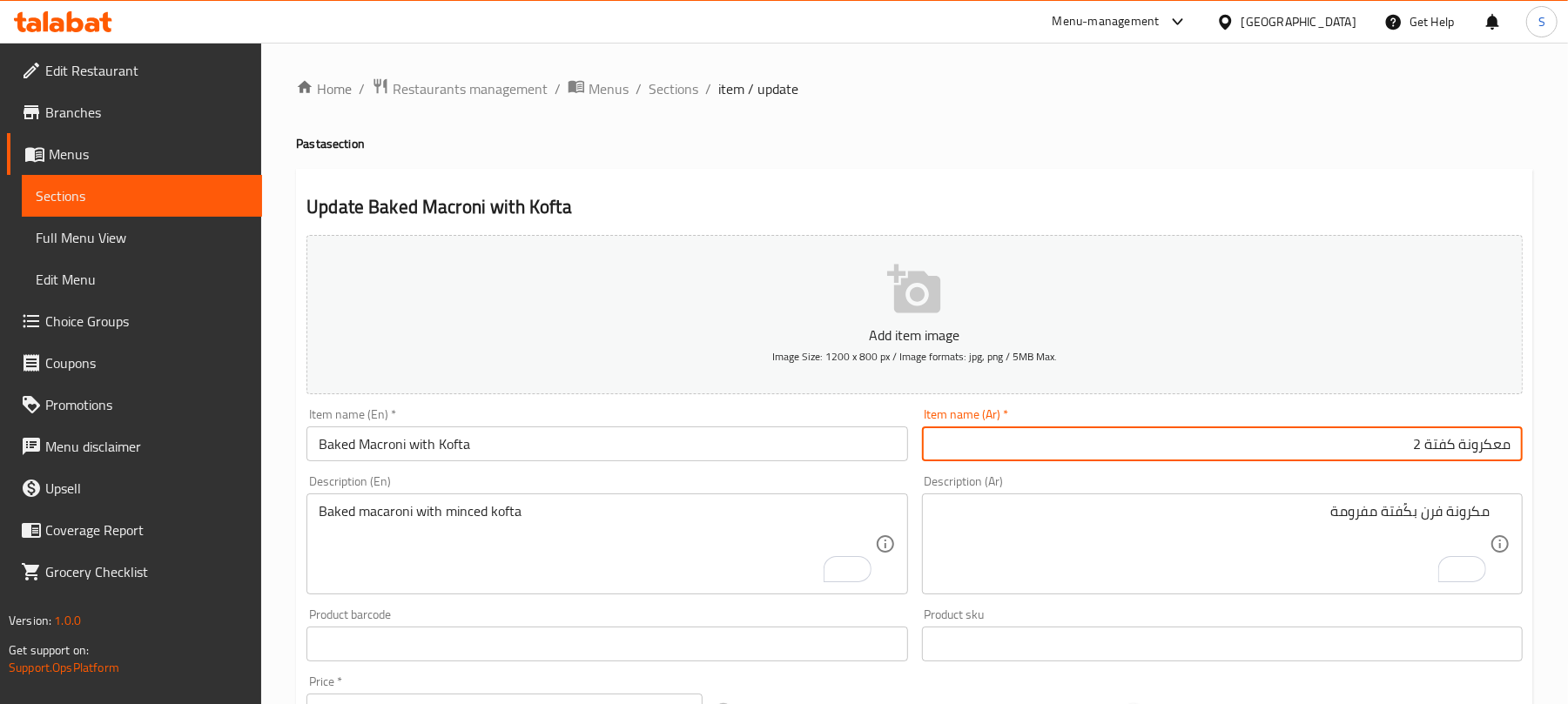
click at [1338, 435] on input "معكرونة كفتة 2" at bounding box center [1222, 444] width 601 height 35
paste input "كرونة بالفرن مع كفتة"
type input "مكرونة بالفرن مع كفتة"
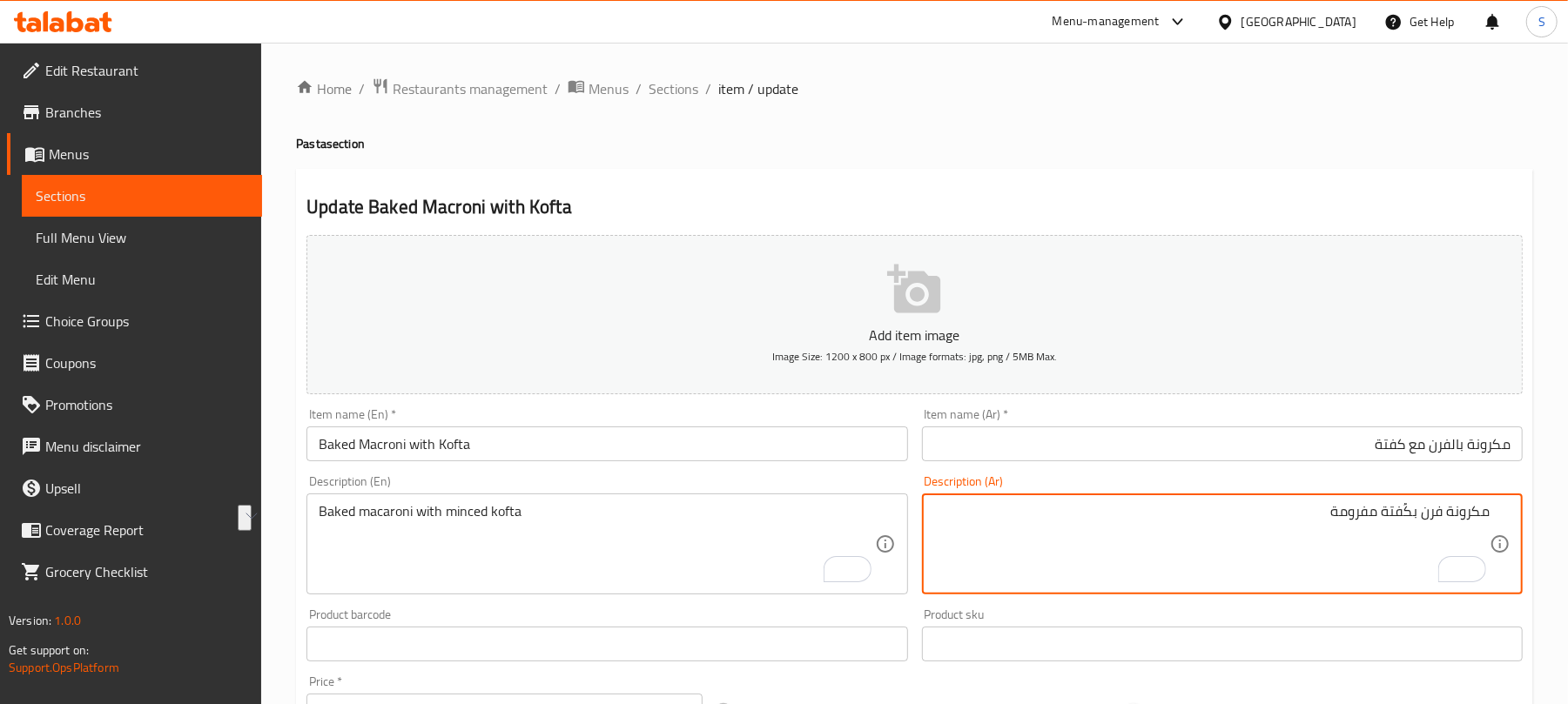
paste textarea "بالفرن مع كفتة مفرومة Is this helpful so far? Ask ChatGPT"
click at [1431, 559] on textarea "مكرونة بالفرن مع كفتة مفرومة Is this helpful so far? Ask ChatGPT" at bounding box center [1211, 544] width 555 height 83
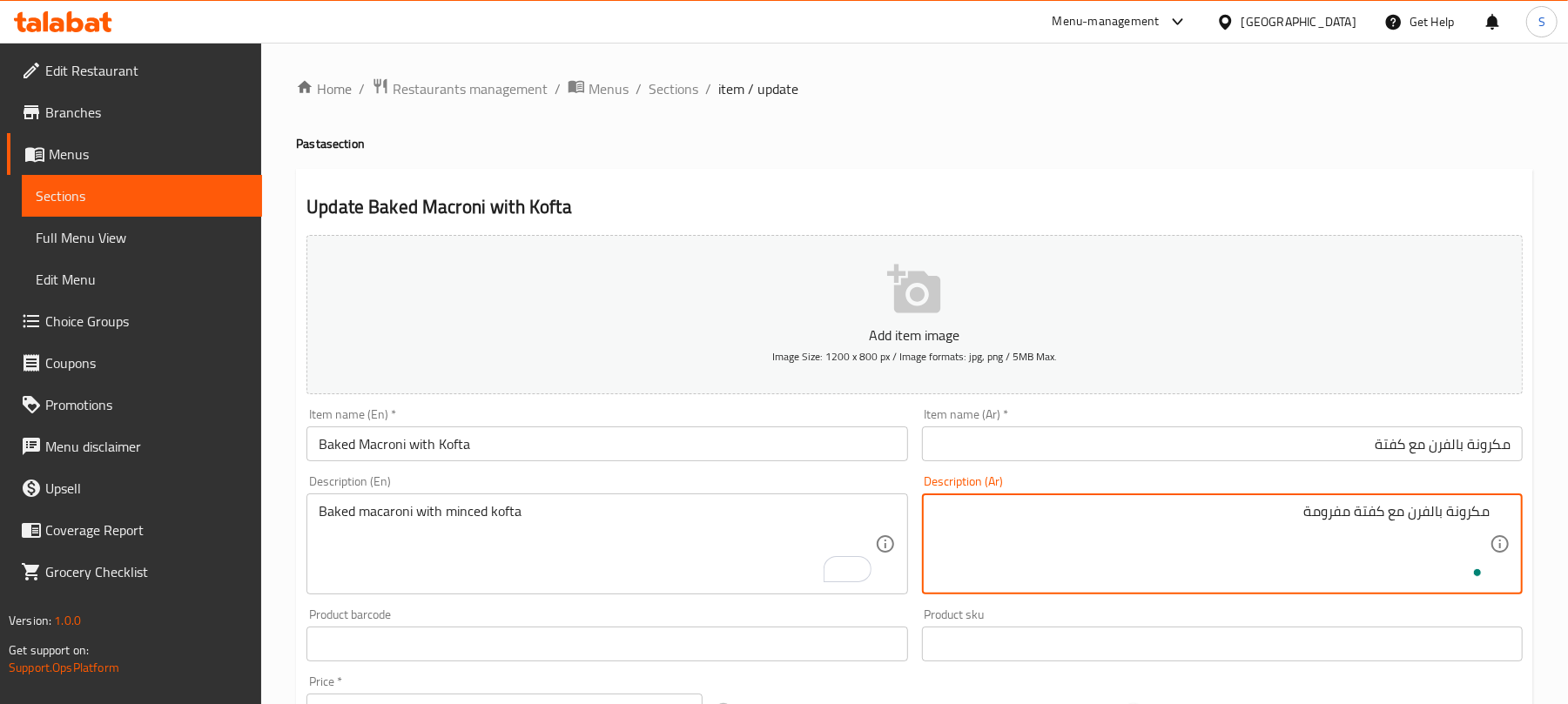
scroll to position [50, 0]
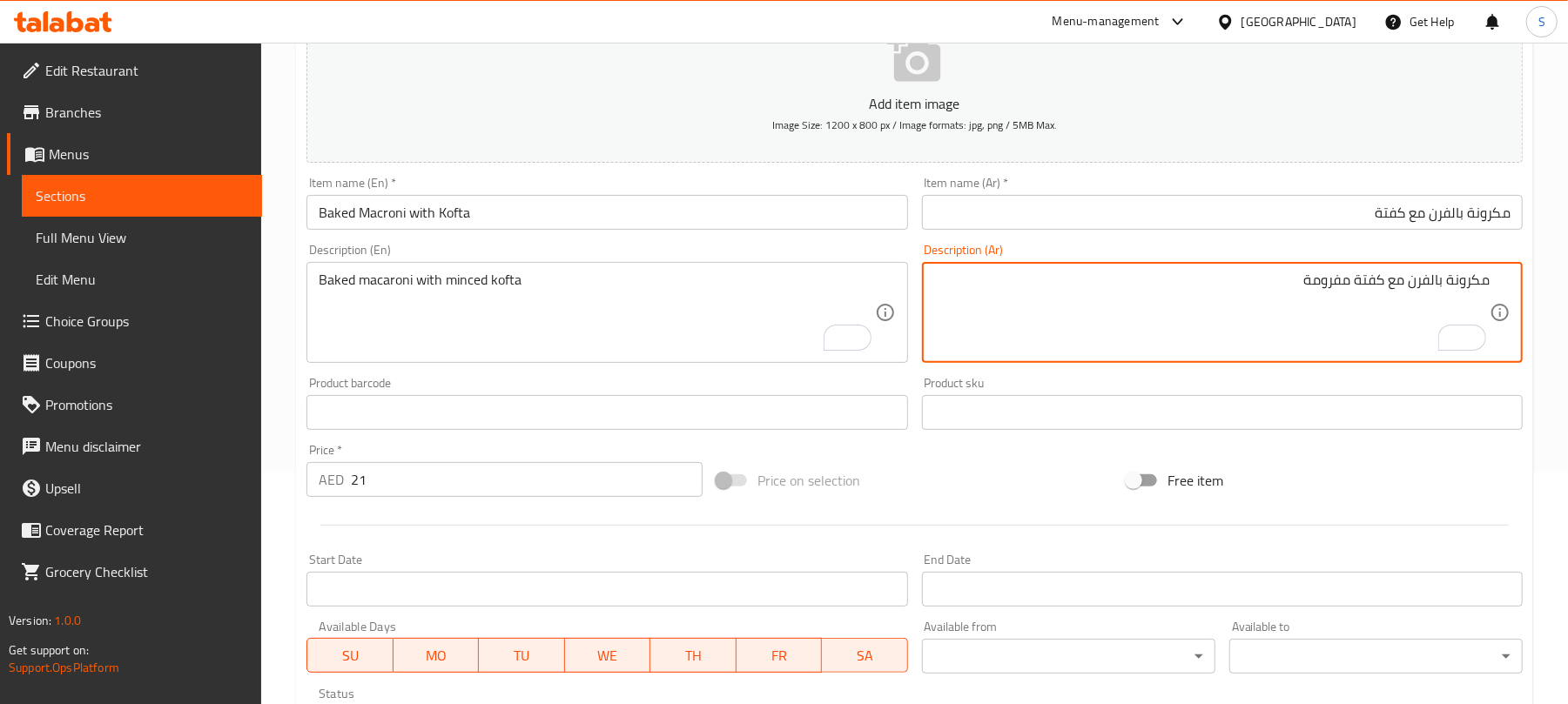
type textarea "مكرونة بالفرن مع كفتة مفرومة"
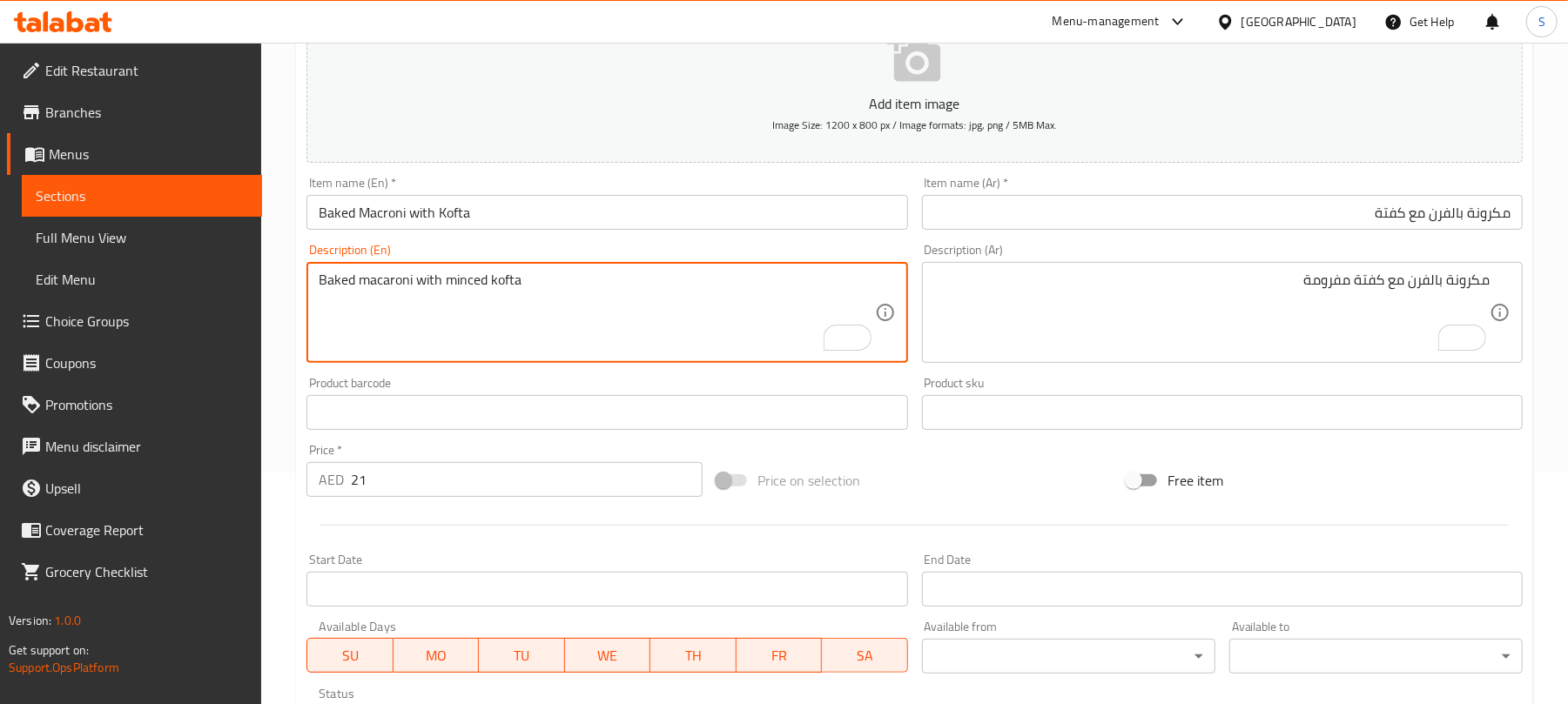
click at [470, 283] on textarea "Baked macaroni with minced kofta" at bounding box center [596, 312] width 555 height 83
click at [715, 296] on textarea "Baked macaroni with minced kofta" at bounding box center [596, 312] width 555 height 83
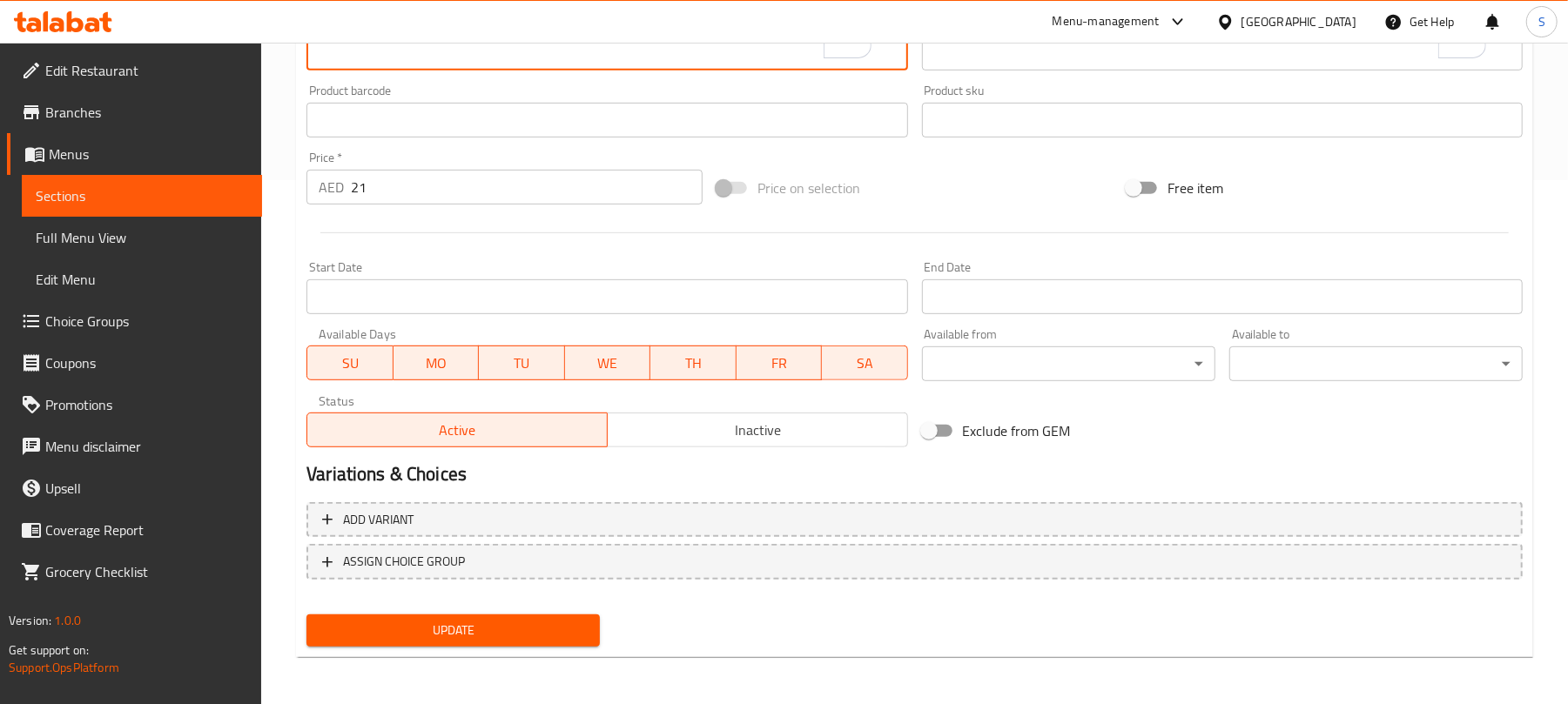
click at [485, 621] on span "Update" at bounding box center [453, 630] width 266 height 21
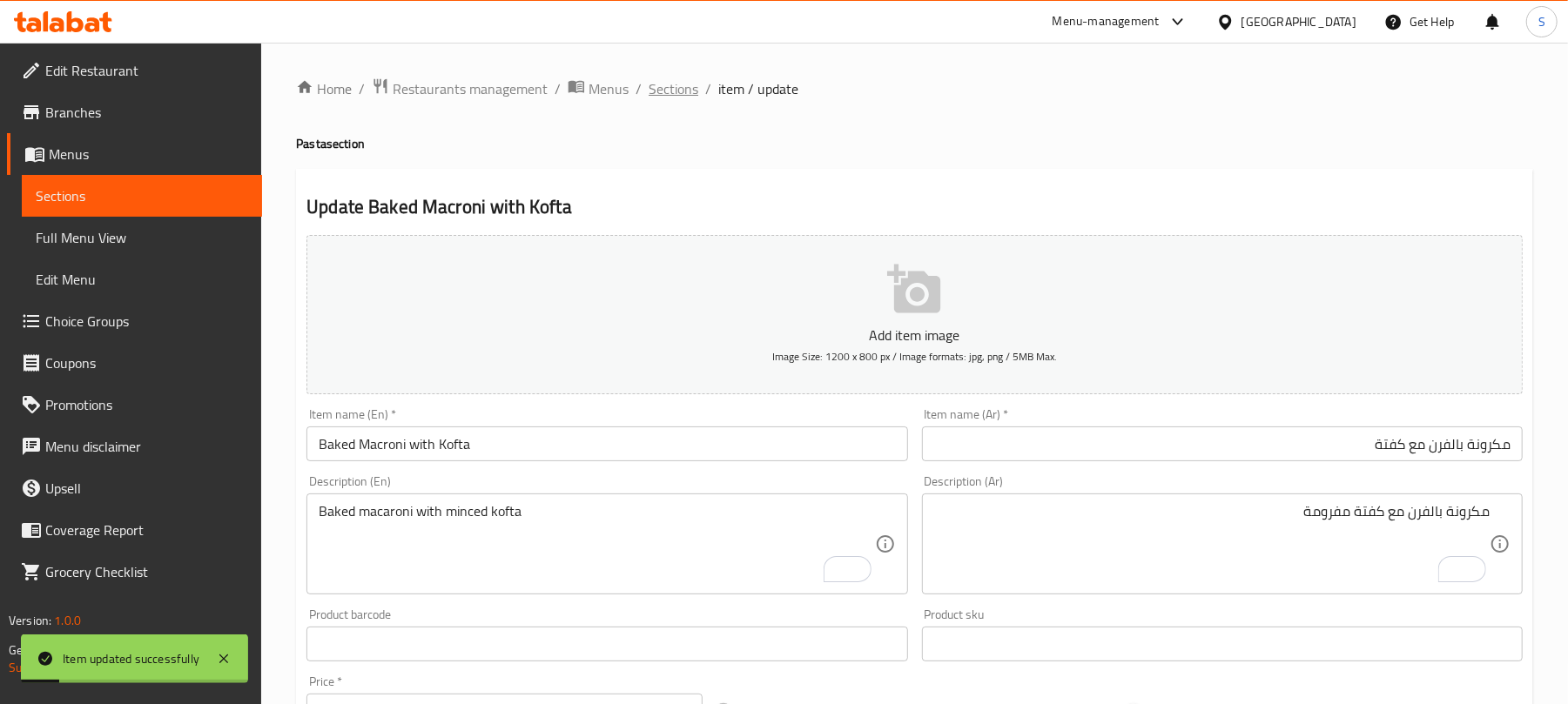
click at [659, 91] on span "Sections" at bounding box center [673, 88] width 50 height 21
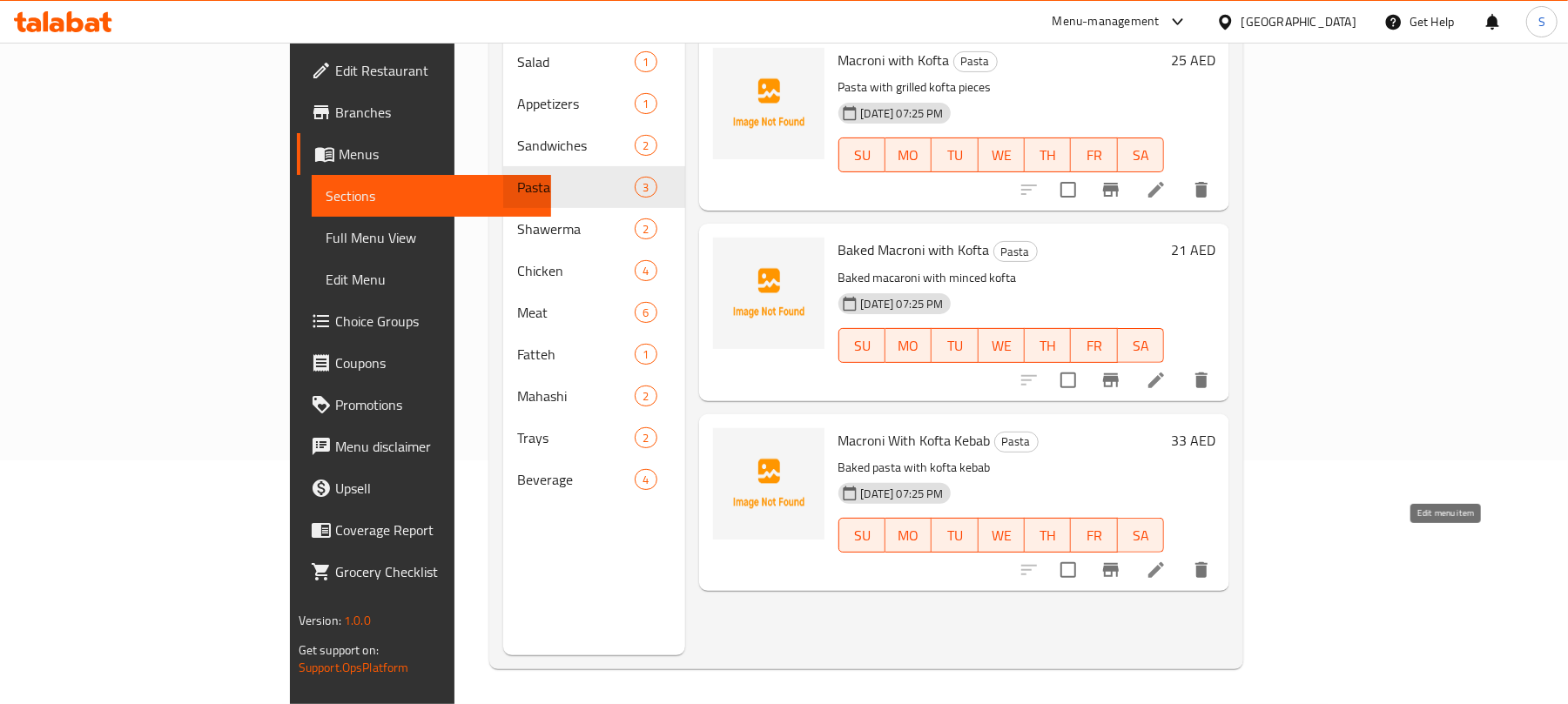
click at [1166, 559] on icon at bounding box center [1156, 569] width 21 height 21
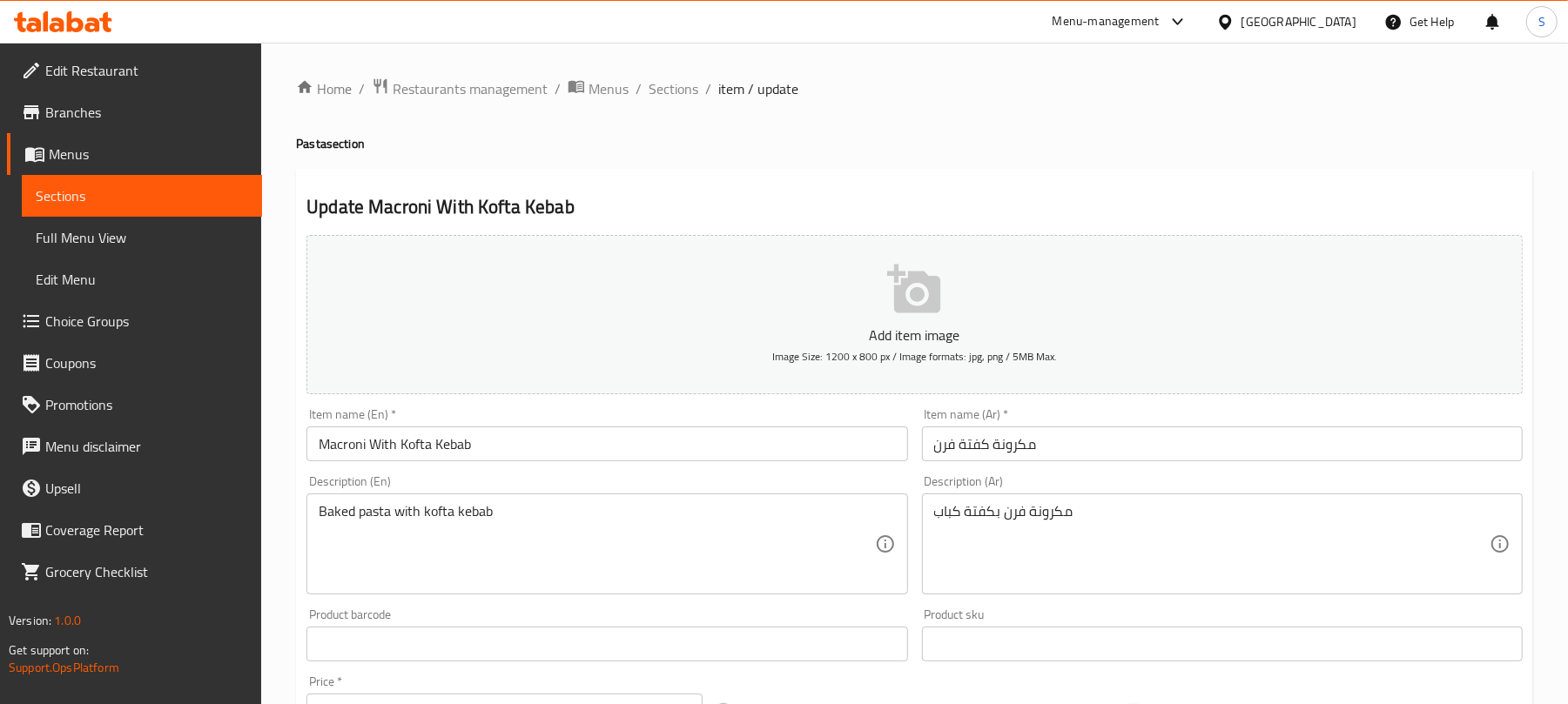
click at [506, 443] on input "Macroni With Kofta Kebab" at bounding box center [607, 444] width 601 height 35
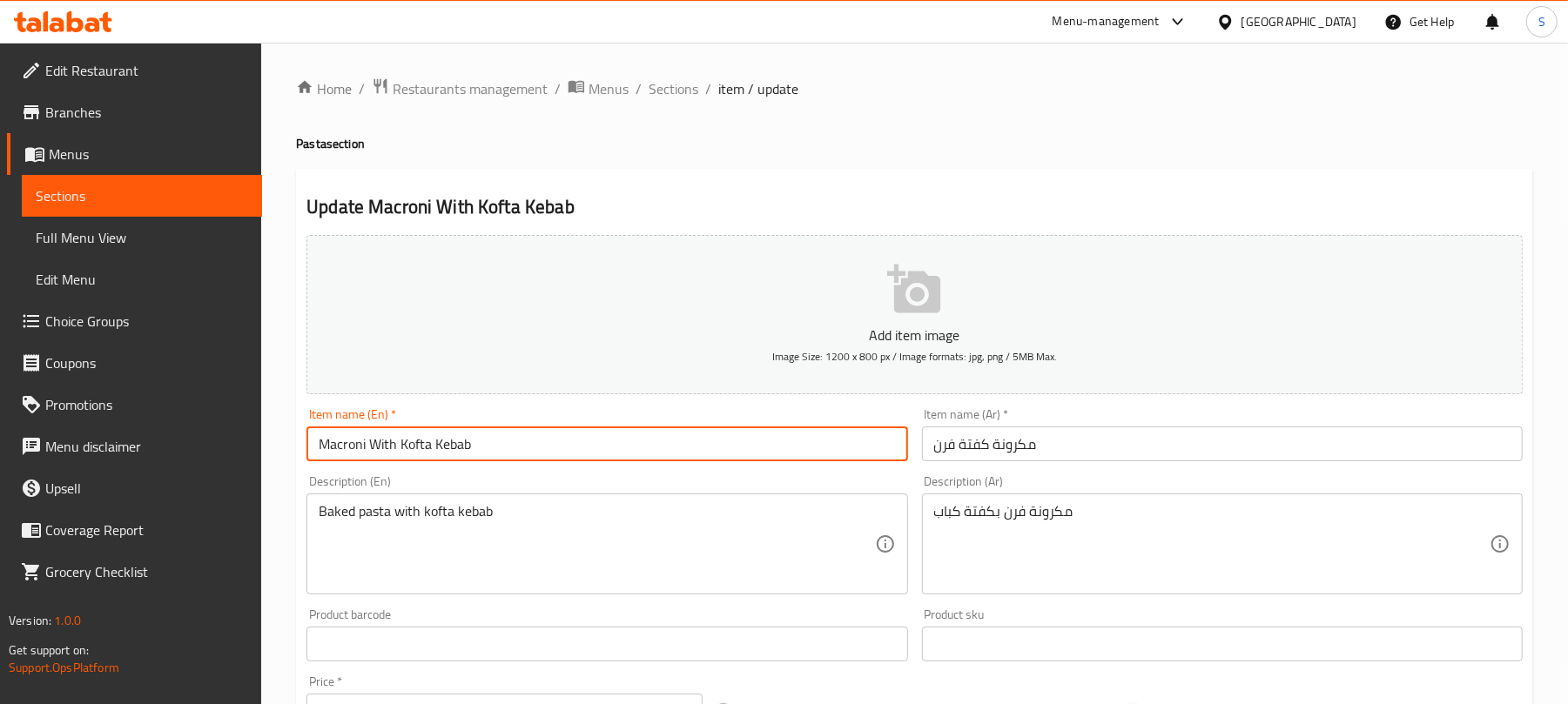
click at [1000, 450] on input "مكرونة كفتة فرن" at bounding box center [1222, 444] width 601 height 35
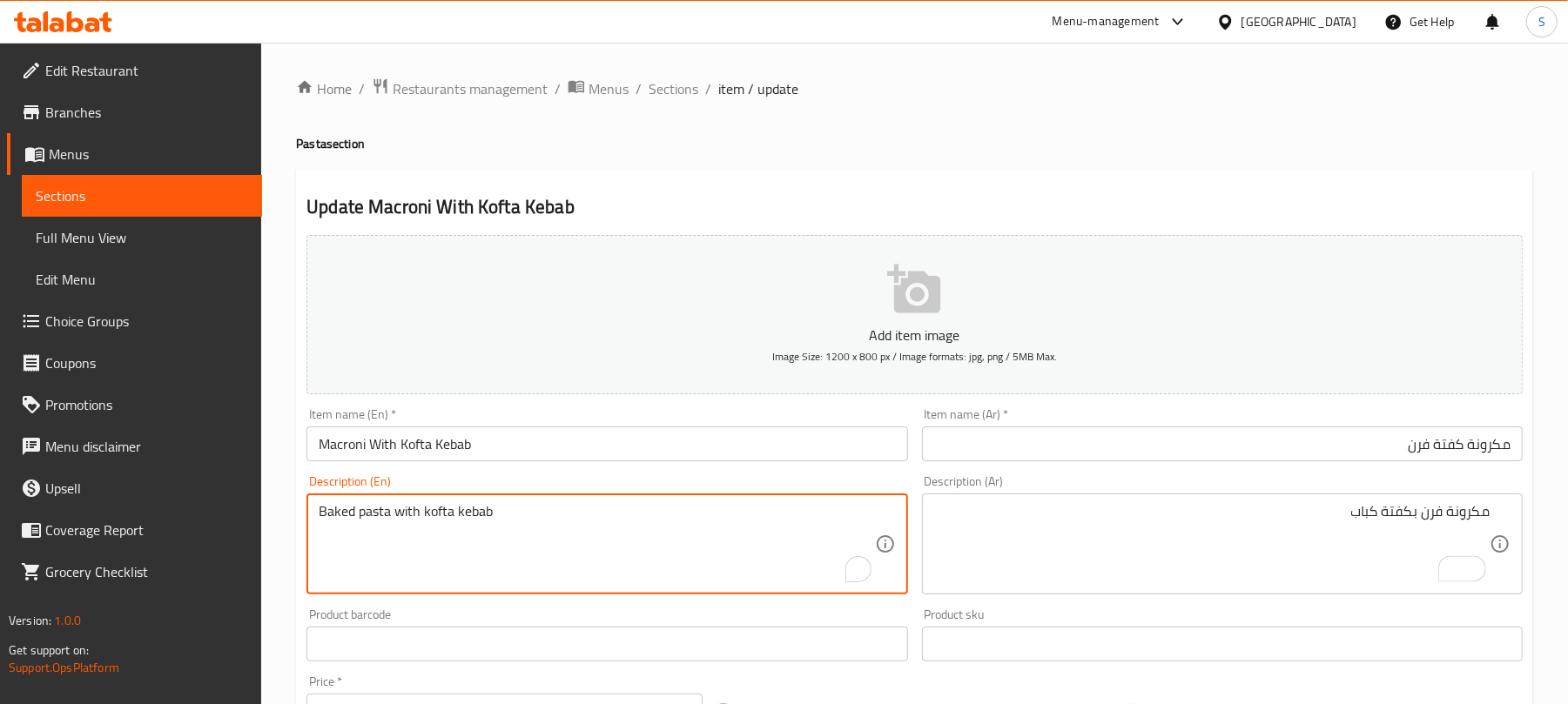
click at [403, 513] on textarea "Baked pasta with kofta kebab" at bounding box center [596, 544] width 555 height 83
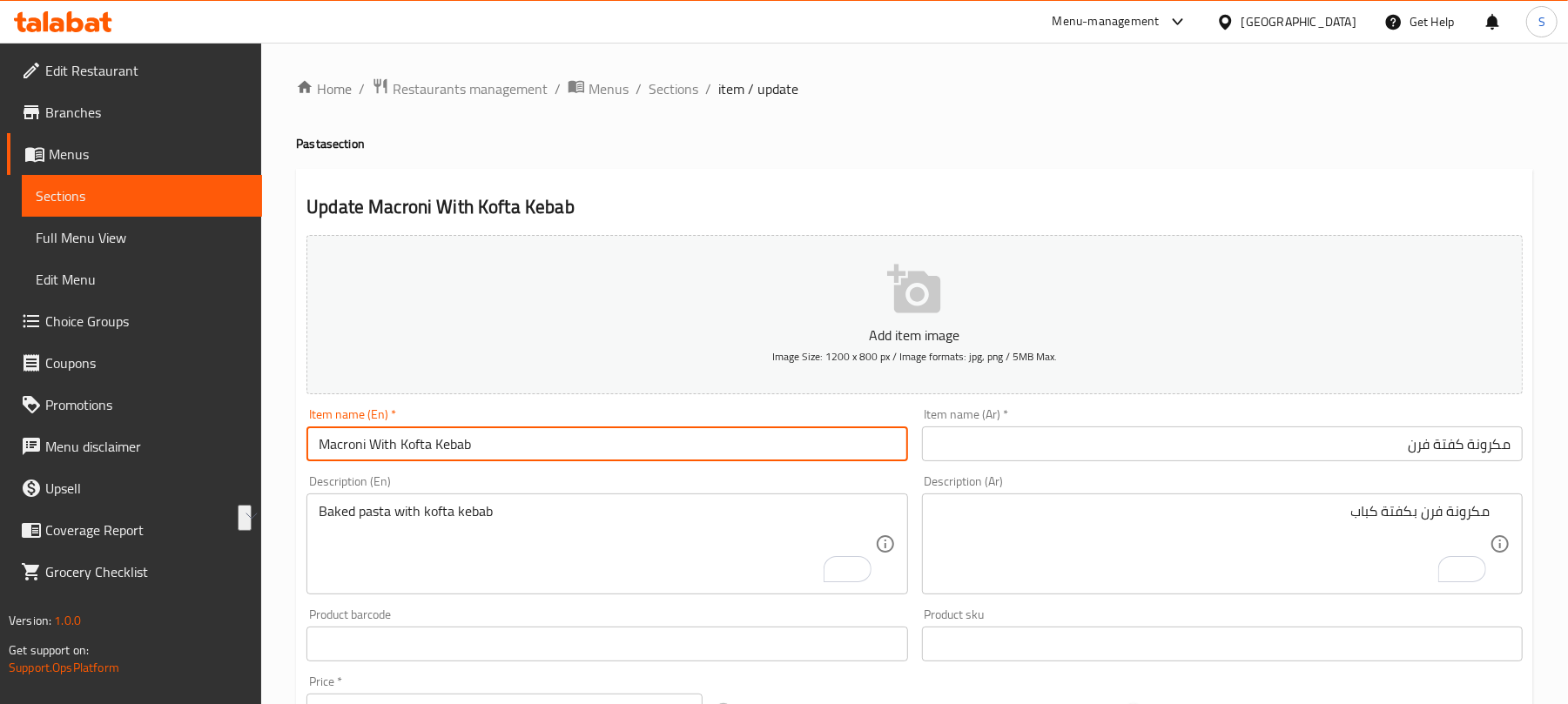
click at [398, 456] on input "Macroni With Kofta Kebab" at bounding box center [607, 444] width 601 height 35
click at [380, 458] on input "c" at bounding box center [607, 444] width 601 height 35
type input "Macroni With Kofta Kebab"
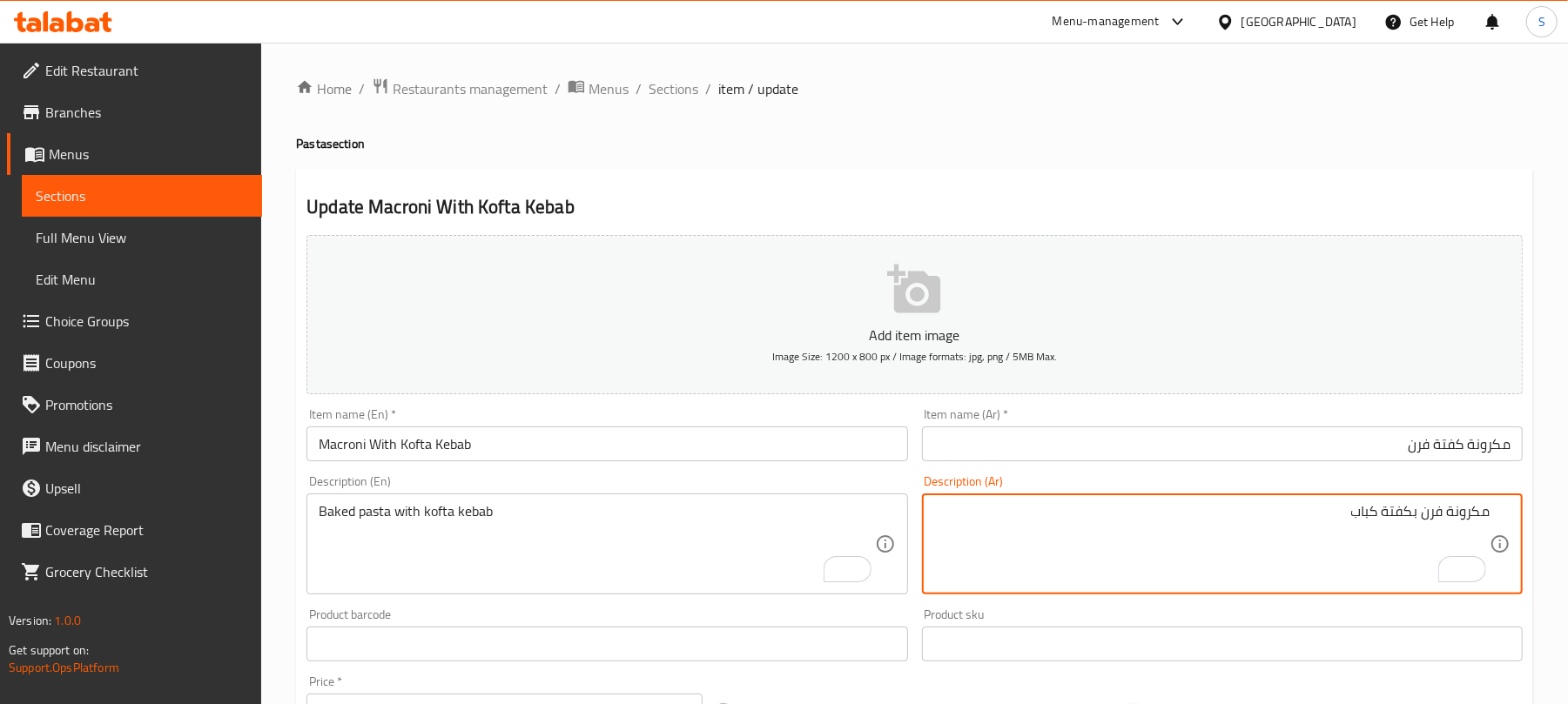
click at [1393, 517] on textarea "مكرونة فرن بكفتة كباب" at bounding box center [1211, 544] width 555 height 83
click at [1425, 457] on input "مكرونة كفتة فرن" at bounding box center [1222, 444] width 601 height 35
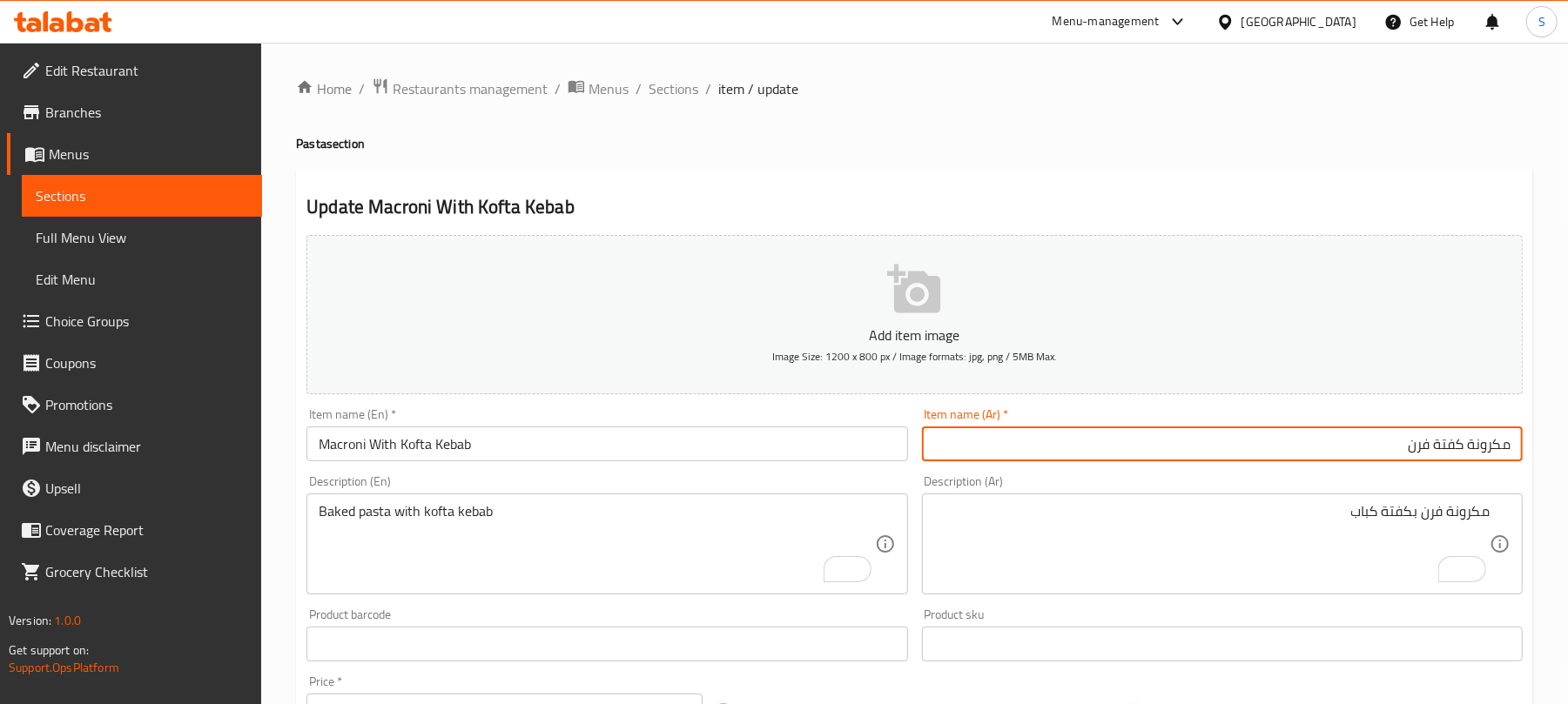
click at [1425, 457] on input "مكرونة كفتة فرن" at bounding box center [1222, 444] width 601 height 35
click at [1422, 459] on input "مكرونة كفتة فرن" at bounding box center [1222, 444] width 601 height 35
paste input "رن بكفتة كباب"
click at [1454, 449] on input "مكرونة فرن بكفتة كباب" at bounding box center [1222, 444] width 601 height 35
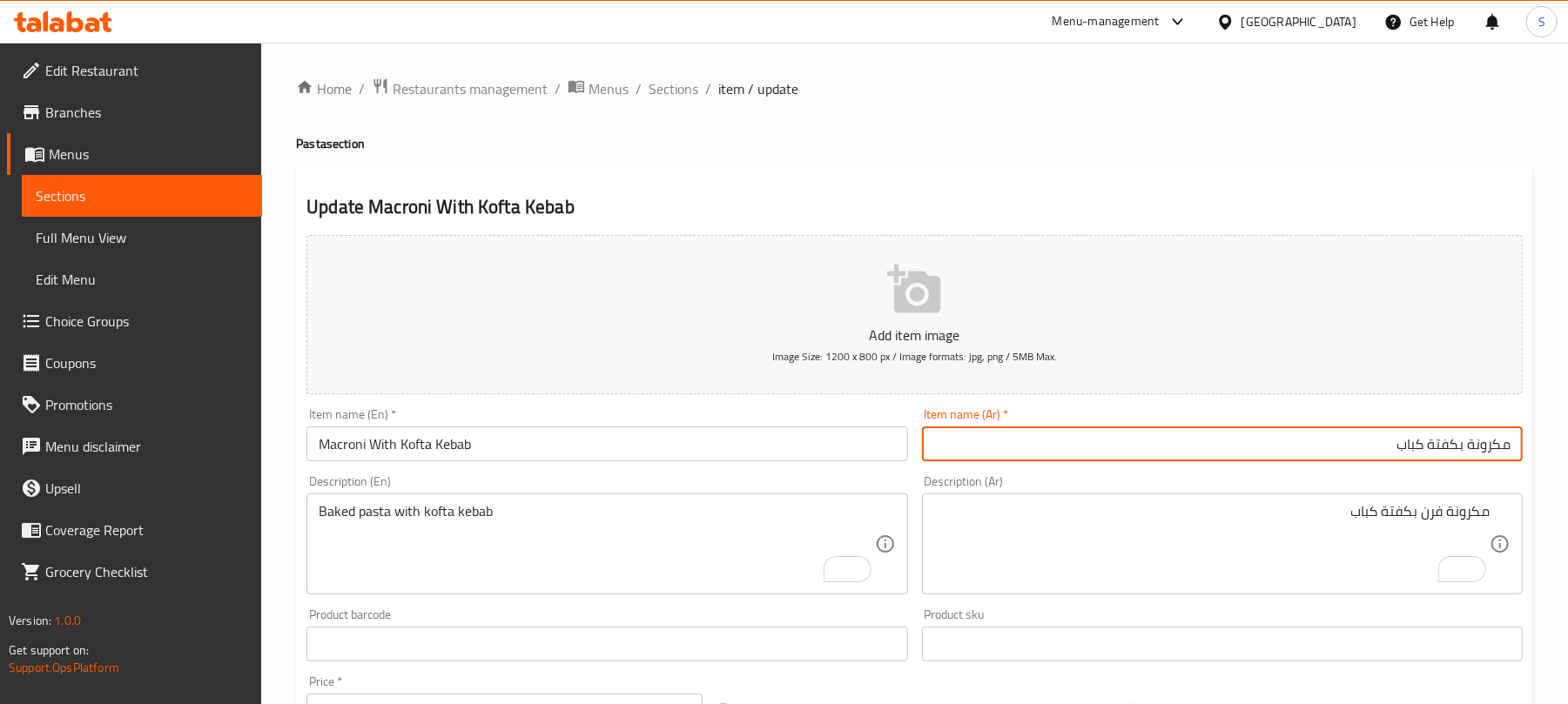
type input "مكرونة بكفتة كباب"
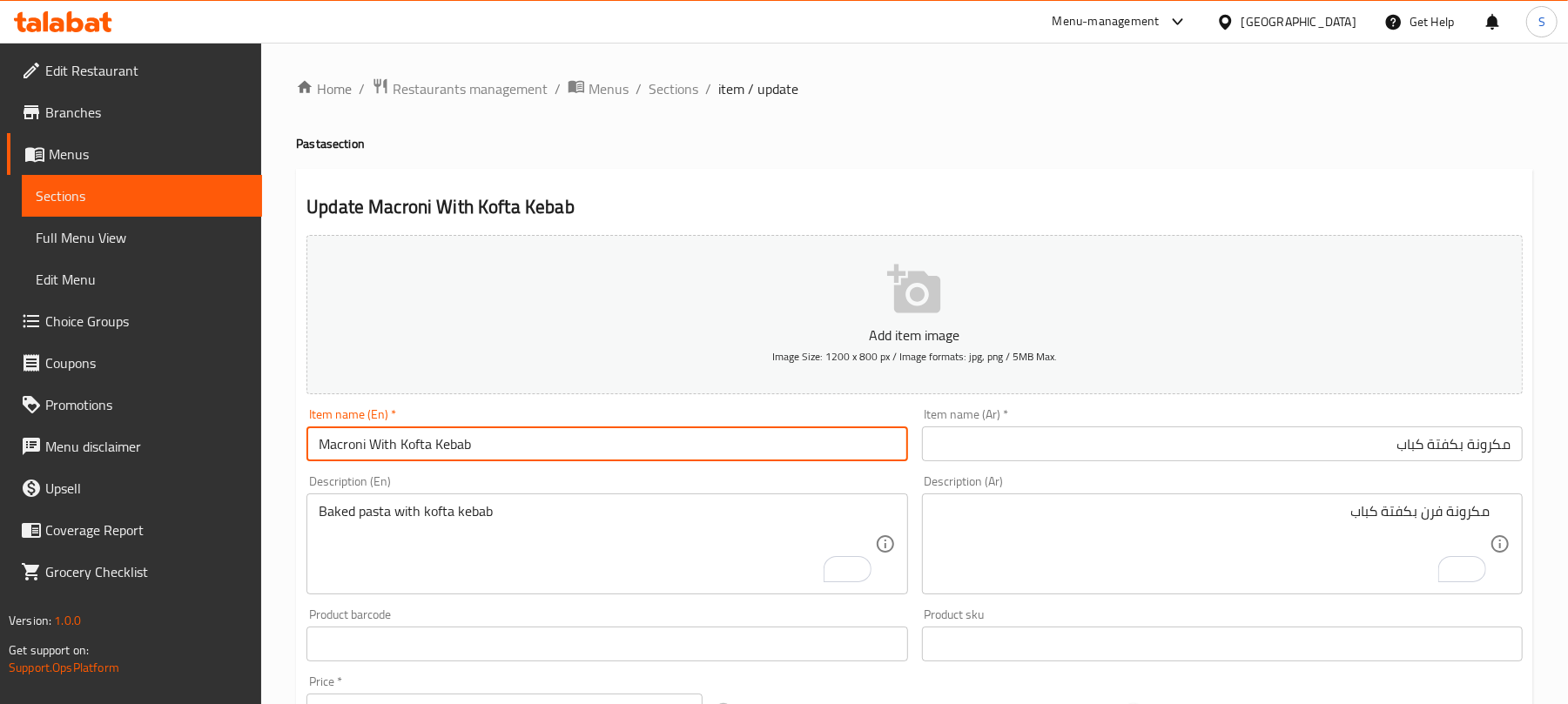
click at [380, 442] on input "Macroni With Kofta Kebab" at bounding box center [607, 444] width 601 height 35
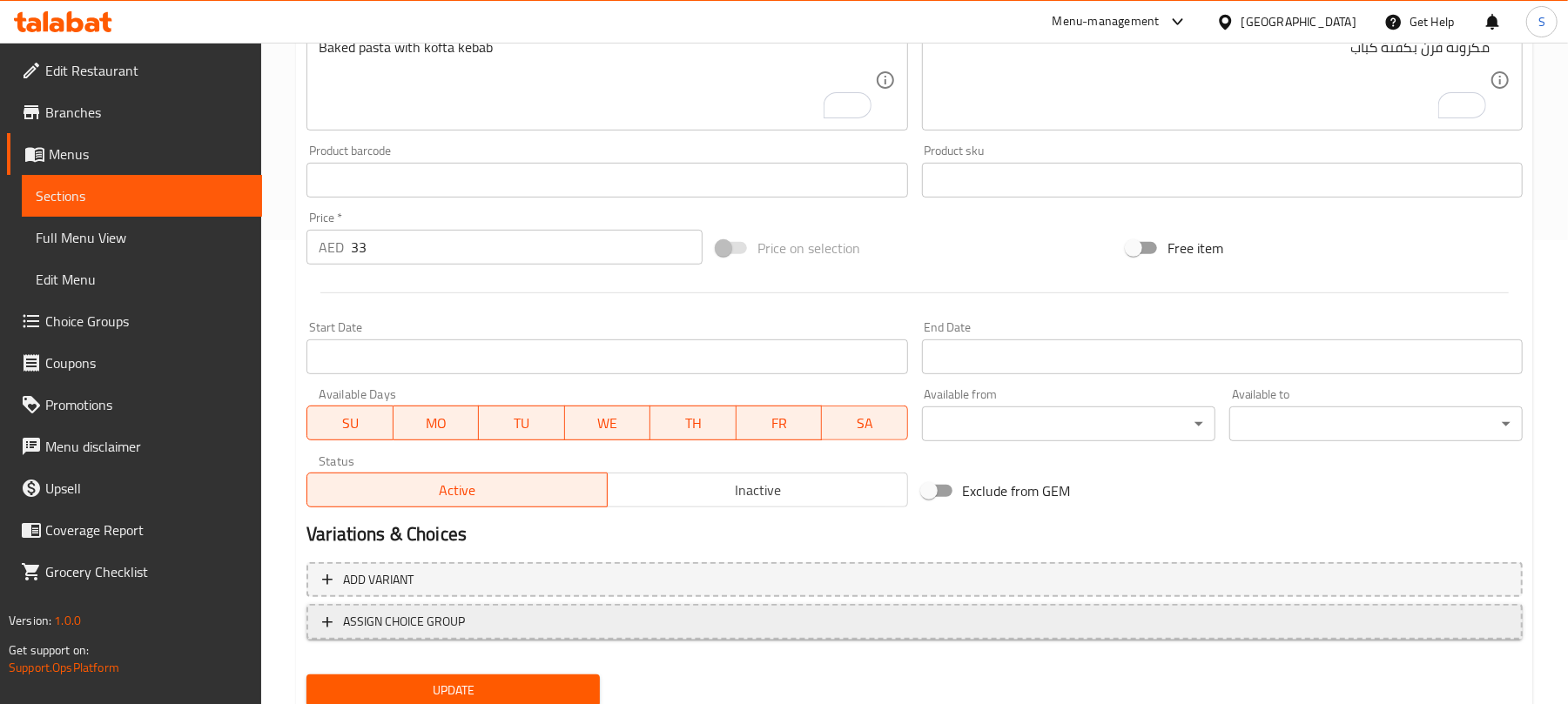
scroll to position [523, 0]
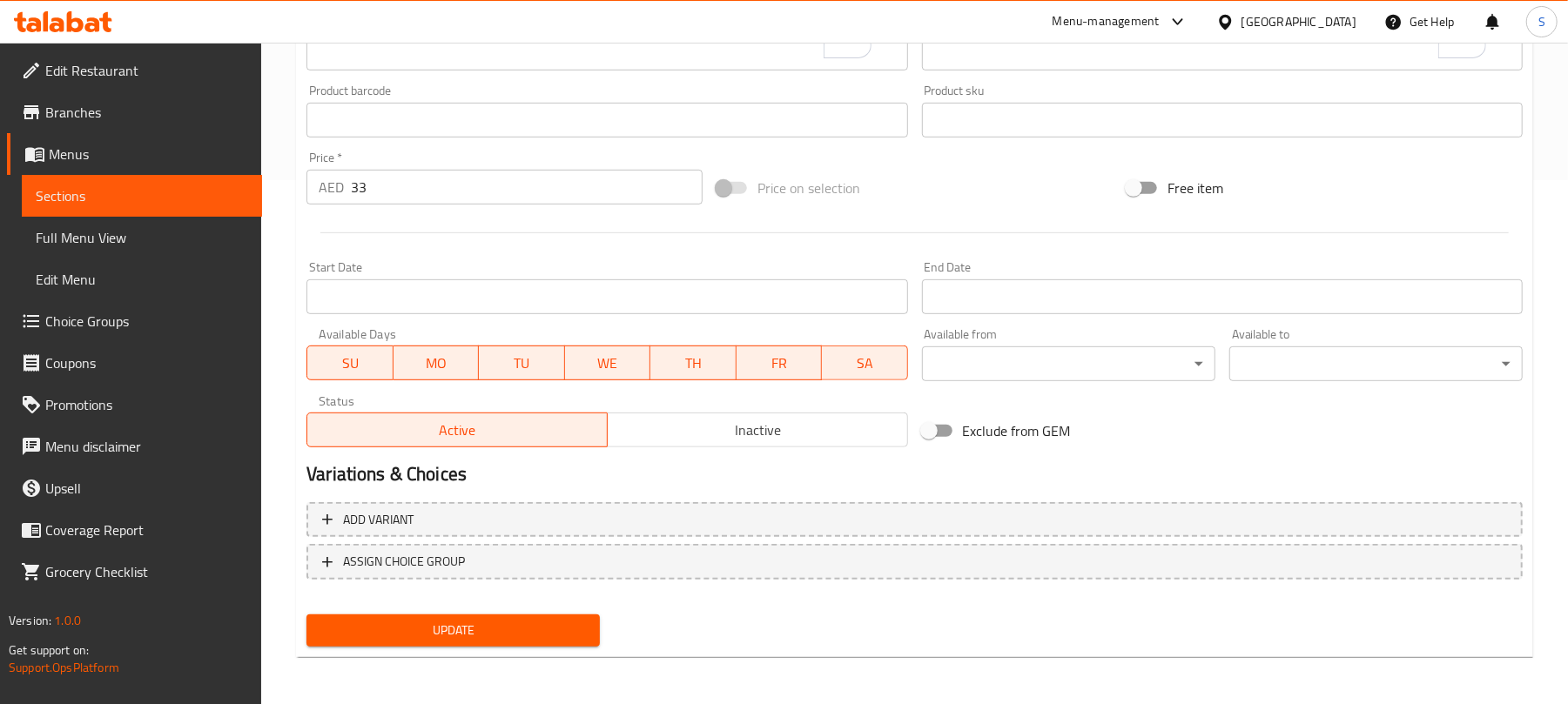
type input "Macroni with Kofta Kebab"
click at [482, 623] on span "Update" at bounding box center [453, 630] width 266 height 21
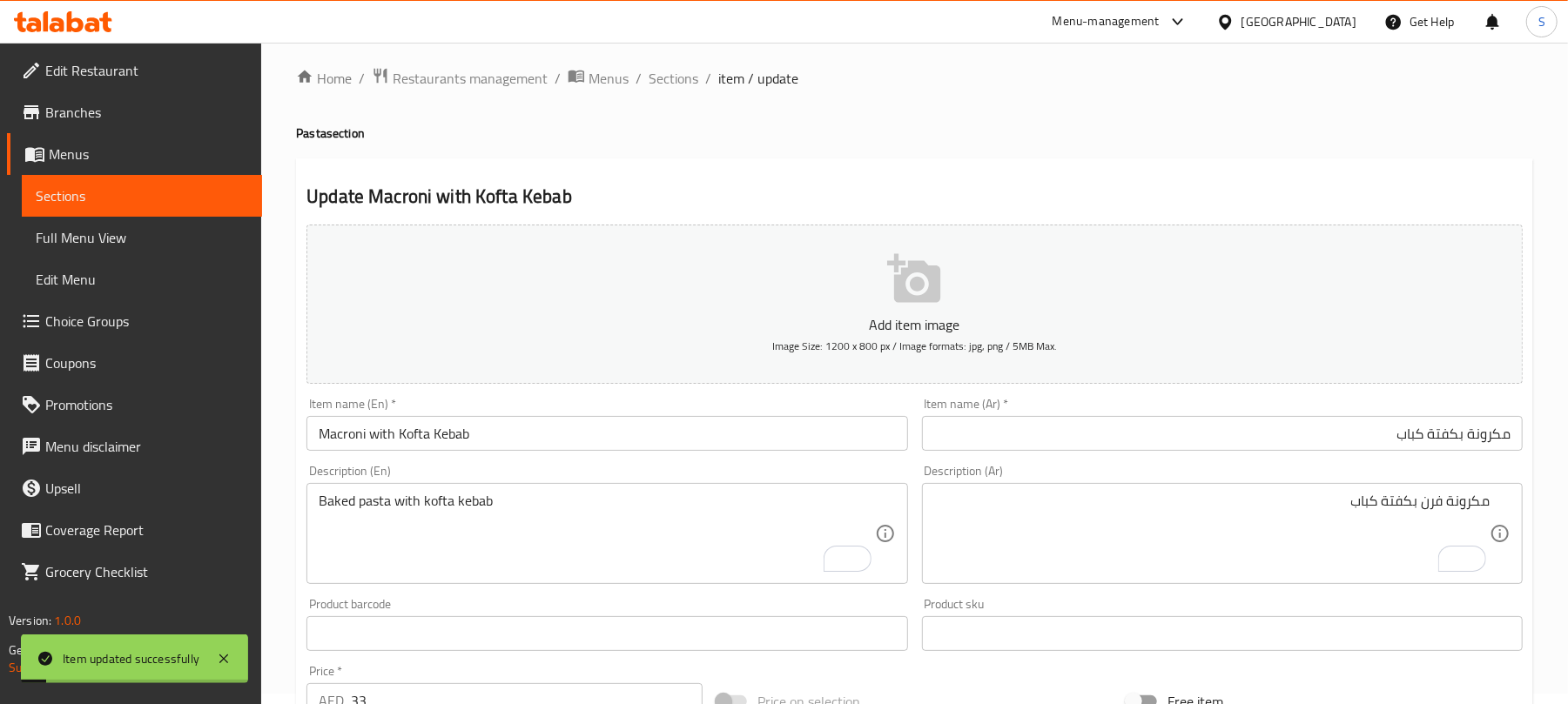
scroll to position [0, 0]
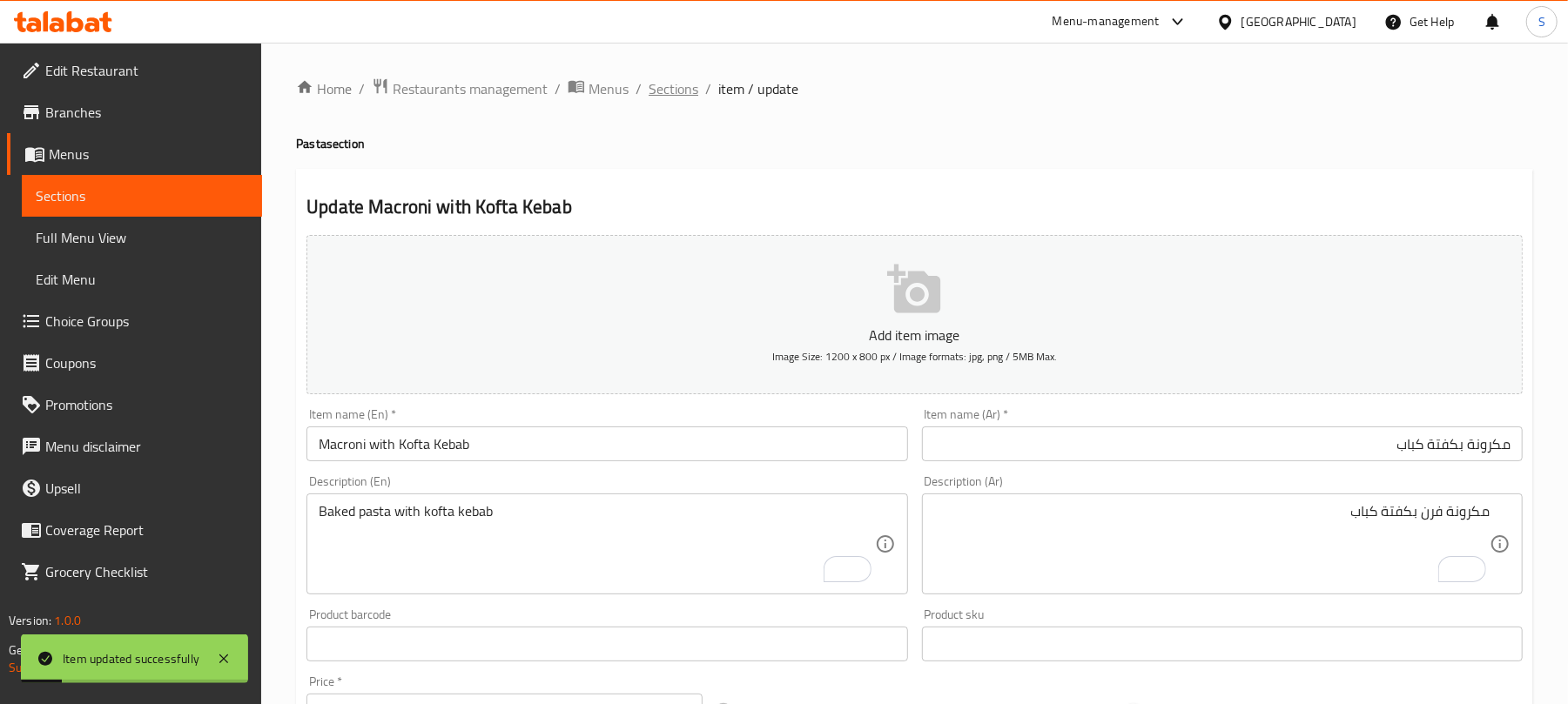
click at [667, 92] on span "Sections" at bounding box center [673, 88] width 50 height 21
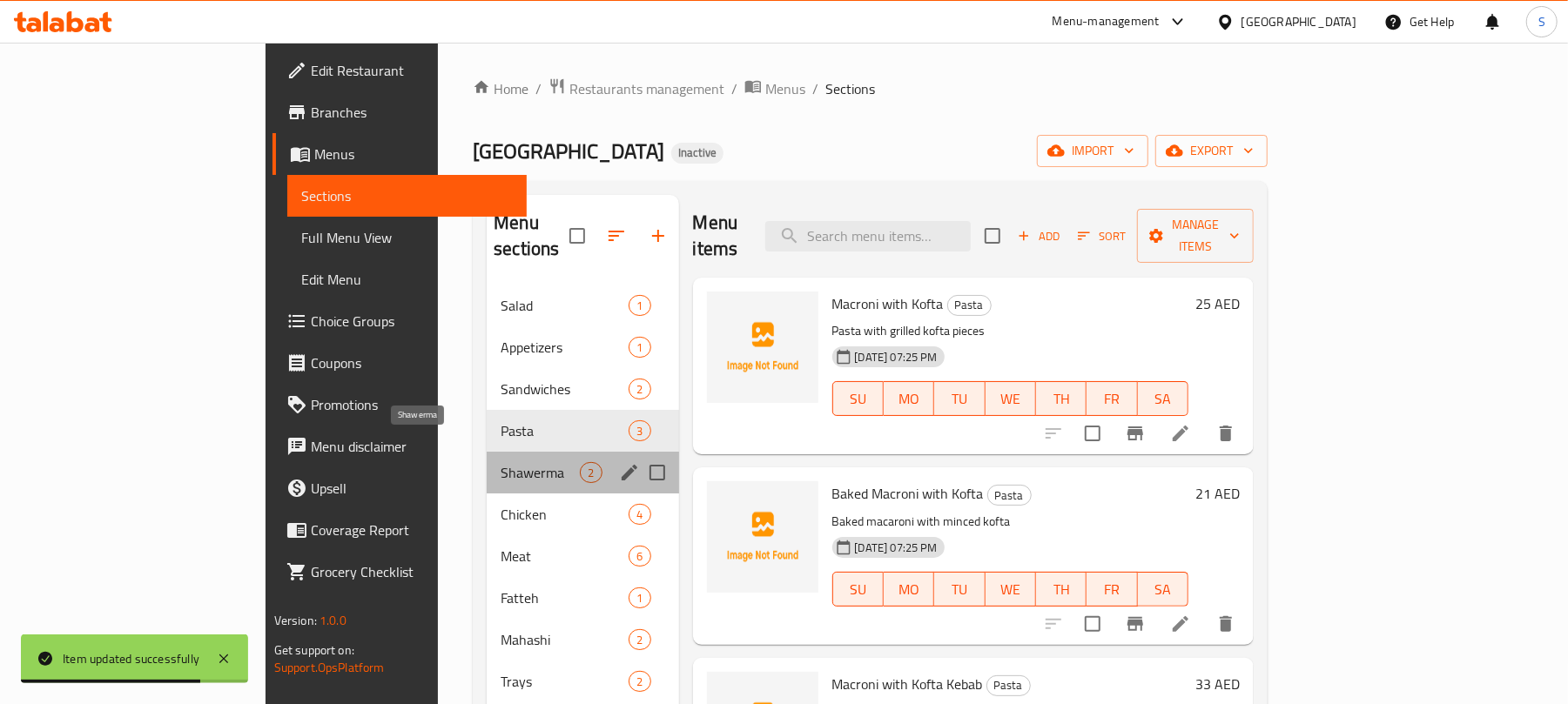
click at [500, 462] on span "Shawerma" at bounding box center [539, 472] width 79 height 21
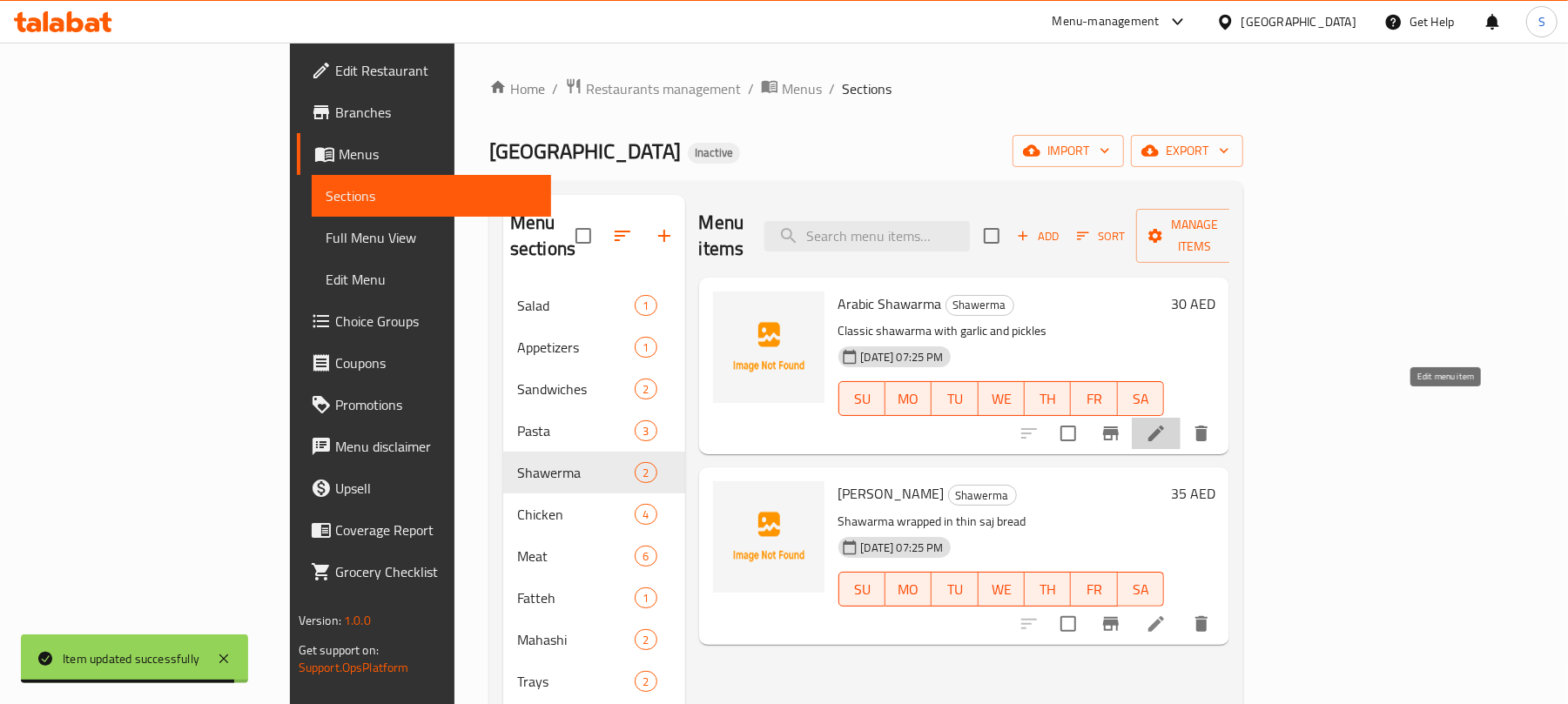
click at [1164, 426] on icon at bounding box center [1156, 434] width 16 height 16
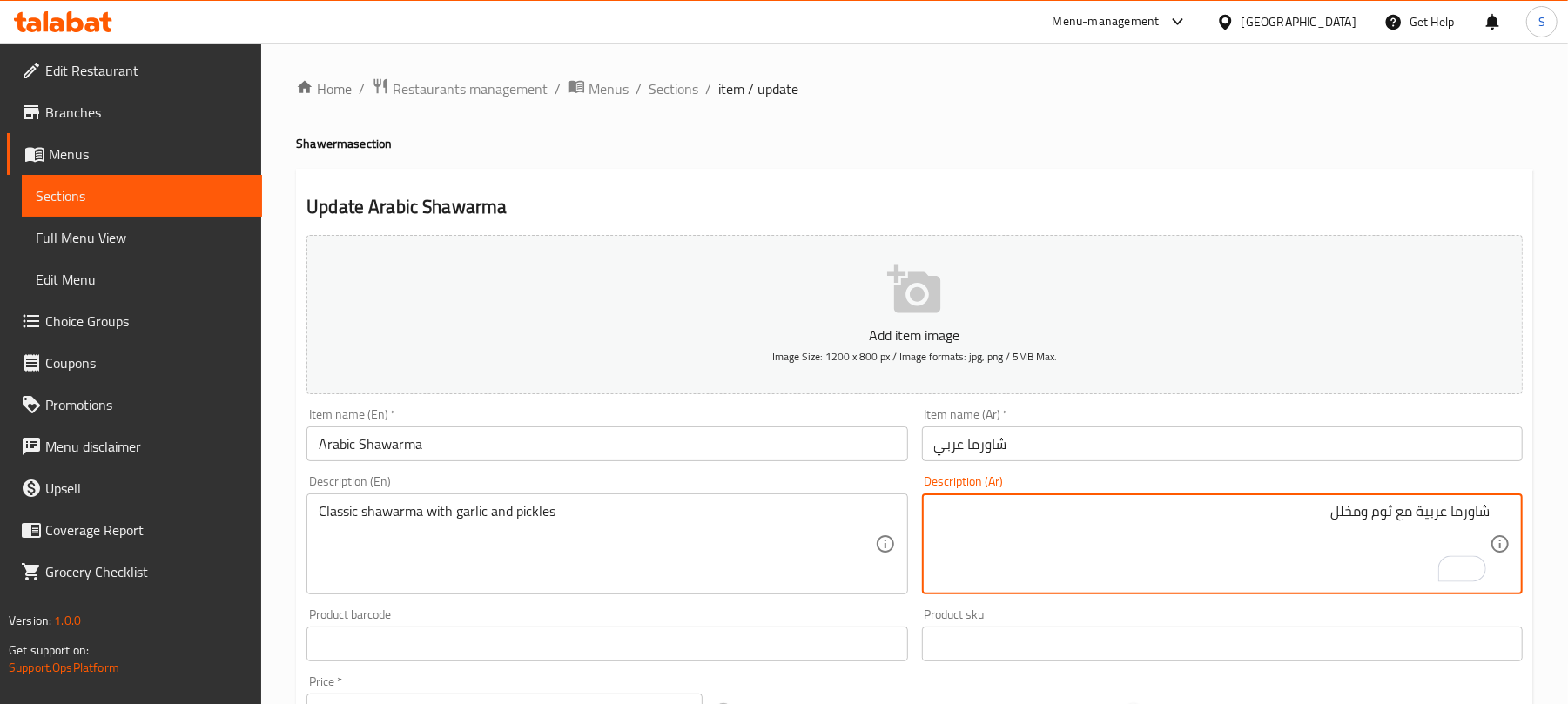
click at [1427, 510] on textarea "شاورما عربية مع ثوم ومخلل" at bounding box center [1211, 544] width 555 height 83
type textarea "شاورما كلاسيك مع ثوم ومخلل"
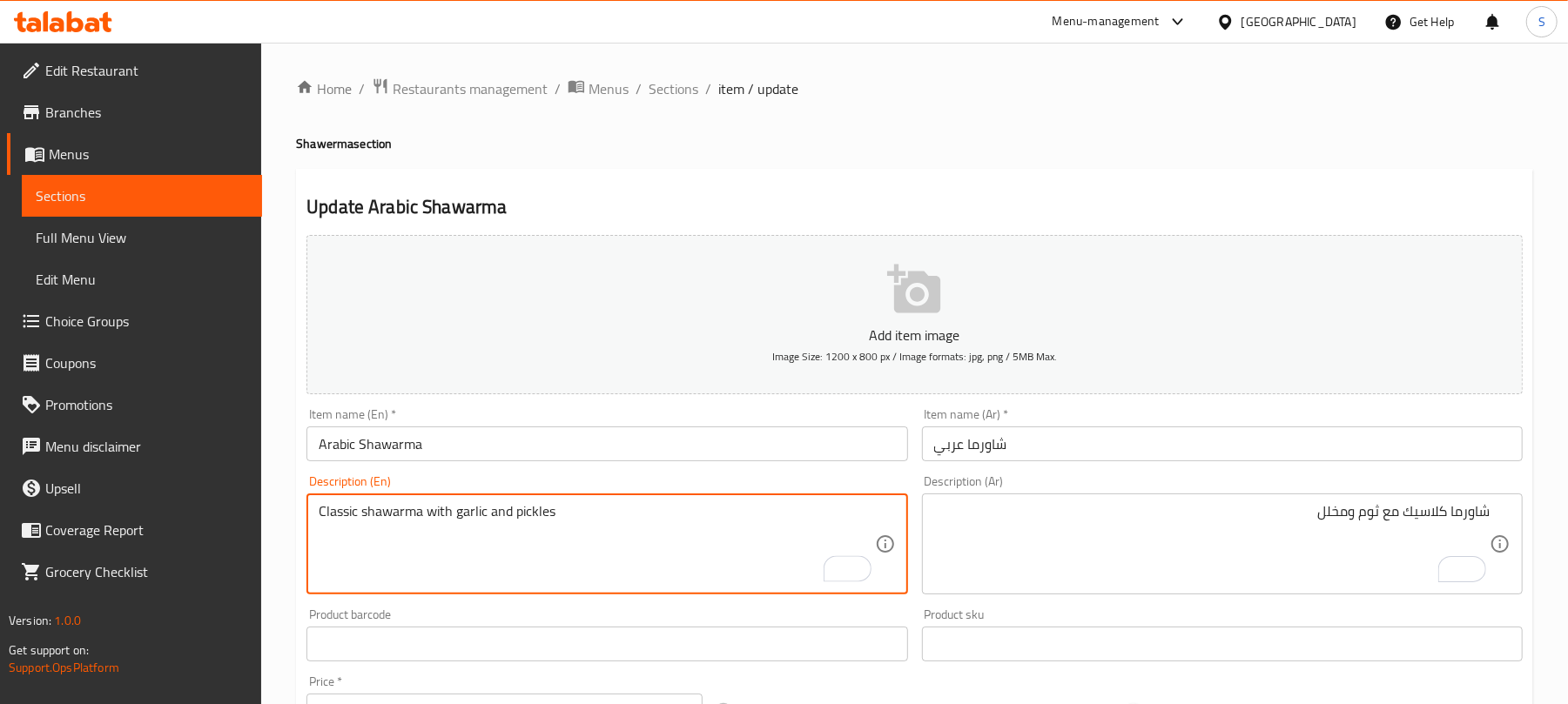
click at [530, 503] on textarea "Classic shawarma with garlic and pickles" at bounding box center [596, 544] width 555 height 83
click at [543, 449] on input "Arabic Shawarma" at bounding box center [607, 444] width 601 height 35
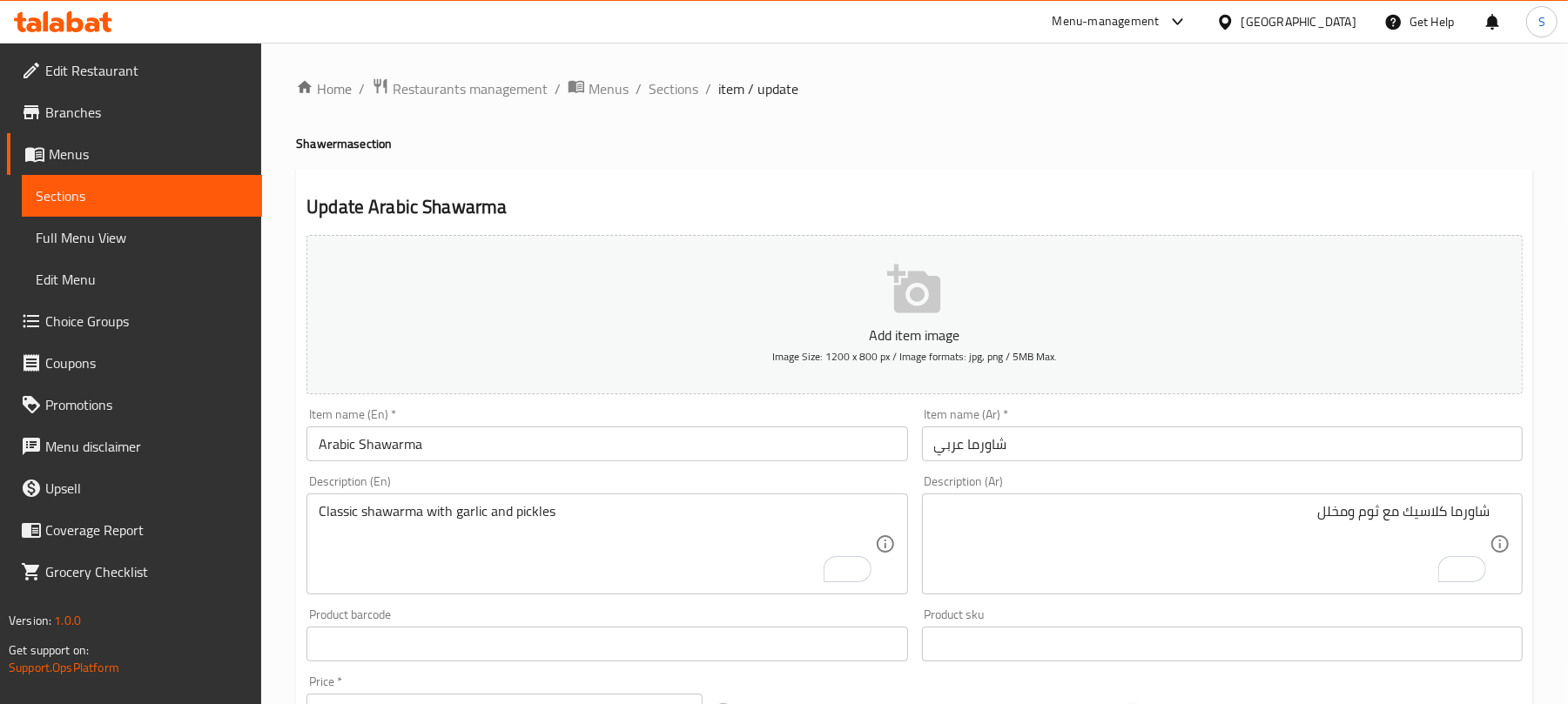
click at [868, 162] on div "Home / Restaurants management / Menus / Sections / item / update Shawerma secti…" at bounding box center [914, 636] width 1237 height 1117
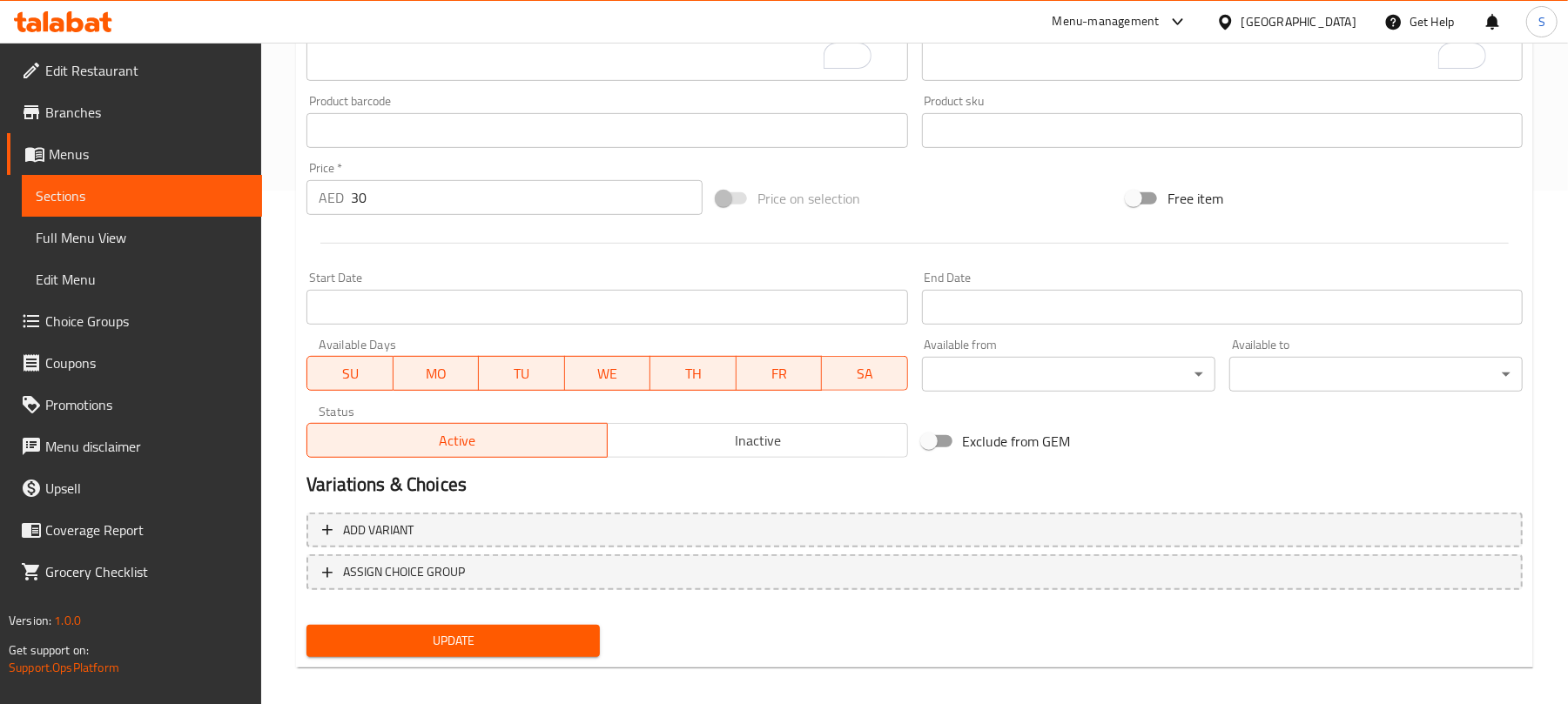
scroll to position [523, 0]
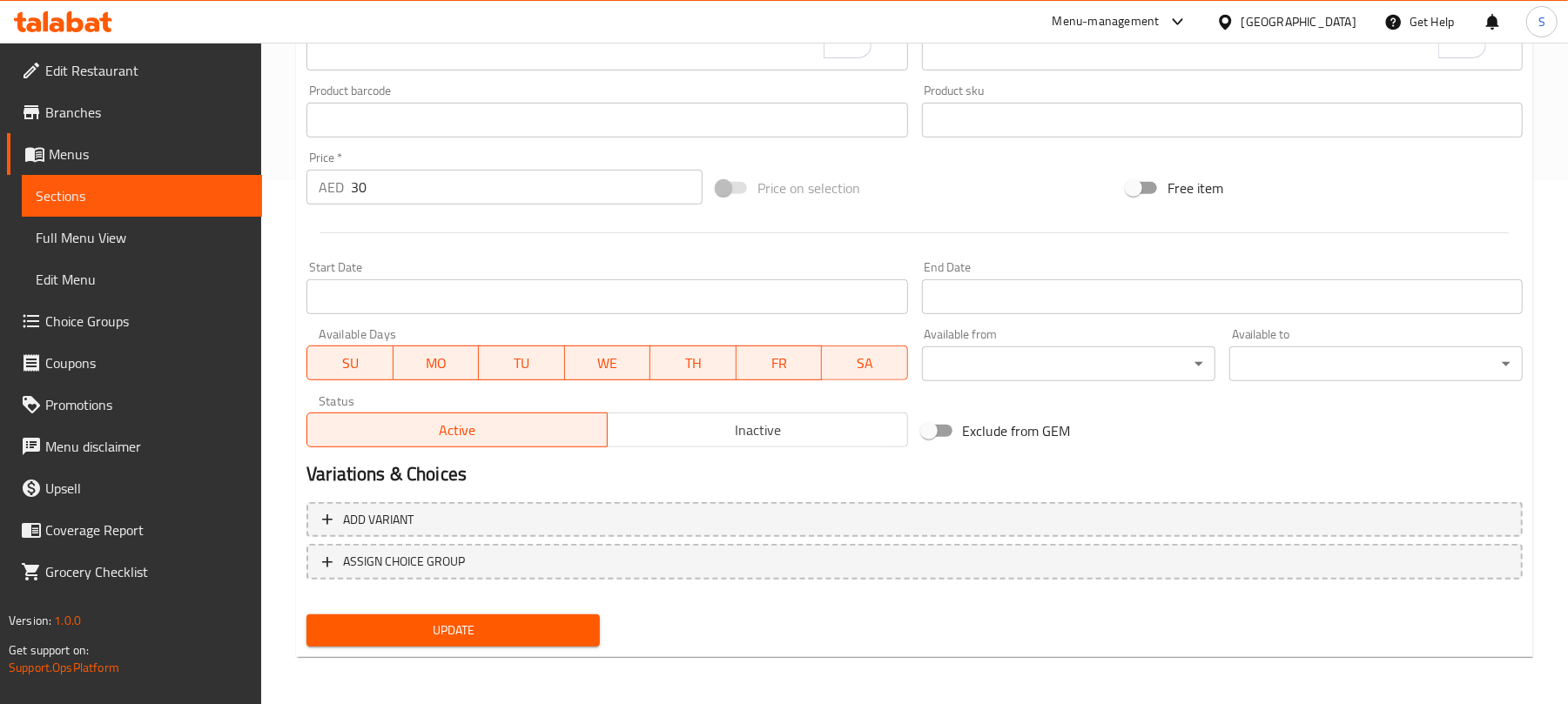
click at [484, 637] on span "Update" at bounding box center [453, 630] width 266 height 21
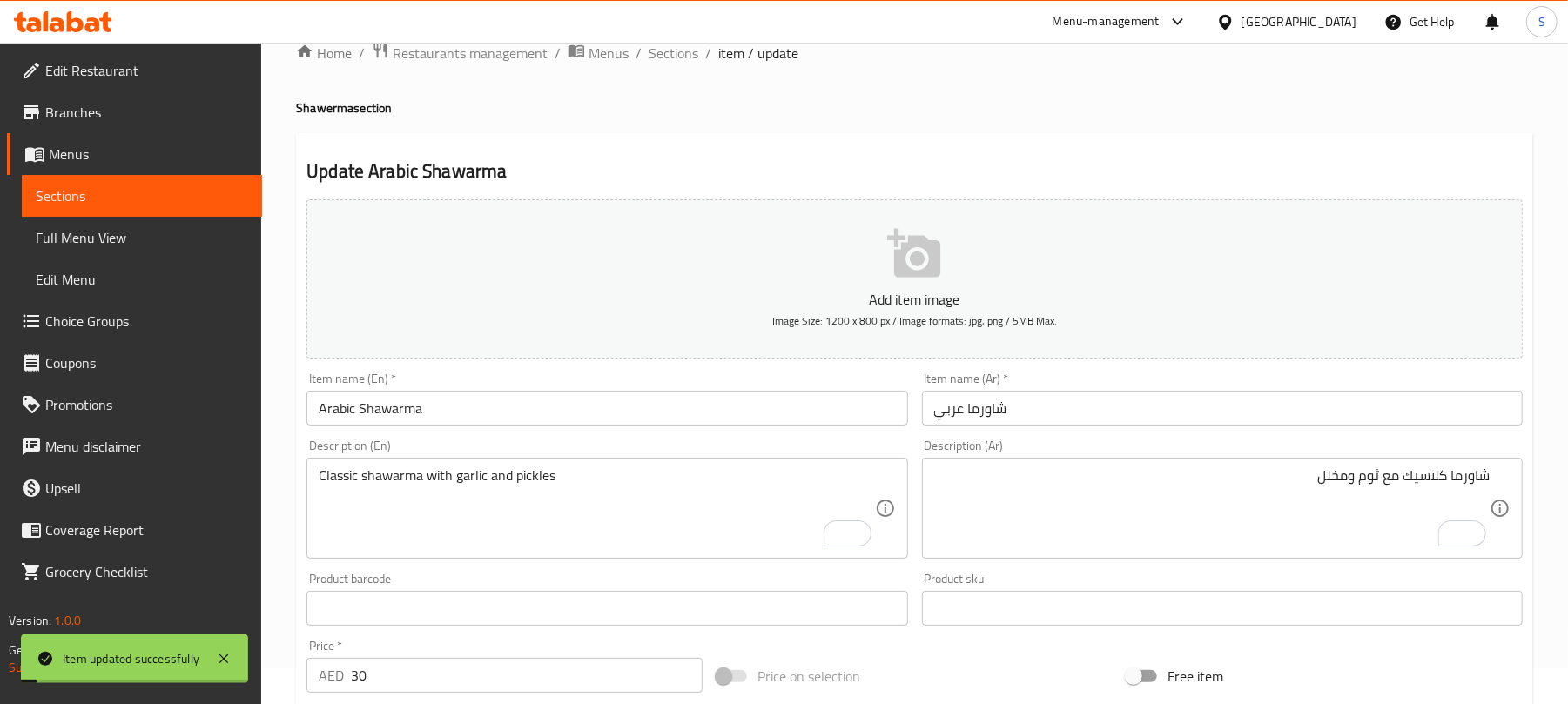
scroll to position [0, 0]
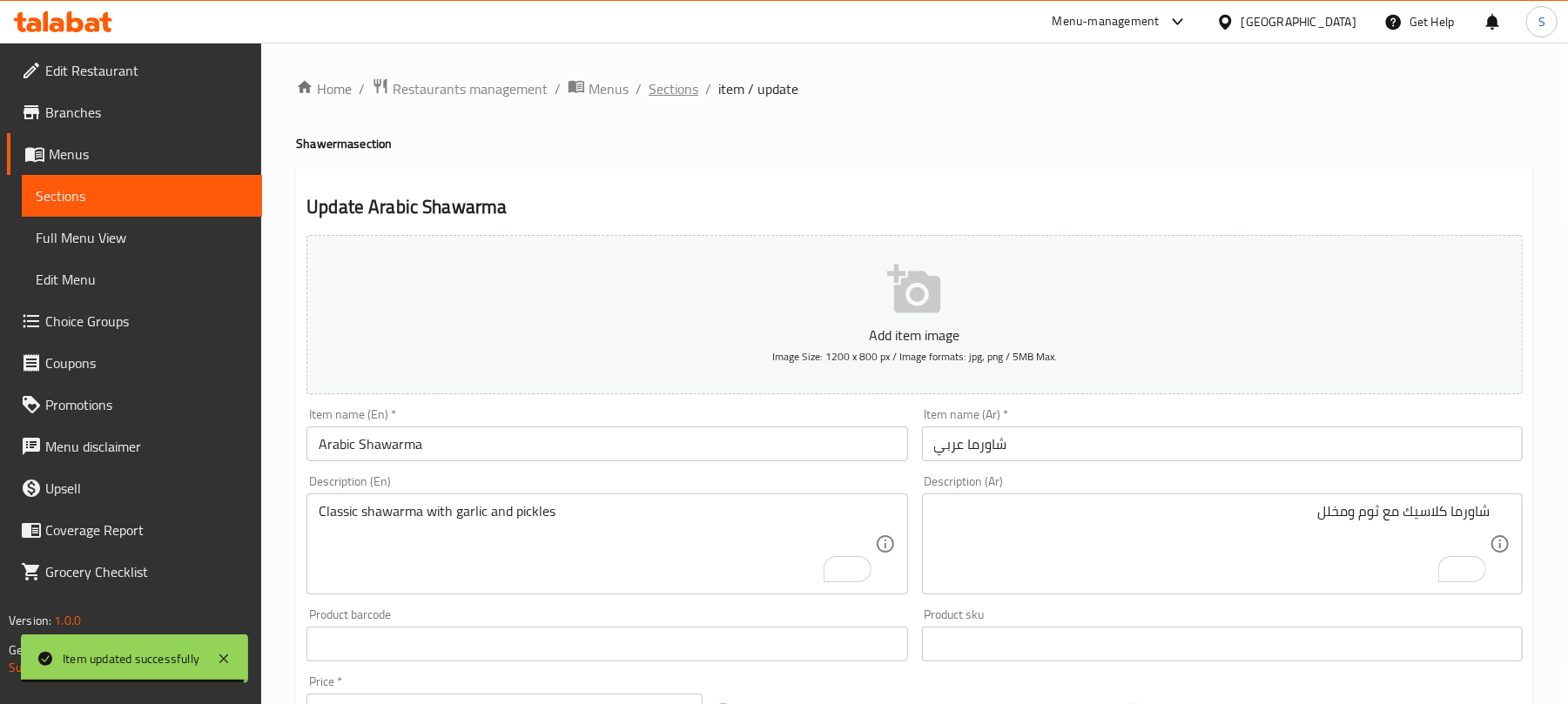
click at [690, 92] on span "Sections" at bounding box center [673, 88] width 50 height 21
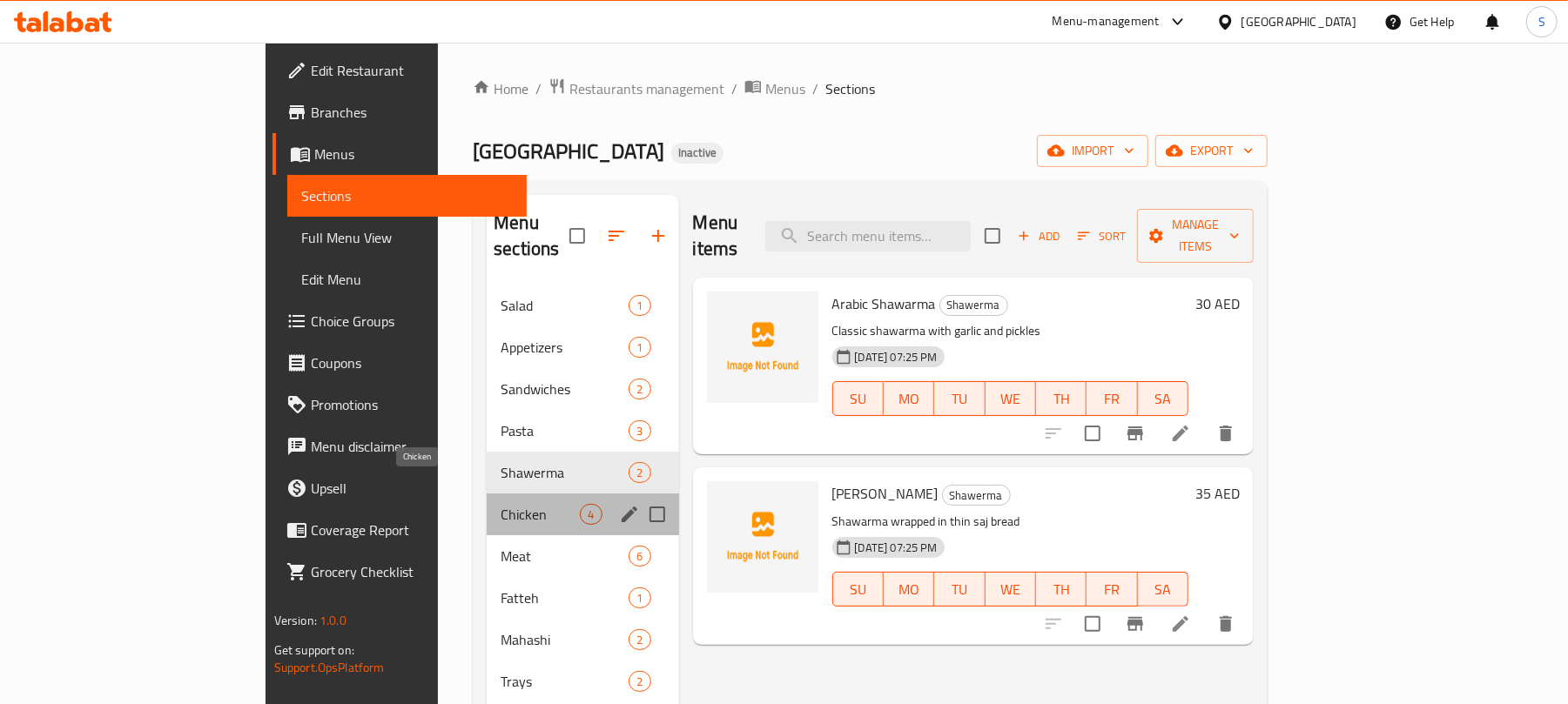
click at [500, 504] on span "Chicken" at bounding box center [539, 514] width 79 height 21
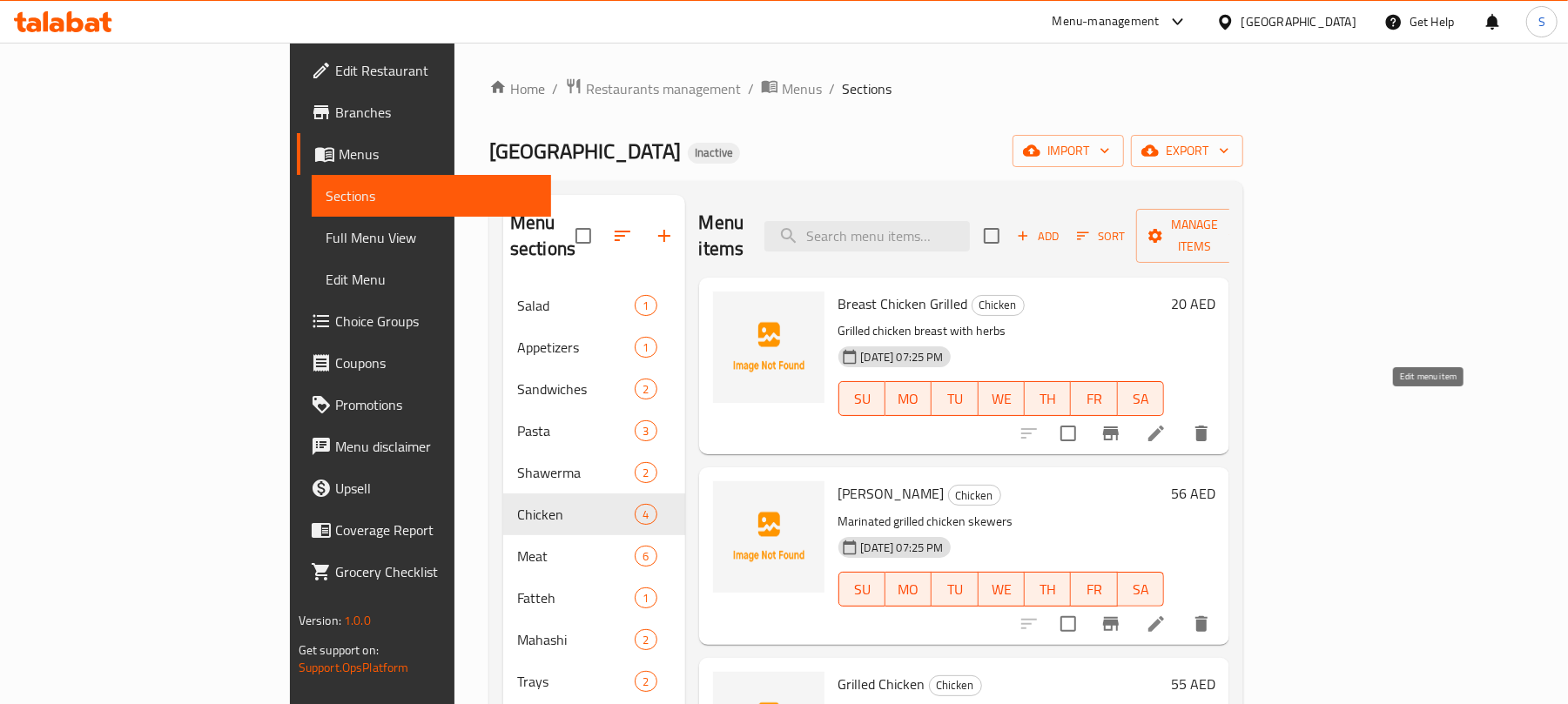
click at [1166, 423] on icon at bounding box center [1156, 433] width 21 height 21
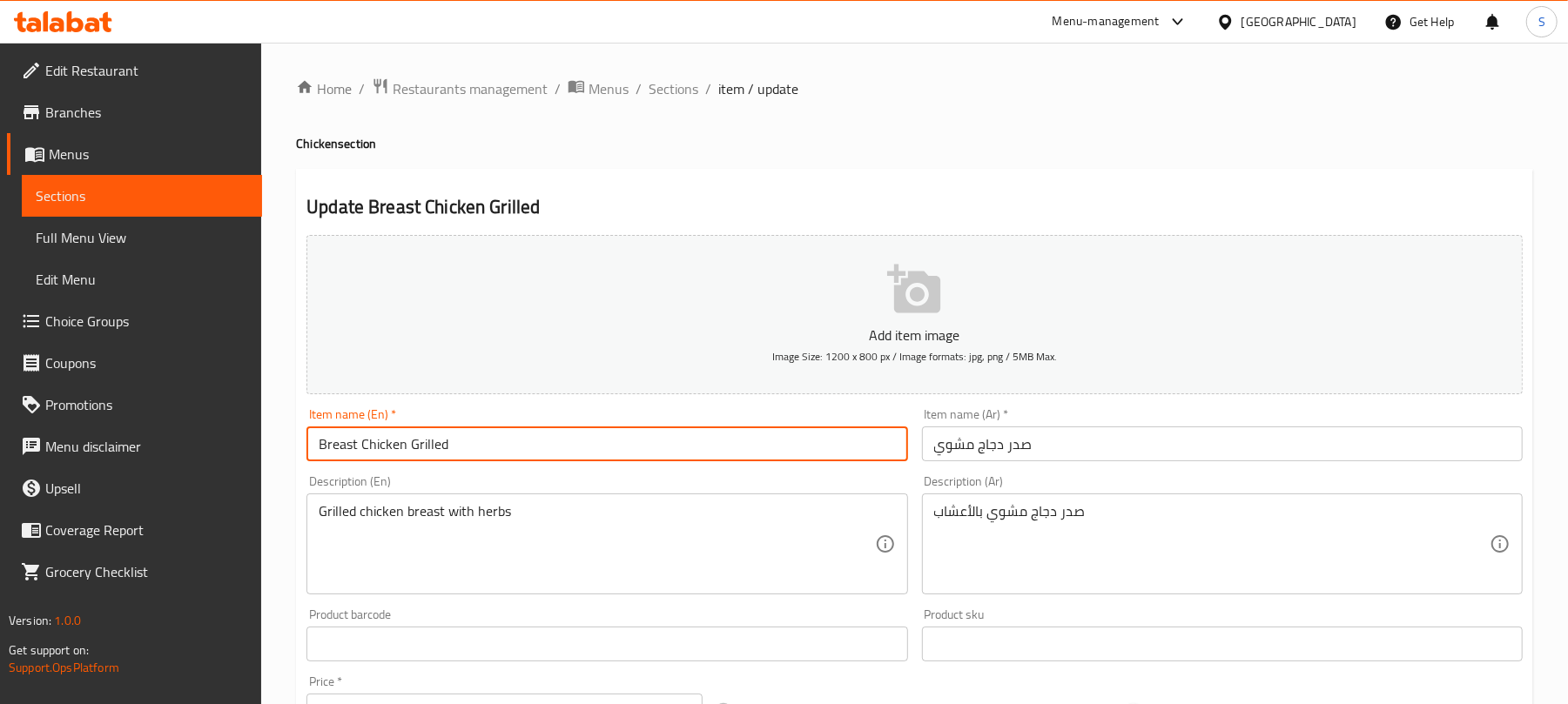
click at [414, 453] on input "Breast Chicken Grilled" at bounding box center [607, 444] width 601 height 35
click at [360, 447] on input "Breast Chicken Grilled" at bounding box center [607, 444] width 601 height 35
paste input "Grilled"
click at [470, 446] on input "Breast Grilled Chicken Grilled" at bounding box center [607, 444] width 601 height 35
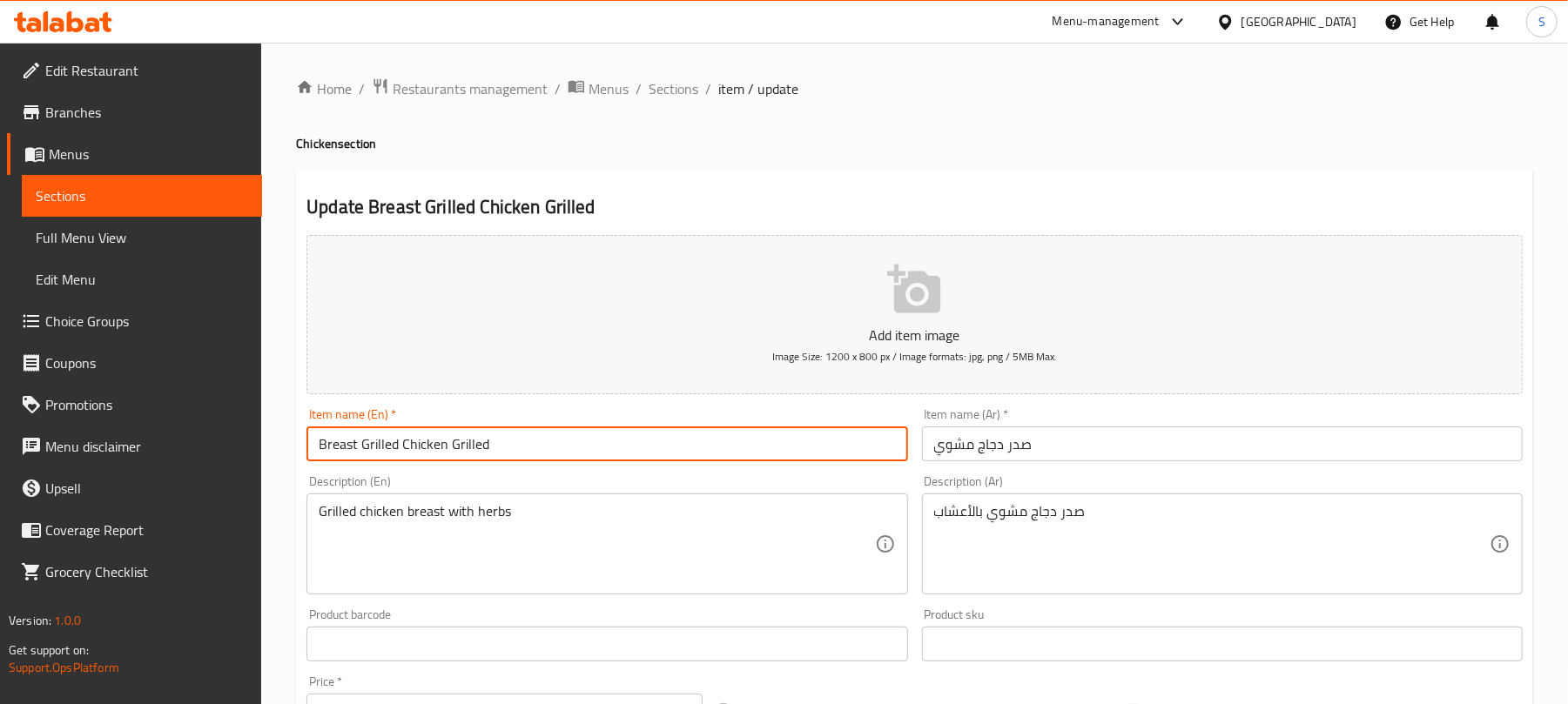
click at [470, 446] on input "Breast Grilled Chicken Grilled" at bounding box center [607, 444] width 601 height 35
click at [347, 449] on input "Breast Grilled Chicken" at bounding box center [607, 444] width 601 height 35
click at [446, 452] on input "Breast Grilled Chicken" at bounding box center [607, 444] width 601 height 35
paste input "Breast"
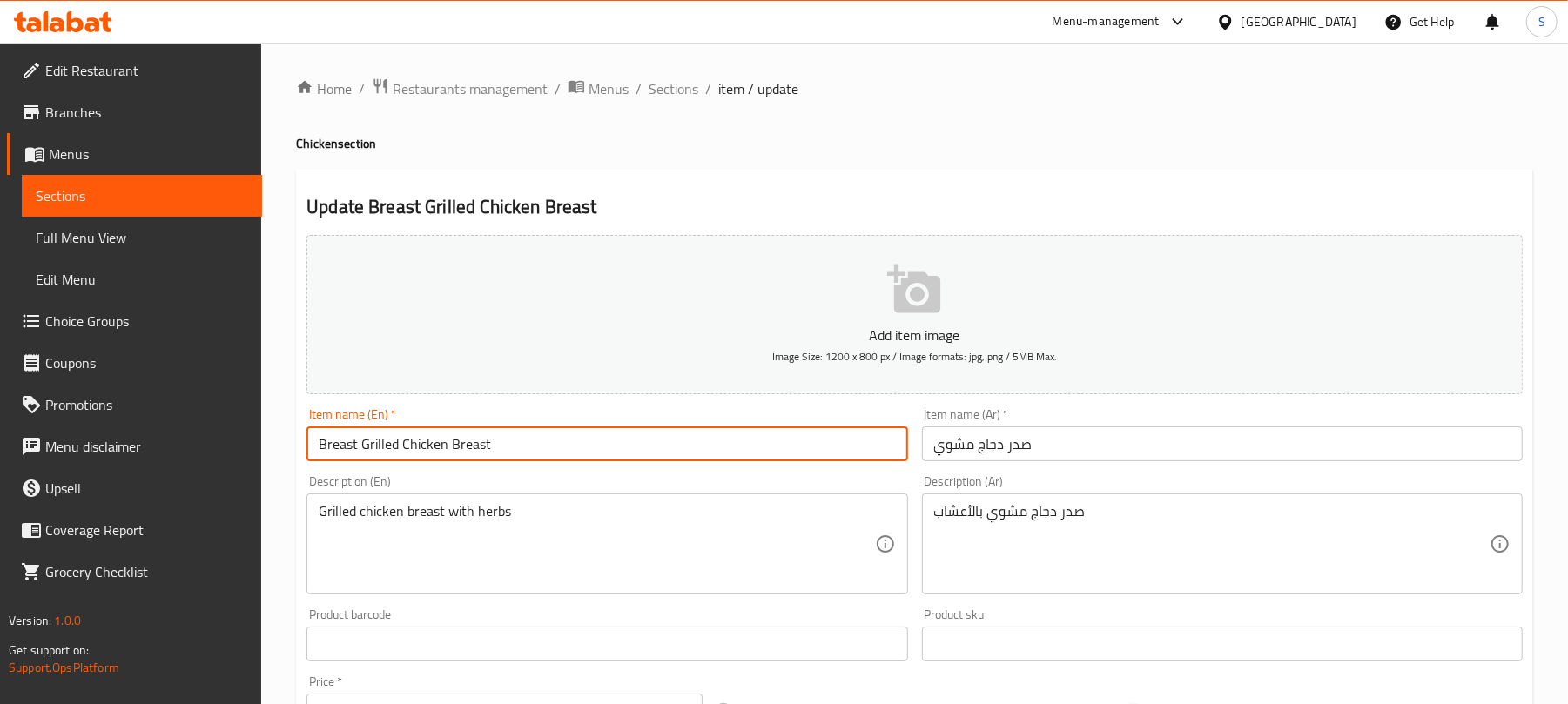
click at [338, 447] on input "Breast Grilled Chicken Breast" at bounding box center [607, 444] width 601 height 35
type input "Grilled Chicken Breast"
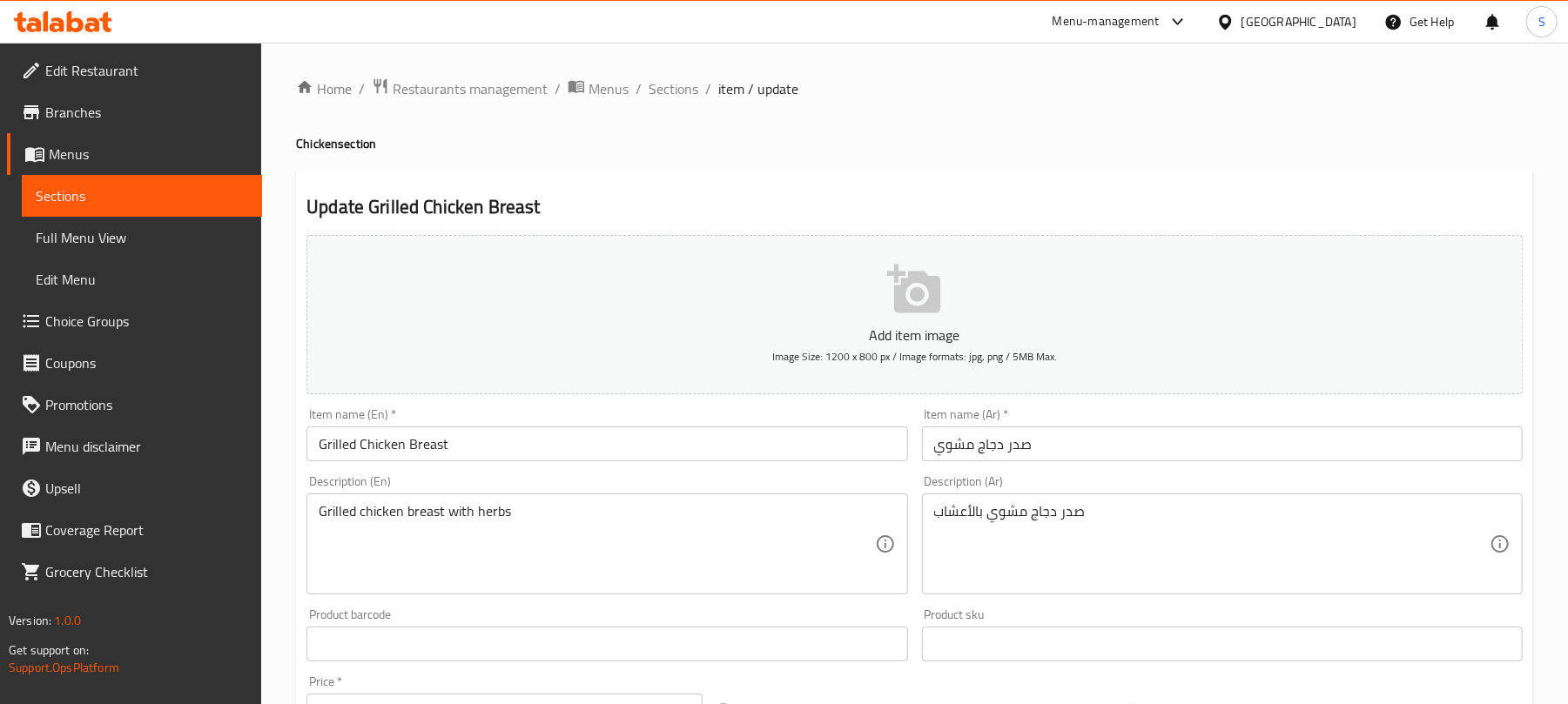
click at [712, 188] on div "Update Grilled Chicken Breast Add item image Image Size: 1200 x 800 px / Image …" at bounding box center [914, 675] width 1237 height 1013
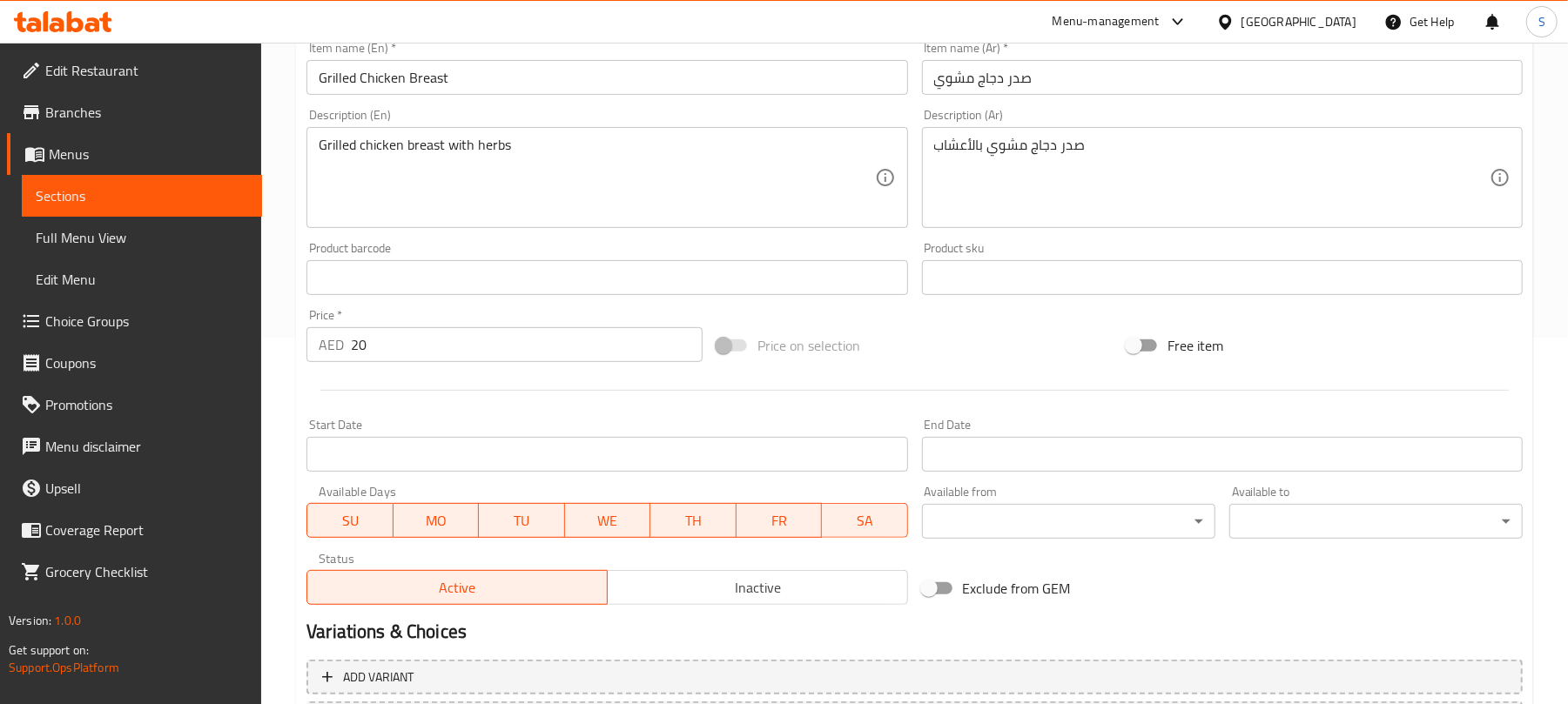
scroll to position [523, 0]
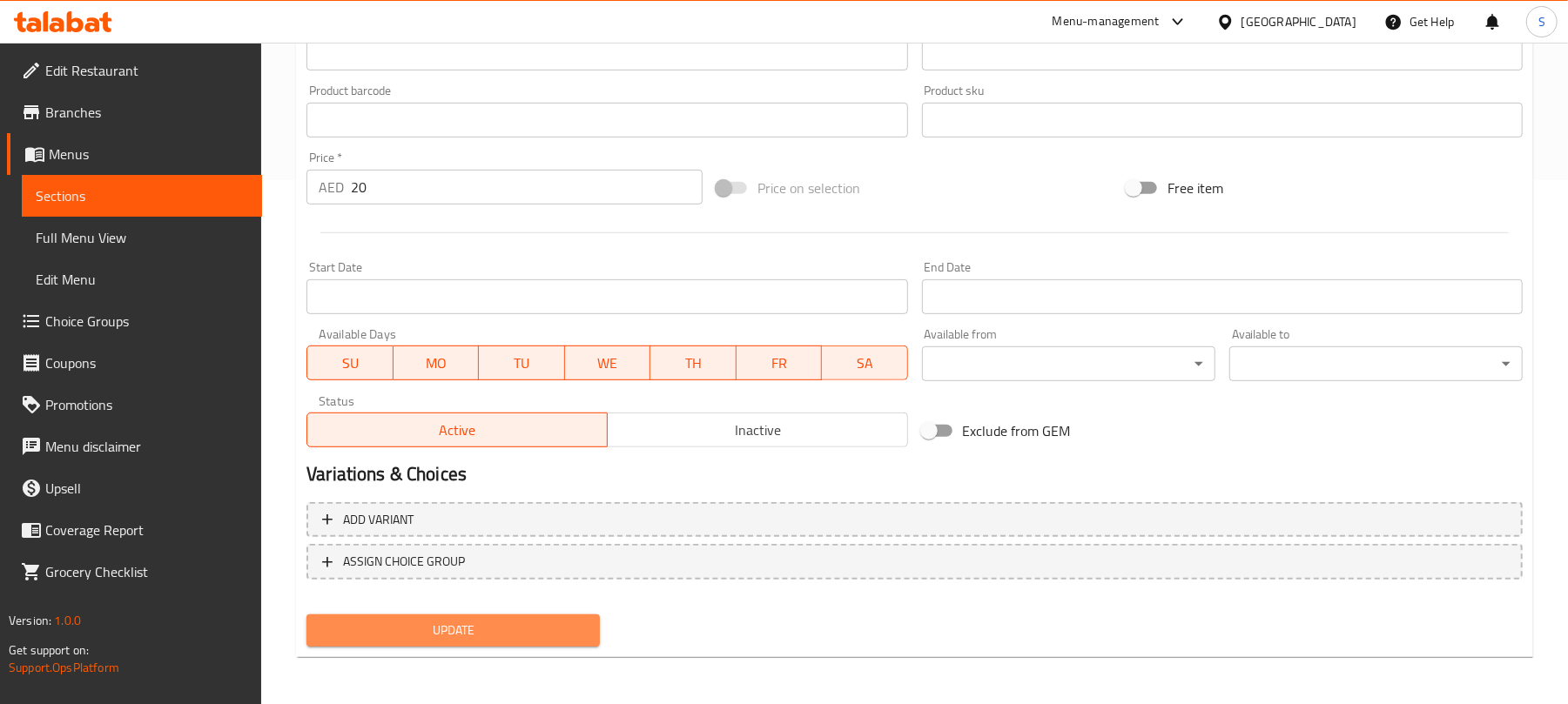
click at [436, 631] on span "Update" at bounding box center [453, 630] width 266 height 21
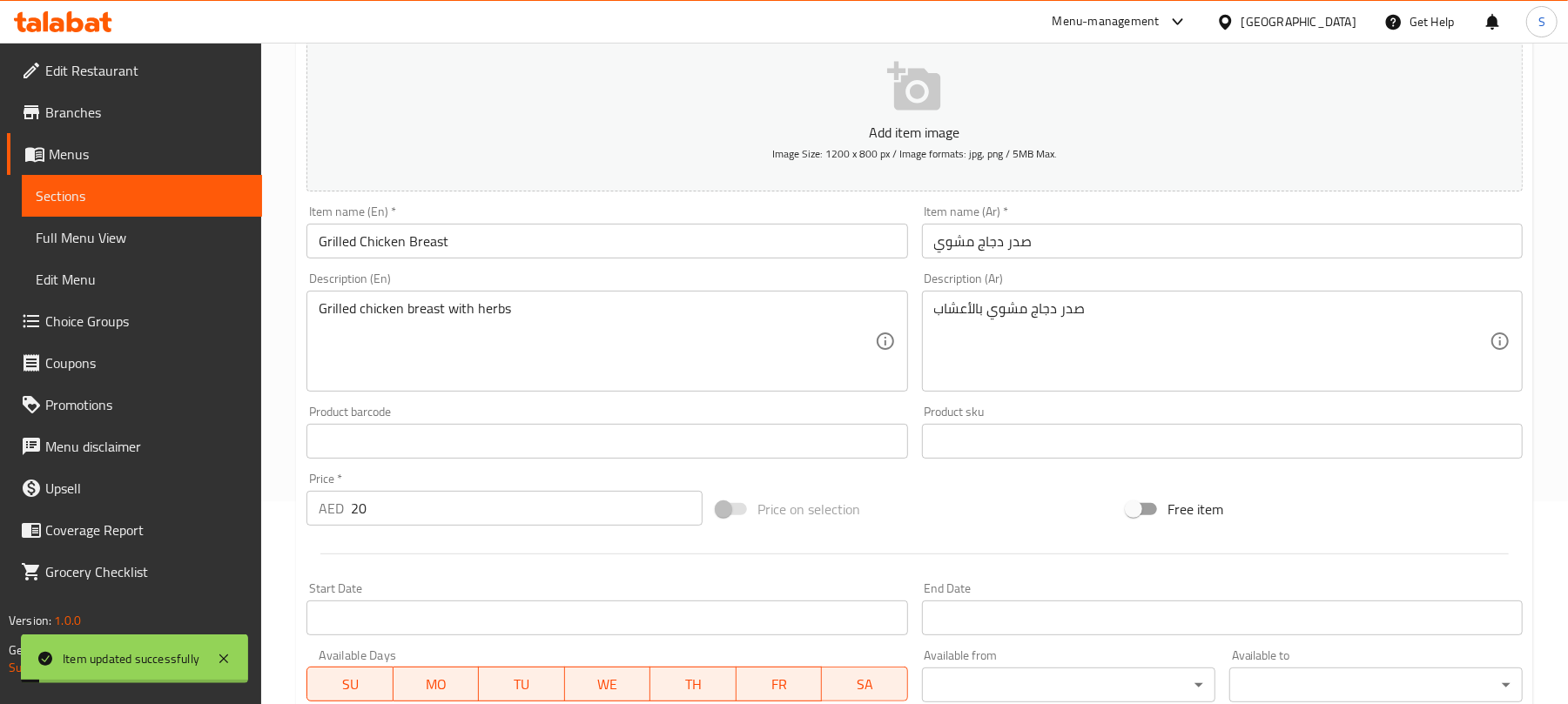
scroll to position [60, 0]
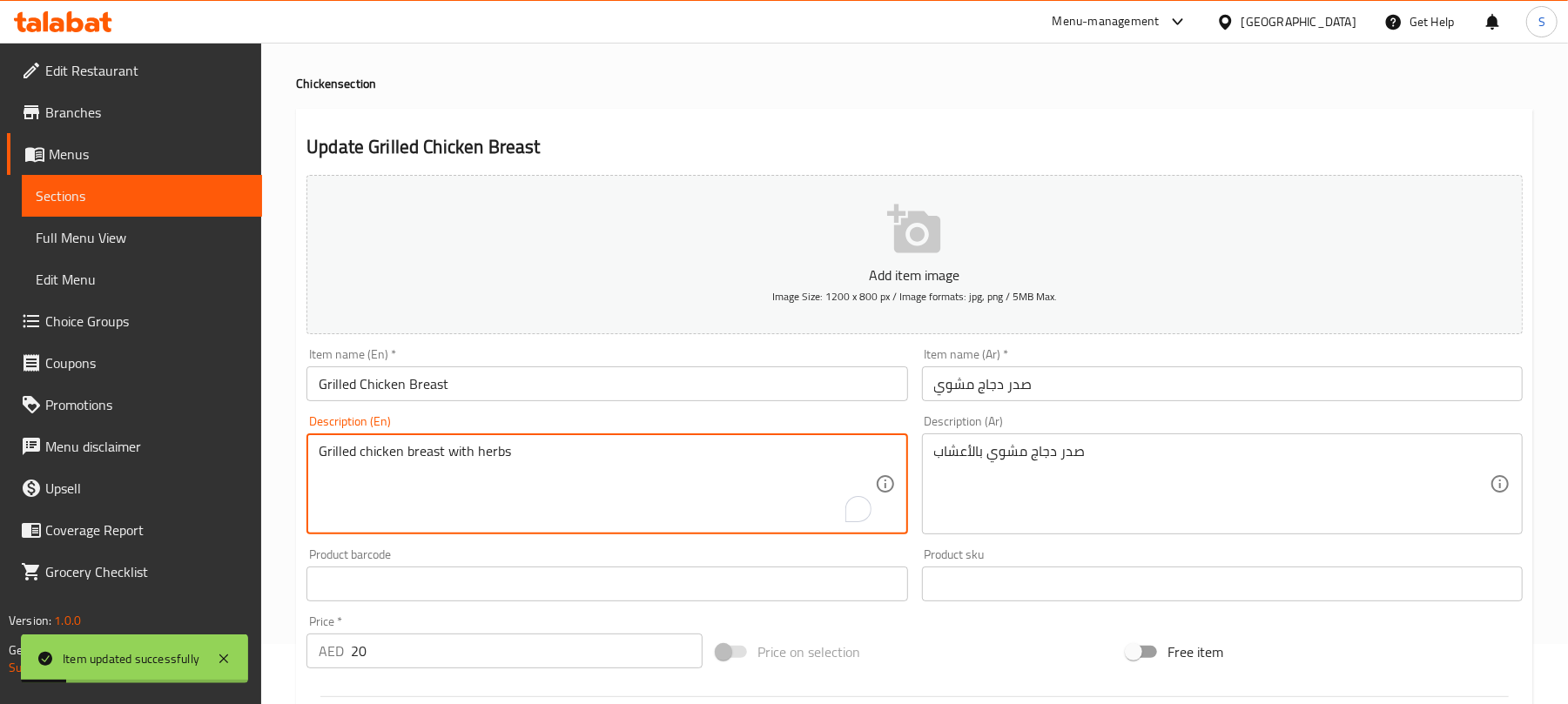
click at [467, 446] on textarea "Grilled chicken breast with herbs" at bounding box center [596, 484] width 555 height 83
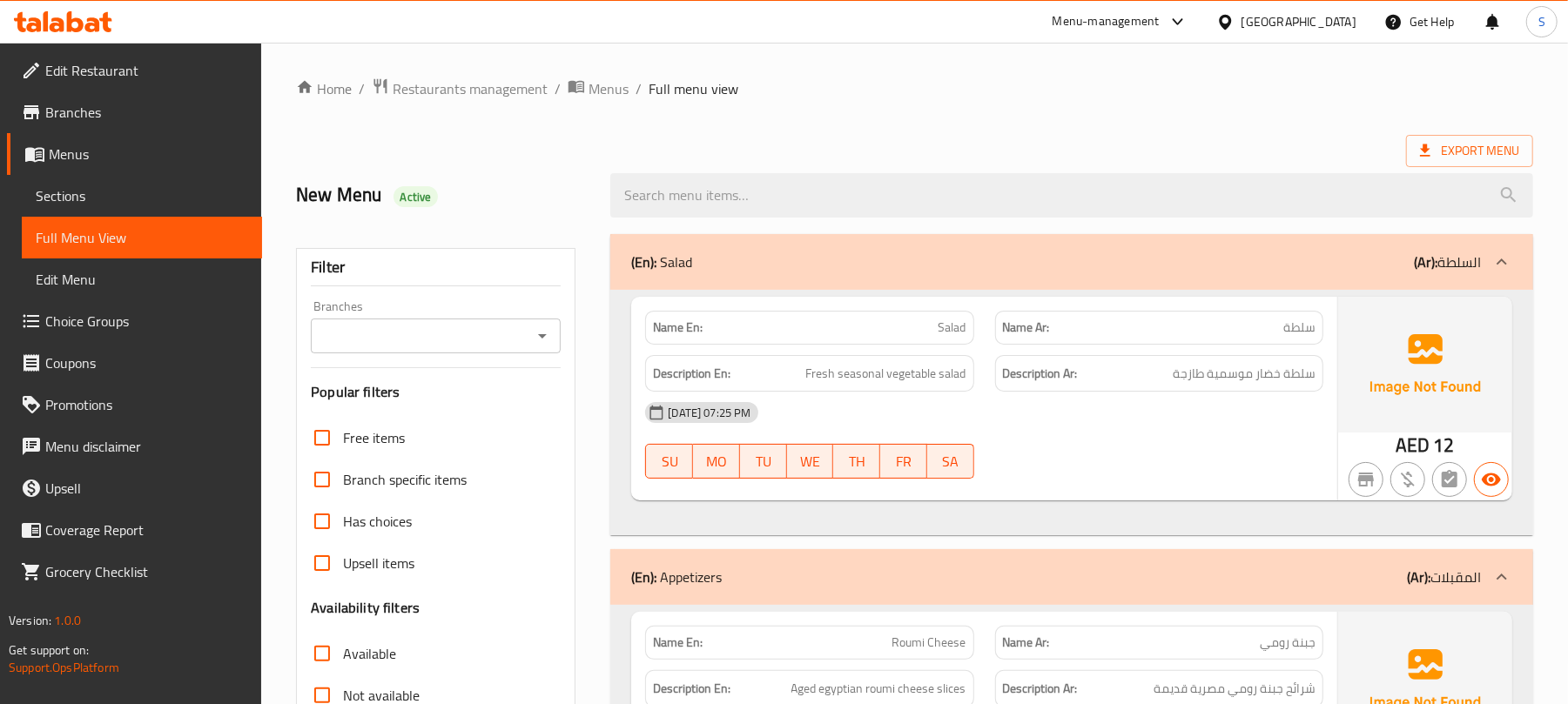
click at [909, 252] on div "(En): Salad (Ar): السلطة" at bounding box center [1056, 262] width 850 height 21
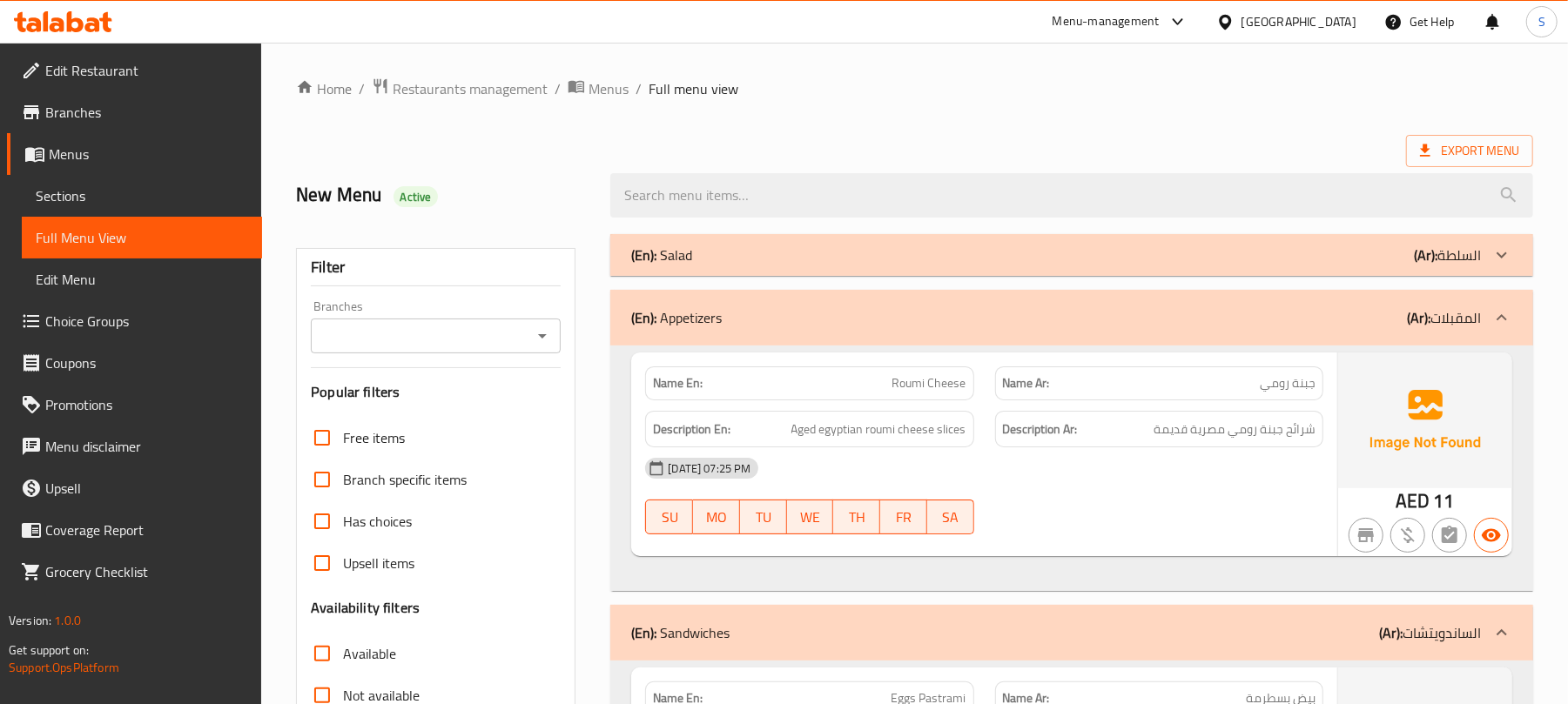
click at [882, 315] on div "(En): Appetizers (Ar): المقبلات" at bounding box center [1056, 317] width 850 height 21
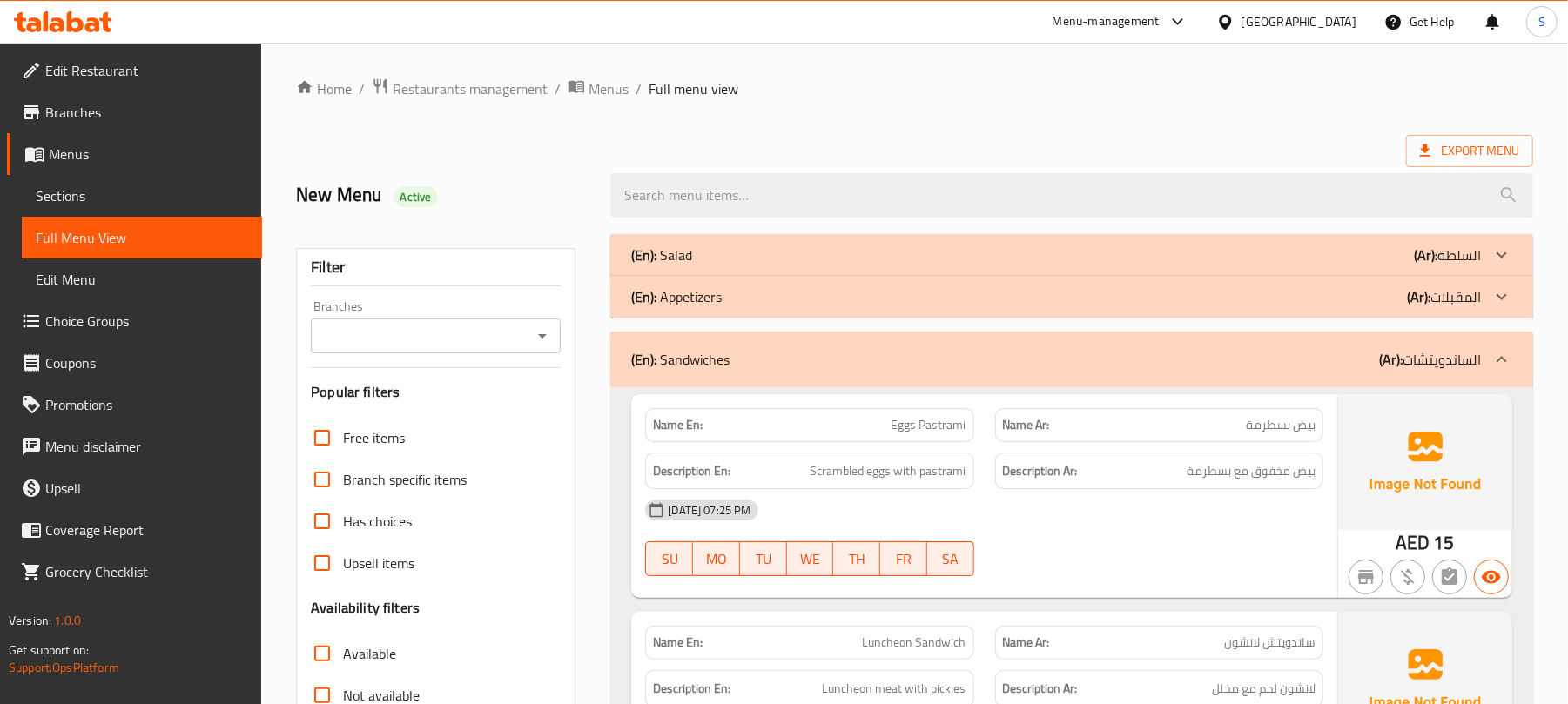
click at [867, 348] on div "(En): Sandwiches (Ar): الساندويتشات" at bounding box center [1072, 358] width 922 height 56
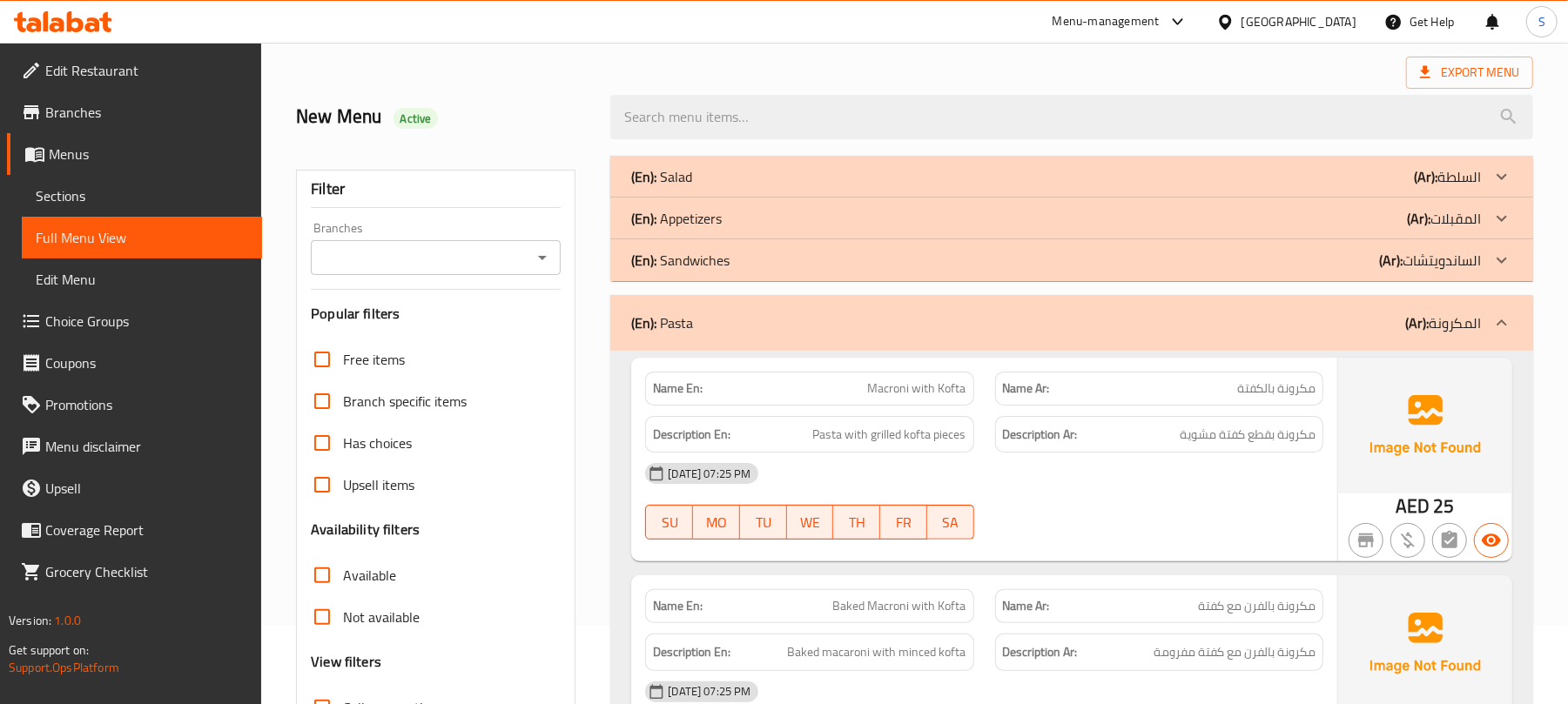
scroll to position [116, 0]
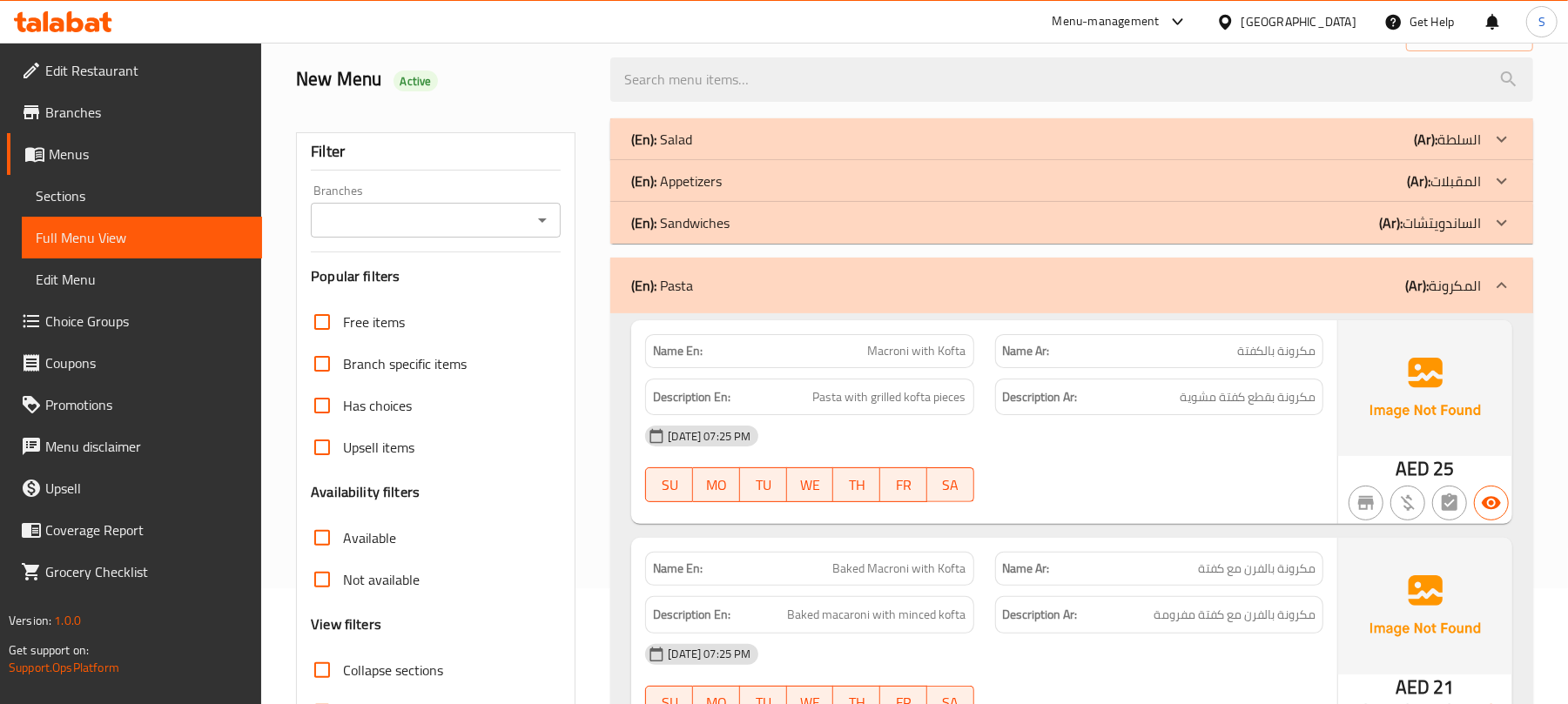
click at [889, 291] on div "(En): Pasta (Ar): المكرونة" at bounding box center [1056, 285] width 850 height 21
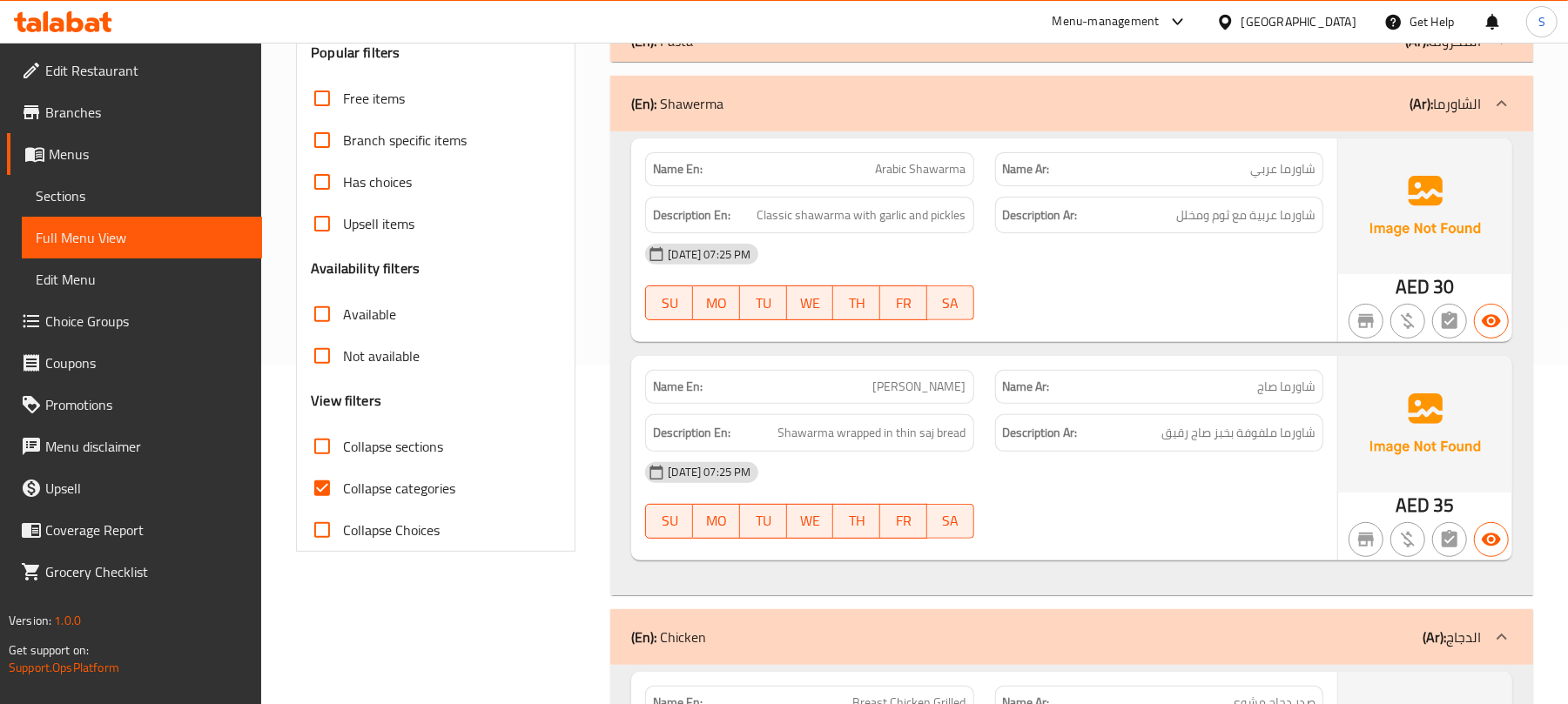
scroll to position [348, 0]
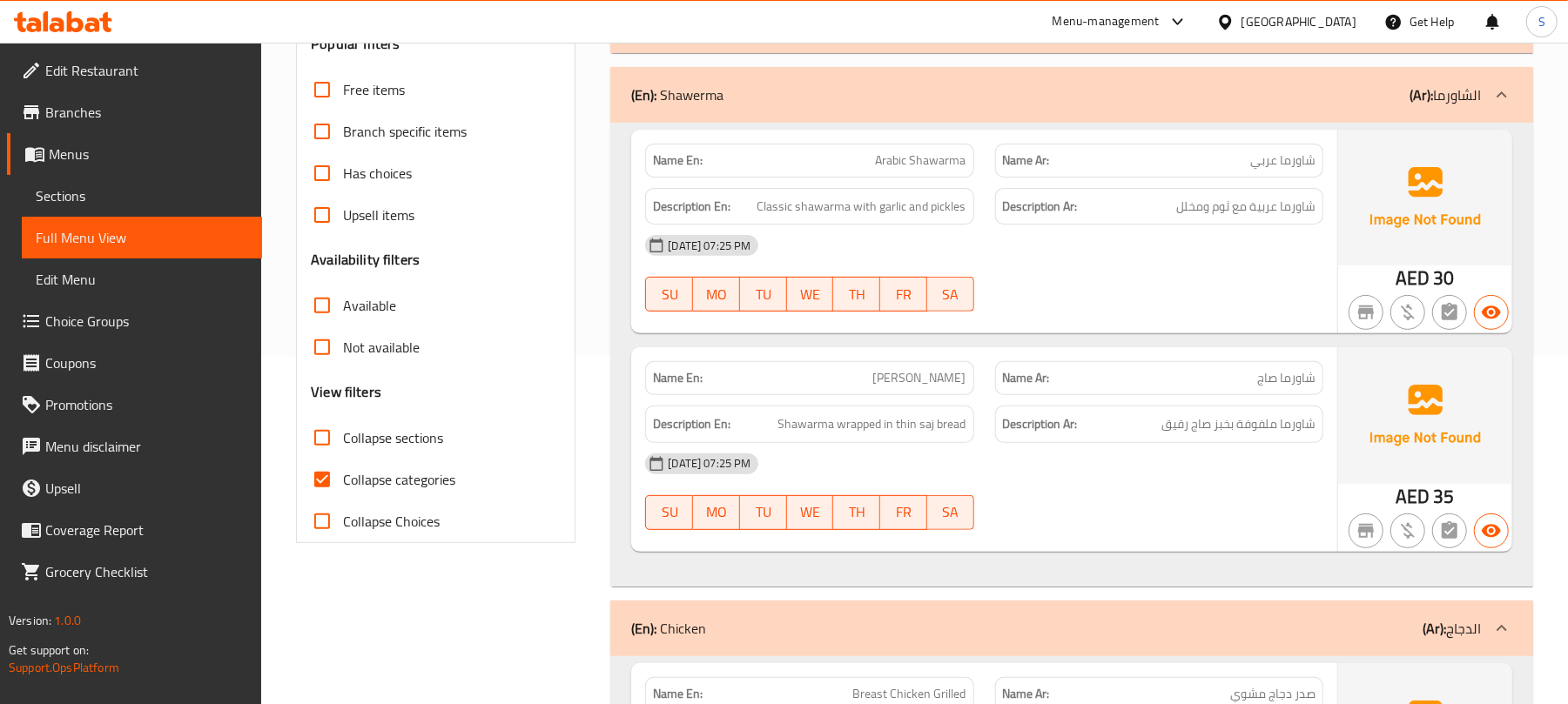
click at [973, 103] on div "(En): Shawerma (Ar): الشاورما" at bounding box center [1056, 94] width 850 height 21
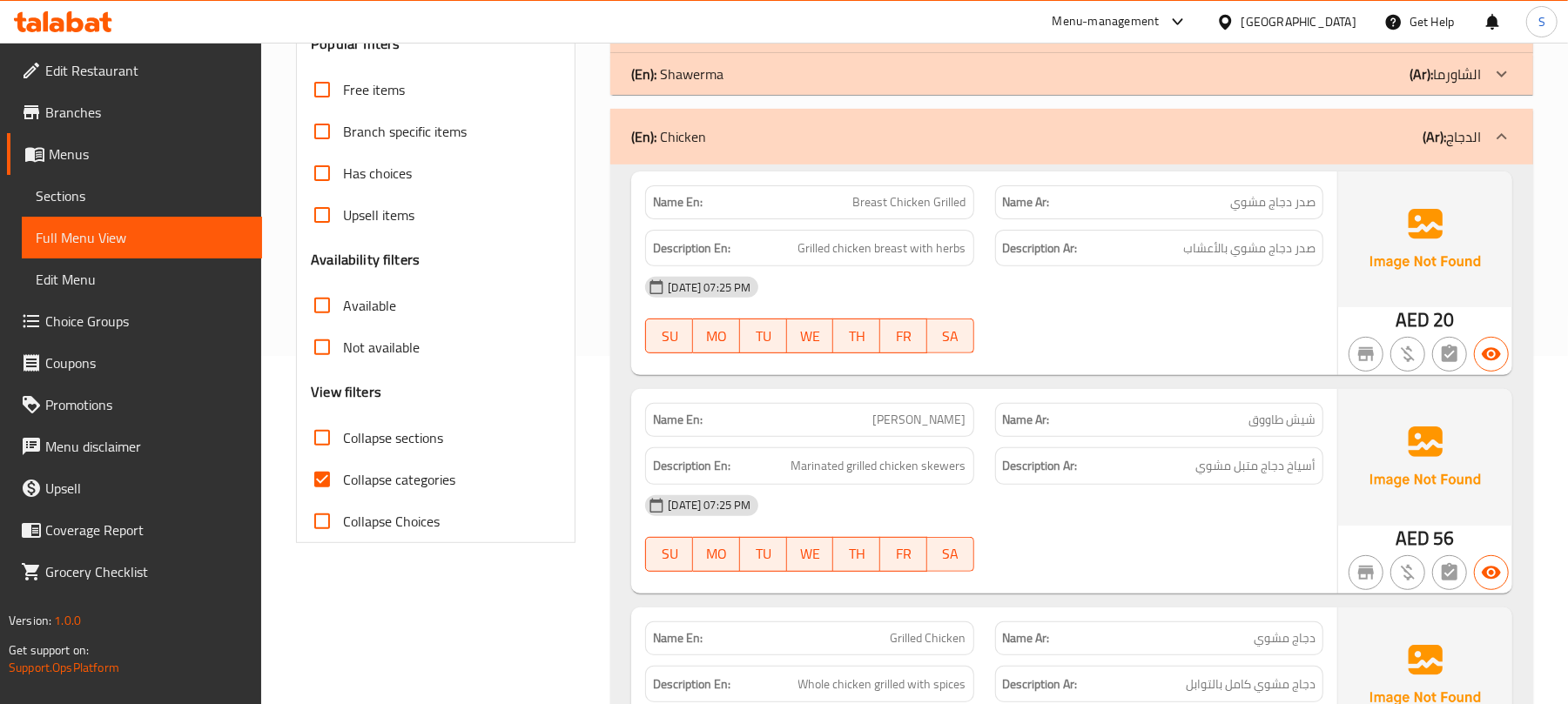
click at [907, 198] on span "Breast Chicken Grilled" at bounding box center [910, 202] width 113 height 19
copy span "Breast Chicken Grilled"
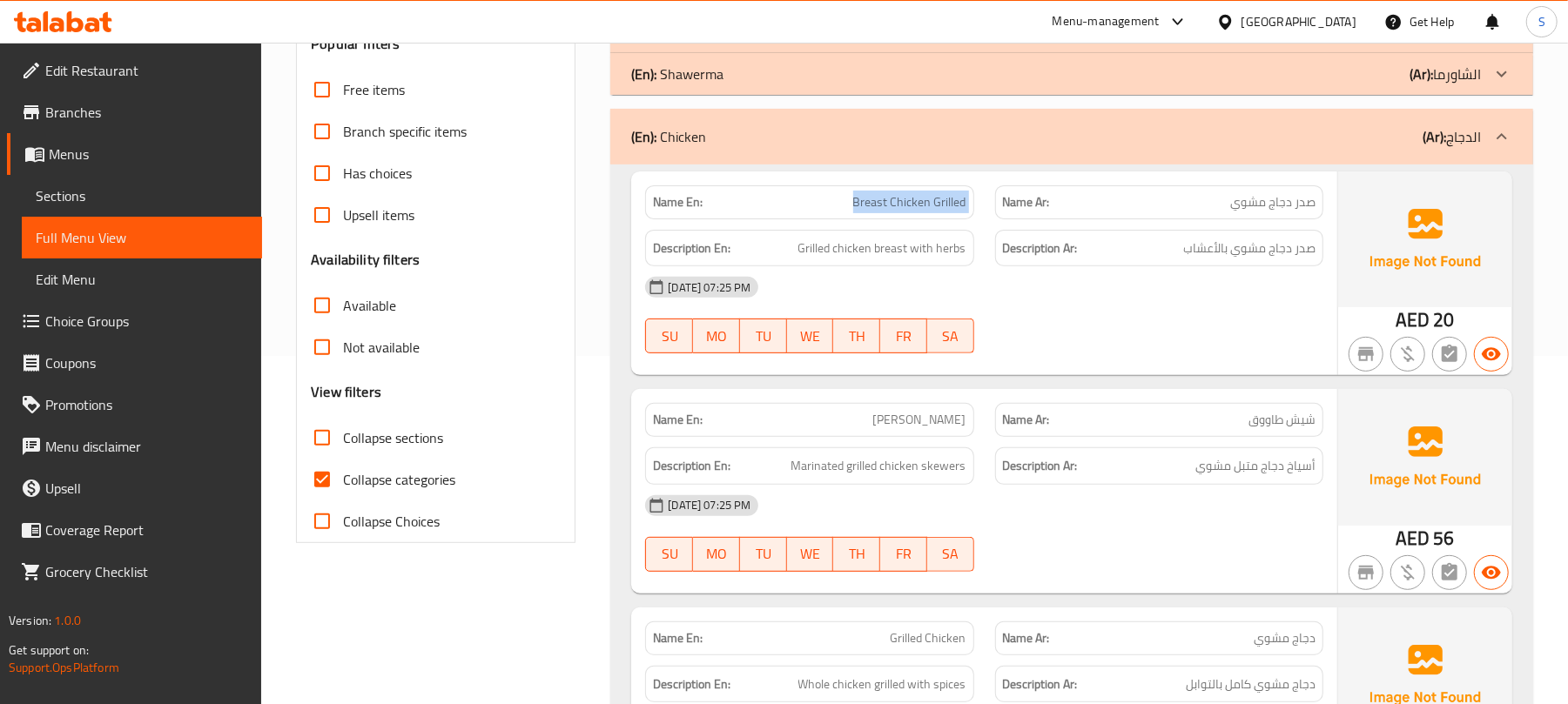
click at [914, 211] on span "Breast Chicken Grilled" at bounding box center [910, 202] width 113 height 19
click at [899, 471] on span "Marinated grilled chicken skewers" at bounding box center [878, 466] width 175 height 21
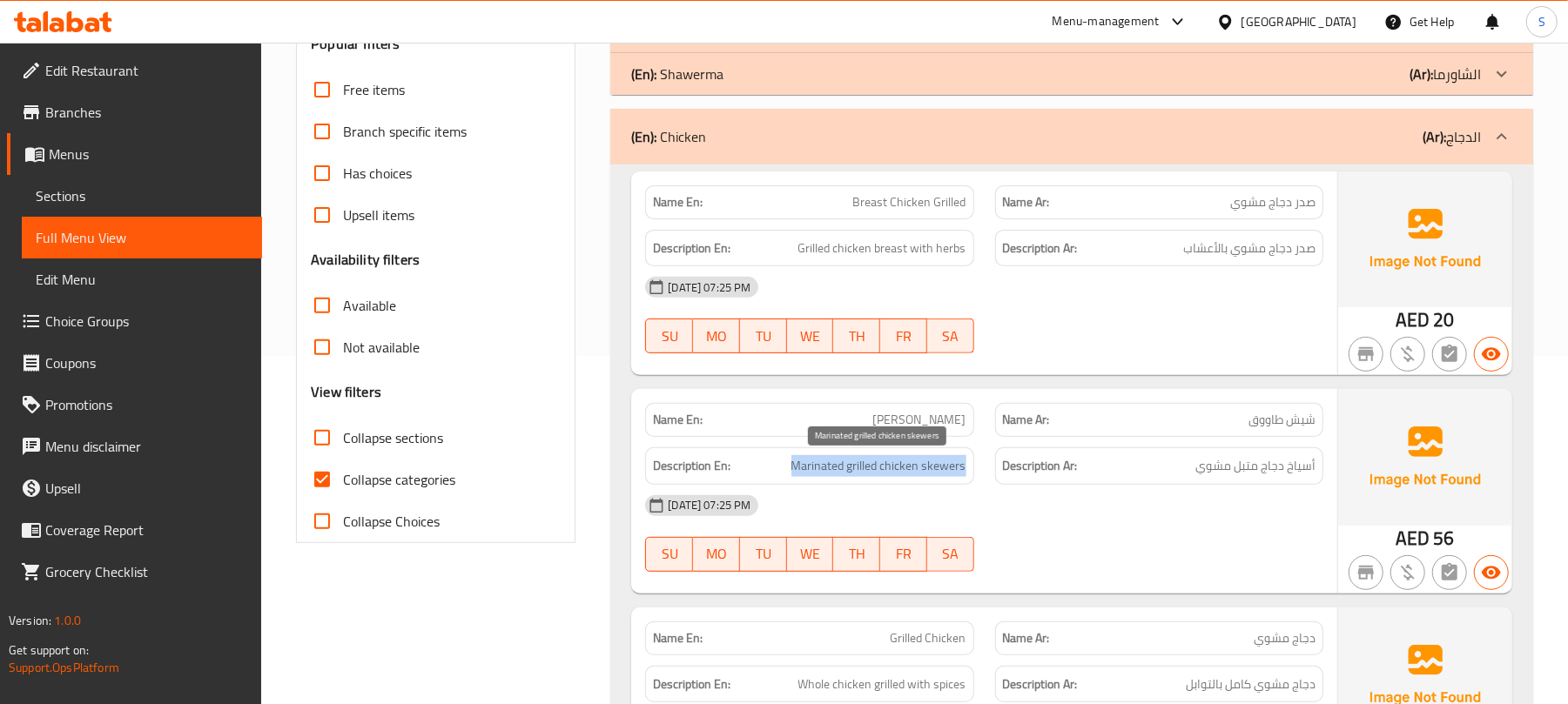
click at [899, 471] on span "Marinated grilled chicken skewers" at bounding box center [878, 466] width 175 height 21
copy span "Marinated grilled chicken skewers"
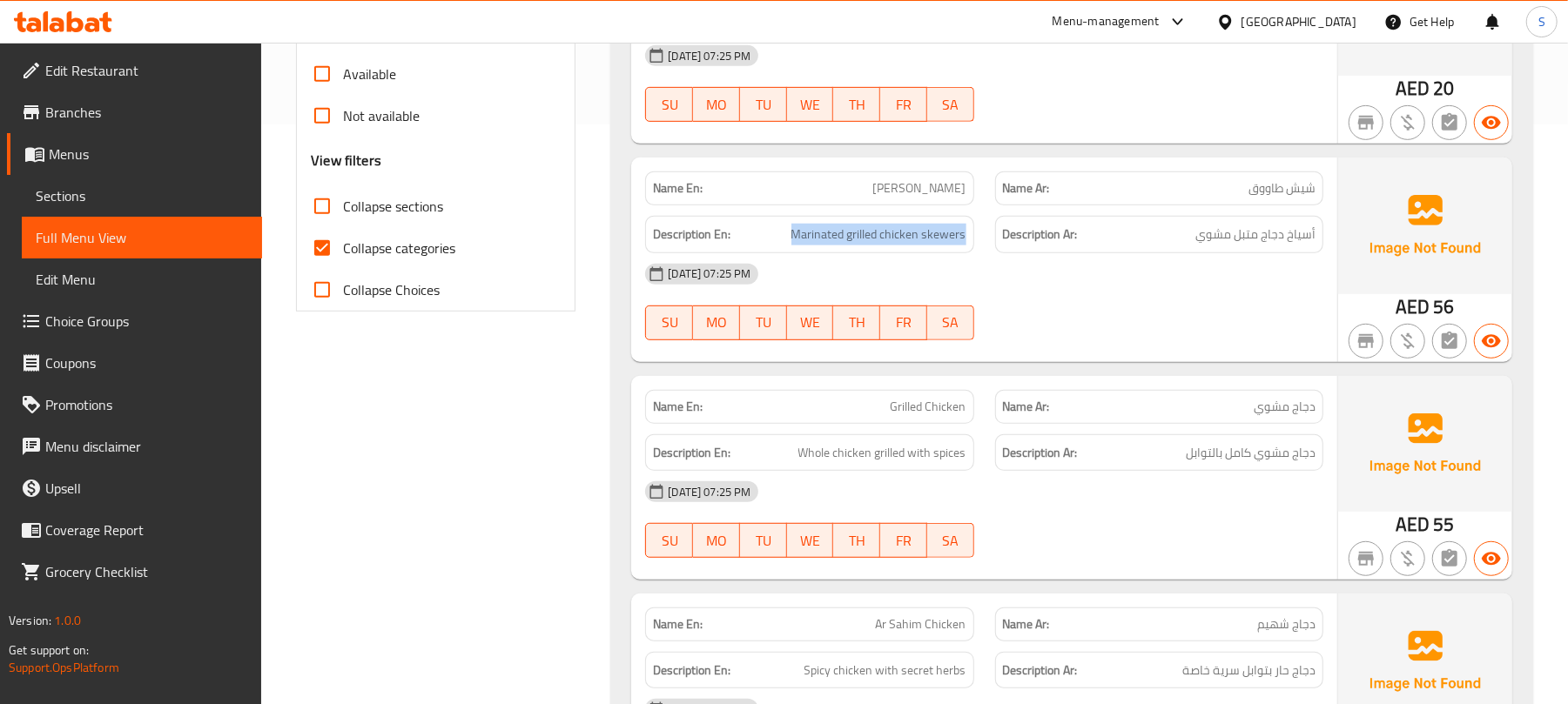
scroll to position [696, 0]
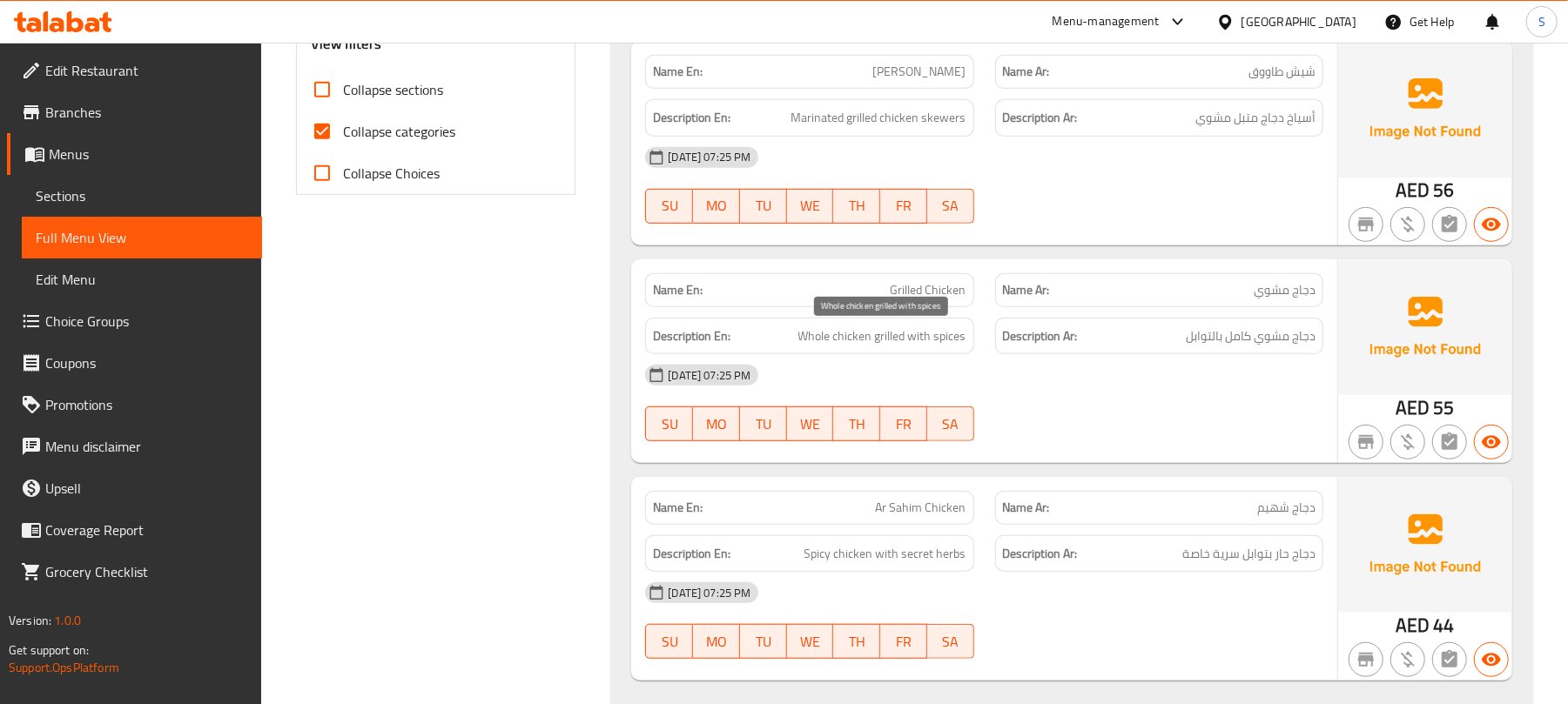
click at [843, 339] on span "Whole chicken grilled with spices" at bounding box center [882, 336] width 168 height 21
copy span "Whole chicken grilled with spices"
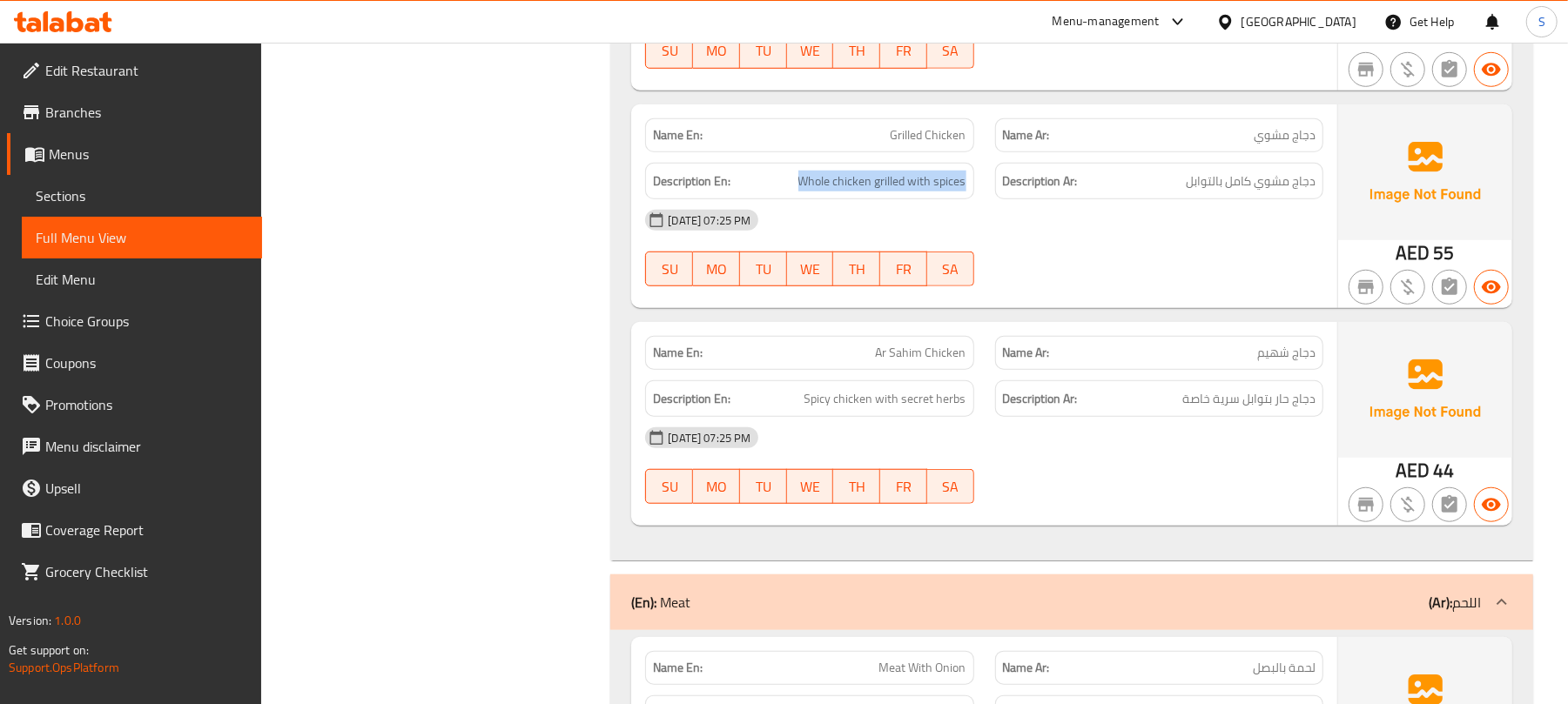
scroll to position [1044, 0]
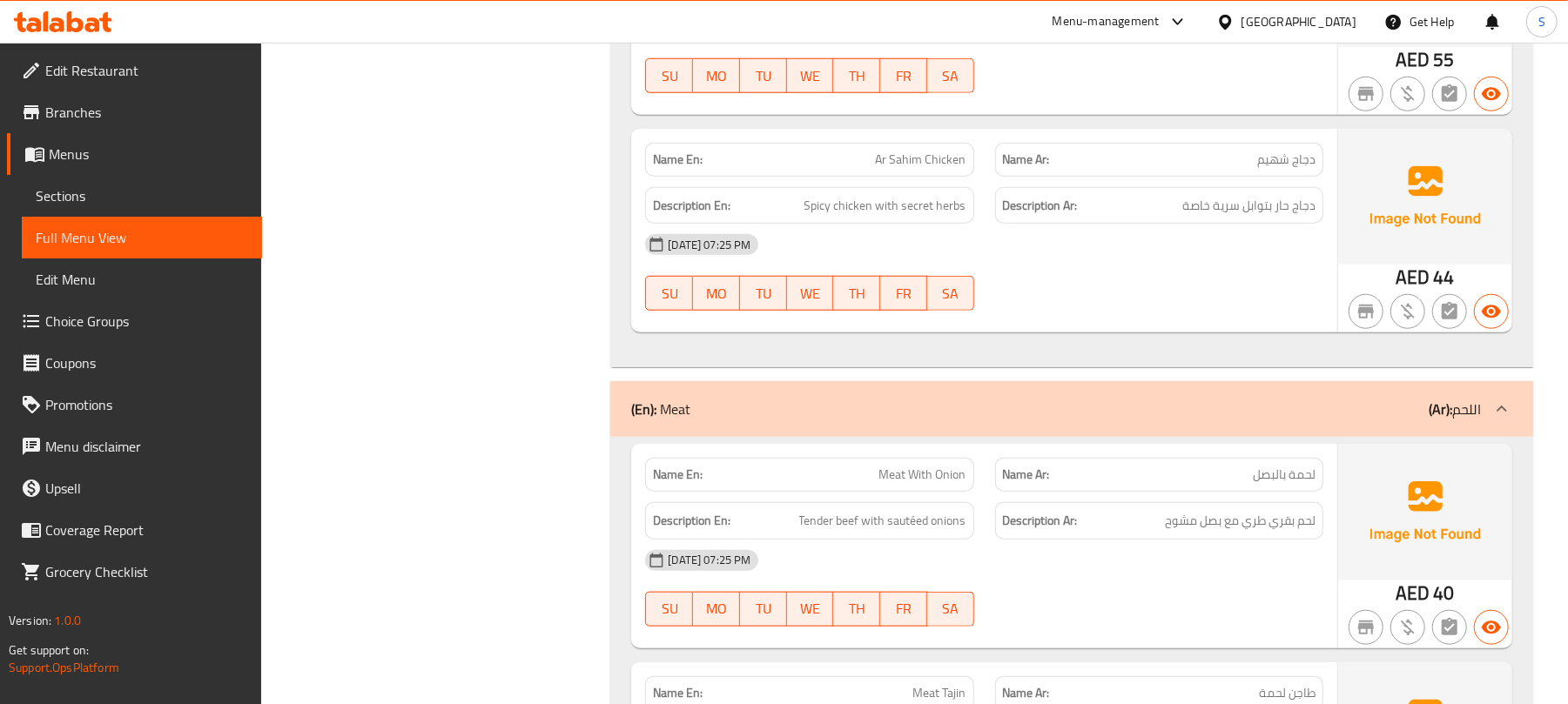
click at [931, 155] on span "Ar Sahim Chicken" at bounding box center [920, 159] width 91 height 19
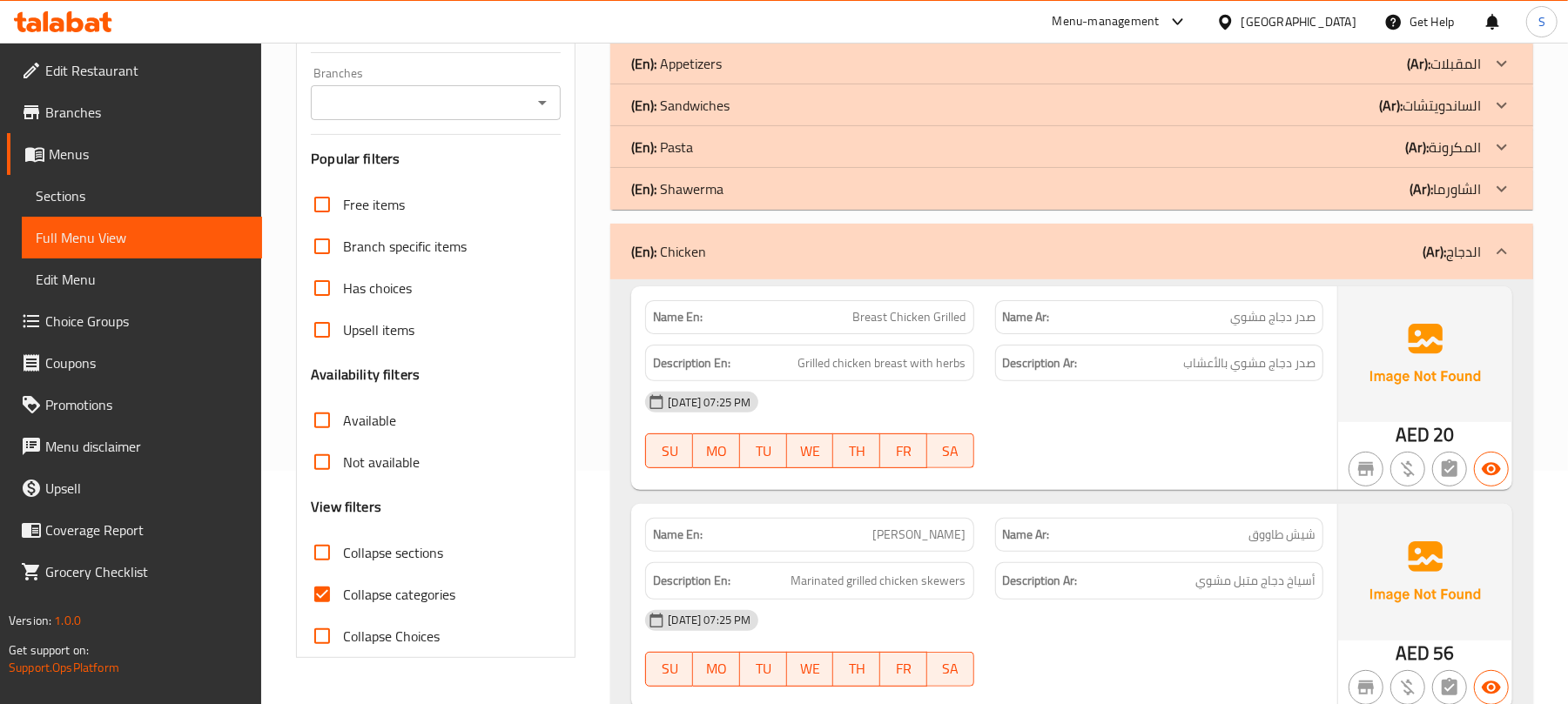
scroll to position [231, 0]
click at [833, 243] on div "(En): Chicken (Ar): الدجاج" at bounding box center [1056, 253] width 850 height 21
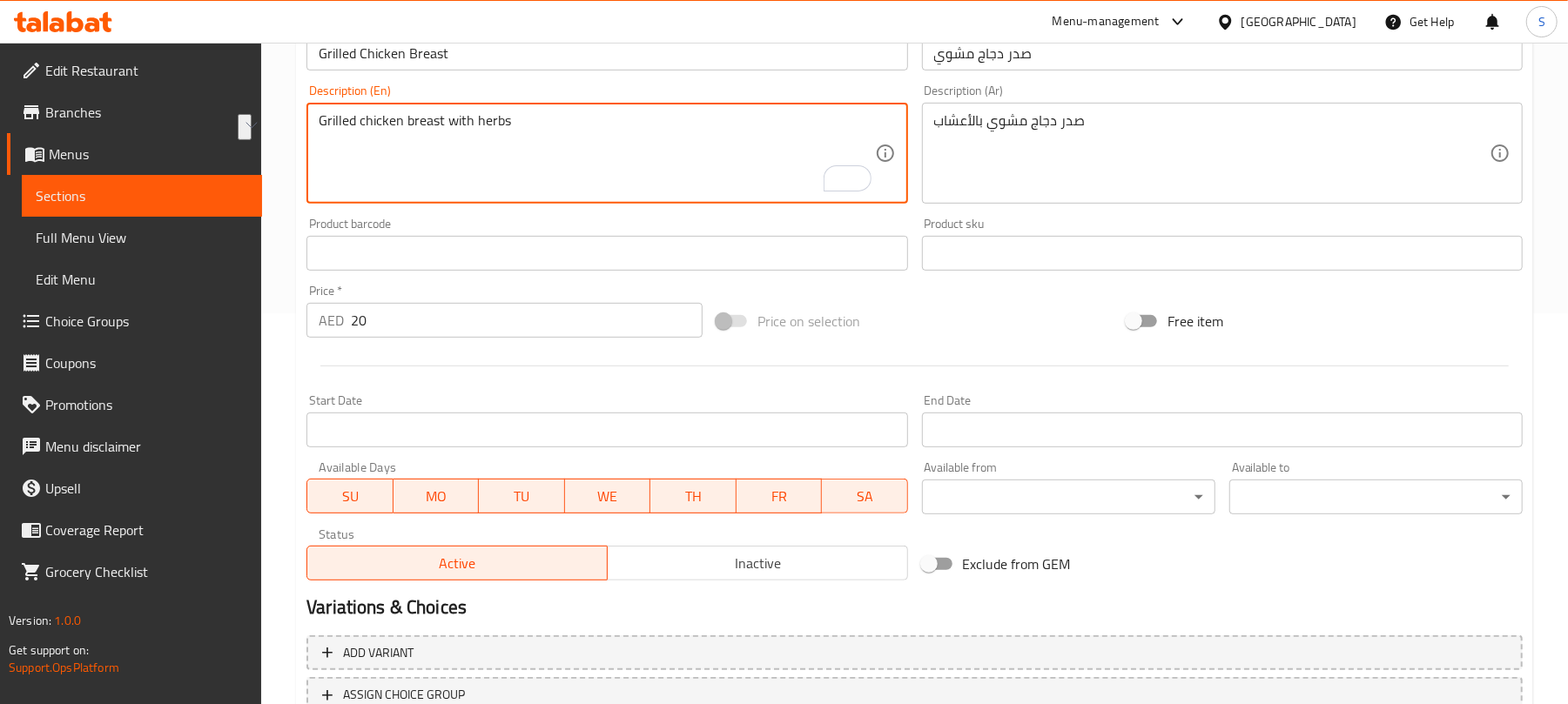
scroll to position [523, 0]
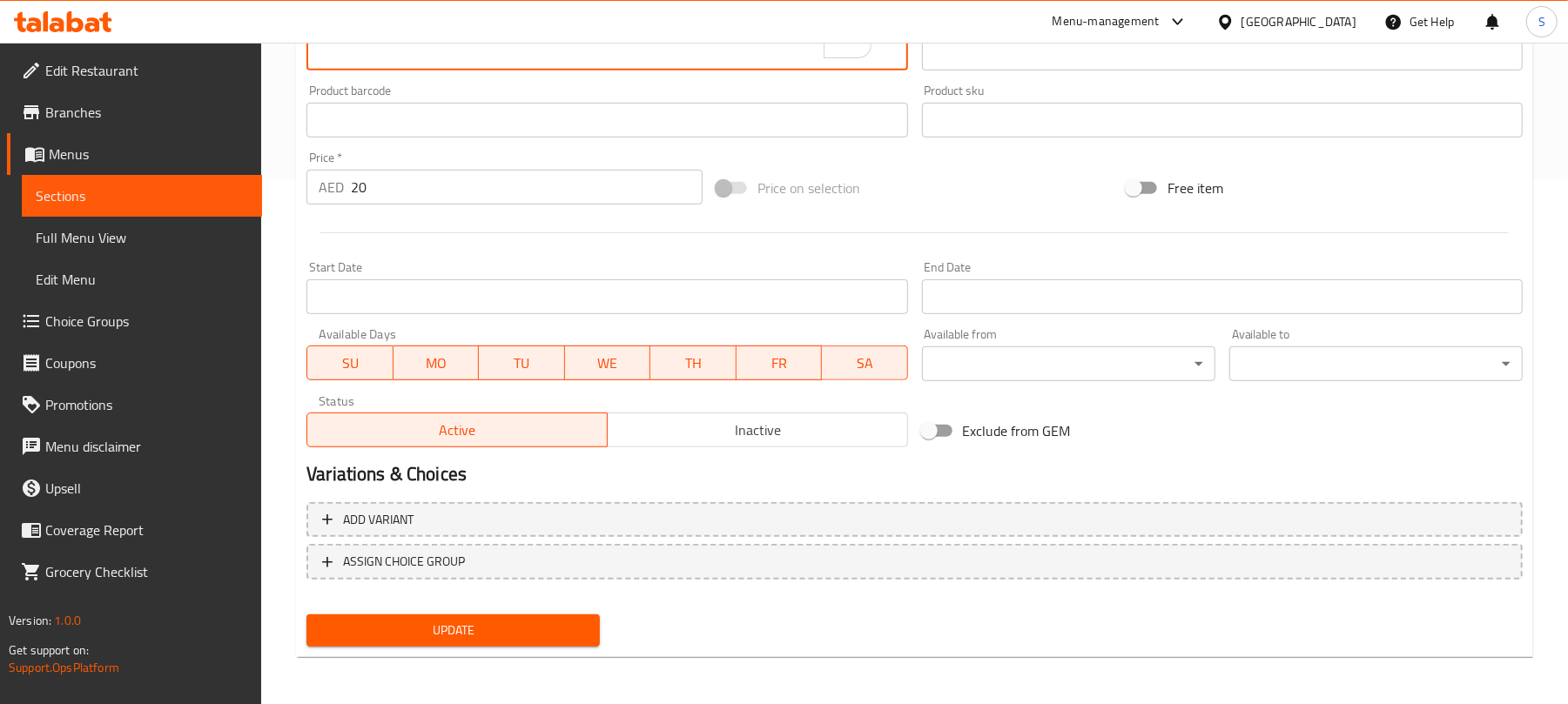
click at [533, 639] on span "Update" at bounding box center [453, 630] width 266 height 21
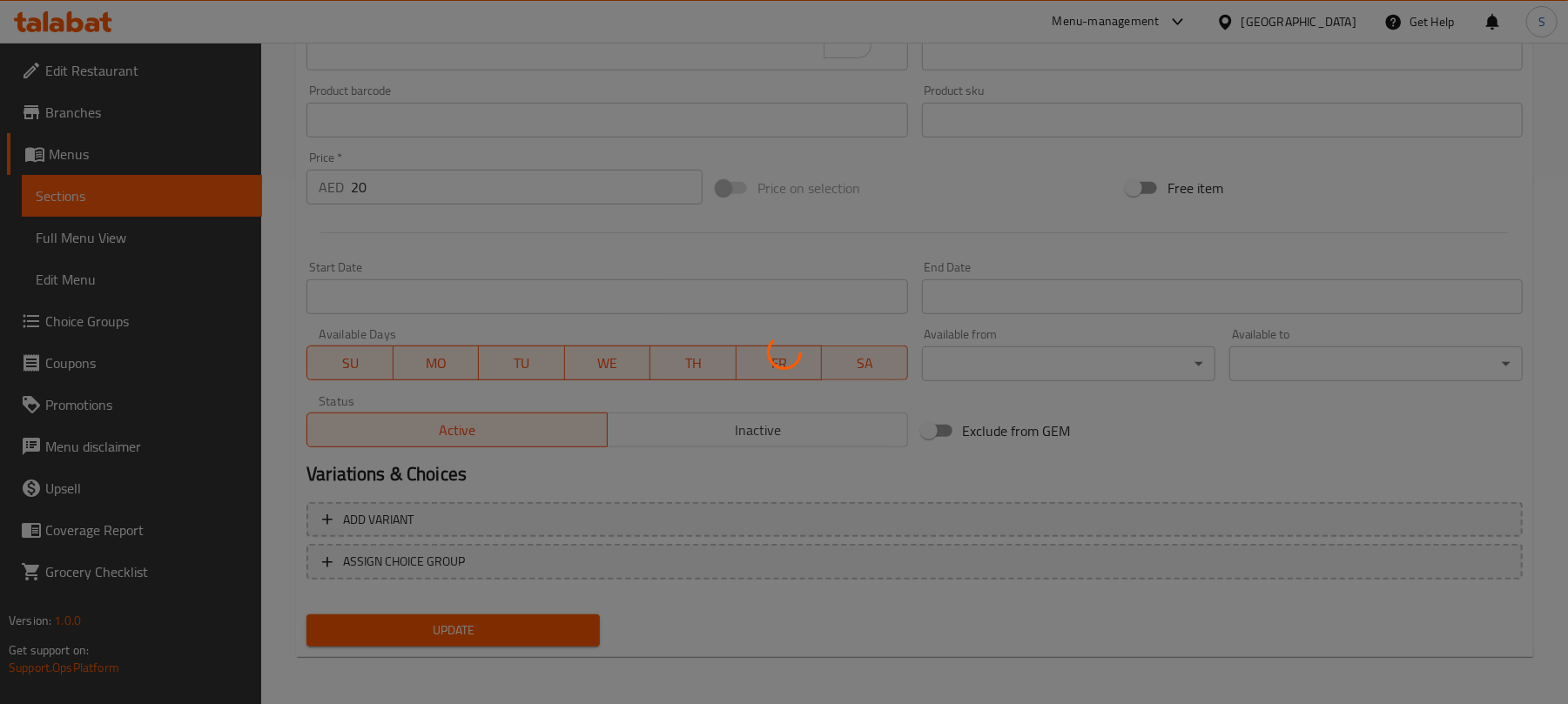
scroll to position [0, 0]
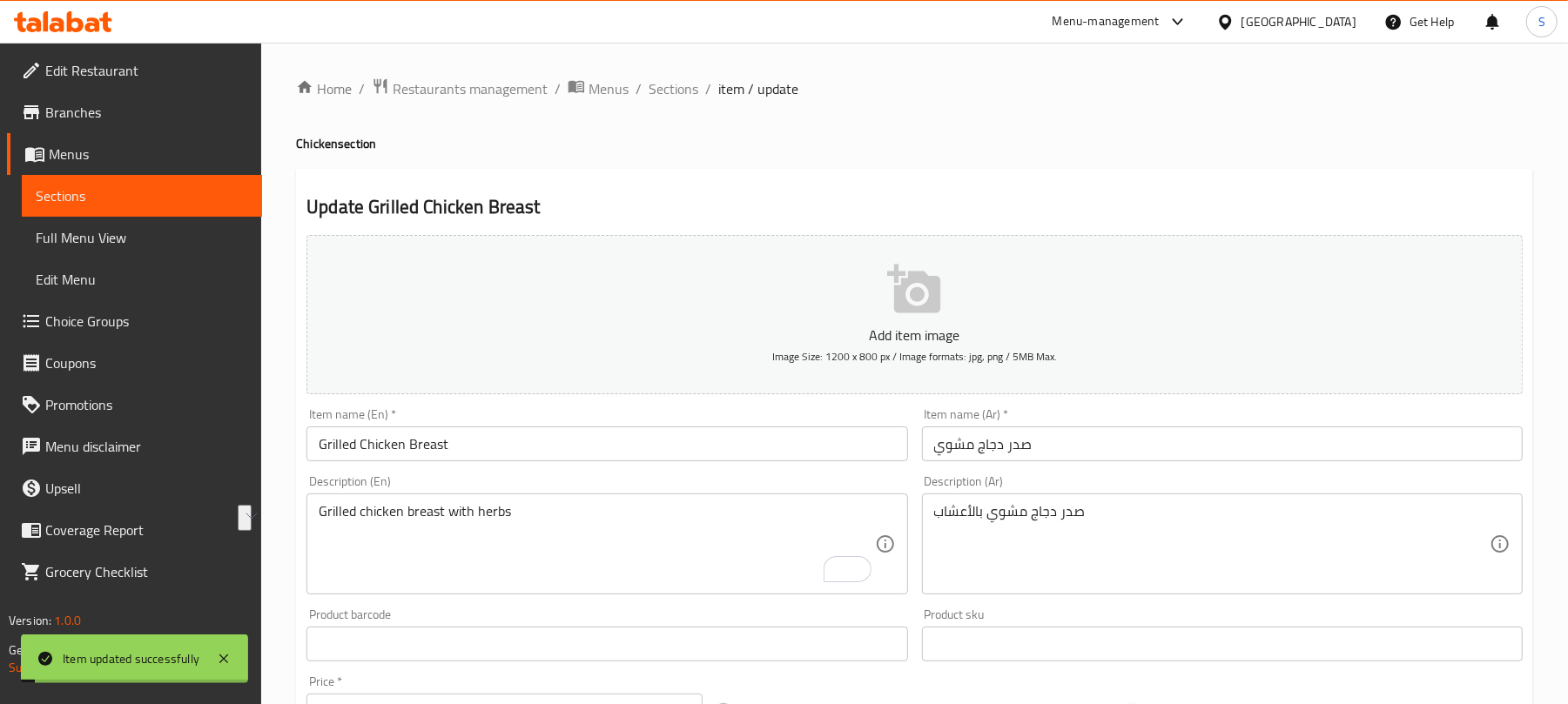
click at [669, 95] on span "Sections" at bounding box center [673, 88] width 50 height 21
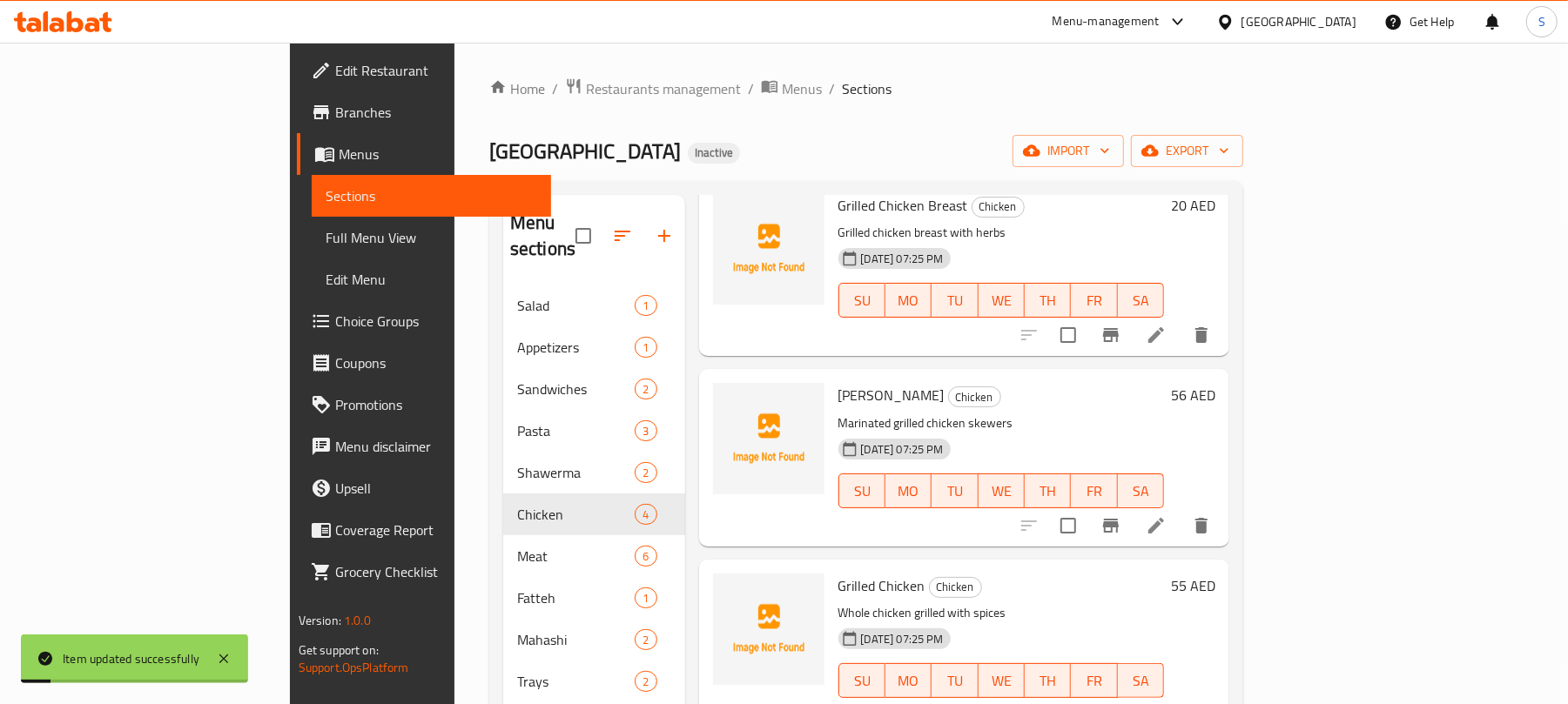
scroll to position [100, 0]
click at [1166, 515] on icon at bounding box center [1156, 524] width 21 height 21
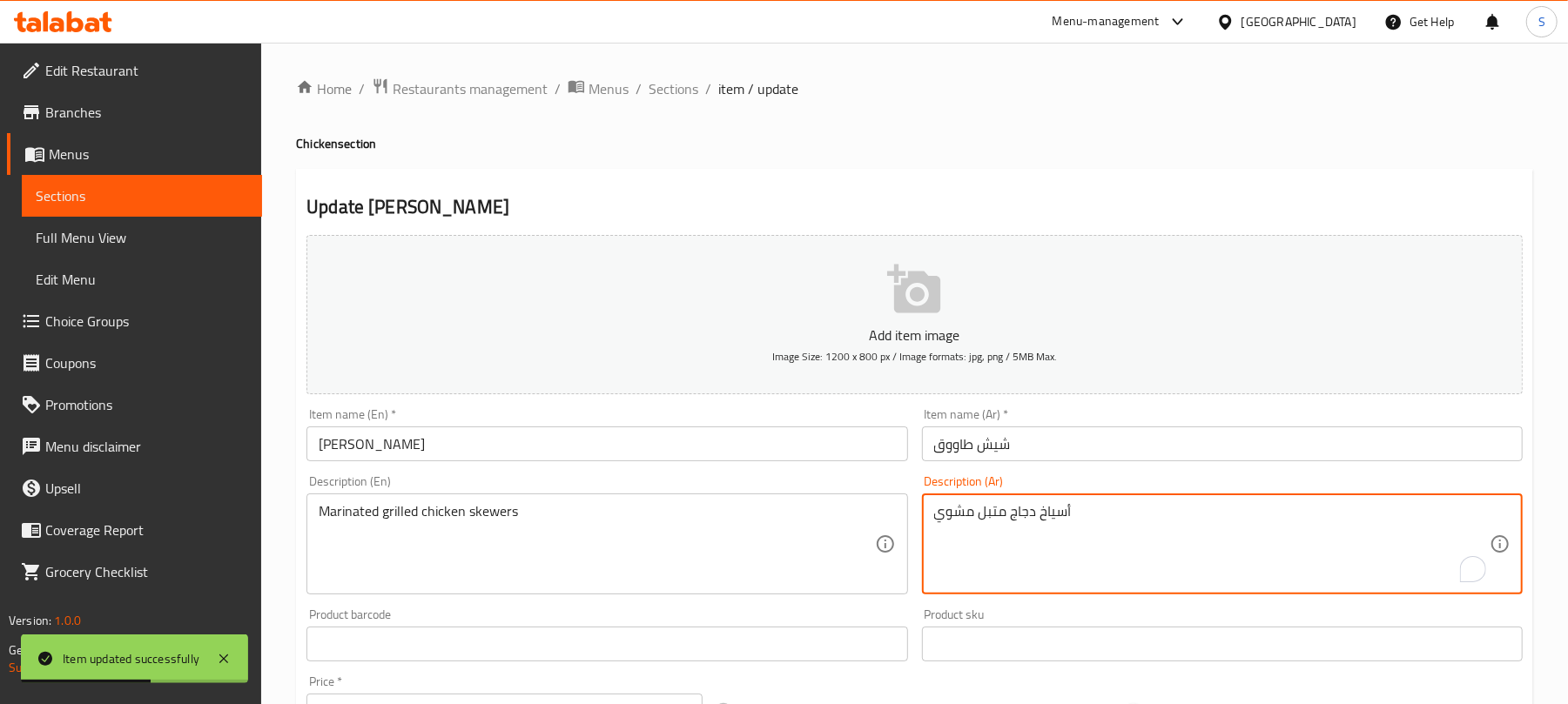
paste textarea "ة مشوية"
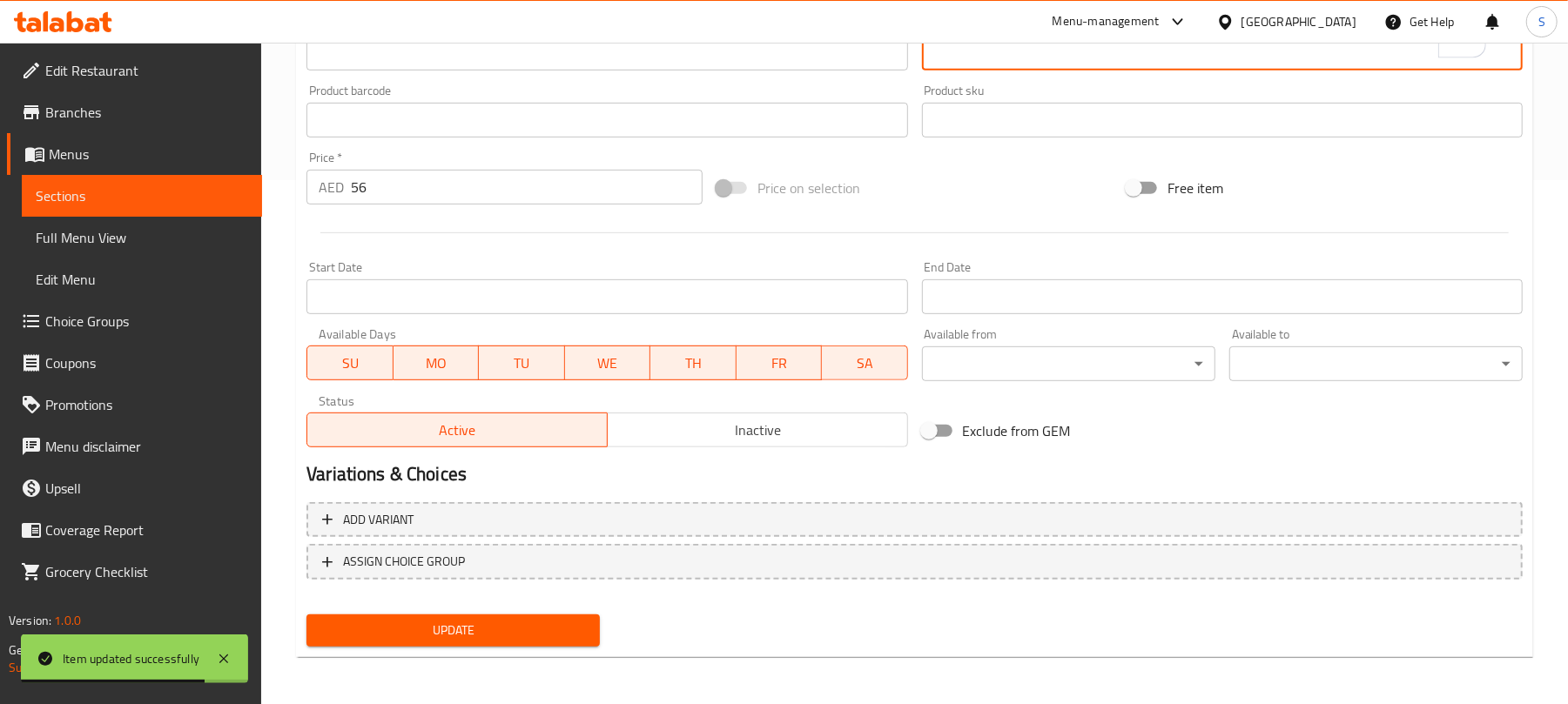
type textarea "أسياخ دجاج متبلة مشوية"
click at [502, 619] on span "Update" at bounding box center [453, 630] width 266 height 21
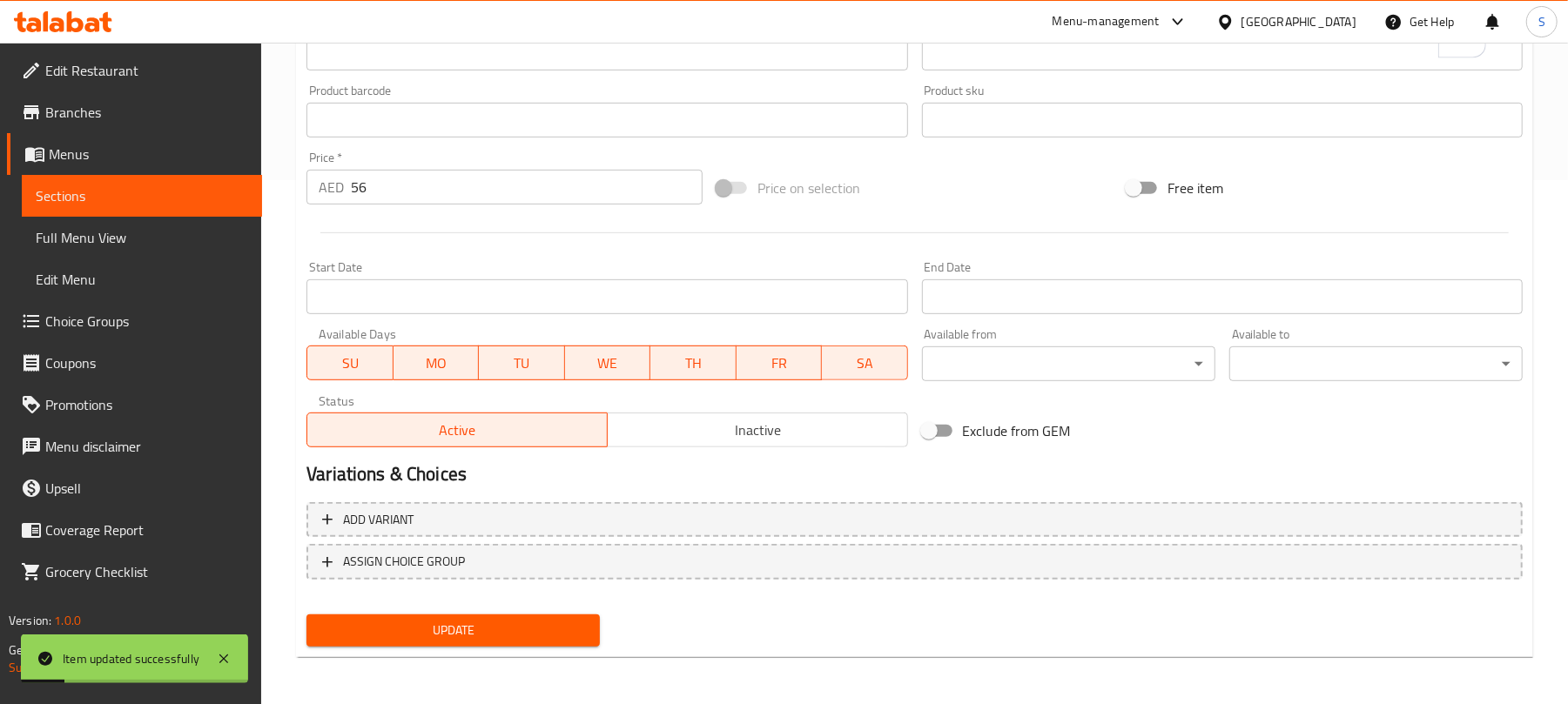
click at [530, 634] on span "Update" at bounding box center [453, 630] width 266 height 21
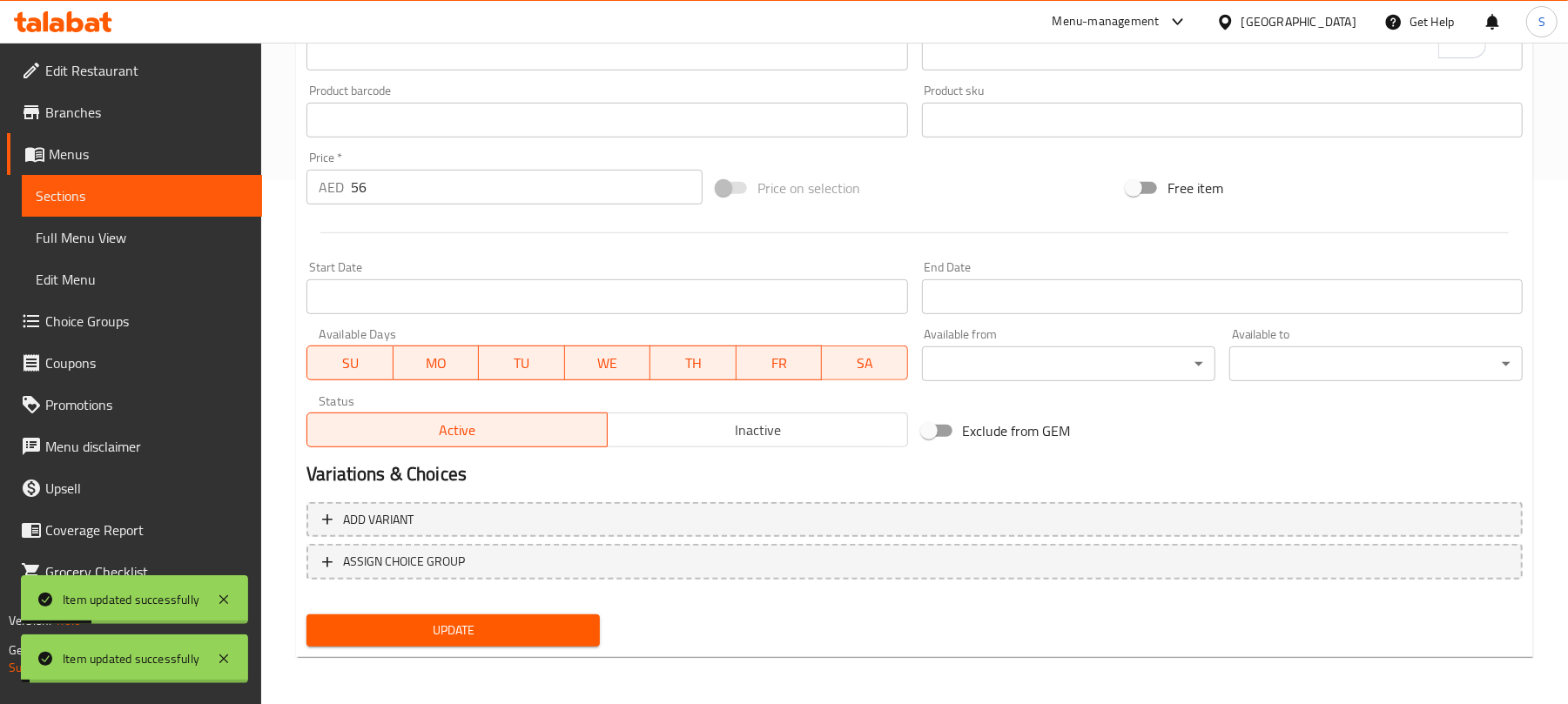
scroll to position [0, 0]
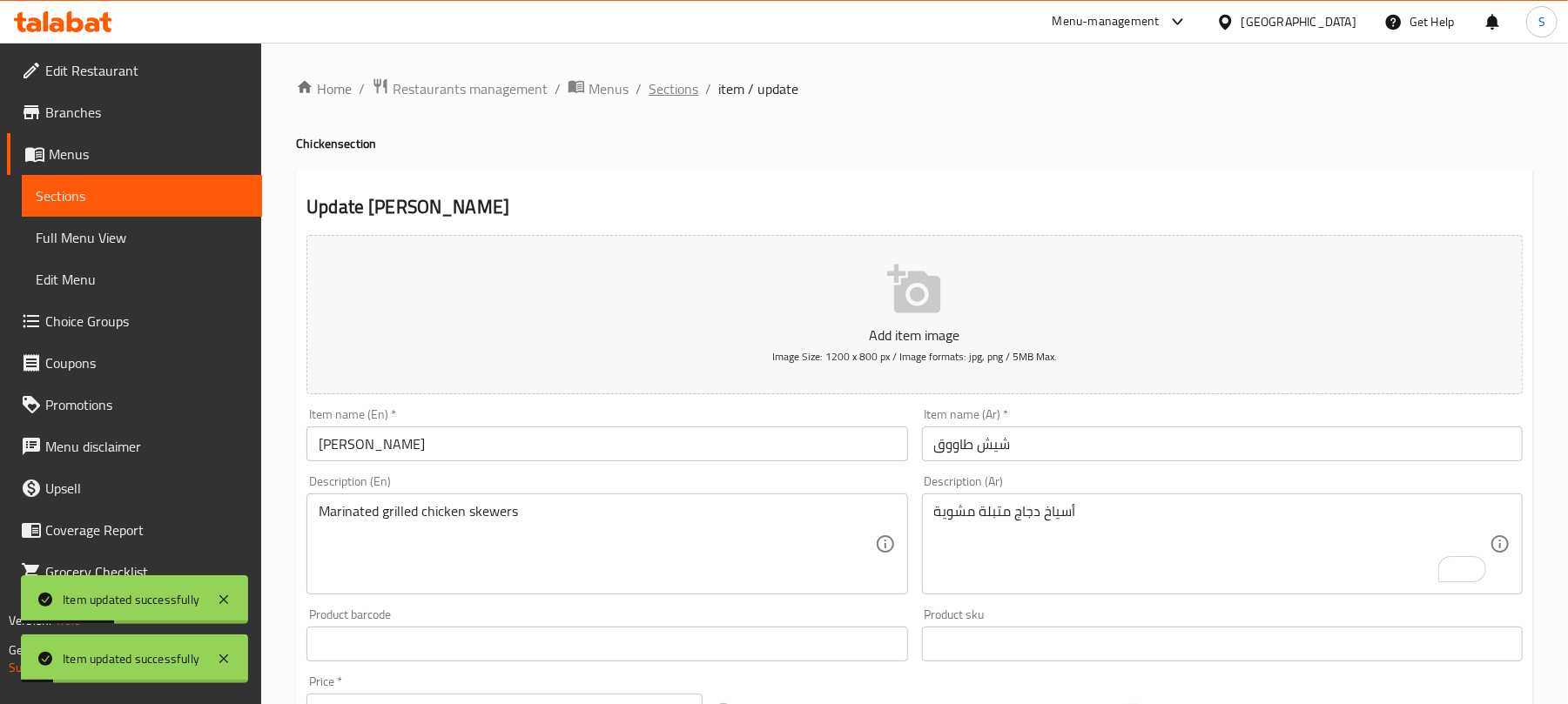
click at [658, 84] on span "Sections" at bounding box center [673, 88] width 50 height 21
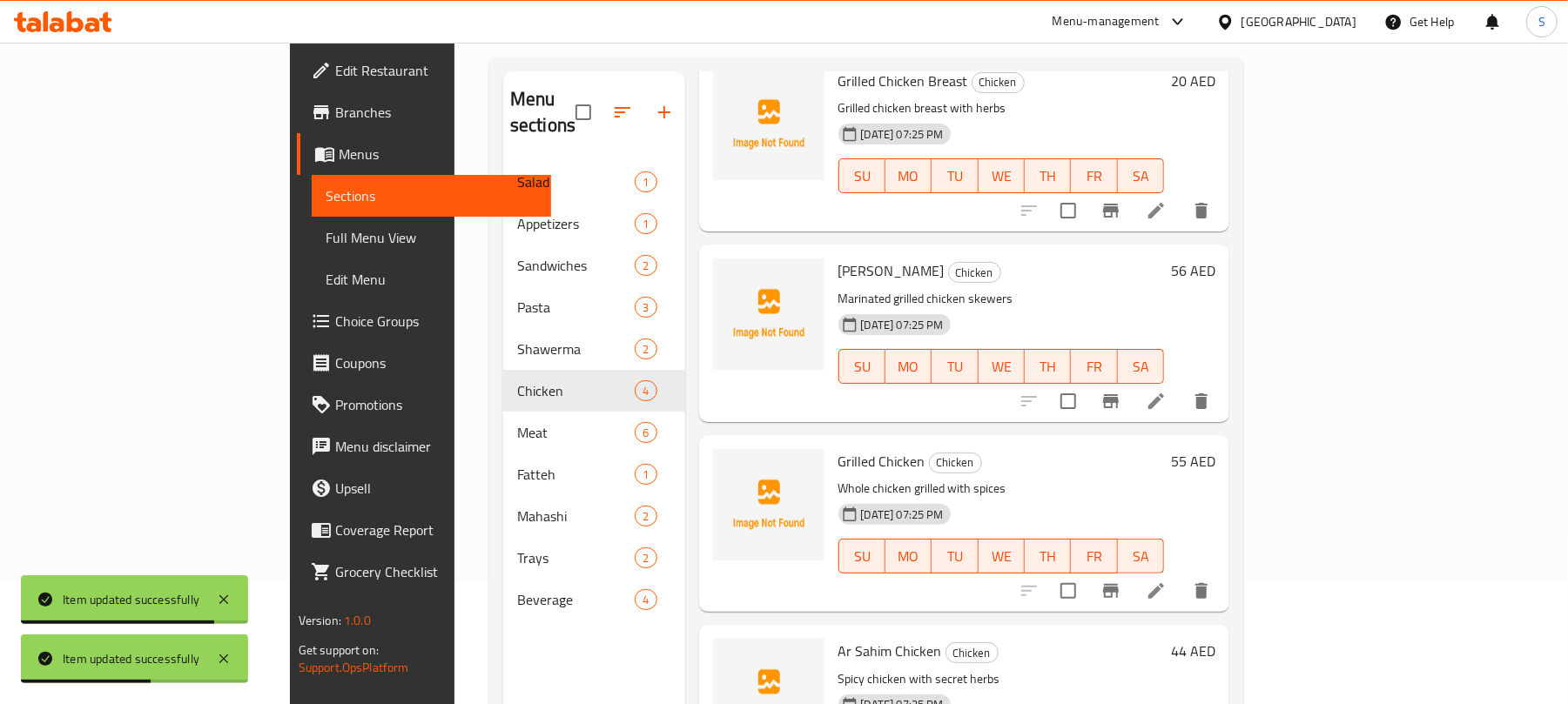
scroll to position [231, 0]
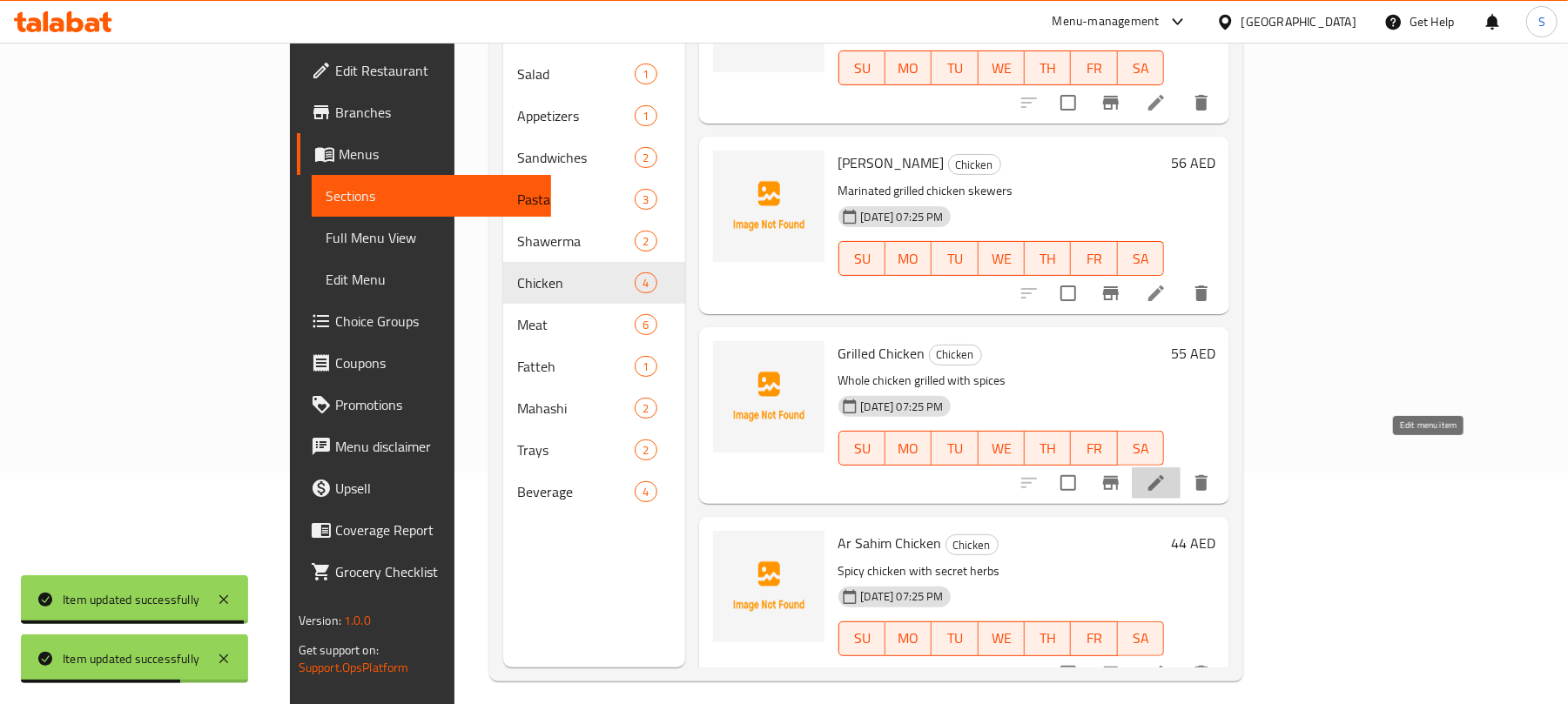
click at [1164, 475] on icon at bounding box center [1156, 482] width 16 height 16
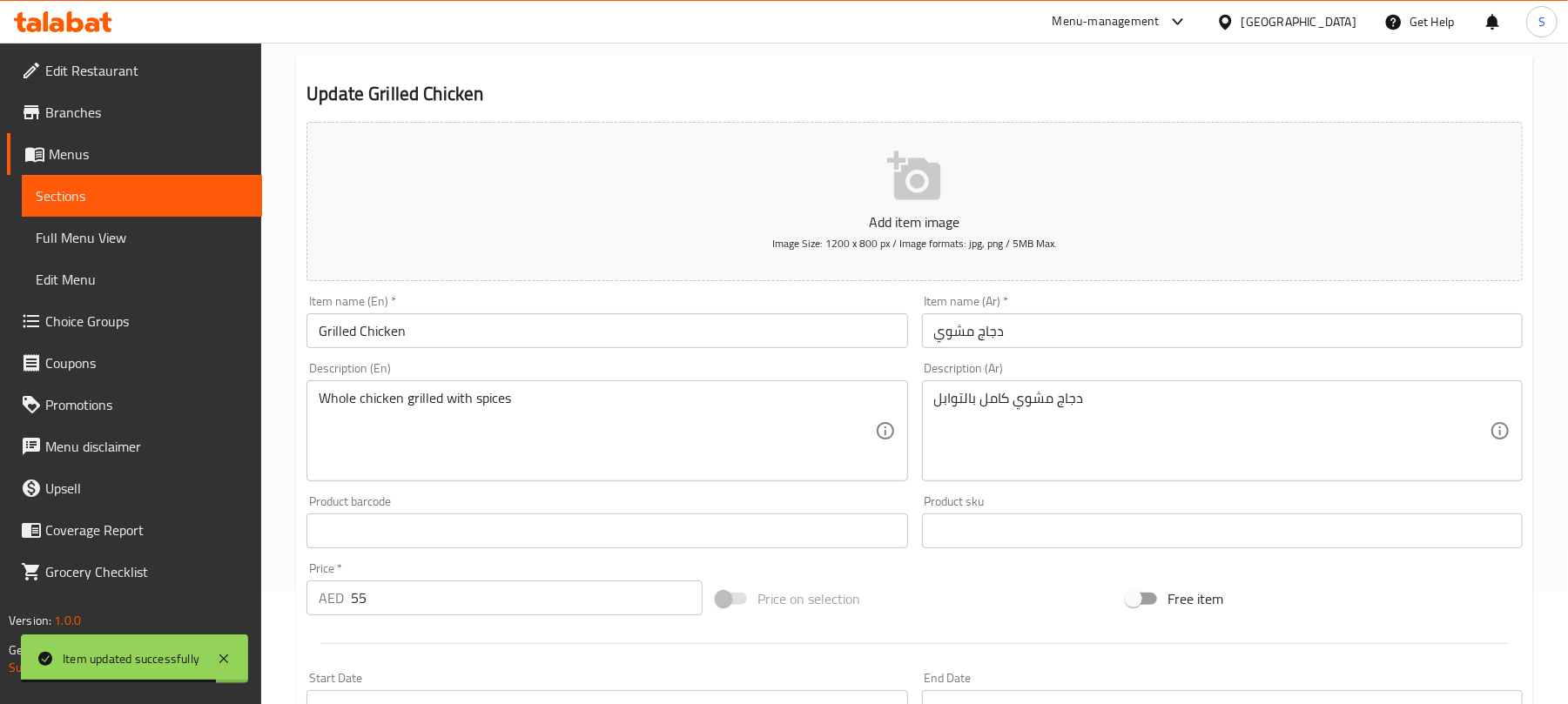
scroll to position [116, 0]
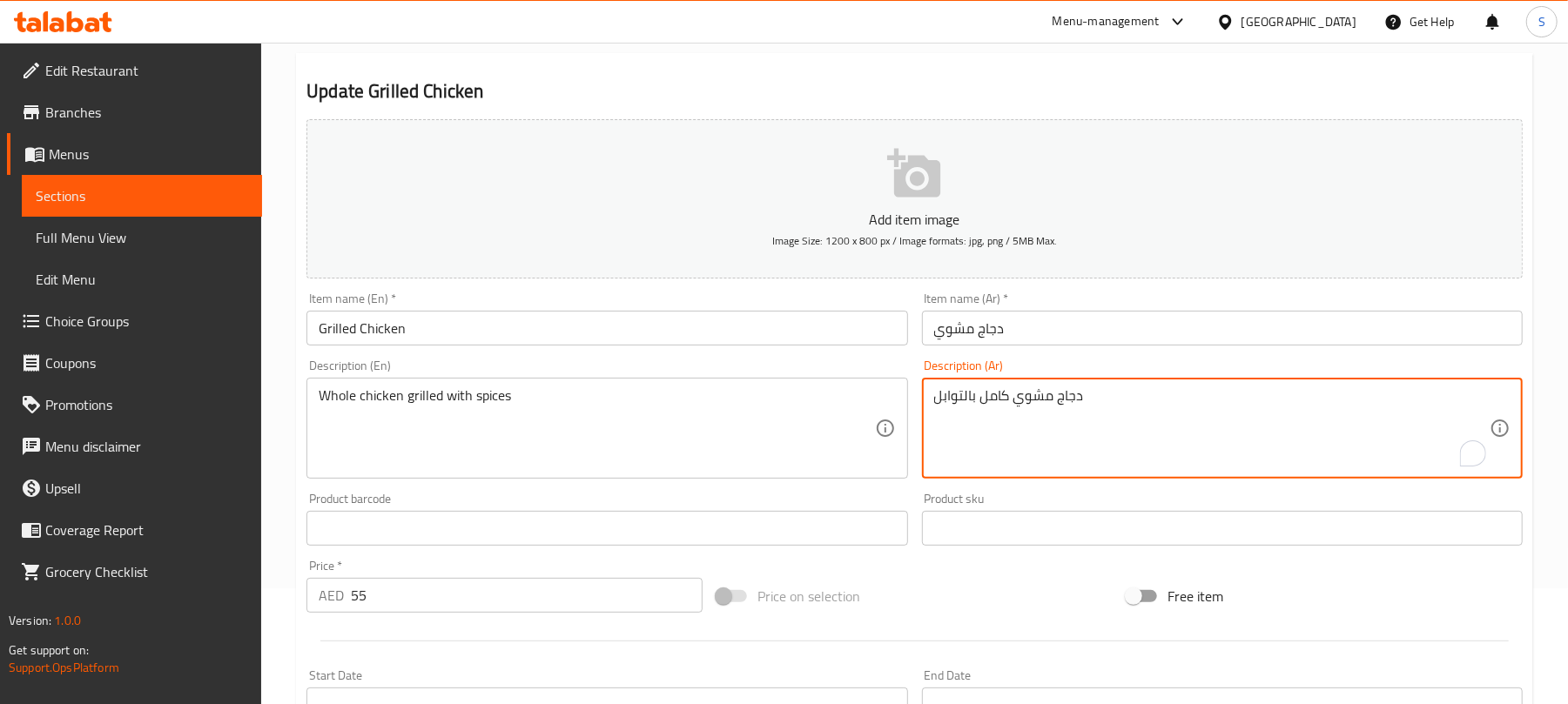
paste textarea "ة كاملة مشوية"
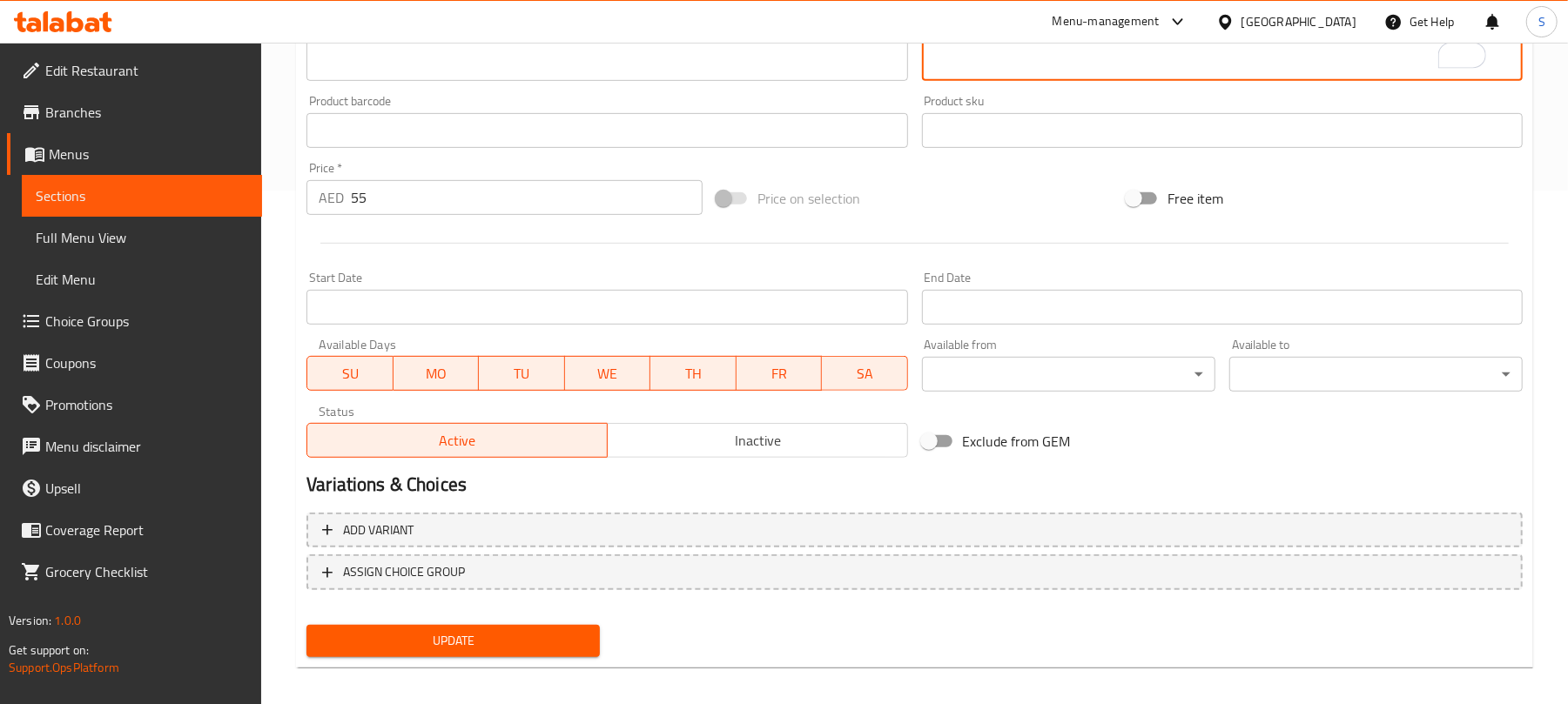
scroll to position [523, 0]
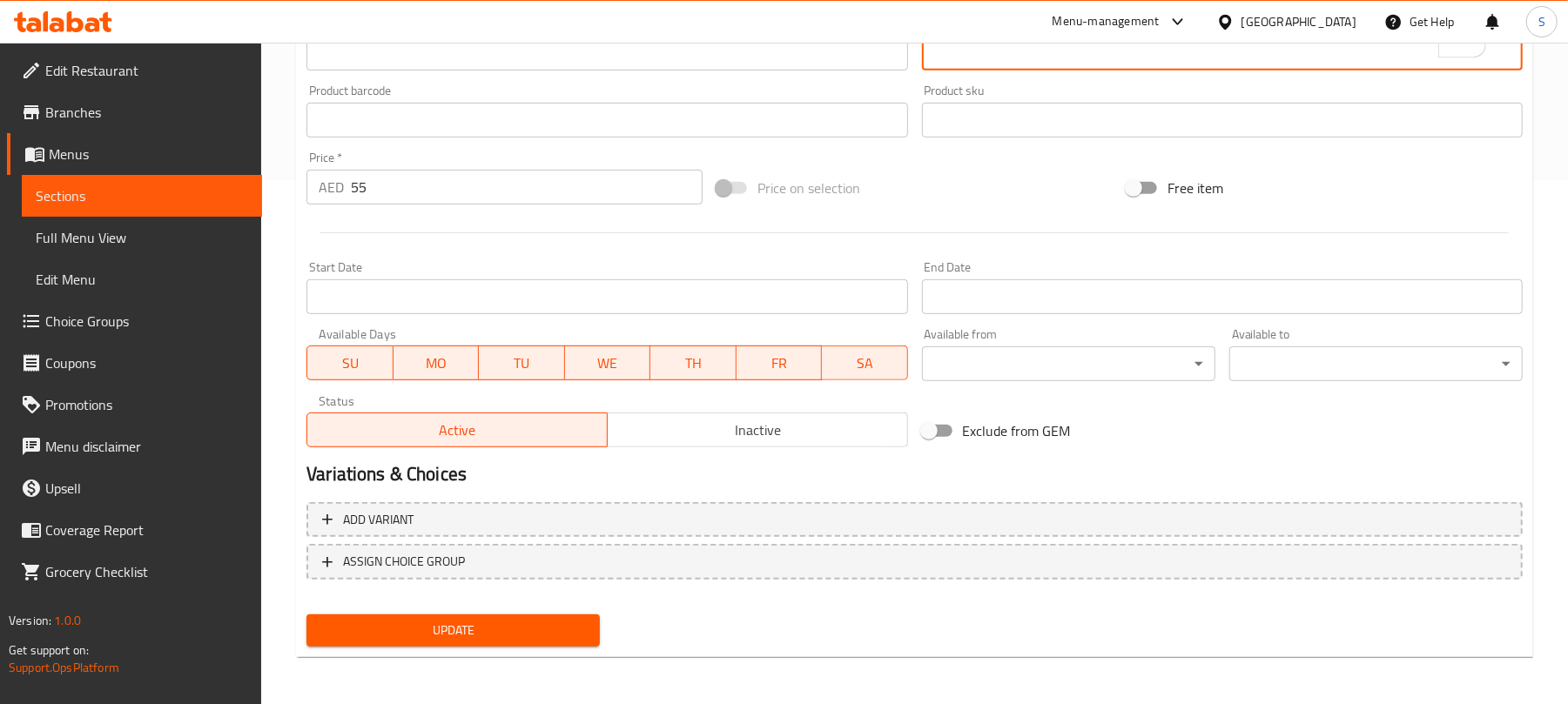
type textarea "دجاجة كاملة مشوية بالتوابل"
click at [489, 625] on span "Update" at bounding box center [453, 630] width 266 height 21
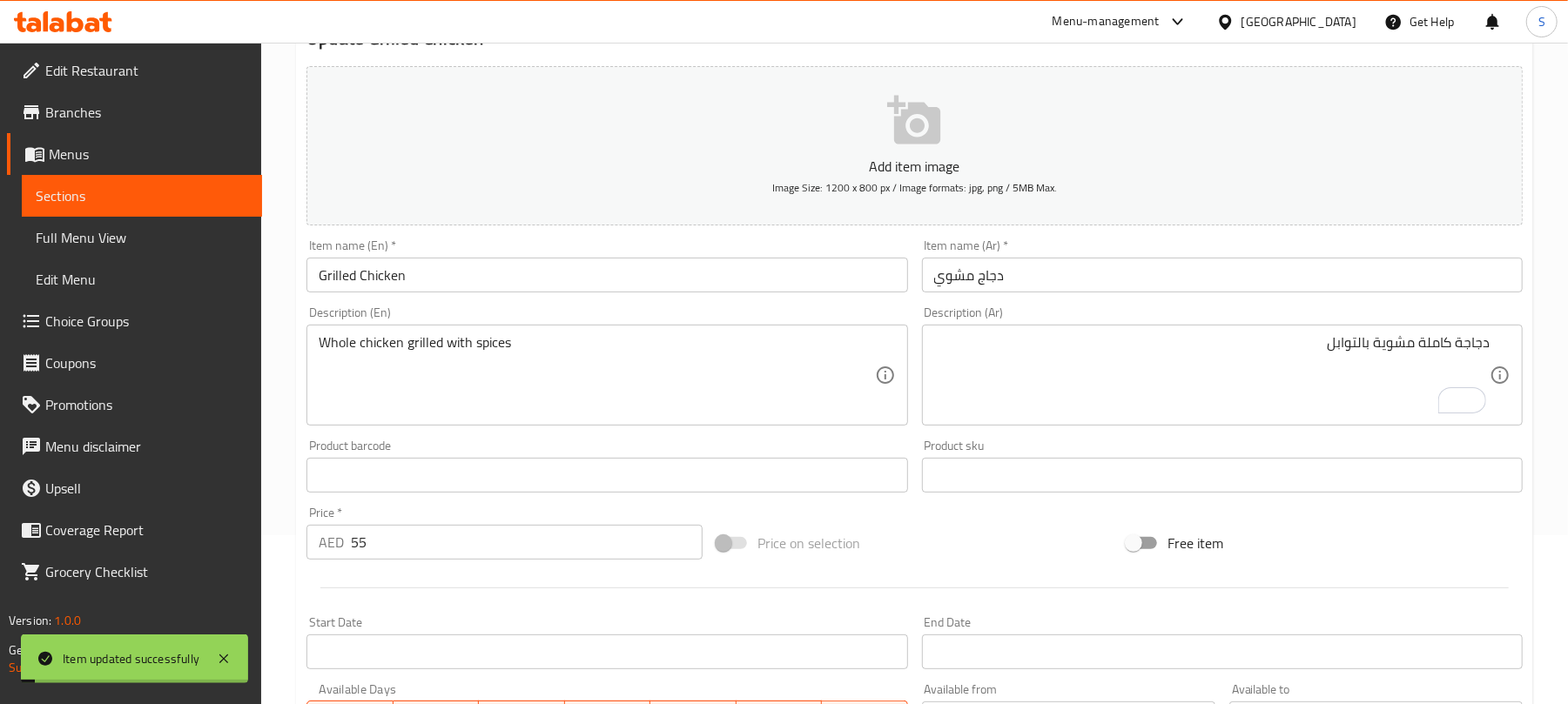
scroll to position [0, 0]
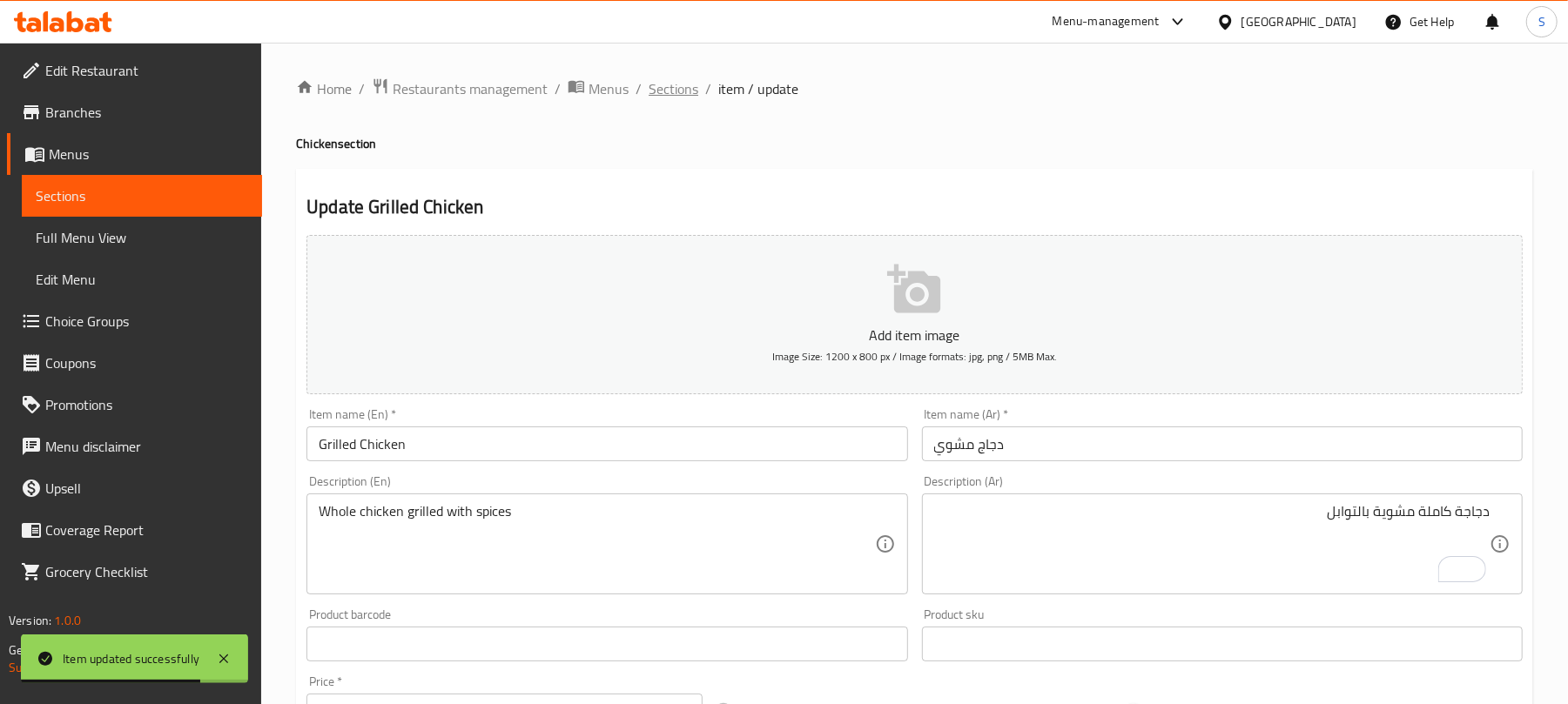
click at [686, 88] on span "Sections" at bounding box center [673, 88] width 50 height 21
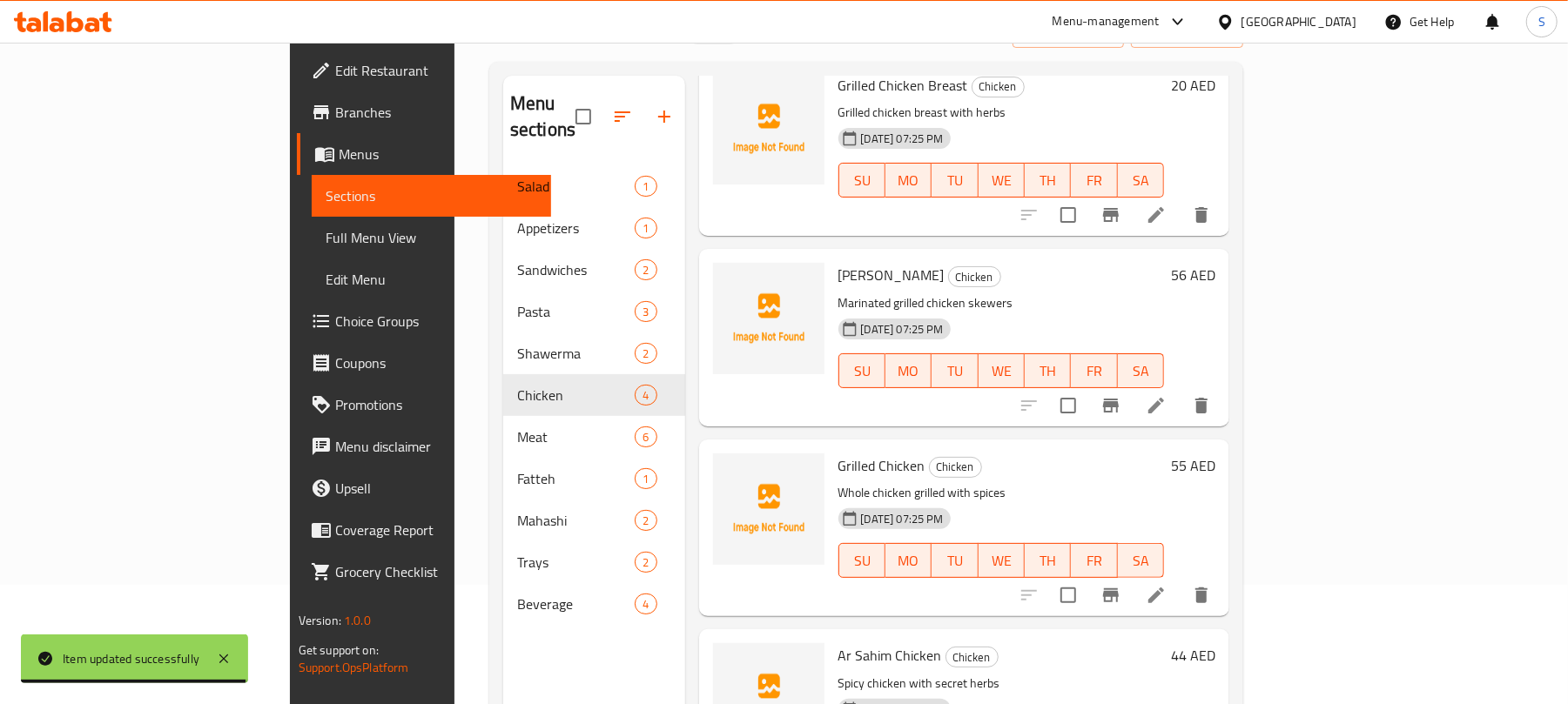
scroll to position [244, 0]
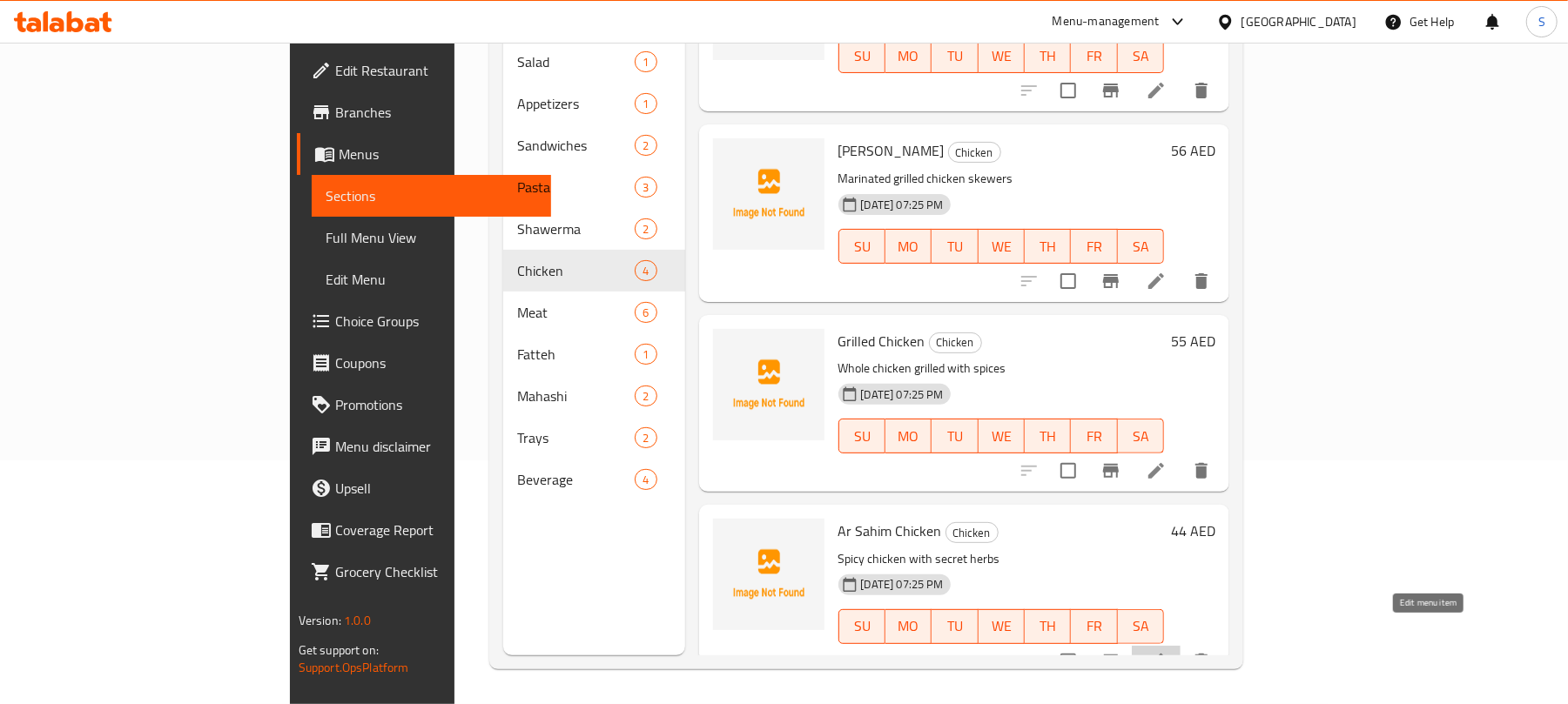
click at [1166, 650] on icon at bounding box center [1156, 660] width 21 height 21
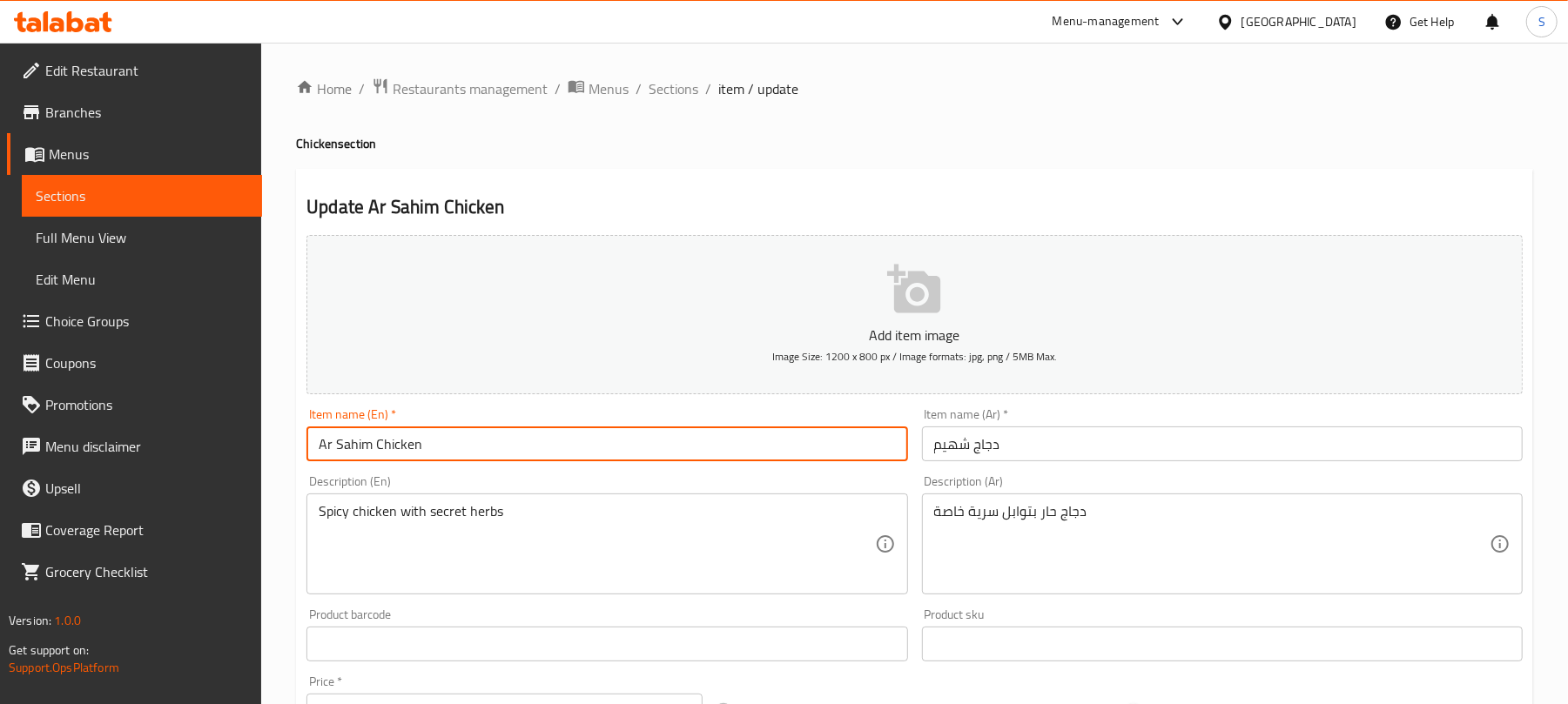
drag, startPoint x: 343, startPoint y: 451, endPoint x: 300, endPoint y: 452, distance: 43.0
click at [300, 451] on div "Item name (En)   * Ar Sahim Chicken Item name (En) *" at bounding box center [607, 435] width 614 height 67
click at [339, 443] on input "Ar Sahim Chicken" at bounding box center [607, 444] width 601 height 35
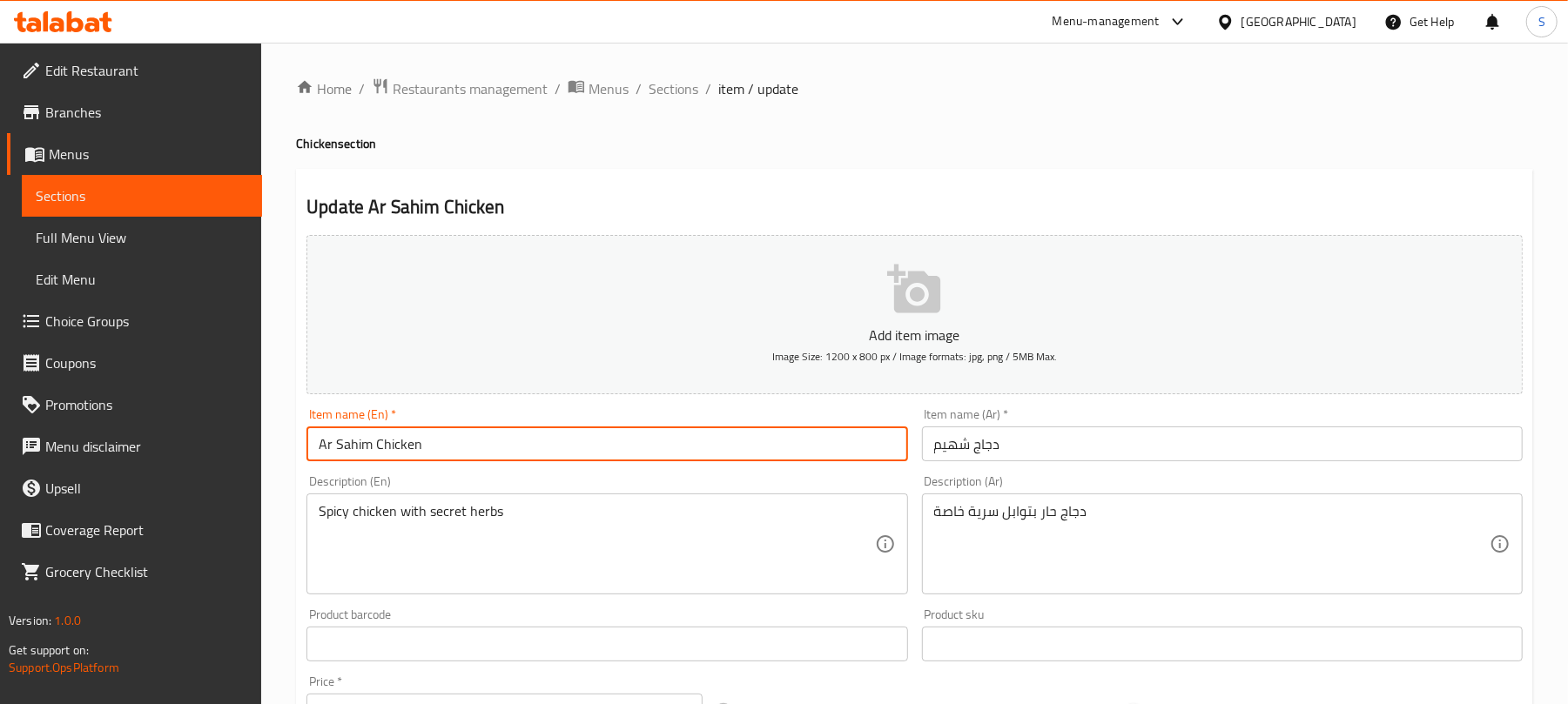
click at [650, 191] on div "Update Ar Sahim Chicken Add item image Image Size: 1200 x 800 px / Image format…" at bounding box center [914, 675] width 1237 height 1013
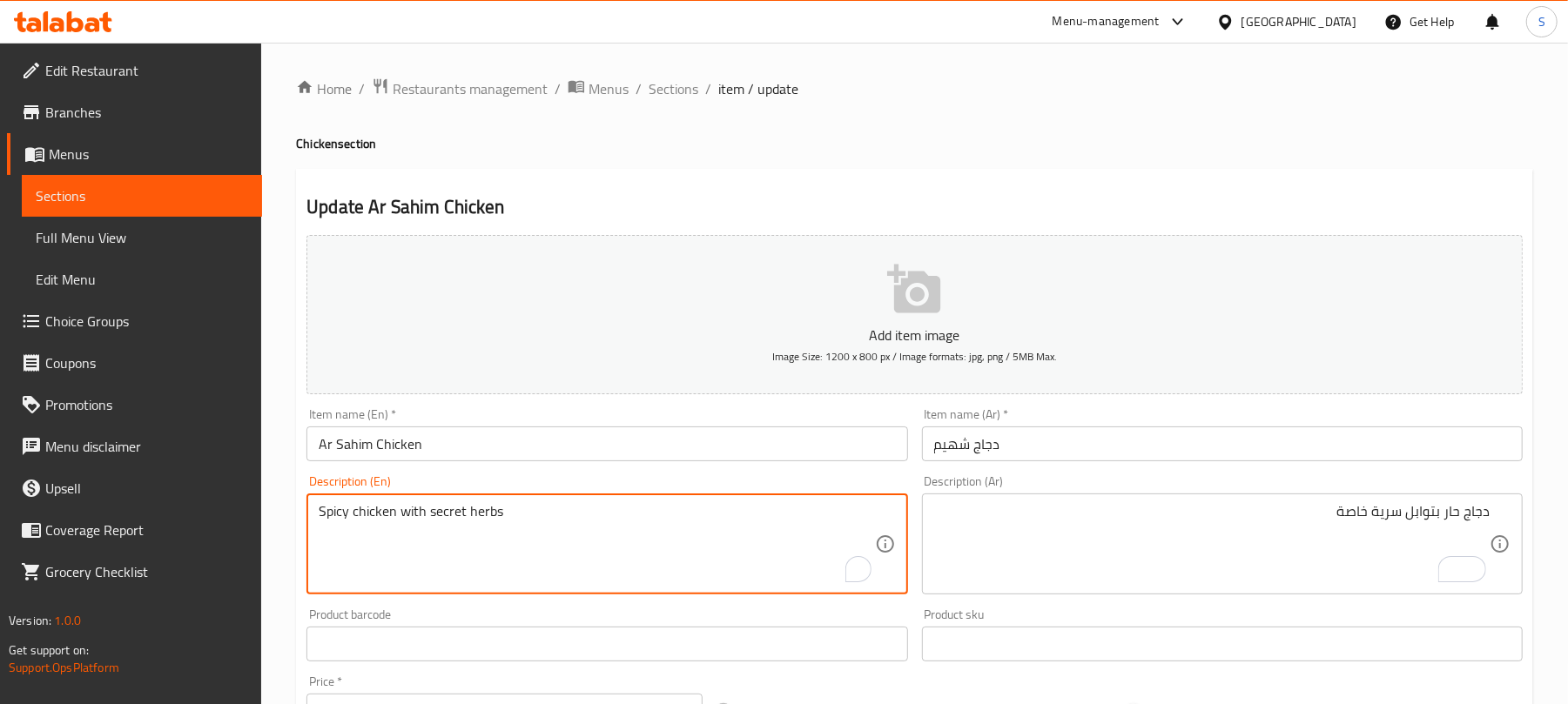
drag, startPoint x: 572, startPoint y: 519, endPoint x: 308, endPoint y: 485, distance: 266.2
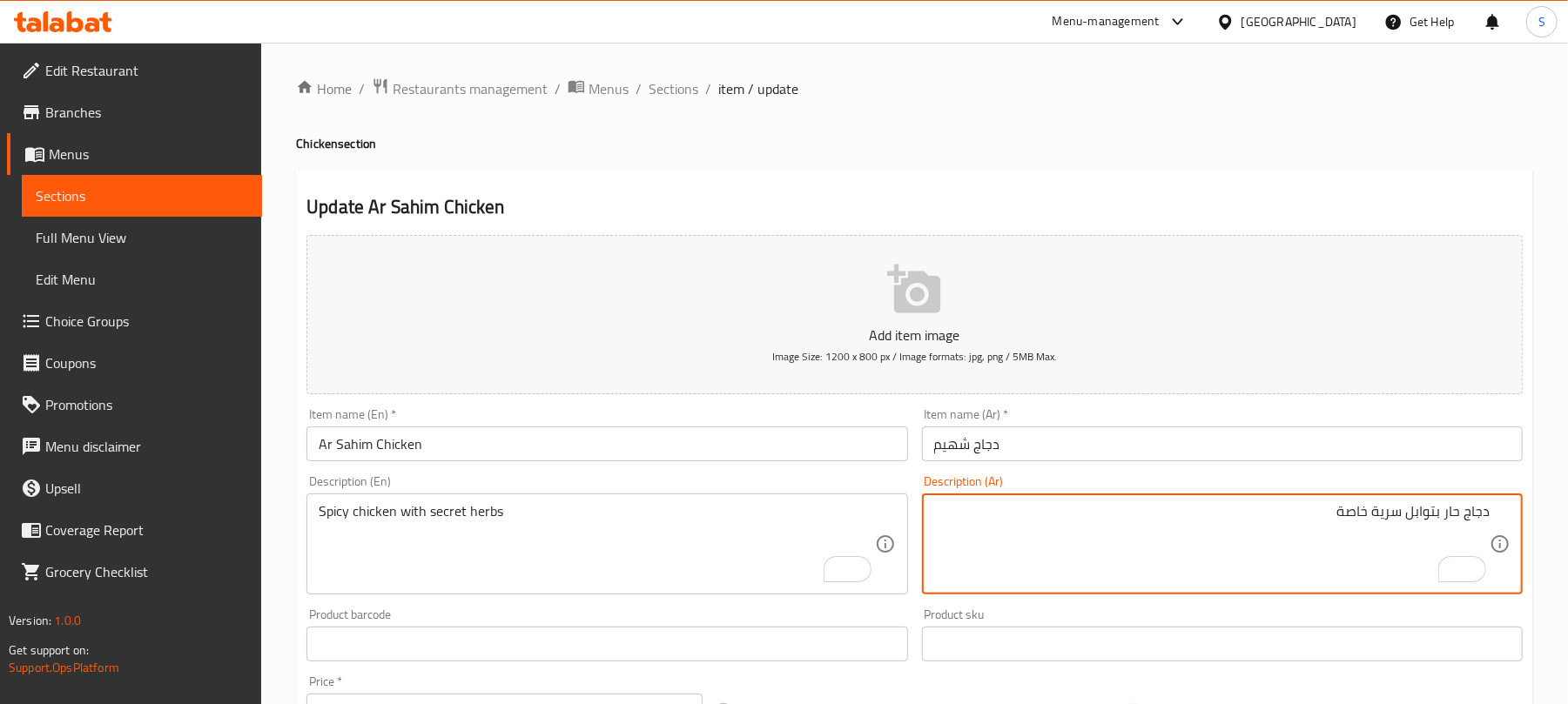
drag, startPoint x: 1331, startPoint y: 515, endPoint x: 1373, endPoint y: 512, distance: 42.1
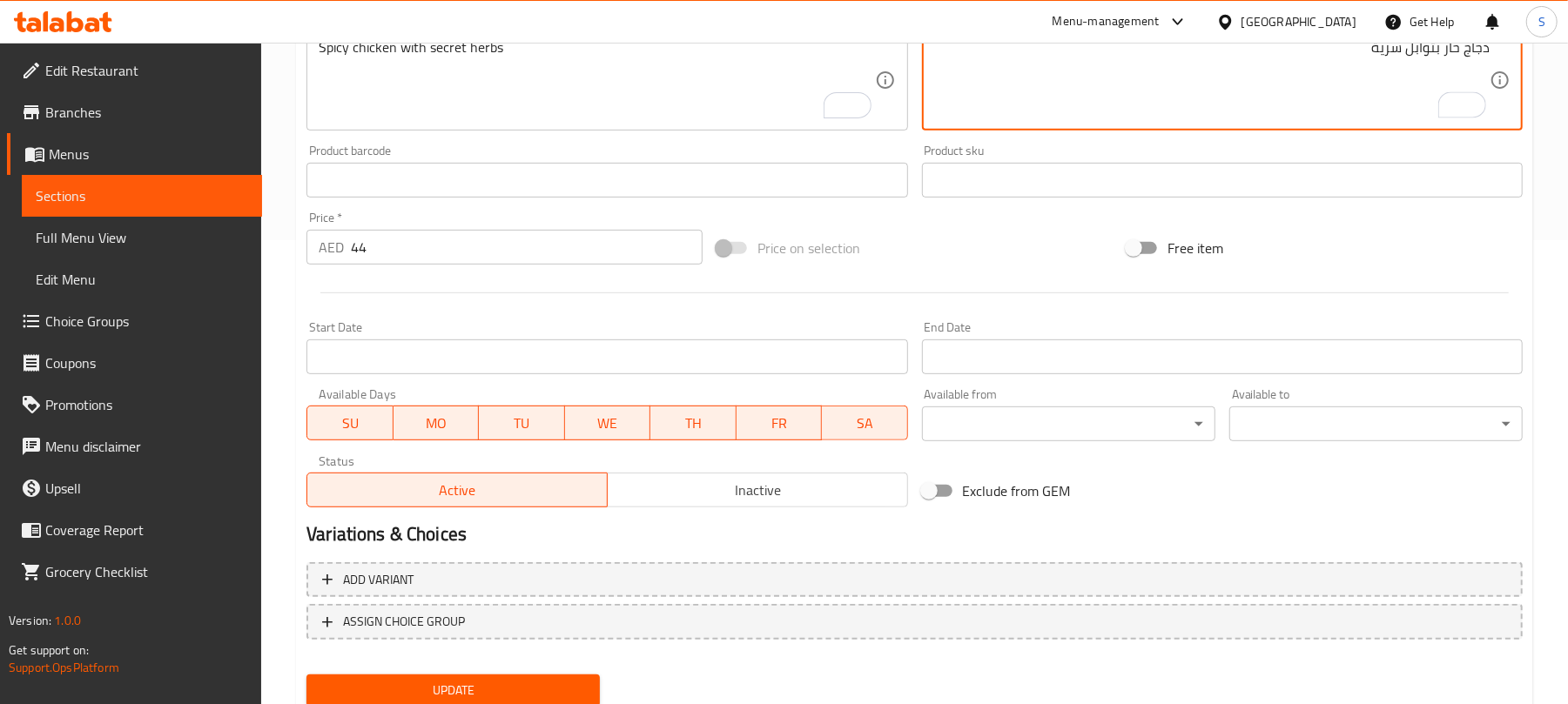
scroll to position [523, 0]
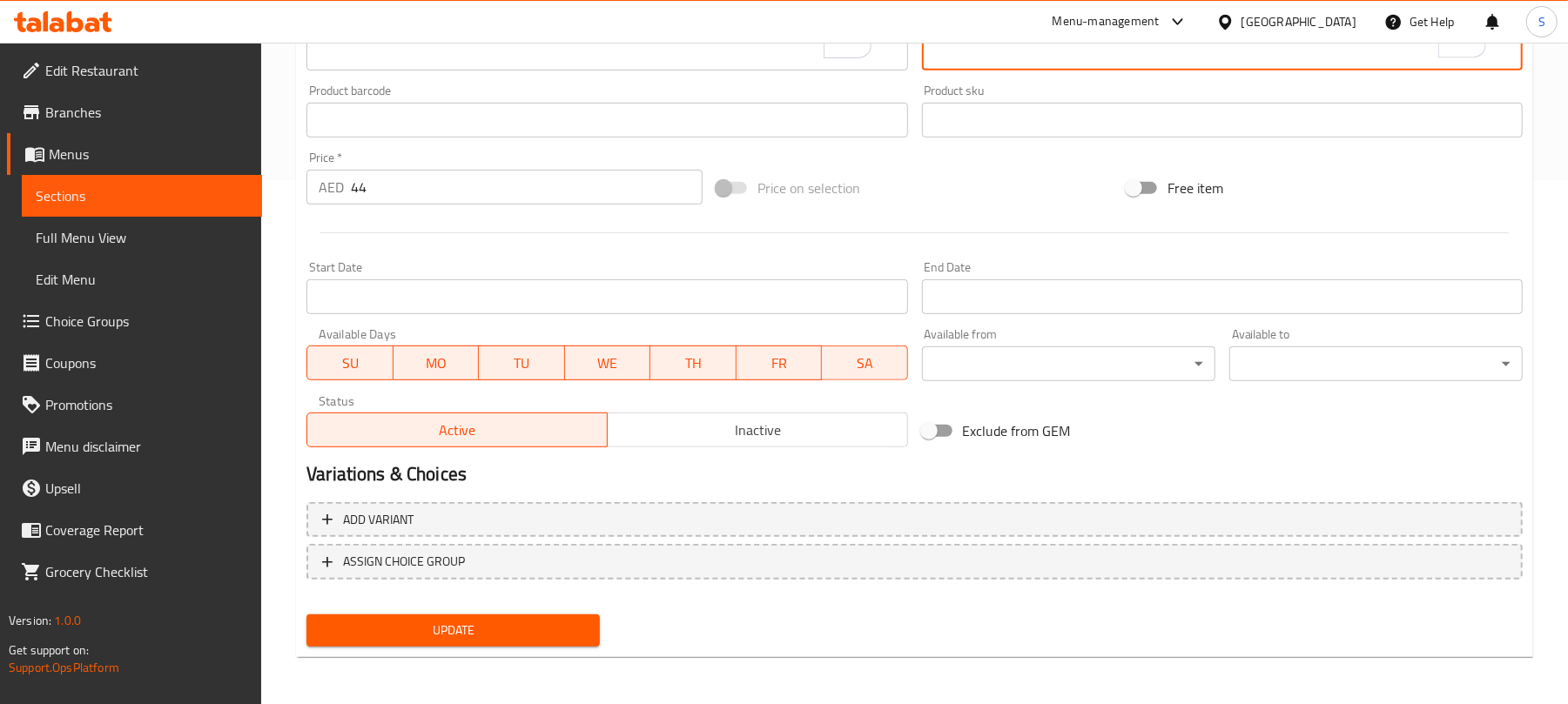
type textarea "دجاج حار بتوابل سرية"
click at [489, 625] on span "Update" at bounding box center [453, 630] width 266 height 21
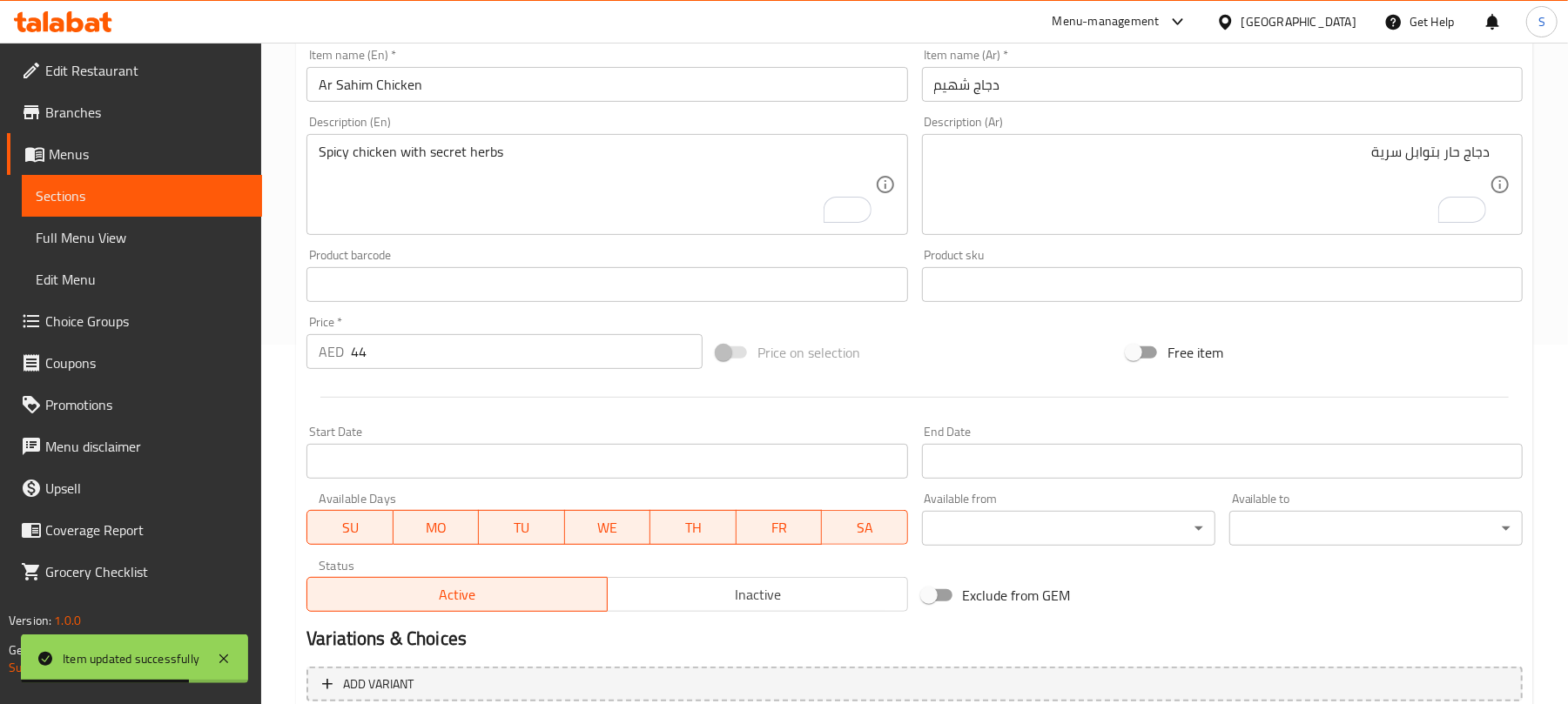
scroll to position [292, 0]
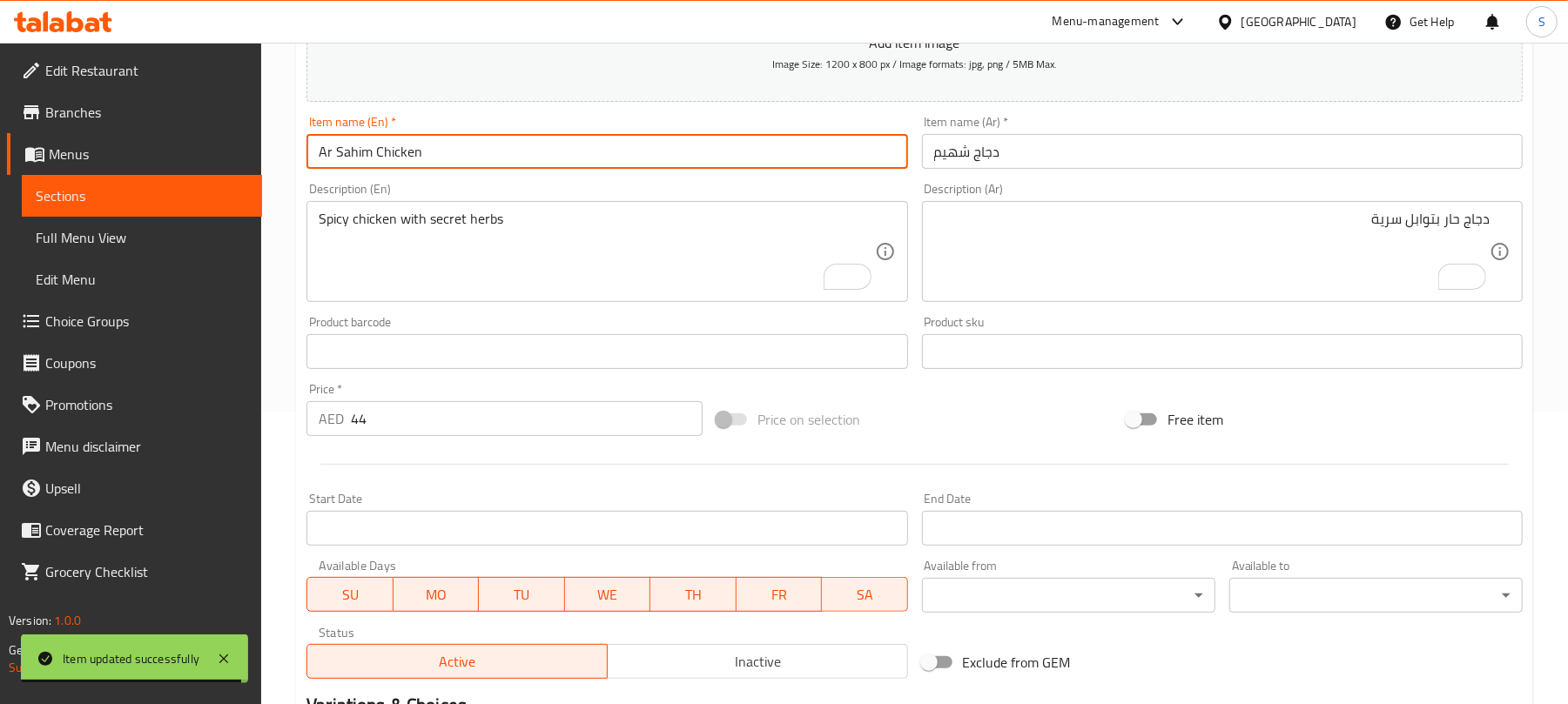
click at [341, 155] on input "Ar Sahim Chicken" at bounding box center [607, 151] width 601 height 35
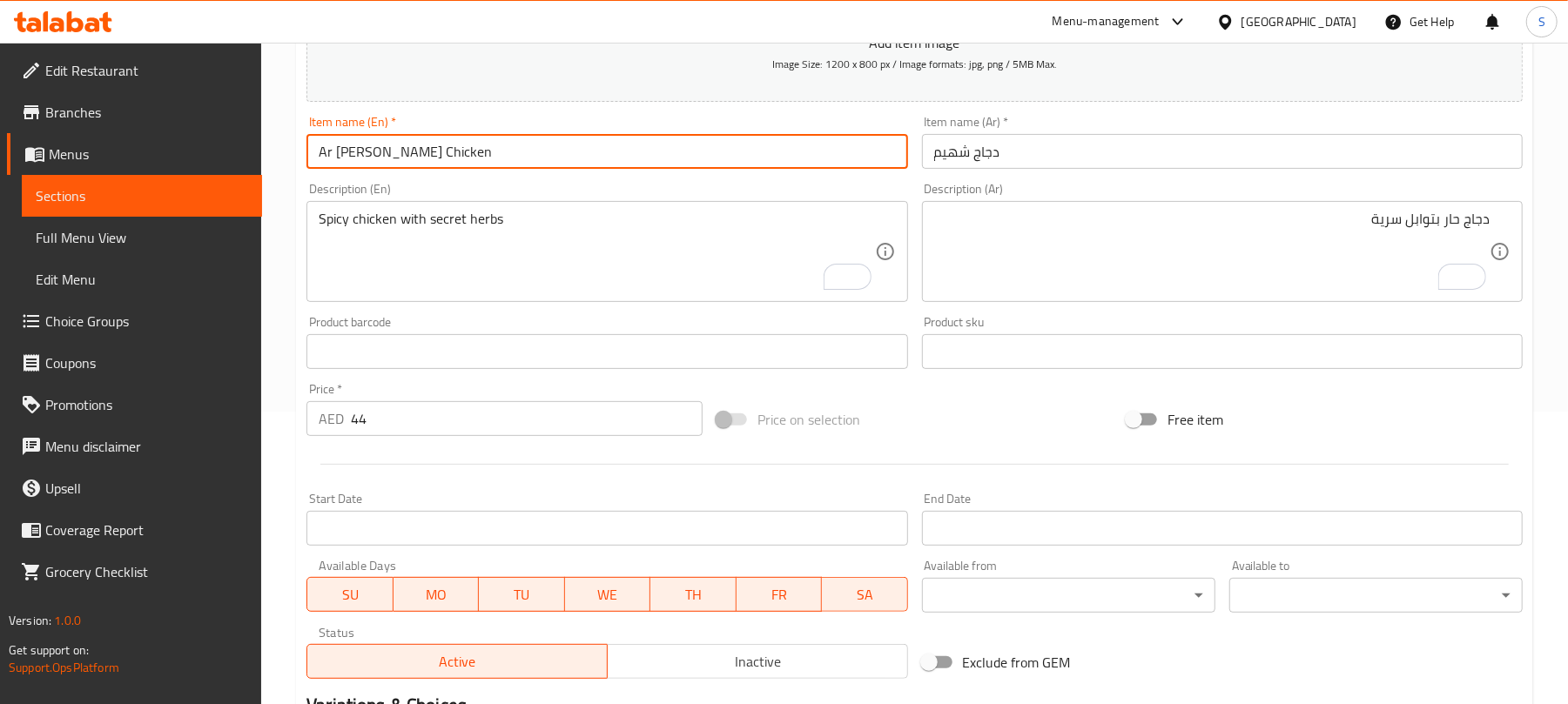
drag, startPoint x: 335, startPoint y: 151, endPoint x: 298, endPoint y: 156, distance: 37.3
click at [300, 155] on div "Item name (En)   * Ar Shahim Chicken Item name (En) *" at bounding box center [607, 142] width 614 height 67
type input "Shahim Chicken"
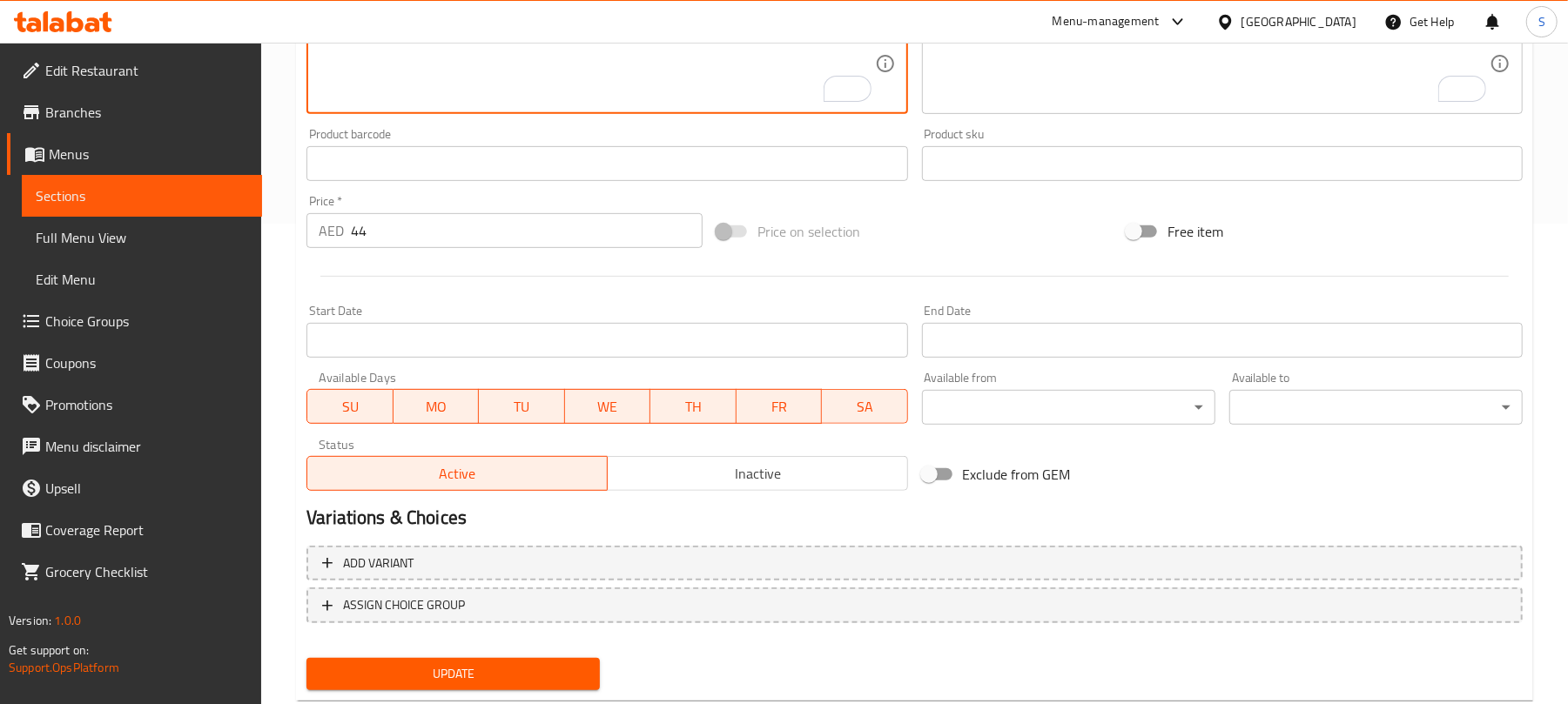
scroll to position [523, 0]
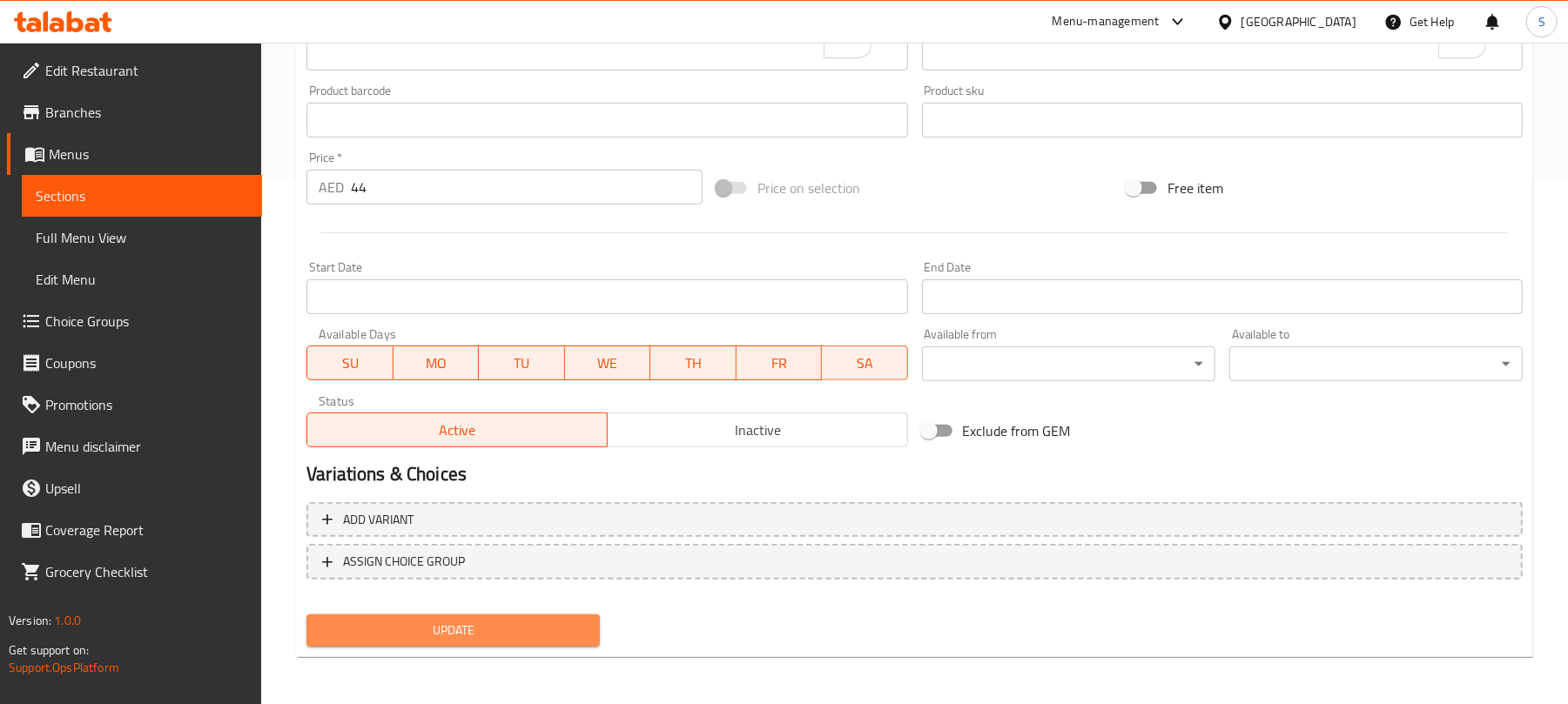
click at [483, 625] on span "Update" at bounding box center [453, 630] width 266 height 21
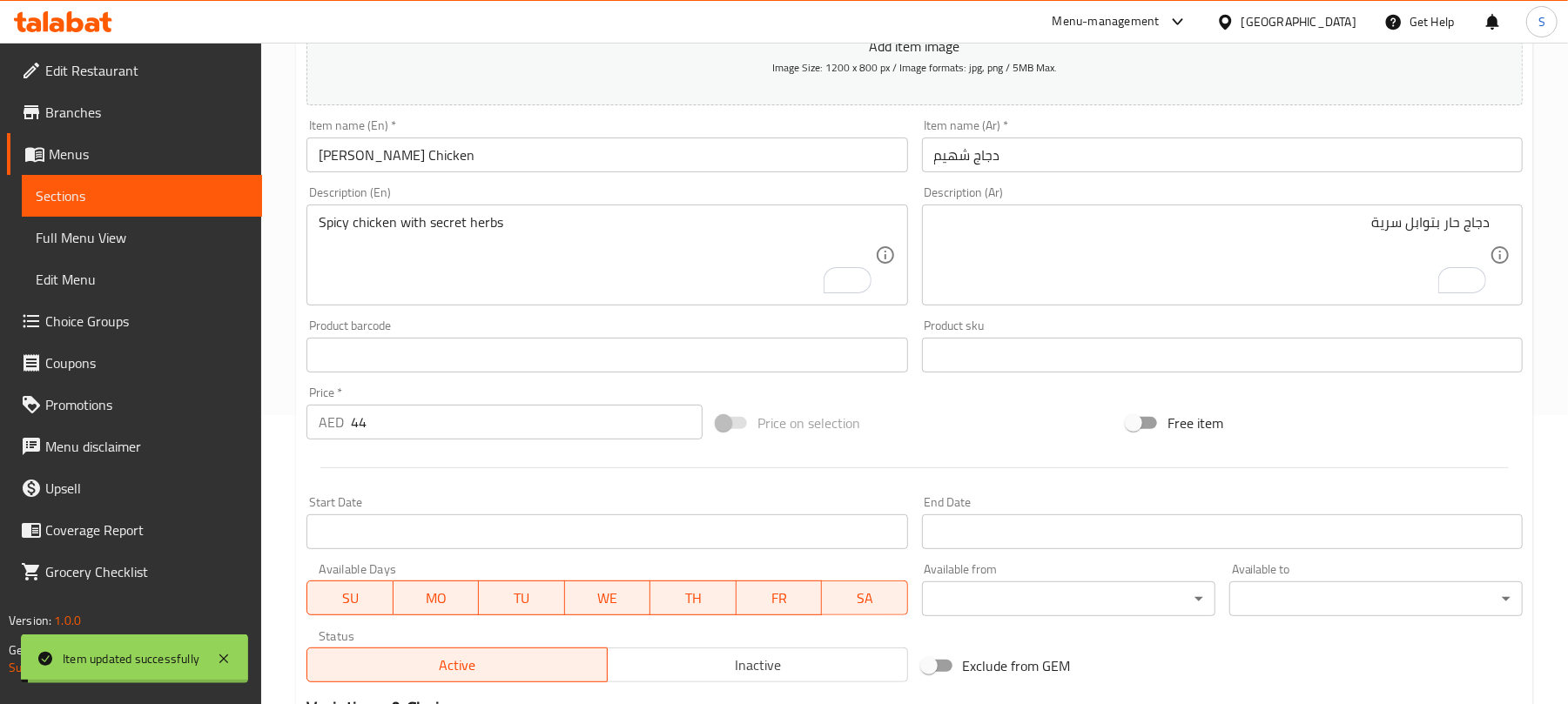
scroll to position [176, 0]
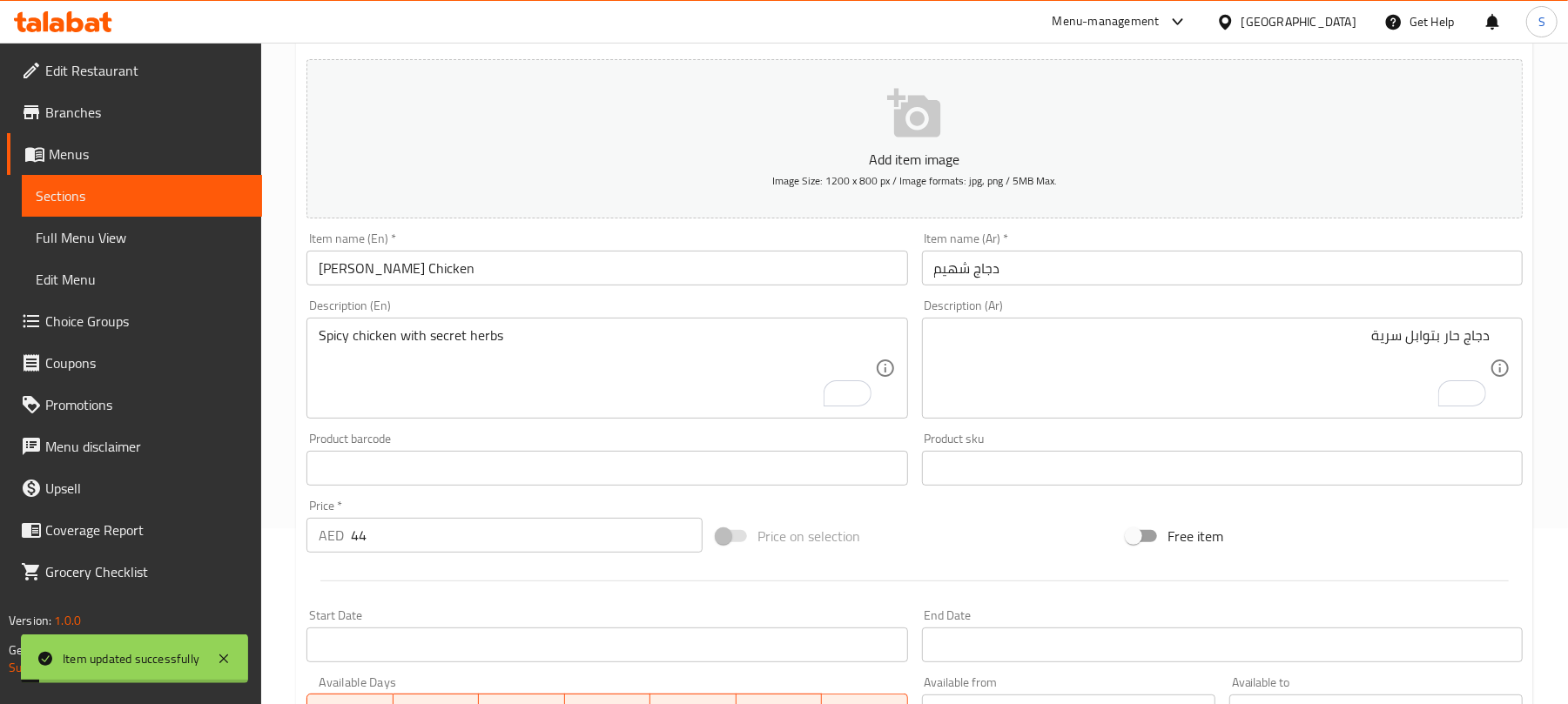
click at [407, 275] on input "Shahim Chicken" at bounding box center [607, 269] width 601 height 35
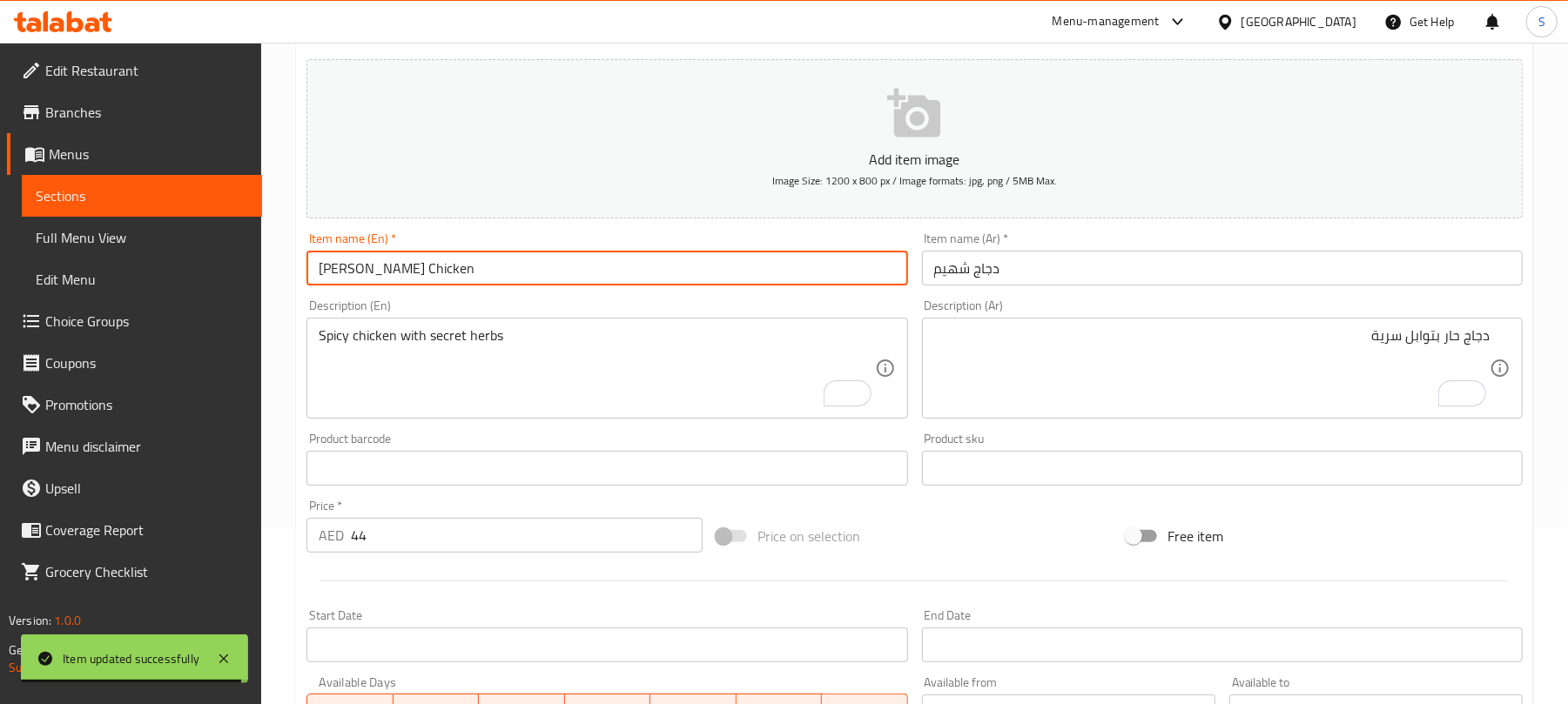
click at [436, 273] on input "Shahim Chicken" at bounding box center [607, 269] width 601 height 35
click at [322, 275] on input "Shahim Chicken" at bounding box center [607, 269] width 601 height 35
click at [318, 275] on input "Shahim Chicken" at bounding box center [607, 269] width 601 height 35
paste input "AR SAHIM"
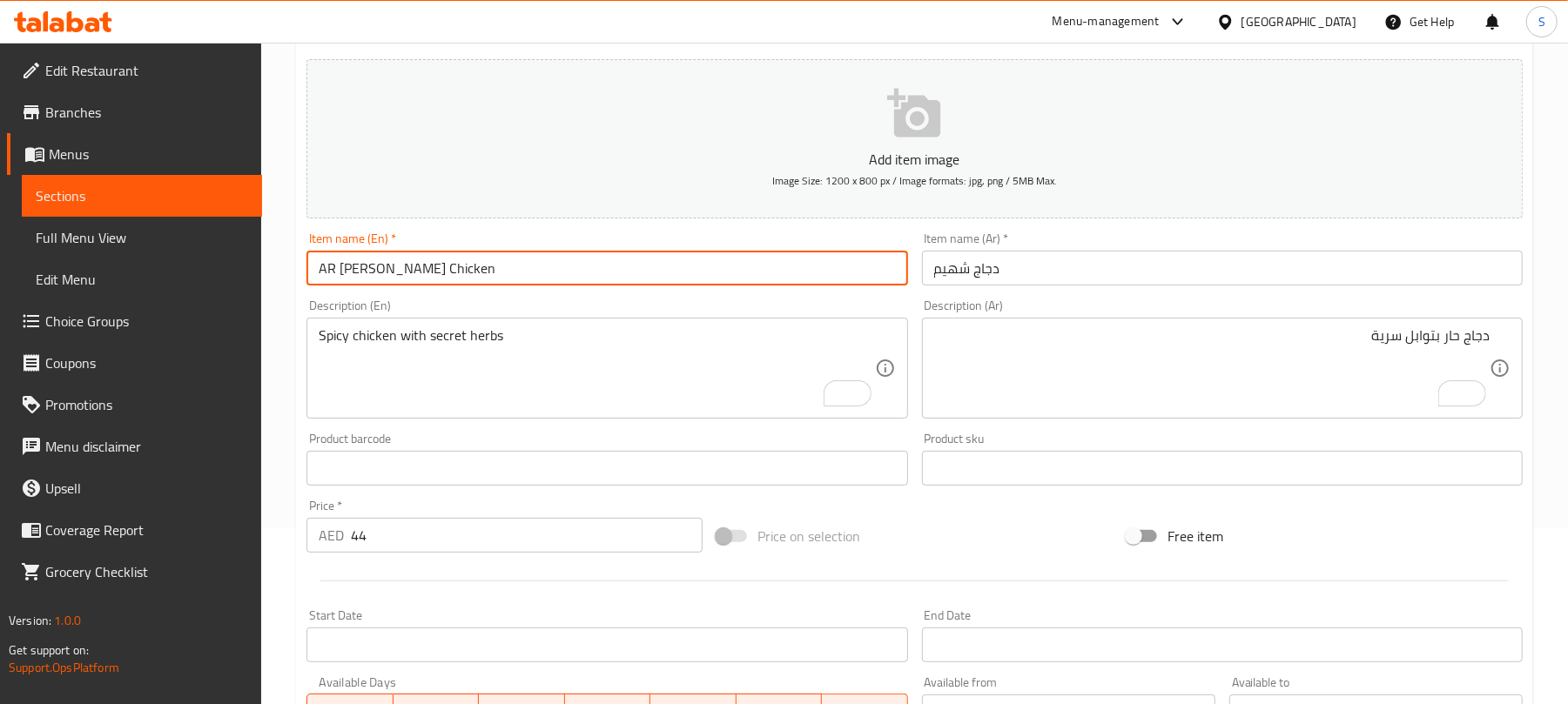
click at [392, 275] on input "AR SAHIM Shahim Chicken" at bounding box center [607, 269] width 601 height 35
click at [374, 269] on input "AR SAHIM Sahim Chicken" at bounding box center [607, 269] width 601 height 35
click at [373, 269] on input "AR SAHIM Sahim Chicken" at bounding box center [607, 269] width 601 height 35
click at [369, 269] on input "AR SAHIM Sahim Chicken" at bounding box center [607, 269] width 601 height 35
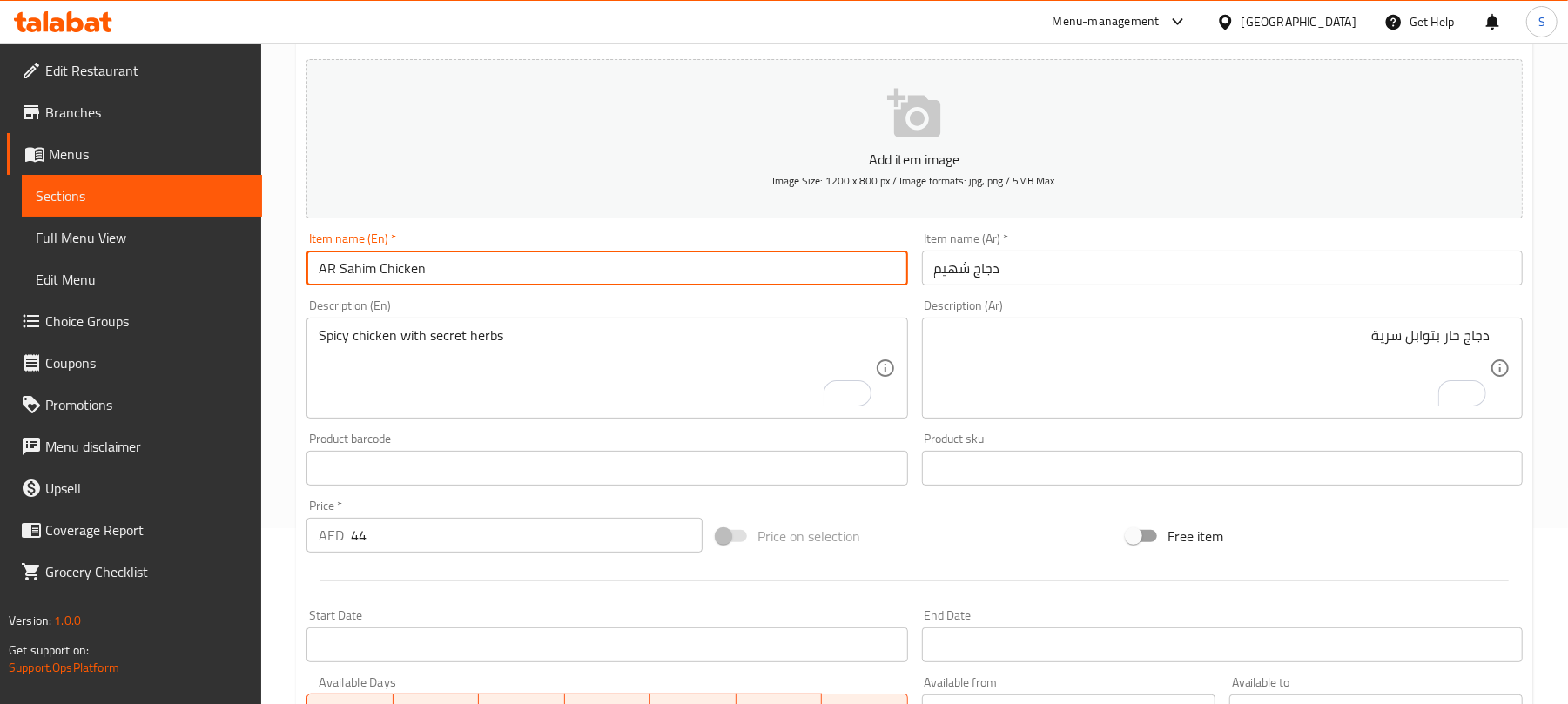
click at [331, 268] on input "AR Sahim Chicken" at bounding box center [607, 269] width 601 height 35
click at [334, 269] on input "AR Sahim Chicken" at bounding box center [607, 269] width 601 height 35
type input "AR Sahim Chicken"
click at [1018, 268] on input "دجاج شهيم" at bounding box center [1222, 269] width 601 height 35
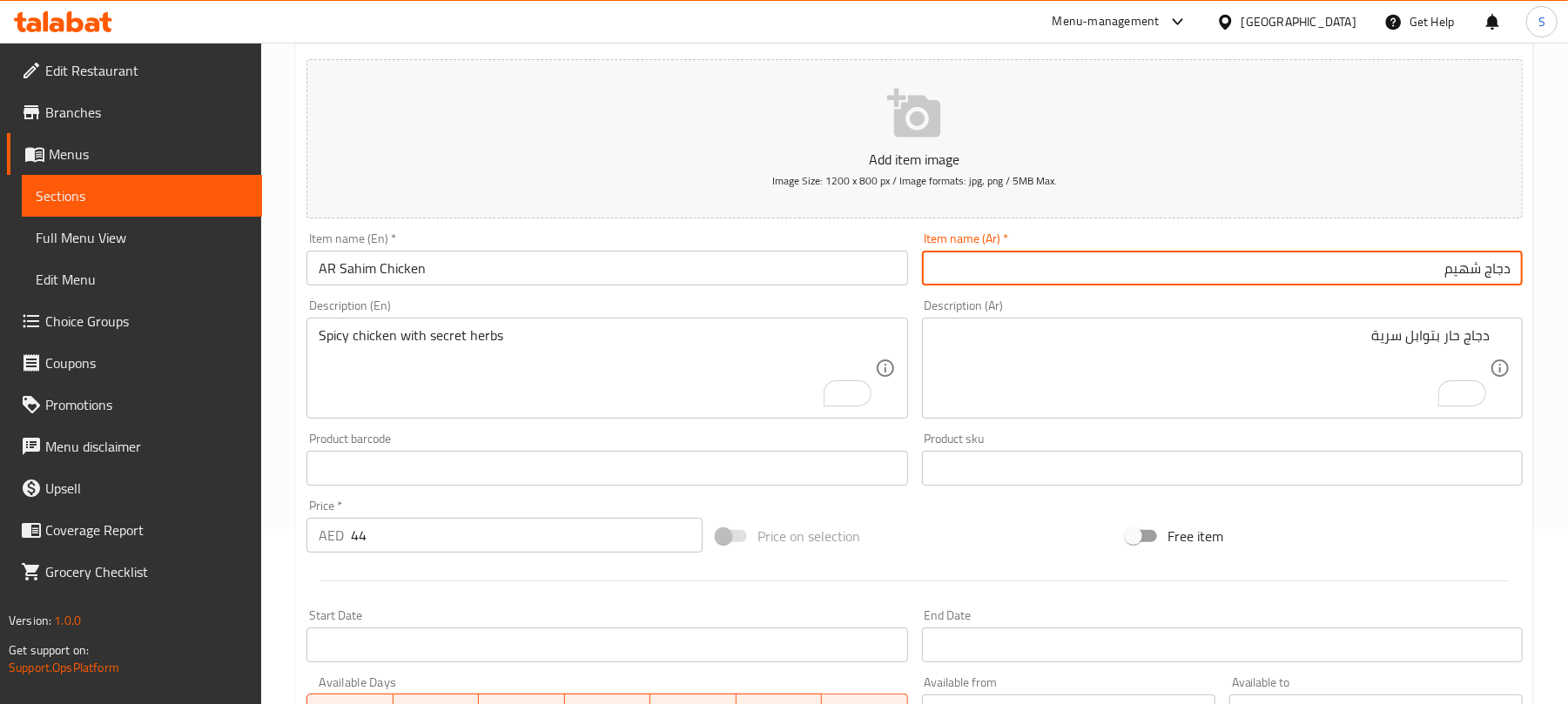
click at [1511, 276] on input "دجاج شهيم" at bounding box center [1222, 269] width 601 height 35
paste input "آر"
click at [1408, 267] on input "آر دجاج شهيم" at bounding box center [1222, 269] width 601 height 35
paste input "آر"
drag, startPoint x: 1418, startPoint y: 272, endPoint x: 1429, endPoint y: 269, distance: 11.4
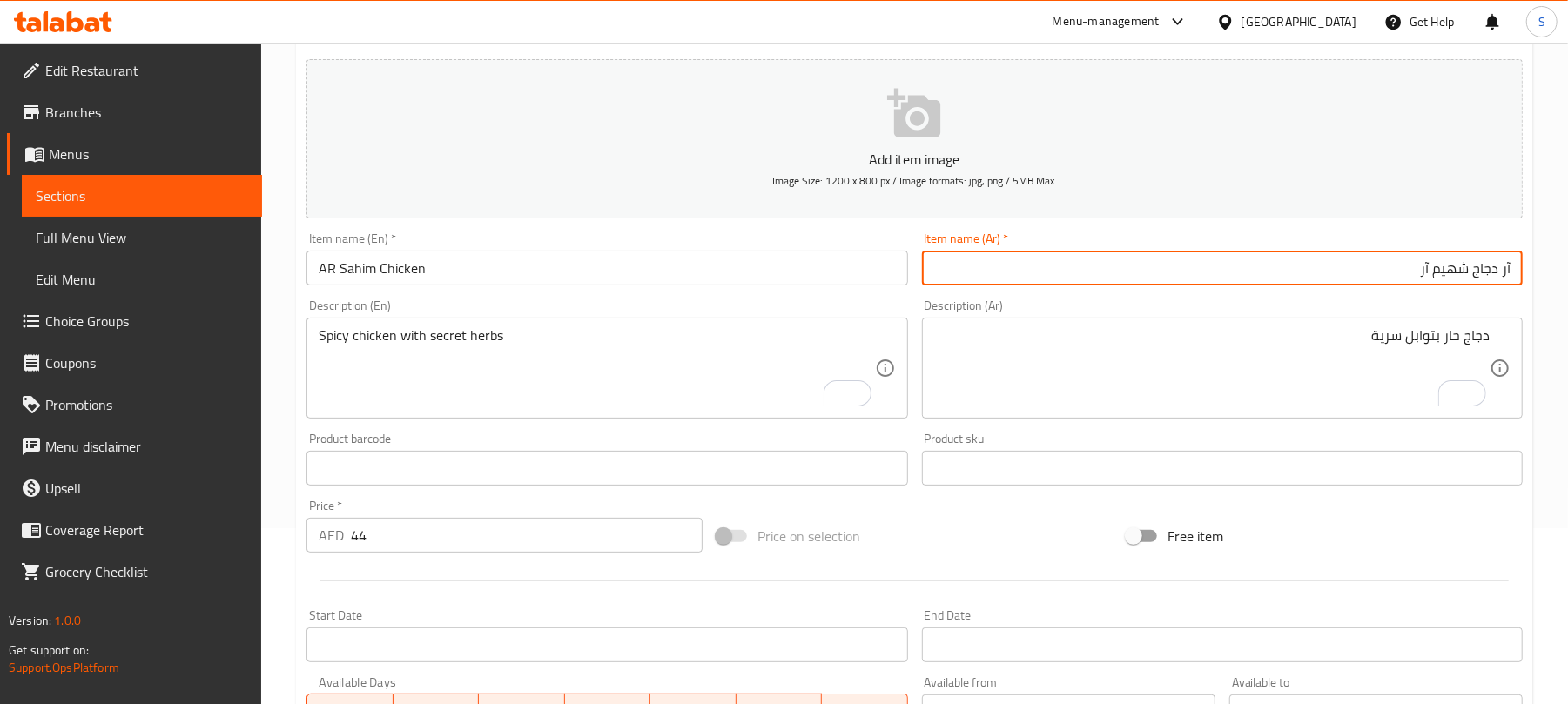
click at [1429, 269] on input "آر دجاج شهيم آر" at bounding box center [1222, 269] width 601 height 35
click at [1507, 265] on input "آر دجاج شهيم" at bounding box center [1222, 269] width 601 height 35
drag, startPoint x: 1498, startPoint y: 272, endPoint x: 1514, endPoint y: 268, distance: 16.5
click at [1514, 268] on input "آر دجاج شهيم" at bounding box center [1222, 269] width 601 height 35
paste input "text"
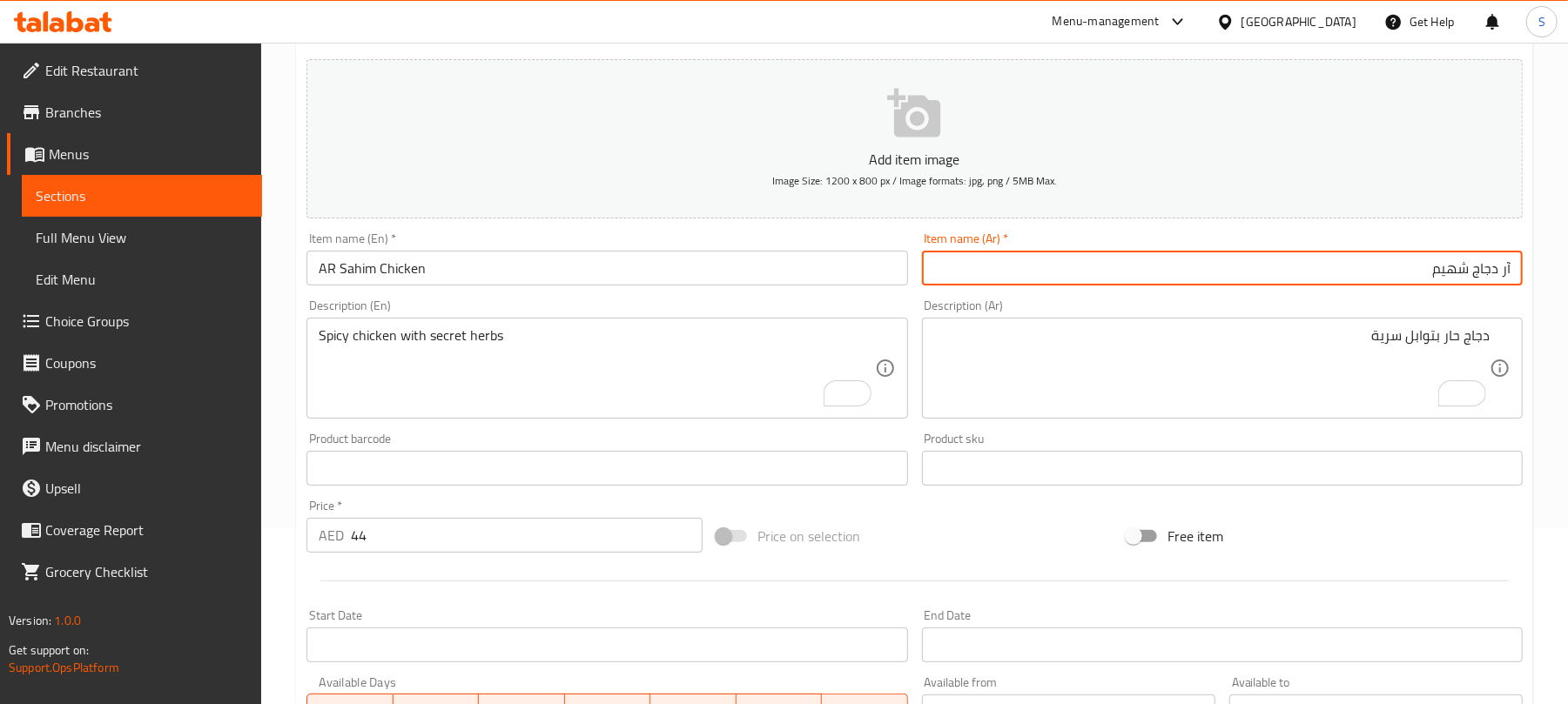
drag, startPoint x: 1456, startPoint y: 268, endPoint x: 1465, endPoint y: 266, distance: 9.2
click at [1465, 266] on input "آر دجاج شهيم" at bounding box center [1222, 269] width 601 height 35
type input "آر دجاج سهيم"
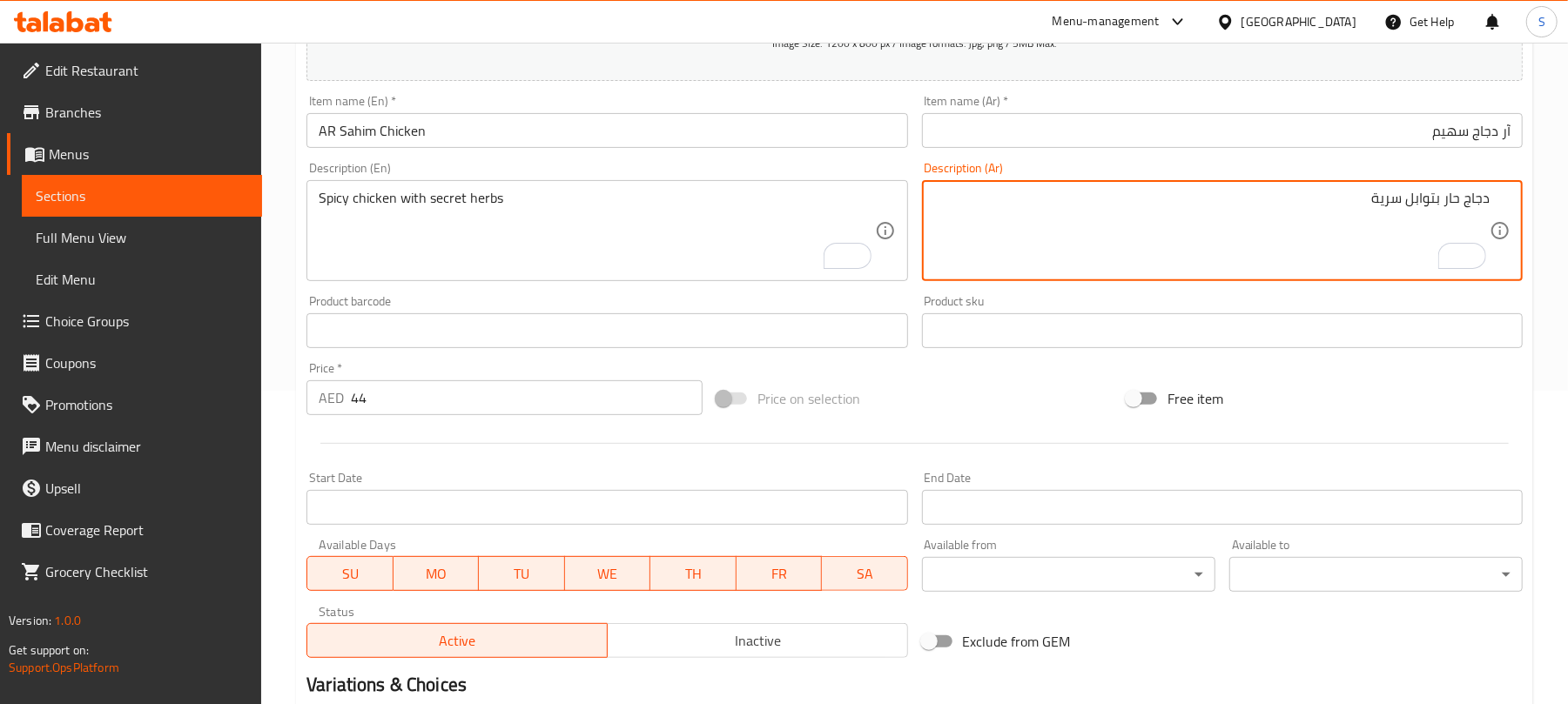
scroll to position [523, 0]
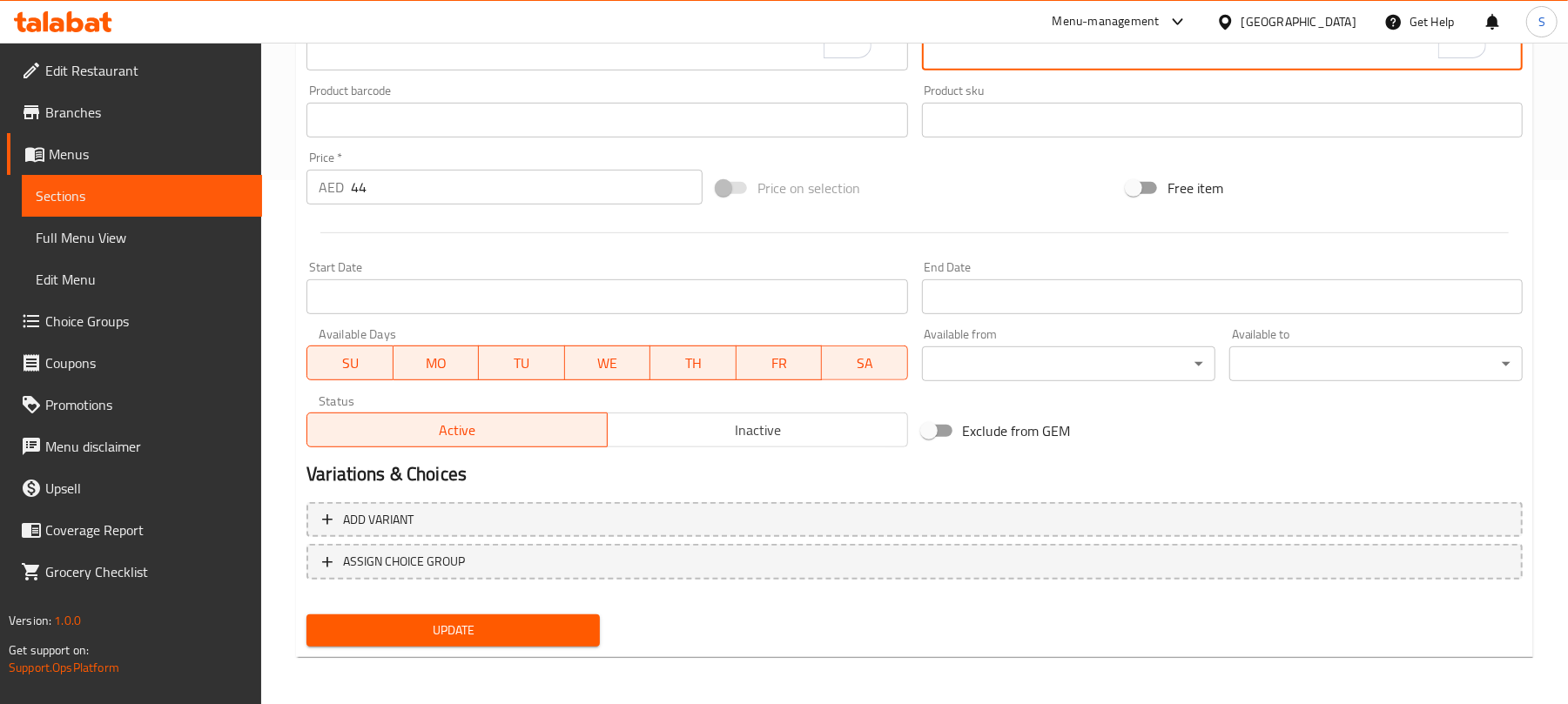
drag, startPoint x: 437, startPoint y: 627, endPoint x: 441, endPoint y: 567, distance: 60.1
click at [440, 627] on span "Update" at bounding box center [453, 630] width 266 height 21
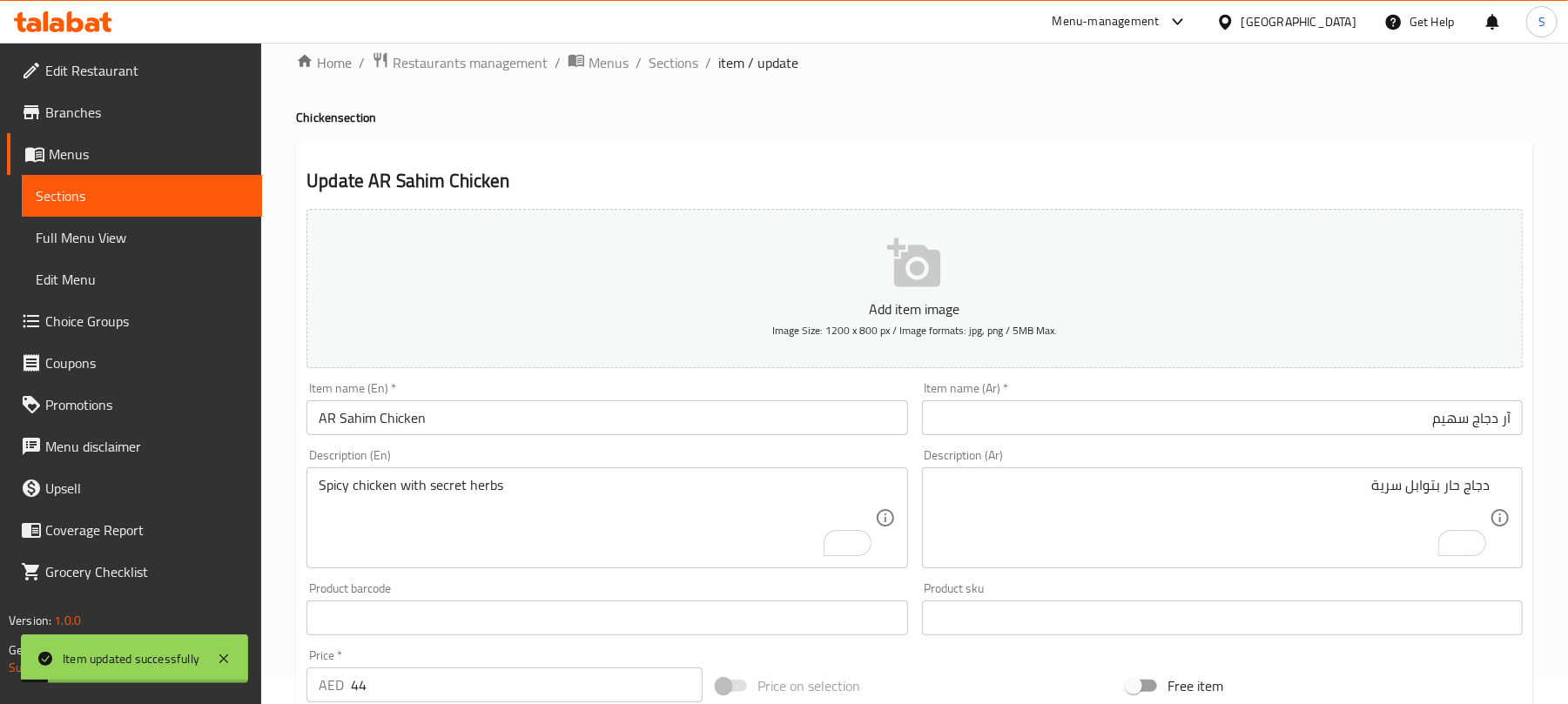
scroll to position [0, 0]
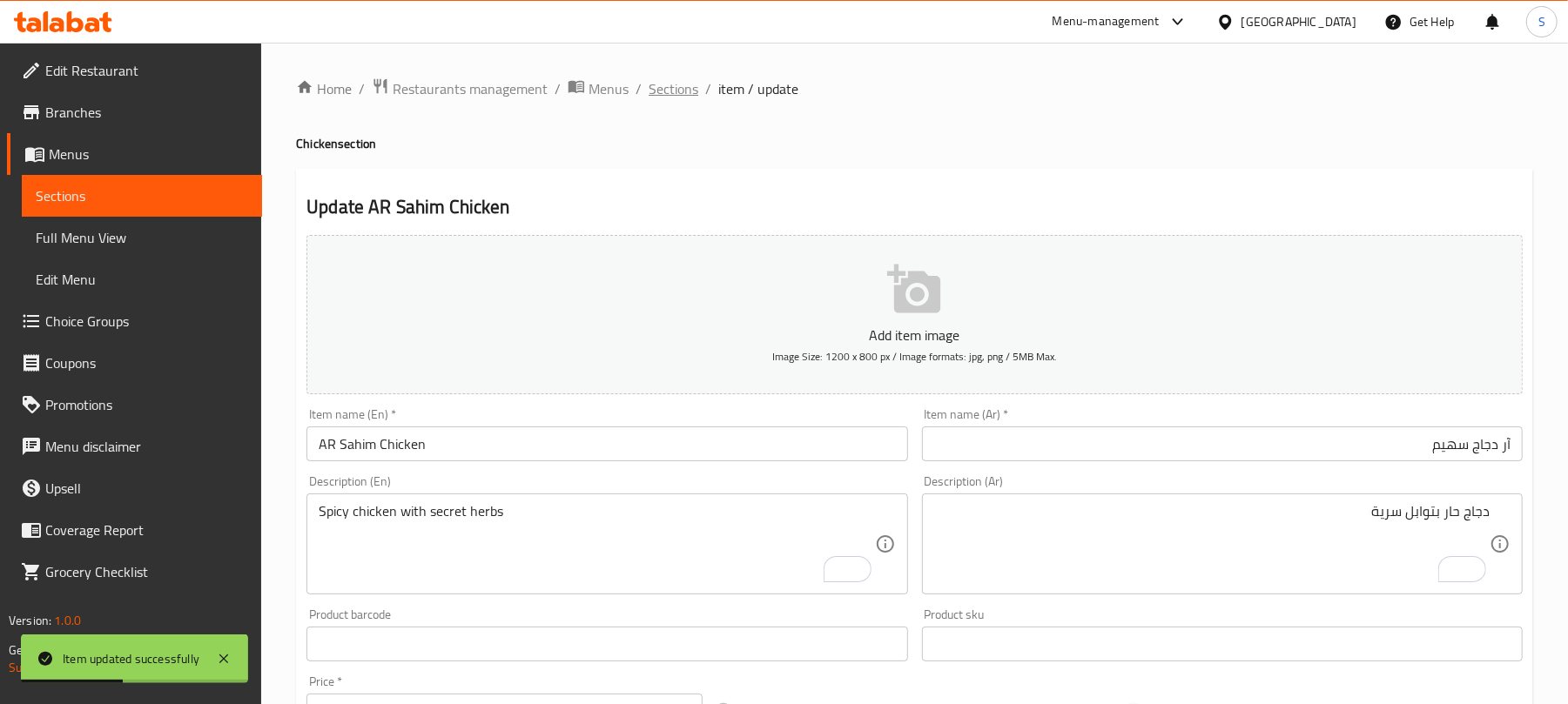
click at [677, 80] on span "Sections" at bounding box center [673, 88] width 50 height 21
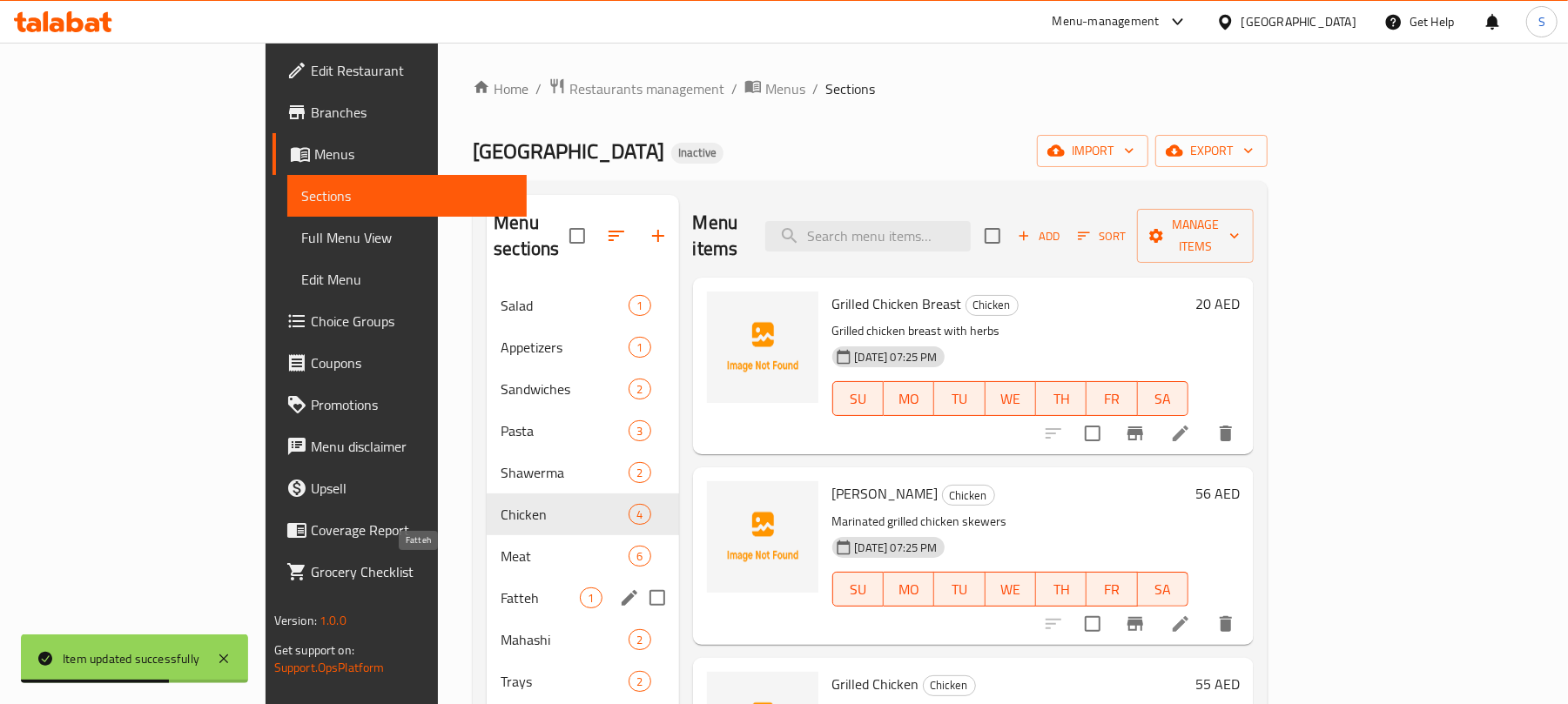
scroll to position [231, 0]
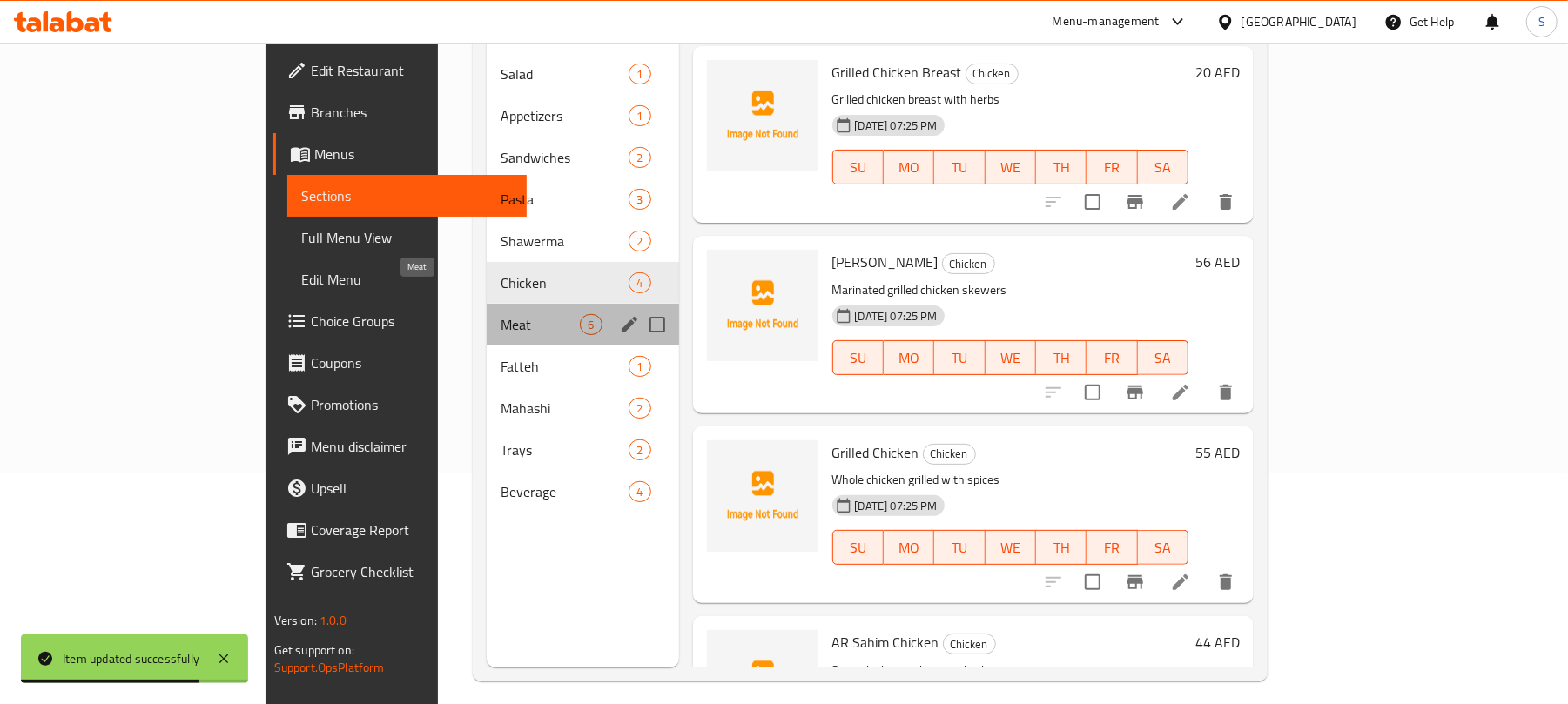
click at [500, 314] on span "Meat" at bounding box center [539, 324] width 79 height 21
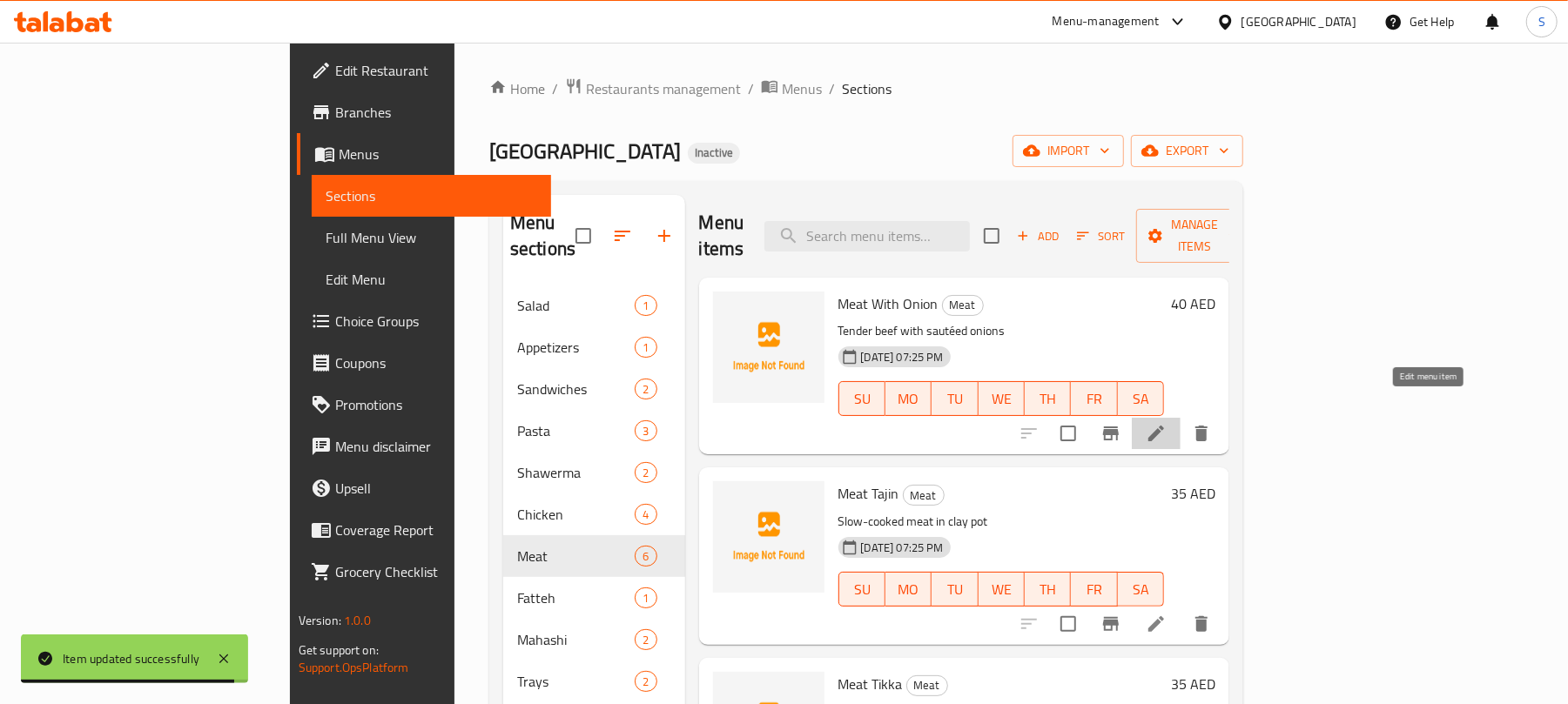
click at [1166, 423] on icon at bounding box center [1156, 433] width 21 height 21
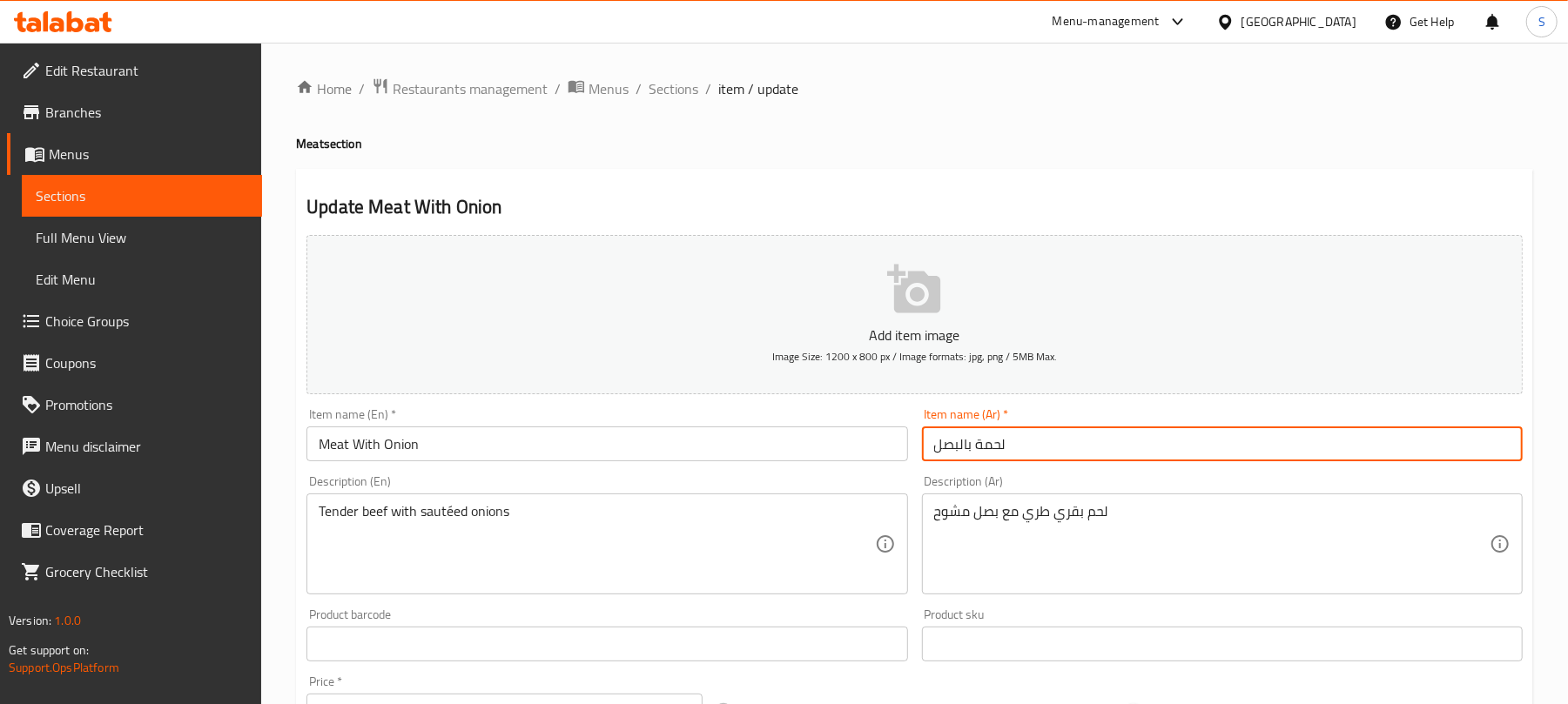
click at [980, 446] on input "لحمة بالبصل" at bounding box center [1222, 444] width 601 height 35
type input "لحم بالبصل"
drag, startPoint x: 440, startPoint y: 510, endPoint x: 453, endPoint y: 523, distance: 18.4
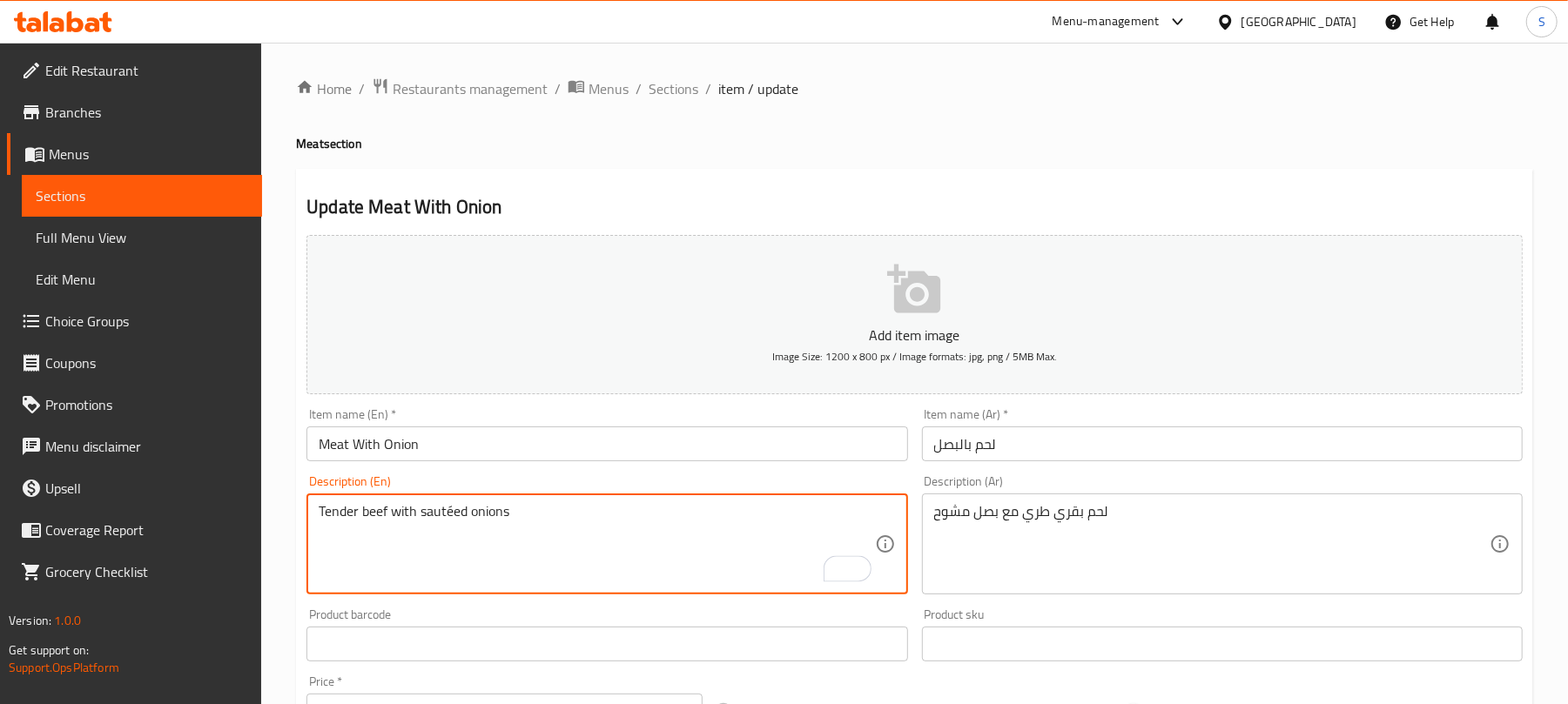
click at [452, 518] on textarea "Tender beef with sautéed onions" at bounding box center [596, 544] width 555 height 83
type textarea "Tender beef with sauteed onions"
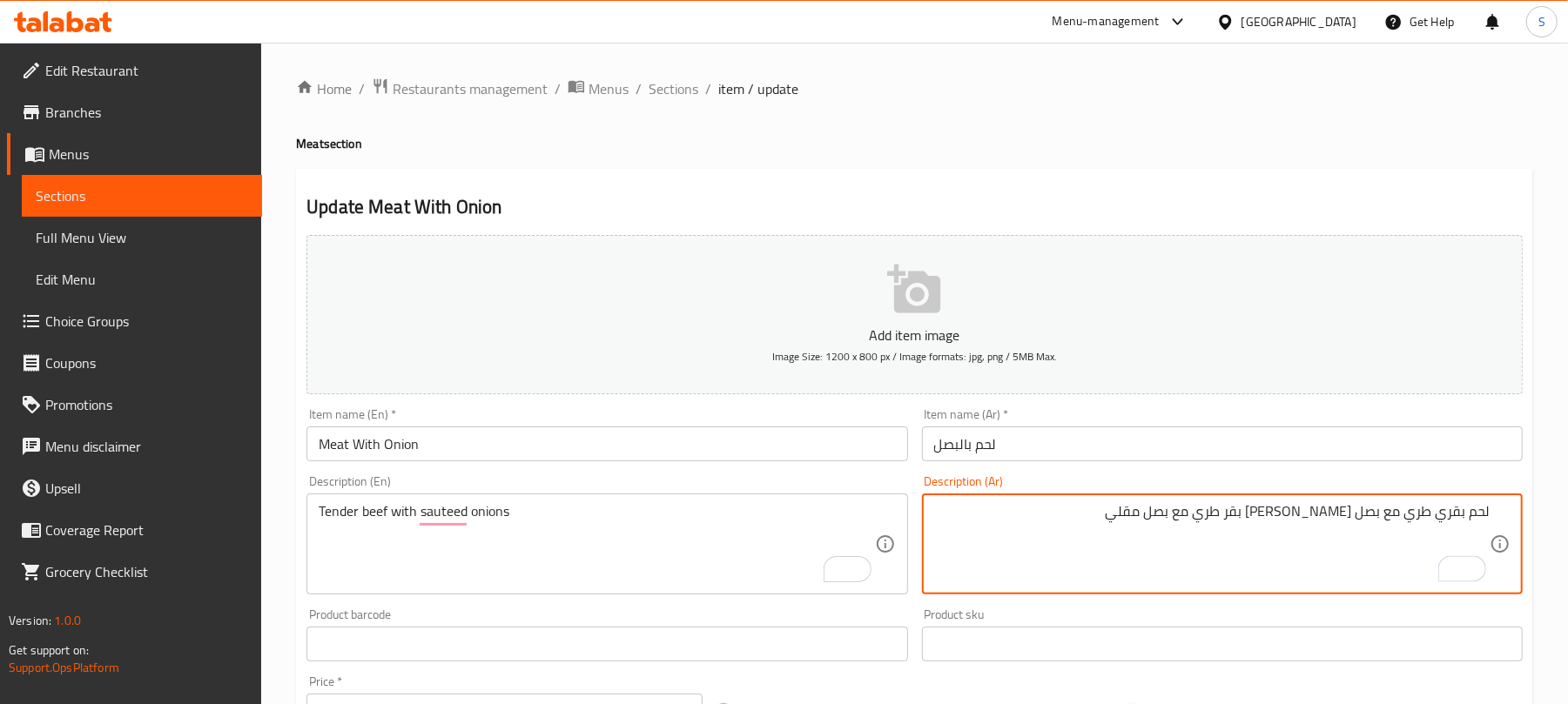
click at [1369, 527] on textarea "لحم بقري طري مع بصل [PERSON_NAME] بقر طري مع بصل مقلي" at bounding box center [1211, 544] width 555 height 83
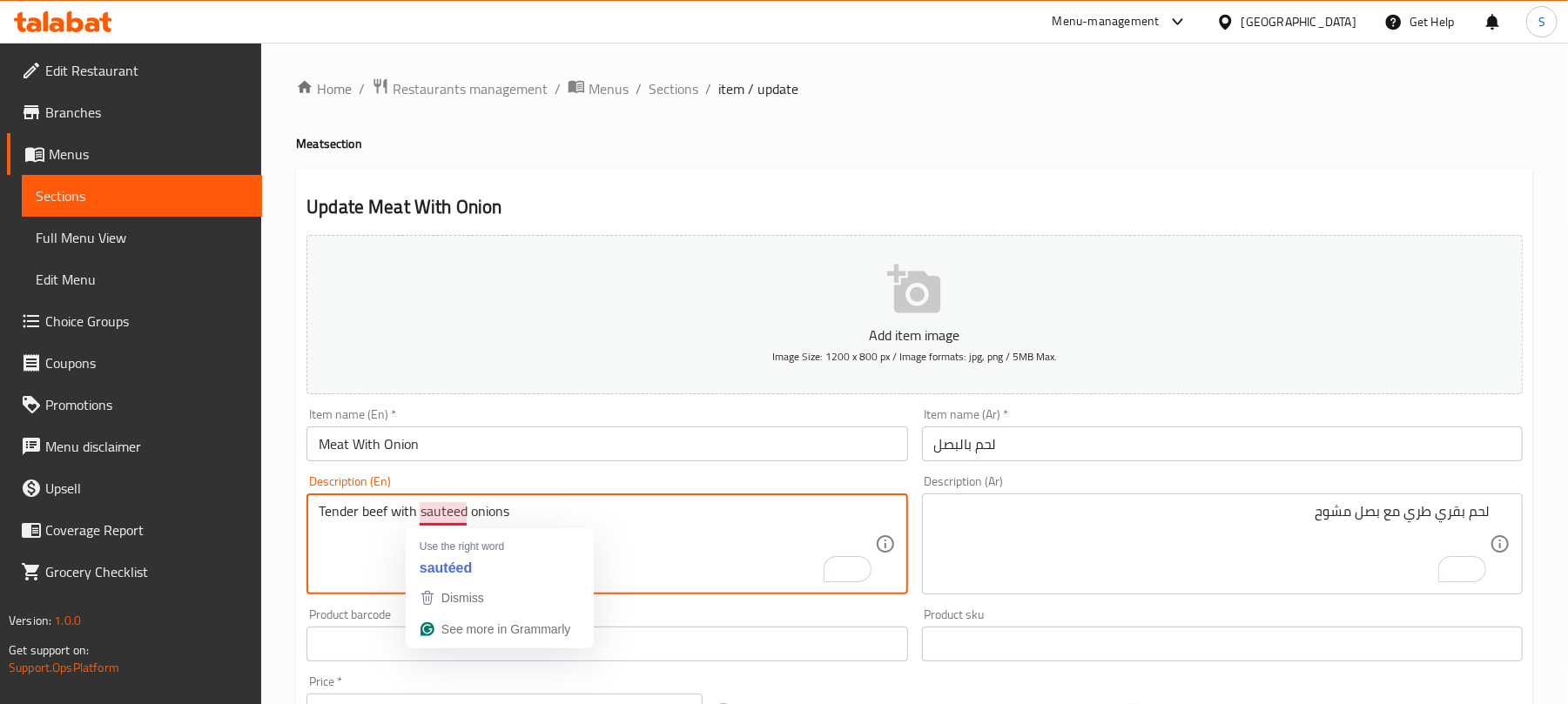
click at [441, 522] on textarea "Tender beef with sauteed onions" at bounding box center [596, 544] width 555 height 83
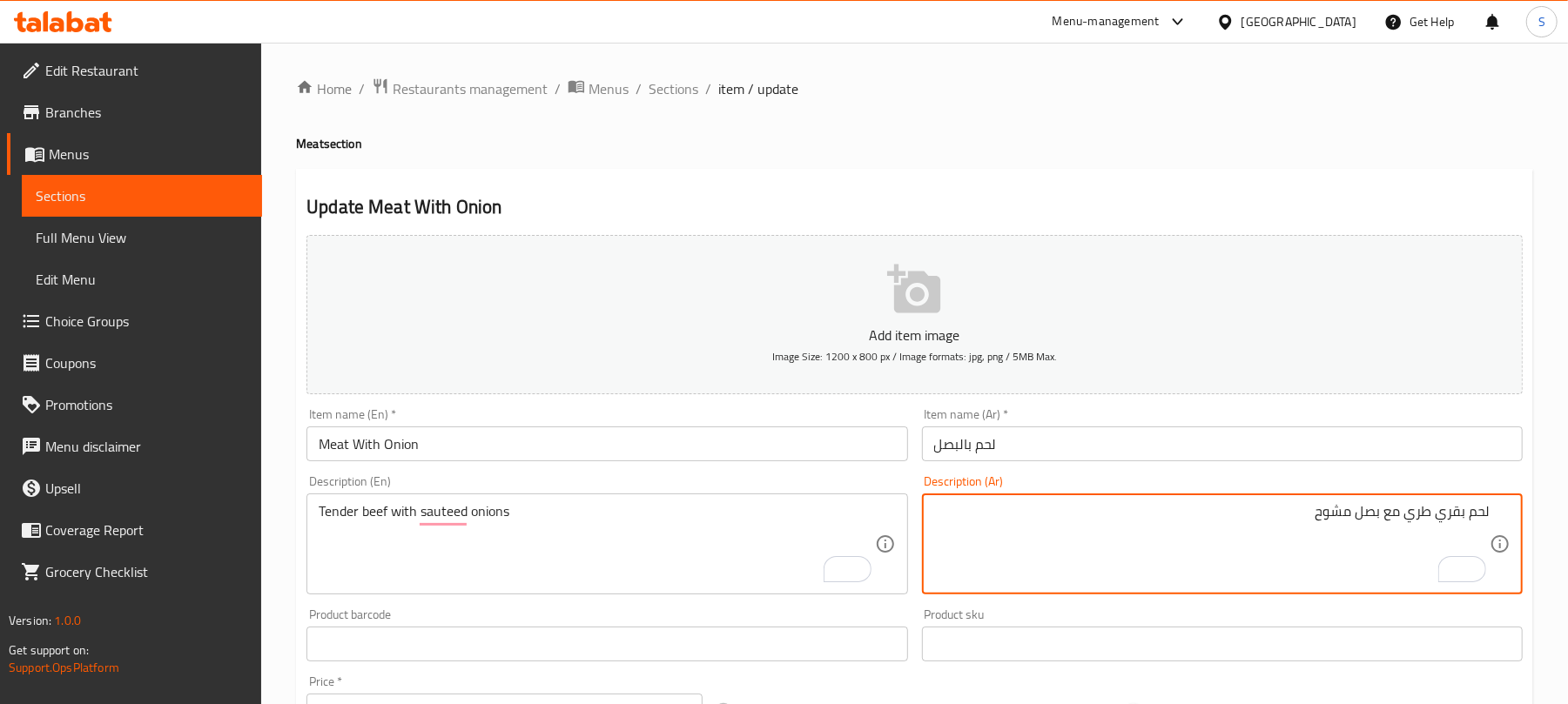
click at [1344, 518] on textarea "لحم بقري طري مع بصل مشوح" at bounding box center [1211, 544] width 555 height 83
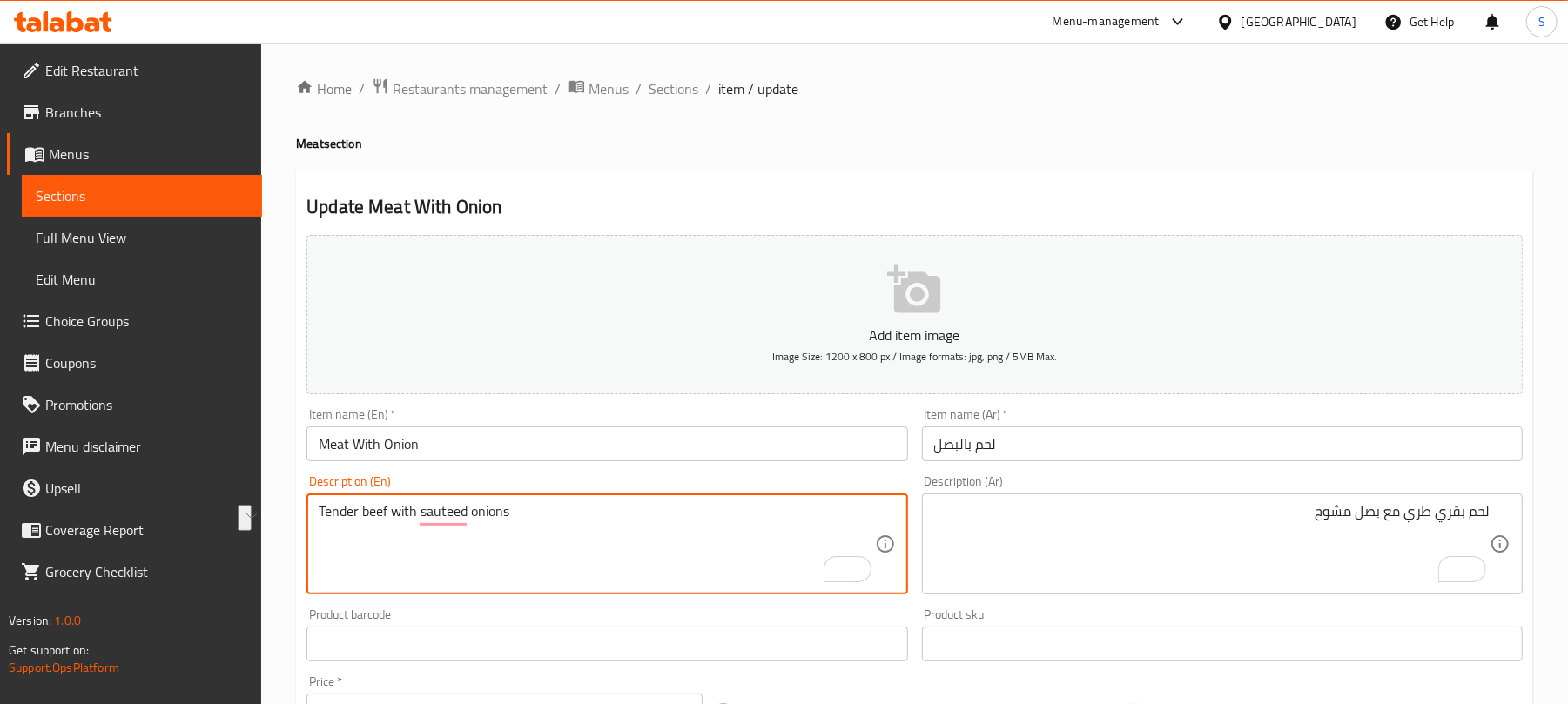
drag, startPoint x: 416, startPoint y: 514, endPoint x: 510, endPoint y: 506, distance: 94.3
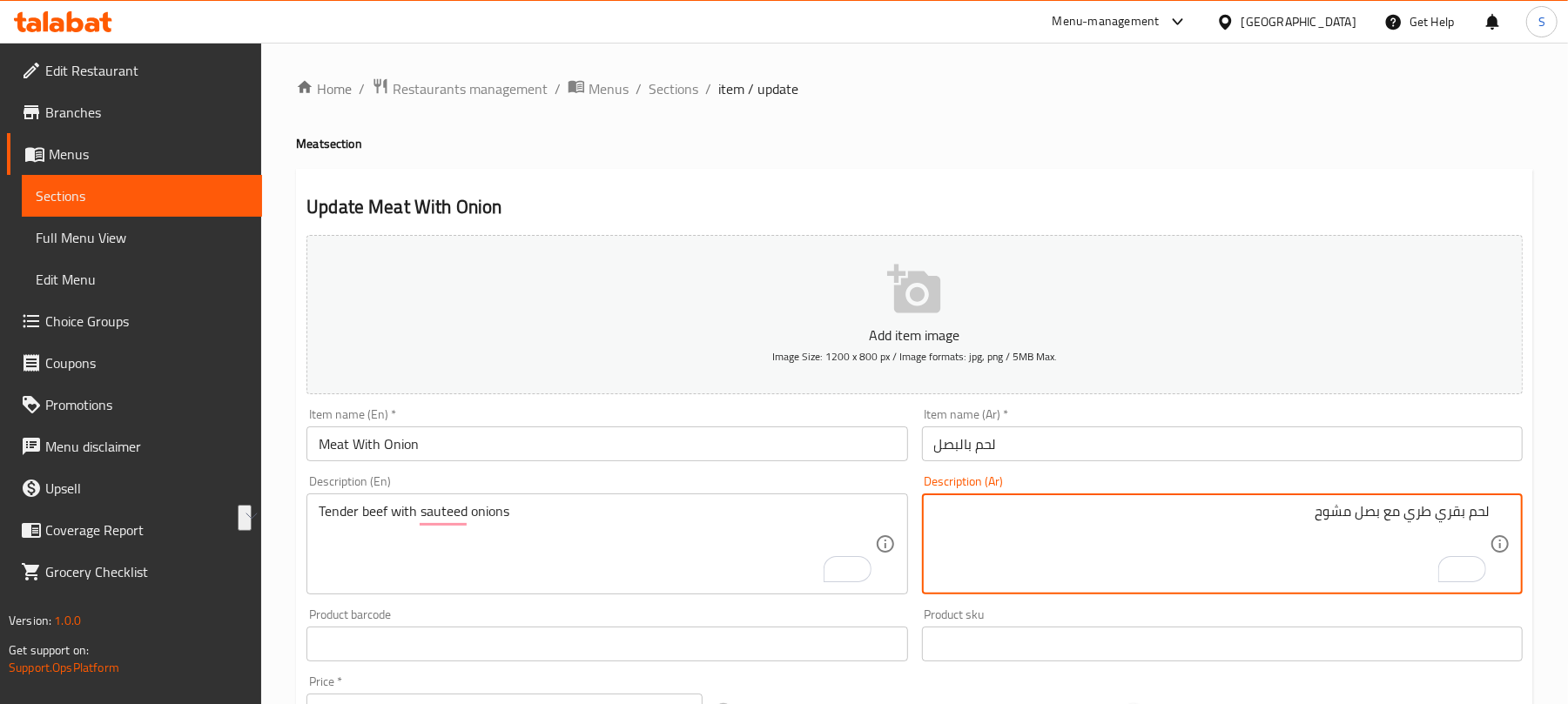
drag, startPoint x: 1318, startPoint y: 513, endPoint x: 1382, endPoint y: 516, distance: 64.1
paste textarea "سوتيه"
click at [1250, 548] on textarea "لحم بقري طري مع بصل سوتيه" at bounding box center [1211, 544] width 555 height 83
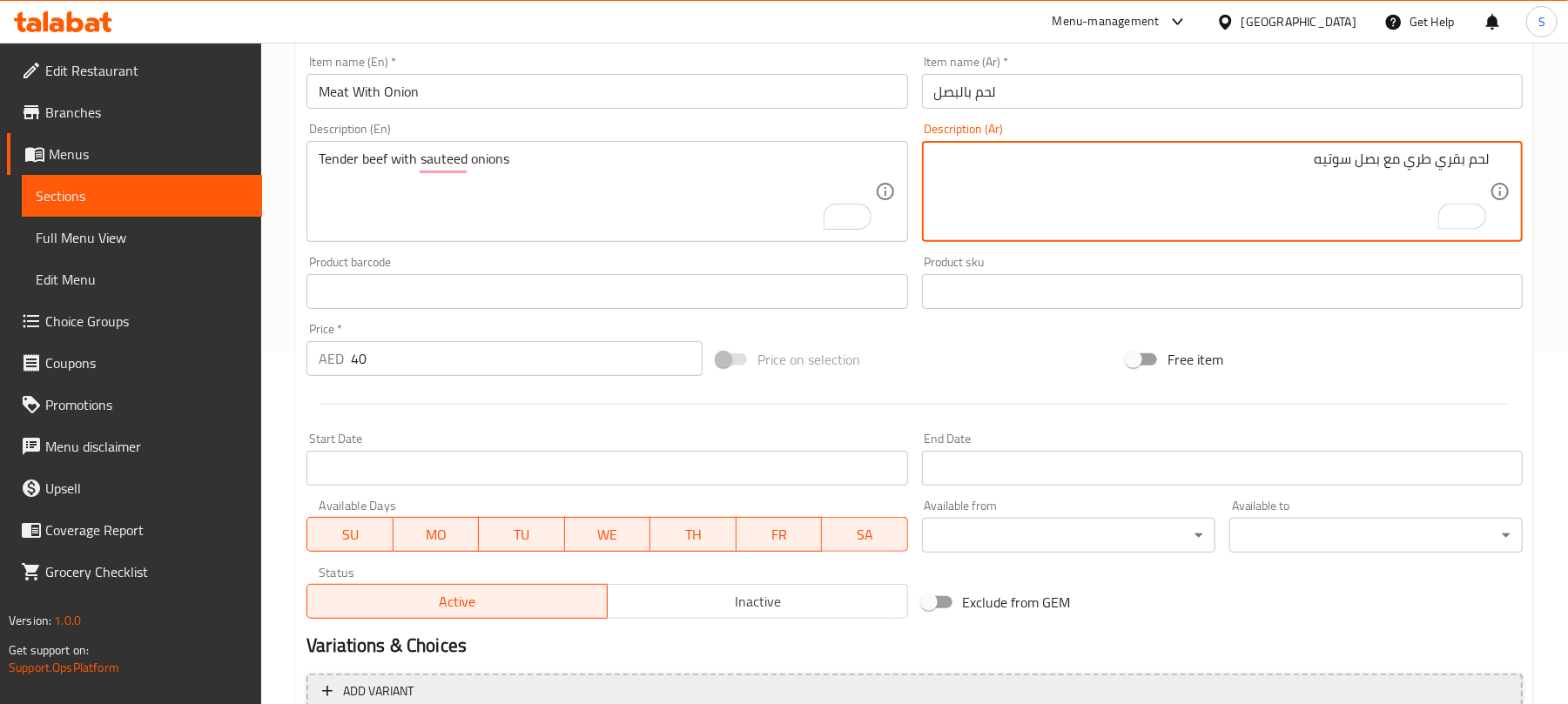
scroll to position [523, 0]
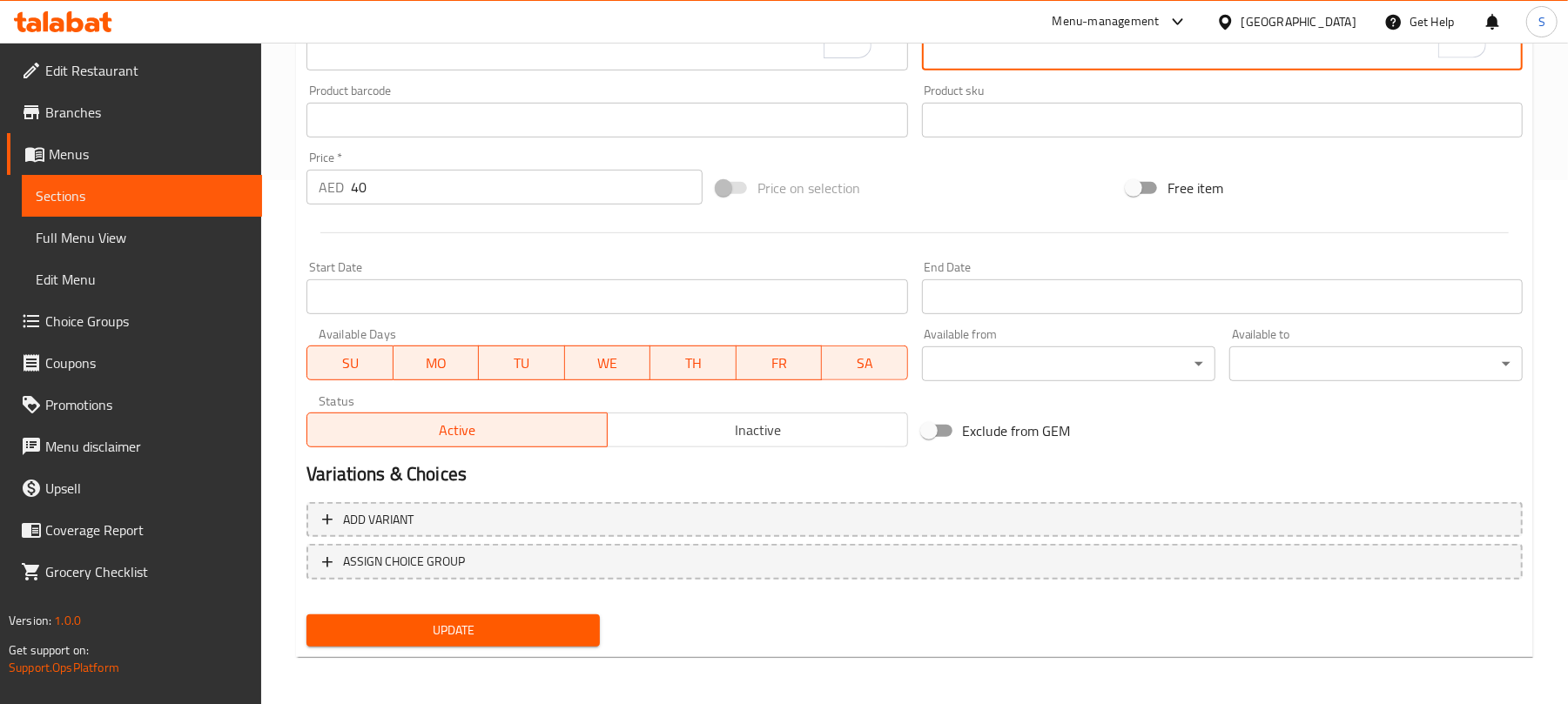
type textarea "لحم بقري طري مع بصل سوتيه"
drag, startPoint x: 482, startPoint y: 618, endPoint x: 495, endPoint y: 465, distance: 153.6
click at [483, 619] on span "Update" at bounding box center [453, 630] width 266 height 21
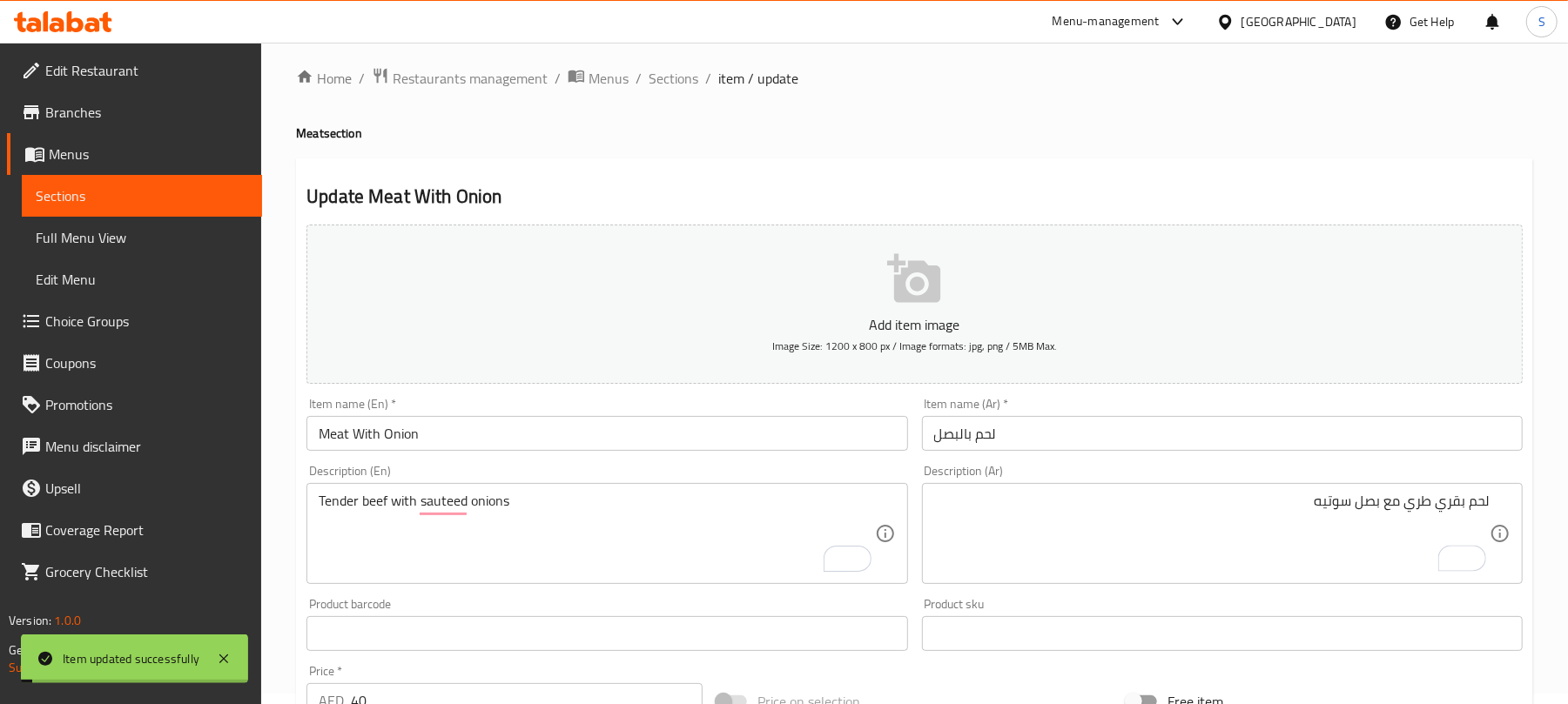
scroll to position [0, 0]
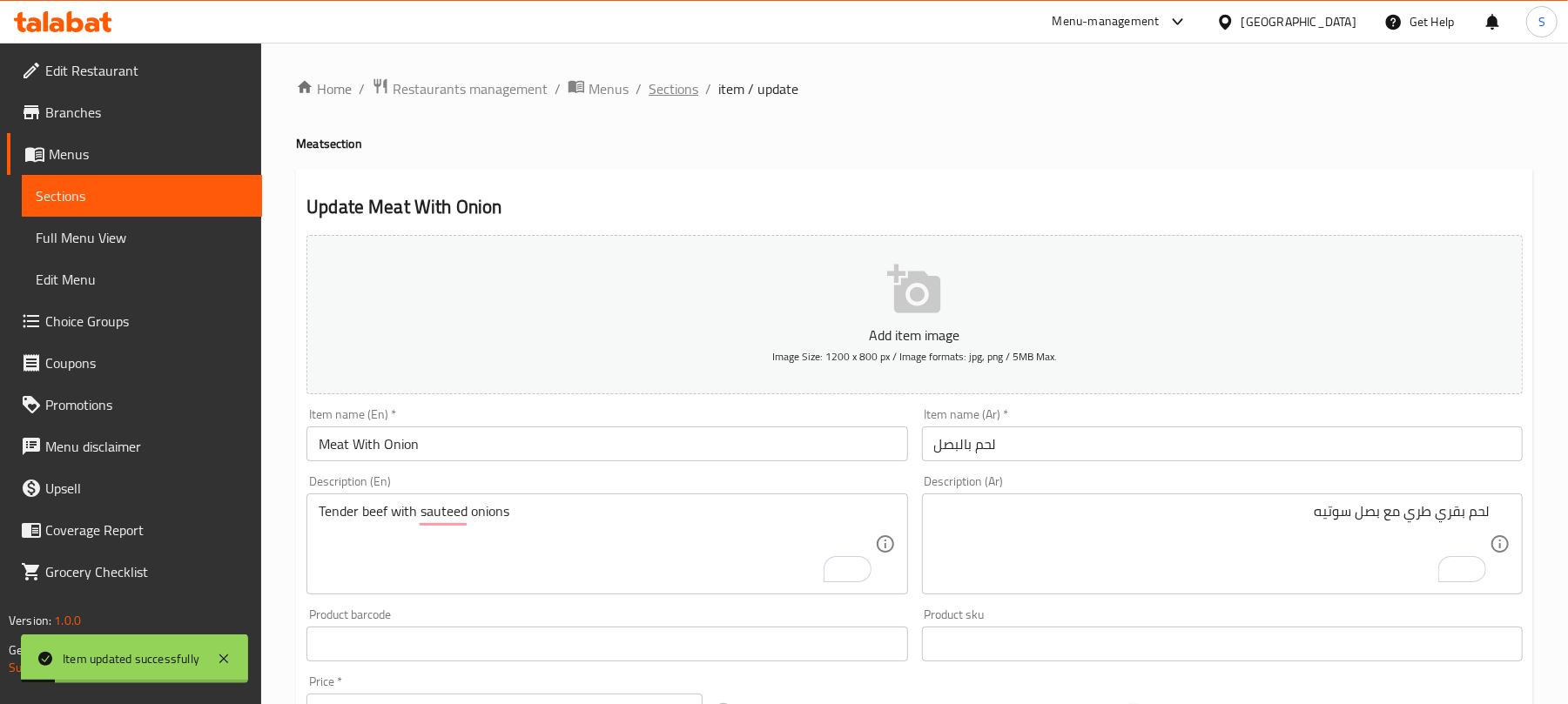
click at [683, 96] on span "Sections" at bounding box center [673, 88] width 50 height 21
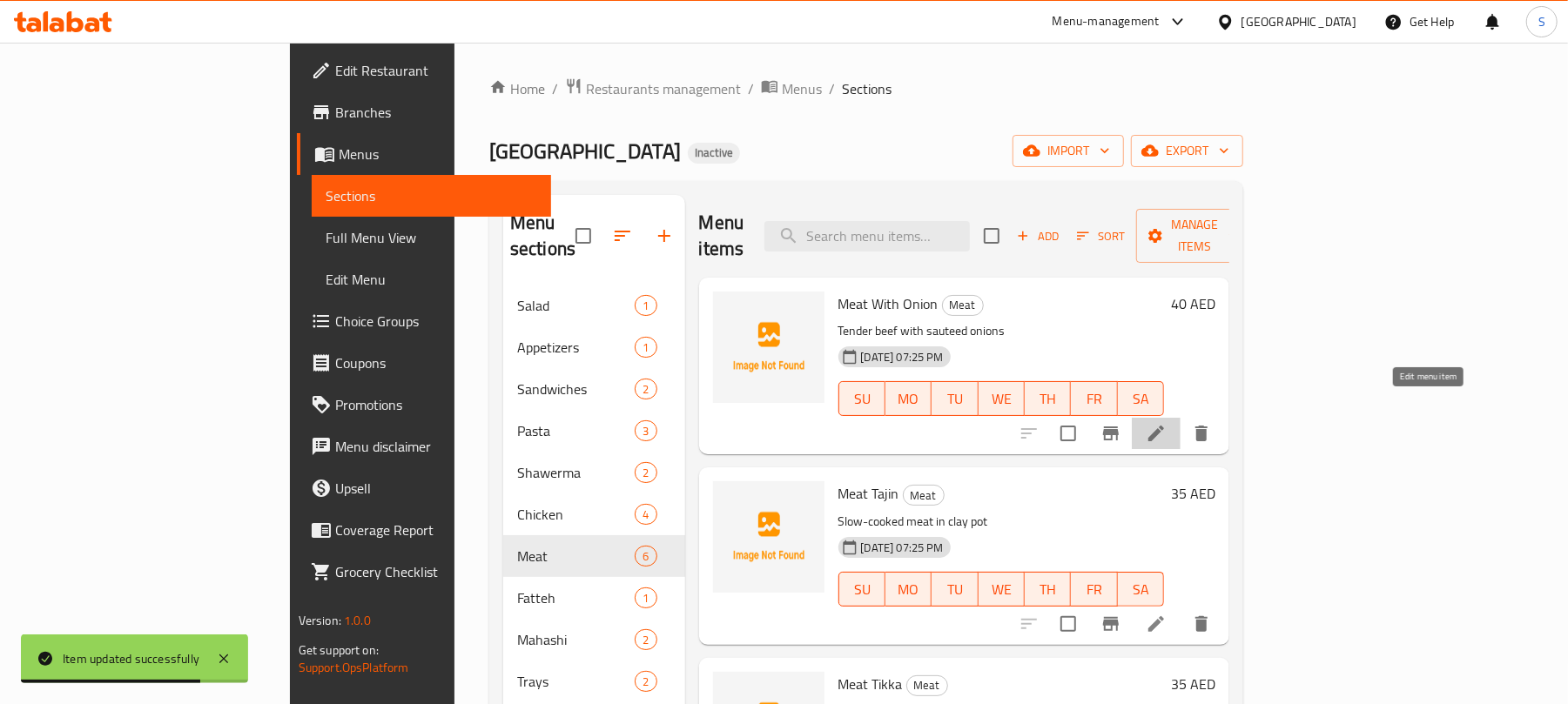
click at [1166, 423] on icon at bounding box center [1156, 433] width 21 height 21
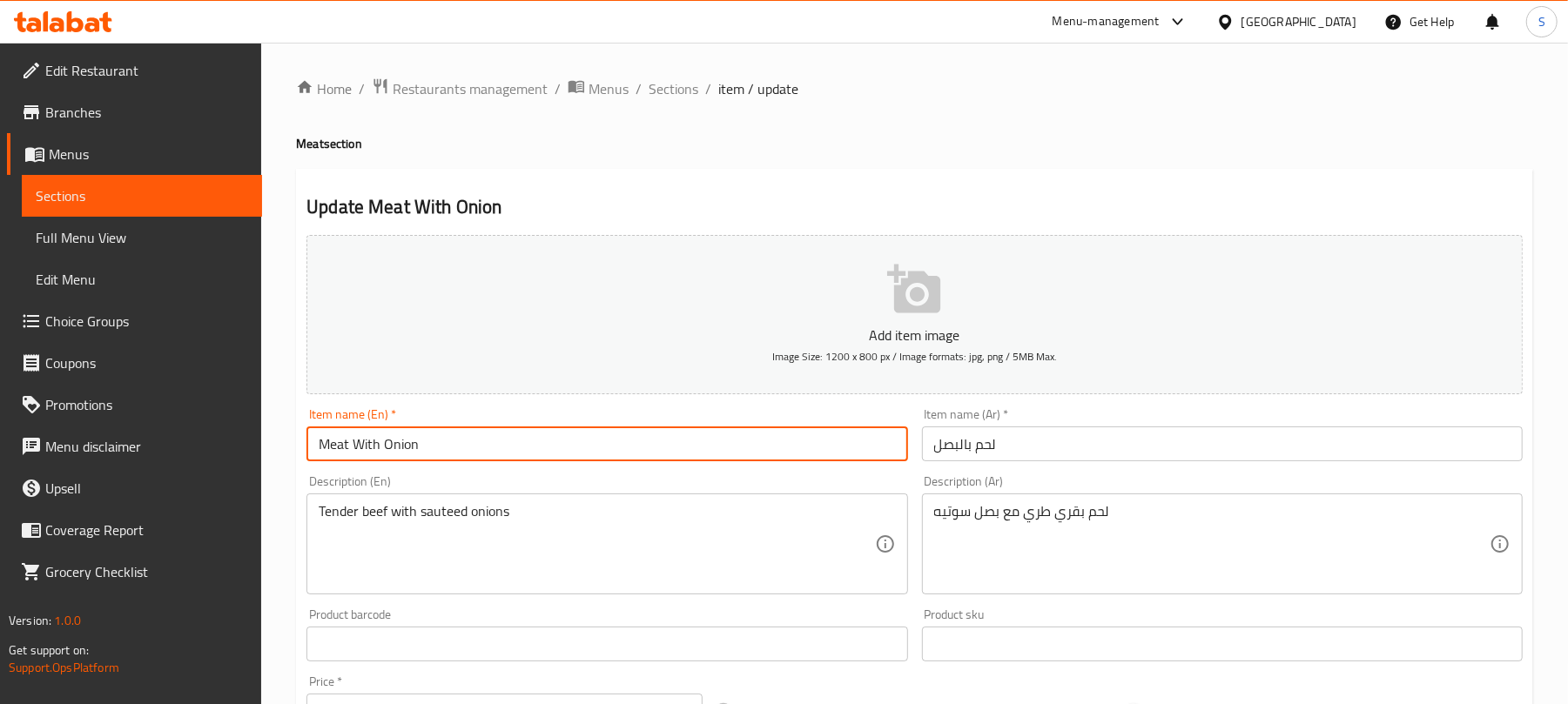
click at [362, 447] on input "Meat With Onion" at bounding box center [607, 444] width 601 height 35
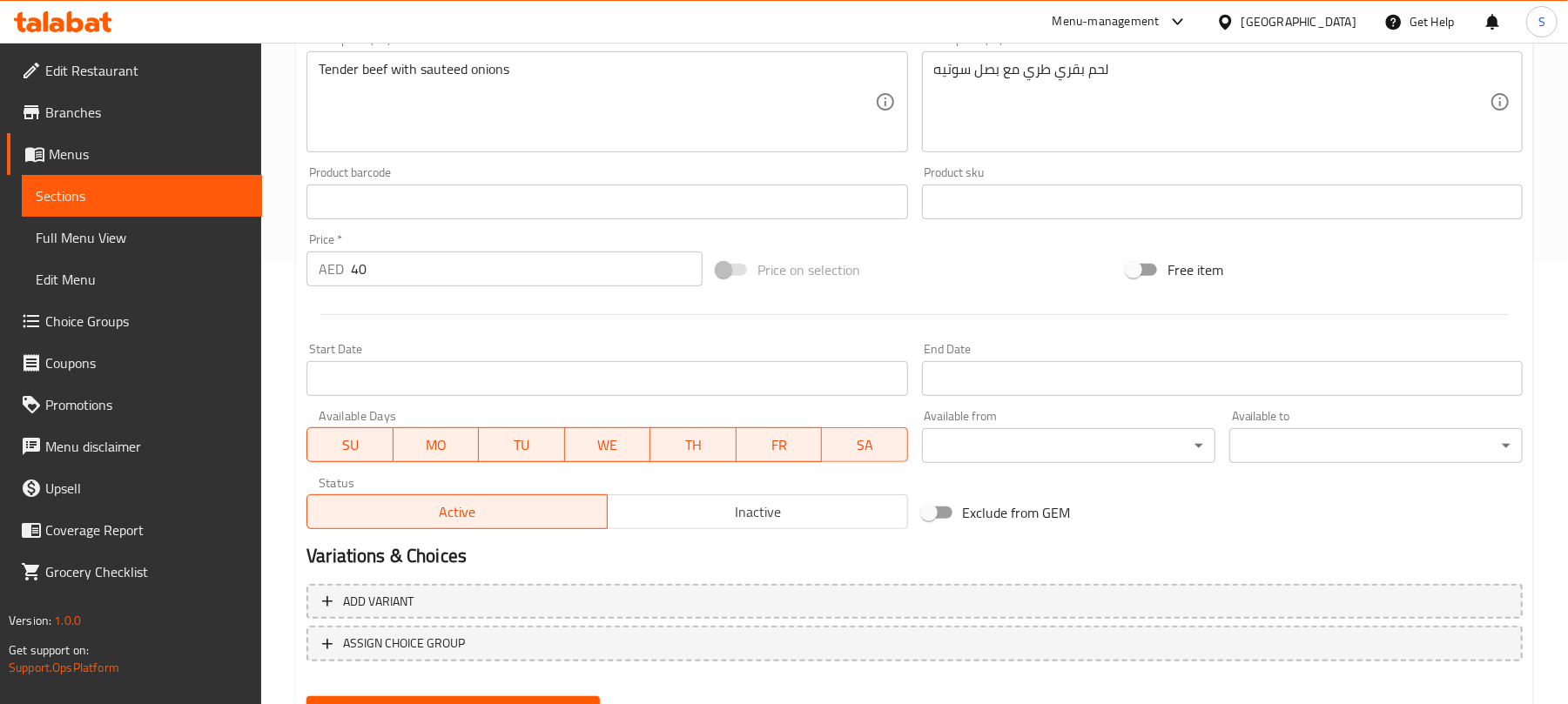
scroll to position [523, 0]
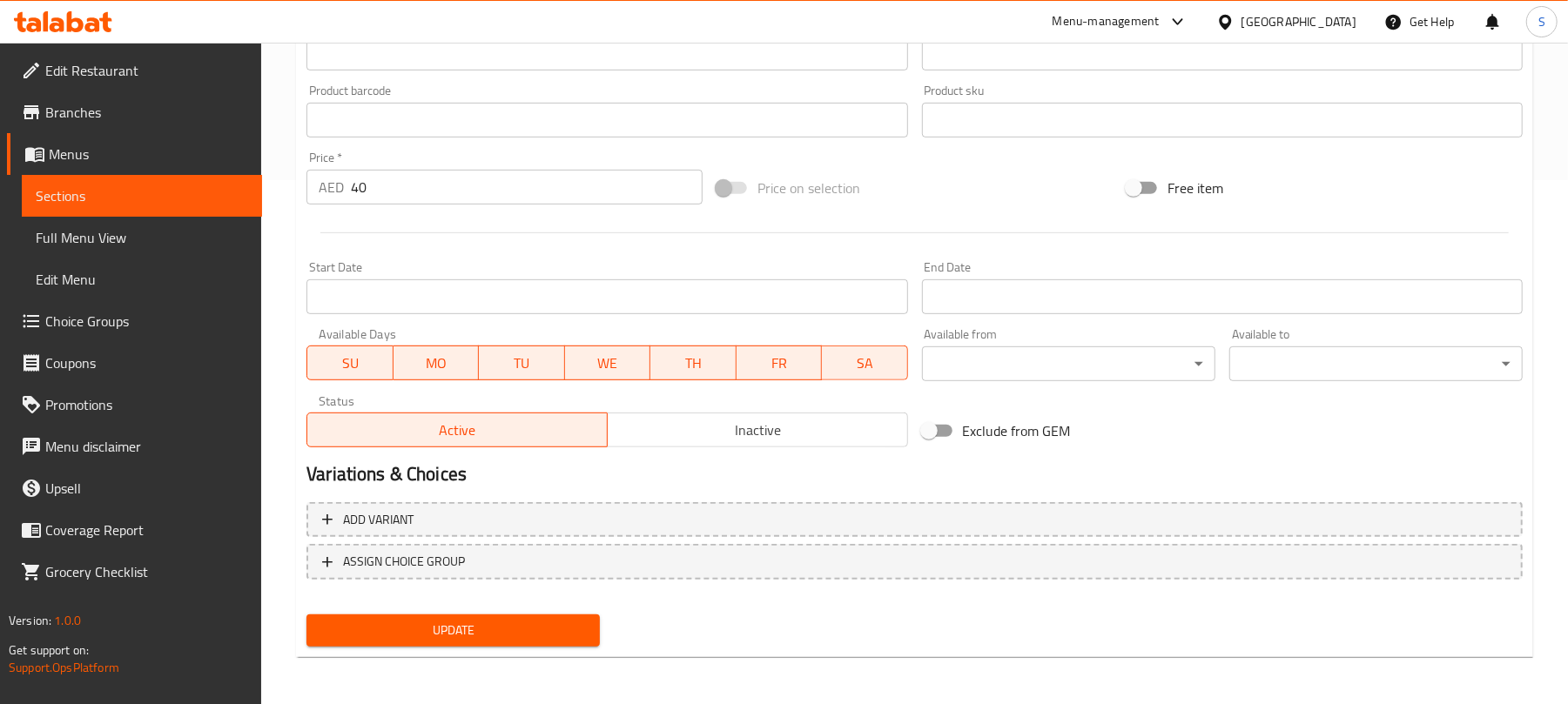
type input "Meat with Onion"
click at [419, 635] on span "Update" at bounding box center [453, 630] width 266 height 21
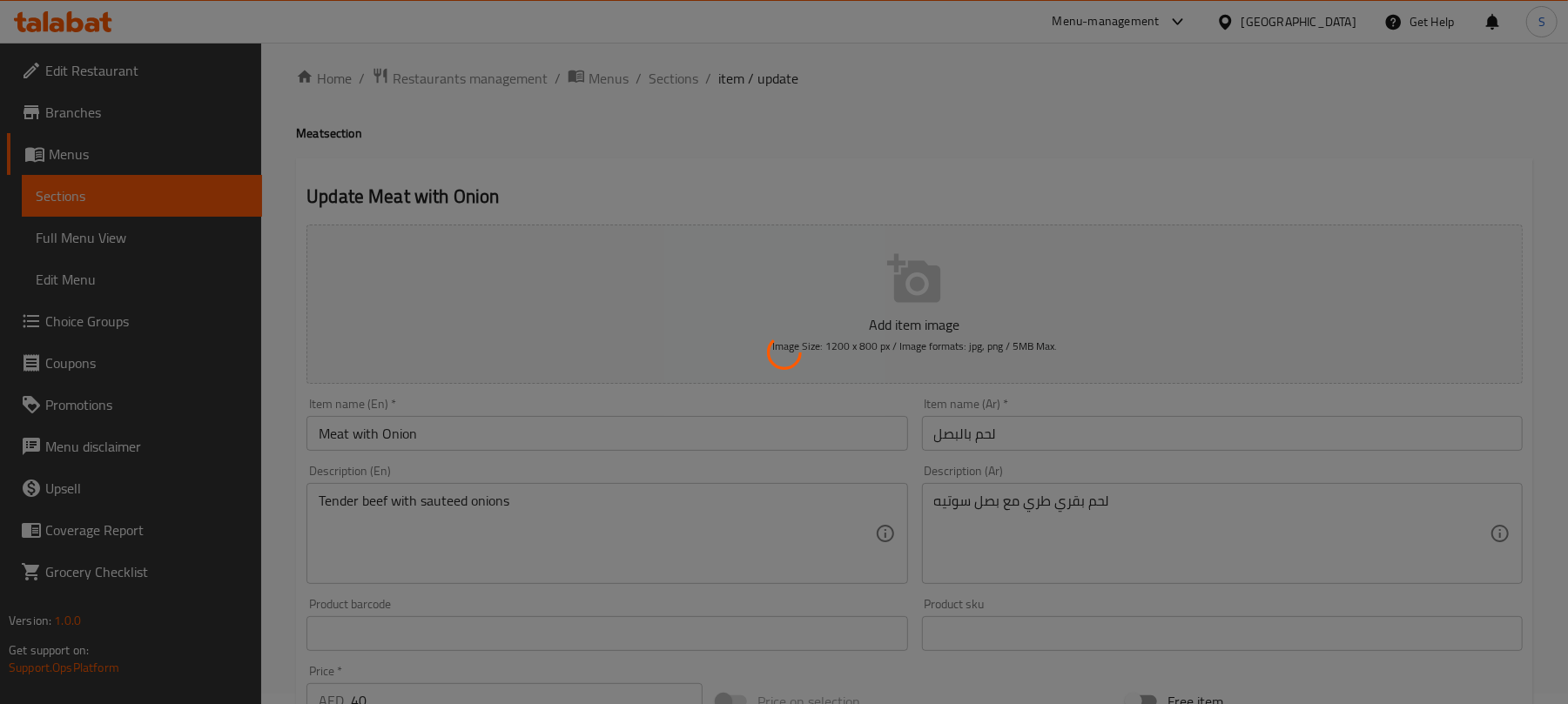
scroll to position [0, 0]
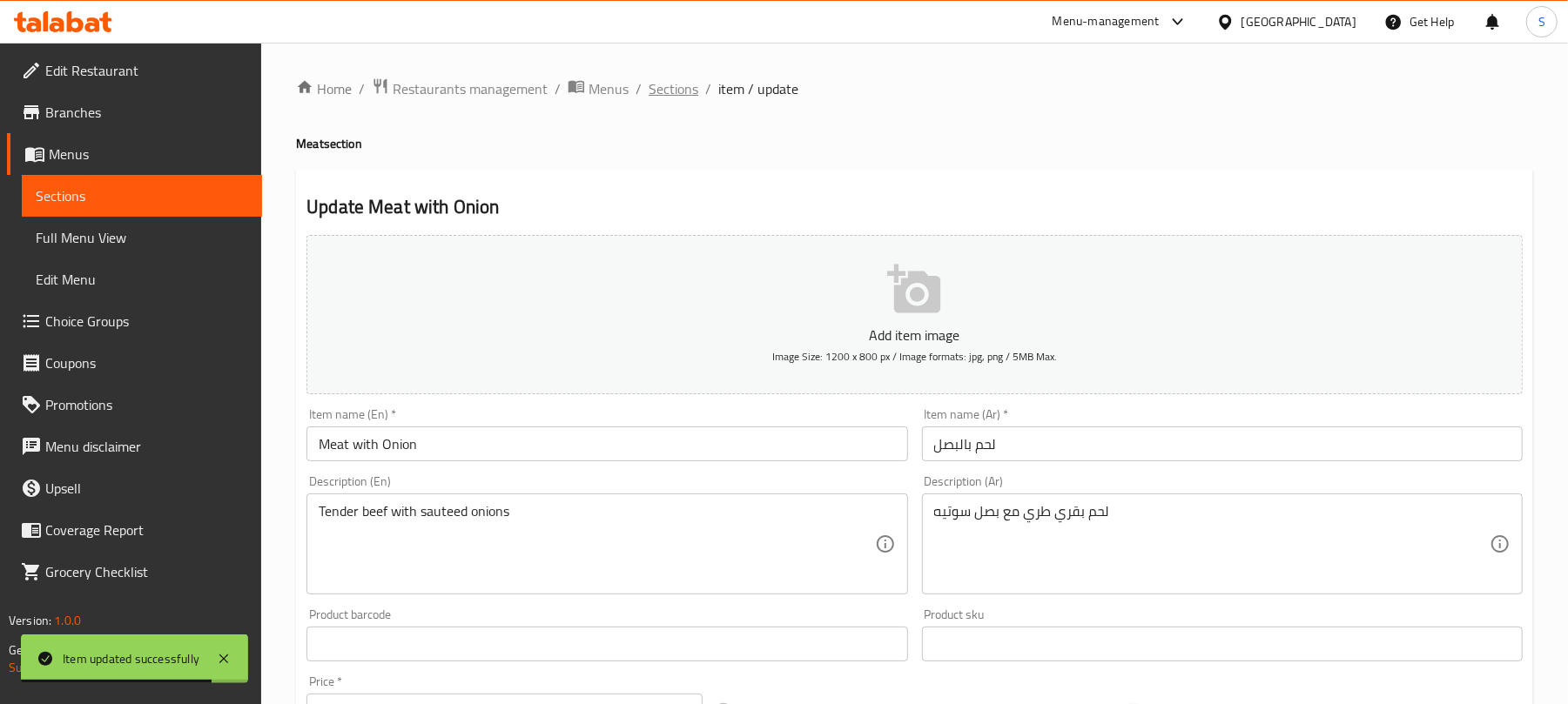
click at [681, 92] on span "Sections" at bounding box center [673, 88] width 50 height 21
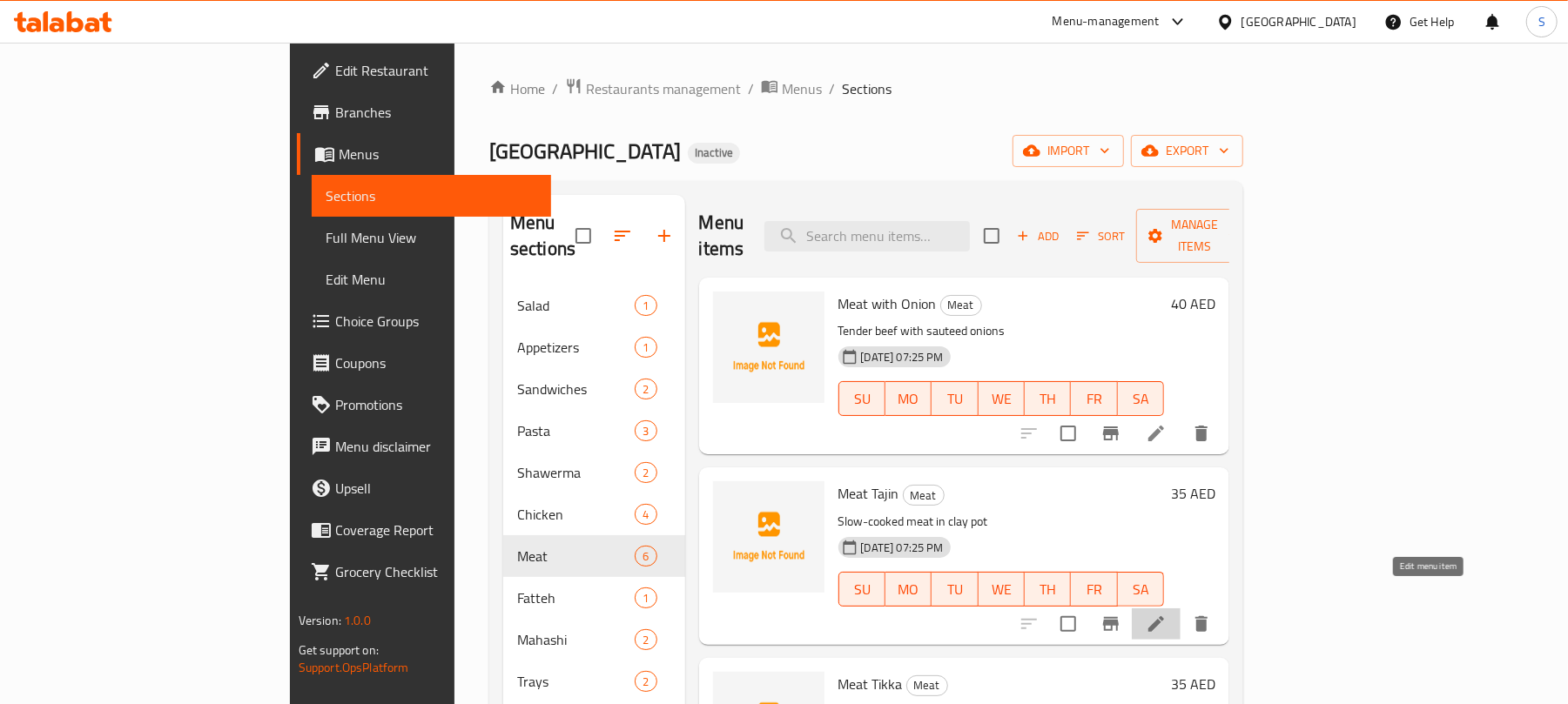
click at [1166, 613] on icon at bounding box center [1156, 623] width 21 height 21
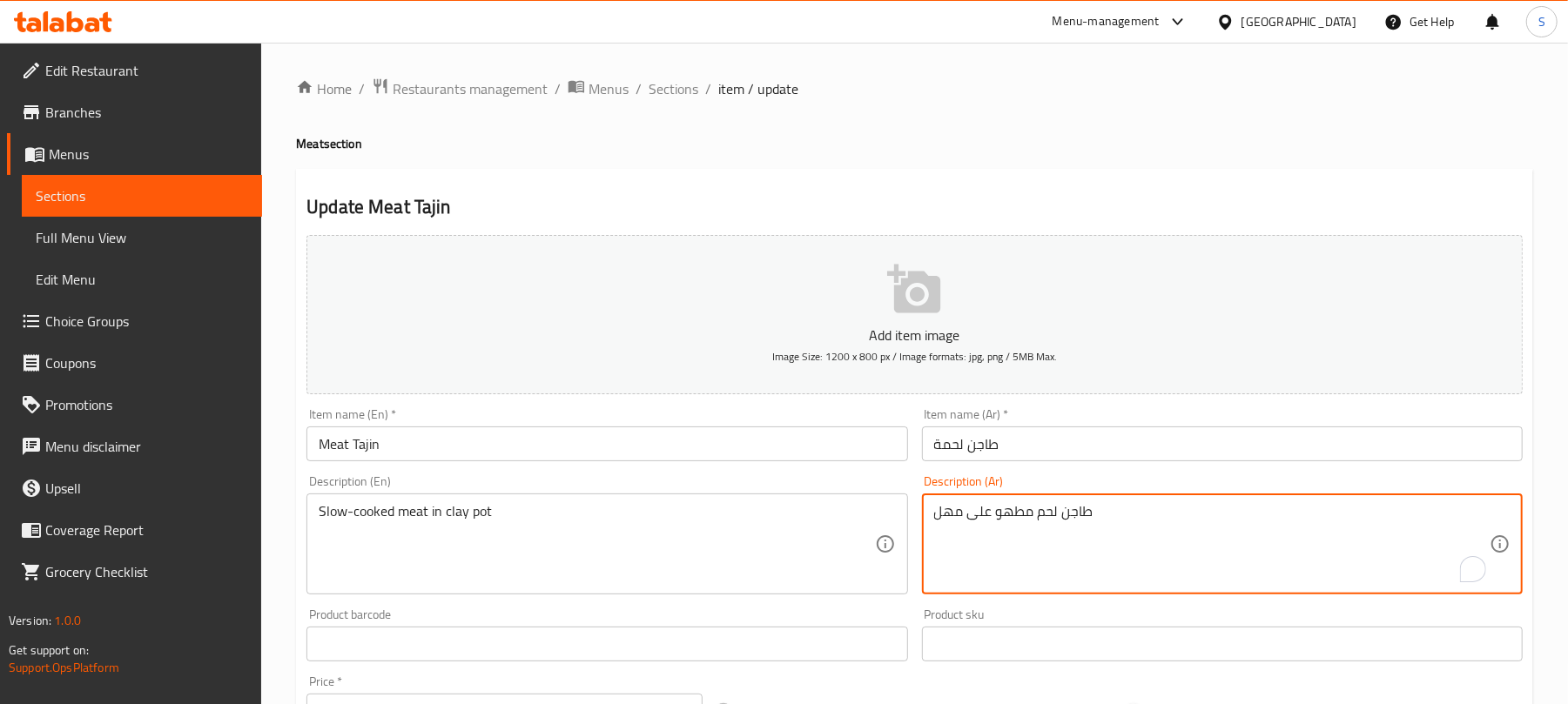
paste textarea "لحم مطهو ببطء في طاجن فخاري Ask ChatGPT"
click at [987, 560] on textarea "لحم مطهو ببطء في طاجن فخاري Ask ChatGPT" at bounding box center [1211, 544] width 555 height 83
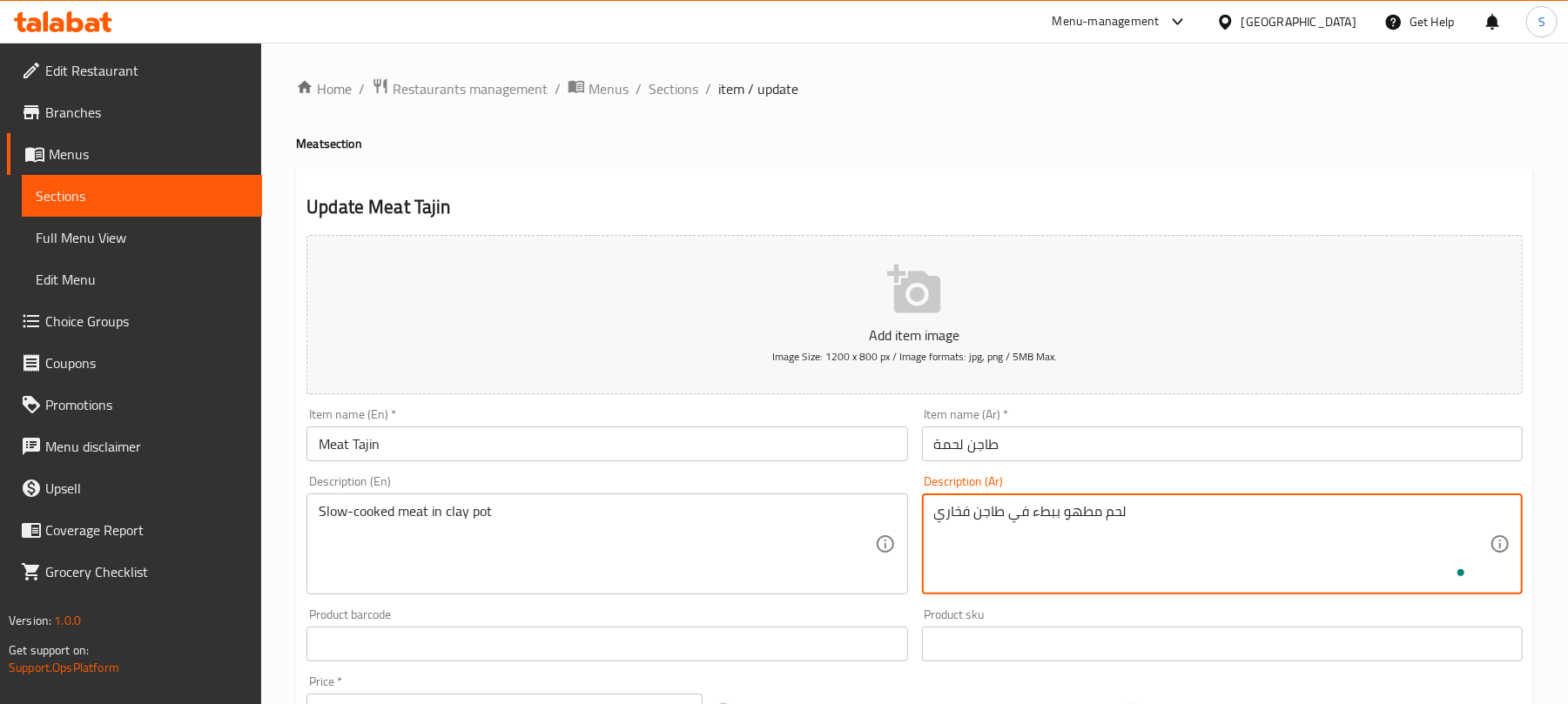
scroll to position [0, 0]
click at [934, 514] on textarea "لحم مطهو ببطء في طاجن فخاري" at bounding box center [1211, 544] width 555 height 83
type textarea "لحم مطهو ببطء في طاجن فخار"
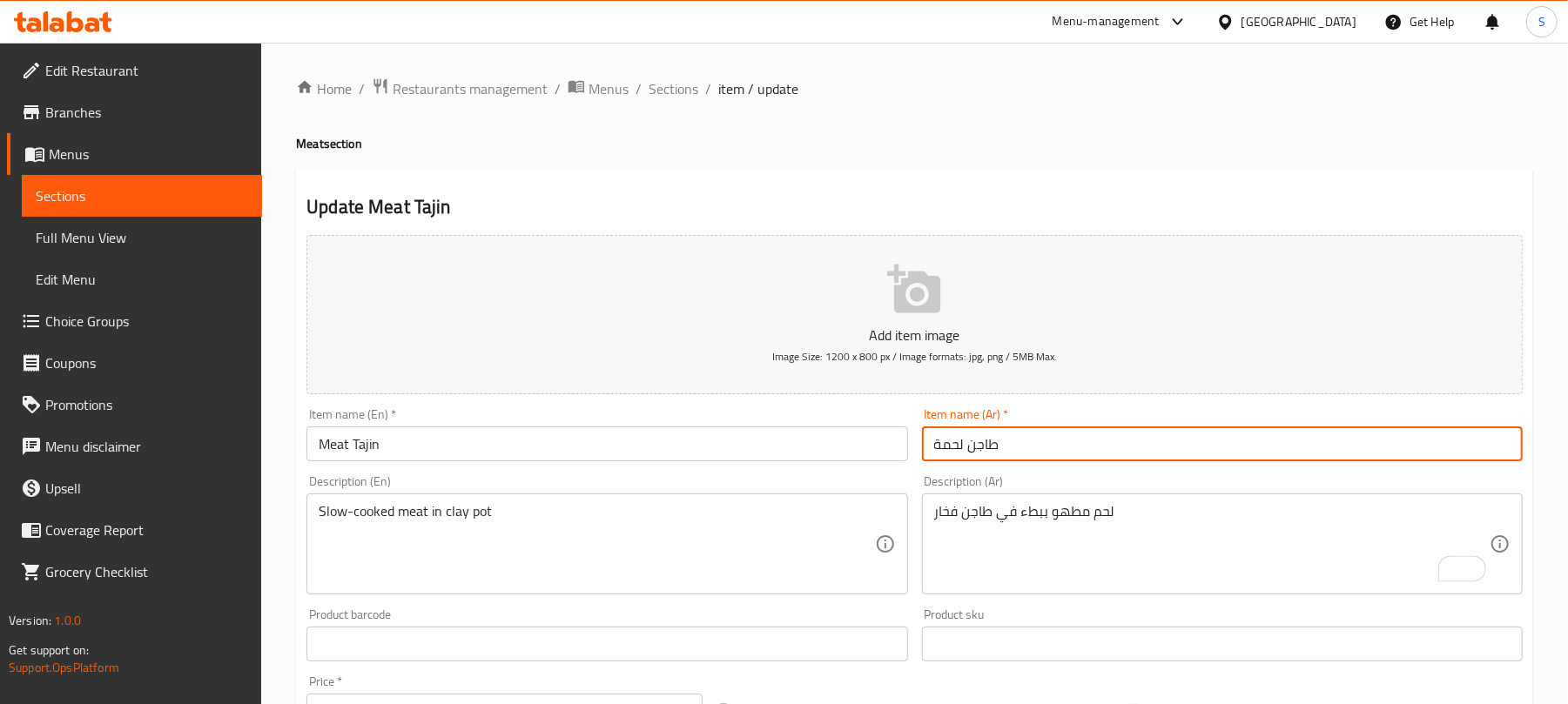
click at [934, 449] on input "طاجن لحمة" at bounding box center [1222, 444] width 601 height 35
type input "طاجن لحم"
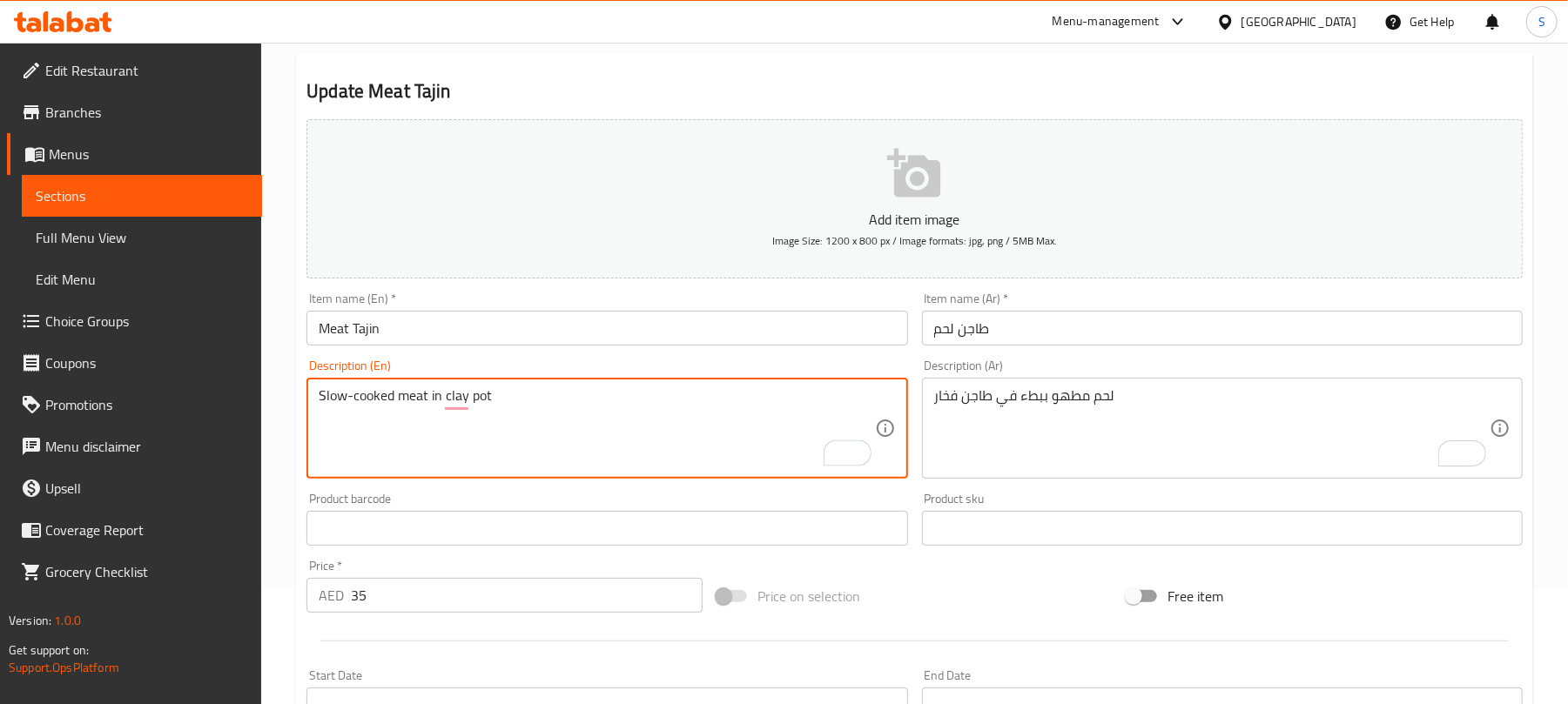
scroll to position [523, 0]
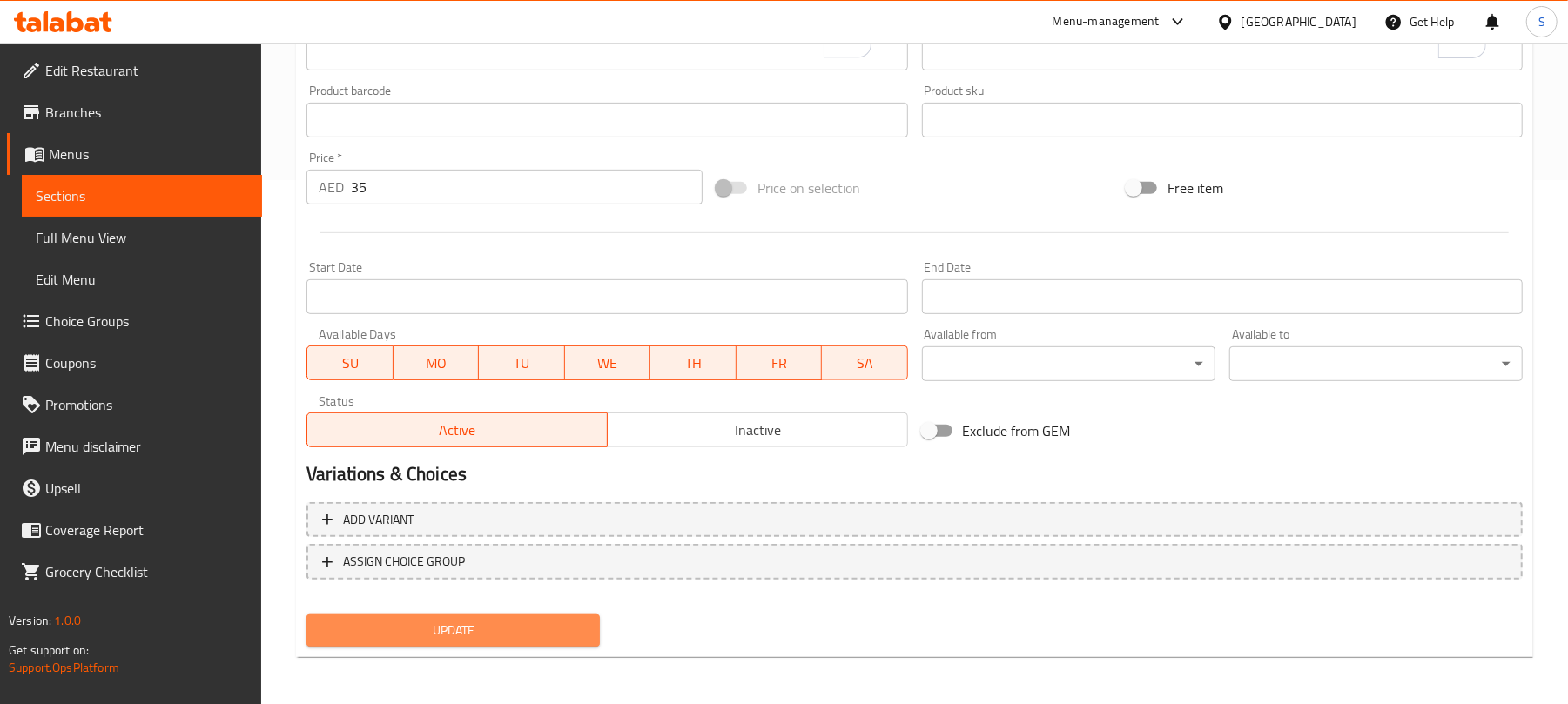
click at [474, 635] on span "Update" at bounding box center [453, 630] width 266 height 21
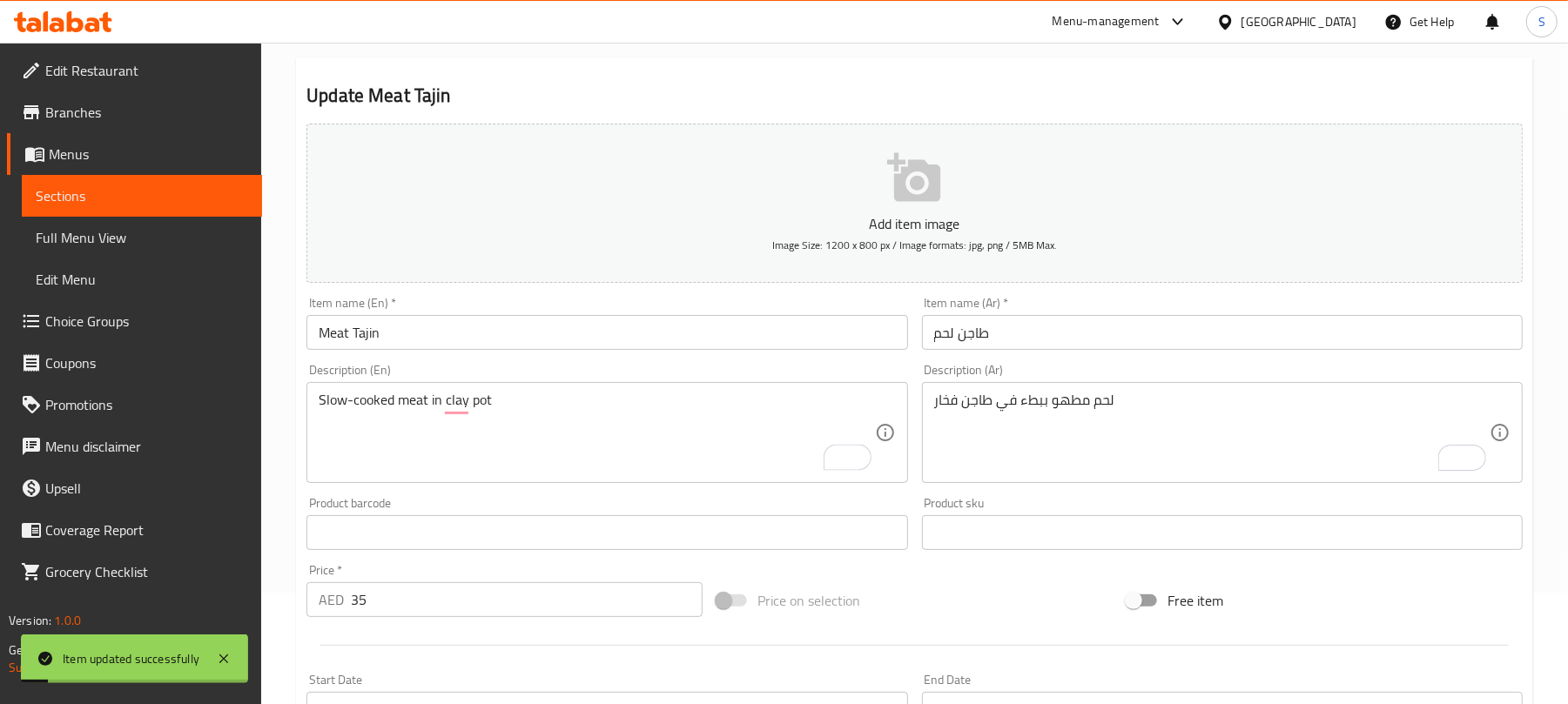
scroll to position [0, 0]
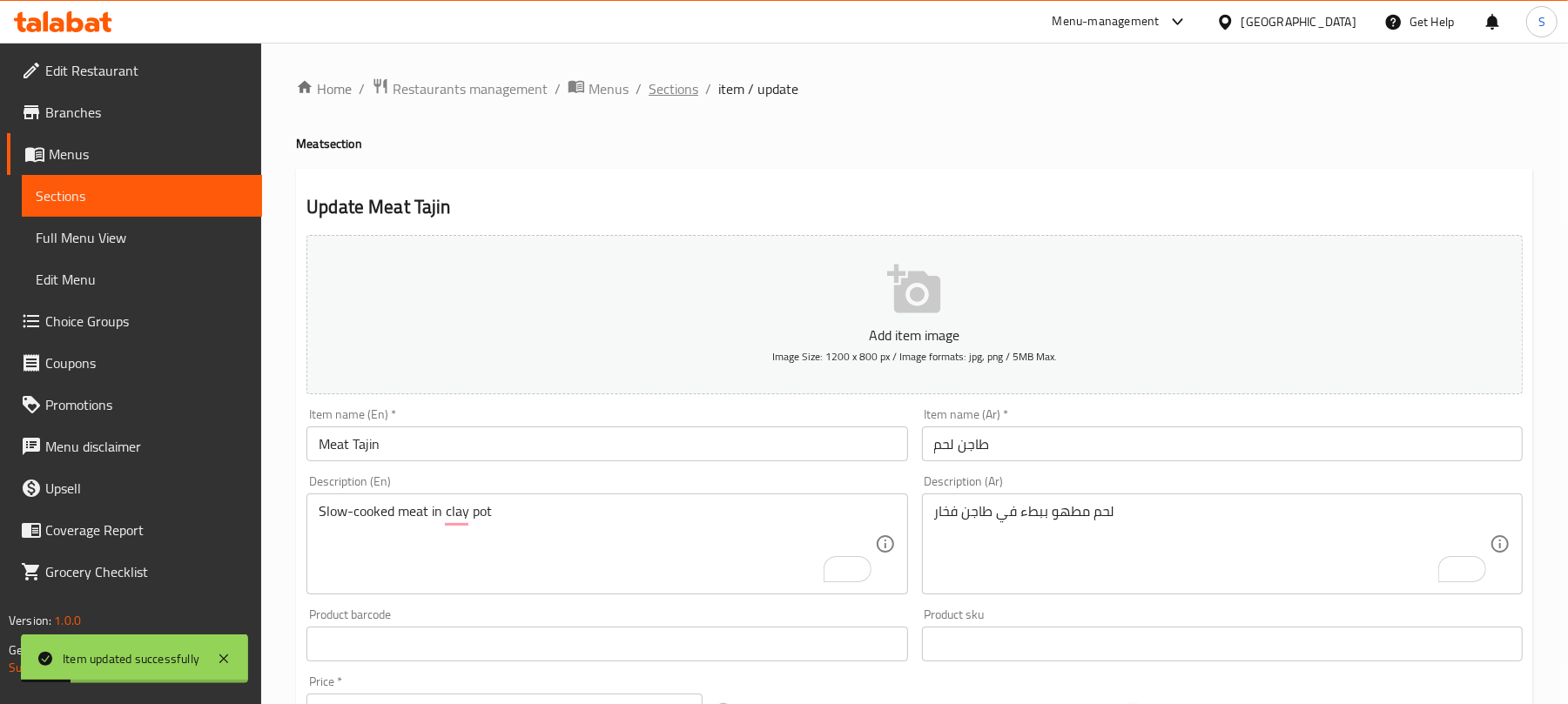
click at [675, 100] on span "Sections" at bounding box center [673, 88] width 50 height 21
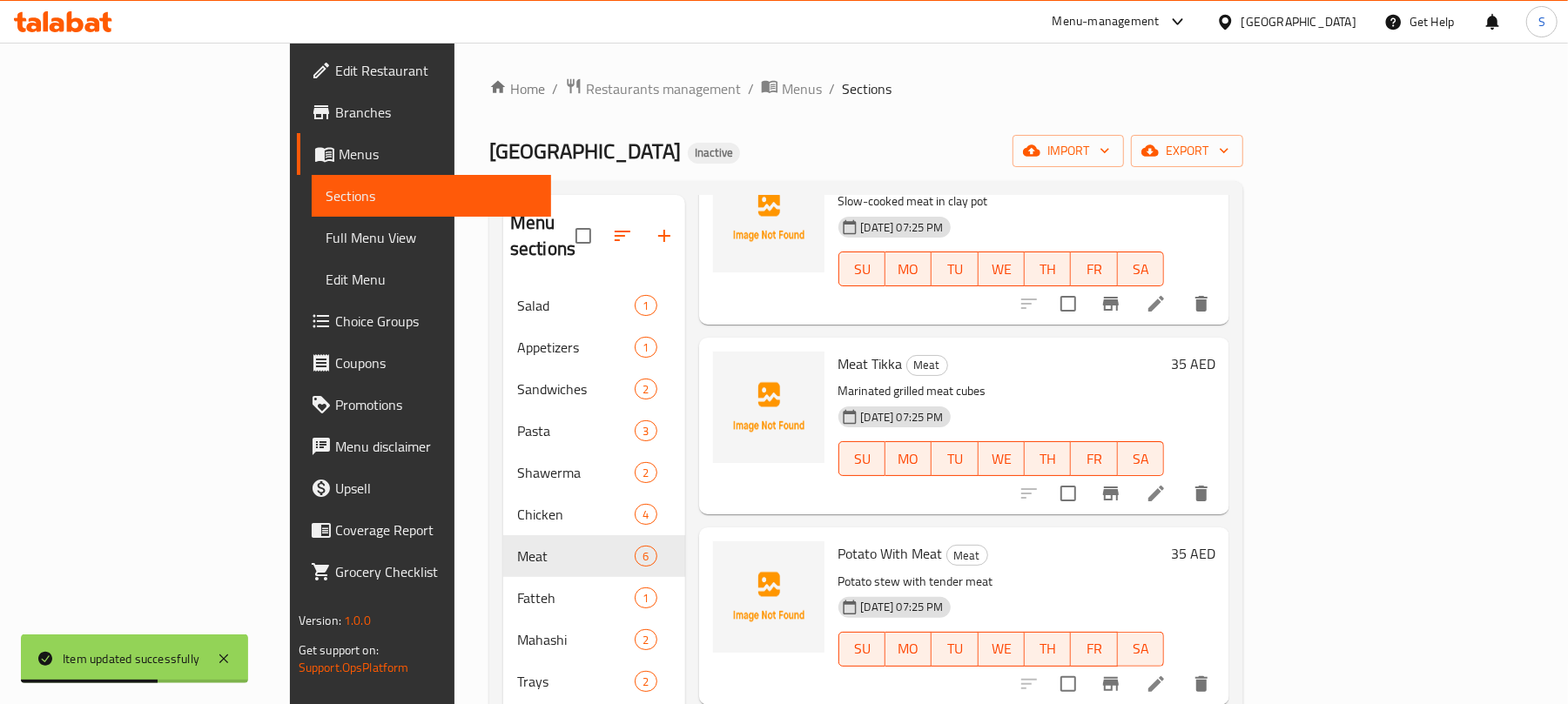
scroll to position [348, 0]
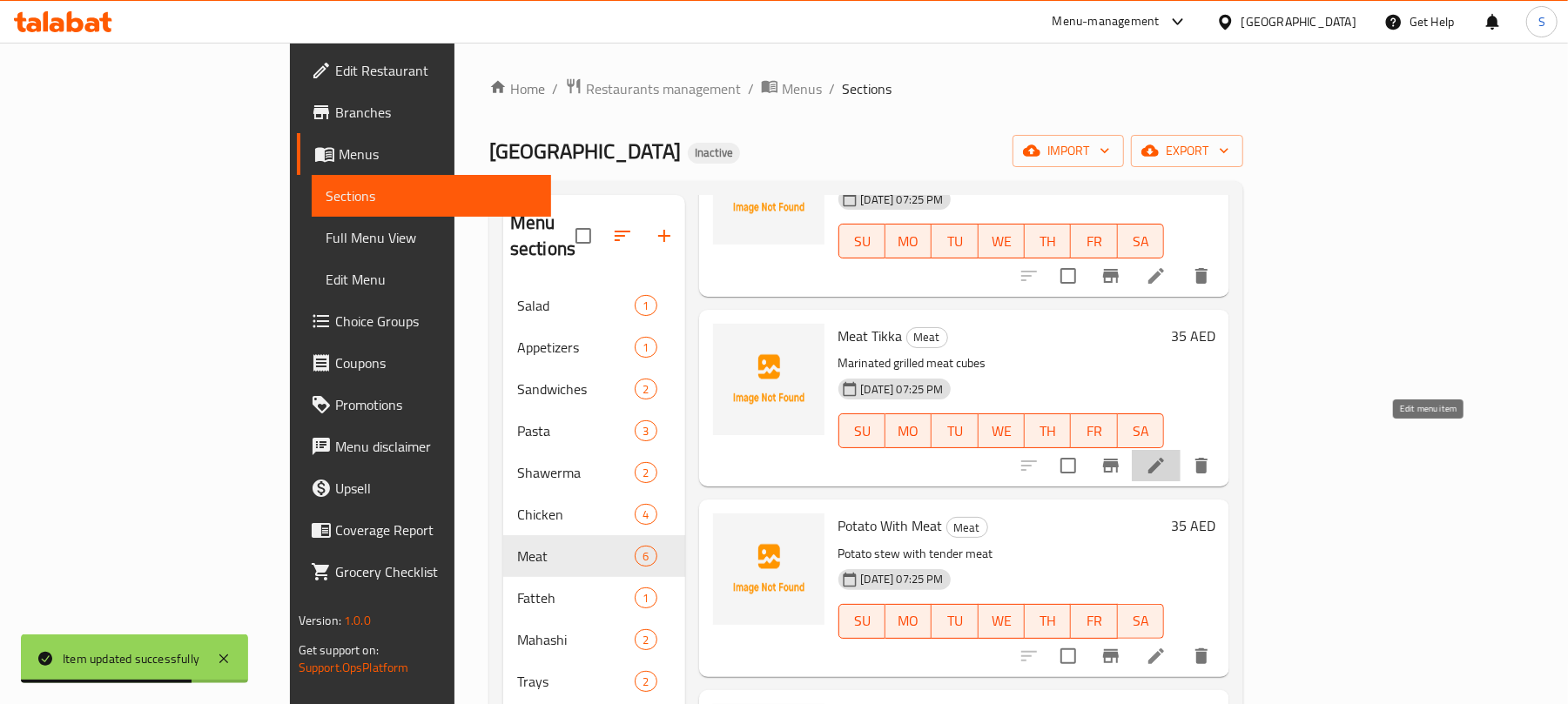
click at [1166, 455] on icon at bounding box center [1156, 465] width 21 height 21
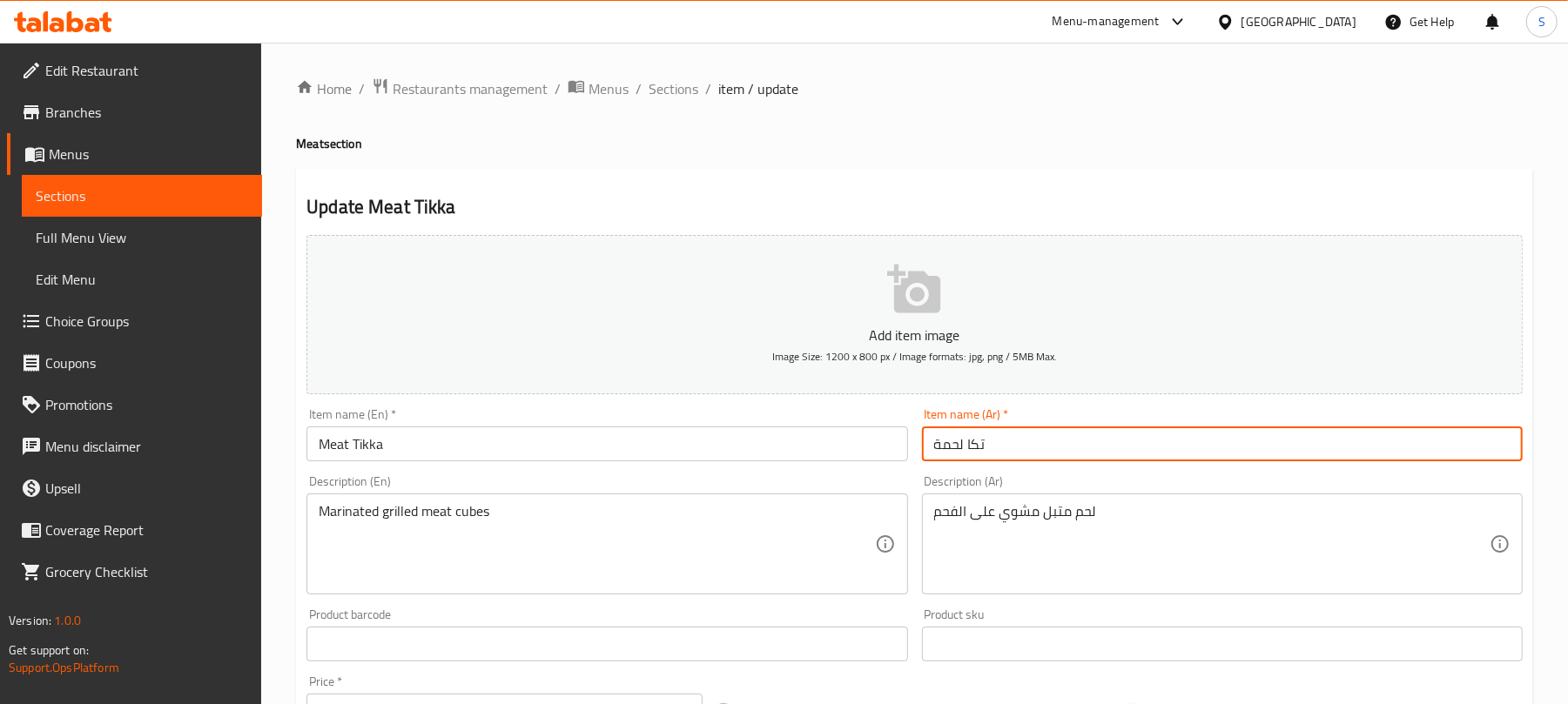
drag, startPoint x: 944, startPoint y: 457, endPoint x: 934, endPoint y: 452, distance: 11.2
click at [934, 452] on input "تكا لحمة" at bounding box center [1222, 444] width 601 height 35
type input "تكا لحم"
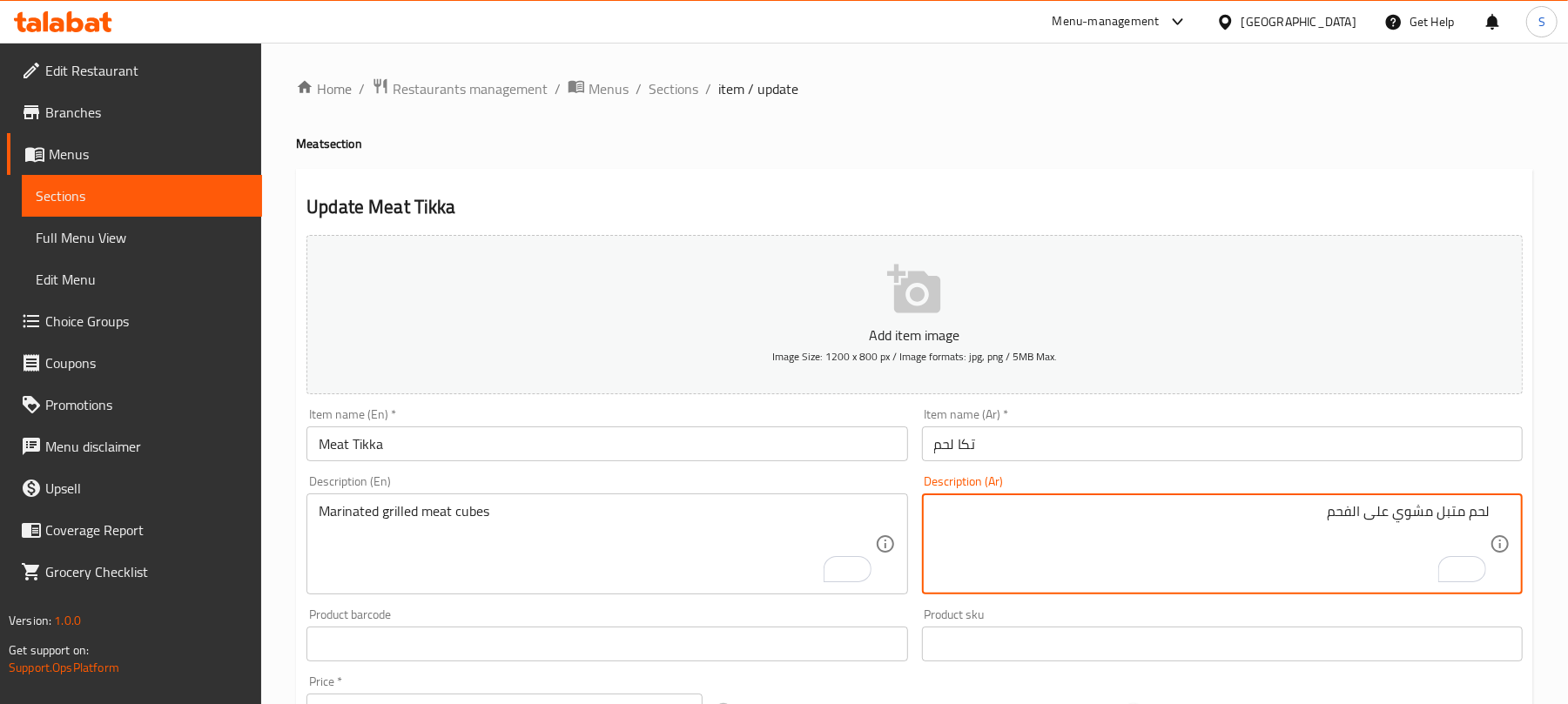
click at [1345, 518] on textarea "لحم متبل مشوي على الفحم" at bounding box center [1211, 544] width 555 height 83
paste textarea "طع لحم مكعبات"
paste textarea "متبلة مشوية"
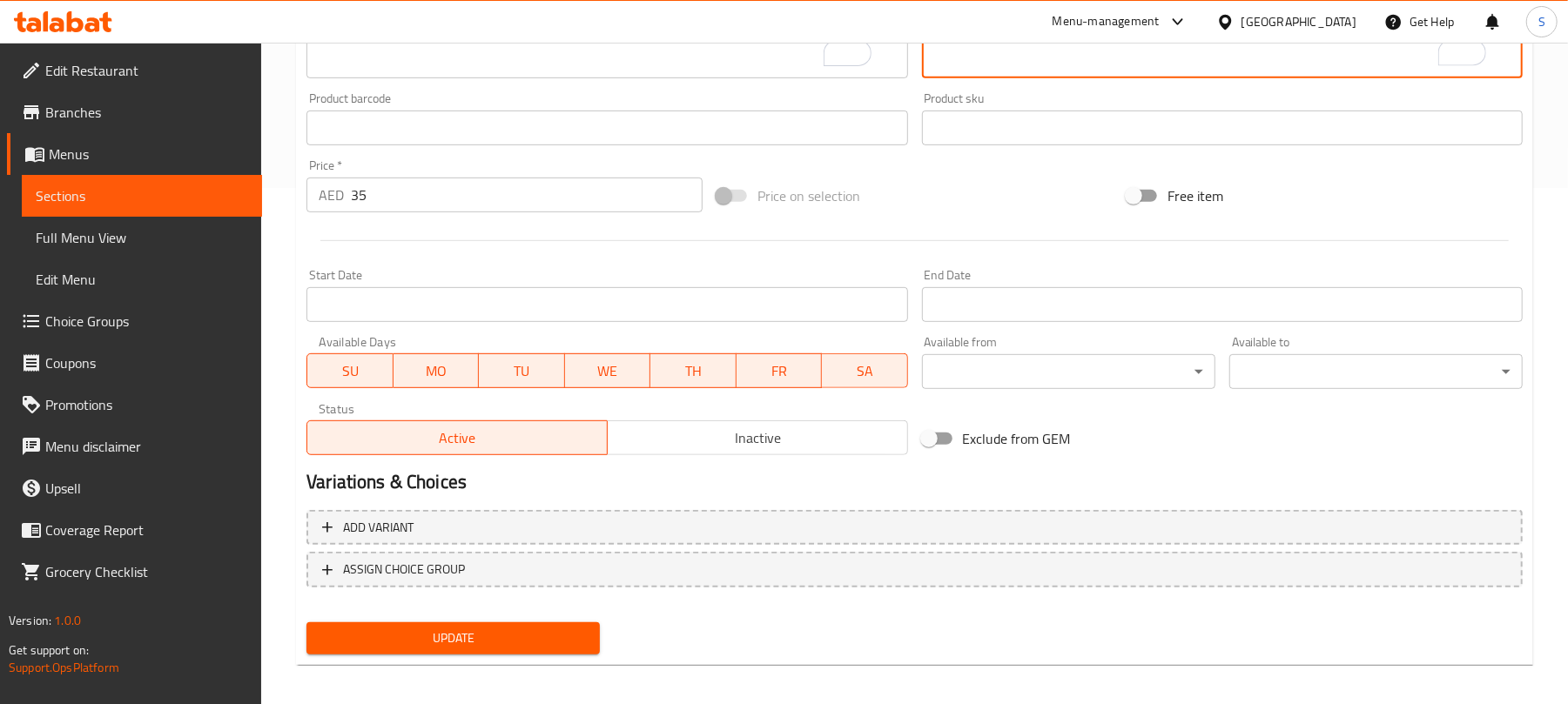
scroll to position [523, 0]
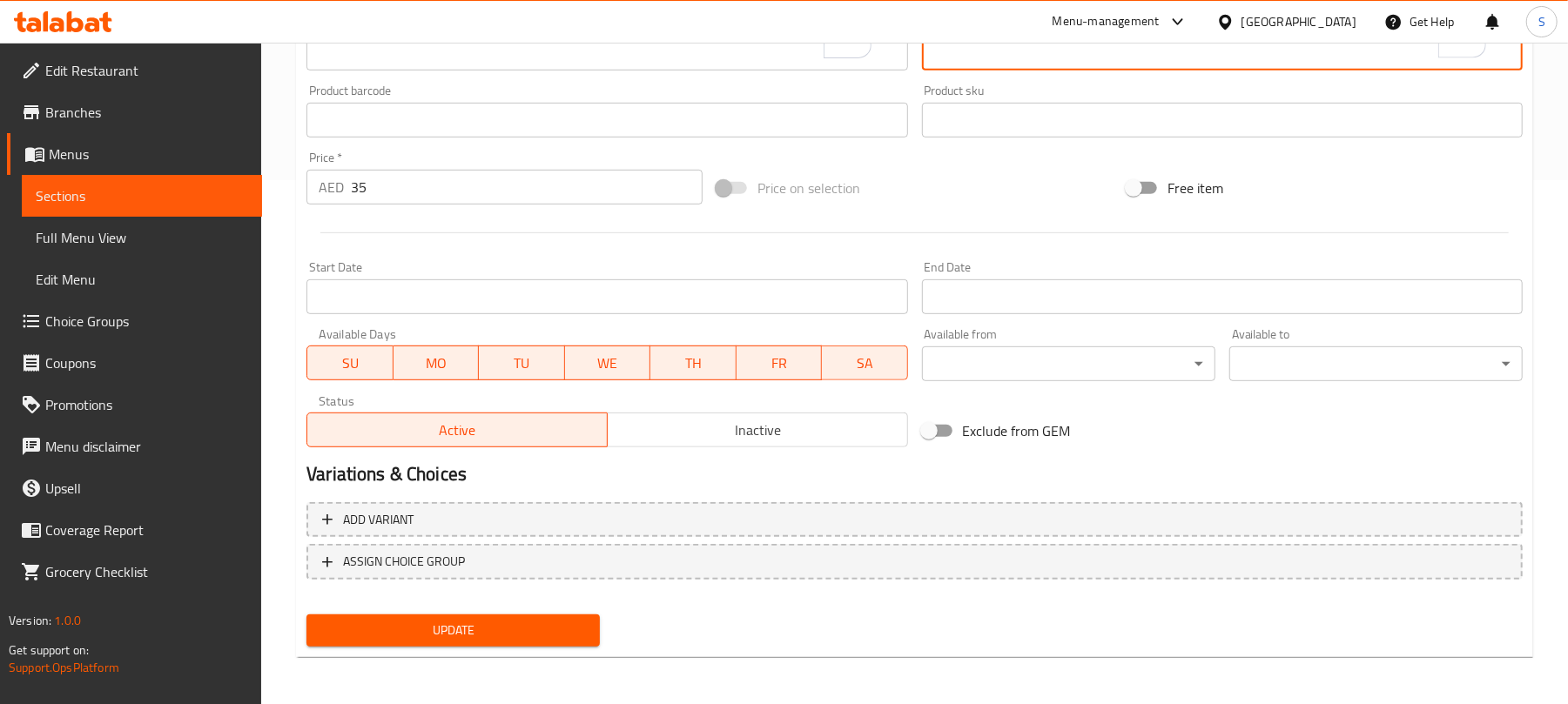
type textarea "قطع لحم مكعبات متبلة مشوية"
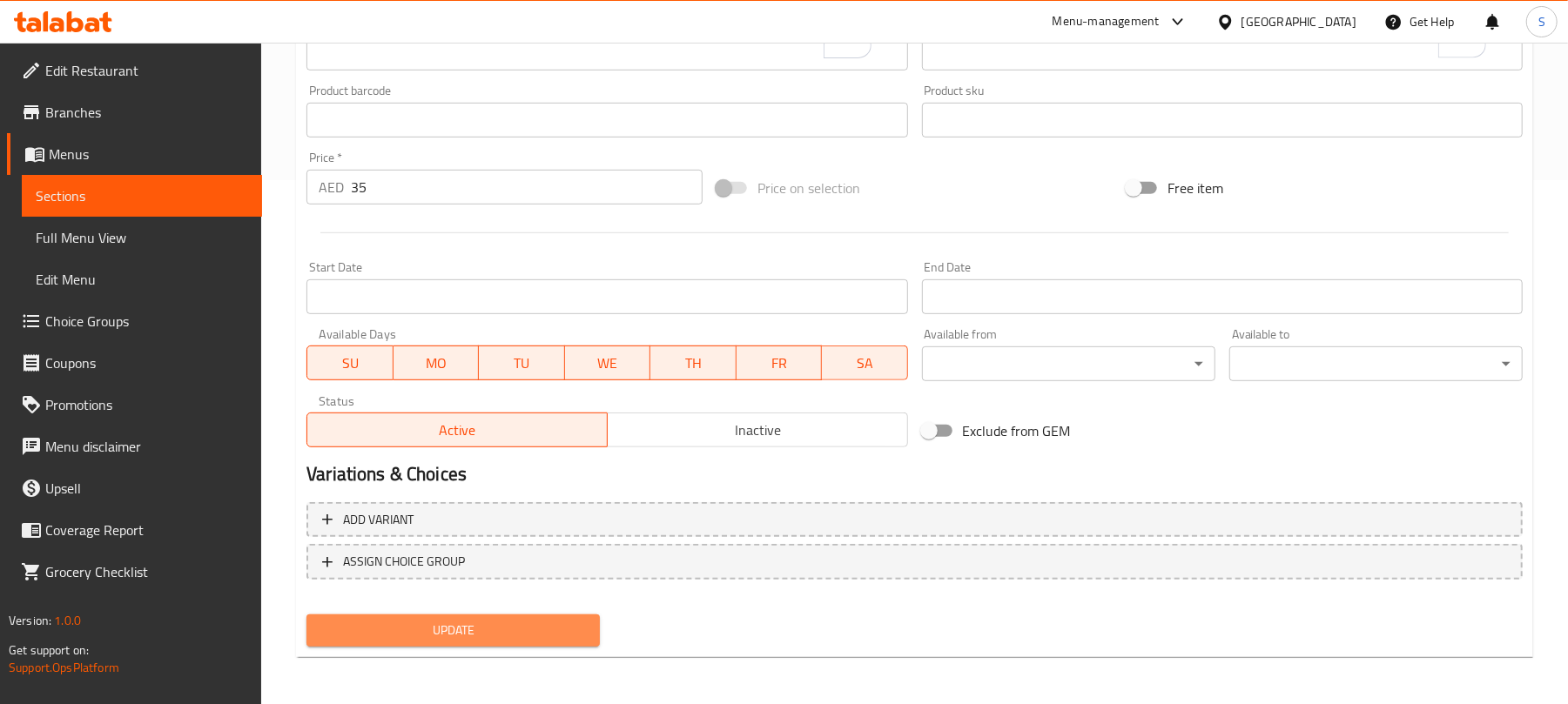
click at [488, 625] on span "Update" at bounding box center [453, 630] width 266 height 21
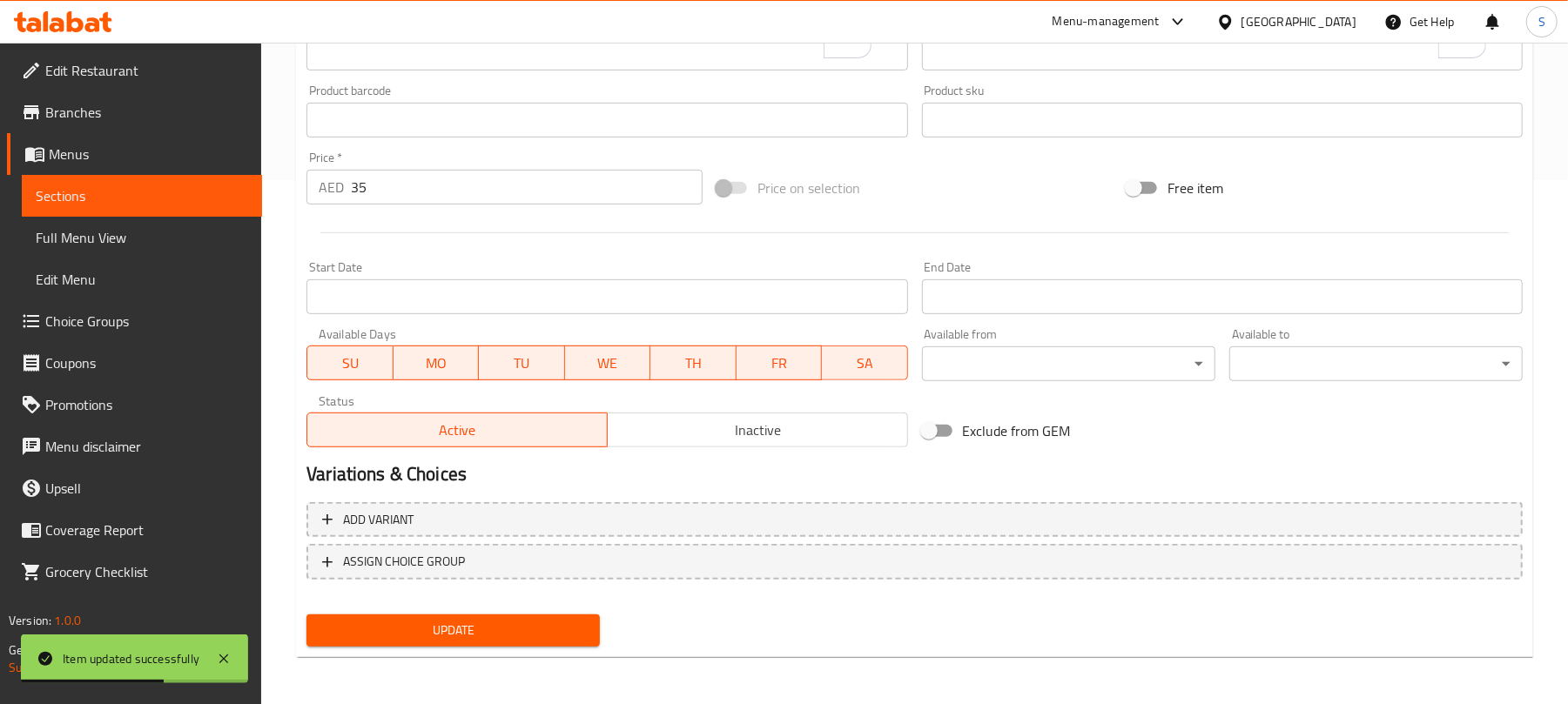
click at [506, 641] on button "Update" at bounding box center [453, 630] width 293 height 32
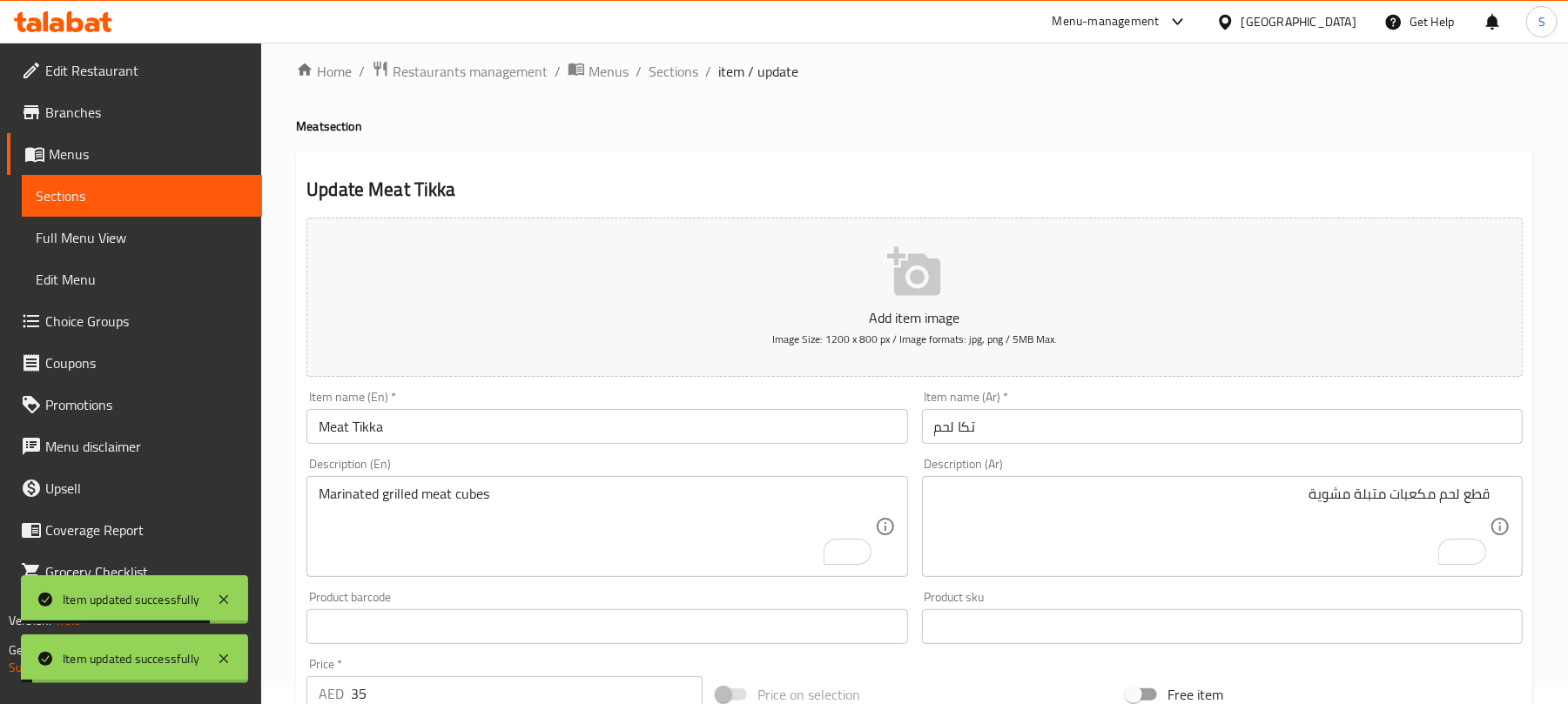
scroll to position [0, 0]
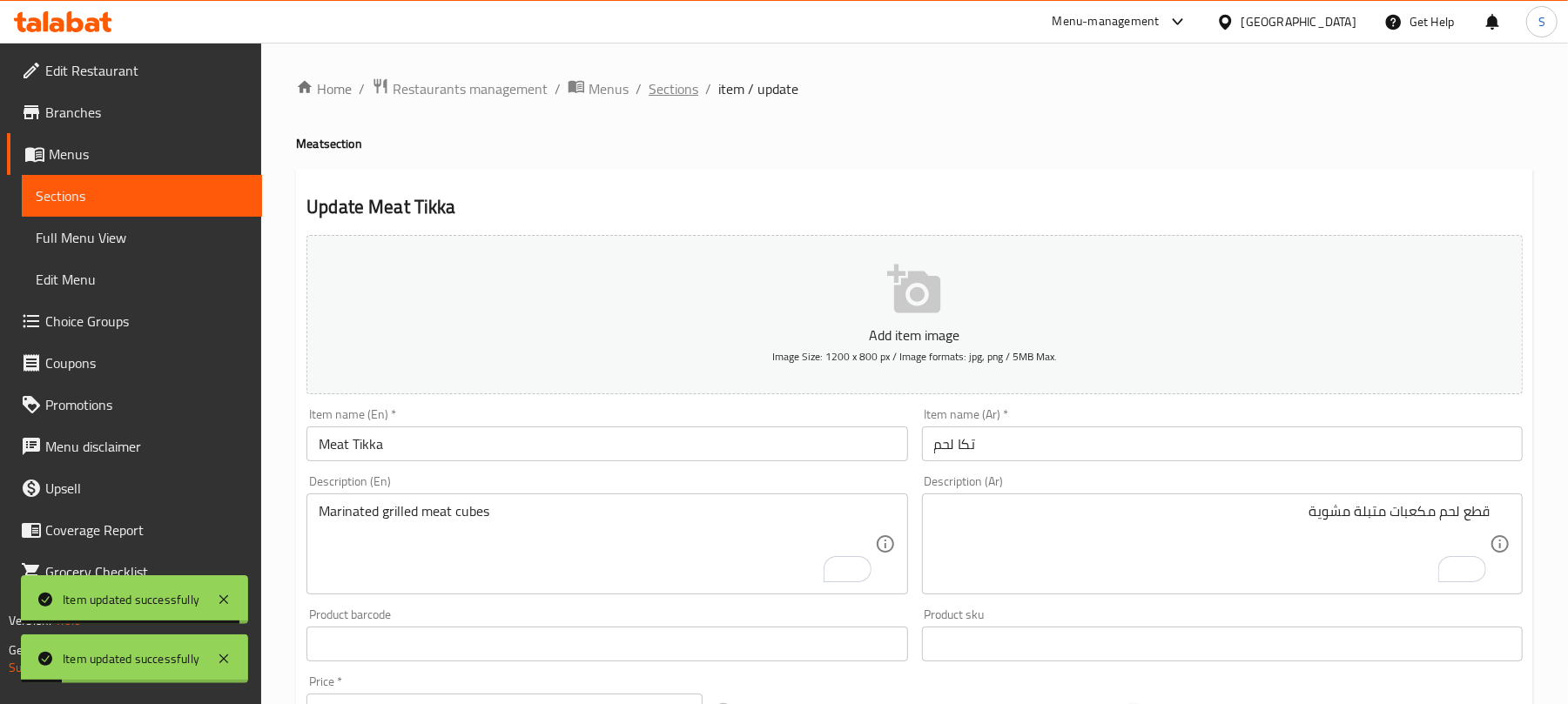
click at [661, 92] on span "Sections" at bounding box center [673, 88] width 50 height 21
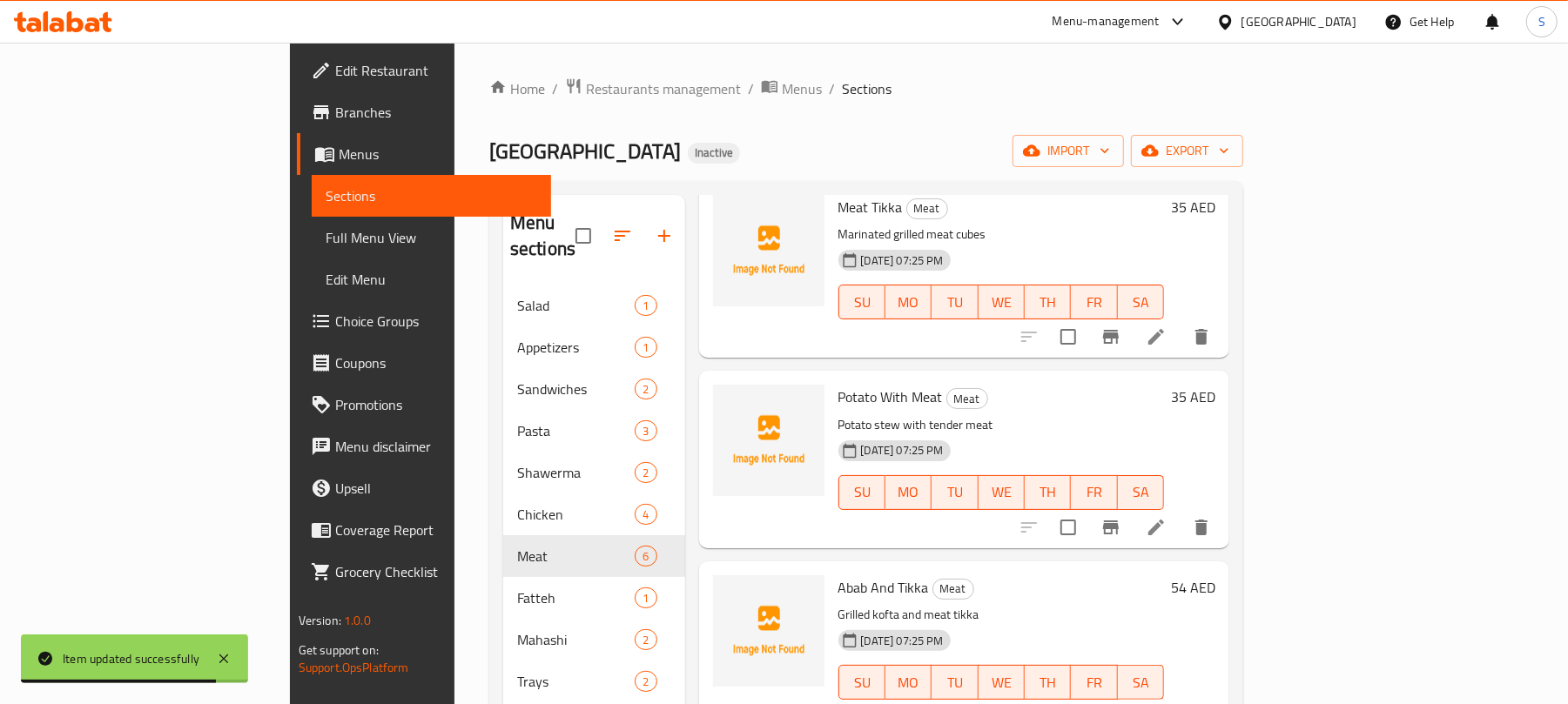
scroll to position [478, 0]
click at [1164, 518] on icon at bounding box center [1156, 525] width 16 height 16
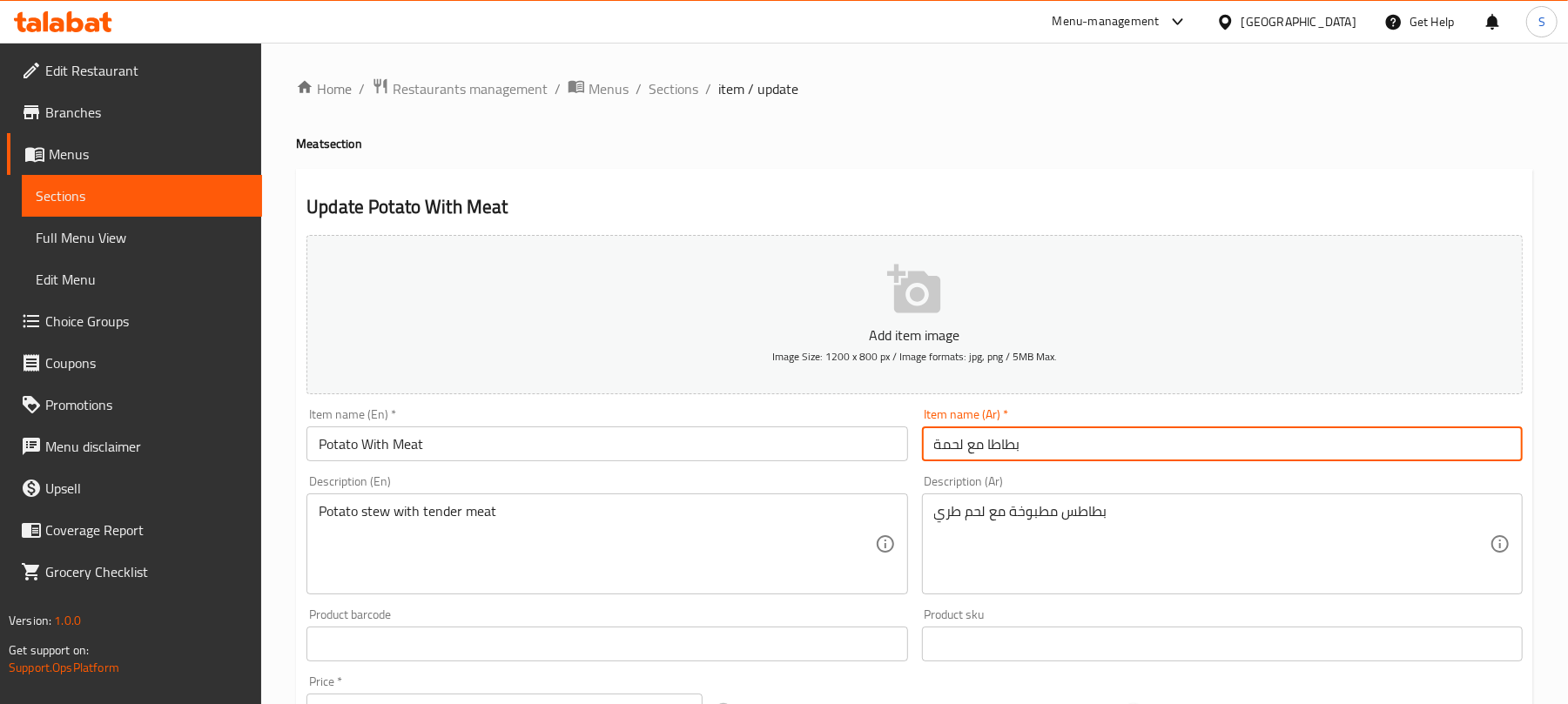
click at [940, 442] on input "بطاطا مع لحمة" at bounding box center [1222, 444] width 601 height 35
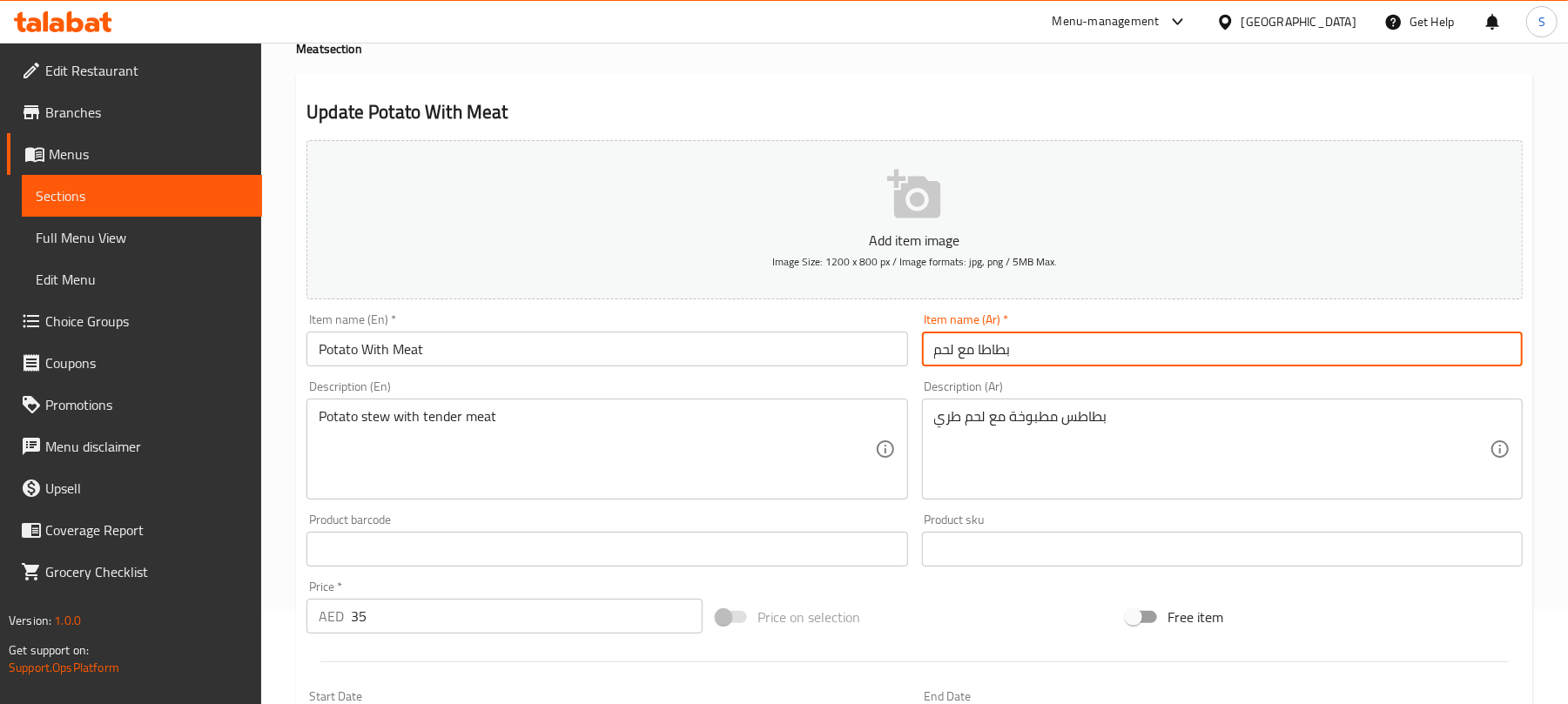
scroll to position [116, 0]
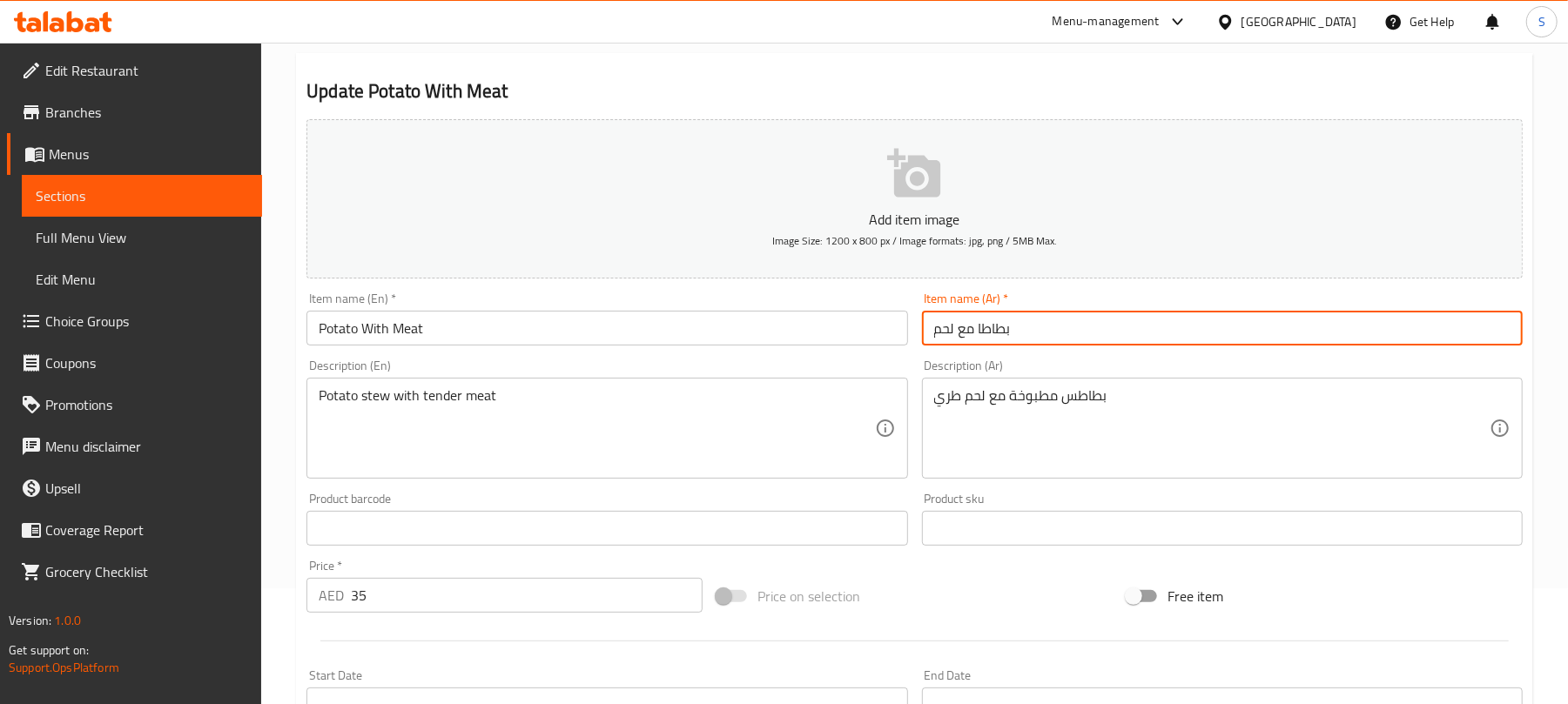
type input "بطاطا مع لحم"
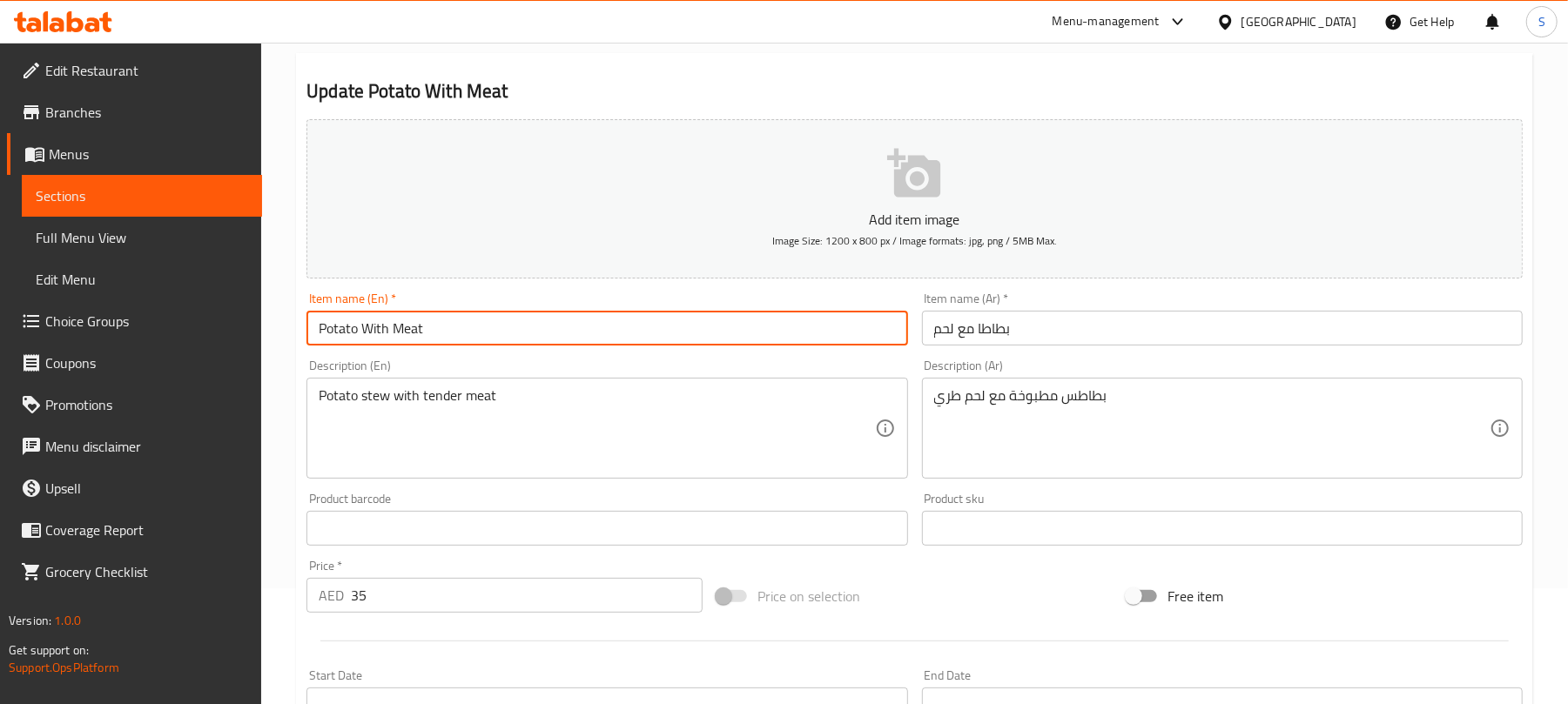
click at [366, 328] on input "Potato With Meat" at bounding box center [607, 328] width 601 height 35
type input "Potato with Meat"
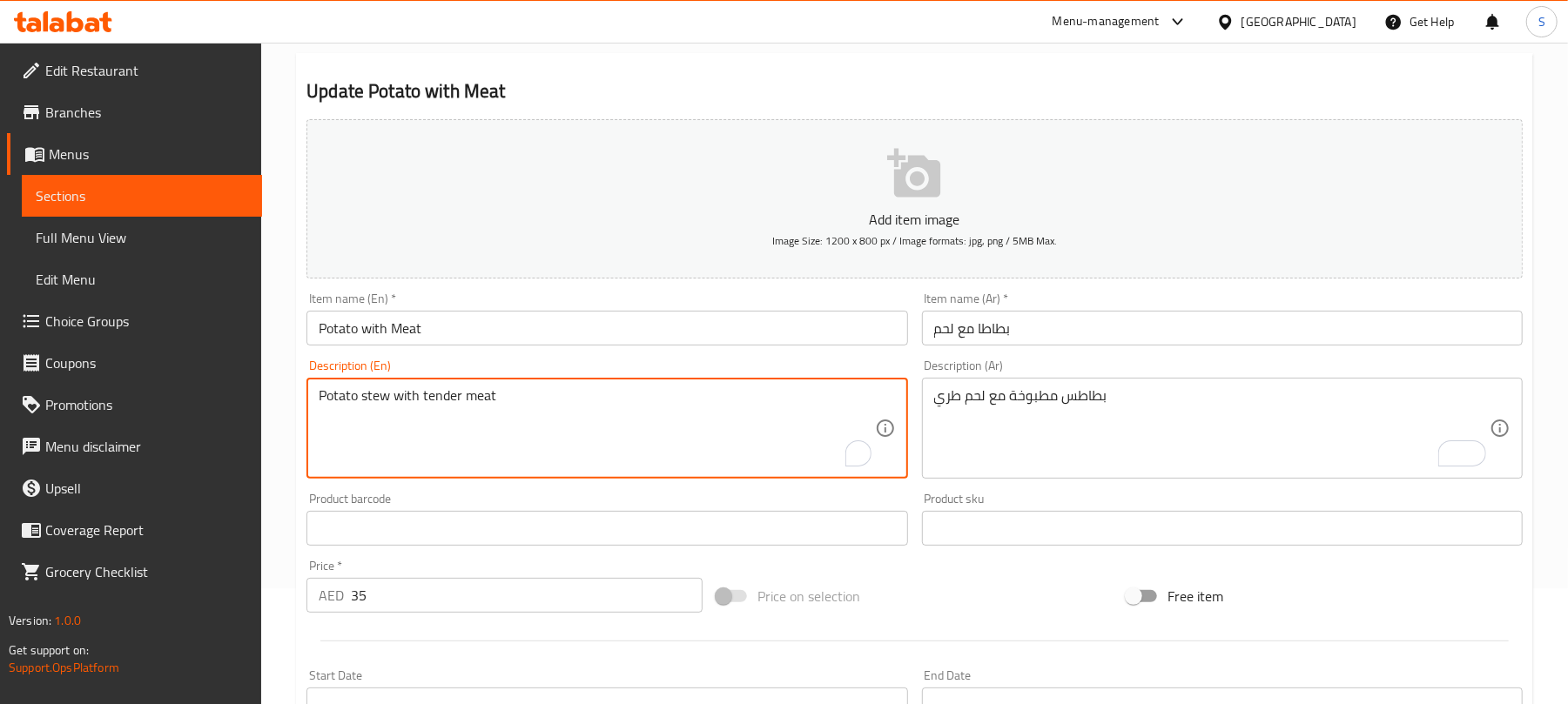
click at [396, 397] on textarea "Potato stew with tender meat" at bounding box center [596, 429] width 555 height 83
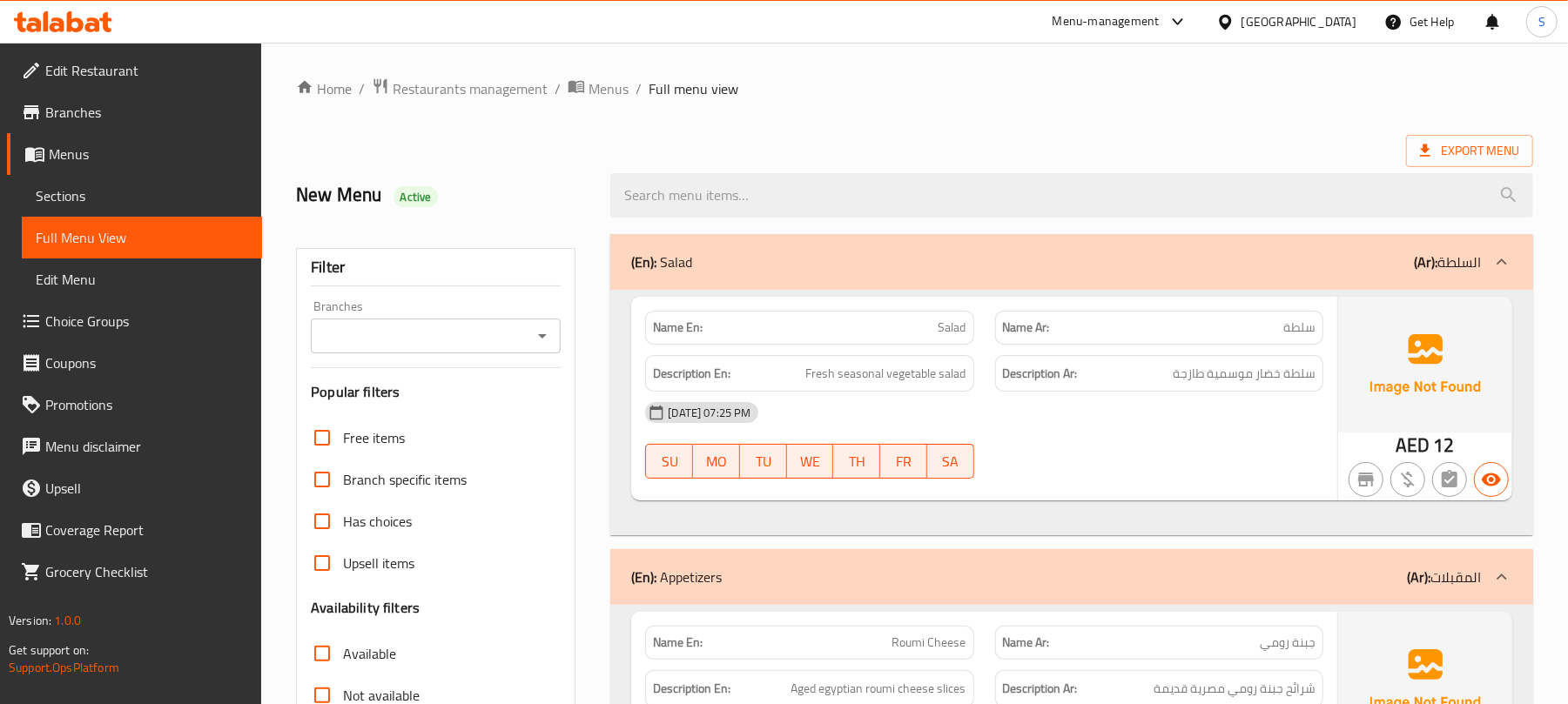
click at [907, 263] on div "(En): Salad (Ar): السلطة" at bounding box center [1056, 262] width 850 height 21
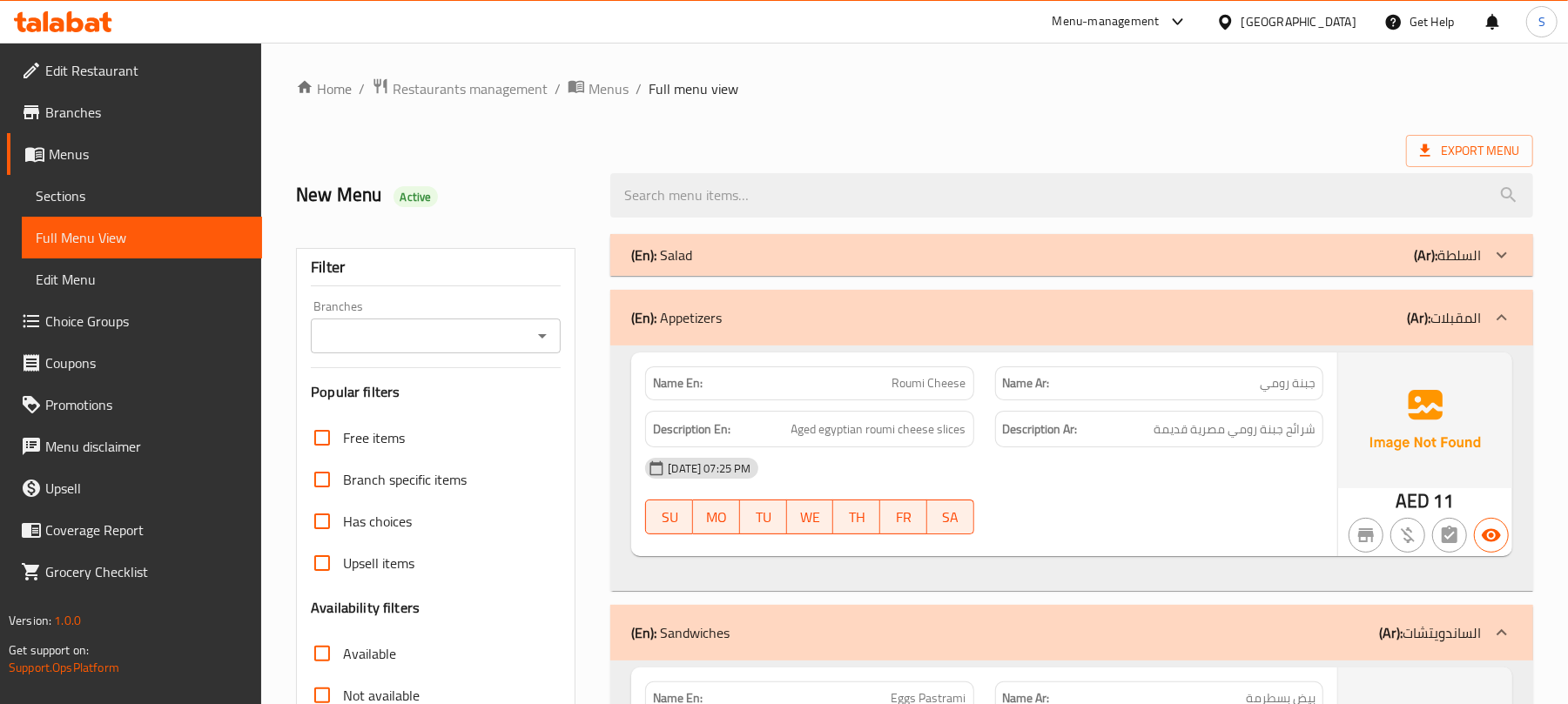
click at [911, 308] on div "(En): Appetizers (Ar): المقبلات" at bounding box center [1056, 317] width 850 height 21
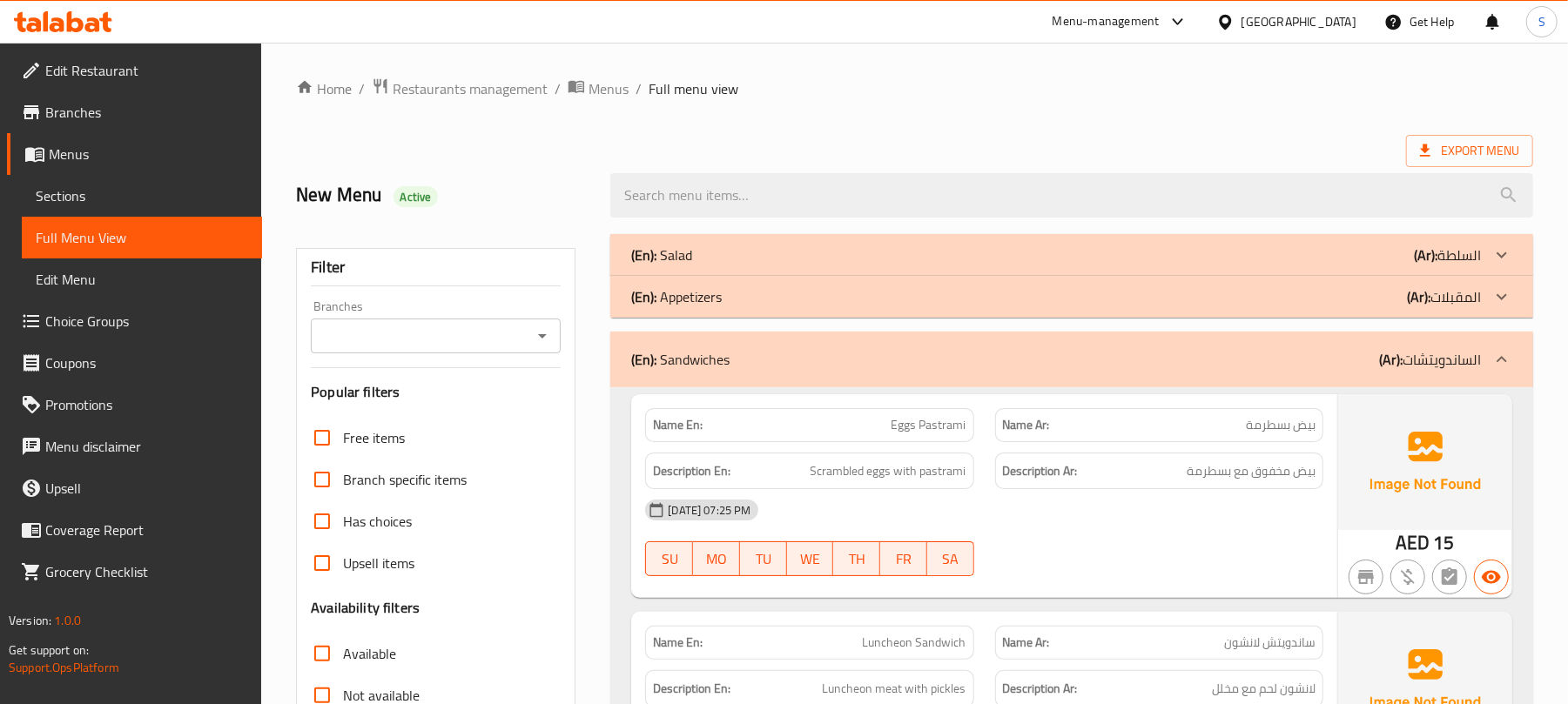
click at [913, 352] on div "(En): Sandwiches (Ar): الساندويتشات" at bounding box center [1056, 358] width 850 height 21
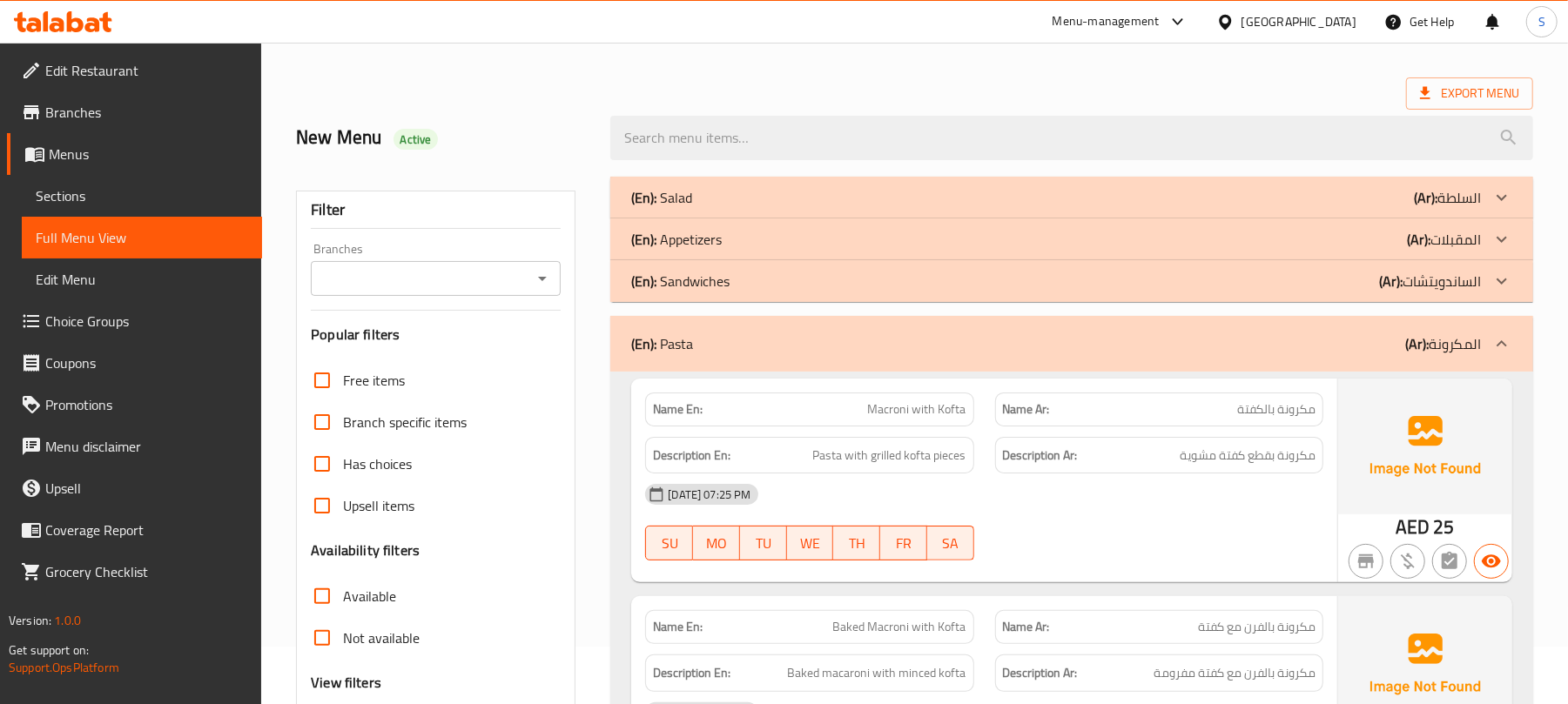
scroll to position [116, 0]
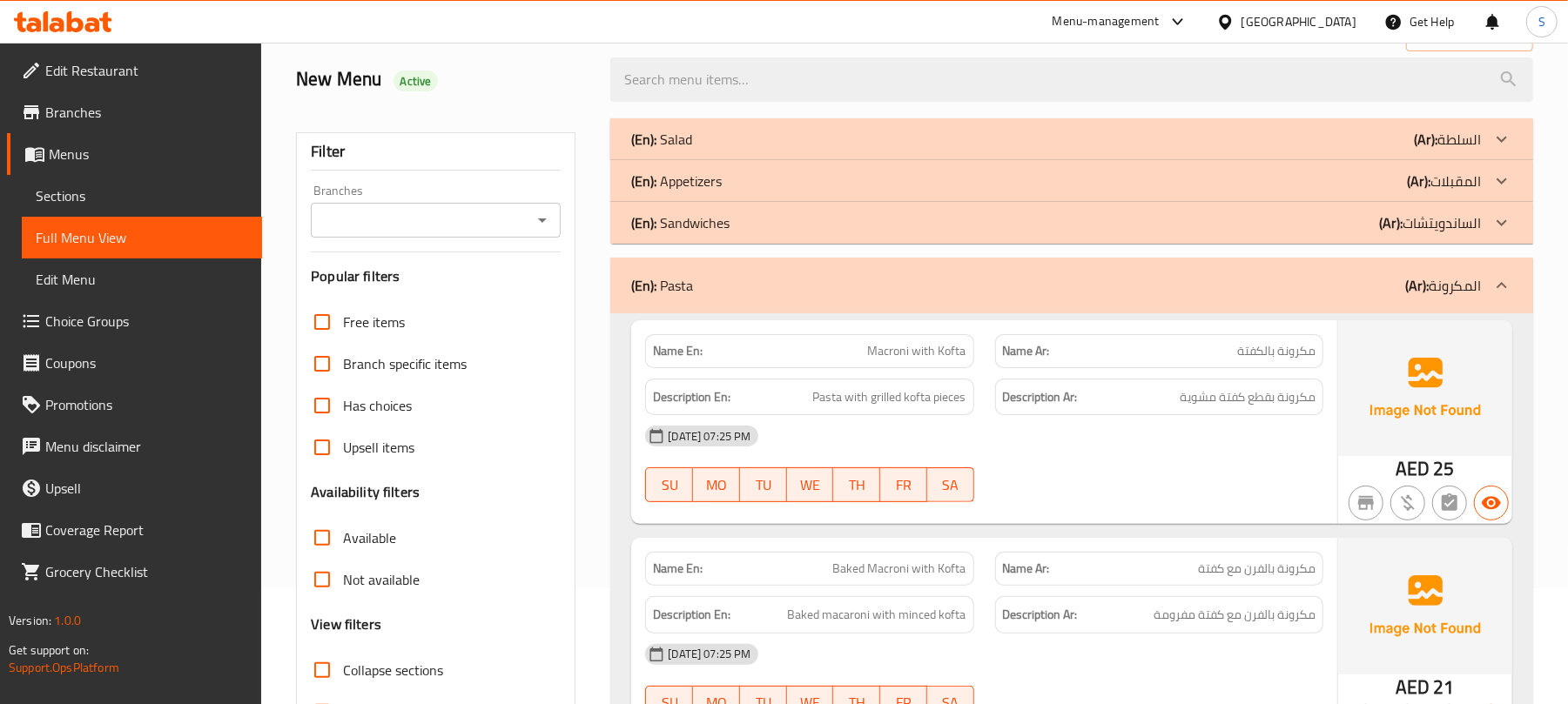
click at [979, 289] on div "(En): Pasta (Ar): المكرونة" at bounding box center [1056, 285] width 850 height 21
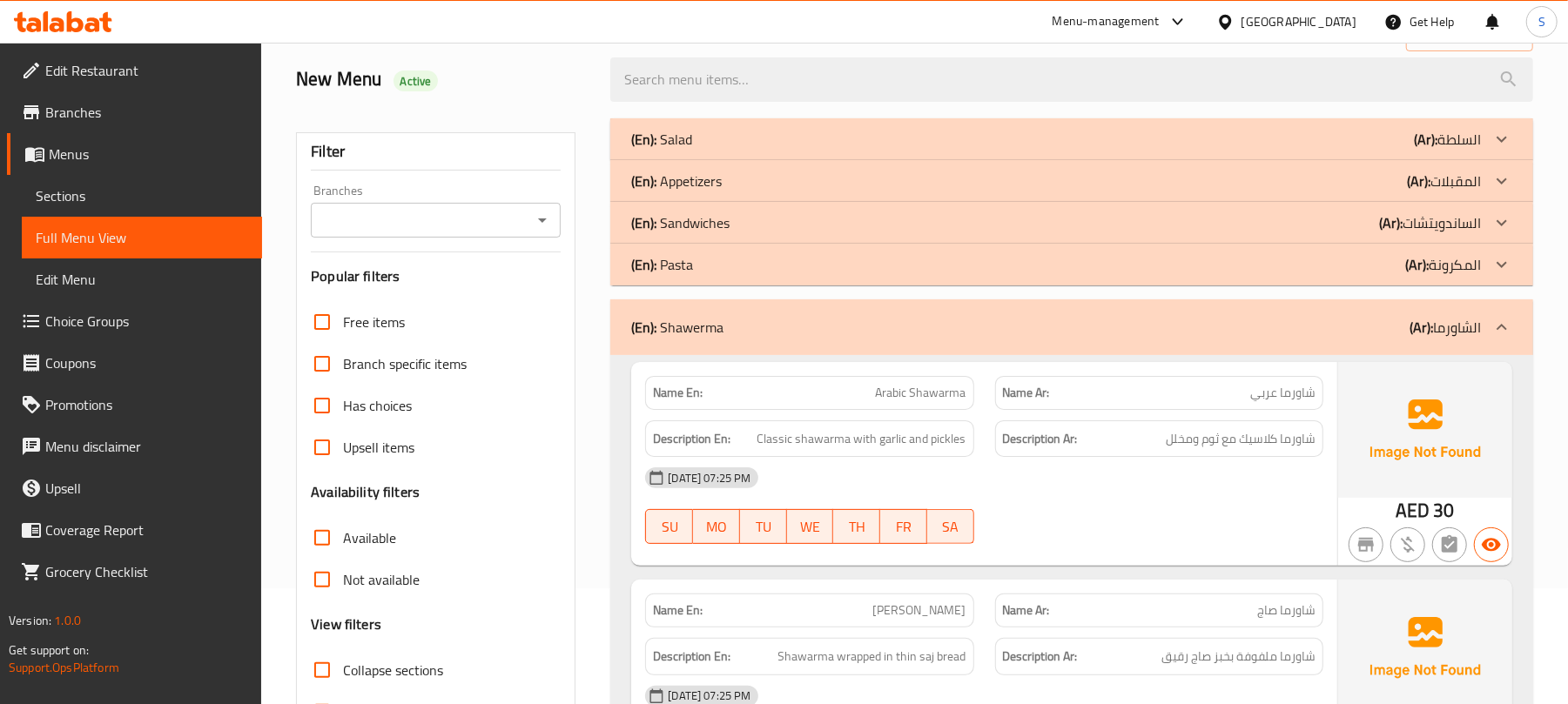
click at [959, 321] on div "(En): [PERSON_NAME] (Ar): الشاورما" at bounding box center [1056, 326] width 850 height 21
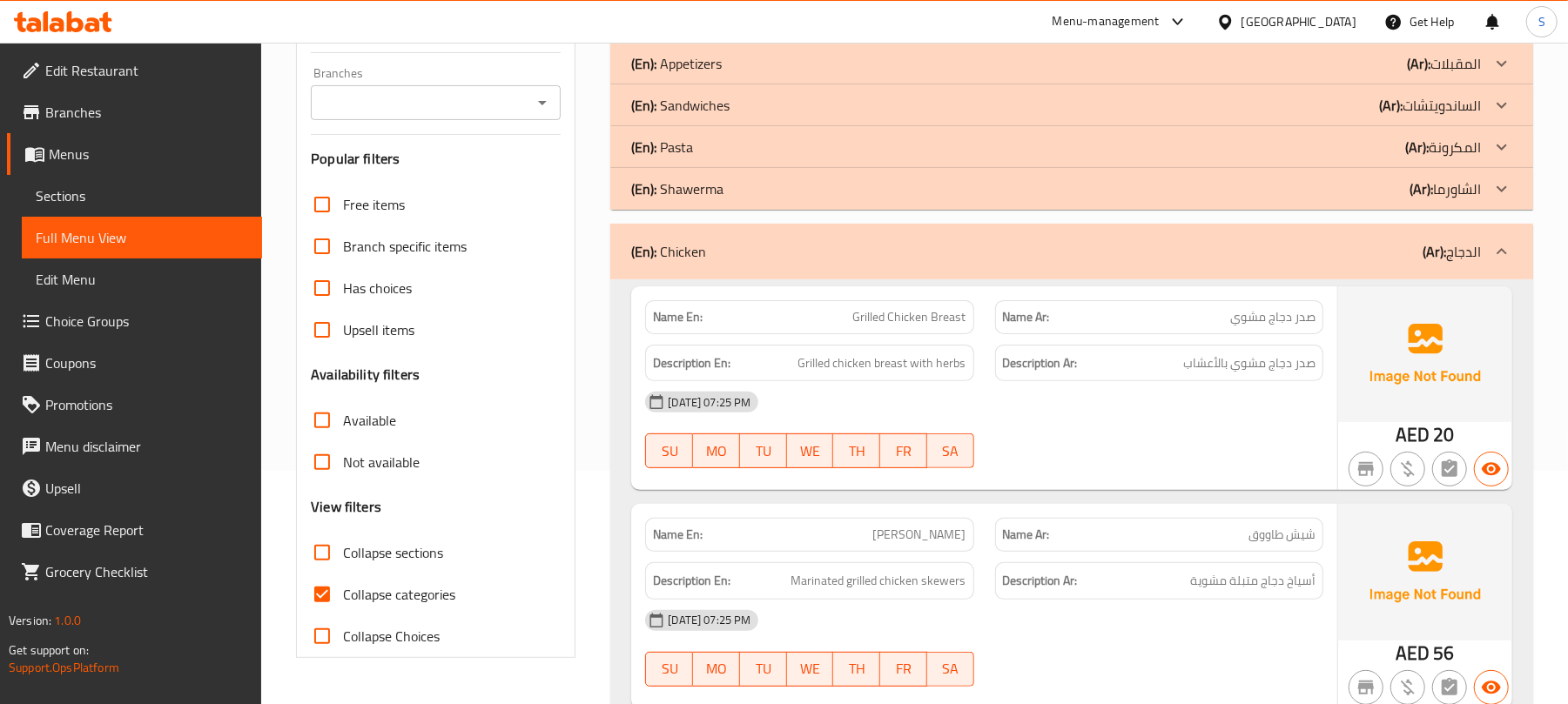
scroll to position [348, 0]
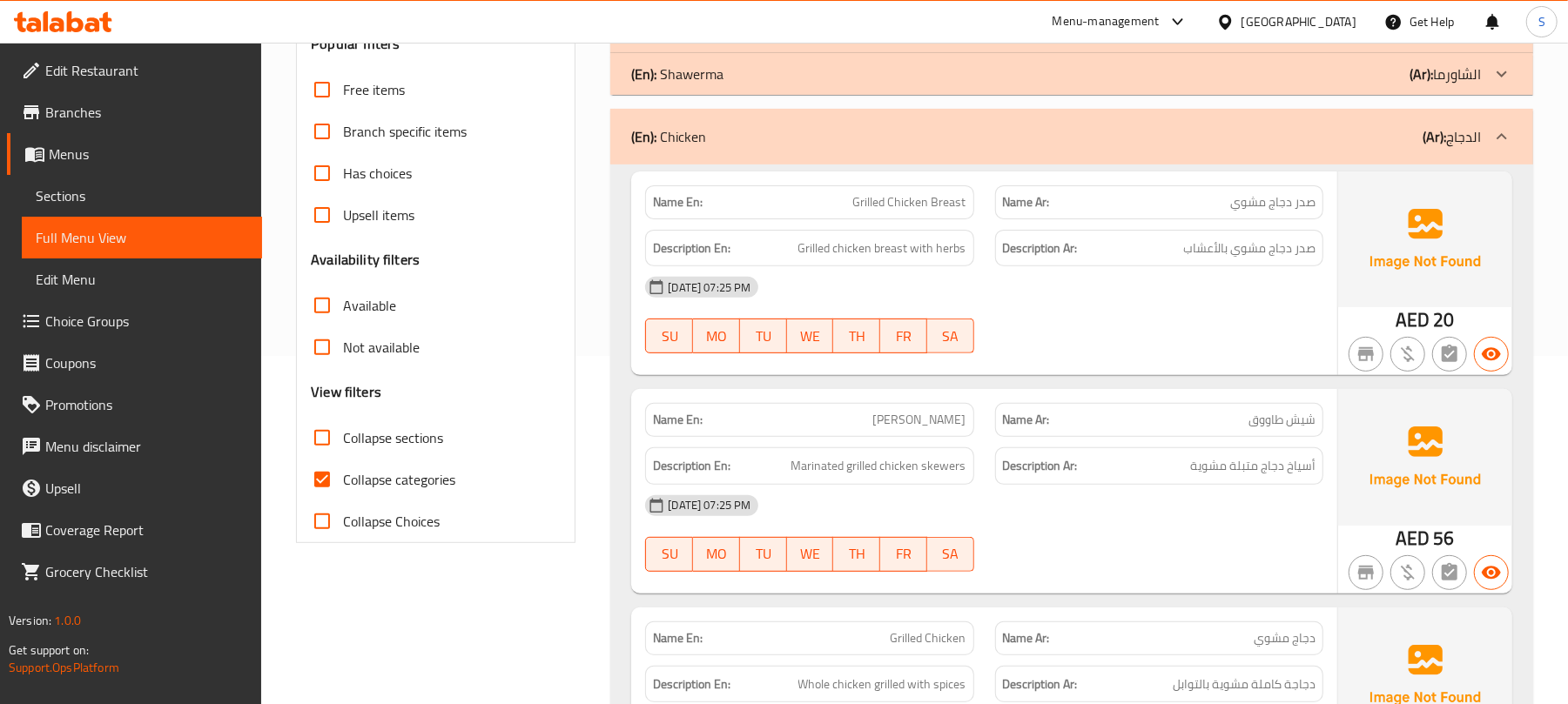
click at [926, 143] on div "(En): Chicken (Ar): الدجاج" at bounding box center [1056, 136] width 850 height 21
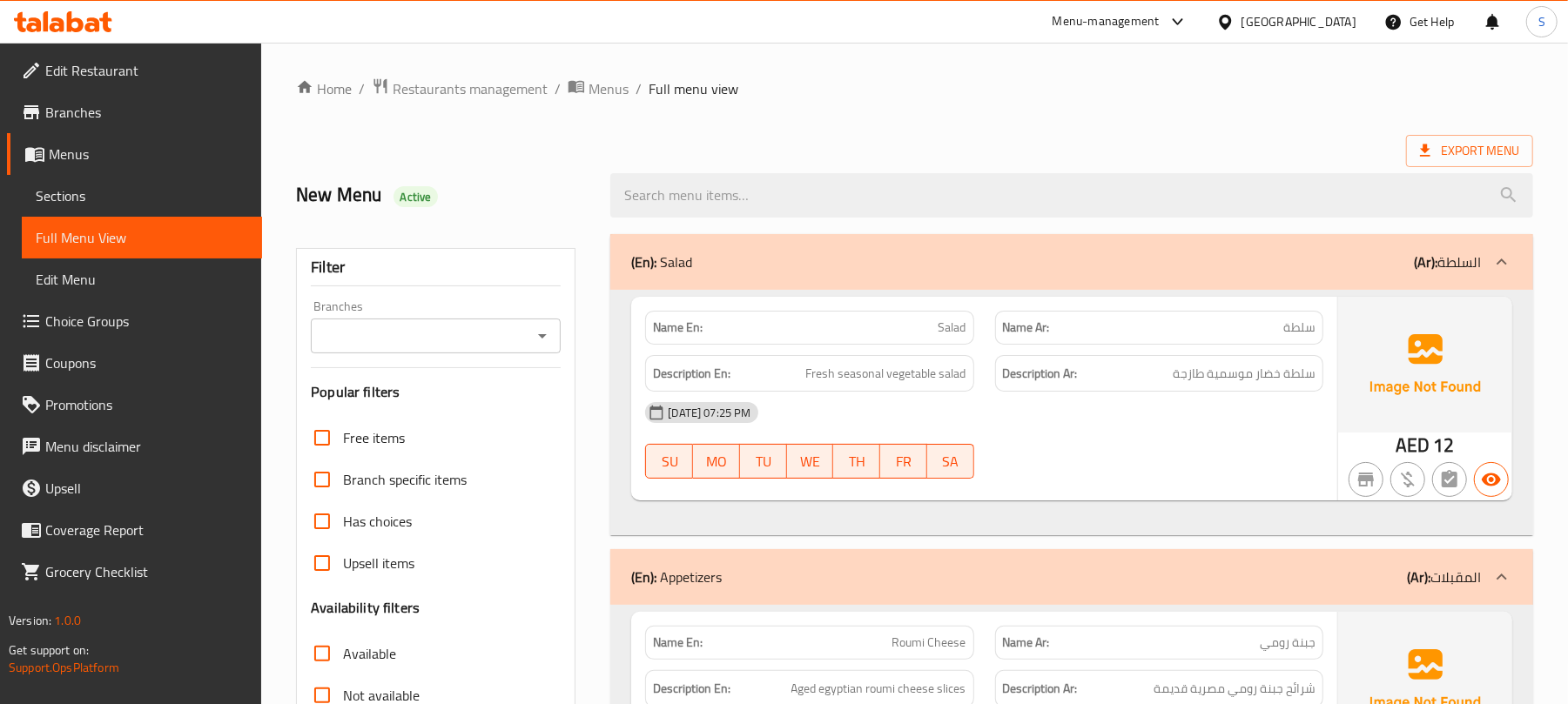
click at [719, 261] on div "(En): Salad (Ar): السلطة" at bounding box center [1056, 262] width 850 height 21
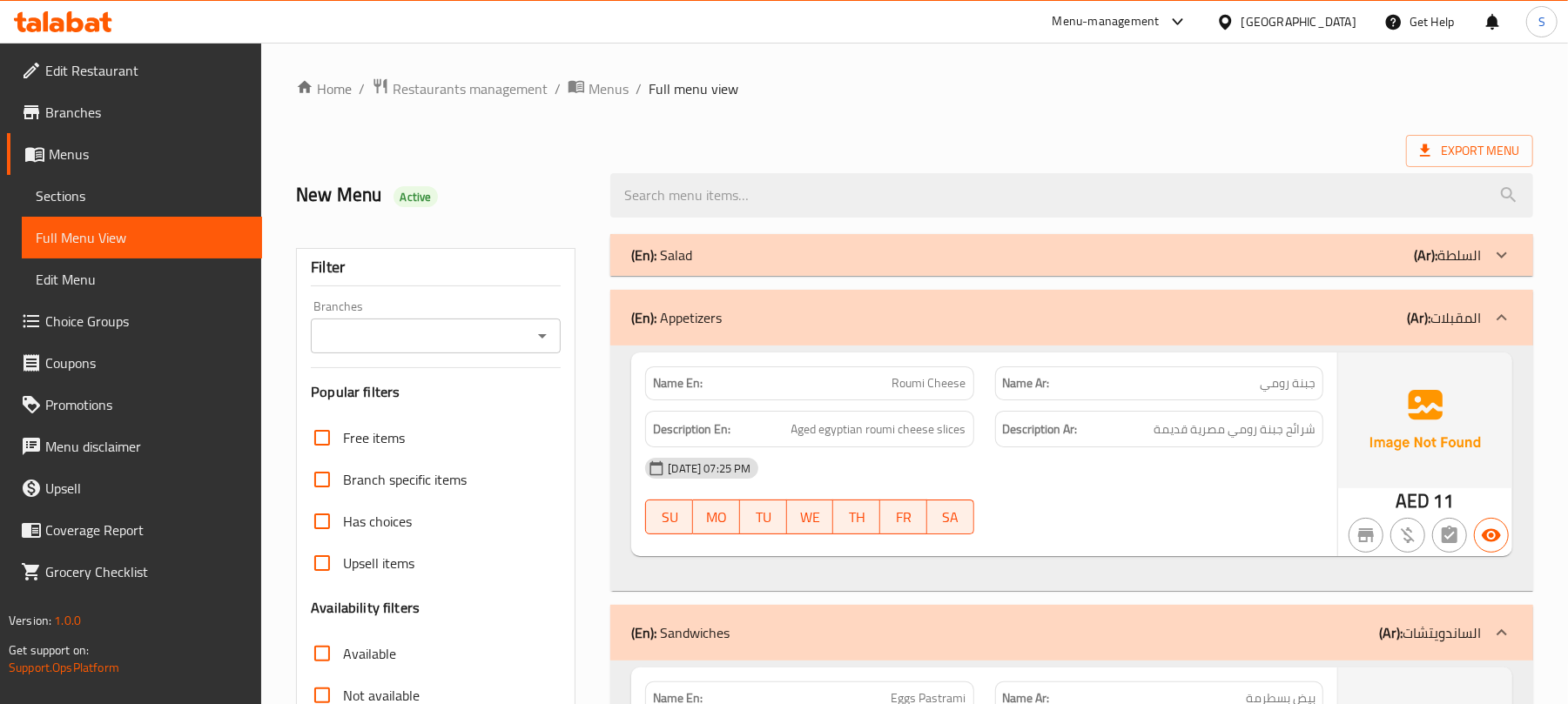
click at [739, 304] on div "(En): Appetizers (Ar): المقبلات" at bounding box center [1072, 317] width 922 height 56
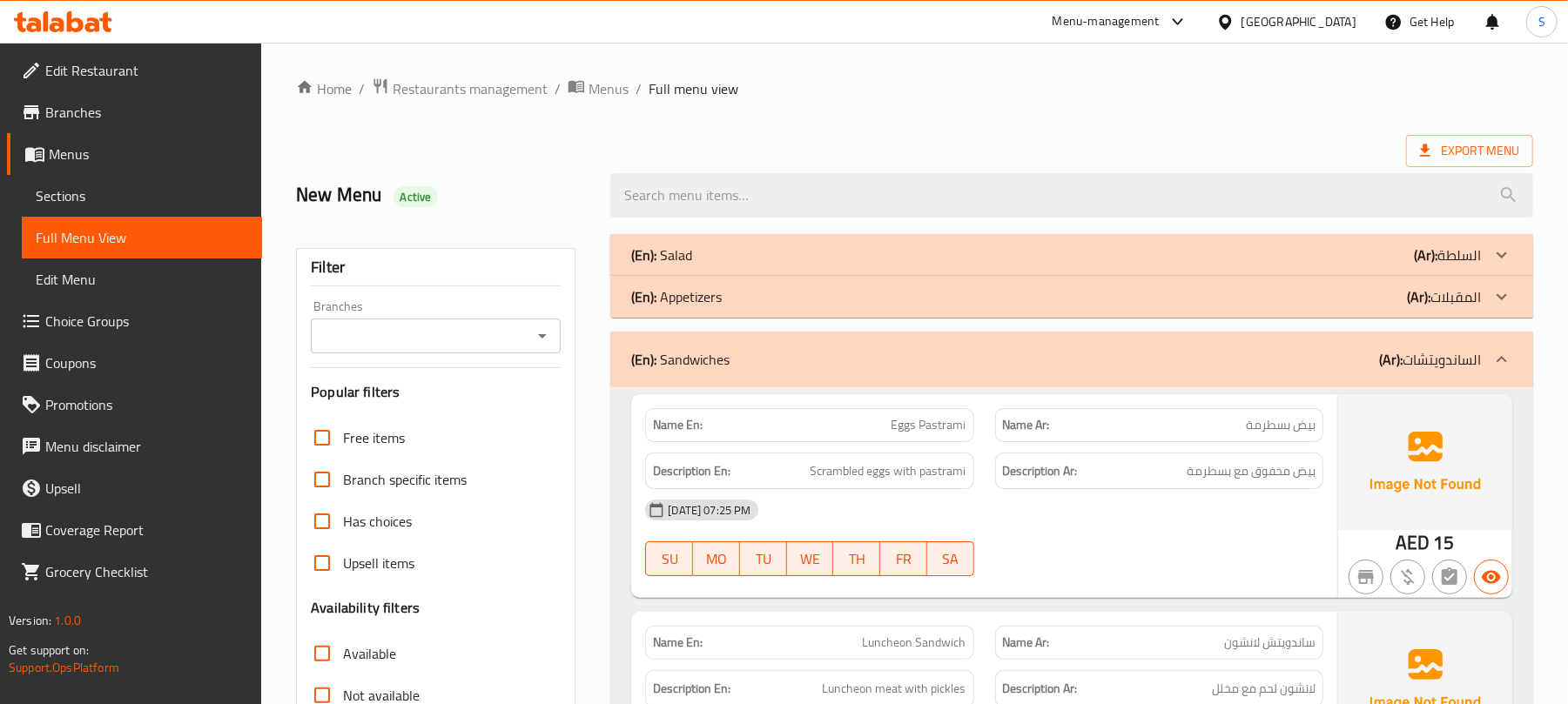
click at [746, 343] on div "(En): Sandwiches (Ar): الساندويتشات" at bounding box center [1072, 358] width 922 height 56
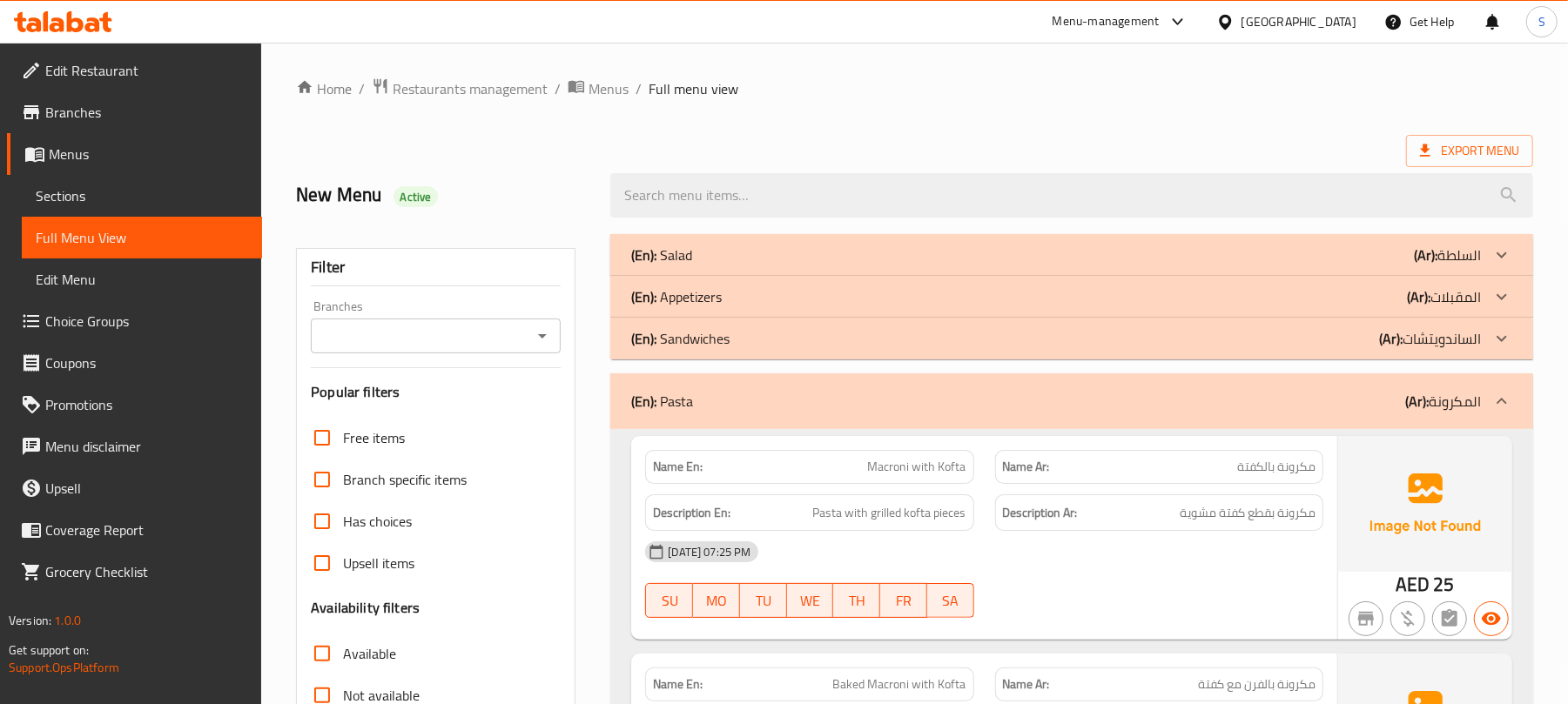
click at [784, 393] on div "(En): Pasta (Ar): المكرونة" at bounding box center [1056, 400] width 850 height 21
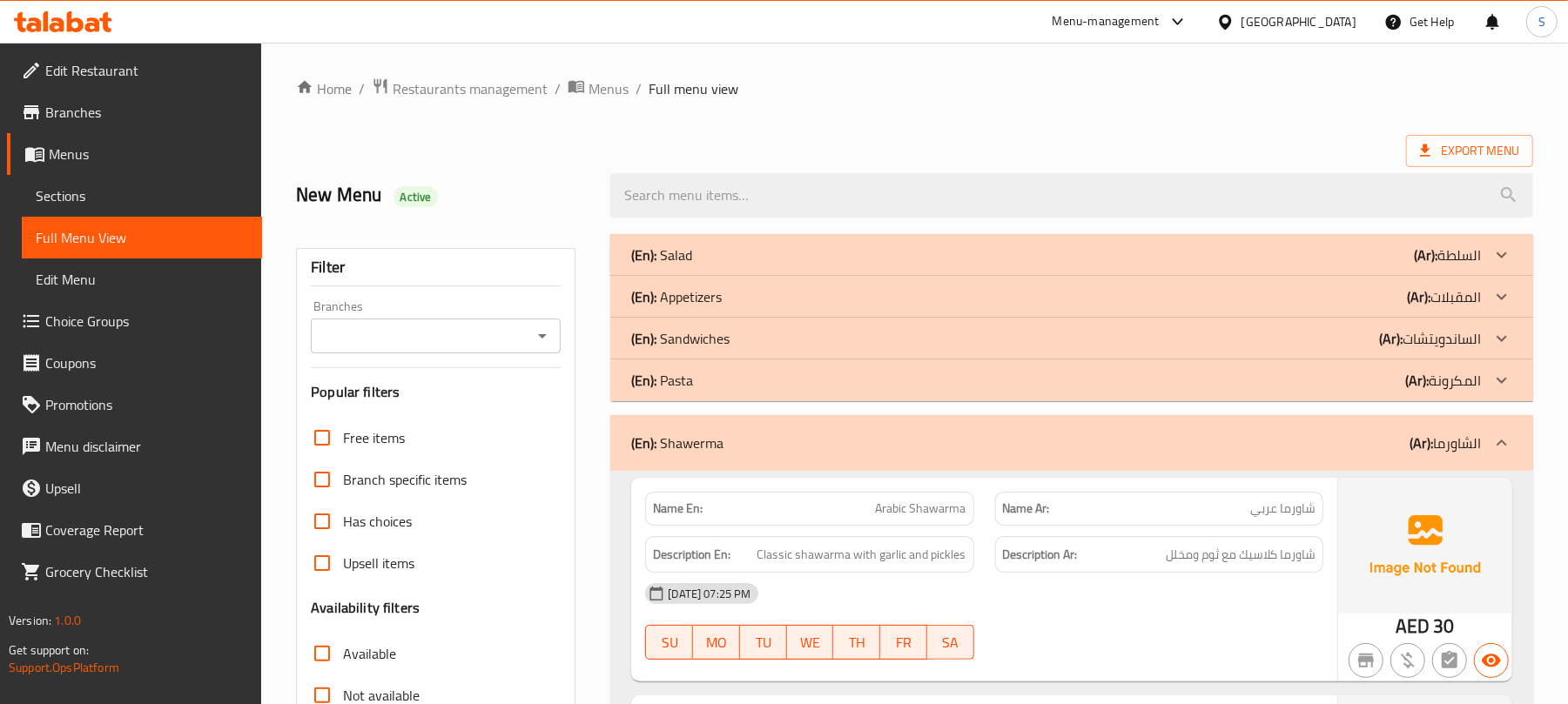
click at [770, 435] on div "(En): Shawerma (Ar): الشاورما" at bounding box center [1056, 442] width 850 height 21
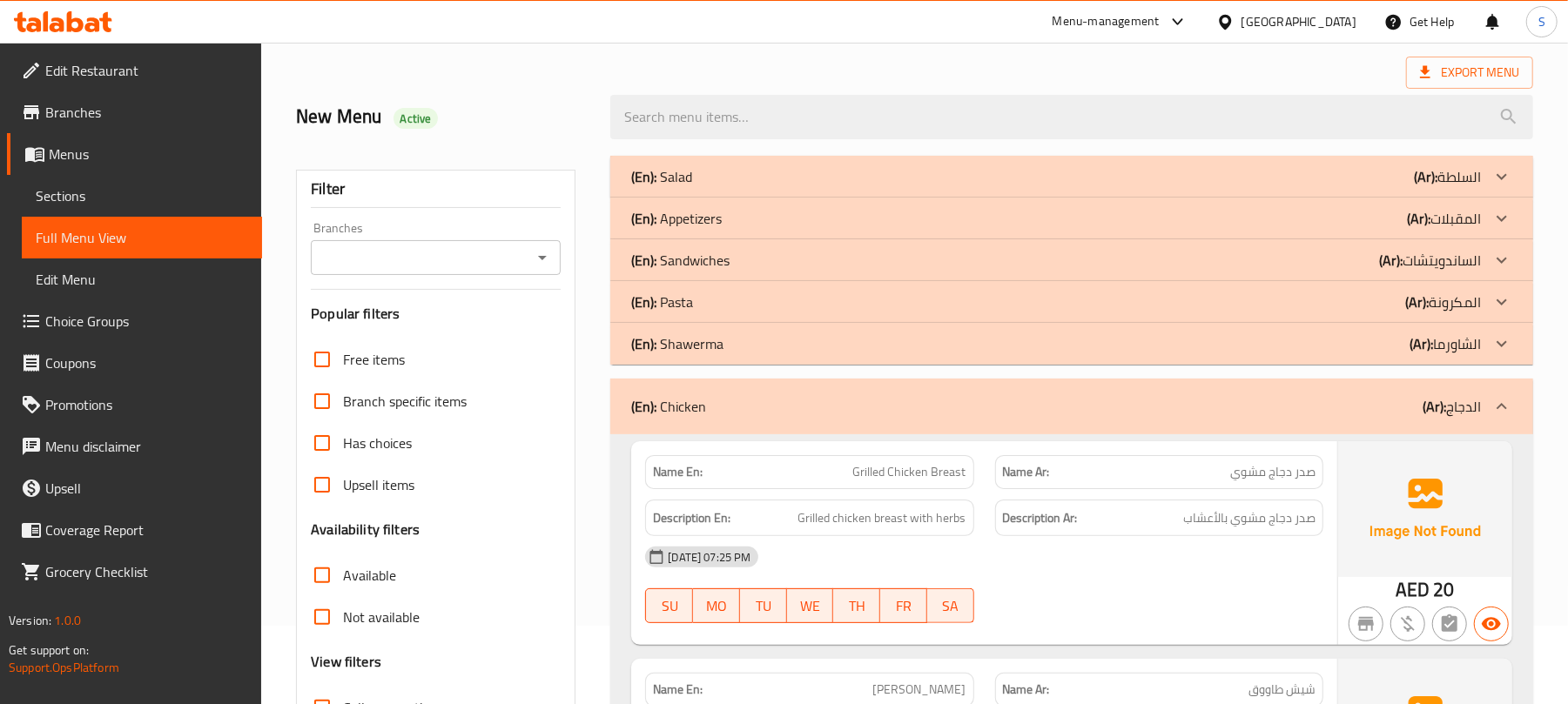
scroll to position [116, 0]
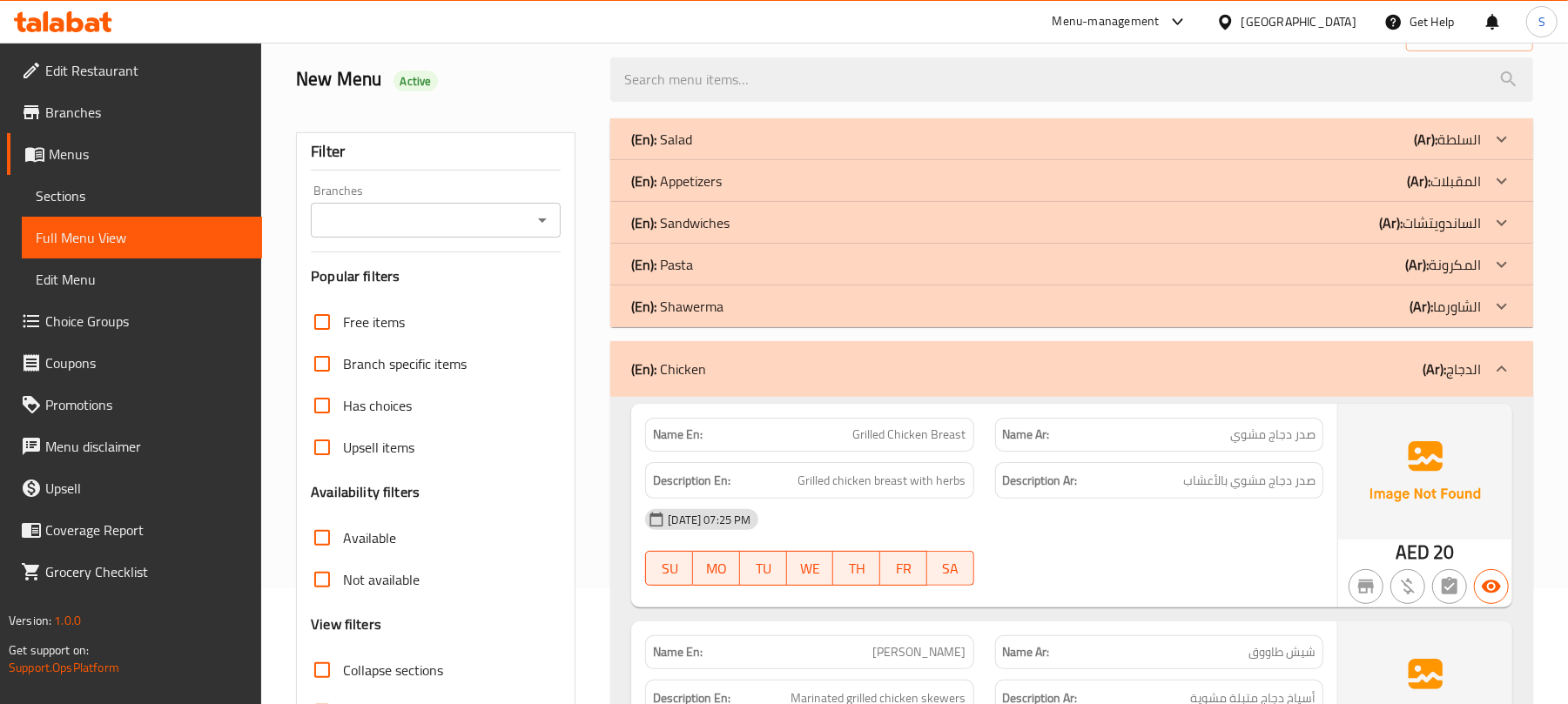
click at [803, 372] on div "(En): Chicken (Ar): الدجاج" at bounding box center [1056, 368] width 850 height 21
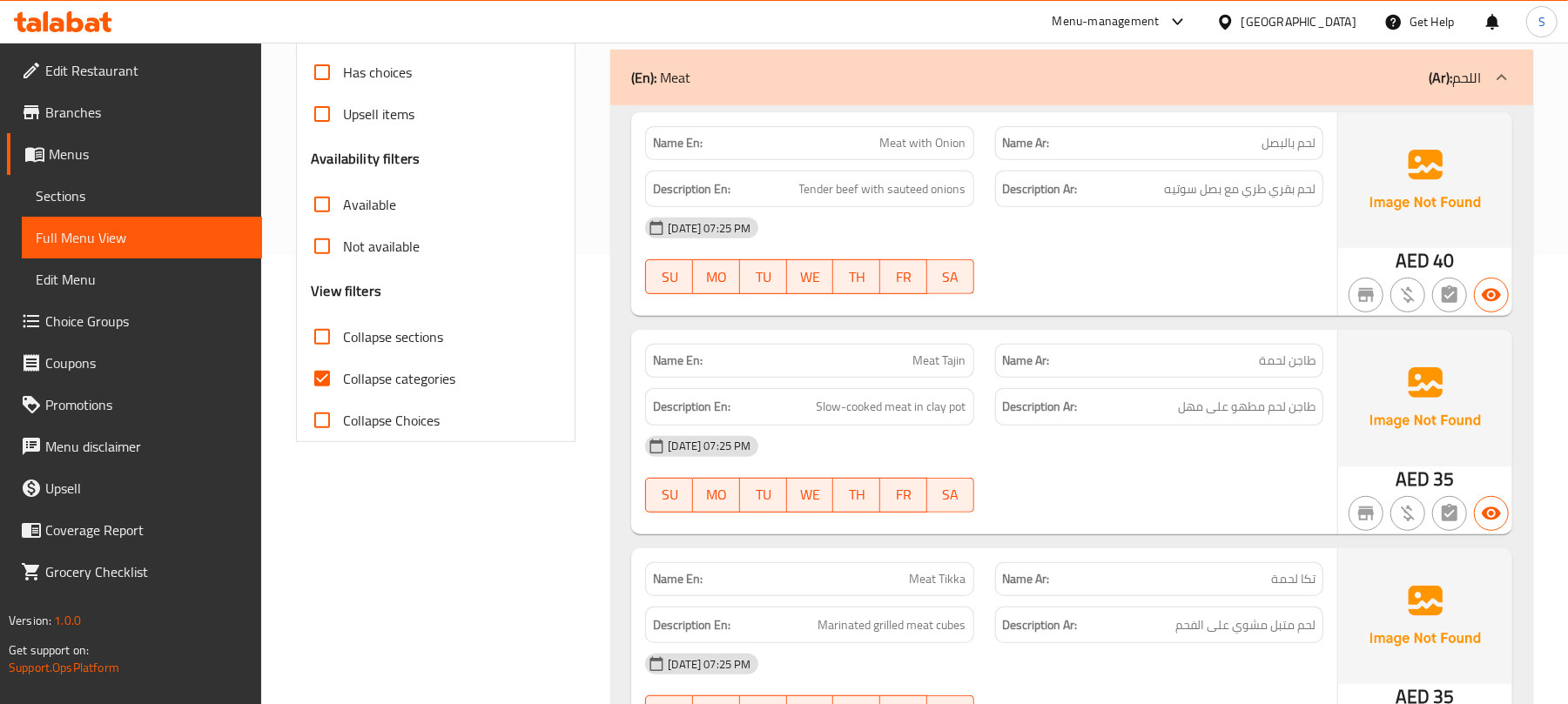
scroll to position [464, 0]
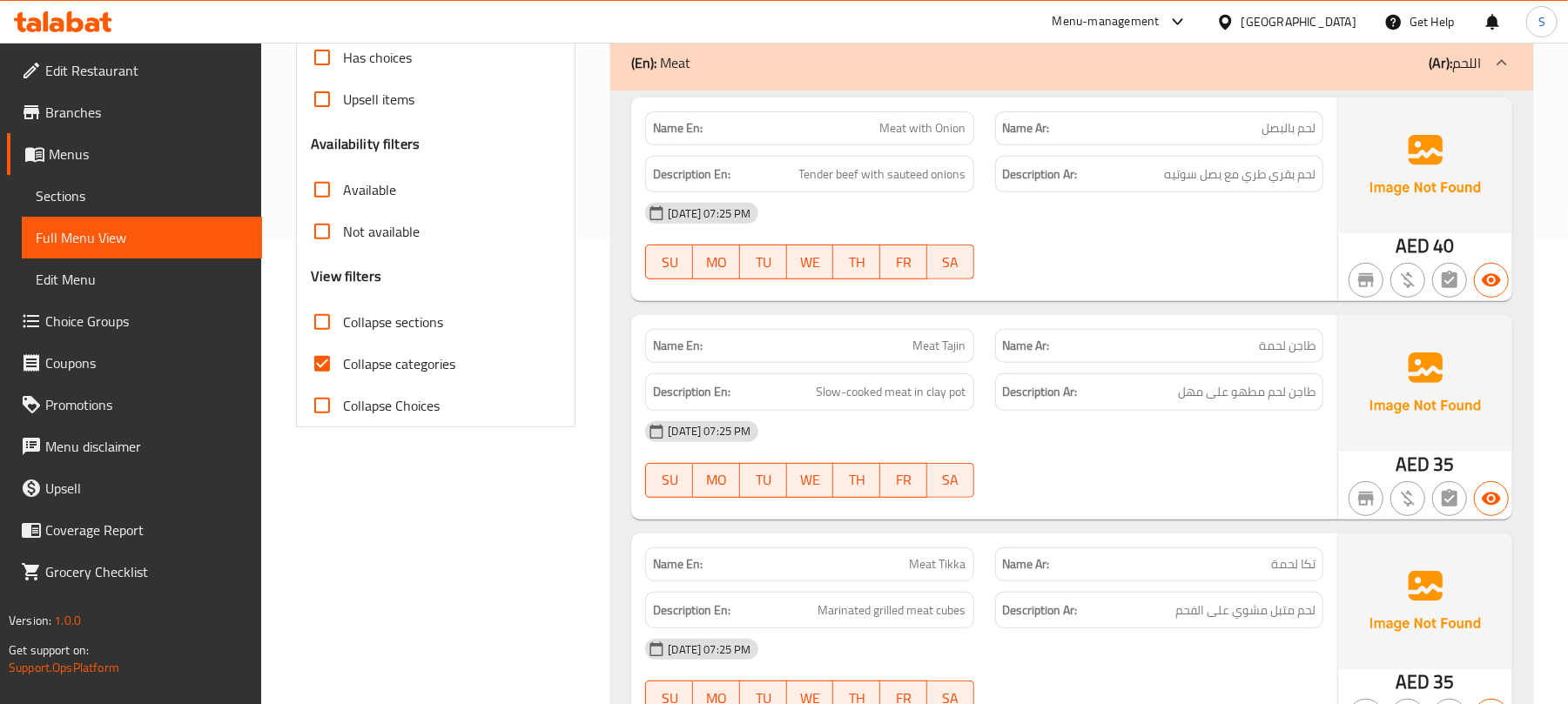
click at [933, 353] on span "Meat Tajin" at bounding box center [940, 346] width 53 height 19
click at [924, 342] on span "Meat Tajin" at bounding box center [940, 346] width 53 height 19
copy span "Meat Tajin"
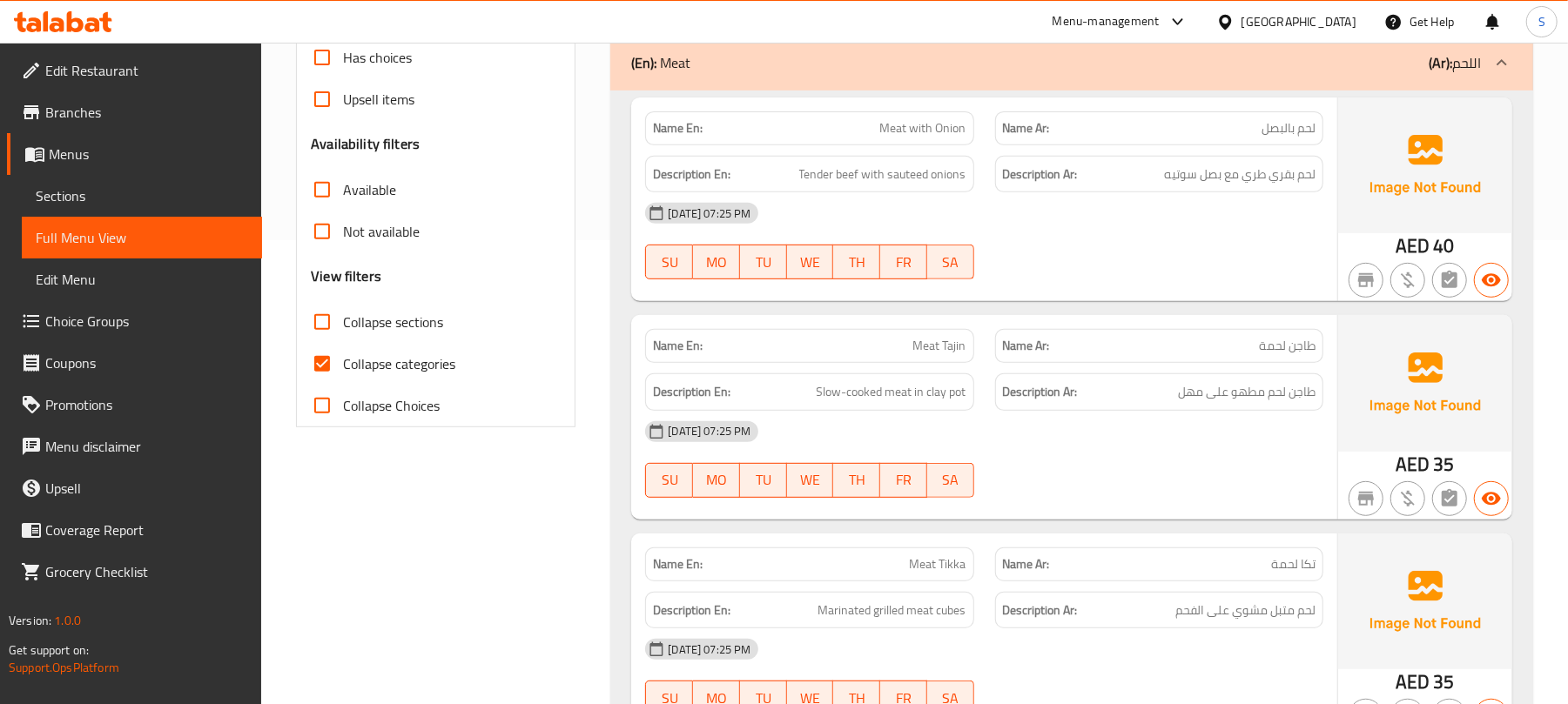
click at [938, 409] on div "Description En: Slow-cooked meat in clay pot" at bounding box center [809, 392] width 328 height 37
copy span "Slow-cooked meat in clay pot"
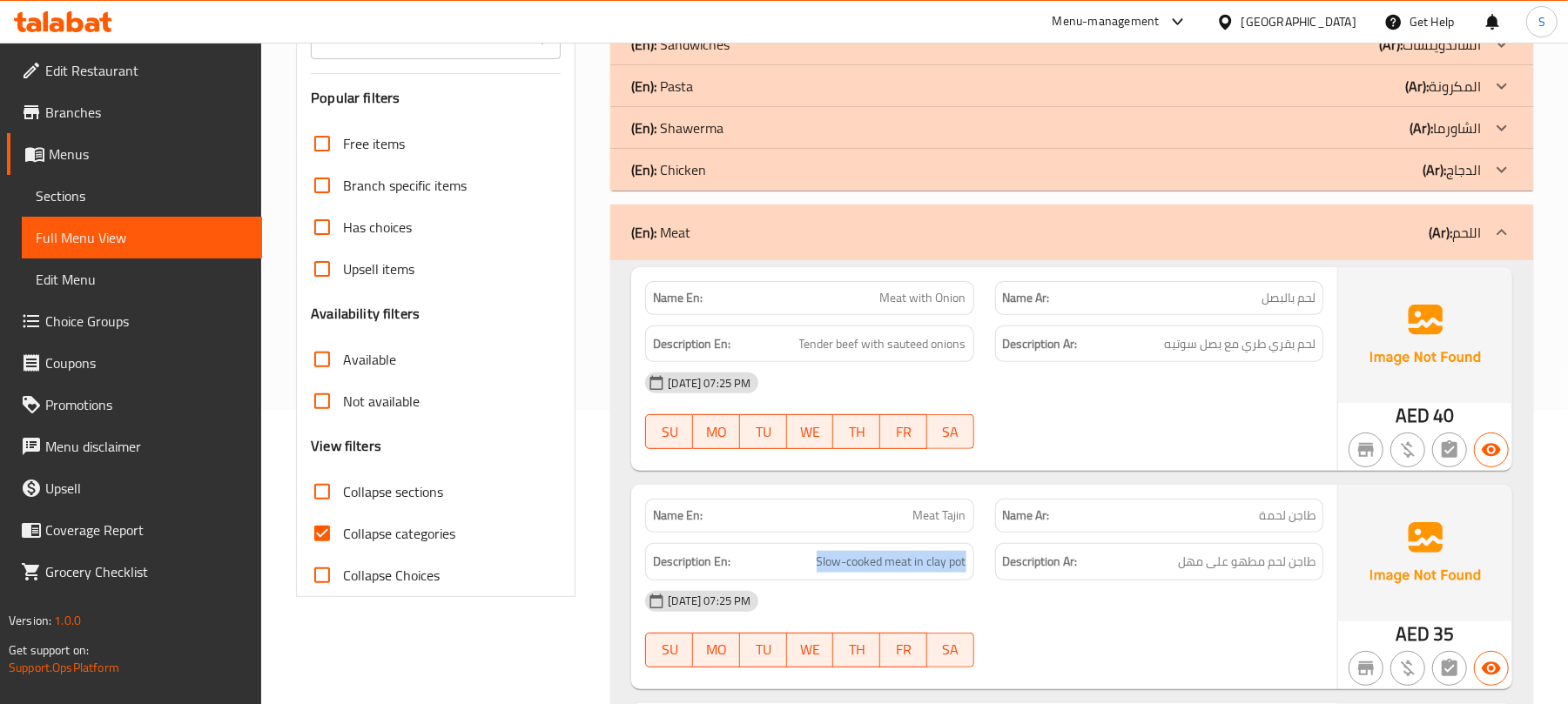
scroll to position [116, 0]
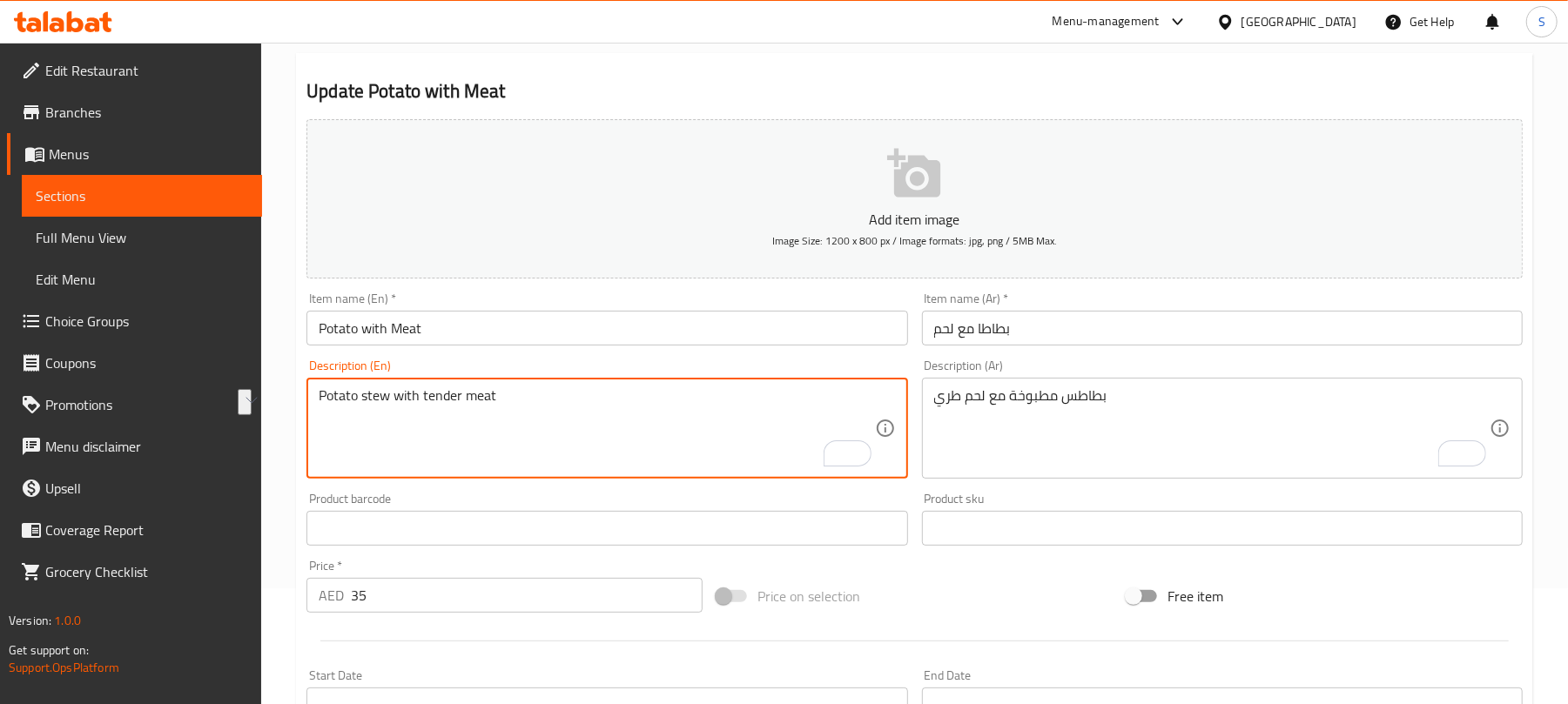
scroll to position [116, 0]
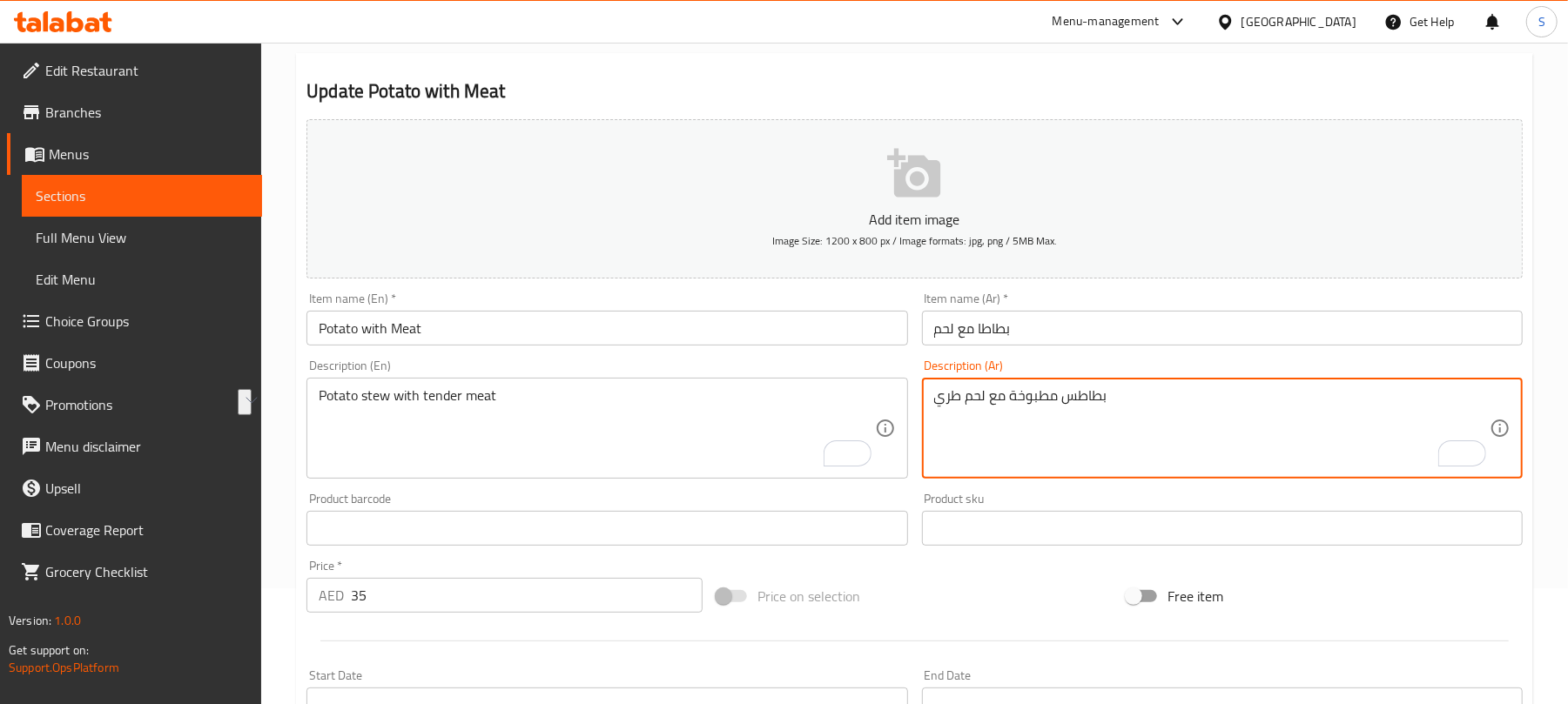
paste textarea "يخنة بطاطس"
type textarea "يخنة بطاطس مع لحم طري"
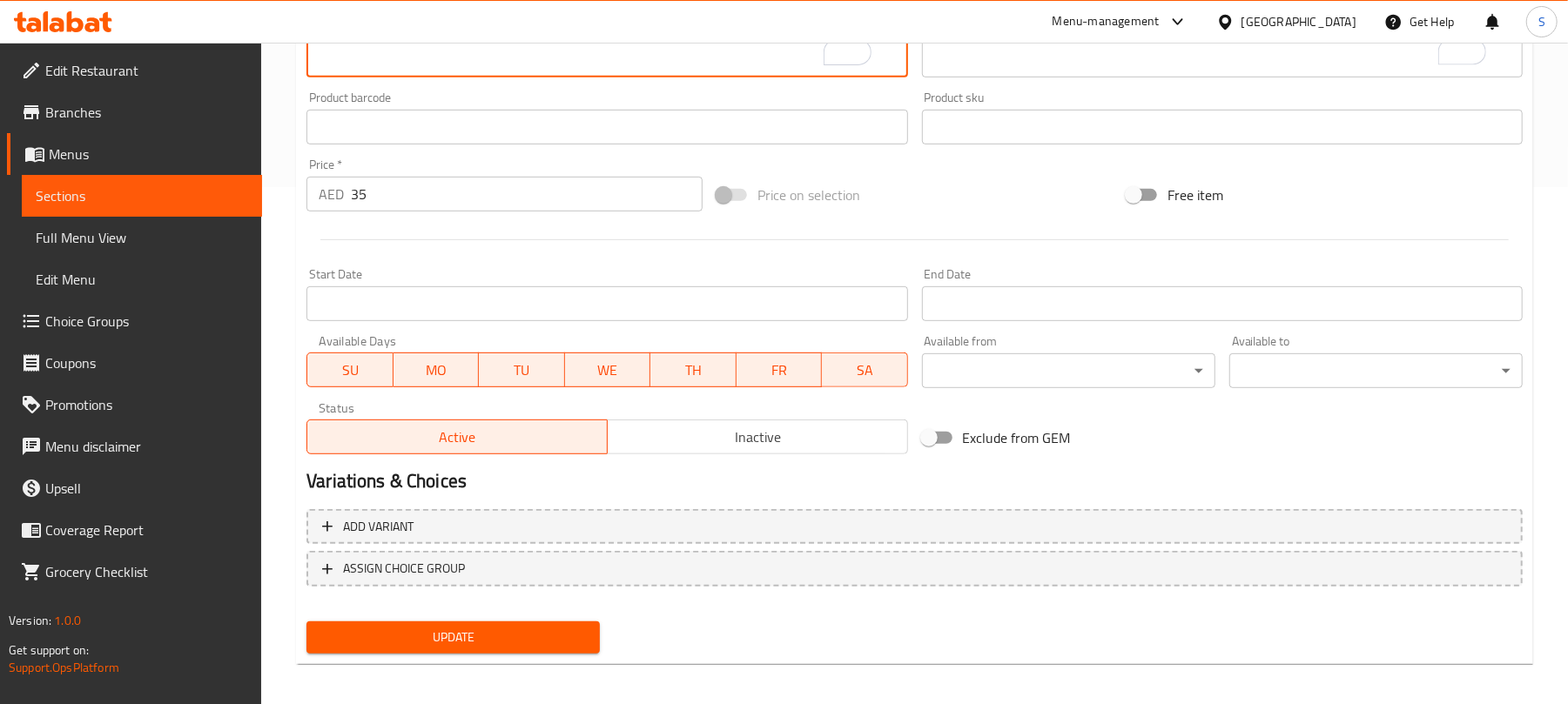
scroll to position [523, 0]
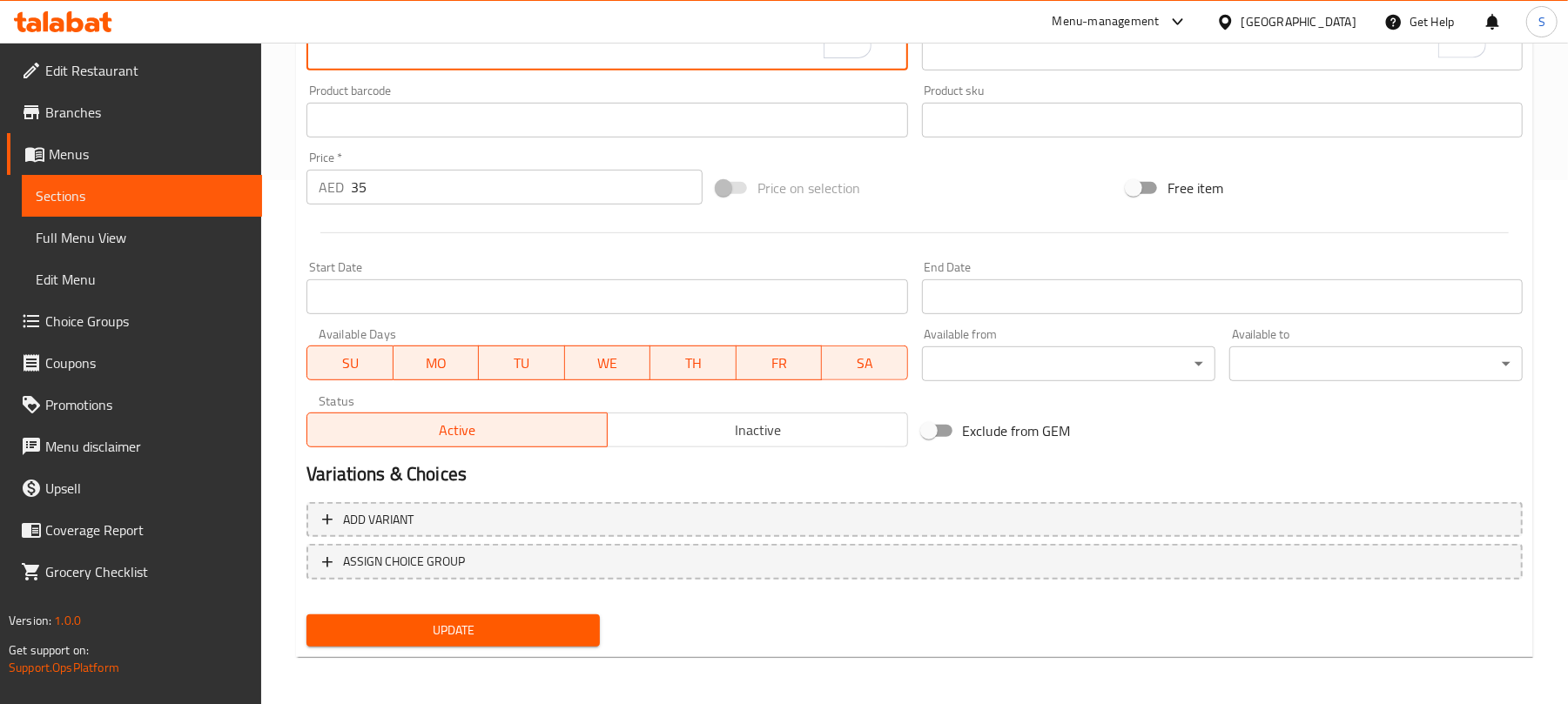
click at [524, 627] on span "Update" at bounding box center [453, 630] width 266 height 21
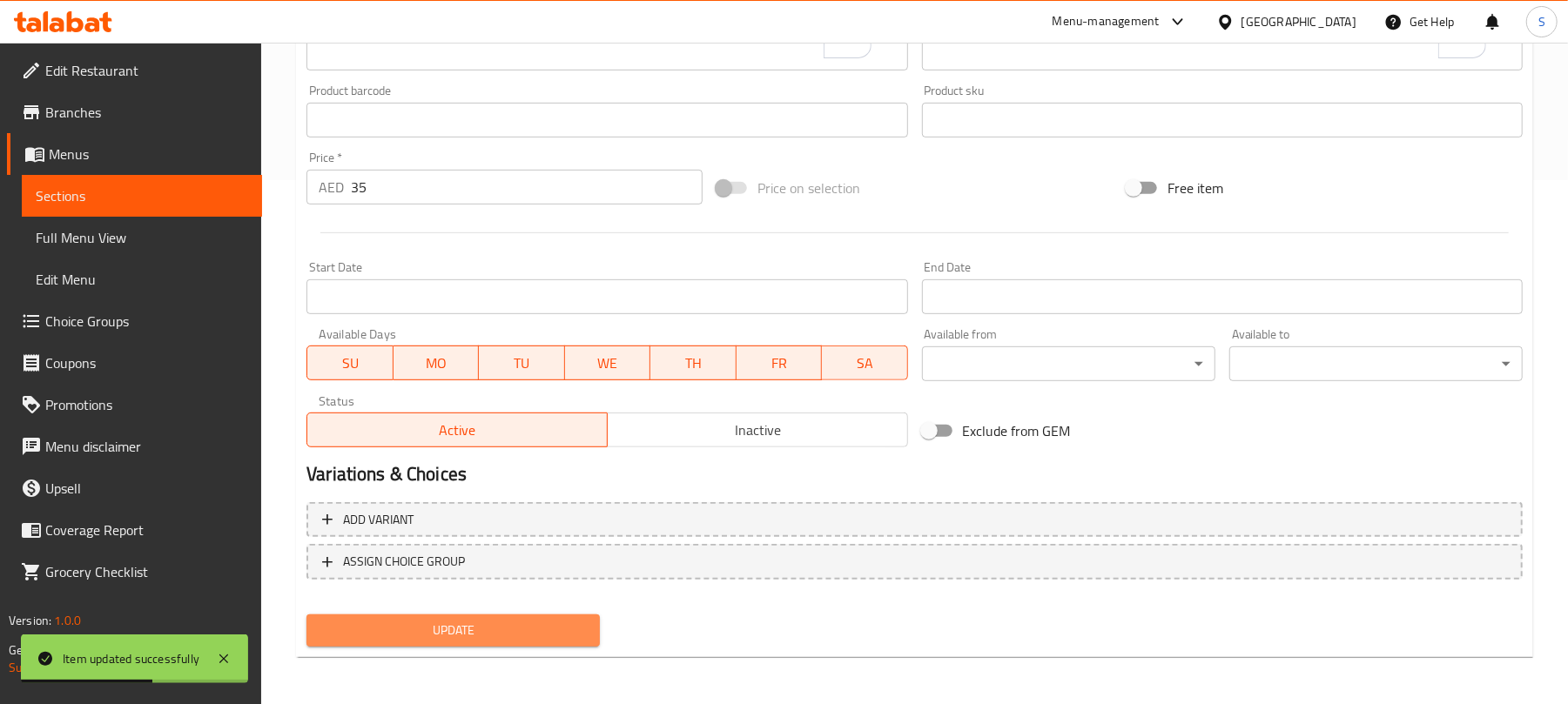
click at [468, 624] on span "Update" at bounding box center [453, 630] width 266 height 21
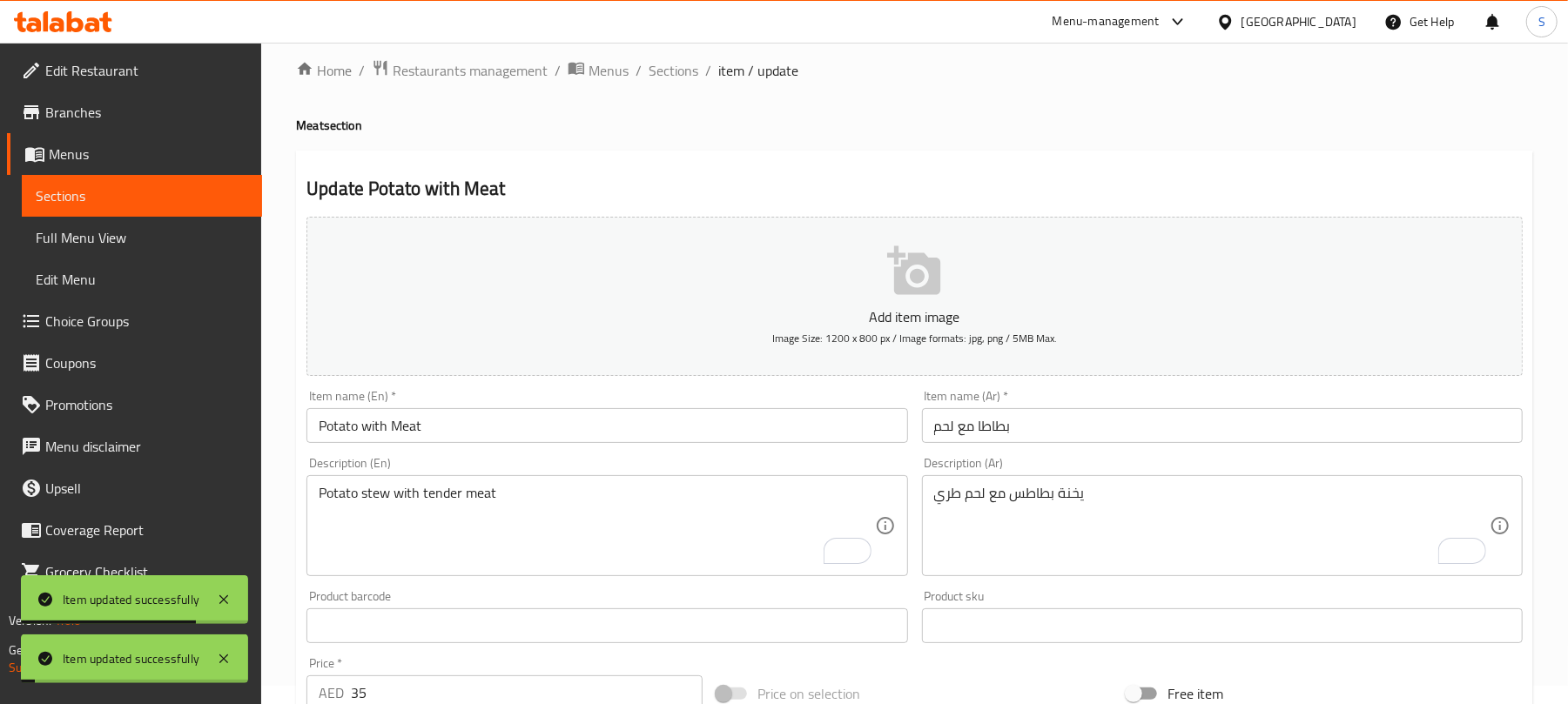
scroll to position [0, 0]
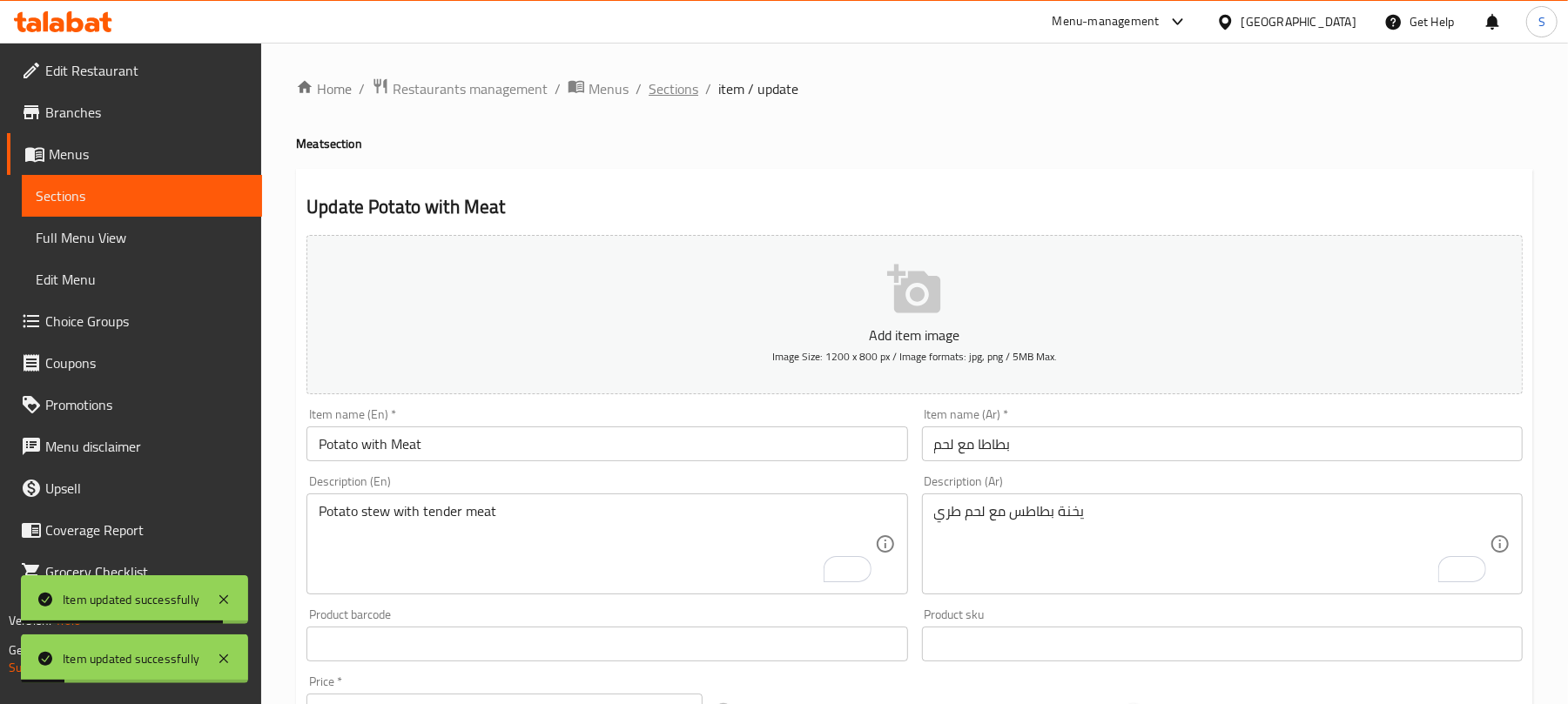
click at [668, 84] on span "Sections" at bounding box center [673, 88] width 50 height 21
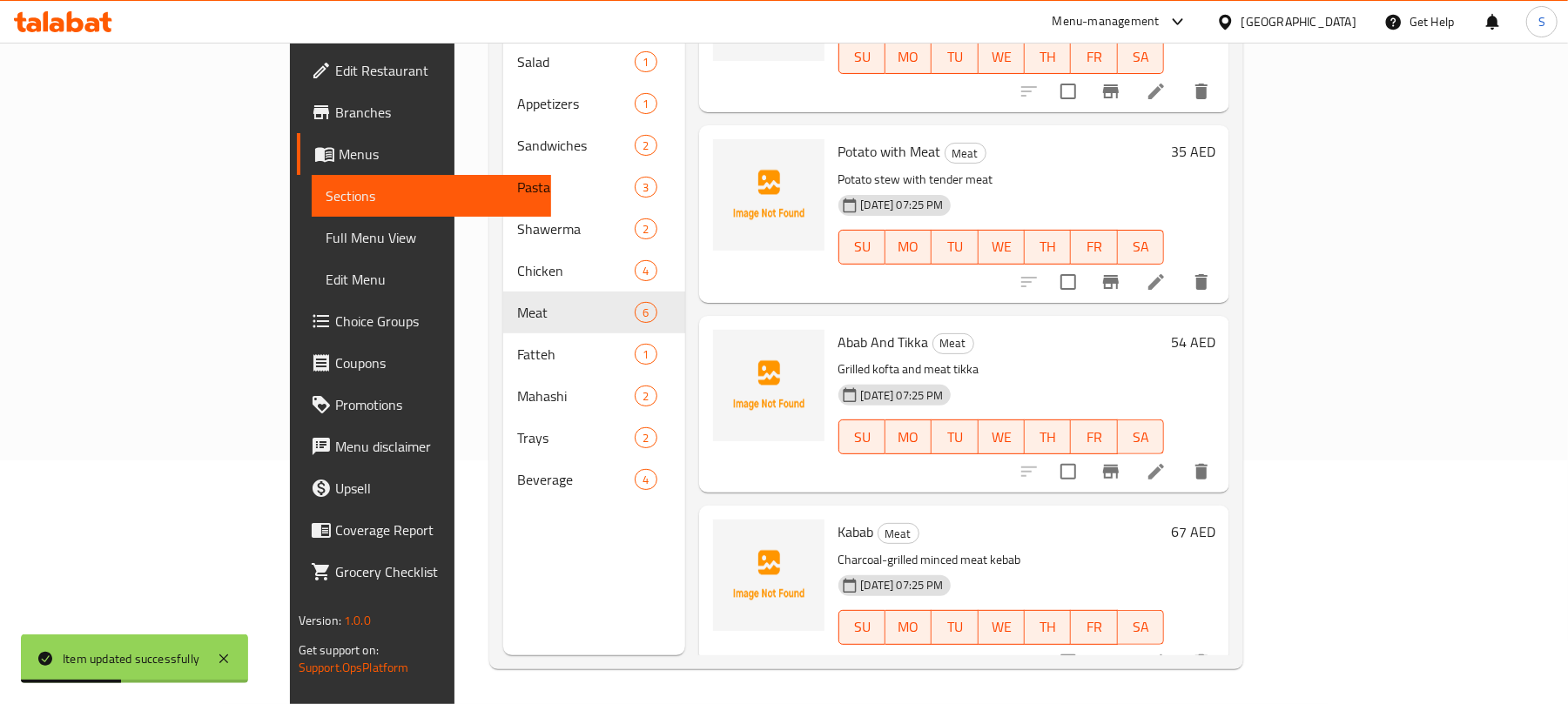
scroll to position [244, 0]
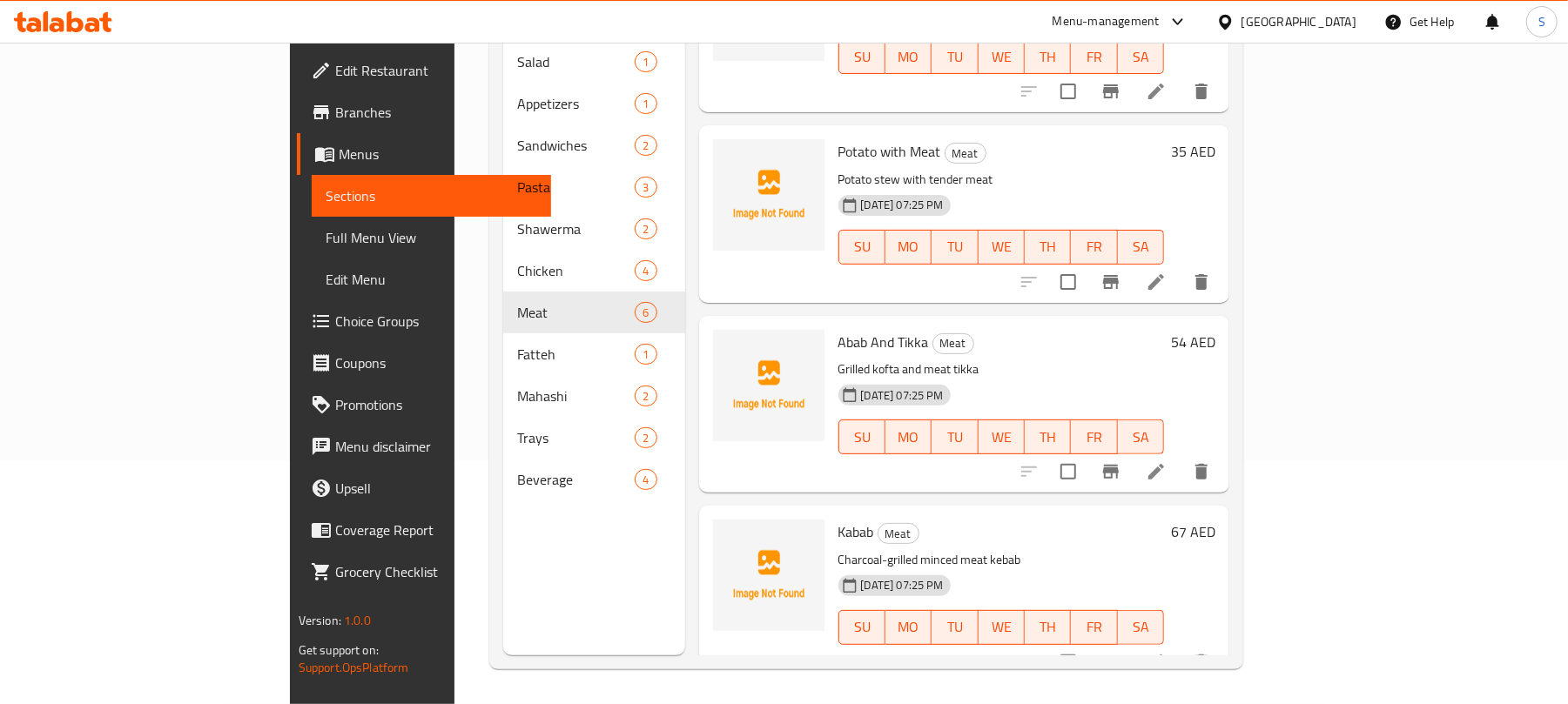
click at [838, 329] on span "Abab And Tikka" at bounding box center [883, 342] width 91 height 26
copy h6 "Abab And Tikka"
click at [1166, 461] on icon at bounding box center [1156, 471] width 21 height 21
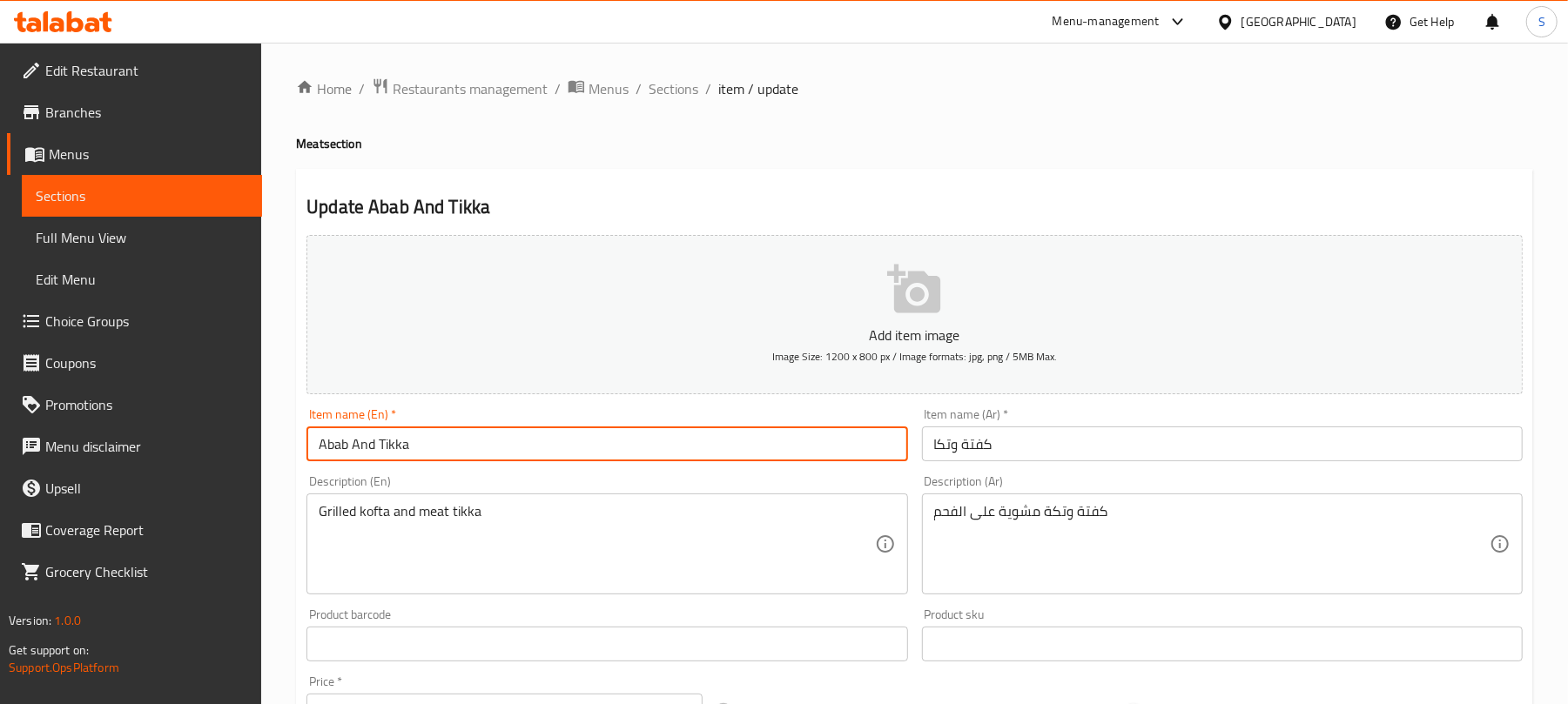
click at [651, 457] on input "Abab And Tikka" at bounding box center [607, 444] width 601 height 35
paste input "Kebab a"
type input "Kebab and Tikka"
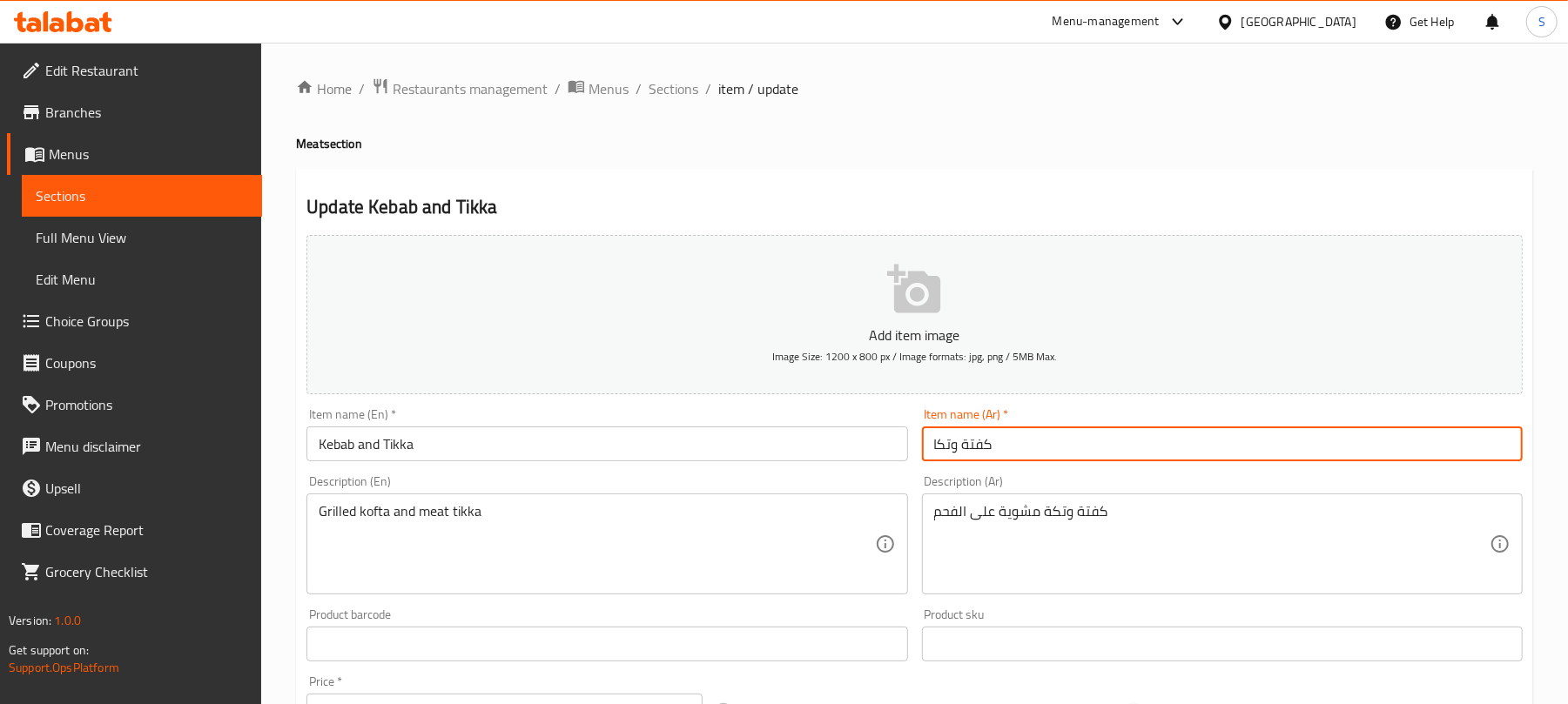
click at [966, 460] on input "كفتة وتكا" at bounding box center [1222, 444] width 601 height 35
click at [966, 461] on input "كفتة وتكا" at bounding box center [1222, 444] width 601 height 35
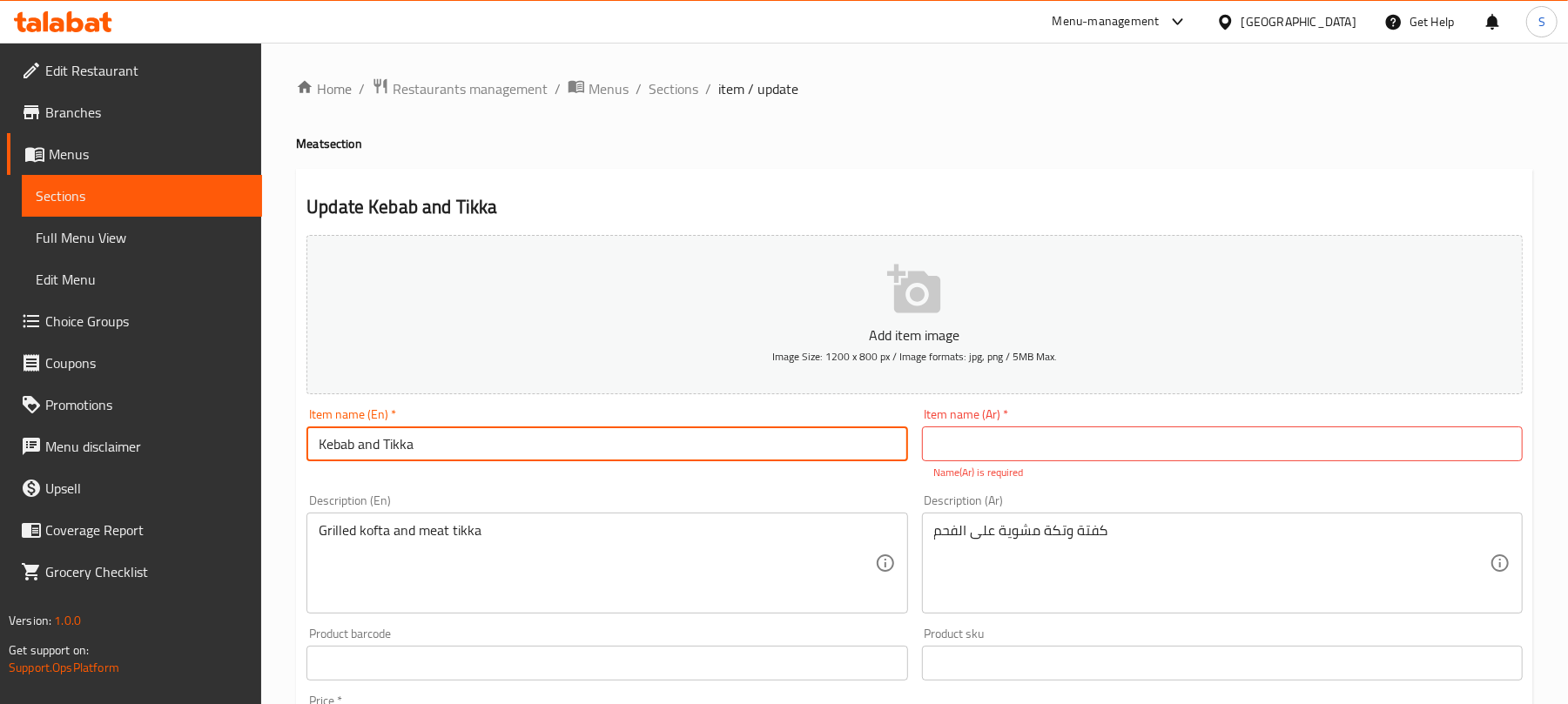
click at [408, 440] on input "Kebab and Tikka" at bounding box center [607, 444] width 601 height 35
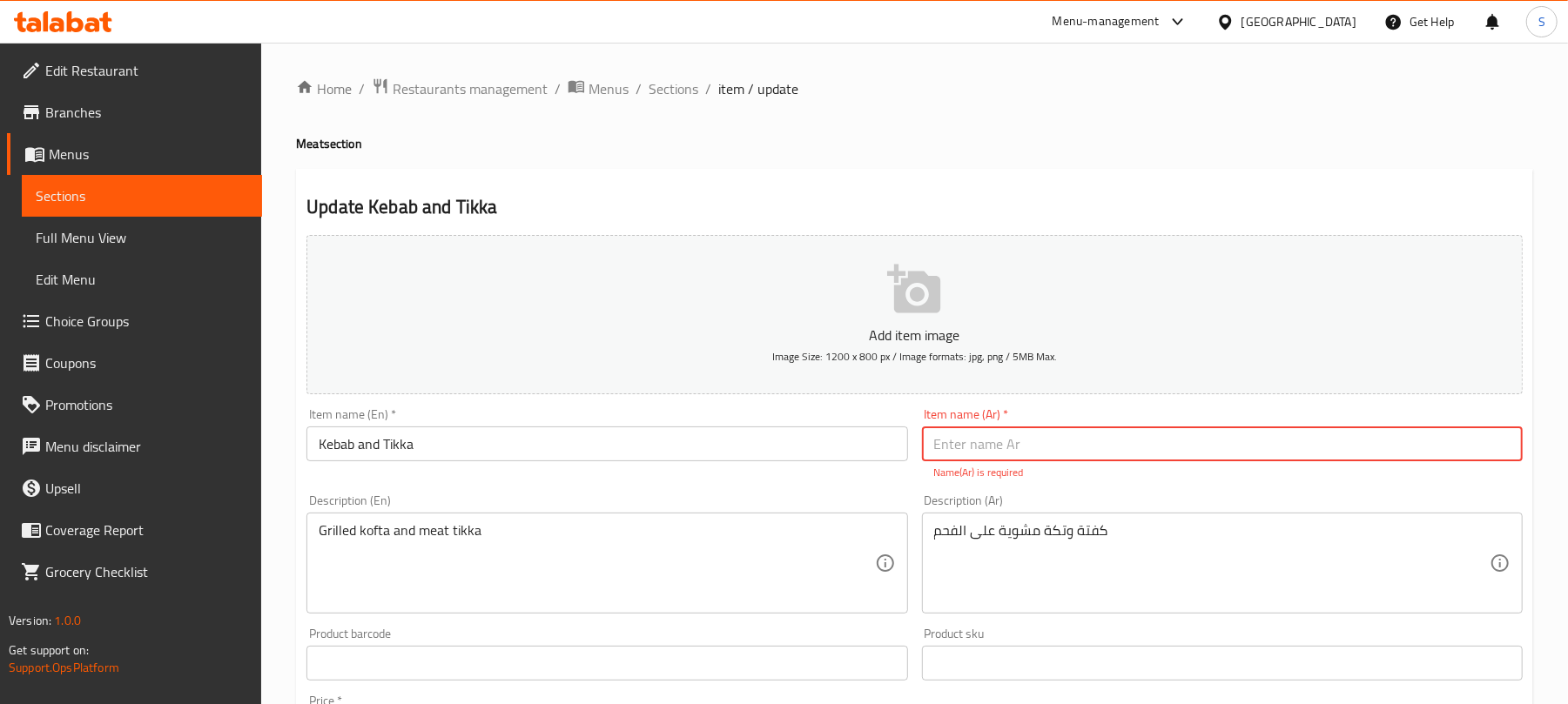
click at [1004, 456] on input "text" at bounding box center [1222, 444] width 601 height 35
paste input "كباب وتكا"
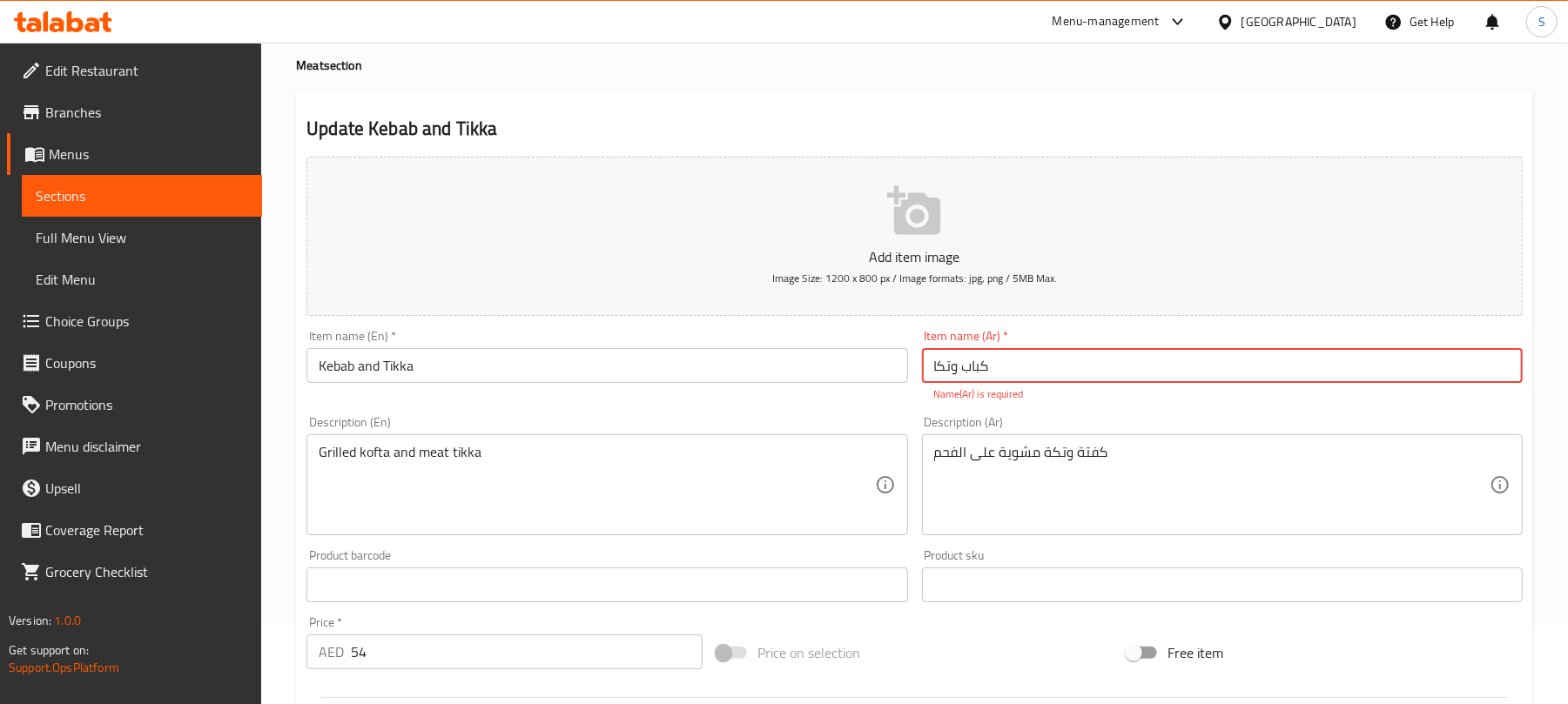
scroll to position [116, 0]
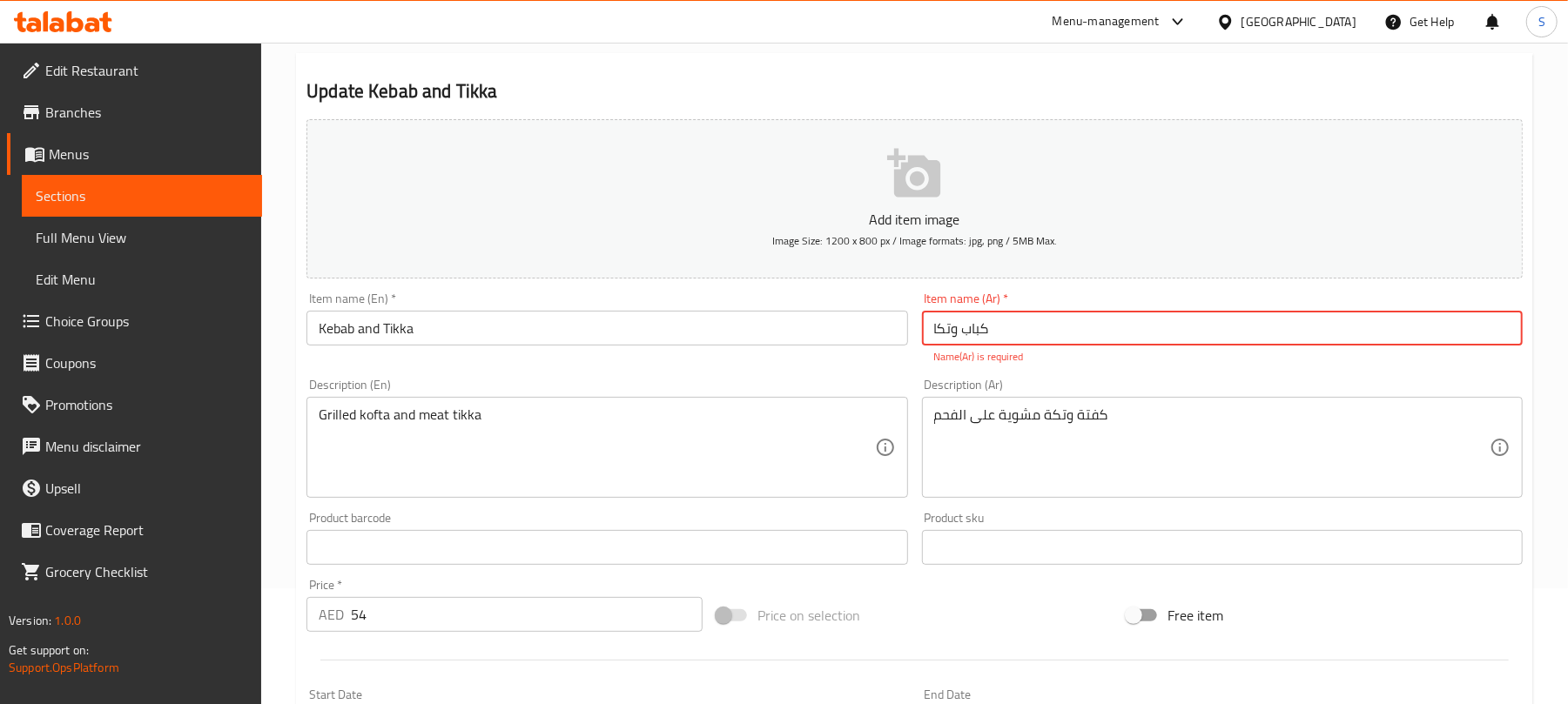
type input "كباب وتكا"
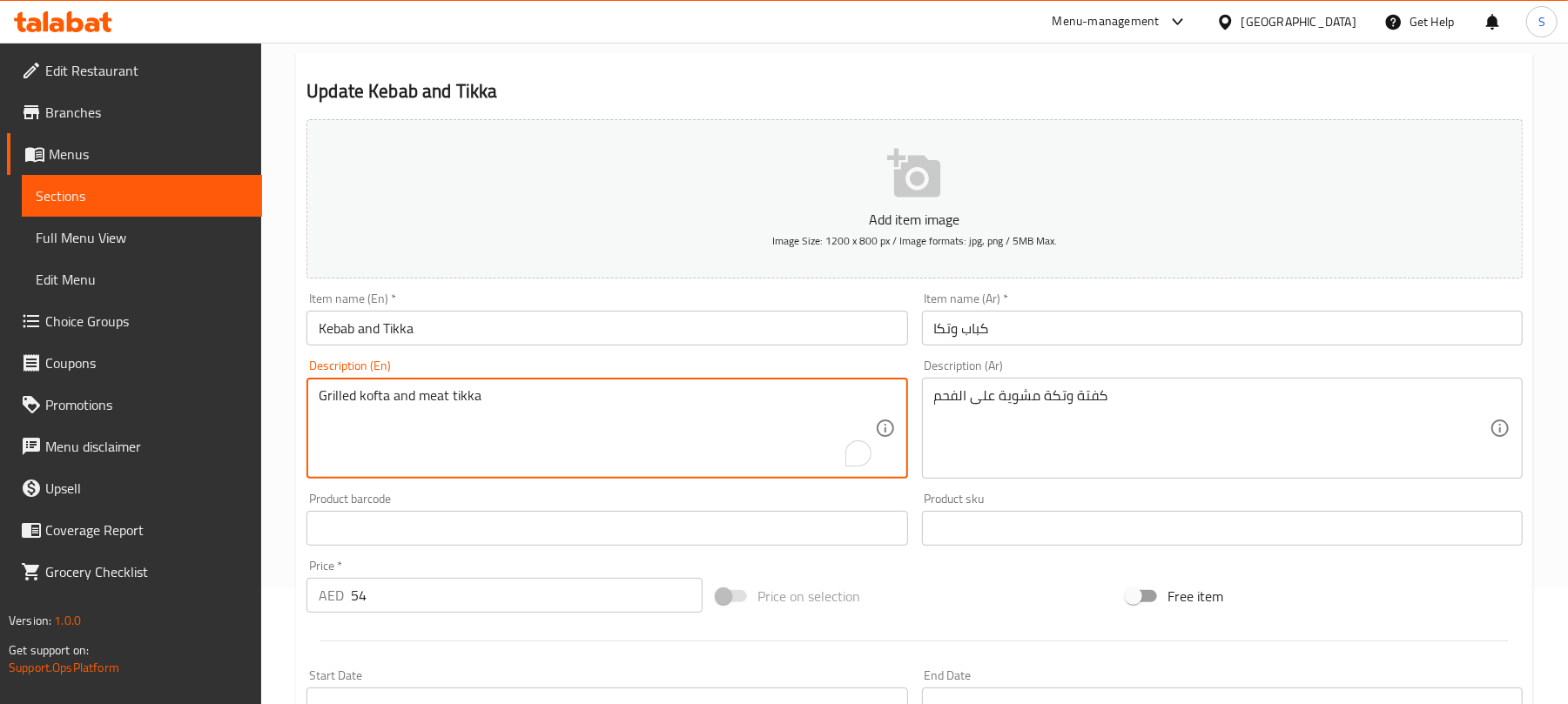
click at [411, 422] on textarea "Grilled kofta and meat tikka" at bounding box center [596, 429] width 555 height 83
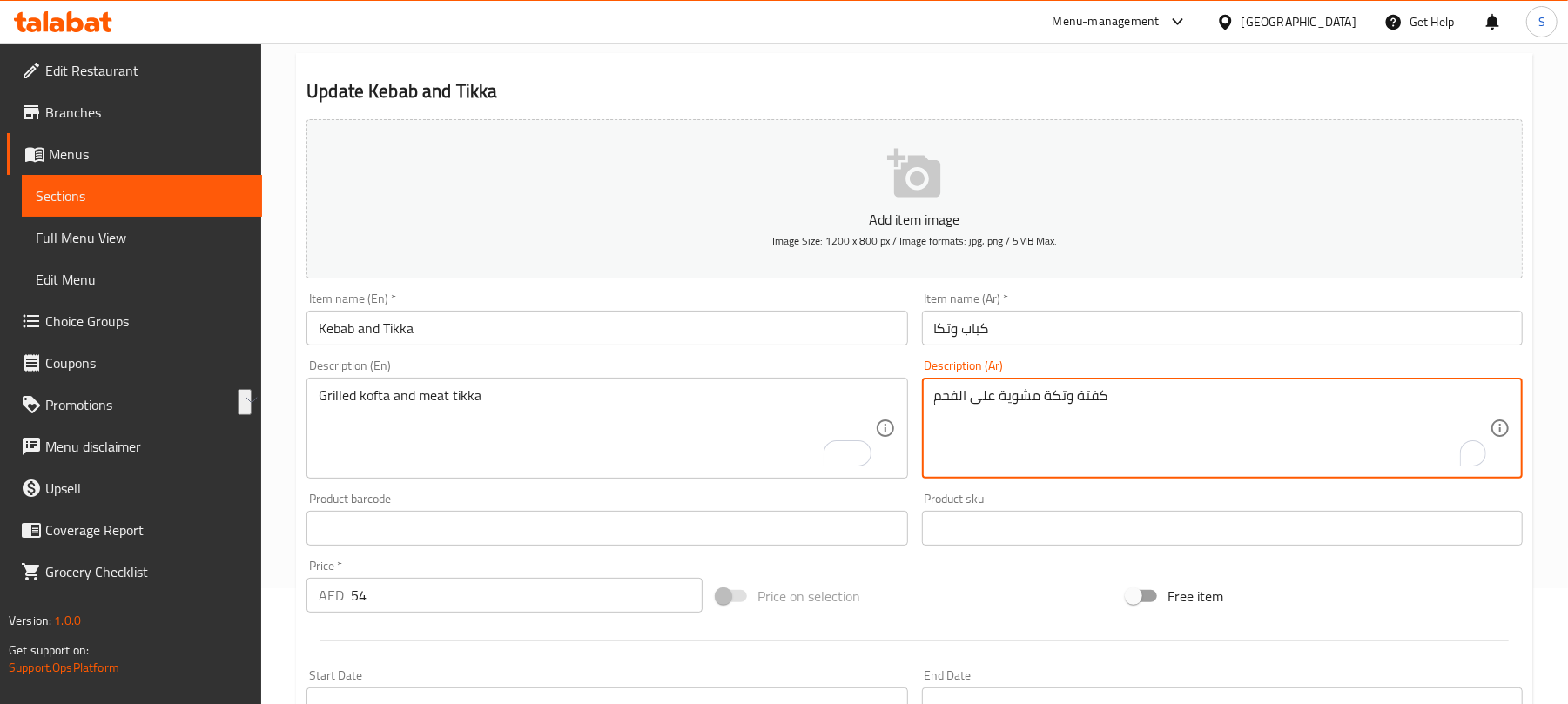
click at [1039, 396] on textarea "كفتة وتكة مشوية على الفحم" at bounding box center [1211, 429] width 555 height 83
paste textarea "شوية وتكا ل"
type textarea "كفتة مشوية وتكا لحم"
click at [1010, 328] on input "كباب وتكا" at bounding box center [1222, 328] width 601 height 35
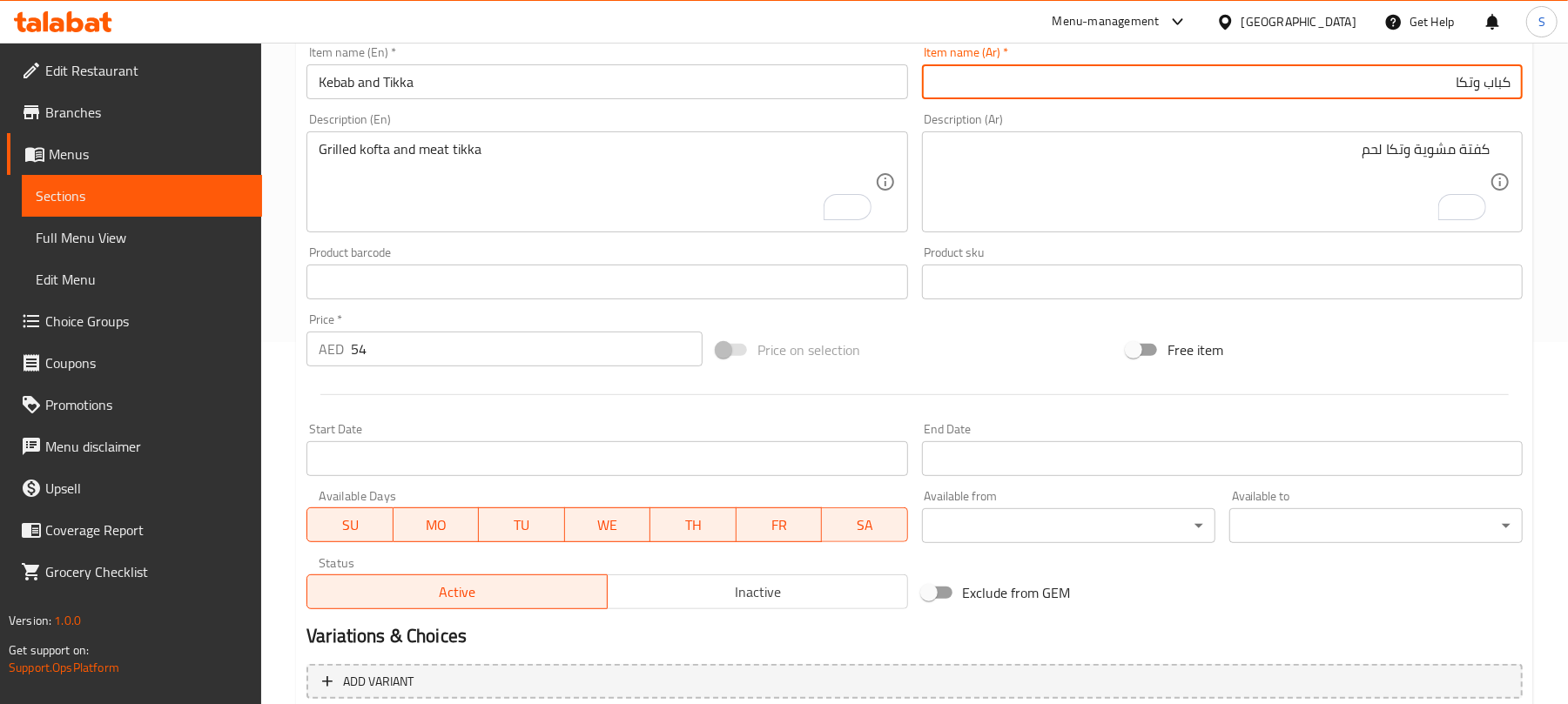
scroll to position [231, 0]
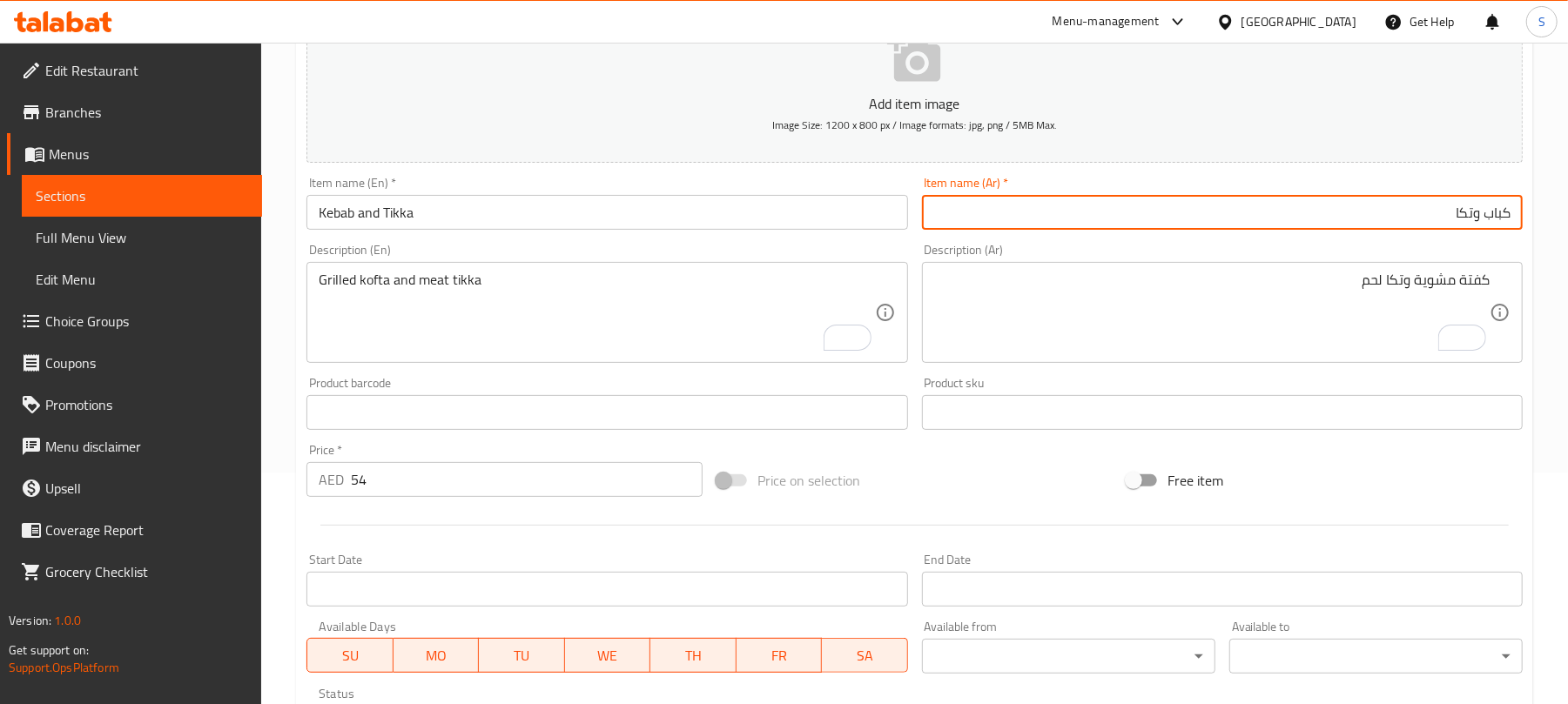
click at [1473, 218] on input "كباب وتكا" at bounding box center [1222, 213] width 601 height 35
type input "كباب و تكا"
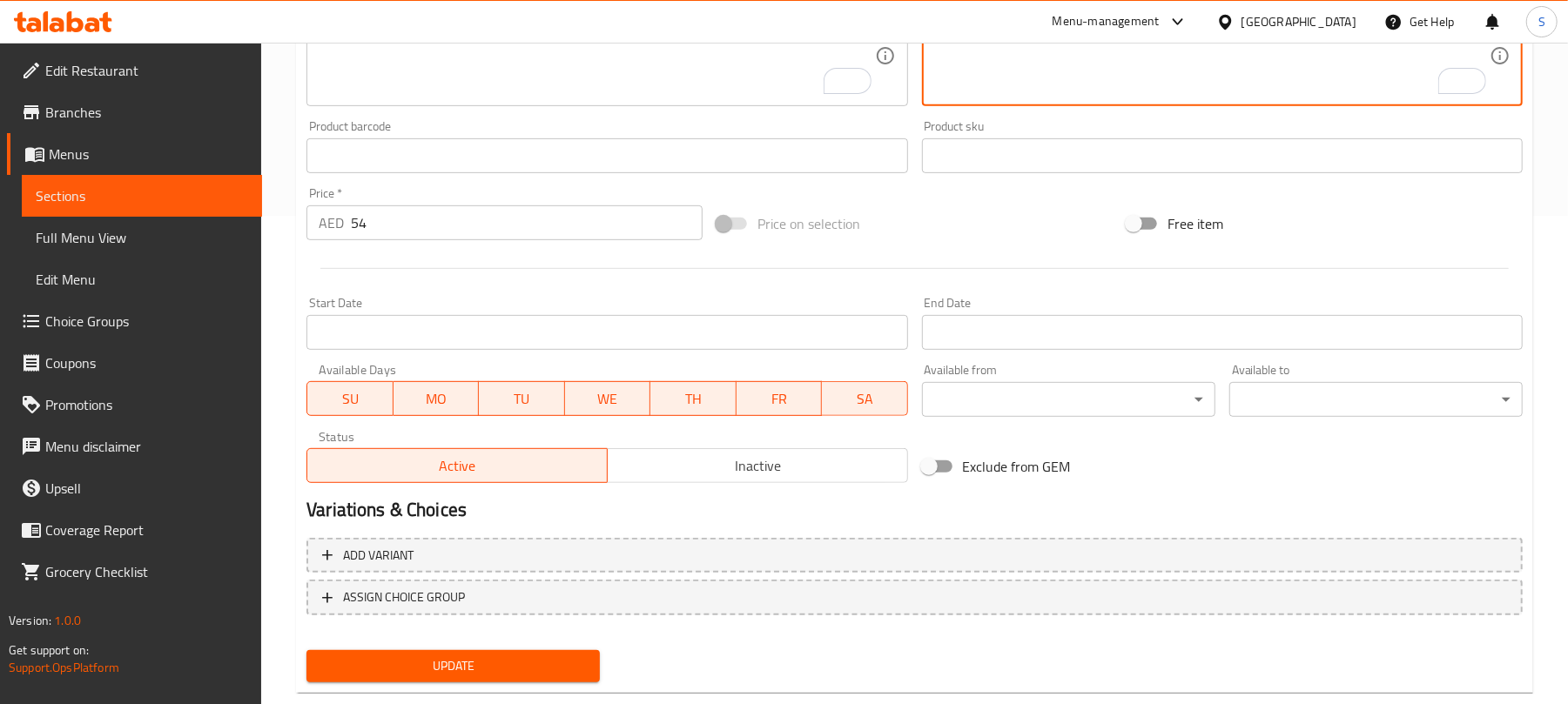
scroll to position [523, 0]
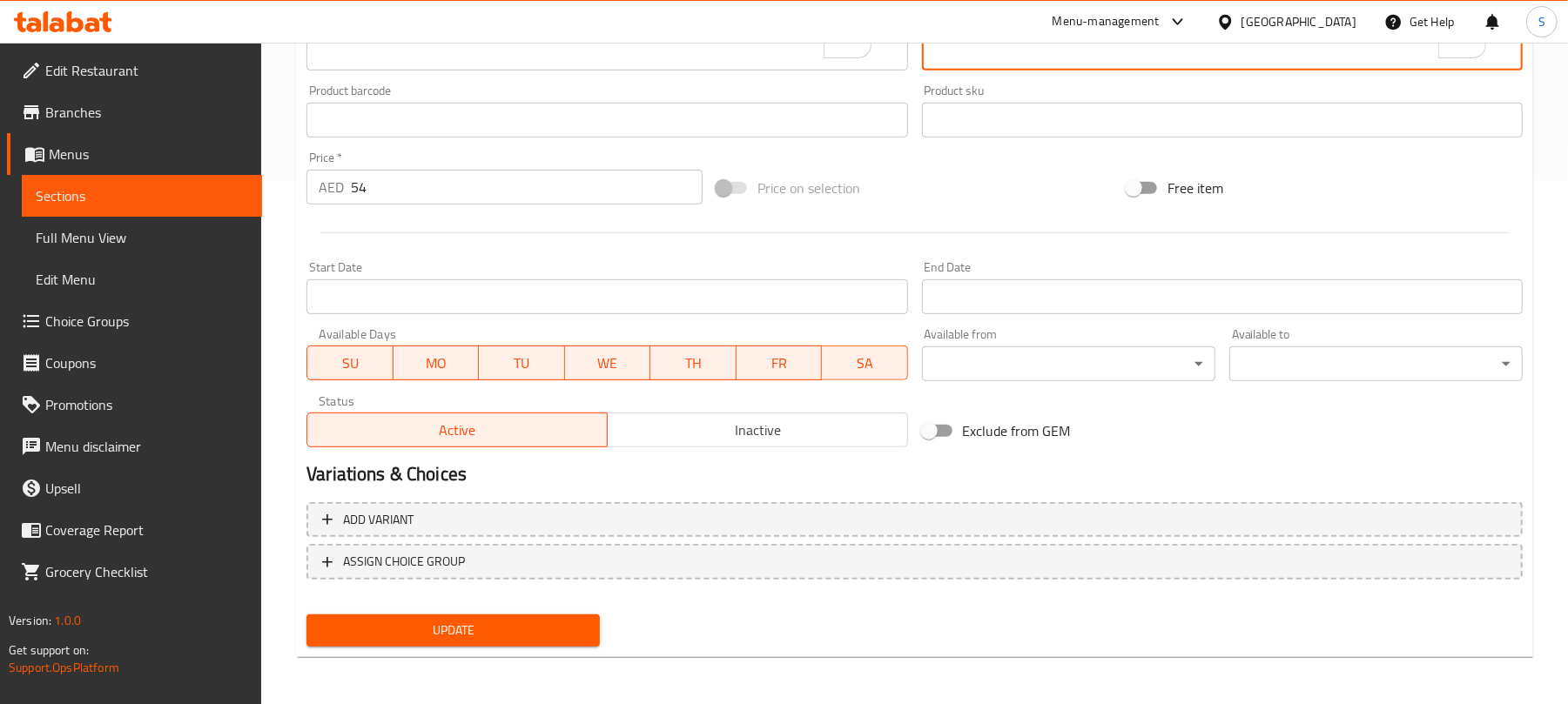
drag, startPoint x: 528, startPoint y: 620, endPoint x: 538, endPoint y: 544, distance: 76.7
click at [527, 621] on span "Update" at bounding box center [453, 630] width 266 height 21
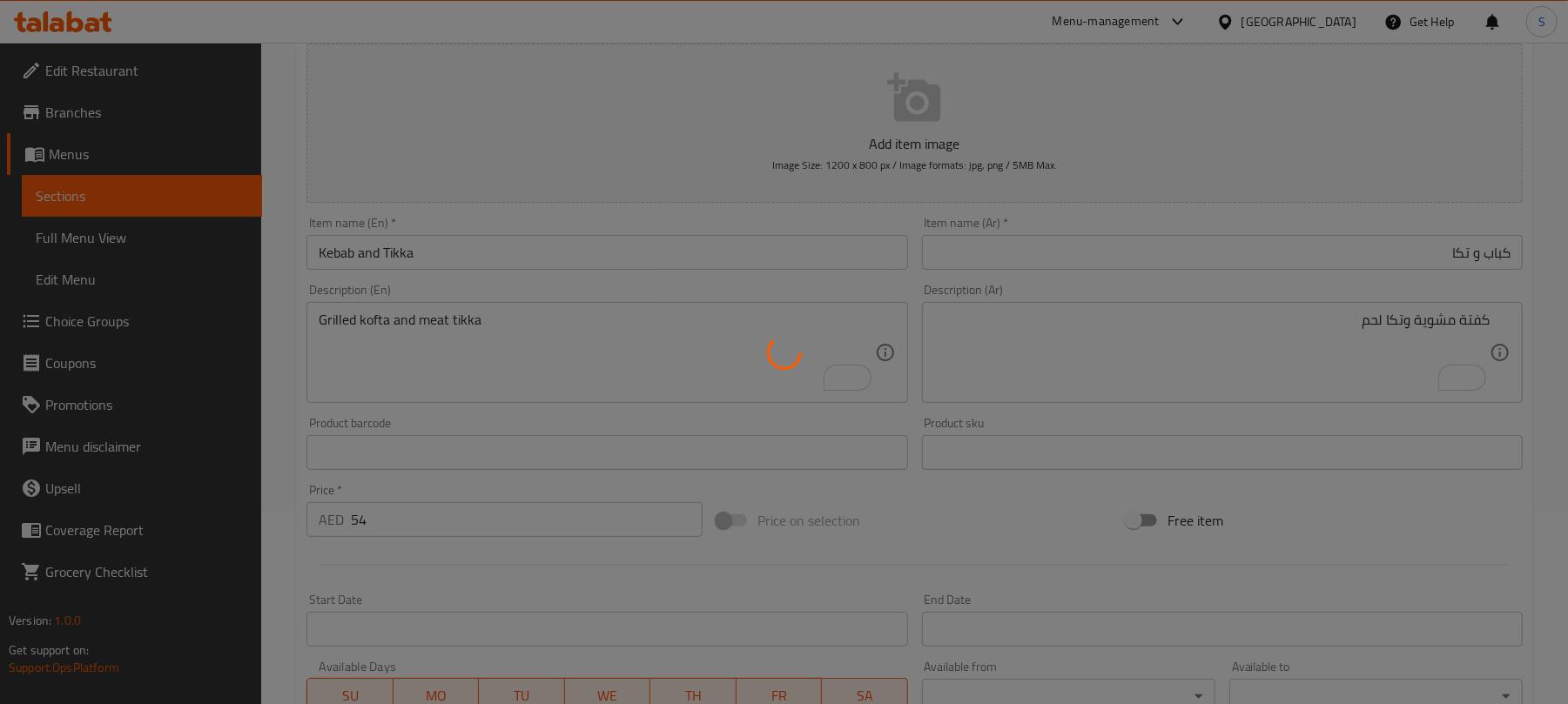
scroll to position [176, 0]
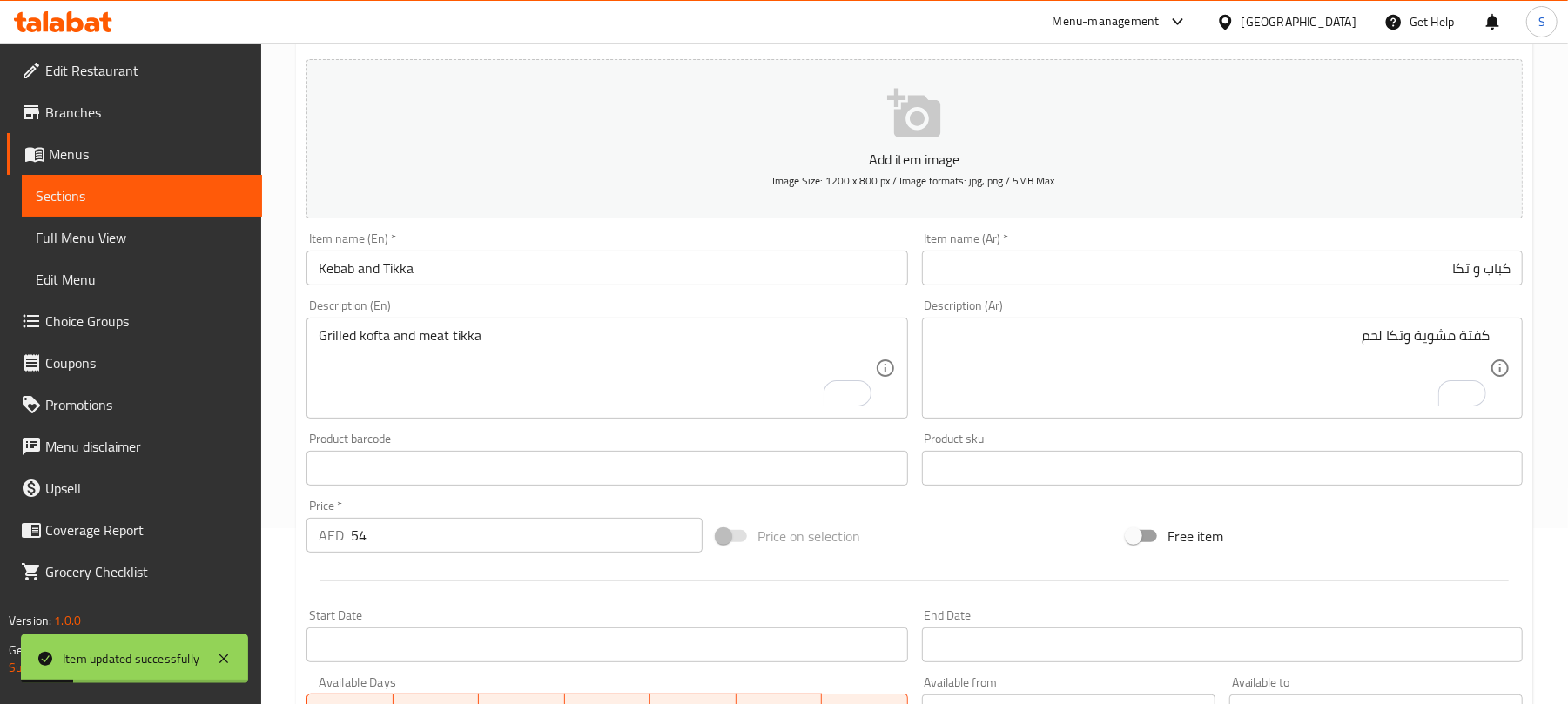
click at [411, 278] on input "Kebab and Tikka" at bounding box center [607, 269] width 601 height 35
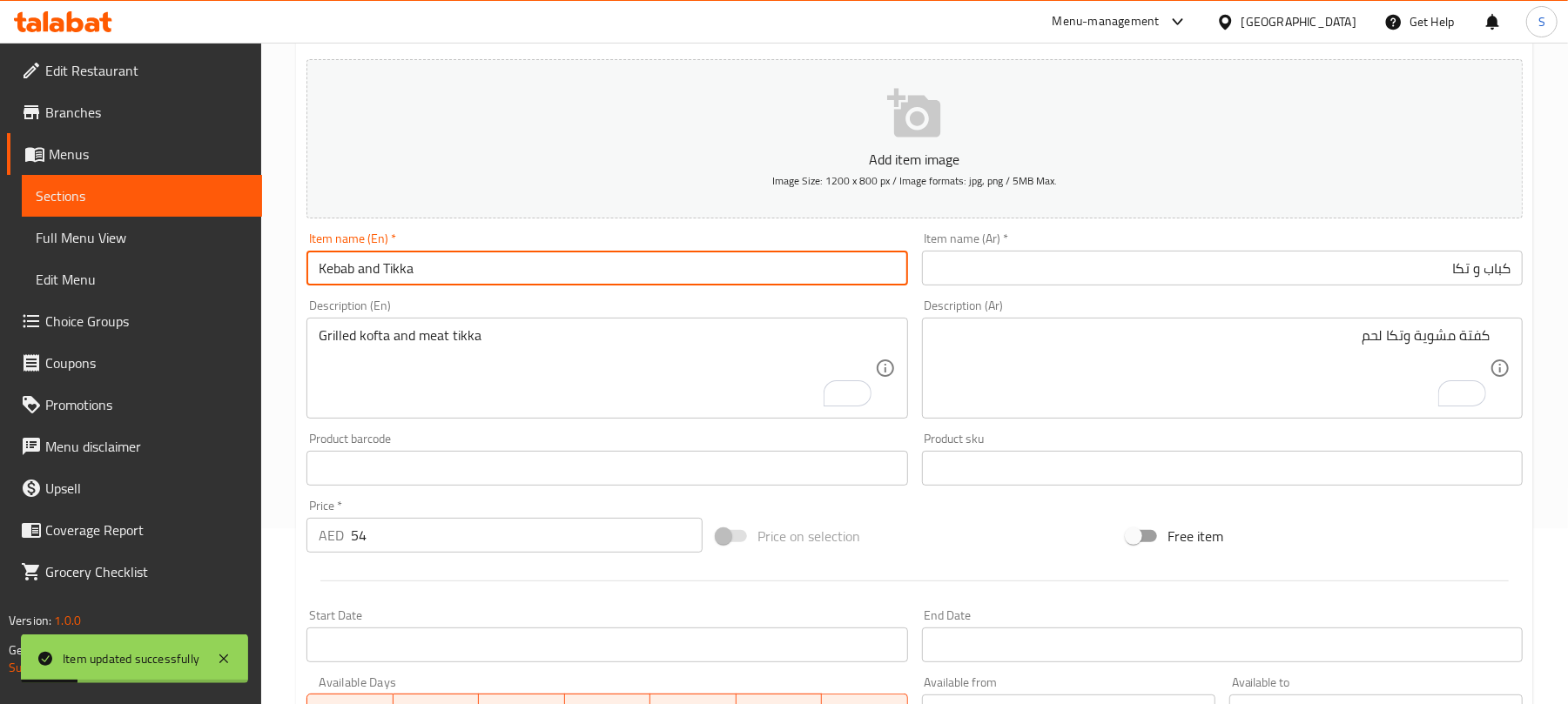
click at [411, 278] on input "Kebab and Tikka" at bounding box center [607, 269] width 601 height 35
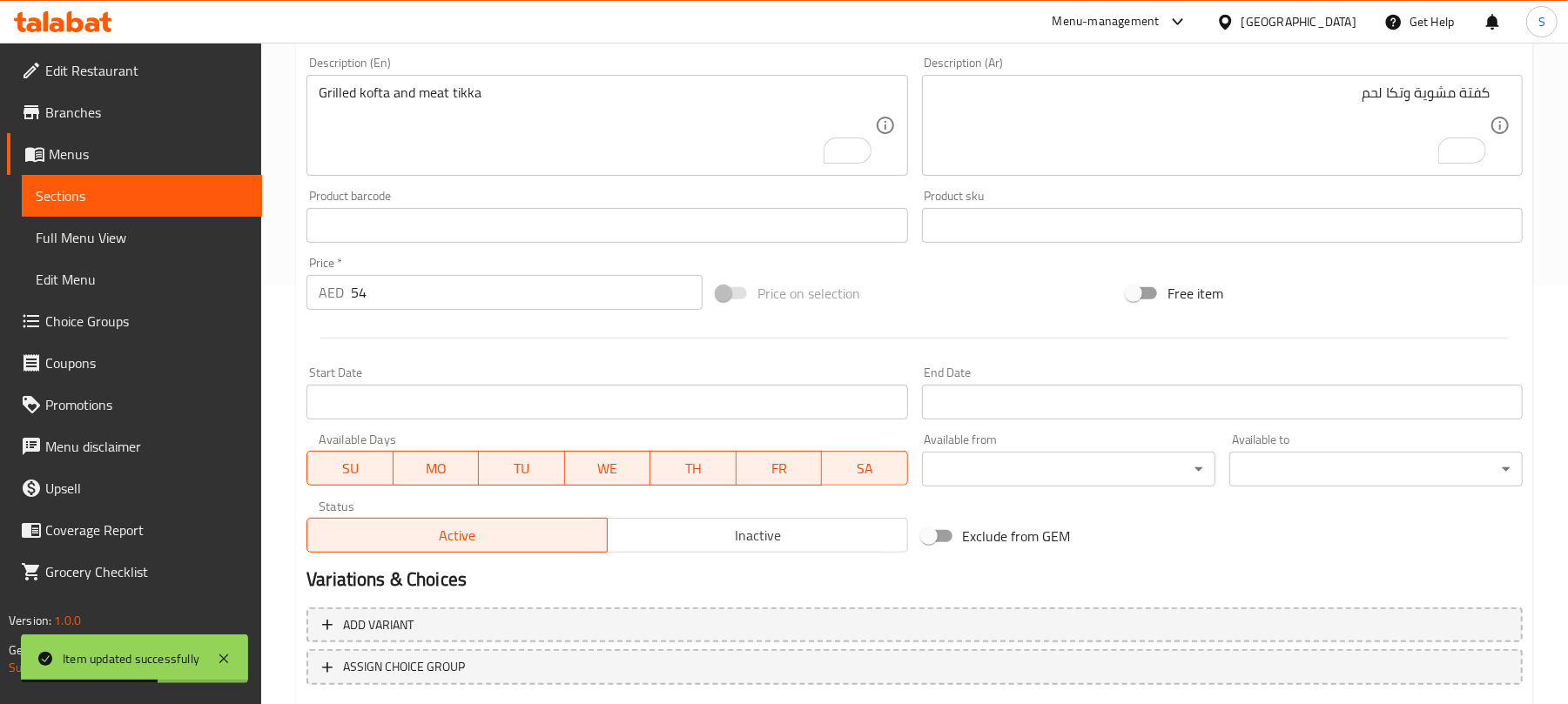
scroll to position [523, 0]
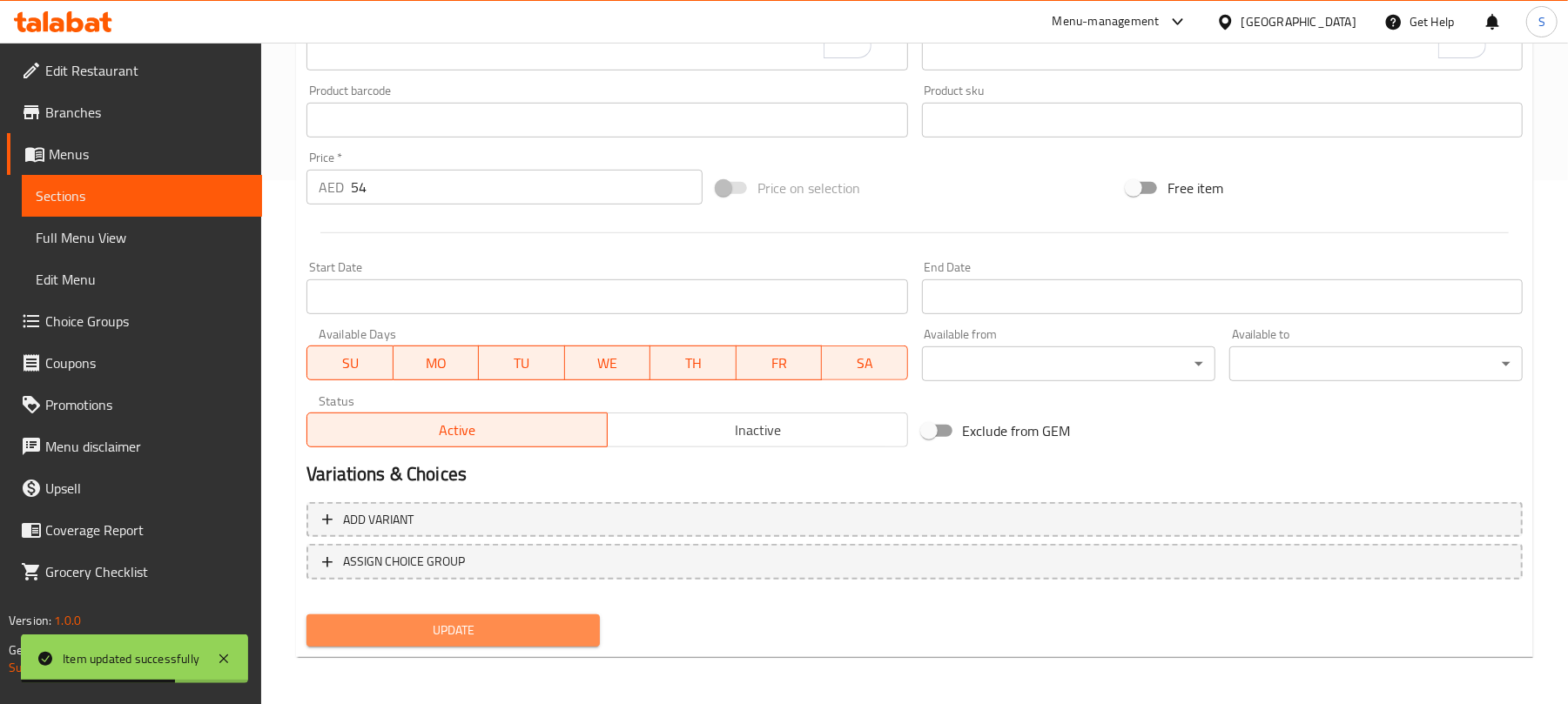
click at [537, 627] on span "Update" at bounding box center [453, 630] width 266 height 21
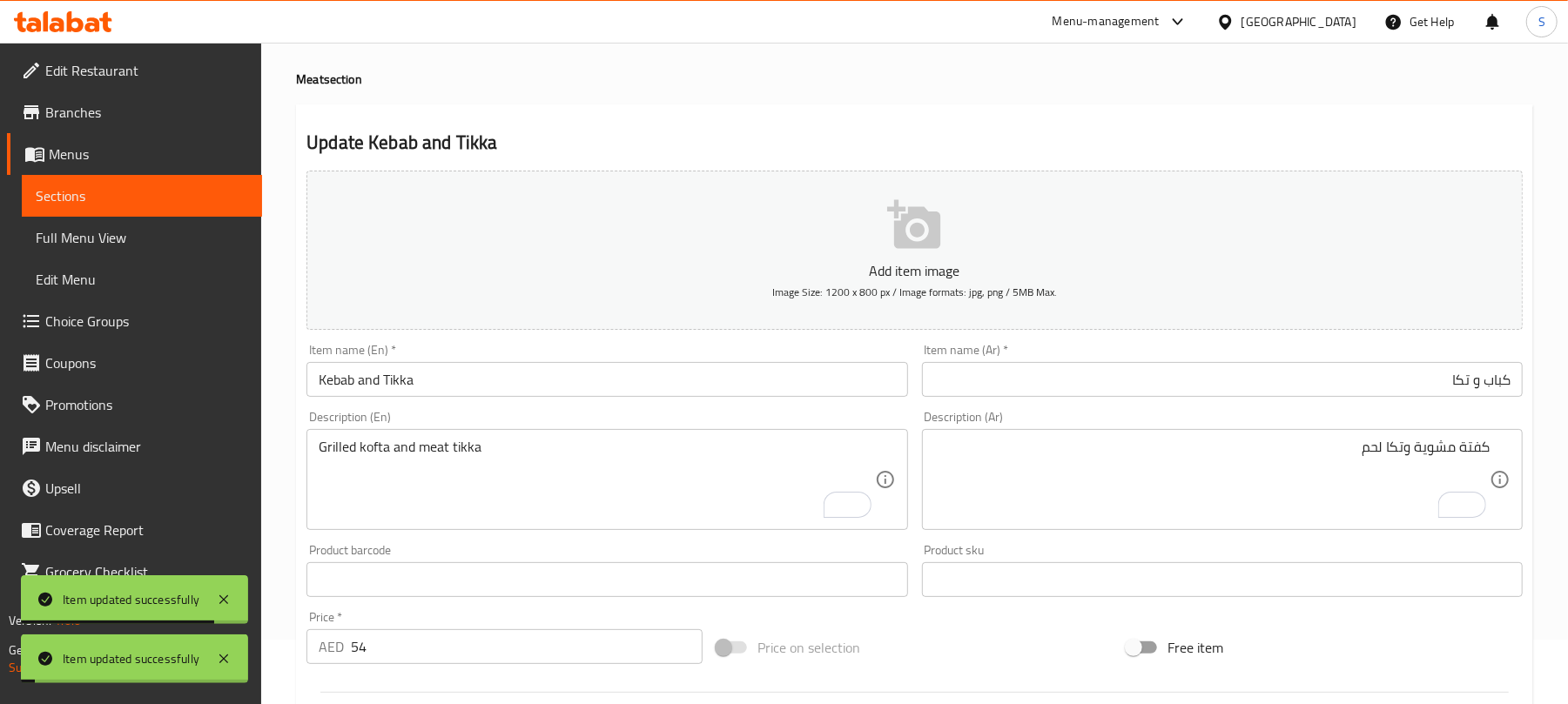
scroll to position [0, 0]
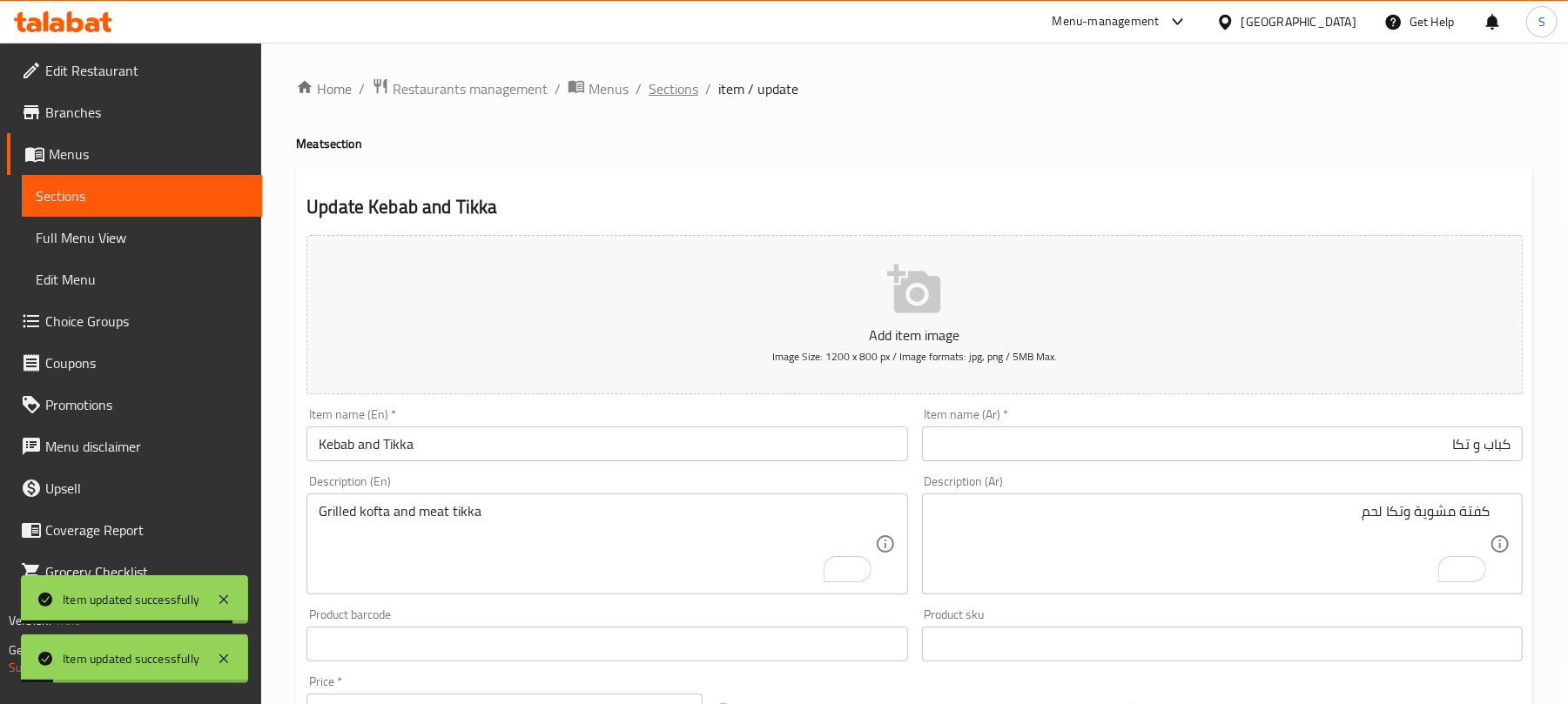
click at [677, 92] on span "Sections" at bounding box center [673, 88] width 50 height 21
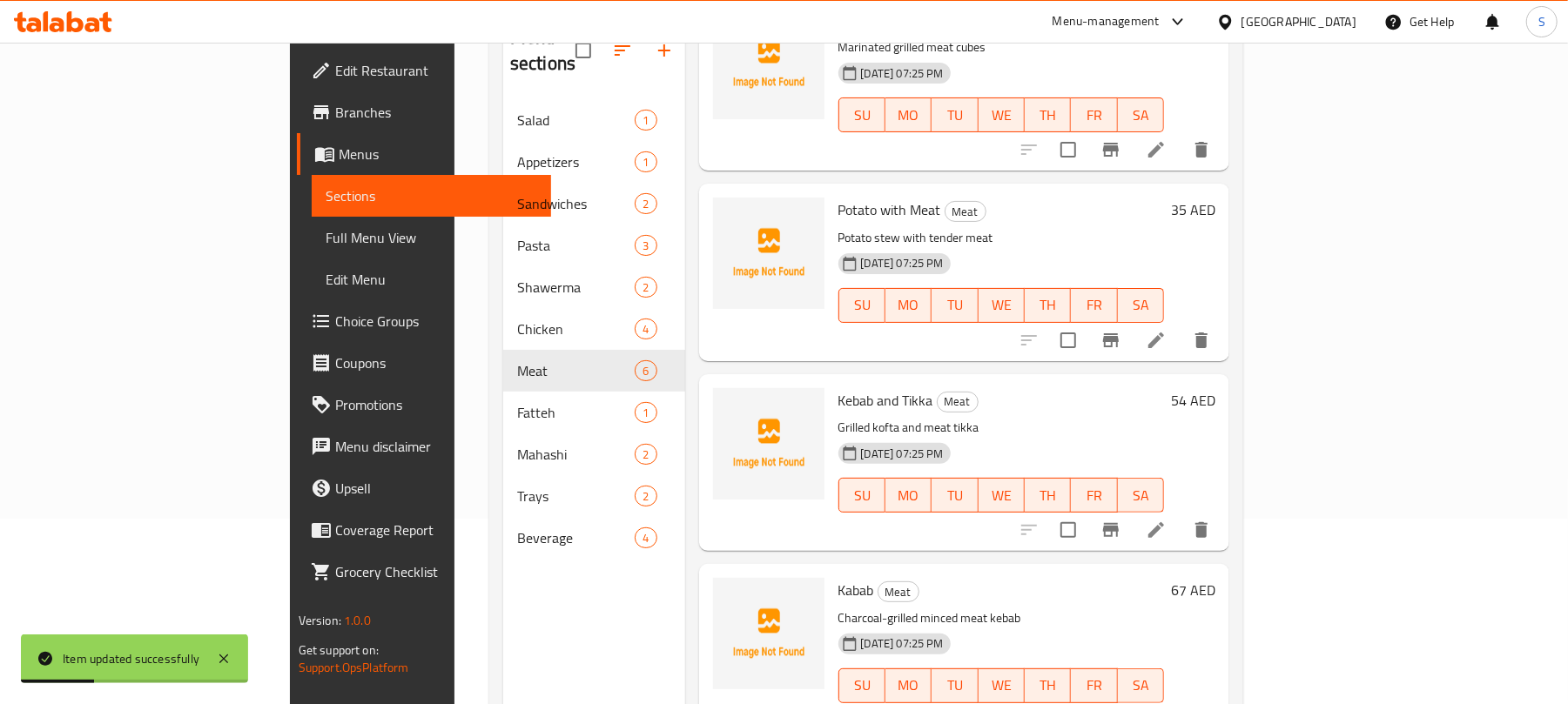
scroll to position [244, 0]
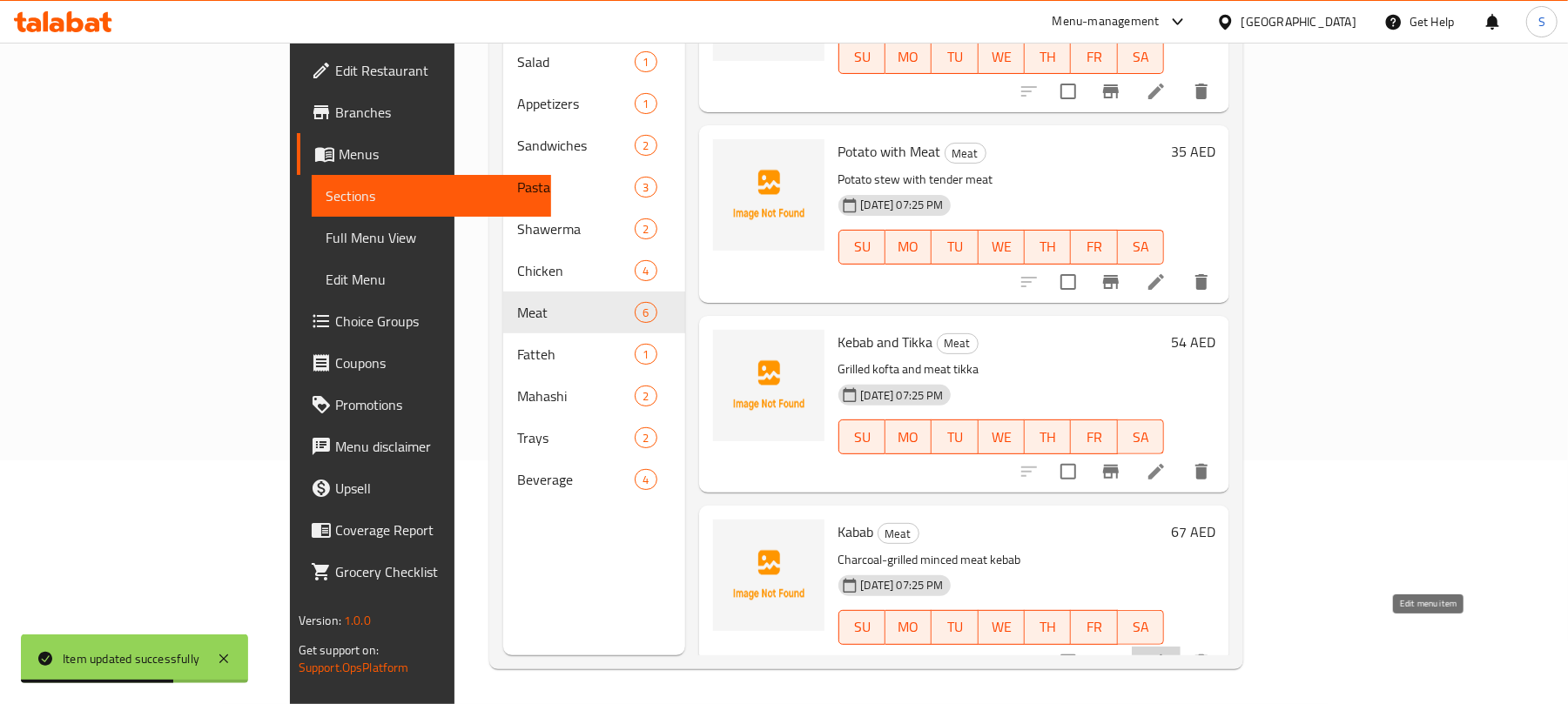
click at [1164, 654] on icon at bounding box center [1156, 662] width 16 height 16
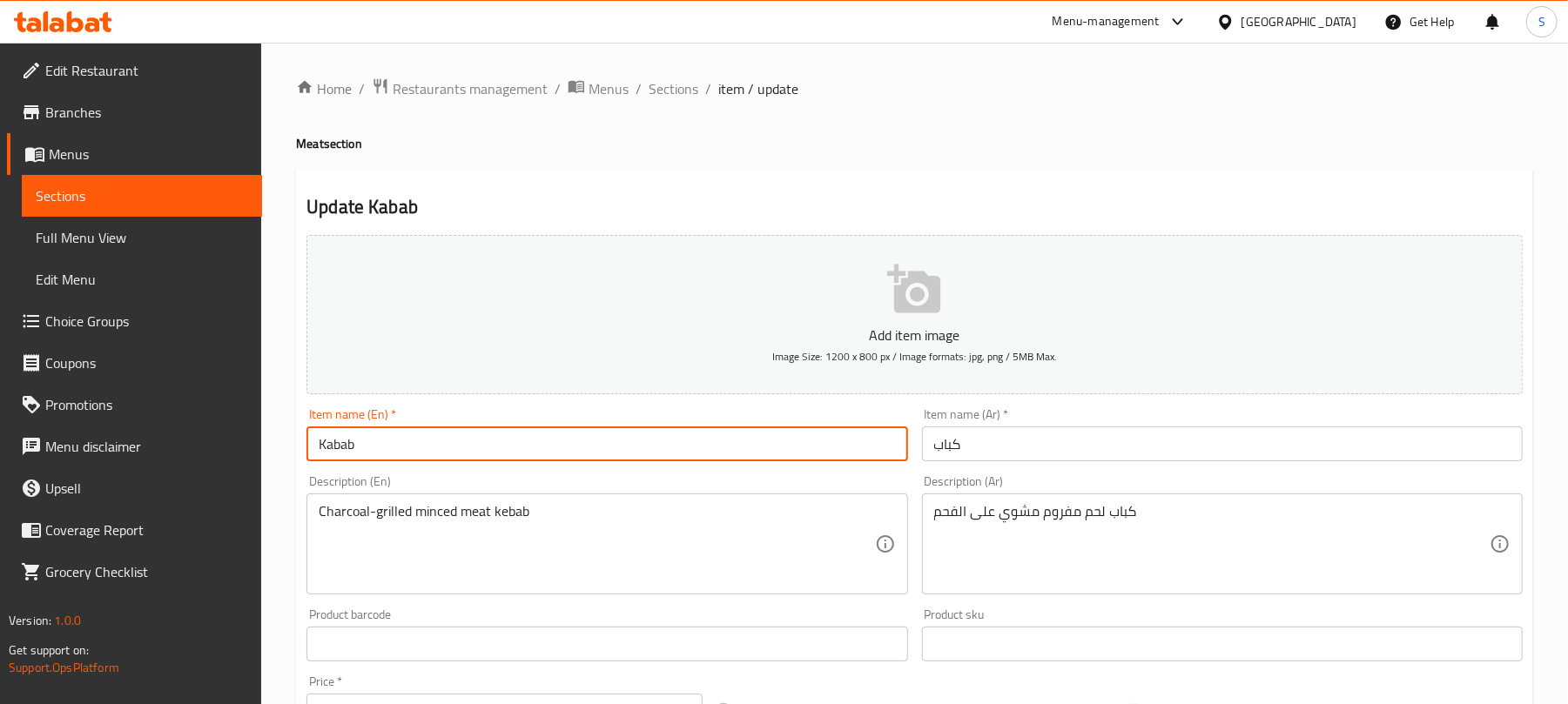
click at [332, 449] on input "Kabab" at bounding box center [607, 444] width 601 height 35
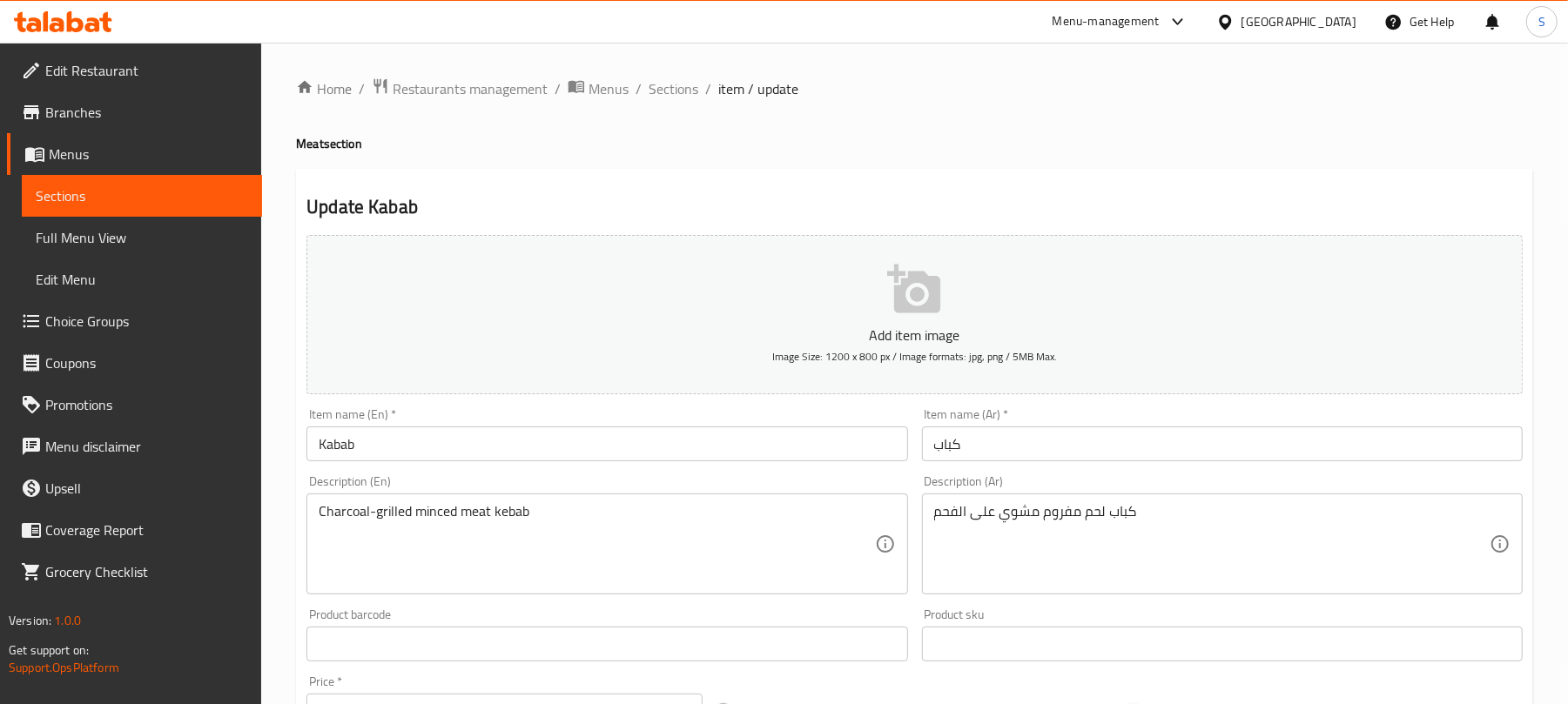
drag, startPoint x: 315, startPoint y: 515, endPoint x: 440, endPoint y: 525, distance: 125.4
click at [449, 523] on div "Charcoal-grilled minced meat kebab Description (En)" at bounding box center [607, 543] width 601 height 101
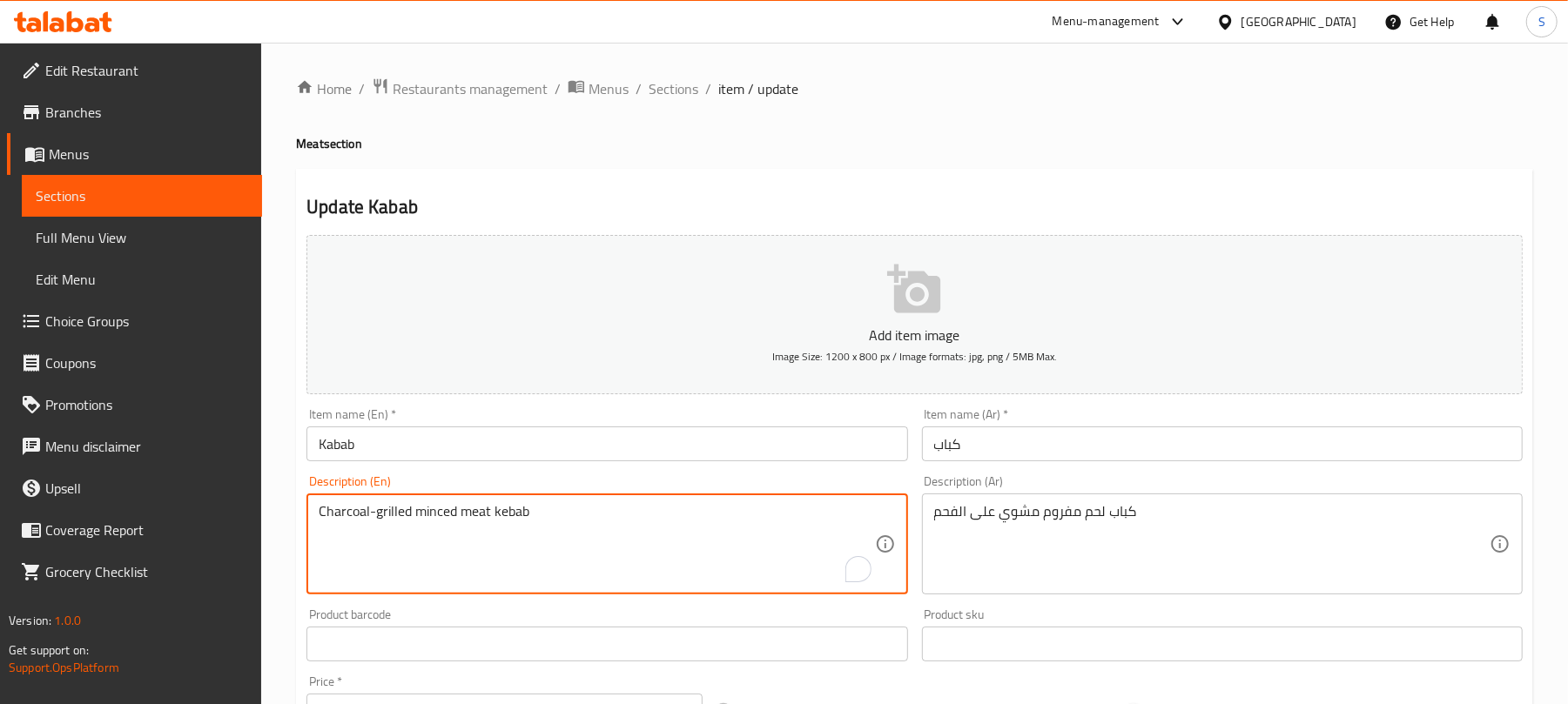
click at [437, 522] on textarea "Charcoal-grilled minced meat kebab" at bounding box center [596, 544] width 555 height 83
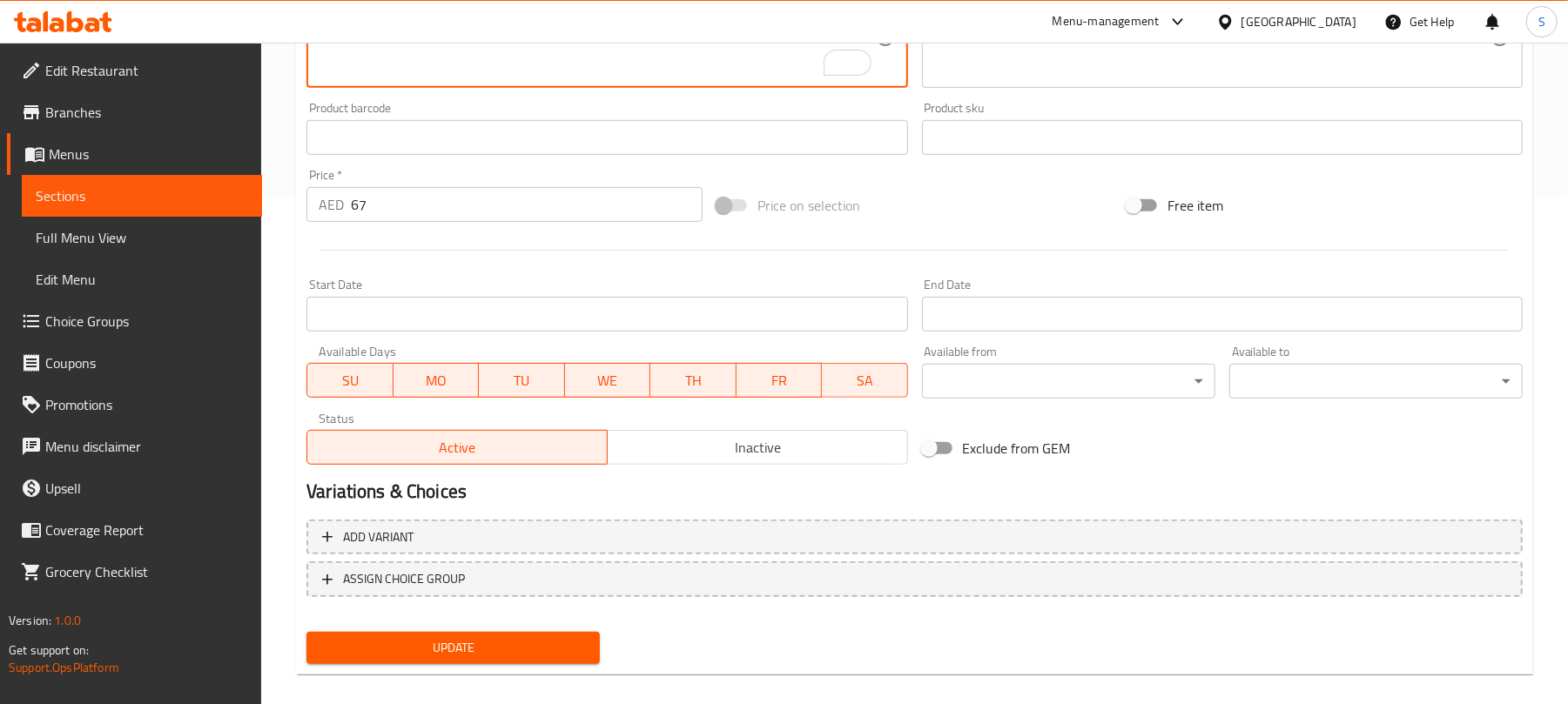
scroll to position [523, 0]
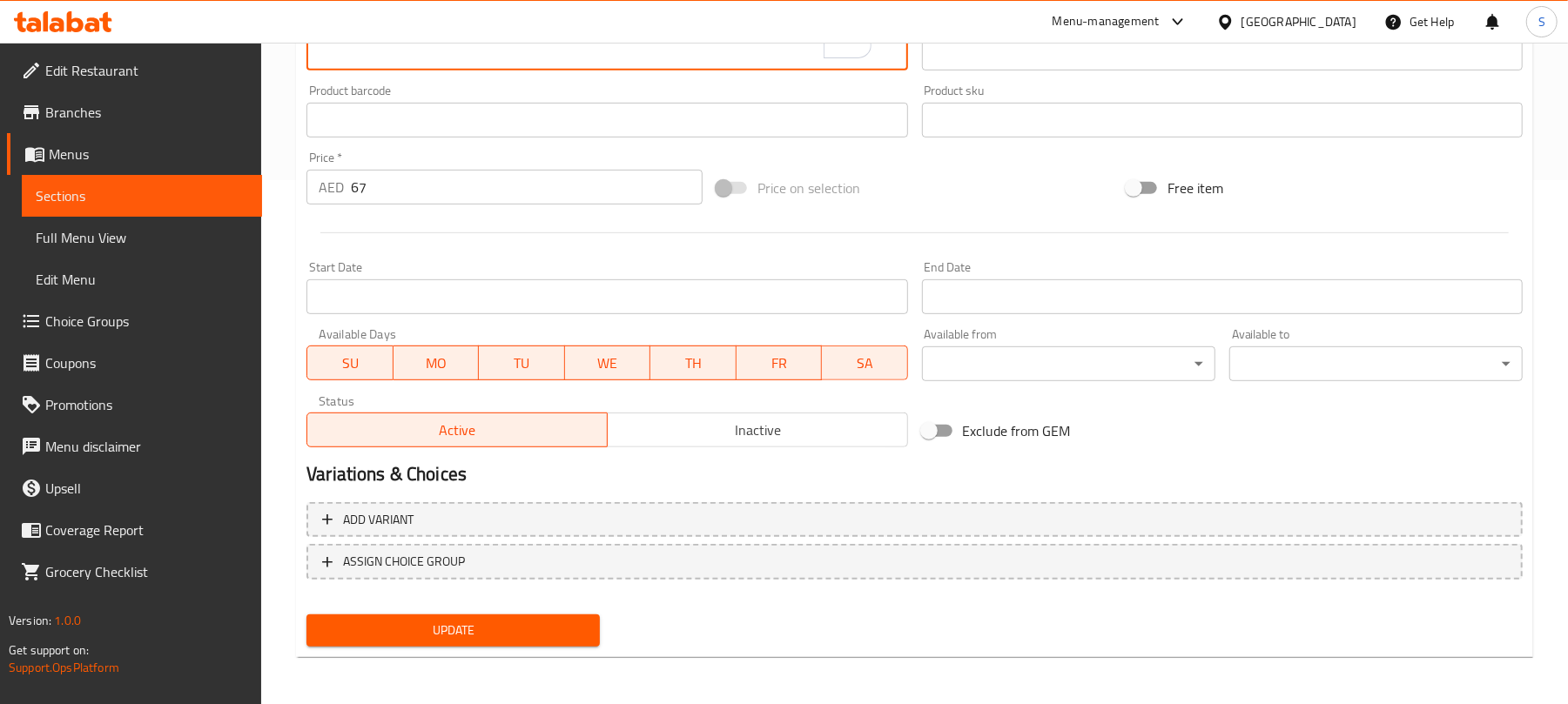
click at [499, 637] on span "Update" at bounding box center [453, 630] width 266 height 21
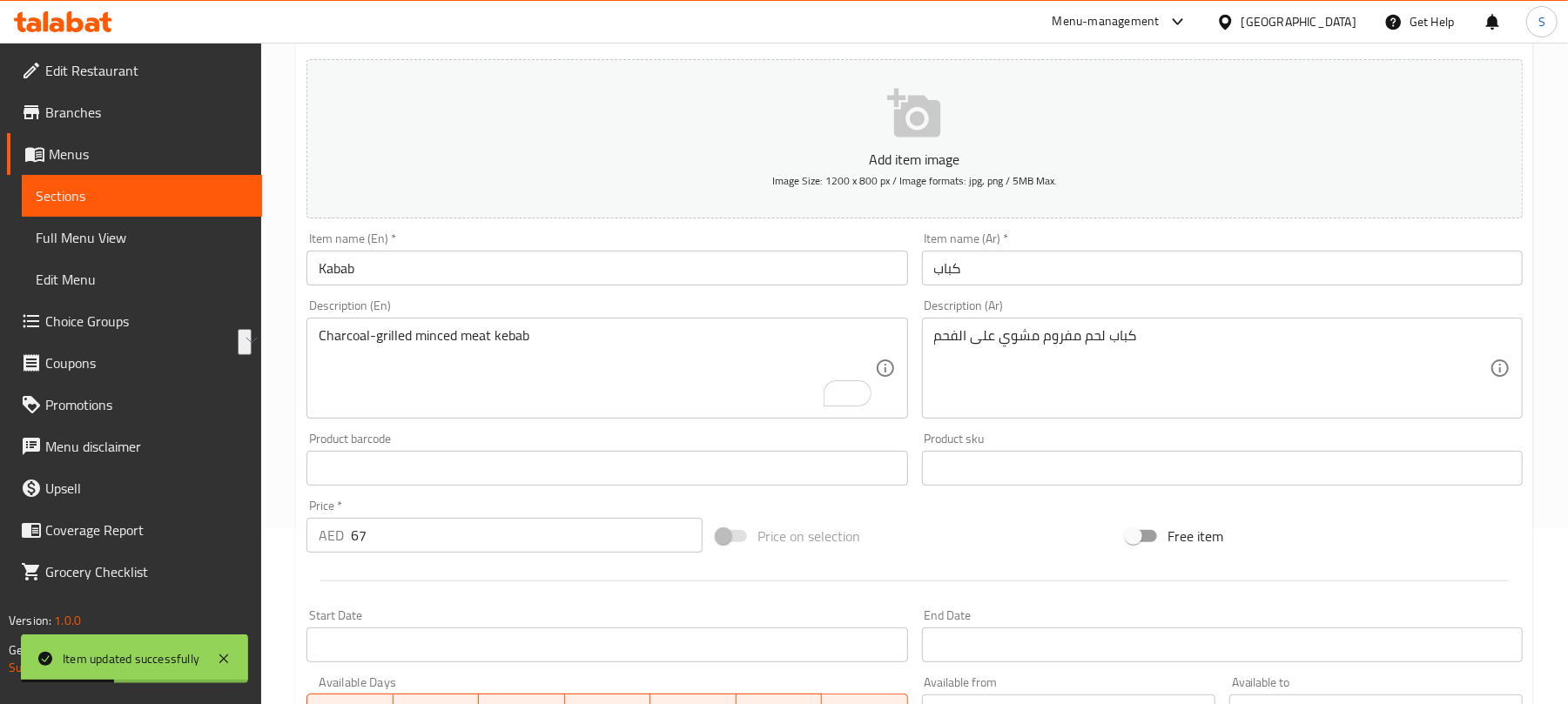
scroll to position [0, 0]
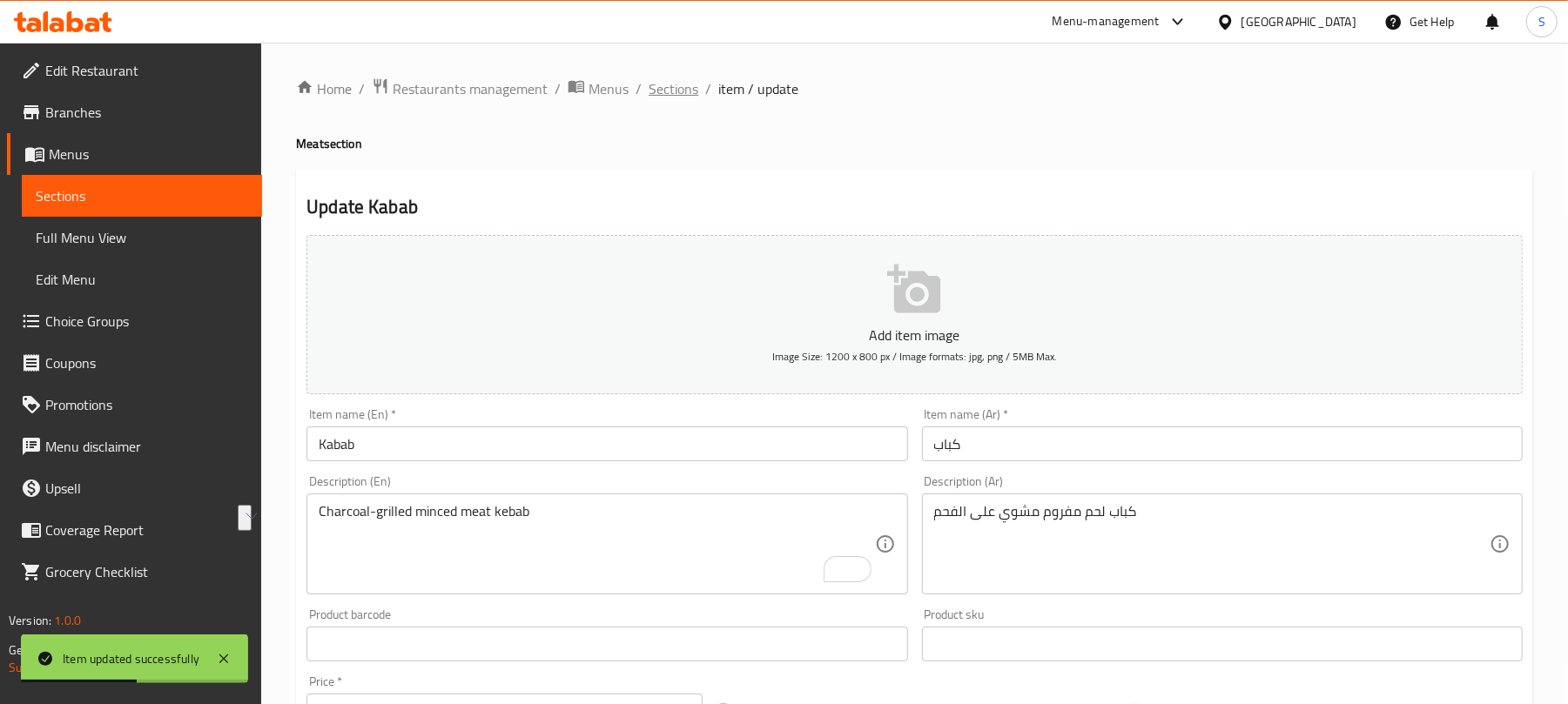
click at [679, 87] on span "Sections" at bounding box center [673, 88] width 50 height 21
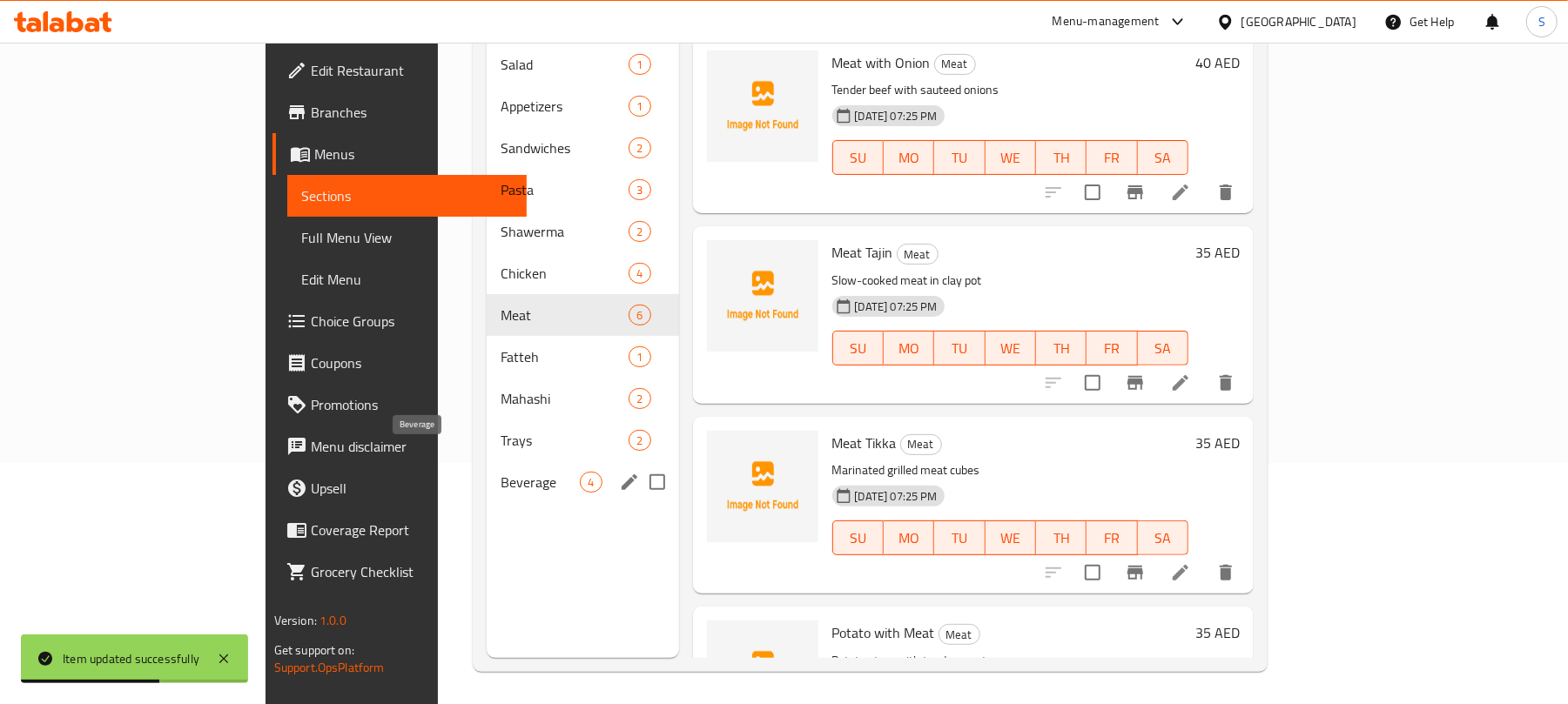
scroll to position [244, 0]
click at [500, 344] on span "Fatteh" at bounding box center [539, 353] width 79 height 21
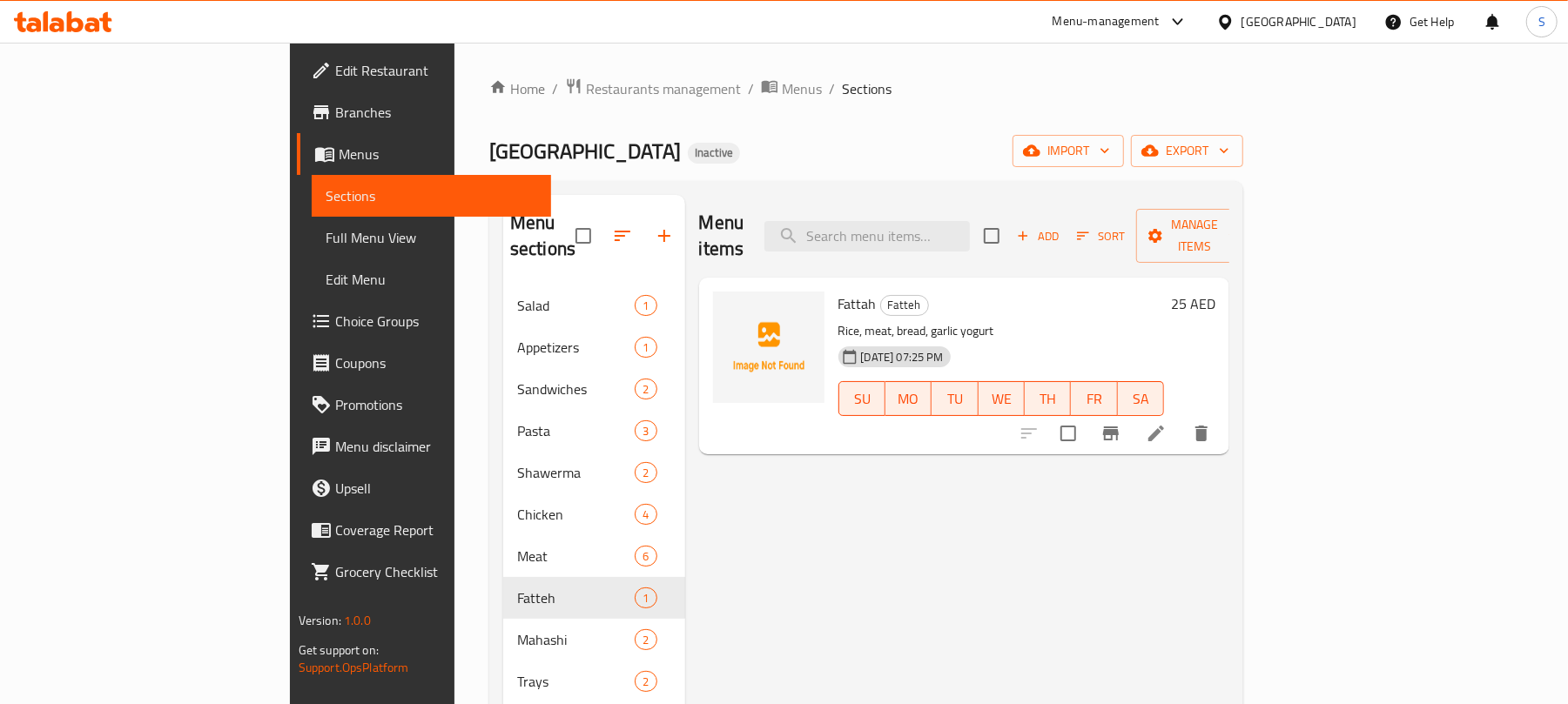
click at [1166, 423] on icon at bounding box center [1156, 433] width 21 height 21
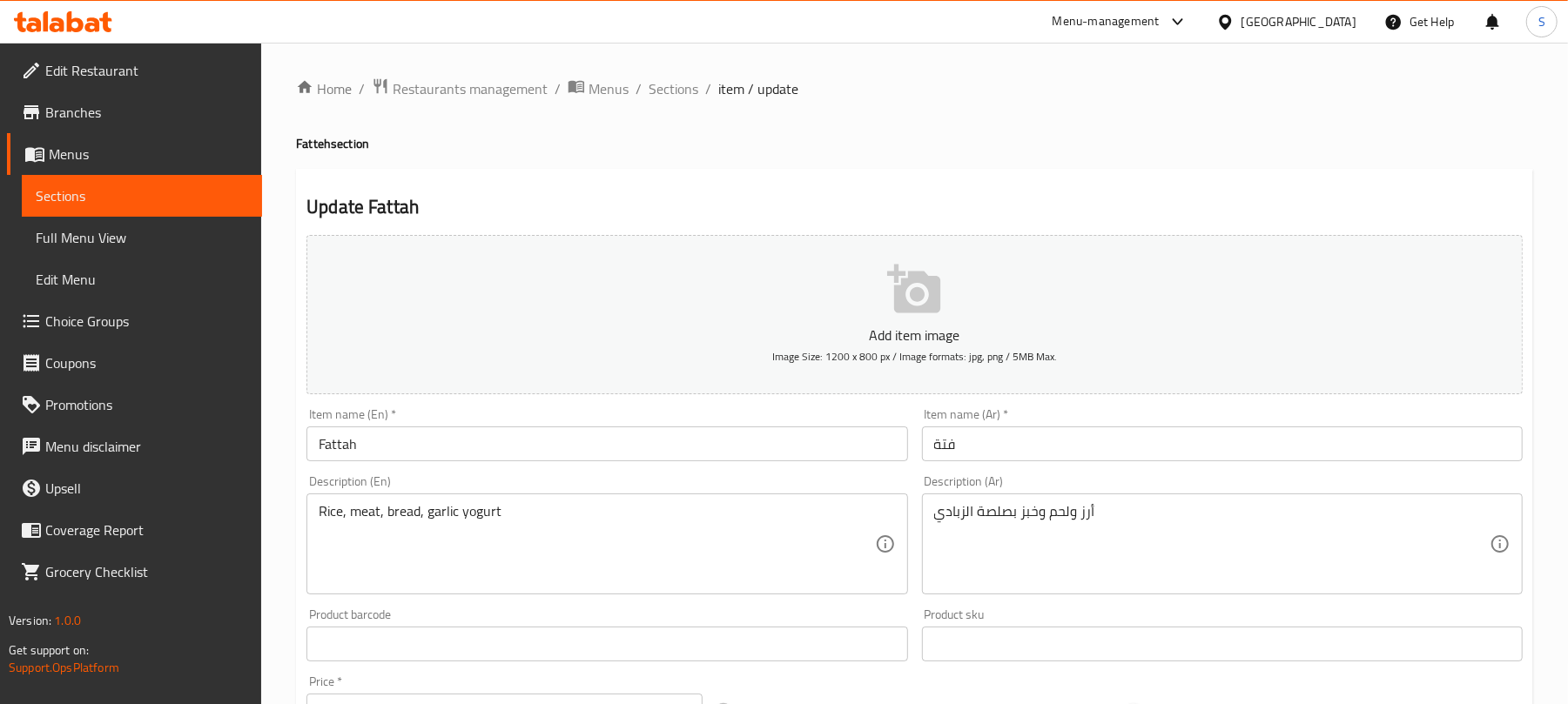
click at [970, 453] on input "فتة" at bounding box center [1222, 444] width 601 height 35
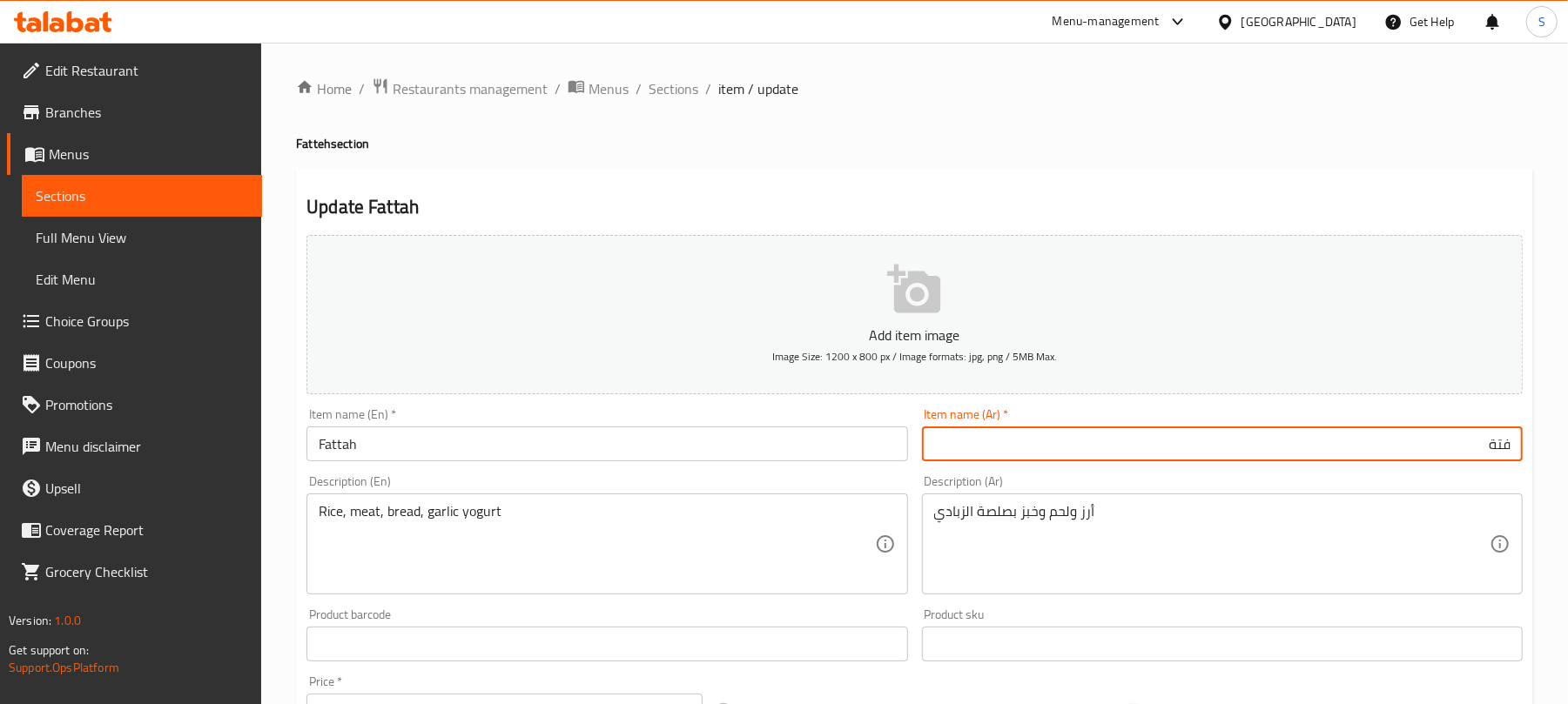
drag, startPoint x: 968, startPoint y: 516, endPoint x: 976, endPoint y: 510, distance: 10.0
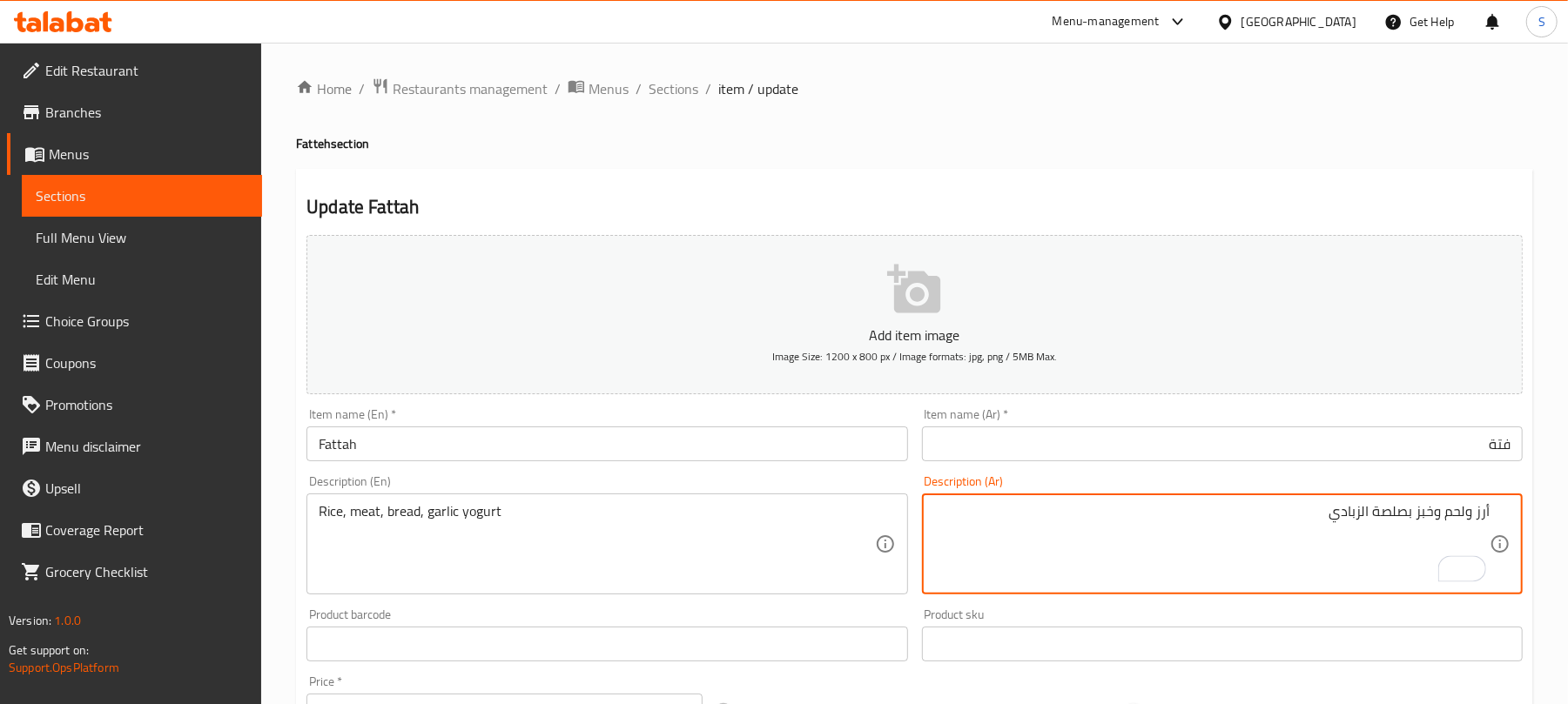
click at [1465, 510] on textarea "أرز ولحم وخبز بصلصة الزبادي" at bounding box center [1211, 544] width 555 height 83
drag, startPoint x: 1470, startPoint y: 518, endPoint x: 1213, endPoint y: 507, distance: 257.2
click at [1466, 518] on textarea "أرز ولحم وخبز بصلصة الزبادي" at bounding box center [1211, 544] width 555 height 83
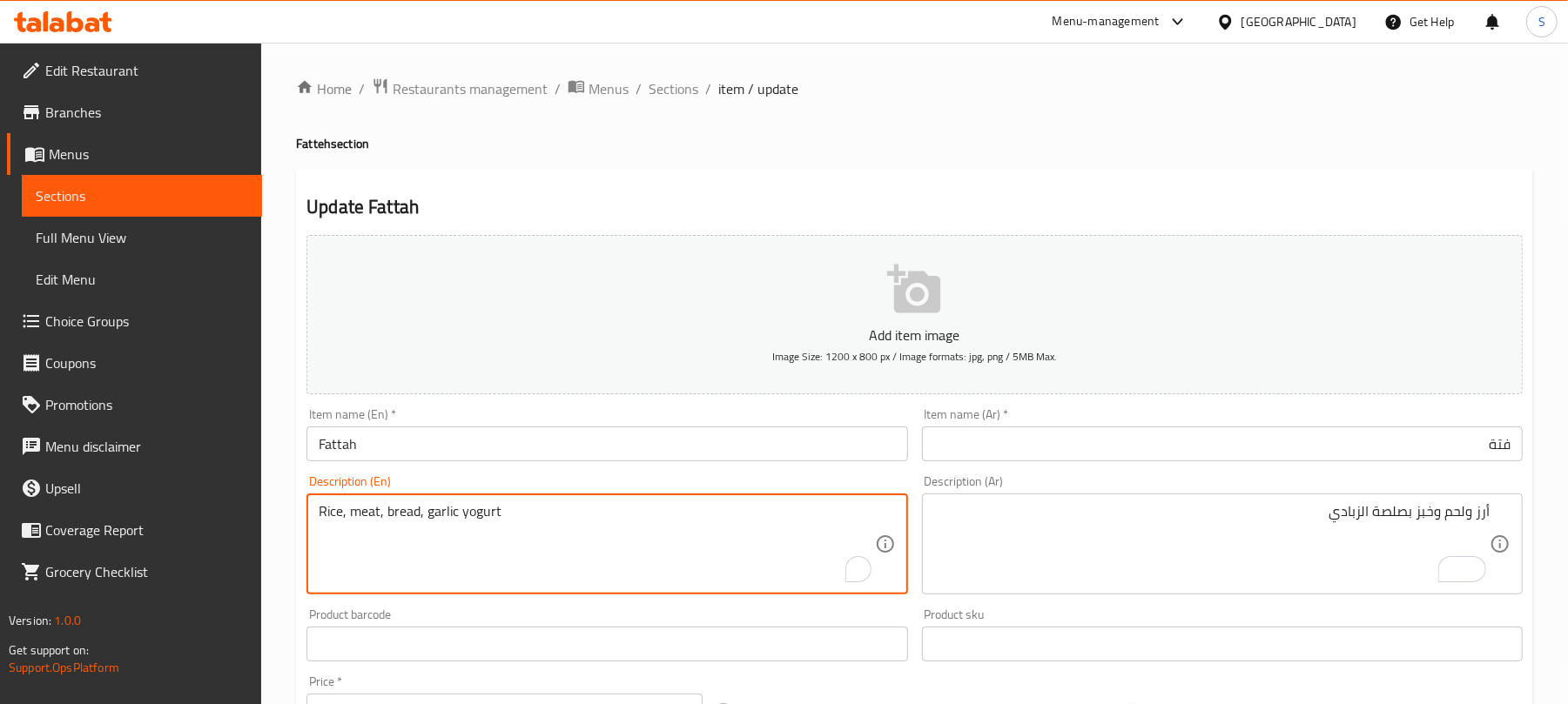
click at [331, 512] on textarea "Rice, meat, bread, garlic yogurt" at bounding box center [596, 544] width 555 height 83
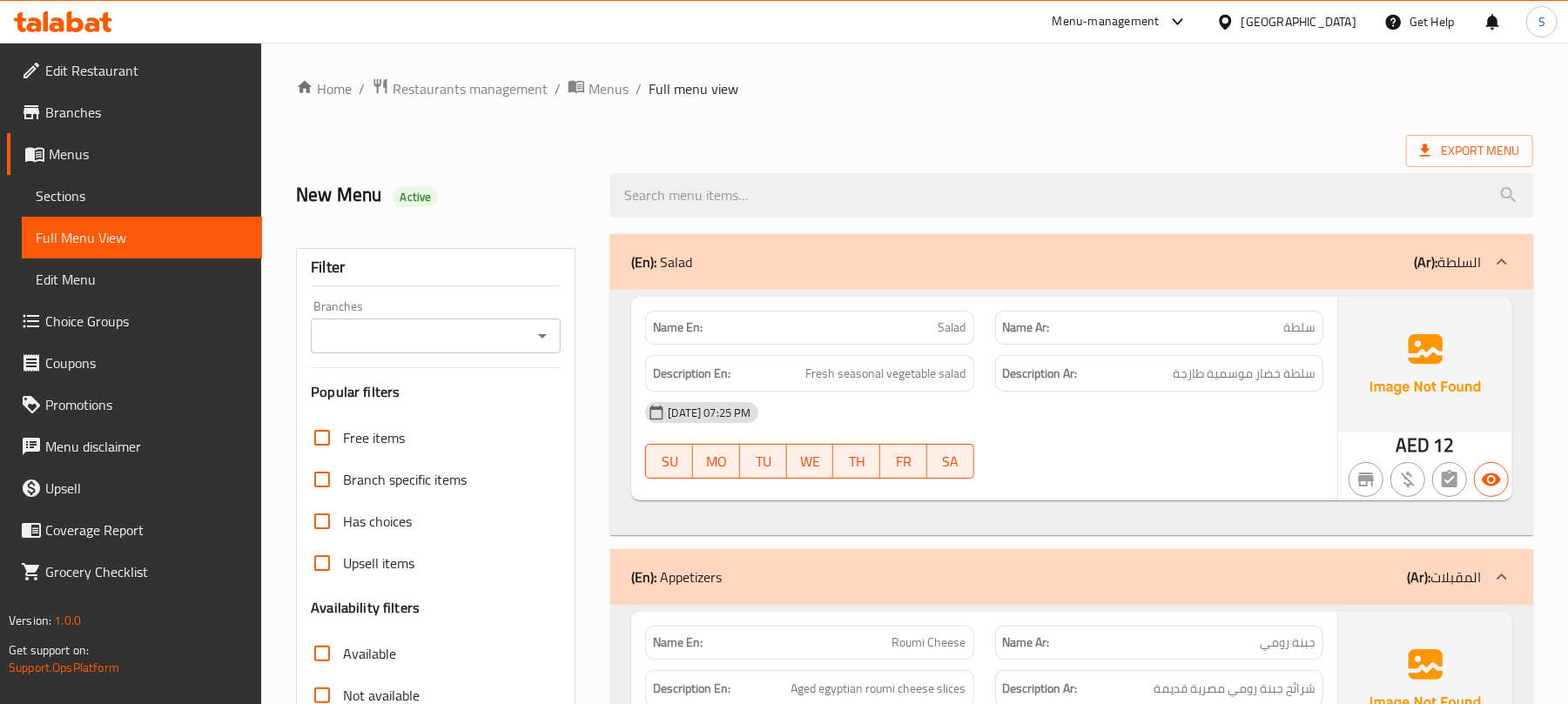
click at [868, 262] on div "(En): Salad (Ar): السلطة" at bounding box center [1056, 262] width 850 height 21
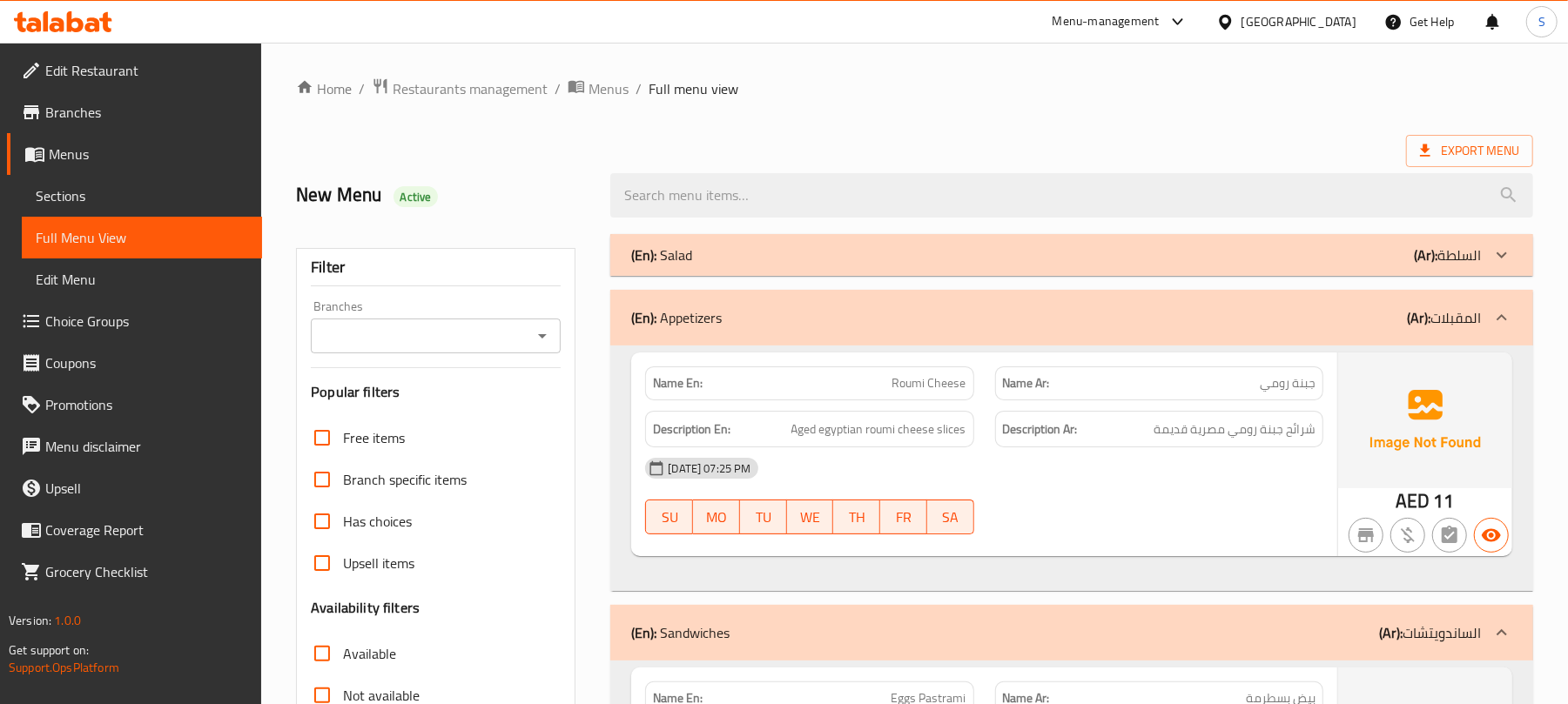
click at [867, 303] on div "(En): Appetizers (Ar): المقبلات" at bounding box center [1072, 317] width 922 height 56
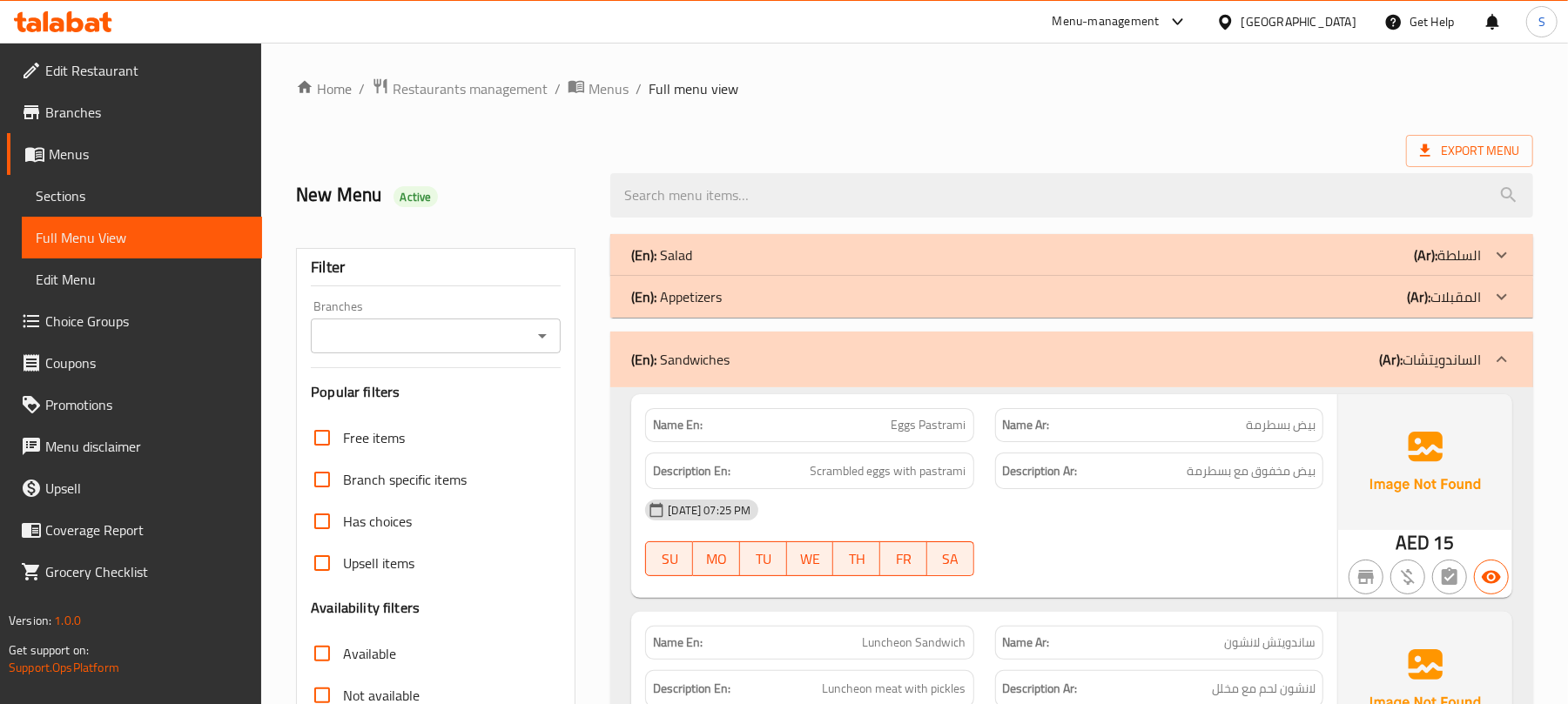
click at [853, 352] on div "(En): Sandwiches (Ar): الساندويتشات" at bounding box center [1056, 358] width 850 height 21
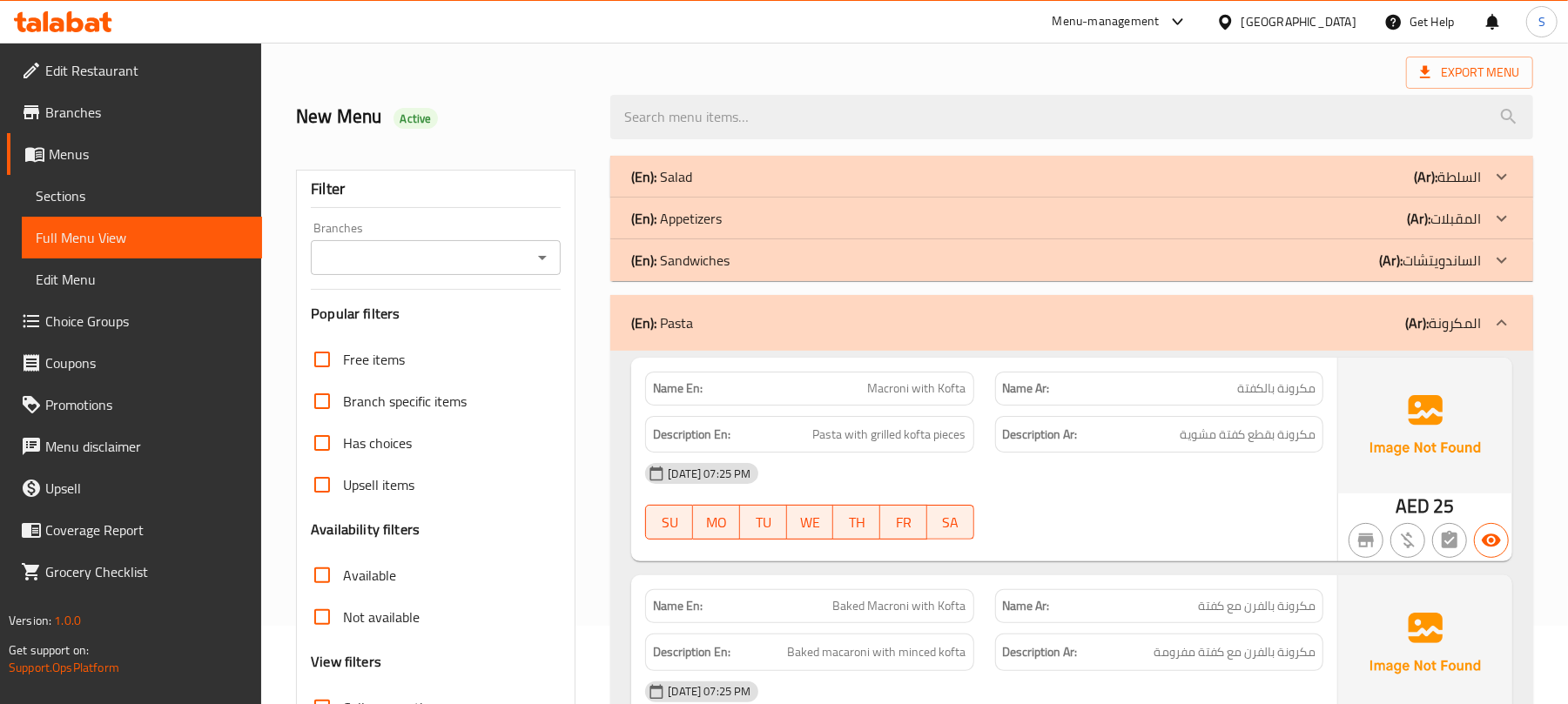
scroll to position [116, 0]
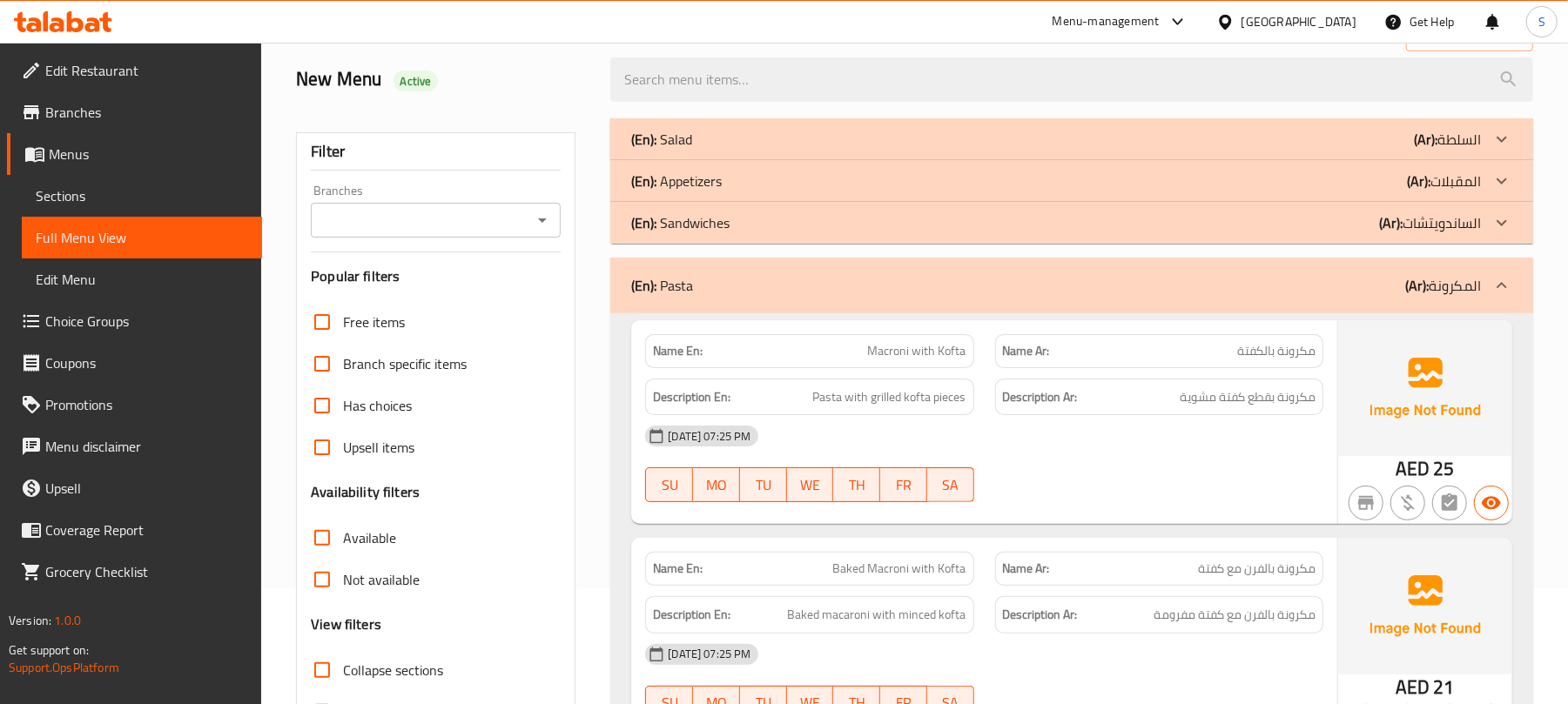
click at [843, 301] on div "(En): Pasta (Ar): المكرونة" at bounding box center [1072, 285] width 922 height 56
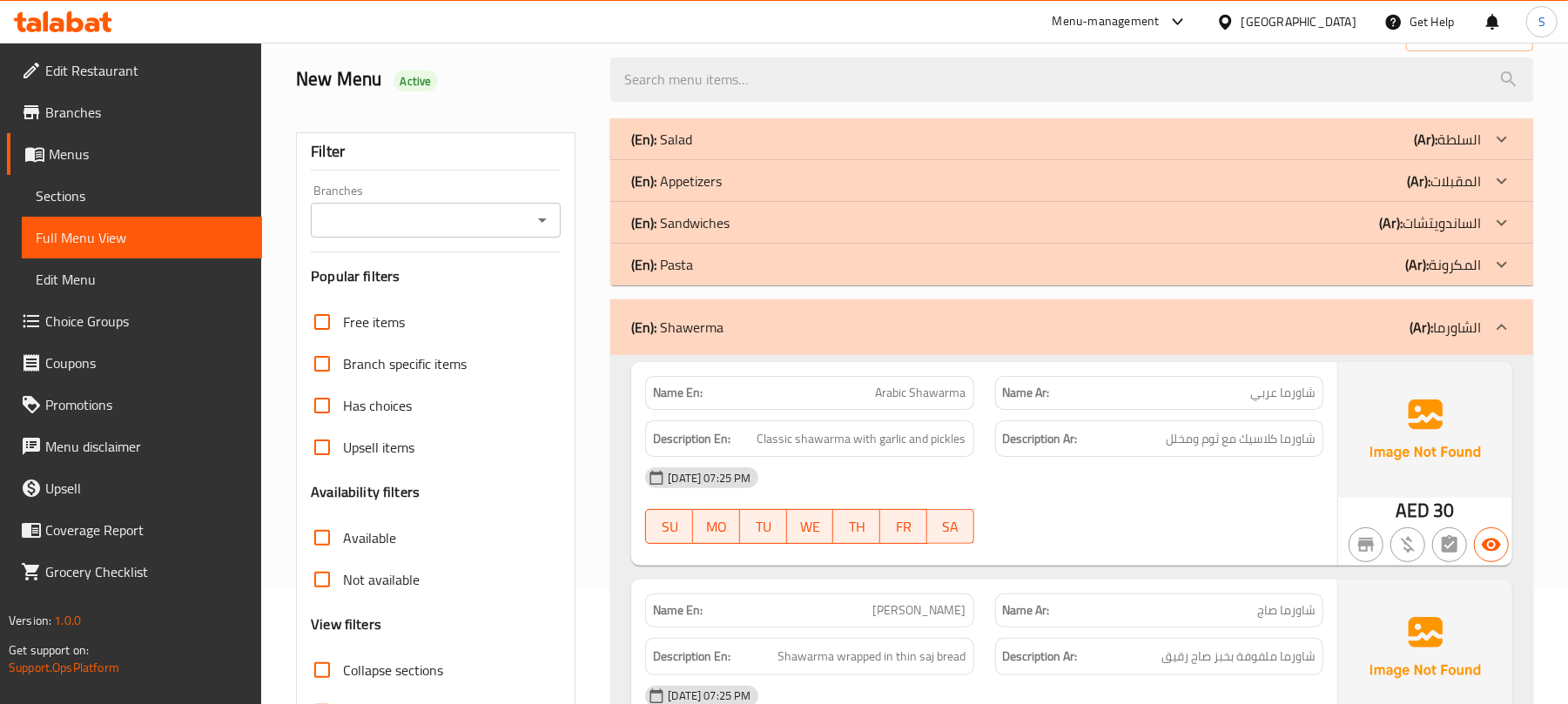
click at [835, 323] on div "(En): [PERSON_NAME] (Ar): الشاورما" at bounding box center [1056, 326] width 850 height 21
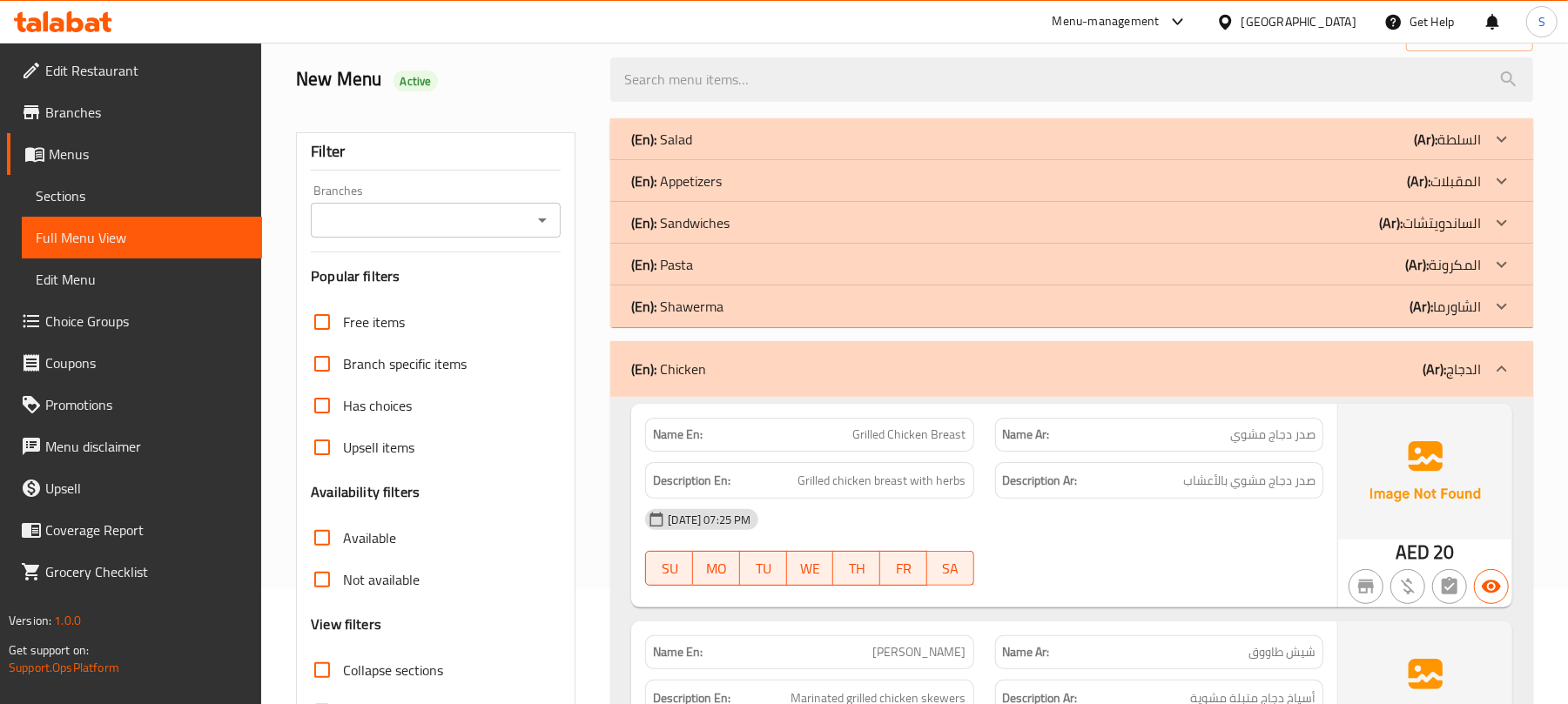
click at [826, 371] on div "(En): Chicken (Ar): الدجاج" at bounding box center [1056, 368] width 850 height 21
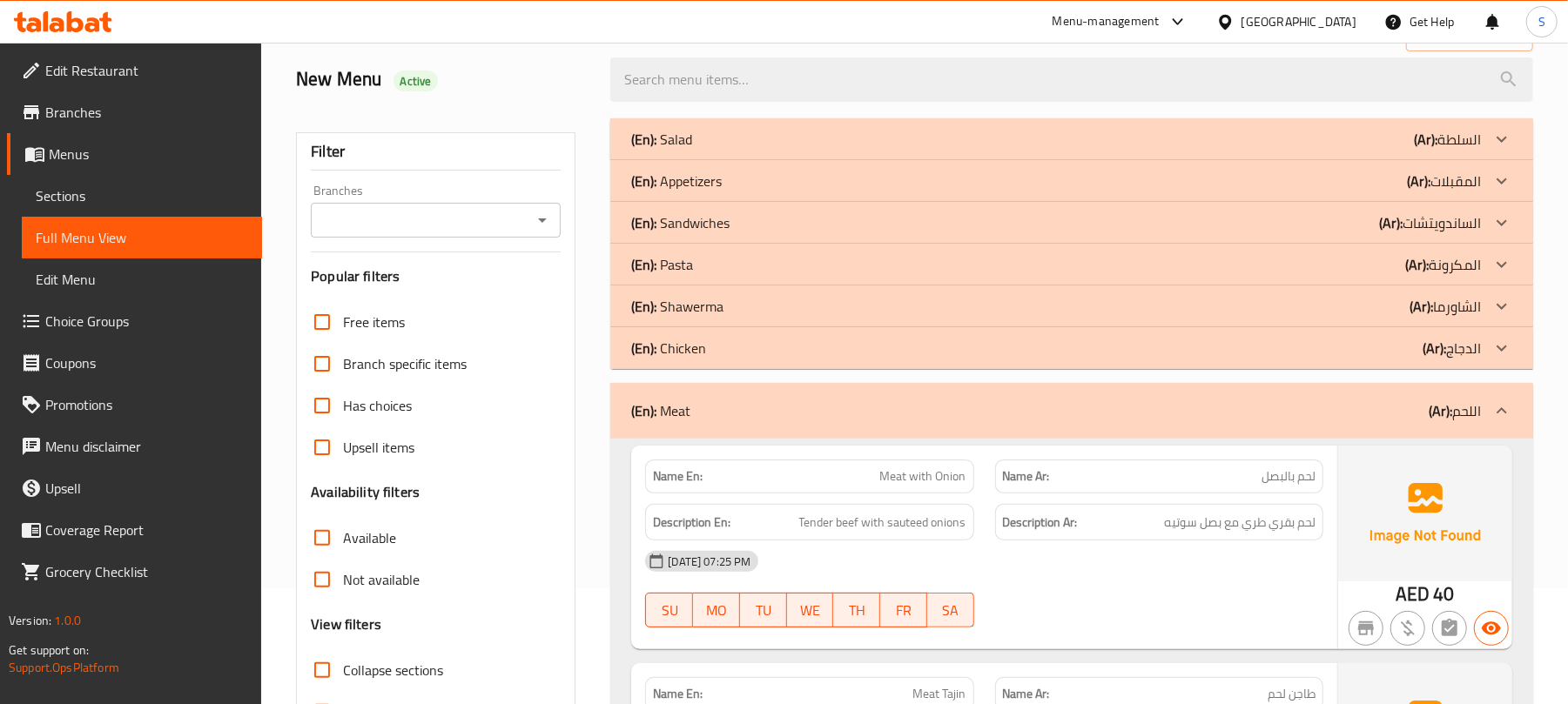
click at [835, 401] on div "(En): Meat (Ar): اللحم" at bounding box center [1056, 410] width 850 height 21
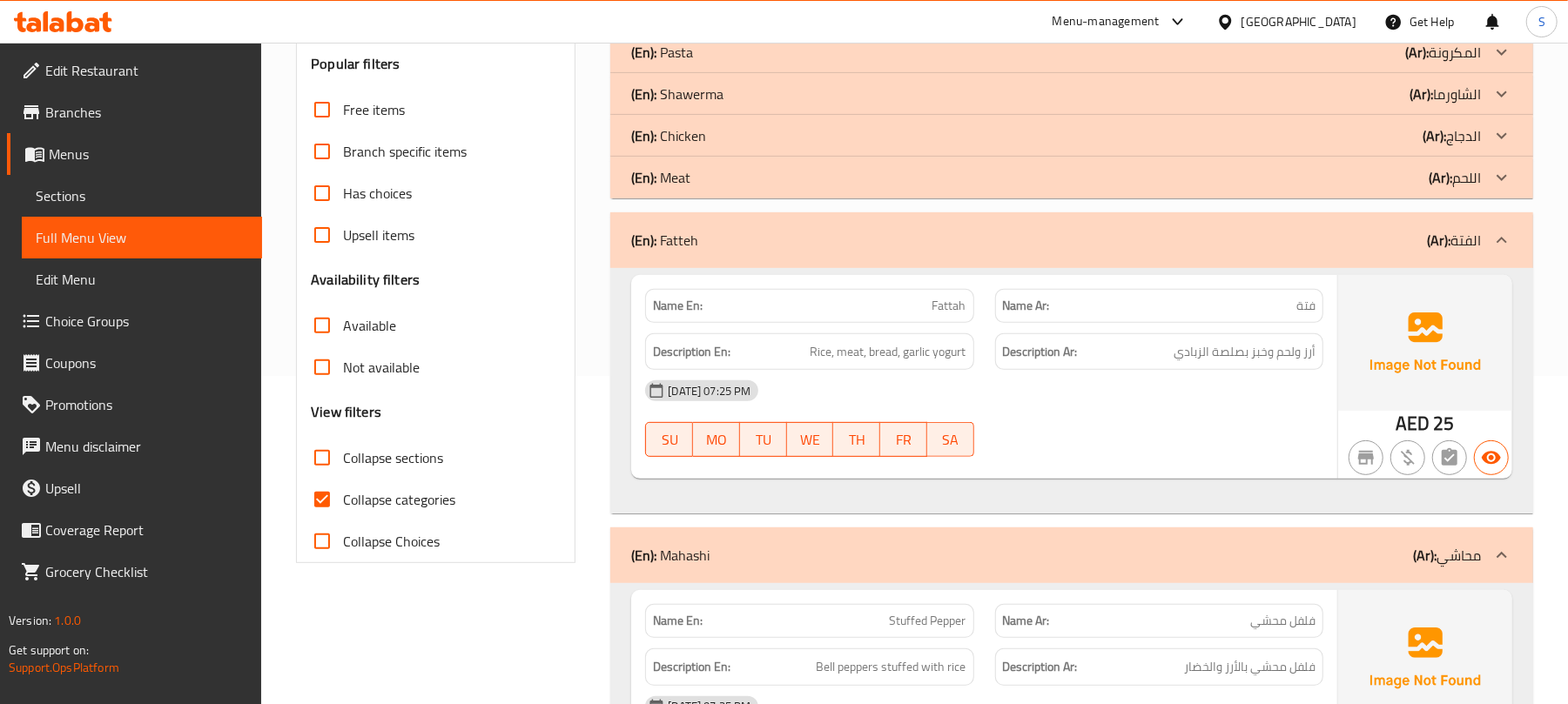
scroll to position [348, 0]
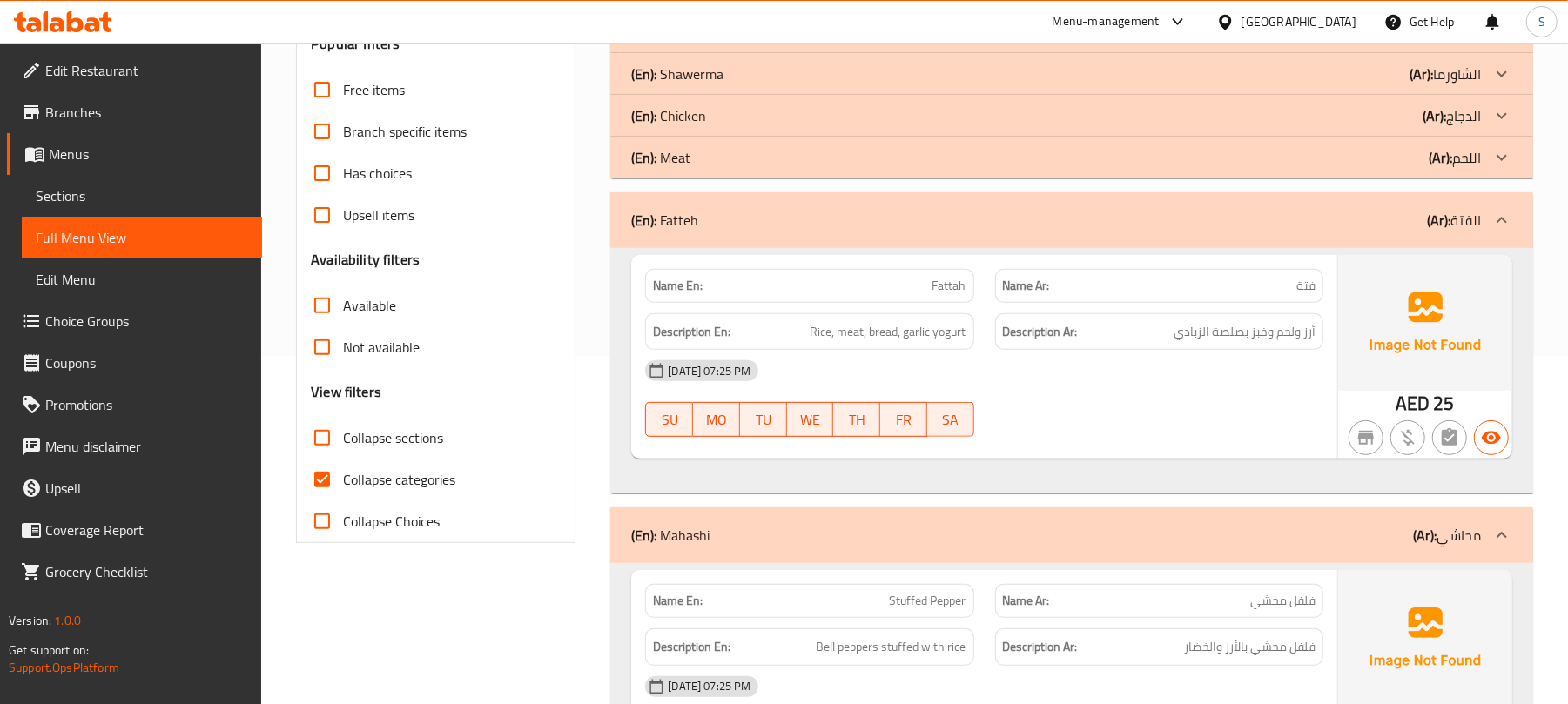
click at [843, 221] on div "(En): Fatteh (Ar): الفتة" at bounding box center [1056, 220] width 850 height 21
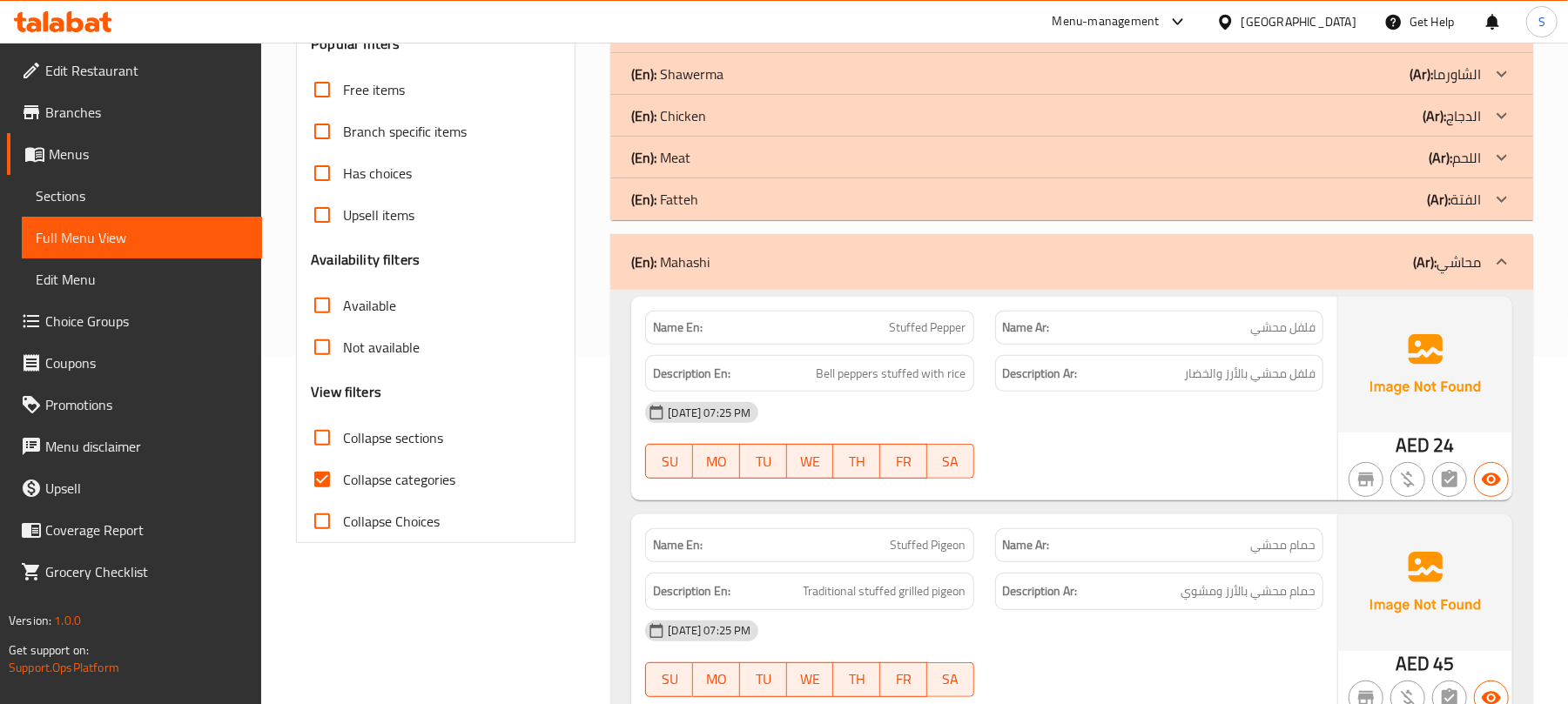
click at [1266, 325] on span "فلفل محشي" at bounding box center [1283, 327] width 65 height 19
copy span "محشي"
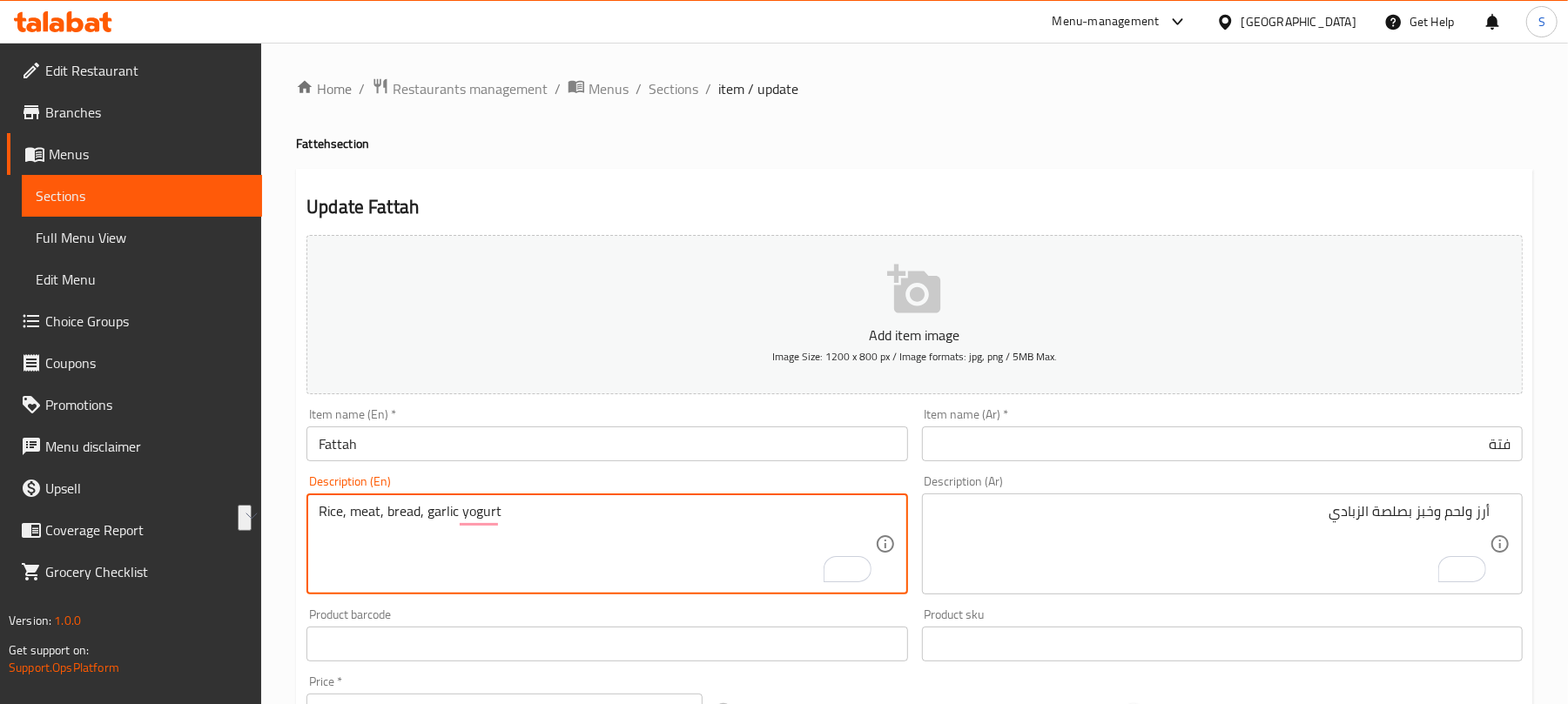
click at [1091, 502] on div "أرز ولحم وخبز بصلصة الزبادي Description (Ar)" at bounding box center [1222, 543] width 601 height 101
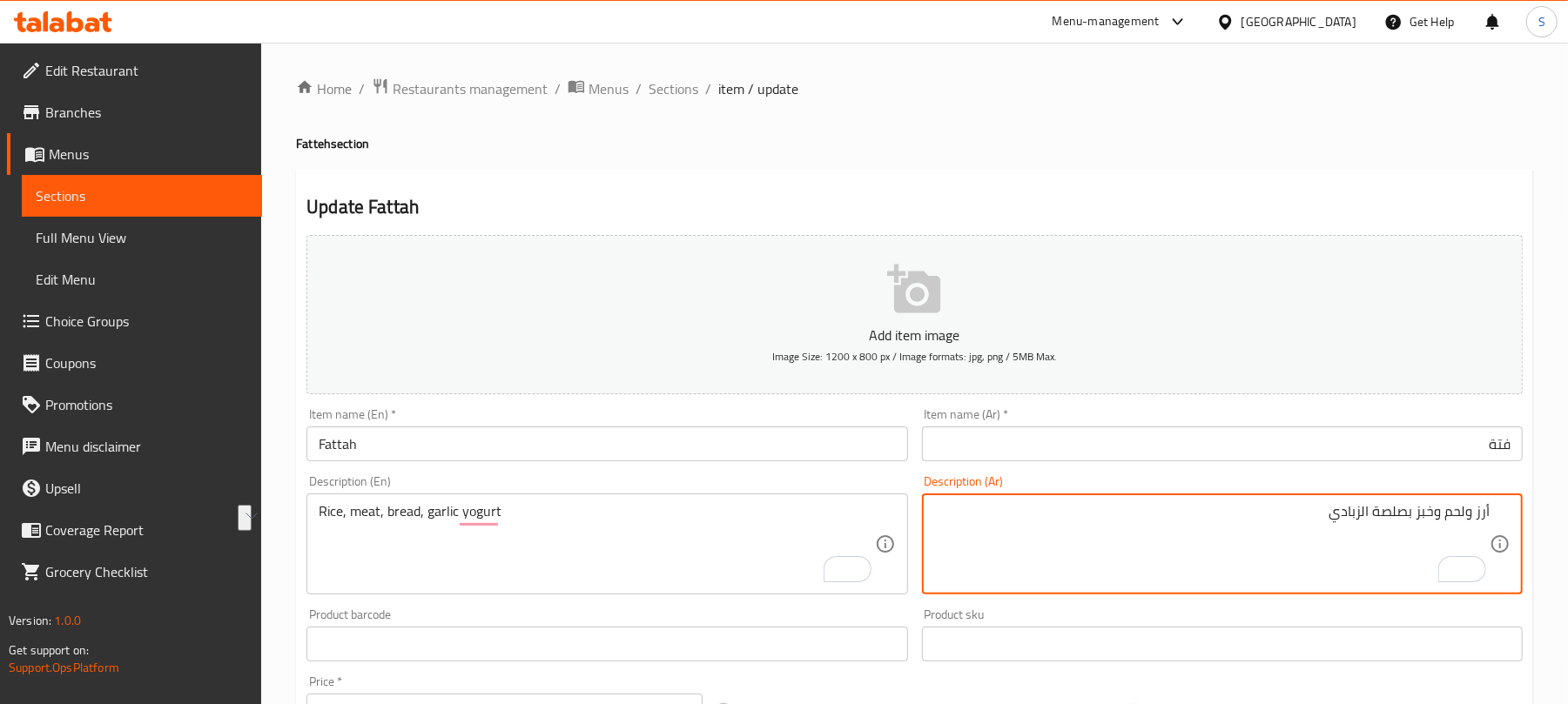
paste textarea "، لحم، [PERSON_NAME]، زبادي بالثوم 2/2 Ask ChatGPT"
click at [1450, 568] on textarea "أرز، لحم، خبز، زبادي بالثوم 2/2 Ask ChatGPT" at bounding box center [1211, 544] width 555 height 83
click at [1450, 567] on textarea "أرز، لحم، خبز، زبادي بالثوم 2/2 Ask ChatGPT" at bounding box center [1211, 544] width 555 height 83
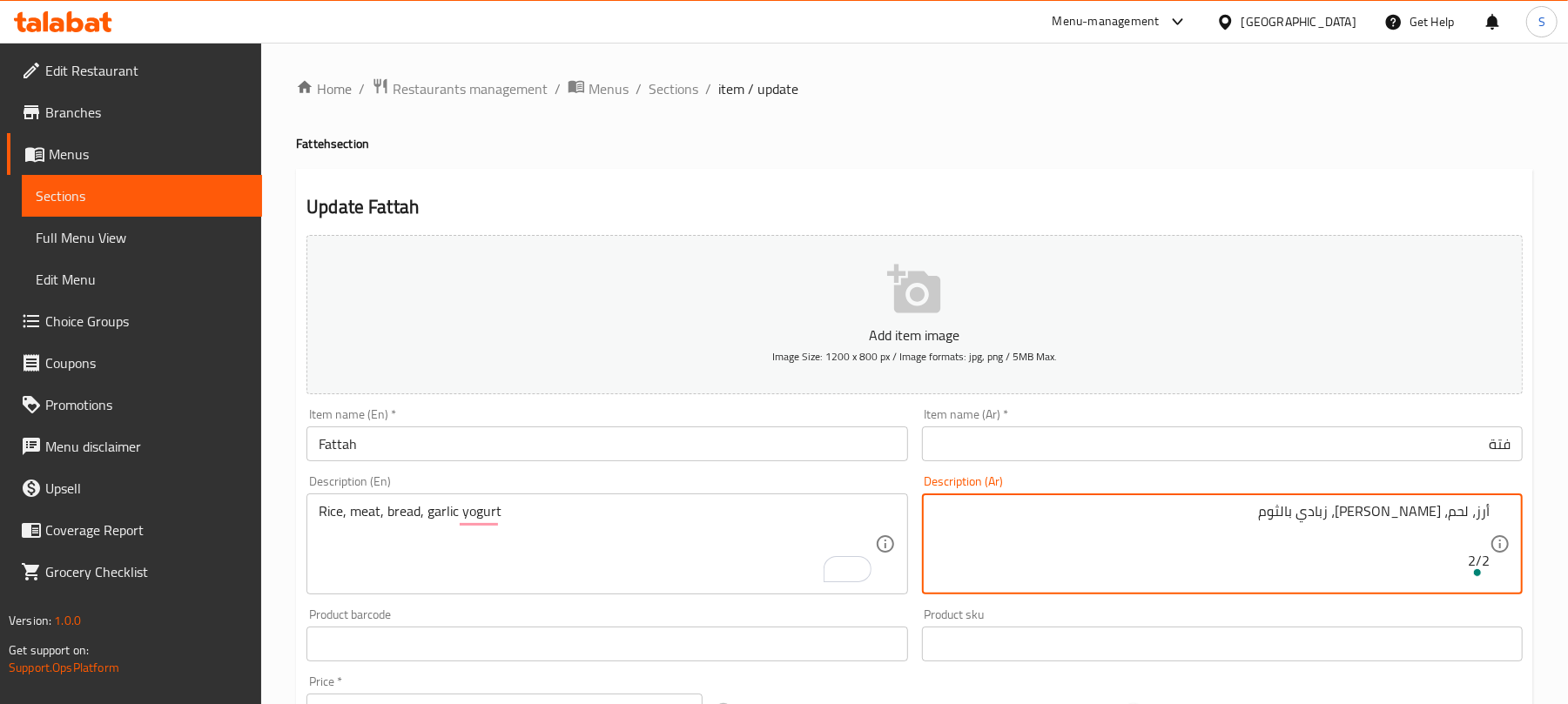
scroll to position [0, 0]
click at [1431, 567] on textarea "أرز، لحم، [PERSON_NAME]، زبادي بالثوم" at bounding box center [1211, 544] width 555 height 83
type textarea "أرز، لحم، [PERSON_NAME]، زبادي بالثوم"
click at [1317, 532] on textarea "أرز، لحم، [PERSON_NAME]، زبادي بالثوم" at bounding box center [1211, 544] width 555 height 83
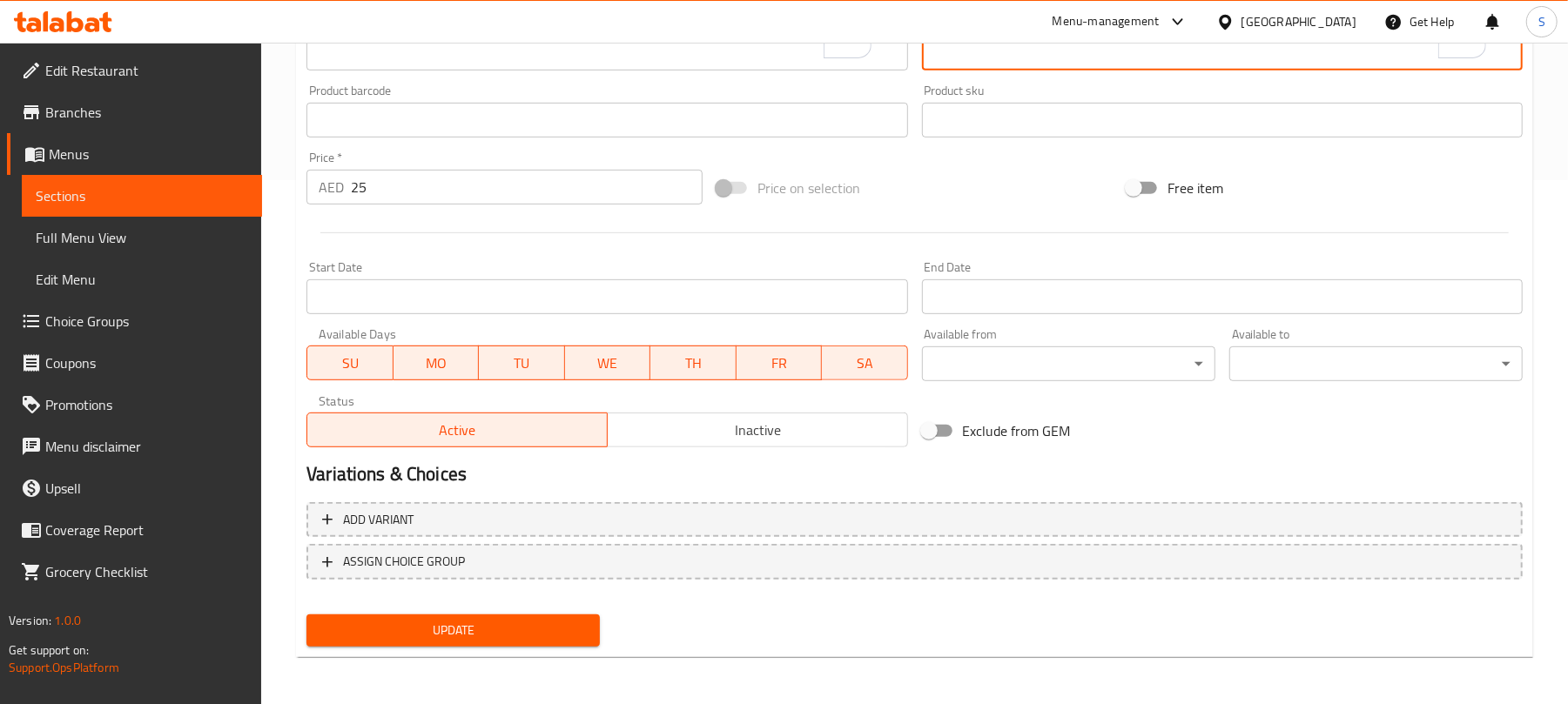
click at [531, 634] on span "Update" at bounding box center [453, 630] width 266 height 21
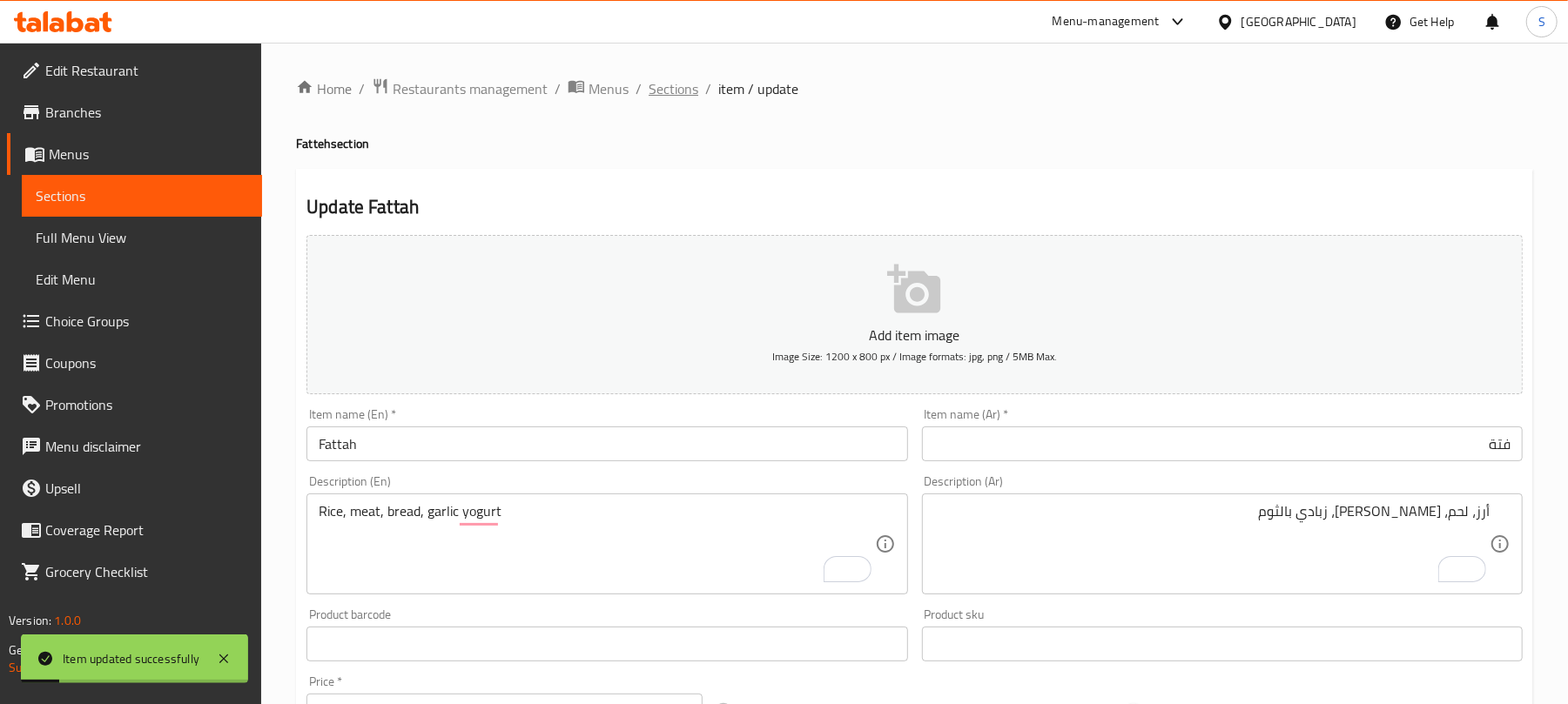
click at [679, 100] on span "Sections" at bounding box center [673, 88] width 50 height 21
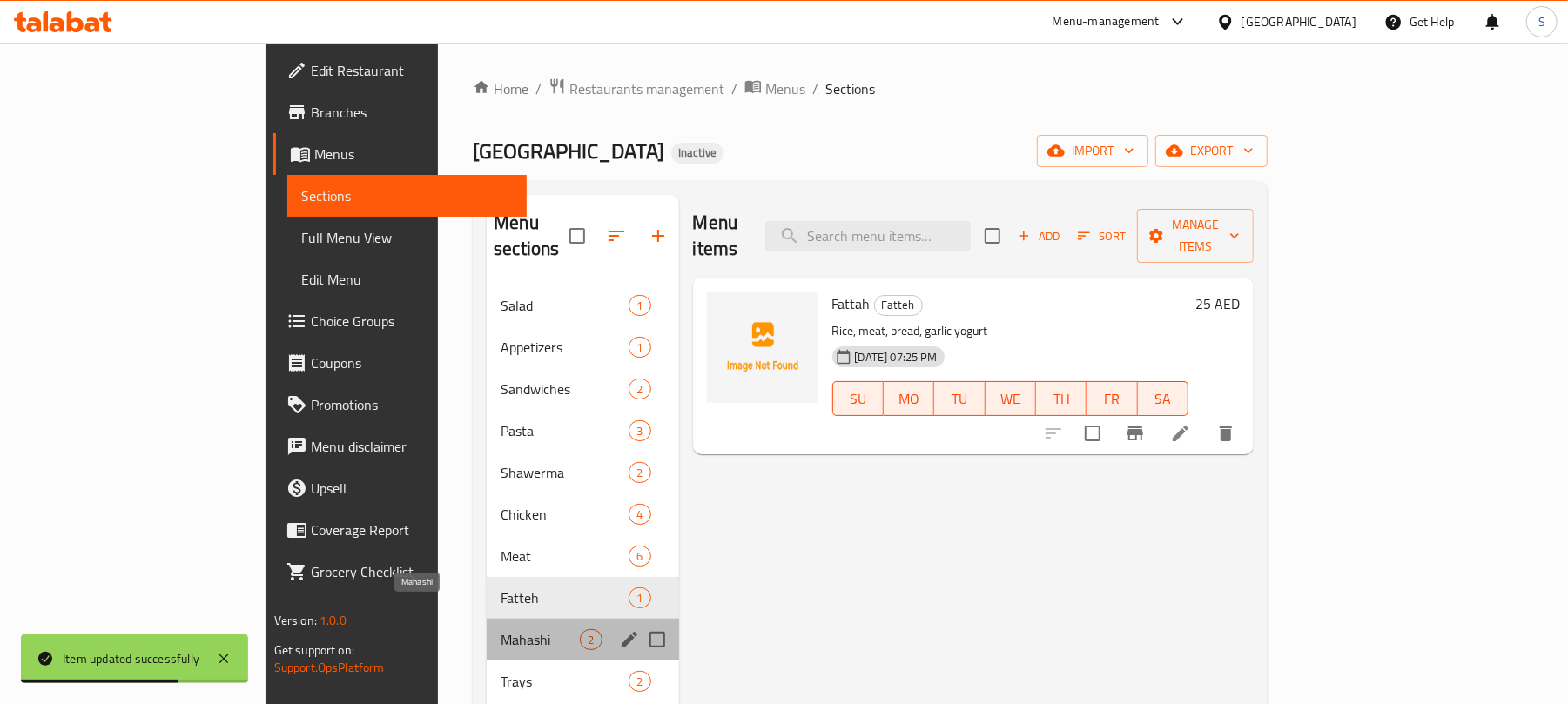
click at [500, 629] on span "Mahashi" at bounding box center [539, 639] width 79 height 21
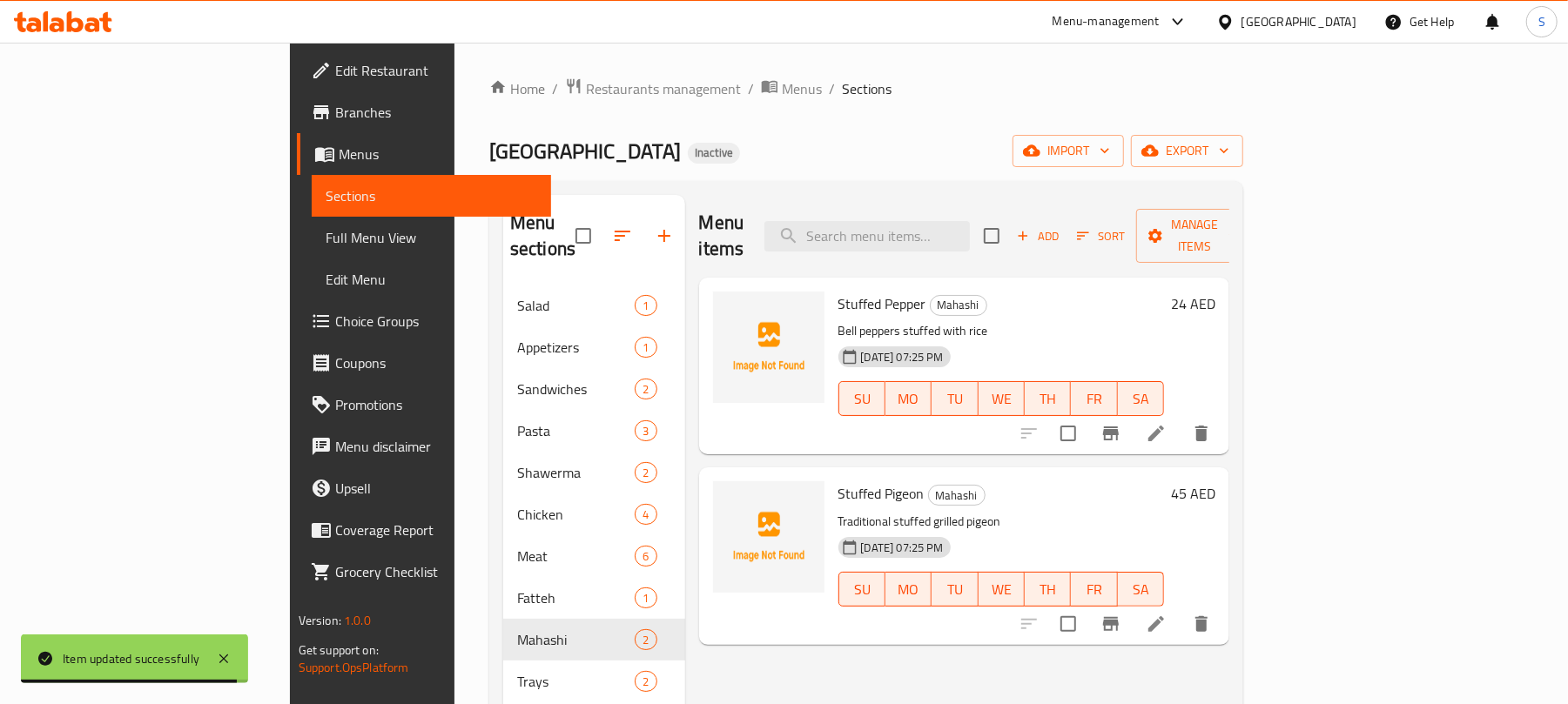
click at [838, 320] on p "Bell peppers stuffed with rice" at bounding box center [1001, 331] width 326 height 21
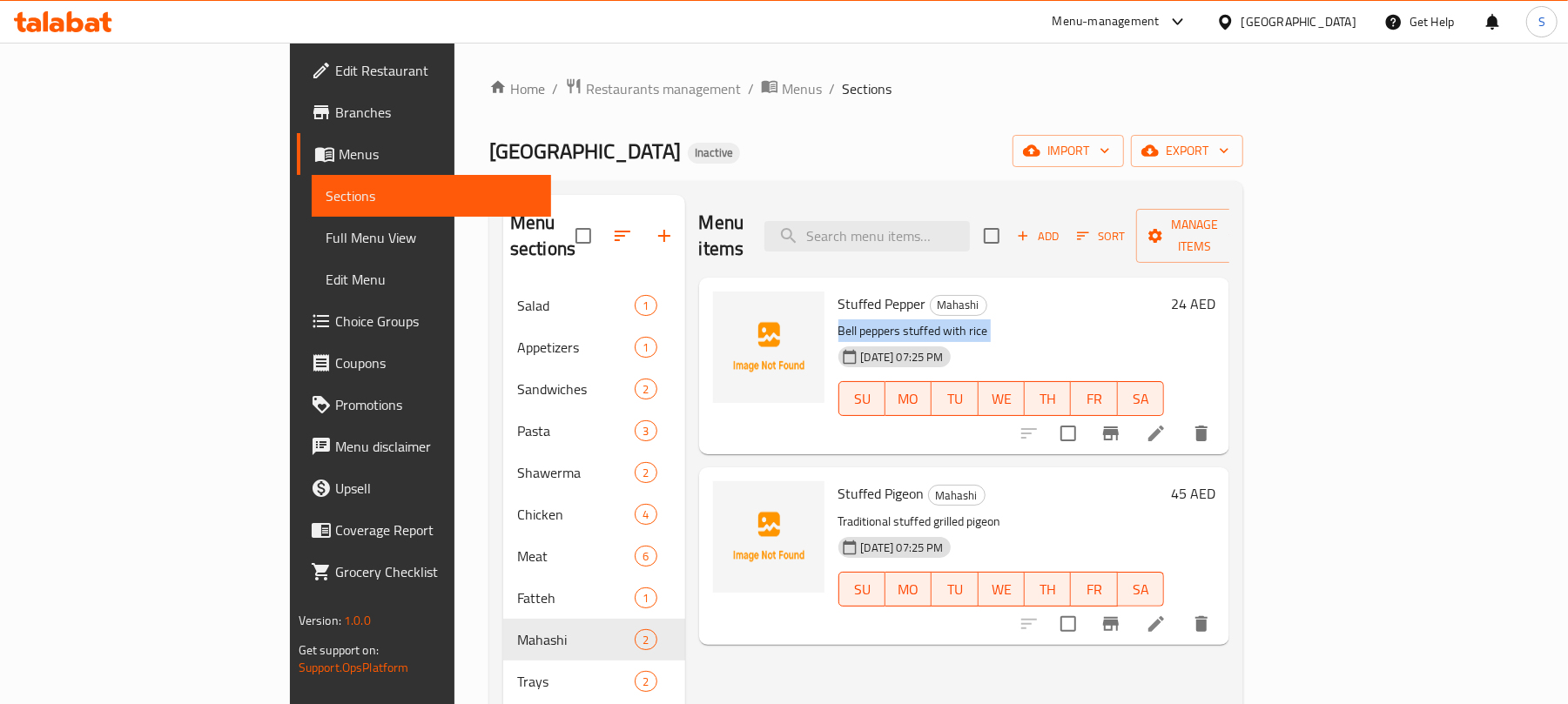
copy div "Bell peppers stuffed with rice"
click at [1166, 423] on icon at bounding box center [1156, 433] width 21 height 21
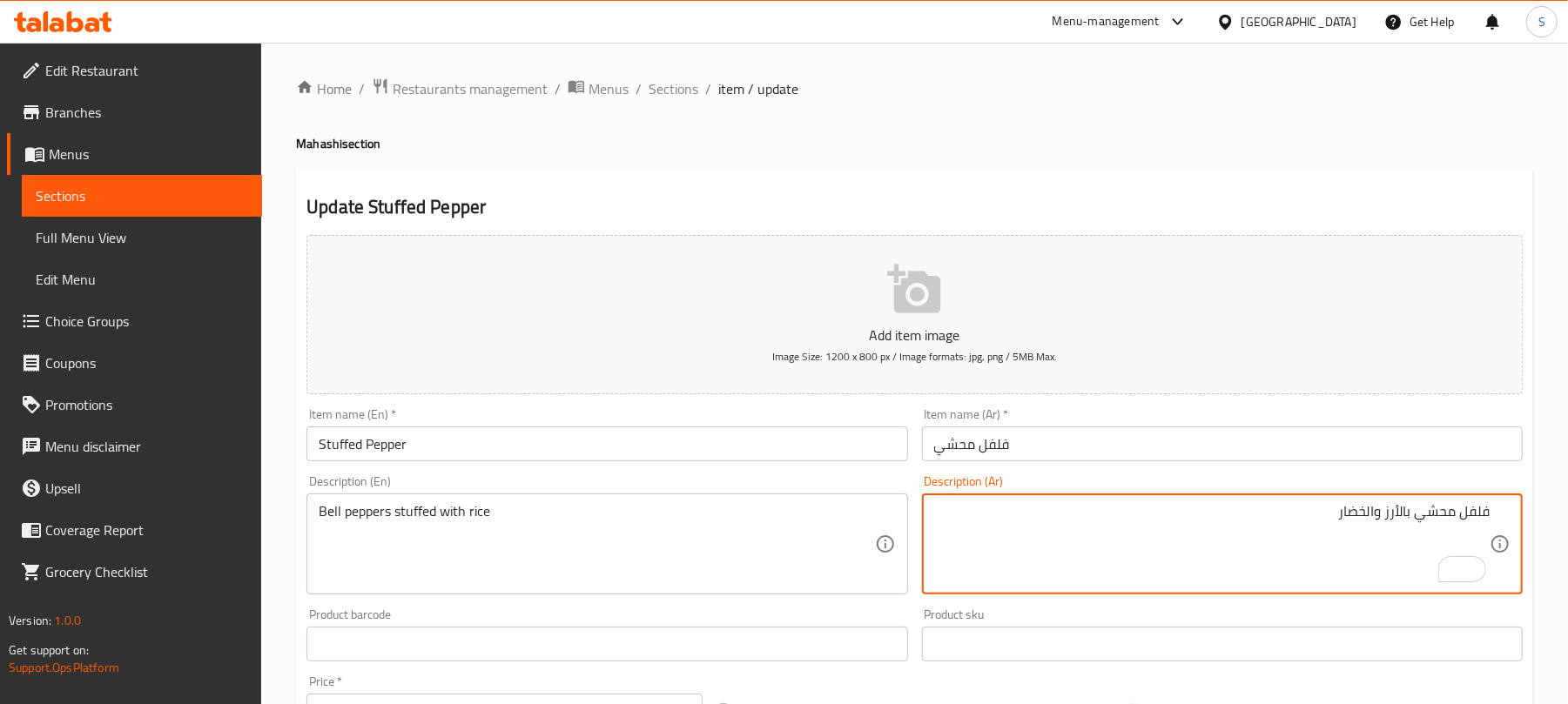
click at [1377, 512] on textarea "فلفل محشي بالأرز والخضار" at bounding box center [1211, 544] width 555 height 83
click at [1377, 512] on textarea "فلفل محشي بالأرز والخضار" at bounding box center [1211, 544] width 555 height 83
paste textarea "رومي محشي بالأرز"
click at [1438, 509] on textarea "فلفل رومي محشي بالأرز" at bounding box center [1211, 544] width 555 height 83
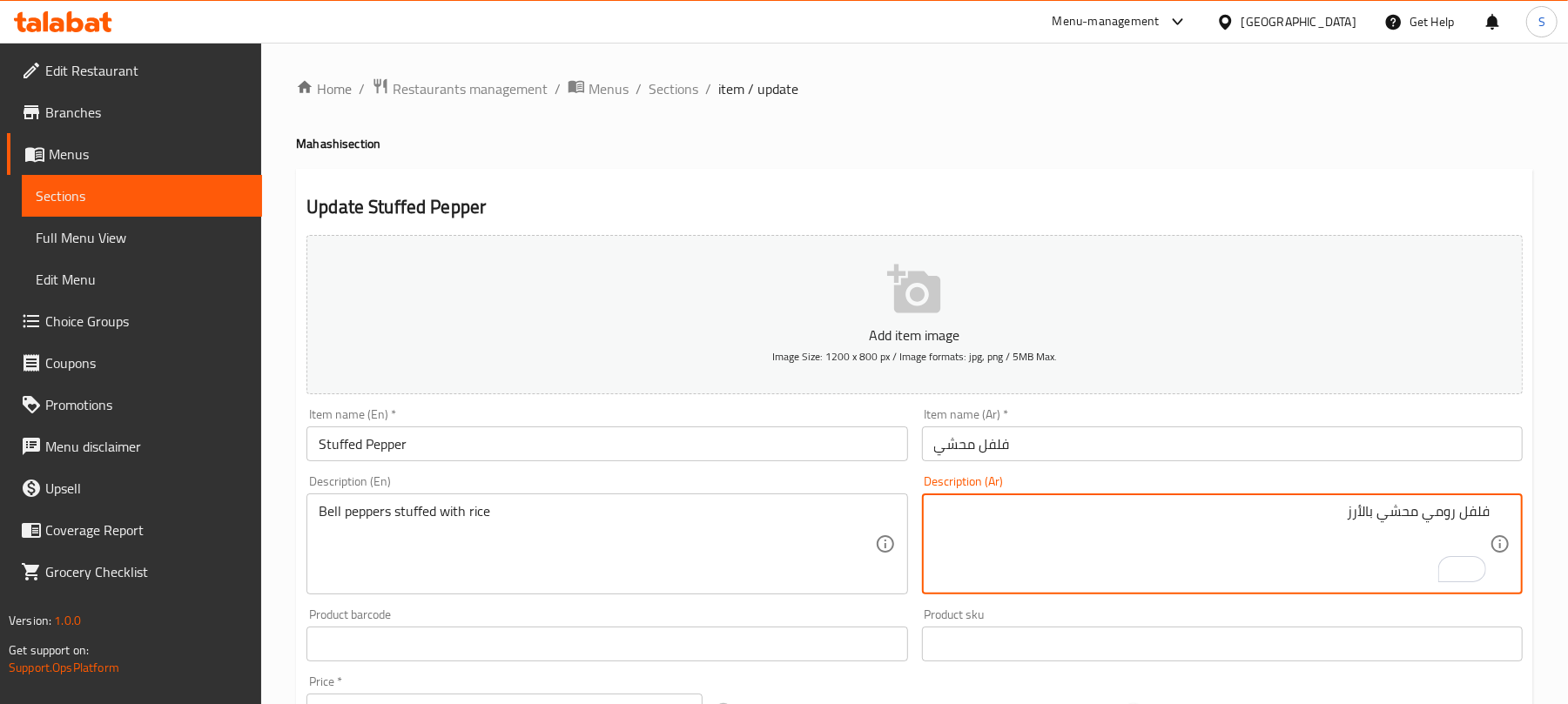
click at [1438, 509] on textarea "فلفل رومي محشي بالأرز" at bounding box center [1211, 544] width 555 height 83
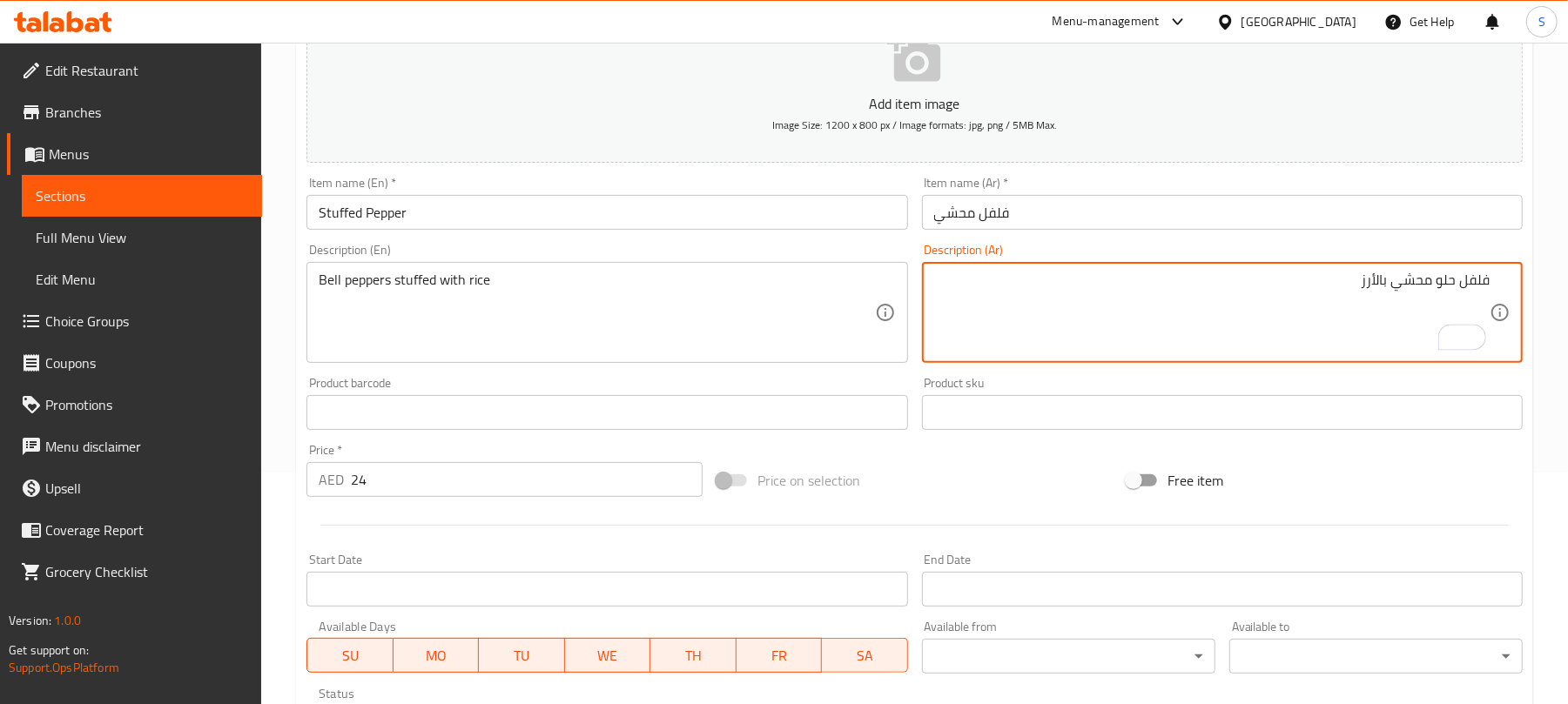
scroll to position [523, 0]
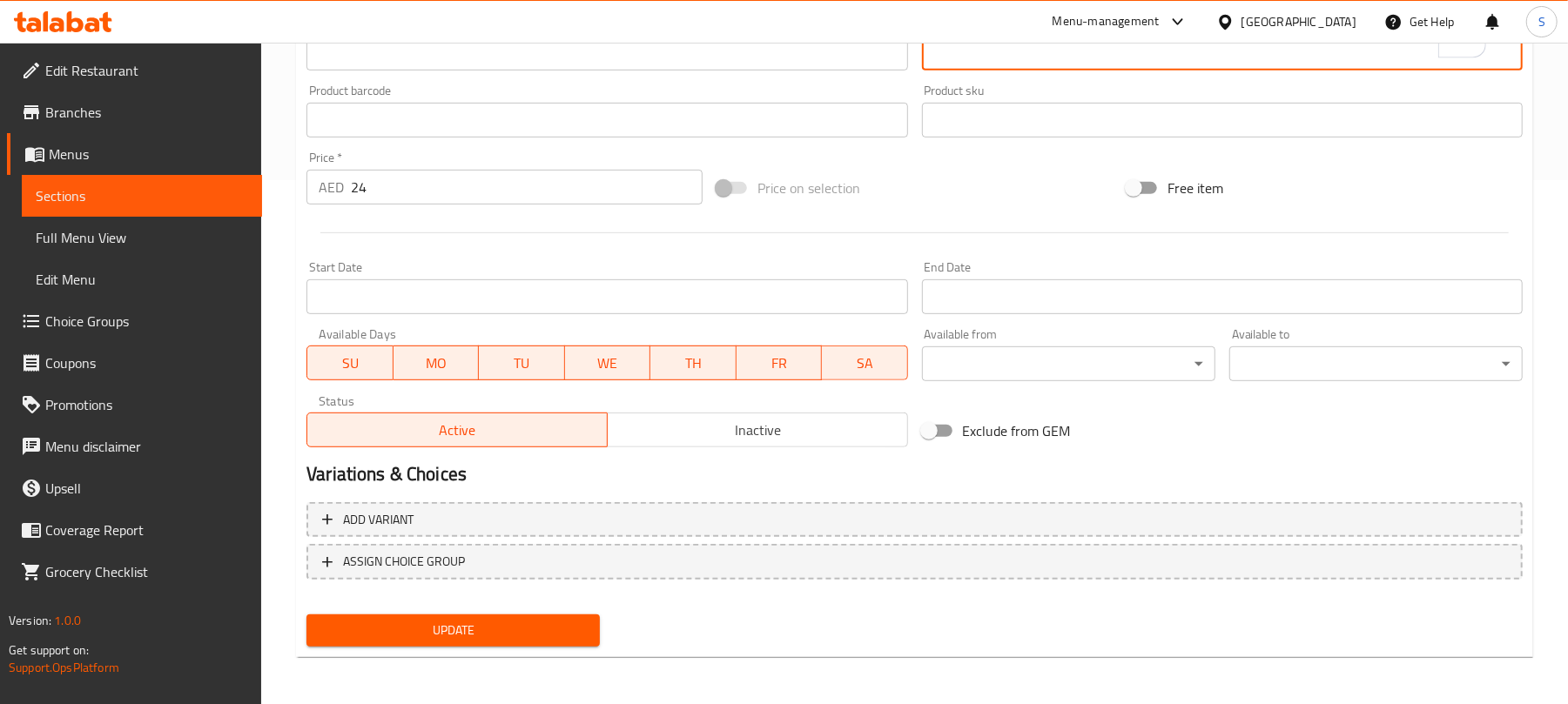
type textarea "فلفل حلو محشي بالأرز"
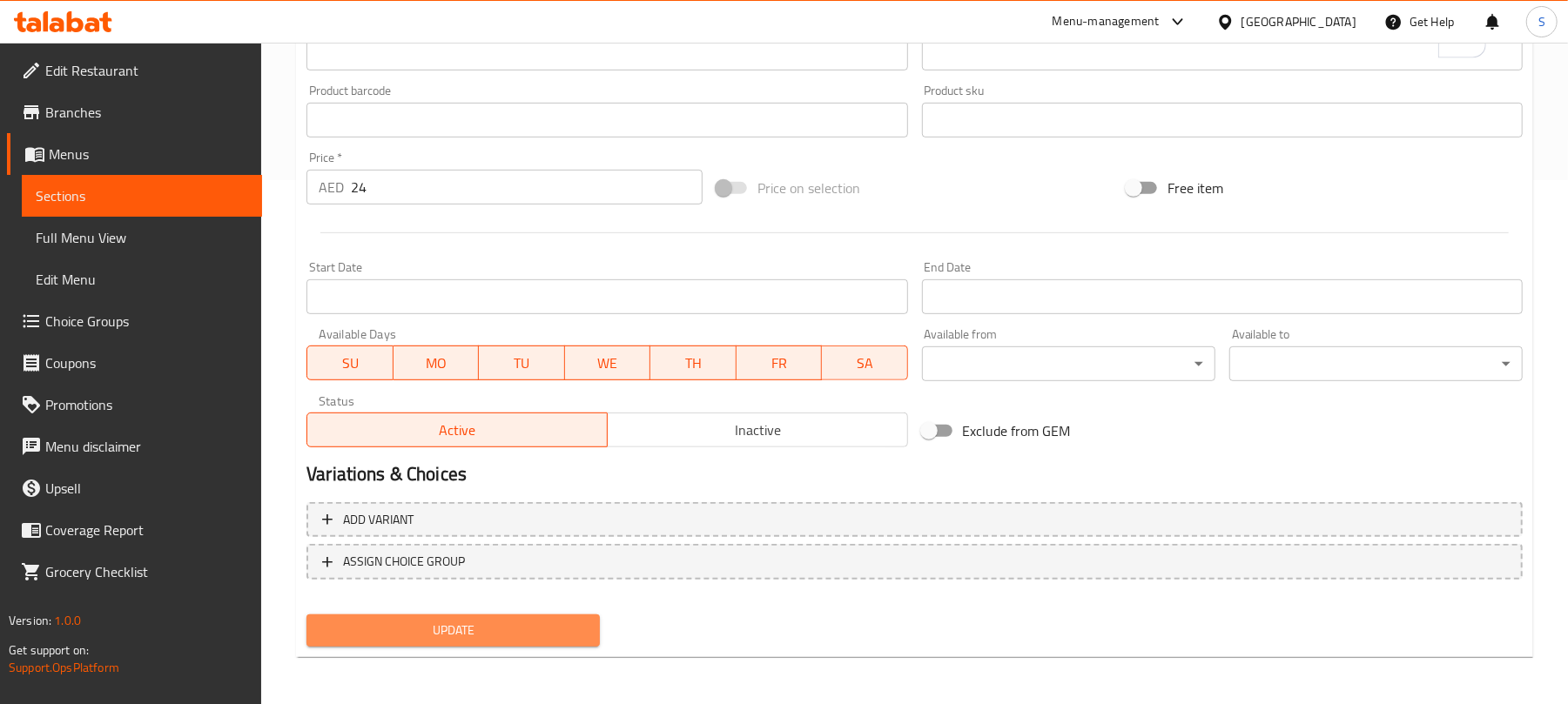
click at [451, 642] on button "Update" at bounding box center [453, 630] width 293 height 32
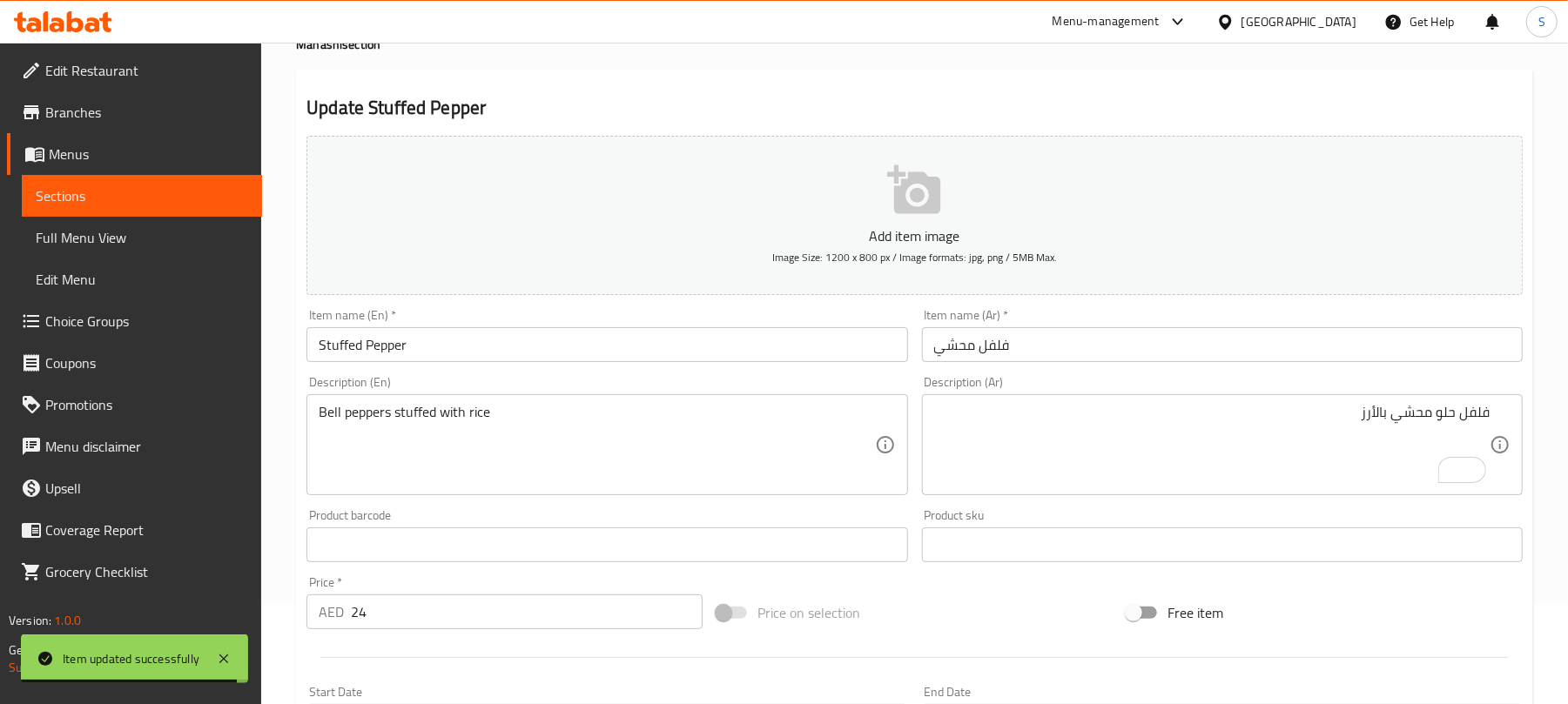
scroll to position [0, 0]
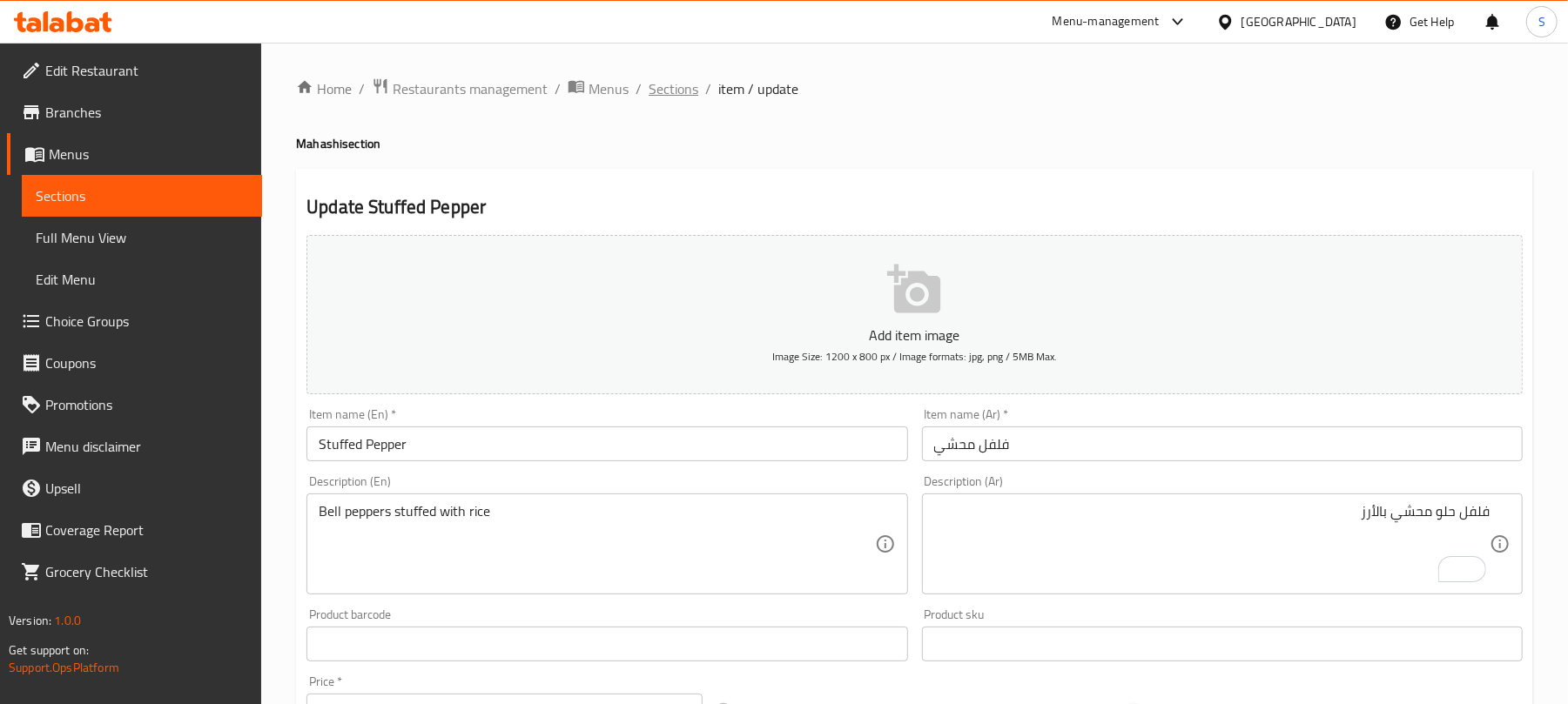
click at [690, 92] on span "Sections" at bounding box center [673, 88] width 50 height 21
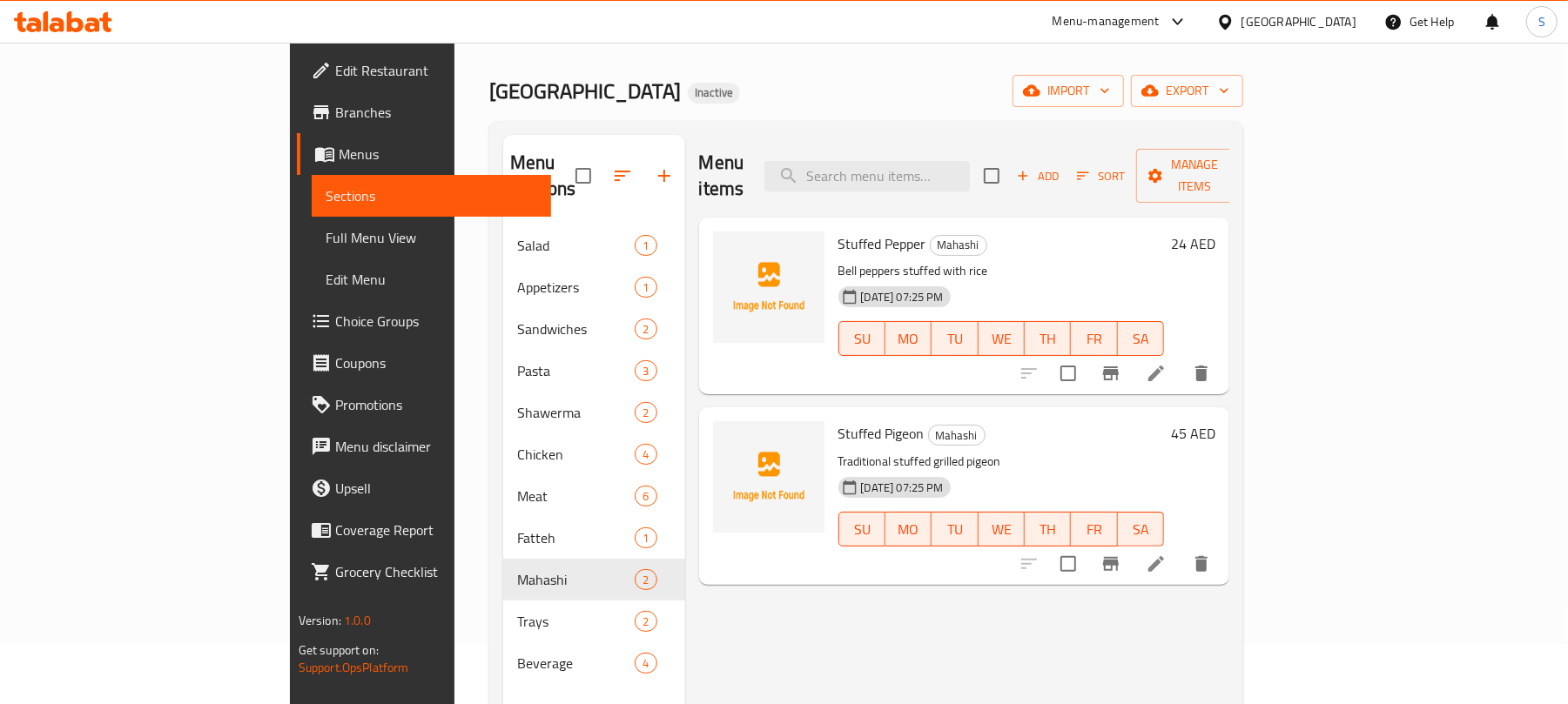
scroll to position [231, 0]
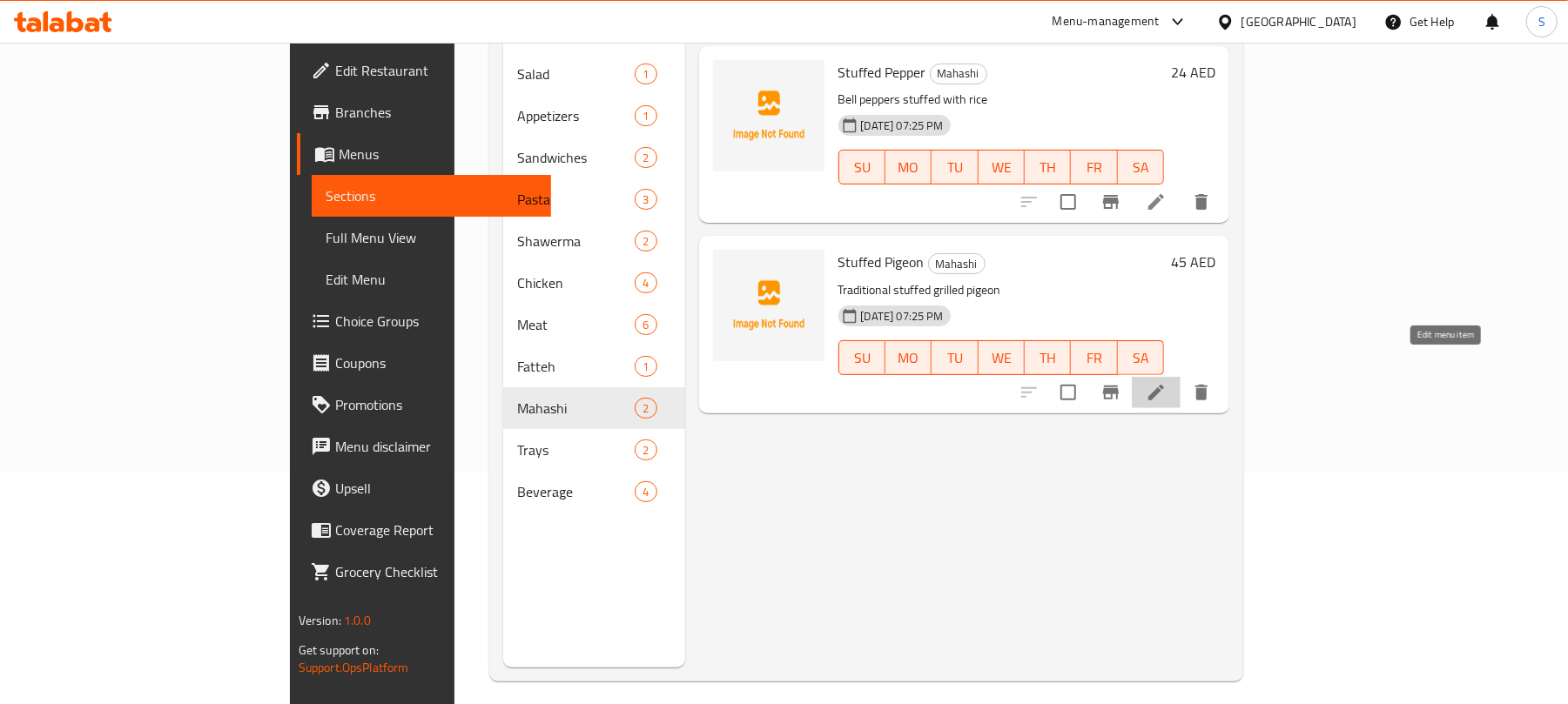
click at [1166, 382] on icon at bounding box center [1156, 392] width 21 height 21
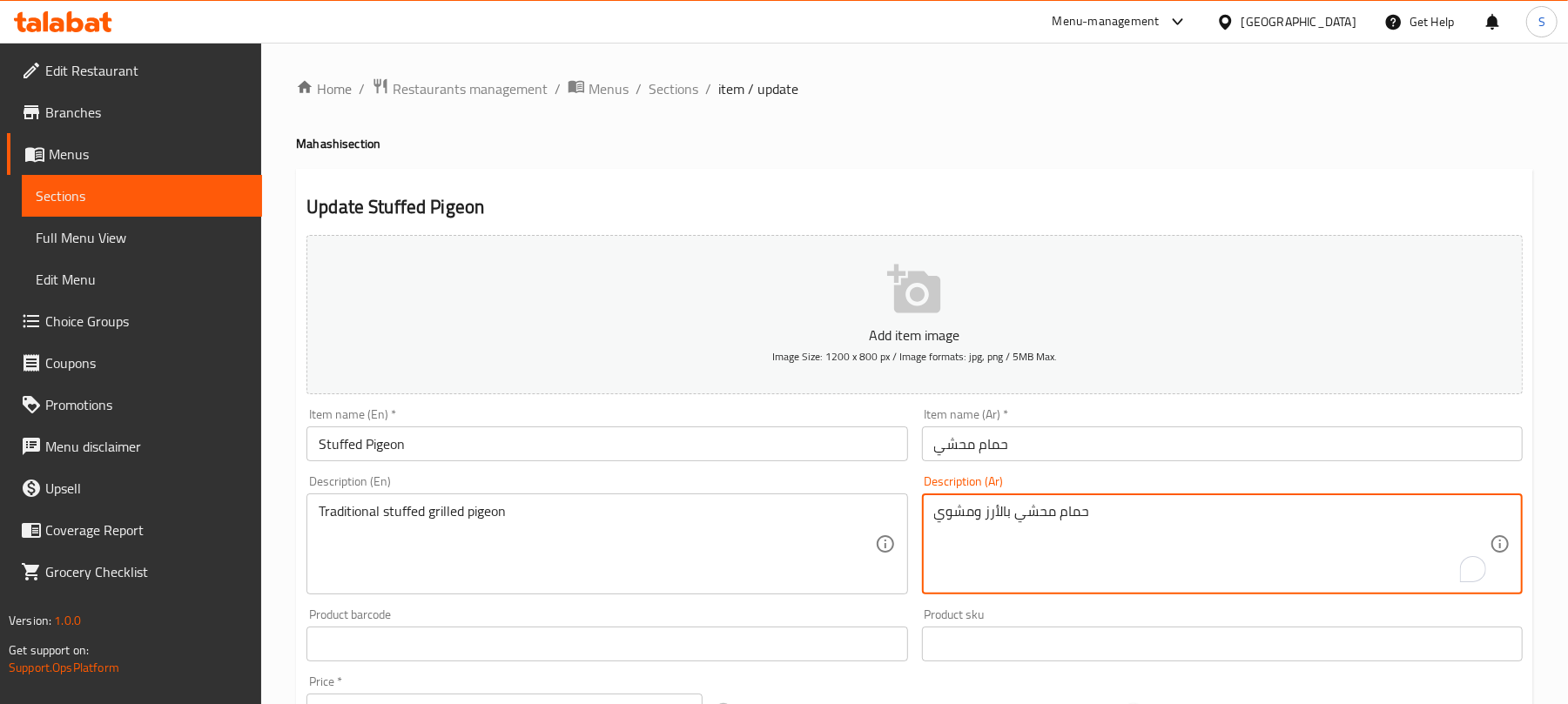
click at [979, 503] on textarea "حمام محشي بالأرز ومشوي" at bounding box center [1211, 544] width 555 height 83
paste textarea "وي محشي تقليد"
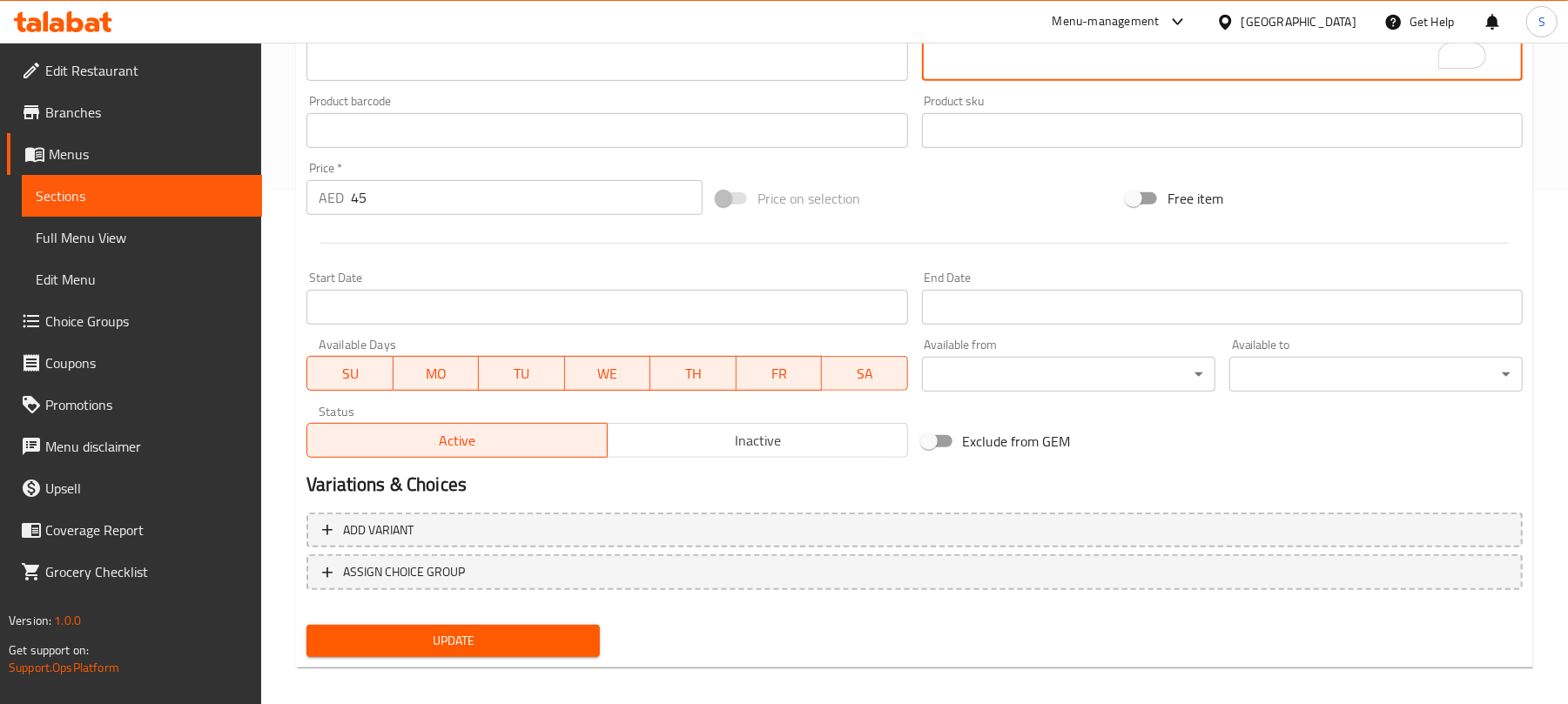
scroll to position [523, 0]
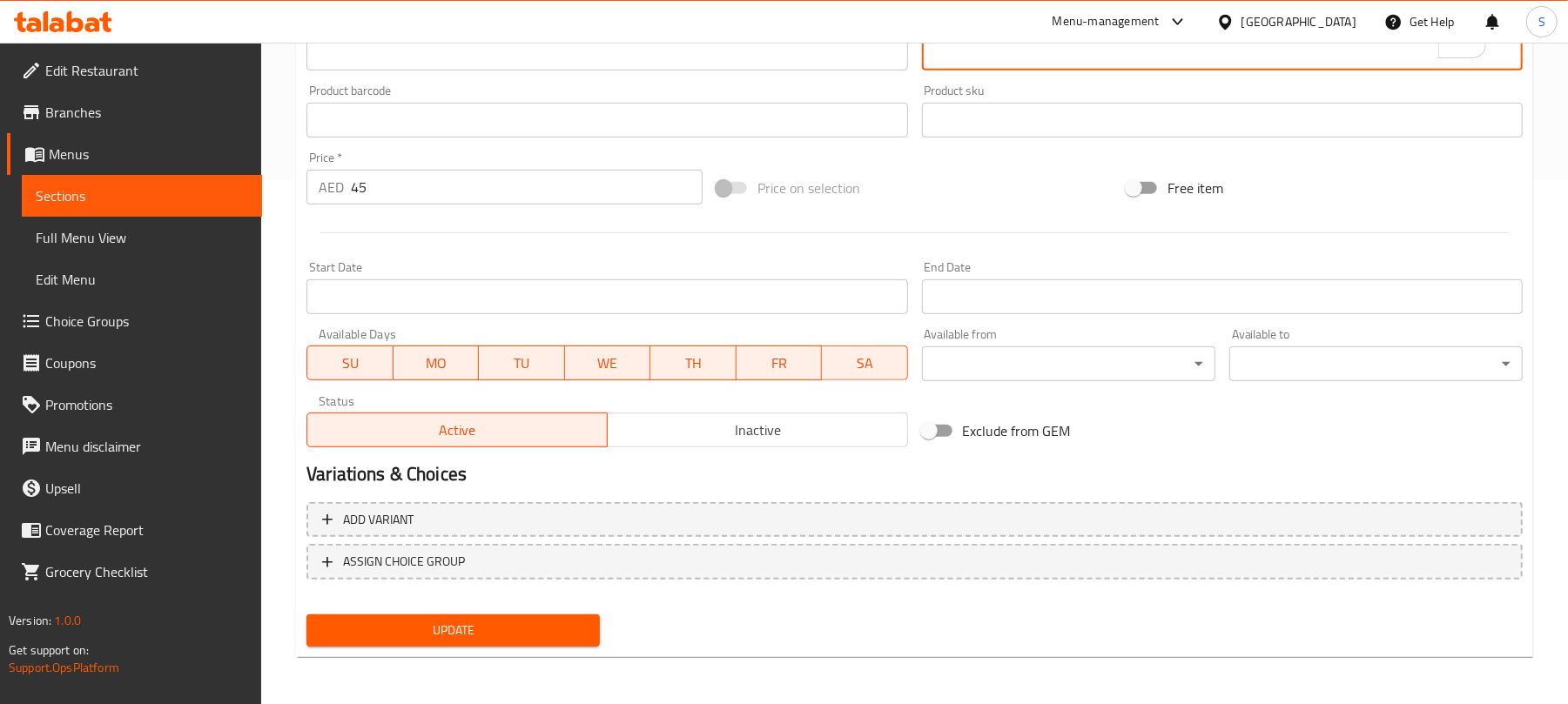
type textarea "حمام مشوي محشي تقليدي"
click at [461, 638] on span "Update" at bounding box center [453, 630] width 266 height 21
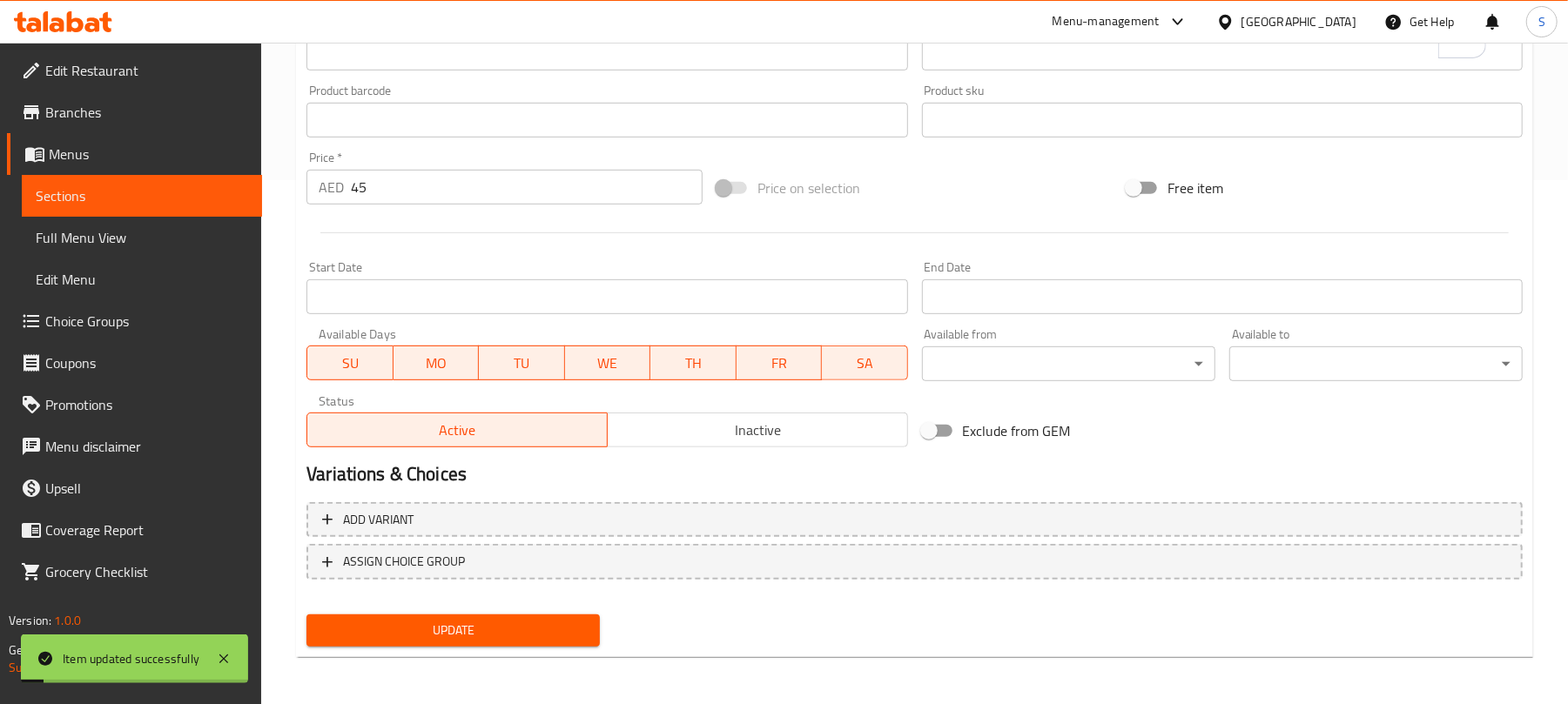
click at [470, 627] on span "Update" at bounding box center [453, 630] width 266 height 21
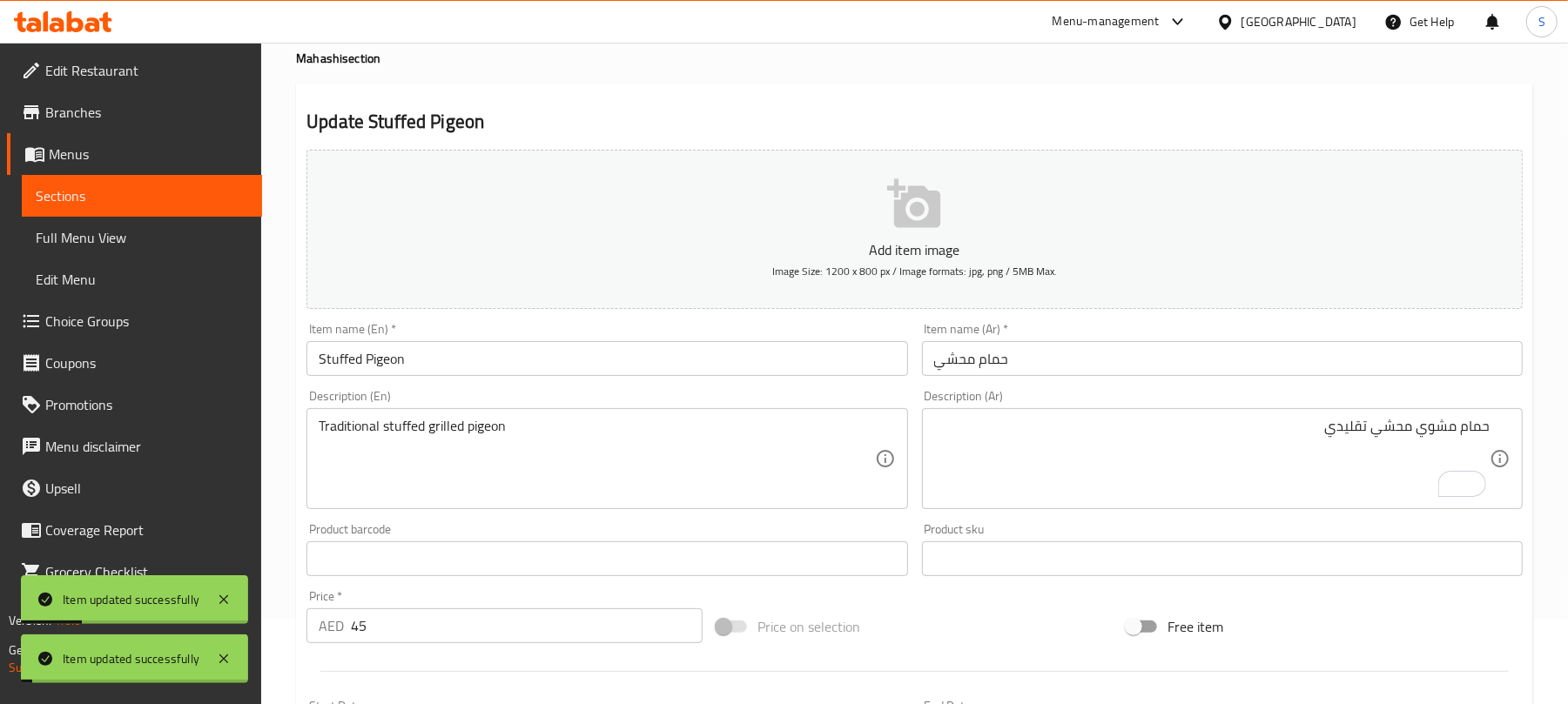
scroll to position [0, 0]
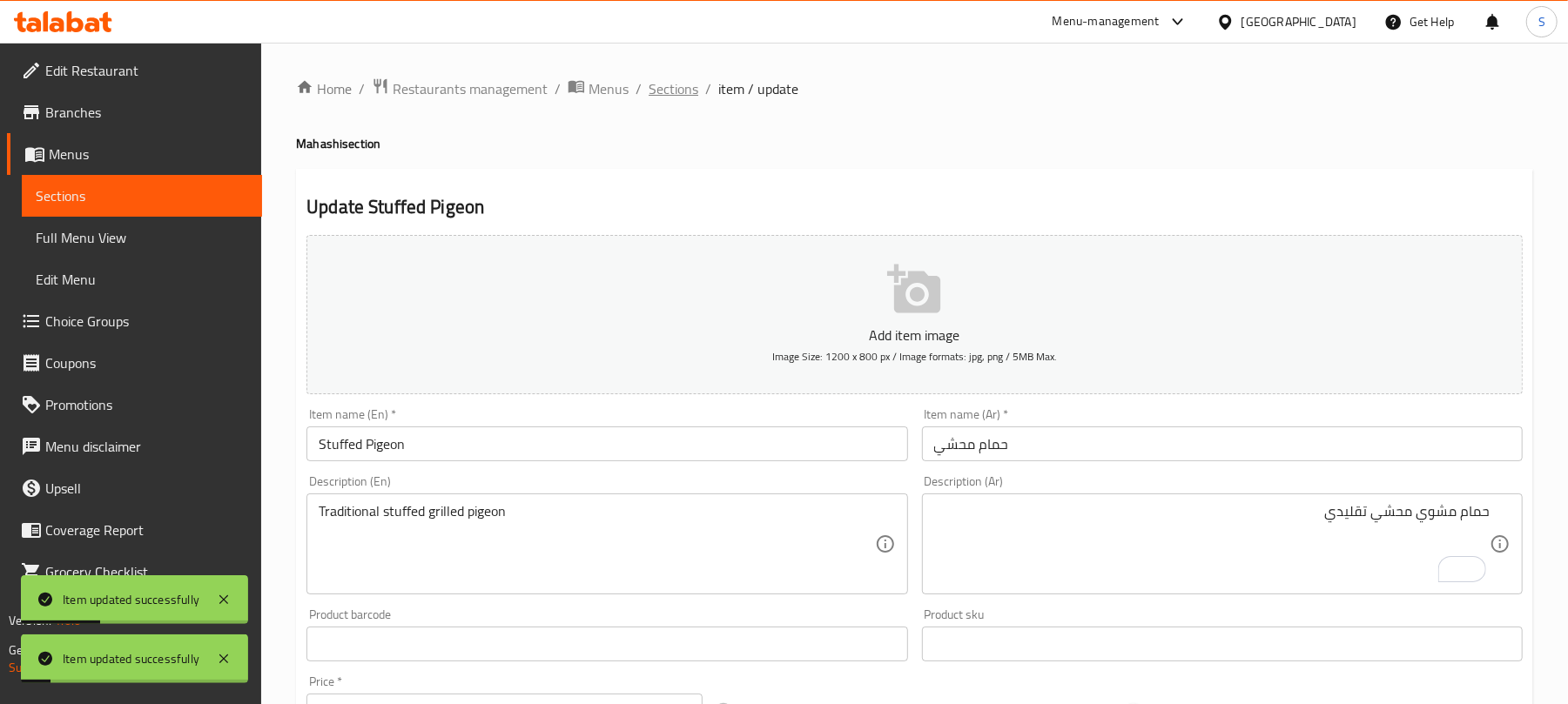
click at [661, 78] on span "Sections" at bounding box center [673, 88] width 50 height 21
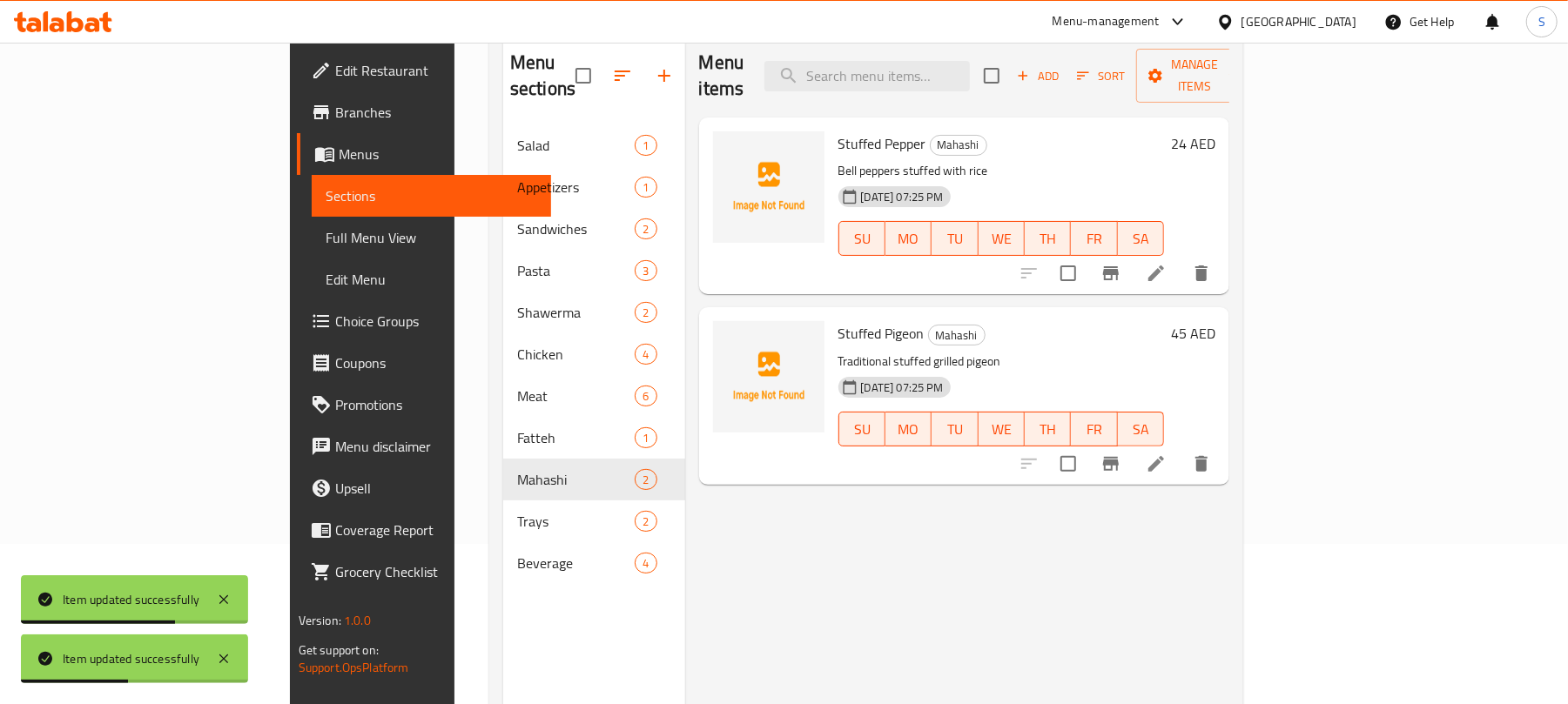
scroll to position [244, 0]
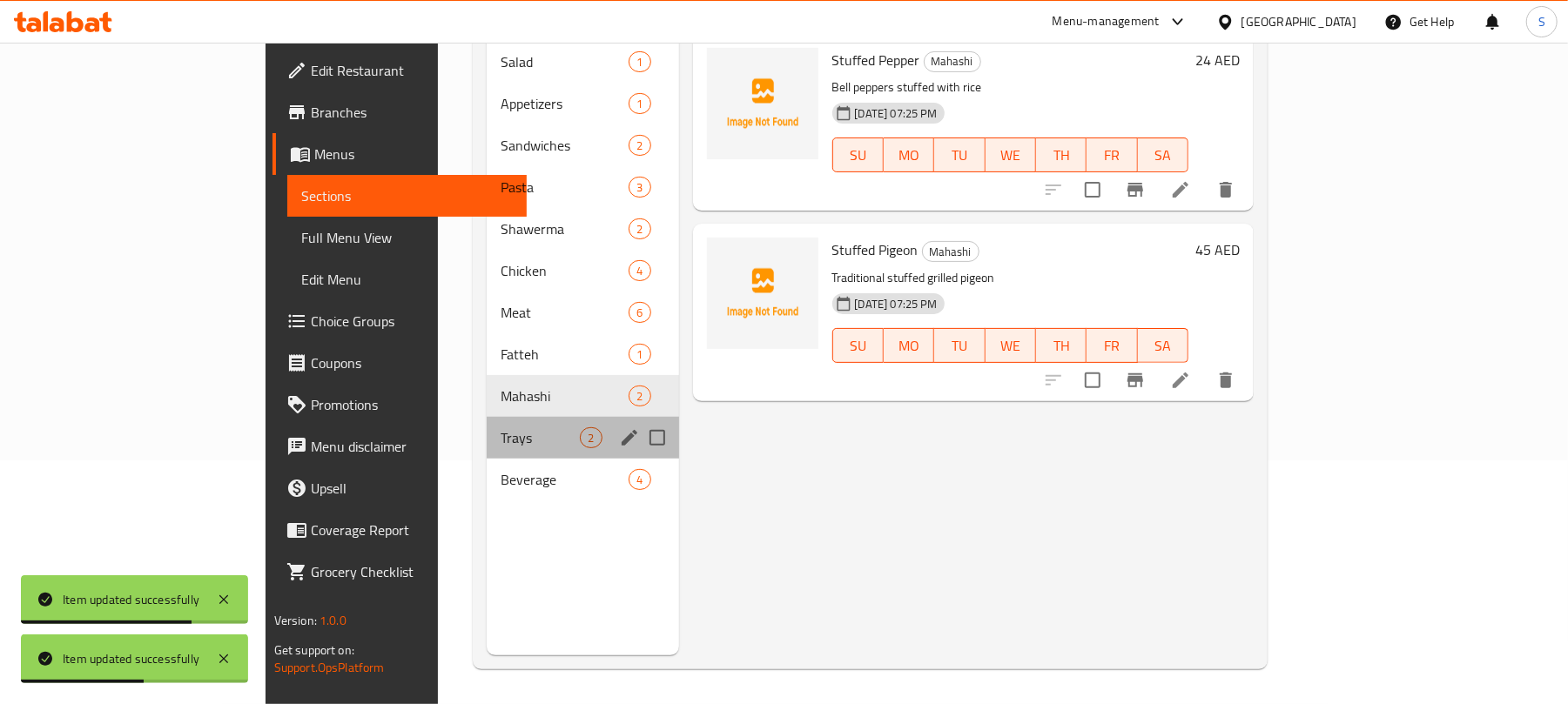
click at [487, 428] on div "Trays 2" at bounding box center [582, 437] width 191 height 42
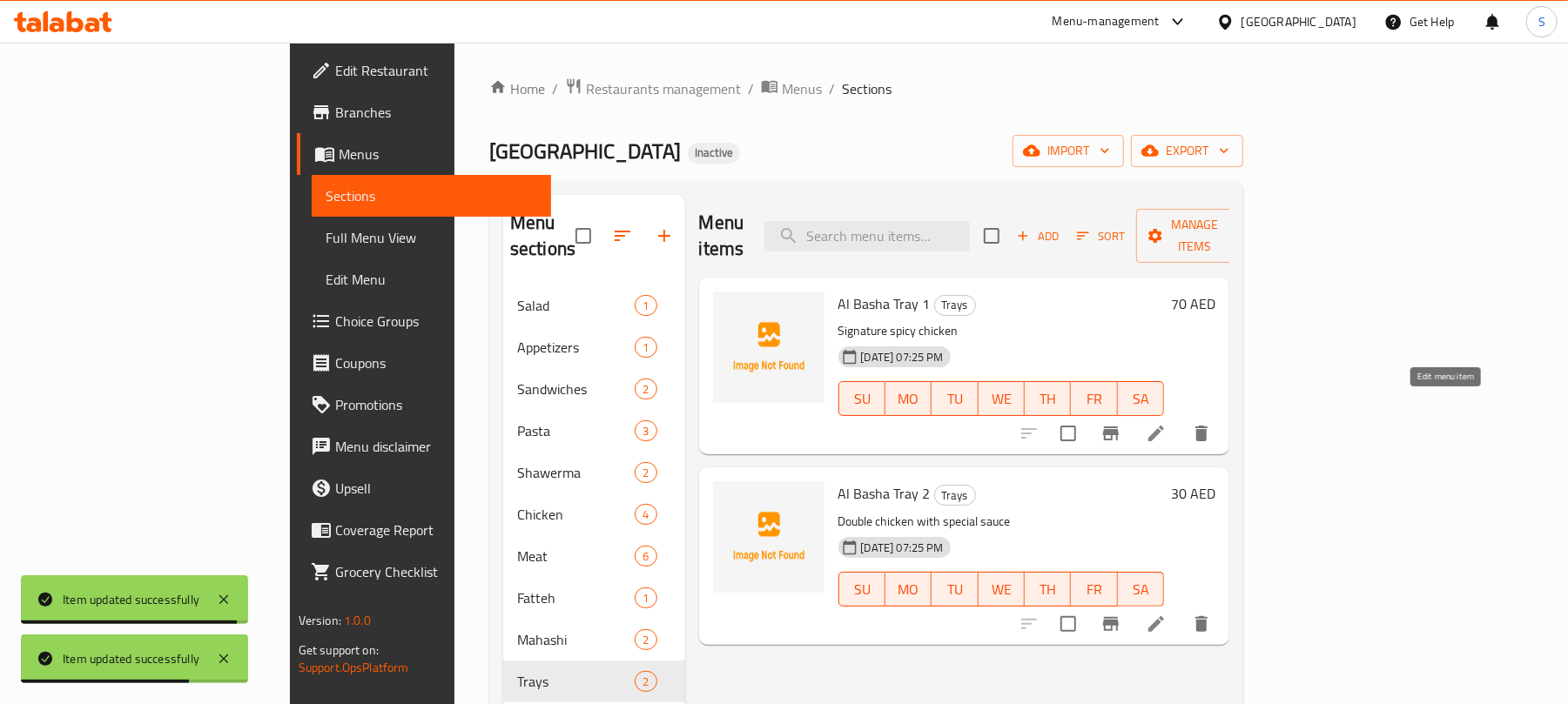
click at [1166, 423] on icon at bounding box center [1156, 433] width 21 height 21
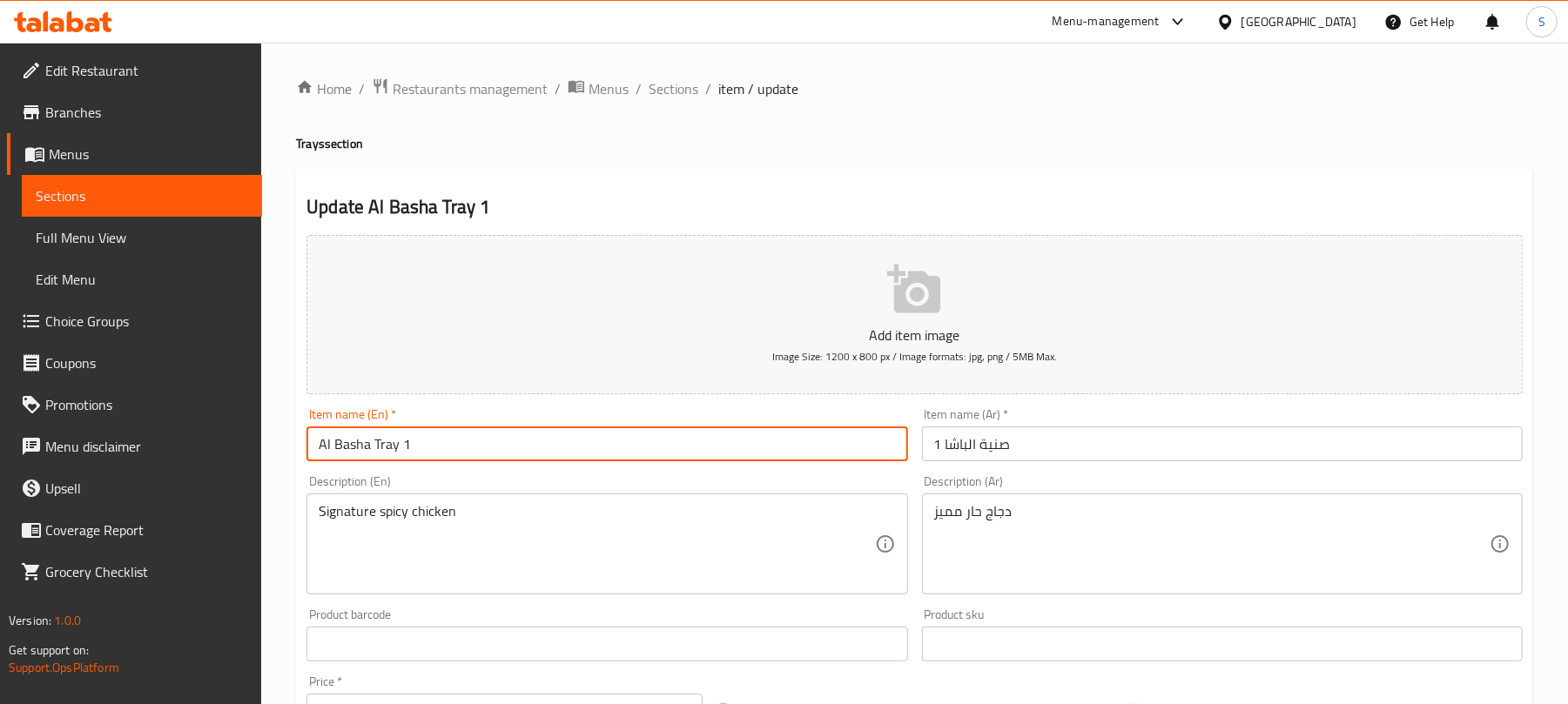
drag, startPoint x: 374, startPoint y: 447, endPoint x: 433, endPoint y: 436, distance: 60.0
click at [433, 436] on input "Al Basha Tray 1" at bounding box center [607, 444] width 601 height 35
type input "[PERSON_NAME]"
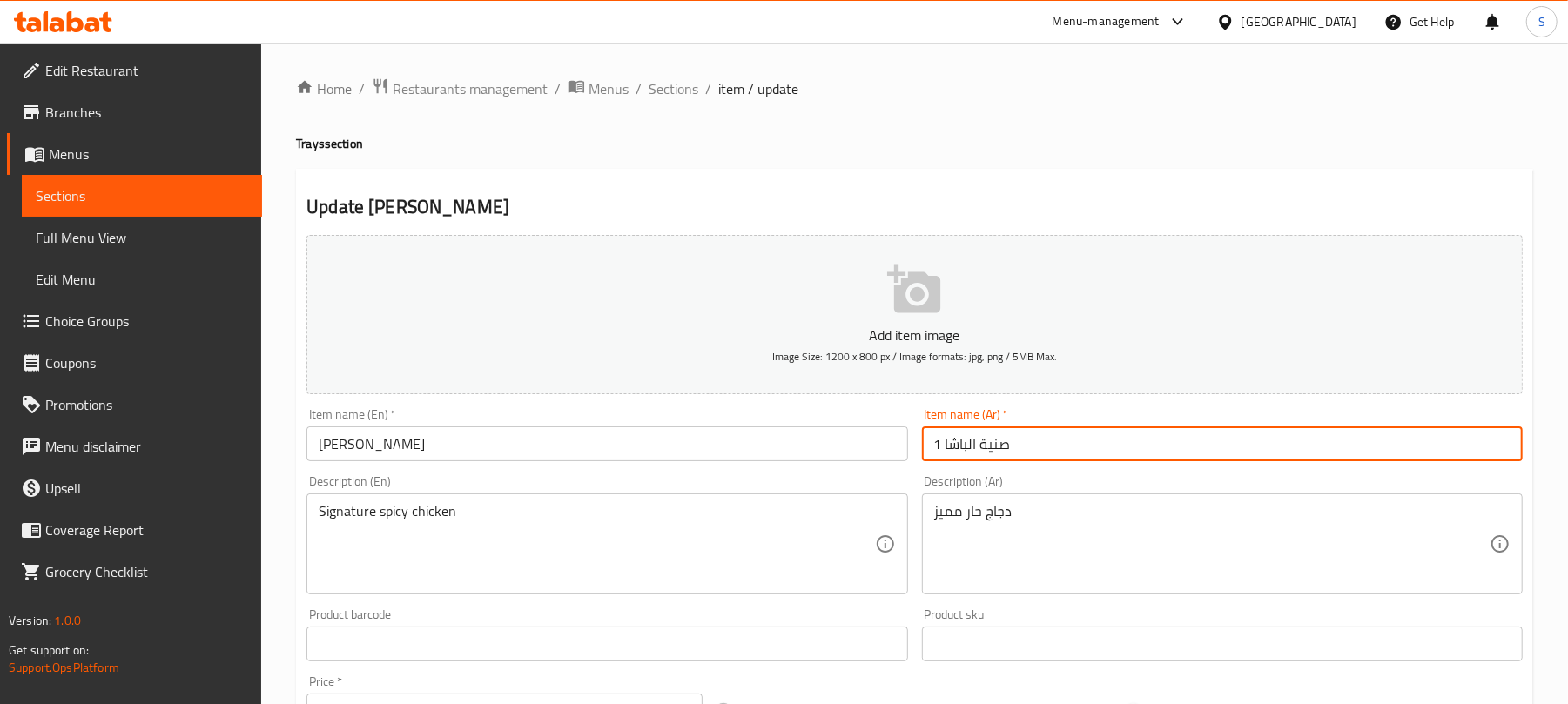
drag, startPoint x: 979, startPoint y: 439, endPoint x: 1049, endPoint y: 451, distance: 71.0
click at [1049, 451] on input "صنية الباشا 1" at bounding box center [1222, 444] width 601 height 35
type input "[DEMOGRAPHIC_DATA]"
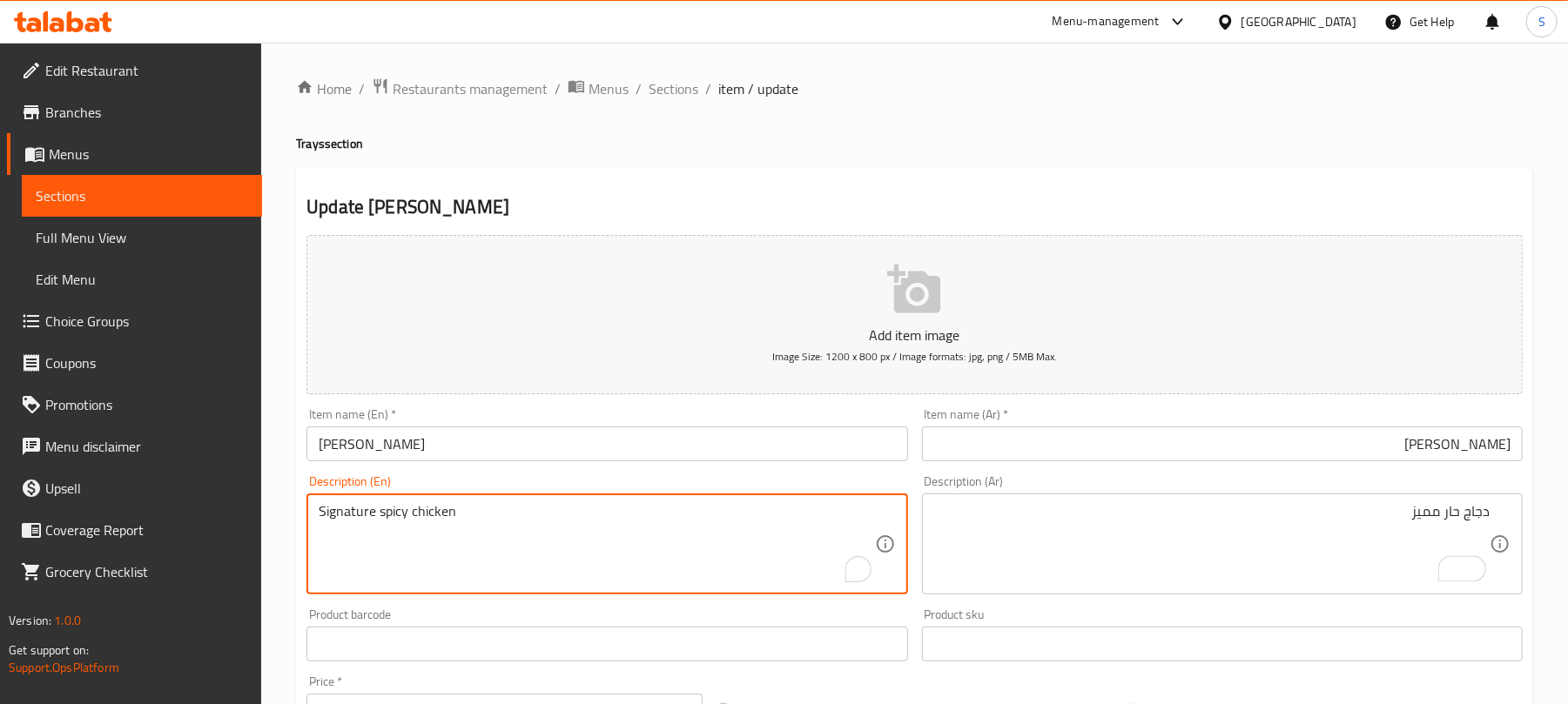
click at [403, 515] on textarea "Signature spicy chicken" at bounding box center [596, 544] width 555 height 83
click at [403, 515] on textarea "Signature spicy chicken" at bounding box center [596, 544] width 555 height 83
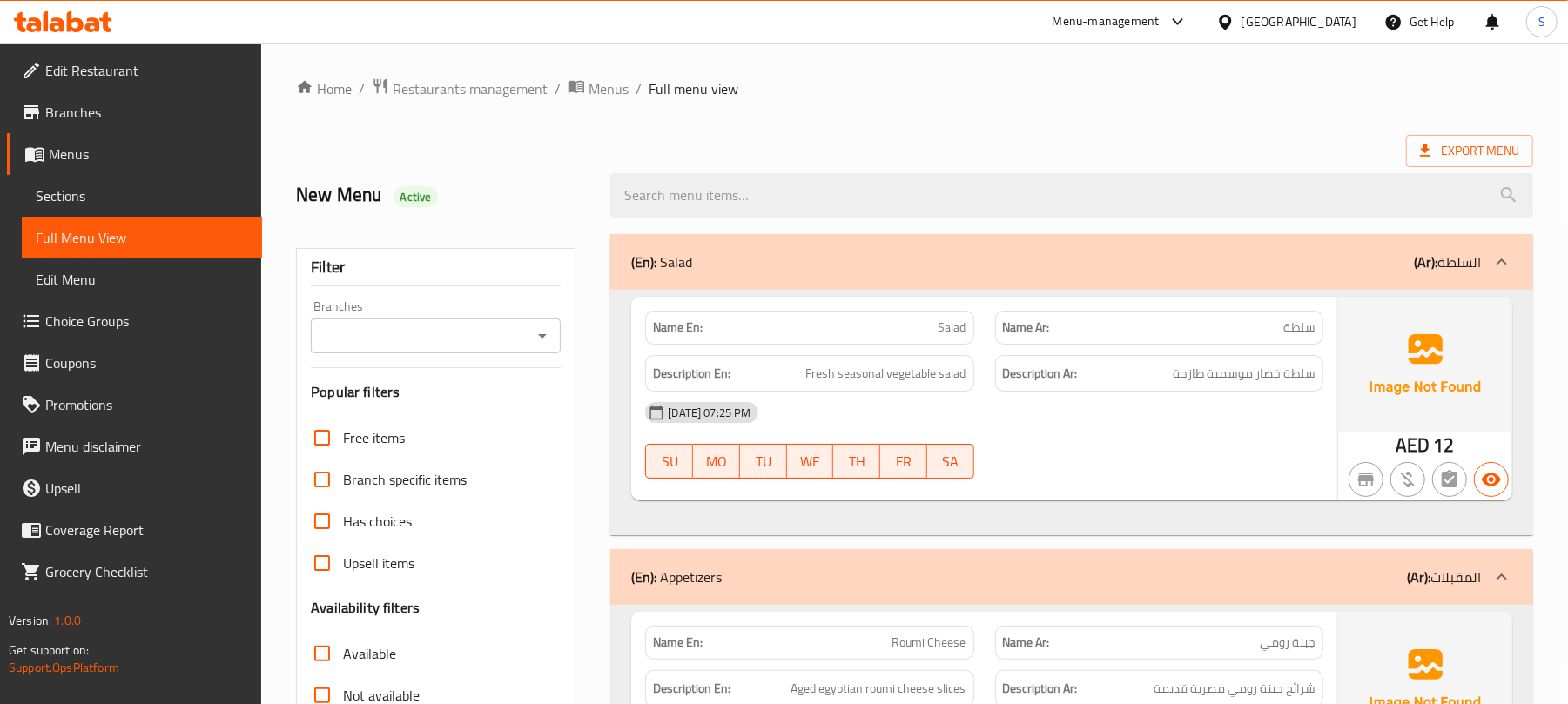
click at [782, 271] on div "(En): Salad (Ar): السلطة" at bounding box center [1056, 262] width 850 height 21
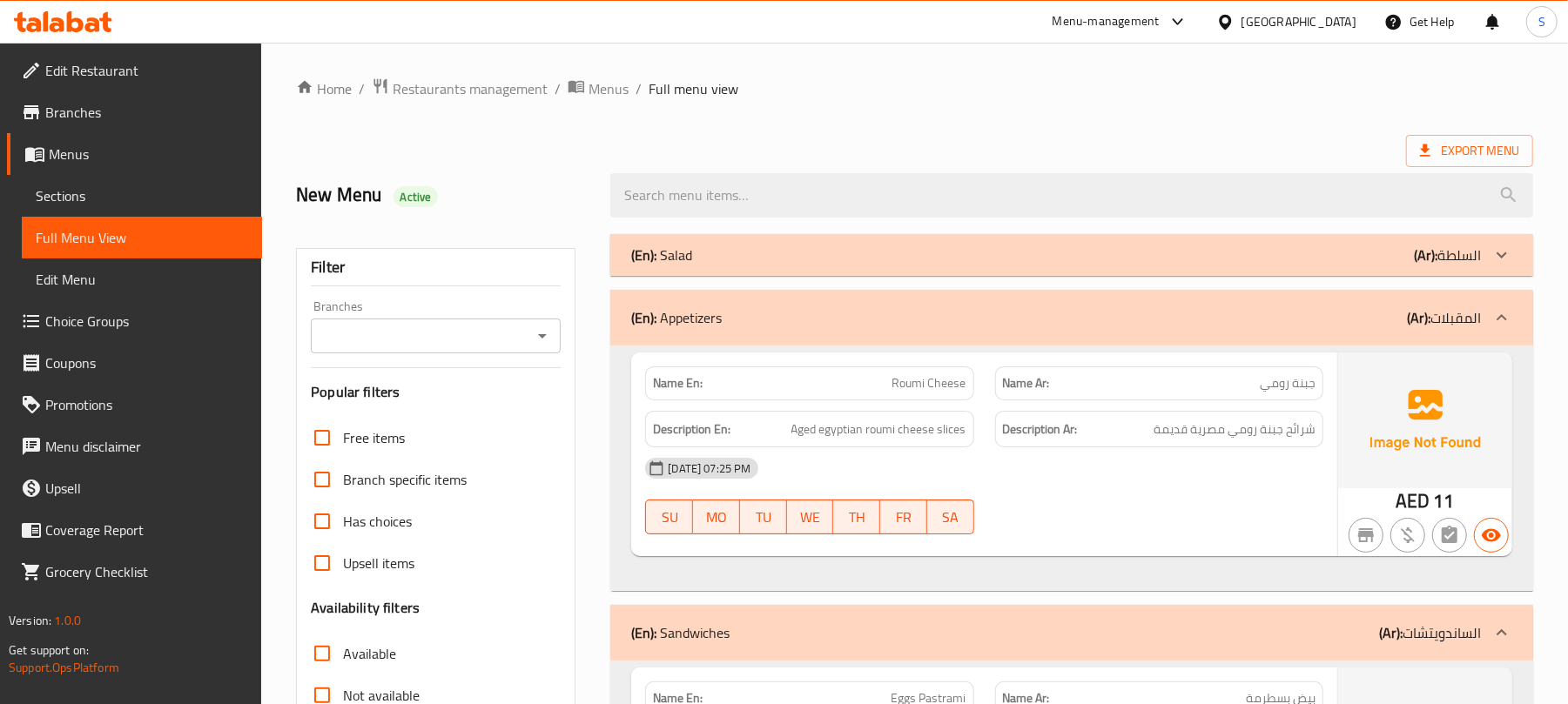
click at [777, 297] on div "(En): Appetizers (Ar): المقبلات" at bounding box center [1072, 317] width 922 height 56
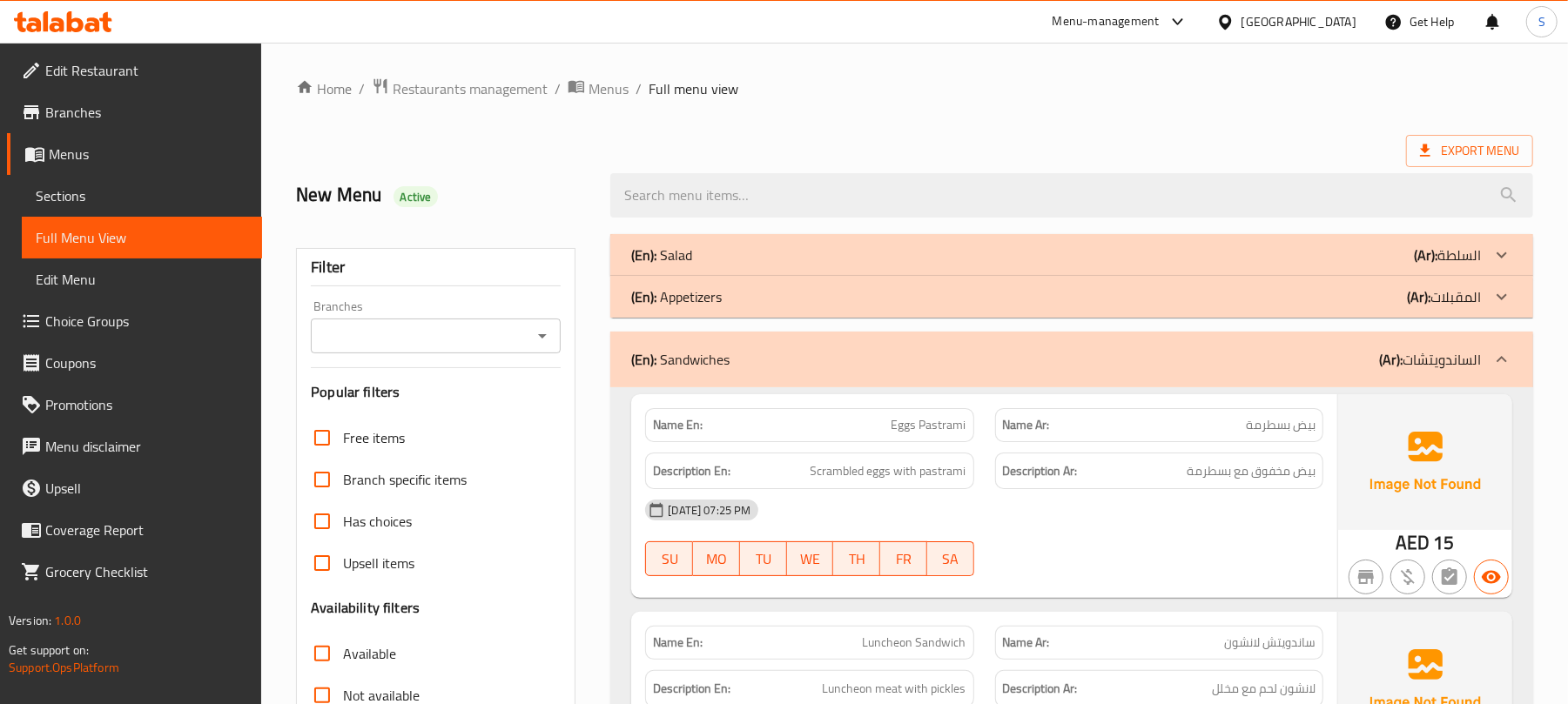
click at [763, 359] on div "(En): Sandwiches (Ar): الساندويتشات" at bounding box center [1056, 358] width 850 height 21
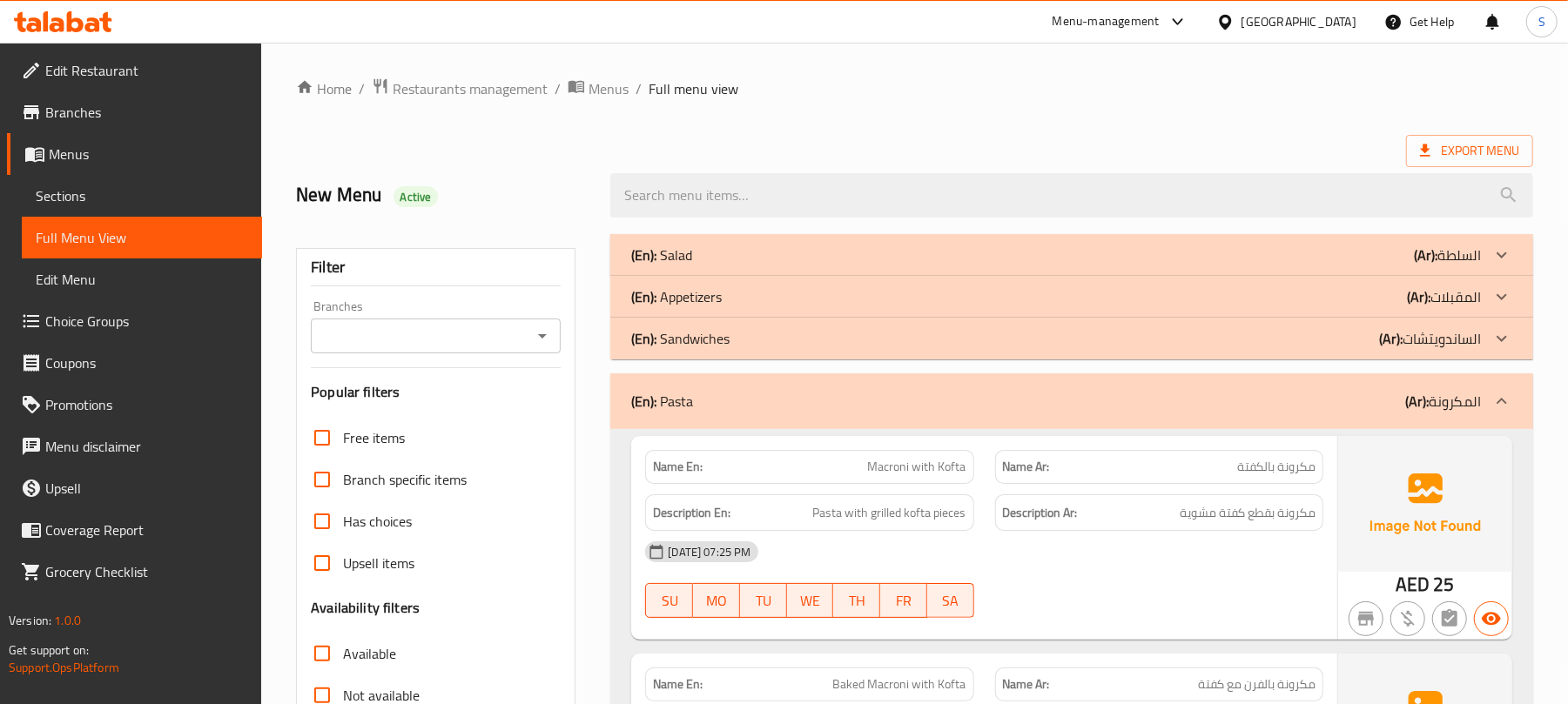
click at [759, 391] on div "(En): Pasta (Ar): المكرونة" at bounding box center [1056, 400] width 850 height 21
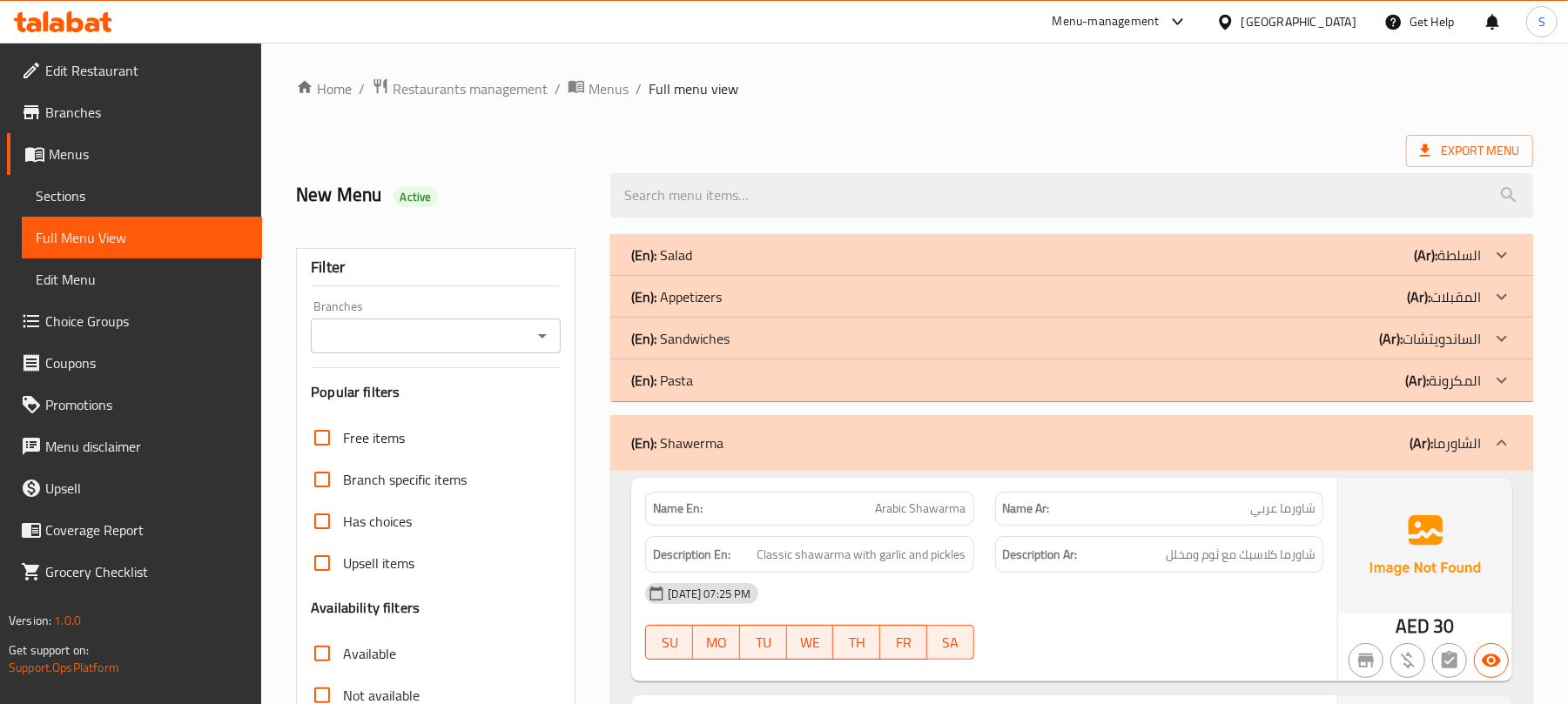
click at [760, 443] on div "(En): [PERSON_NAME] (Ar): الشاورما" at bounding box center [1056, 442] width 850 height 21
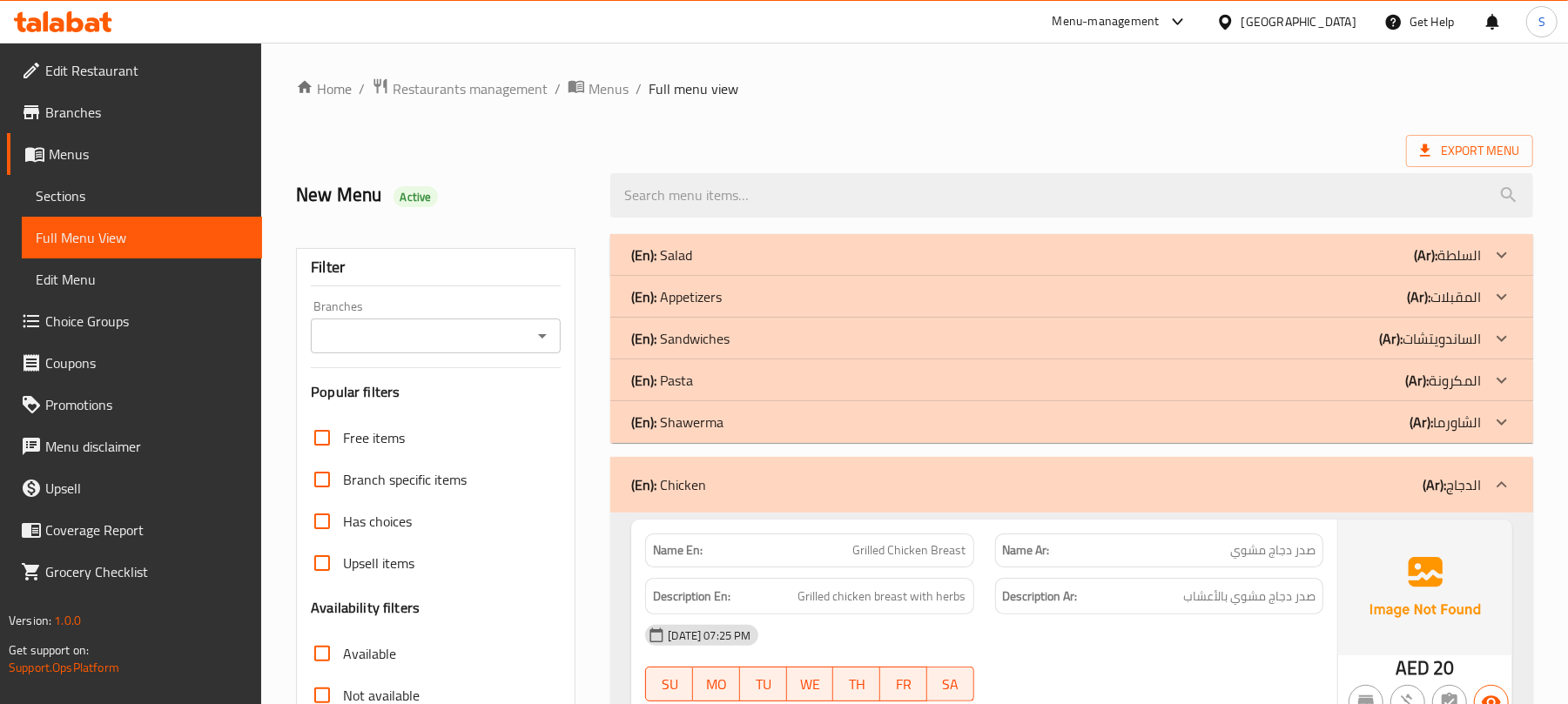
click at [768, 472] on div "(En): Chicken (Ar): الدجاج" at bounding box center [1072, 484] width 922 height 56
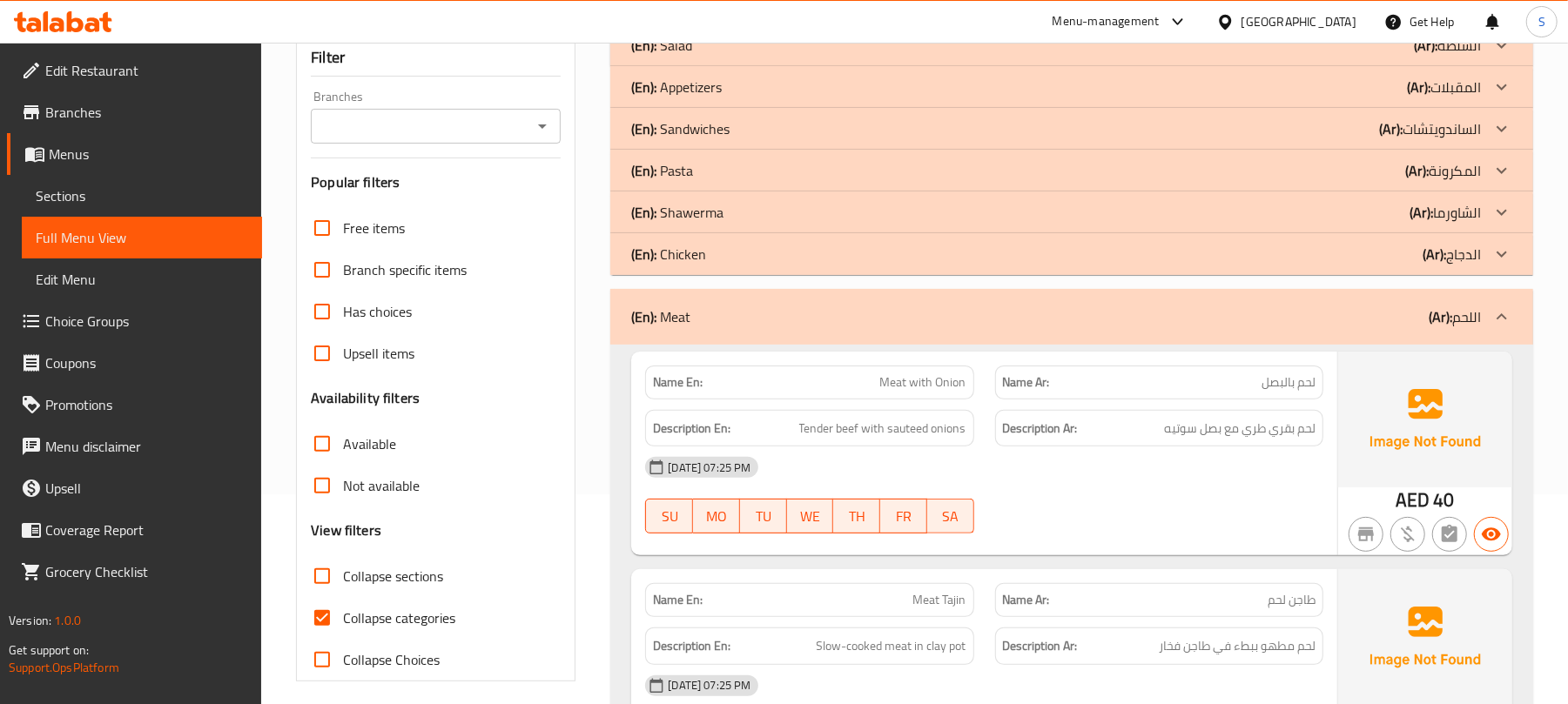
scroll to position [231, 0]
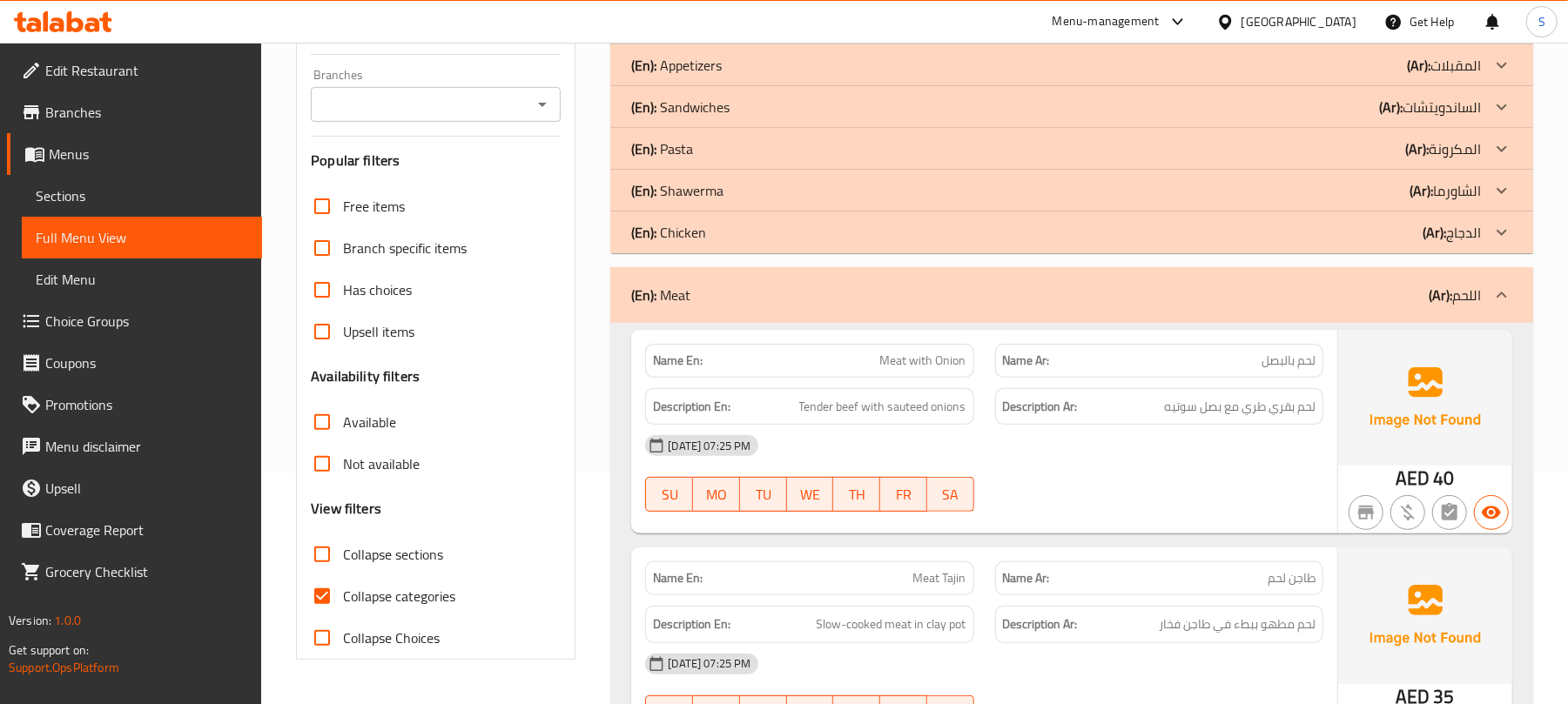
click at [797, 297] on div "(En): Meat (Ar): اللحم" at bounding box center [1056, 294] width 850 height 21
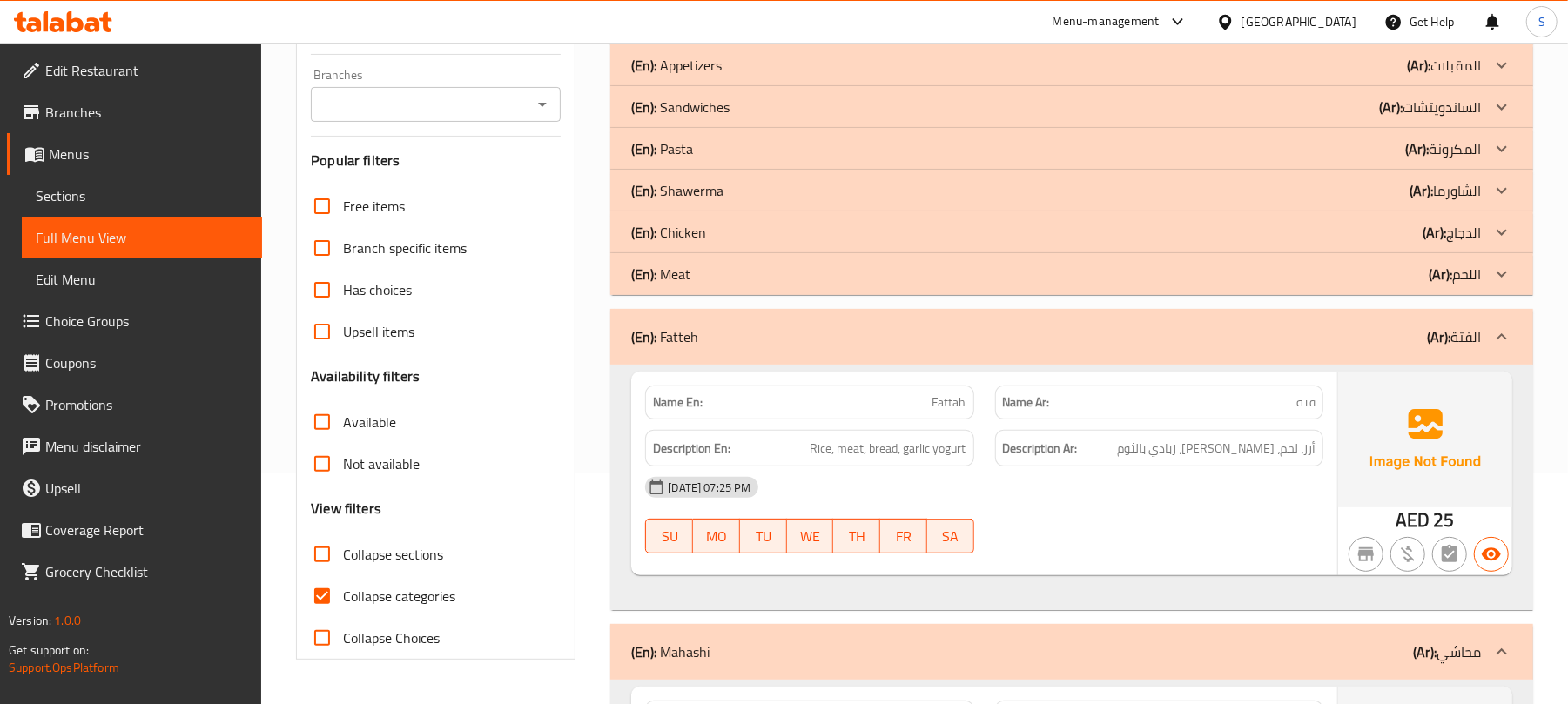
click at [815, 341] on div "(En): Fatteh (Ar): الفتة" at bounding box center [1056, 336] width 850 height 21
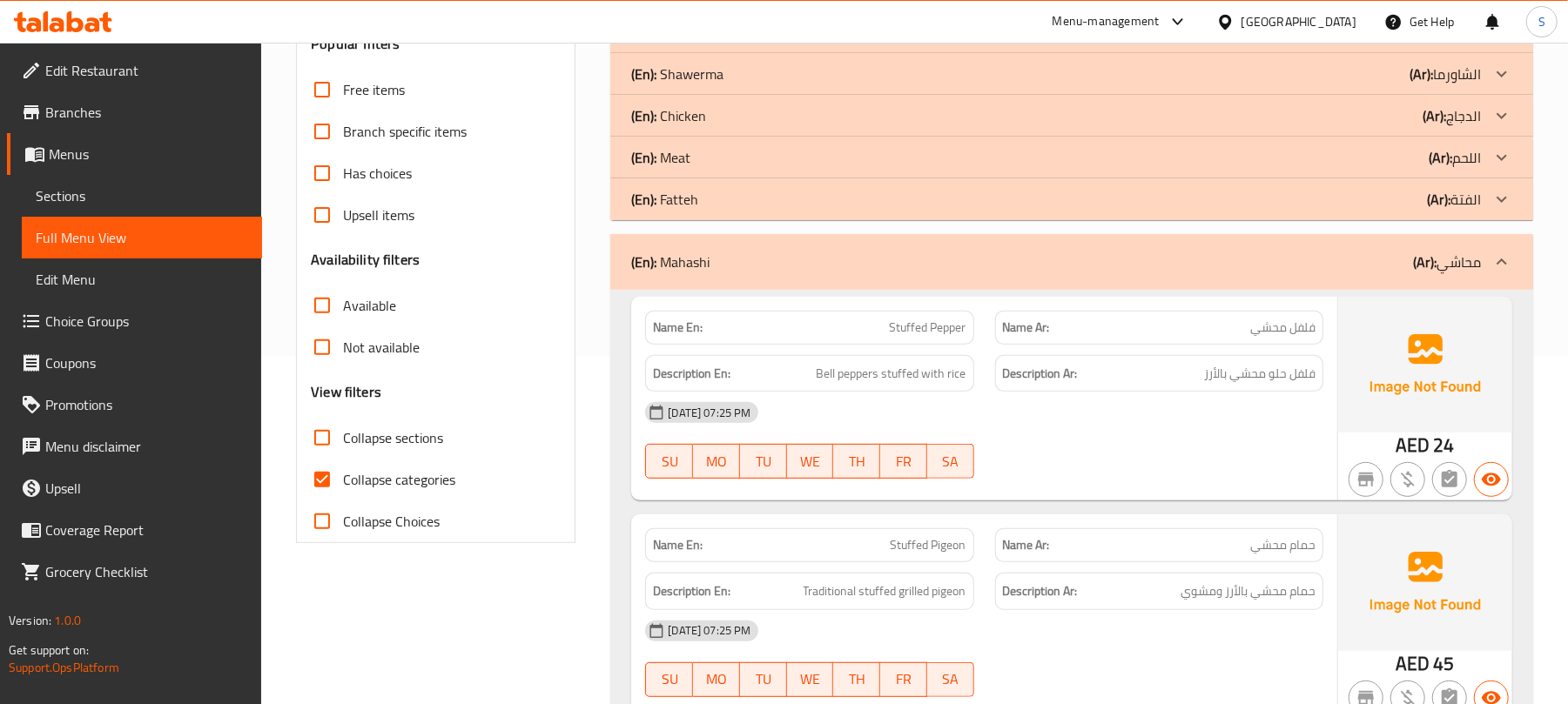
scroll to position [464, 0]
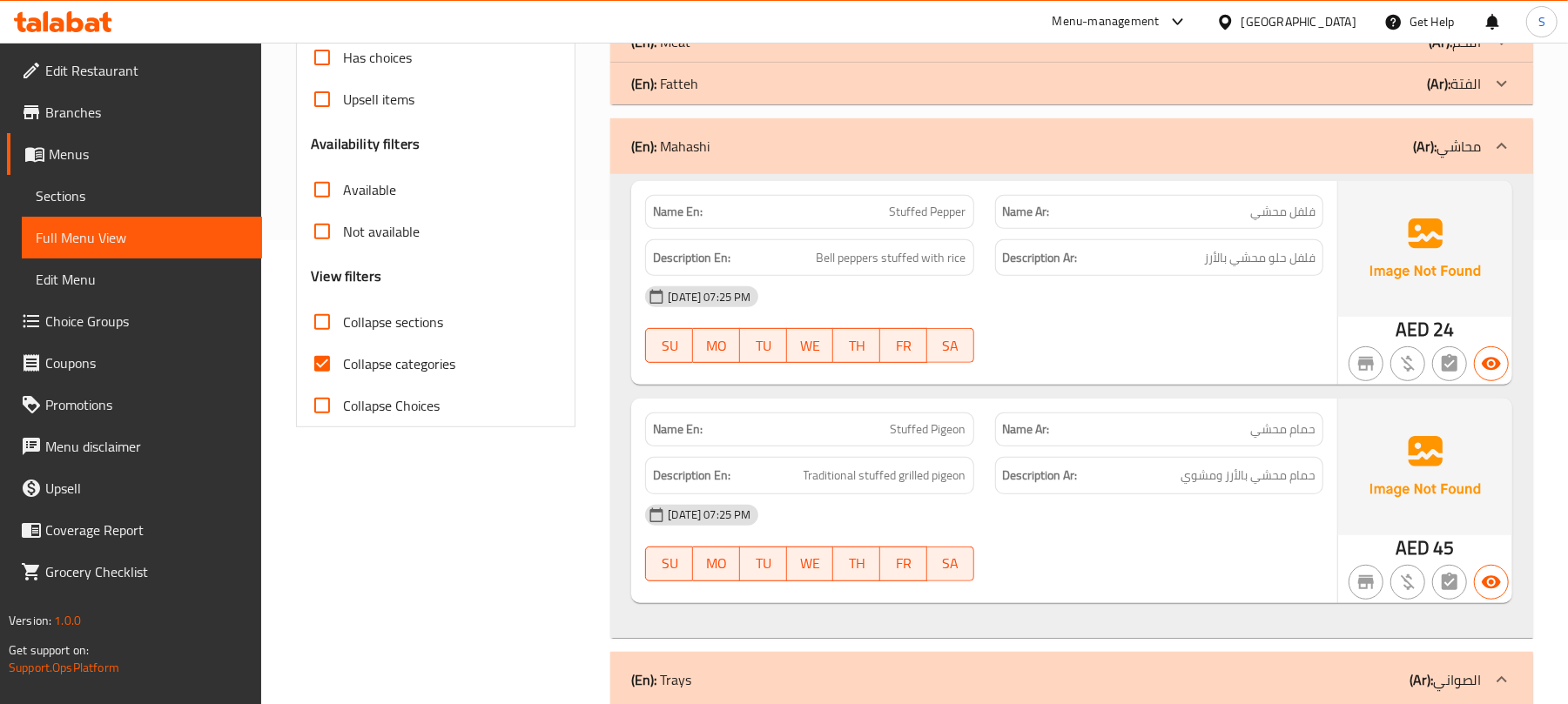
click at [949, 430] on span "Stuffed Pigeon" at bounding box center [929, 429] width 76 height 19
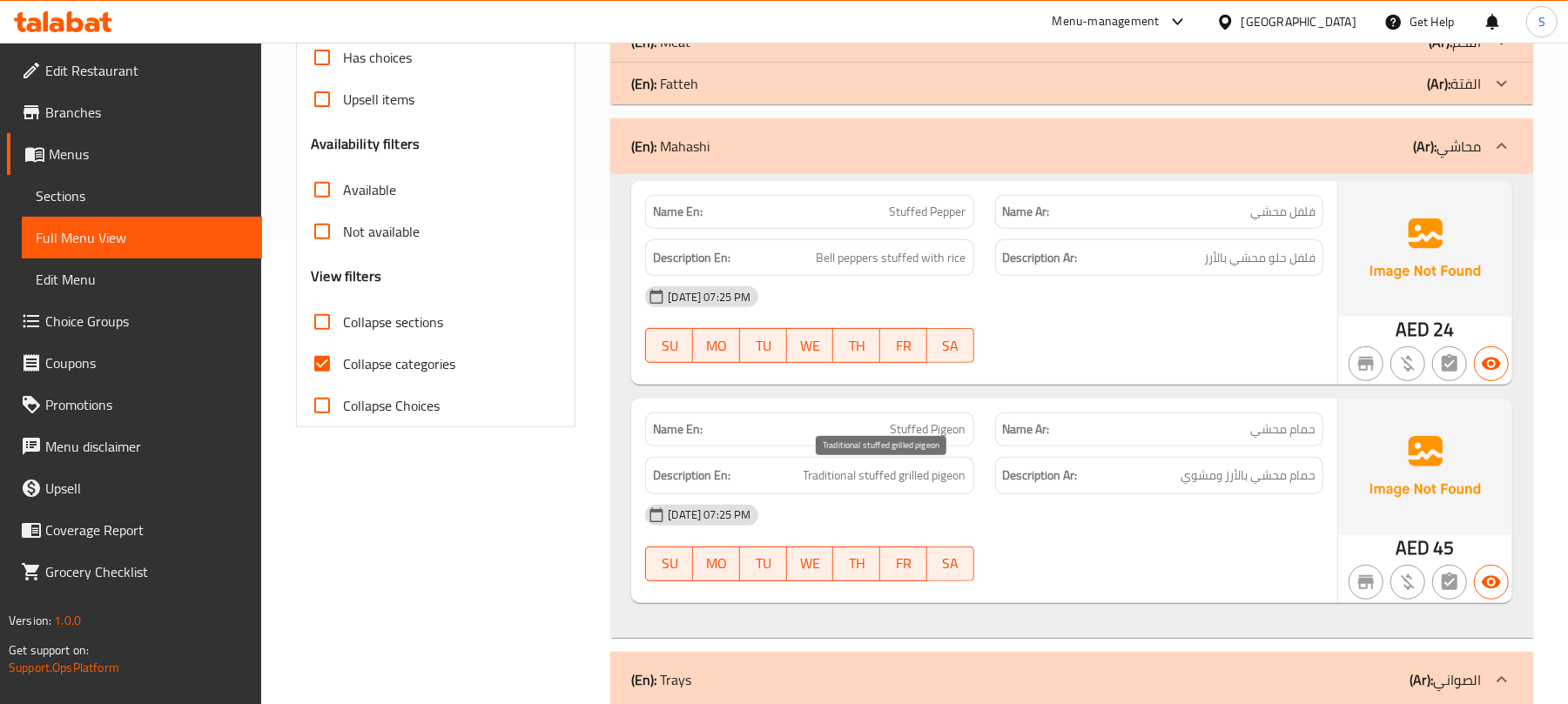
click at [923, 471] on span "Traditional stuffed grilled pigeon" at bounding box center [884, 476] width 163 height 21
copy span "Traditional stuffed grilled pigeon"
click at [942, 154] on div "(En): Mahashi (Ar): محاشي" at bounding box center [1056, 145] width 850 height 21
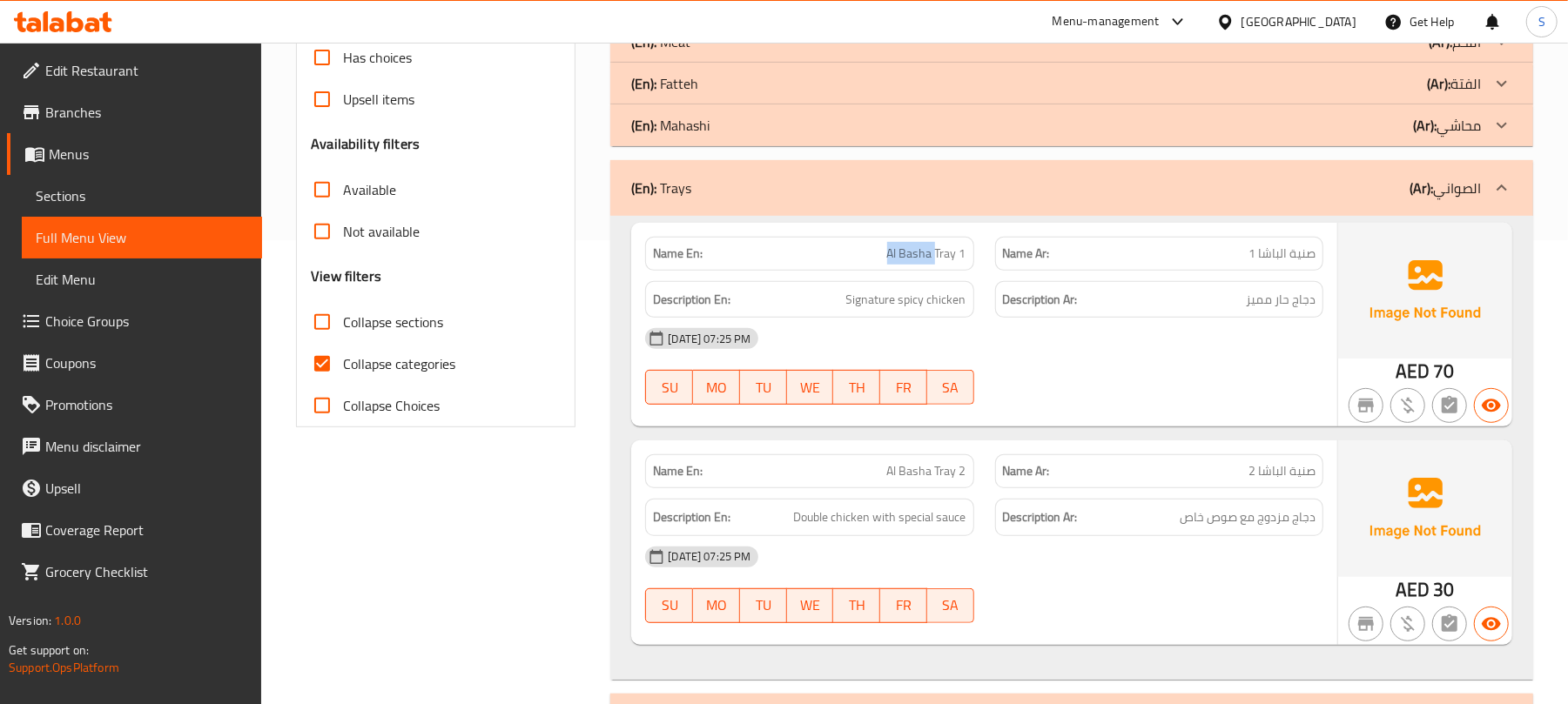
drag, startPoint x: 885, startPoint y: 255, endPoint x: 934, endPoint y: 256, distance: 49.0
click at [934, 256] on p "Name En: Al Basha Tray 1" at bounding box center [809, 253] width 313 height 19
copy span "[PERSON_NAME]"
click at [900, 180] on div "(En): Trays (Ar): الصواني" at bounding box center [1056, 187] width 850 height 21
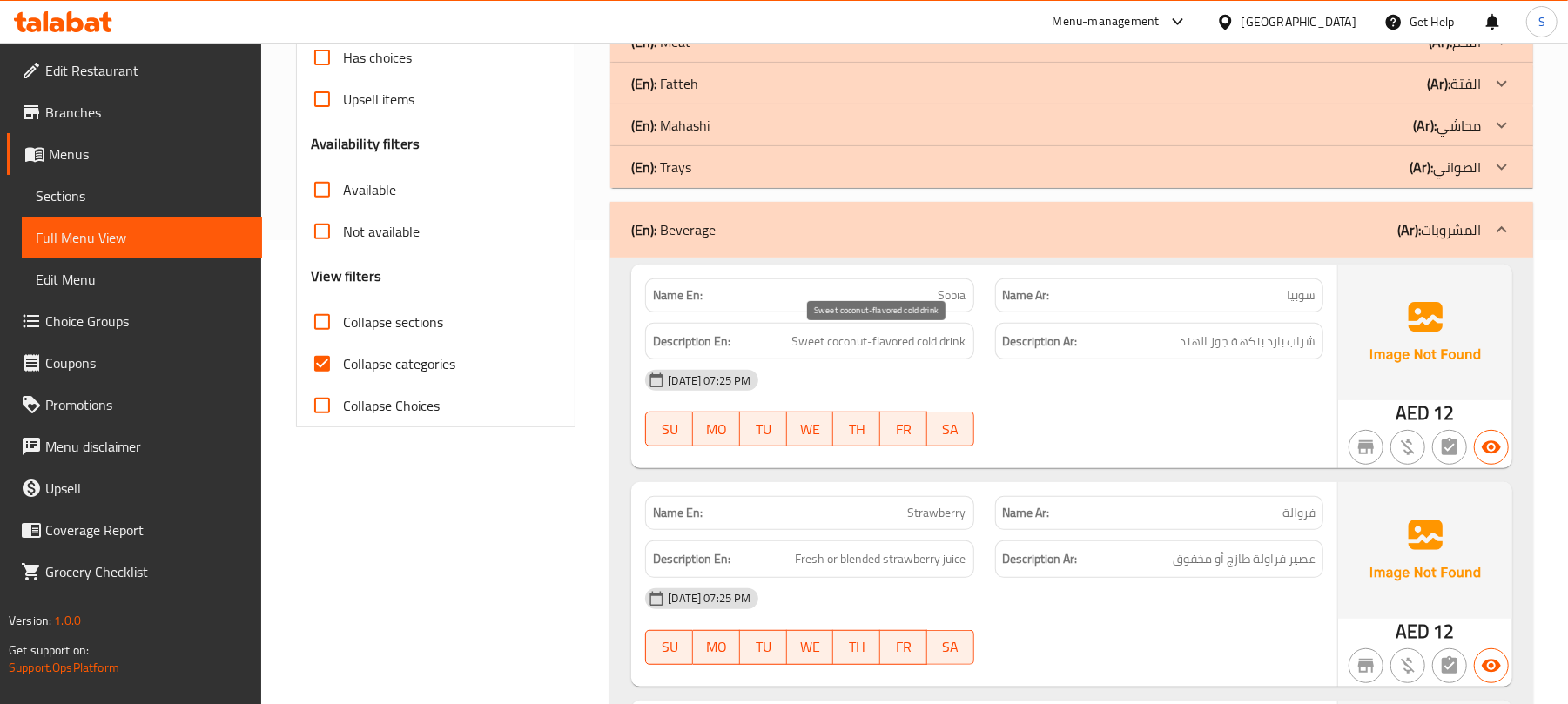
click at [874, 350] on span "Sweet coconut-flavored cold drink" at bounding box center [879, 342] width 174 height 21
click at [874, 349] on span "Sweet coconut-flavored cold drink" at bounding box center [879, 342] width 174 height 21
copy span "Sweet coconut-flavored cold drink"
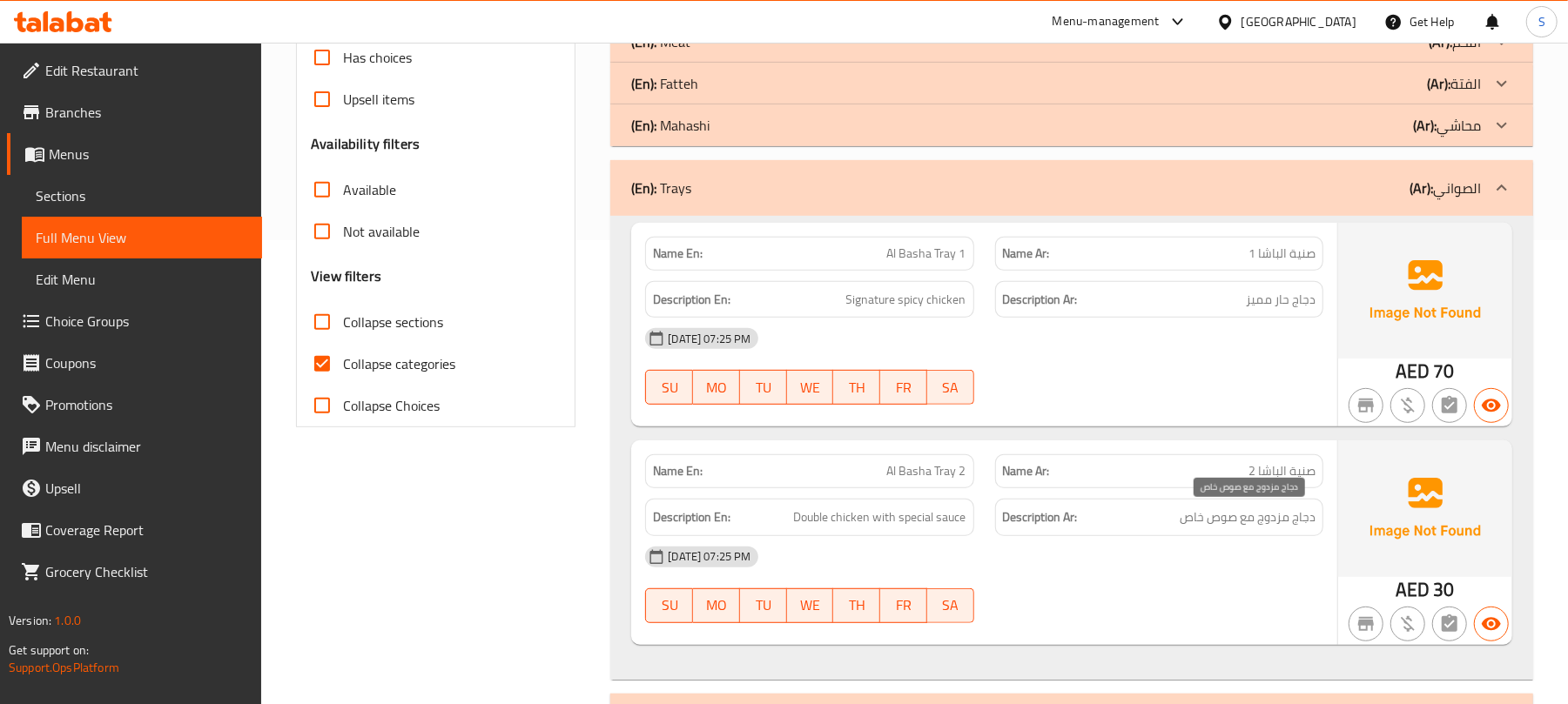
click at [1273, 520] on span "دجاج مزدوج مع صوص خاص" at bounding box center [1247, 518] width 136 height 21
click at [1273, 519] on span "دجاج مزدوج مع صوص خاص" at bounding box center [1247, 518] width 136 height 21
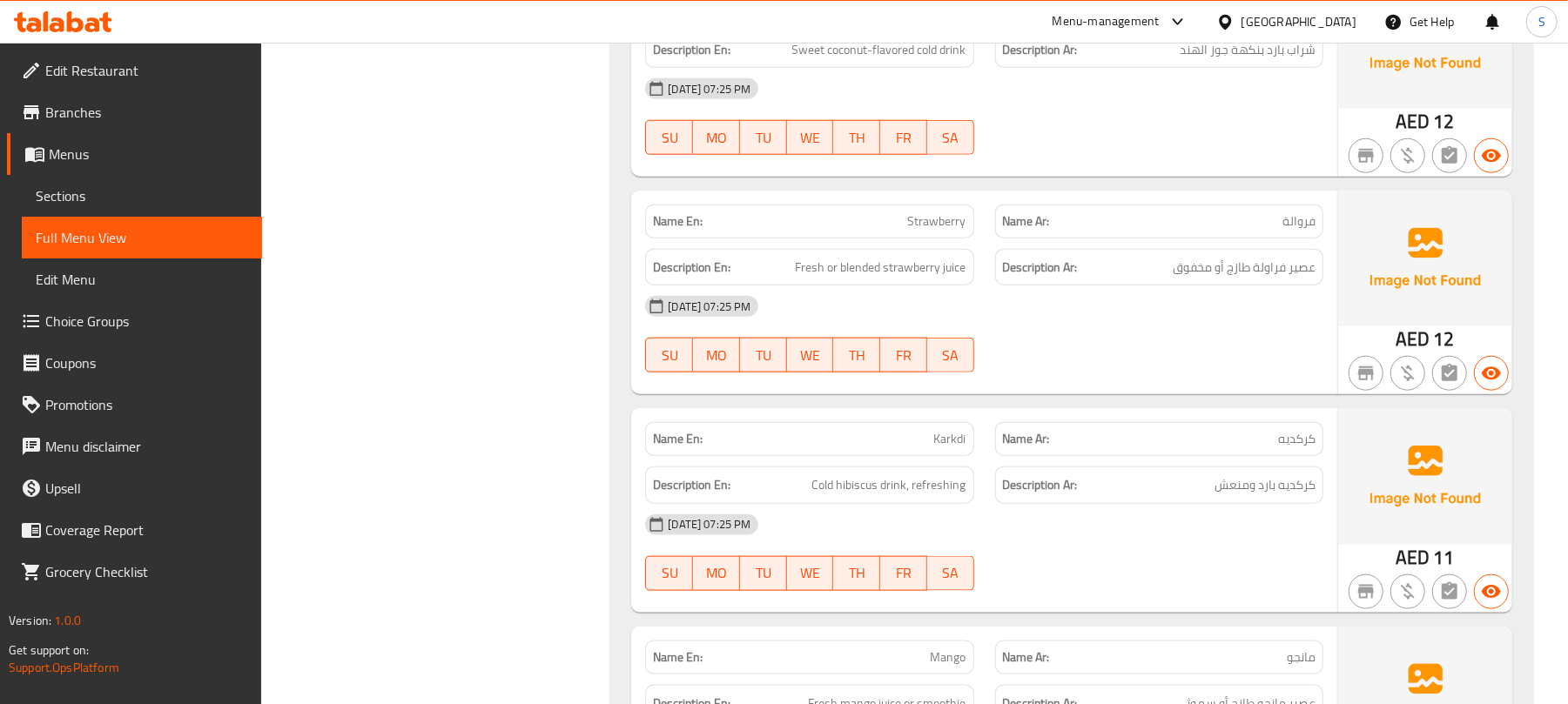
scroll to position [1392, 0]
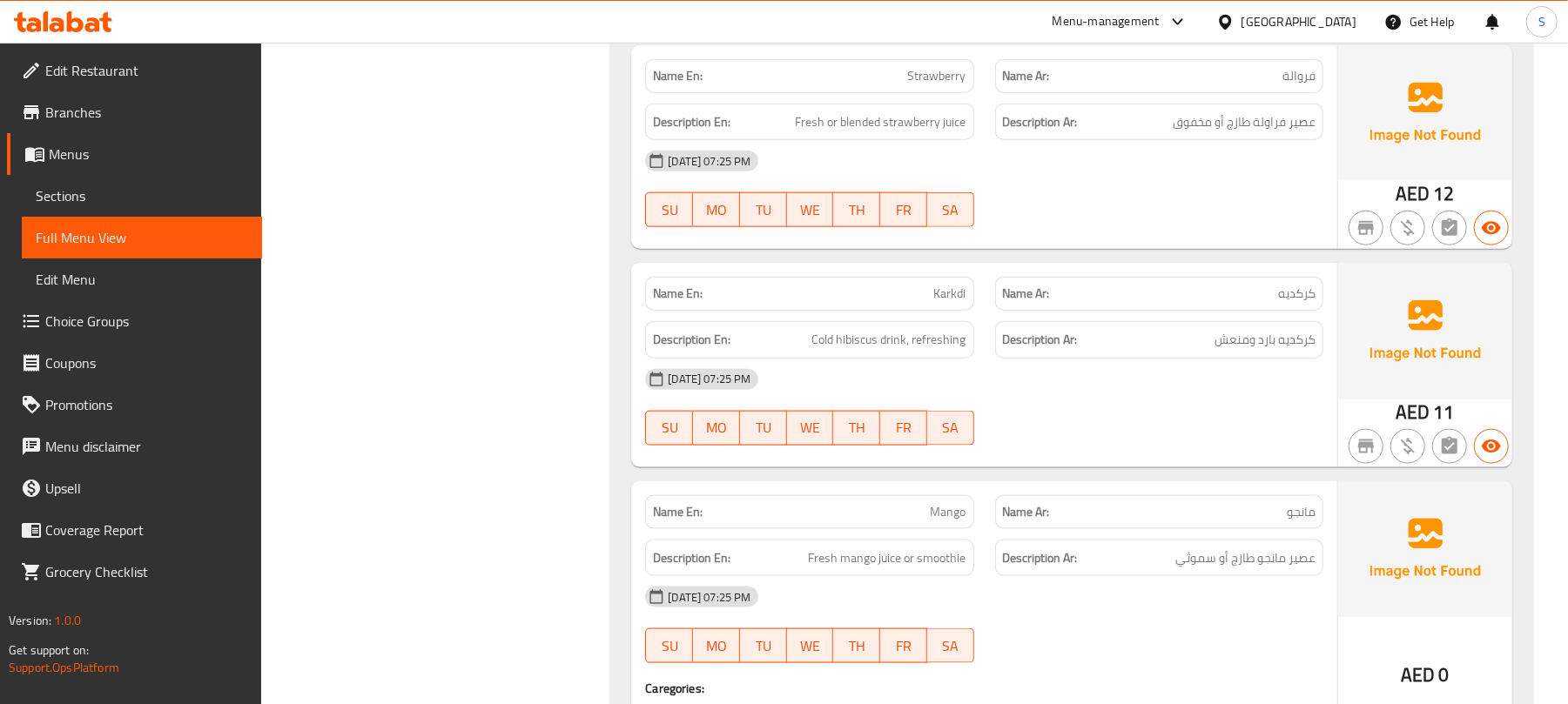
click at [953, 292] on span "Karkdi" at bounding box center [950, 293] width 32 height 19
copy span "Karkdi"
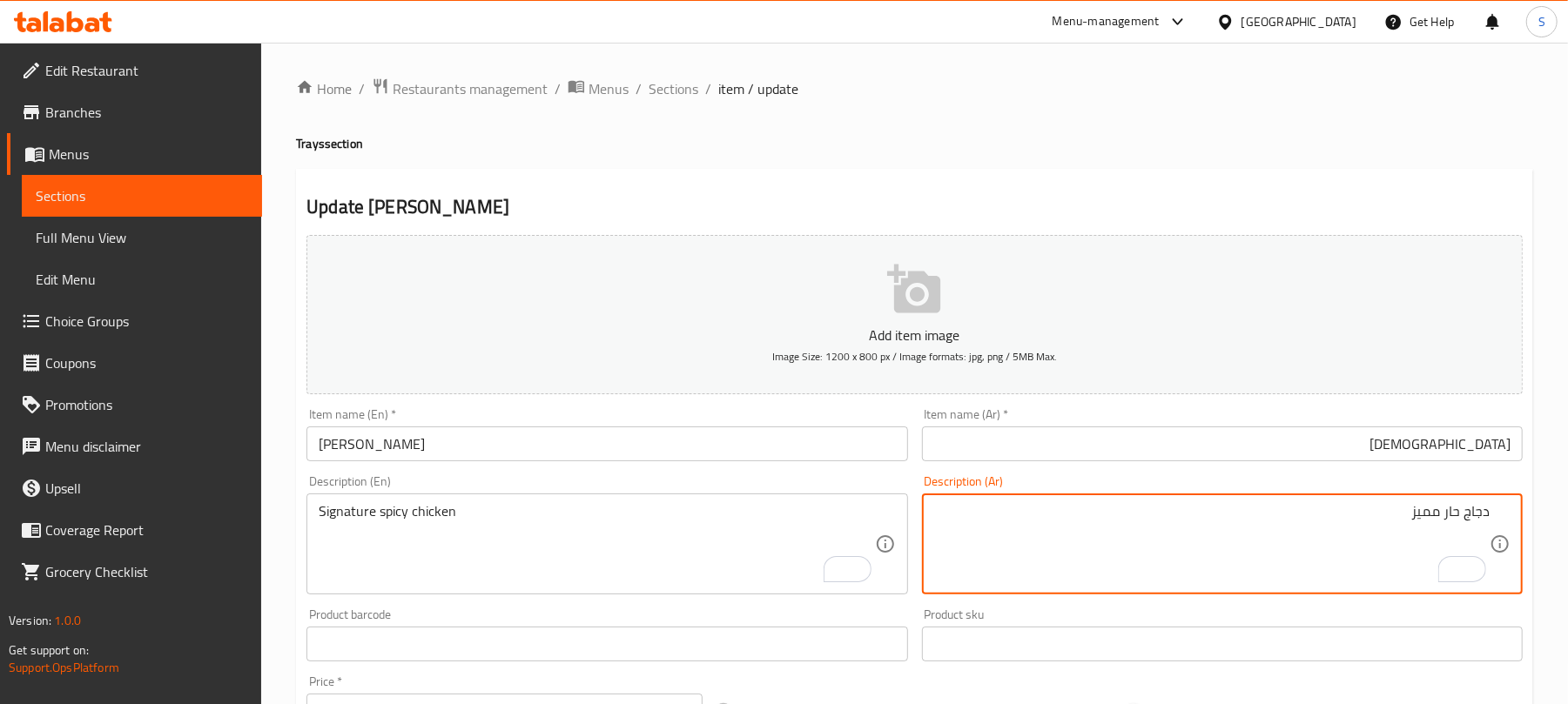
paste textarea "يجنتشر"
click at [1363, 512] on textarea "دجاج سيجنتشر الحار مميز" at bounding box center [1211, 544] width 555 height 83
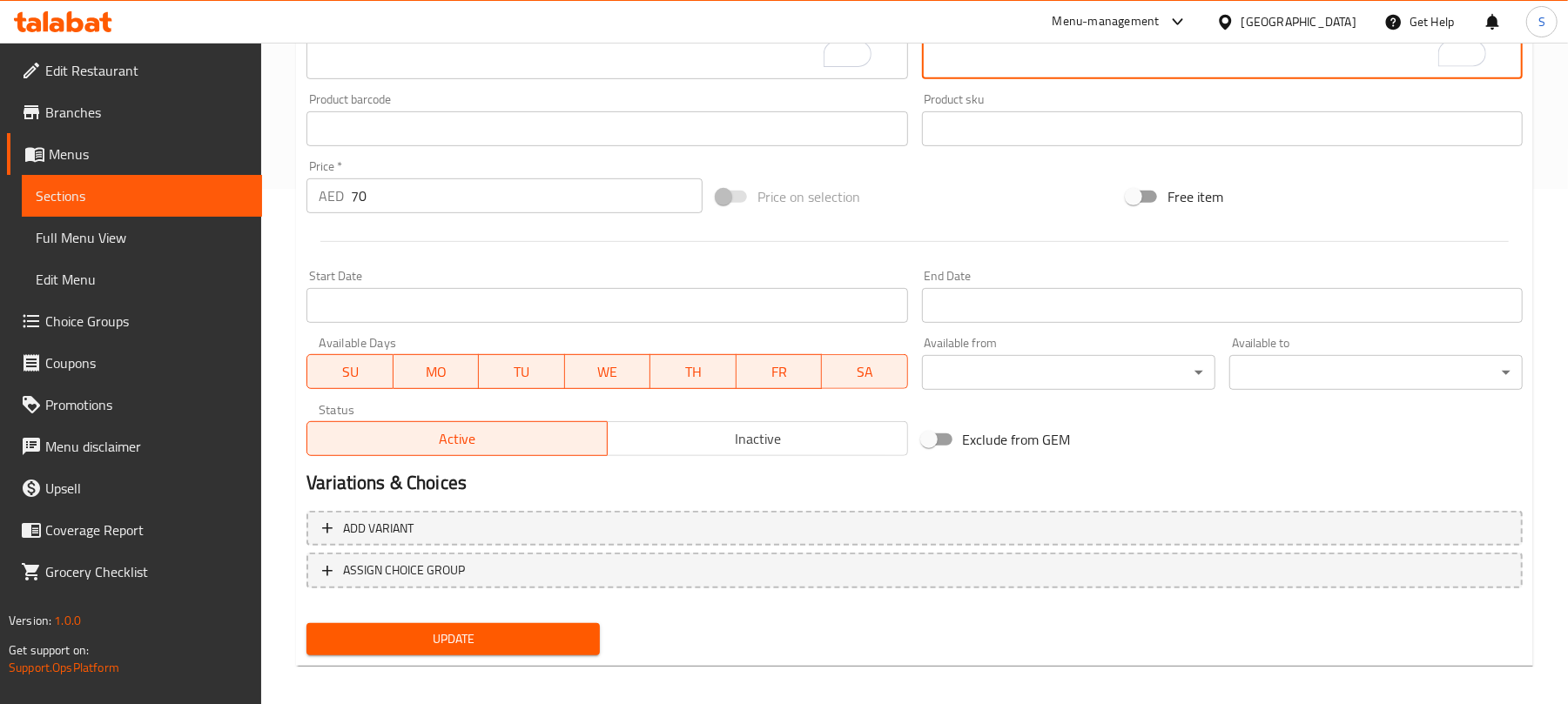
scroll to position [523, 0]
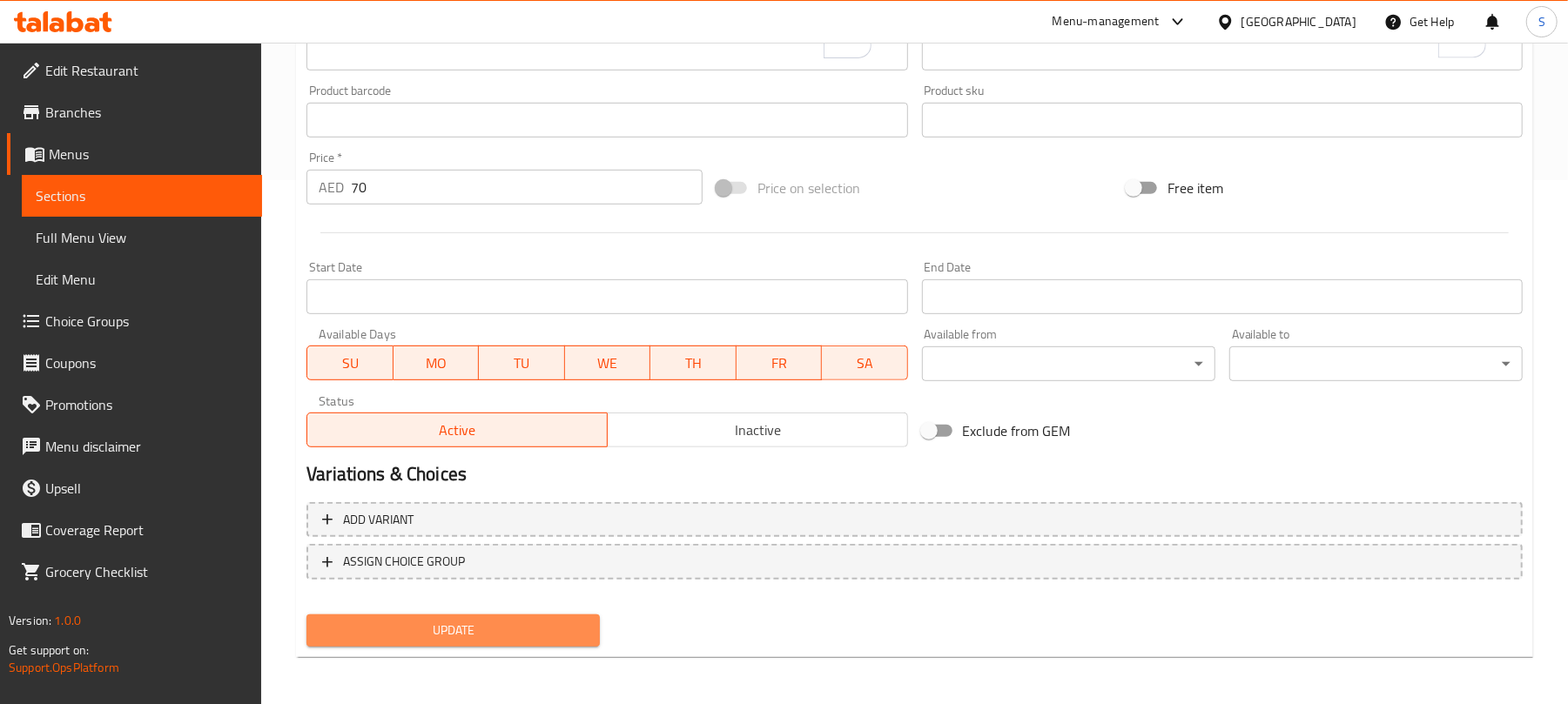
click at [582, 632] on span "Update" at bounding box center [453, 630] width 266 height 21
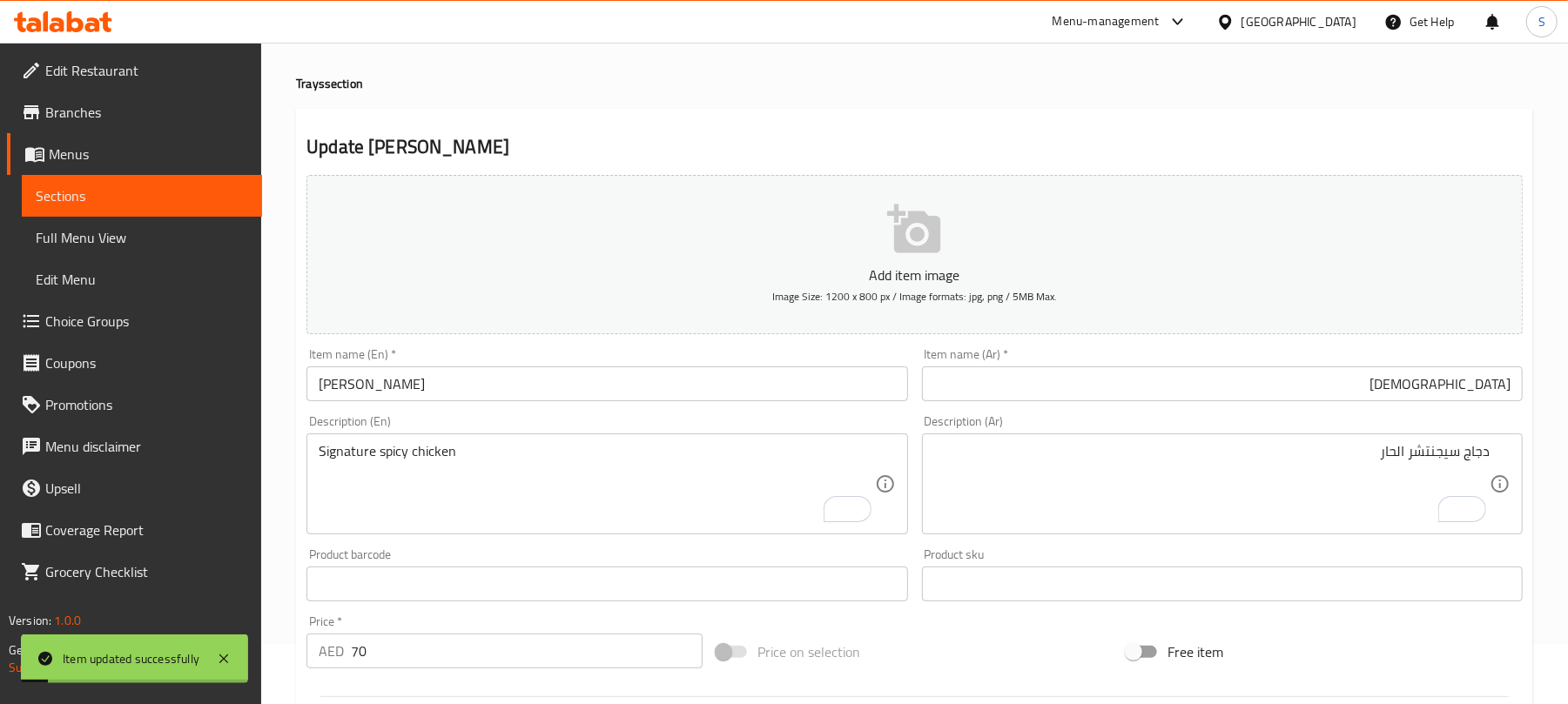
scroll to position [0, 0]
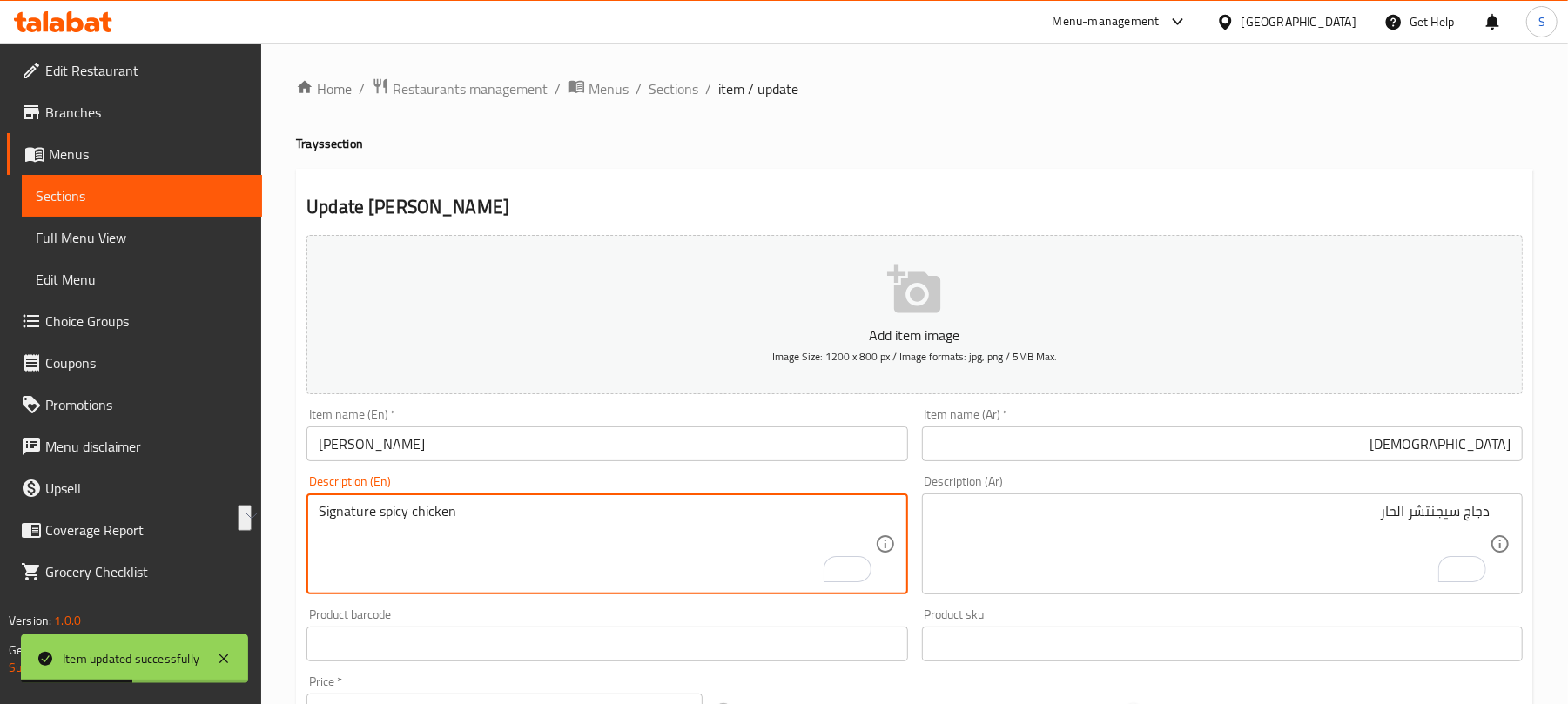
drag, startPoint x: 456, startPoint y: 518, endPoint x: 315, endPoint y: 518, distance: 141.0
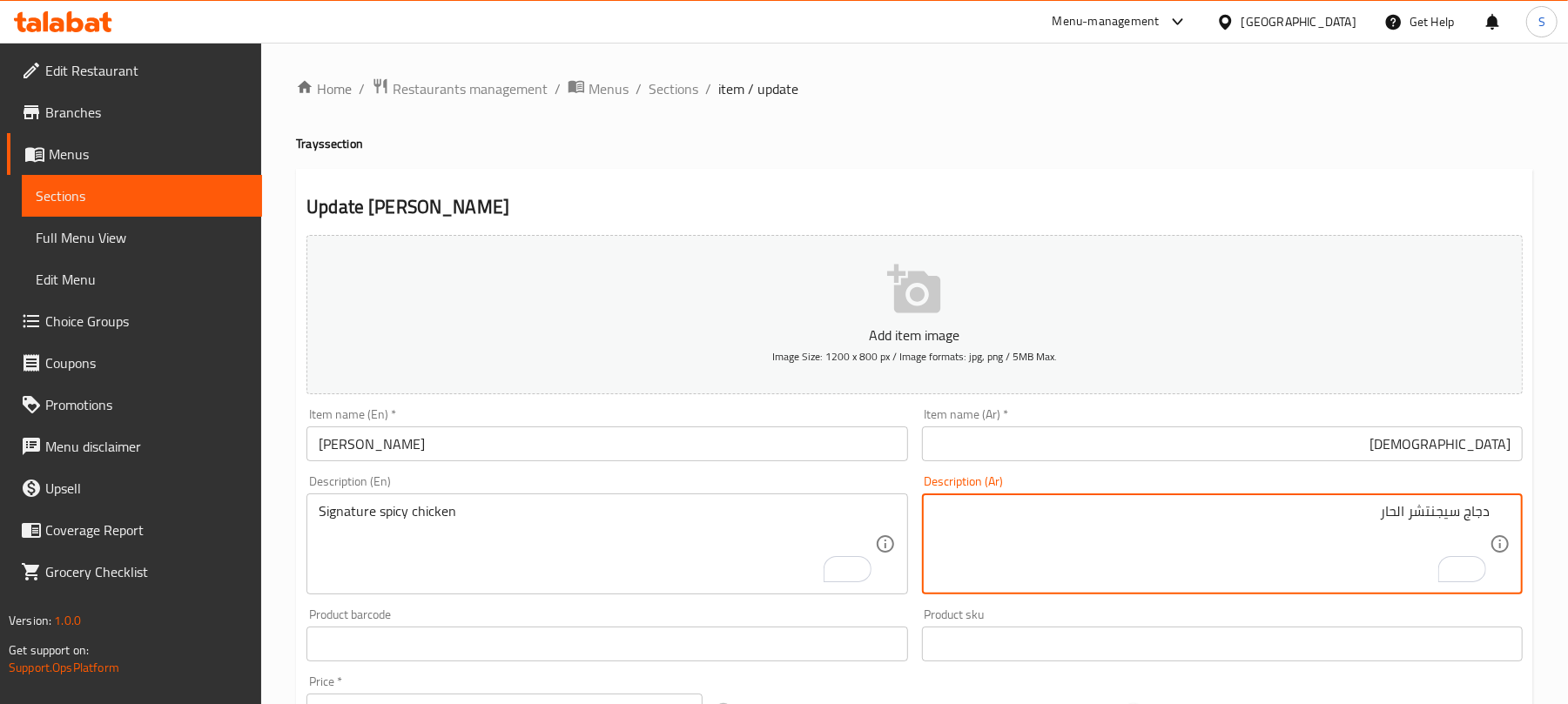
click at [1474, 512] on textarea "دجاج سيجنتشر الحار" at bounding box center [1211, 544] width 555 height 83
click at [1405, 516] on textarea "دجاج سيجنتشر الحار" at bounding box center [1211, 544] width 555 height 83
paste textarea "جاج"
click at [1367, 517] on textarea "دجاج سيجنتشر دجاج الحار" at bounding box center [1211, 544] width 555 height 83
click at [1469, 509] on textarea "دجاج سيجنتشر دجاج حار" at bounding box center [1211, 544] width 555 height 83
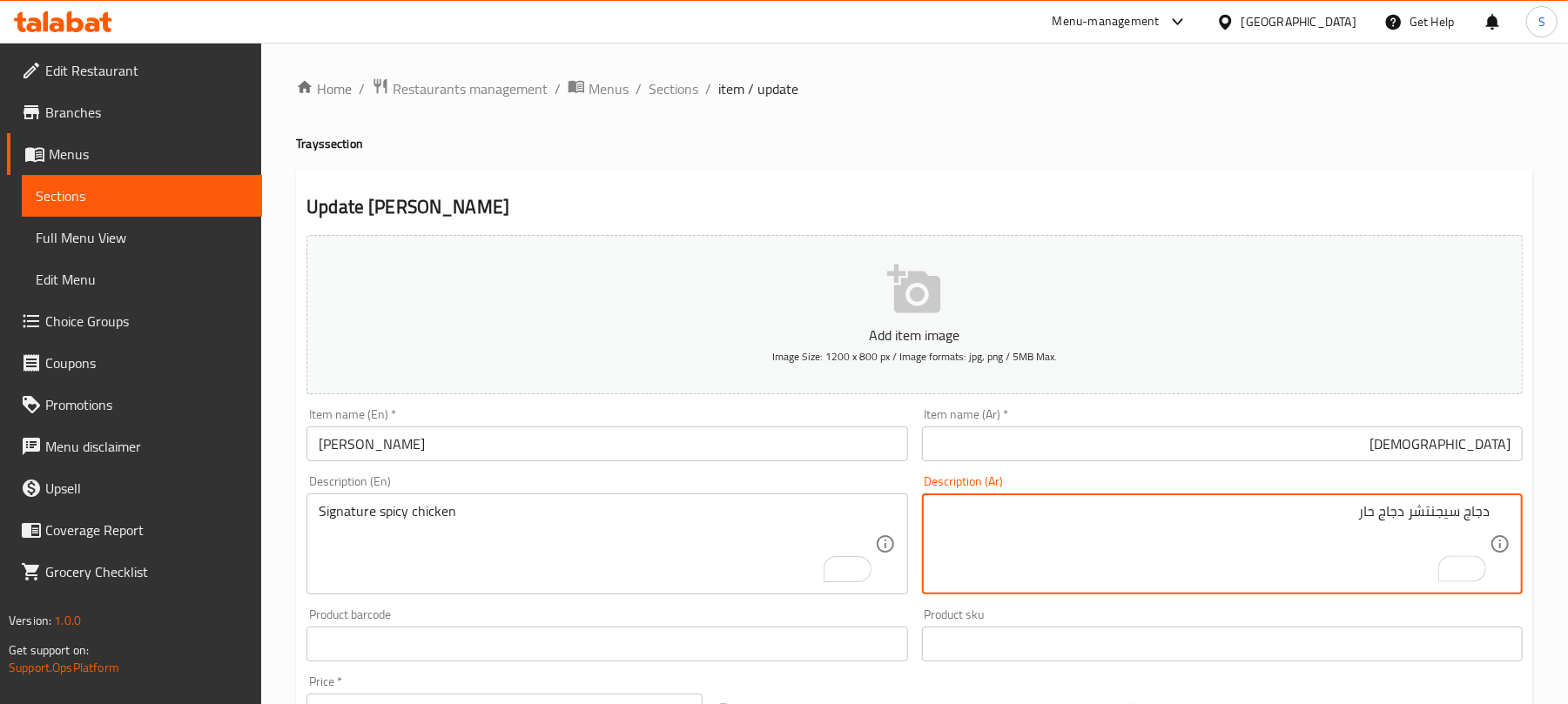
click at [1469, 509] on textarea "دجاج سيجنتشر دجاج حار" at bounding box center [1211, 544] width 555 height 83
click at [1249, 551] on textarea "سيجنتشر دجاج حار" at bounding box center [1211, 544] width 555 height 83
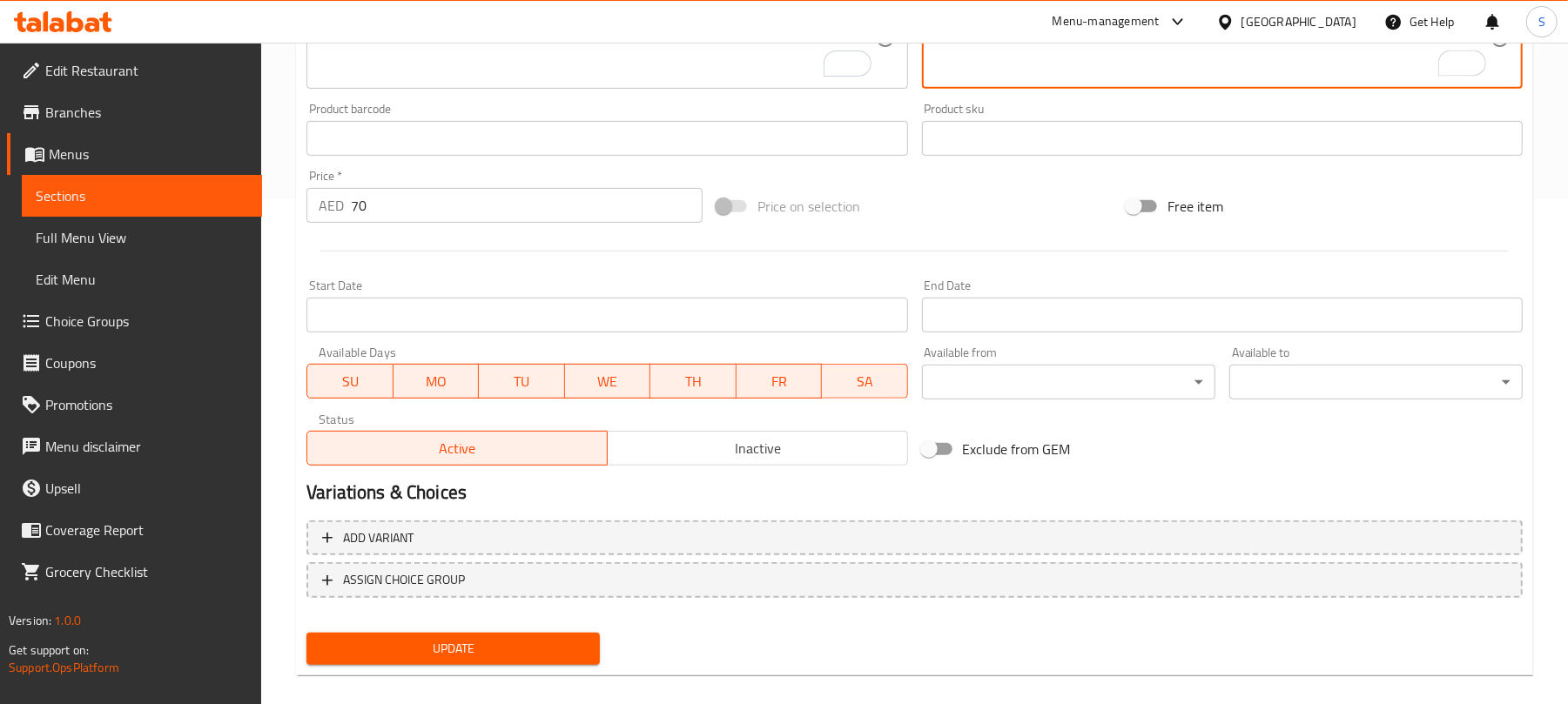
scroll to position [523, 0]
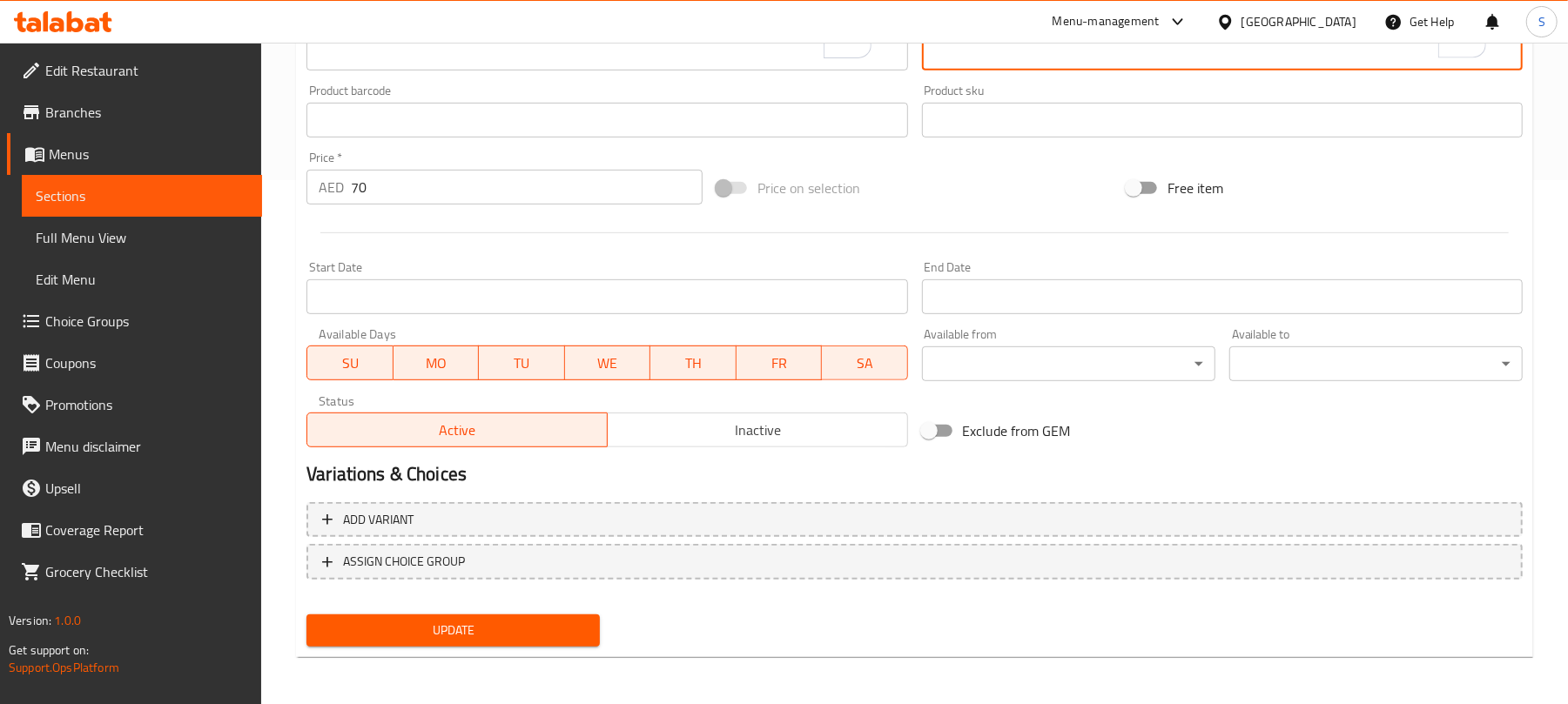
type textarea "سيجنتشر دجاج حار"
click at [411, 620] on span "Update" at bounding box center [453, 630] width 266 height 21
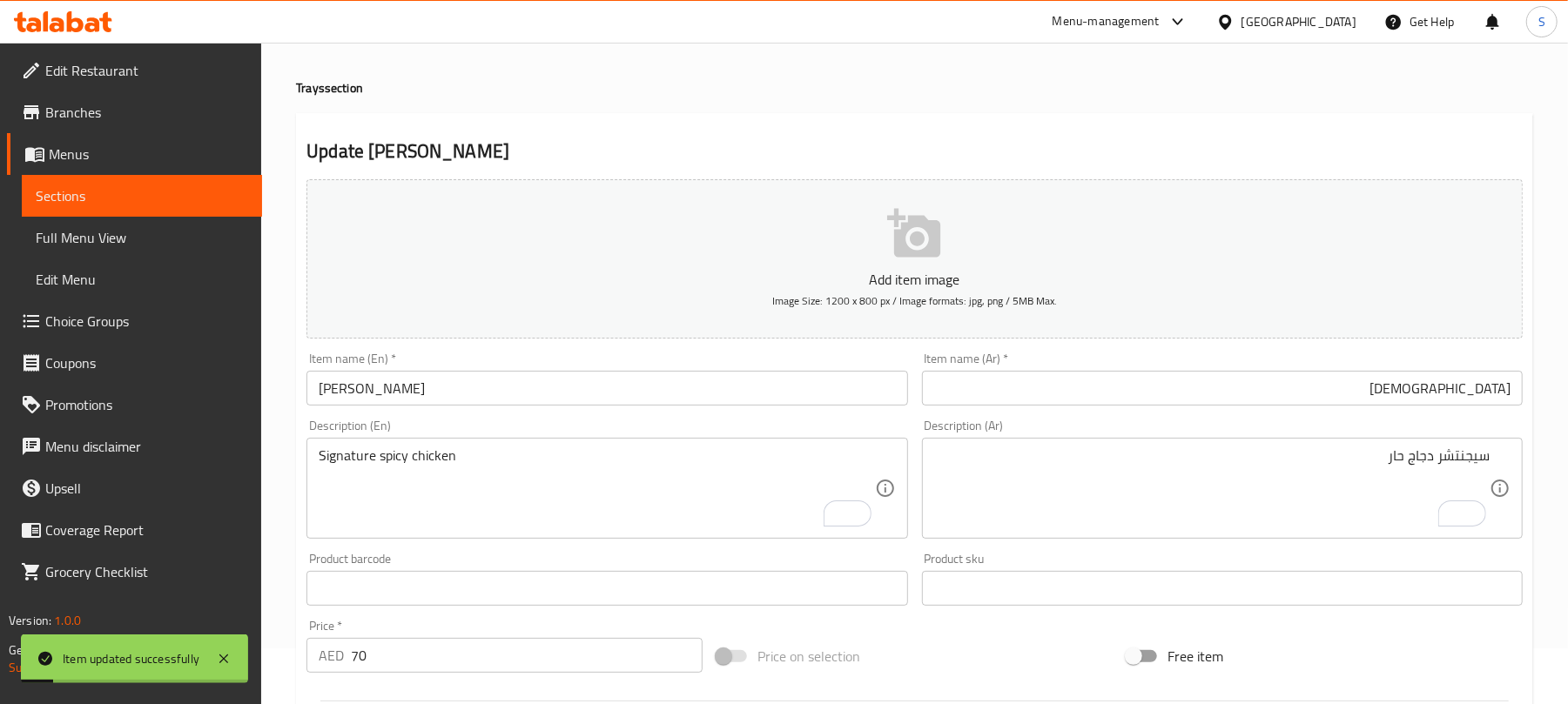
scroll to position [0, 0]
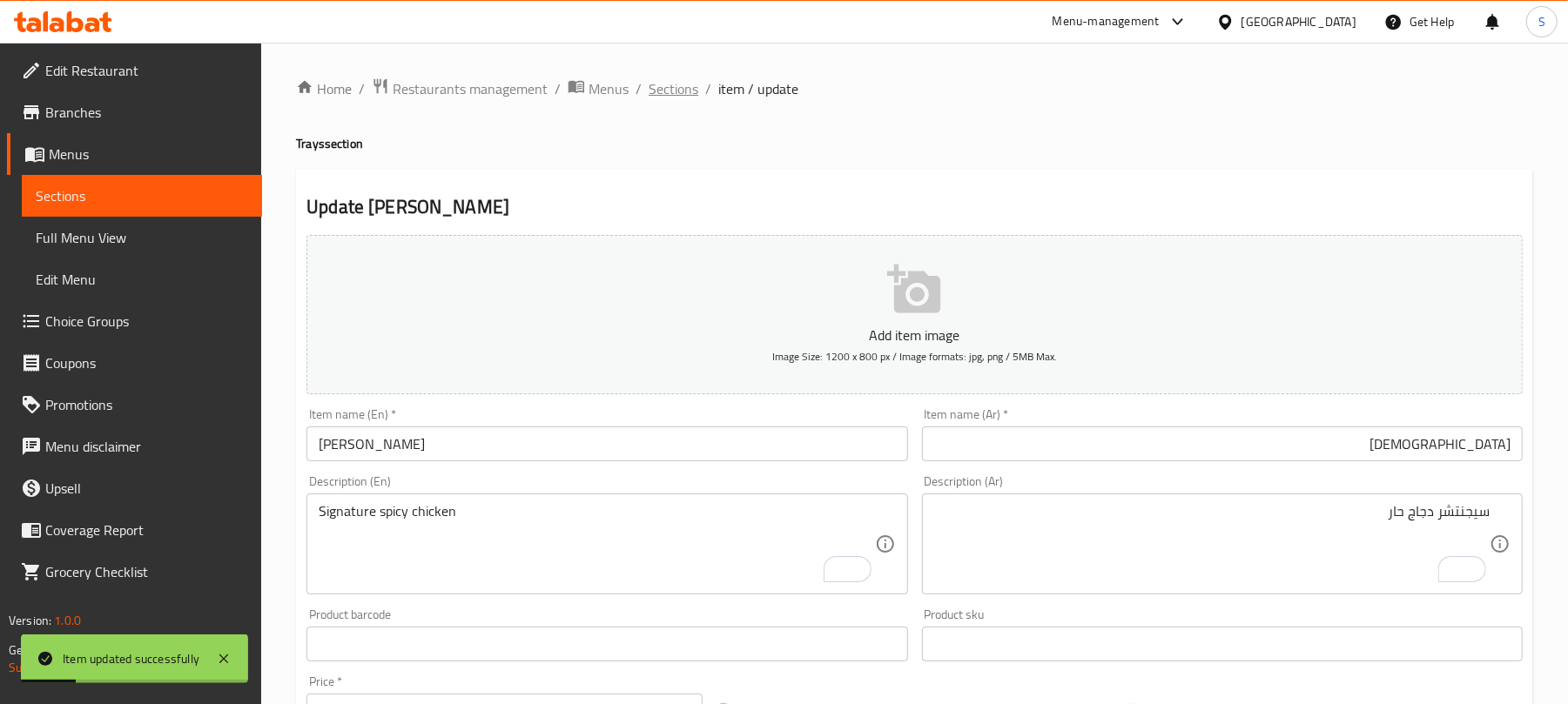
click at [661, 100] on span "Sections" at bounding box center [673, 88] width 50 height 21
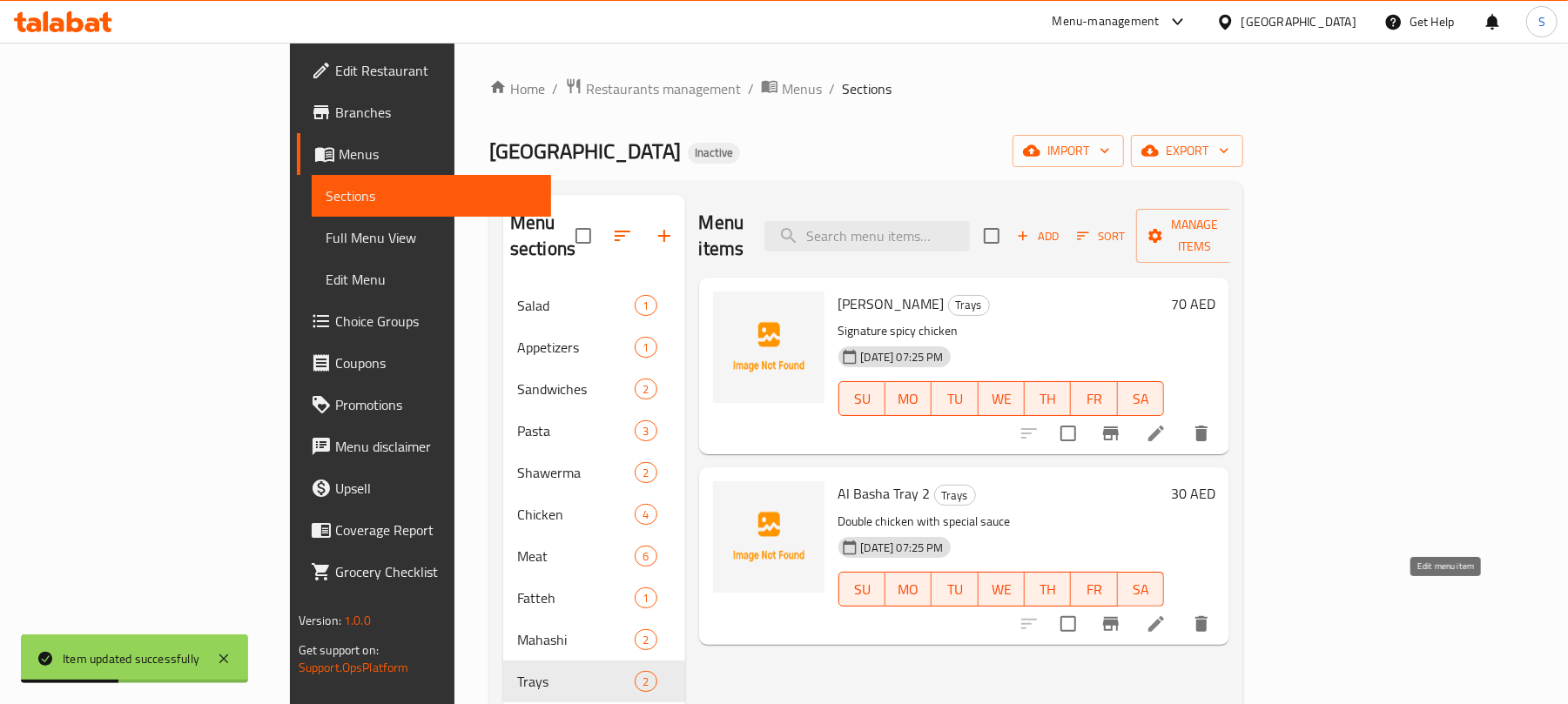
click at [1166, 613] on icon at bounding box center [1156, 623] width 21 height 21
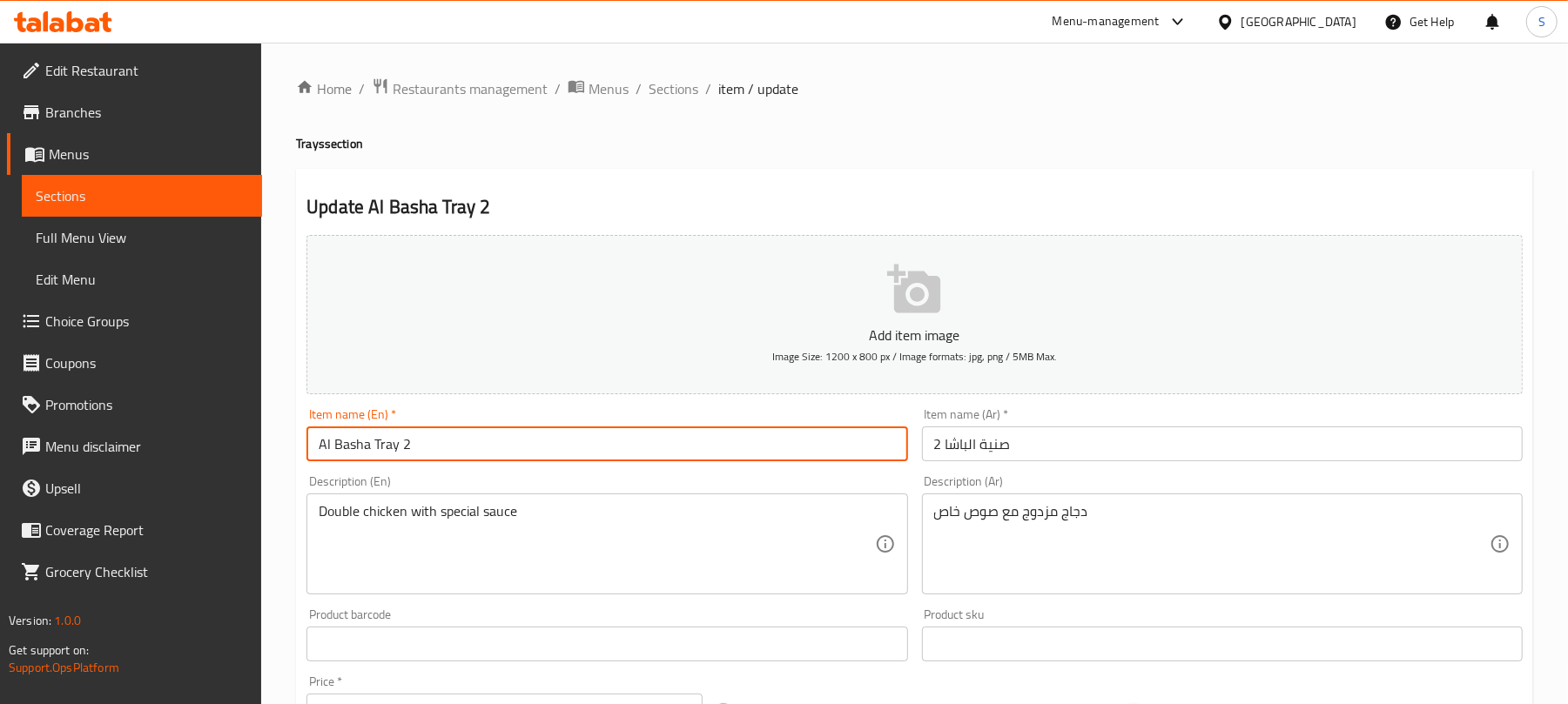
click at [387, 447] on input "Al Basha Tray 2" at bounding box center [607, 444] width 601 height 35
type input "Al Basha 2"
click at [1024, 450] on input "صنية الباشا 2" at bounding box center [1222, 444] width 601 height 35
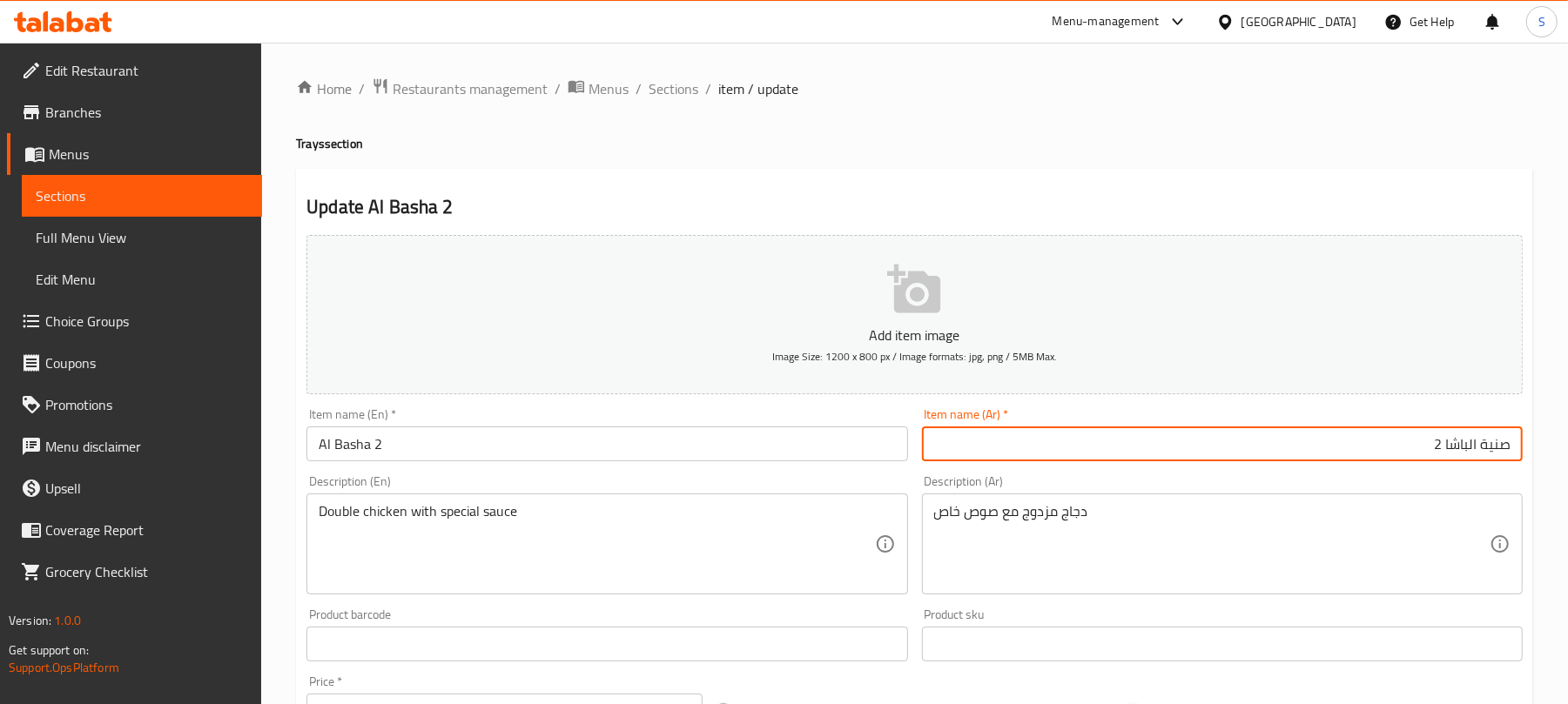
click at [1502, 452] on input "صنية الباشا 2" at bounding box center [1222, 444] width 601 height 35
type input "الباشا 2"
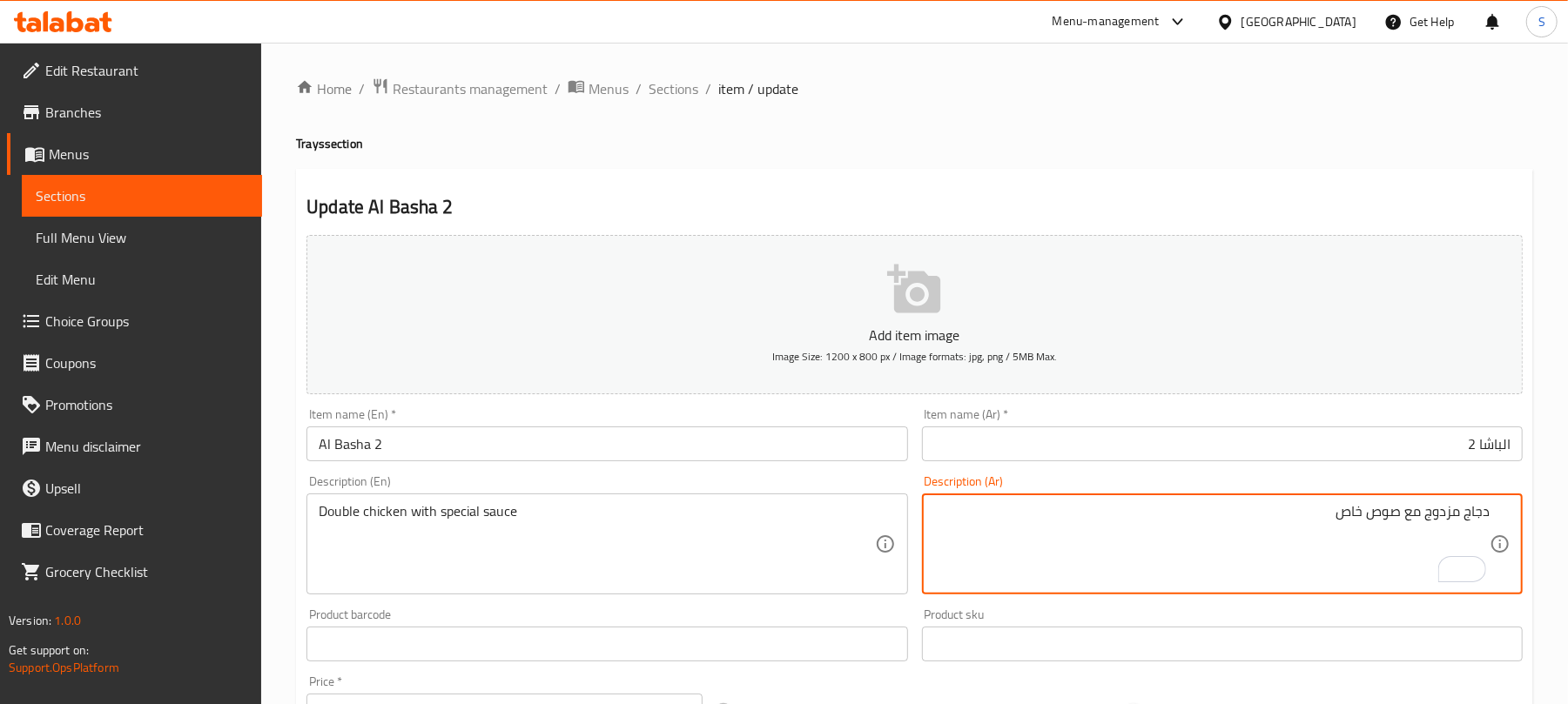
click at [1445, 509] on textarea "دجاج مزدوج مع صوص خاص" at bounding box center [1211, 544] width 555 height 83
type textarea "دجاج دوبل مع صوص خاص"
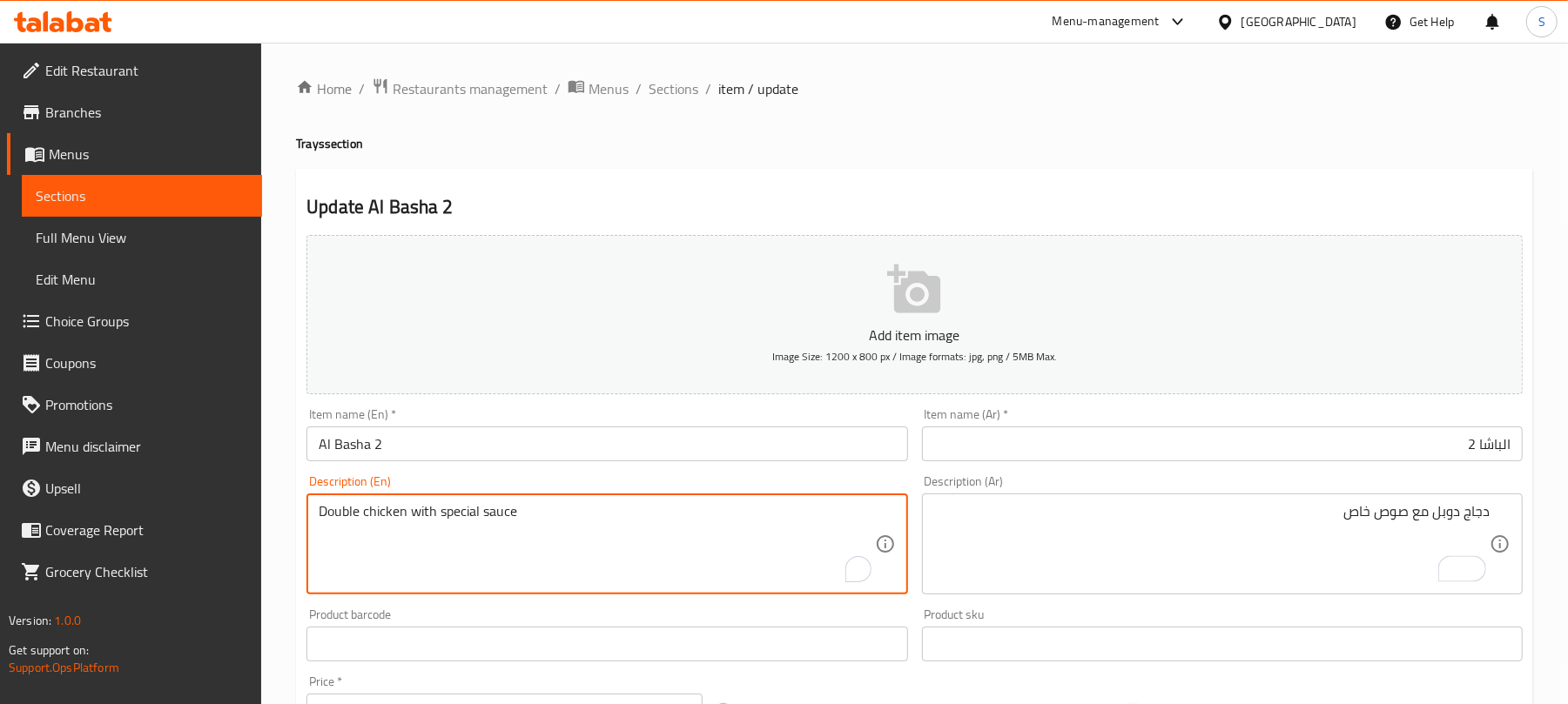
click at [427, 507] on textarea "Double chicken with special sauce" at bounding box center [596, 544] width 555 height 83
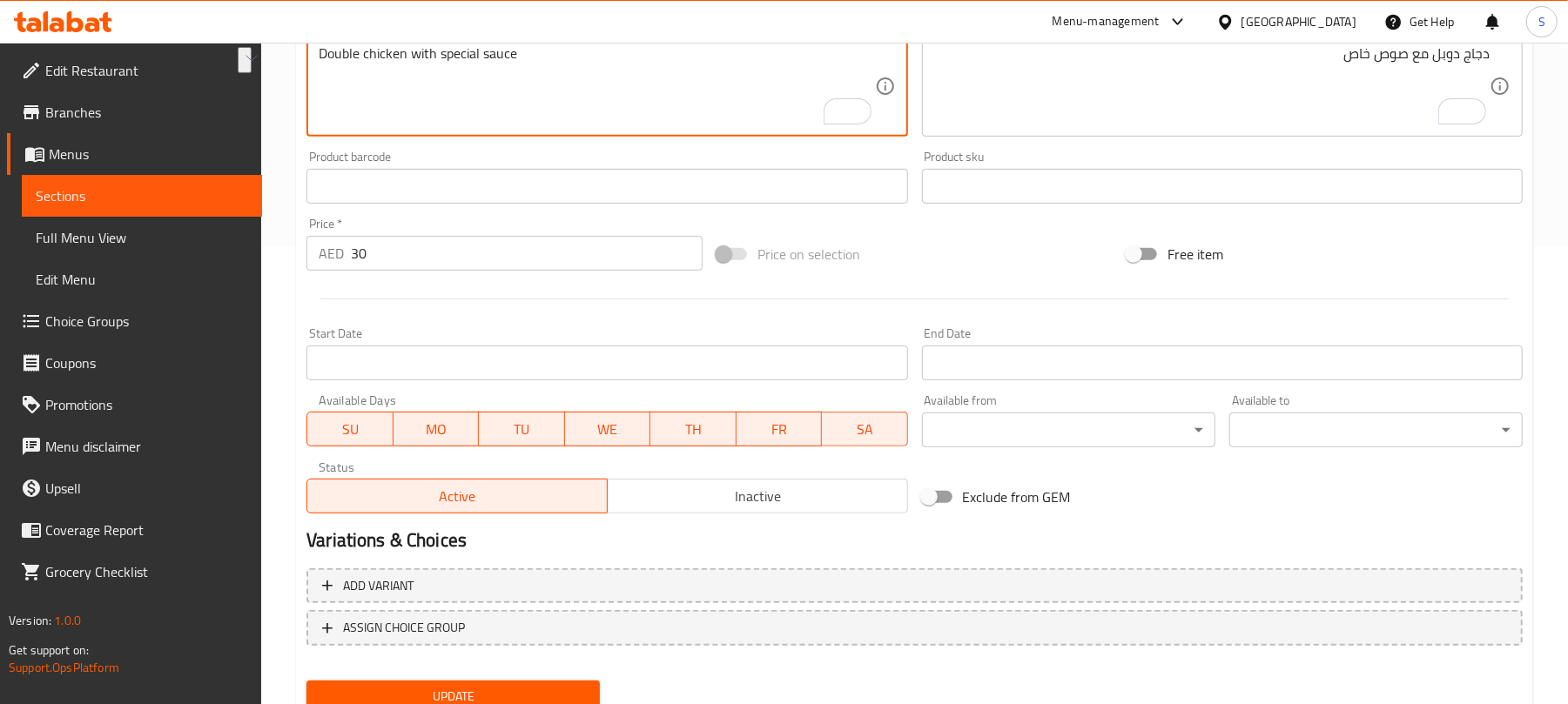
scroll to position [523, 0]
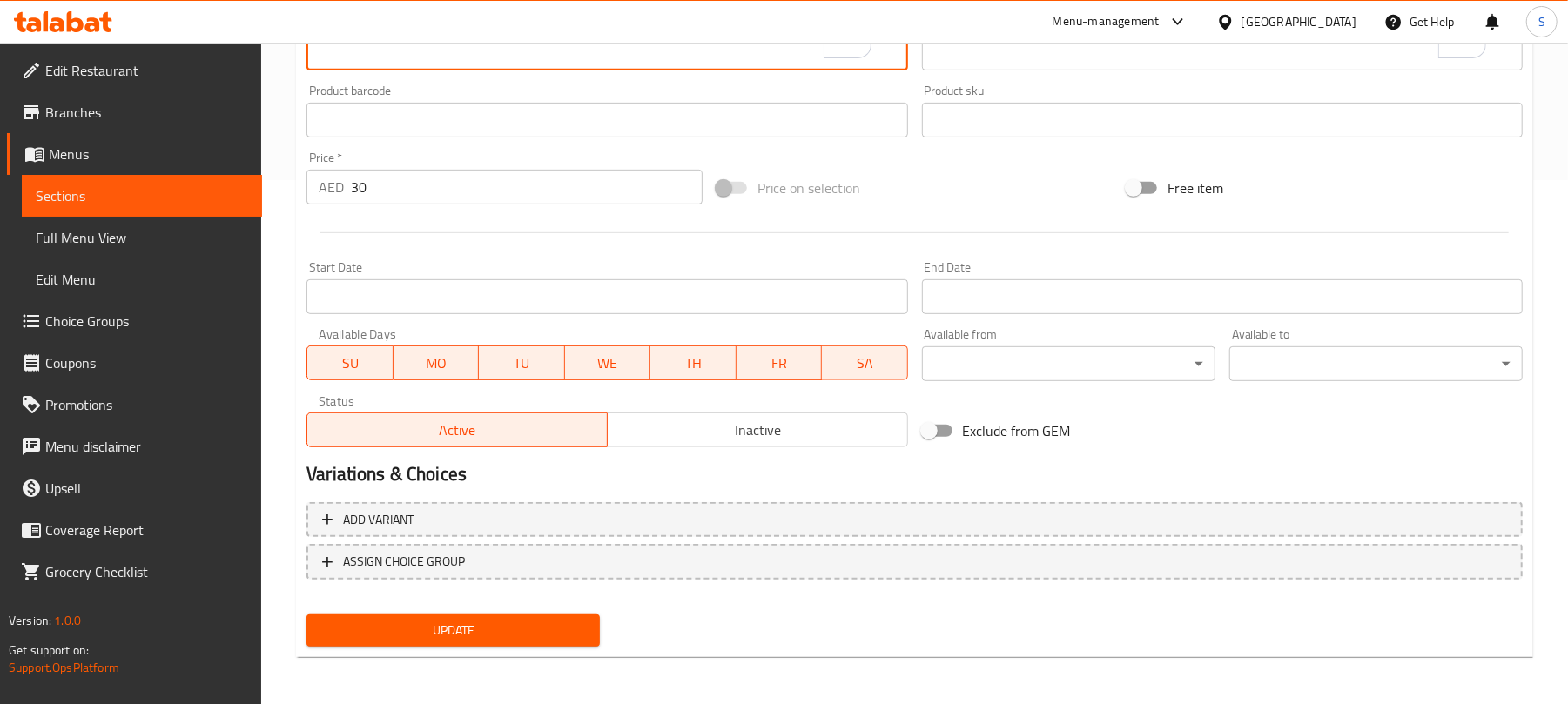
click at [520, 643] on button "Update" at bounding box center [453, 630] width 293 height 32
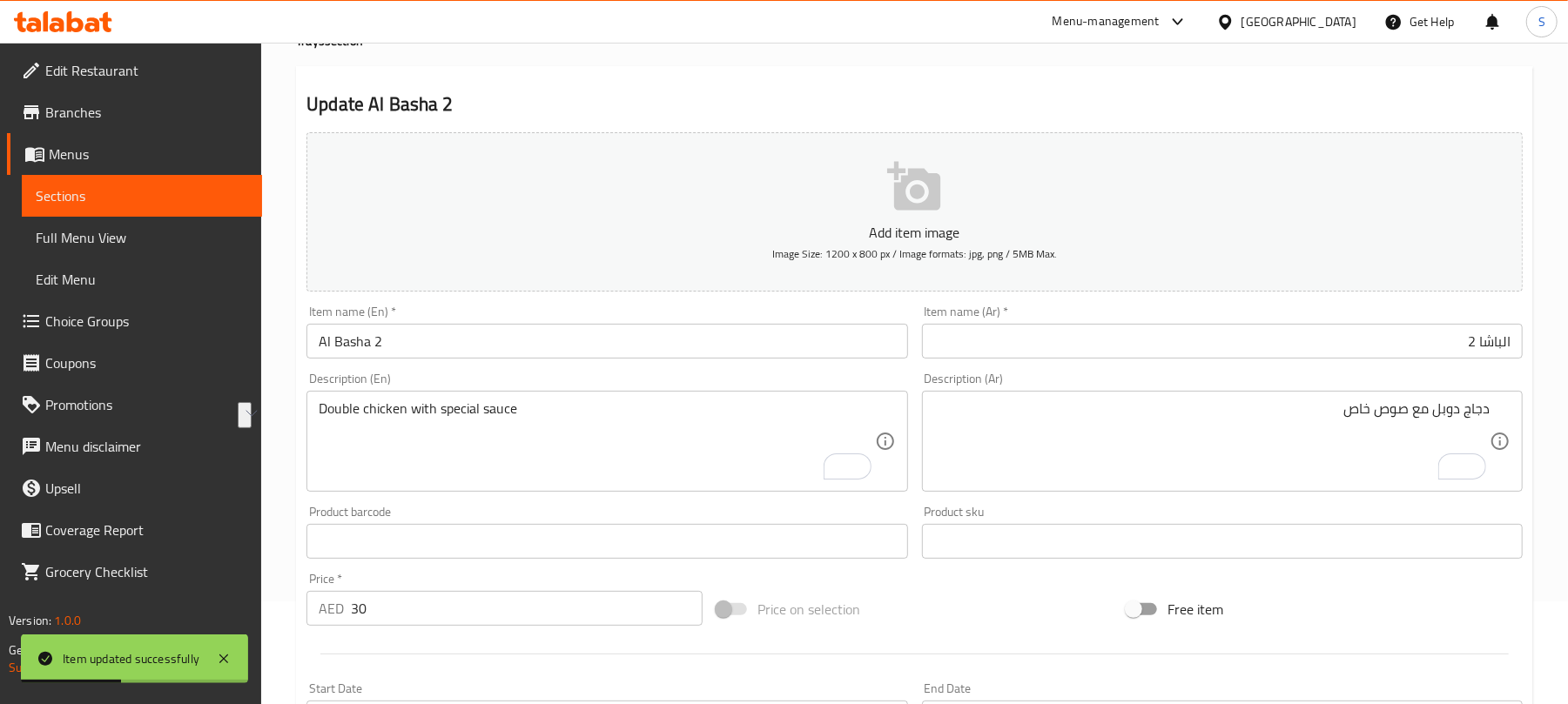
scroll to position [0, 0]
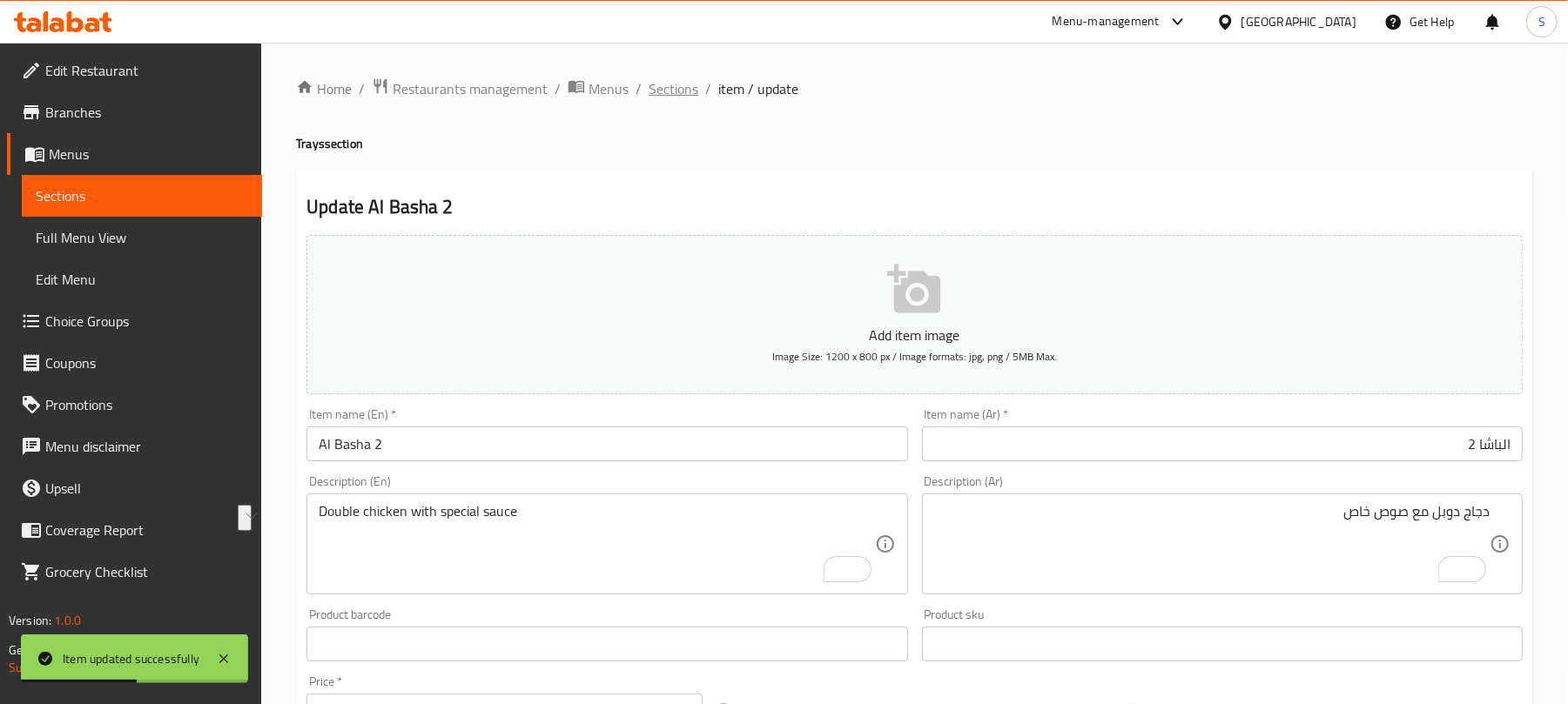
click at [662, 92] on span "Sections" at bounding box center [673, 88] width 50 height 21
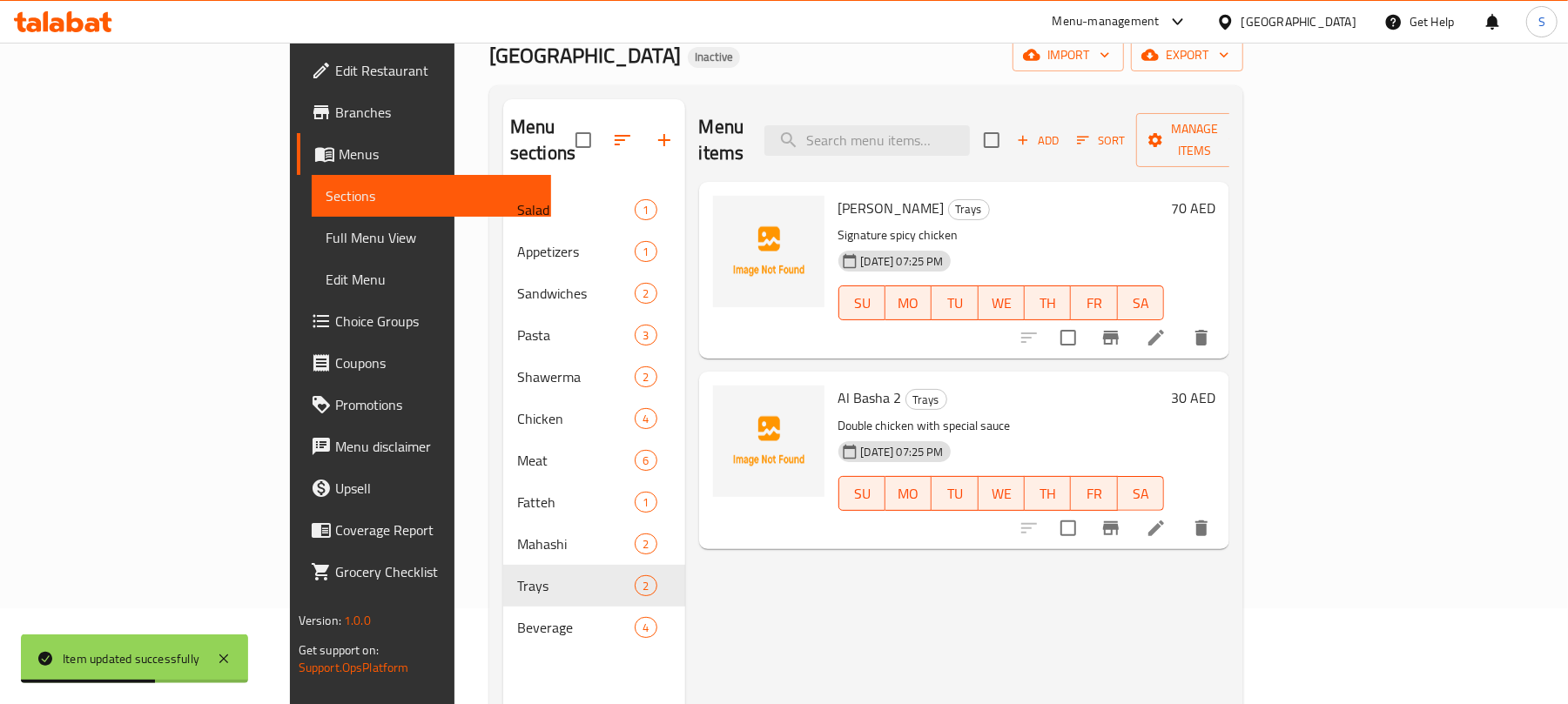
scroll to position [231, 0]
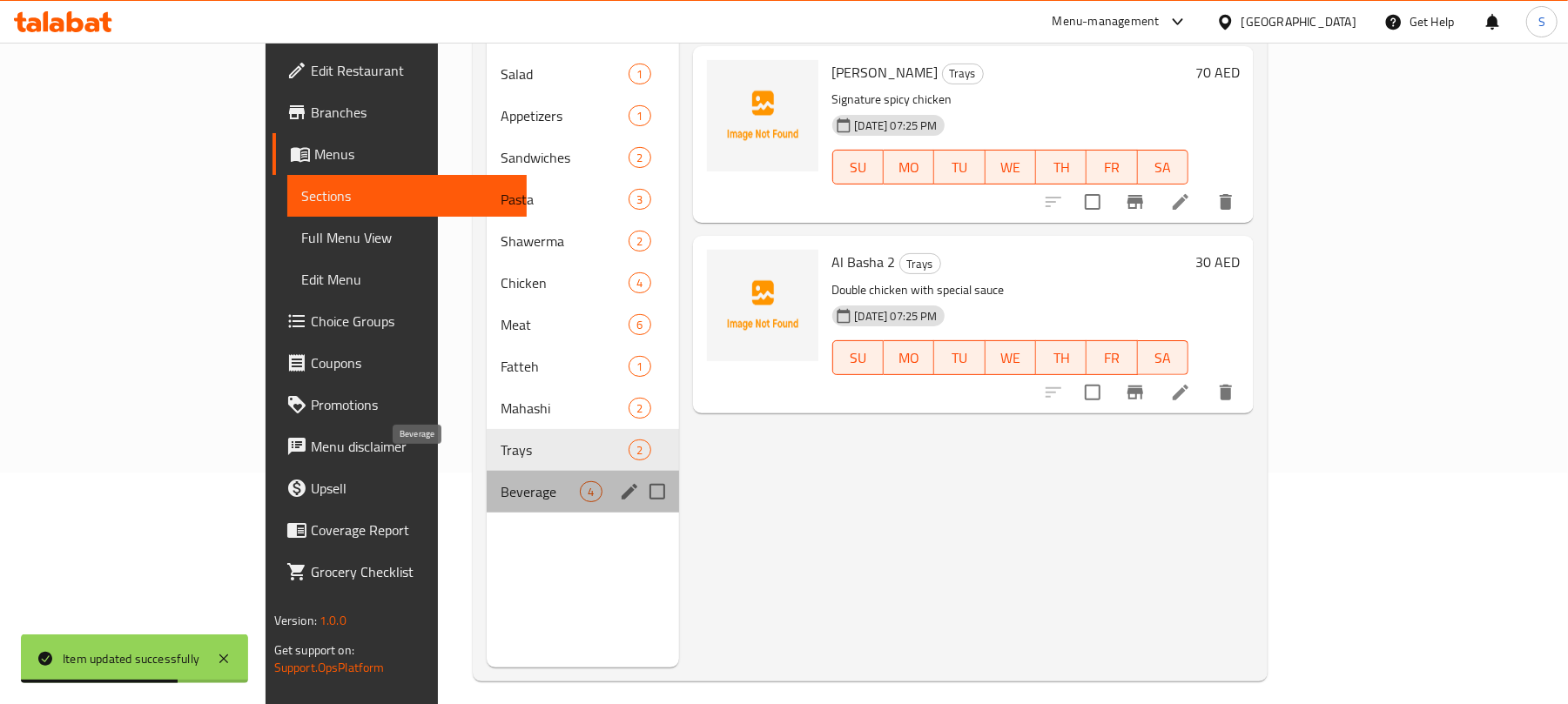
click at [500, 481] on span "Beverage" at bounding box center [539, 491] width 79 height 21
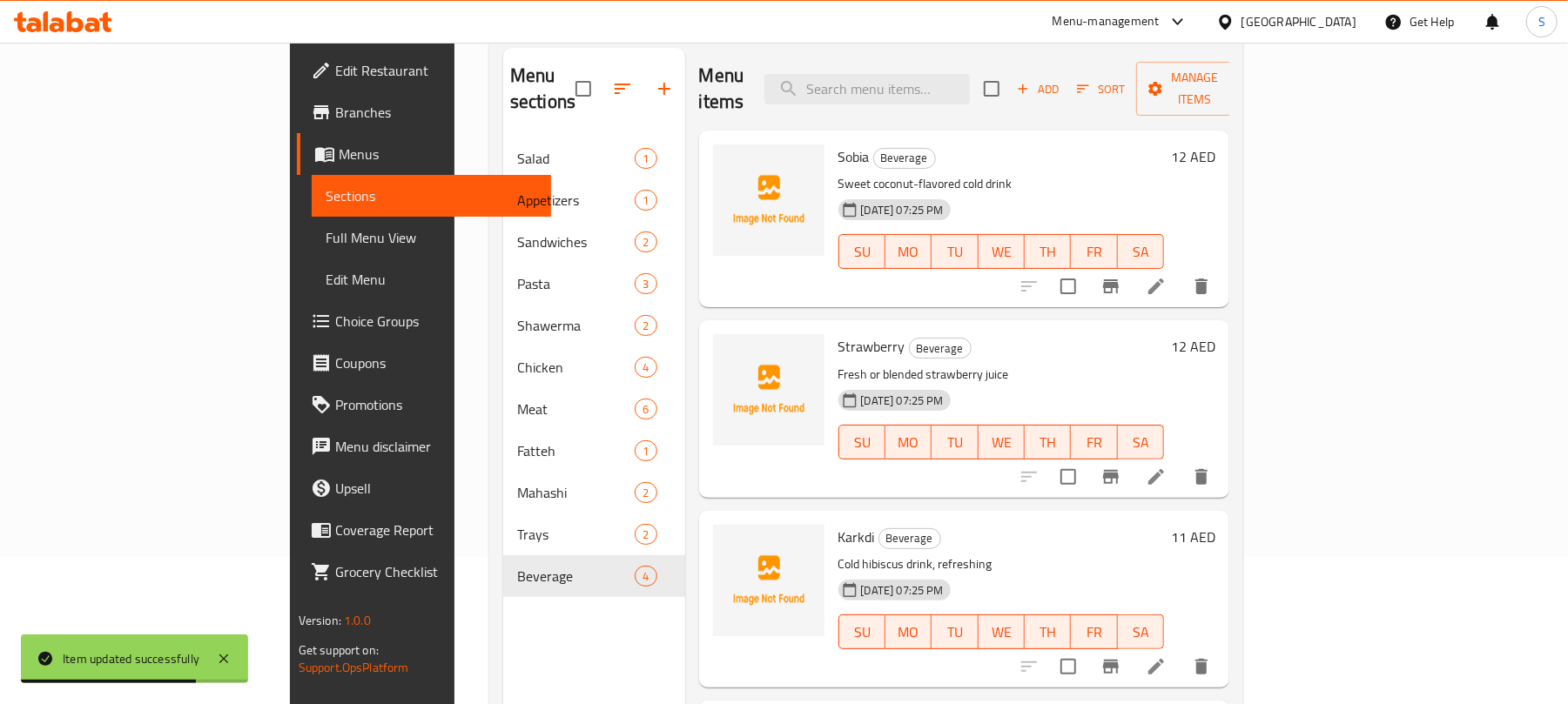
scroll to position [116, 0]
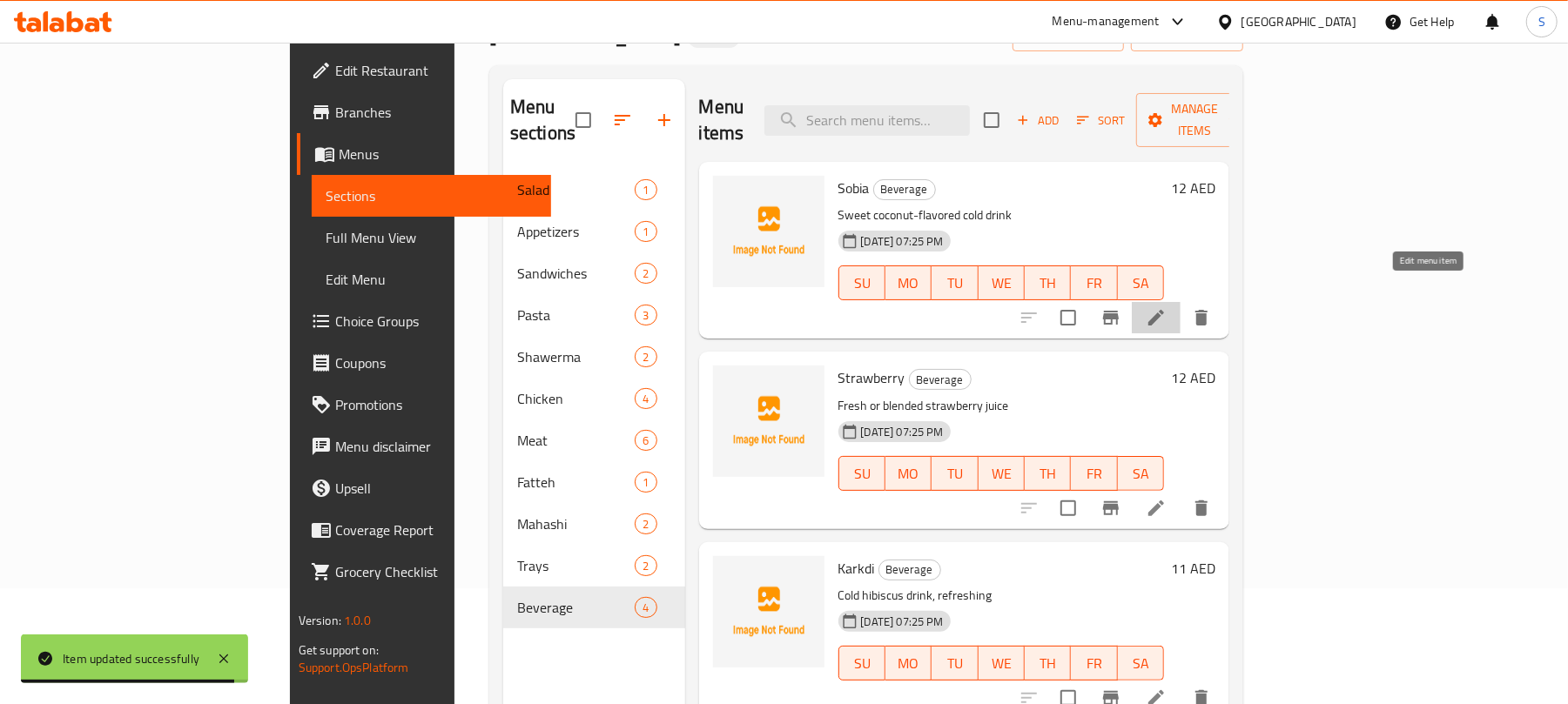
click at [1166, 308] on icon at bounding box center [1156, 317] width 21 height 21
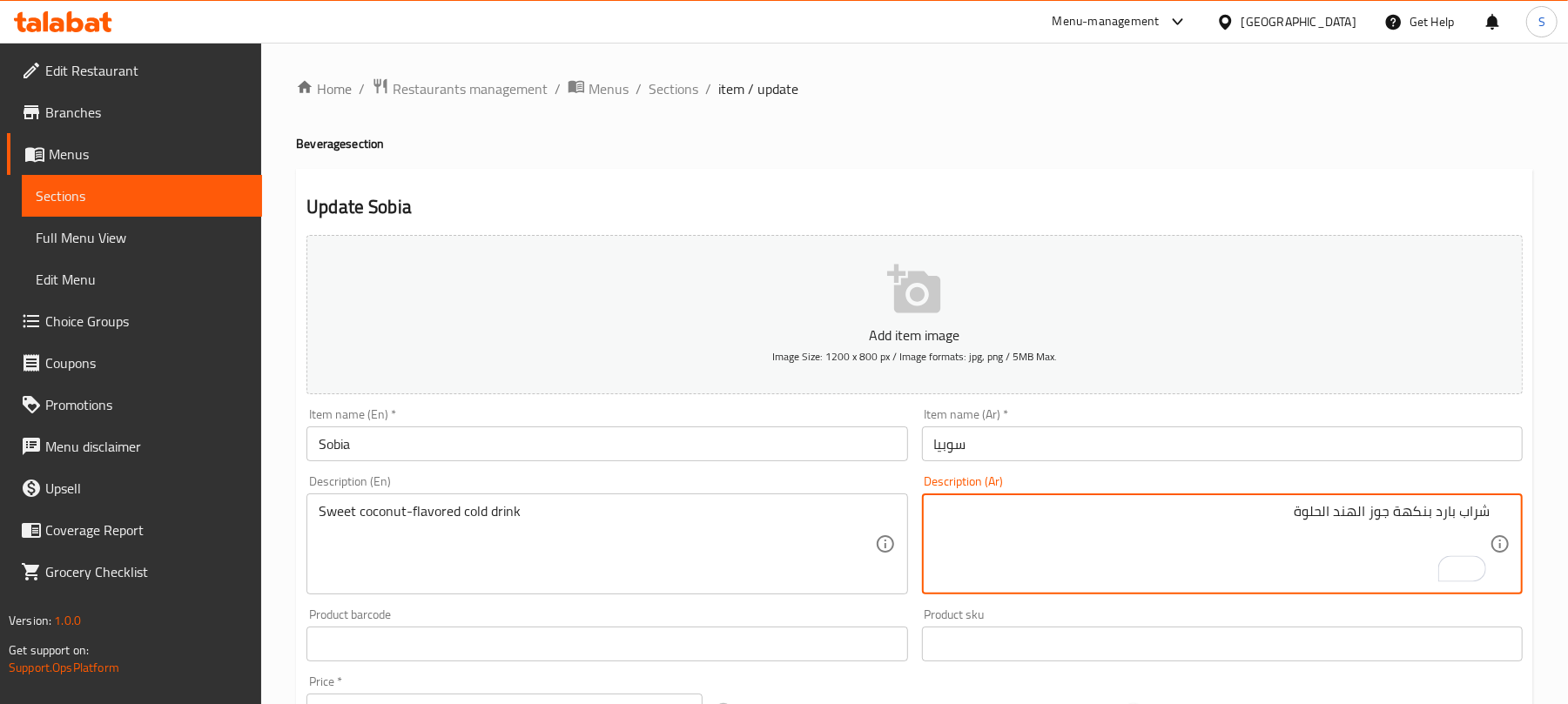
type textarea "شراب بارد بنكهة جوز الهند الحلوة"
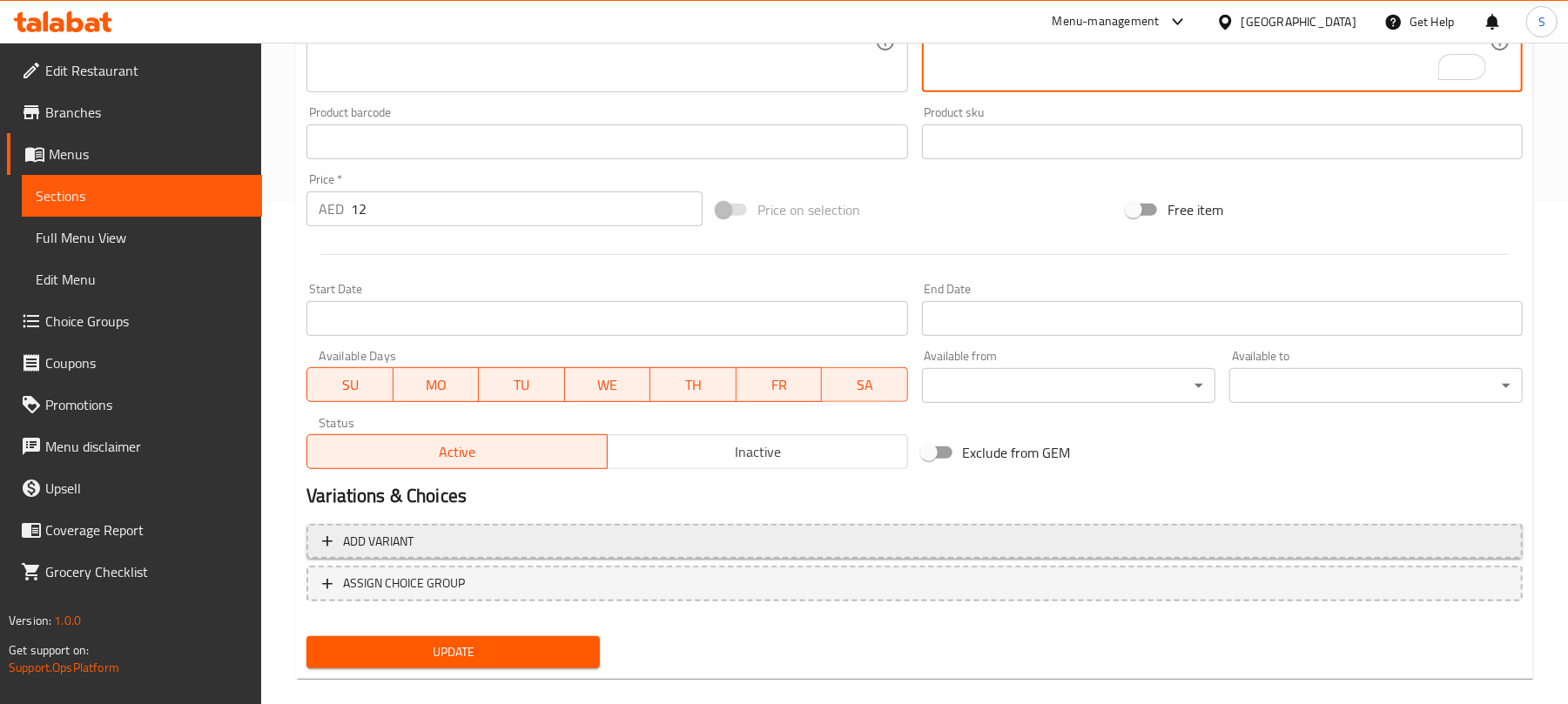
scroll to position [523, 0]
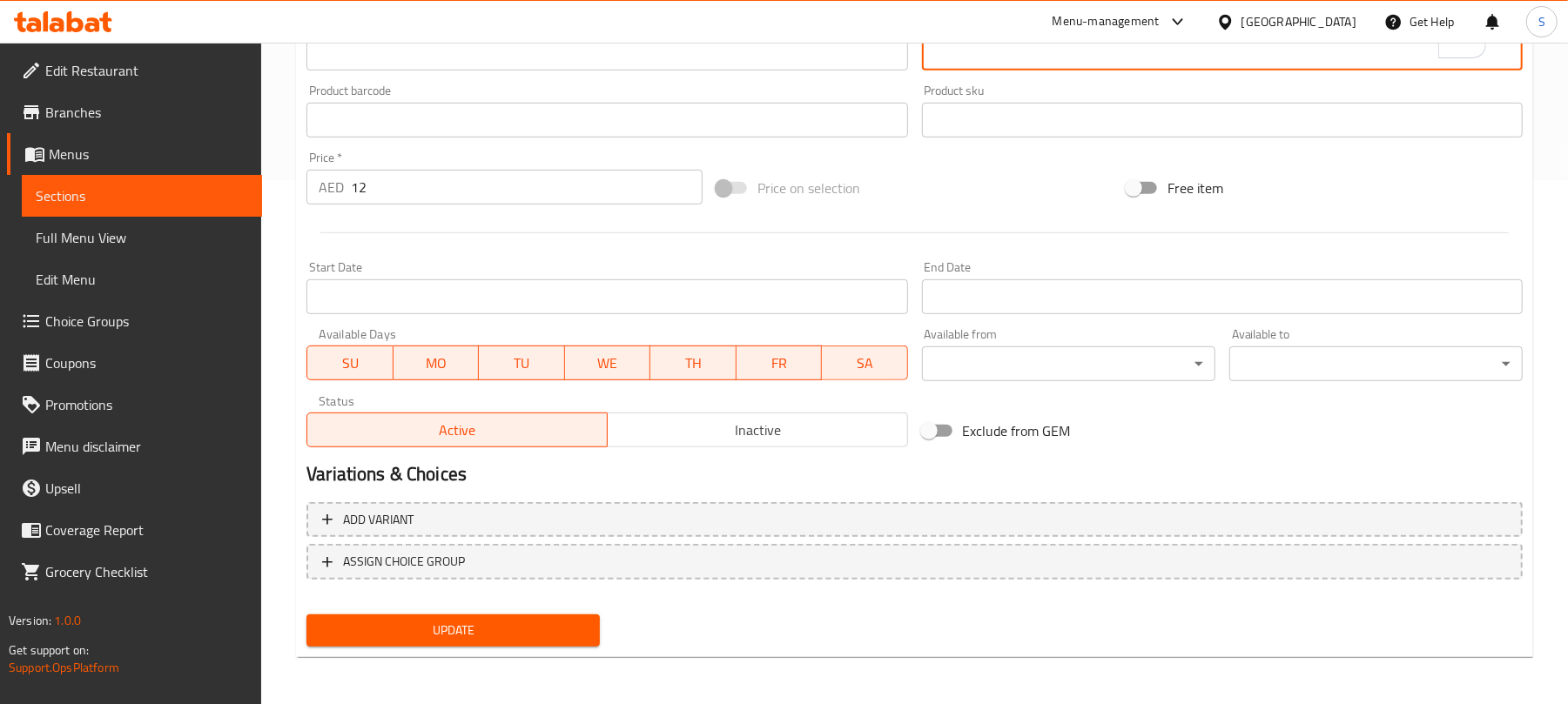
click at [487, 621] on span "Update" at bounding box center [453, 630] width 266 height 21
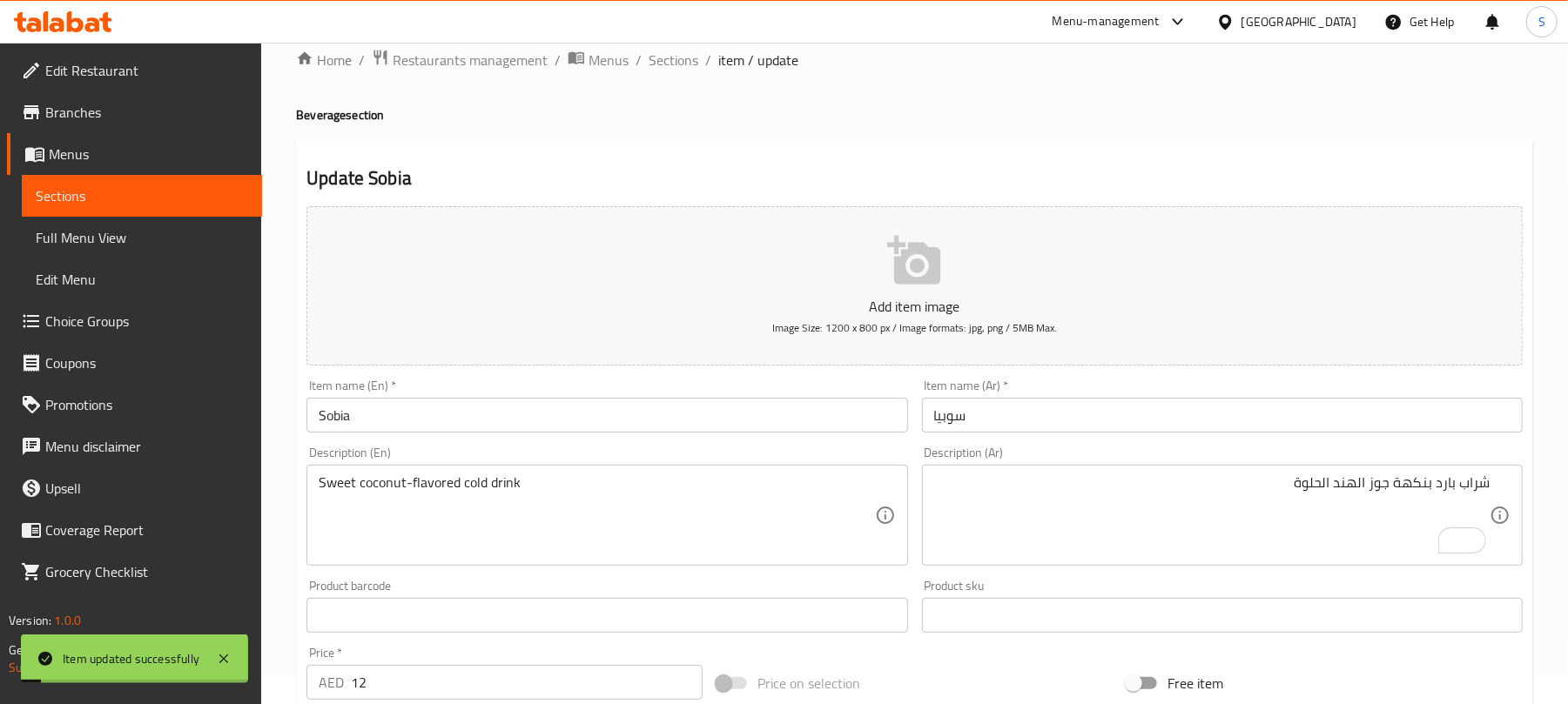
scroll to position [0, 0]
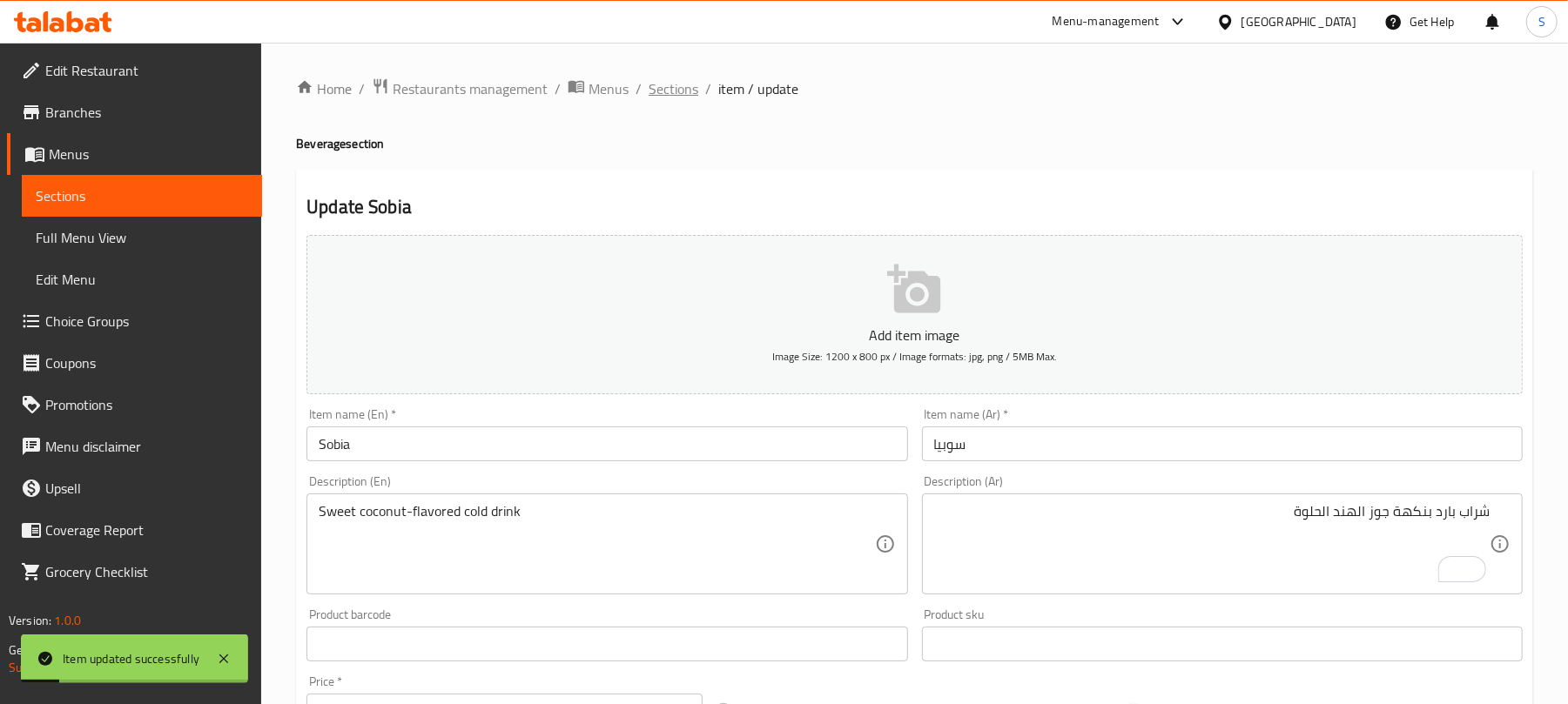
click at [652, 89] on span "Sections" at bounding box center [673, 88] width 50 height 21
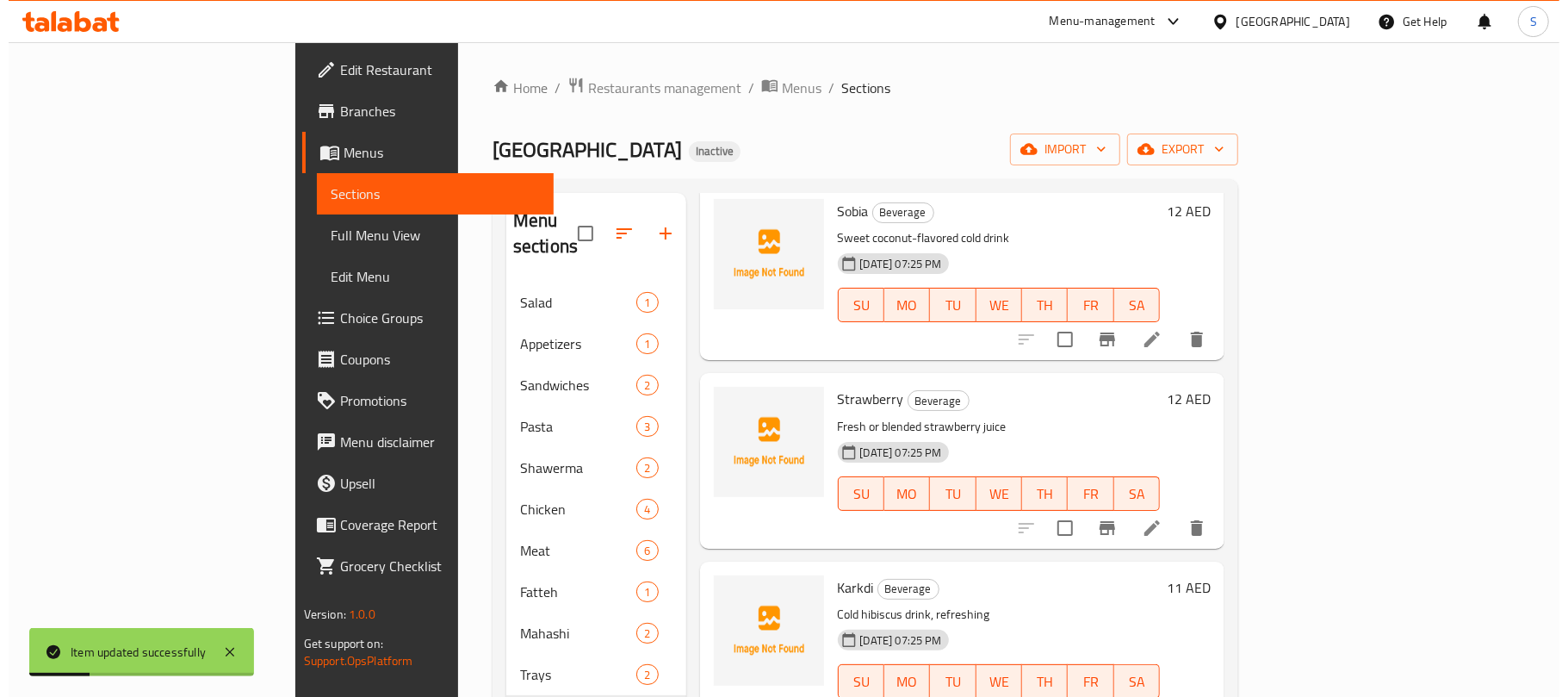
scroll to position [99, 0]
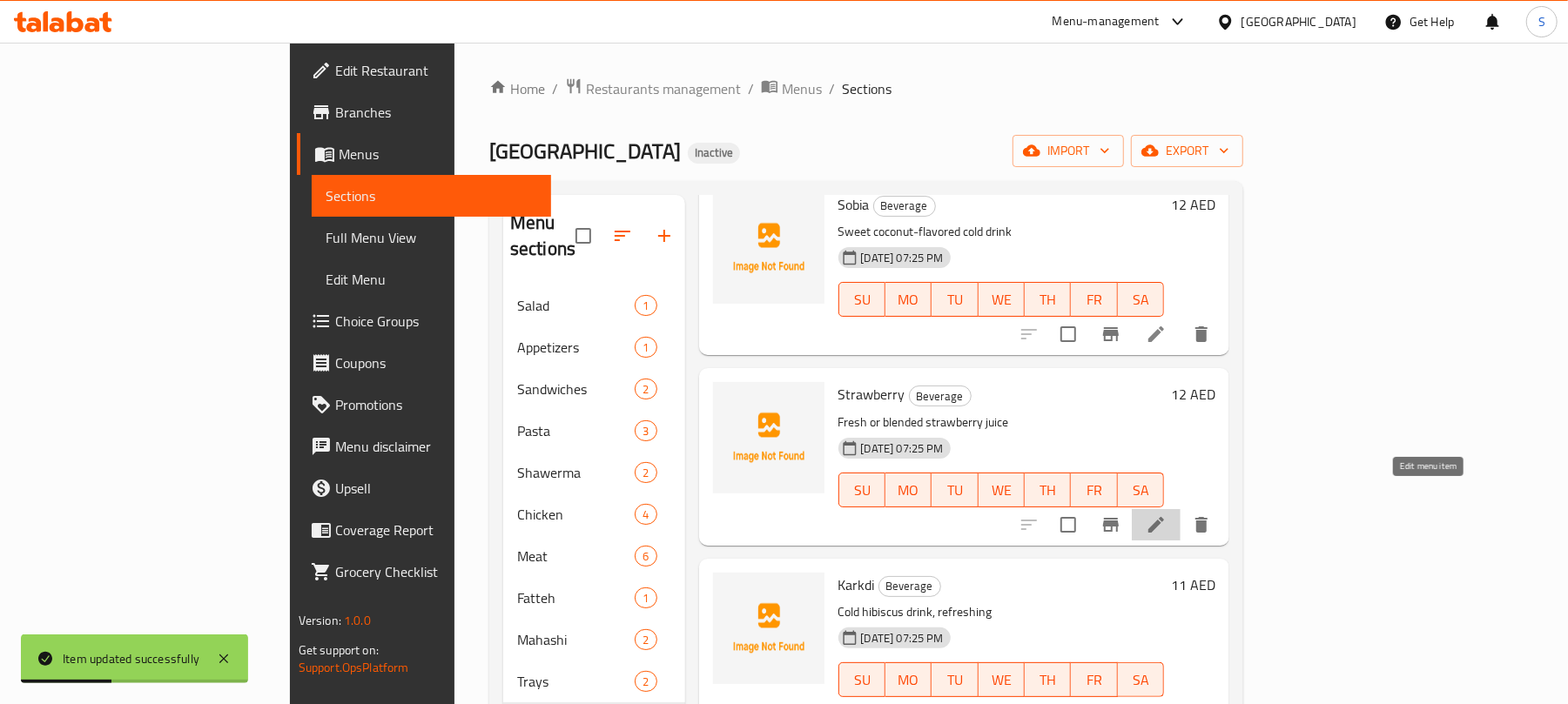
click at [1166, 515] on icon at bounding box center [1156, 524] width 21 height 21
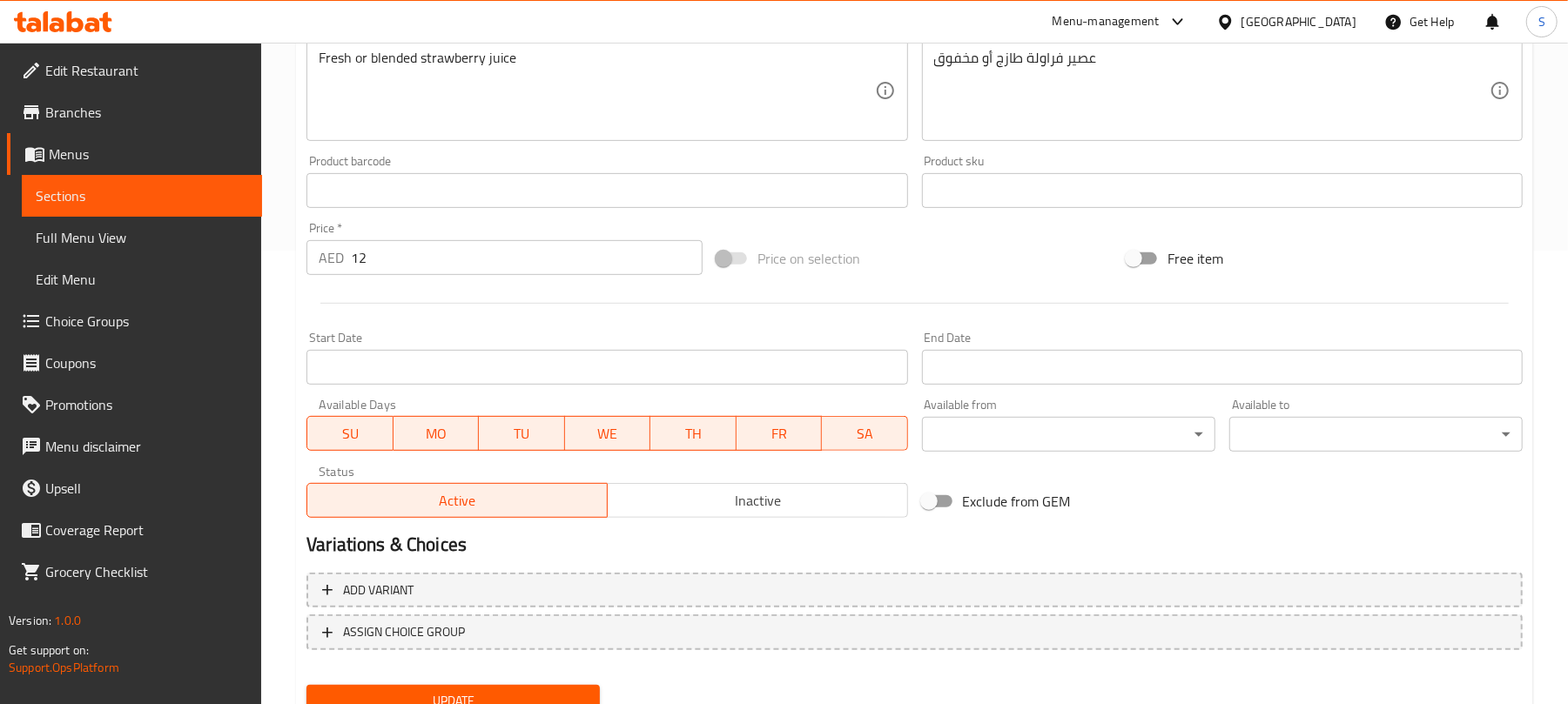
scroll to position [523, 0]
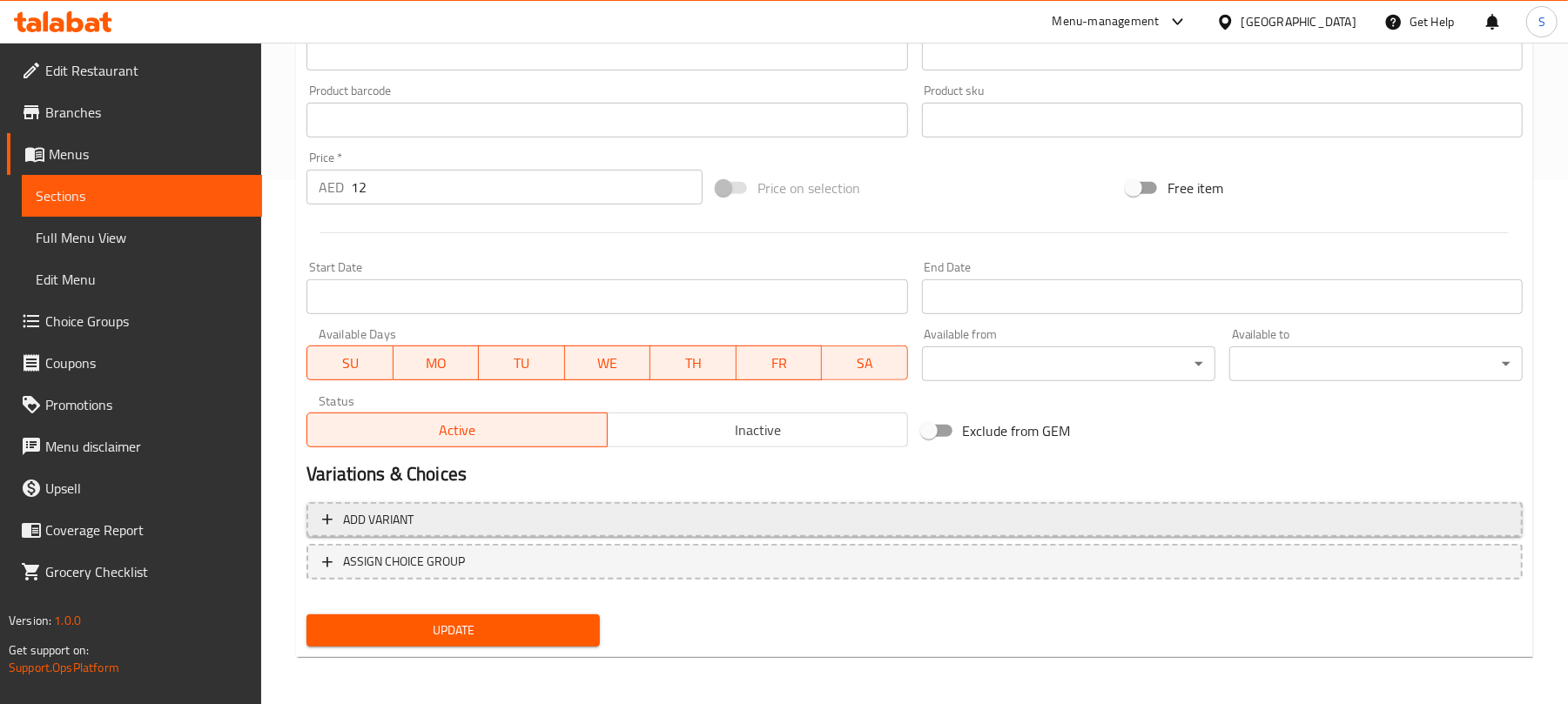
click at [1408, 516] on span "Add variant" at bounding box center [914, 519] width 1185 height 21
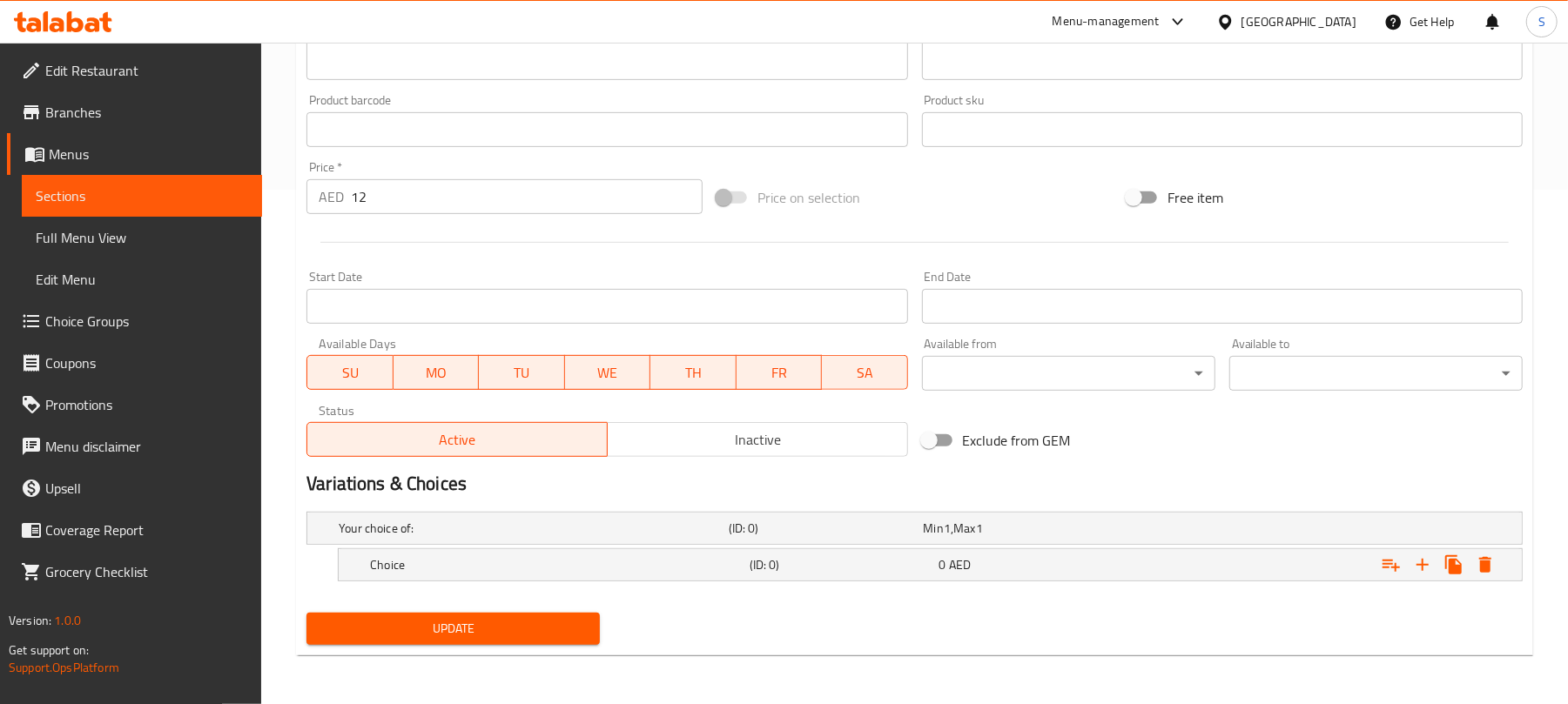
scroll to position [516, 0]
click at [1419, 564] on icon "Expand" at bounding box center [1422, 564] width 12 height 12
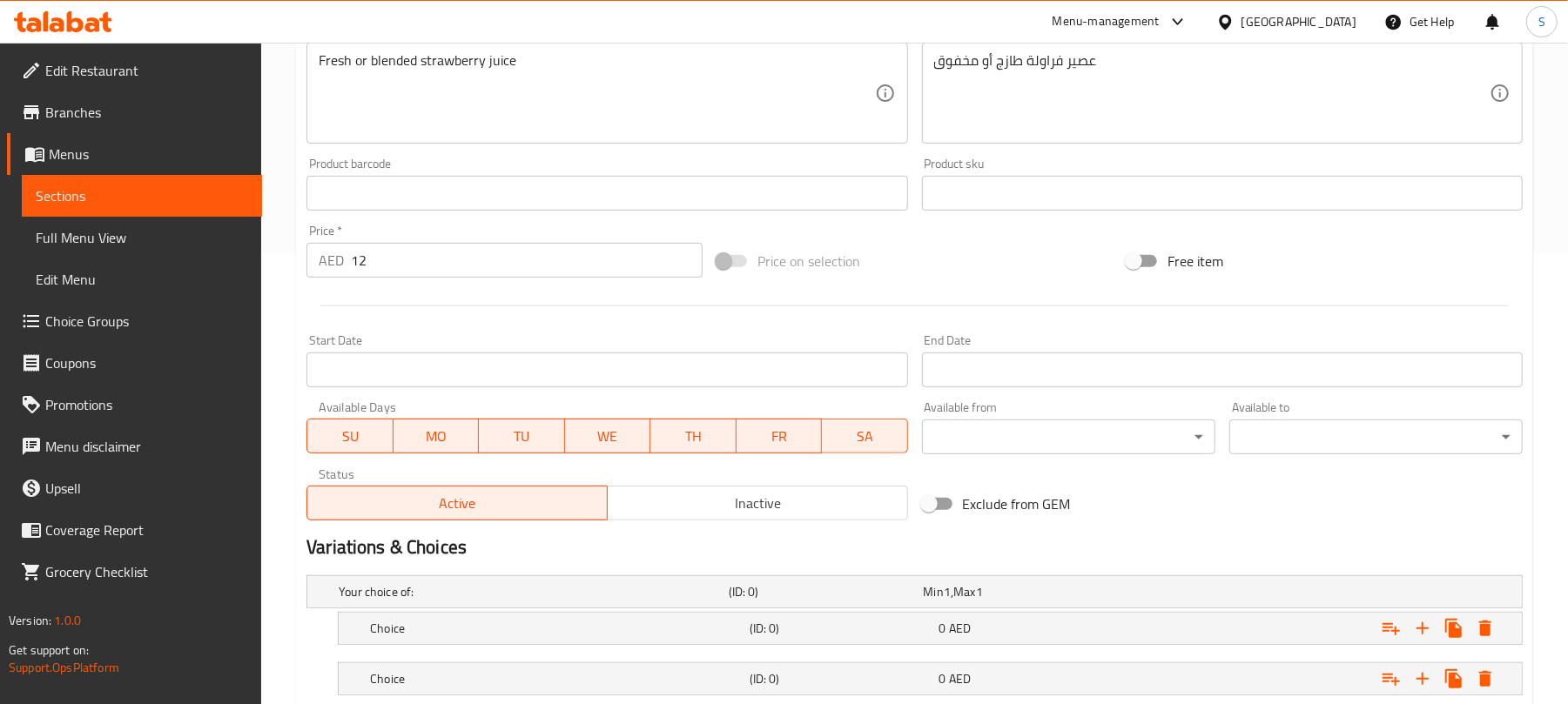
scroll to position [283, 0]
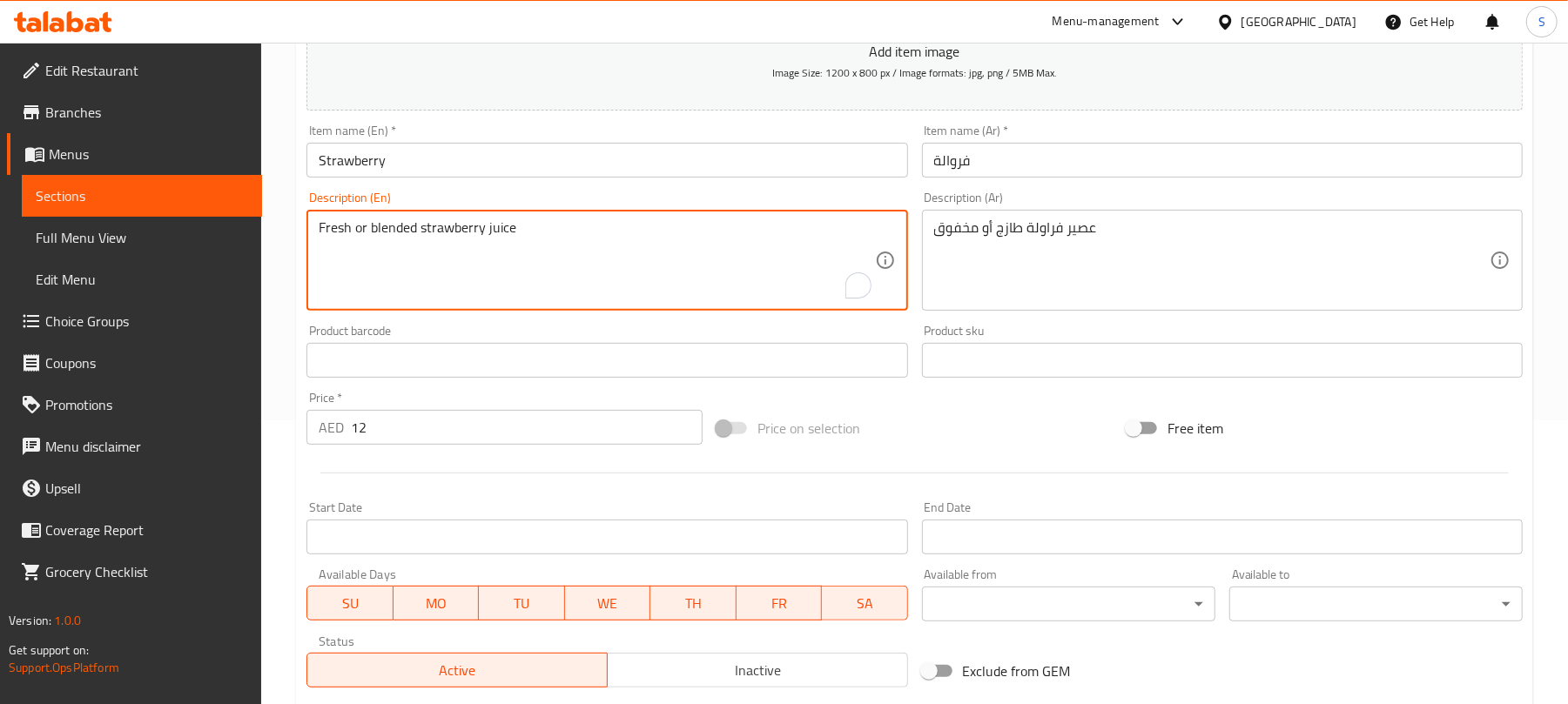
click at [370, 227] on textarea "Fresh or blended strawberry juice" at bounding box center [596, 261] width 555 height 83
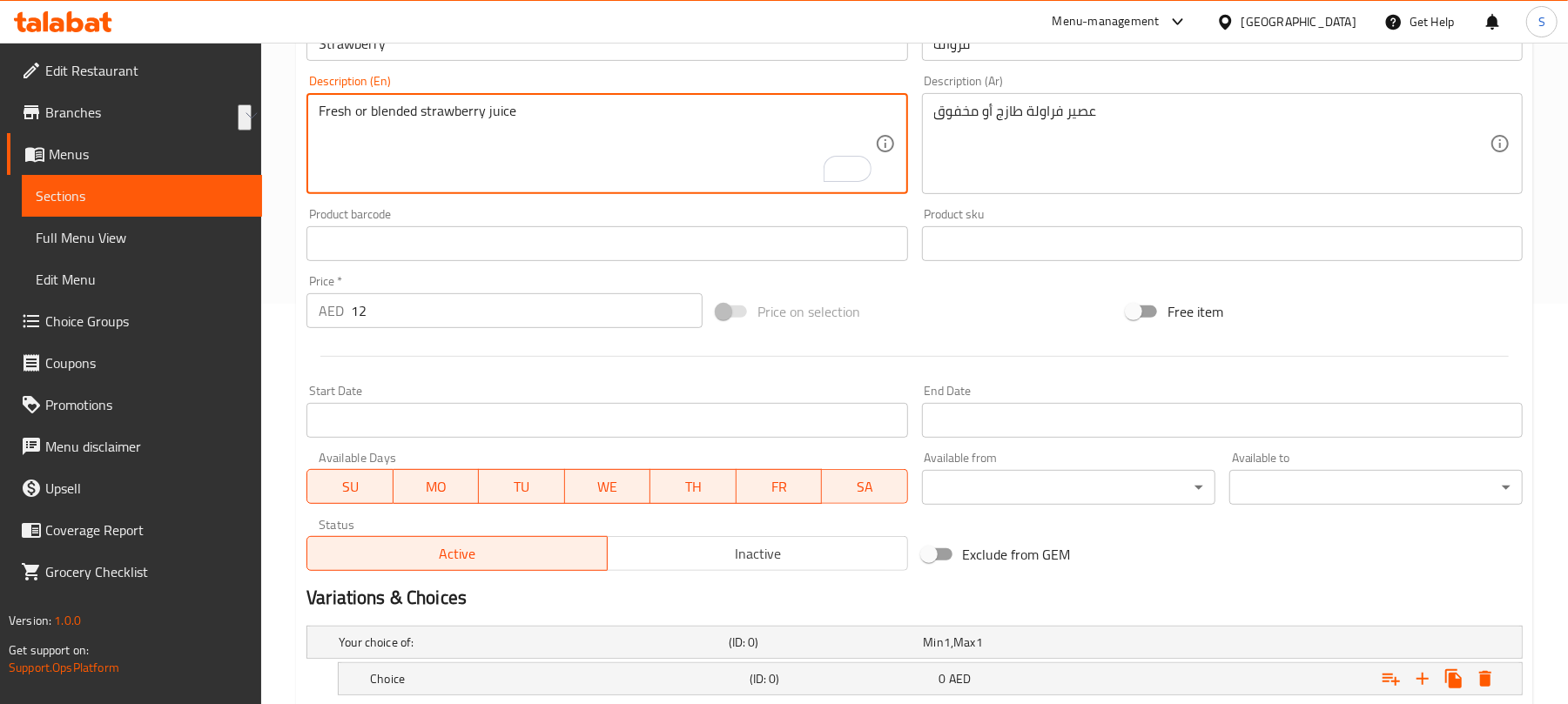
scroll to position [516, 0]
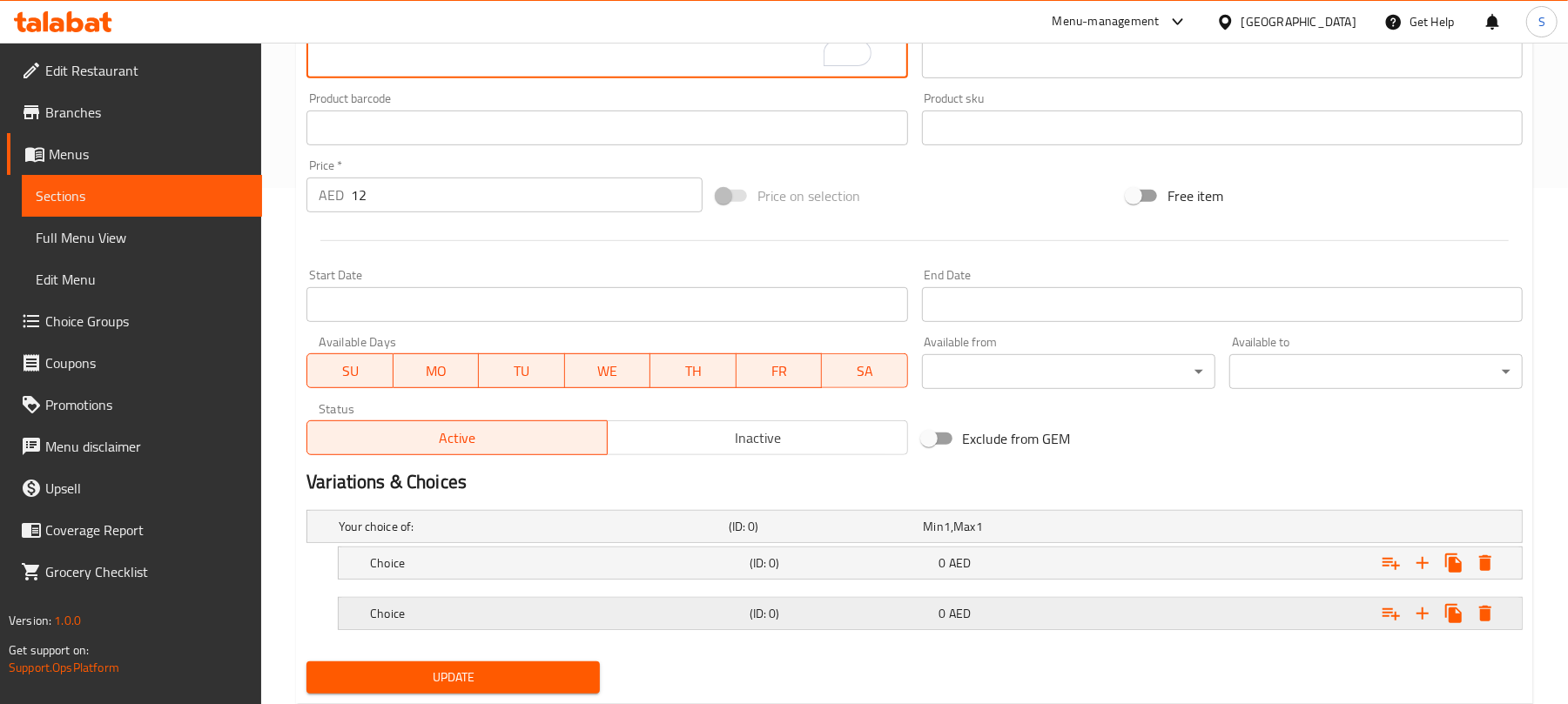
click at [1307, 530] on div "Expand" at bounding box center [1309, 526] width 390 height 7
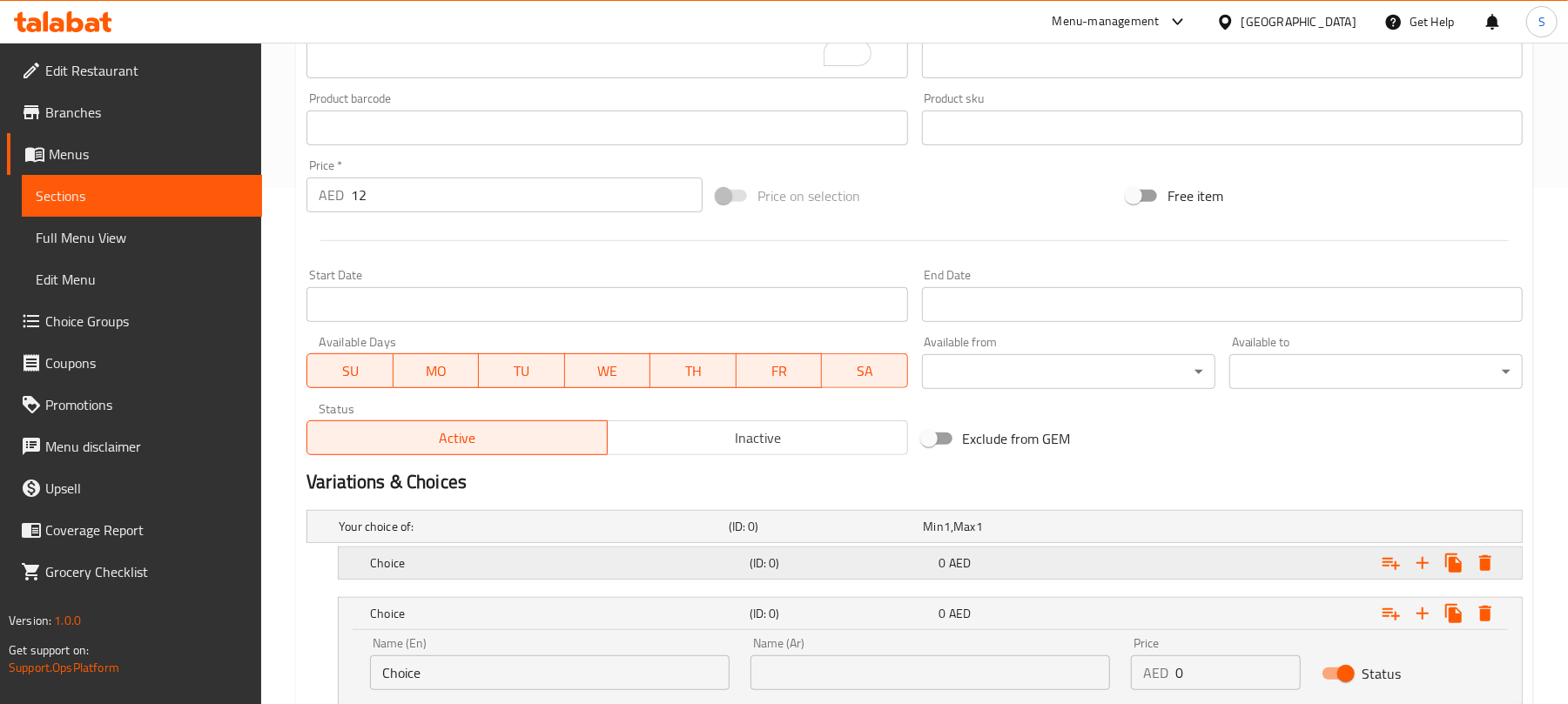
click at [1266, 530] on div "Expand" at bounding box center [1309, 526] width 390 height 7
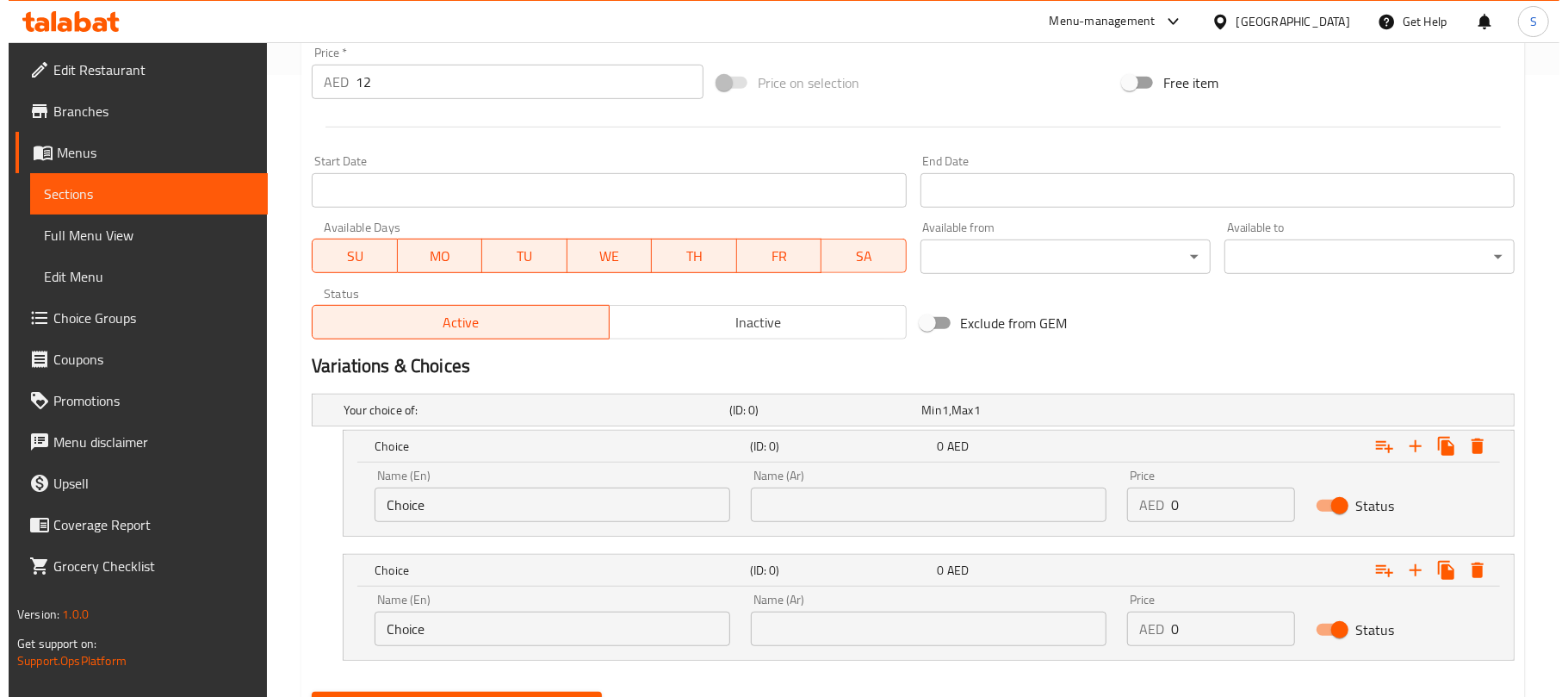
scroll to position [625, 0]
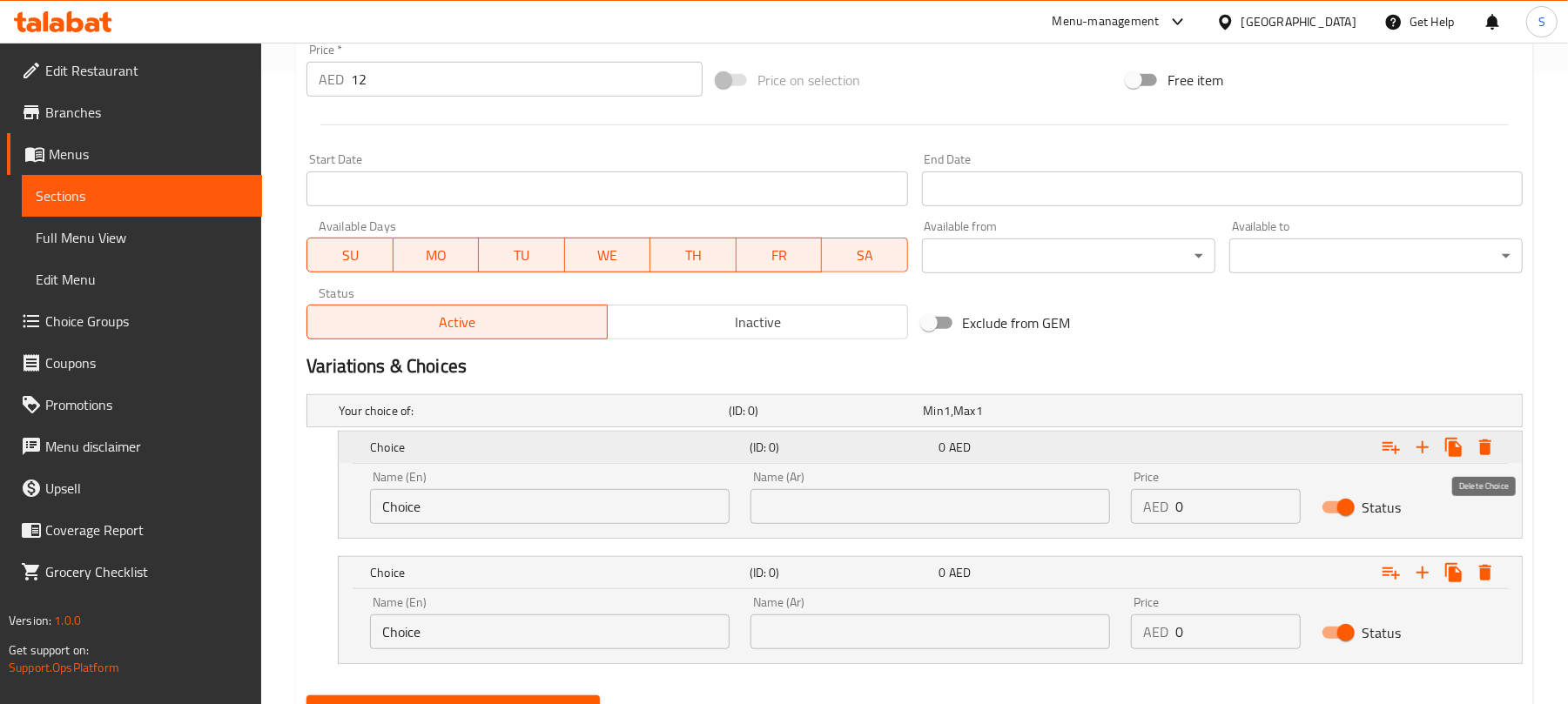
click at [1487, 449] on icon "Expand" at bounding box center [1485, 447] width 12 height 16
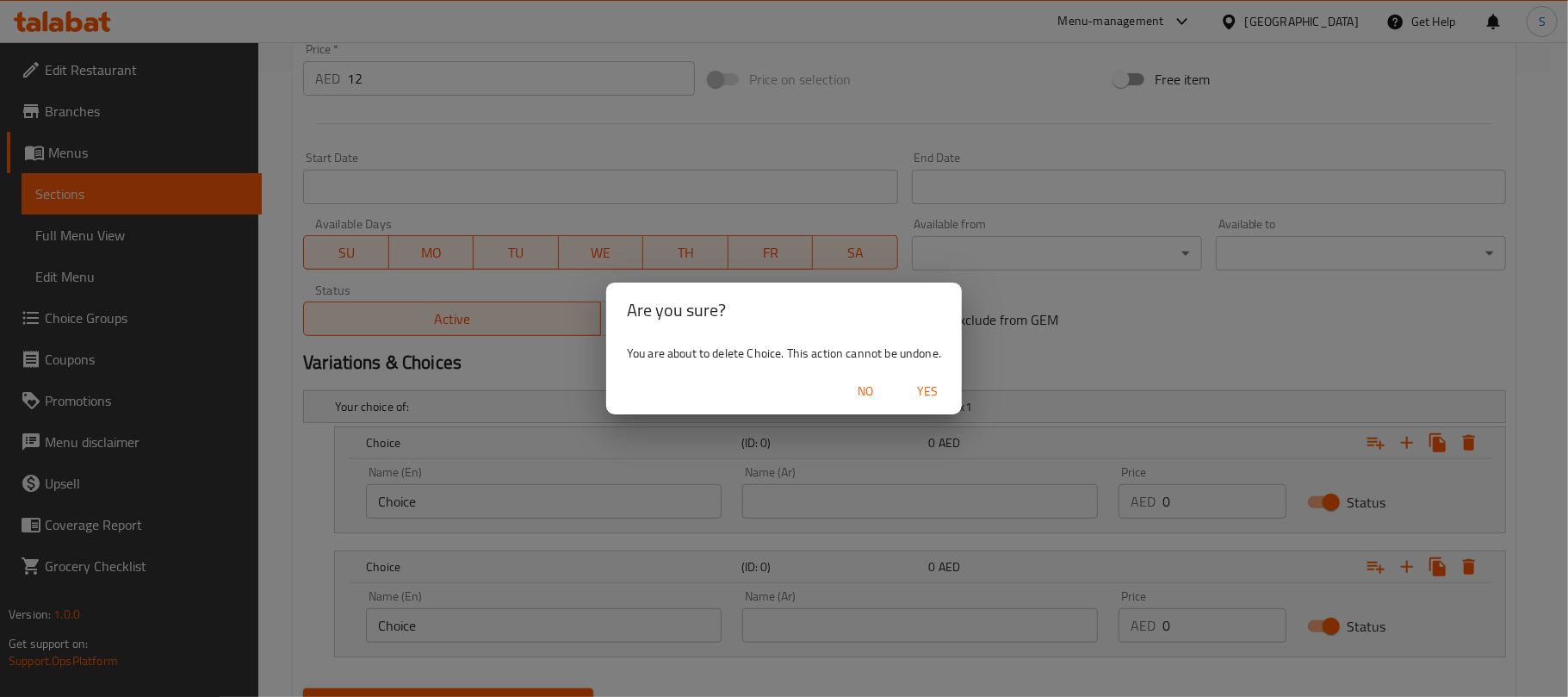
click at [927, 392] on span "Yes" at bounding box center [927, 392] width 42 height 21
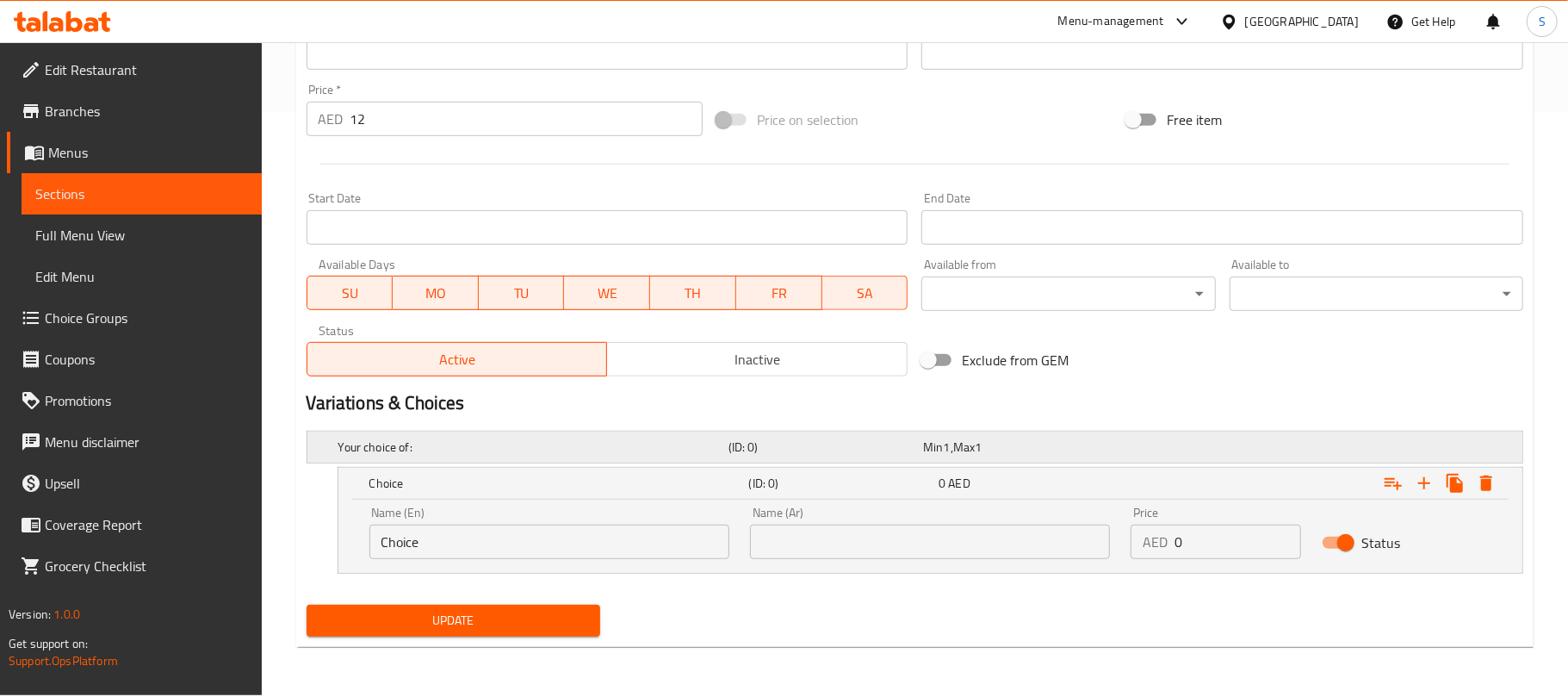
scroll to position [584, 0]
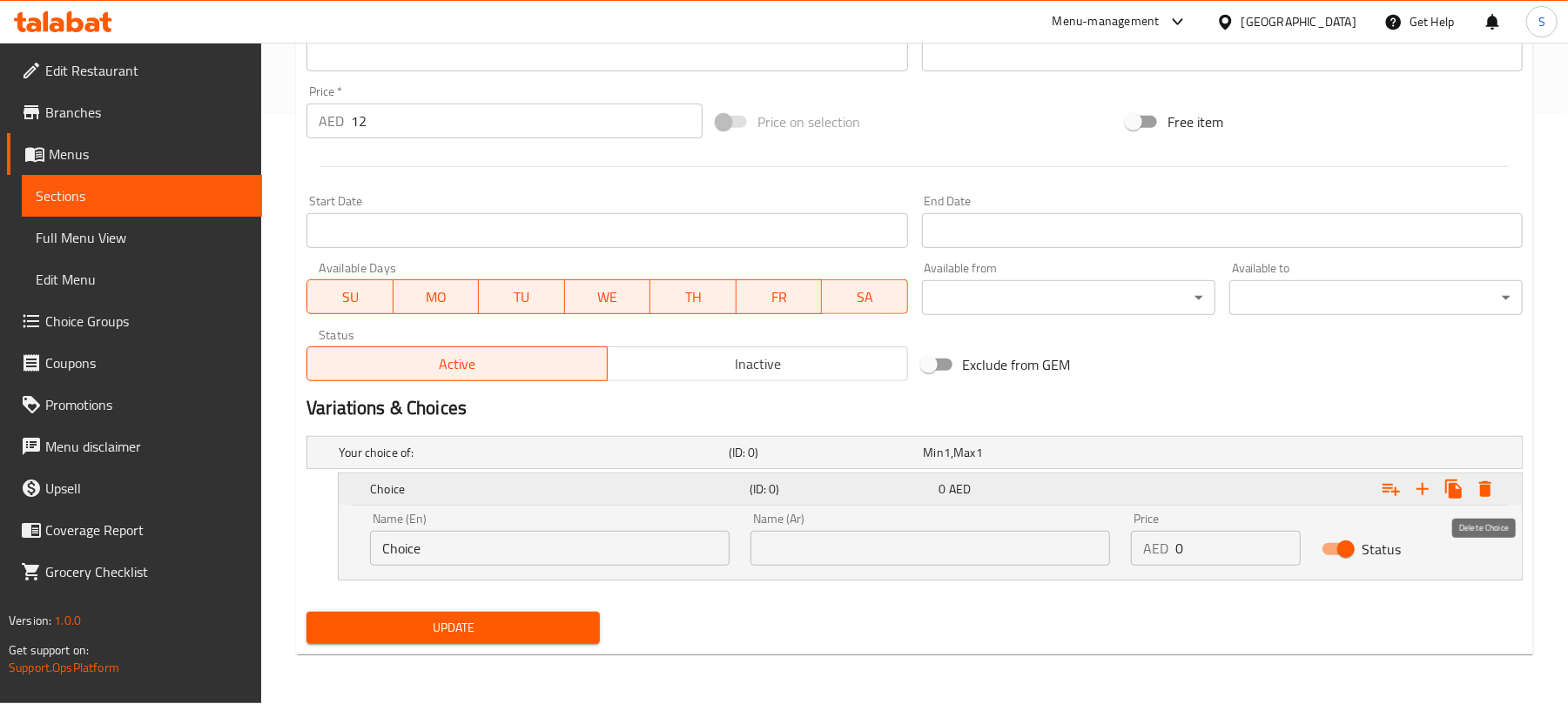
click at [1481, 485] on icon "Expand" at bounding box center [1485, 489] width 12 height 16
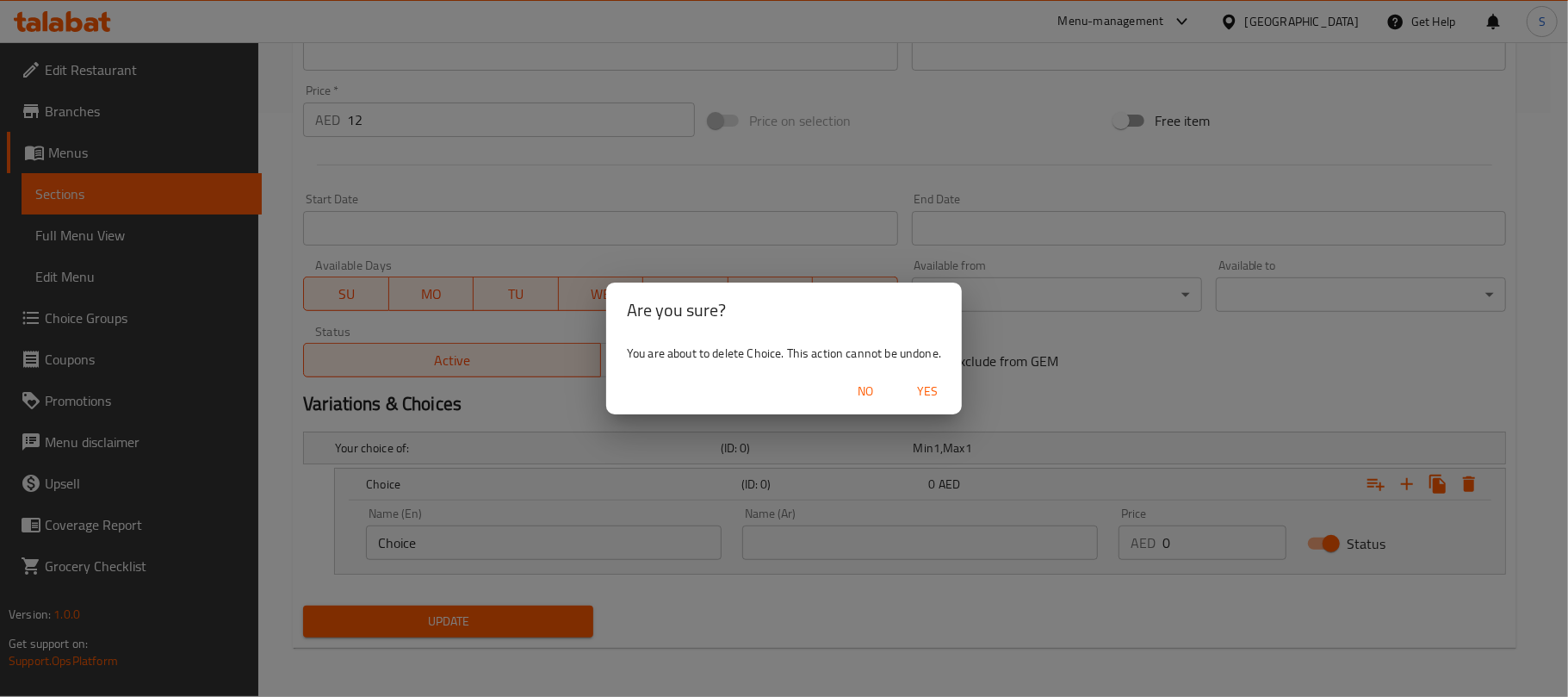
click at [930, 392] on span "Yes" at bounding box center [927, 392] width 42 height 21
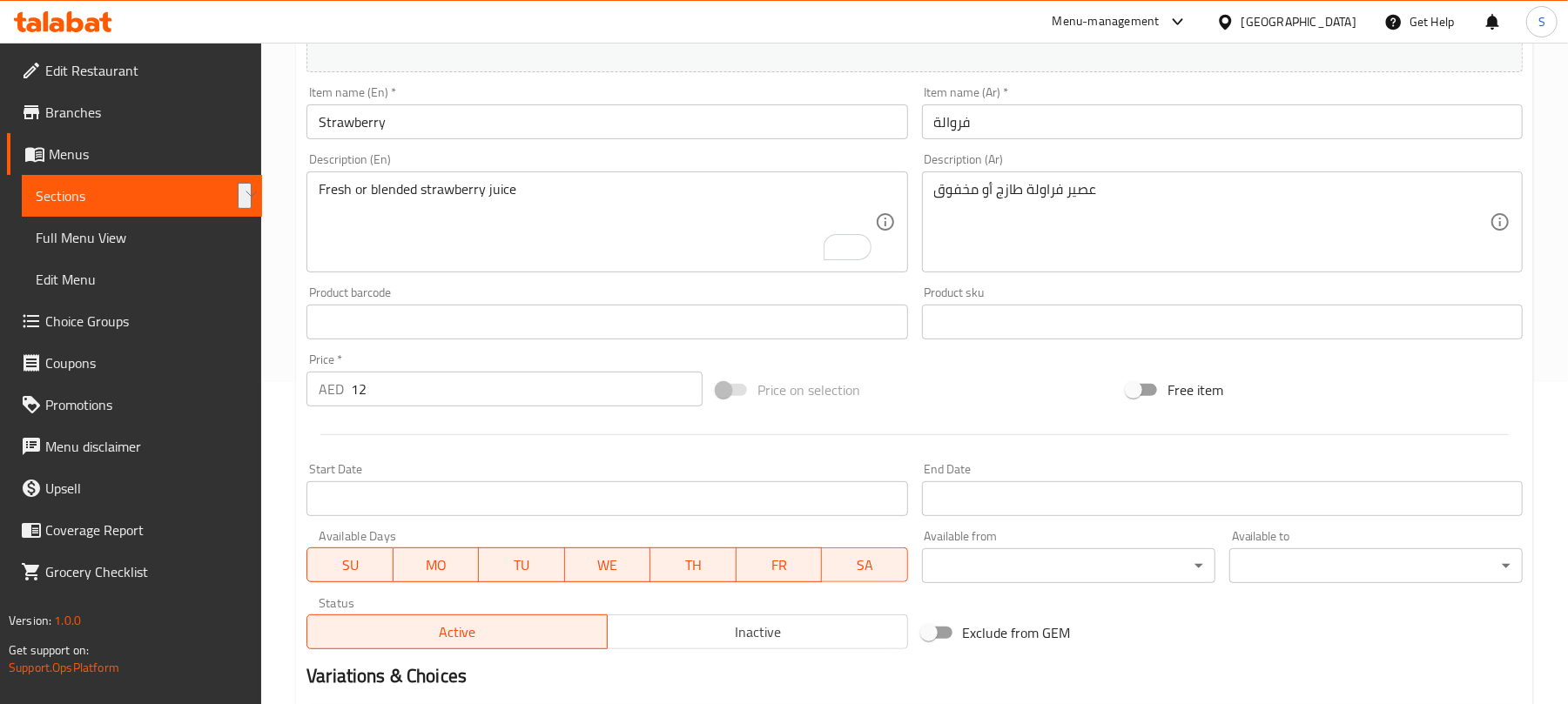
scroll to position [292, 0]
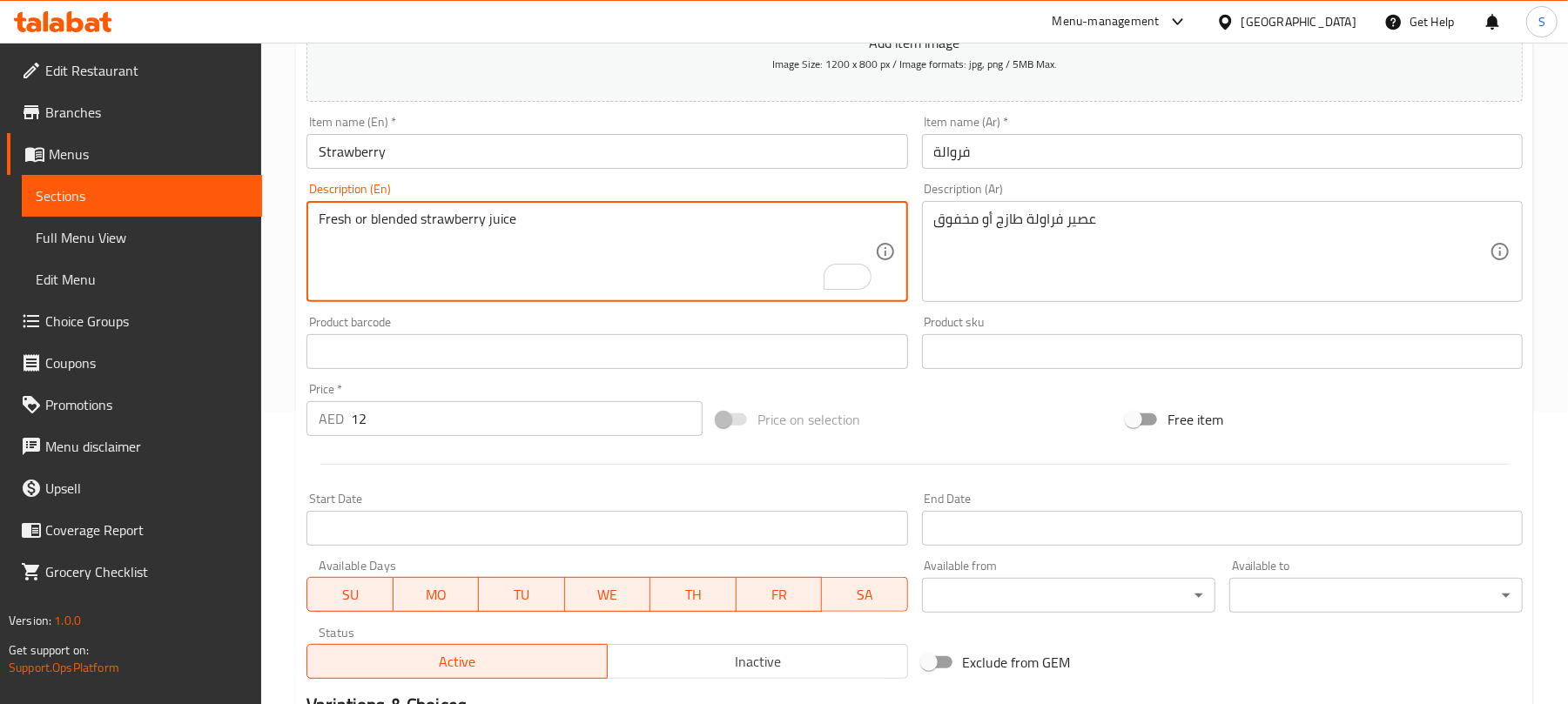
click at [415, 229] on textarea "Fresh or blended strawberry juice" at bounding box center [596, 252] width 555 height 83
click at [416, 229] on textarea "Fresh or blended strawberry juice" at bounding box center [596, 252] width 555 height 83
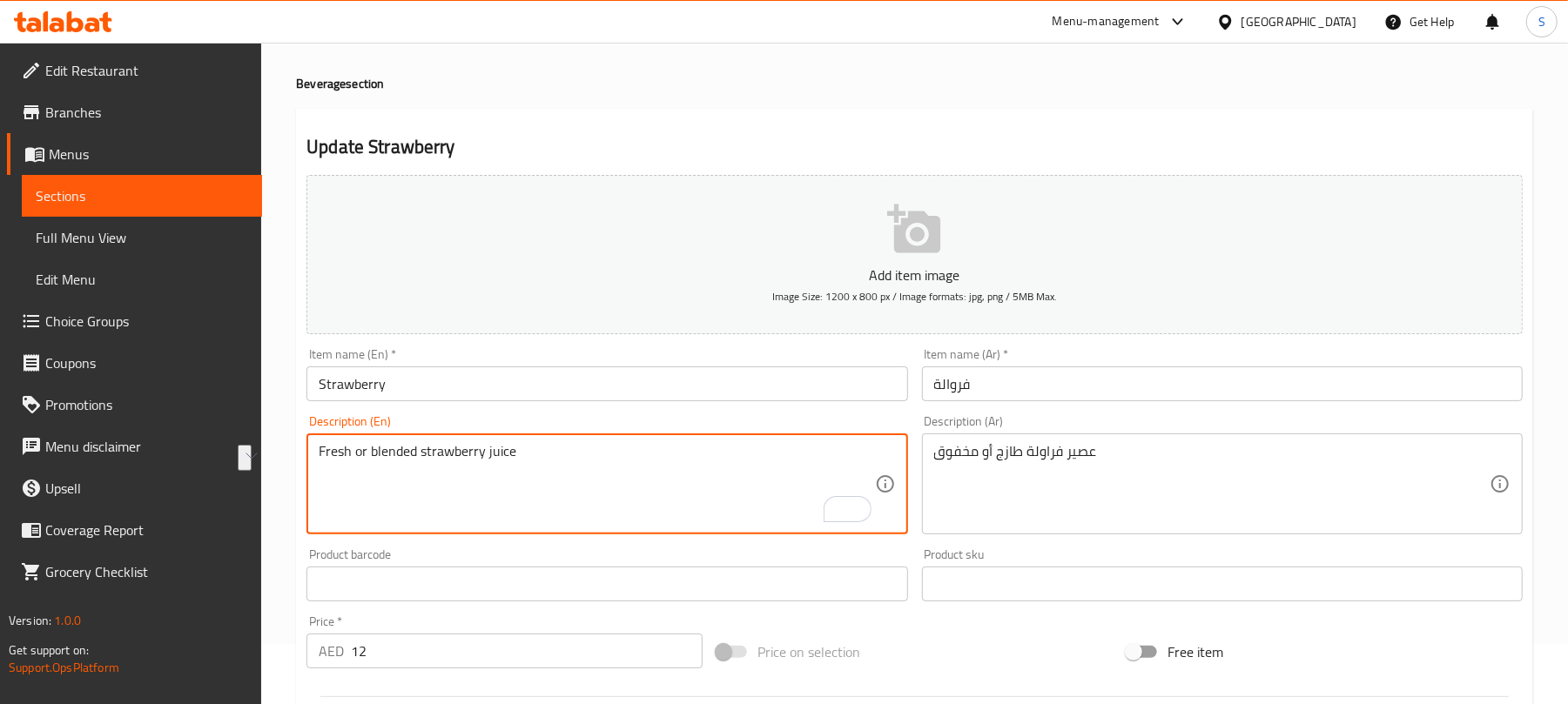
scroll to position [0, 0]
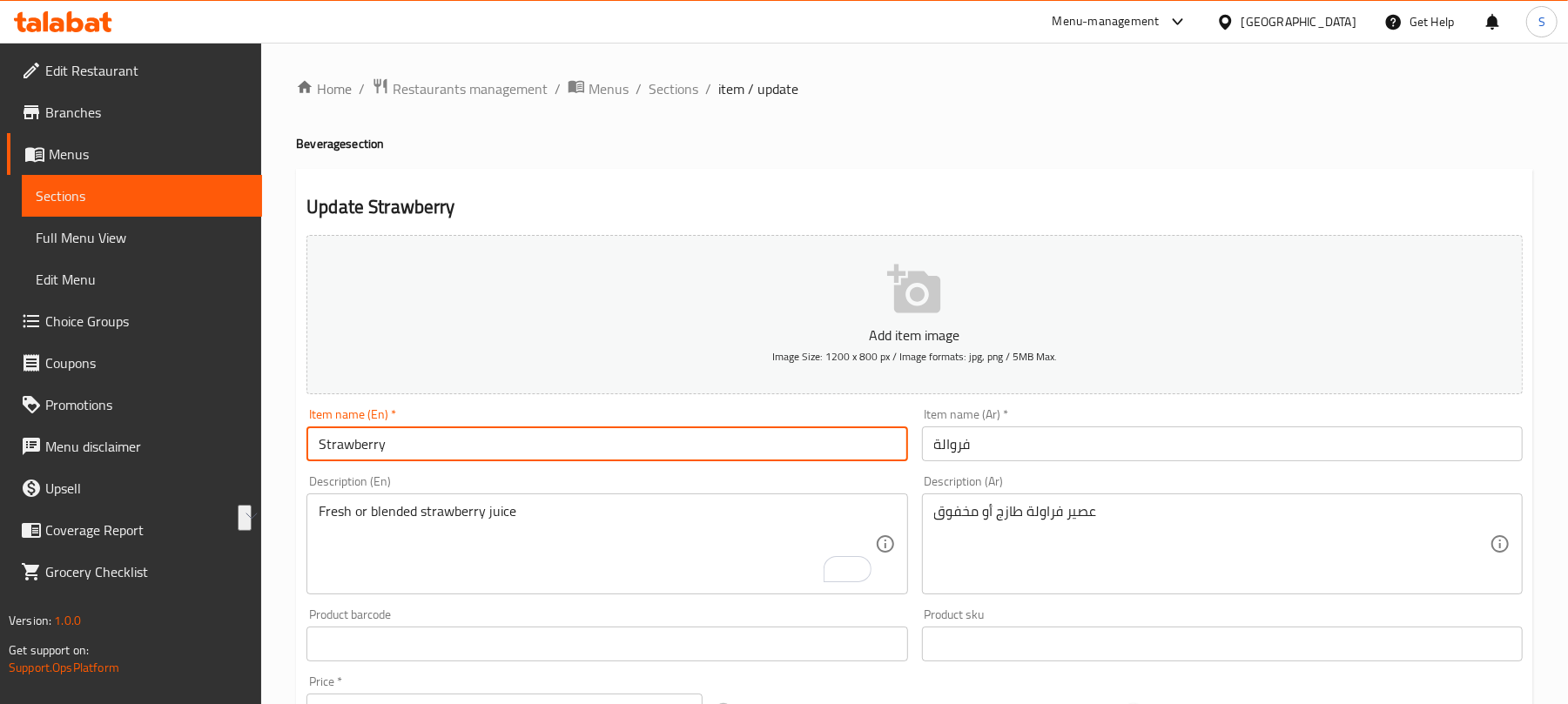
click at [454, 457] on input "Strawberry" at bounding box center [607, 444] width 601 height 35
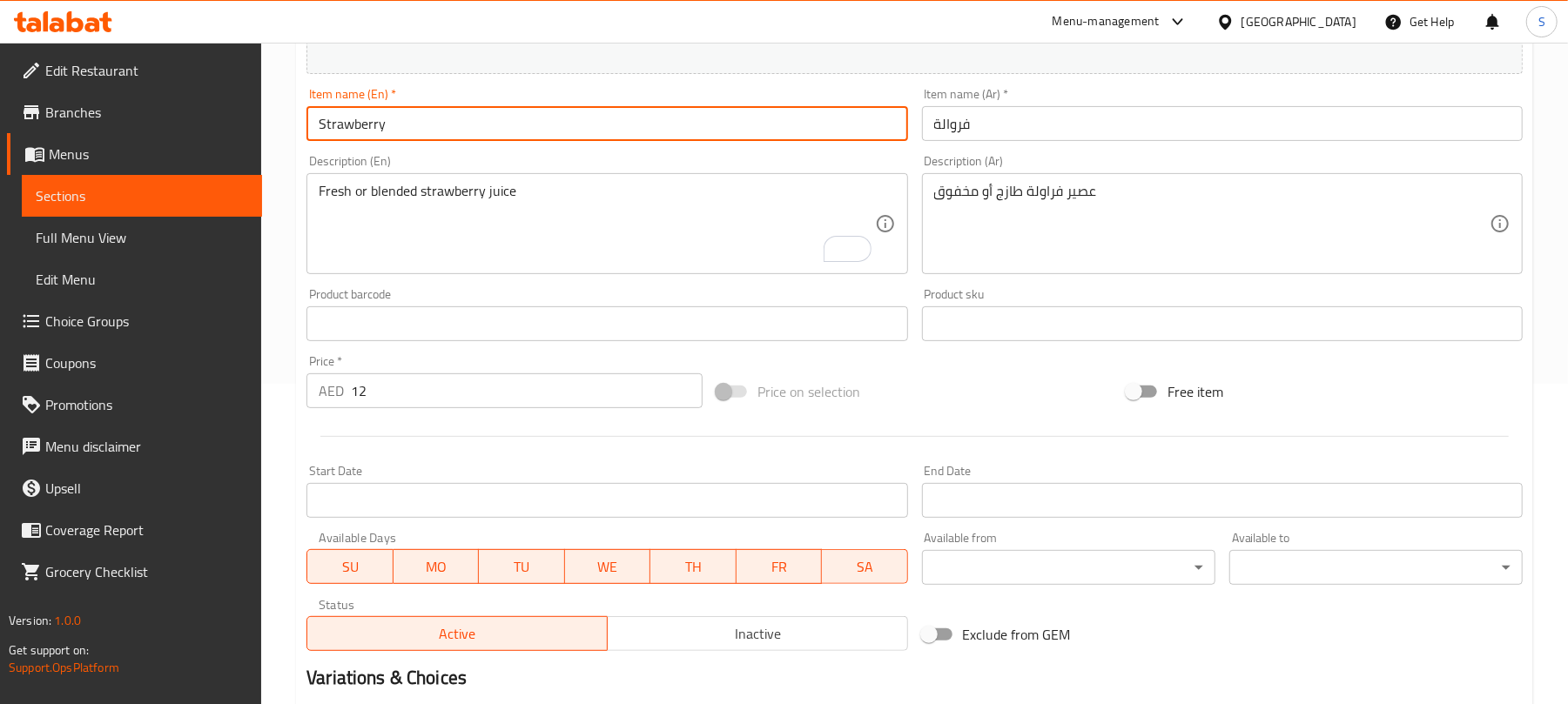
scroll to position [176, 0]
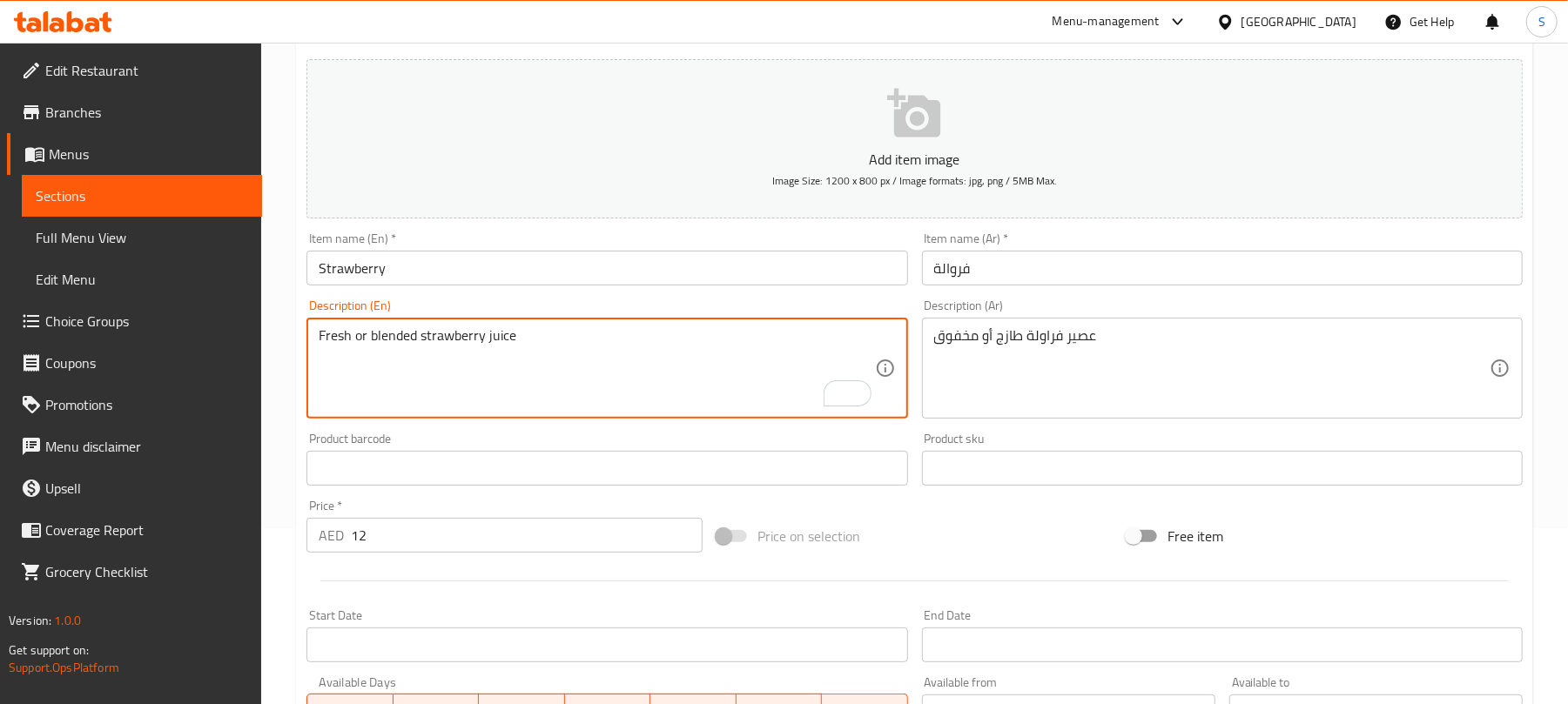
drag, startPoint x: 370, startPoint y: 339, endPoint x: 349, endPoint y: 346, distance: 22.1
type textarea "Fresh, blended strawberry juice"
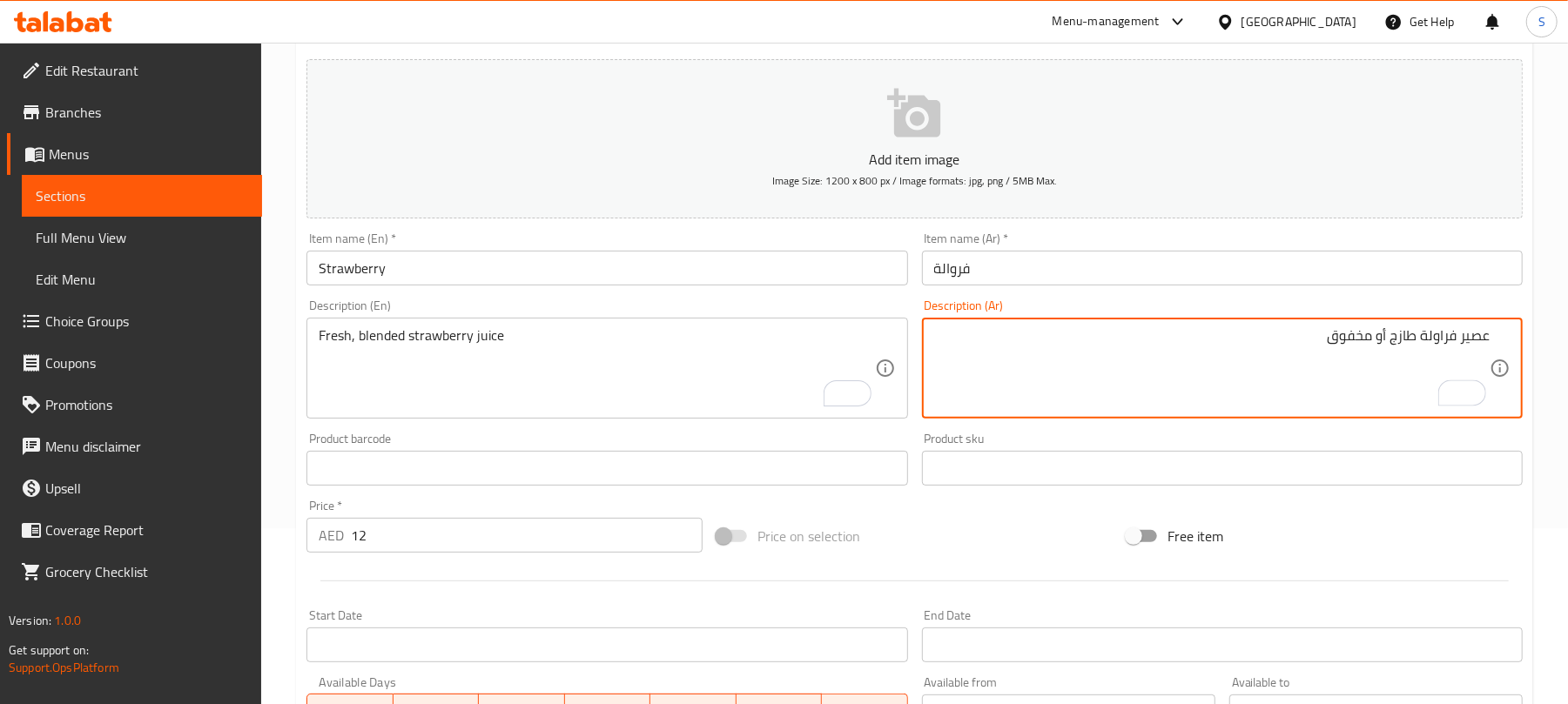
drag, startPoint x: 1453, startPoint y: 338, endPoint x: 1498, endPoint y: 332, distance: 45.4
click at [1498, 332] on div "عصير فراولة طازج أو مخفوق Description (Ar)" at bounding box center [1222, 367] width 601 height 101
paste textarea "خلاط"
drag, startPoint x: 1360, startPoint y: 336, endPoint x: 1173, endPoint y: 356, distance: 188.1
click at [1188, 347] on textarea "عصير خلاط فراولة طازج أو مخفوق" at bounding box center [1211, 368] width 555 height 83
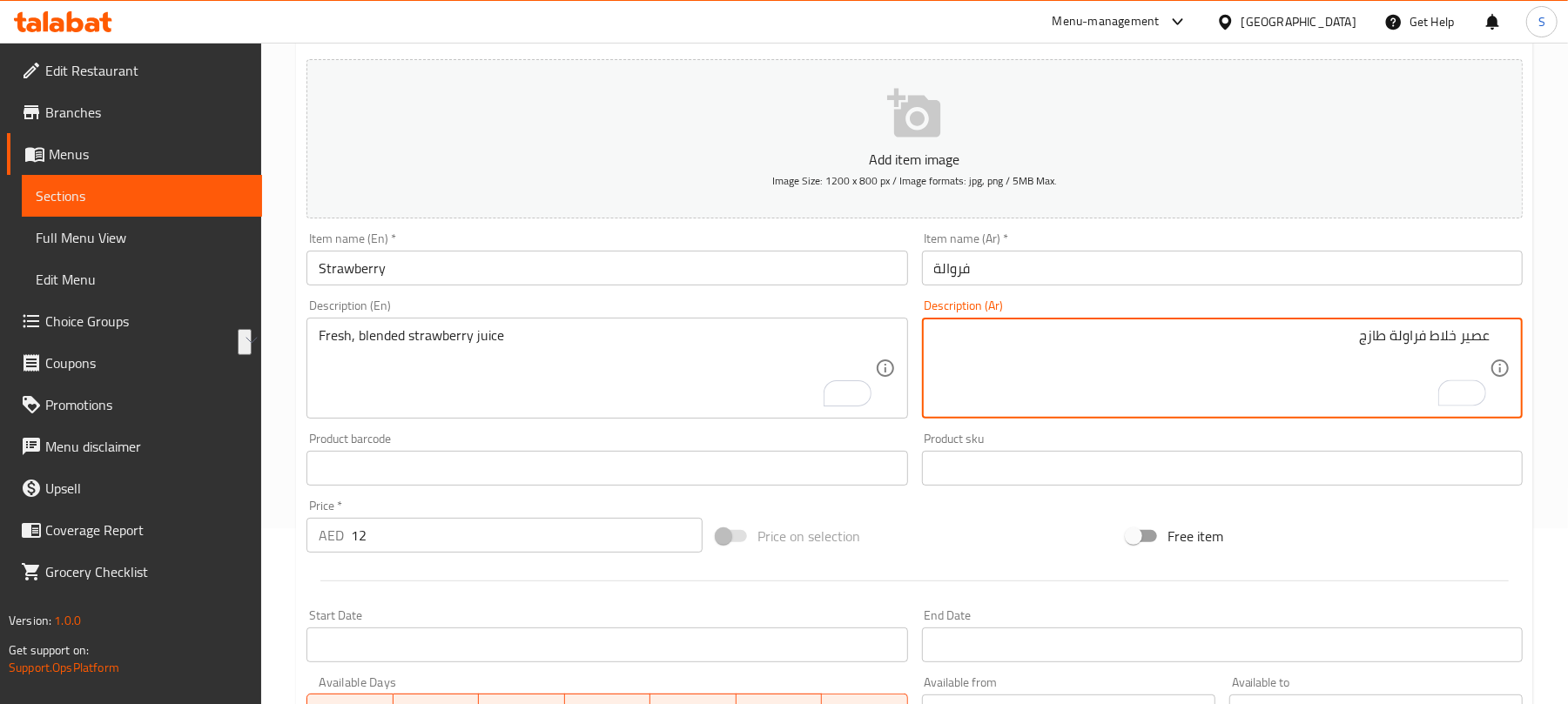
click at [1403, 339] on textarea "عصير خلاط فراولة طازج" at bounding box center [1211, 368] width 555 height 83
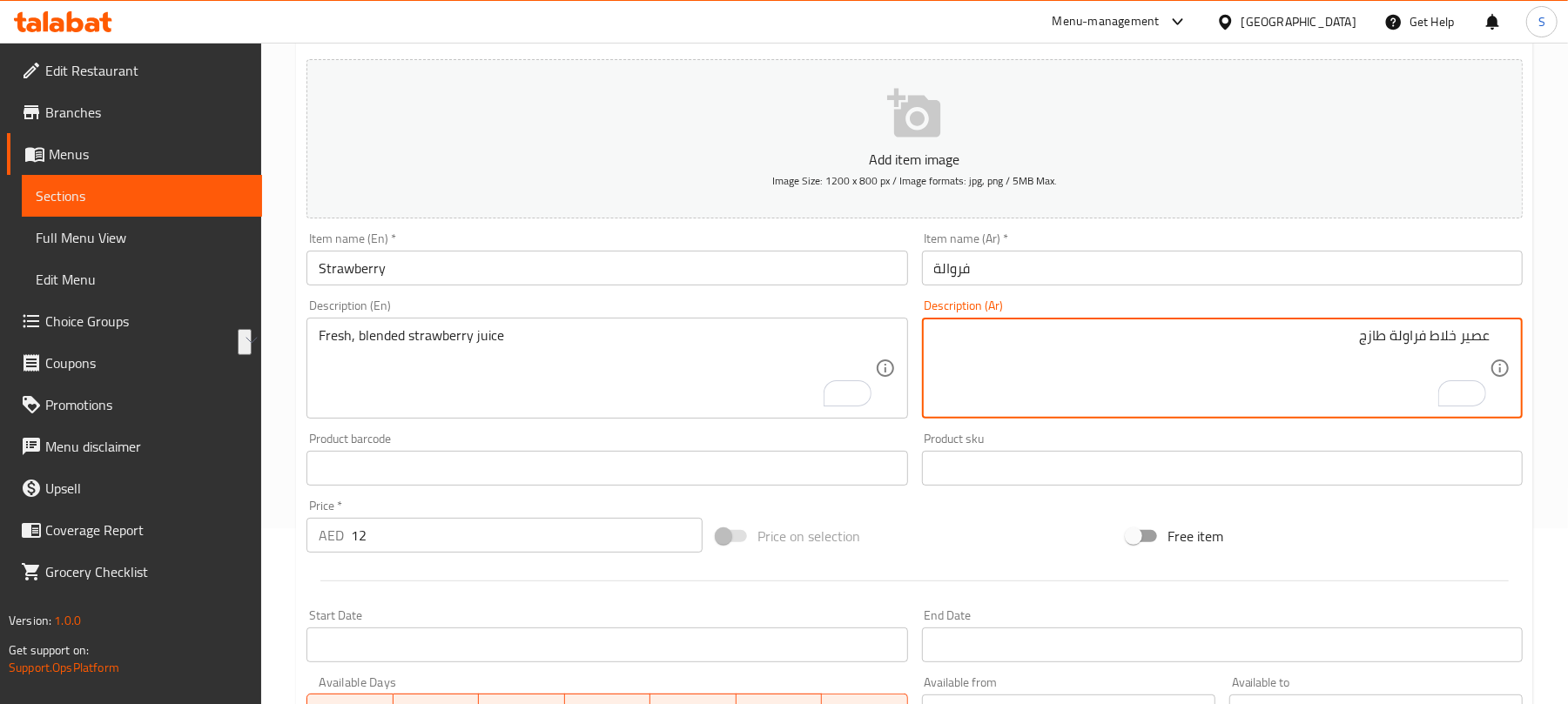
click at [1356, 332] on textarea "عصير خلاط فراولة طازج" at bounding box center [1211, 368] width 555 height 83
click at [1358, 331] on textarea "عصير خلاط فراولة طازج" at bounding box center [1211, 368] width 555 height 83
paste textarea "فراولة طازج بالخلاط"
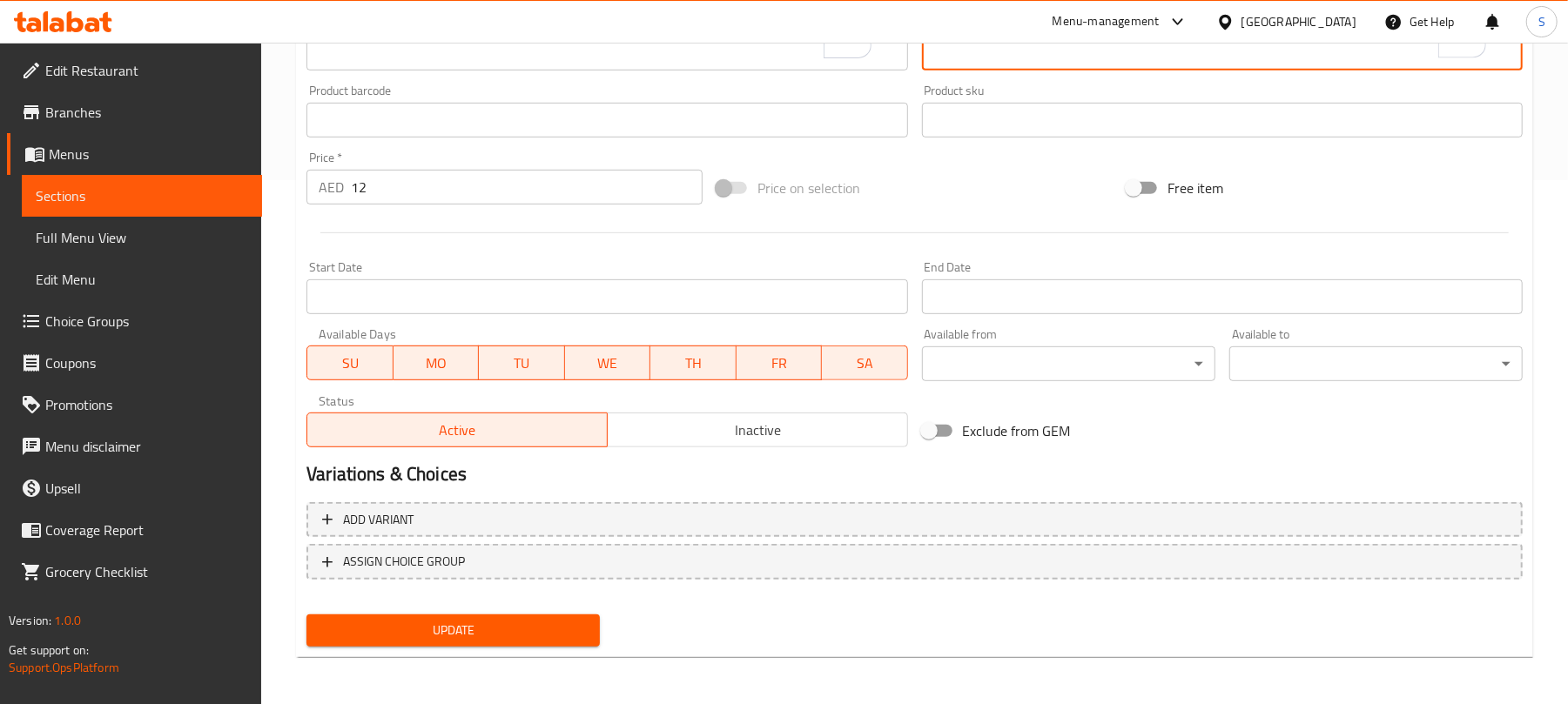
type textarea "عصير فراولة طازج بالخلاط"
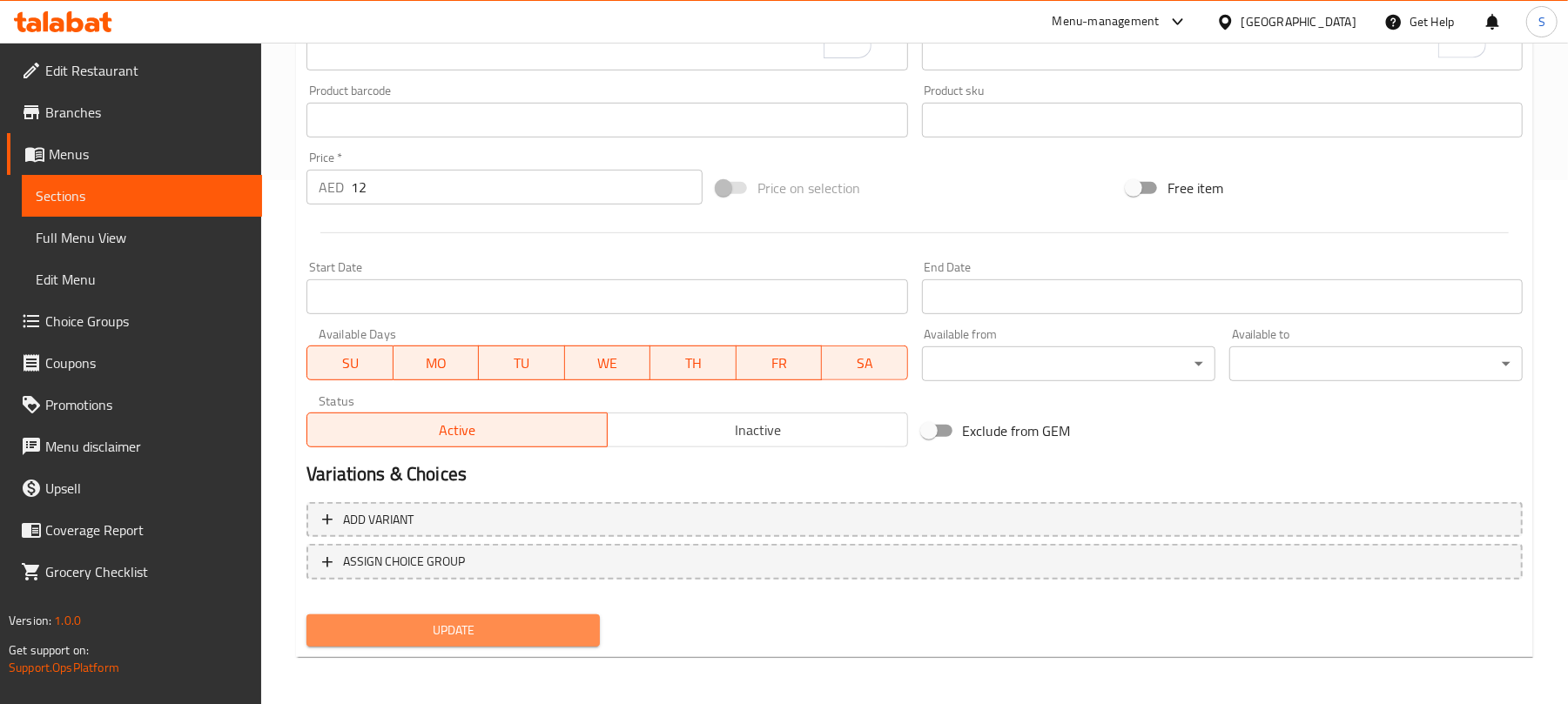
click at [475, 625] on span "Update" at bounding box center [453, 630] width 266 height 21
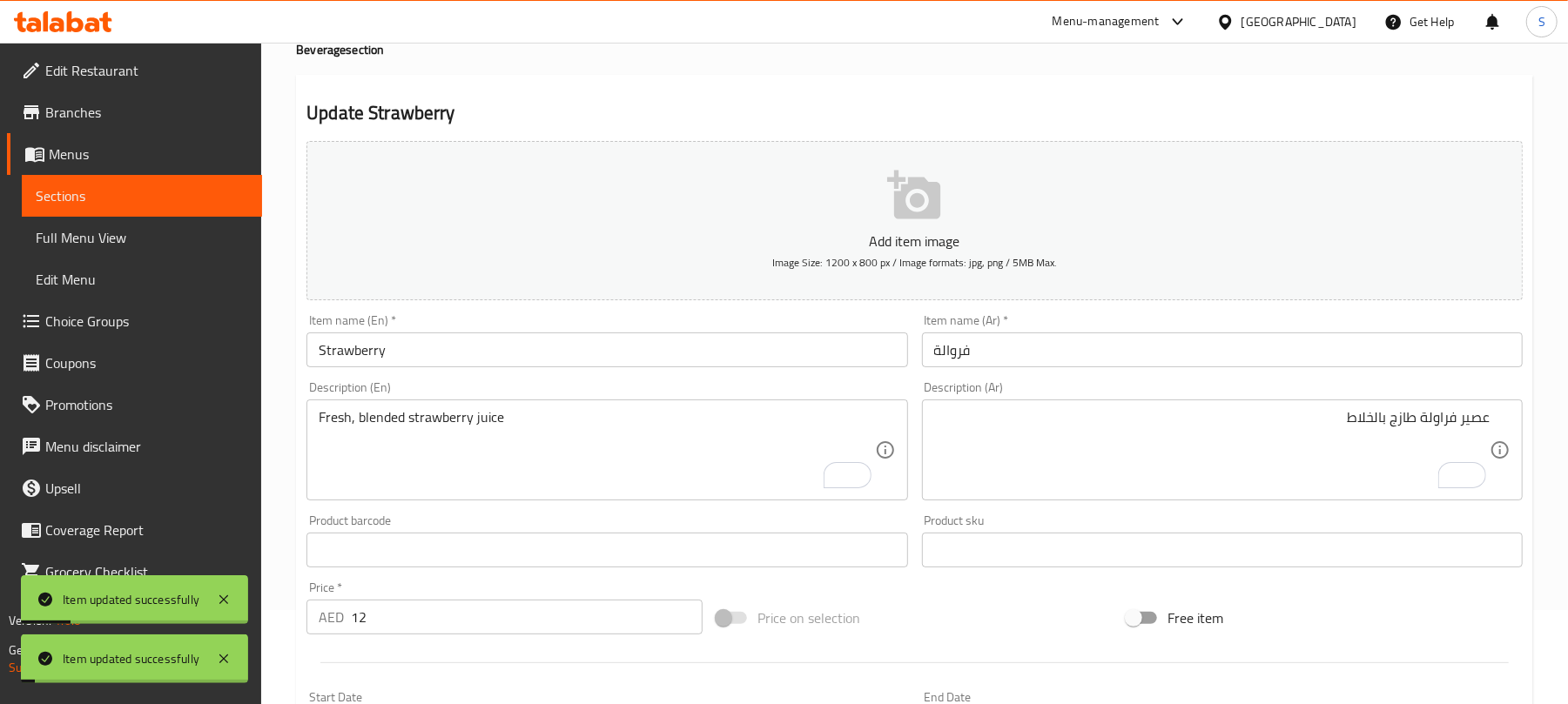
scroll to position [0, 0]
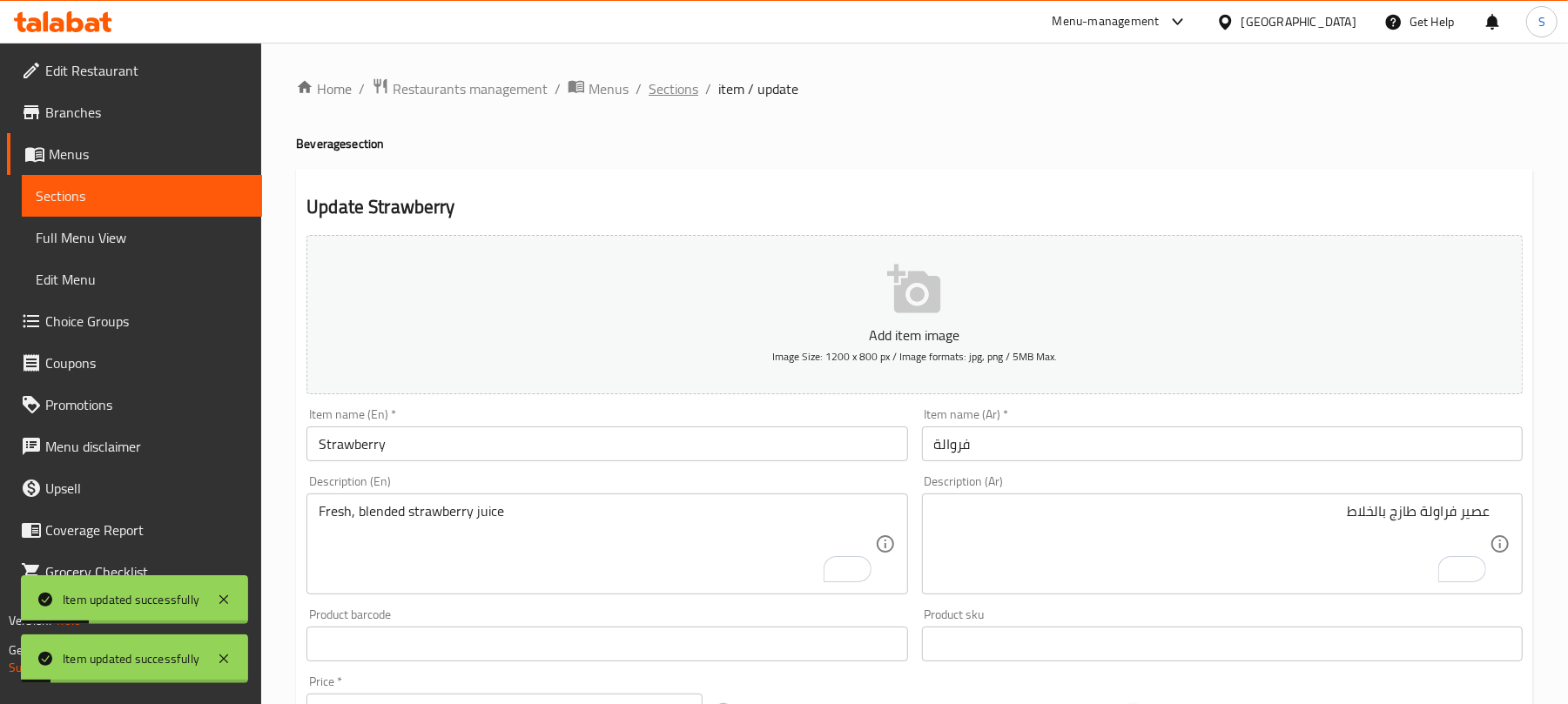
click at [670, 84] on span "Sections" at bounding box center [673, 88] width 50 height 21
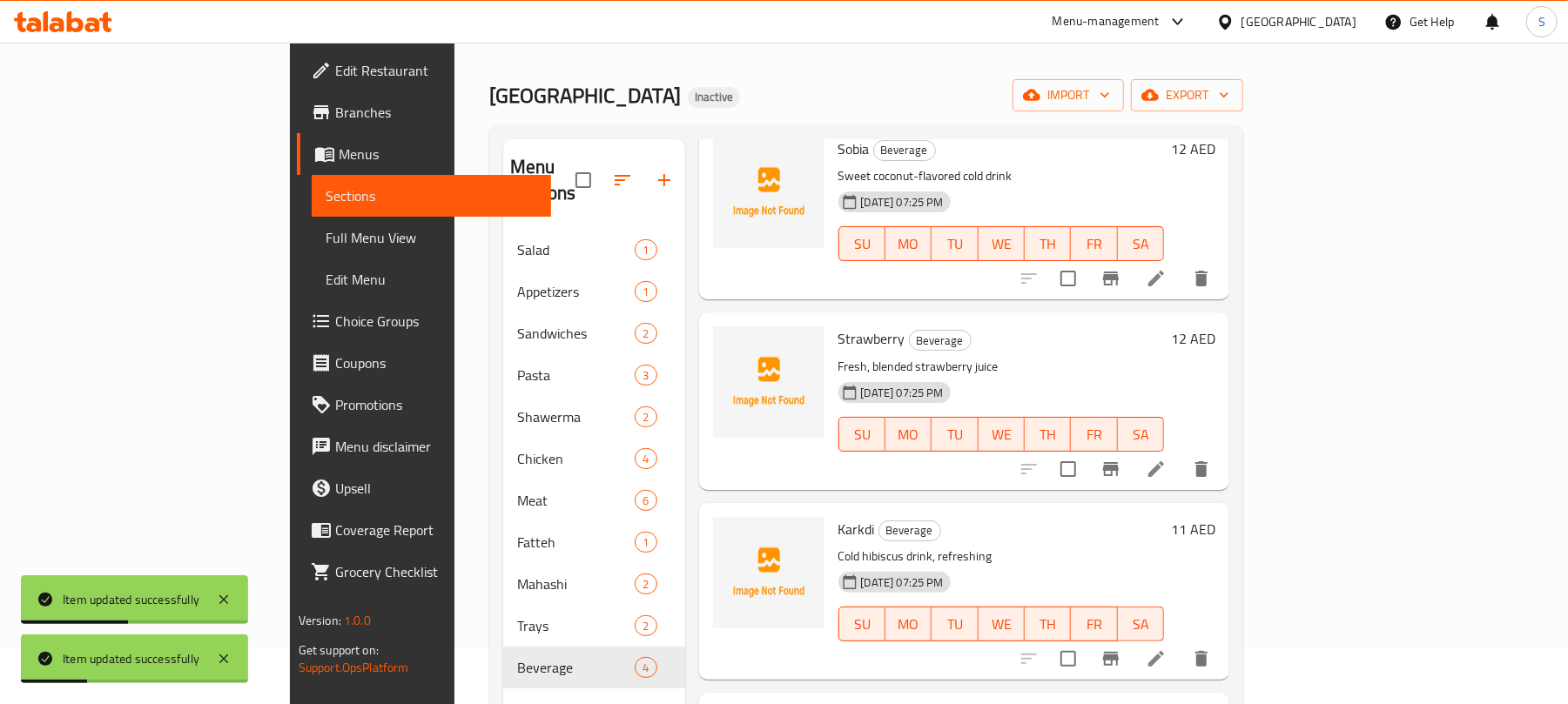
scroll to position [231, 0]
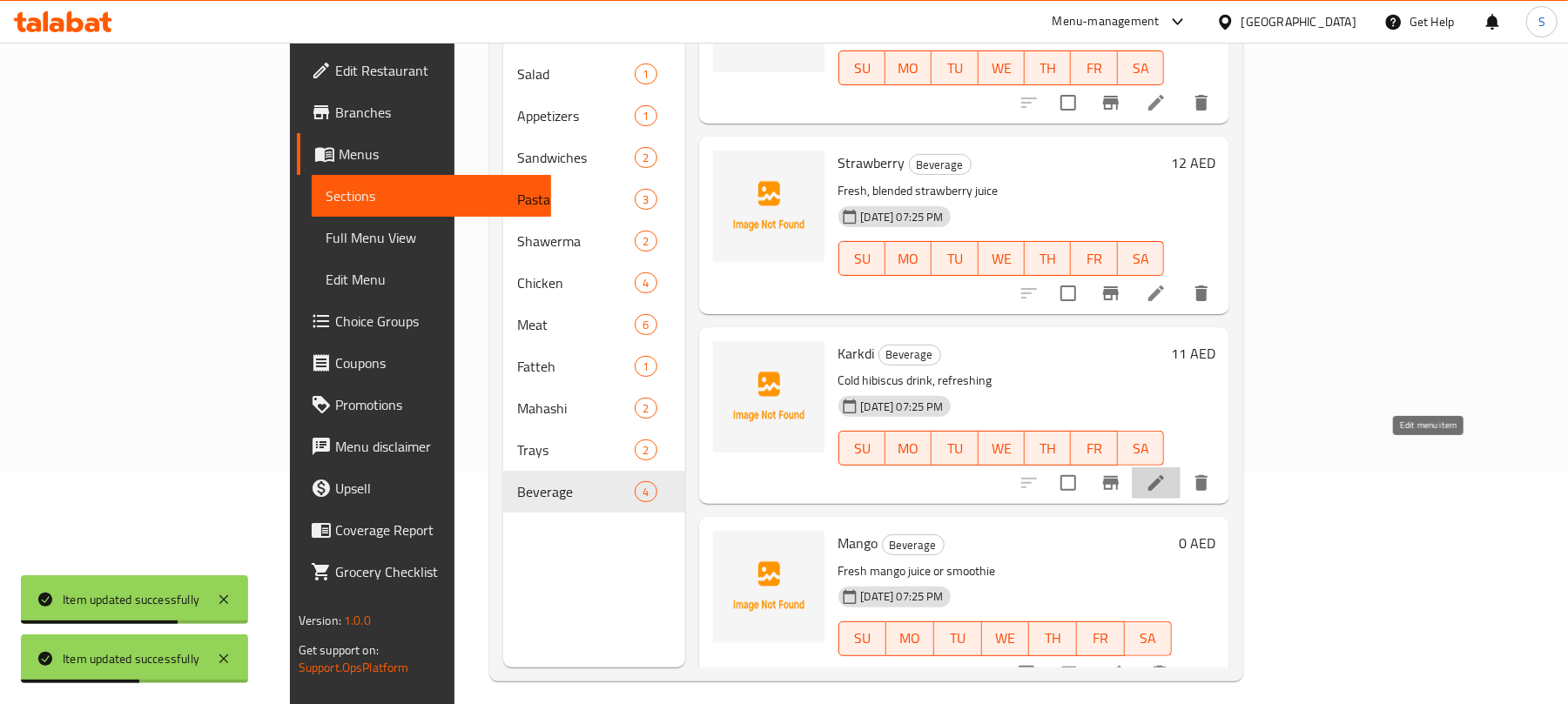
click at [1166, 473] on icon at bounding box center [1156, 482] width 21 height 21
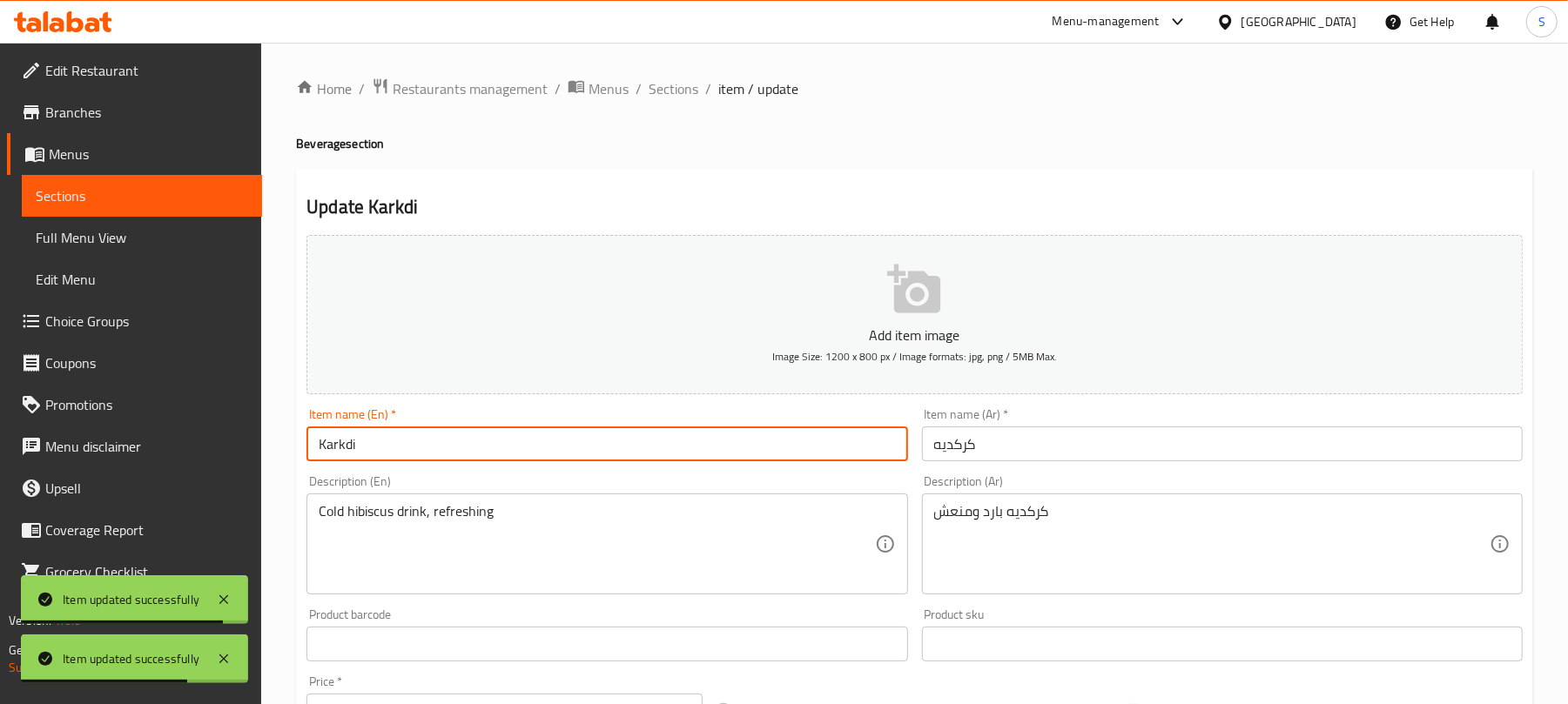
click at [348, 442] on input "Karkdi" at bounding box center [607, 444] width 601 height 35
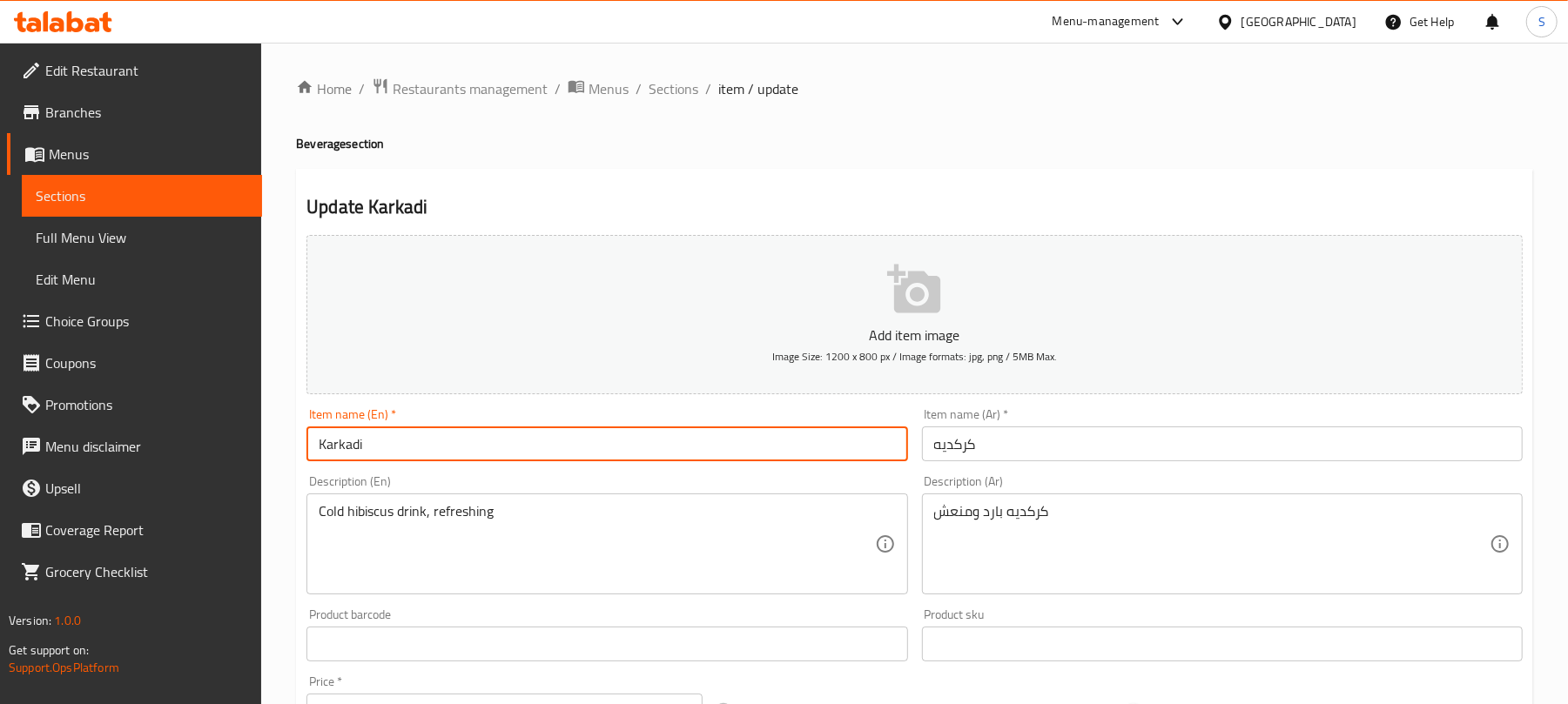
type input "Karkadi"
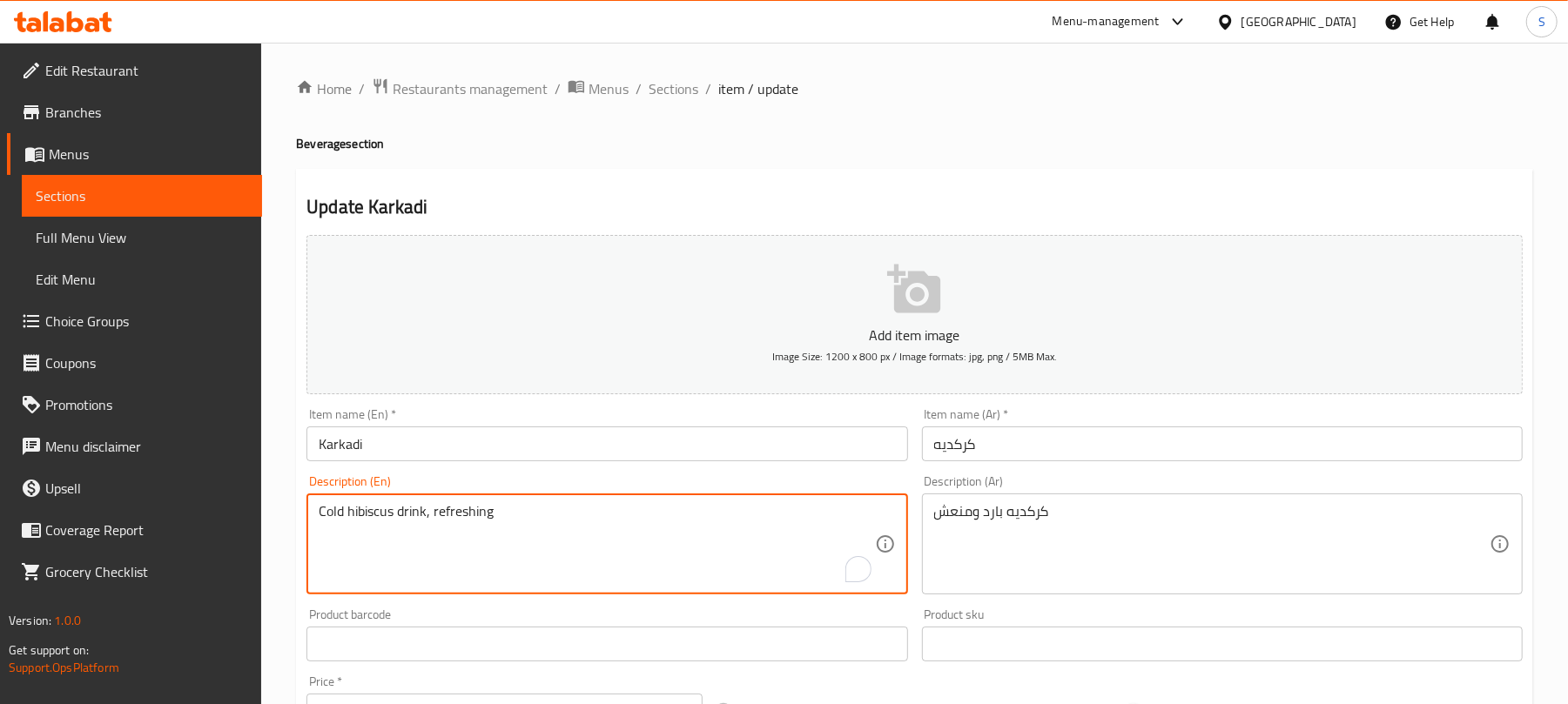
click at [467, 523] on textarea "Cold hibiscus drink, refreshing" at bounding box center [596, 544] width 555 height 83
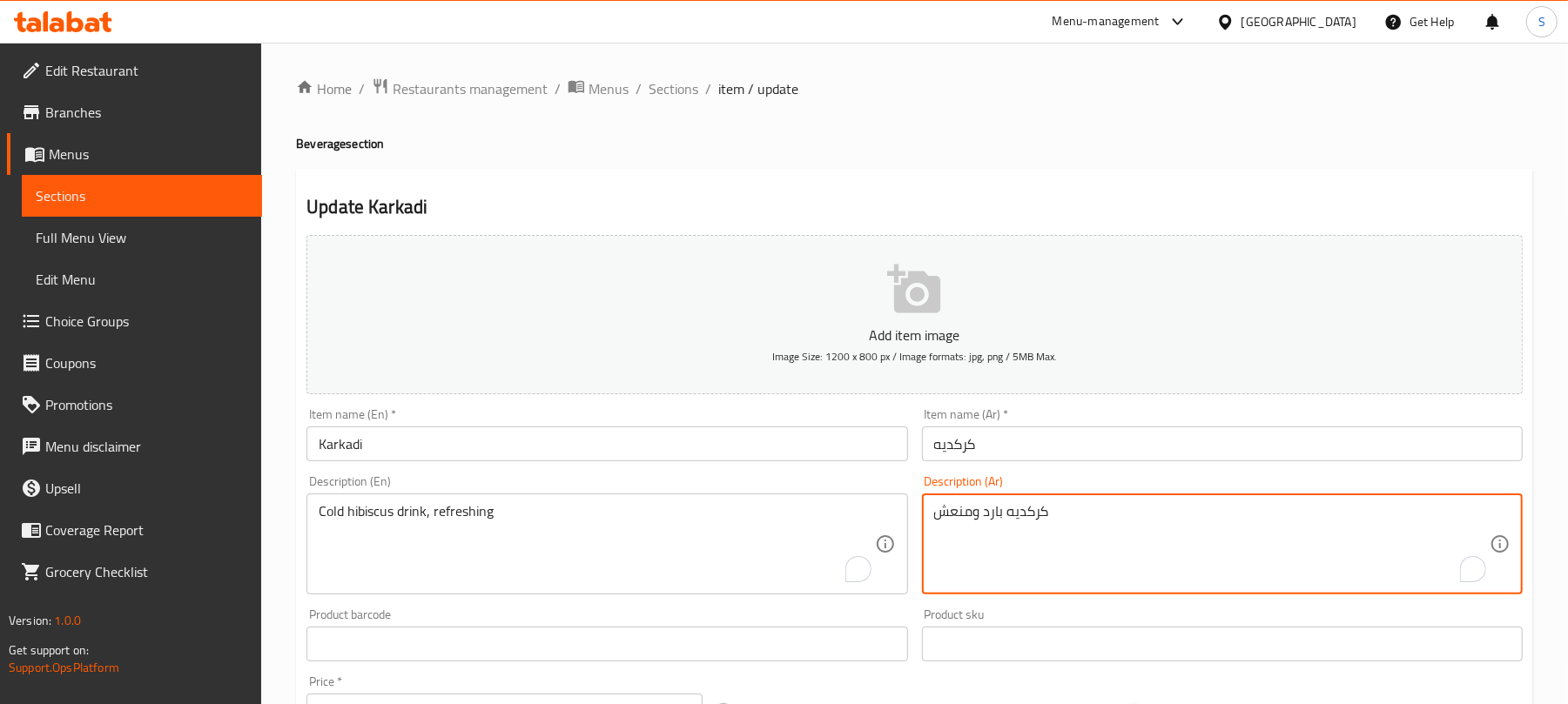
click at [1024, 514] on textarea "كركديه بارد ومنعش" at bounding box center [1211, 544] width 555 height 83
paste textarea "مشروب"
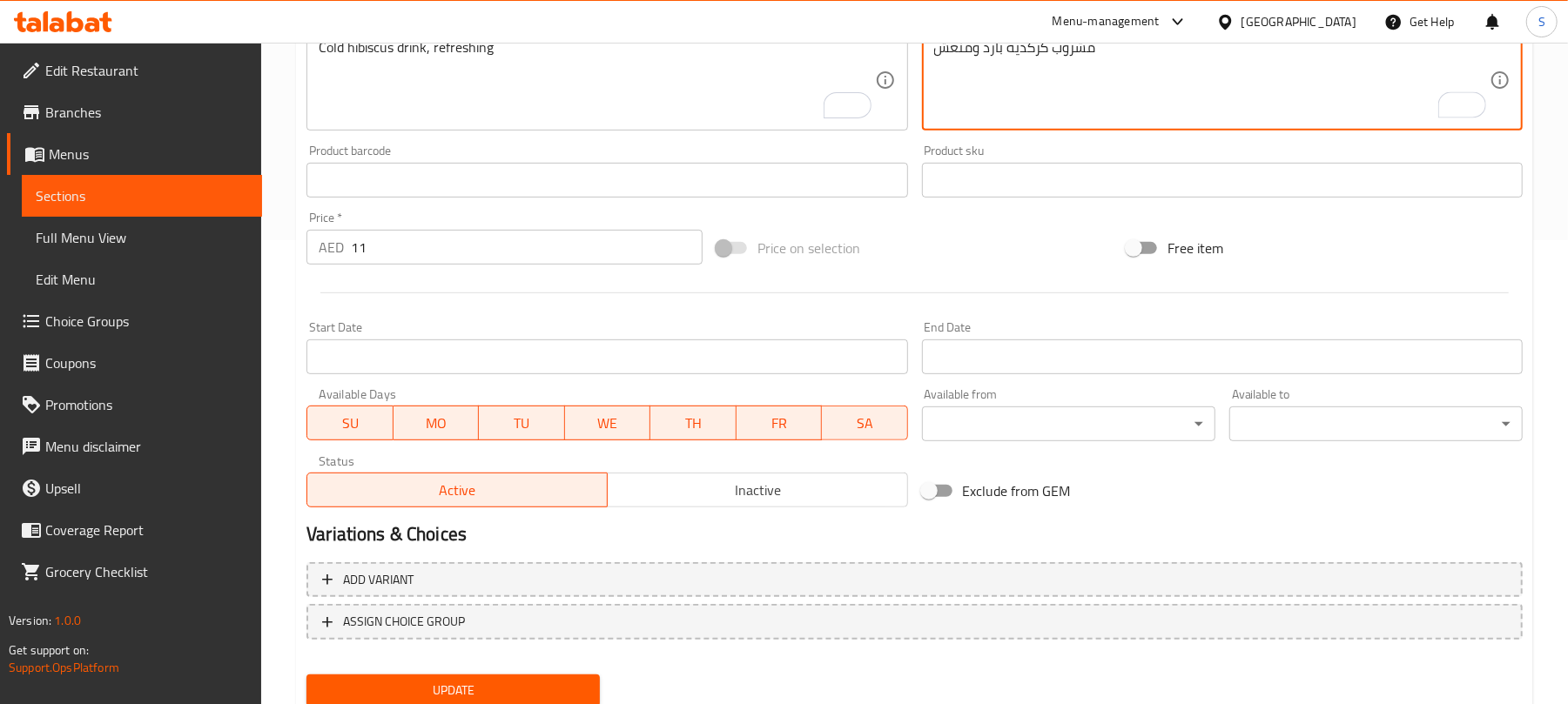
scroll to position [523, 0]
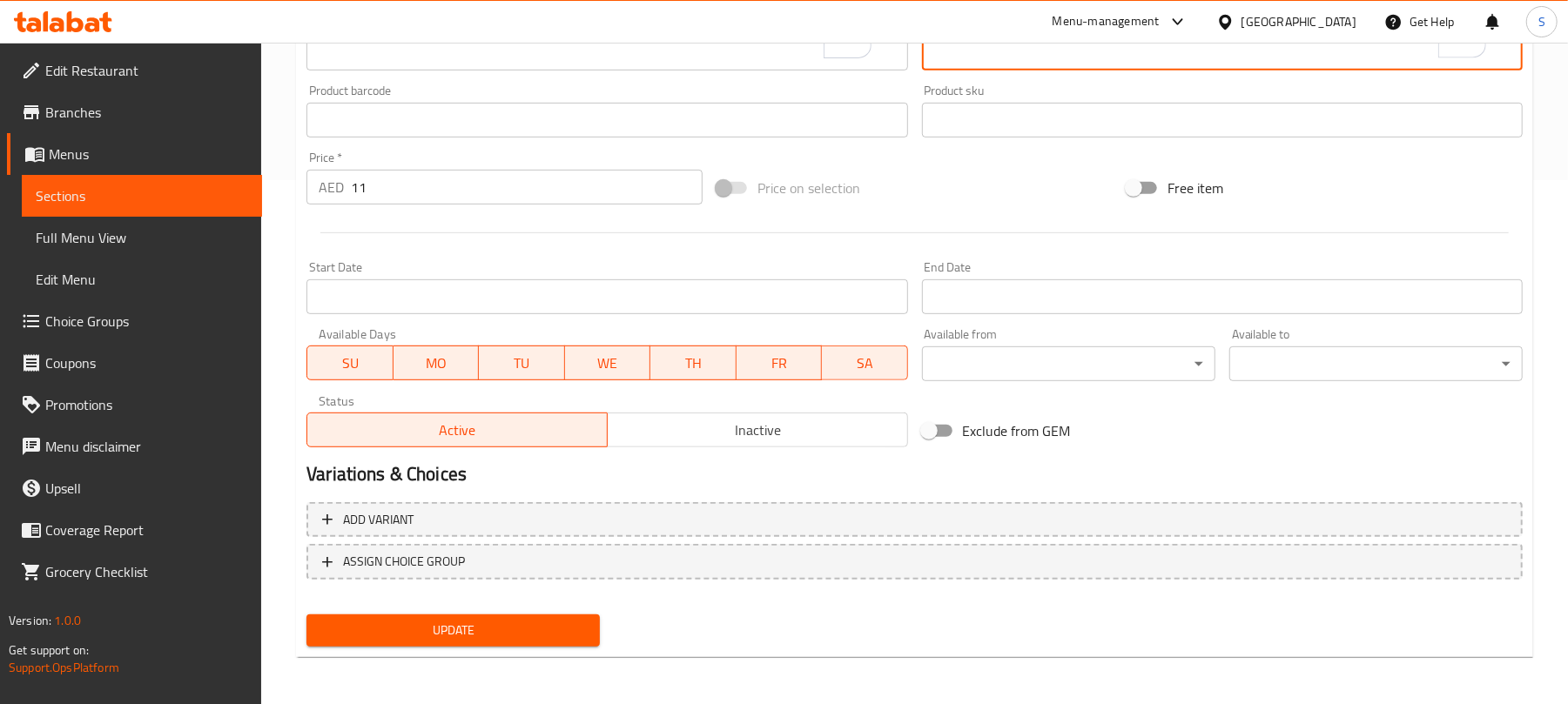
type textarea "مشروب كركديه بارد ومنعش"
click at [520, 637] on span "Update" at bounding box center [453, 630] width 266 height 21
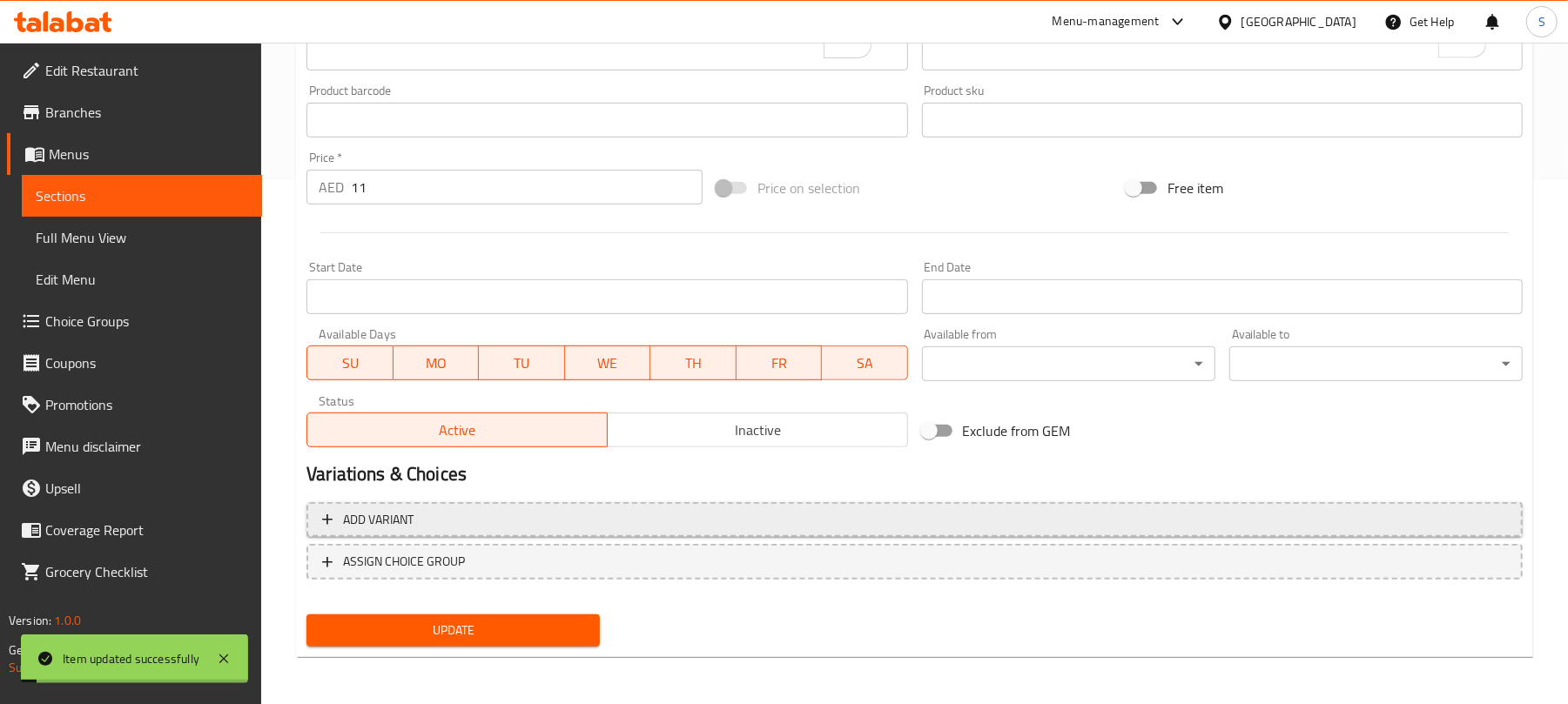
scroll to position [0, 0]
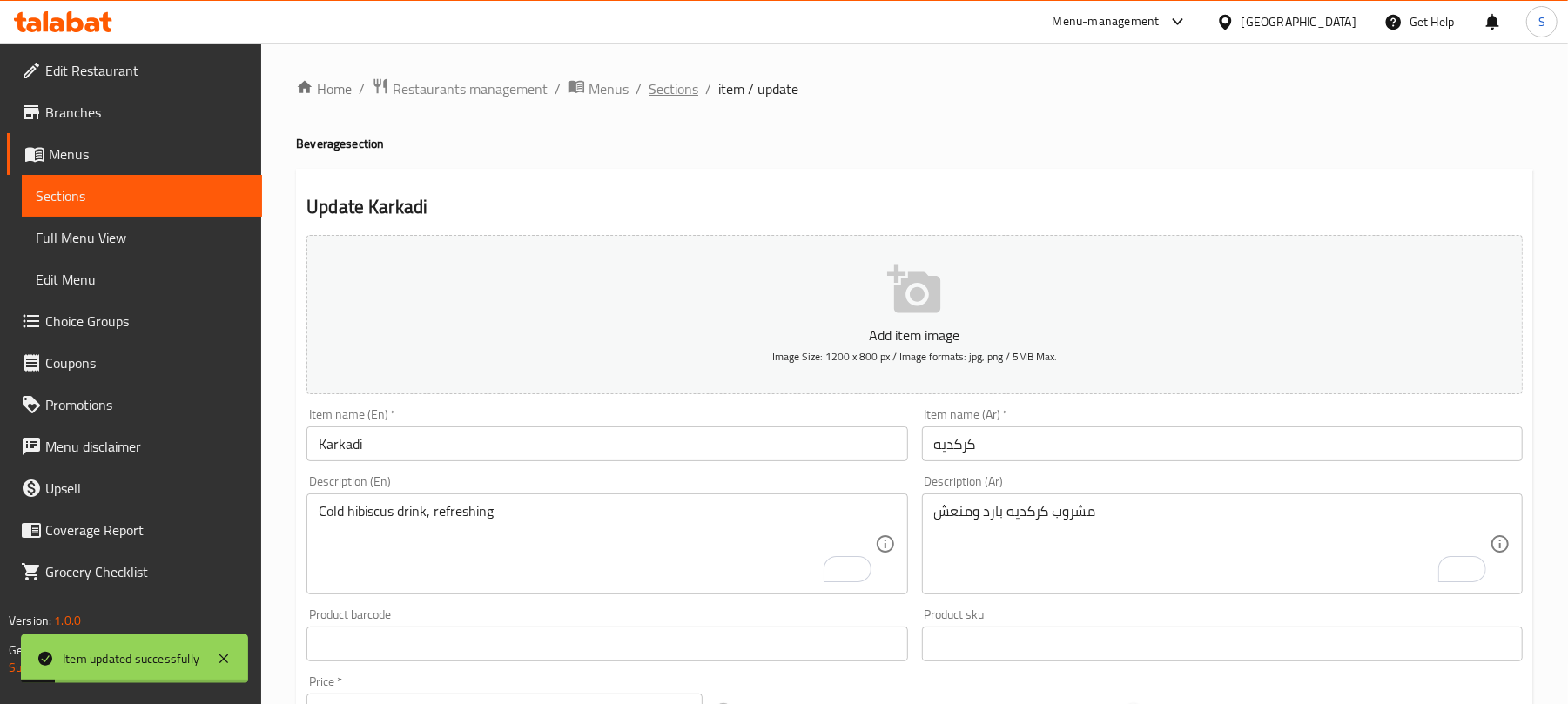
click at [673, 95] on span "Sections" at bounding box center [673, 88] width 50 height 21
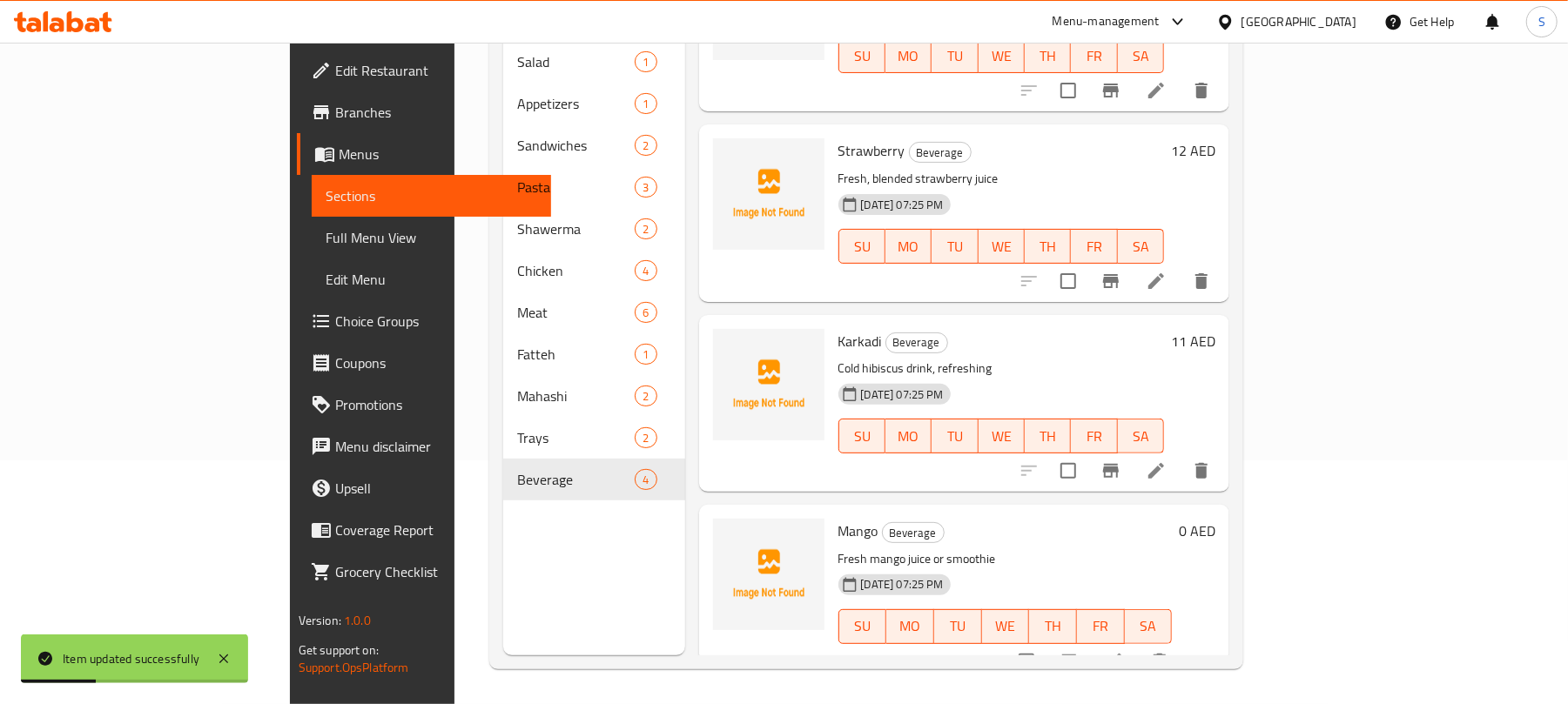
scroll to position [244, 0]
click at [1124, 650] on icon at bounding box center [1114, 660] width 21 height 21
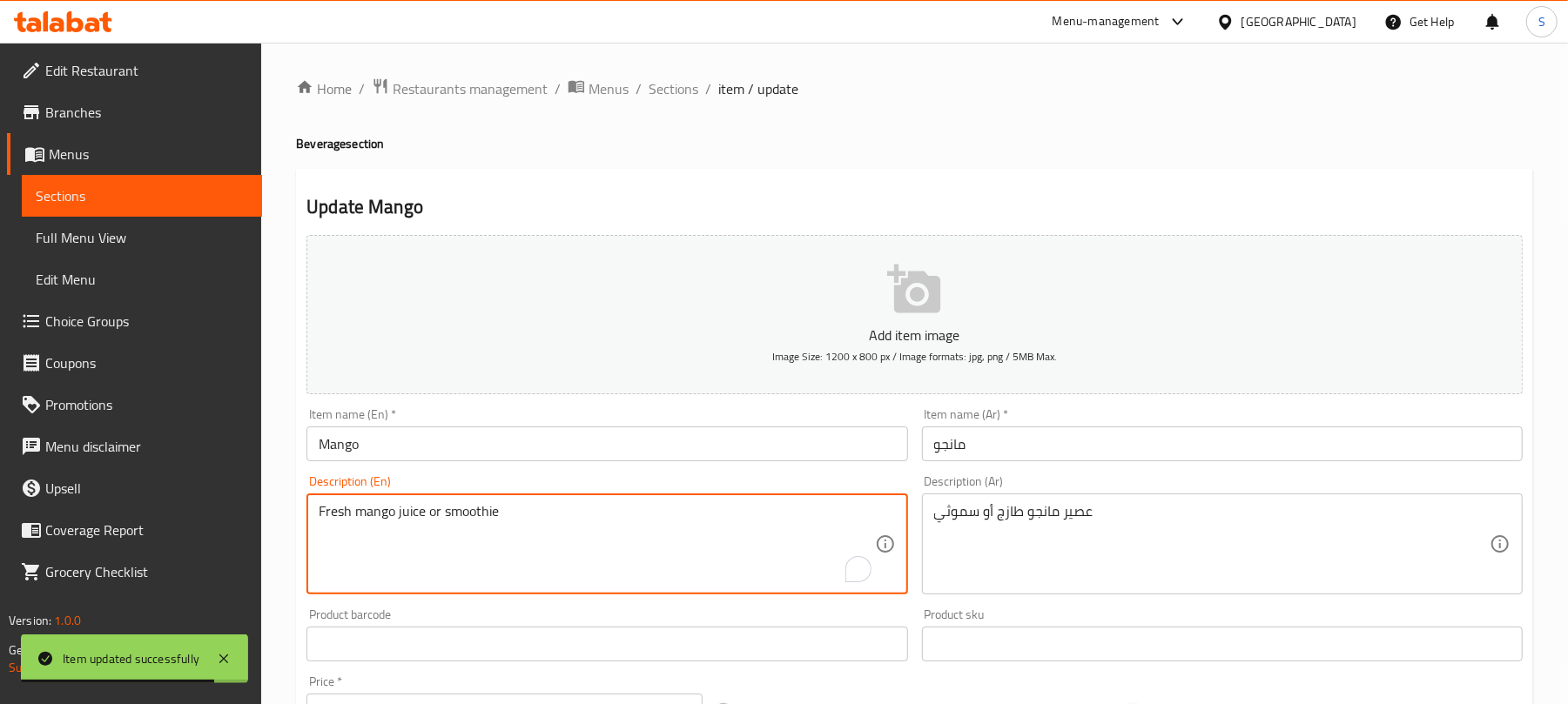
click at [409, 510] on textarea "Fresh mango juice or smoothie" at bounding box center [596, 544] width 555 height 83
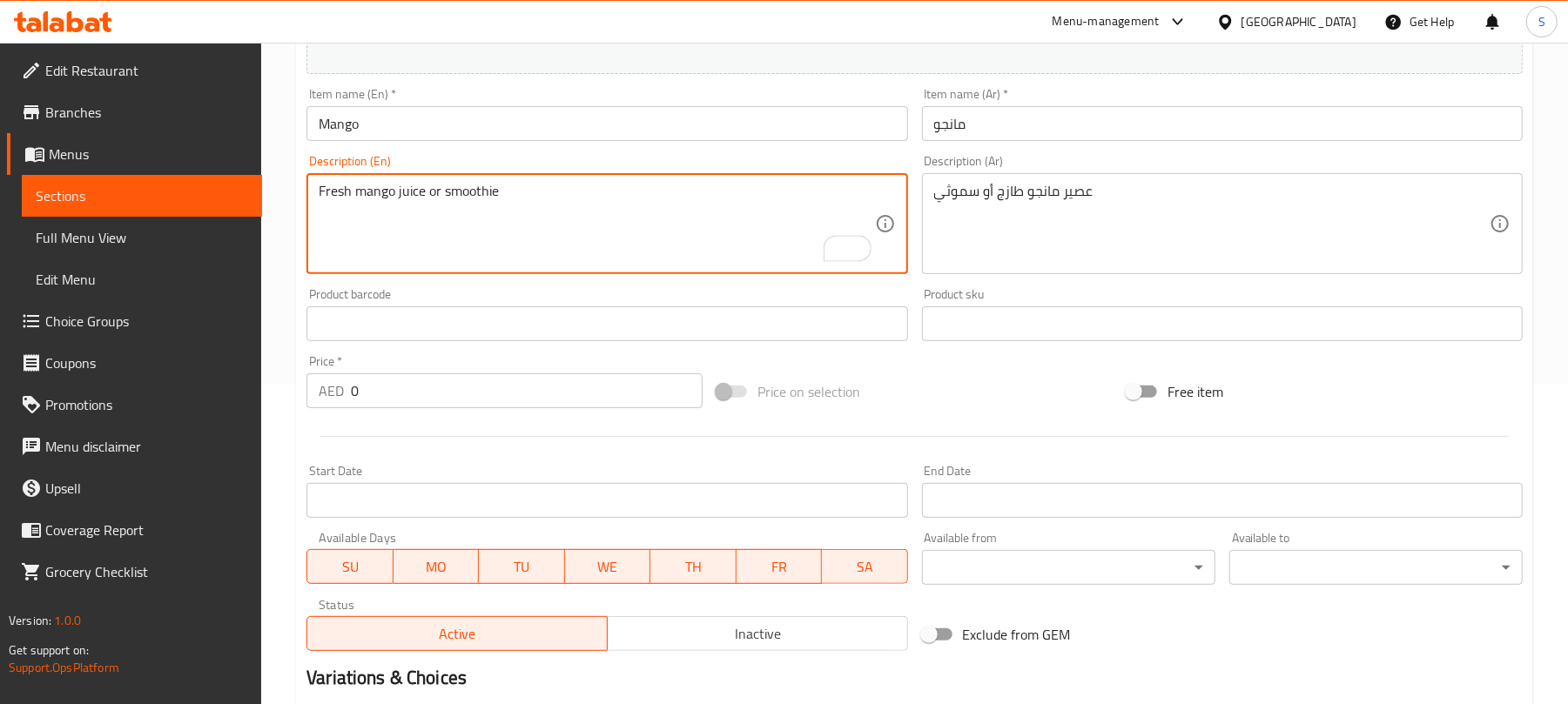
scroll to position [220, 0]
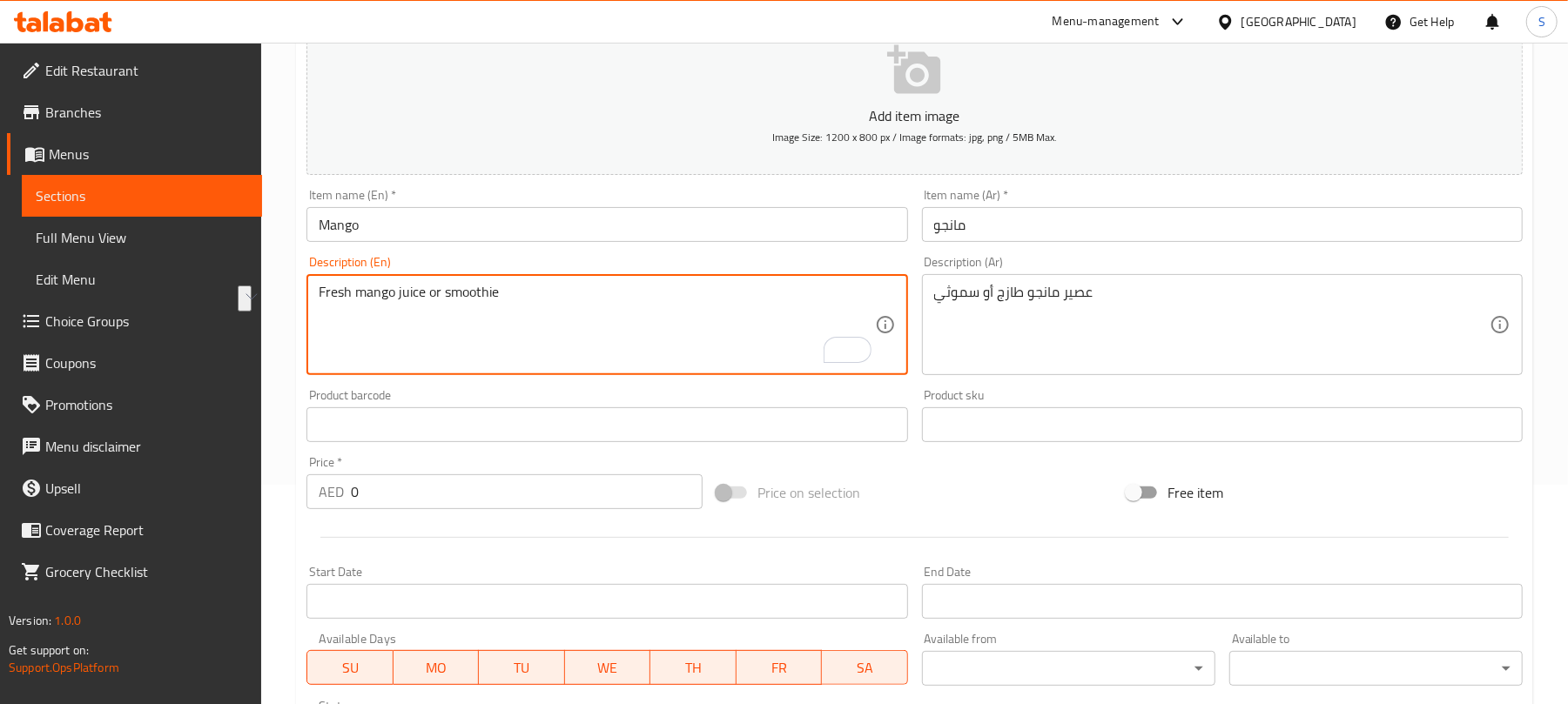
click at [726, 362] on textarea "Fresh mango juice or smoothie" at bounding box center [596, 324] width 555 height 83
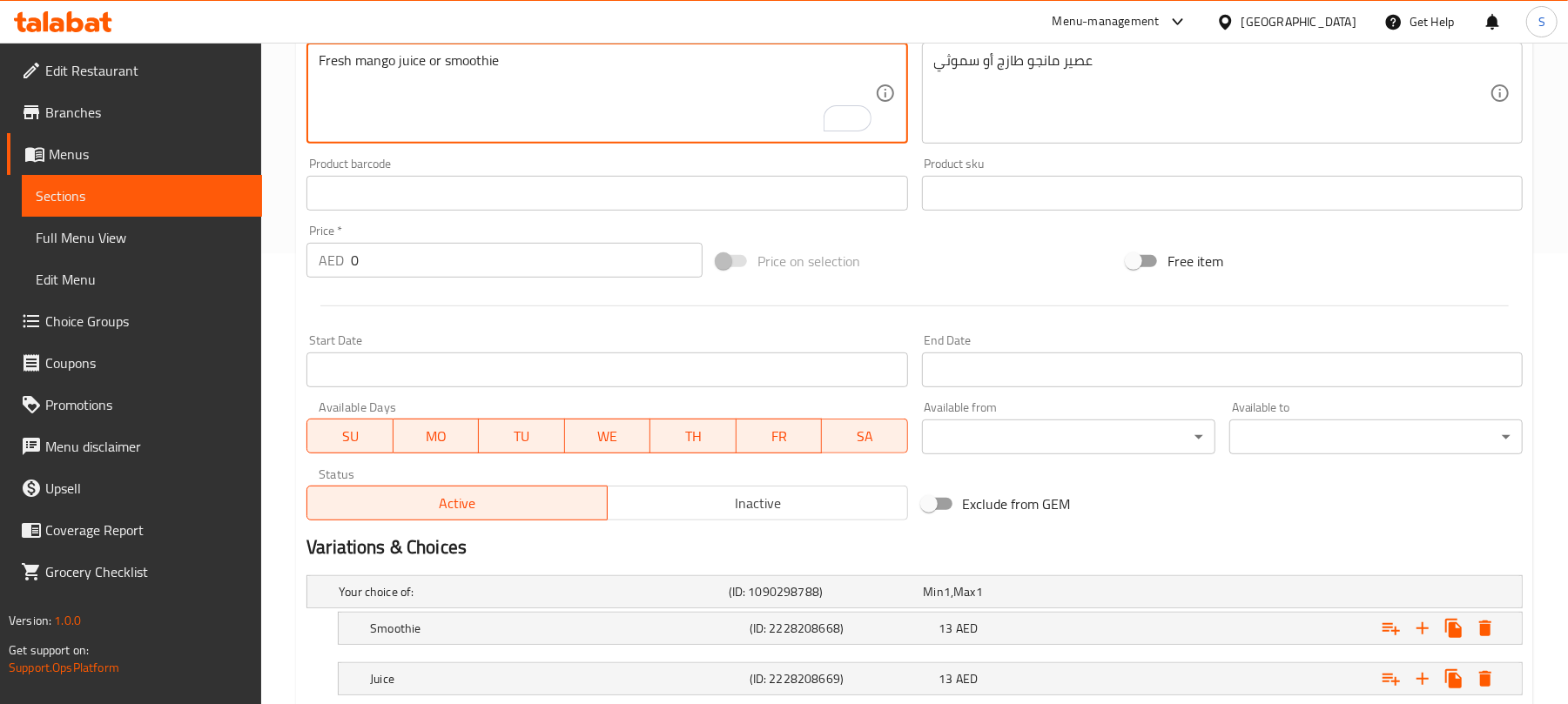
scroll to position [567, 0]
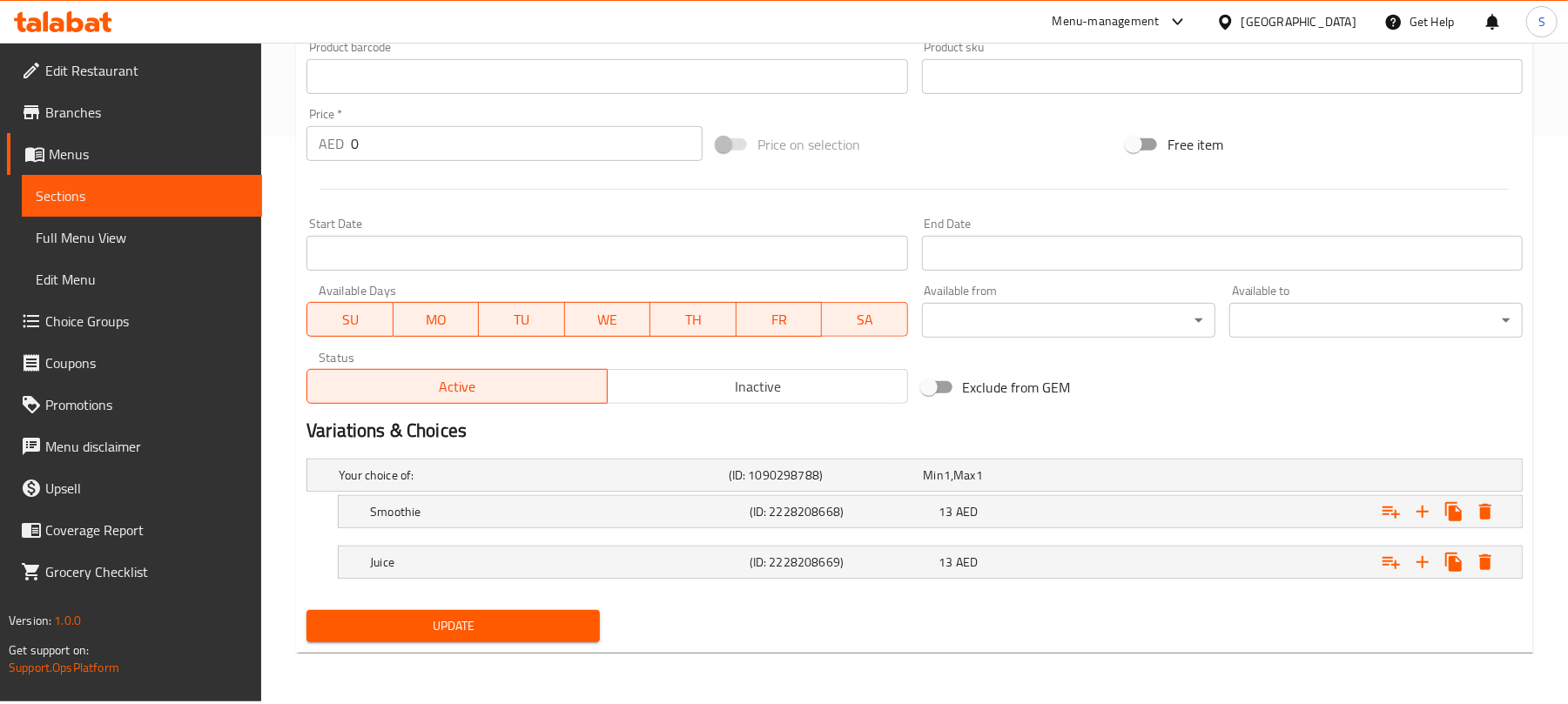
click at [524, 637] on span "Update" at bounding box center [453, 626] width 266 height 21
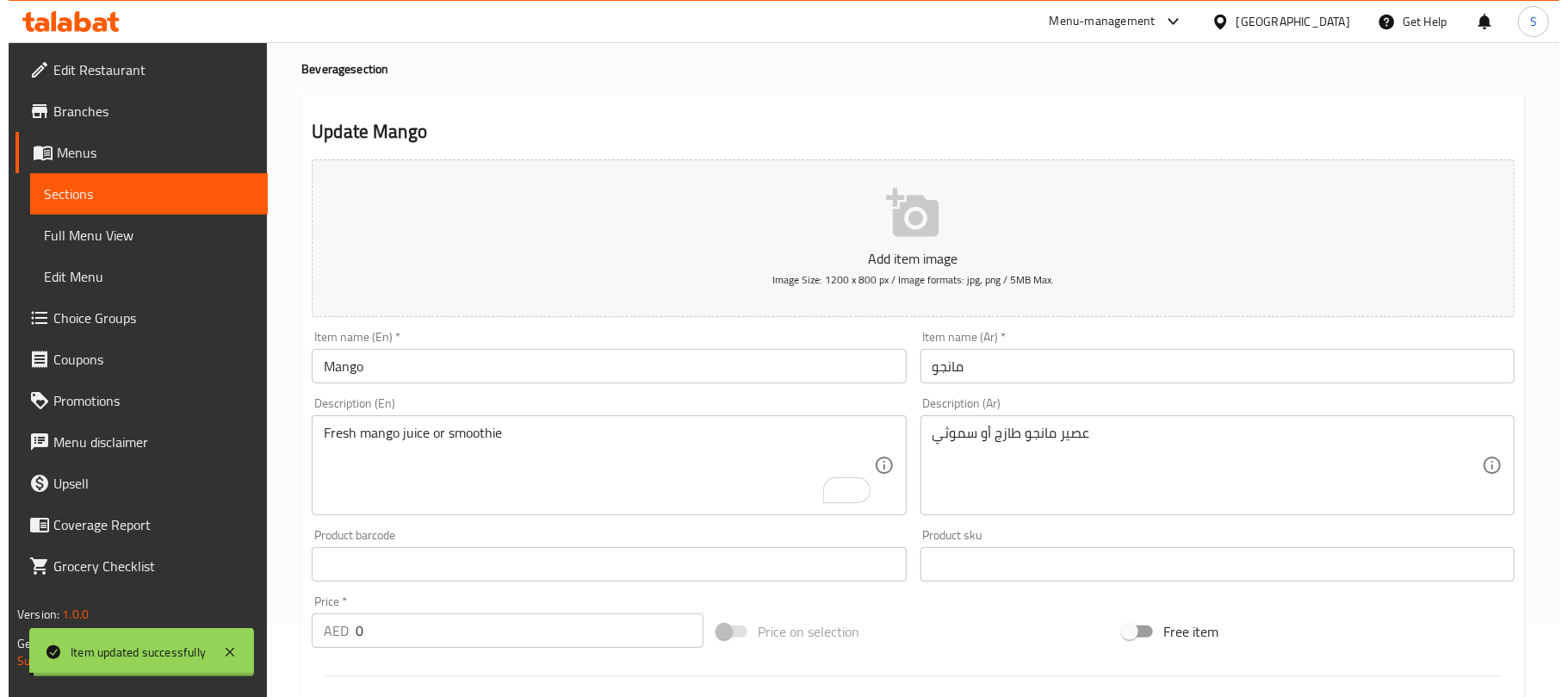
scroll to position [0, 0]
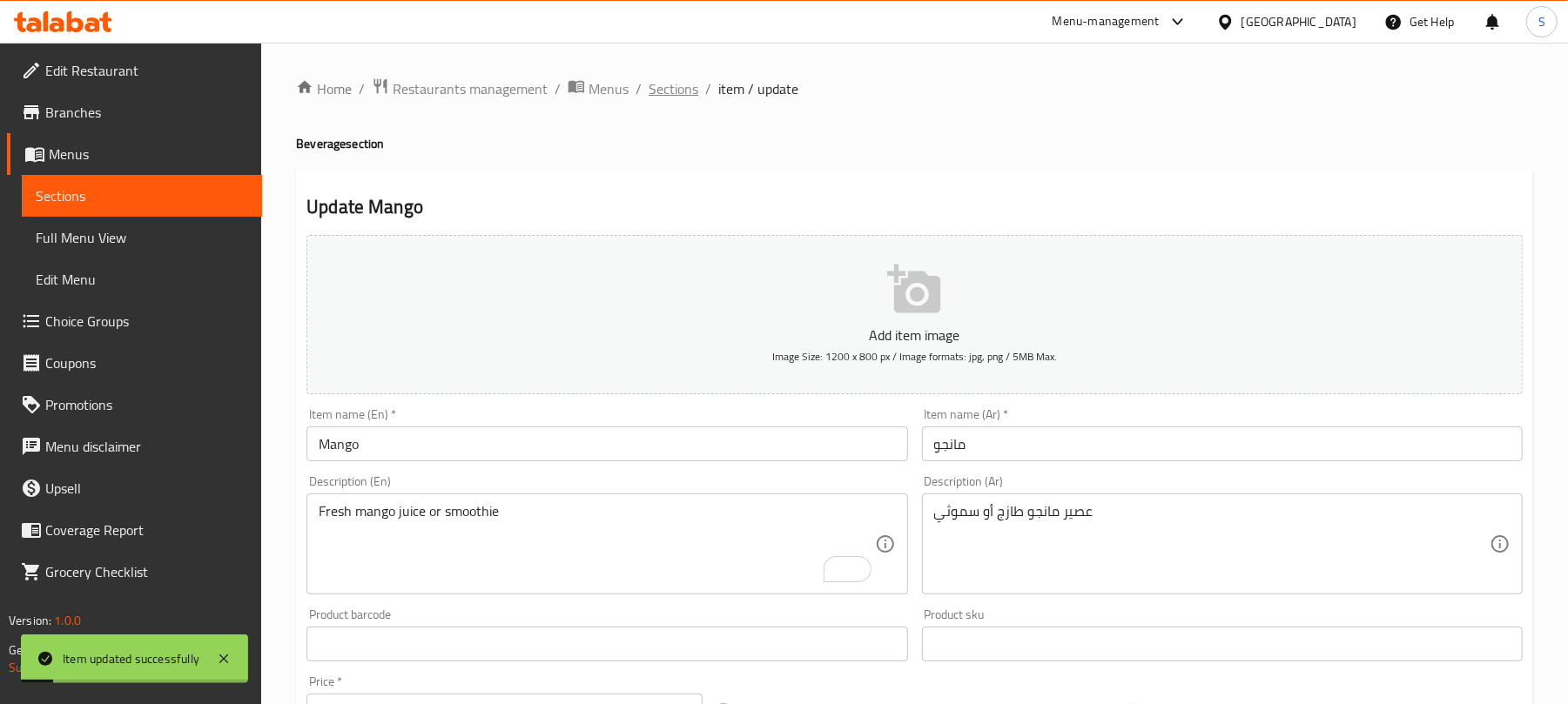
click at [658, 92] on span "Sections" at bounding box center [673, 88] width 50 height 21
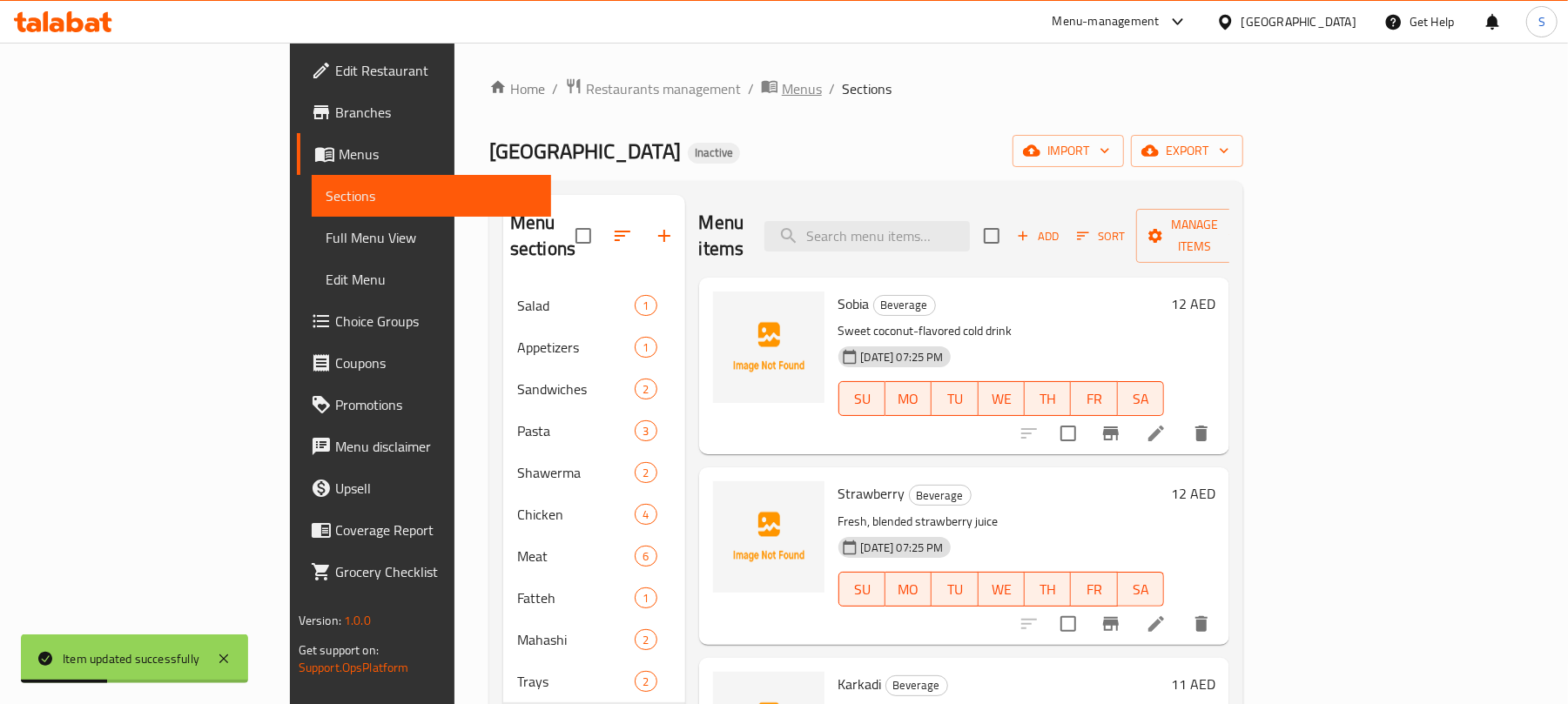
click at [782, 91] on span "Menus" at bounding box center [801, 88] width 40 height 21
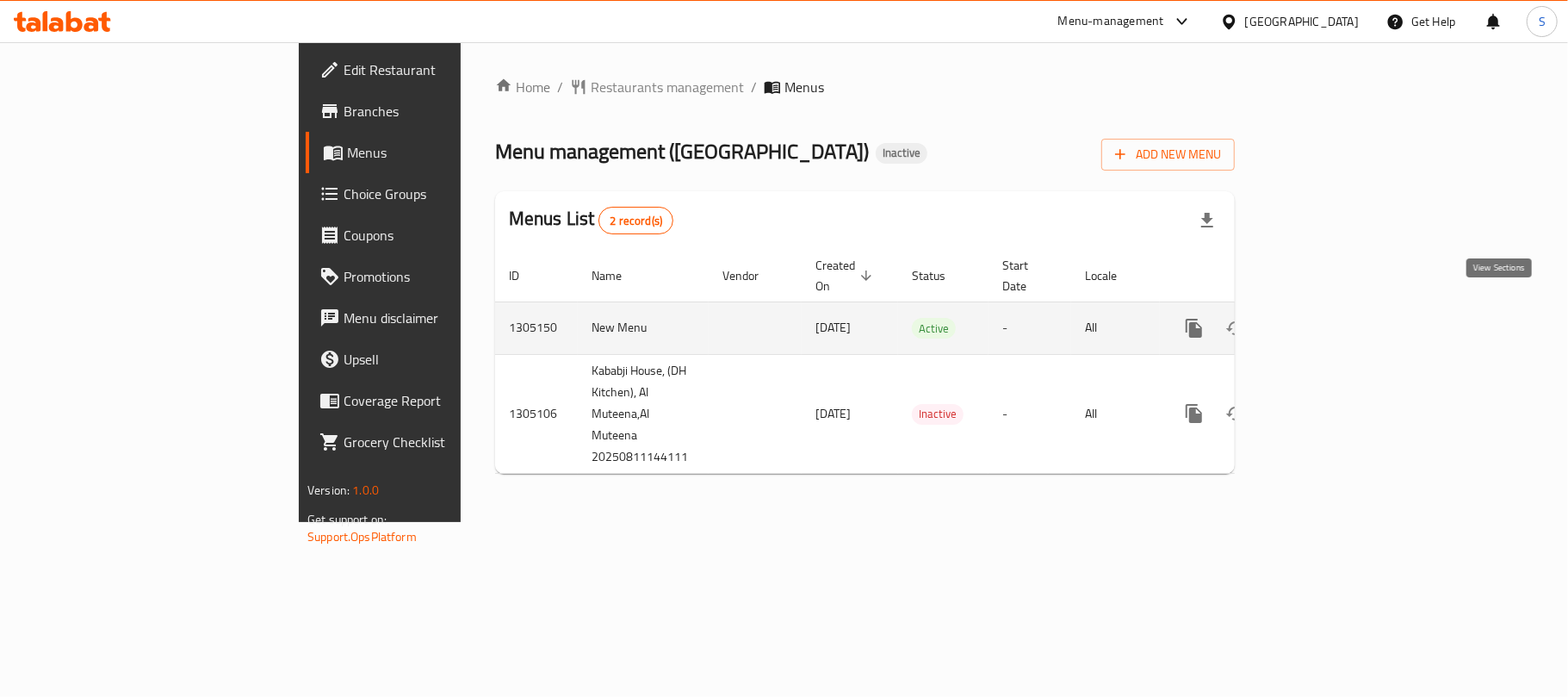
click at [1339, 307] on link "enhanced table" at bounding box center [1318, 328] width 42 height 42
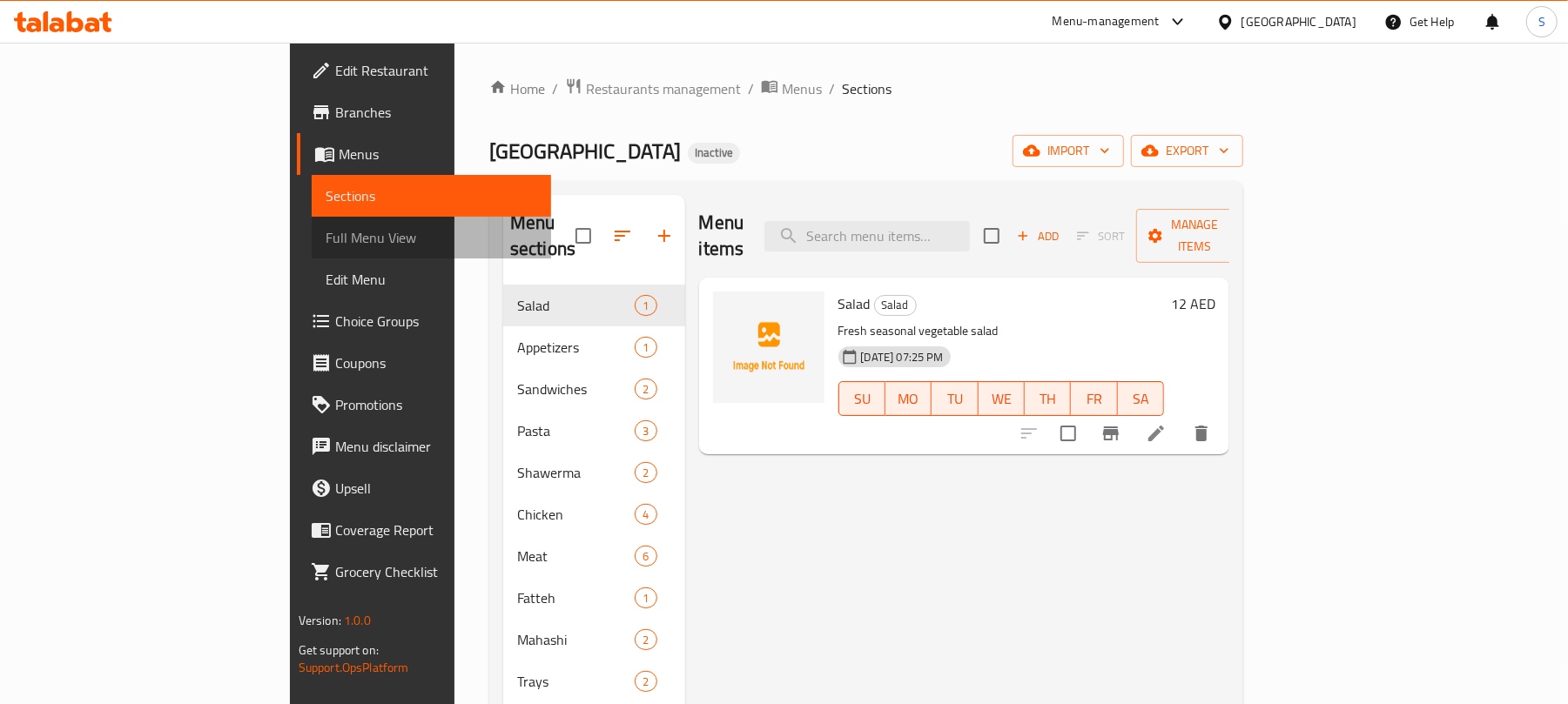
click at [325, 229] on span "Full Menu View" at bounding box center [431, 237] width 212 height 21
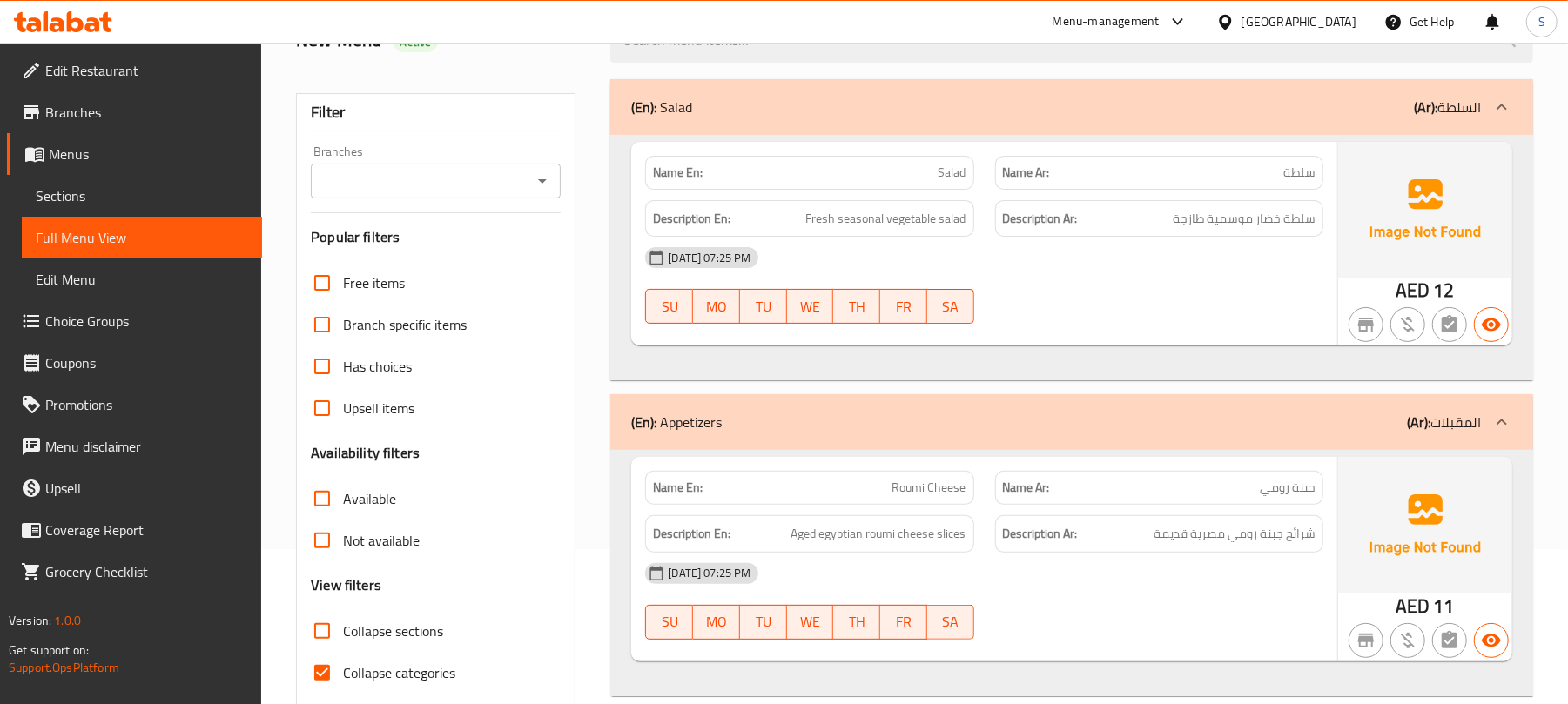
scroll to position [348, 0]
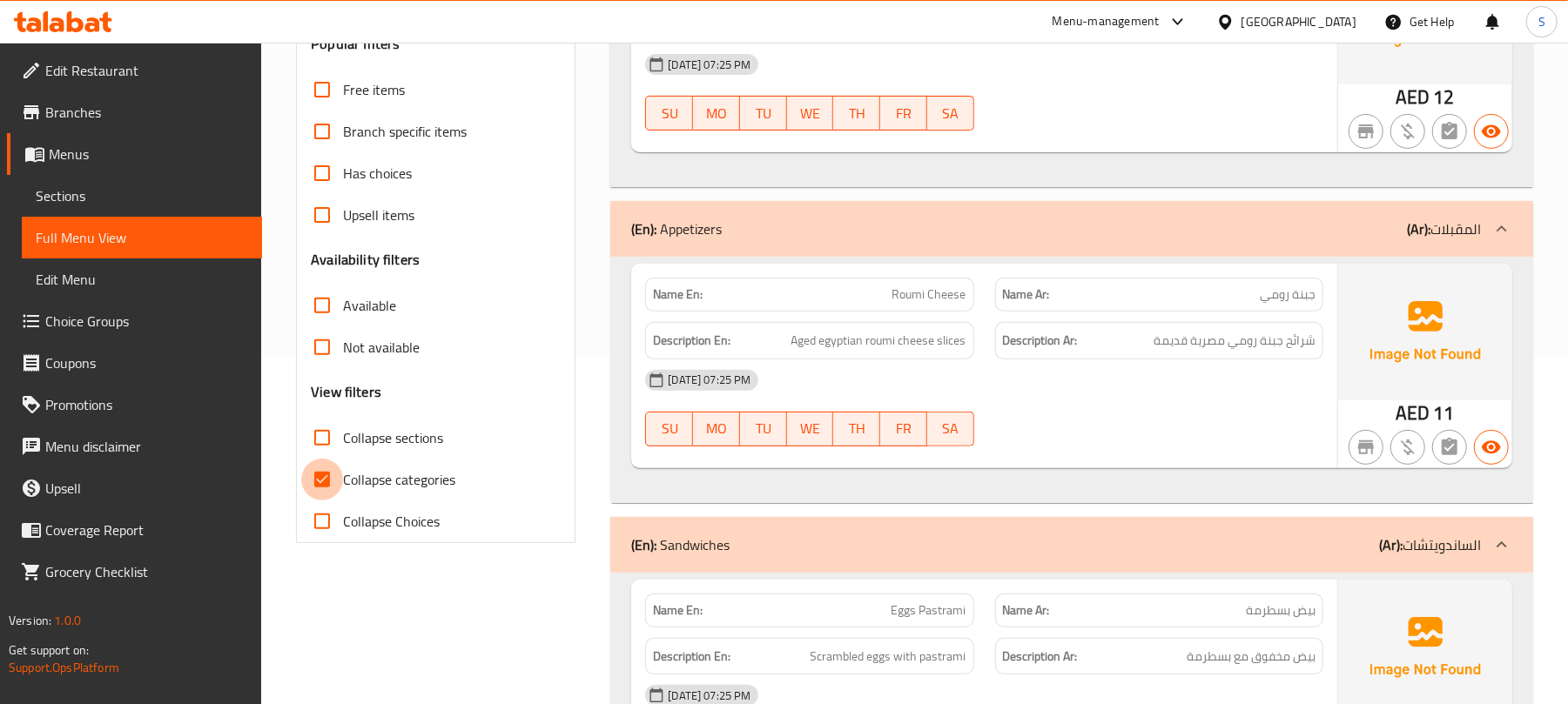
click at [328, 480] on input "Collapse categories" at bounding box center [321, 479] width 42 height 42
checkbox input "false"
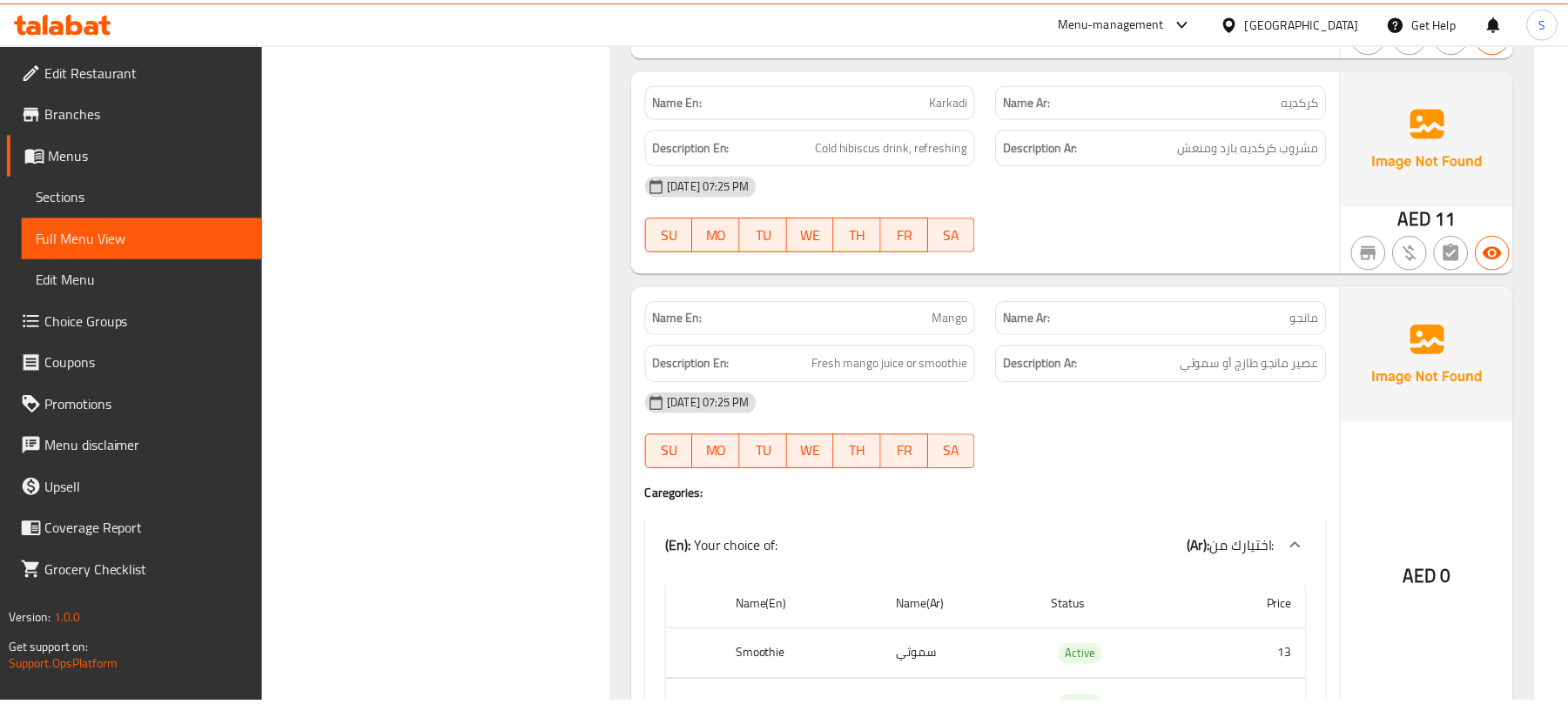
scroll to position [7022, 0]
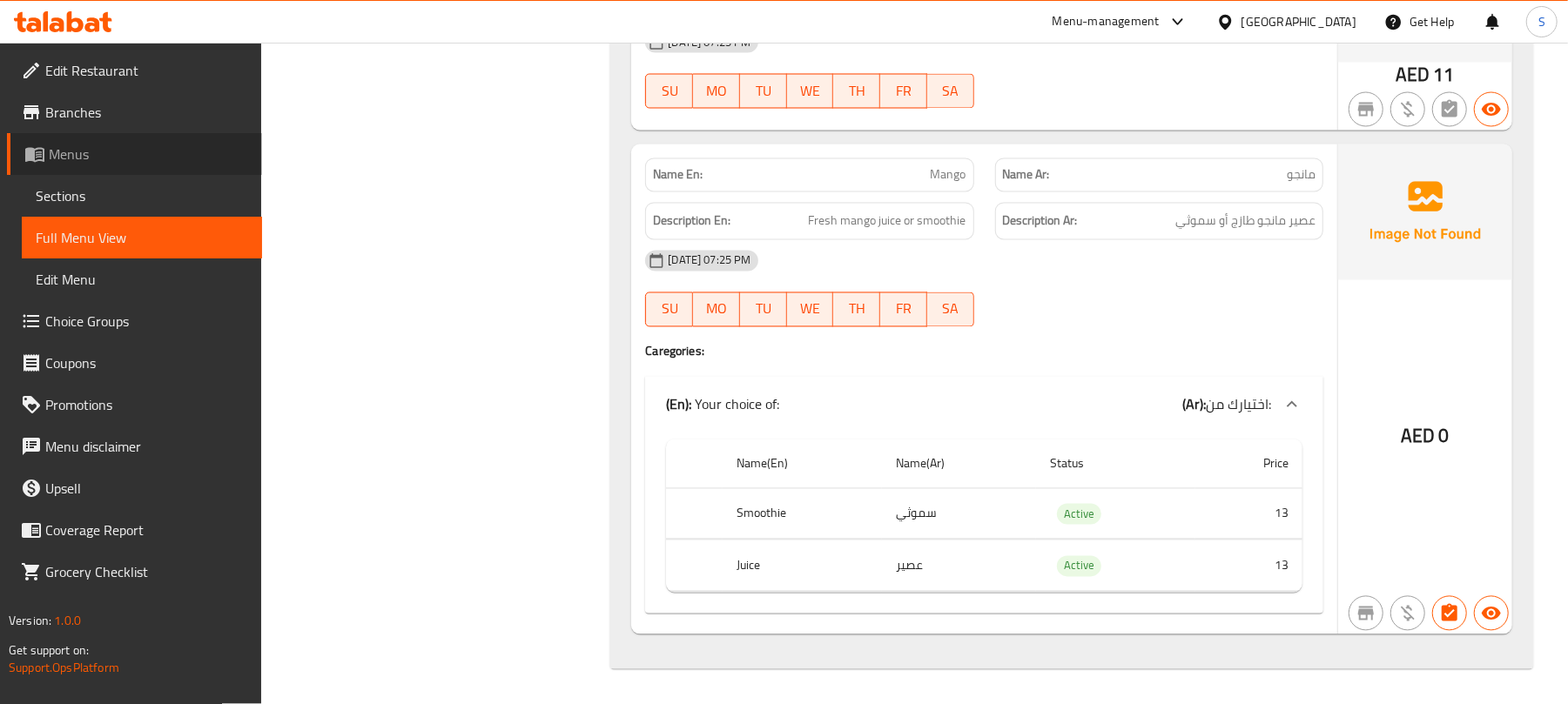
click at [74, 161] on span "Menus" at bounding box center [148, 153] width 199 height 21
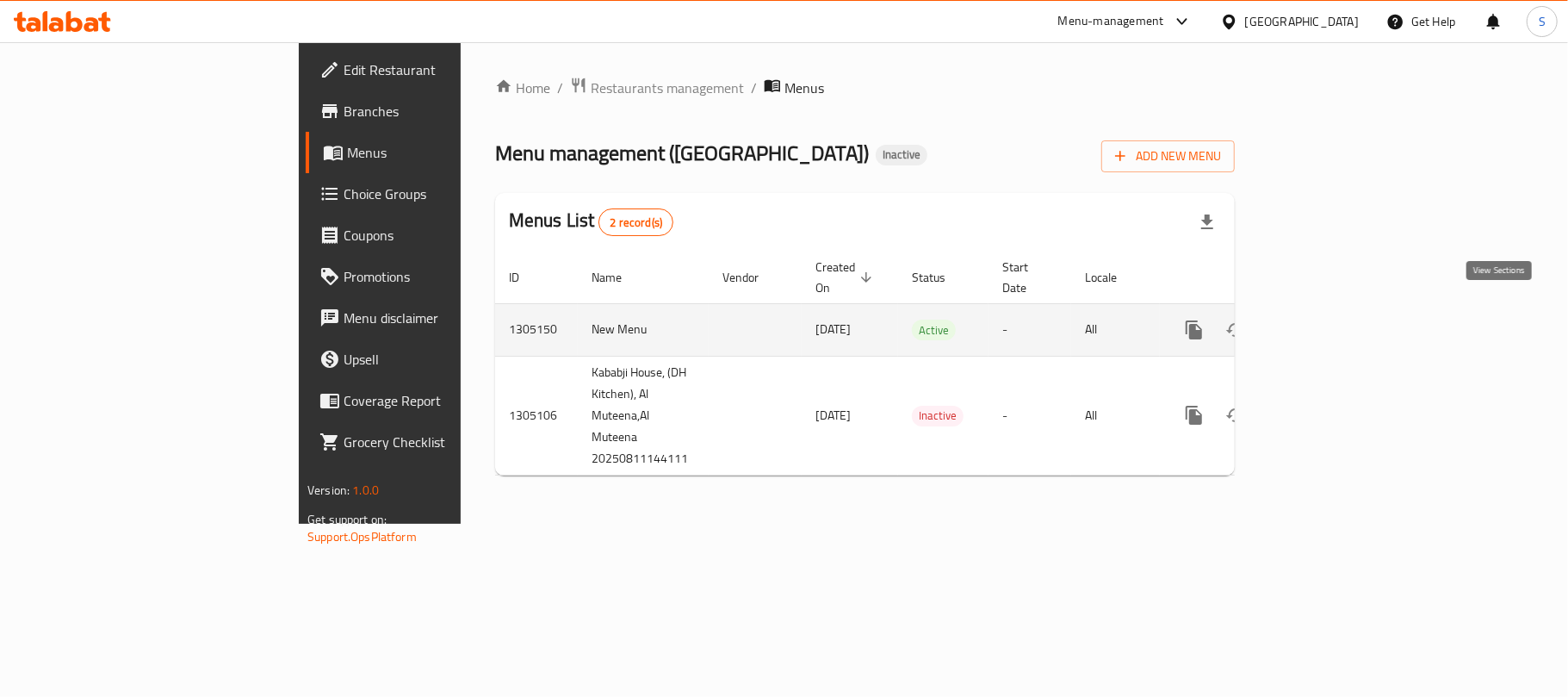
click at [1326, 322] on icon "enhanced table" at bounding box center [1318, 330] width 15 height 15
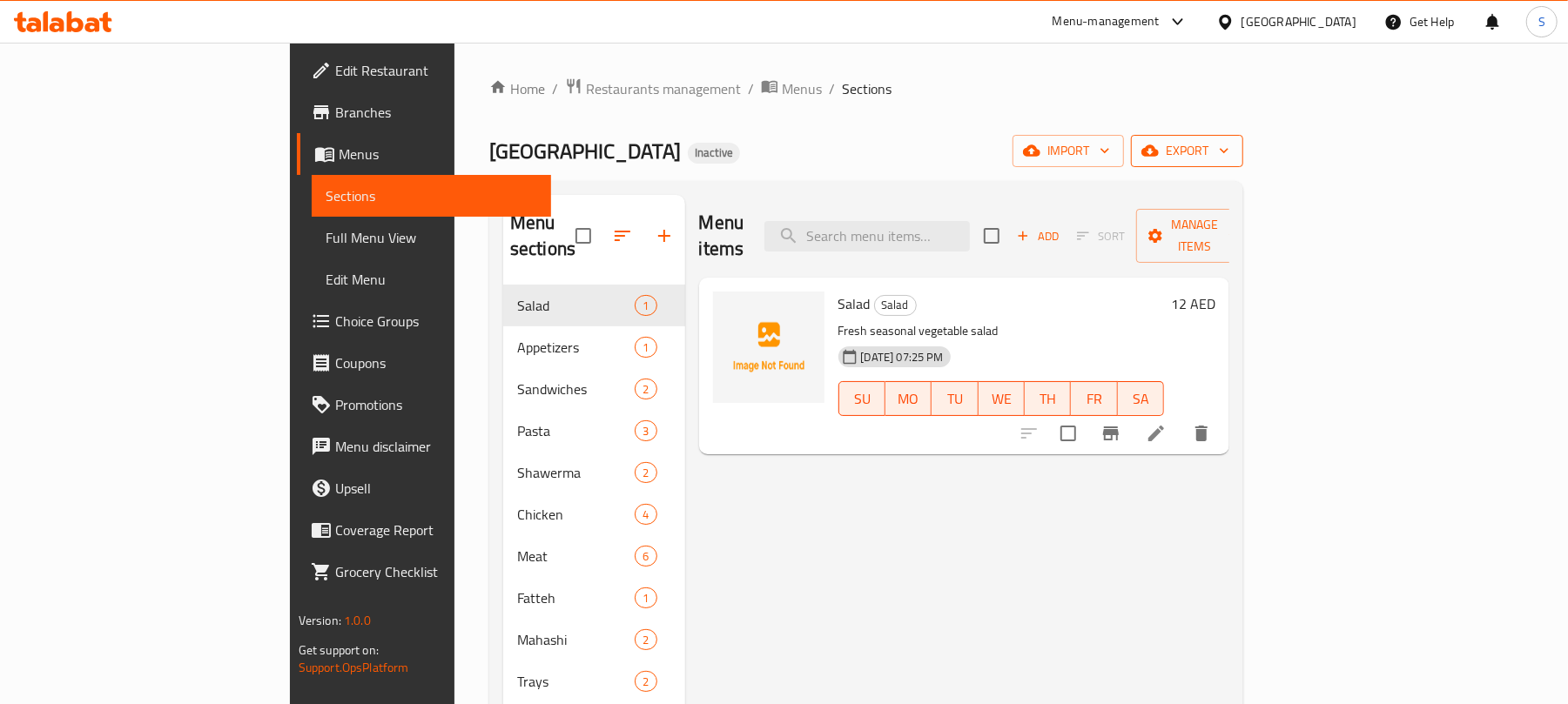
click at [1229, 154] on span "export" at bounding box center [1187, 150] width 84 height 21
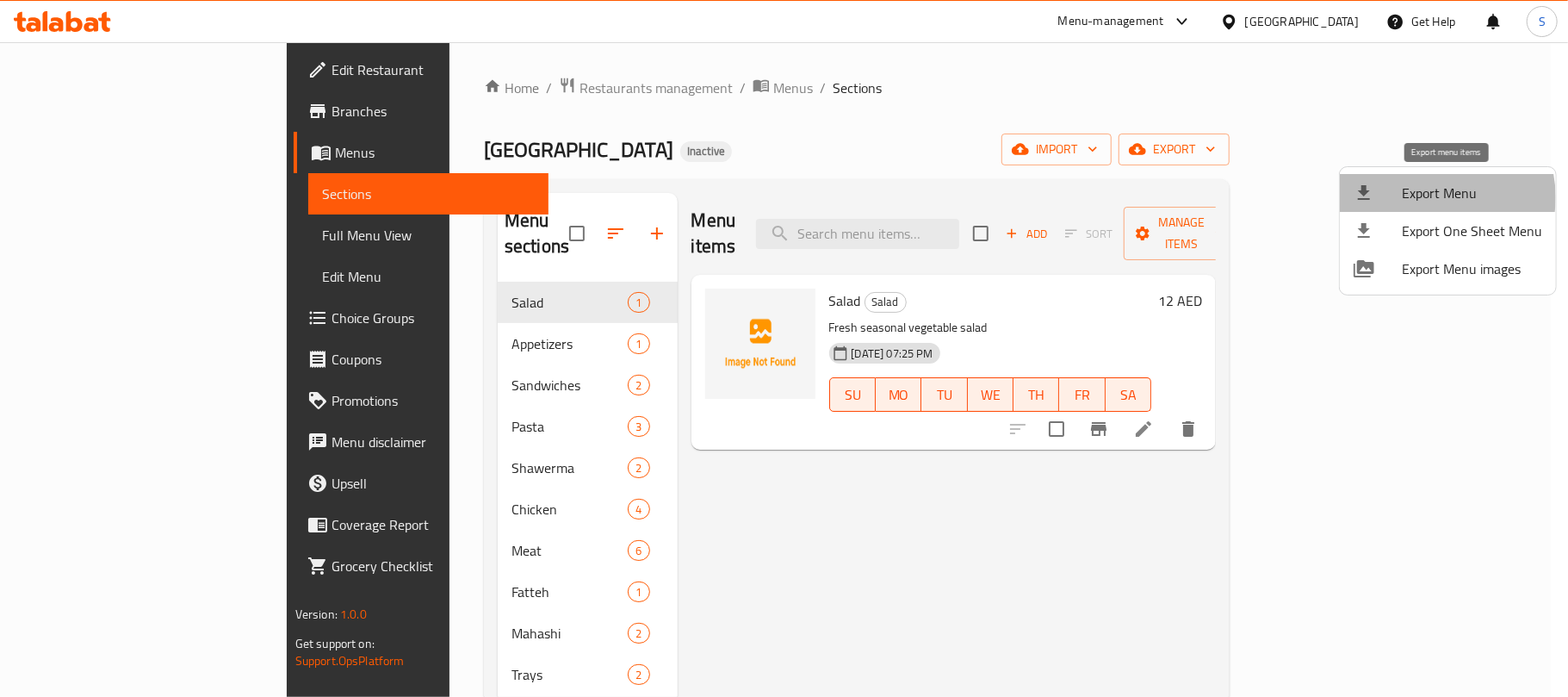
click at [1433, 197] on span "Export Menu" at bounding box center [1471, 192] width 140 height 20
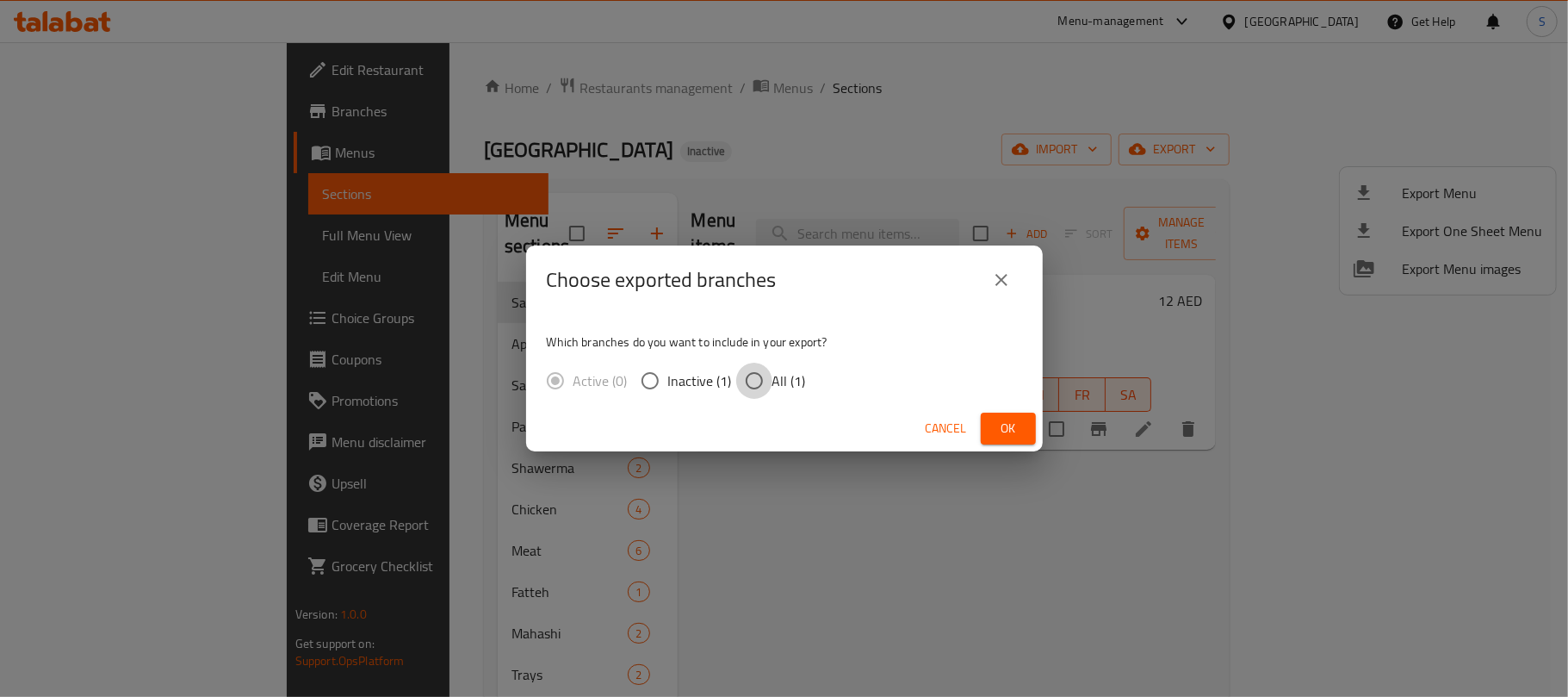
click at [755, 386] on input "All (1)" at bounding box center [754, 380] width 36 height 36
radio input "true"
click at [999, 429] on span "Ok" at bounding box center [1008, 428] width 28 height 21
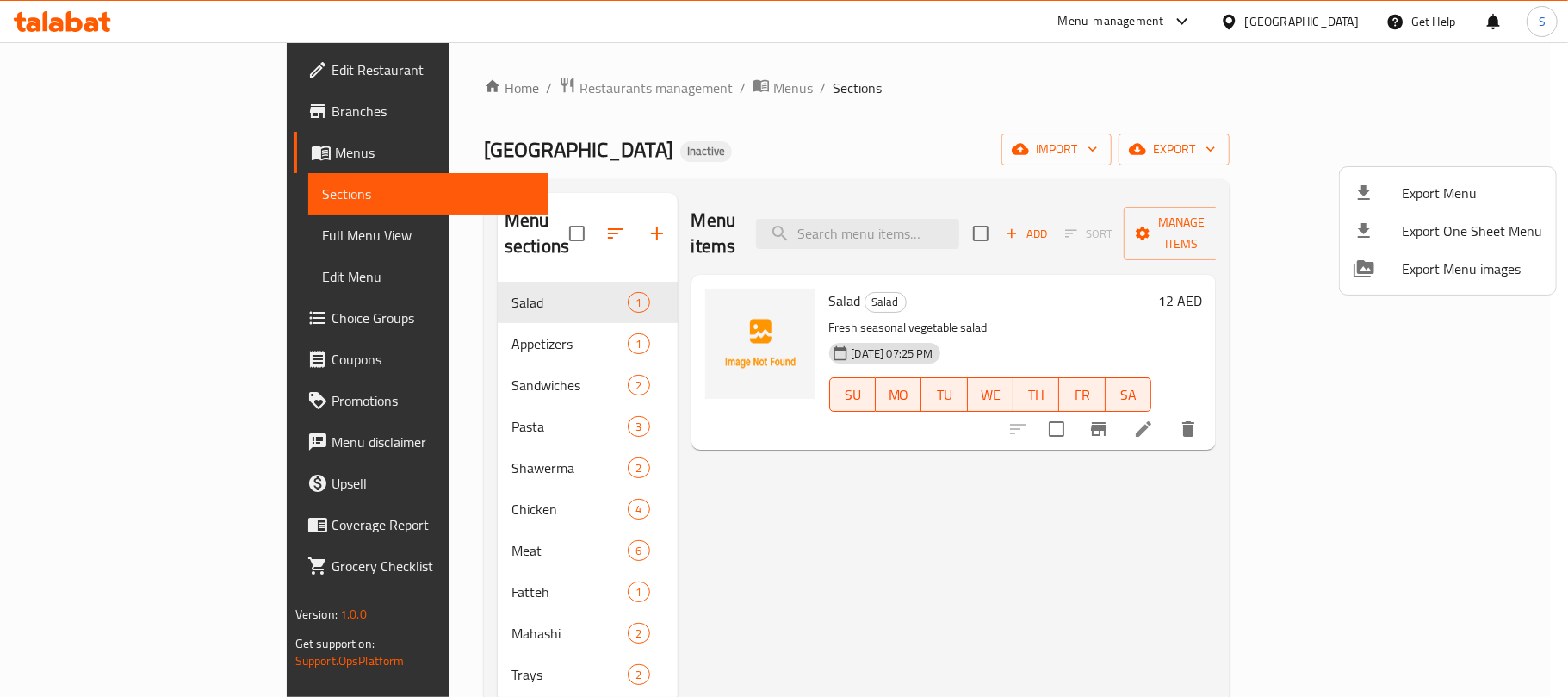
click at [1015, 141] on div at bounding box center [784, 348] width 1568 height 697
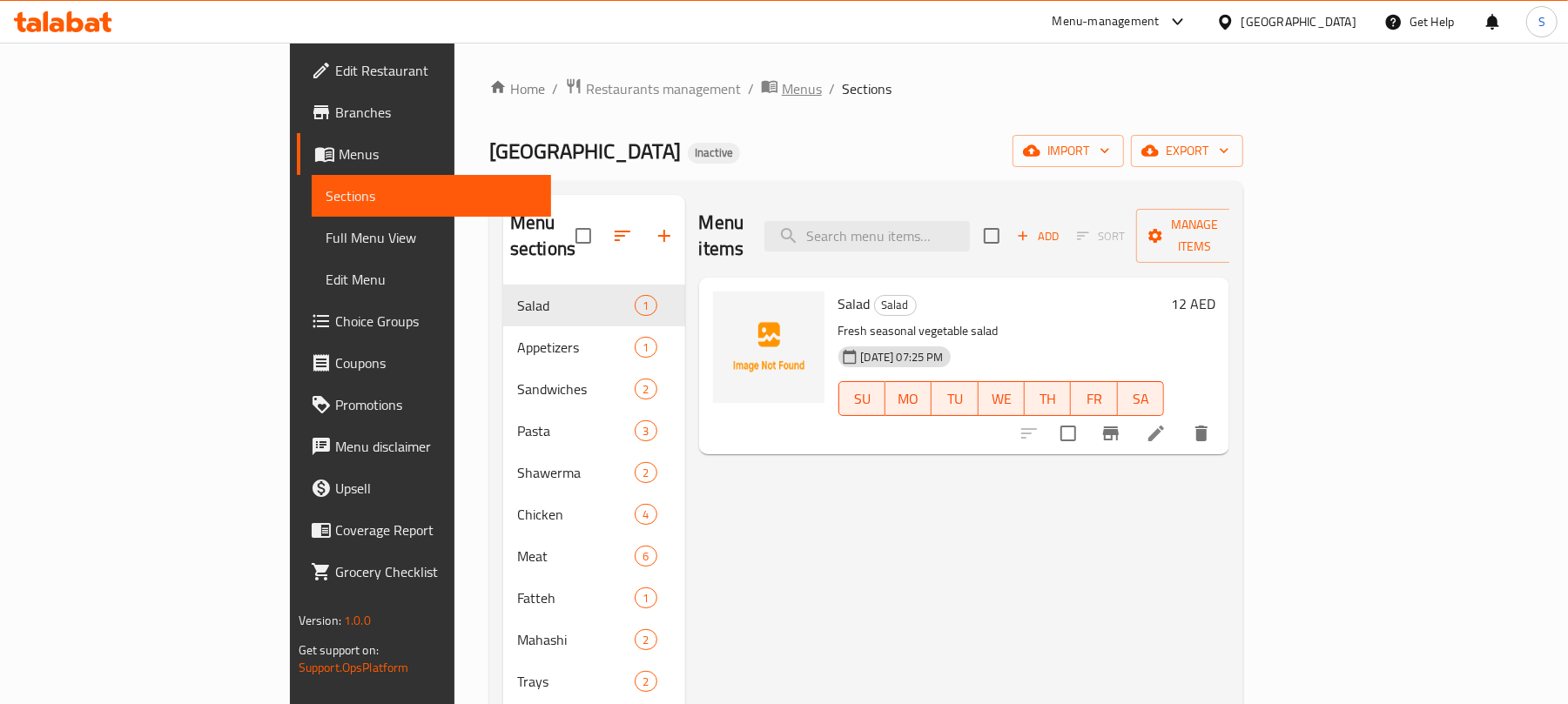
click at [782, 94] on span "Menus" at bounding box center [801, 88] width 40 height 21
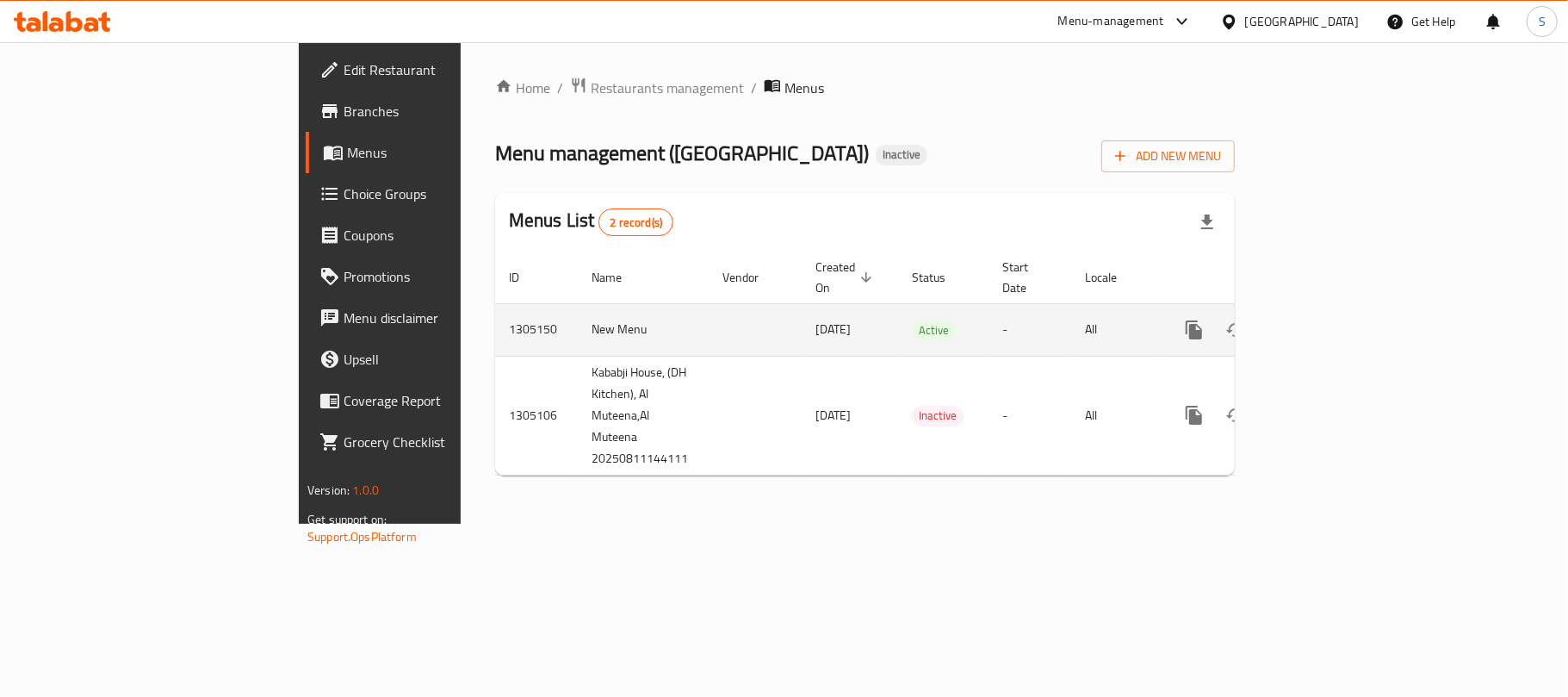
click at [495, 317] on td "1305150" at bounding box center [536, 330] width 83 height 52
click at [495, 315] on td "1305150" at bounding box center [536, 330] width 83 height 52
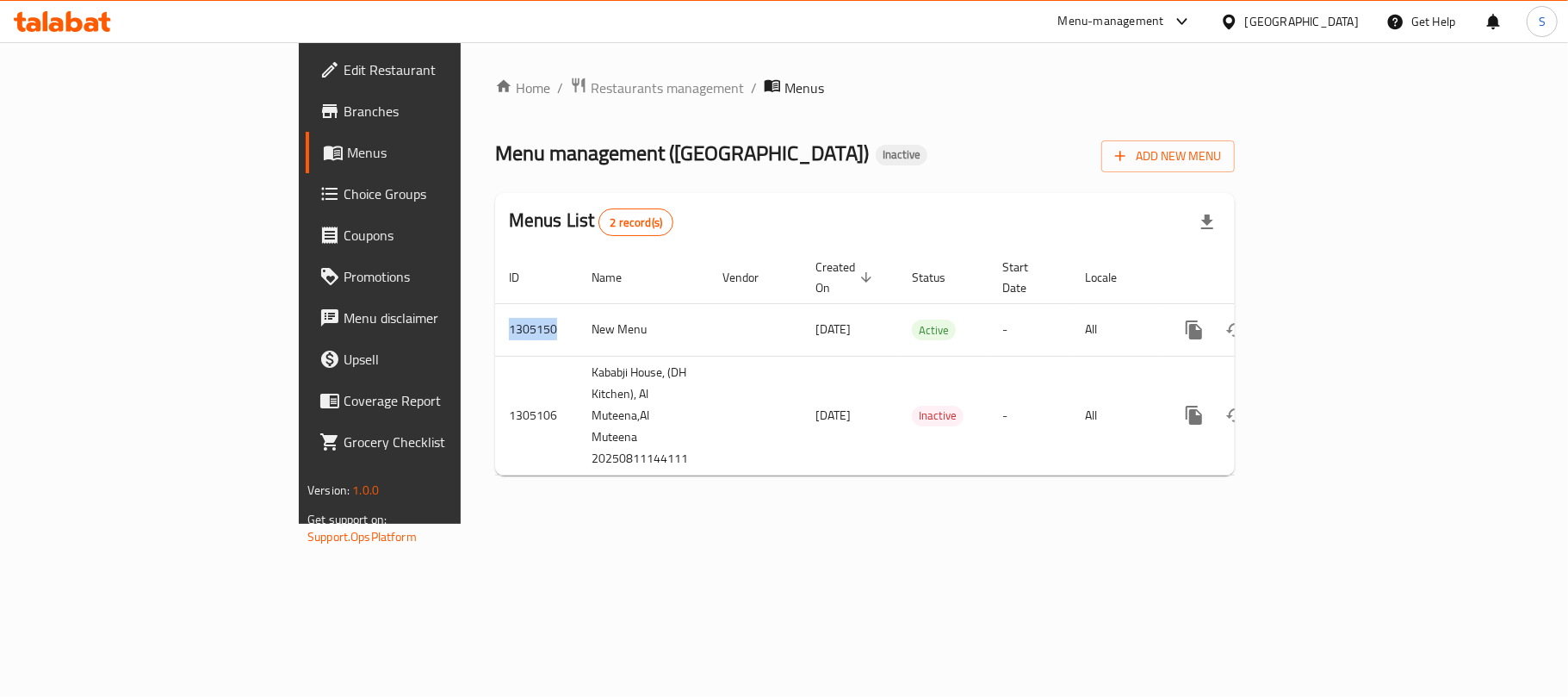
copy td "1305150"
click at [344, 119] on span "Branches" at bounding box center [445, 110] width 203 height 20
